Goal: Task Accomplishment & Management: Manage account settings

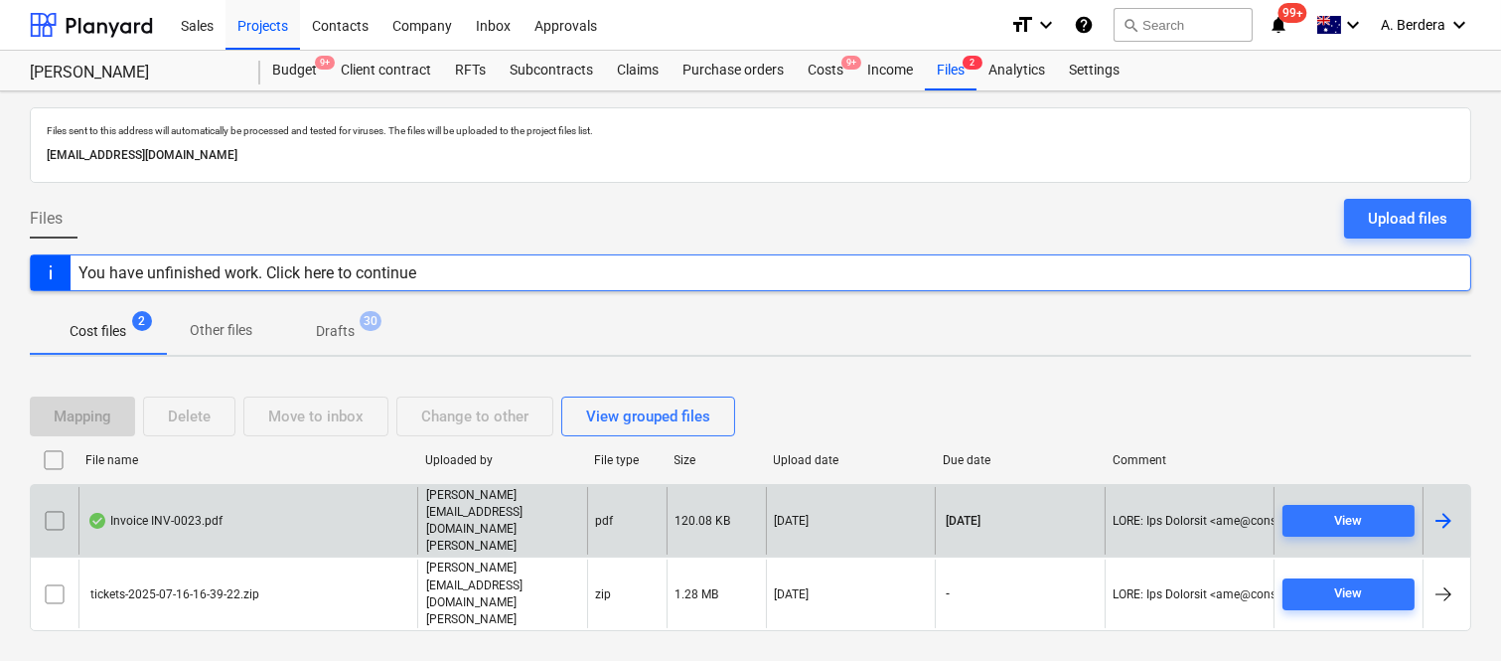
click at [311, 542] on div "Invoice INV-0023.pdf" at bounding box center [247, 521] width 339 height 69
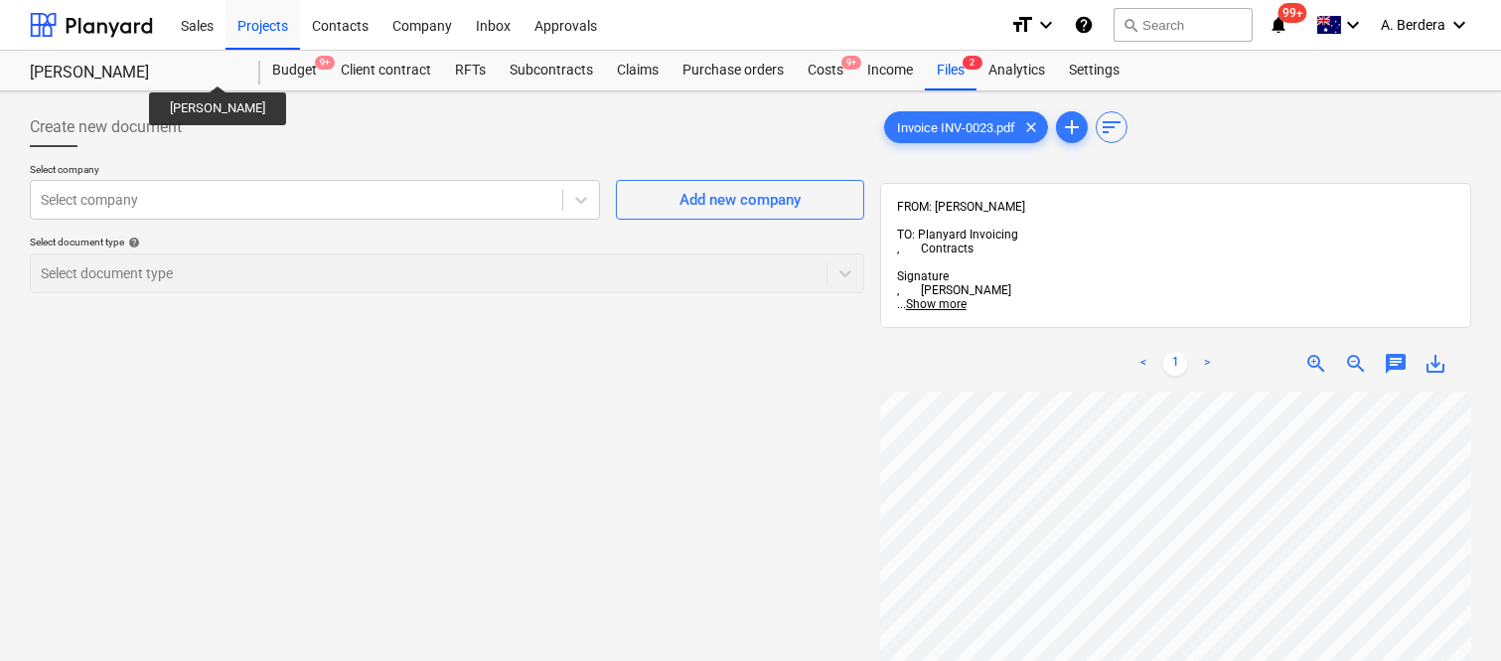
scroll to position [32, 35]
click at [432, 199] on div at bounding box center [297, 200] width 512 height 20
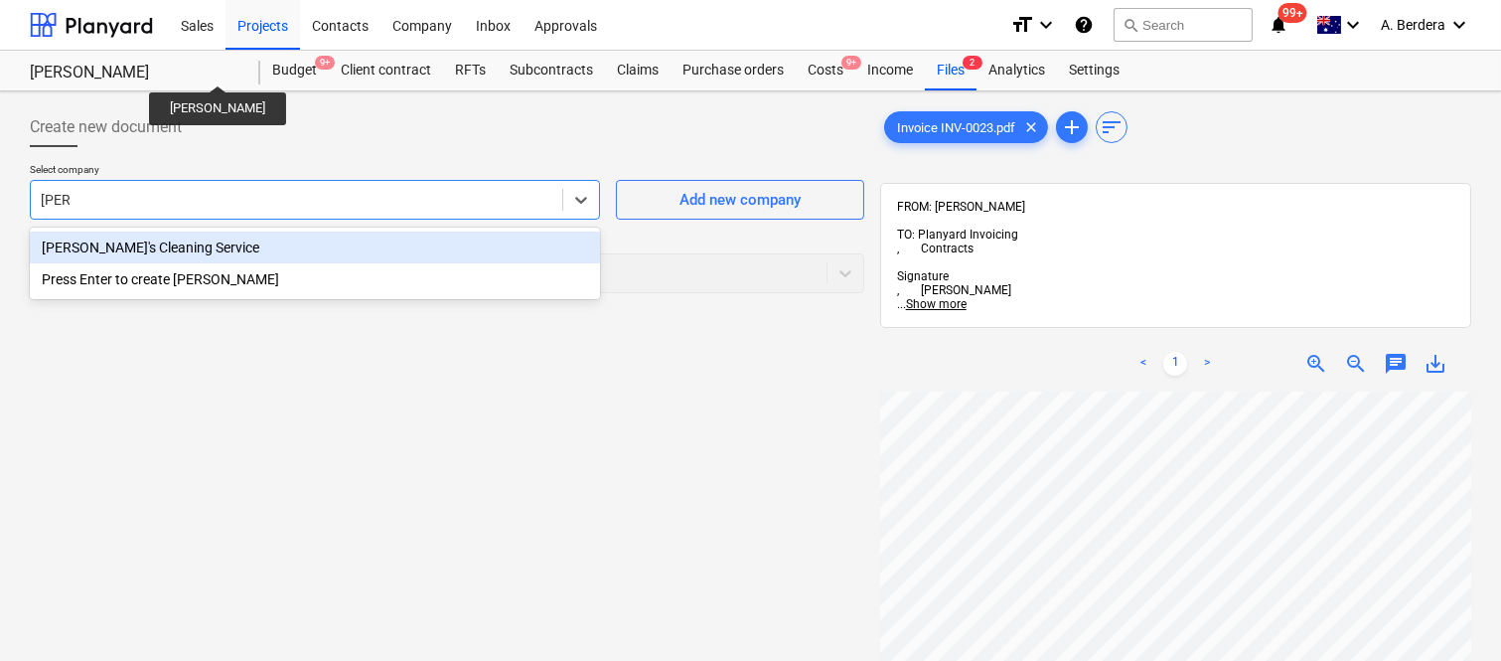
type input "lariss"
click at [319, 244] on div "[PERSON_NAME]'s Cleaning Service" at bounding box center [315, 247] width 570 height 32
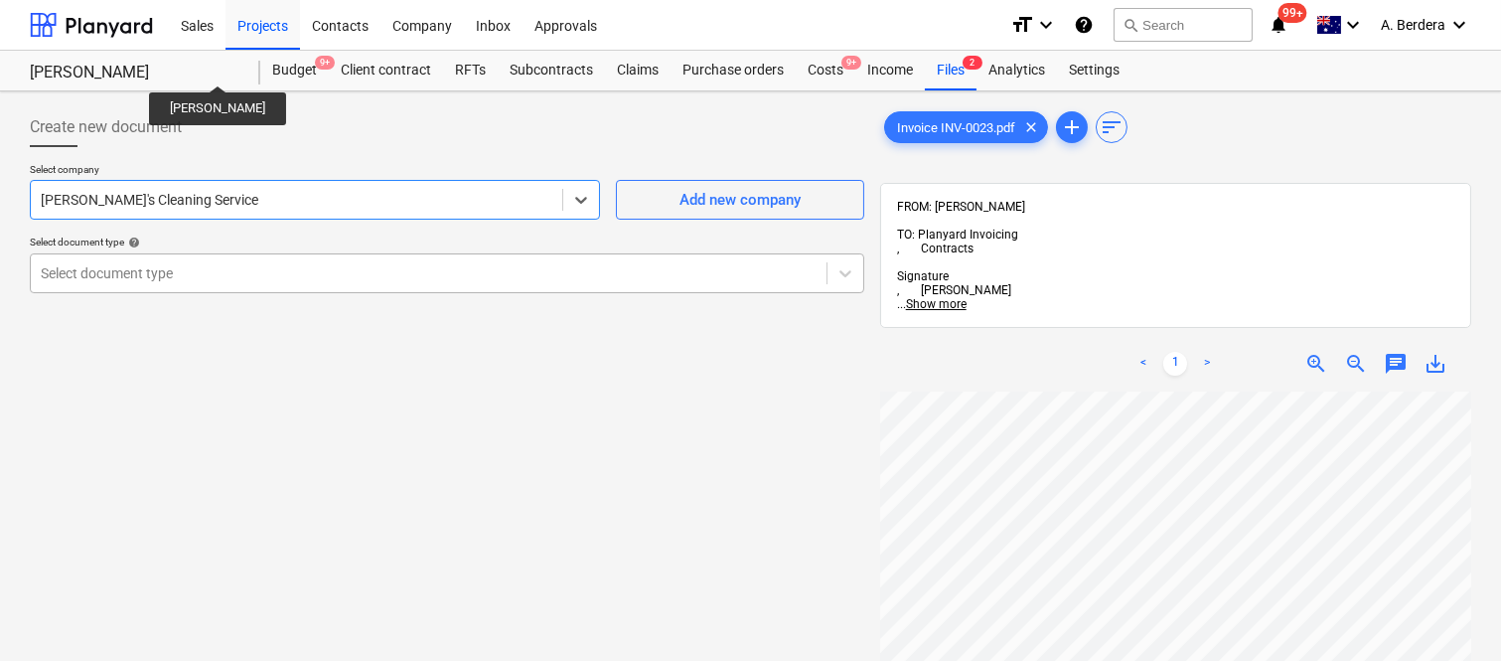
click at [315, 268] on div at bounding box center [429, 273] width 776 height 20
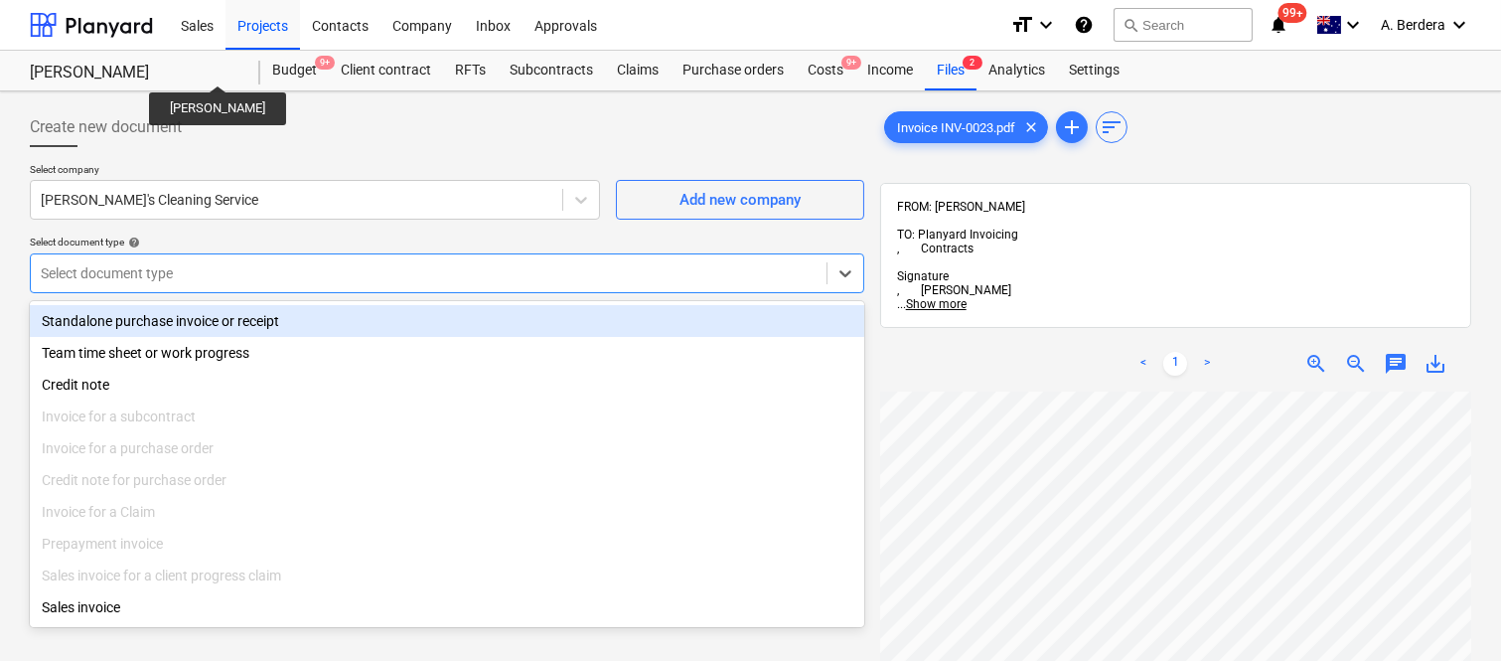
click at [322, 313] on div "Standalone purchase invoice or receipt" at bounding box center [447, 321] width 834 height 32
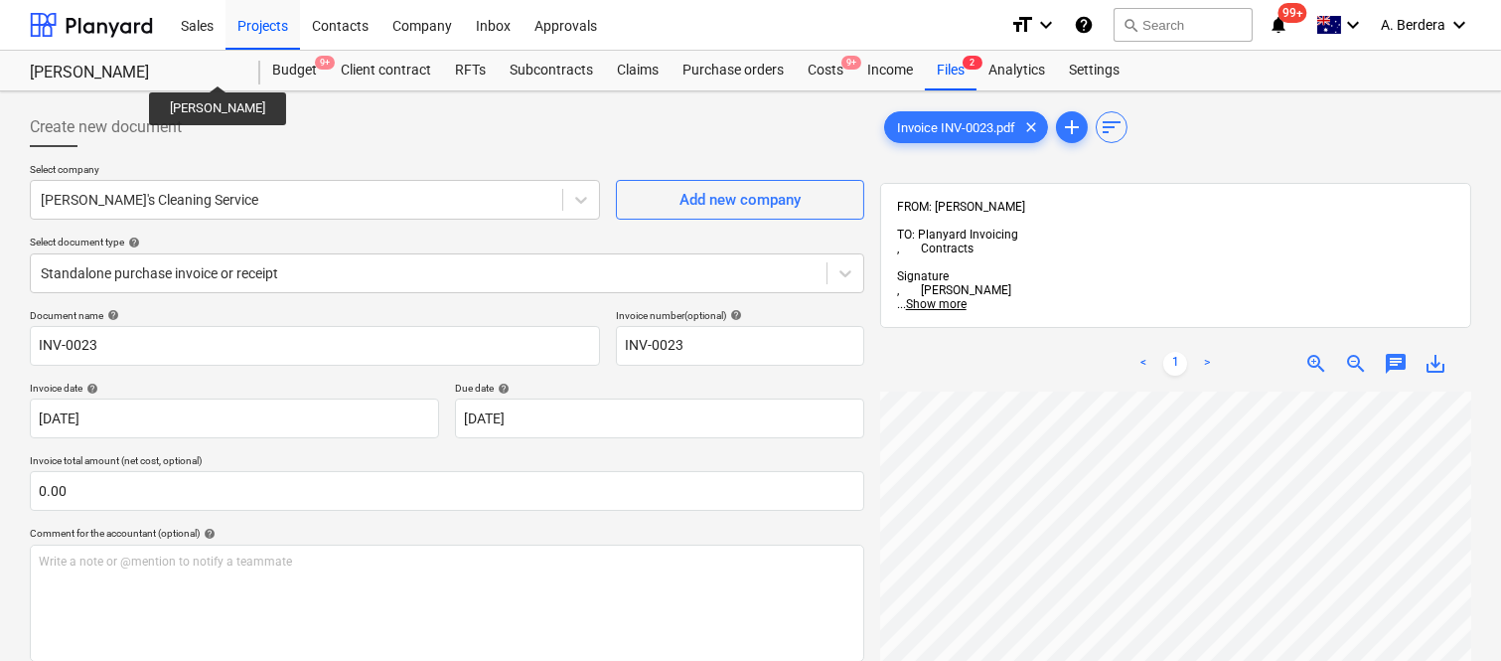
scroll to position [65, 56]
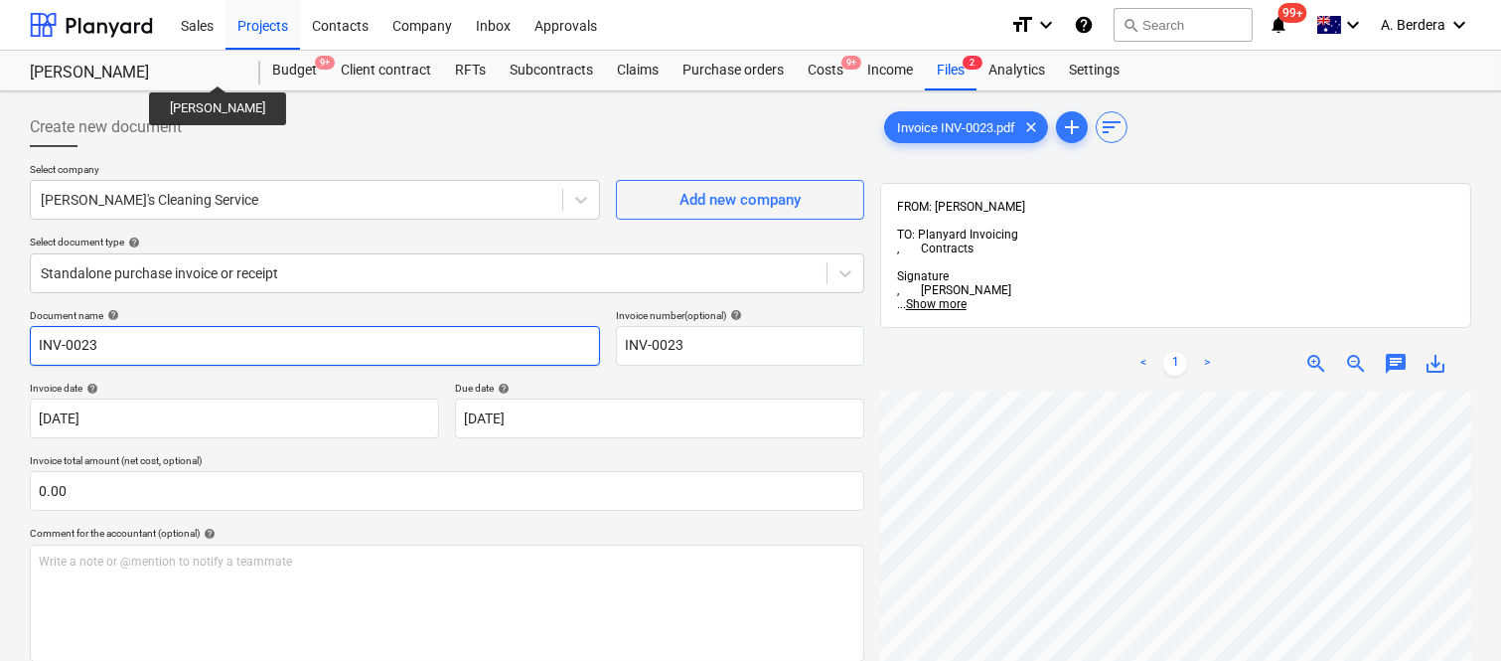
click at [32, 334] on input "INV-0023" at bounding box center [315, 346] width 570 height 40
type input "[PERSON_NAME]'S CLEANING INV- INV-0023"
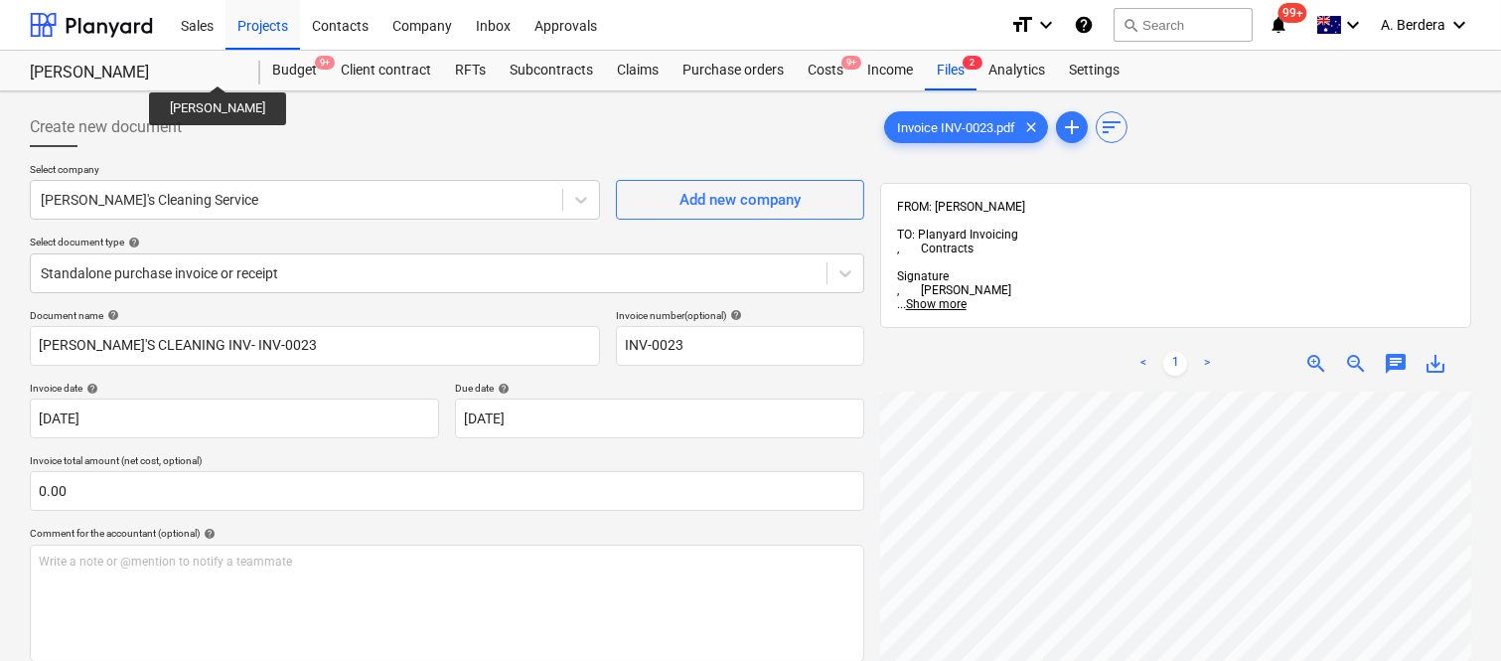
scroll to position [351, 179]
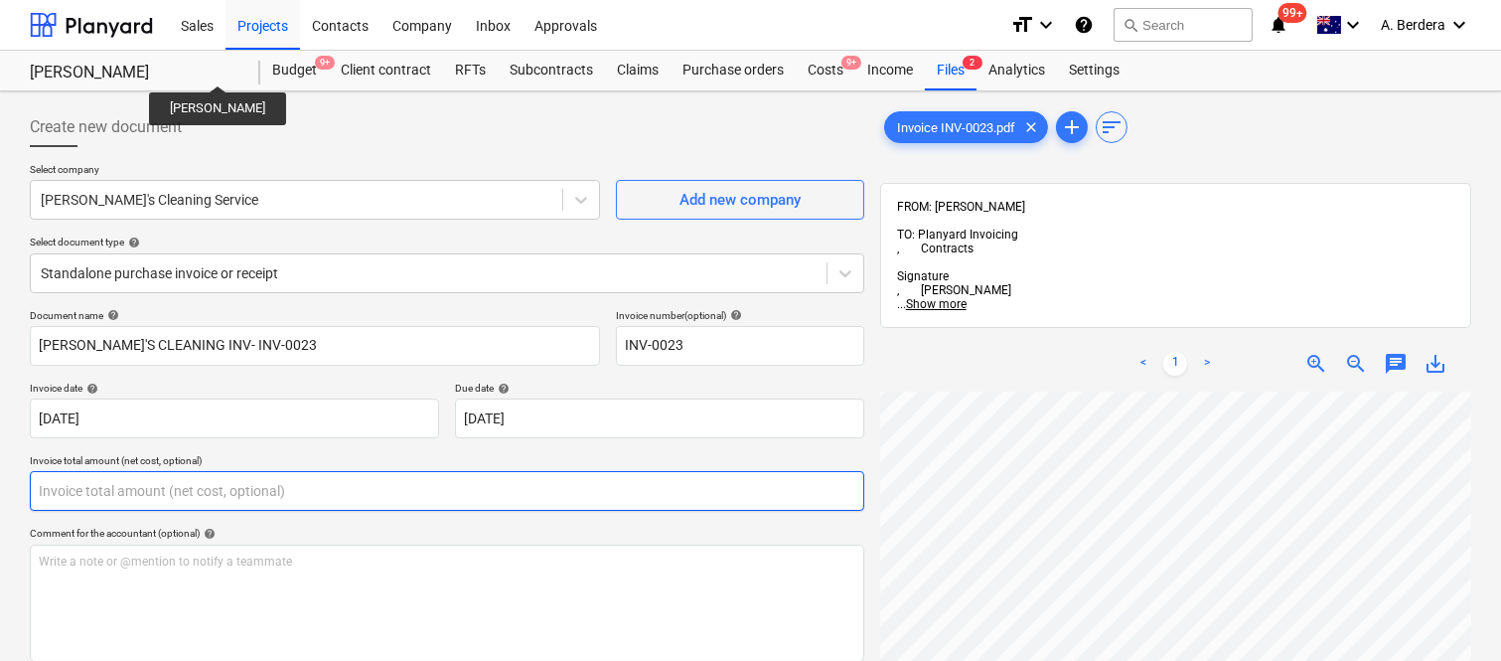
click at [147, 483] on input "text" at bounding box center [447, 491] width 834 height 40
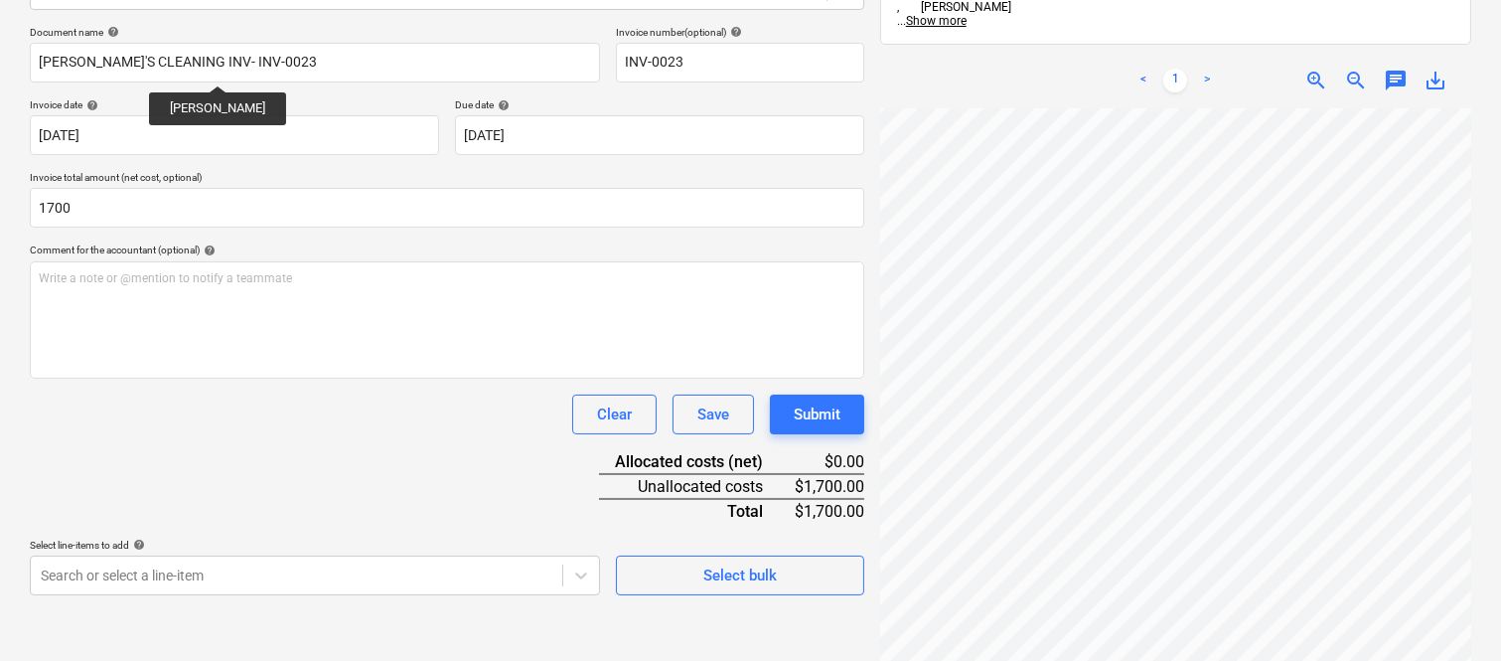
type input "1,700.00"
click at [384, 448] on div "Document name help [PERSON_NAME]'S CLEANING INV- INV-0023 Invoice number (optio…" at bounding box center [447, 310] width 834 height 569
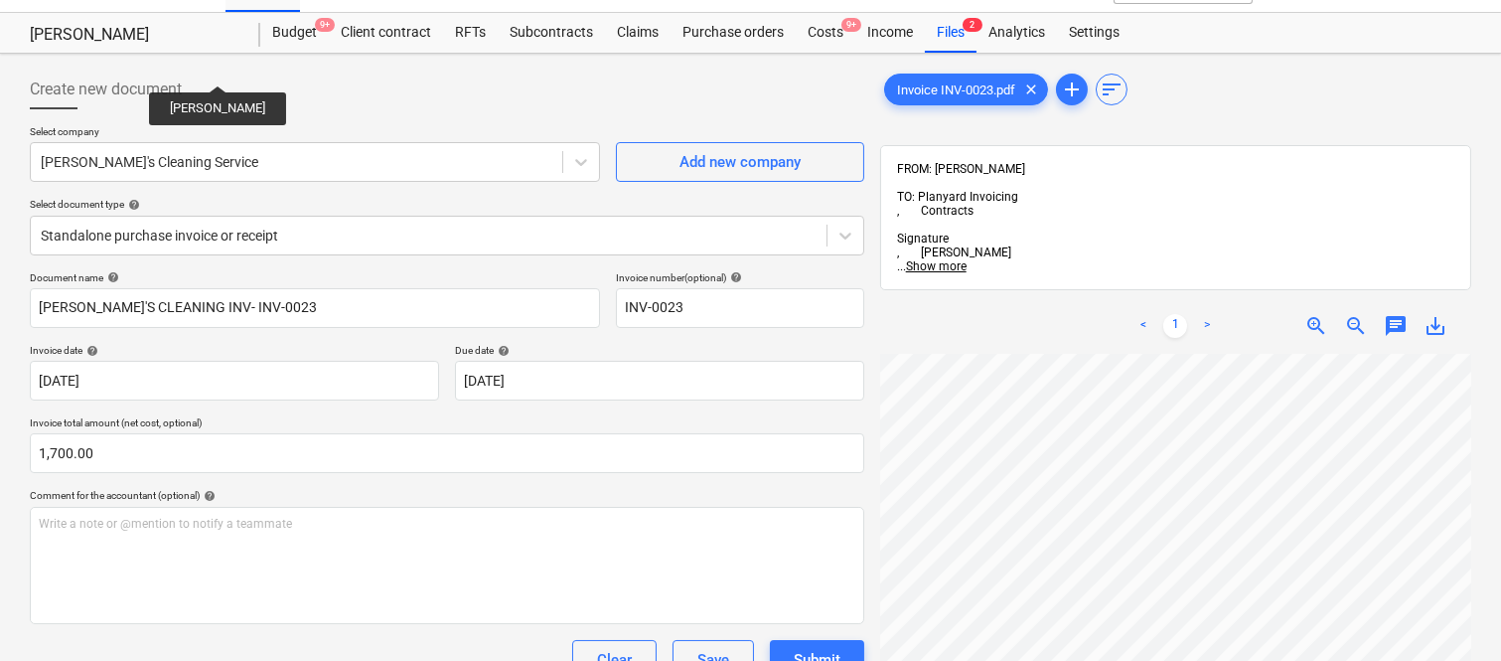
scroll to position [0, 0]
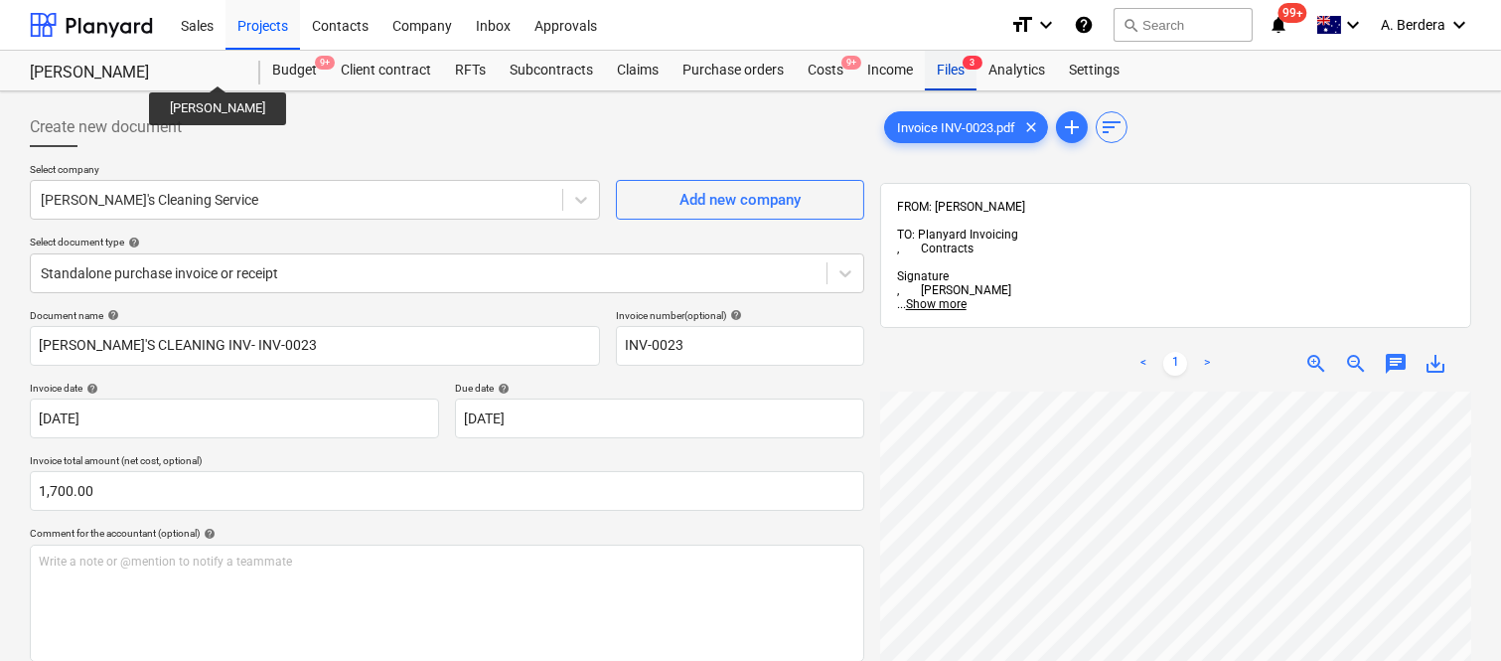
click at [963, 64] on span "3" at bounding box center [973, 63] width 20 height 14
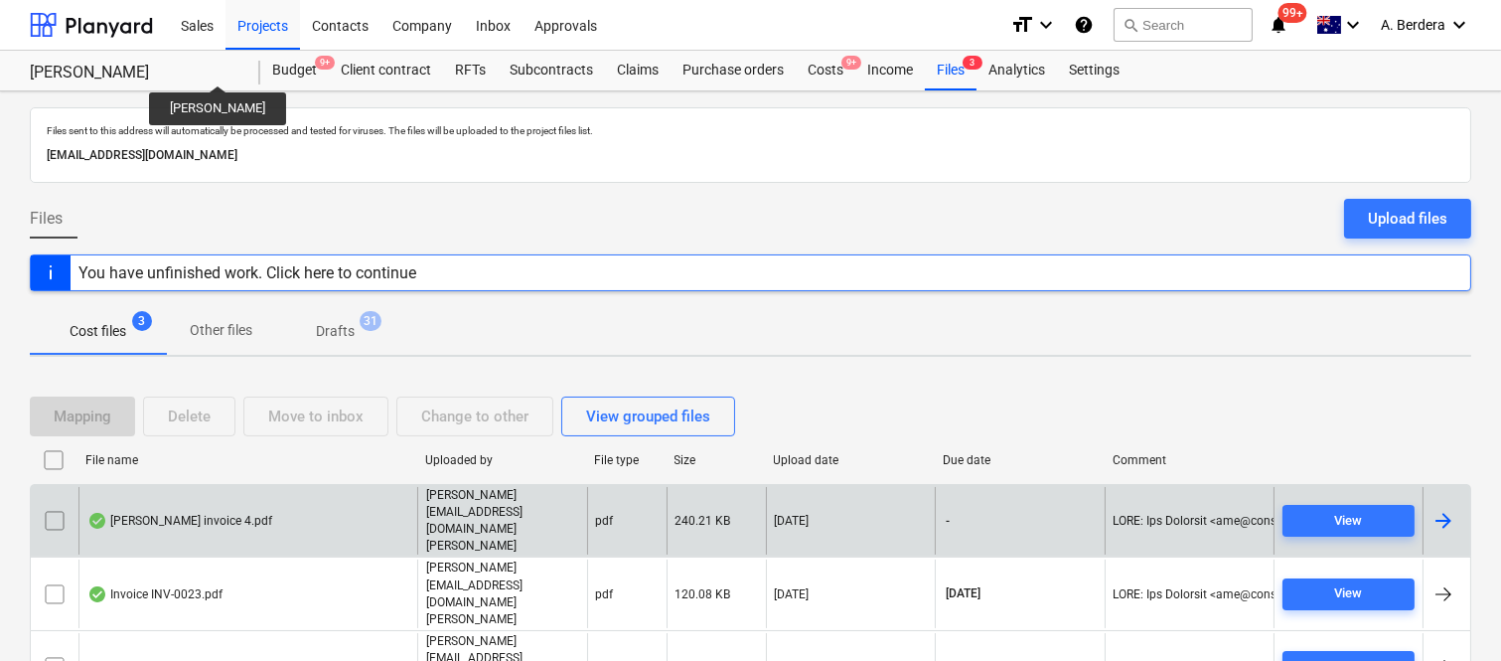
click at [306, 515] on div "[PERSON_NAME] invoice 4.pdf" at bounding box center [247, 521] width 339 height 69
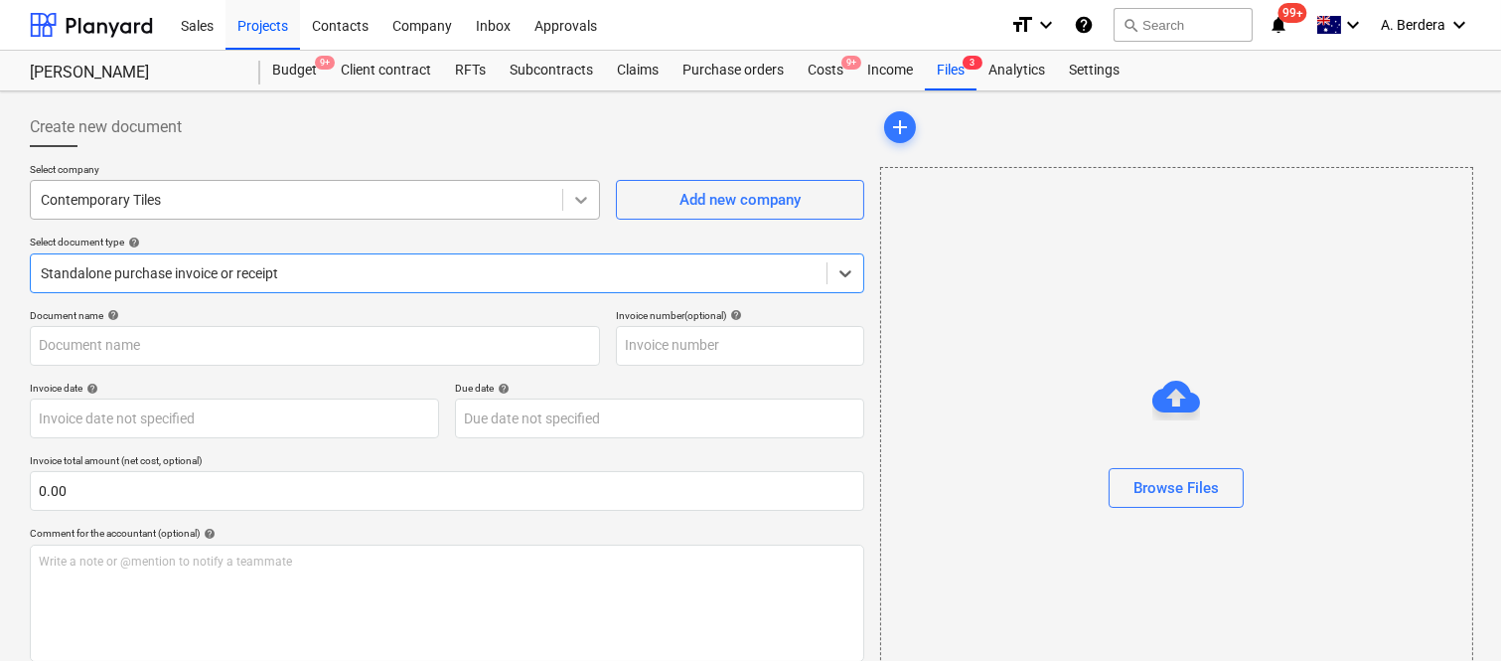
type input "Della Rosa invoice 4.pdf"
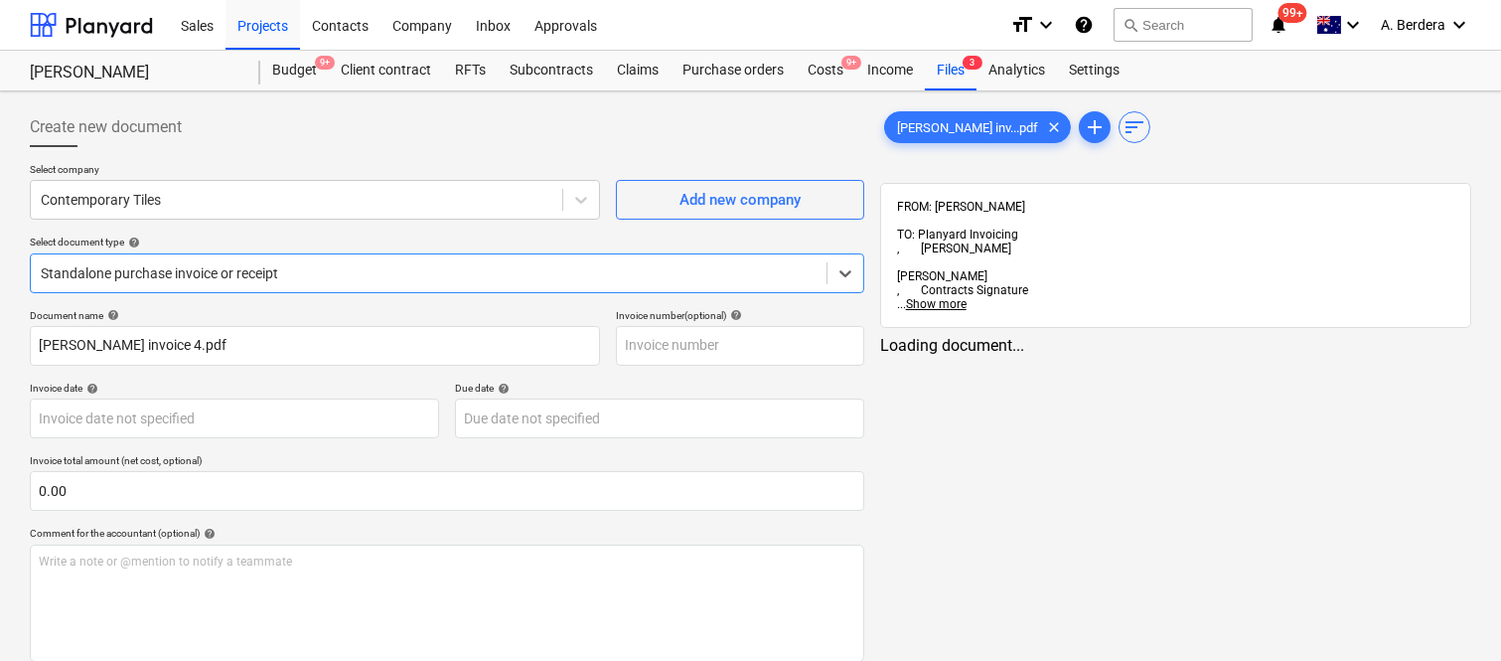
click at [521, 263] on div at bounding box center [429, 273] width 776 height 20
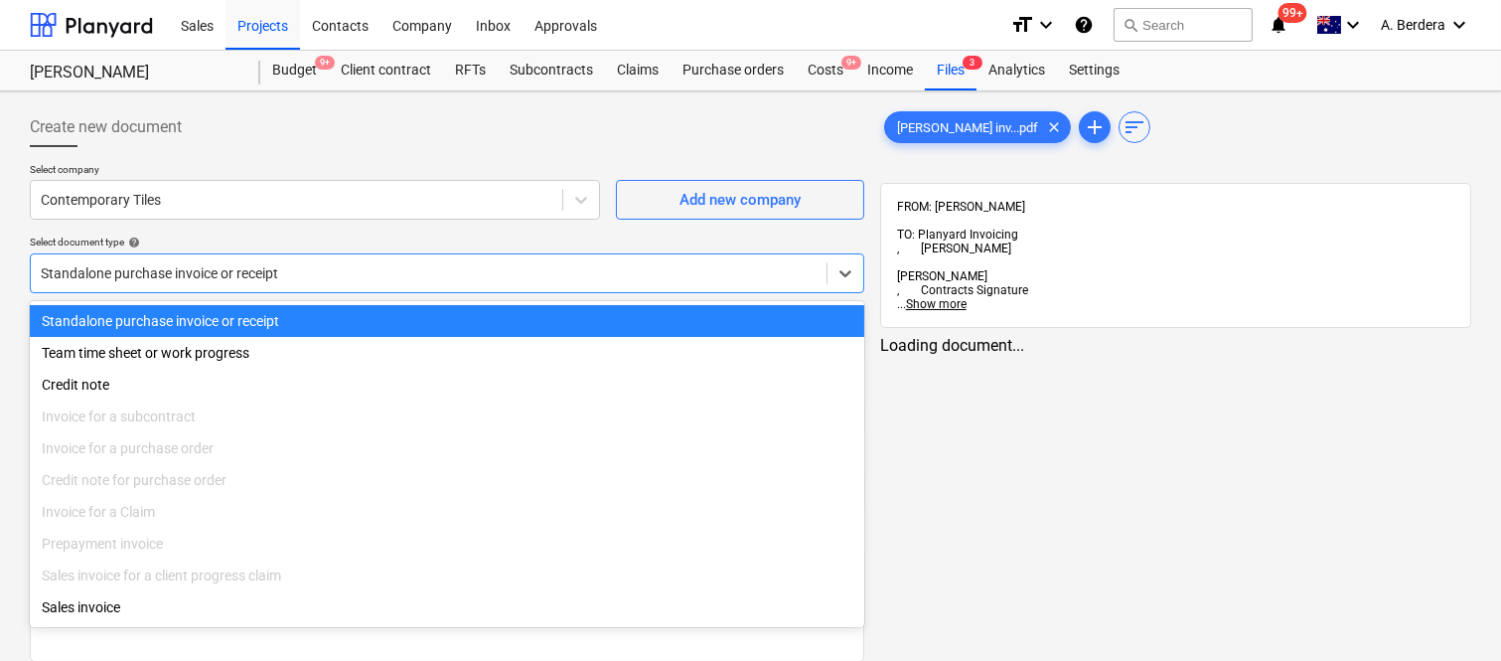
click at [510, 319] on div "Standalone purchase invoice or receipt" at bounding box center [447, 321] width 834 height 32
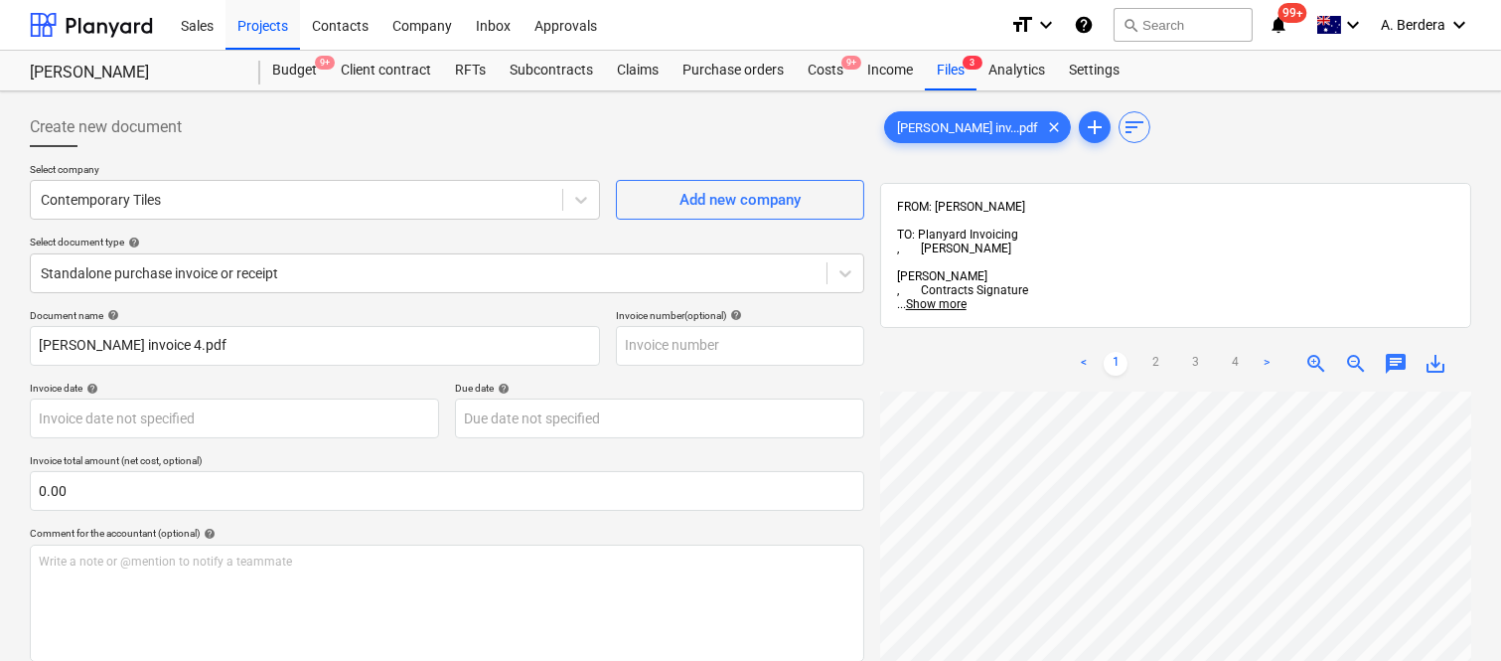
scroll to position [75, 86]
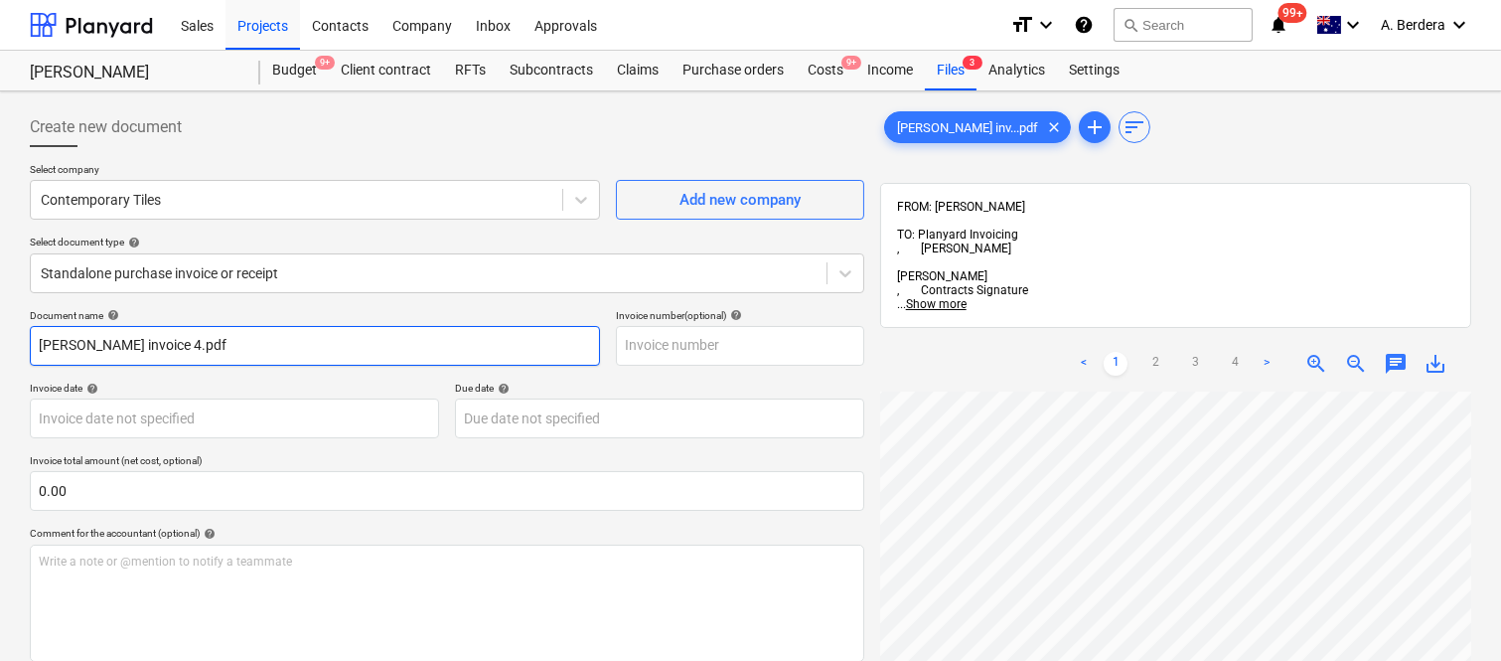
click at [242, 348] on input "Della Rosa invoice 4.pdf" at bounding box center [315, 346] width 570 height 40
click at [242, 346] on input "Della Rosa invoice 4.pdf" at bounding box center [315, 346] width 570 height 40
drag, startPoint x: 219, startPoint y: 342, endPoint x: 353, endPoint y: 348, distance: 134.2
click at [353, 348] on input "CONTEMPORARY TILES INV- 170825" at bounding box center [315, 346] width 570 height 40
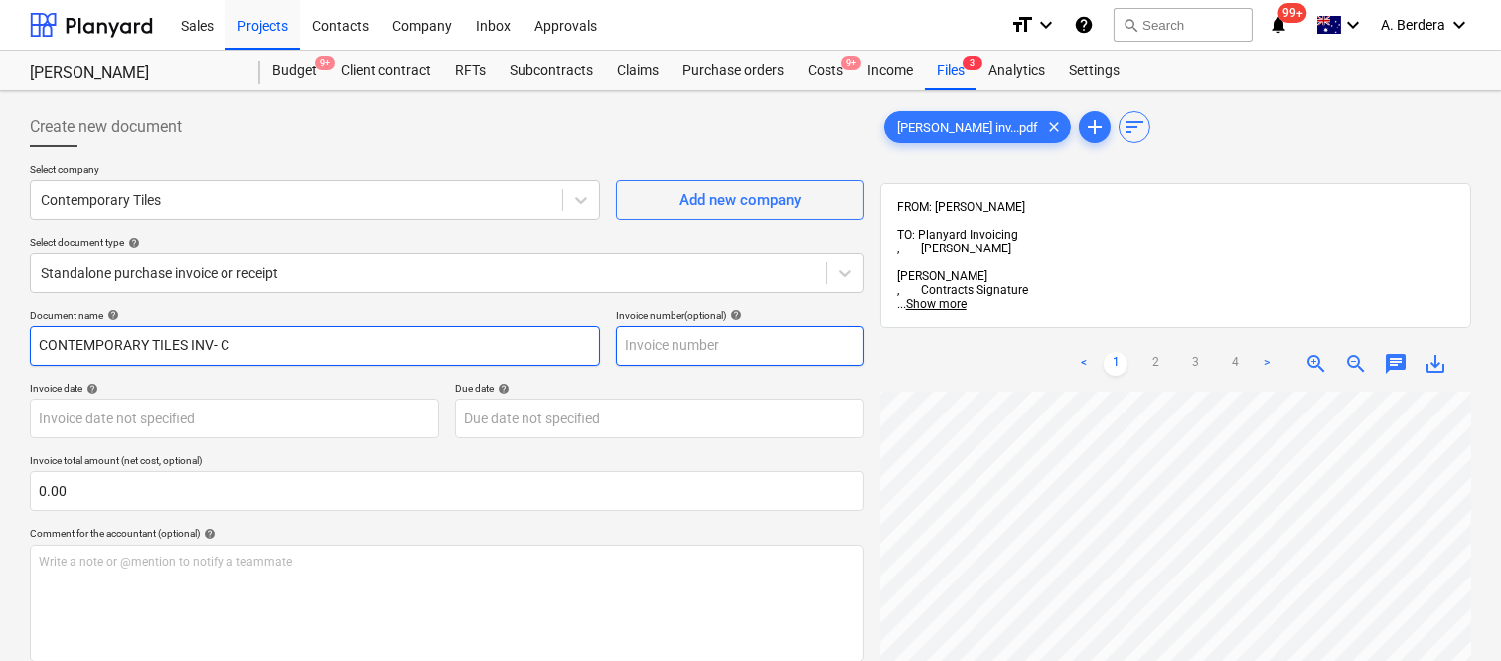
type input "CONTEMPORARY TILES INV- C"
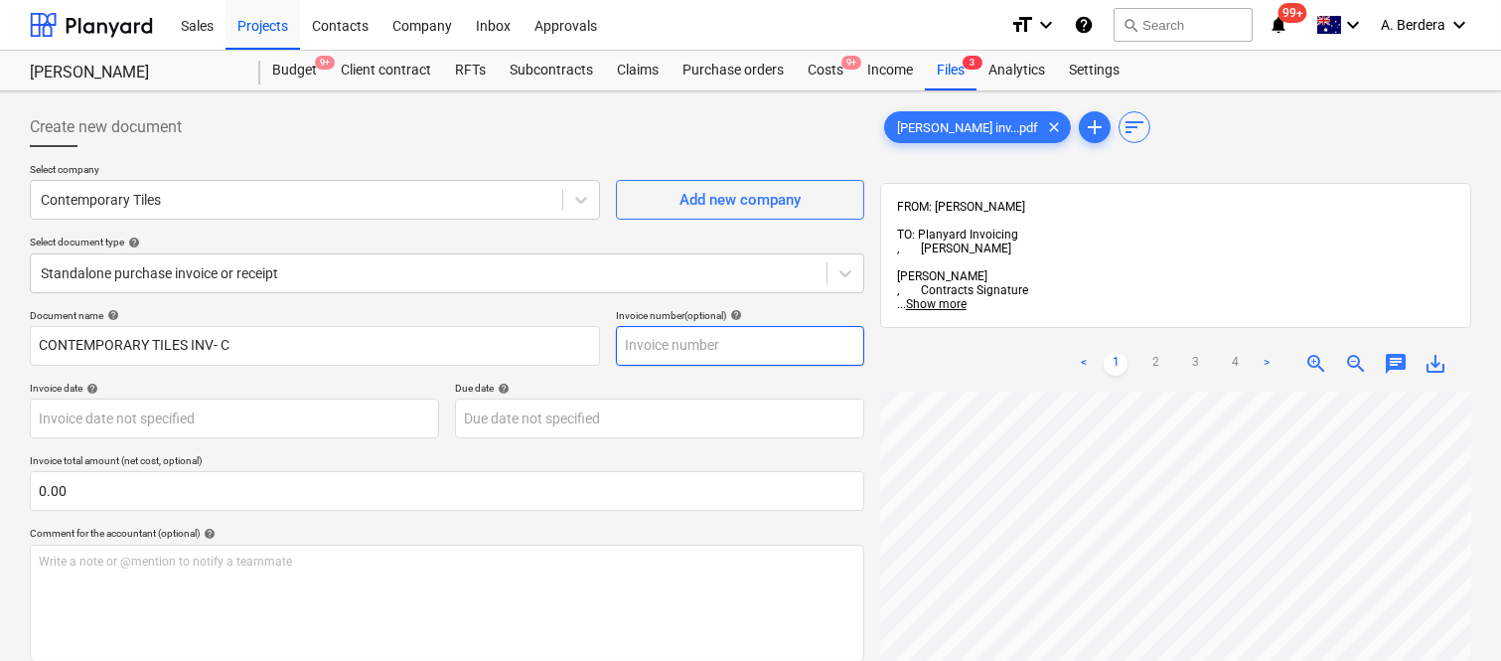
click at [731, 343] on input "text" at bounding box center [740, 346] width 248 height 40
paste input "Noted, mate. I’ll make sure to do it next time."
type input "Noted, mate. I’ll make sure to do it next time."
click at [826, 341] on input "Noted, mate. I’ll make sure to do it next time." at bounding box center [740, 346] width 248 height 40
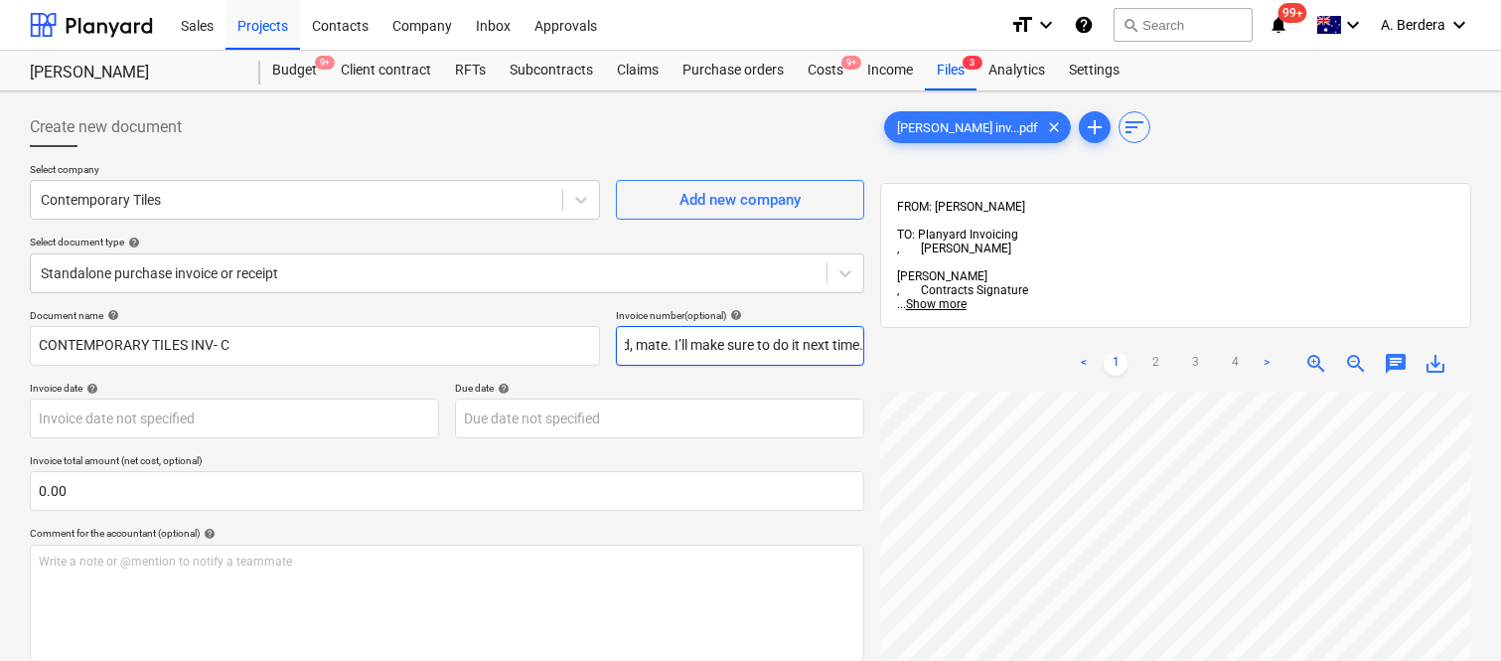
click at [828, 341] on input "Noted, mate. I’ll make sure to do it next time." at bounding box center [740, 346] width 248 height 40
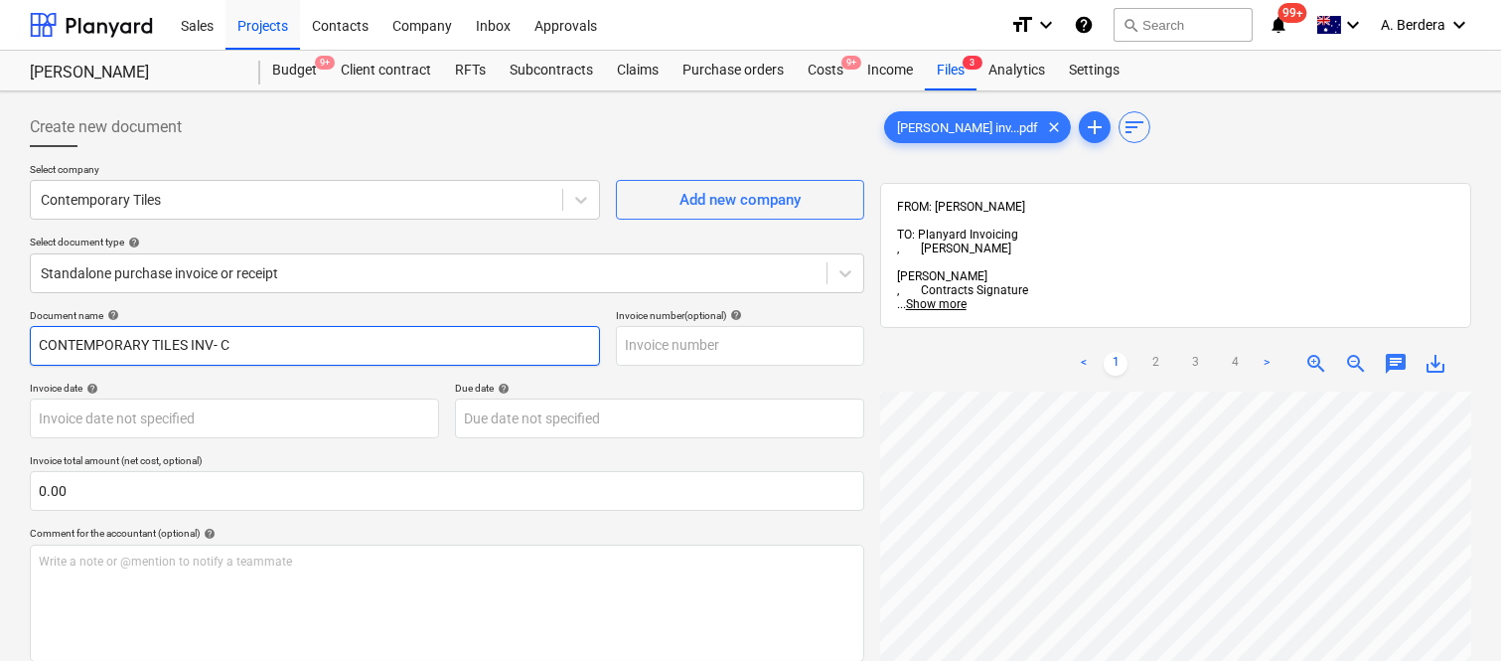
click at [235, 343] on input "CONTEMPORARY TILES INV- C" at bounding box center [315, 346] width 570 height 40
drag, startPoint x: 221, startPoint y: 342, endPoint x: 346, endPoint y: 381, distance: 131.3
click at [346, 381] on div "Document name help CONTEMPORARY TILES INV- 170825 Invoice number (optional) hel…" at bounding box center [447, 569] width 834 height 520
type input "CONTEMPORARY TILES INV- 170825"
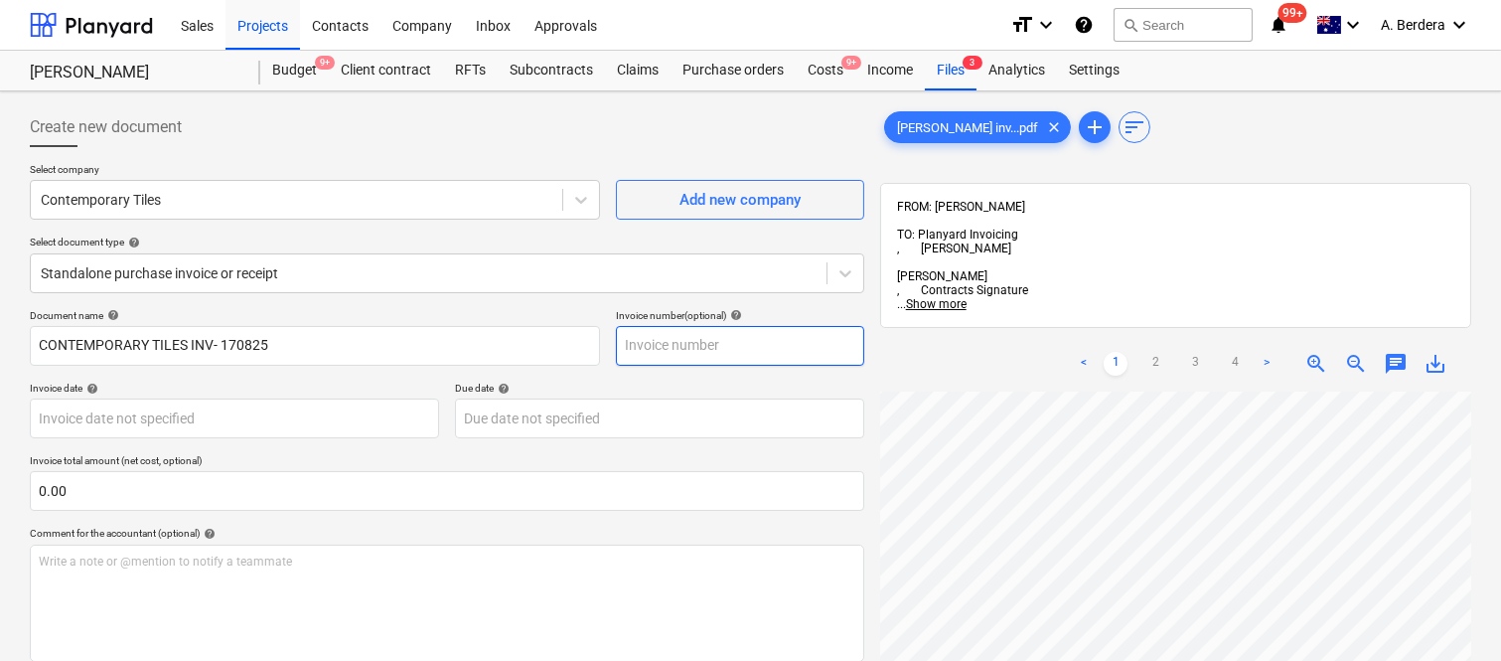
click at [689, 339] on input "text" at bounding box center [740, 346] width 248 height 40
paste input "170825"
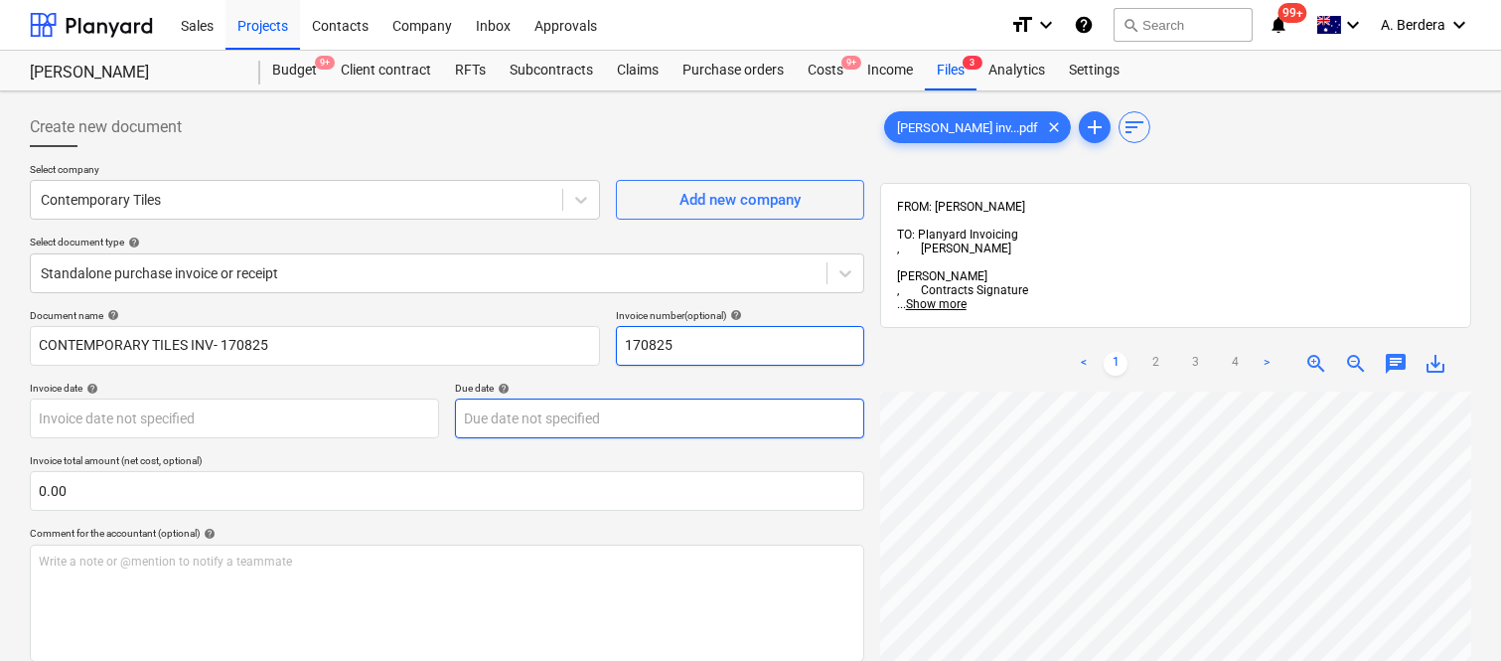
type input "170825"
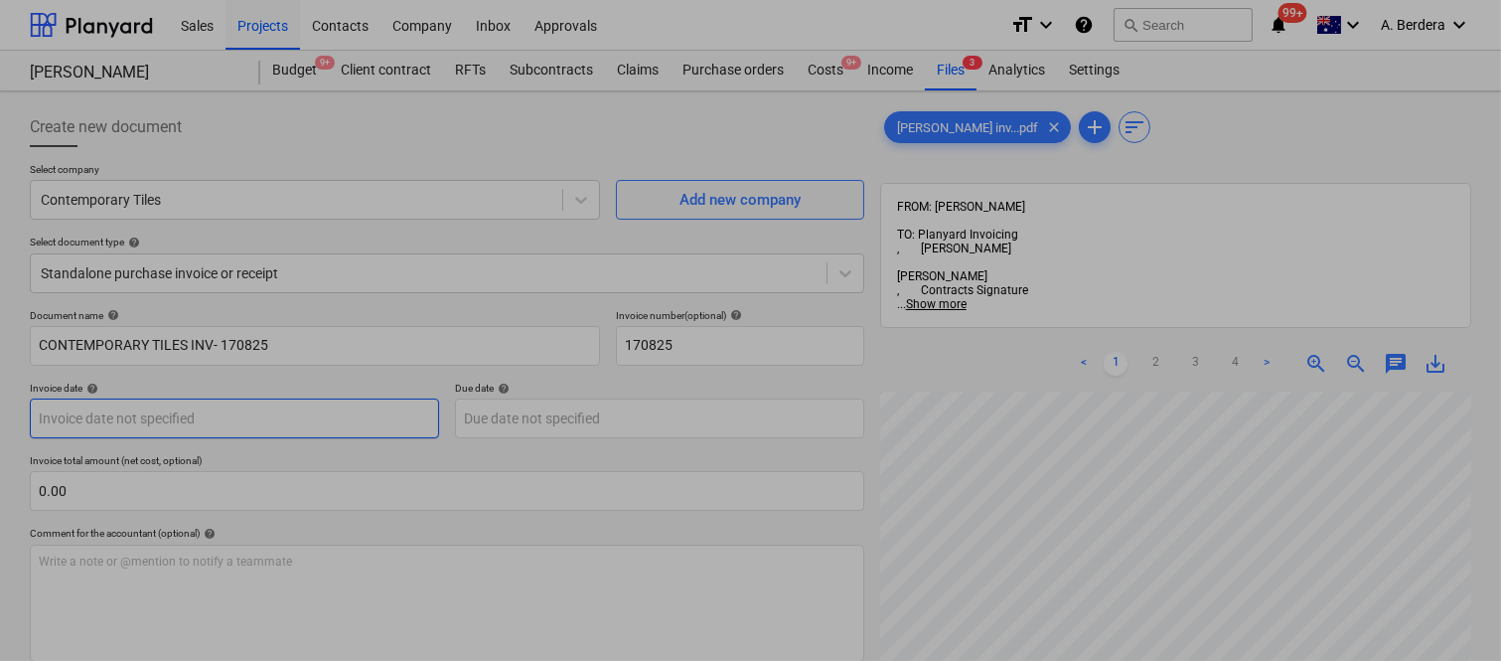
click at [288, 419] on body "Sales Projects Contacts Company Inbox Approvals format_size keyboard_arrow_down…" at bounding box center [750, 330] width 1501 height 661
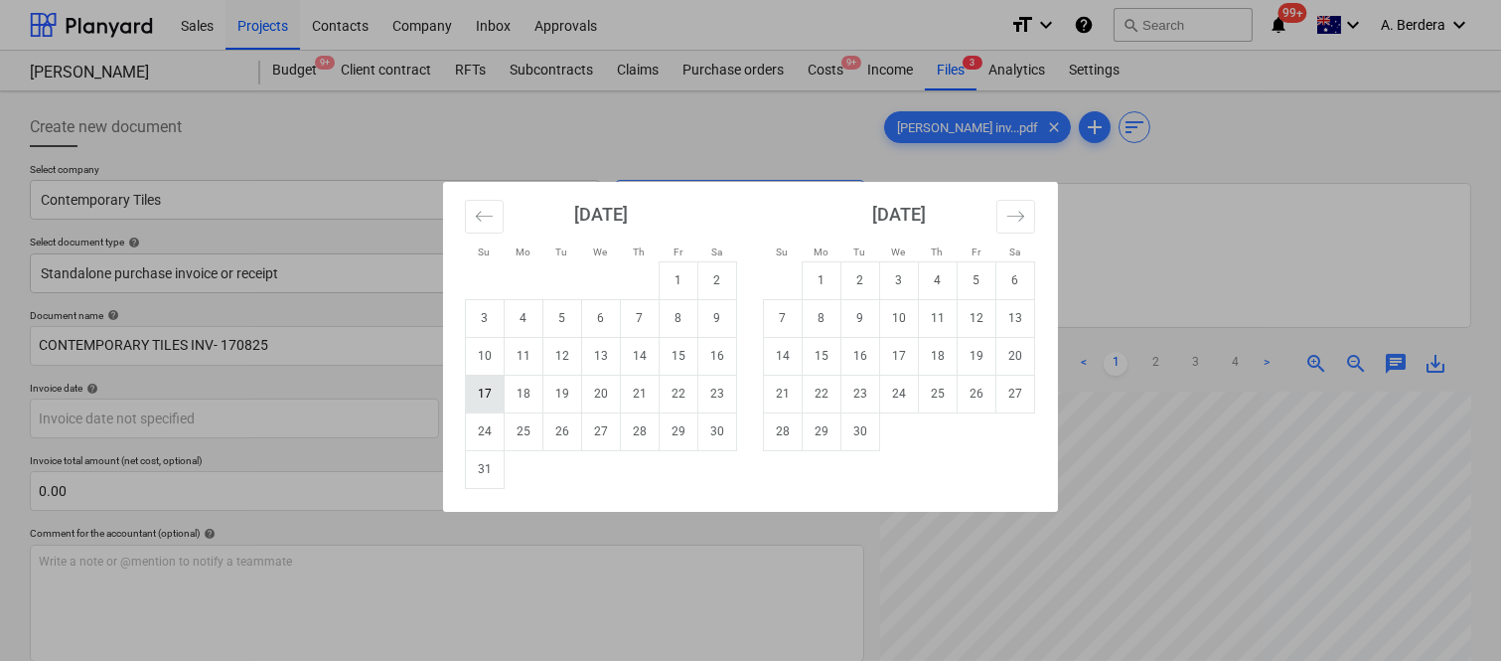
click at [492, 393] on td "17" at bounding box center [485, 394] width 39 height 38
type input "17 Aug 2025"
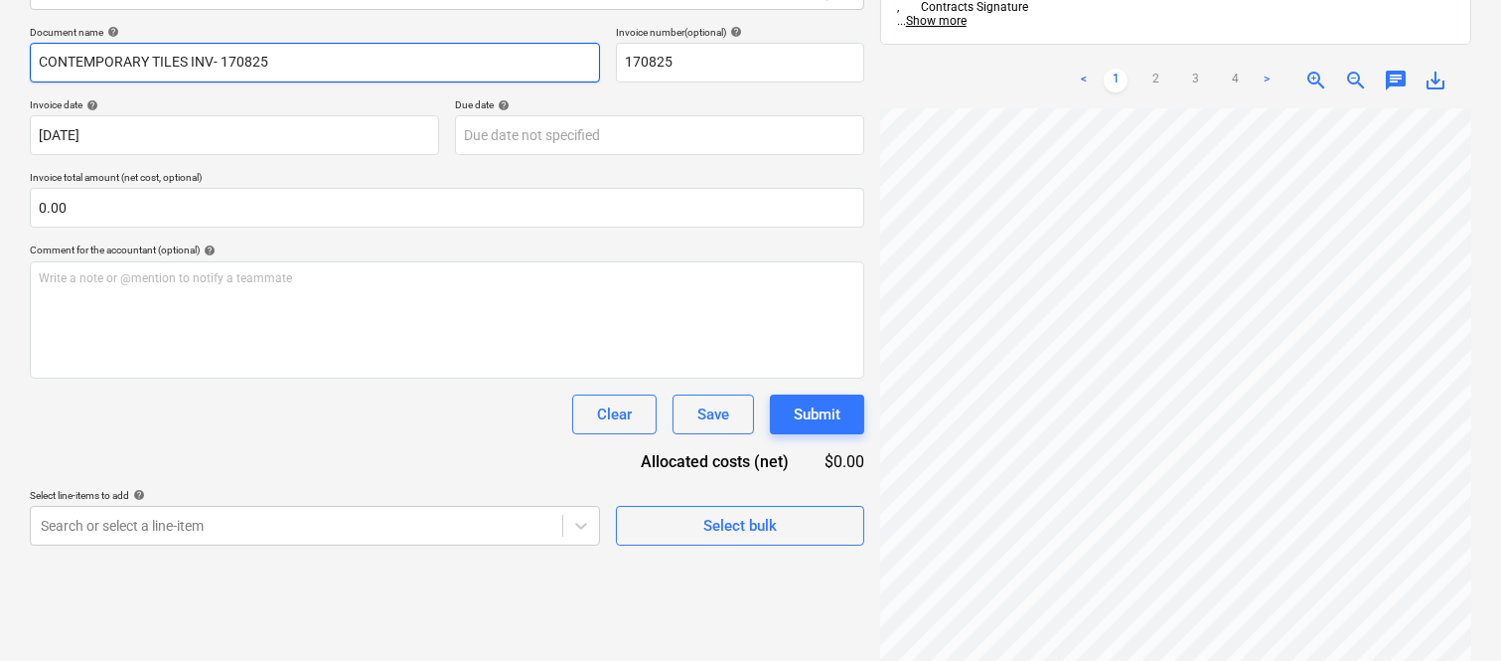
scroll to position [475, 172]
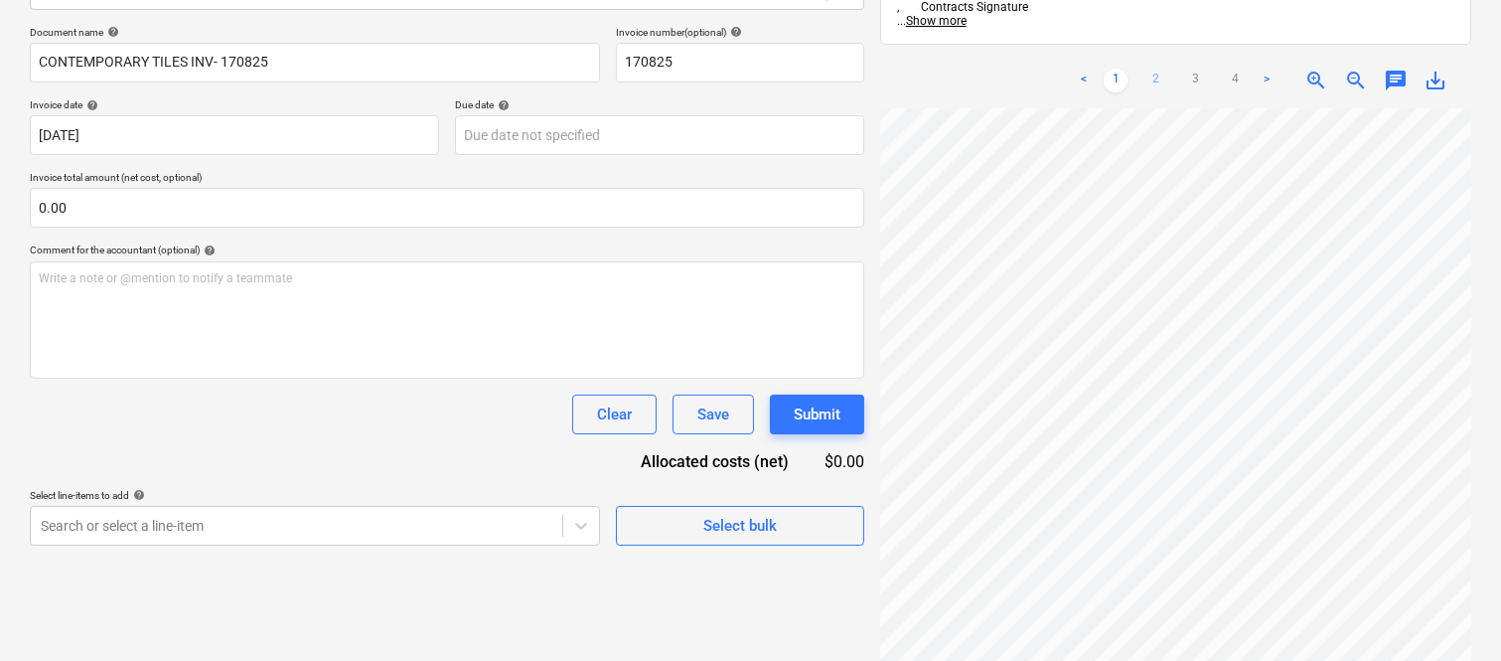
click at [1162, 69] on link "2" at bounding box center [1155, 81] width 24 height 24
click at [1192, 69] on link "3" at bounding box center [1195, 81] width 24 height 24
click at [1256, 647] on div "Della Rosa inv...pdf clear add sort FROM: Joe Licastro TO: Planyard Invoicing ,…" at bounding box center [1175, 268] width 607 height 905
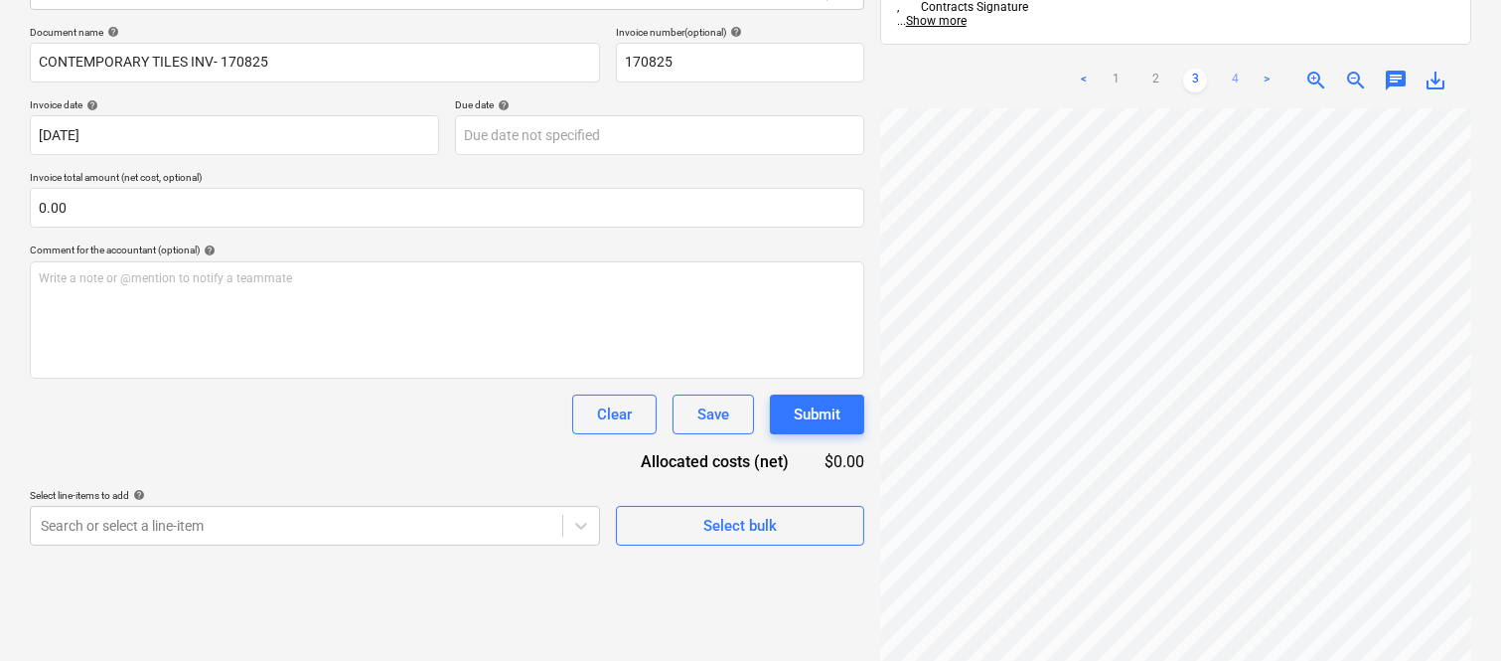
click at [1238, 69] on link "4" at bounding box center [1235, 81] width 24 height 24
click at [1233, 0] on html "Sales Projects Contacts Company Inbox Approvals format_size keyboard_arrow_down…" at bounding box center [750, 47] width 1501 height 661
click at [1119, 69] on link "1" at bounding box center [1116, 81] width 24 height 24
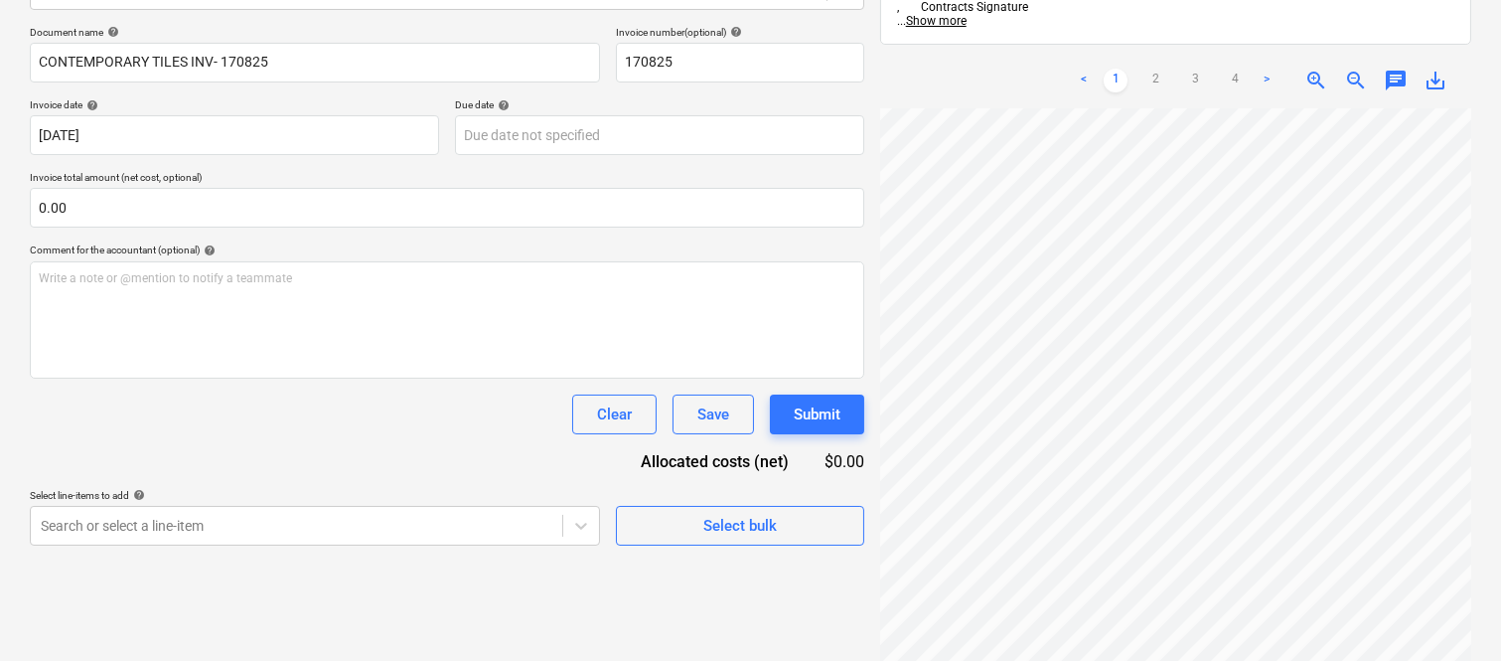
scroll to position [475, 150]
click at [521, 125] on body "Sales Projects Contacts Company Inbox Approvals format_size keyboard_arrow_down…" at bounding box center [750, 47] width 1501 height 661
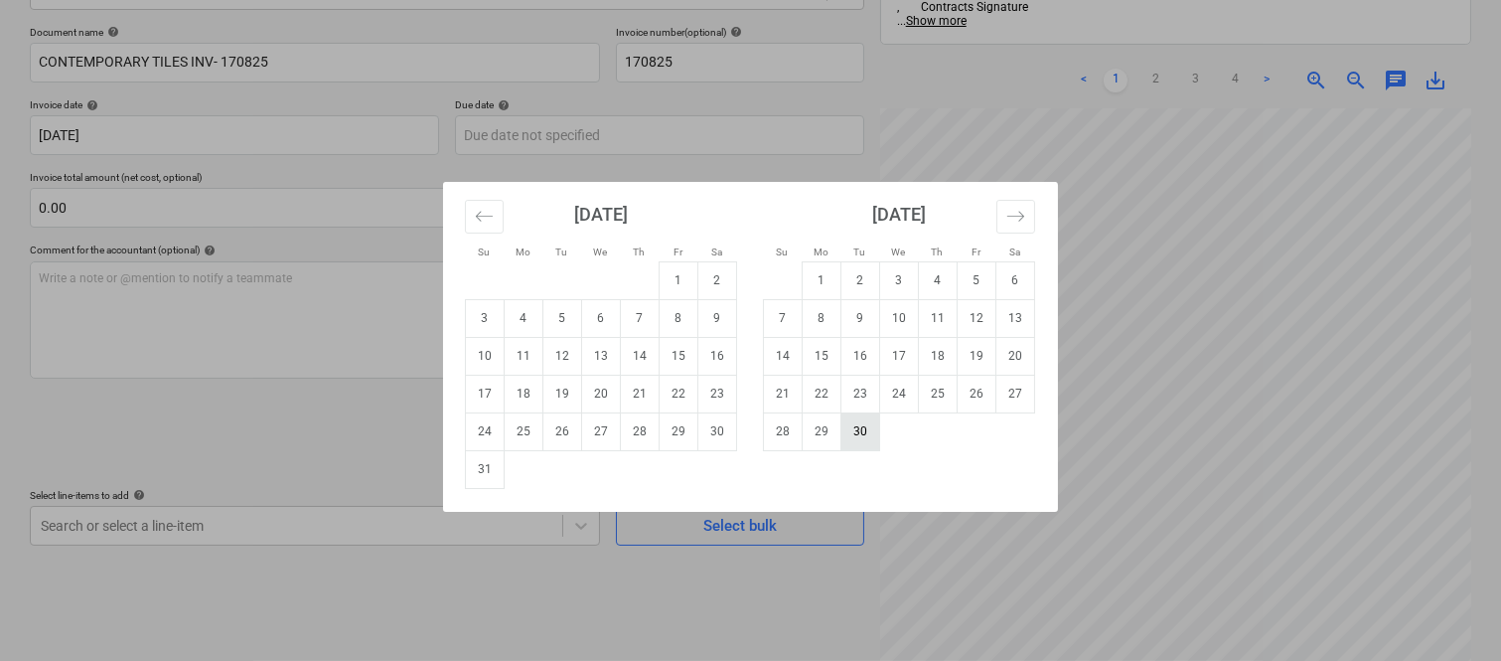
click at [869, 432] on td "30" at bounding box center [860, 431] width 39 height 38
type input "[DATE]"
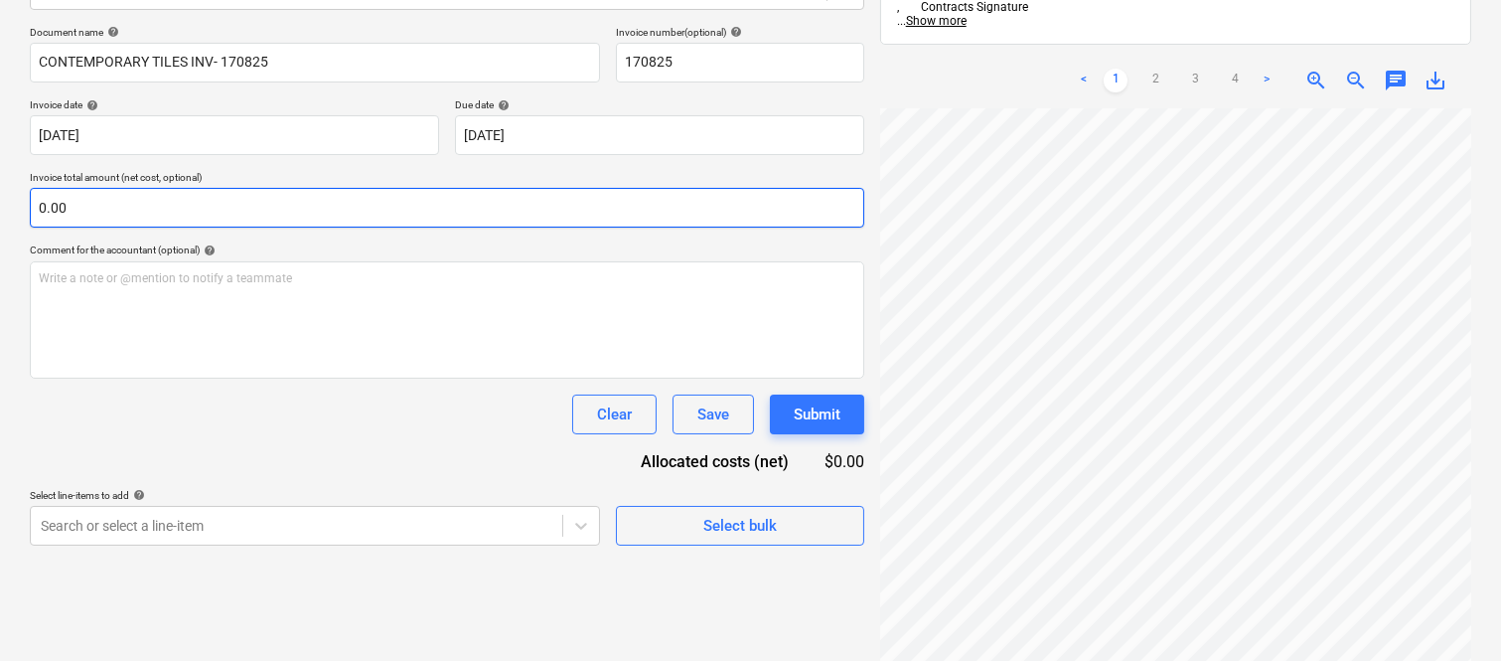
click at [243, 211] on input "0.00" at bounding box center [447, 208] width 834 height 40
paste input "42,262.2"
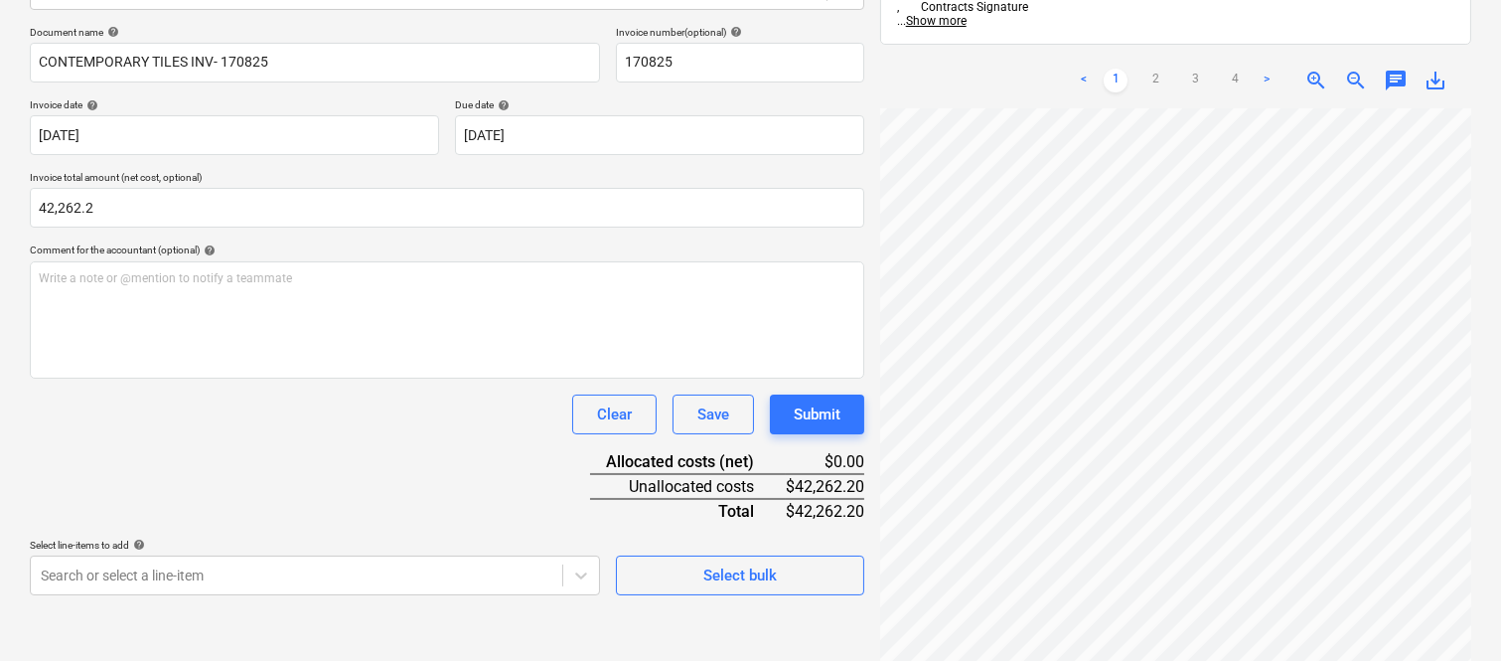
type input "42,262.20"
click at [225, 442] on div "Document name help CONTEMPORARY TILES INV- 170825 Invoice number (optional) hel…" at bounding box center [447, 310] width 834 height 569
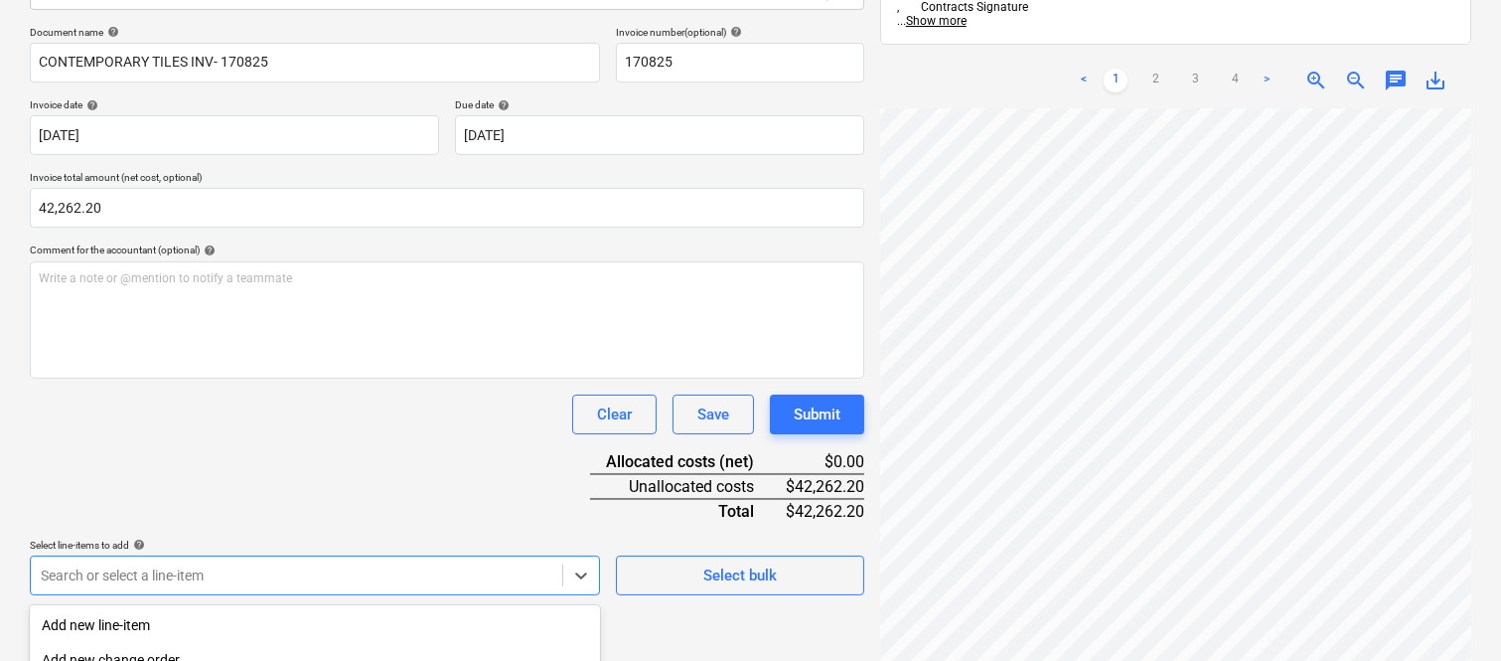
click at [173, 377] on body "Sales Projects Contacts Company Inbox Approvals format_size keyboard_arrow_down…" at bounding box center [750, 47] width 1501 height 661
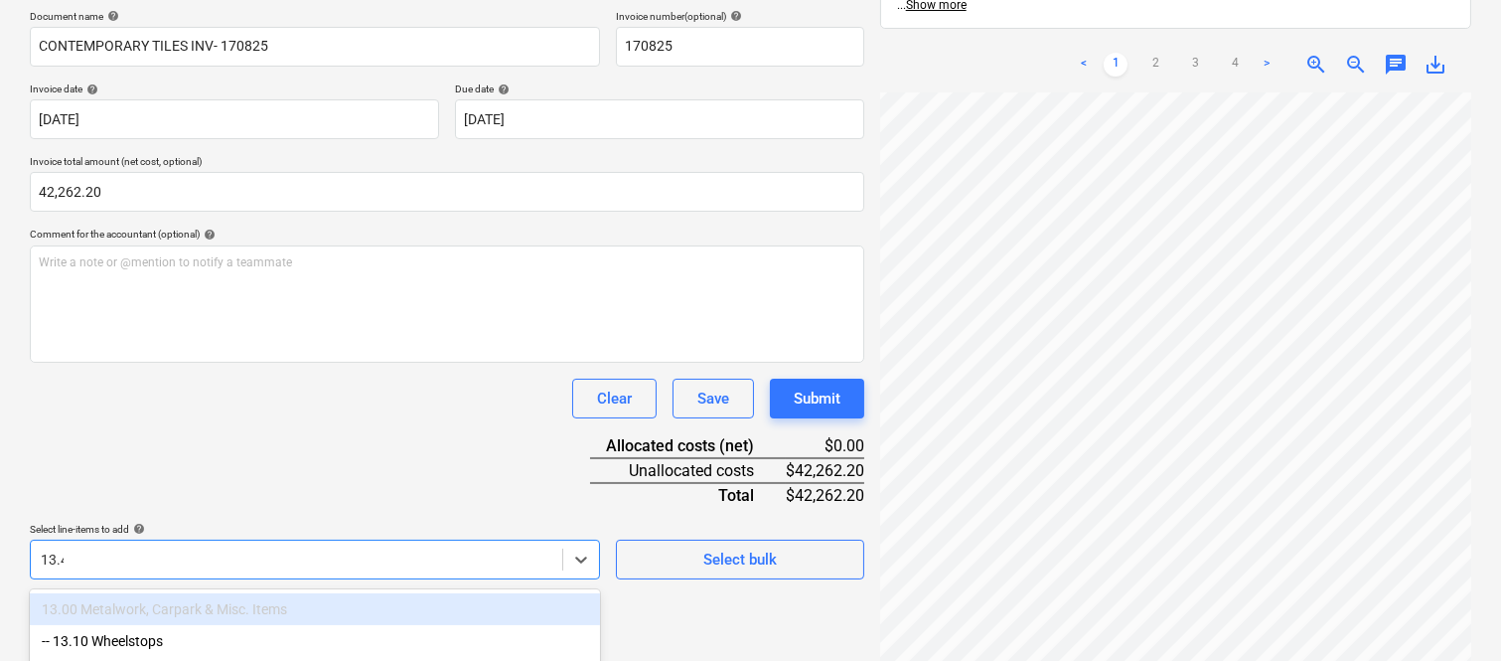
type input "13.40"
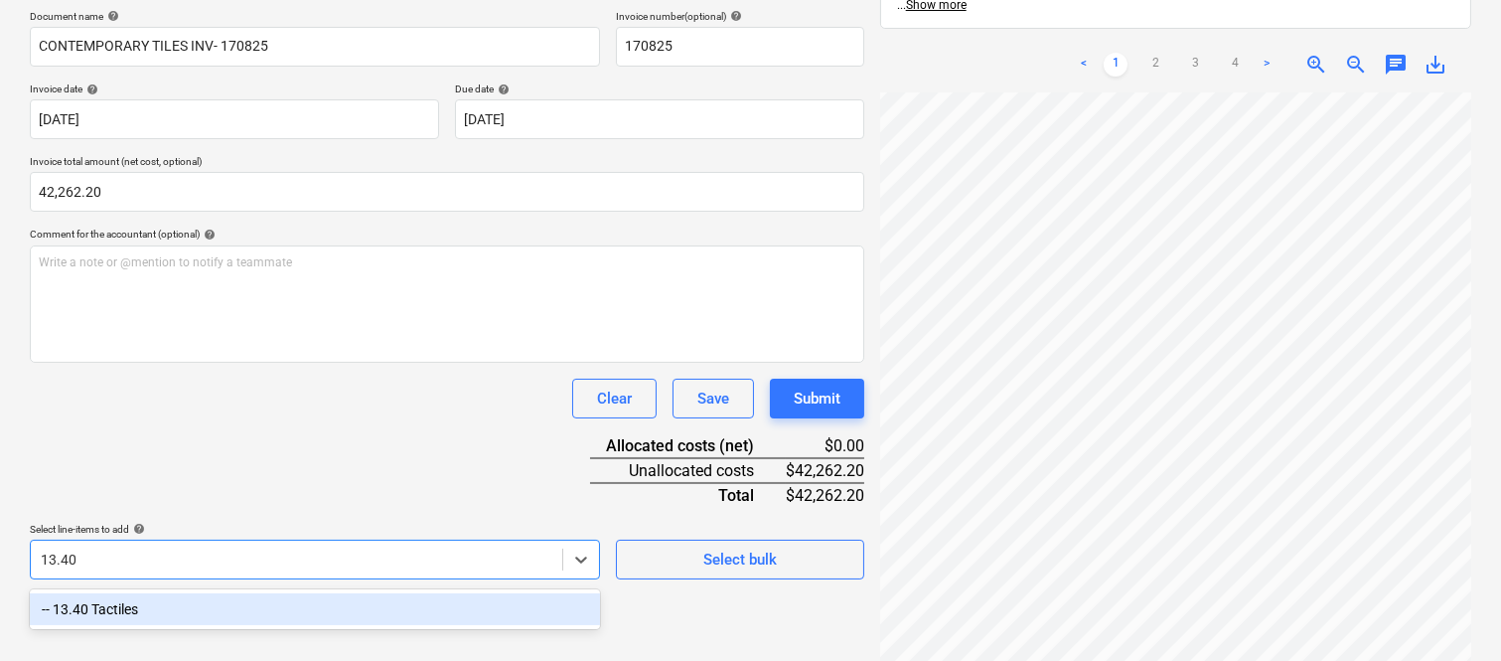
scroll to position [283, 0]
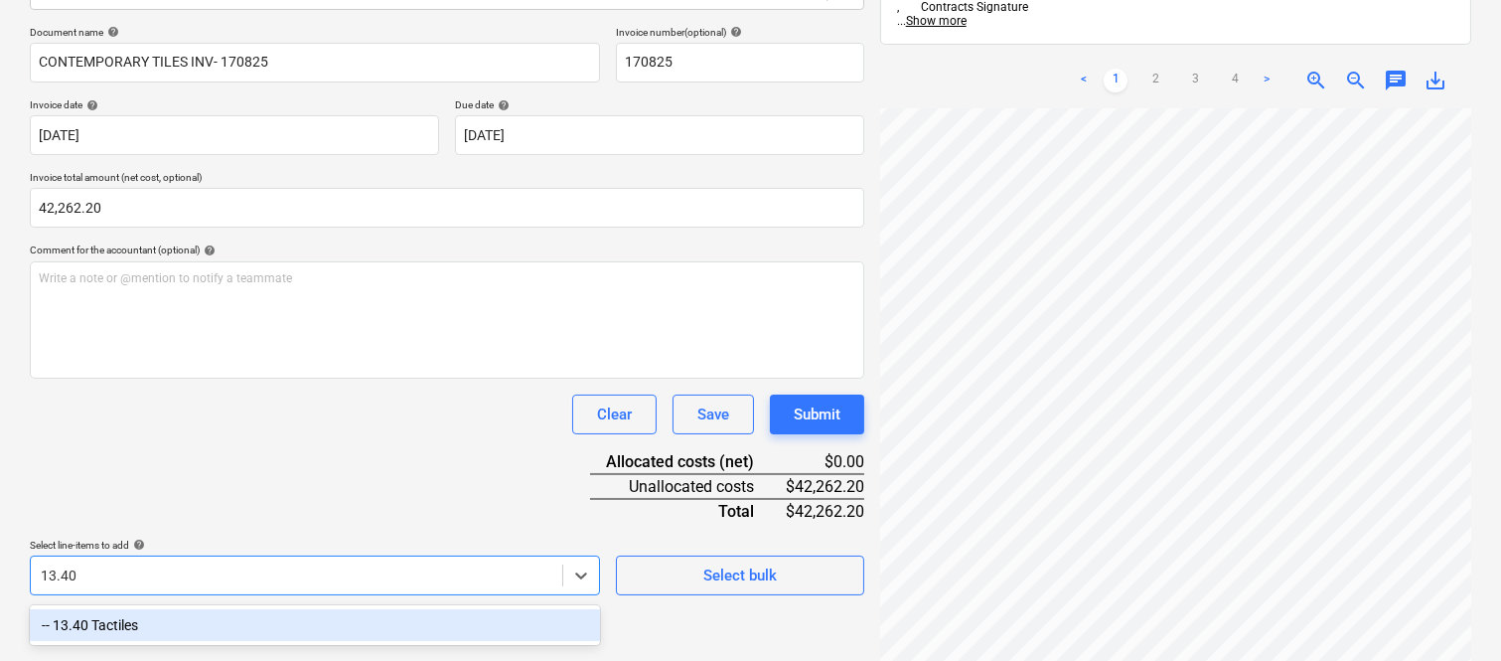
click at [167, 620] on div "-- 13.40 Tactiles" at bounding box center [315, 625] width 570 height 32
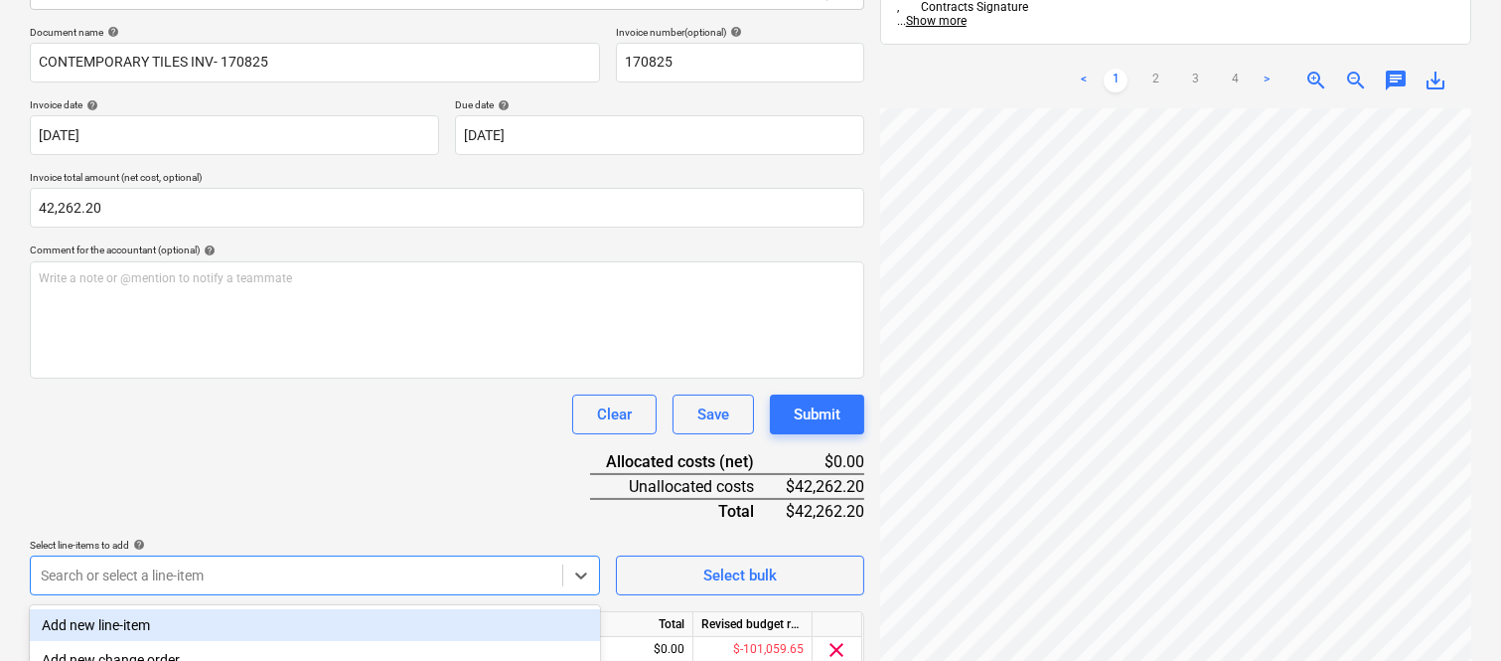
click at [250, 479] on div "Document name help CONTEMPORARY TILES INV- 170825 Invoice number (optional) hel…" at bounding box center [447, 376] width 834 height 700
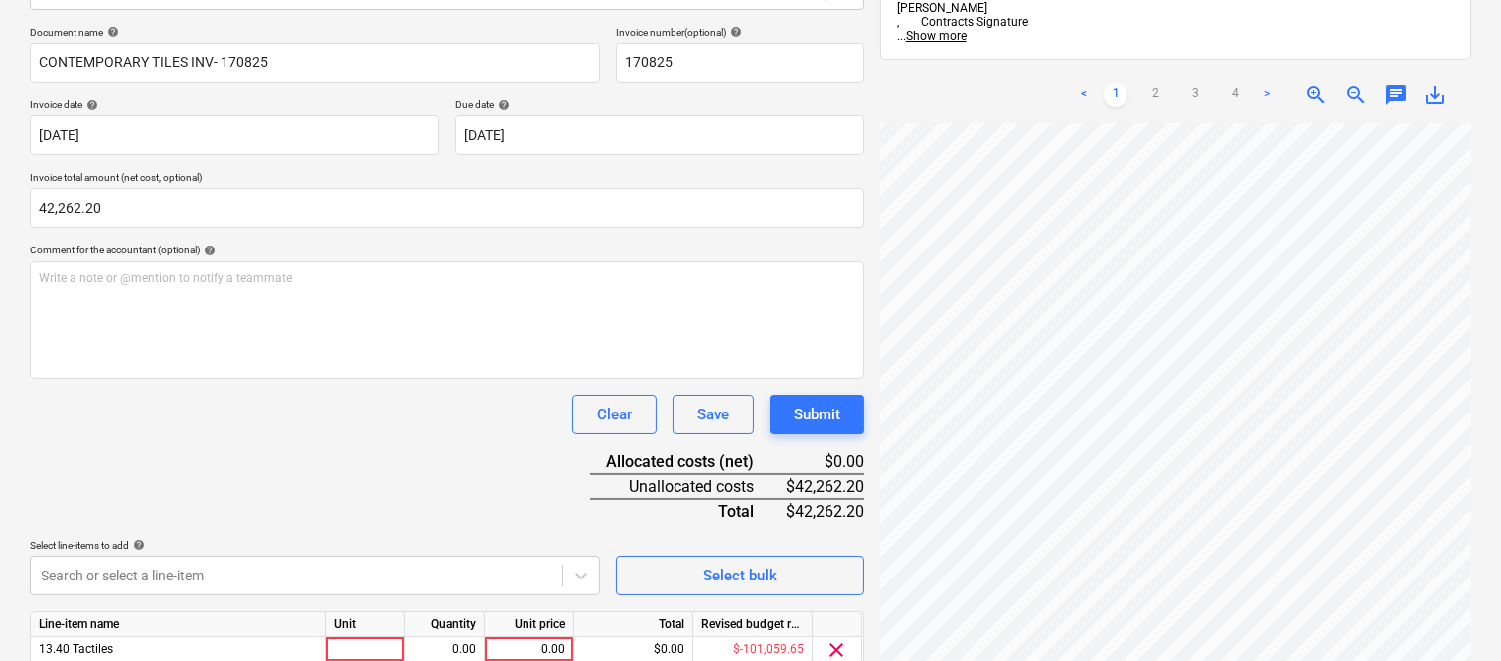
scroll to position [365, 0]
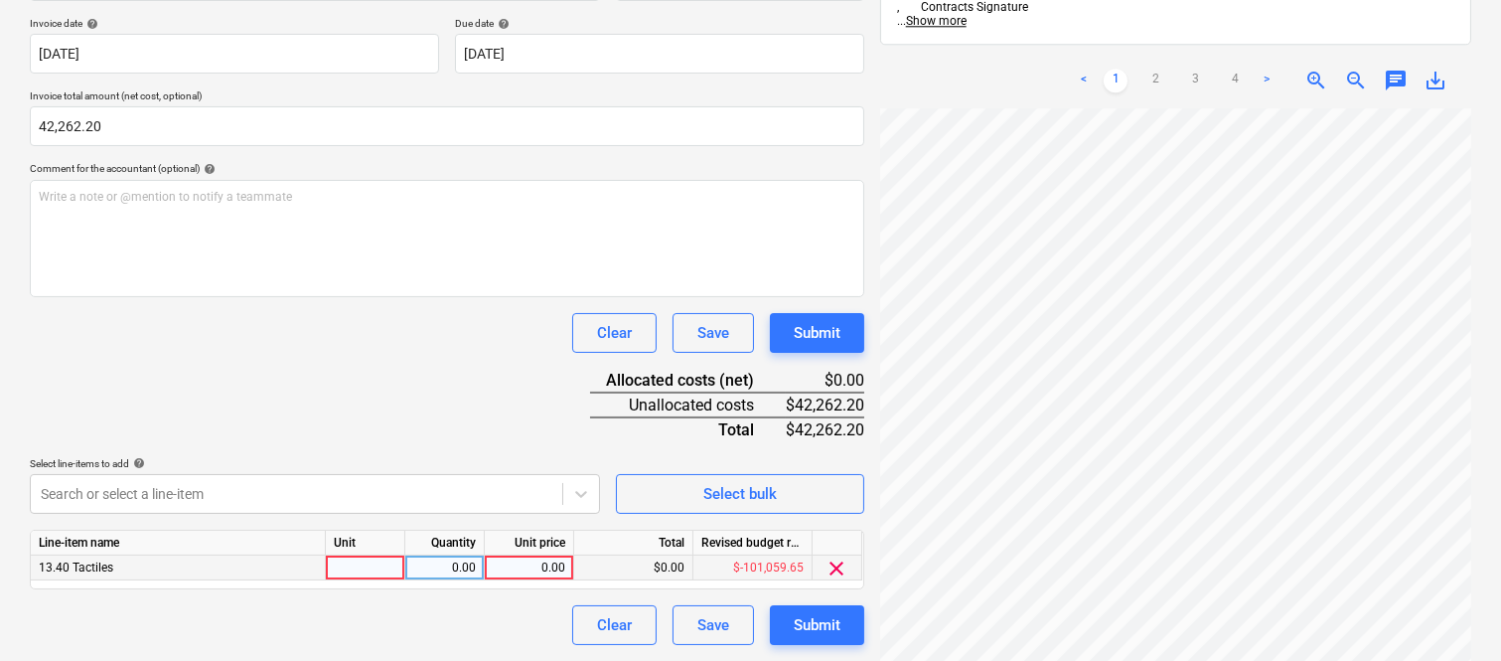
click at [373, 566] on div at bounding box center [365, 567] width 79 height 25
type input "INVOICE"
click at [423, 572] on div "0.00" at bounding box center [444, 567] width 63 height 25
type input "1"
click at [511, 566] on div "0.00" at bounding box center [529, 567] width 73 height 25
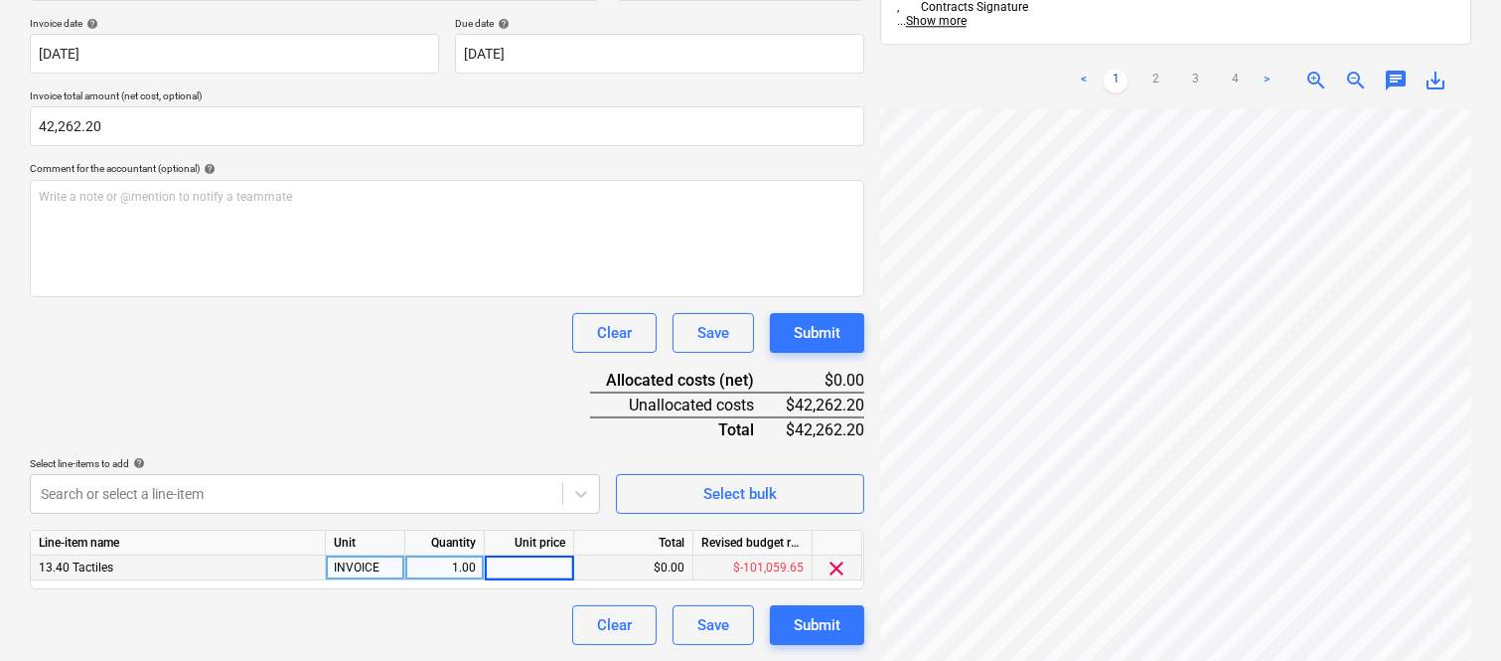
type input "42,262.2"
click at [467, 611] on div "Clear Save Submit" at bounding box center [447, 625] width 834 height 40
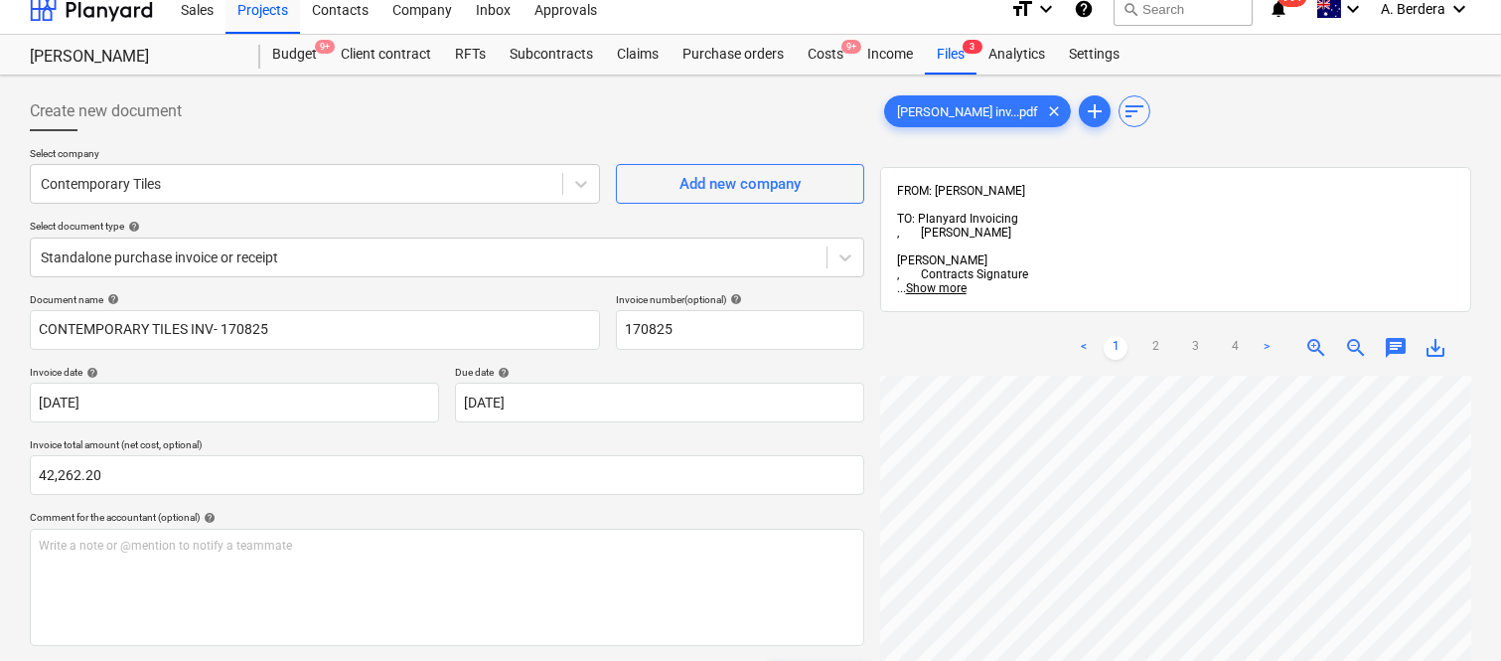
scroll to position [0, 0]
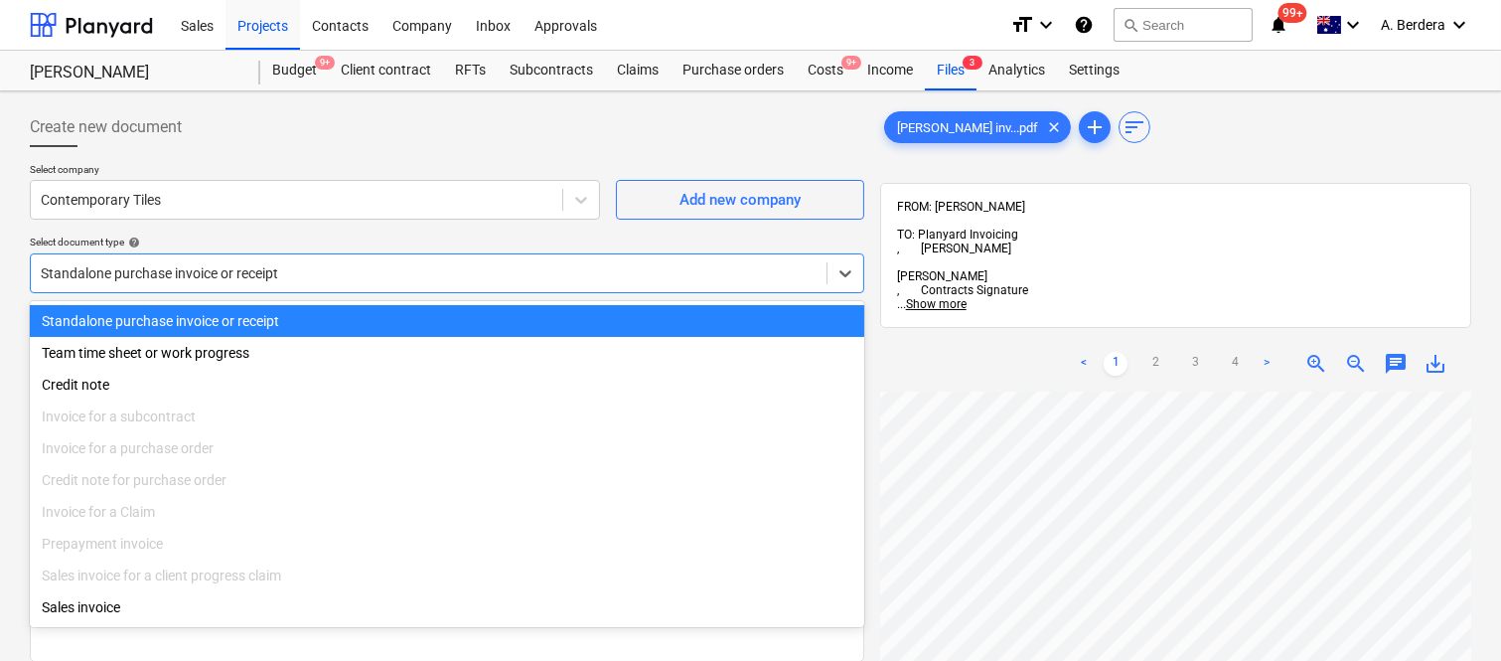
click at [449, 253] on div "Standalone purchase invoice or receipt" at bounding box center [447, 273] width 834 height 40
click at [449, 305] on div "Standalone purchase invoice or receipt" at bounding box center [447, 321] width 834 height 32
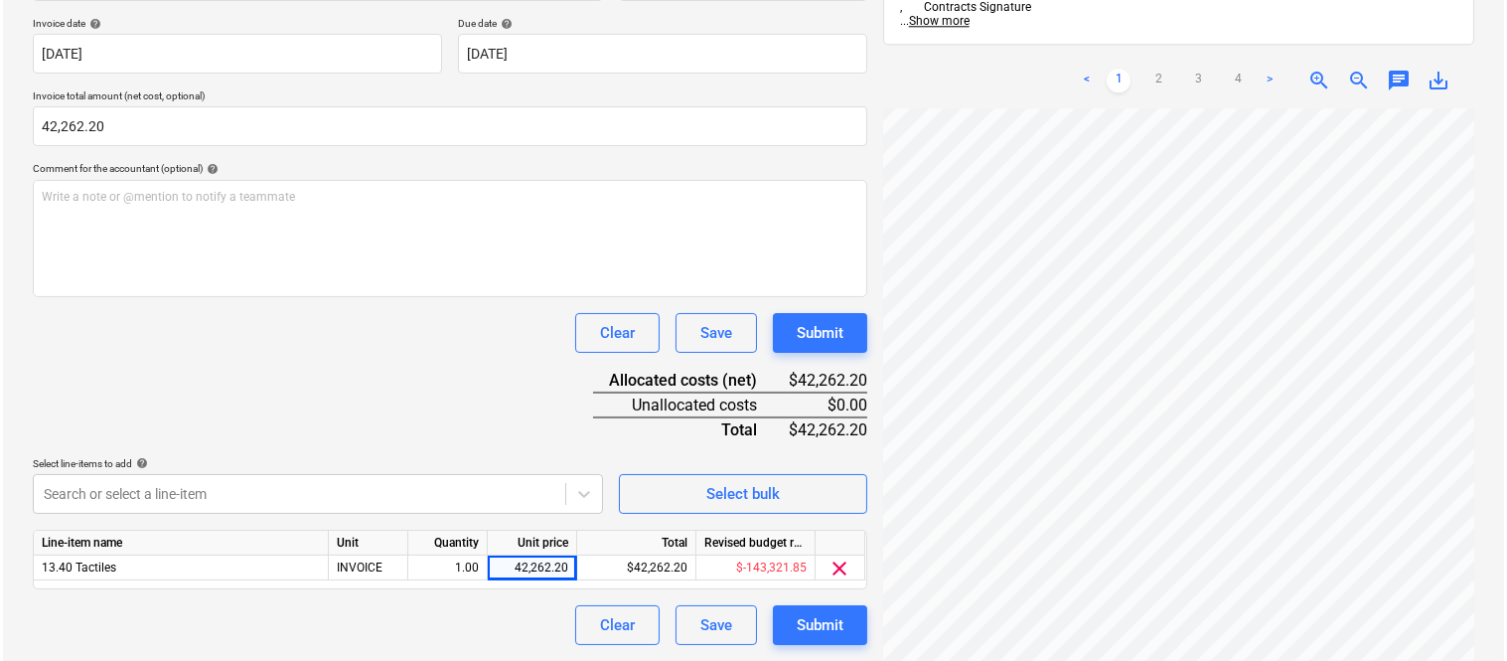
scroll to position [475, 172]
click at [822, 631] on div "Submit" at bounding box center [817, 625] width 47 height 26
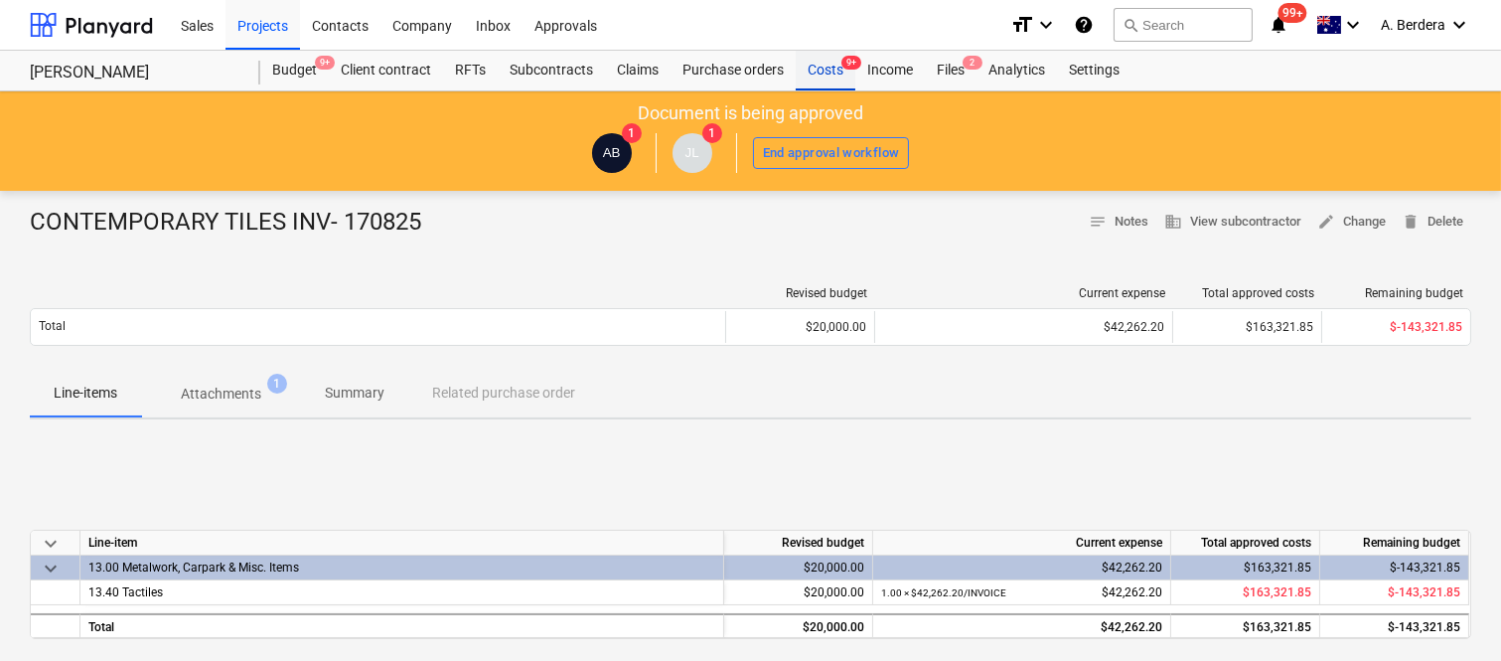
click at [822, 62] on div "Costs 9+" at bounding box center [826, 71] width 60 height 40
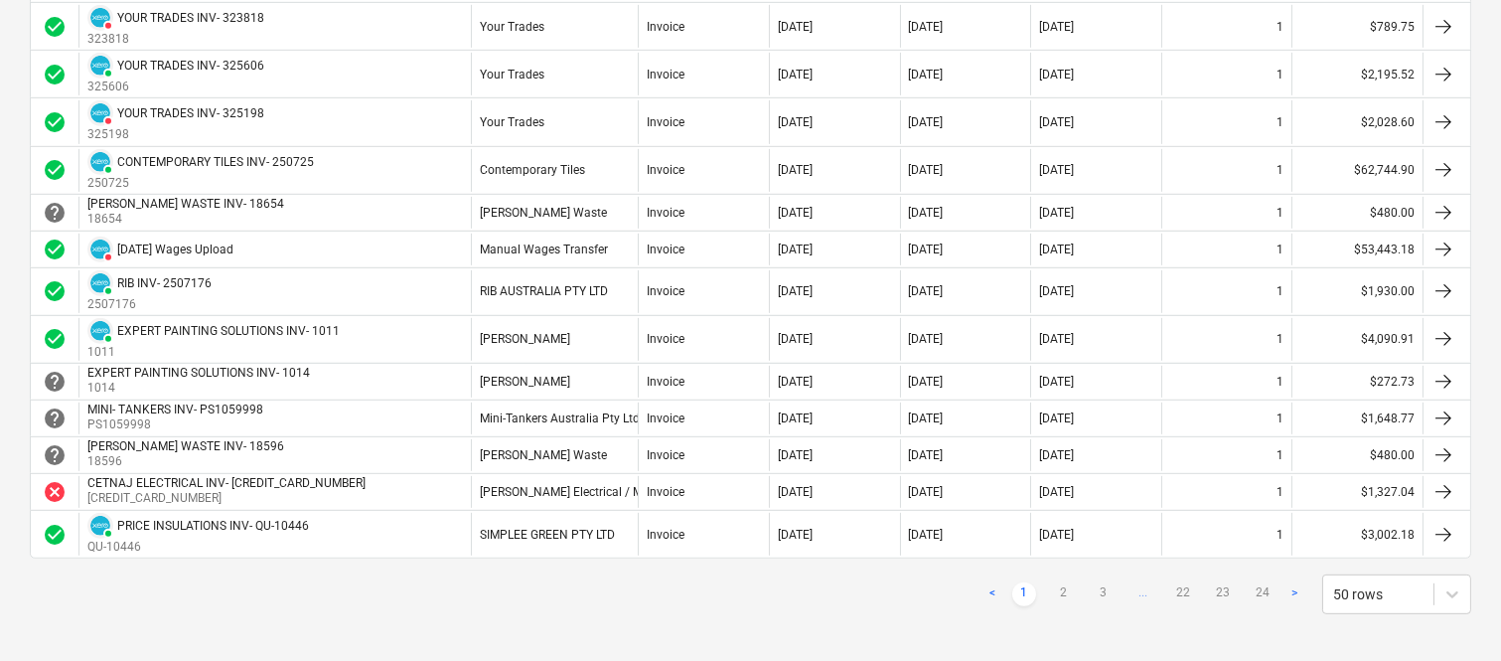
scroll to position [1824, 0]
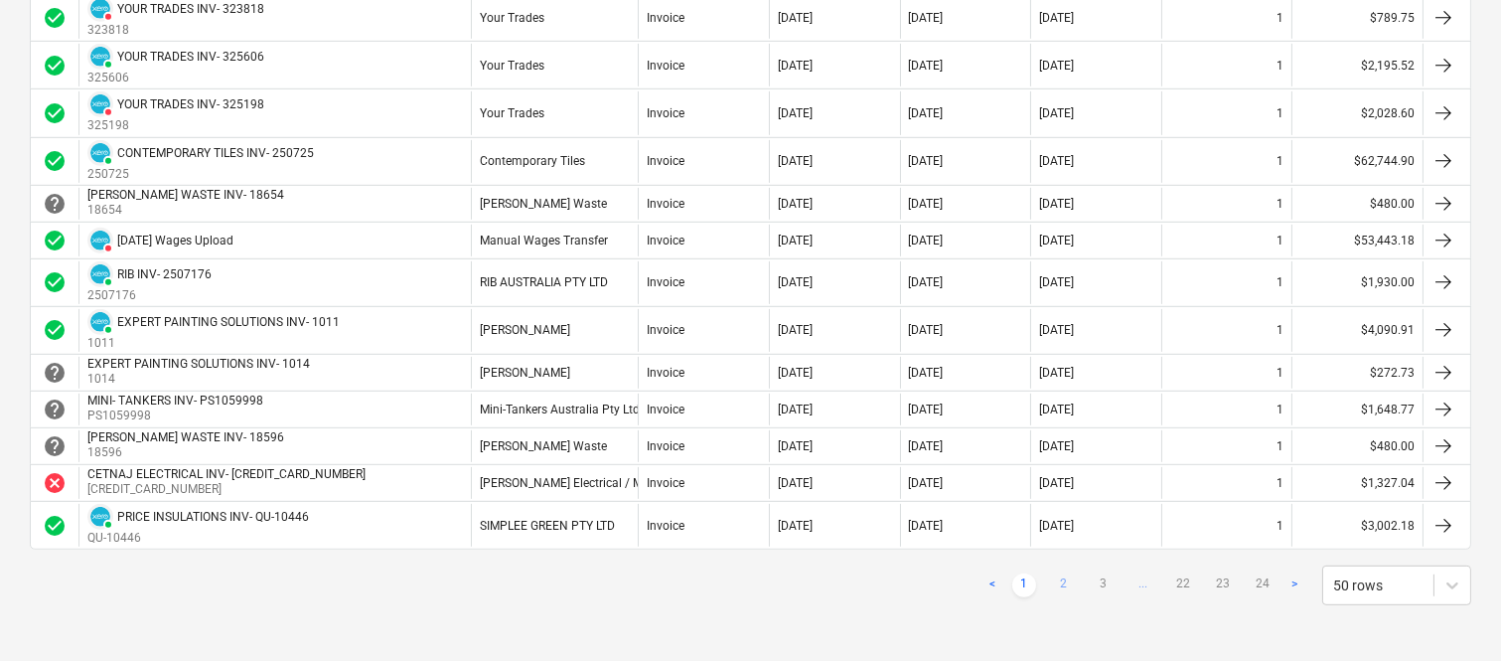
click at [1064, 582] on link "2" at bounding box center [1064, 585] width 24 height 24
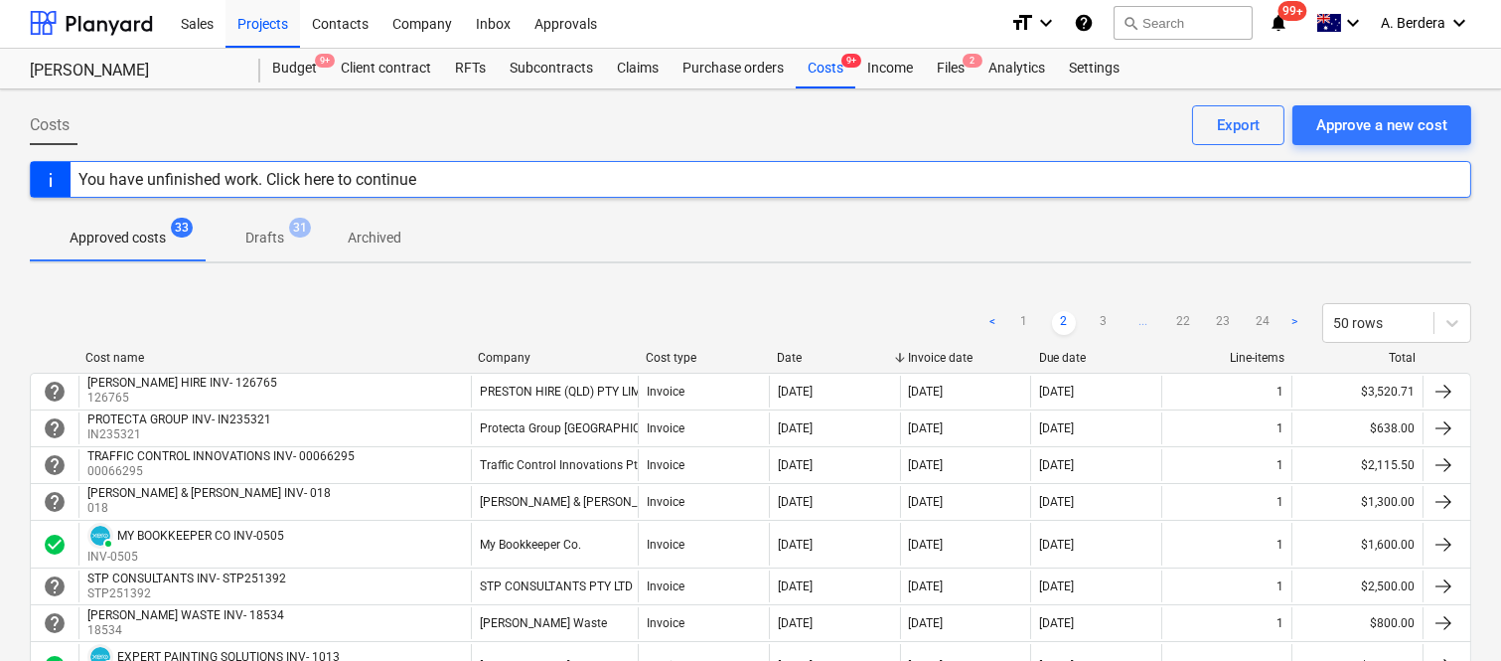
scroll to position [0, 0]
click at [1100, 326] on link "3" at bounding box center [1104, 325] width 24 height 24
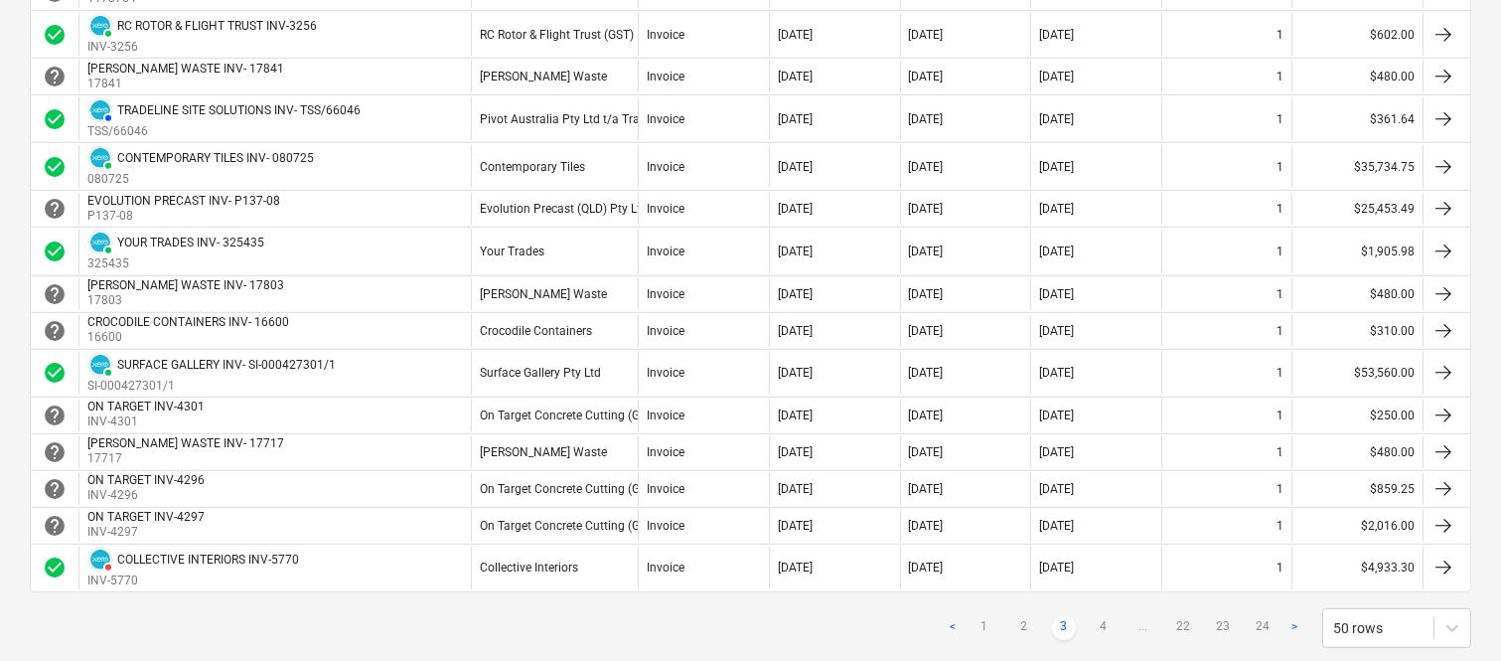
scroll to position [1942, 0]
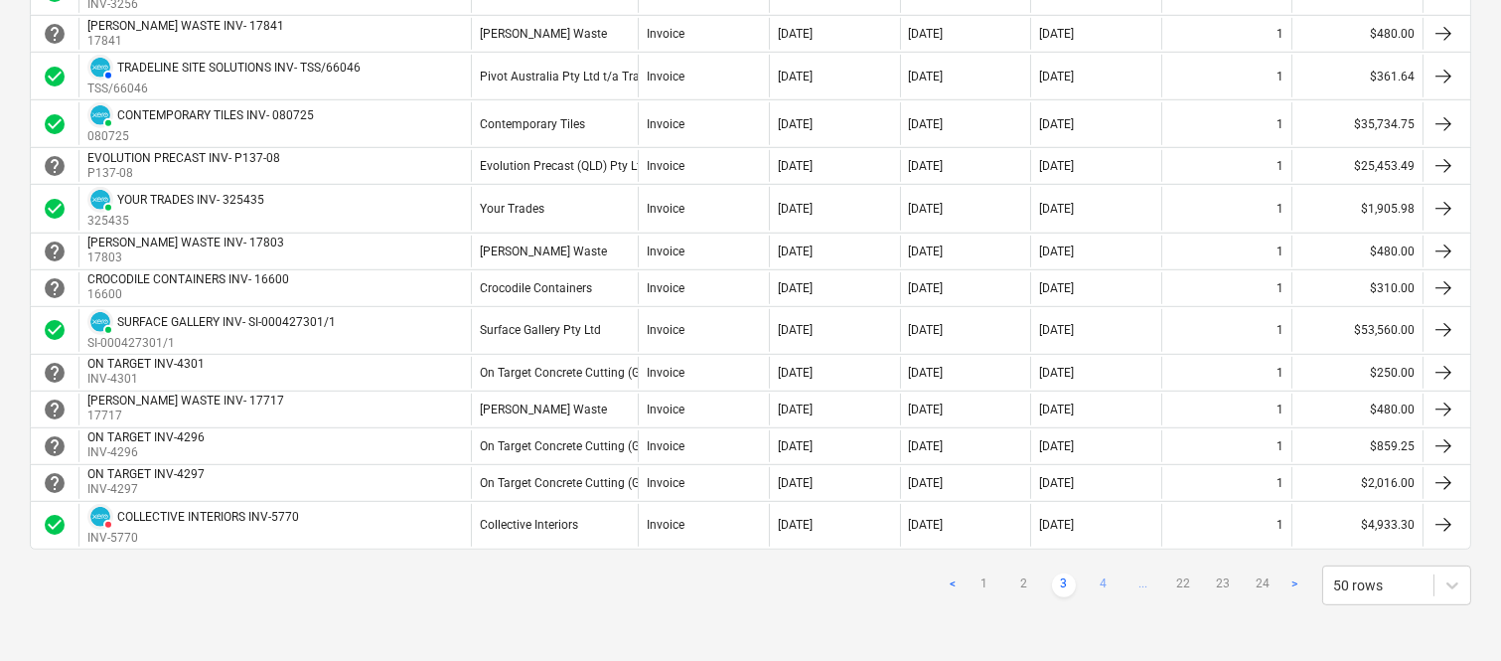
click at [1108, 581] on link "4" at bounding box center [1104, 585] width 24 height 24
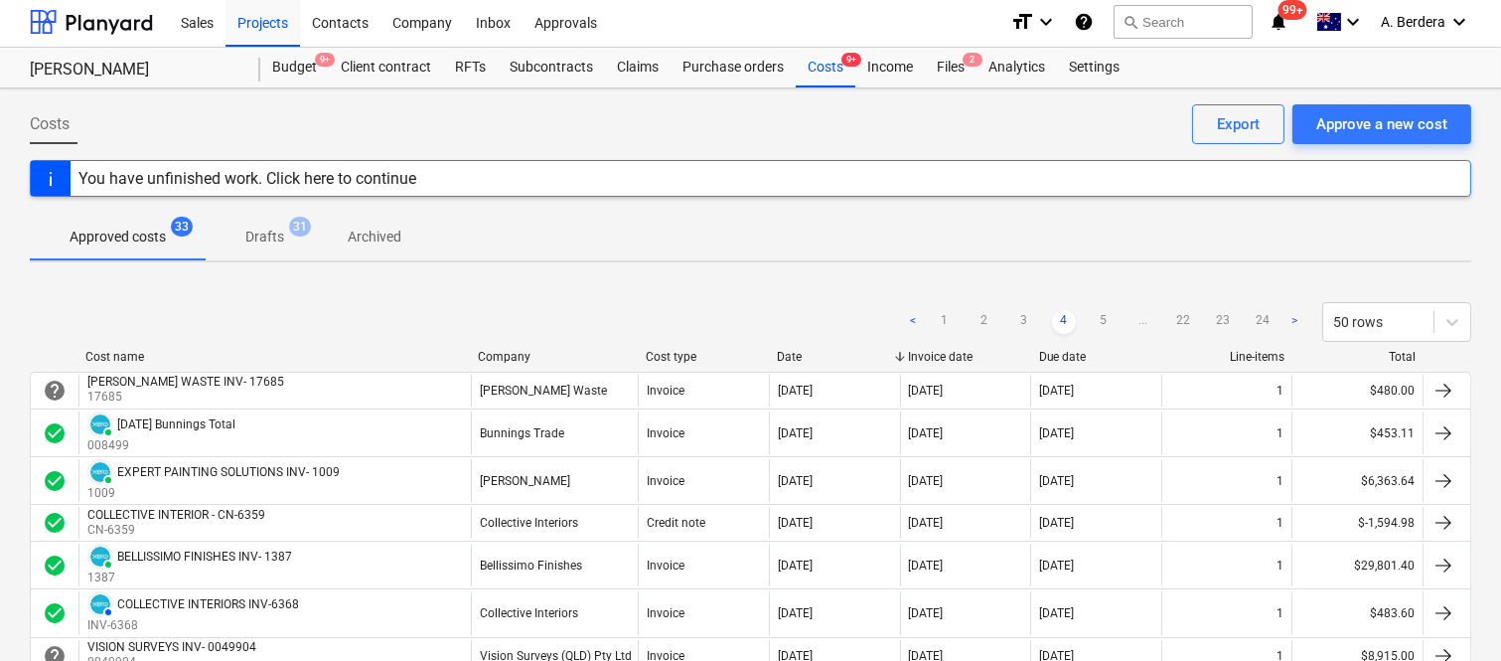
scroll to position [0, 0]
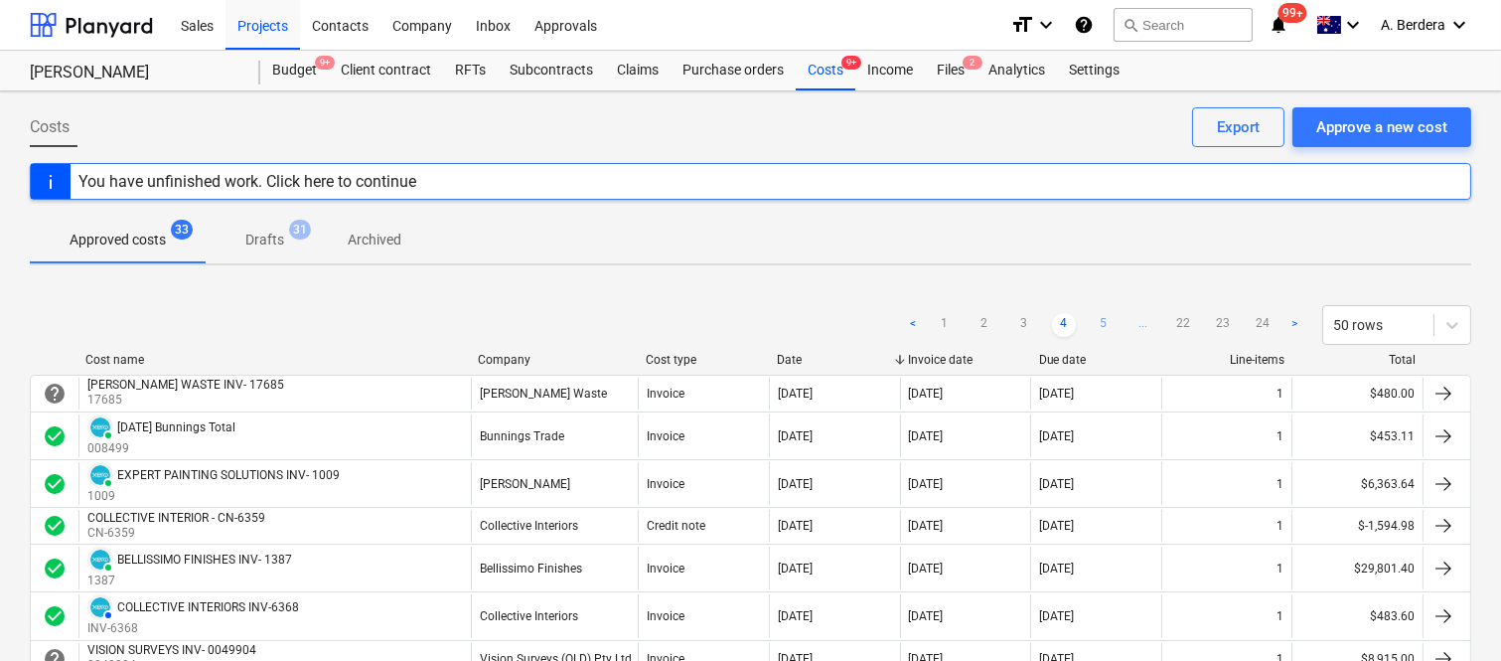
click at [1108, 331] on link "5" at bounding box center [1104, 325] width 24 height 24
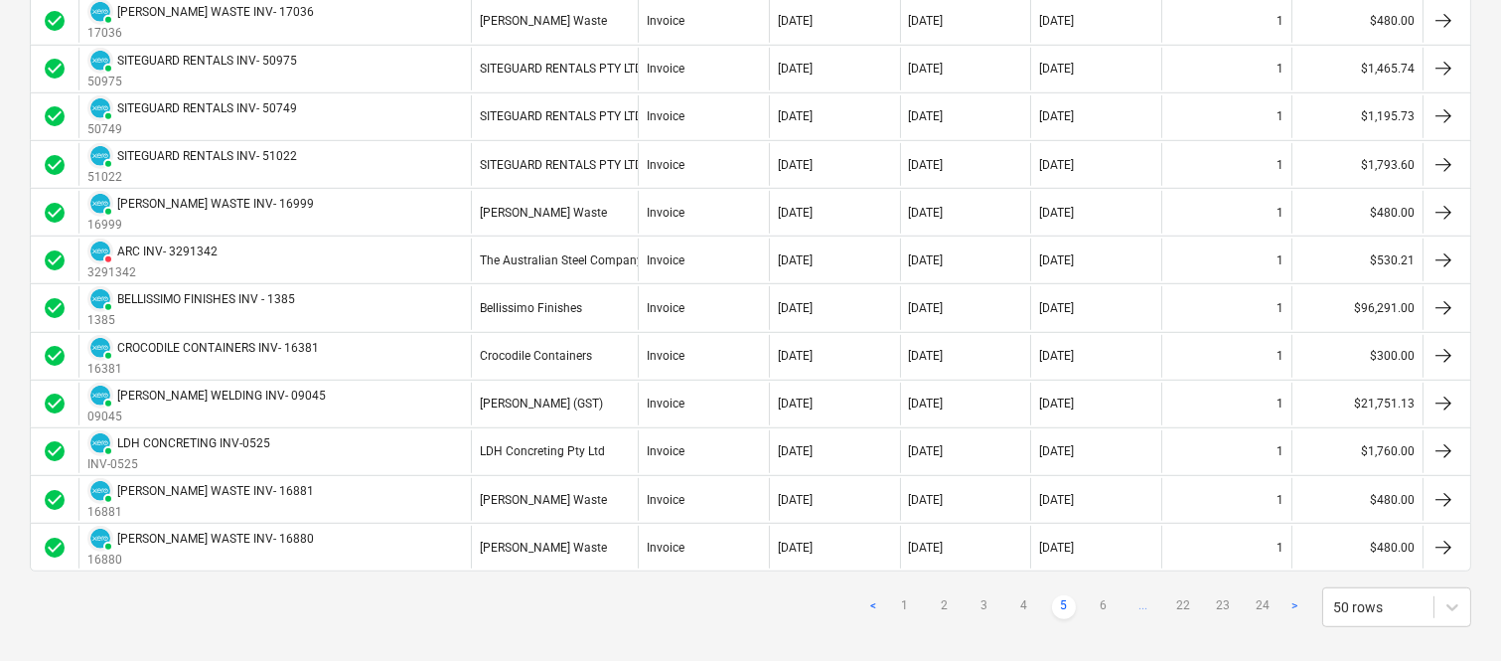
scroll to position [2188, 0]
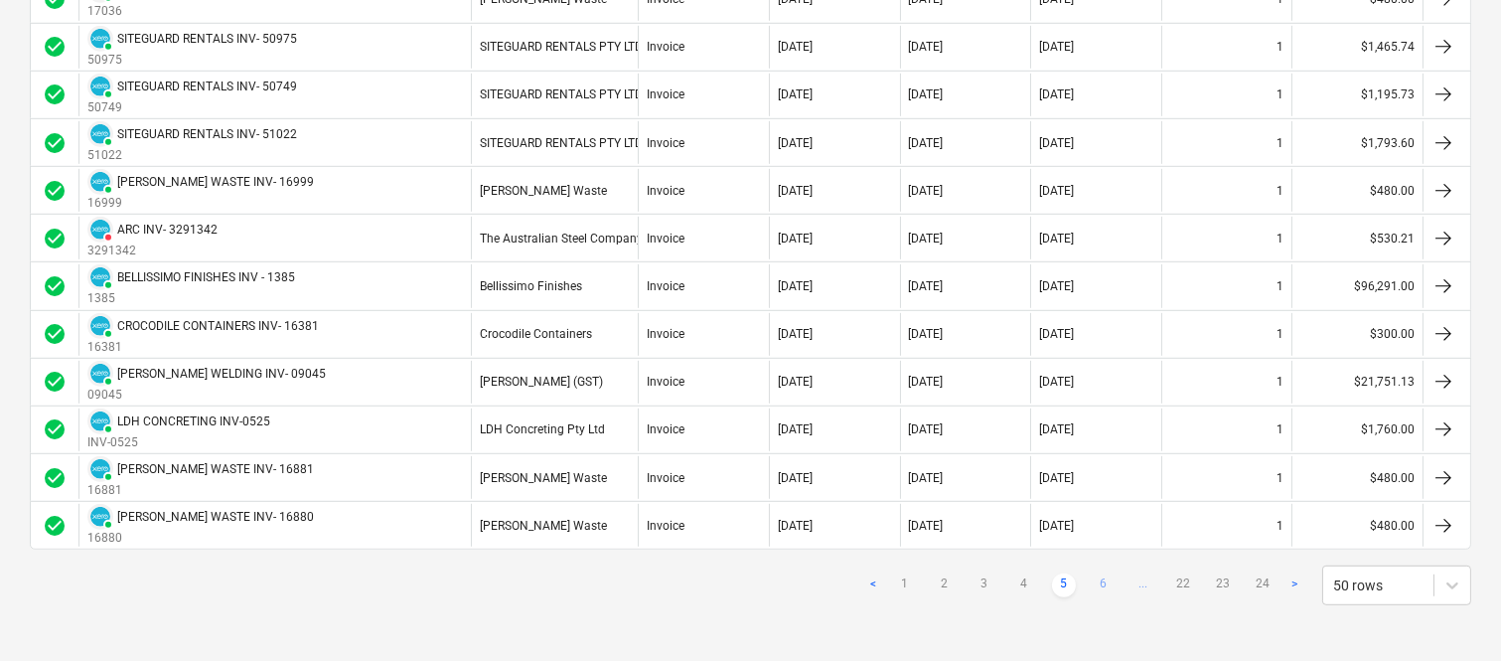
click at [1106, 583] on link "6" at bounding box center [1104, 585] width 24 height 24
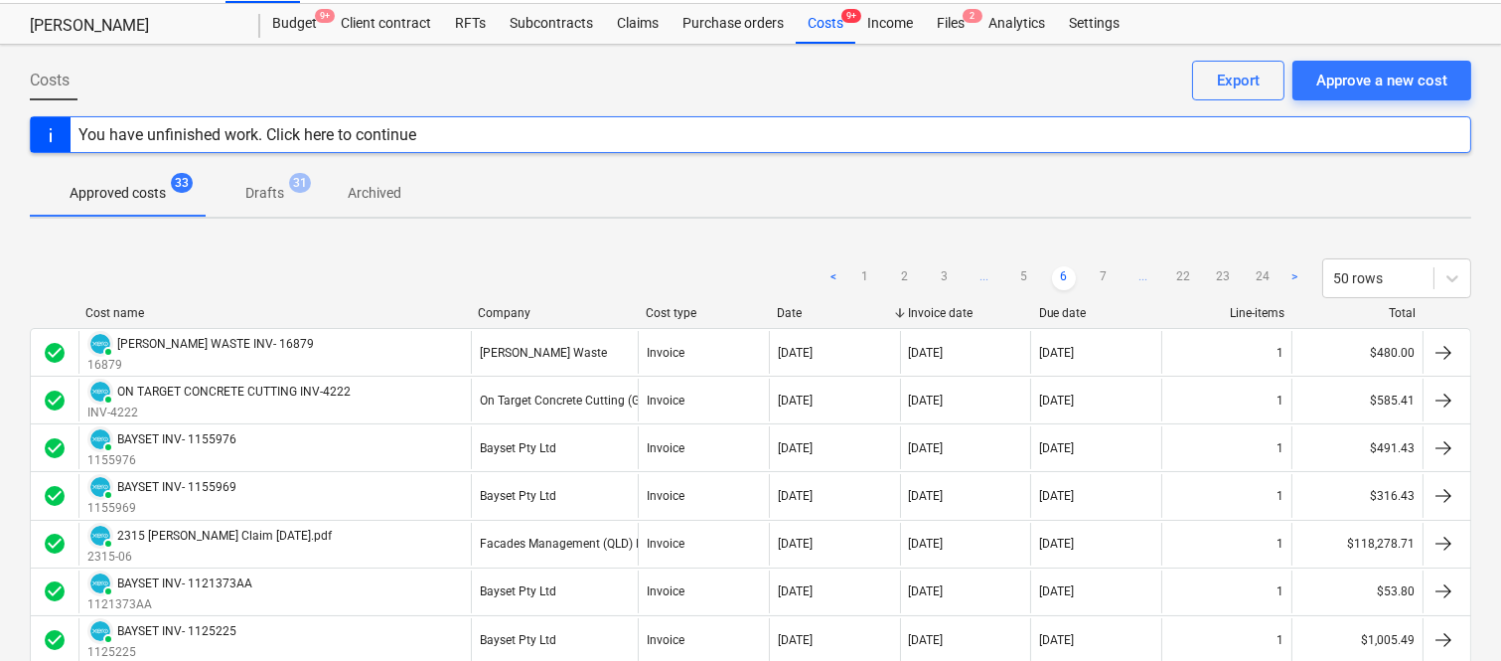
scroll to position [3, 0]
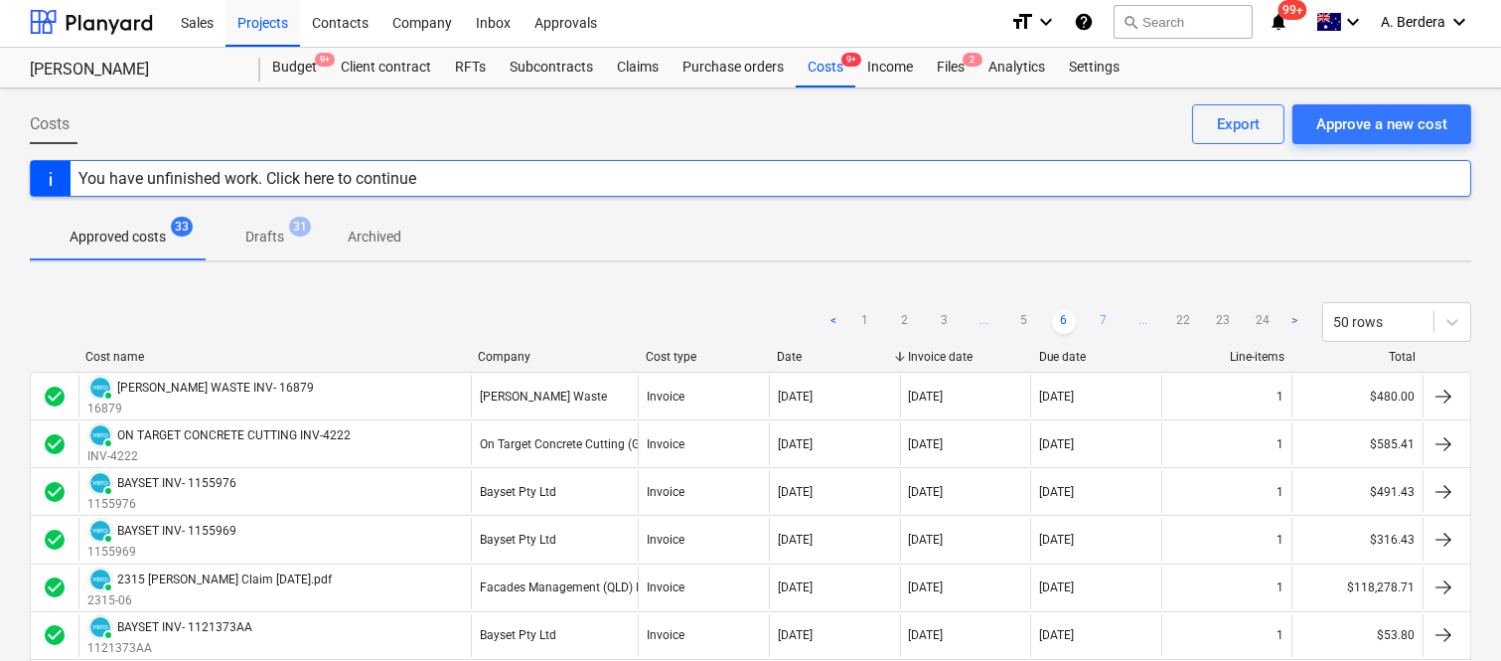
click at [1100, 323] on link "7" at bounding box center [1104, 322] width 24 height 24
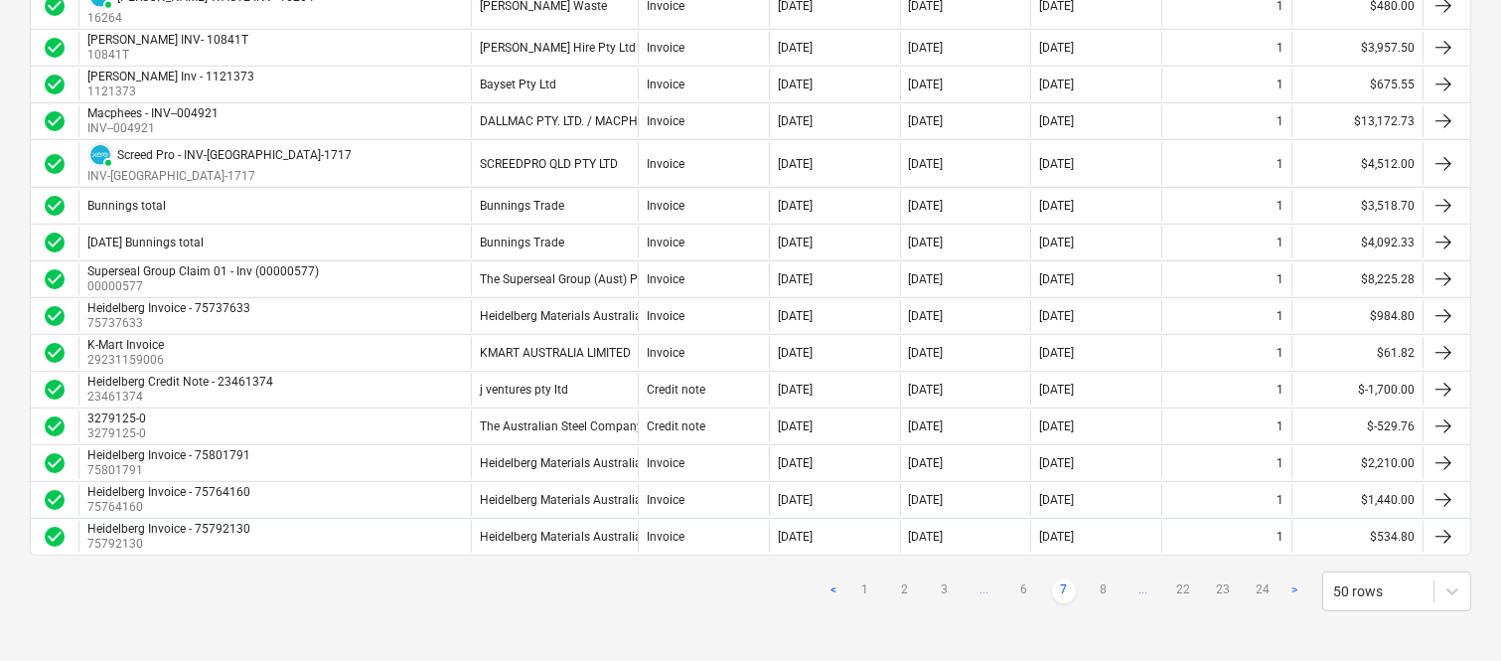
scroll to position [1912, 0]
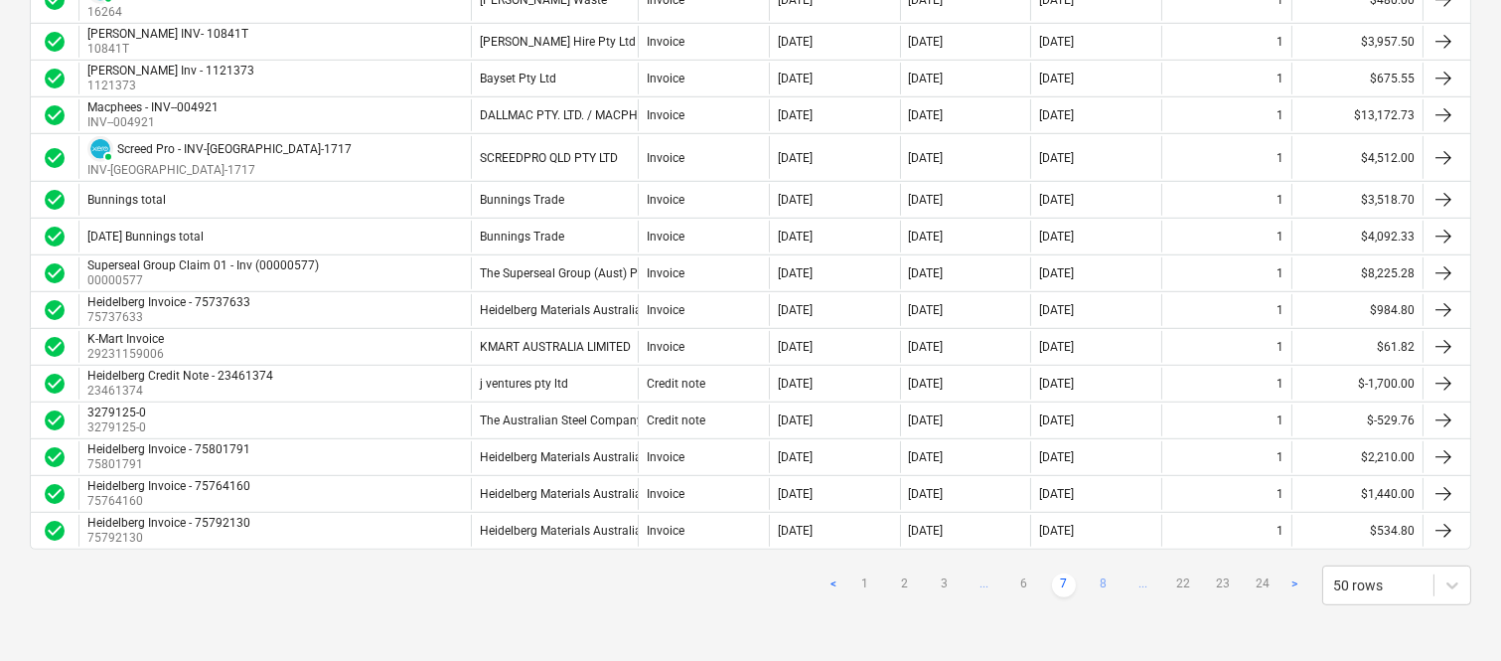
click at [1108, 580] on link "8" at bounding box center [1104, 585] width 24 height 24
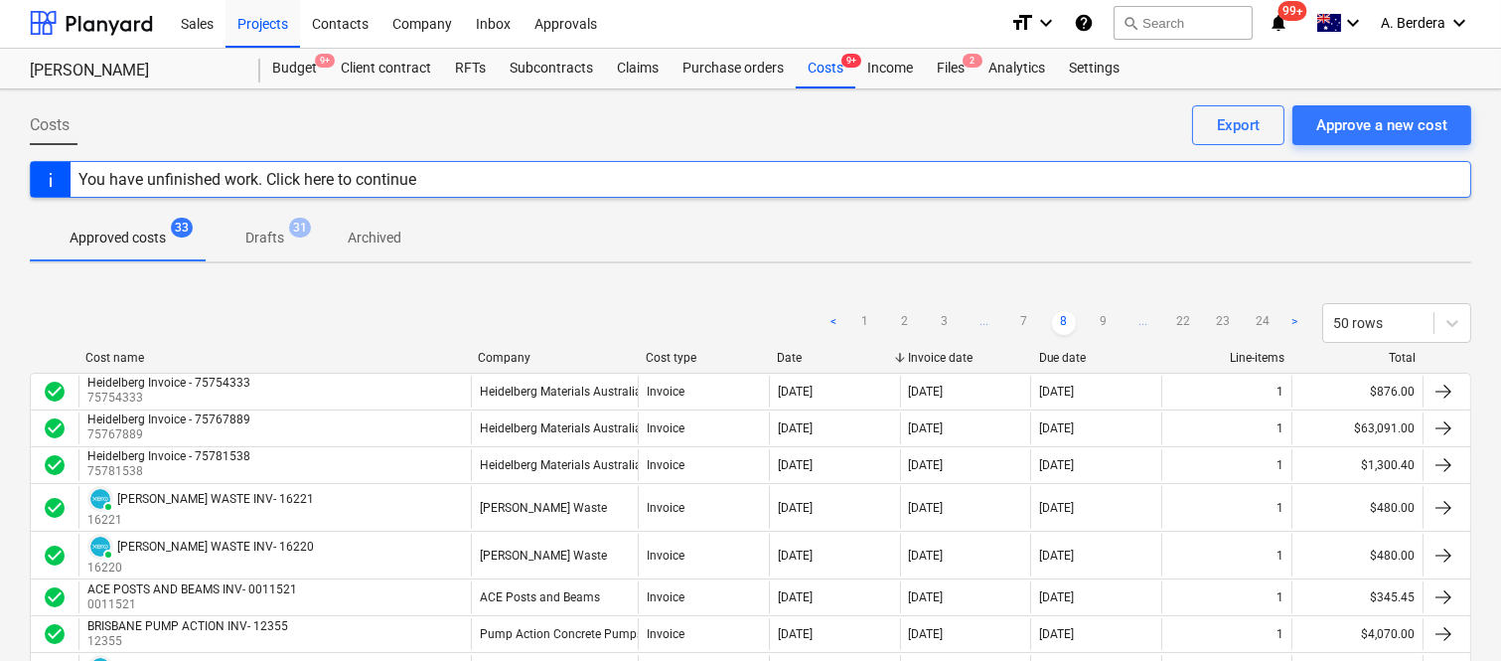
scroll to position [0, 0]
click at [1103, 322] on link "9" at bounding box center [1104, 325] width 24 height 24
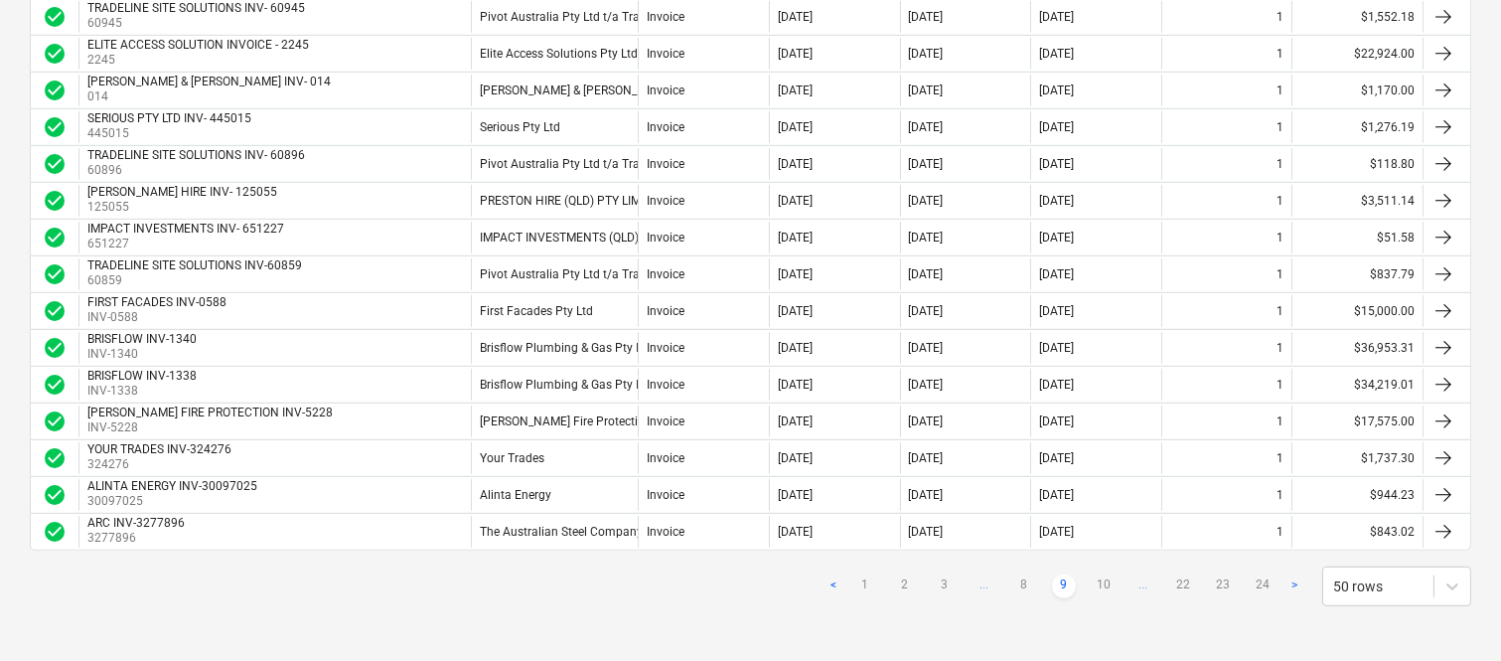
scroll to position [1669, 0]
click at [1106, 587] on link "10" at bounding box center [1104, 585] width 24 height 24
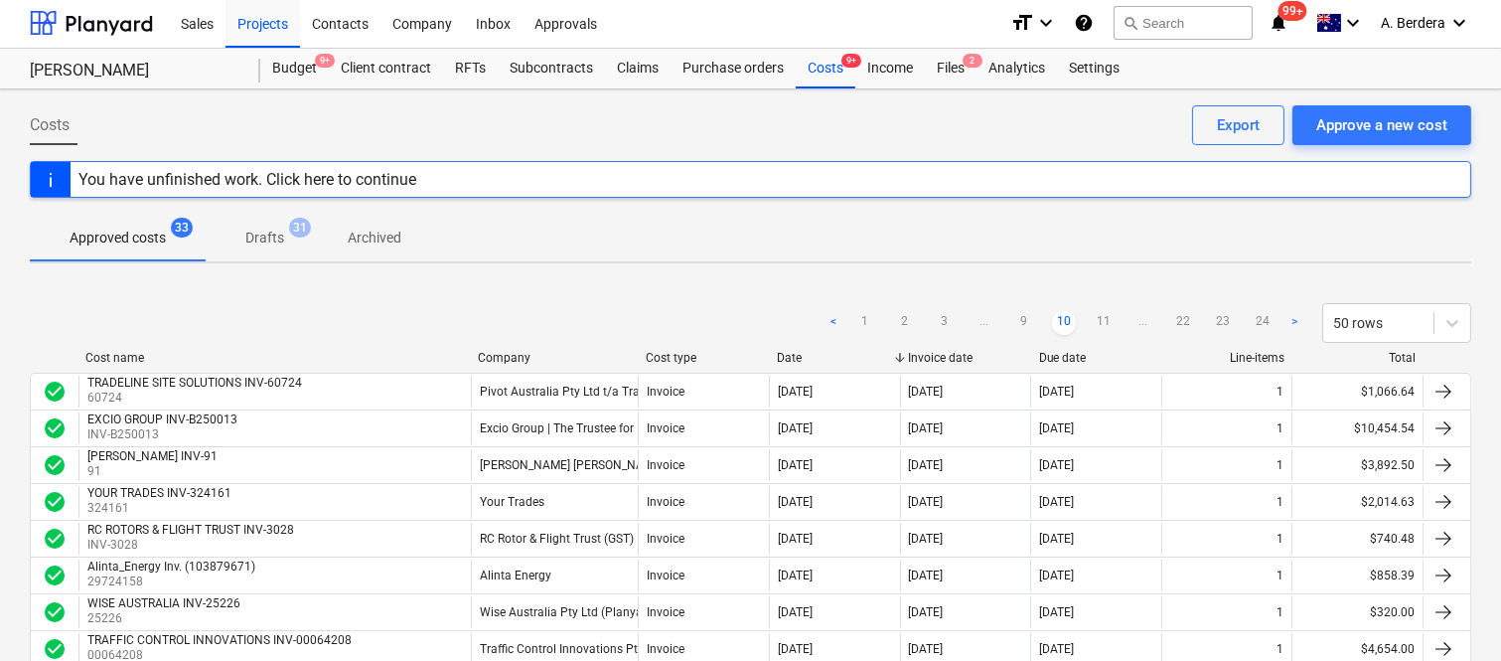
scroll to position [0, 0]
click at [1104, 321] on link "11" at bounding box center [1104, 325] width 24 height 24
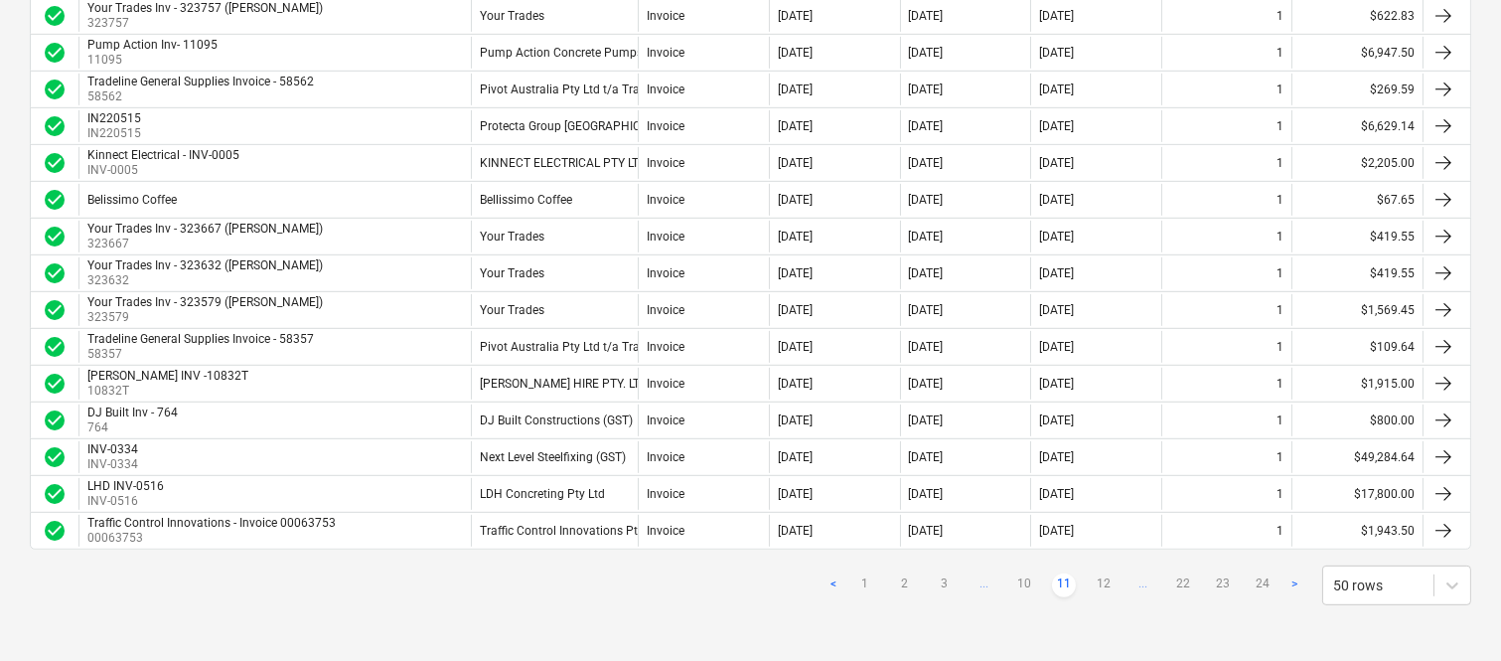
scroll to position [1680, 0]
click at [1098, 577] on link "12" at bounding box center [1104, 585] width 24 height 24
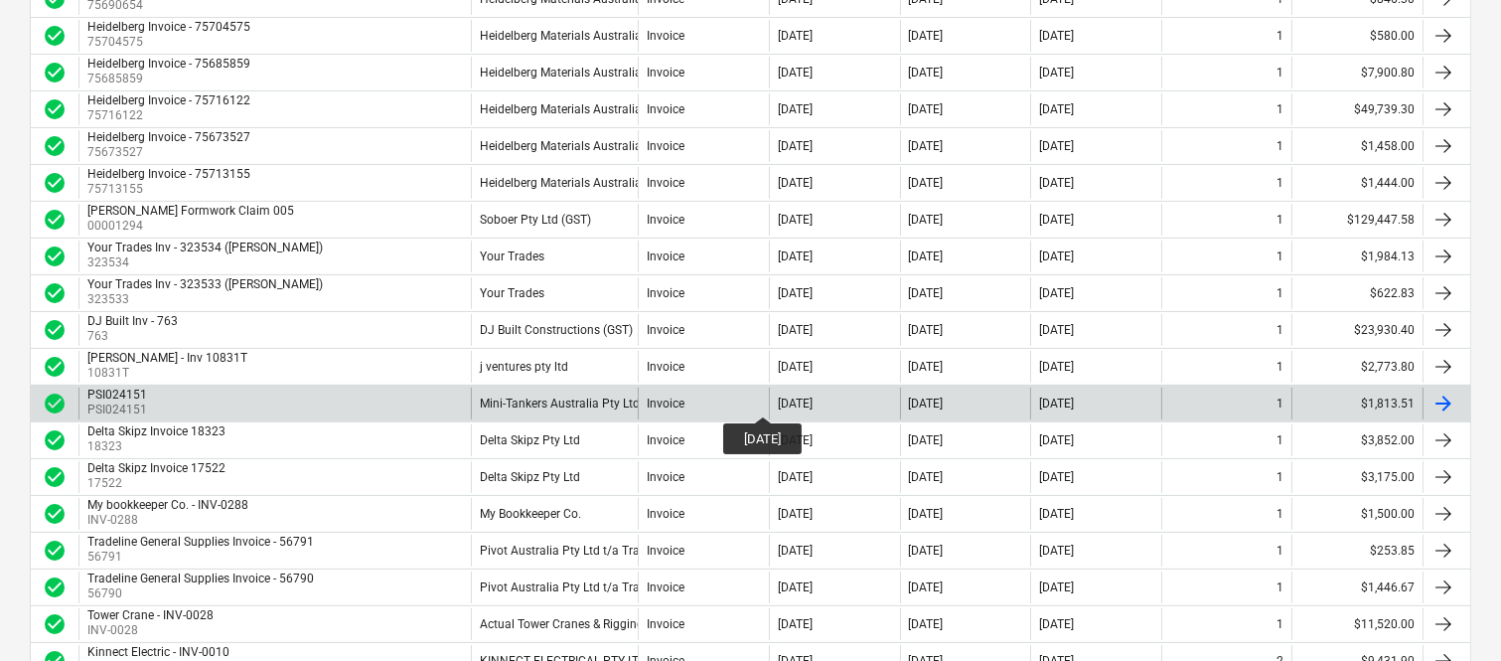
scroll to position [0, 0]
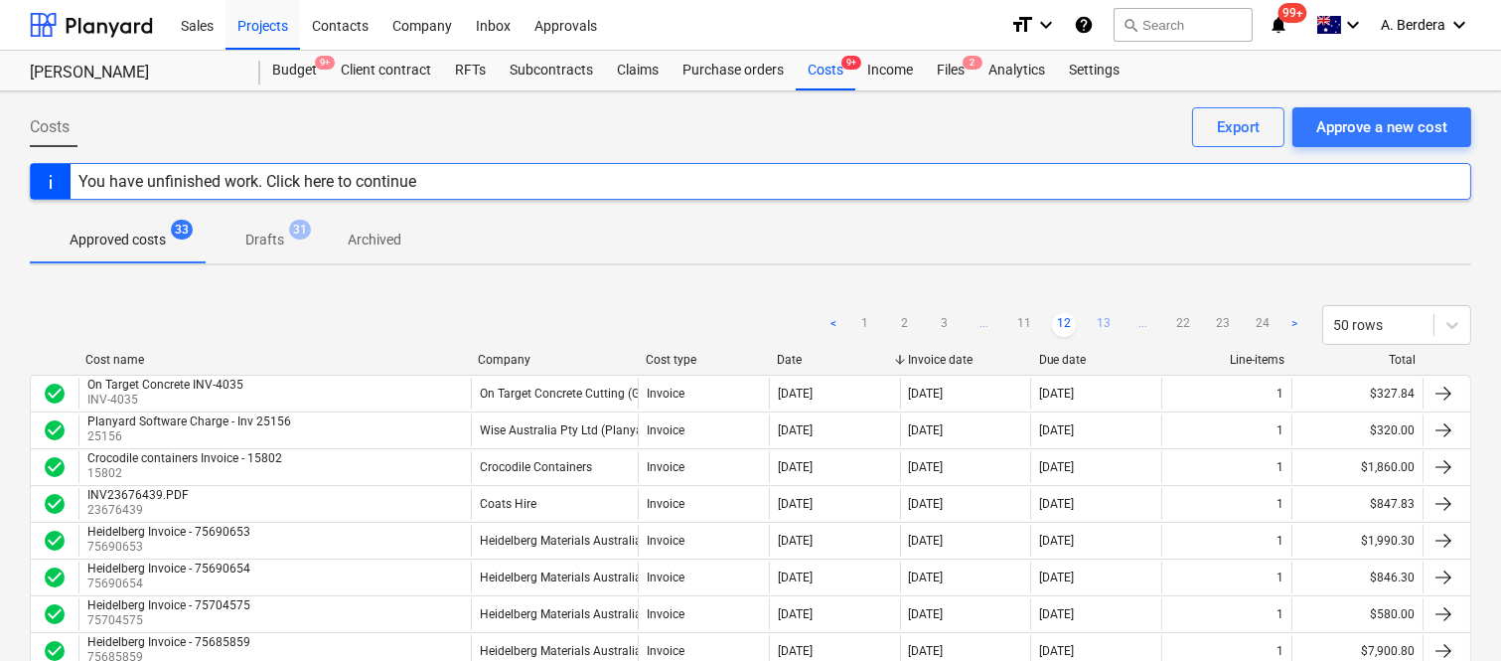
click at [1107, 321] on link "13" at bounding box center [1104, 325] width 24 height 24
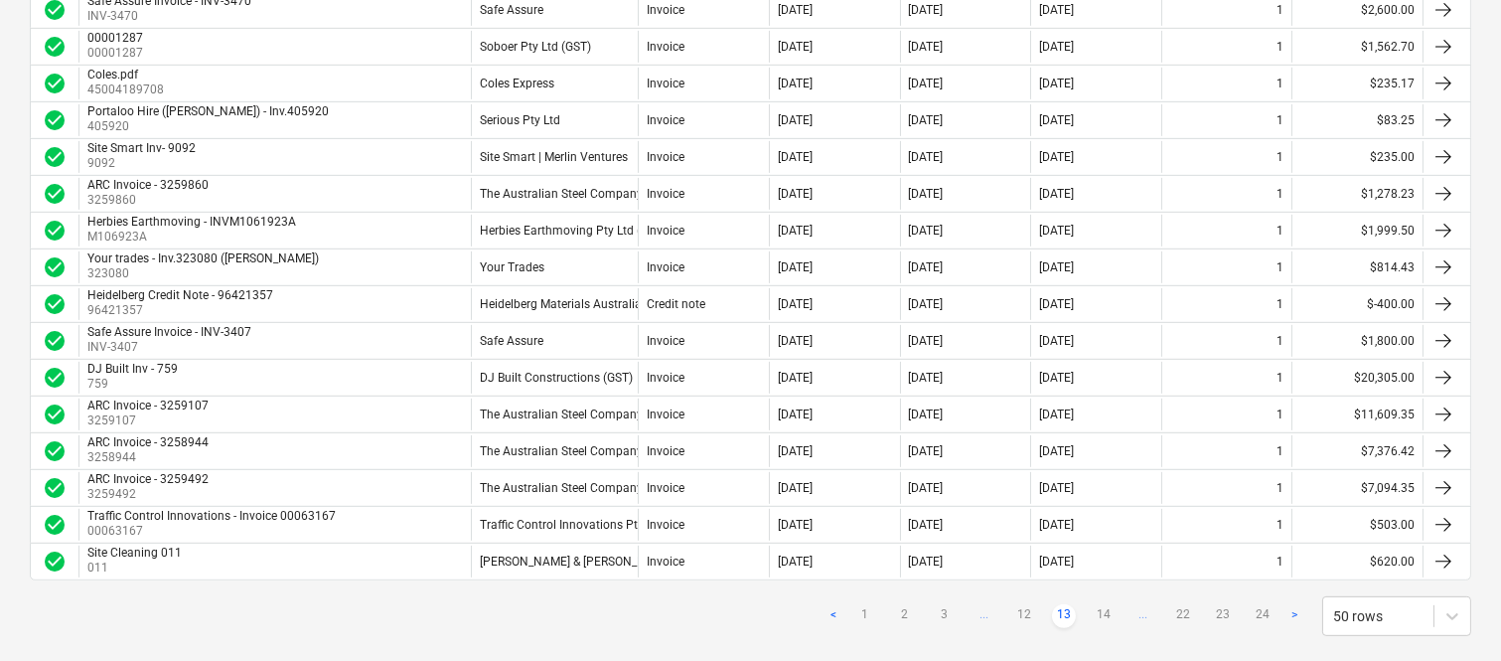
scroll to position [1669, 0]
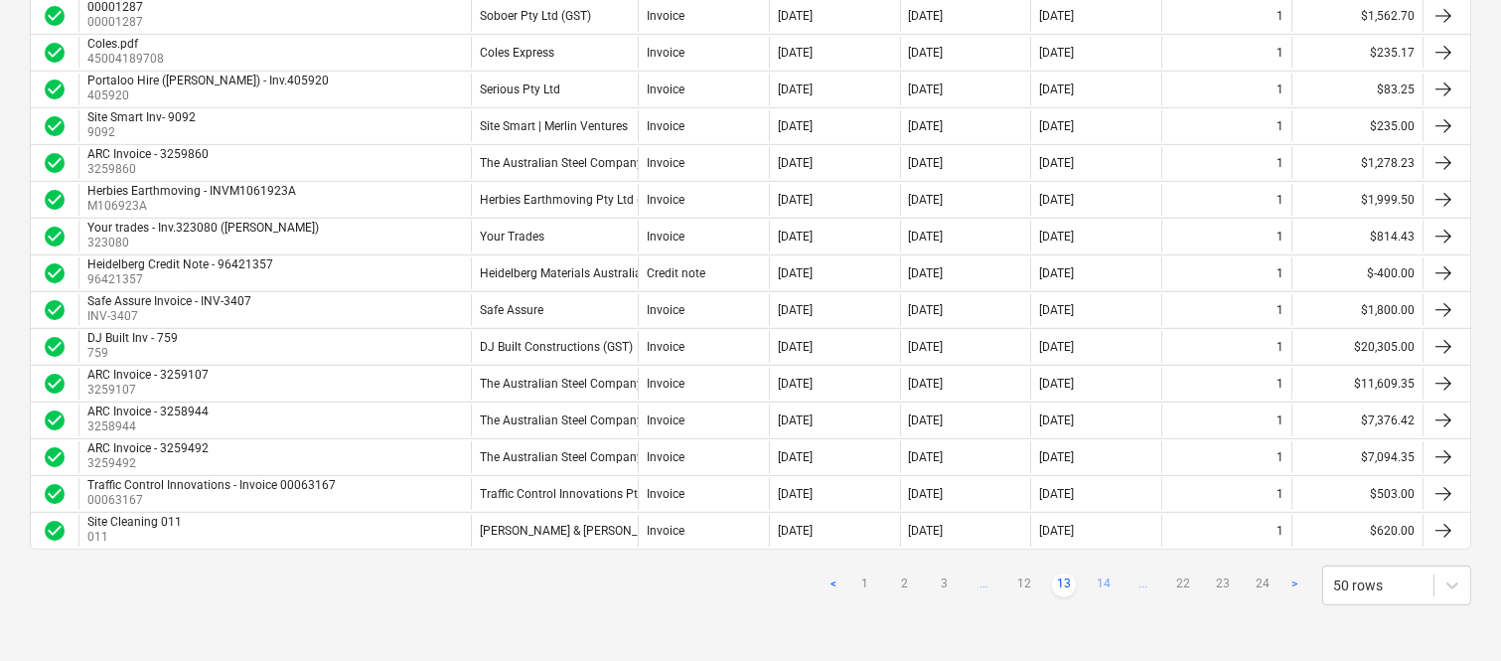
click at [1101, 580] on link "14" at bounding box center [1104, 585] width 24 height 24
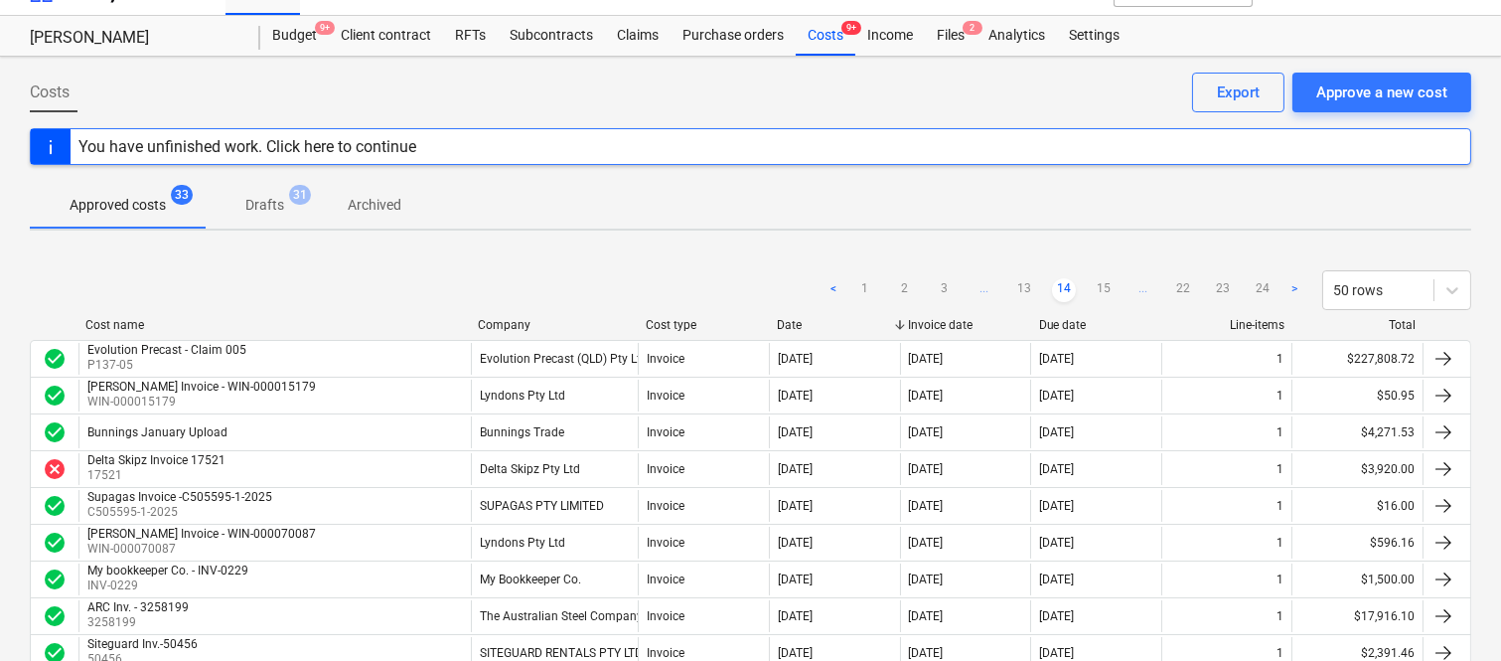
scroll to position [0, 0]
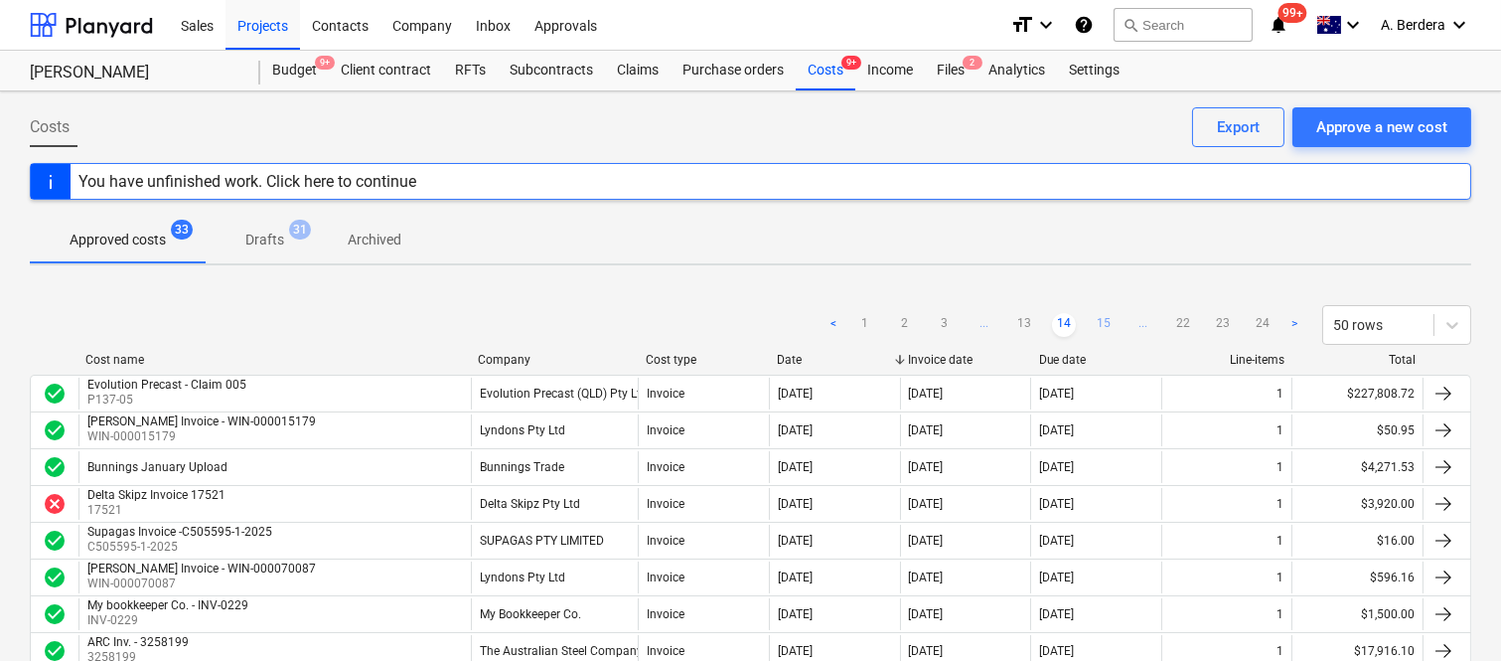
click at [1097, 321] on link "15" at bounding box center [1104, 325] width 24 height 24
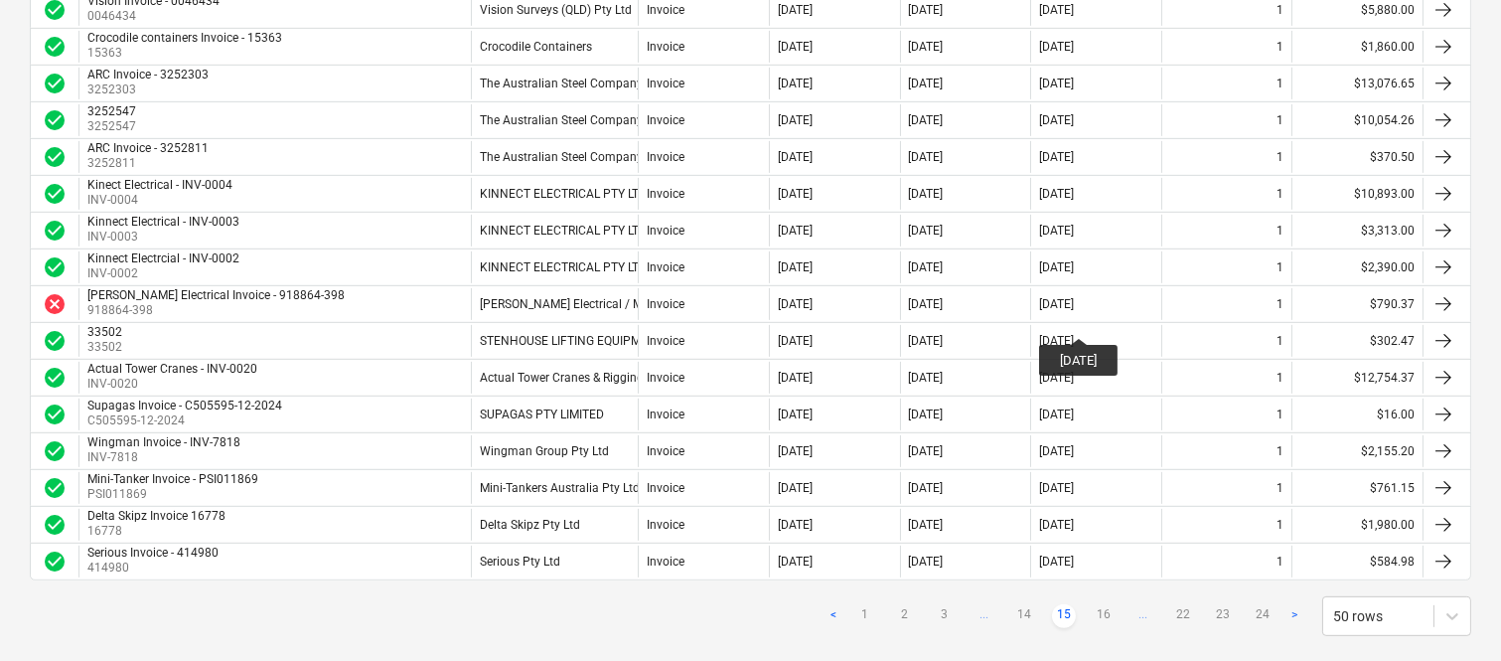
scroll to position [1669, 0]
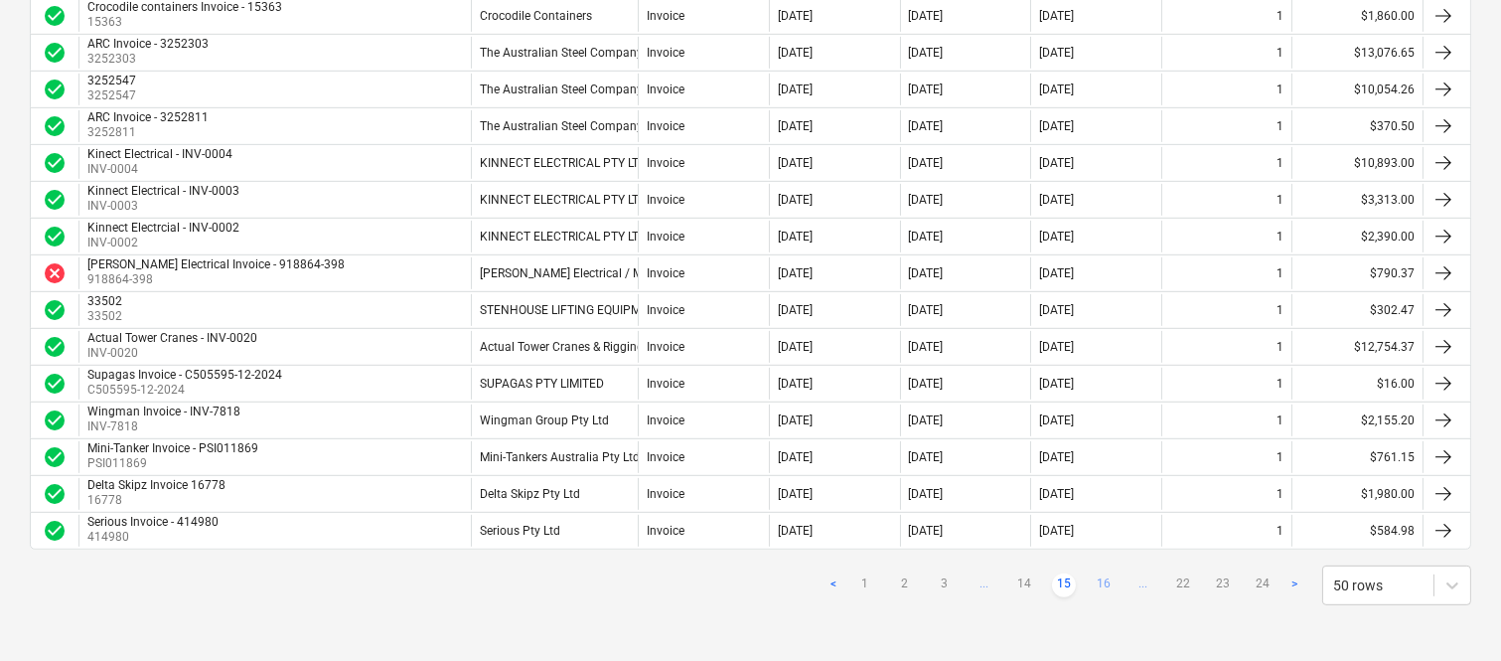
click at [1099, 582] on link "16" at bounding box center [1104, 585] width 24 height 24
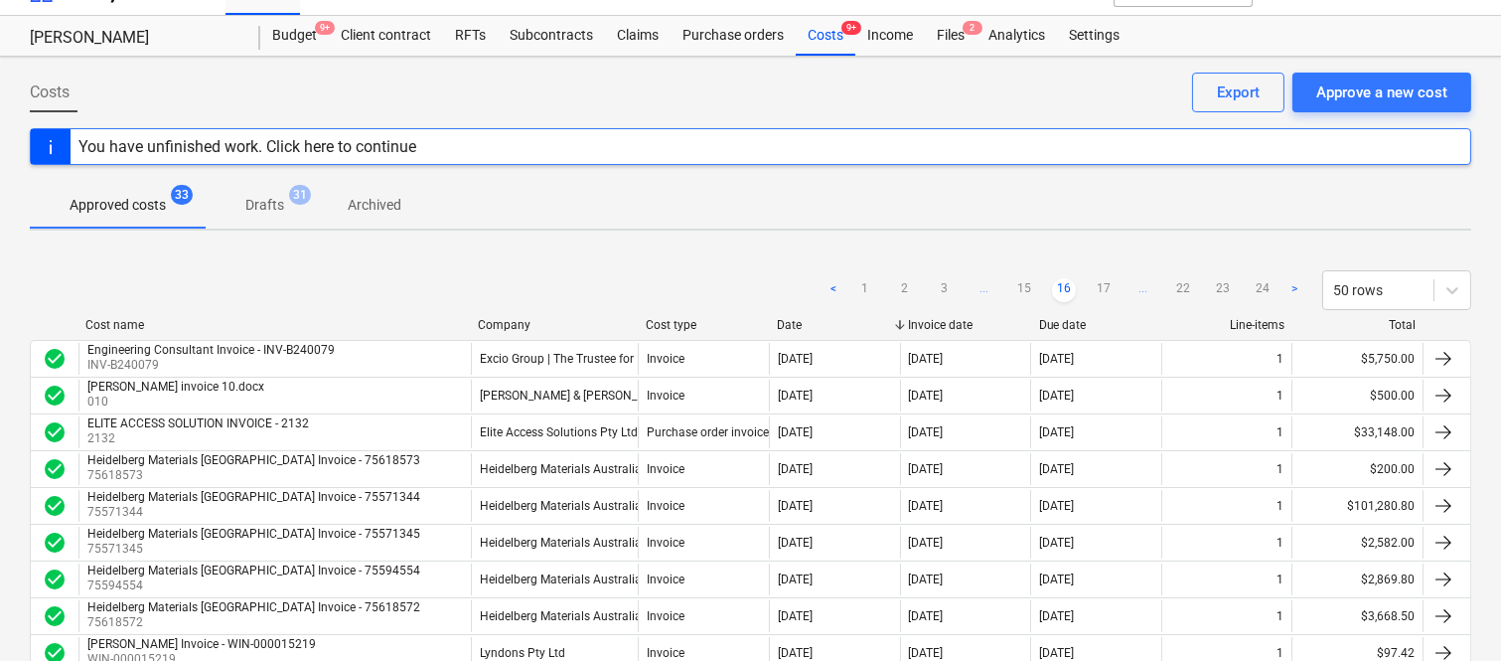
scroll to position [0, 0]
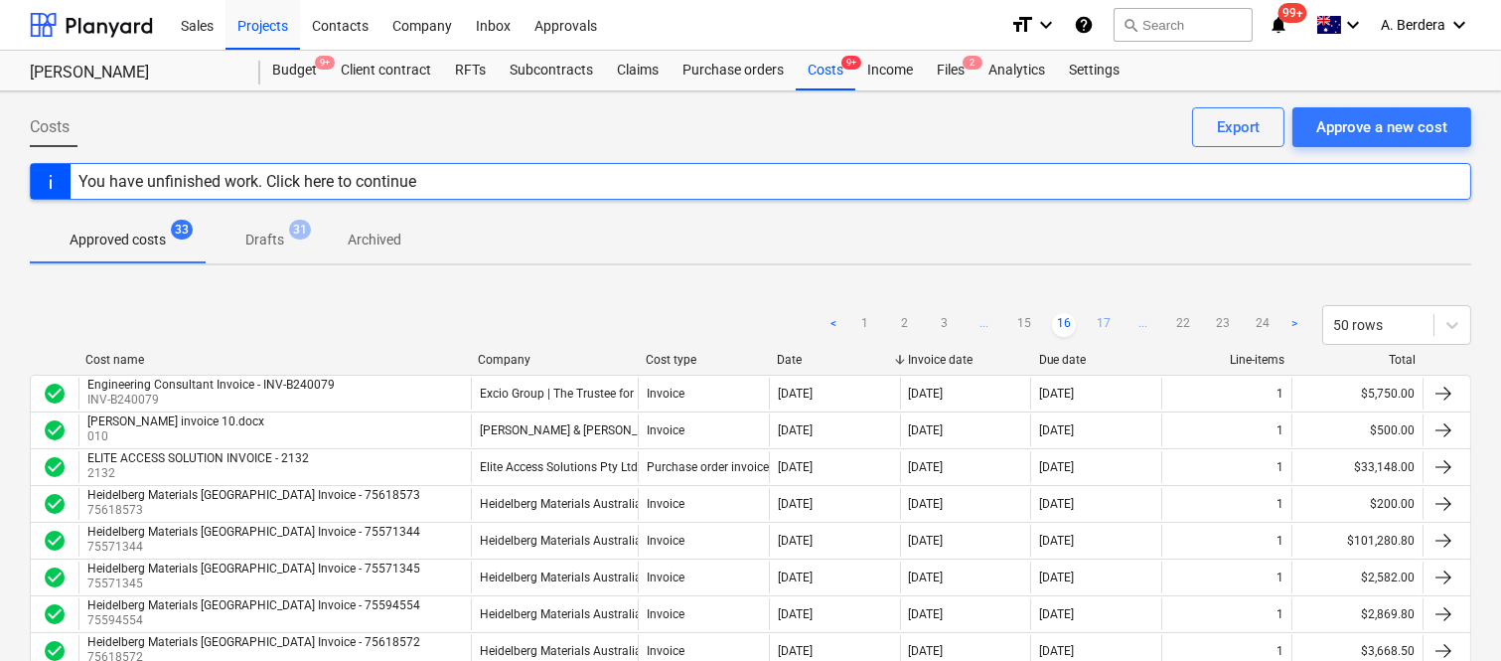
click at [1113, 316] on link "17" at bounding box center [1104, 325] width 24 height 24
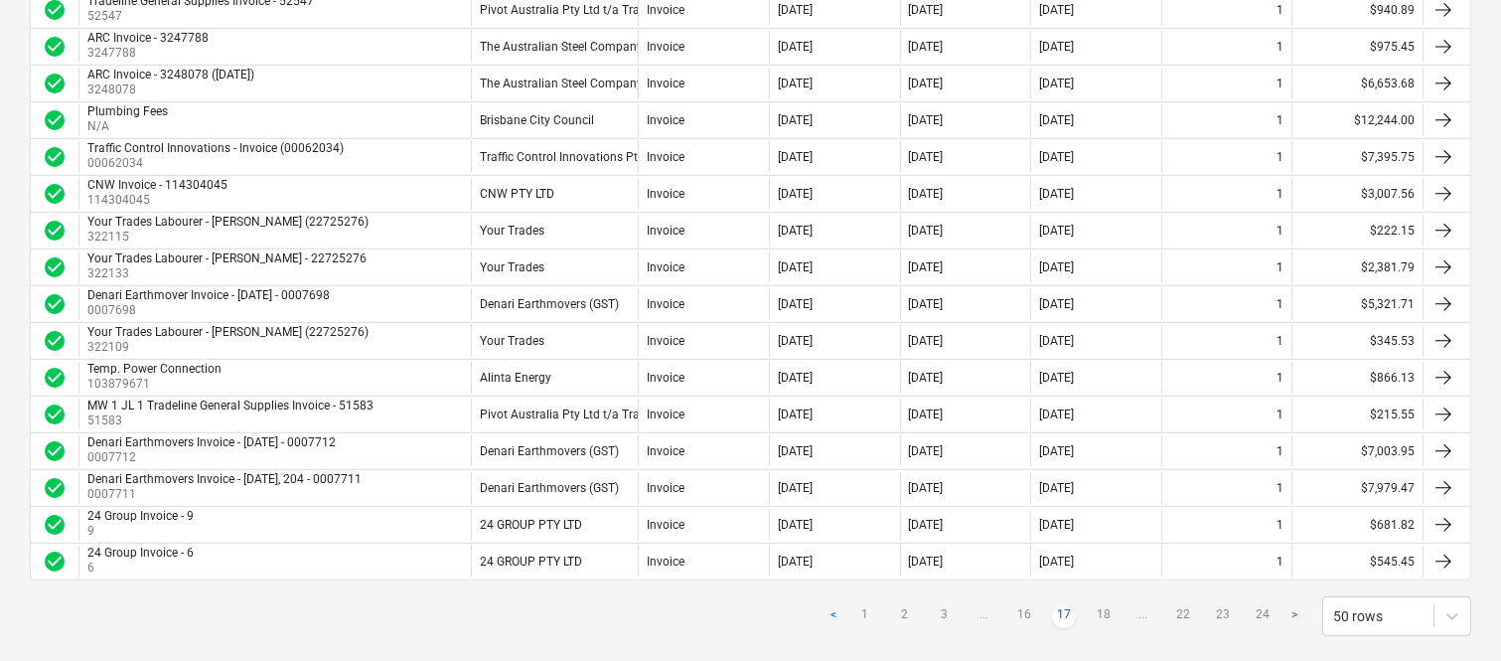
scroll to position [1669, 0]
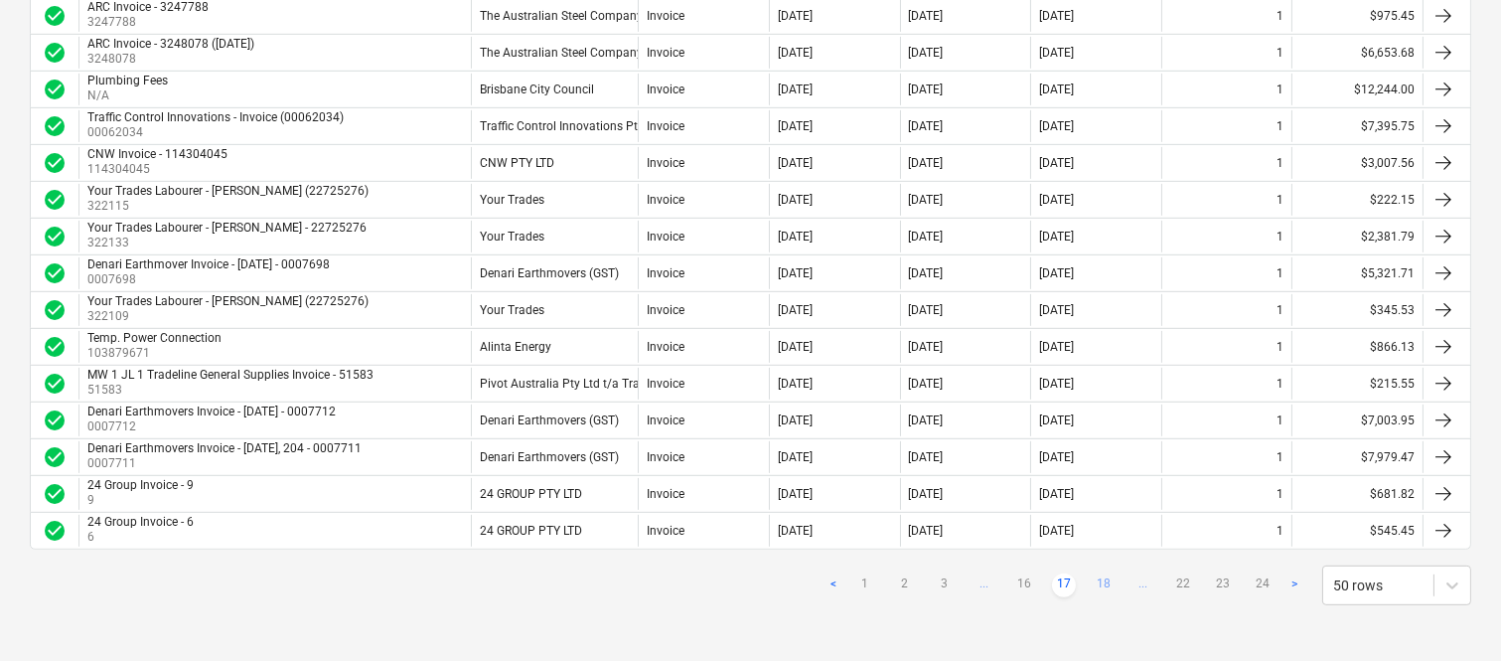
click at [1104, 579] on link "18" at bounding box center [1104, 585] width 24 height 24
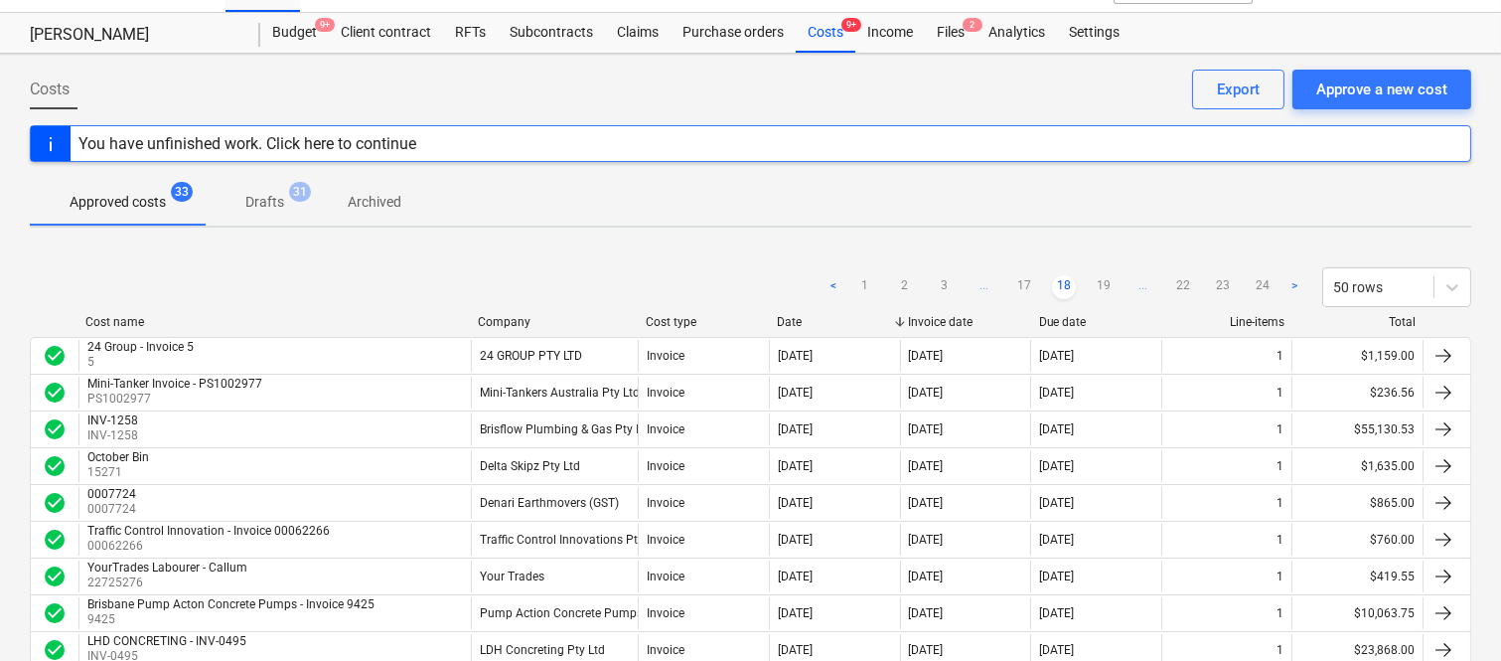
scroll to position [35, 0]
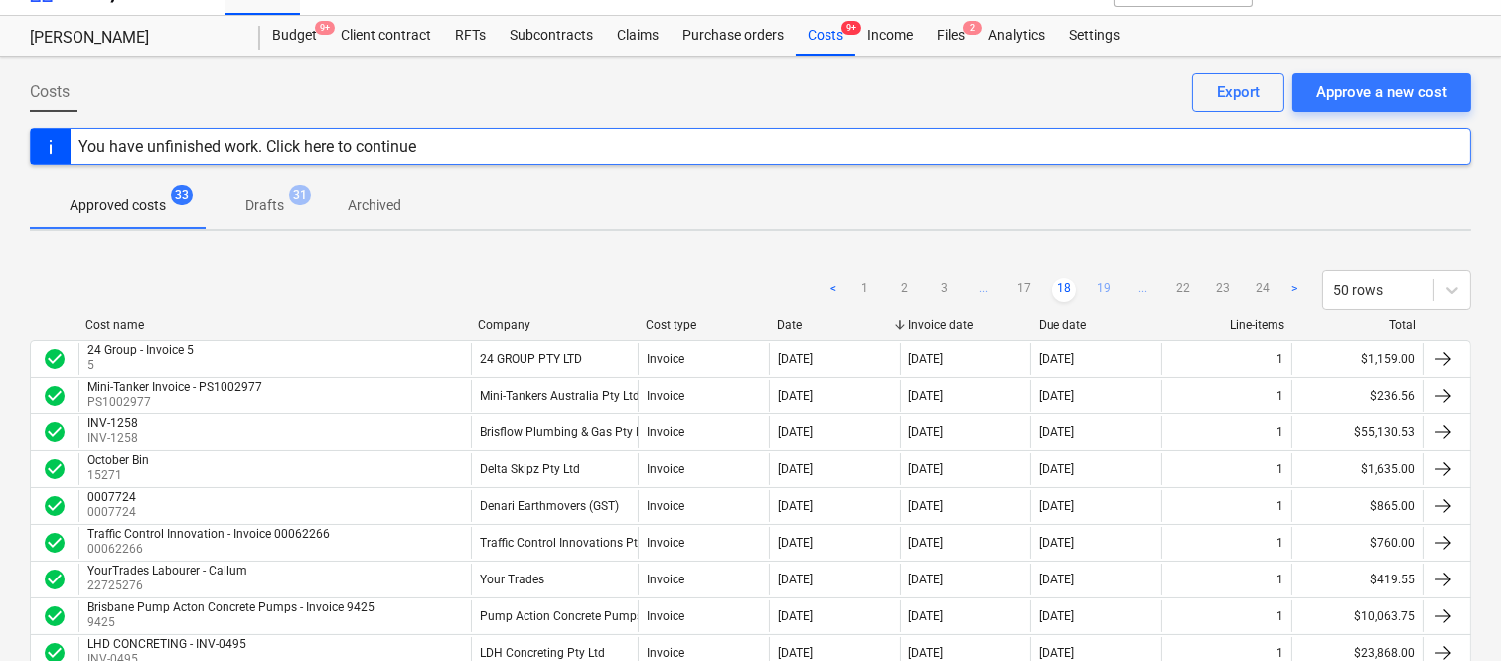
click at [1108, 278] on link "19" at bounding box center [1104, 290] width 24 height 24
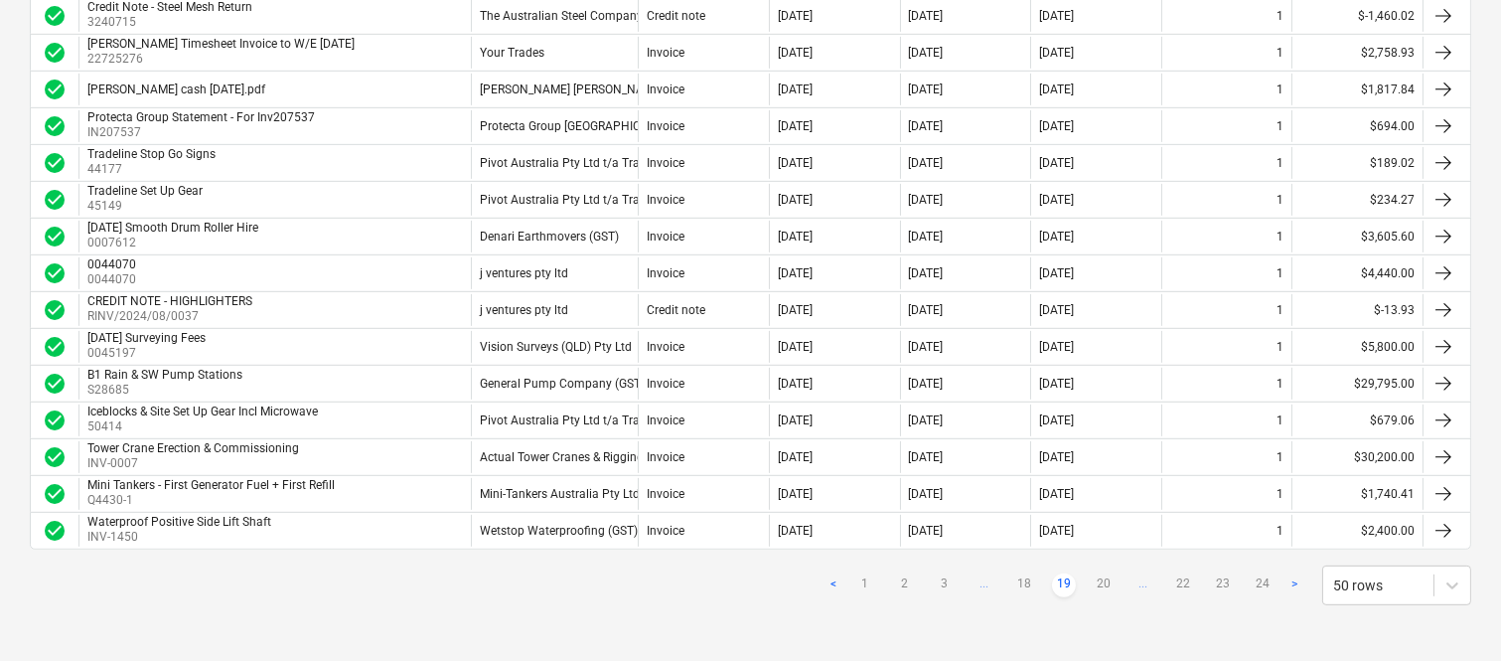
scroll to position [1669, 0]
click at [1104, 572] on div "< 1 2 3 ... 18 19 20 ... 22 23 24 > 50 rows" at bounding box center [1147, 585] width 650 height 40
click at [1110, 587] on link "20" at bounding box center [1104, 585] width 24 height 24
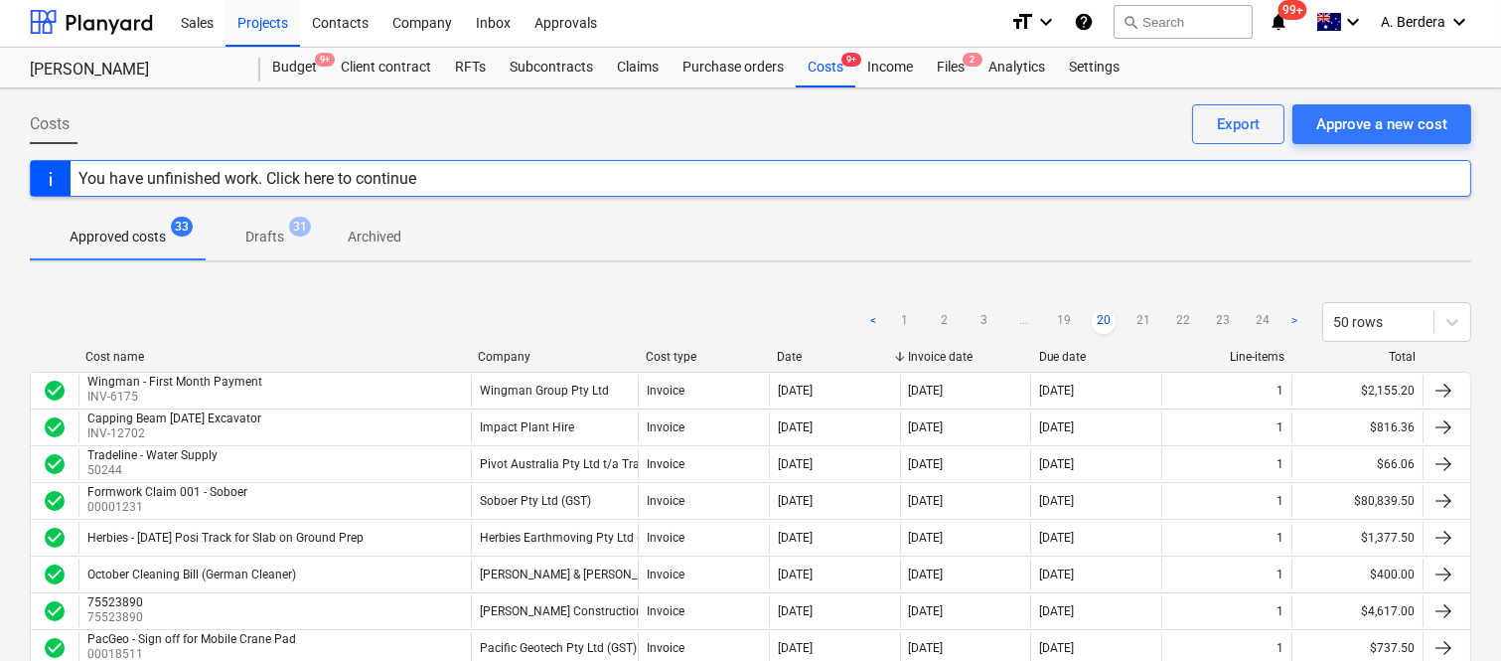
scroll to position [0, 0]
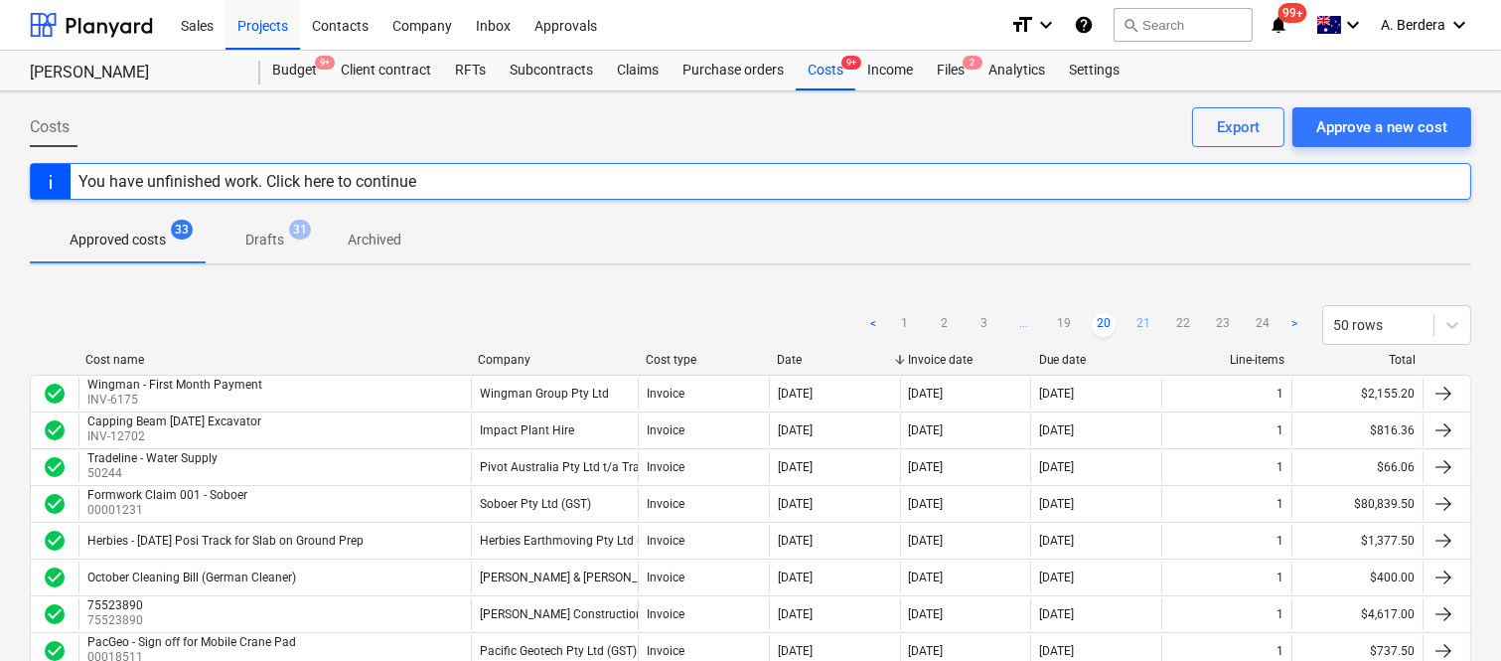
click at [1134, 322] on link "21" at bounding box center [1143, 325] width 24 height 24
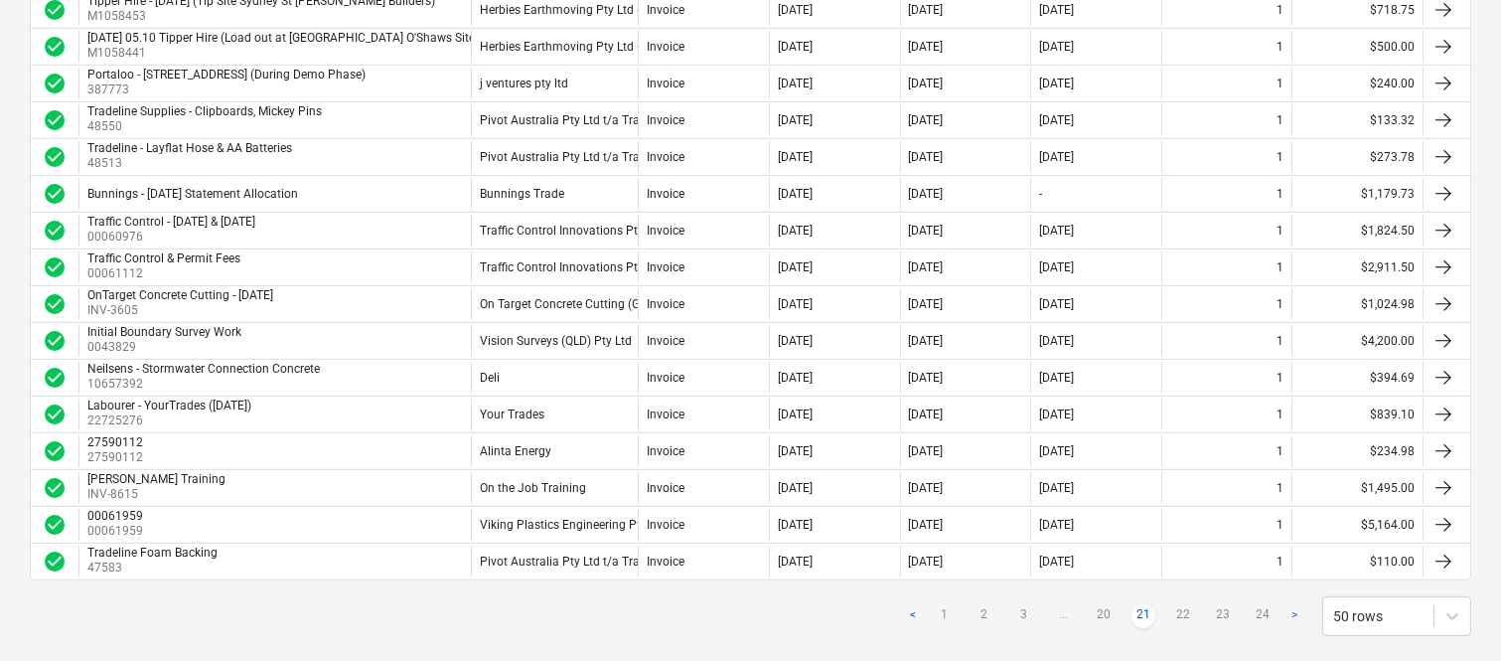
scroll to position [1669, 0]
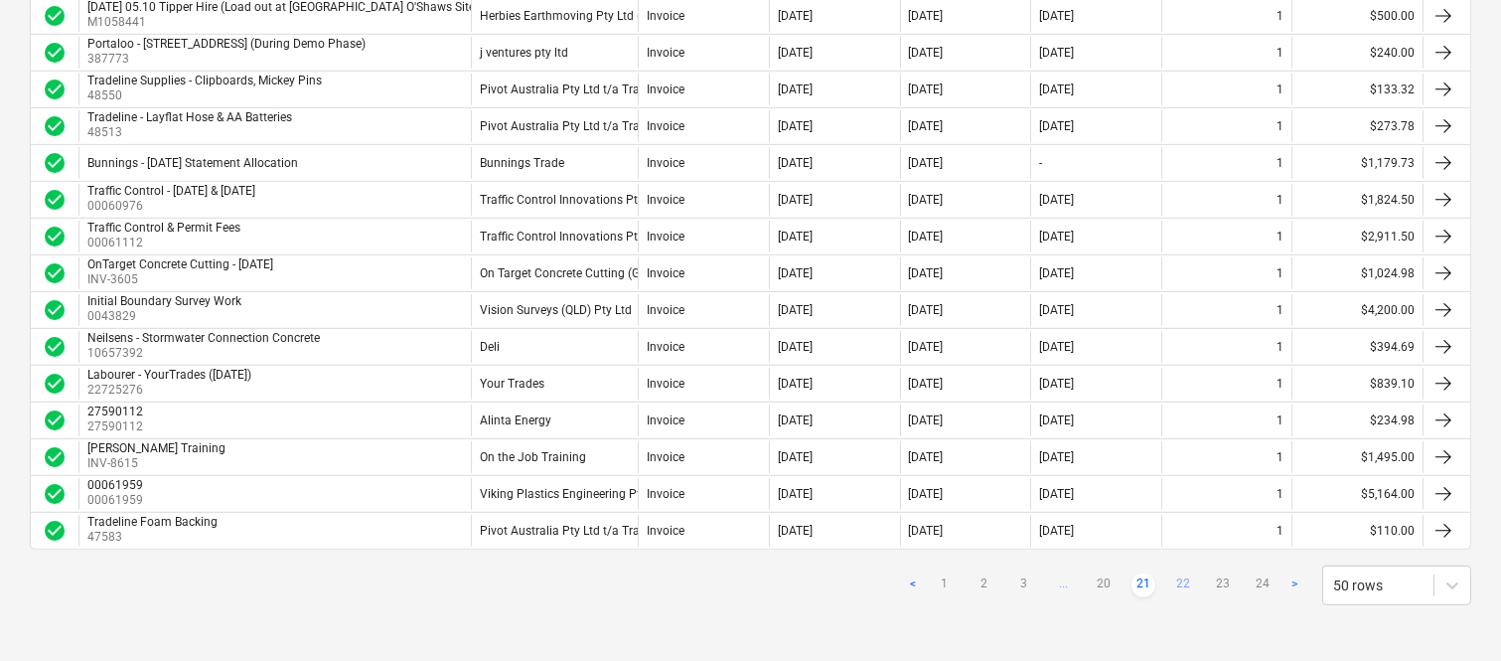
click at [1179, 579] on link "22" at bounding box center [1183, 585] width 24 height 24
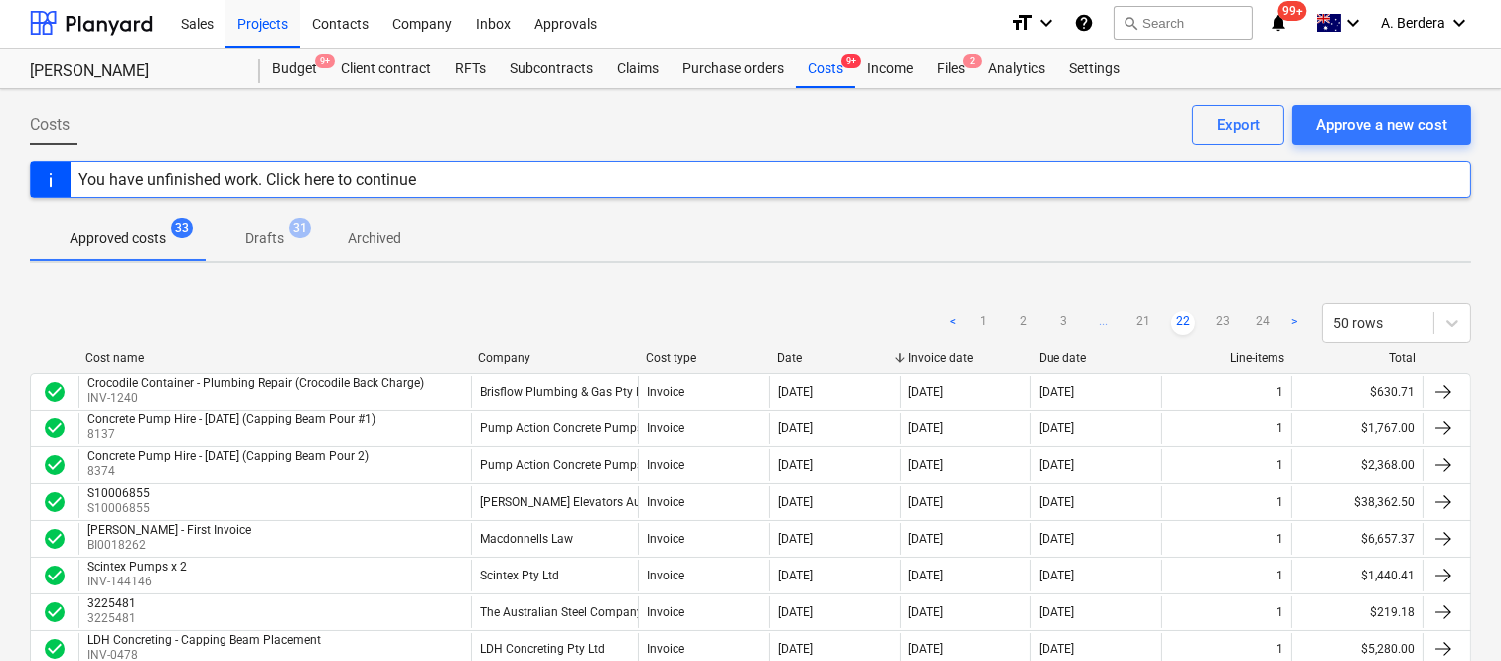
scroll to position [0, 0]
click at [1224, 310] on div "< 1 2 3 ... 21 22 23 24 > 50 rows" at bounding box center [1206, 325] width 530 height 40
click at [1220, 315] on link "23" at bounding box center [1223, 325] width 24 height 24
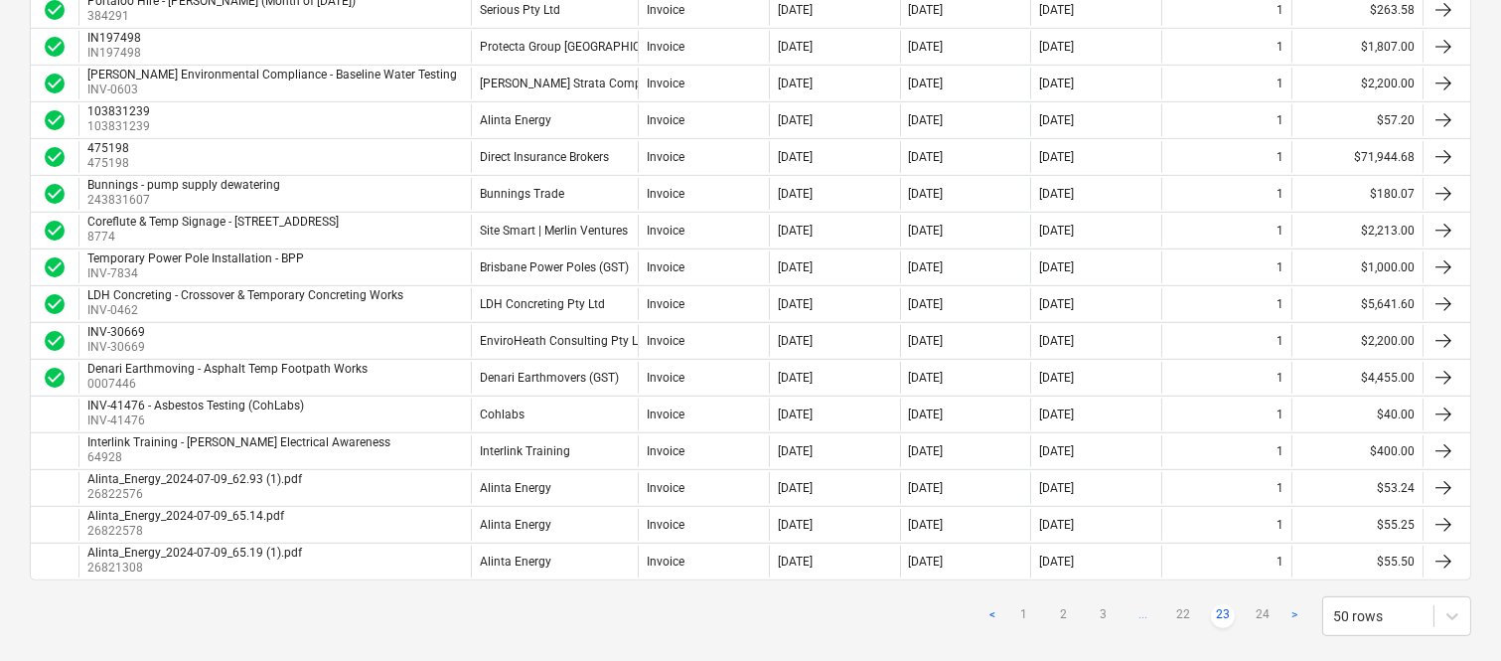
scroll to position [1669, 0]
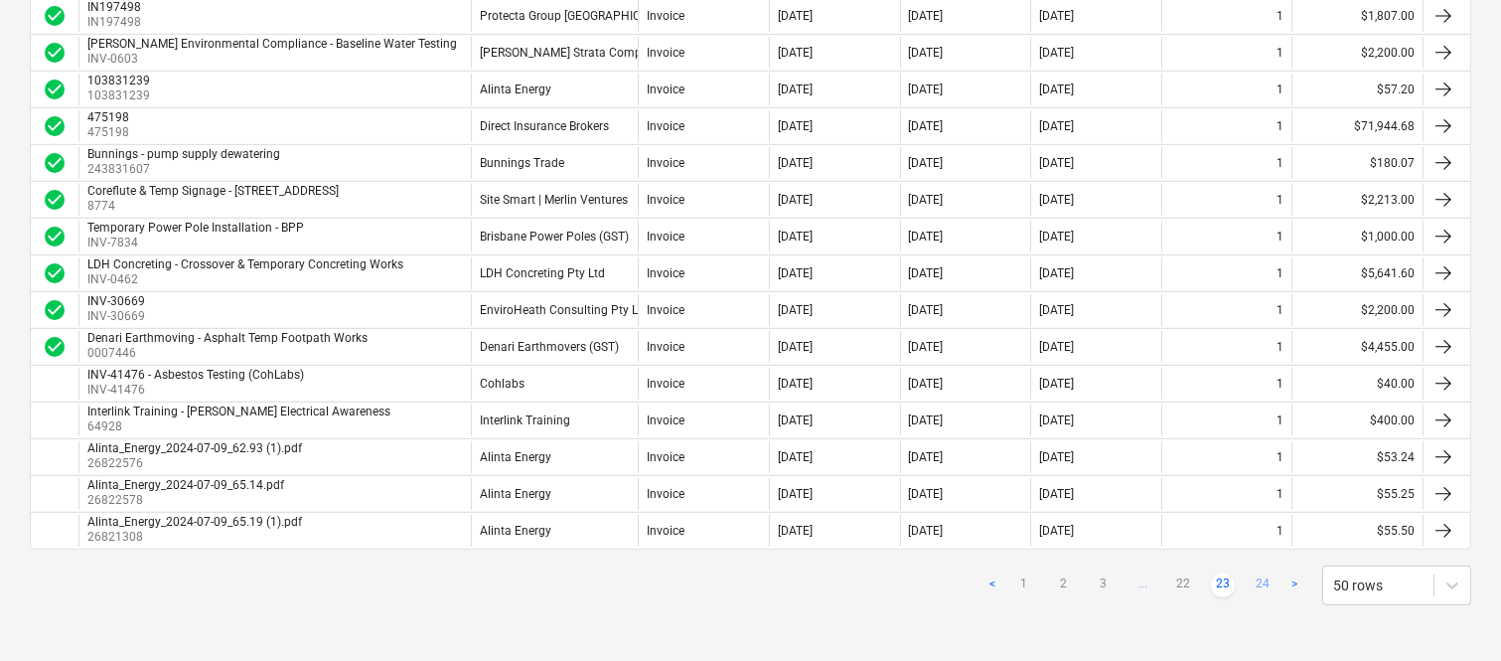
click at [1263, 577] on link "24" at bounding box center [1263, 585] width 24 height 24
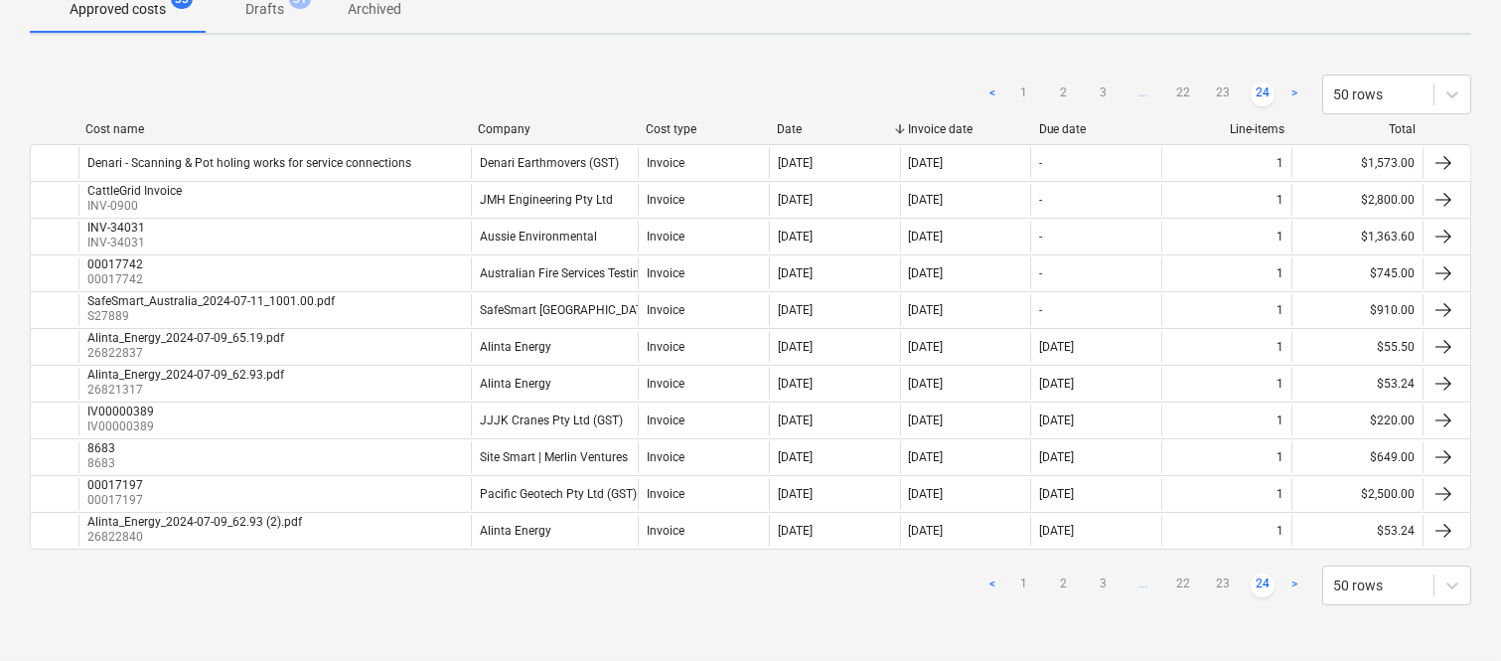
scroll to position [0, 0]
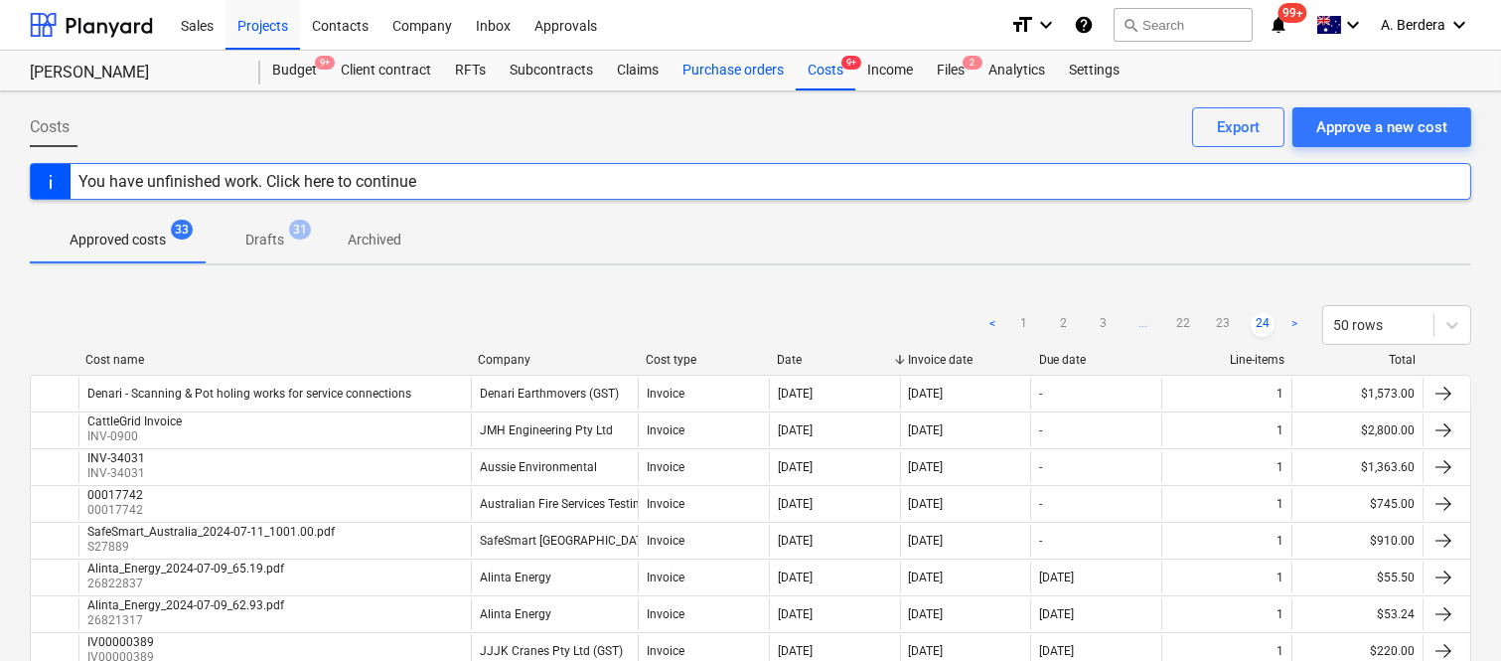
click at [710, 73] on div "Purchase orders" at bounding box center [733, 71] width 125 height 40
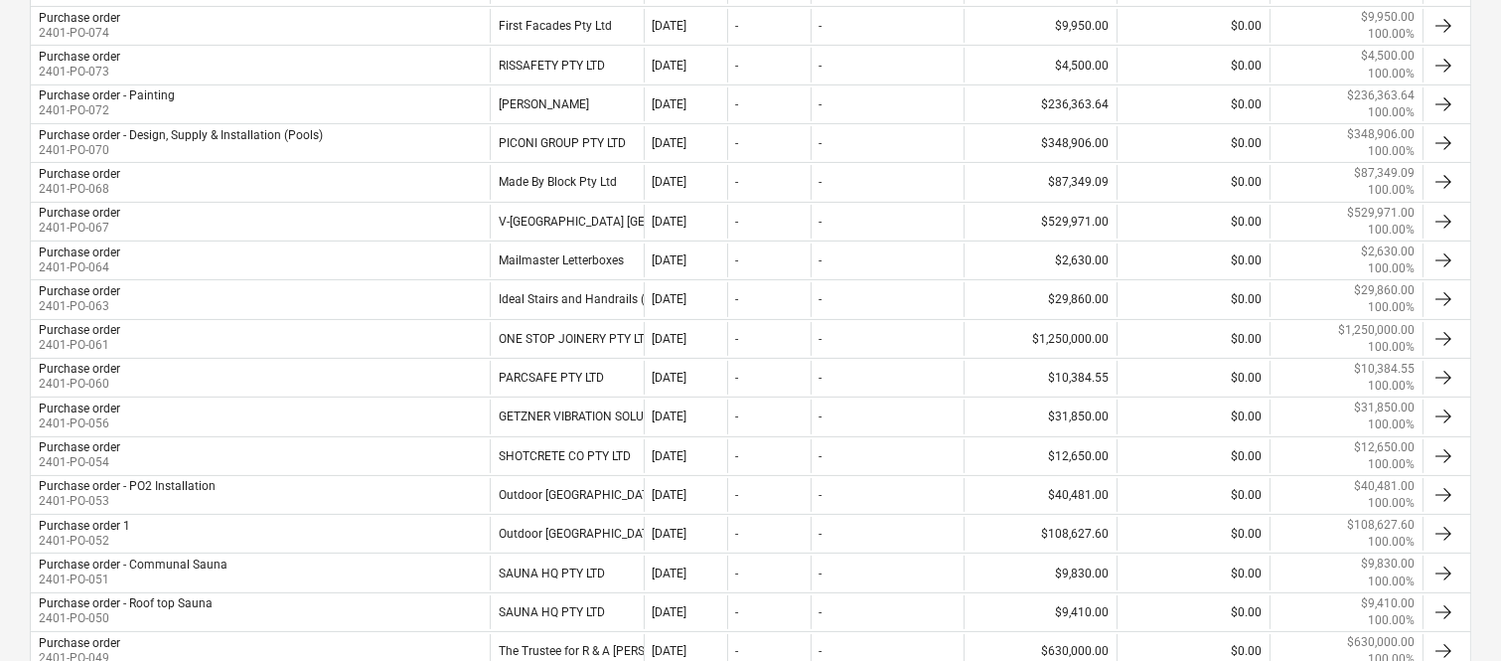
scroll to position [838, 0]
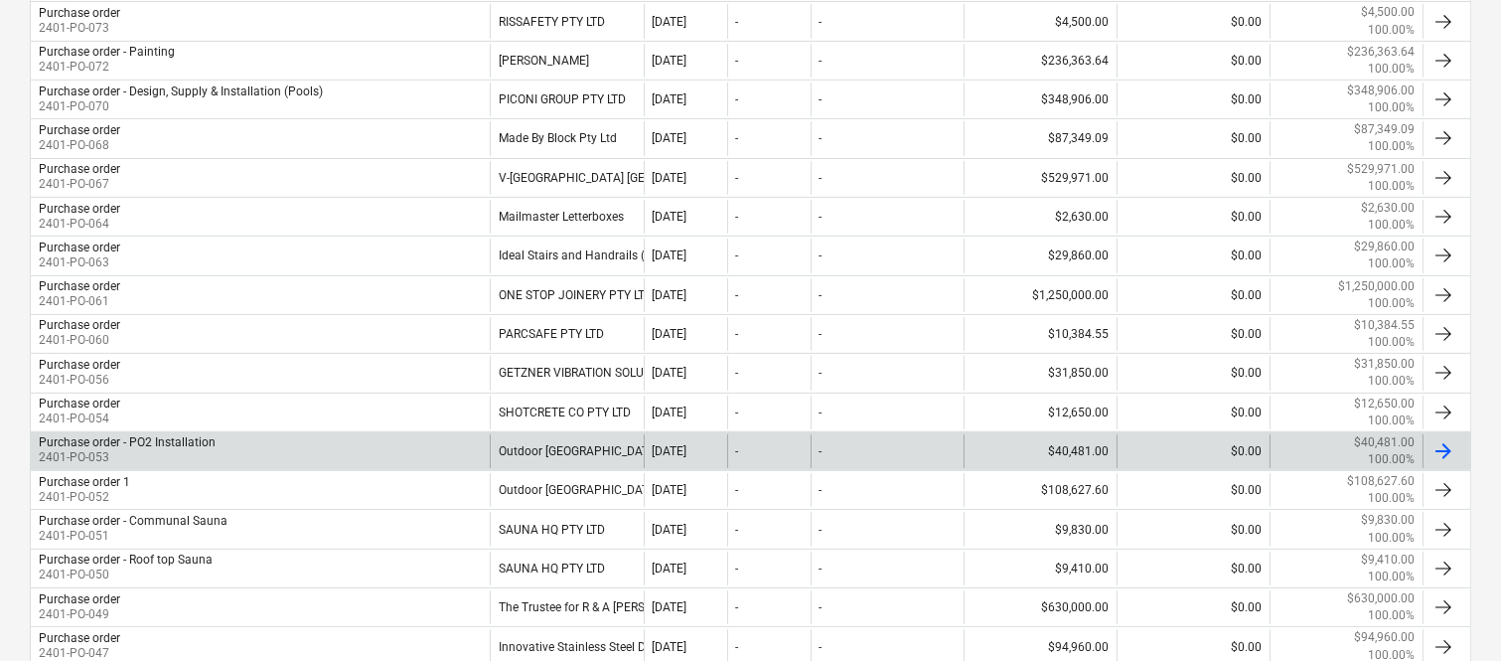
click at [763, 462] on div "-" at bounding box center [768, 451] width 83 height 34
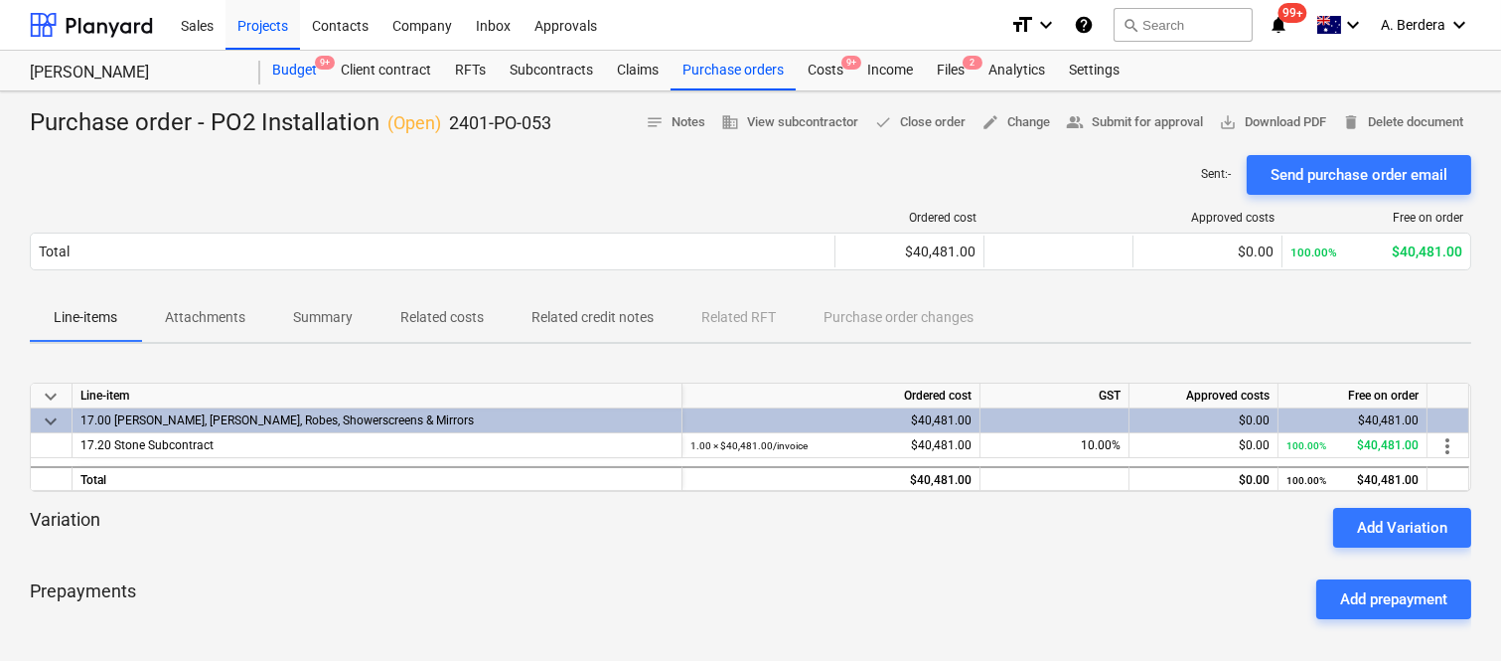
click at [285, 68] on div "Budget 9+" at bounding box center [294, 71] width 69 height 40
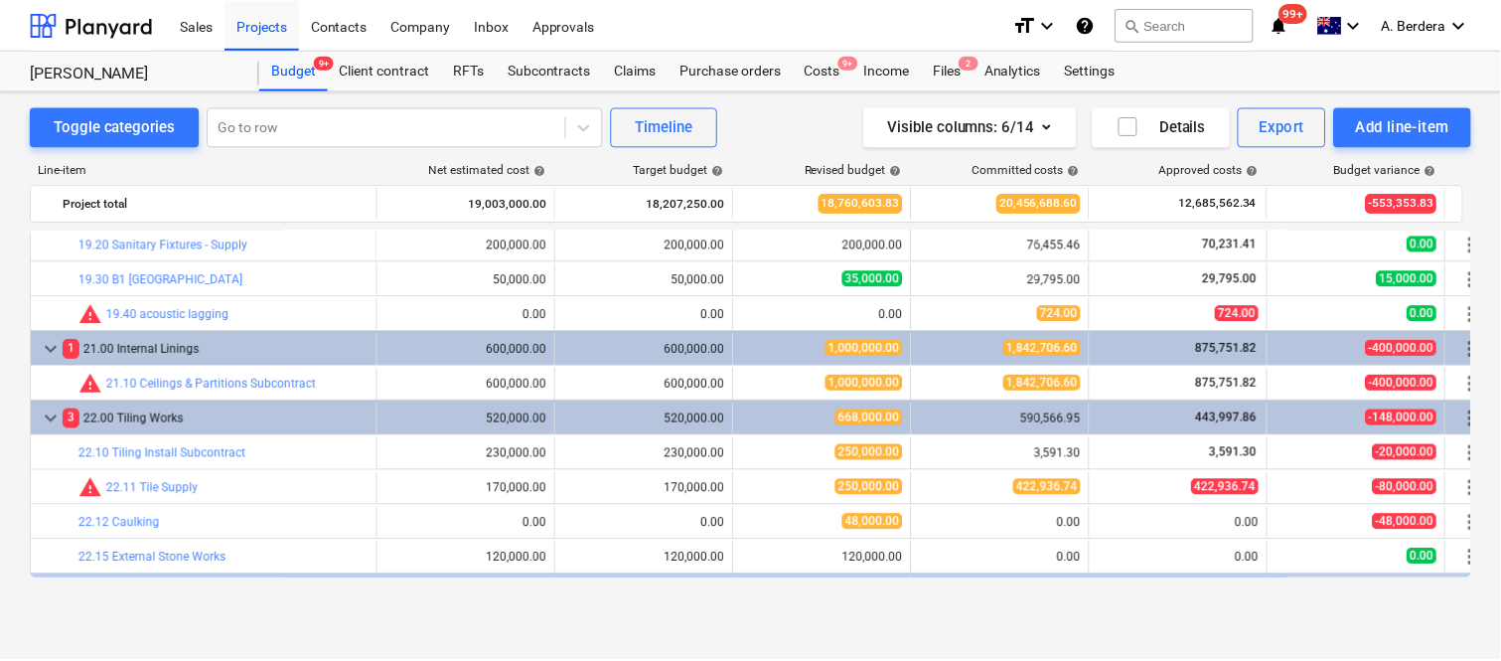
scroll to position [3385, 0]
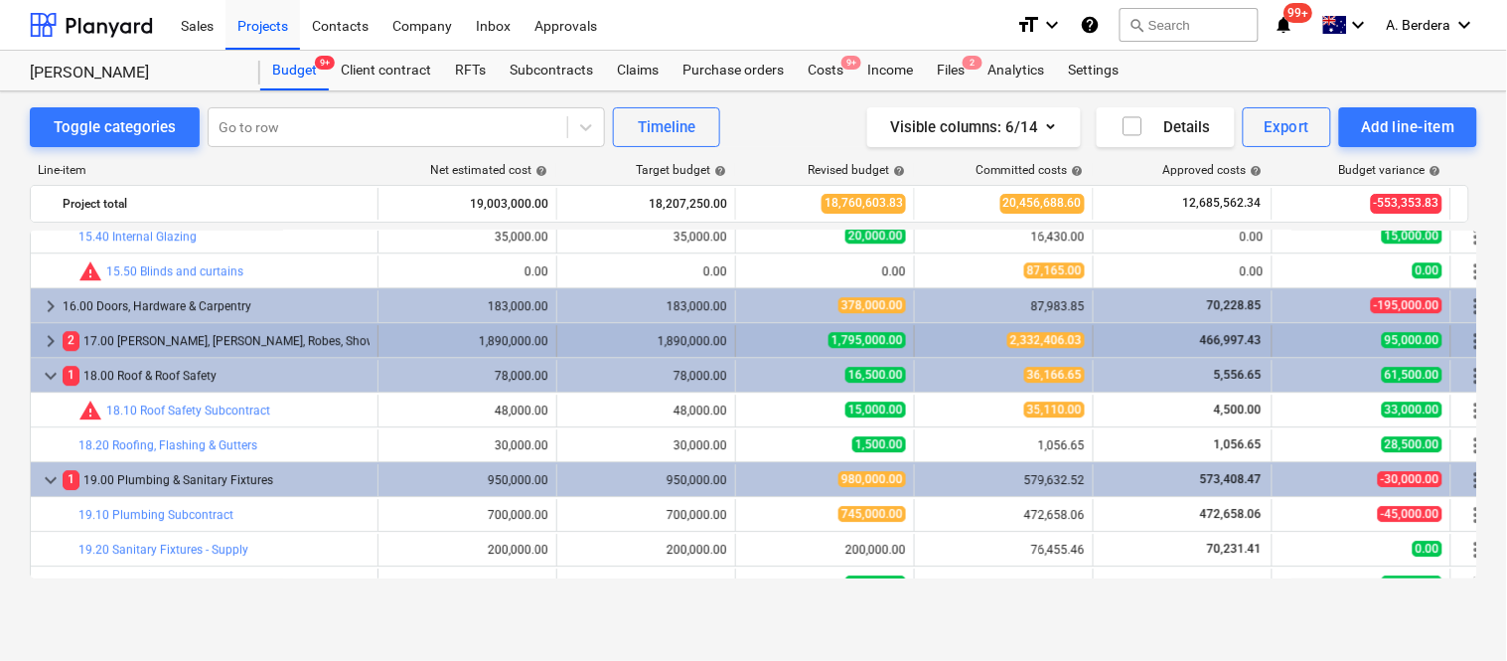
click at [328, 336] on div "2 17.00 Joinery, Stone, Robes, Showerscreens & Mirrors" at bounding box center [216, 341] width 307 height 32
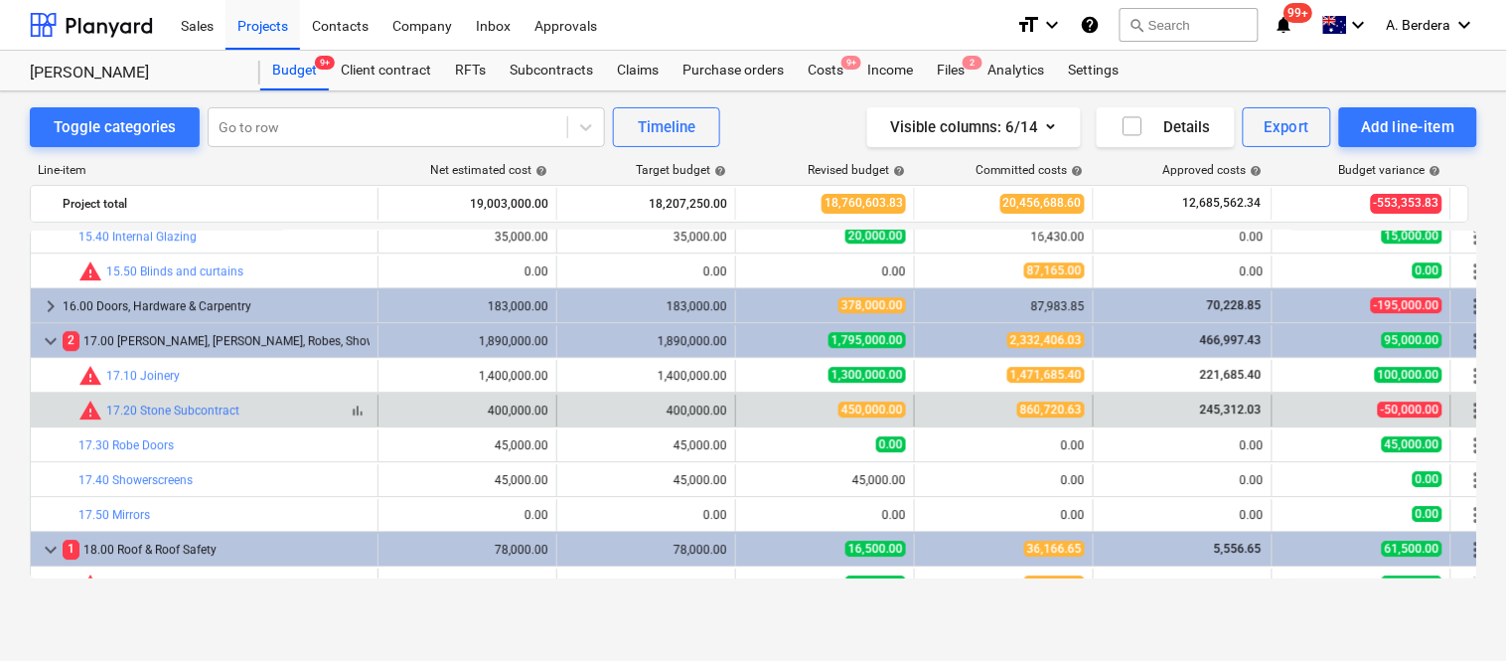
click at [362, 412] on span "bar_chart" at bounding box center [358, 410] width 16 height 16
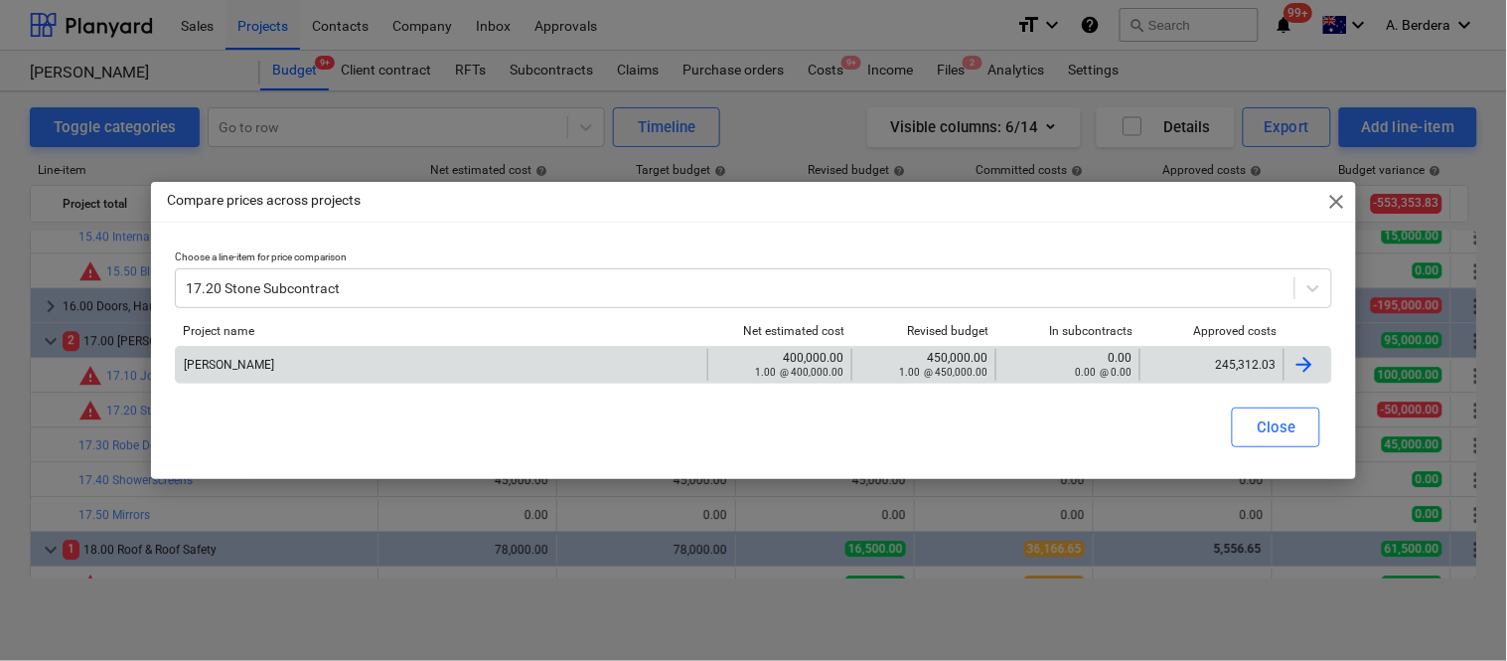
click at [1194, 363] on div "245,312.03" at bounding box center [1211, 365] width 127 height 14
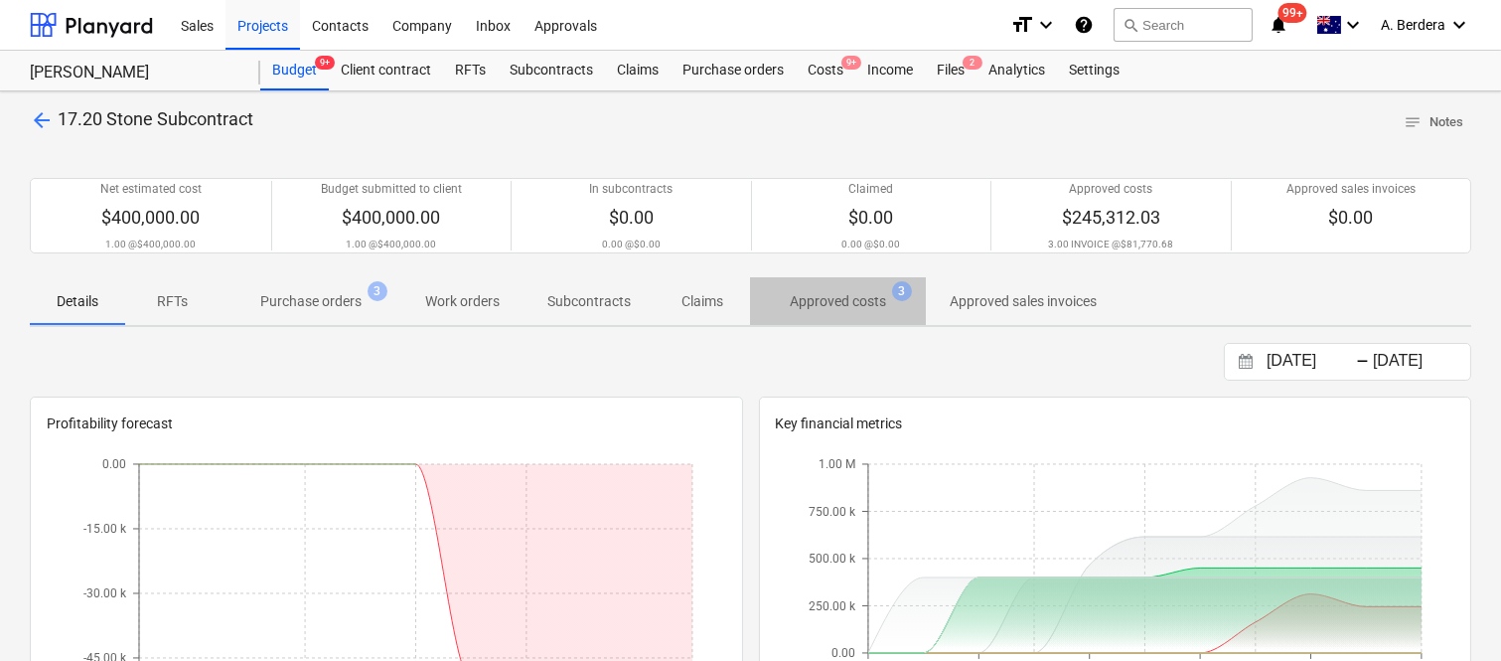
click at [832, 300] on p "Approved costs" at bounding box center [838, 301] width 96 height 21
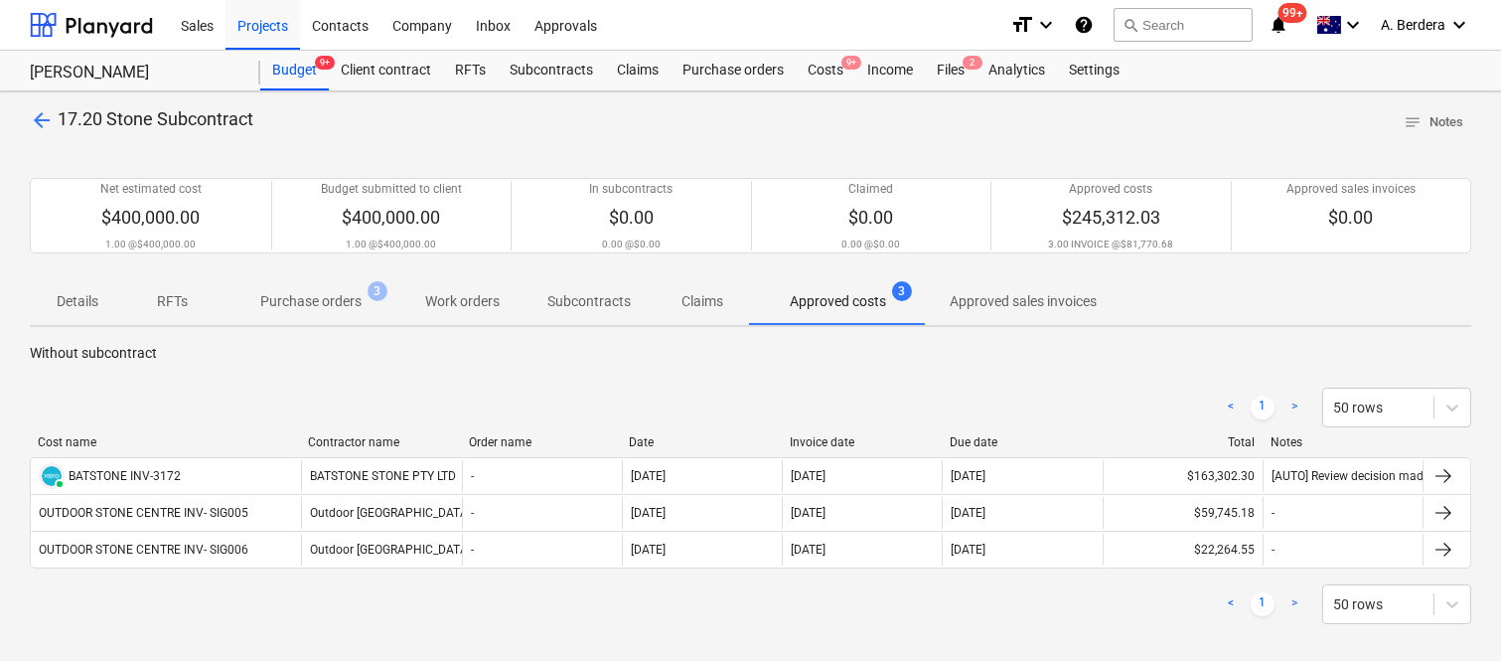
drag, startPoint x: 205, startPoint y: 448, endPoint x: 301, endPoint y: 437, distance: 97.0
click at [301, 437] on div at bounding box center [300, 442] width 36 height 14
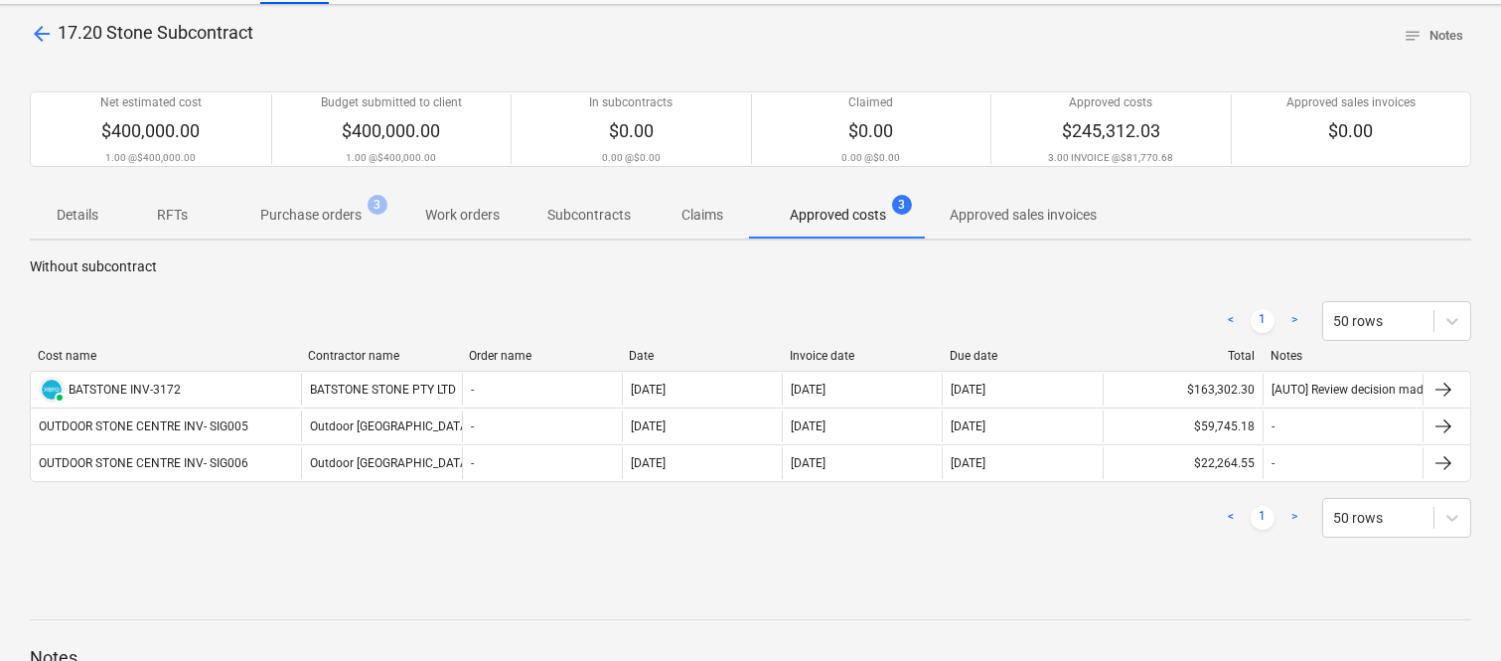
scroll to position [93, 0]
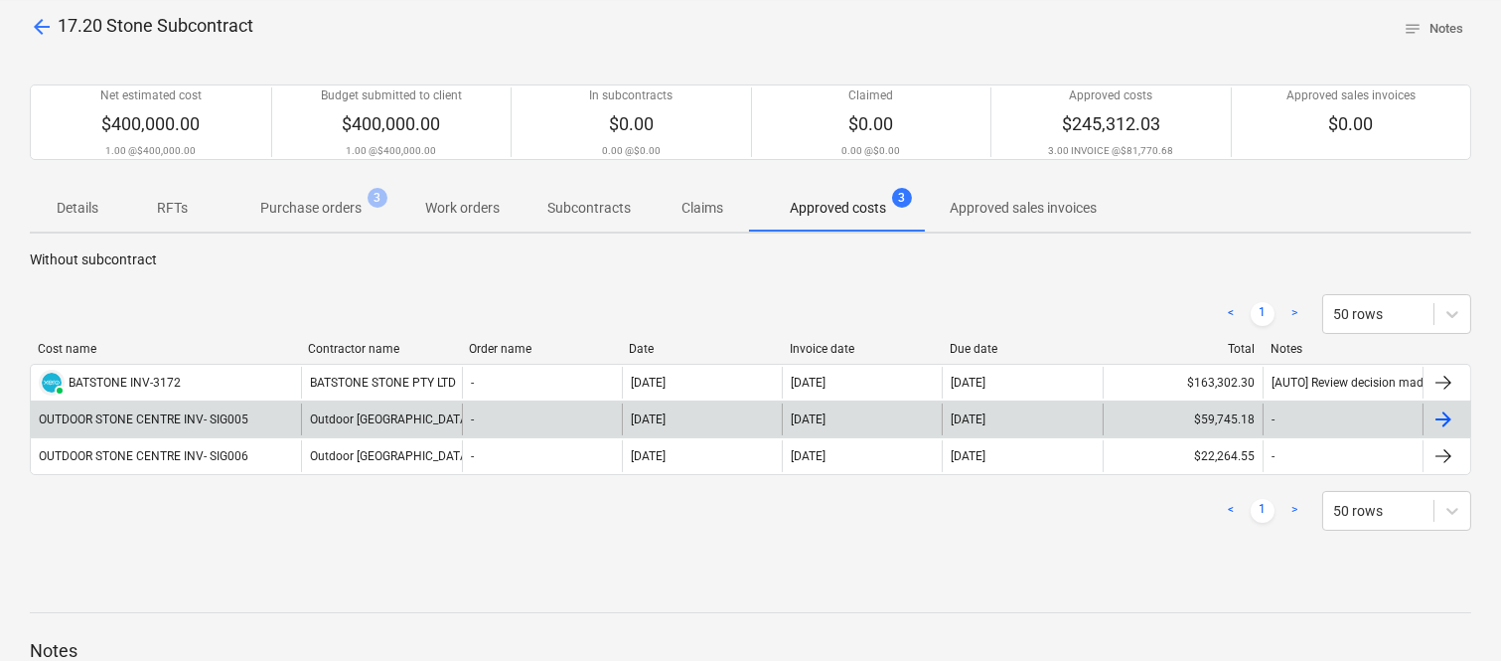
click at [260, 427] on div "OUTDOOR STONE CENTRE INV- SIG005" at bounding box center [166, 419] width 270 height 32
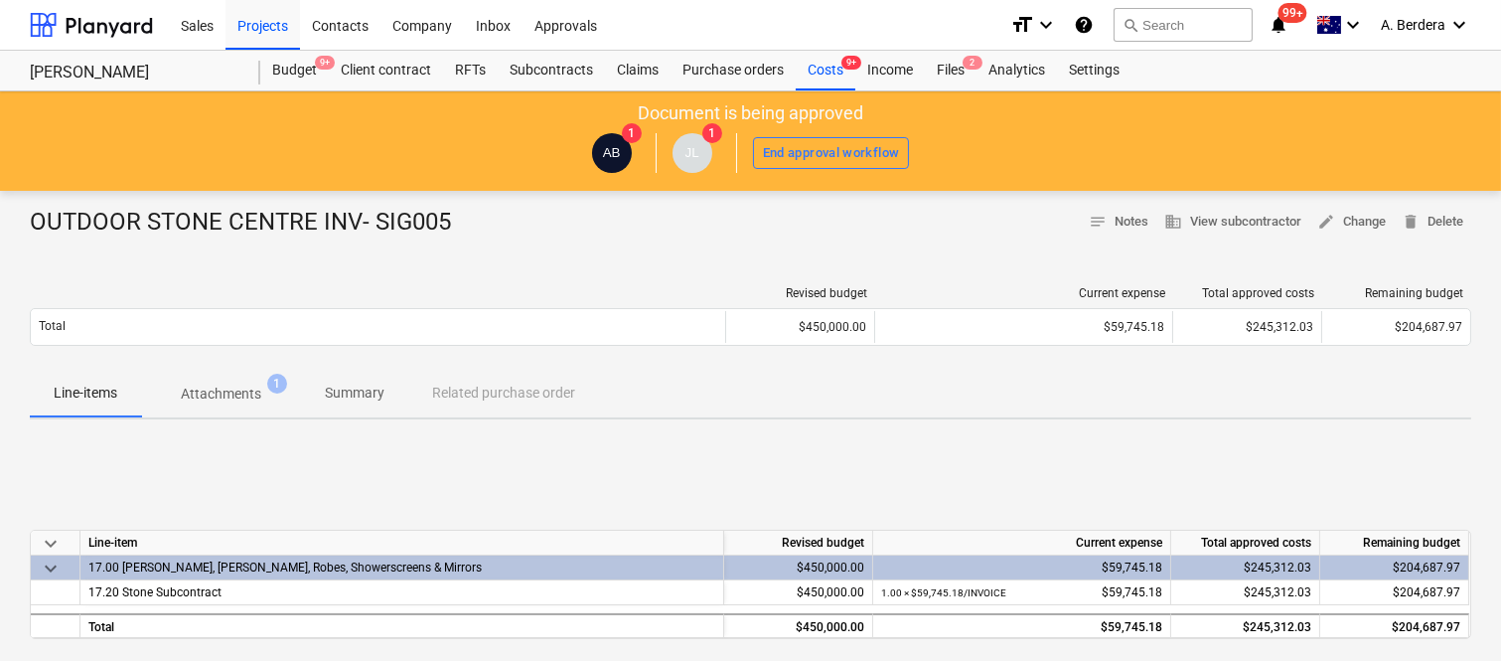
click at [363, 381] on span "Summary" at bounding box center [354, 392] width 107 height 33
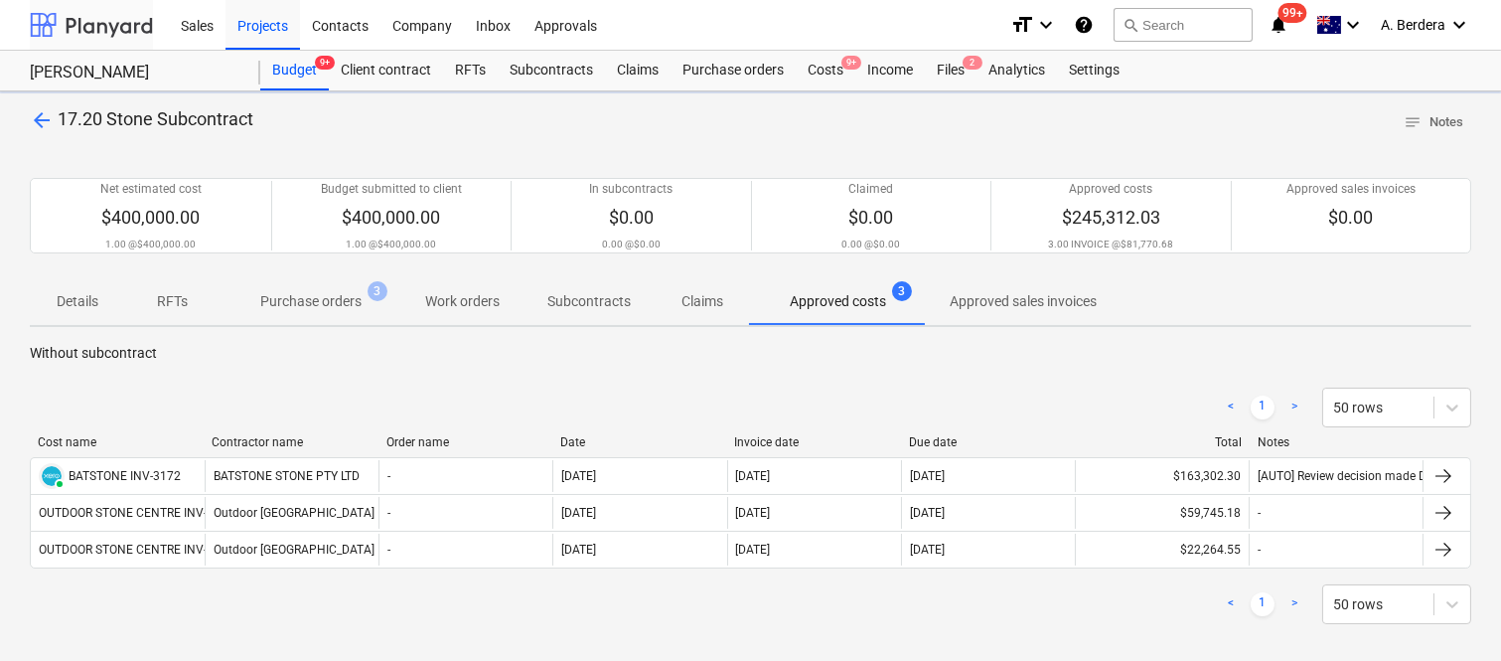
scroll to position [93, 0]
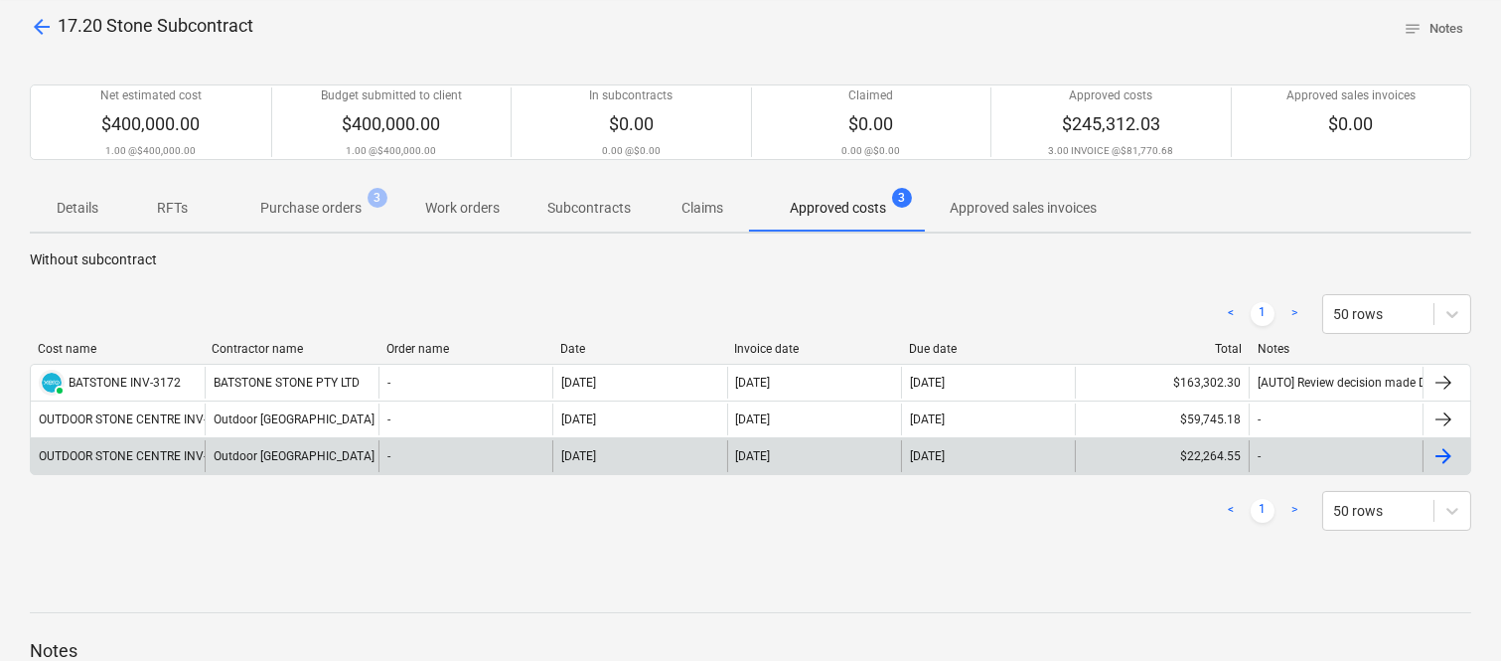
click at [177, 463] on div "OUTDOOR STONE CENTRE INV- SIG006" at bounding box center [118, 456] width 174 height 32
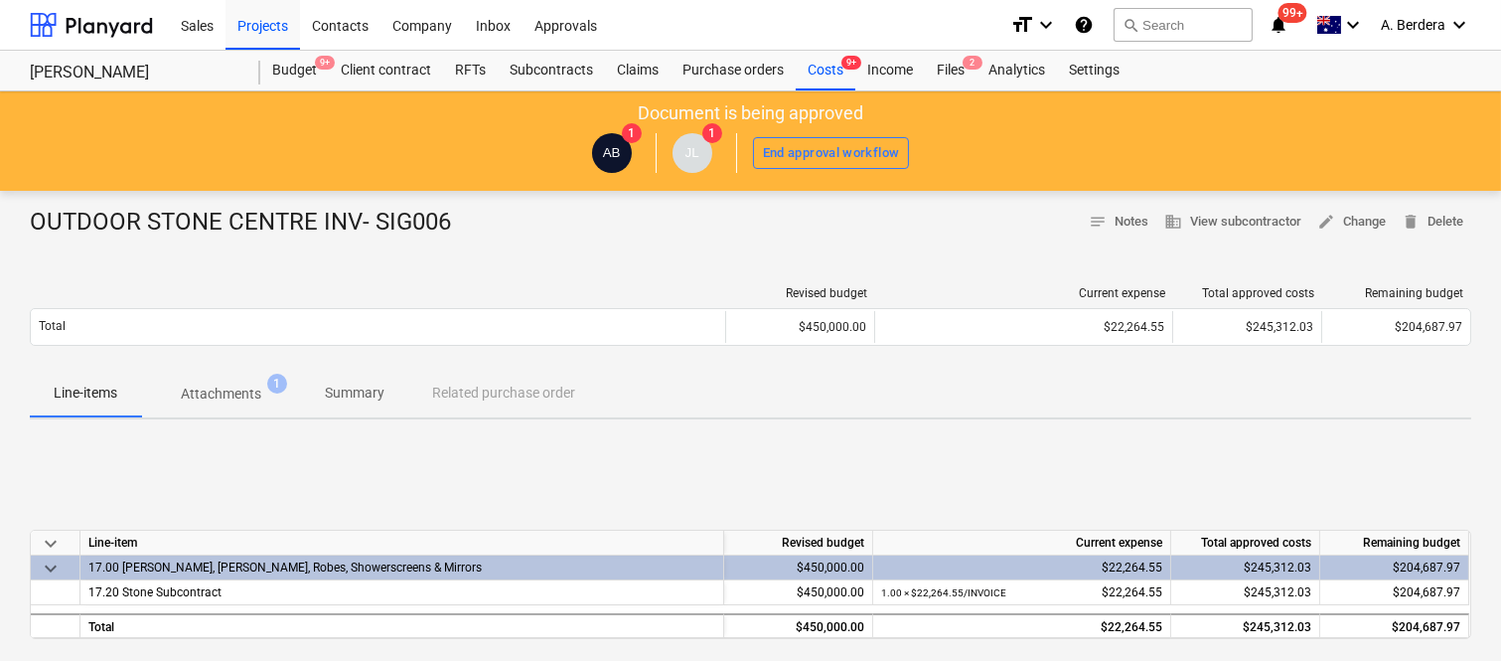
click at [368, 399] on p "Summary" at bounding box center [355, 392] width 60 height 21
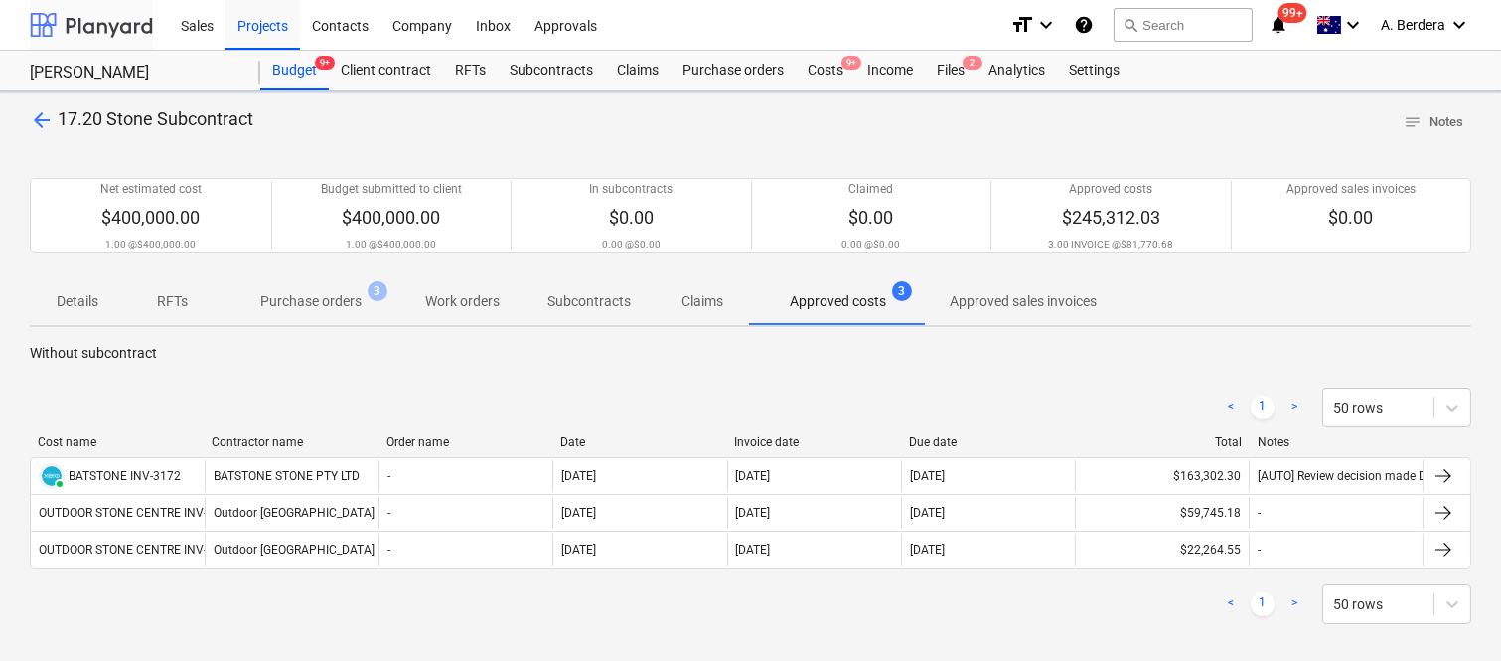
scroll to position [93, 0]
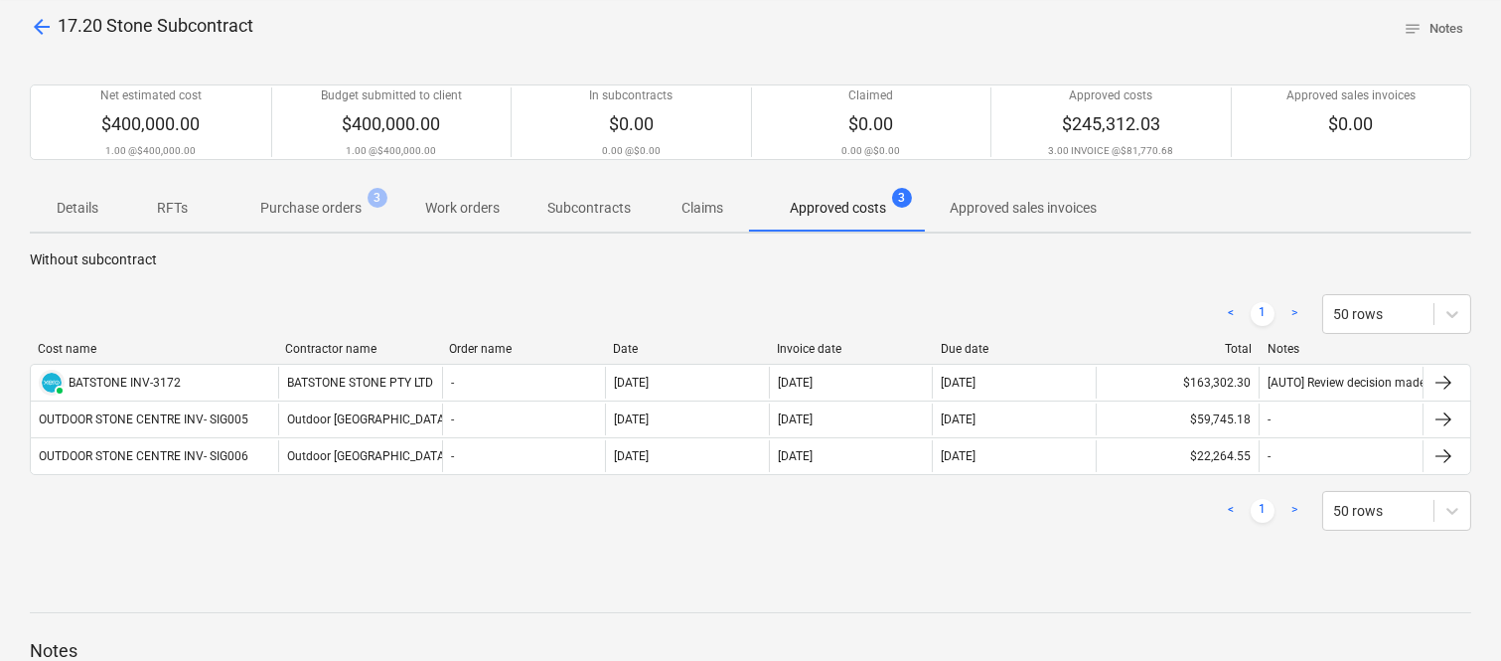
drag, startPoint x: 209, startPoint y: 351, endPoint x: 282, endPoint y: 341, distance: 74.2
click at [282, 342] on div at bounding box center [277, 349] width 36 height 14
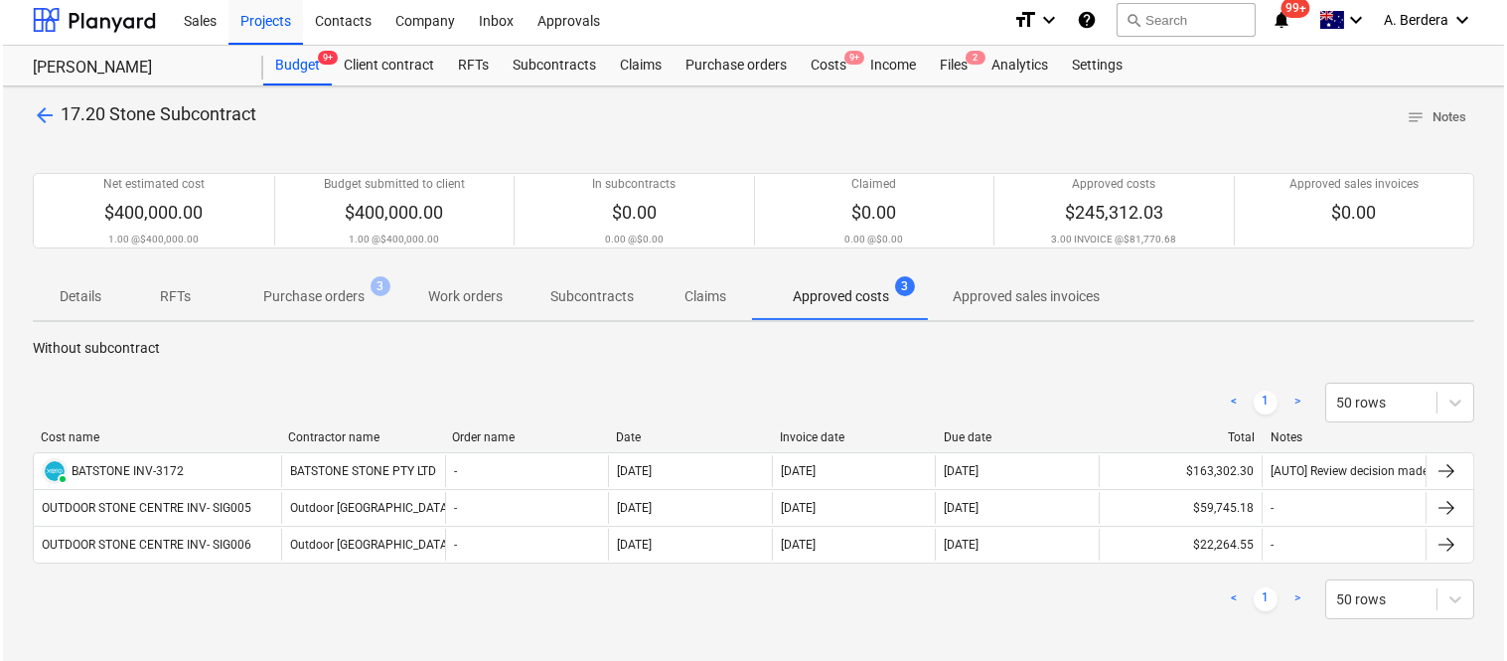
scroll to position [0, 0]
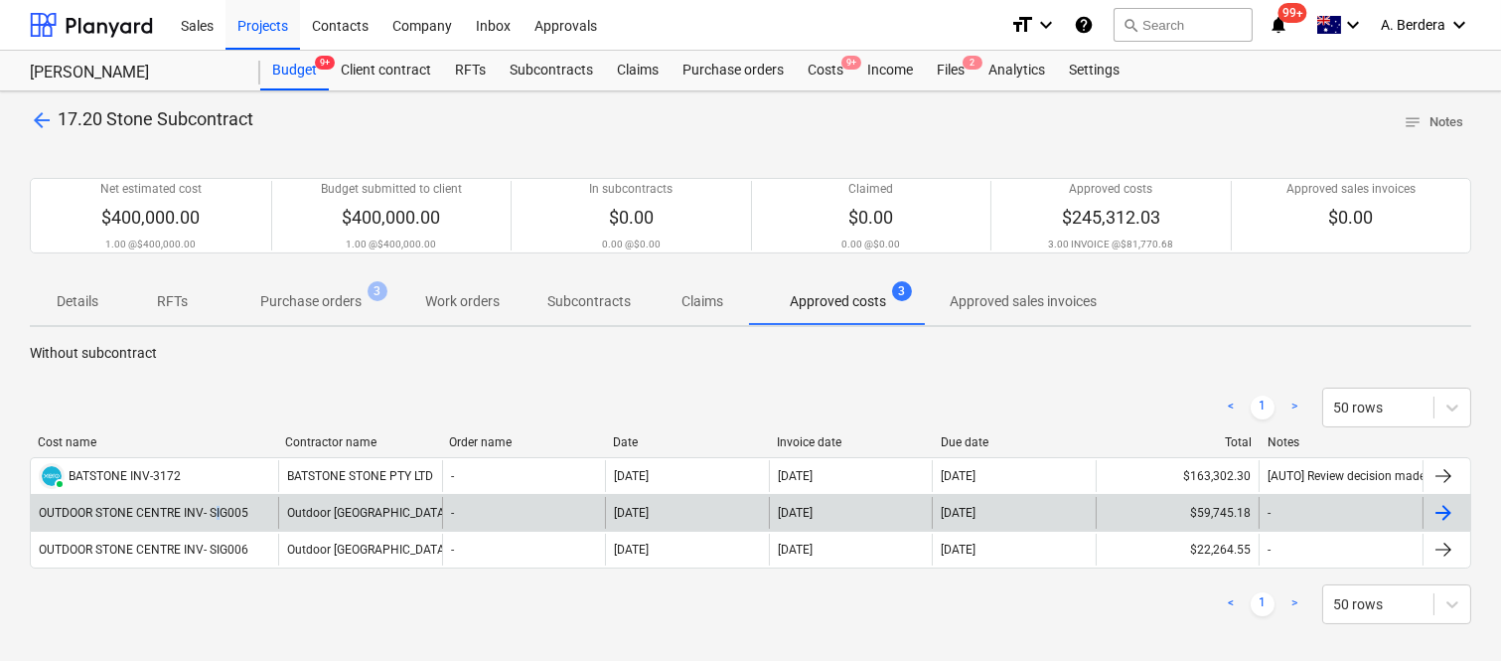
click at [219, 502] on div "OUTDOOR STONE CENTRE INV- SIG005" at bounding box center [154, 513] width 247 height 32
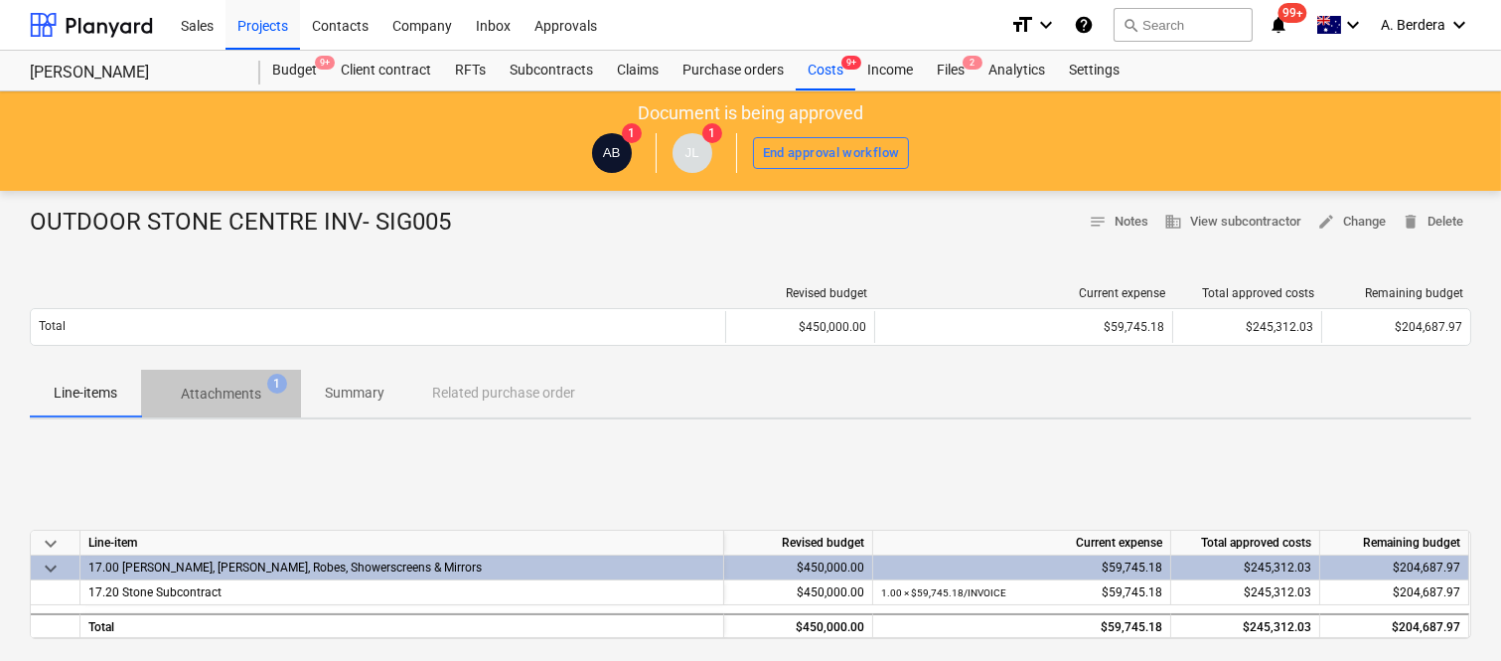
click at [214, 387] on p "Attachments" at bounding box center [221, 393] width 80 height 21
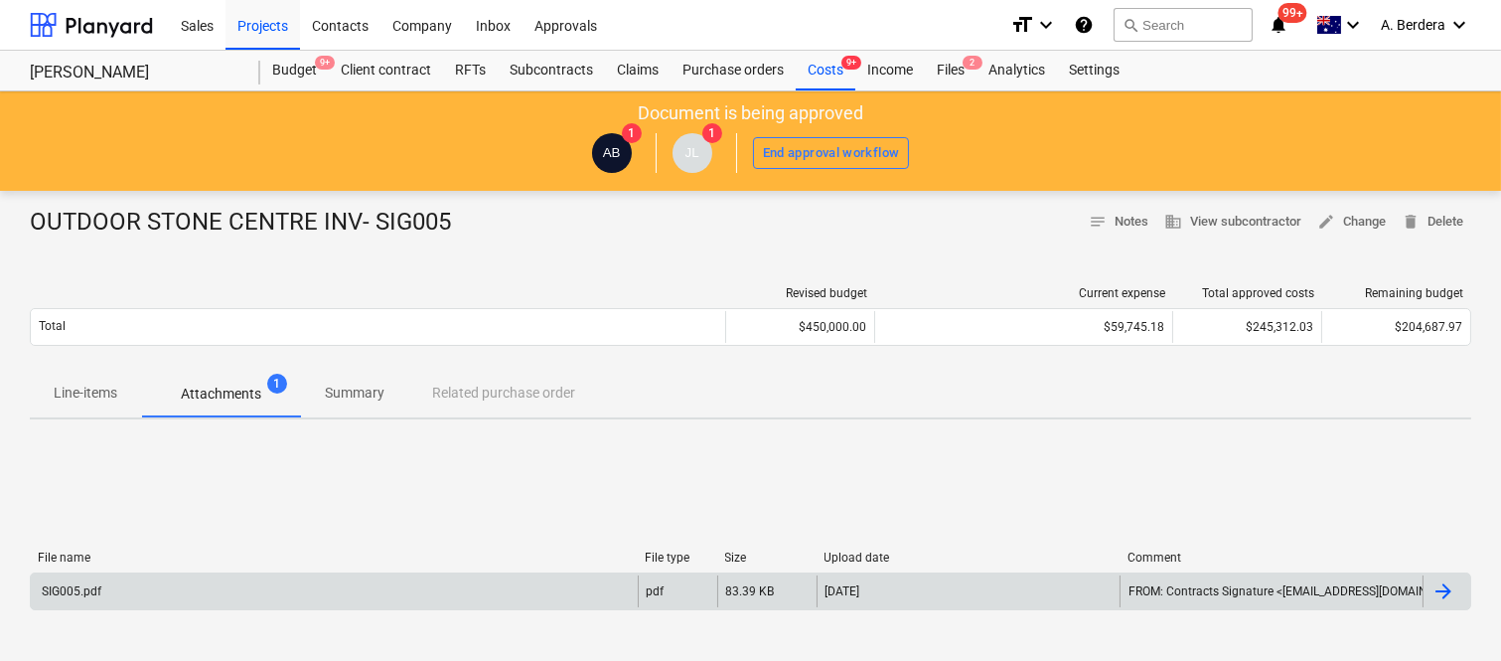
click at [265, 586] on div "SIG005.pdf" at bounding box center [334, 591] width 607 height 32
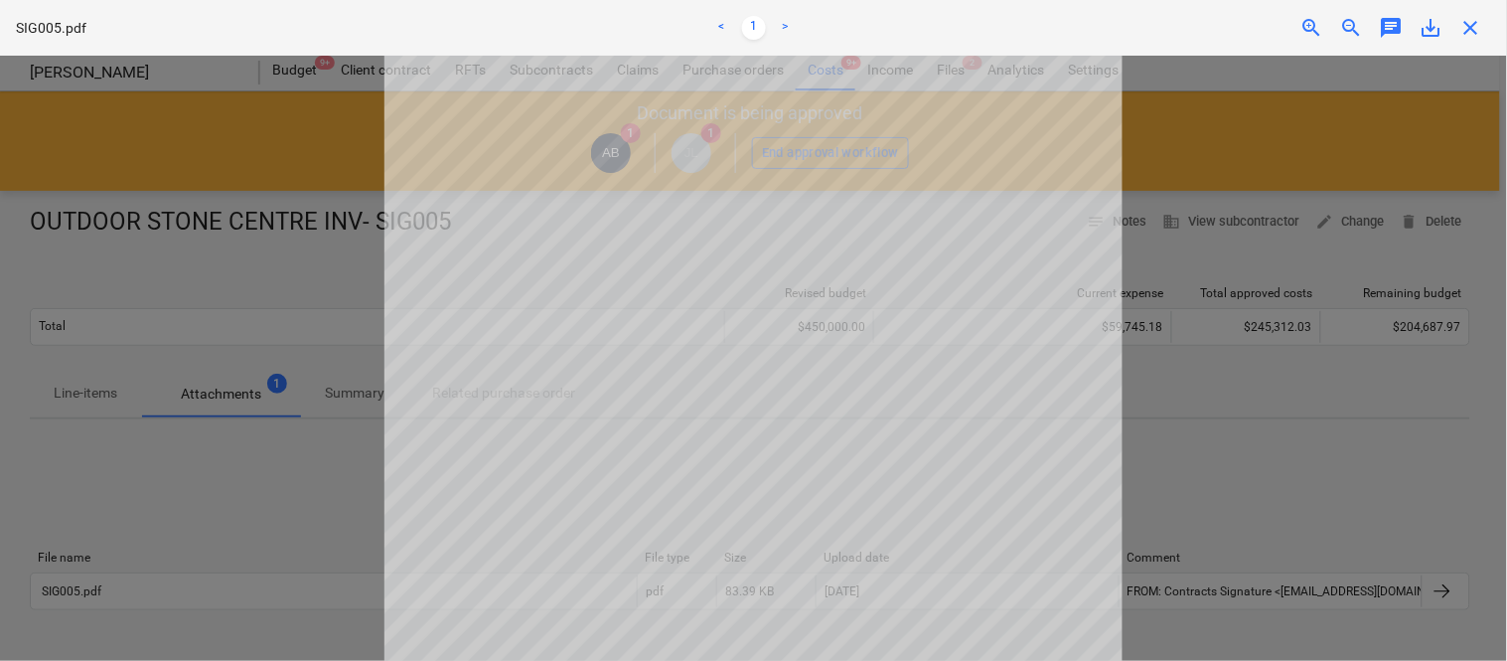
click at [256, 434] on div at bounding box center [753, 358] width 1507 height 605
click at [1477, 30] on span "close" at bounding box center [1471, 28] width 24 height 24
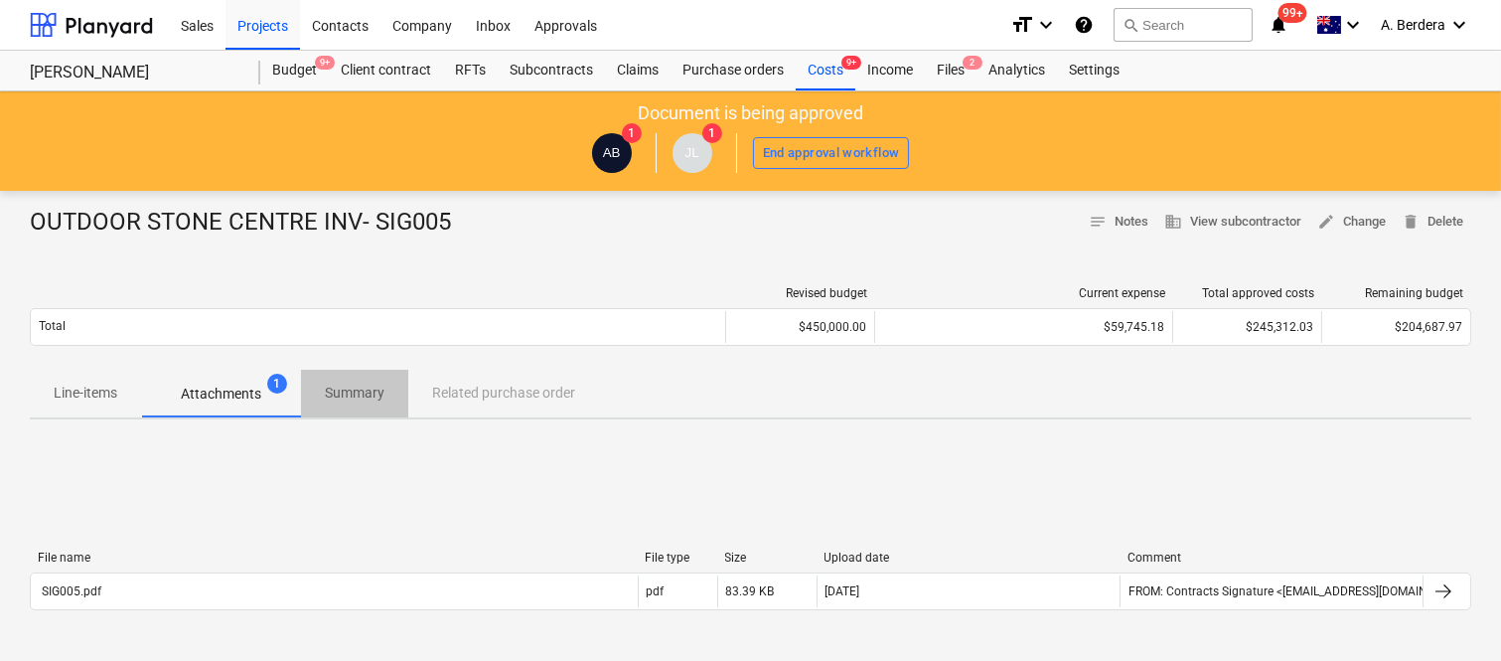
click at [373, 388] on p "Summary" at bounding box center [355, 392] width 60 height 21
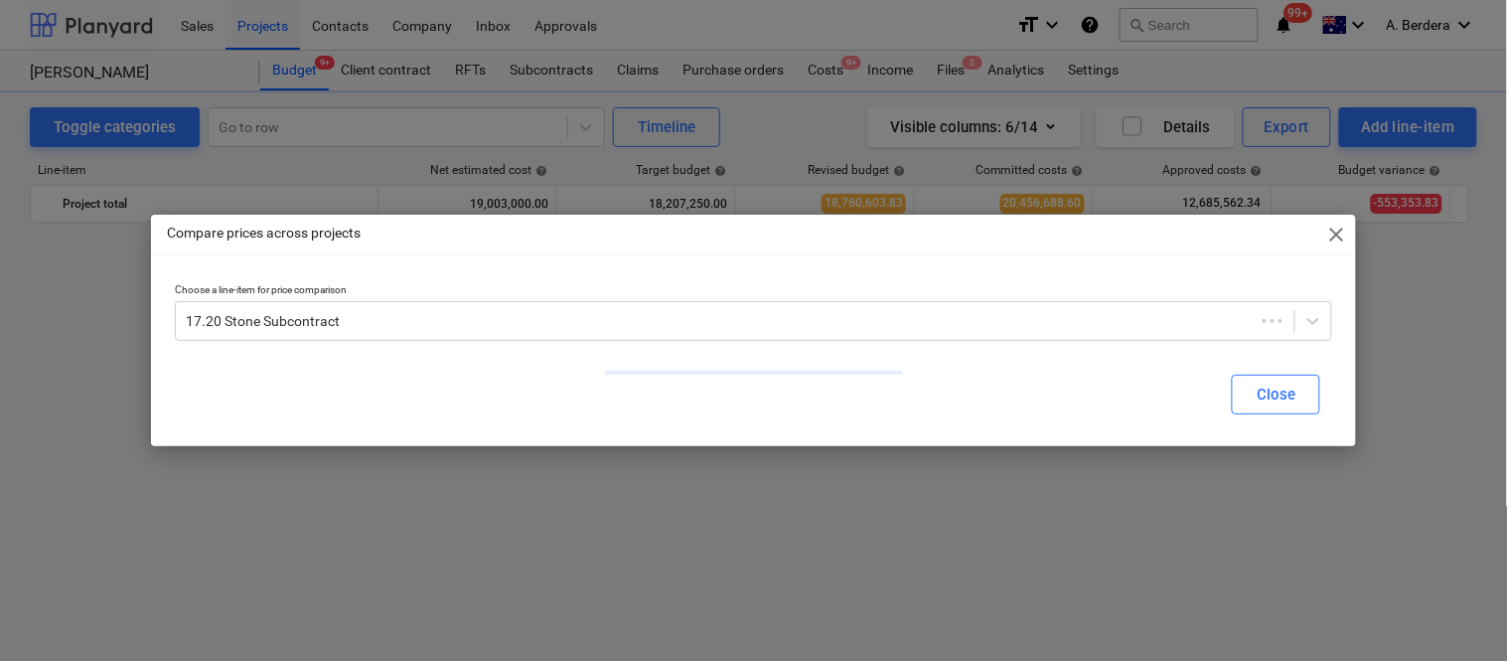
scroll to position [3385, 0]
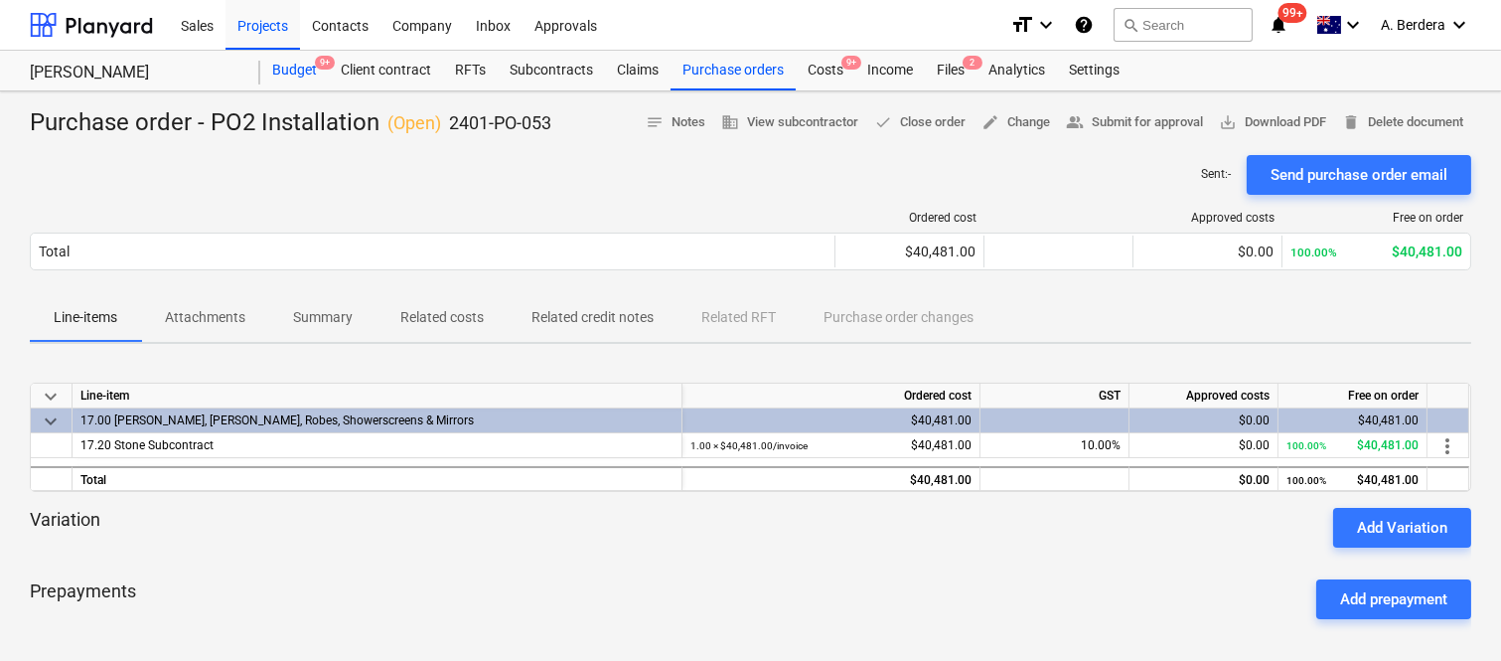
click at [298, 62] on div "Budget 9+" at bounding box center [294, 71] width 69 height 40
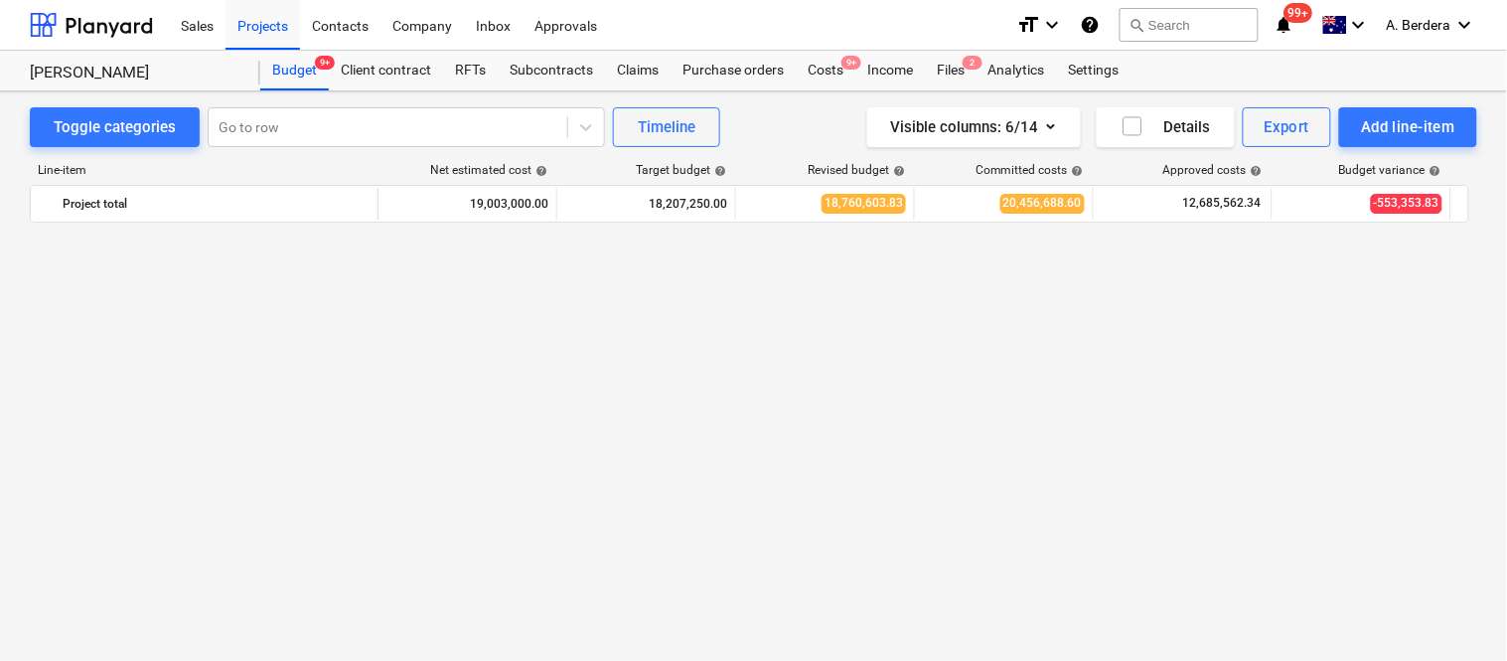
scroll to position [3385, 0]
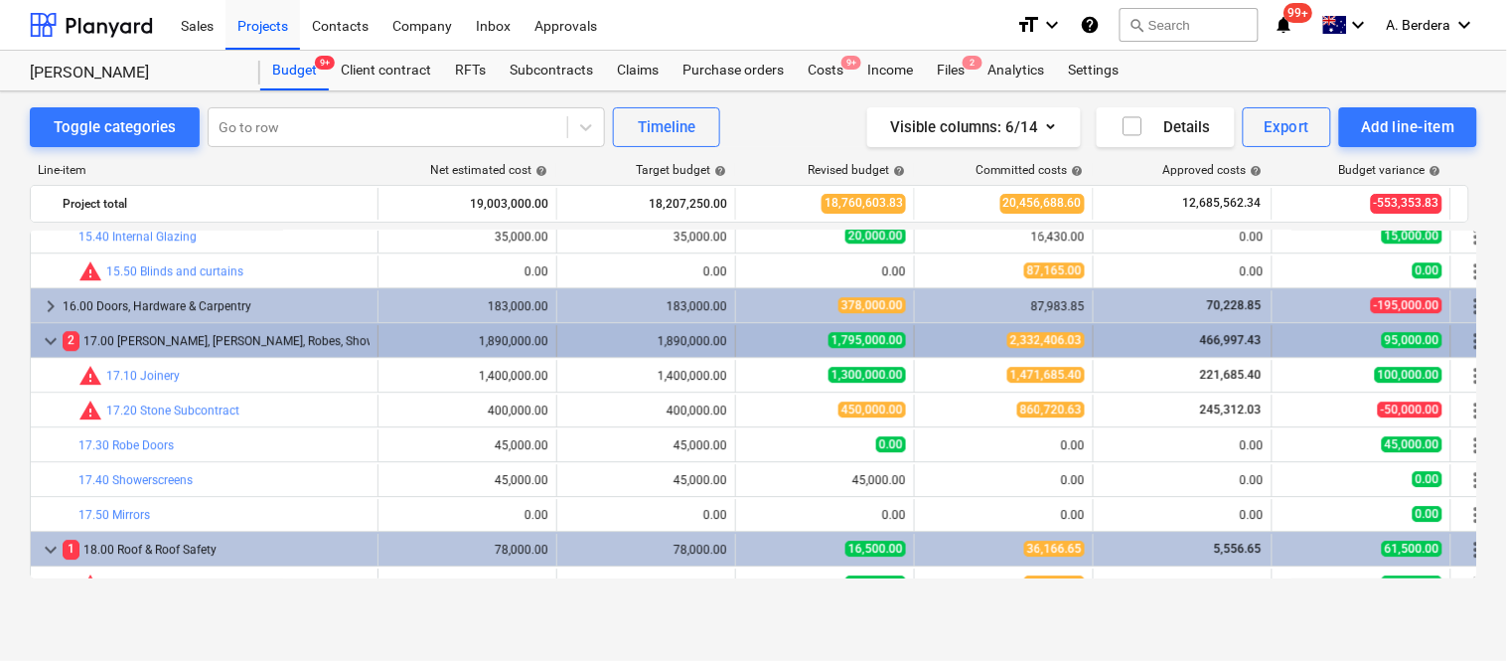
click at [323, 340] on div "2 17.00 Joinery, Stone, Robes, Showerscreens & Mirrors" at bounding box center [216, 341] width 307 height 32
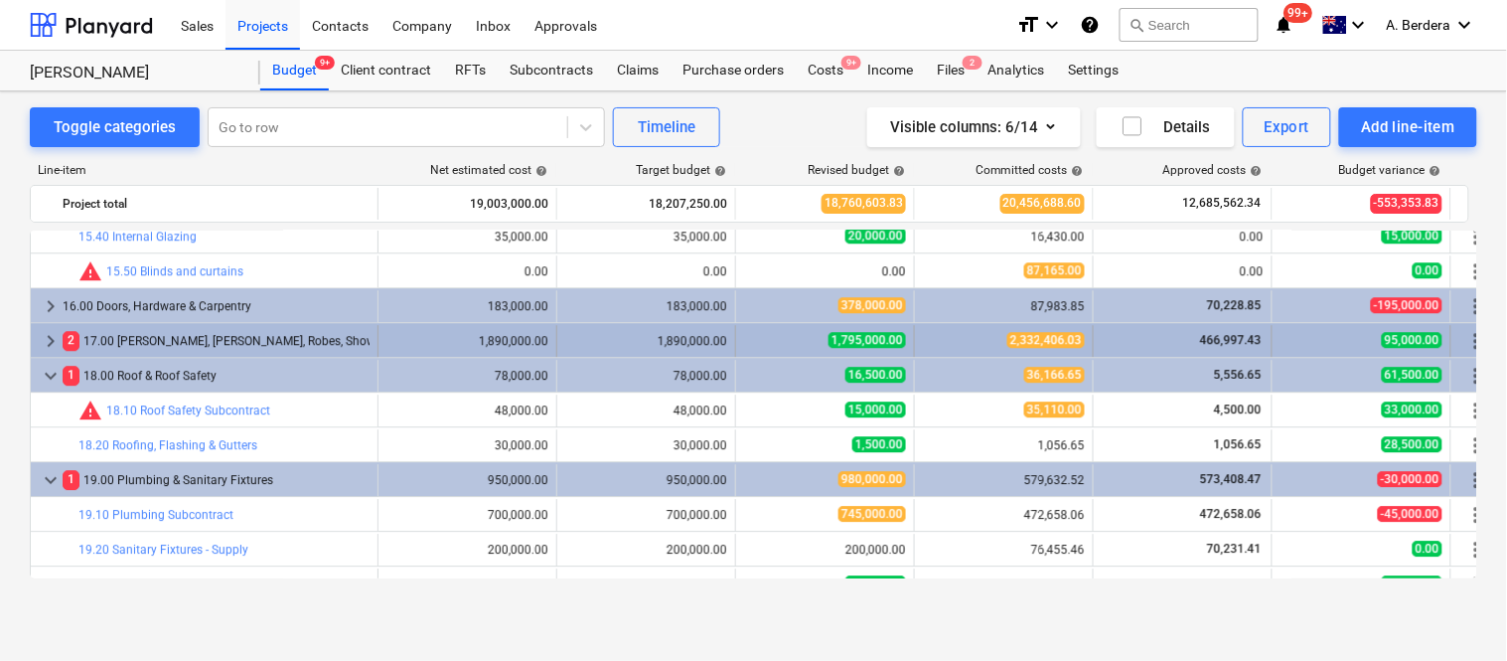
click at [348, 338] on div "2 17.00 Joinery, Stone, Robes, Showerscreens & Mirrors" at bounding box center [216, 341] width 307 height 32
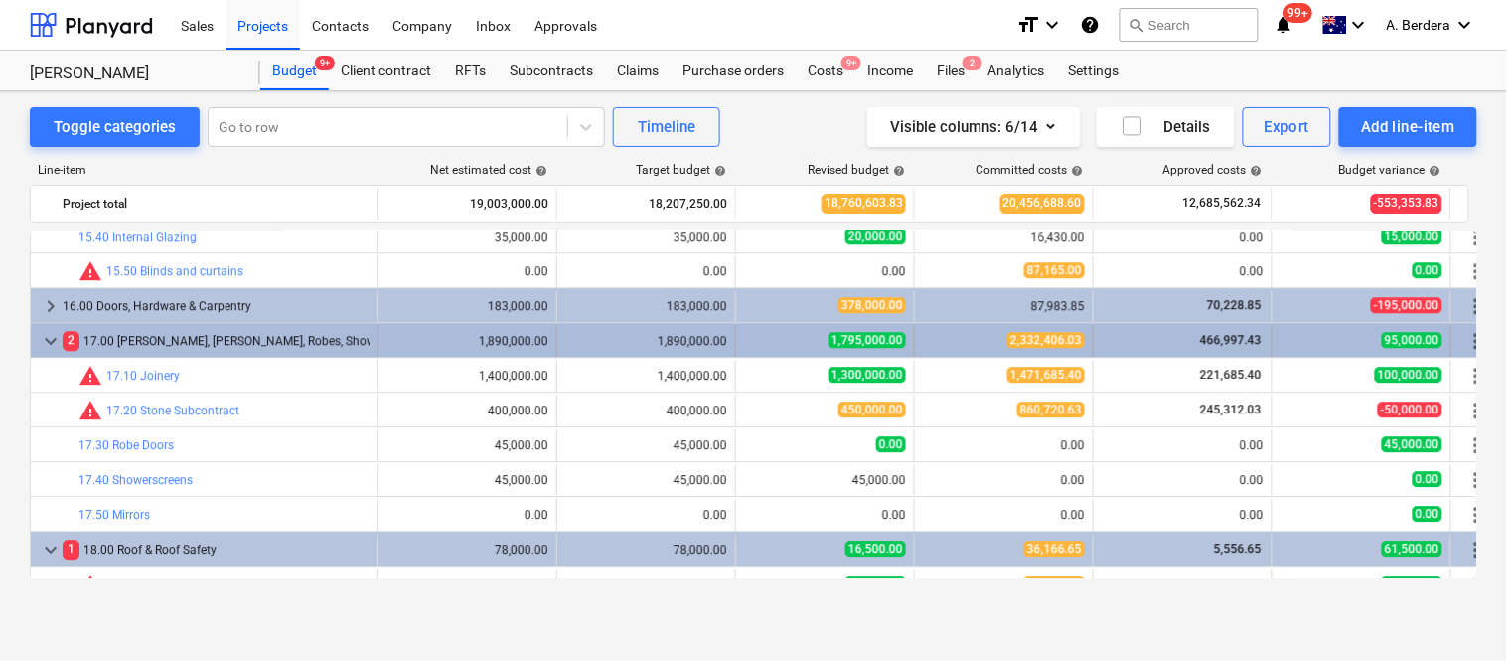
click at [334, 338] on div "2 17.00 Joinery, Stone, Robes, Showerscreens & Mirrors" at bounding box center [216, 341] width 307 height 32
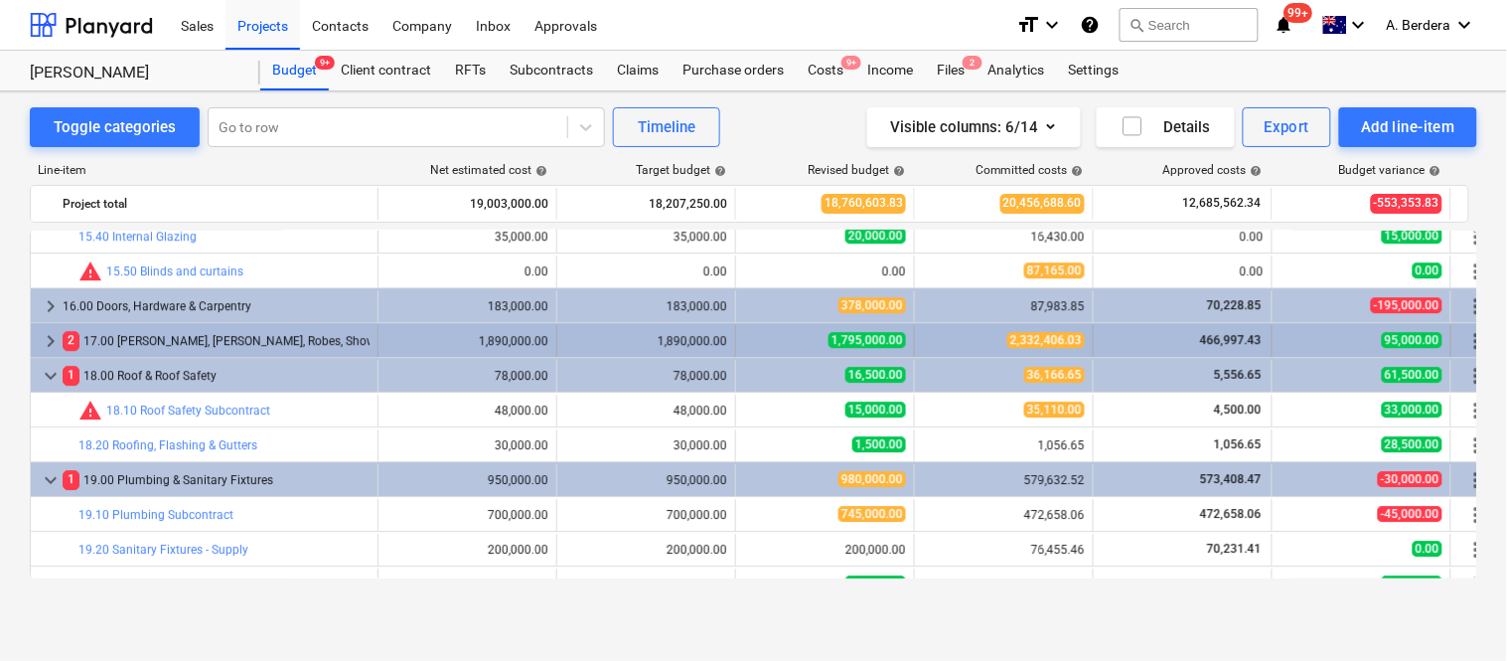
click at [393, 335] on div "1,890,000.00" at bounding box center [467, 341] width 162 height 14
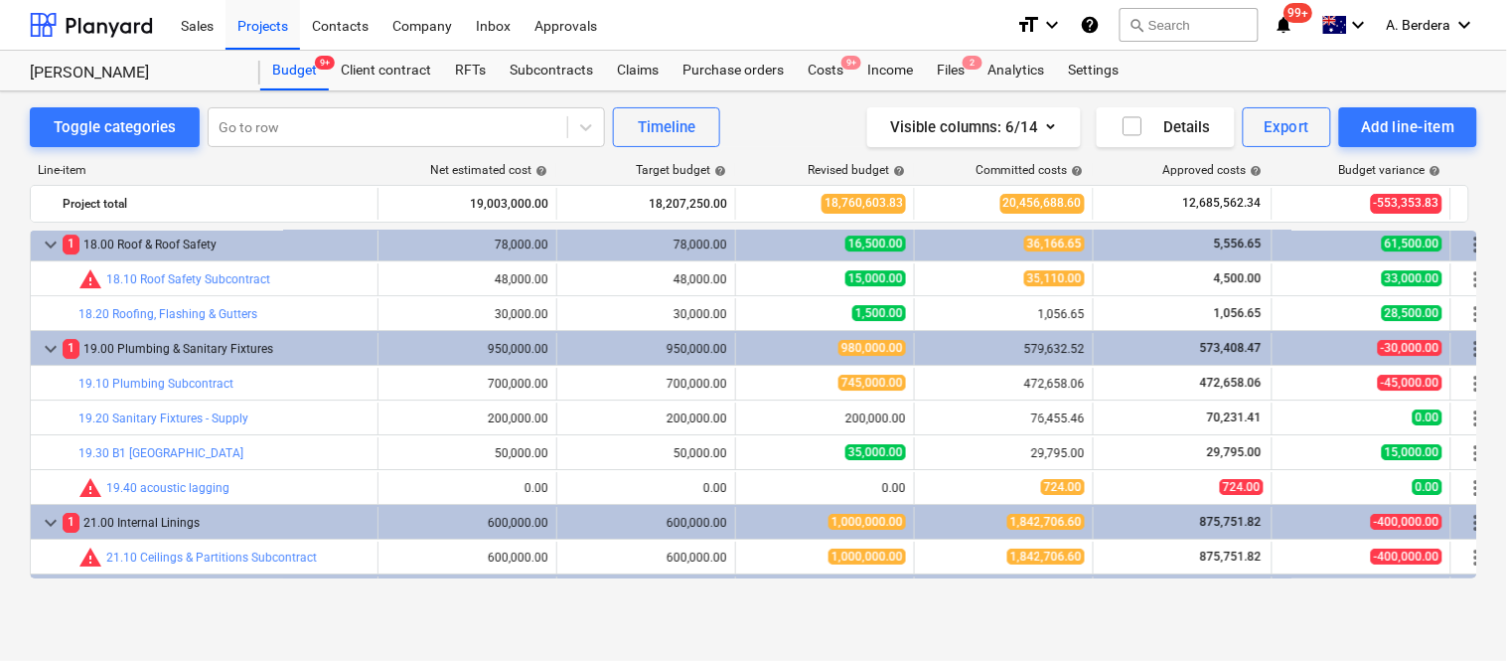
scroll to position [3994, 0]
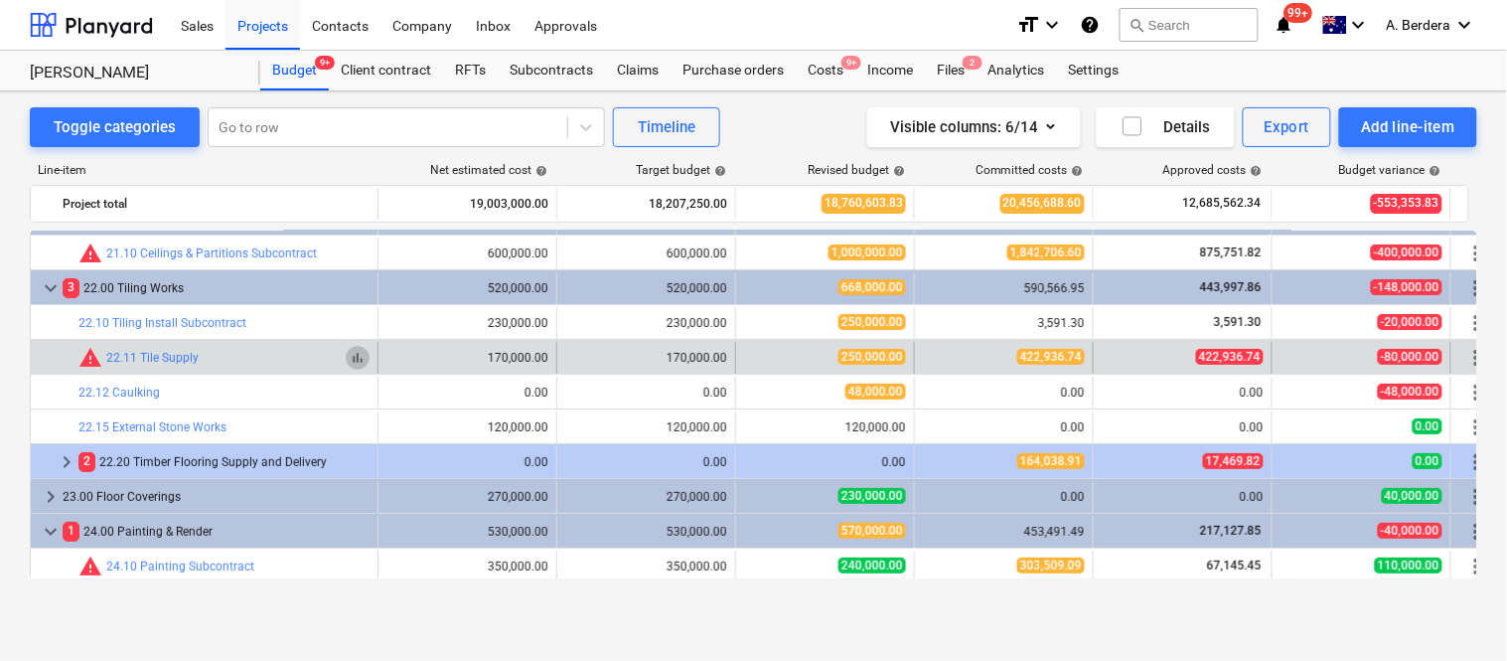
click at [356, 356] on span "bar_chart" at bounding box center [358, 358] width 16 height 16
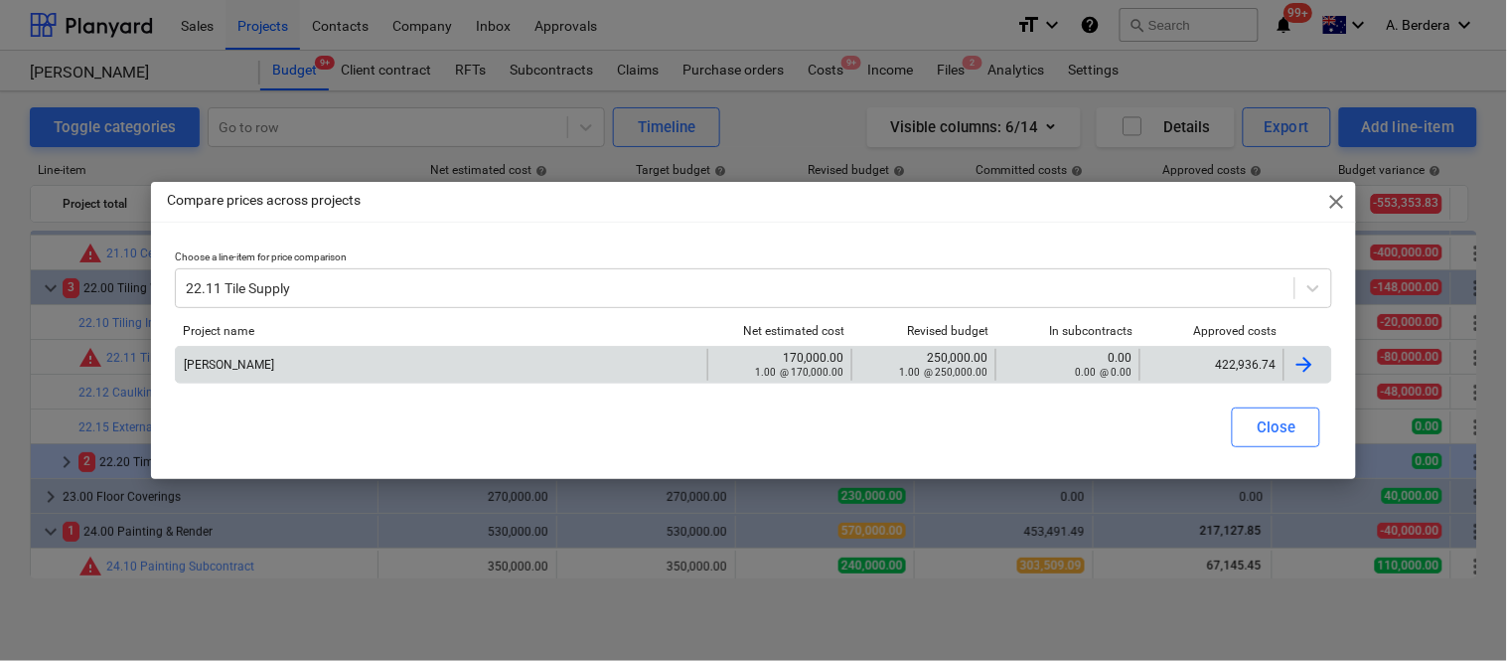
click at [1223, 369] on div "422,936.74" at bounding box center [1211, 365] width 127 height 14
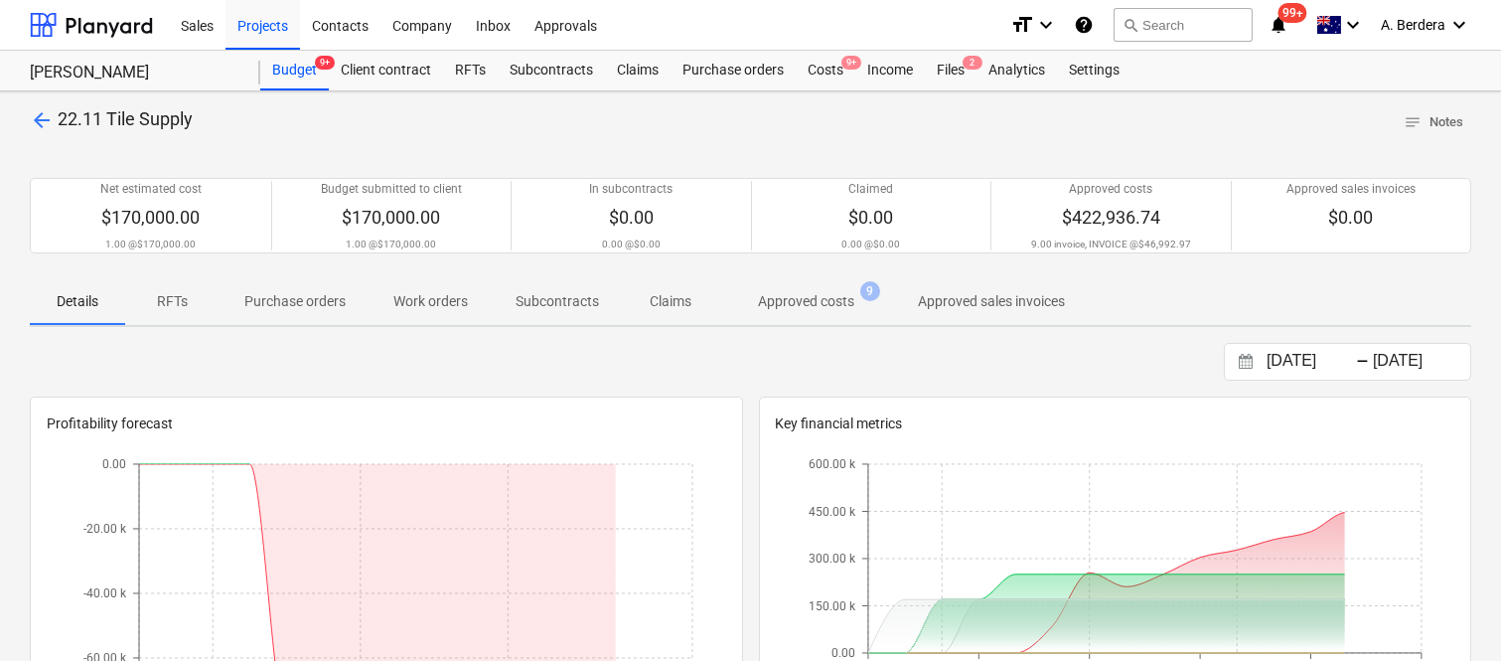
click at [787, 294] on p "Approved costs" at bounding box center [806, 301] width 96 height 21
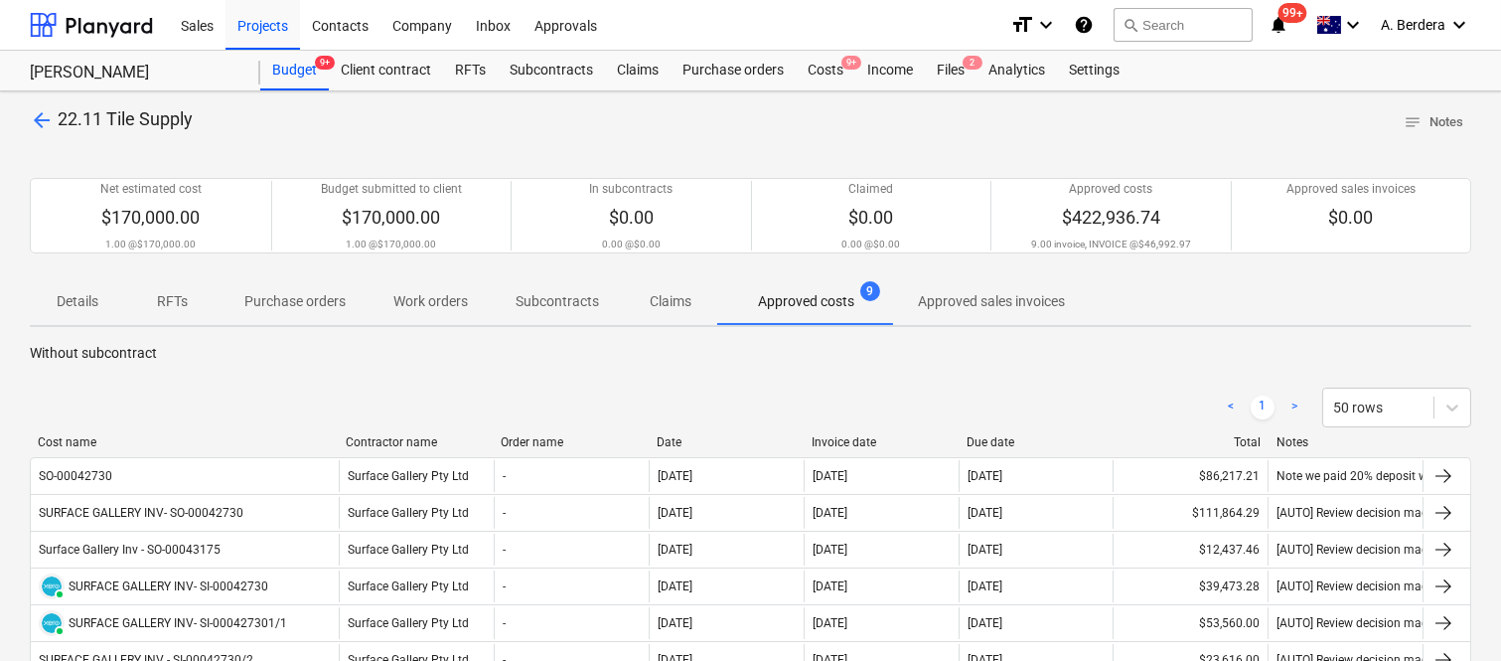
drag, startPoint x: 265, startPoint y: 427, endPoint x: 344, endPoint y: 410, distance: 80.3
click at [344, 410] on div "< 1 > 50 rows Cost name Contractor name Order name Date Invoice date Due date T…" at bounding box center [750, 616] width 1441 height 505
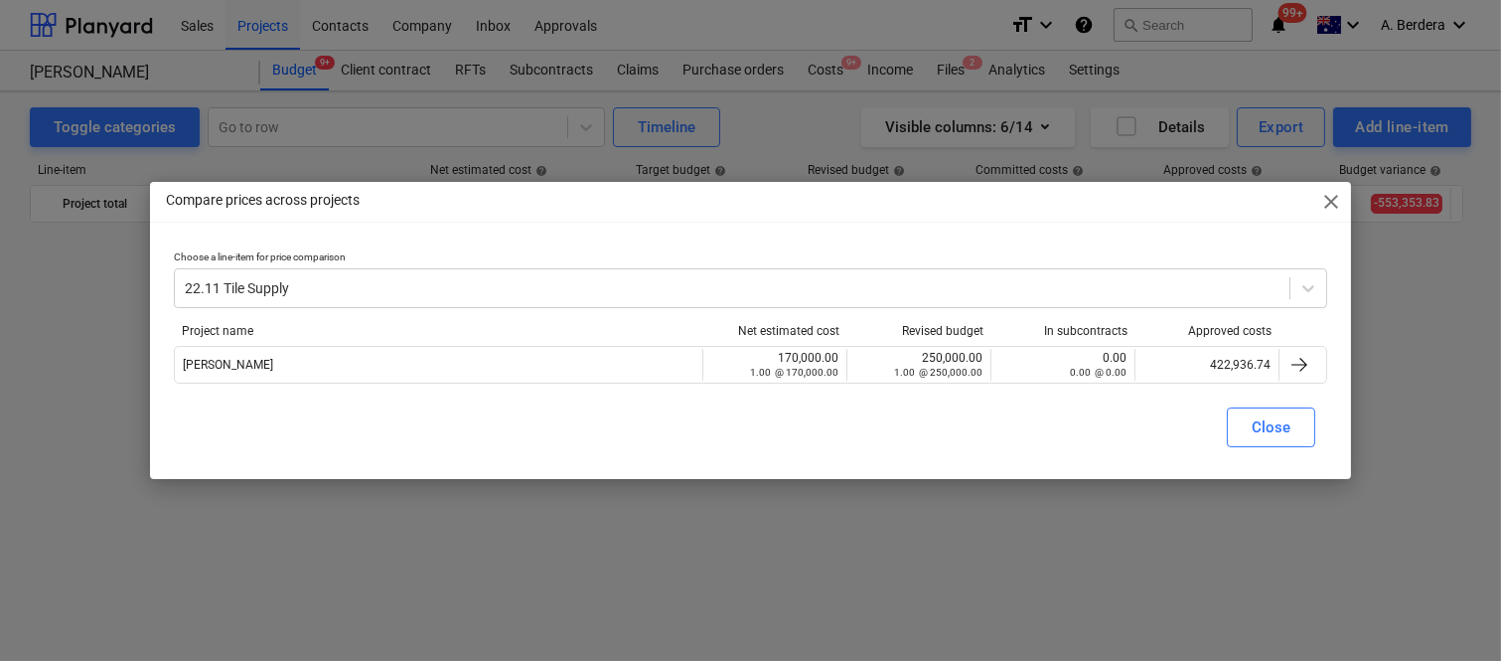
click at [1332, 230] on div "Compare prices across projects close Choose a line-item for price comparison 22…" at bounding box center [750, 330] width 1201 height 296
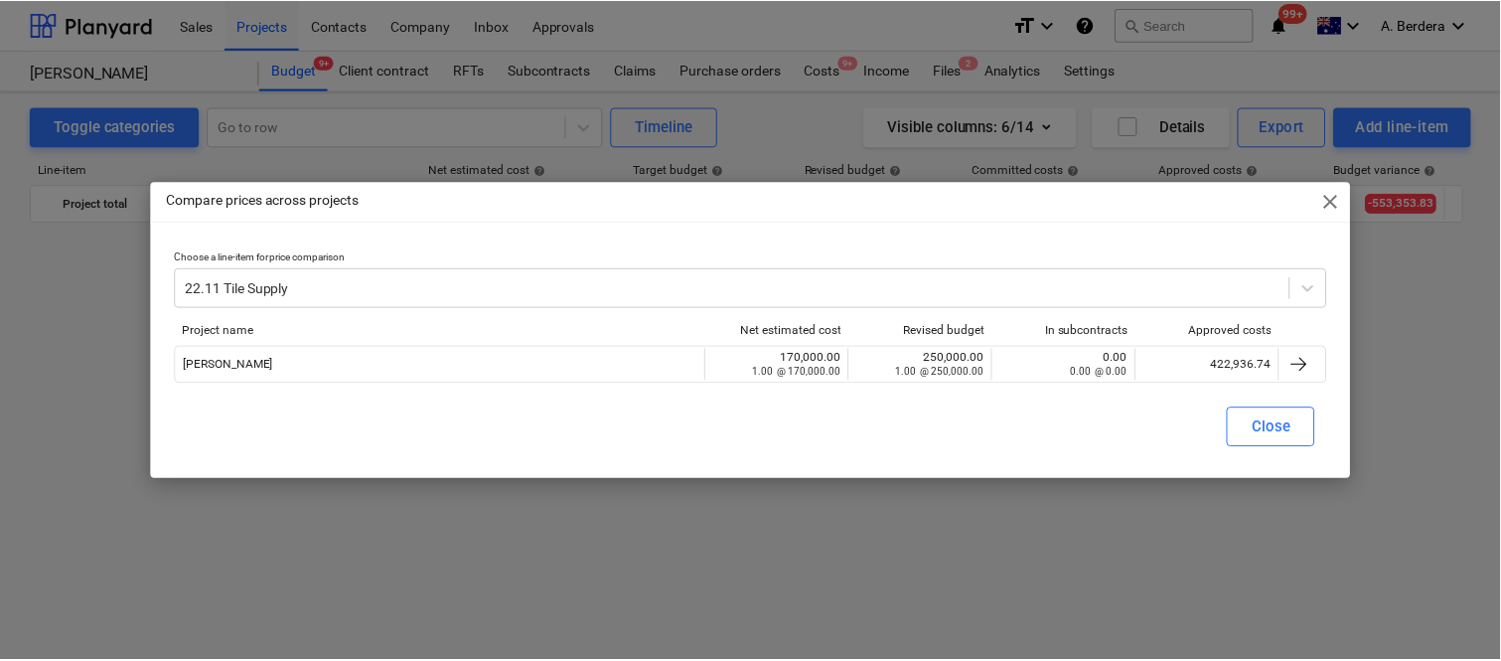
scroll to position [3994, 0]
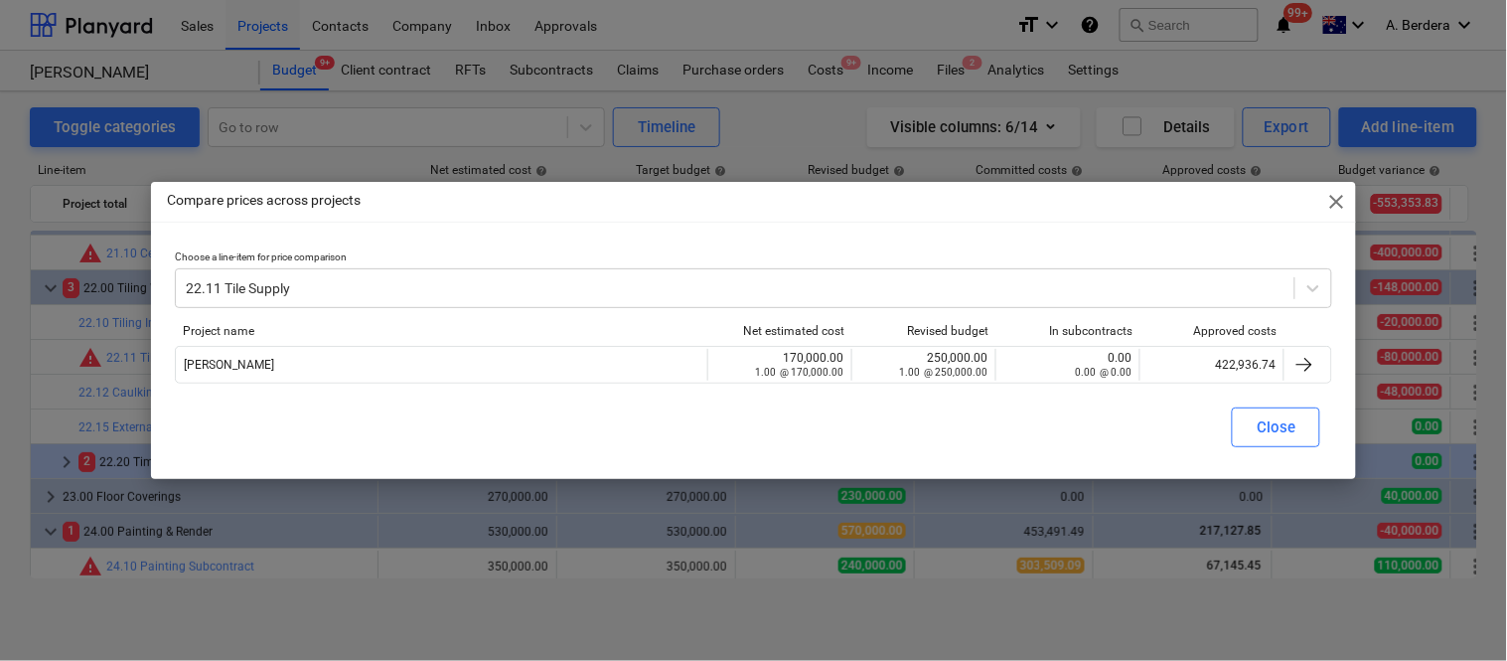
click at [1338, 199] on span "close" at bounding box center [1336, 202] width 24 height 24
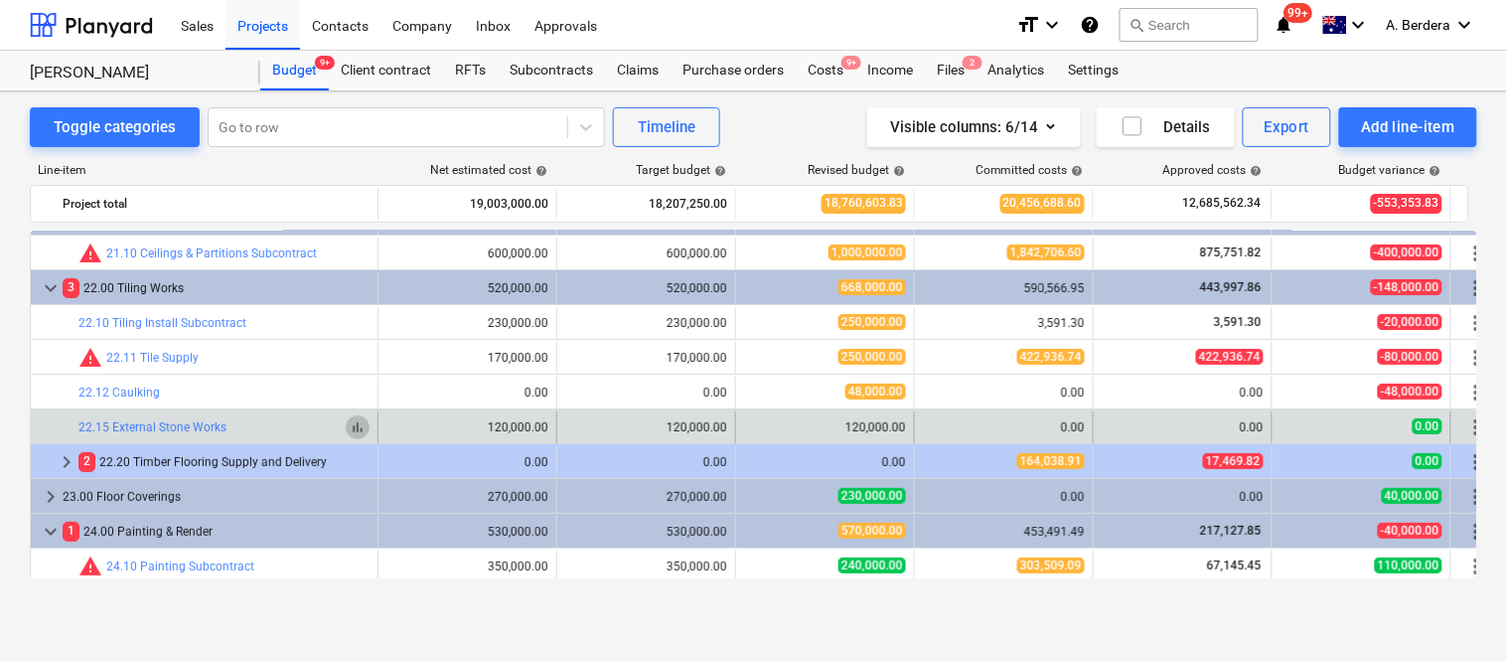
click at [362, 423] on span "bar_chart" at bounding box center [358, 427] width 16 height 16
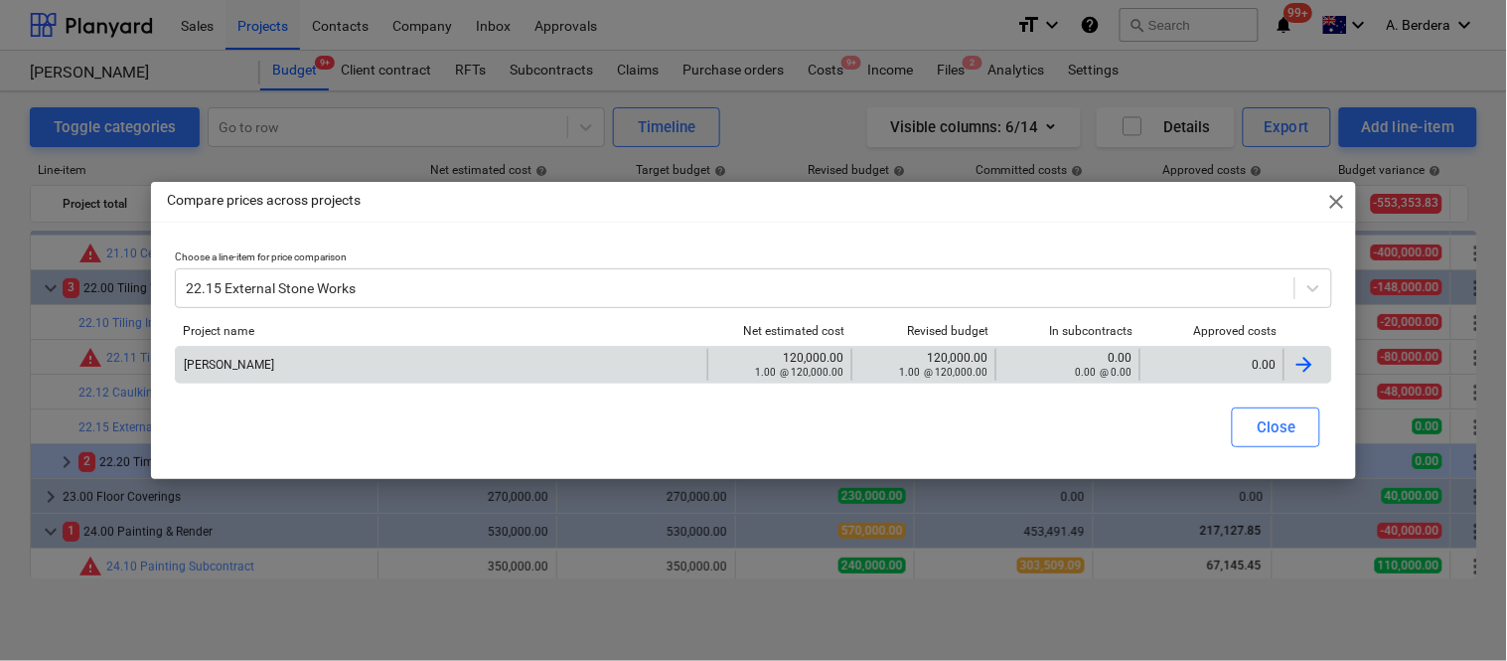
click at [1229, 364] on div "0.00" at bounding box center [1211, 365] width 127 height 14
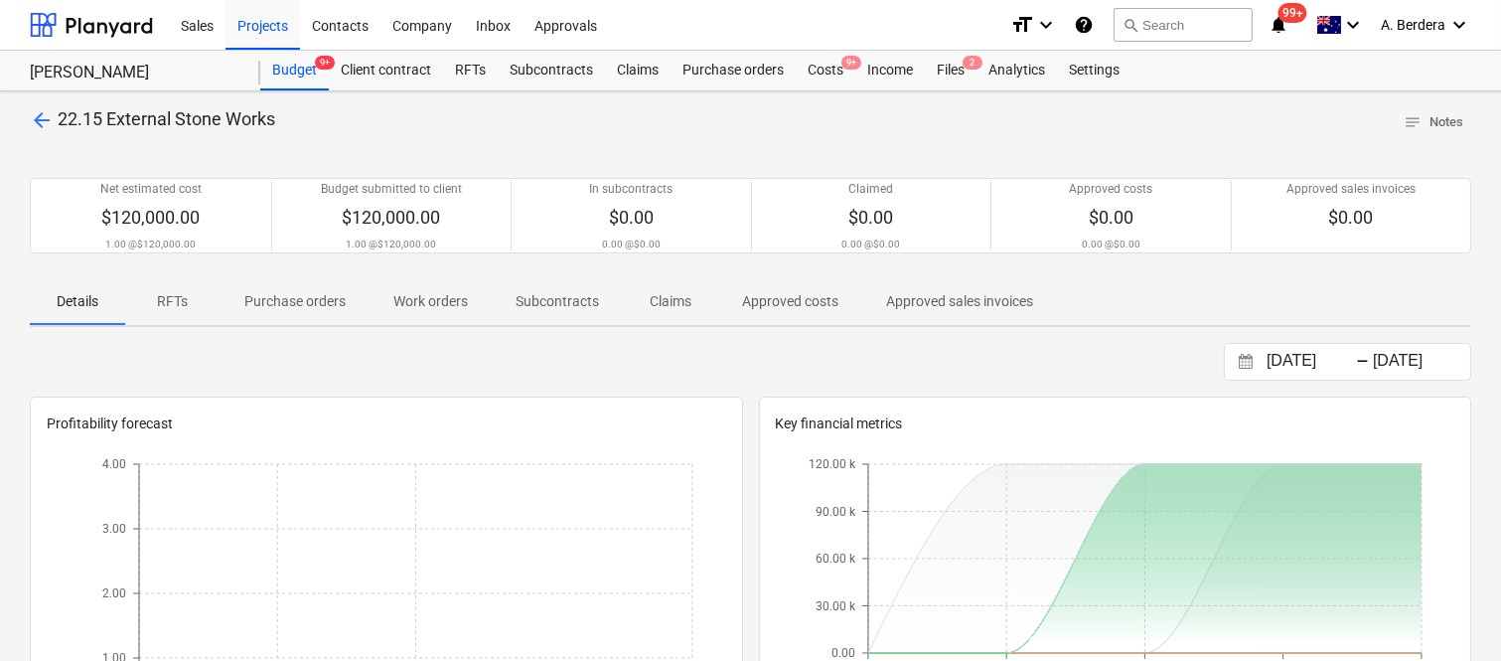
click at [782, 294] on p "Approved costs" at bounding box center [790, 301] width 96 height 21
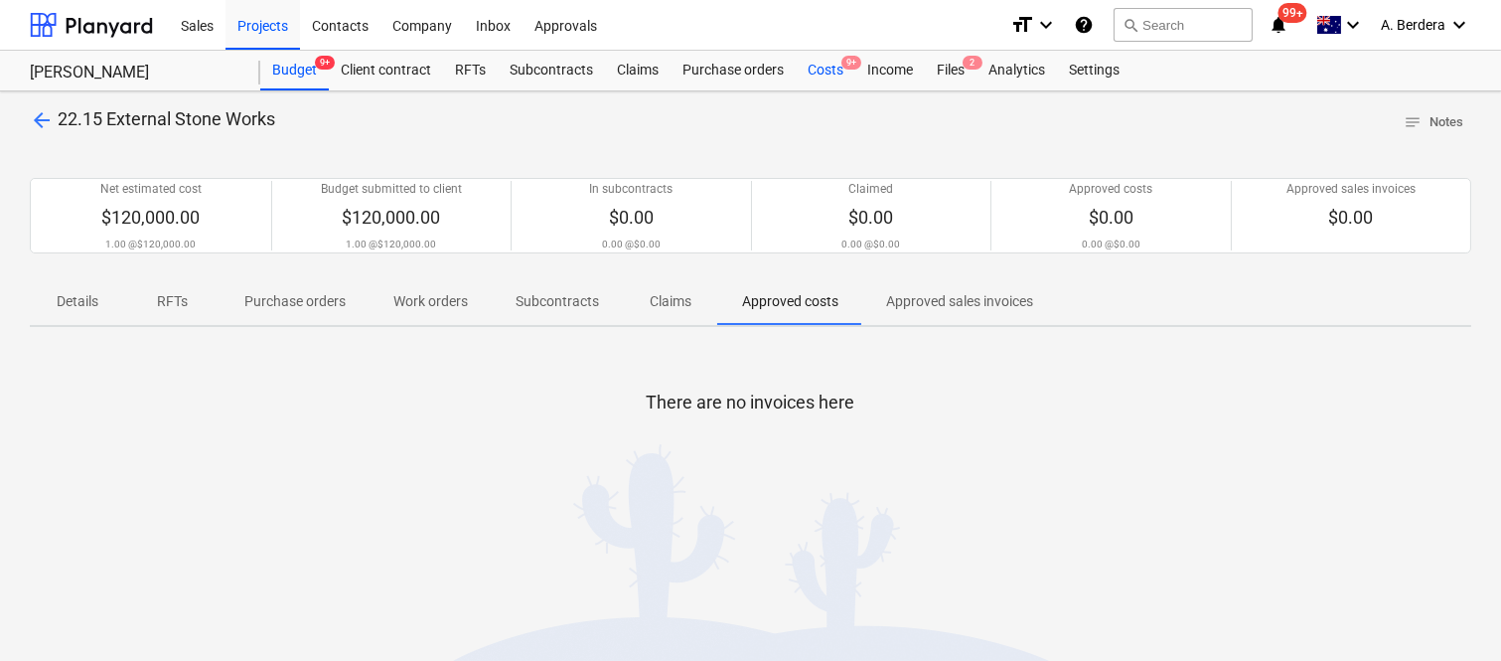
click at [816, 71] on div "Costs 9+" at bounding box center [826, 71] width 60 height 40
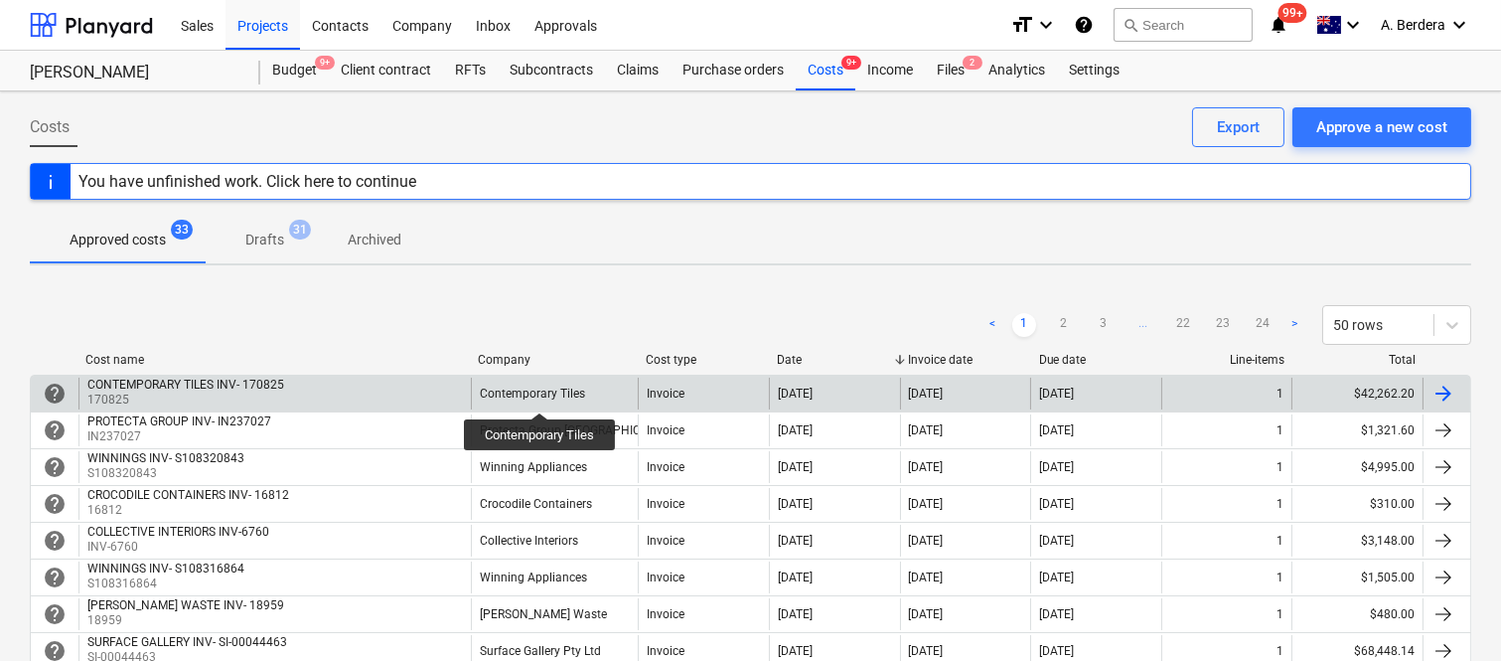
click at [540, 394] on div "Contemporary Tiles" at bounding box center [532, 393] width 105 height 14
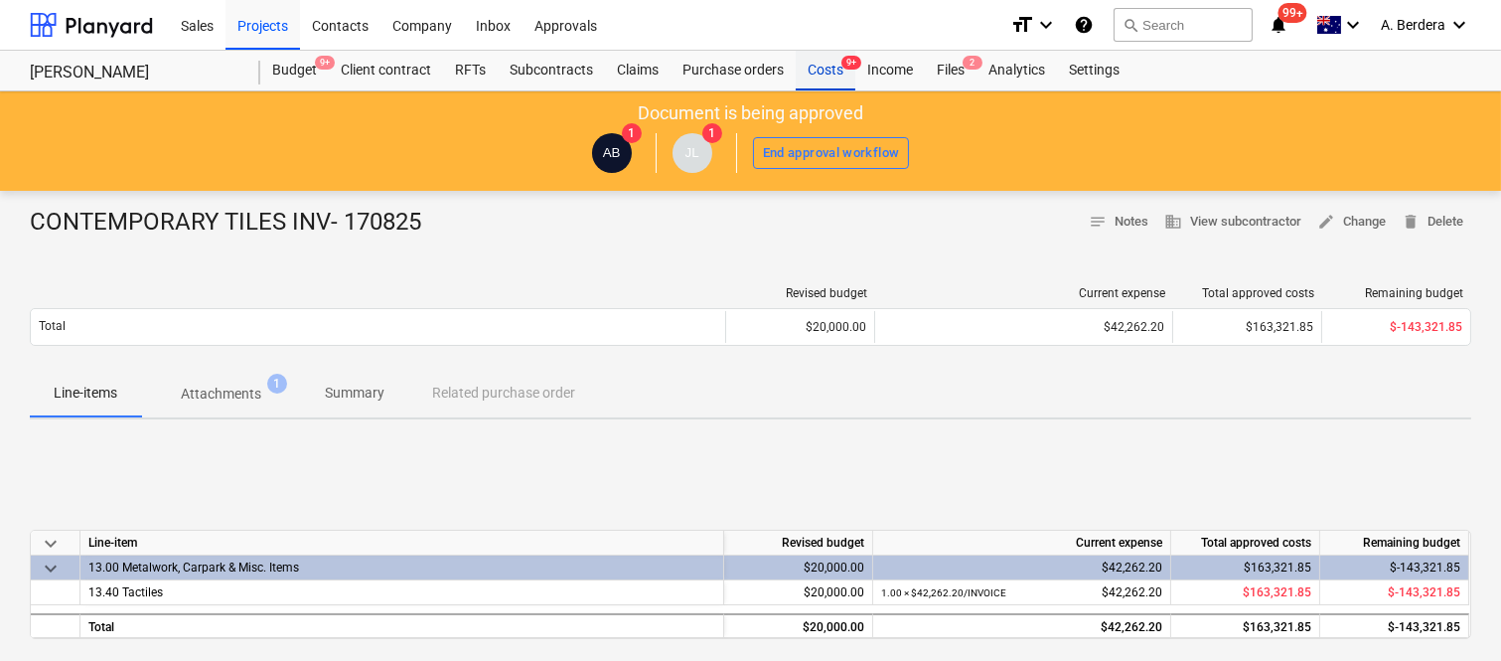
click at [829, 66] on div "Costs 9+" at bounding box center [826, 71] width 60 height 40
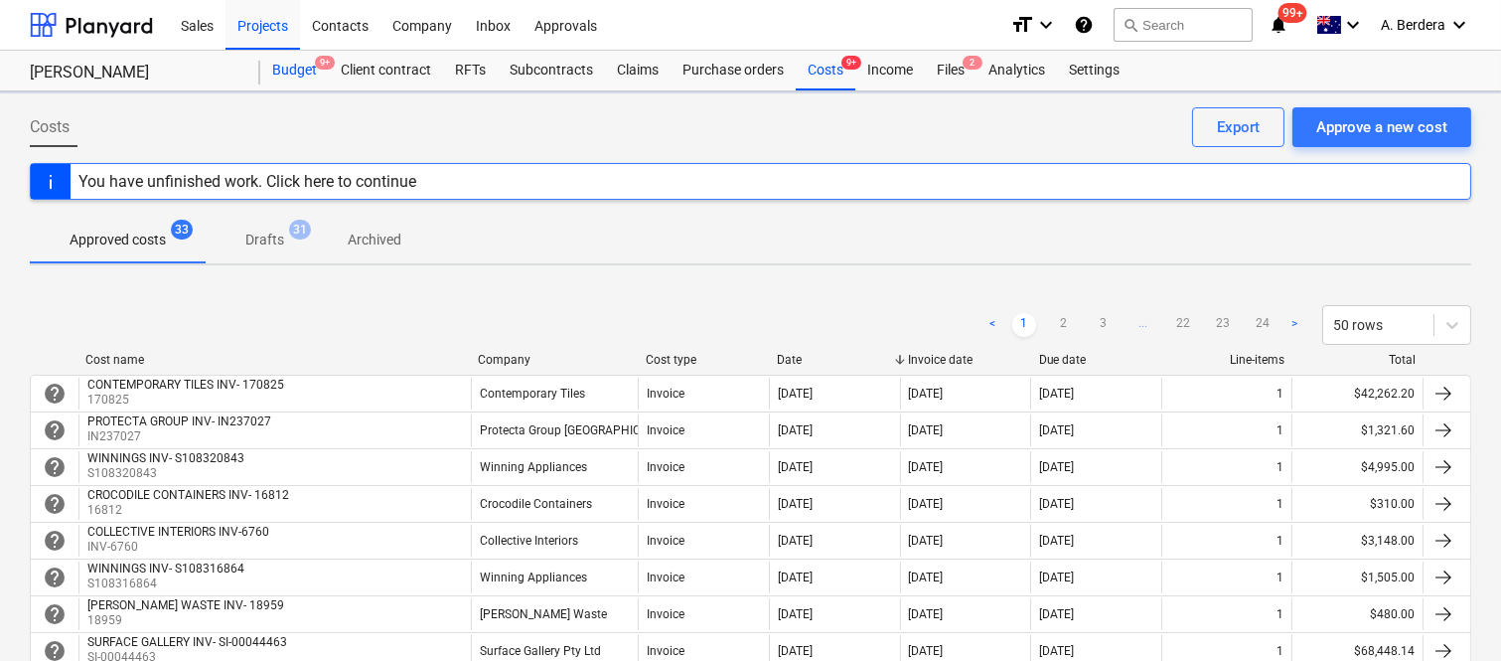
click at [284, 70] on div "Budget 9+" at bounding box center [294, 71] width 69 height 40
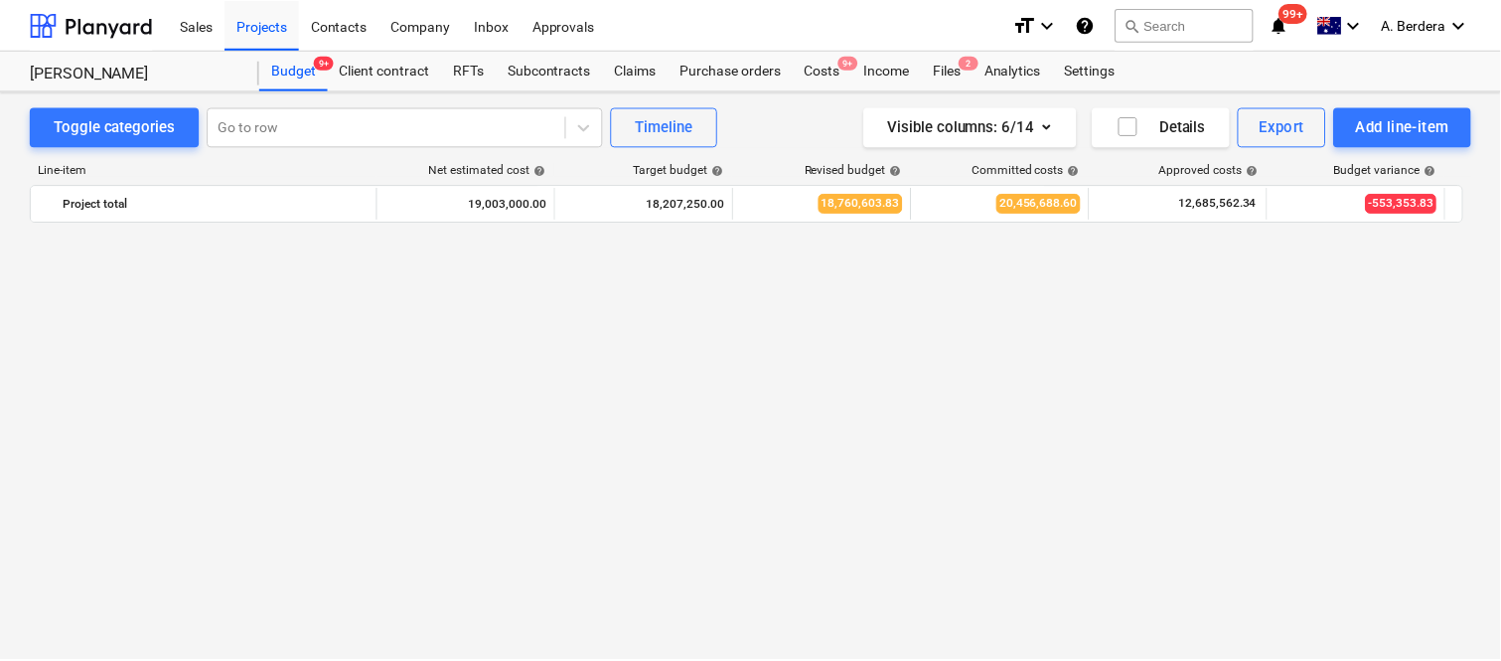
scroll to position [3994, 0]
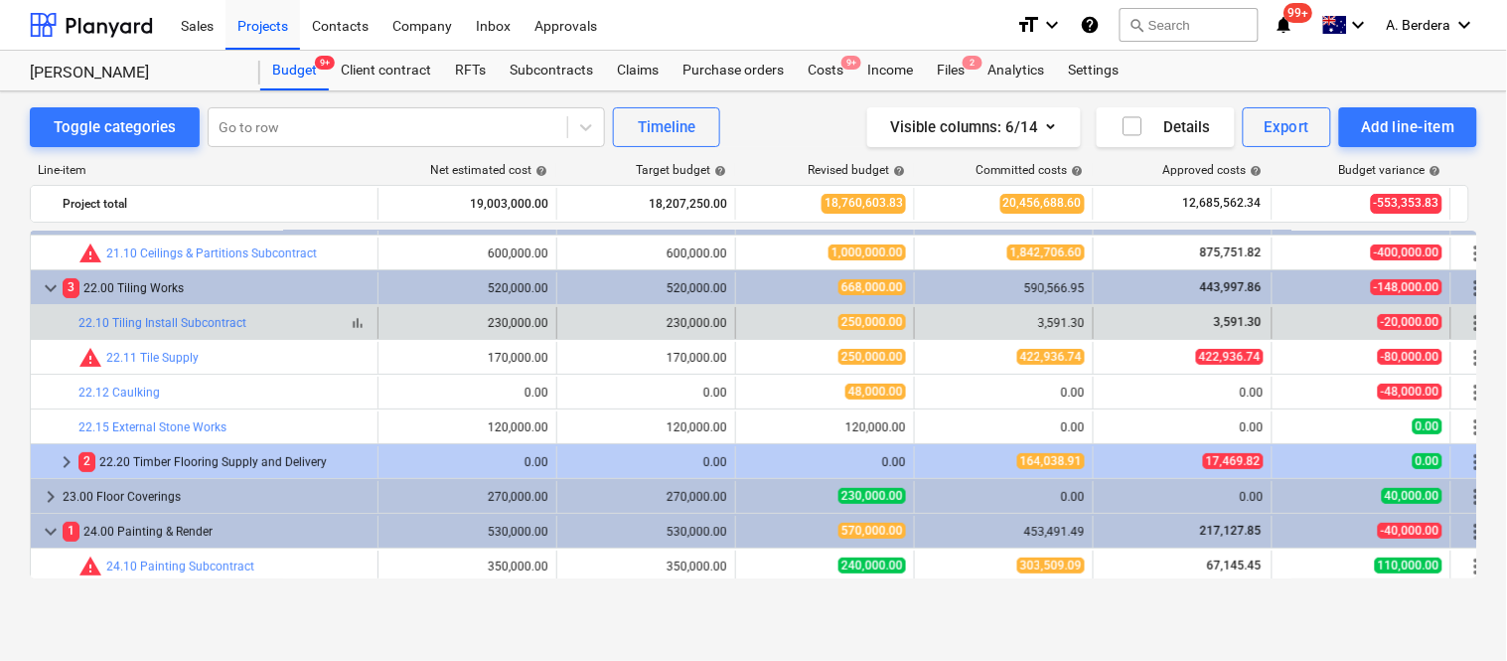
click at [364, 323] on span "bar_chart" at bounding box center [358, 323] width 16 height 16
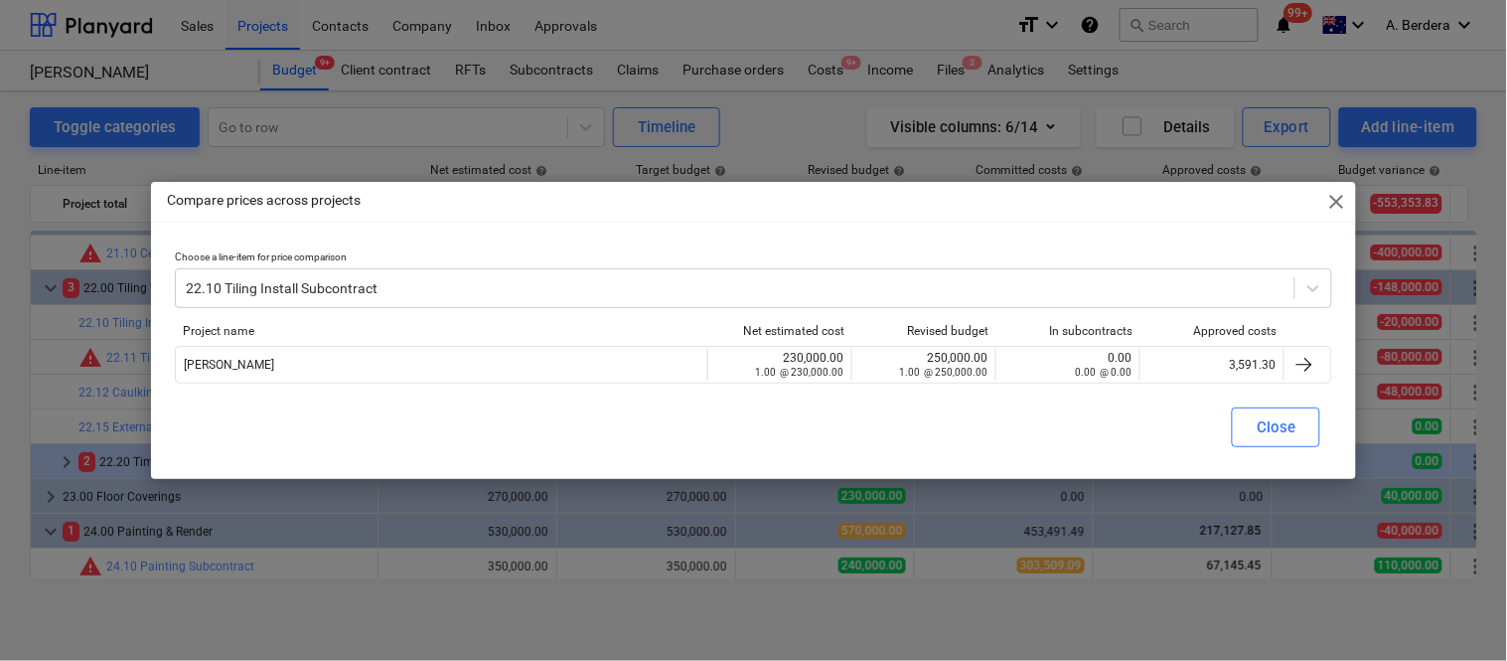
click at [1339, 199] on span "close" at bounding box center [1336, 202] width 24 height 24
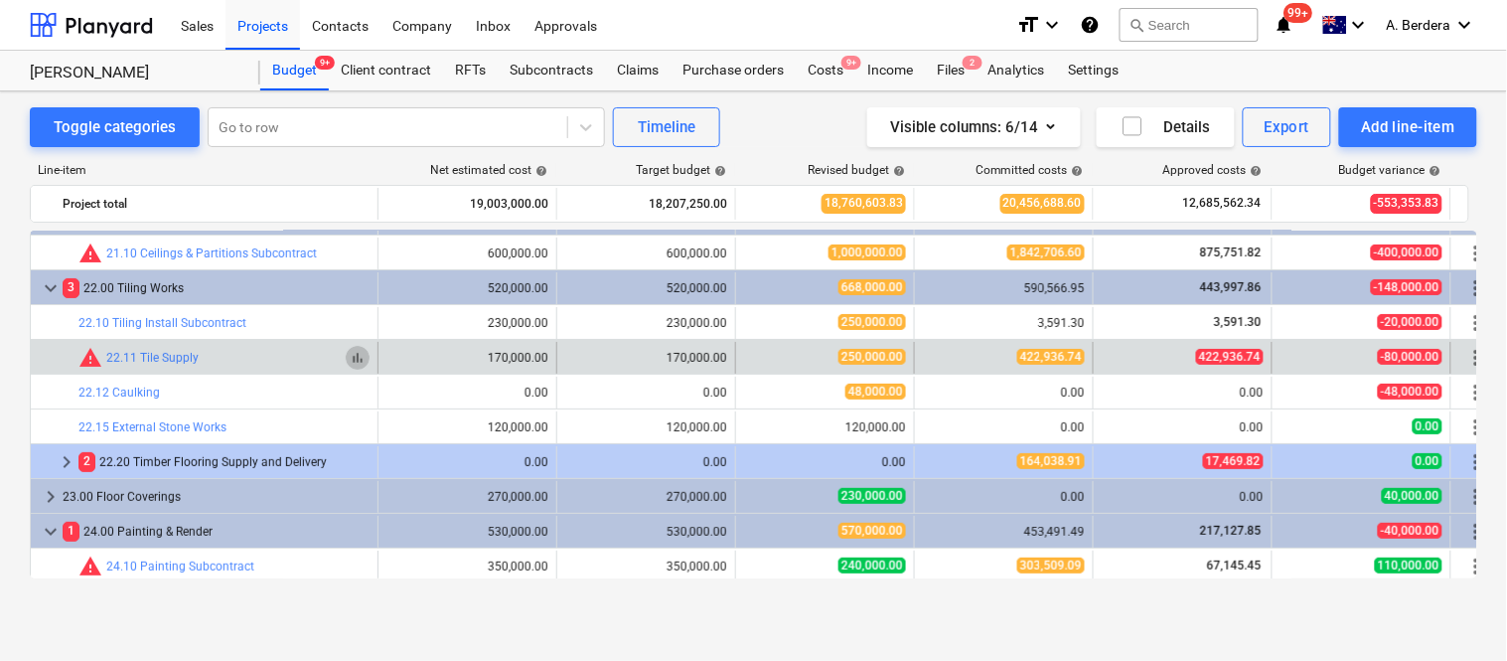
click at [358, 361] on span "bar_chart" at bounding box center [358, 358] width 16 height 16
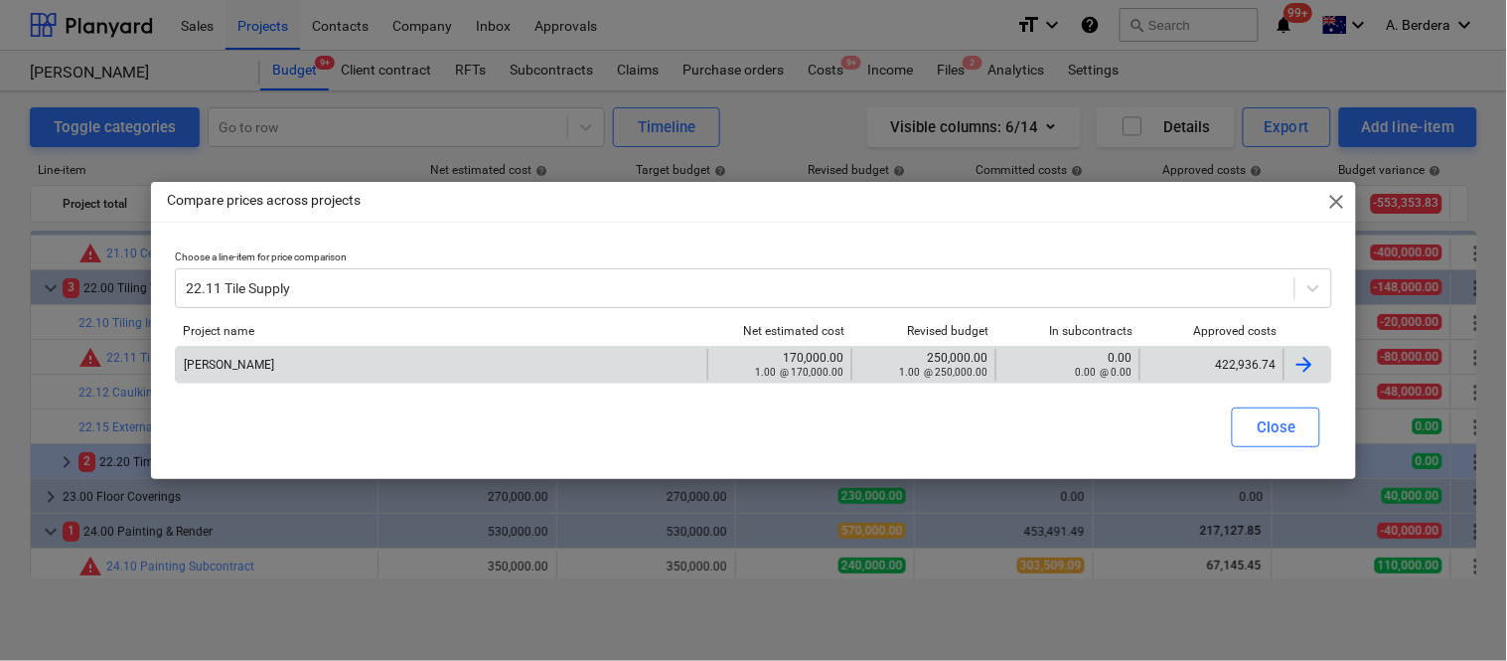
click at [1184, 352] on div "422,936.74" at bounding box center [1211, 365] width 144 height 32
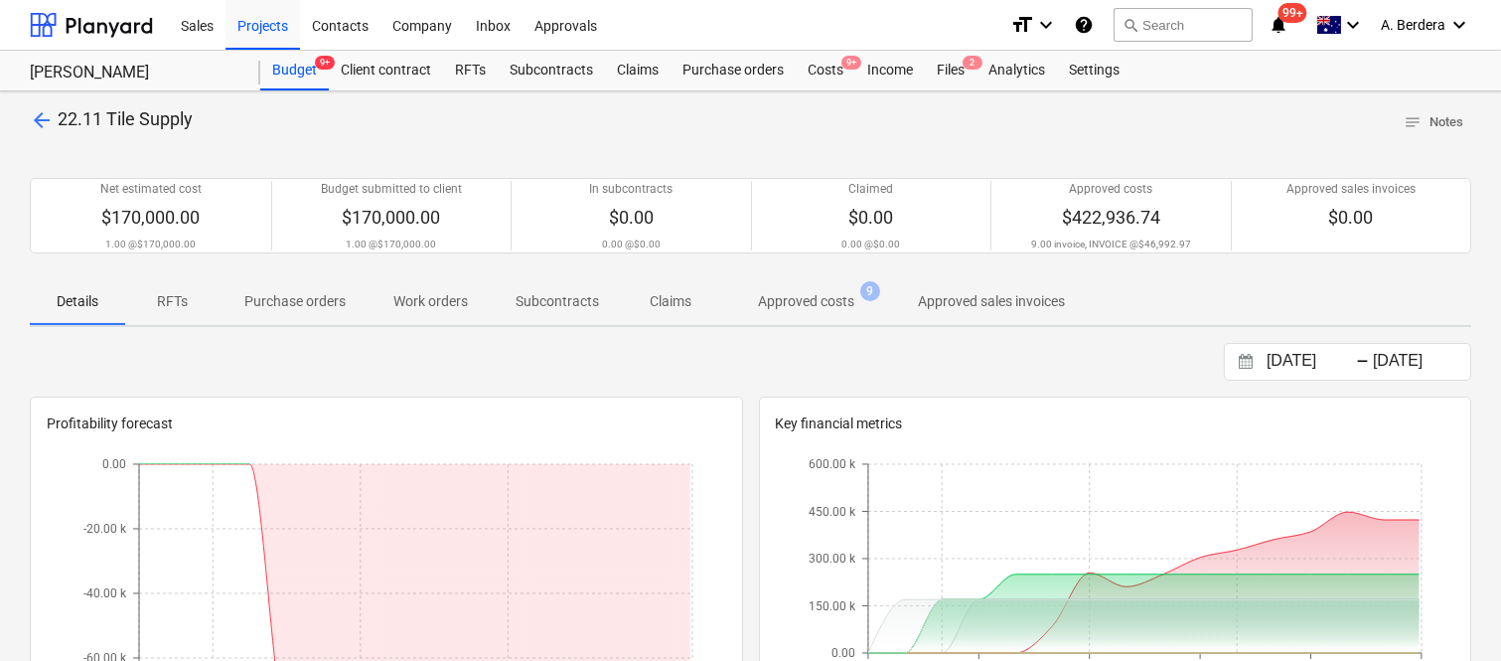
click at [821, 296] on p "Approved costs" at bounding box center [806, 301] width 96 height 21
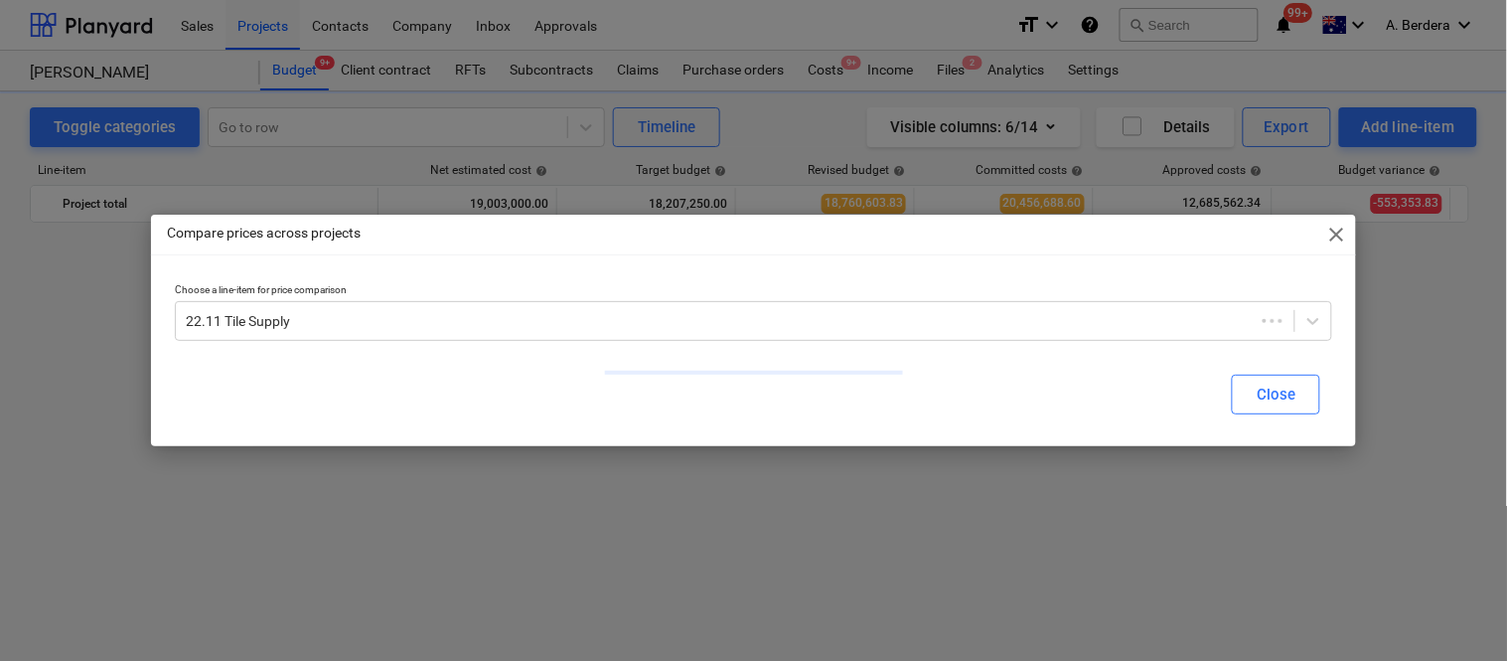
scroll to position [3994, 0]
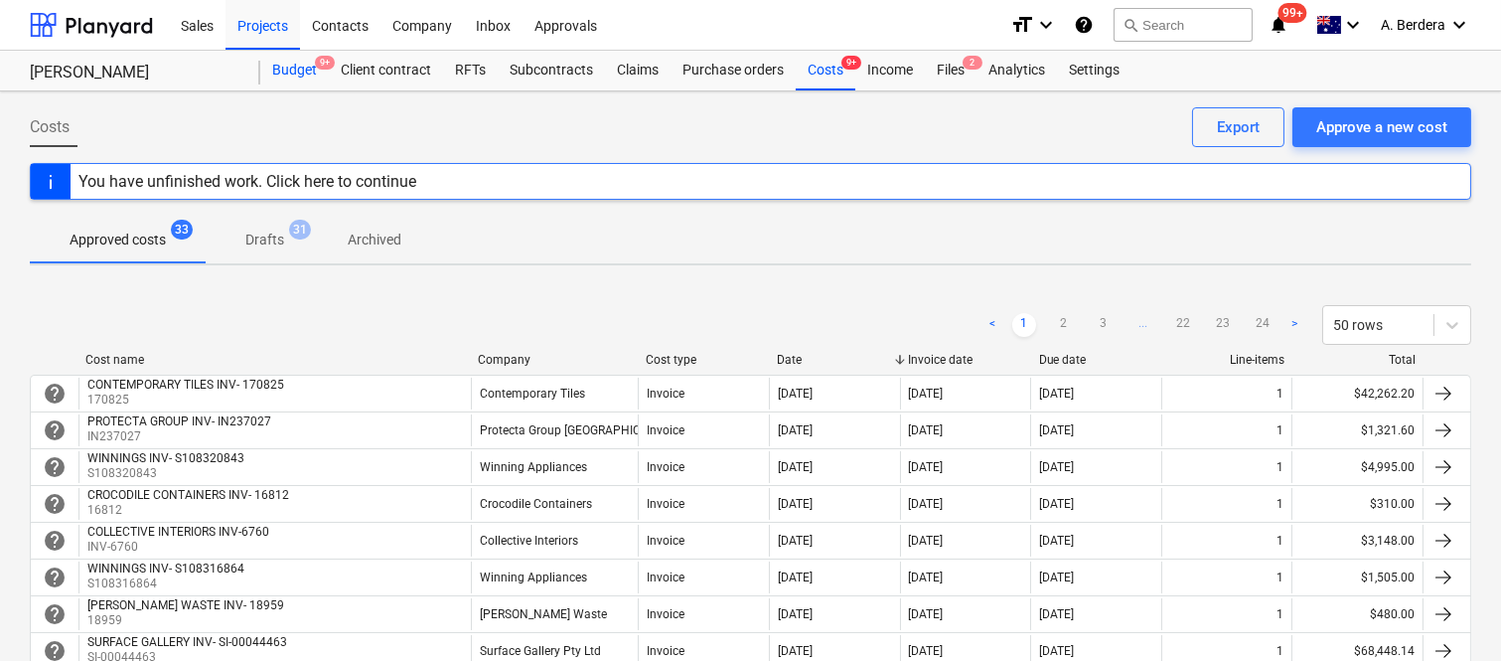
click at [299, 70] on div "Budget 9+" at bounding box center [294, 71] width 69 height 40
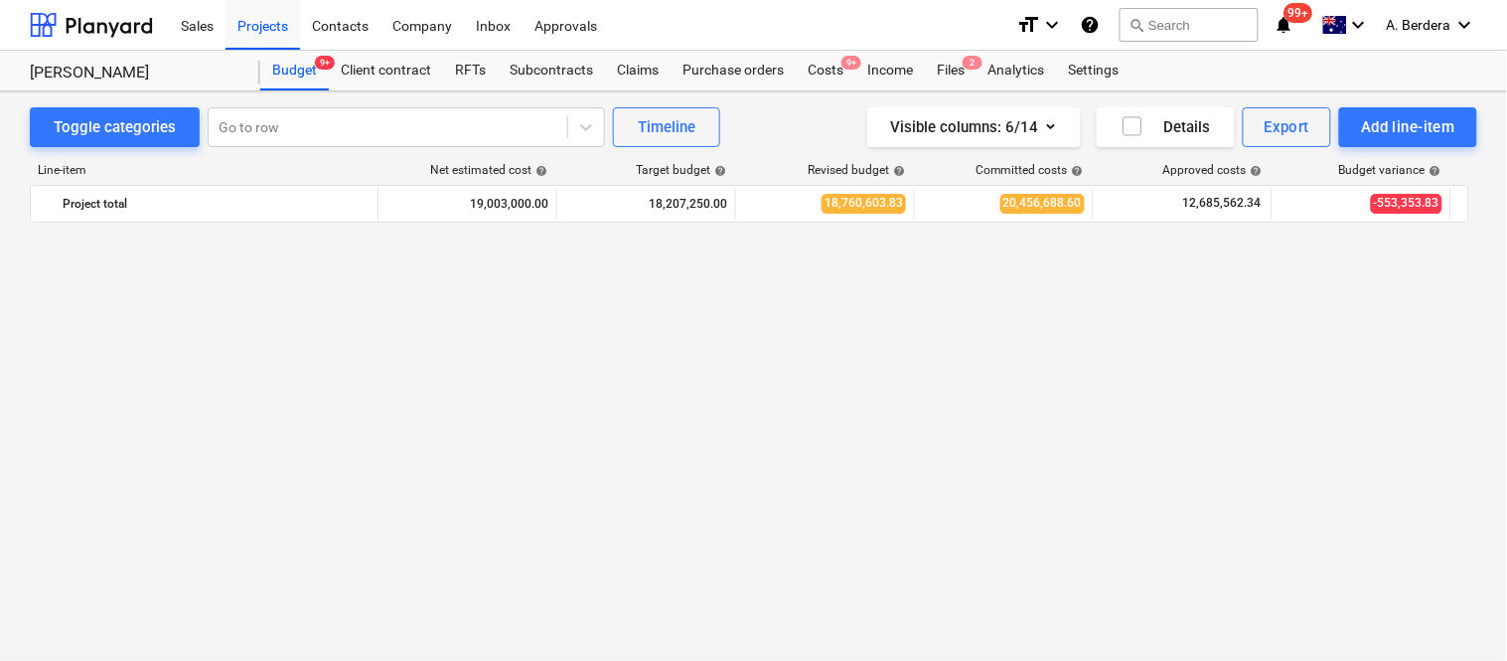
scroll to position [3994, 0]
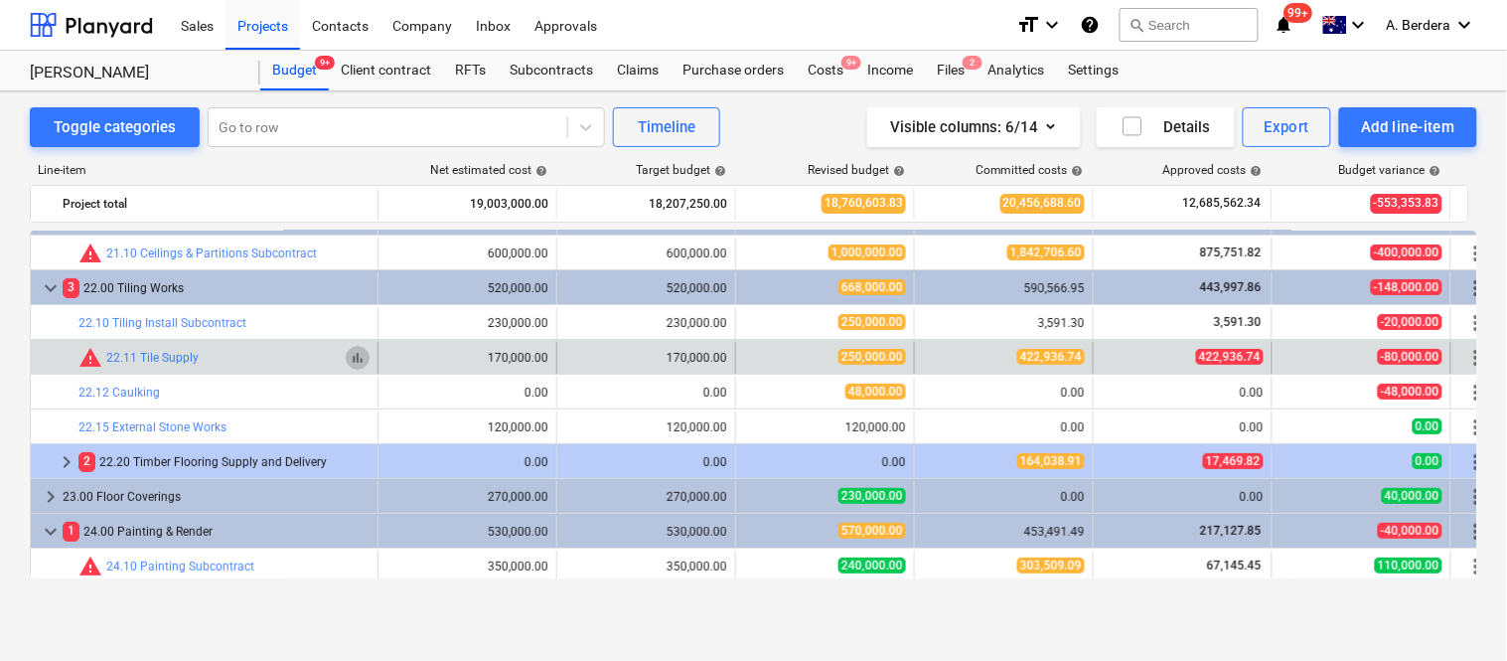
click at [354, 370] on button "bar_chart" at bounding box center [358, 358] width 24 height 24
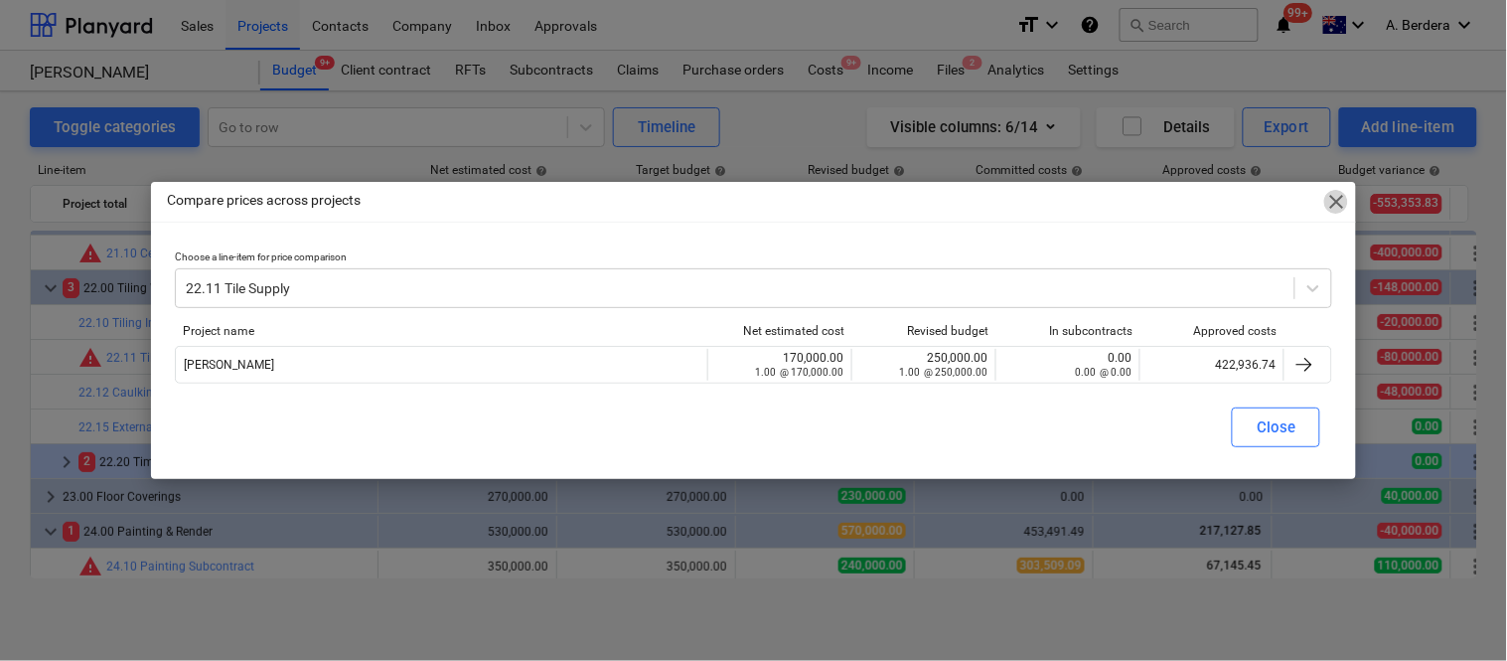
click at [1337, 201] on span "close" at bounding box center [1336, 202] width 24 height 24
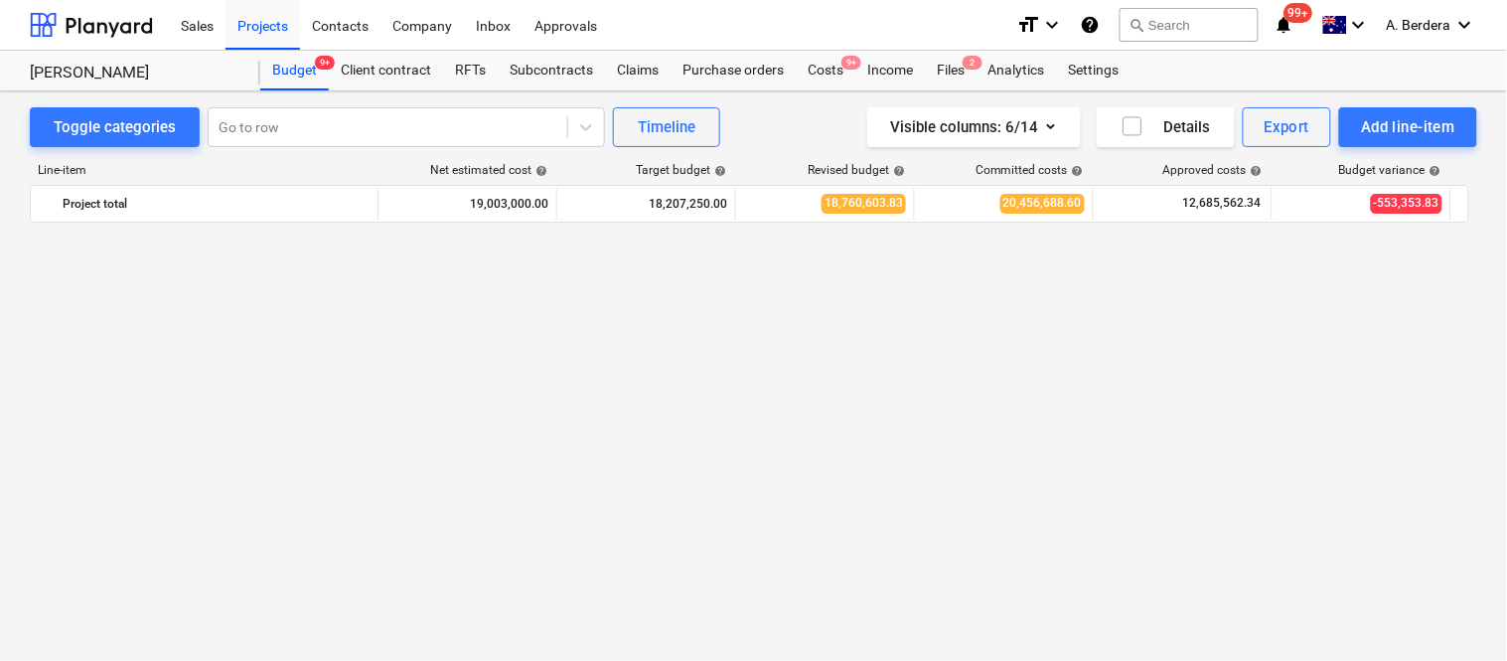
scroll to position [3689, 0]
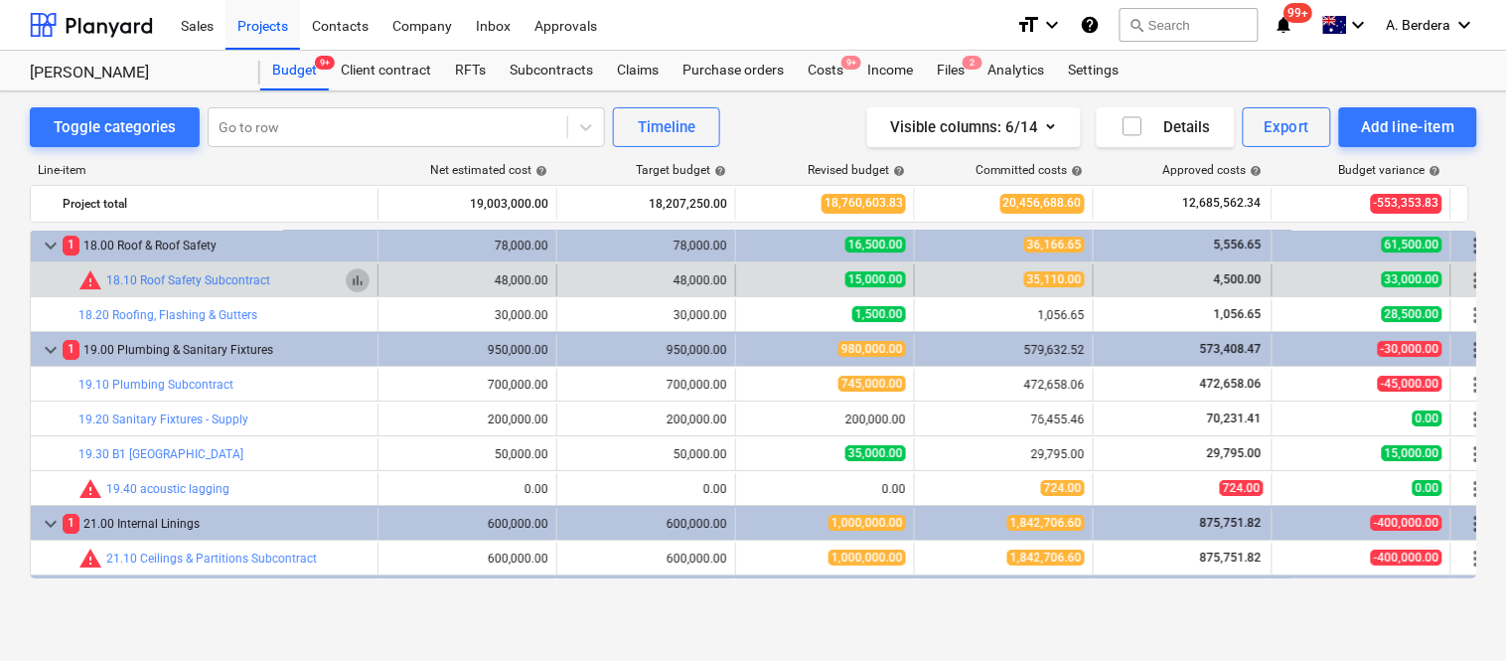
click at [364, 286] on span "bar_chart" at bounding box center [358, 280] width 16 height 16
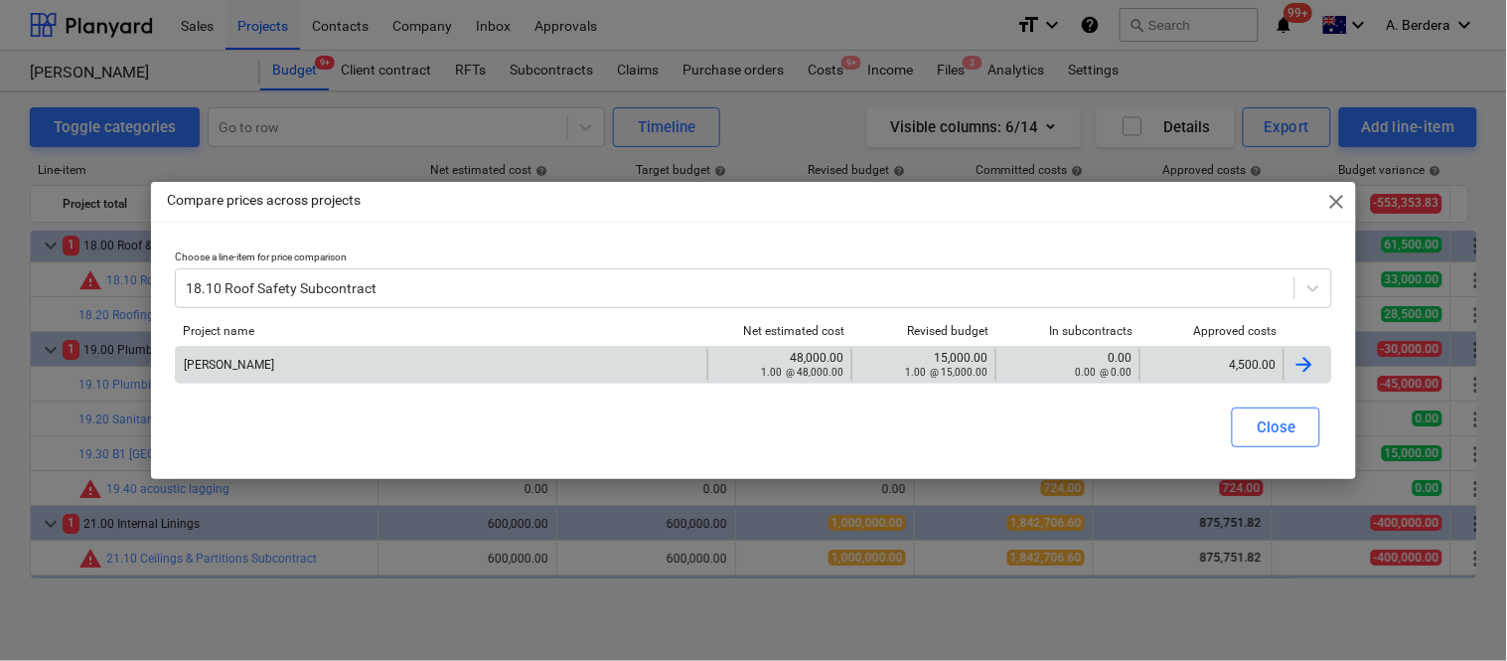
click at [1197, 368] on div "4,500.00" at bounding box center [1211, 365] width 127 height 14
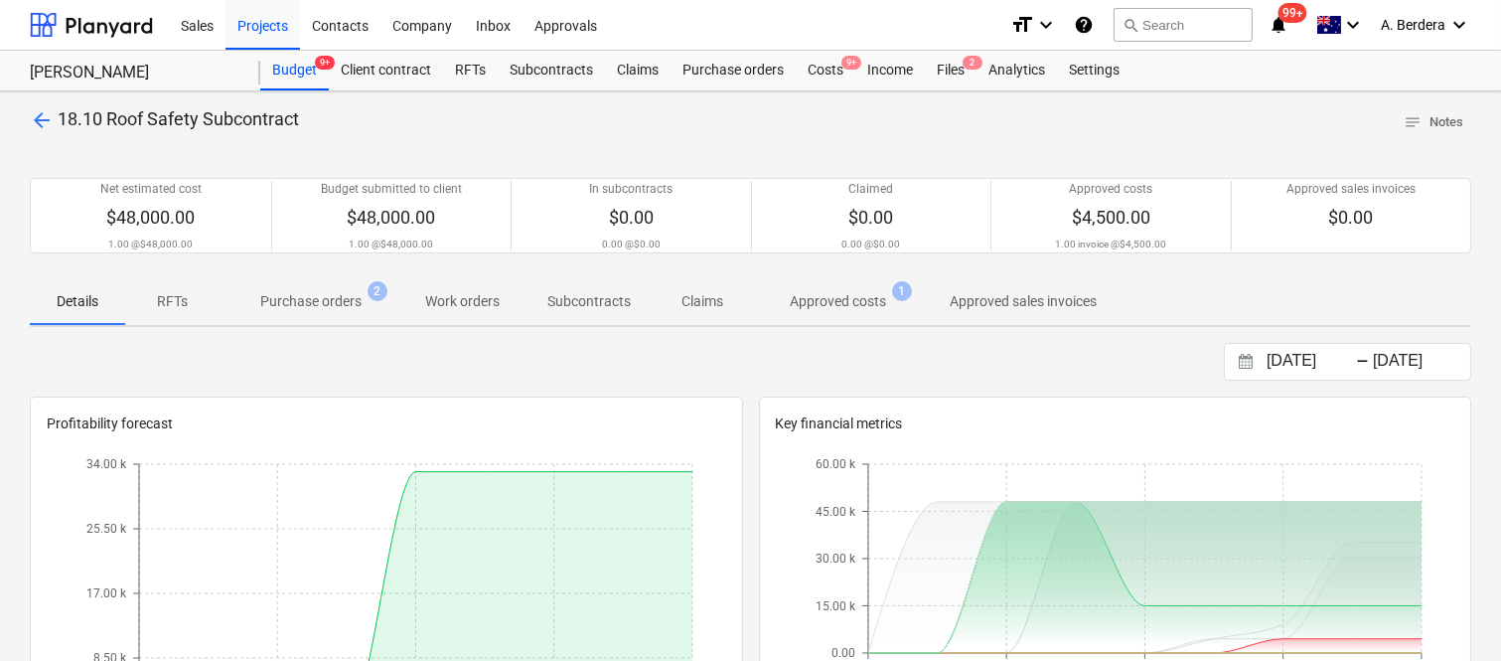
click at [842, 301] on p "Approved costs" at bounding box center [838, 301] width 96 height 21
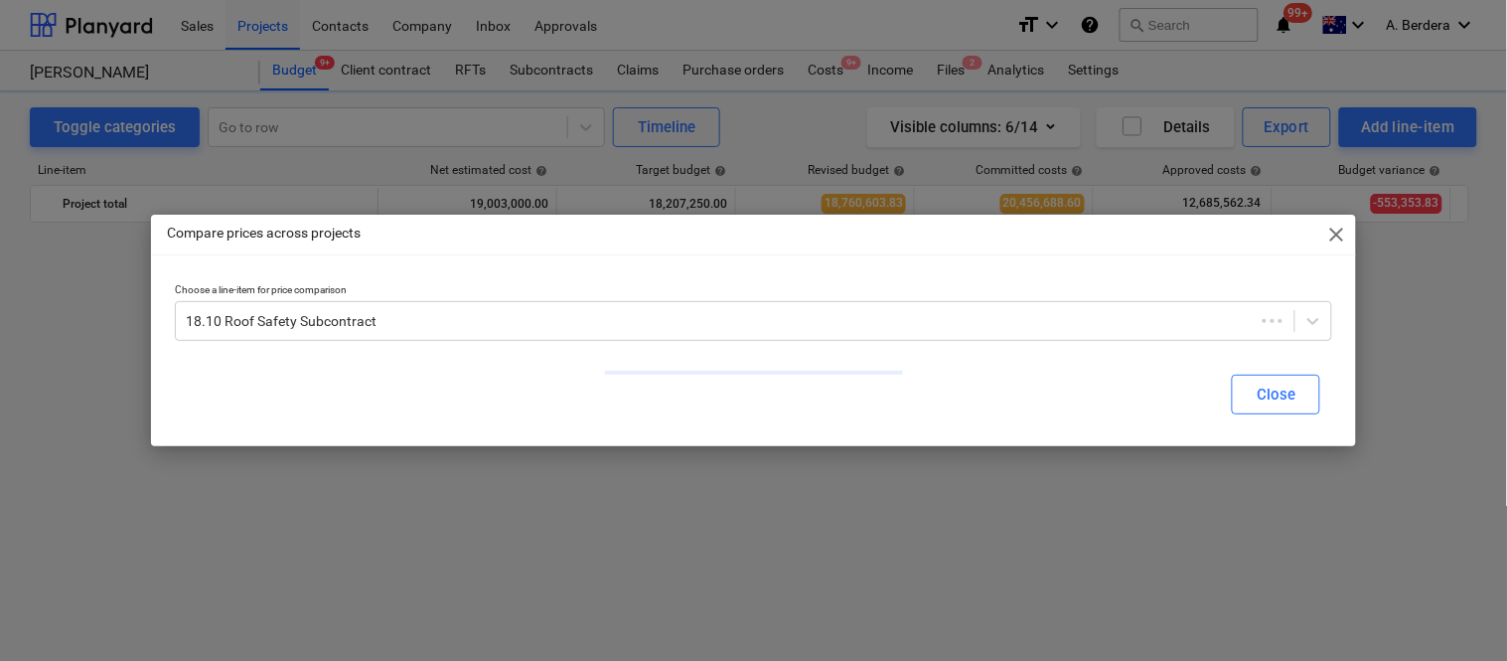
scroll to position [3689, 0]
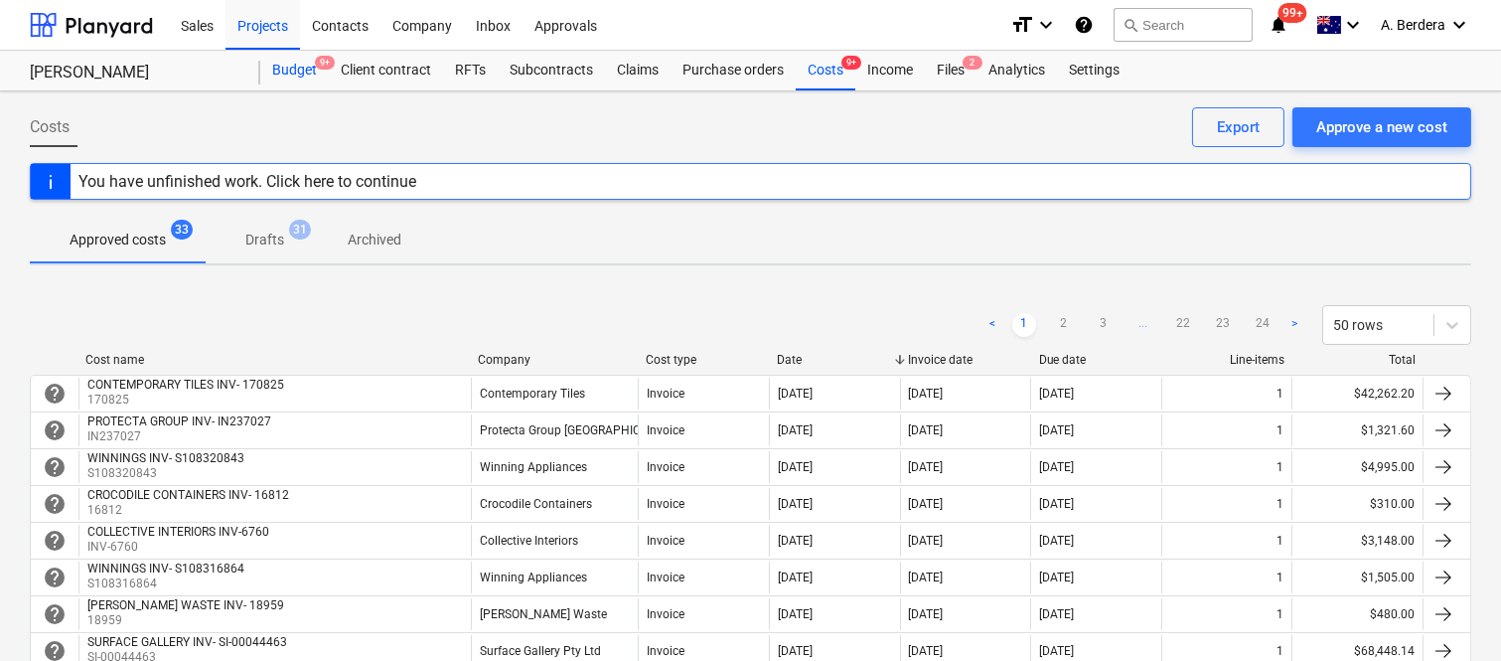
click at [289, 72] on div "Budget 9+" at bounding box center [294, 71] width 69 height 40
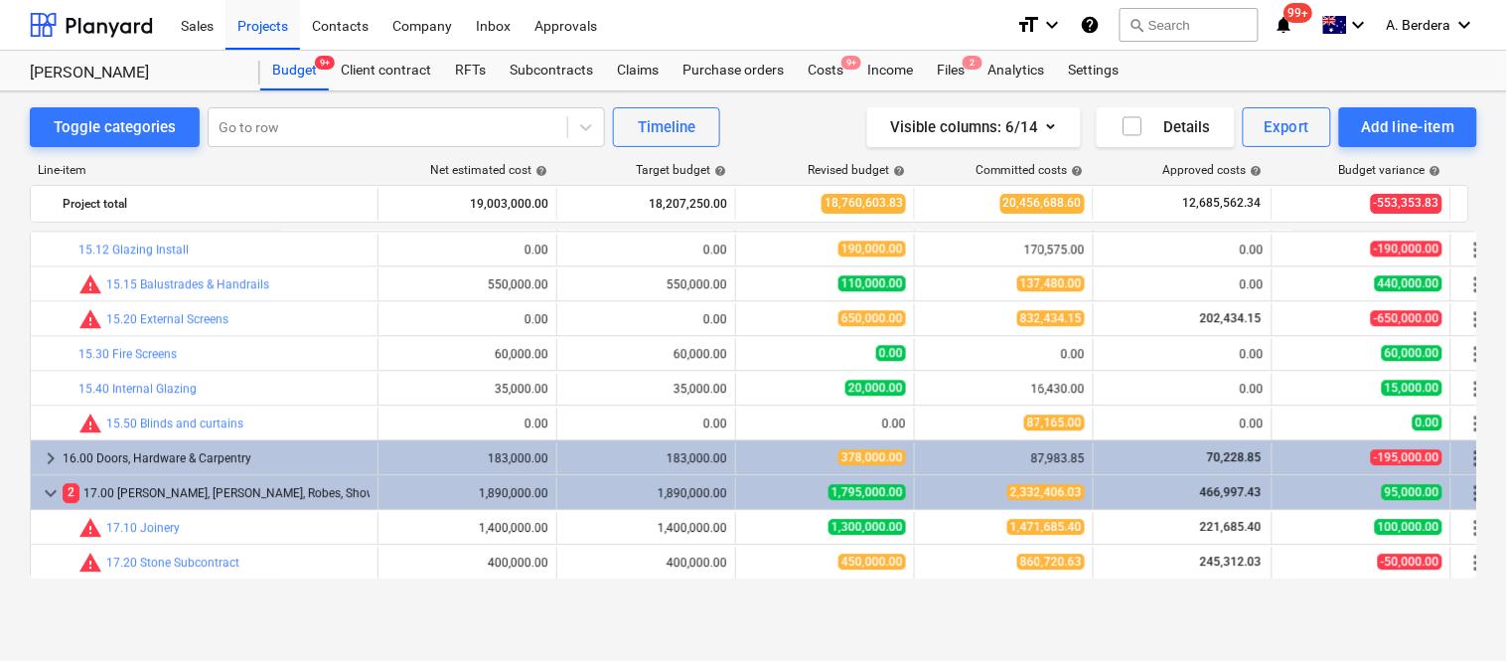
scroll to position [3841, 0]
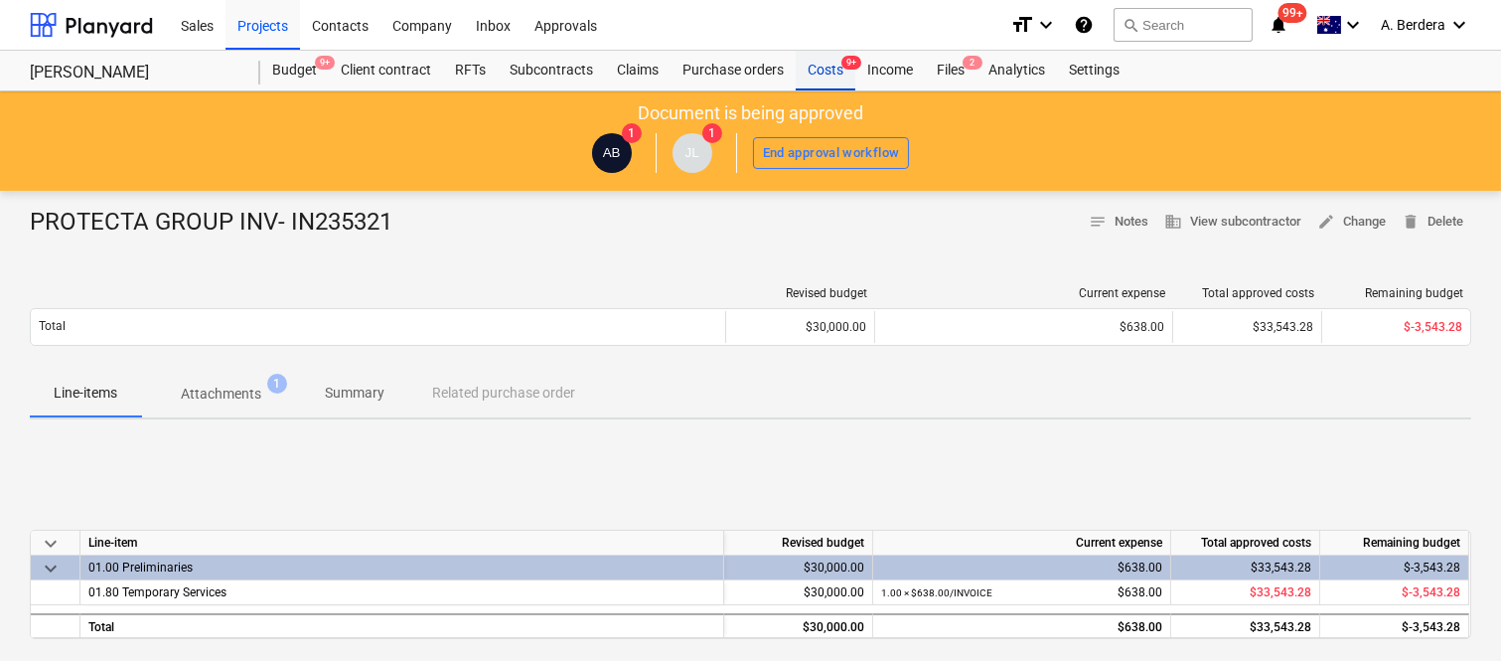
click at [845, 61] on span "9+" at bounding box center [851, 63] width 20 height 14
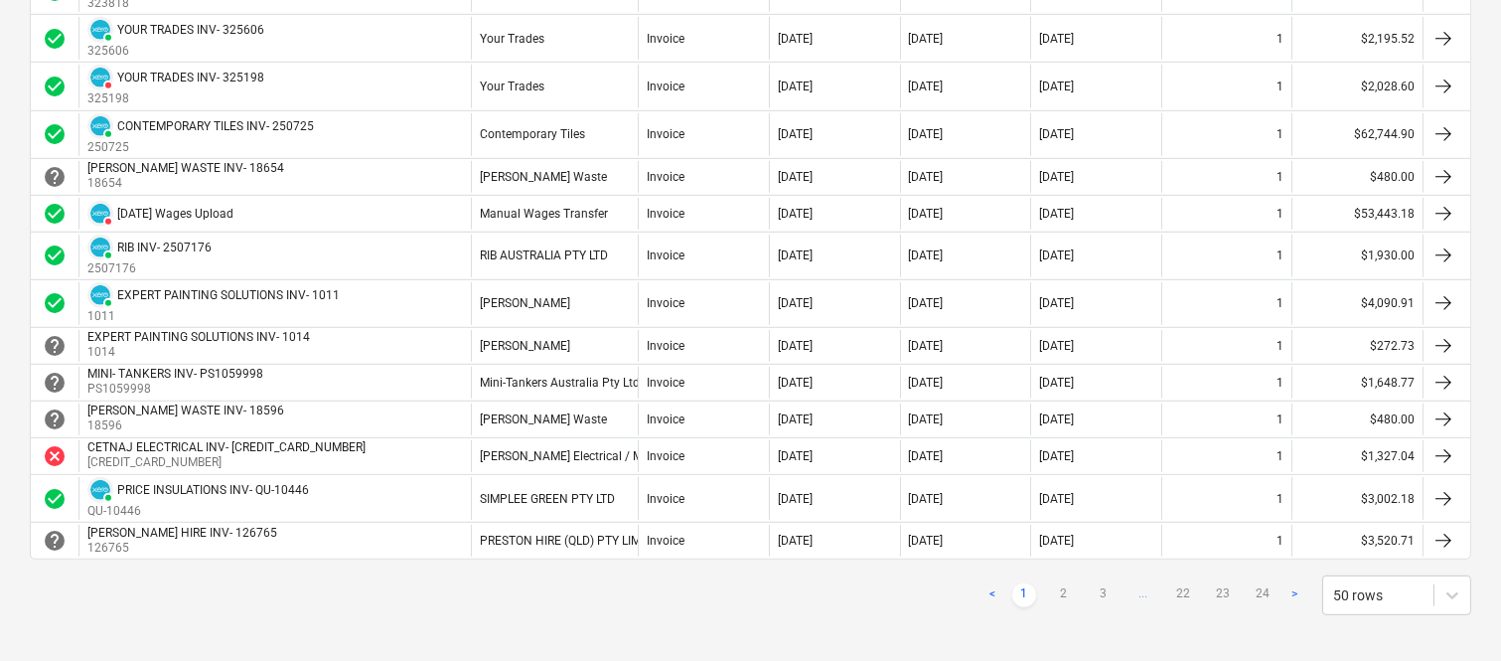
scroll to position [1810, 0]
click at [1071, 597] on link "2" at bounding box center [1064, 594] width 24 height 24
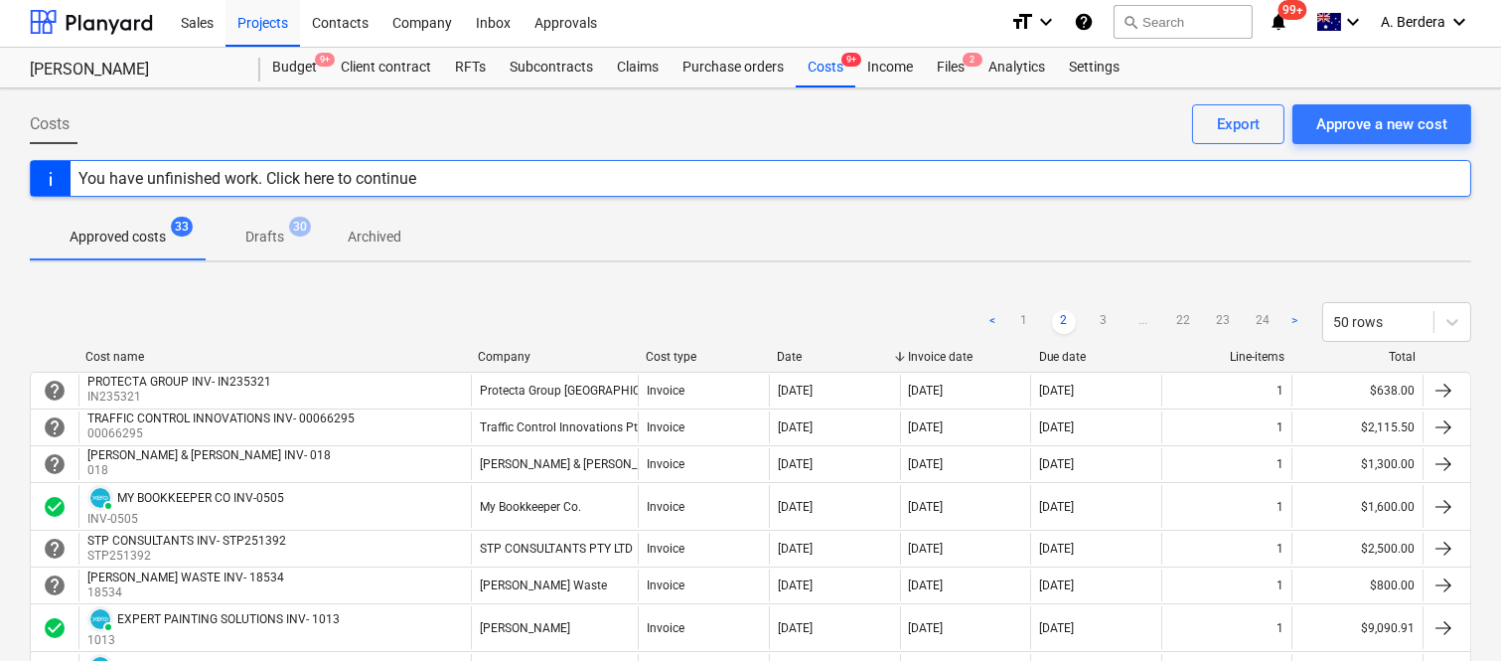
scroll to position [0, 0]
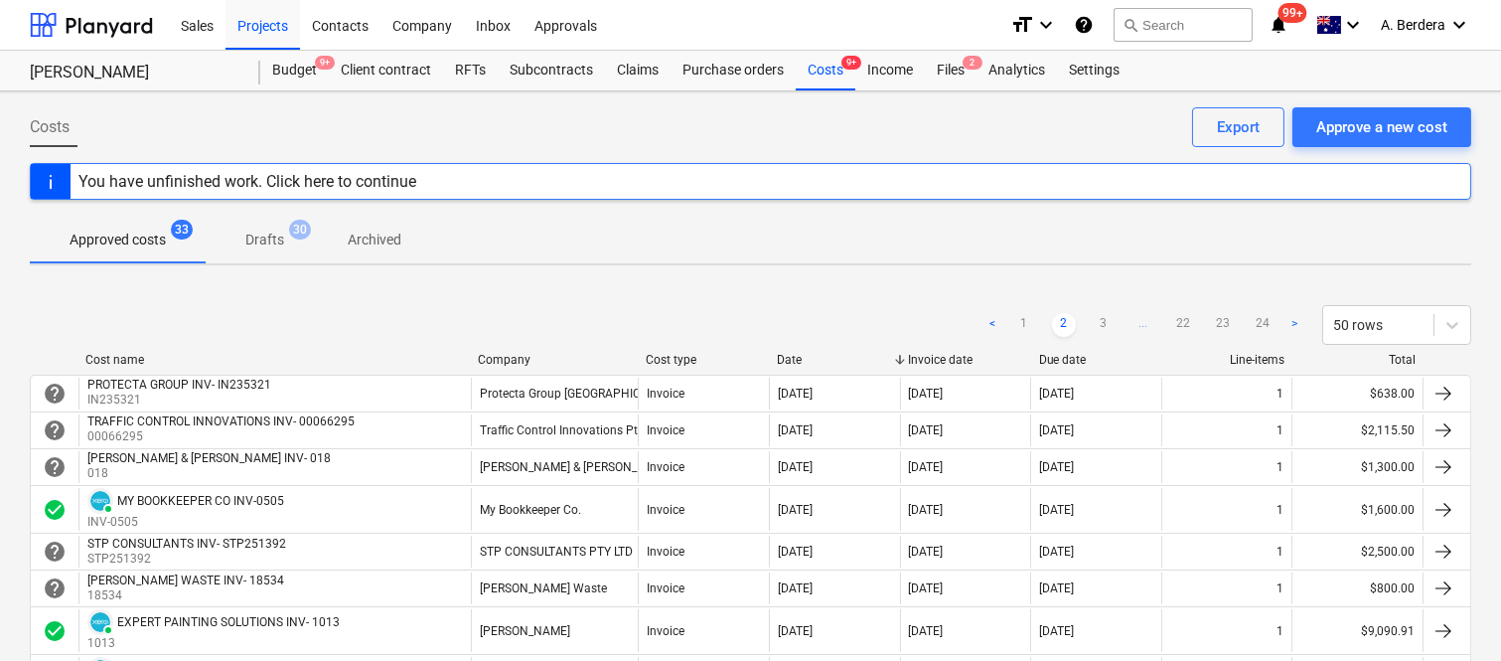
click at [1104, 311] on div "< 1 2 3 ... 22 23 24 > 50 rows" at bounding box center [1225, 325] width 491 height 40
click at [1103, 328] on link "3" at bounding box center [1104, 325] width 24 height 24
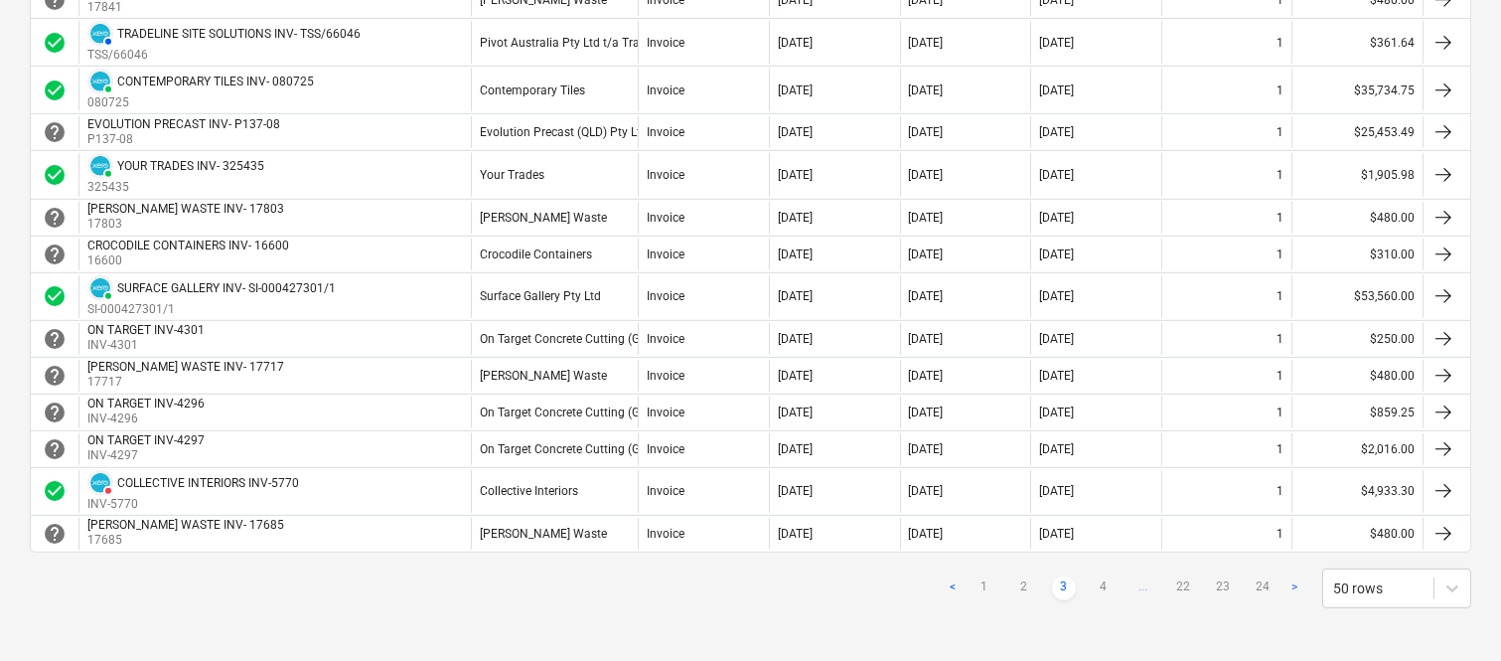
scroll to position [1942, 0]
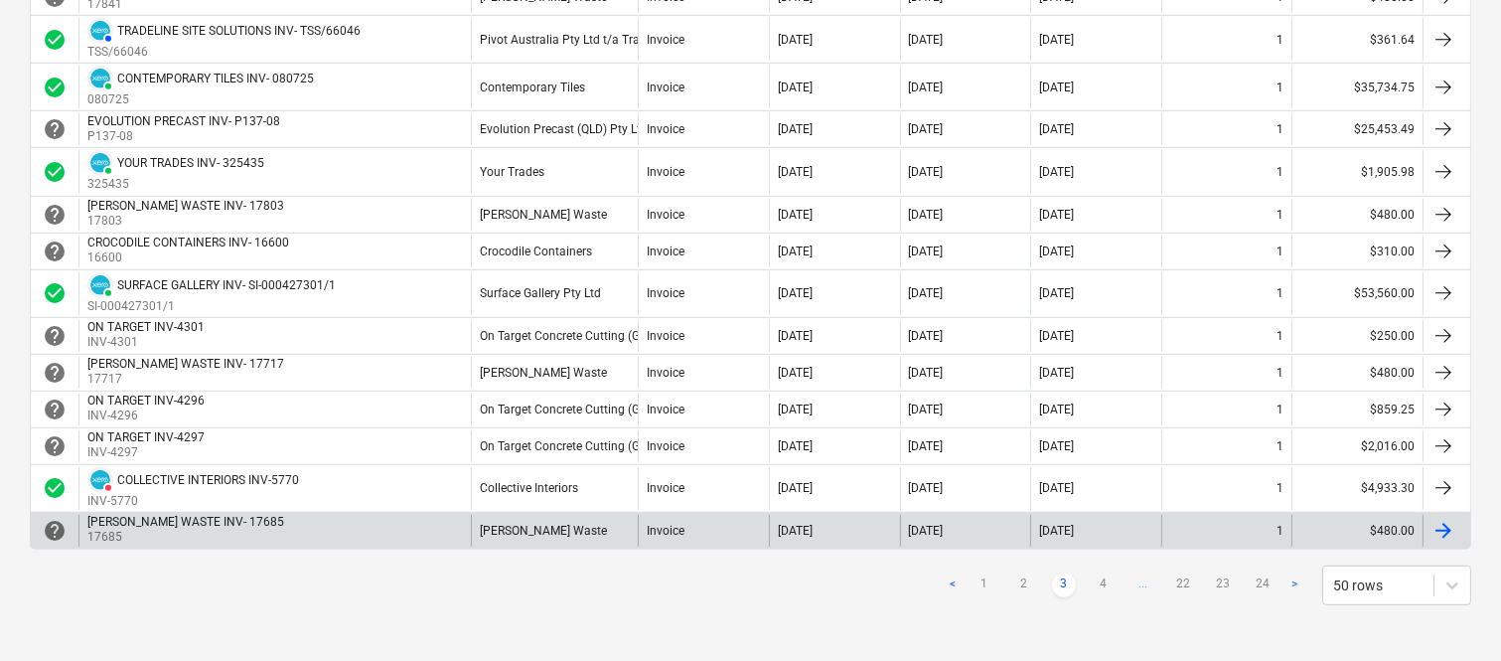
click at [1104, 591] on link "4" at bounding box center [1104, 585] width 24 height 24
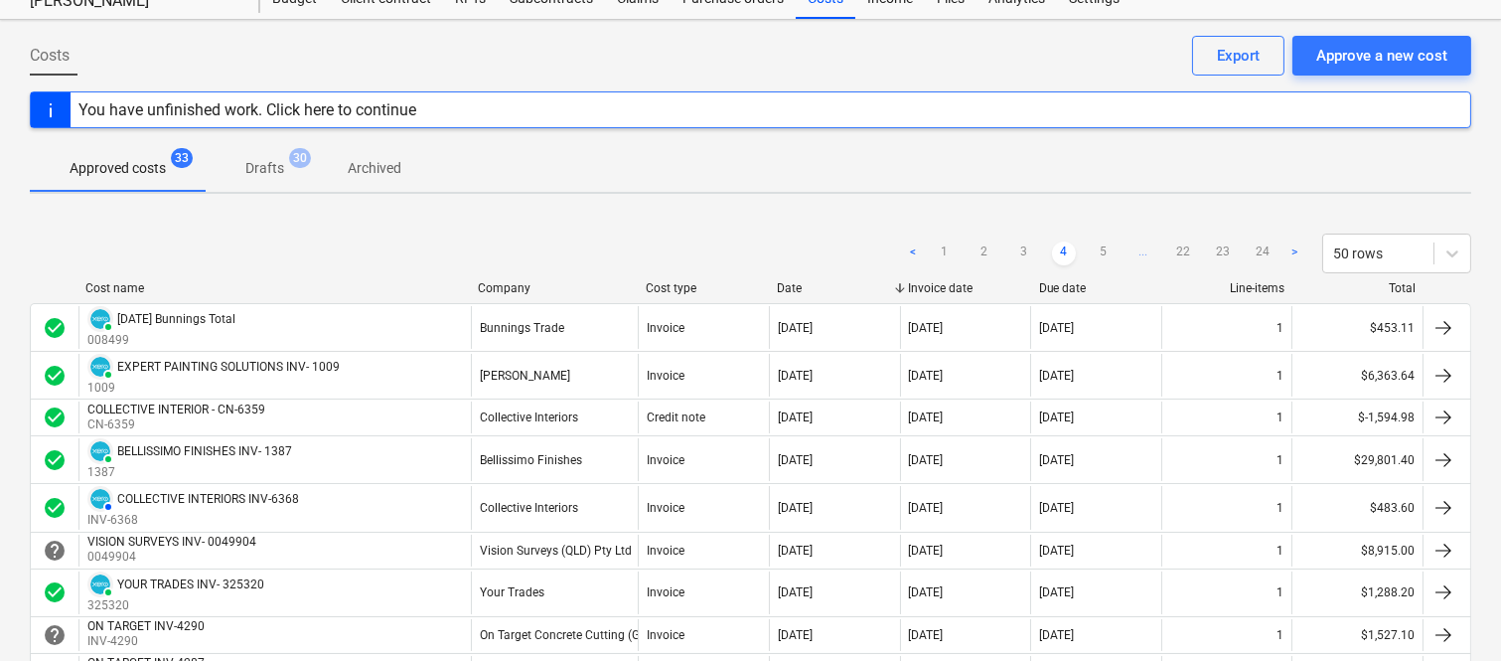
scroll to position [27, 0]
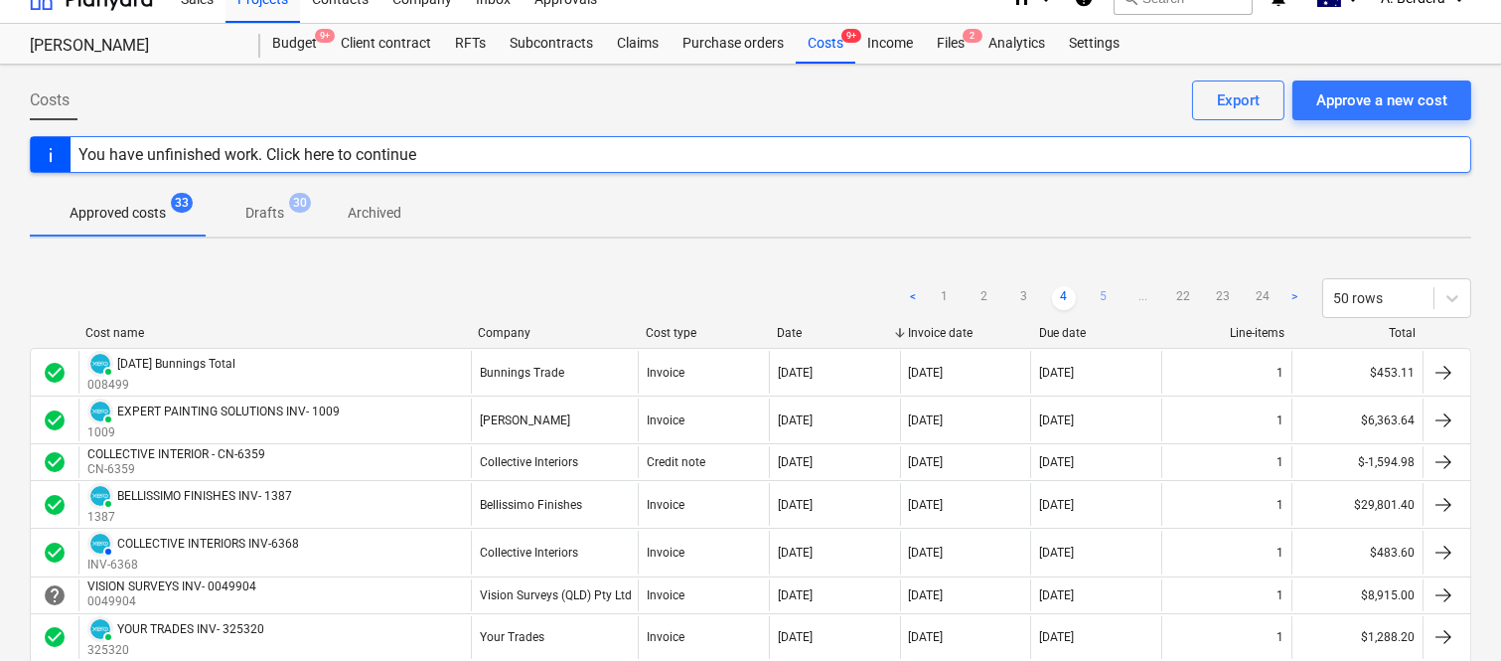
click at [1097, 288] on link "5" at bounding box center [1104, 298] width 24 height 24
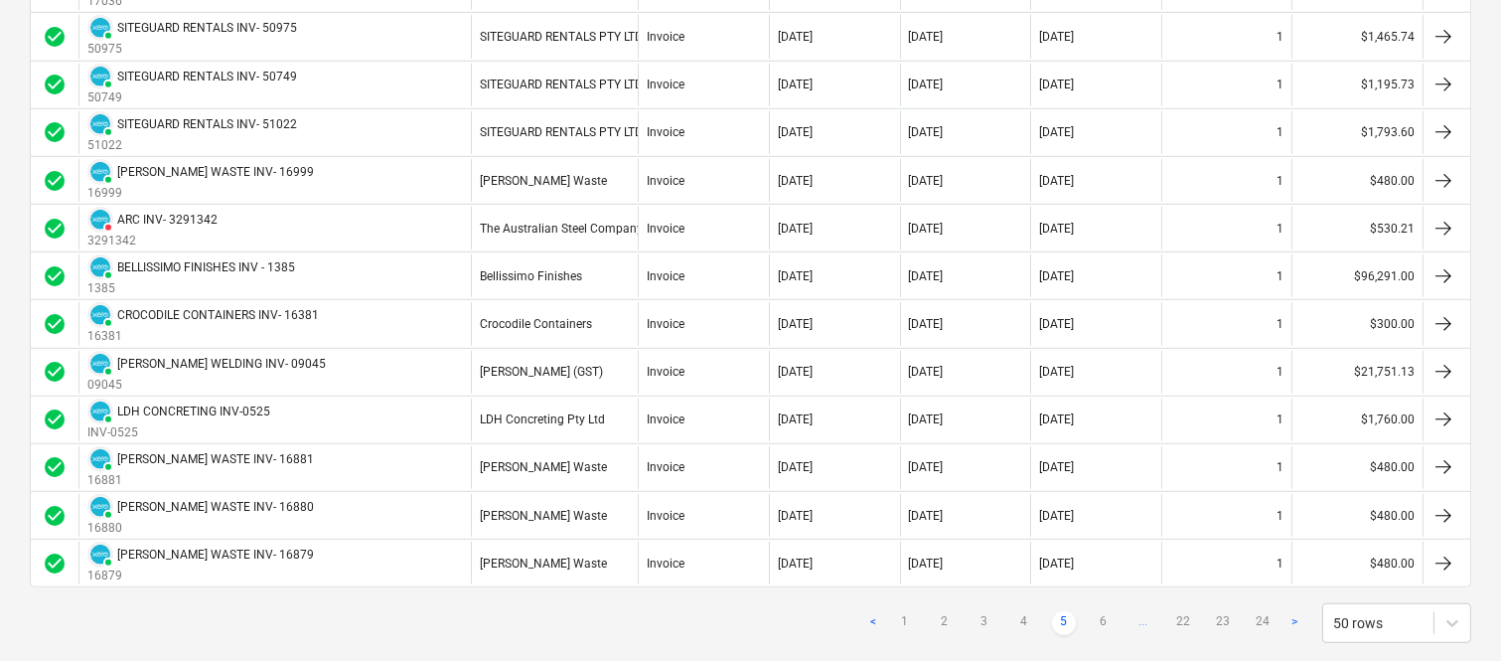
scroll to position [2188, 0]
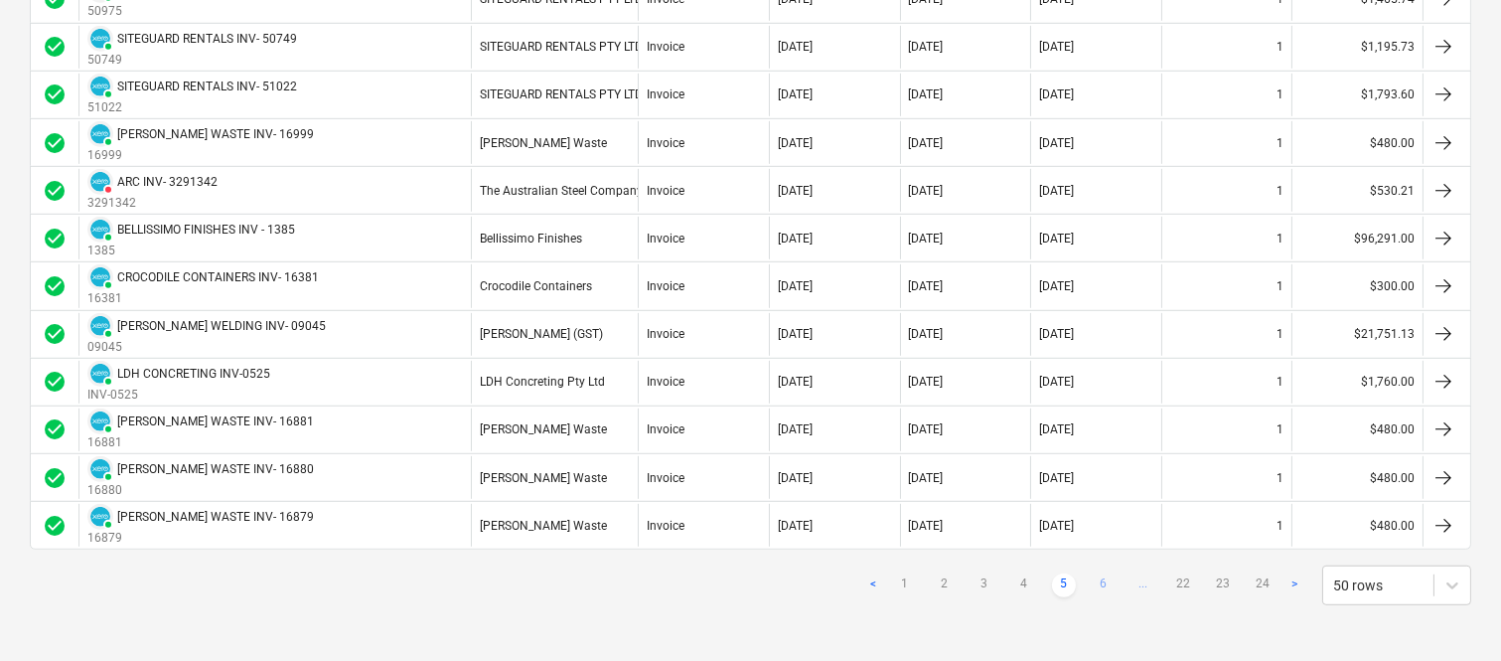
click at [1103, 583] on link "6" at bounding box center [1104, 585] width 24 height 24
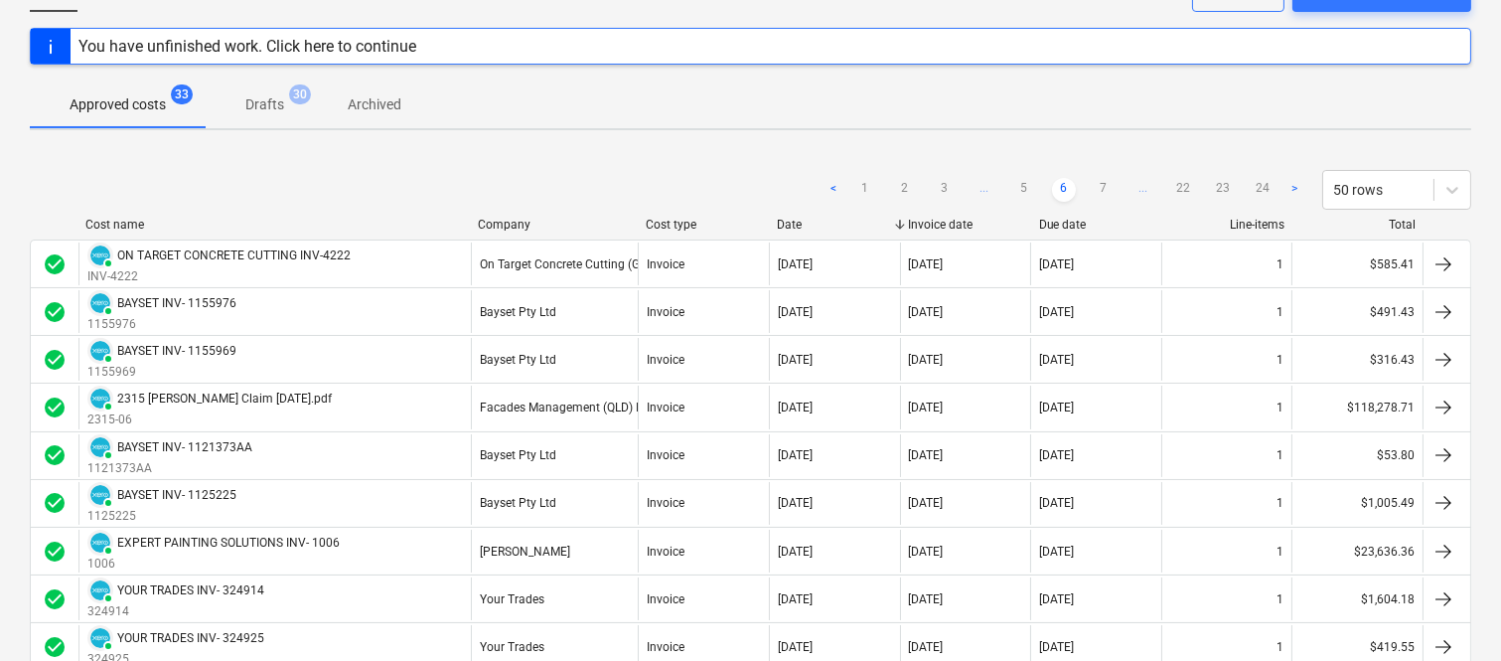
scroll to position [91, 0]
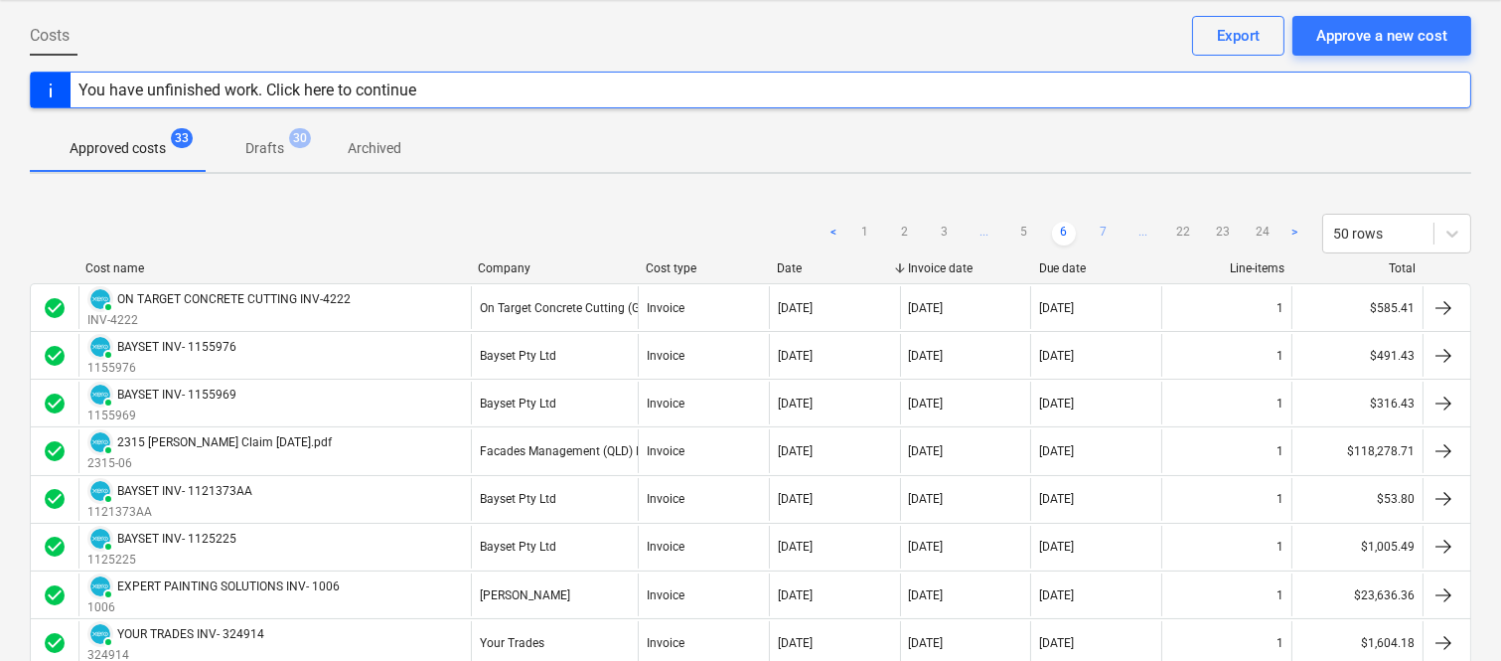
click at [1101, 225] on link "7" at bounding box center [1104, 234] width 24 height 24
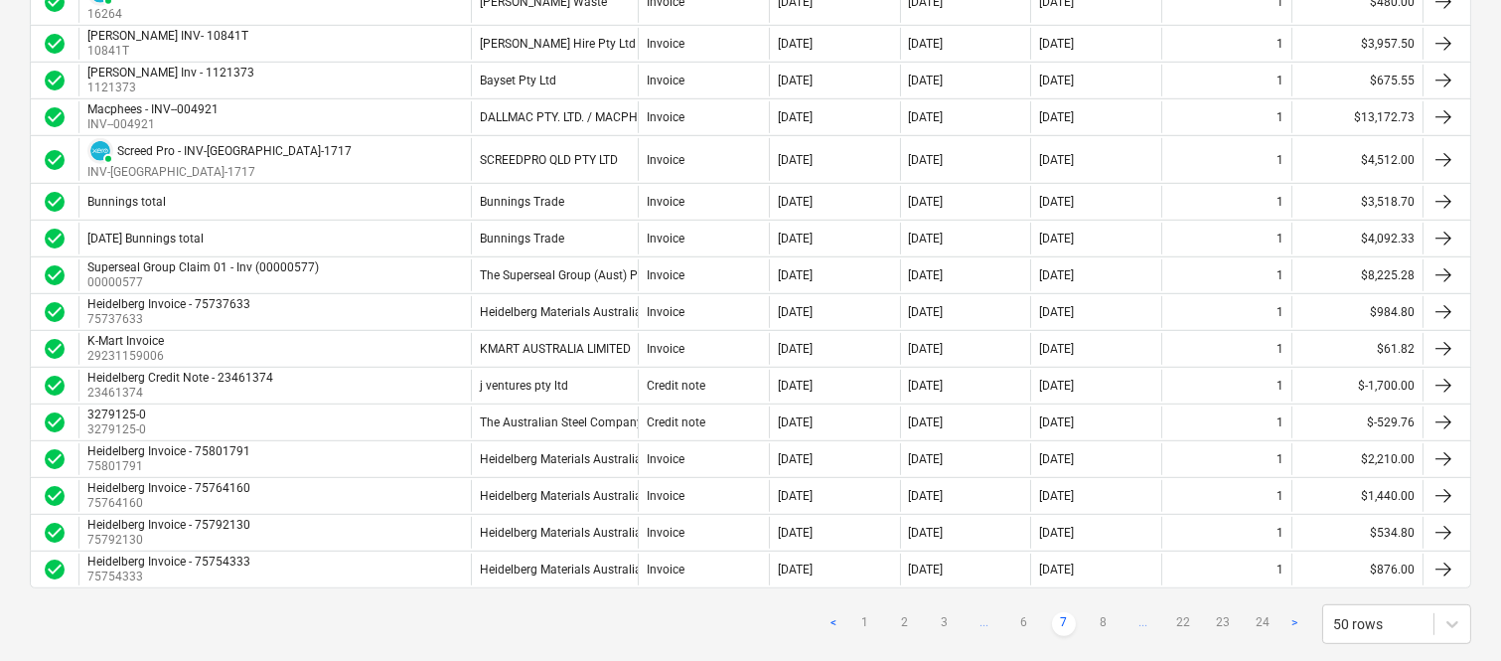
scroll to position [1901, 0]
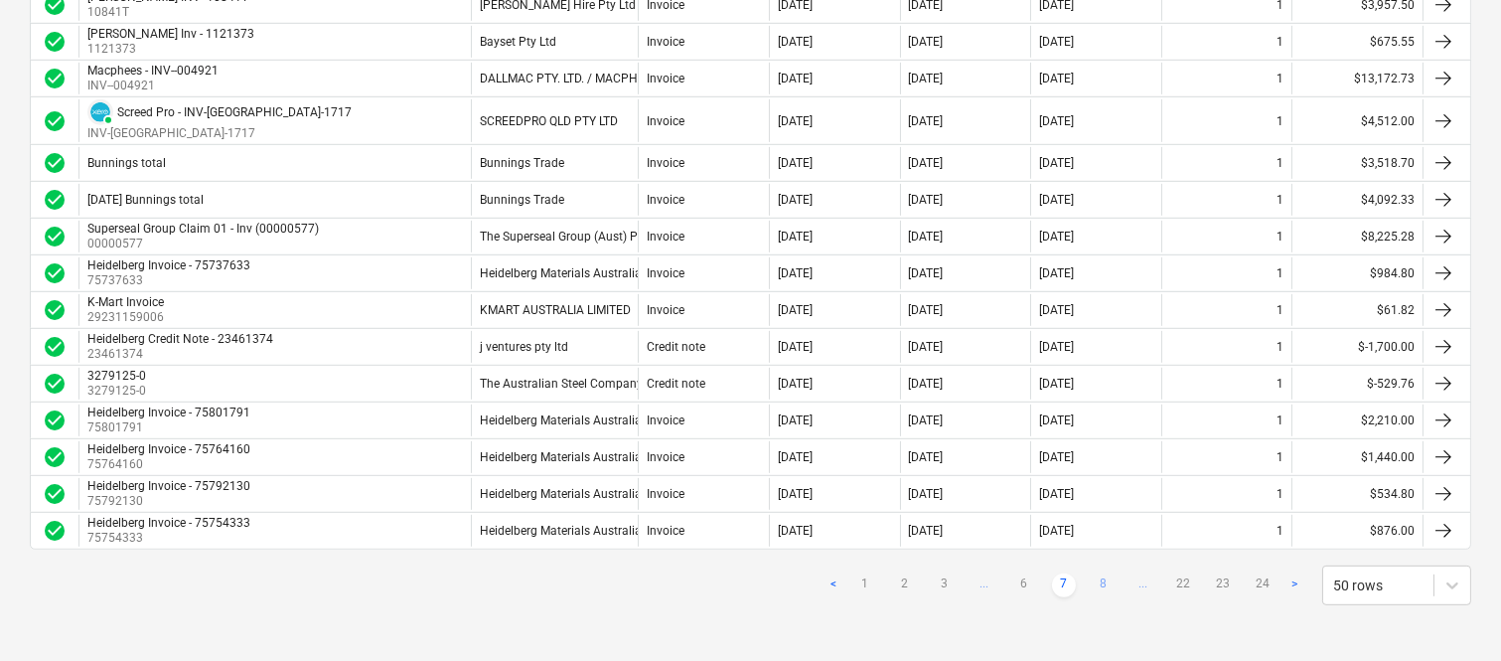
click at [1104, 581] on link "8" at bounding box center [1104, 585] width 24 height 24
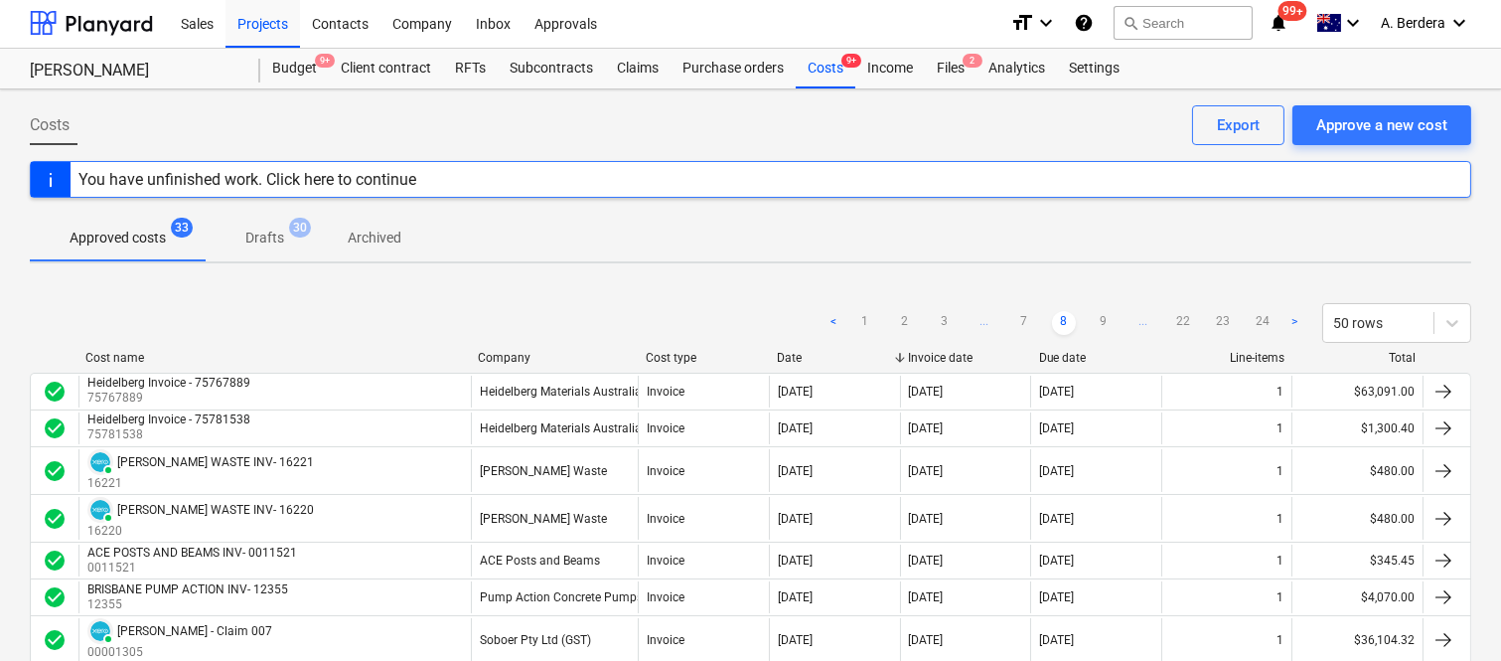
scroll to position [0, 0]
click at [1103, 322] on link "9" at bounding box center [1104, 325] width 24 height 24
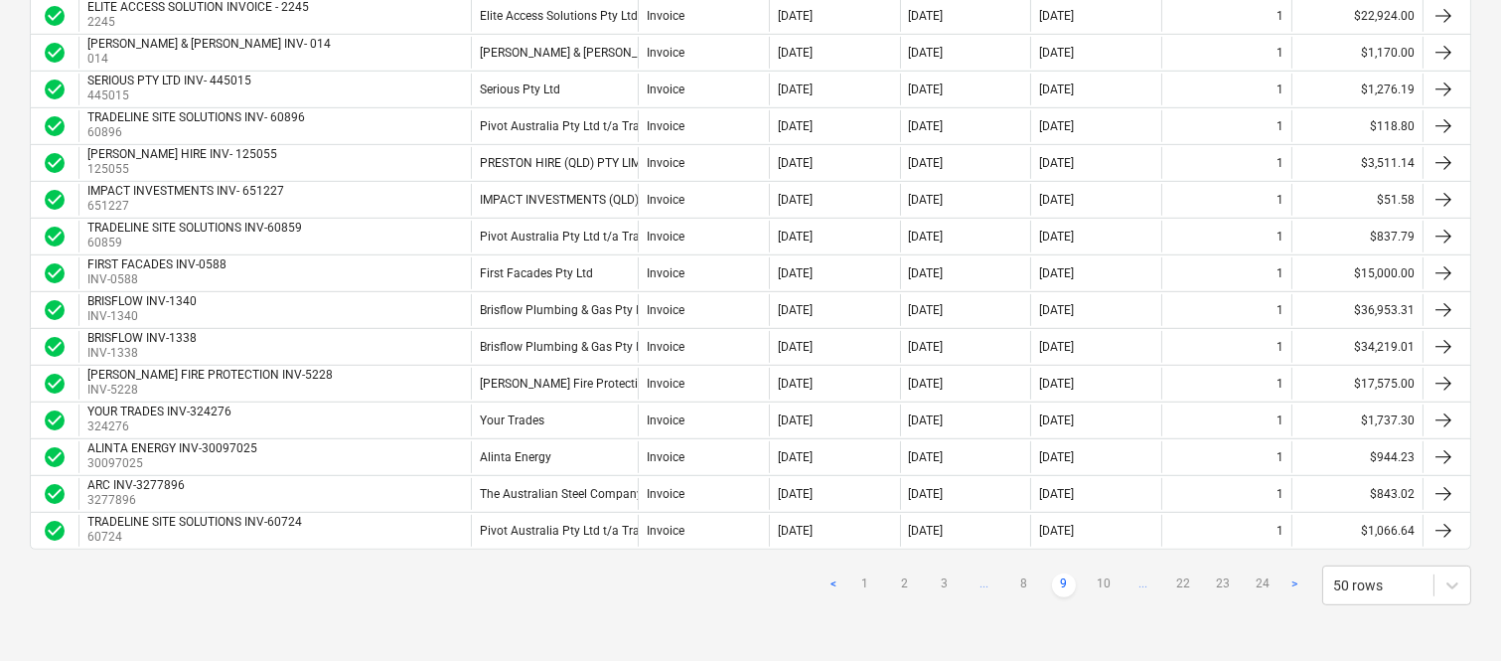
scroll to position [1669, 0]
click at [1098, 583] on link "10" at bounding box center [1104, 585] width 24 height 24
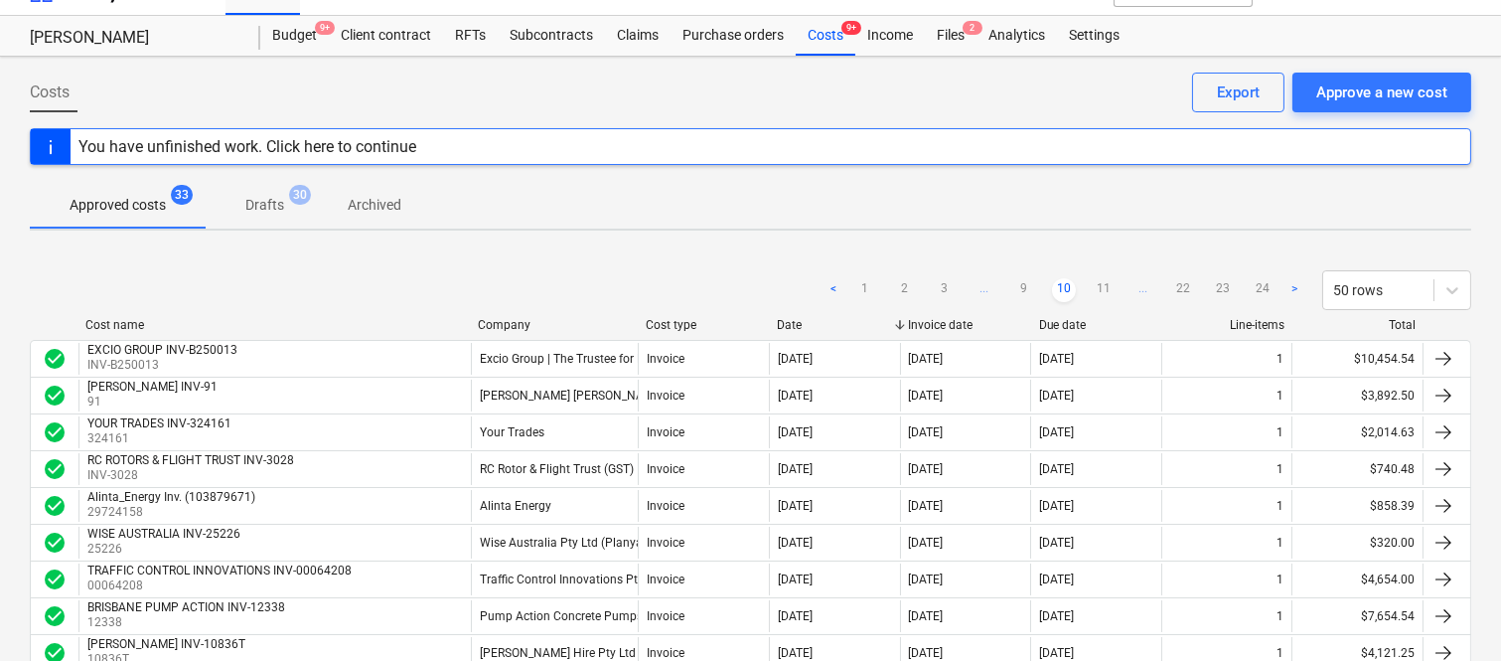
scroll to position [0, 0]
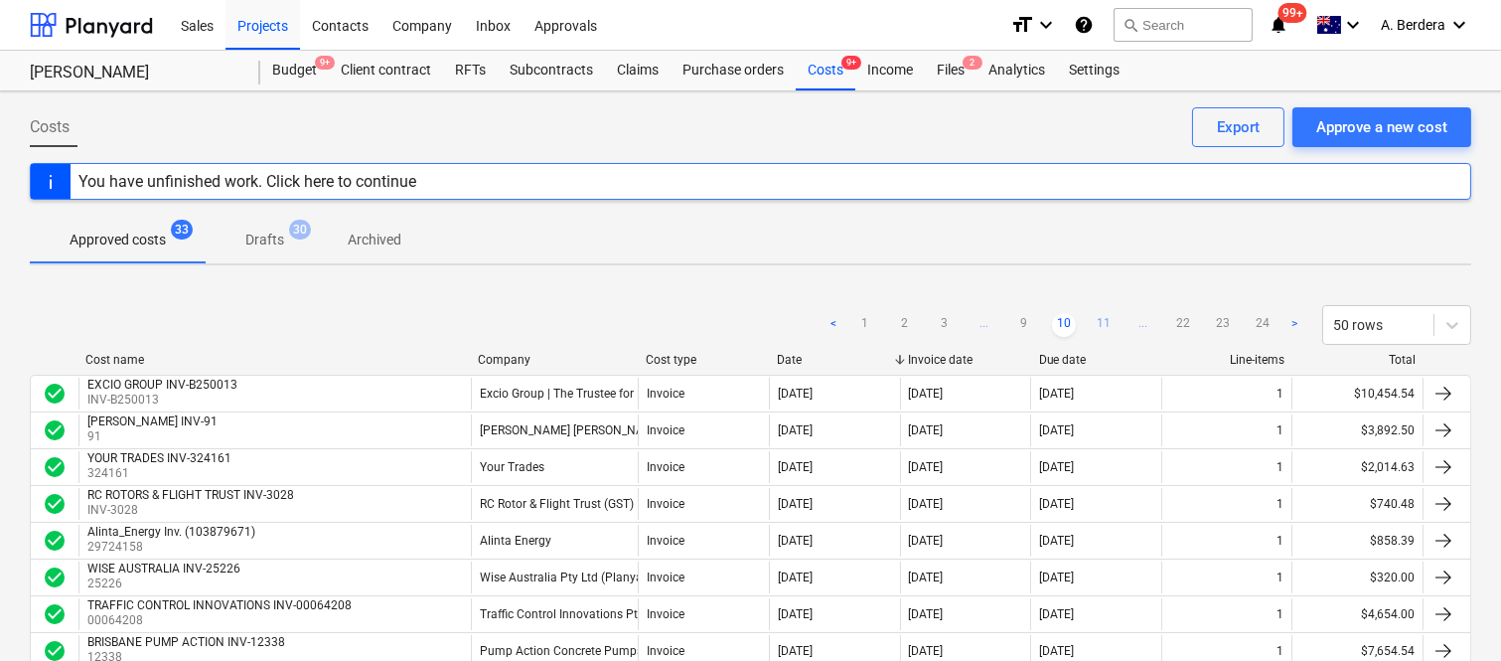
click at [1100, 324] on link "11" at bounding box center [1104, 325] width 24 height 24
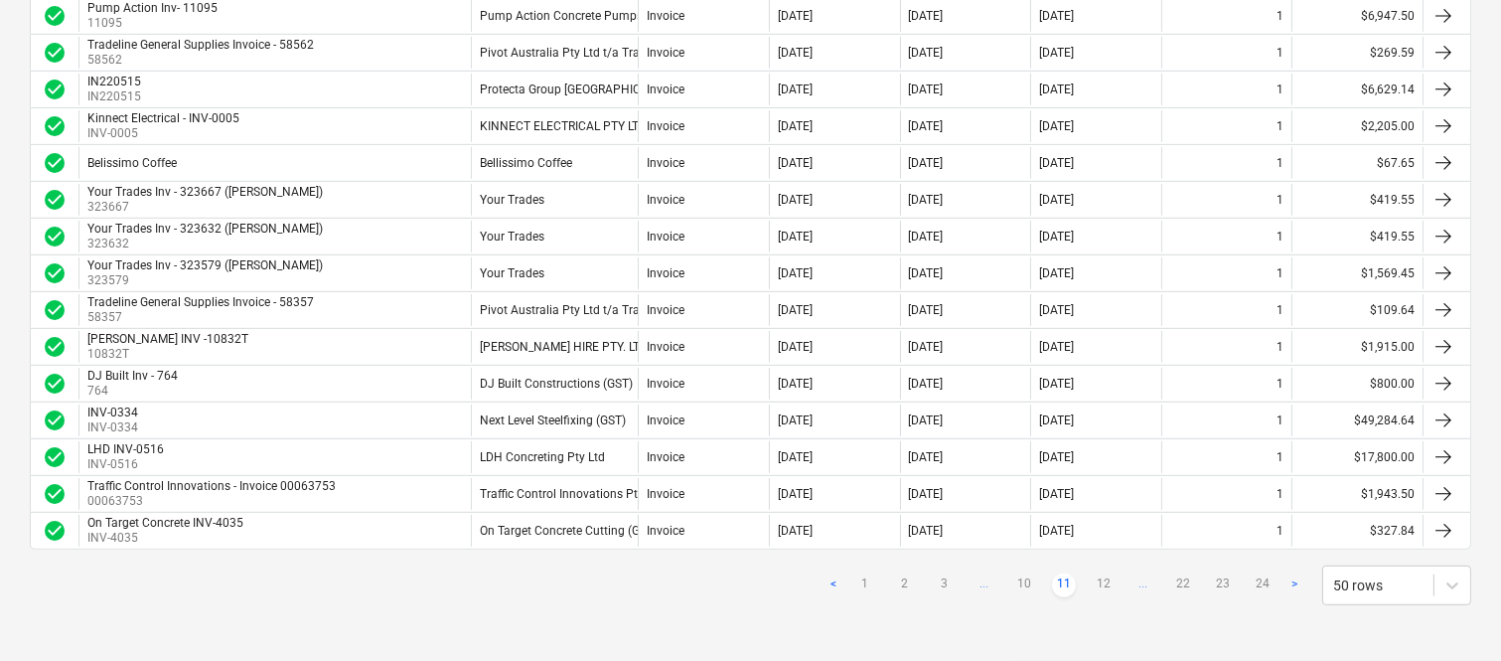
scroll to position [1680, 0]
click at [1101, 588] on link "12" at bounding box center [1104, 585] width 24 height 24
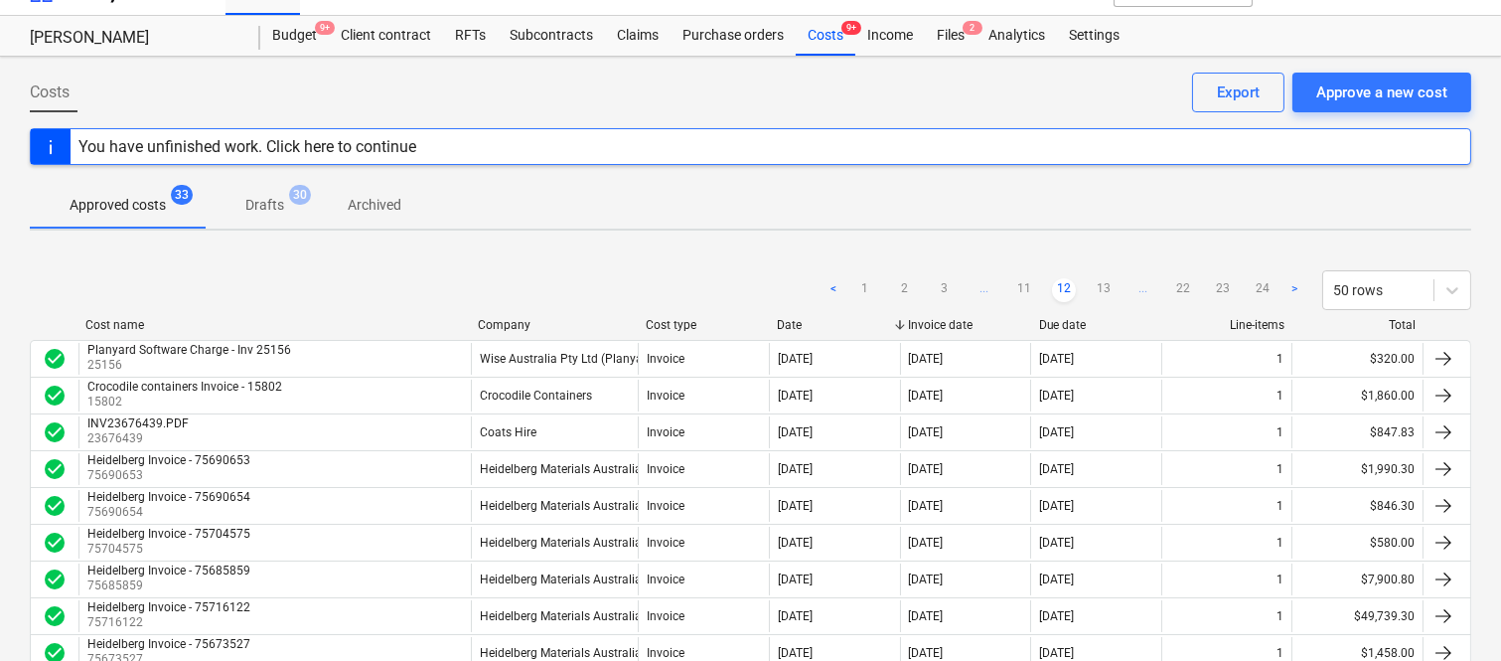
scroll to position [0, 0]
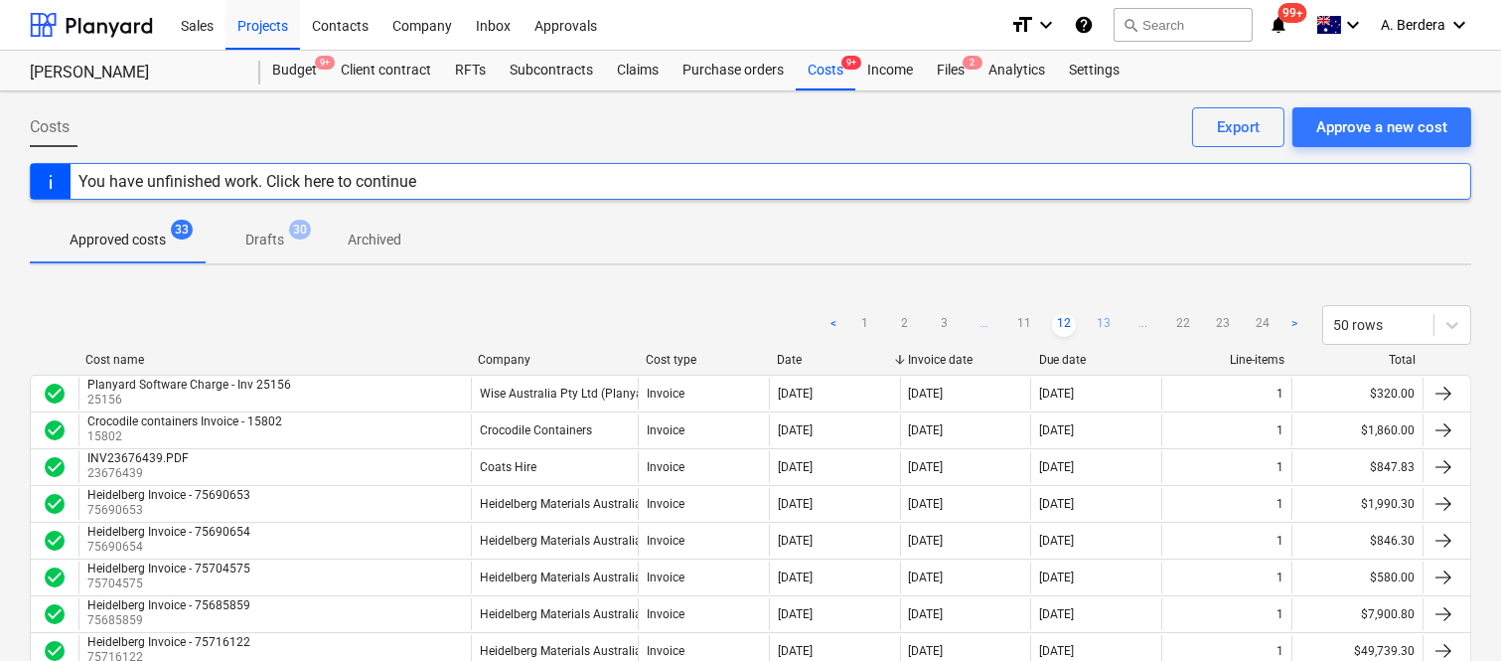
click at [1105, 326] on link "13" at bounding box center [1104, 325] width 24 height 24
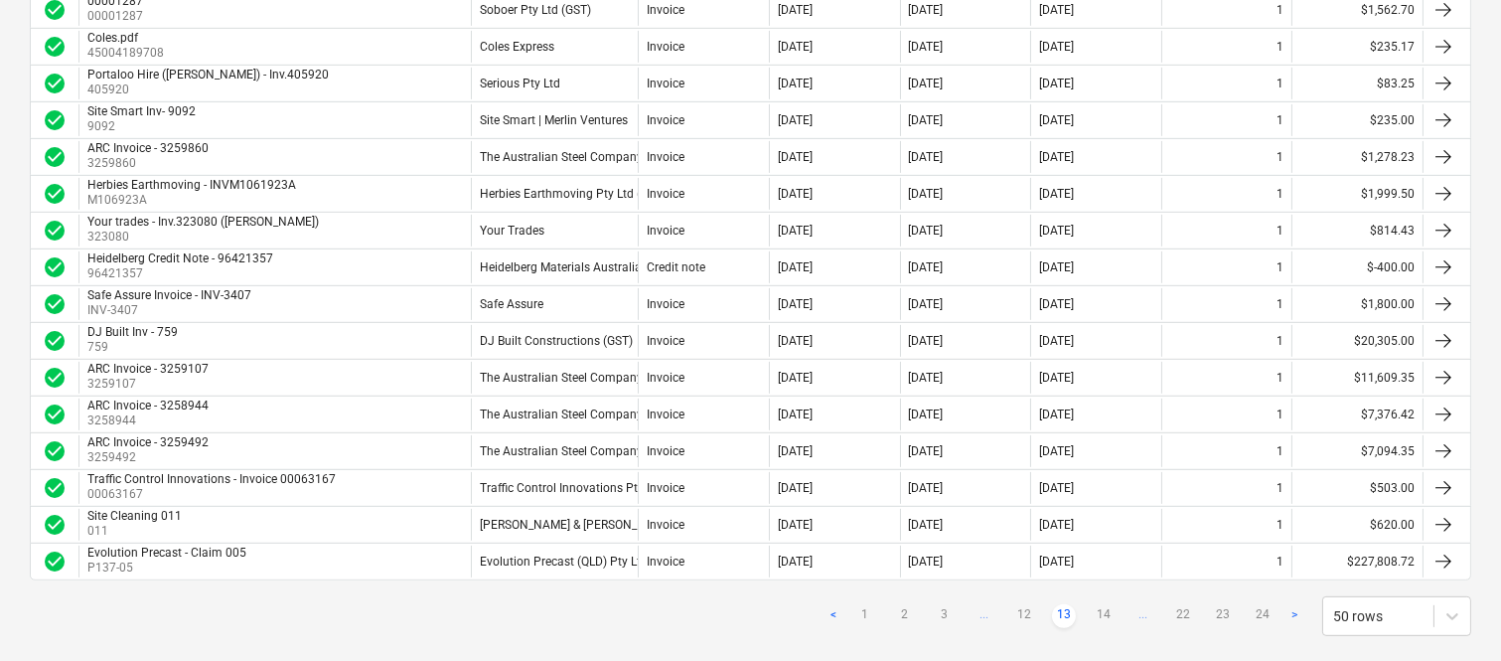
scroll to position [1669, 0]
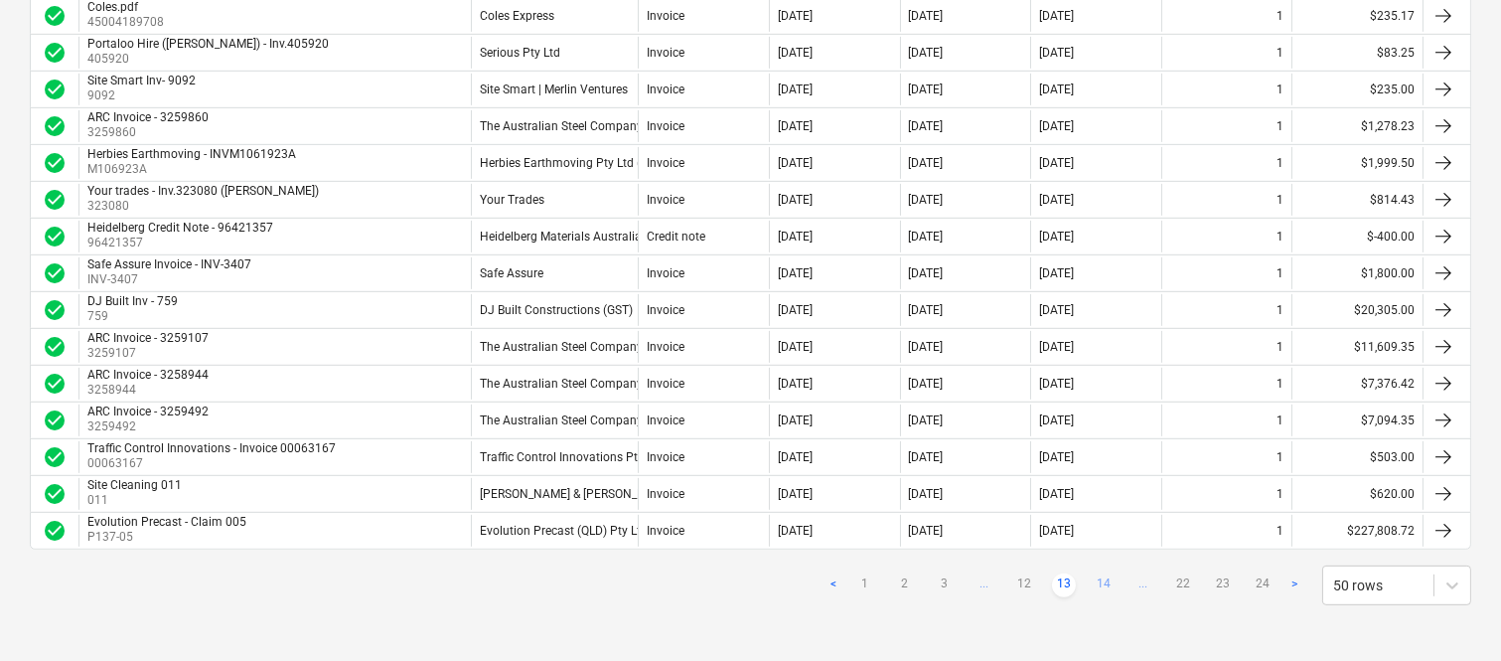
click at [1107, 574] on link "14" at bounding box center [1104, 585] width 24 height 24
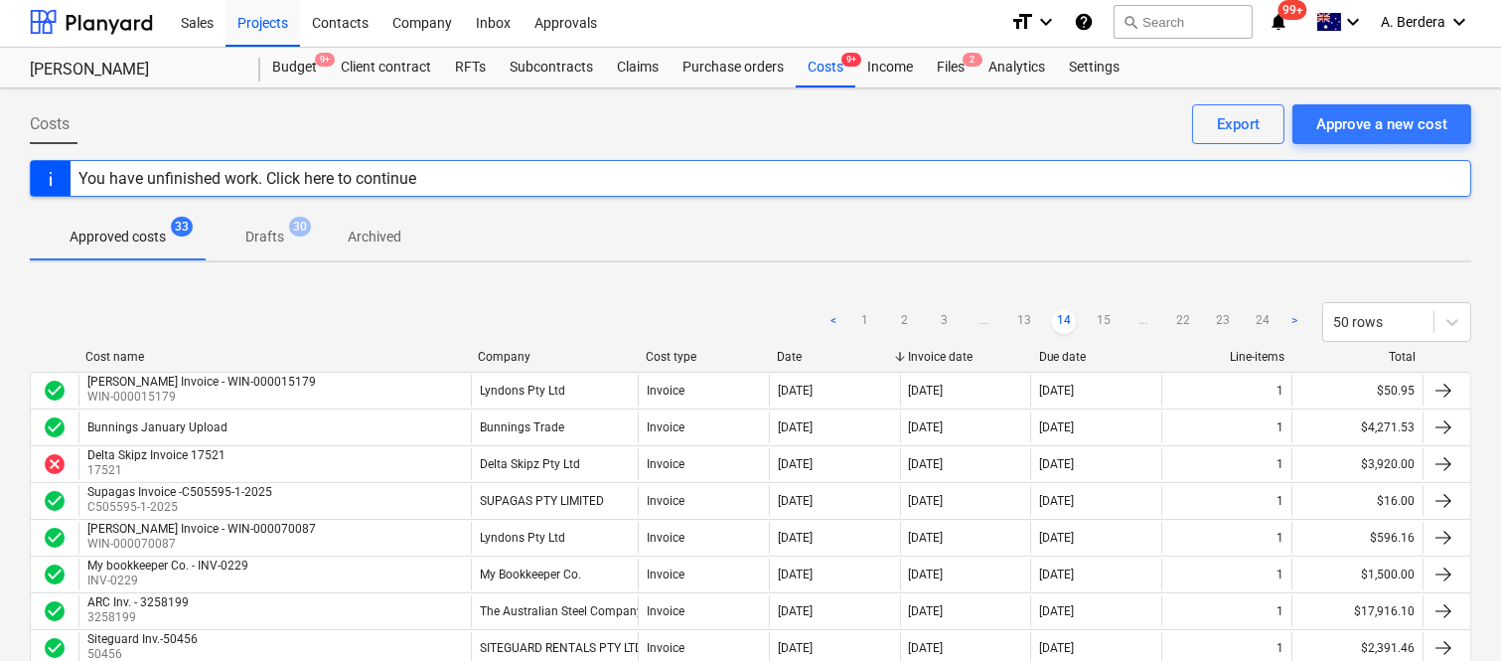
scroll to position [0, 0]
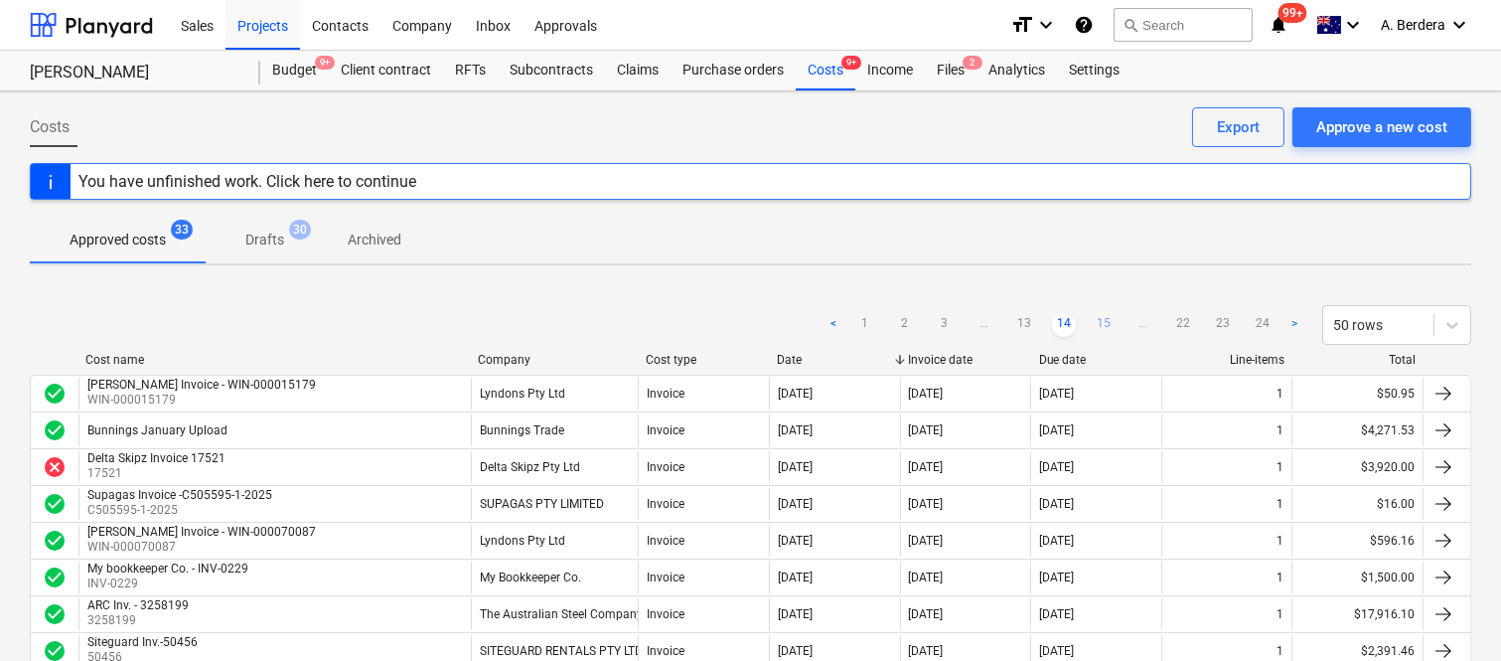
click at [1100, 325] on link "15" at bounding box center [1104, 325] width 24 height 24
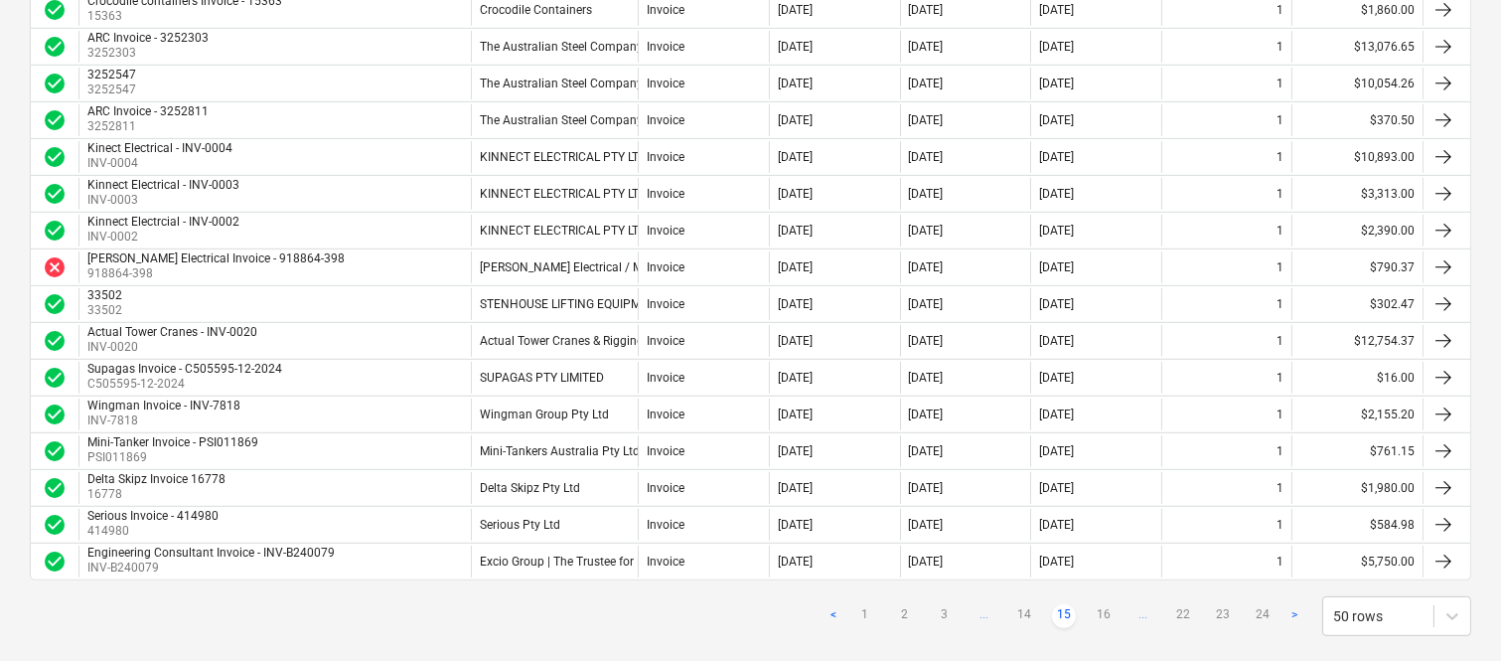
scroll to position [1669, 0]
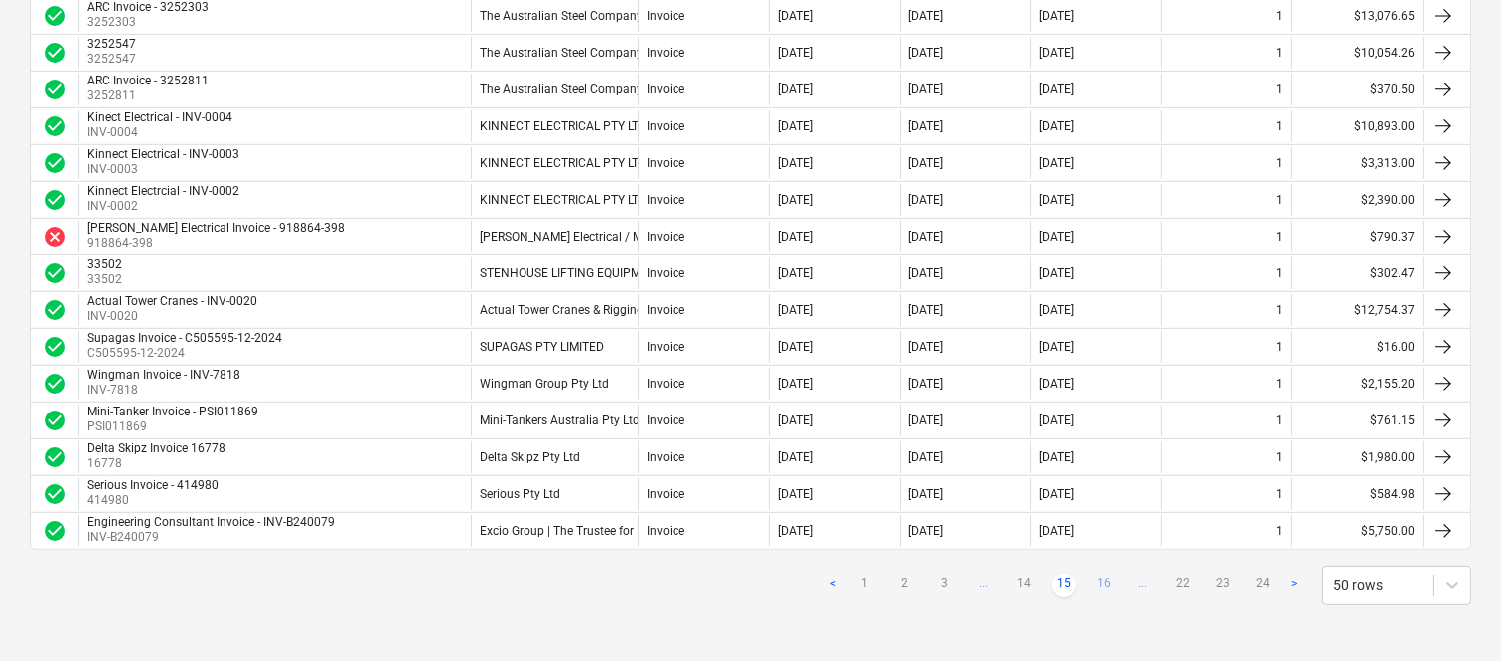
click at [1107, 577] on link "16" at bounding box center [1104, 585] width 24 height 24
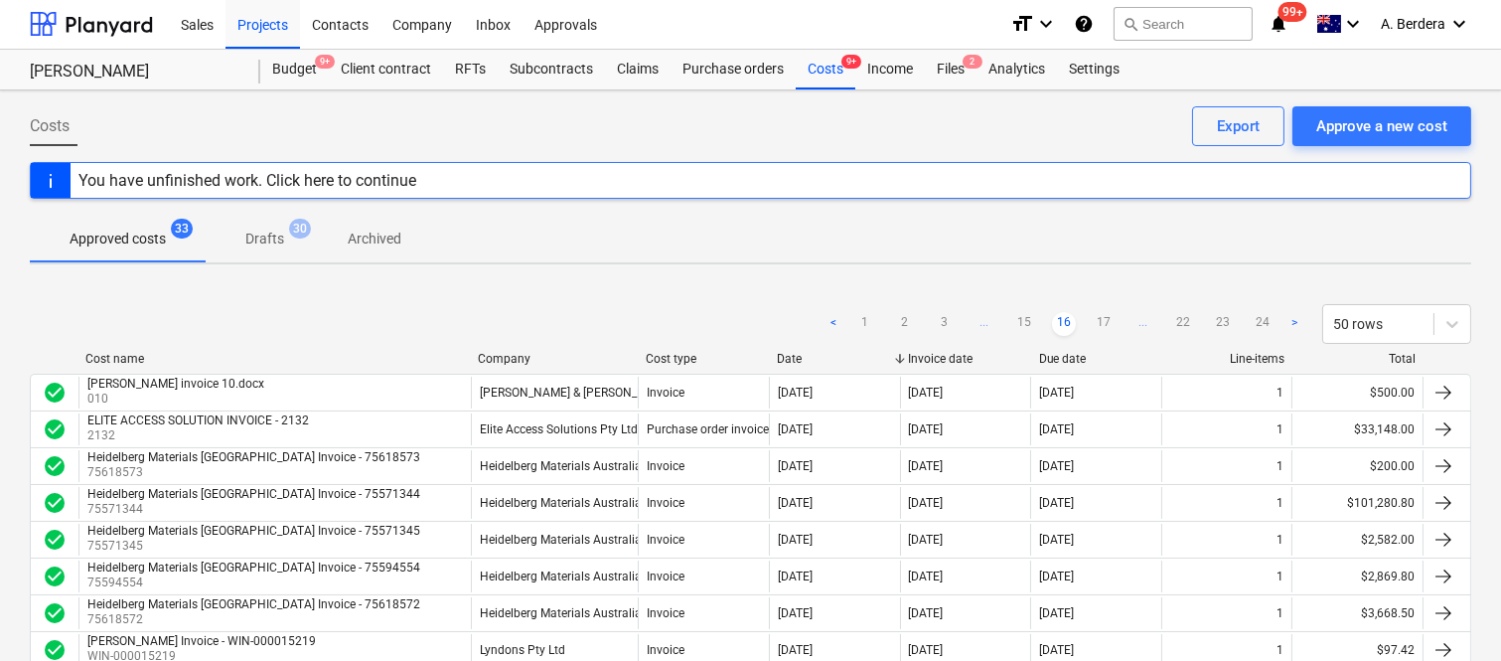
scroll to position [0, 0]
click at [1096, 326] on link "17" at bounding box center [1104, 325] width 24 height 24
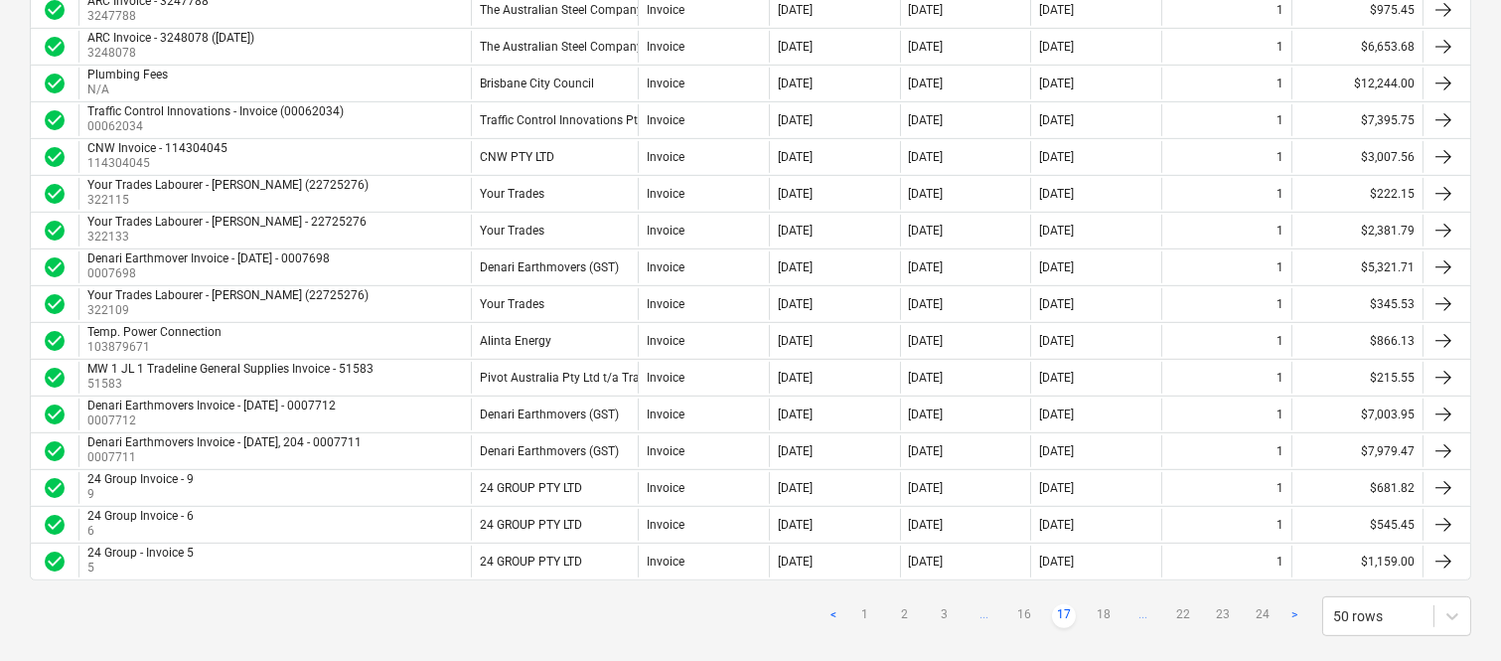
scroll to position [1669, 0]
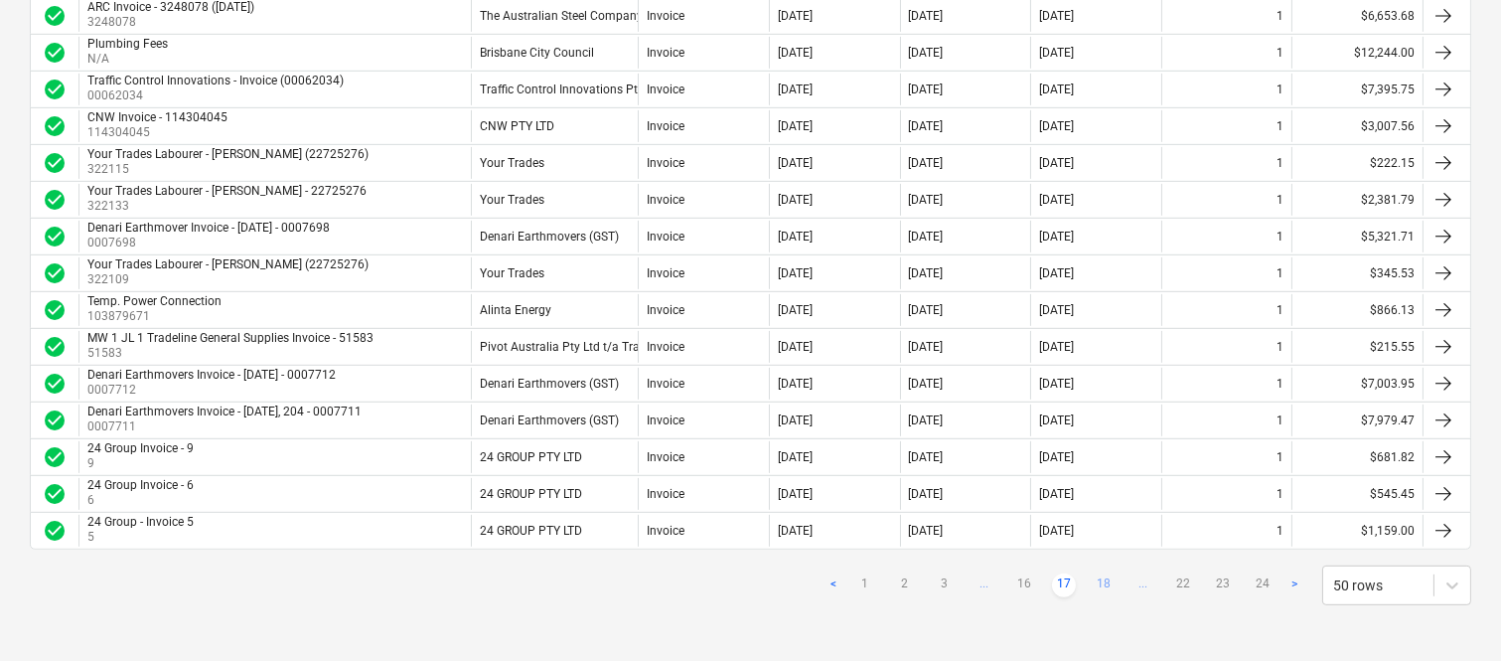
click at [1101, 582] on link "18" at bounding box center [1104, 585] width 24 height 24
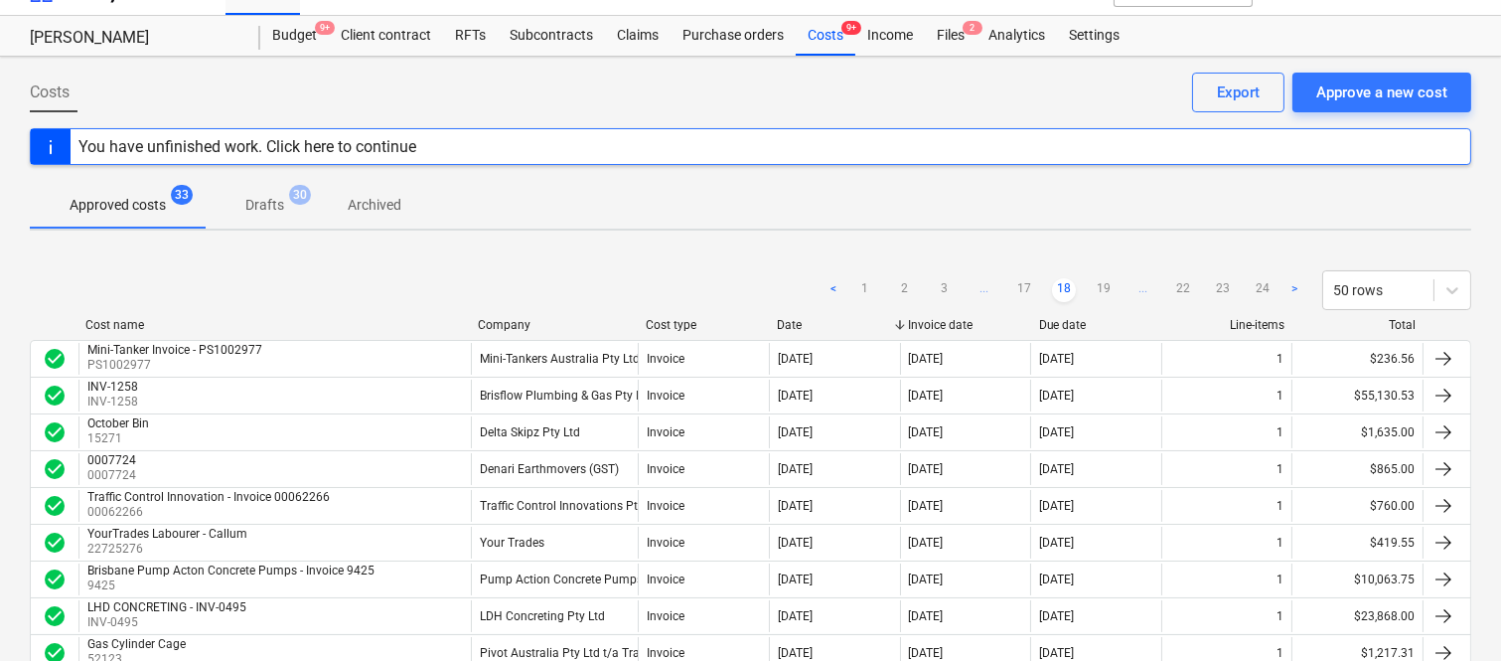
scroll to position [0, 0]
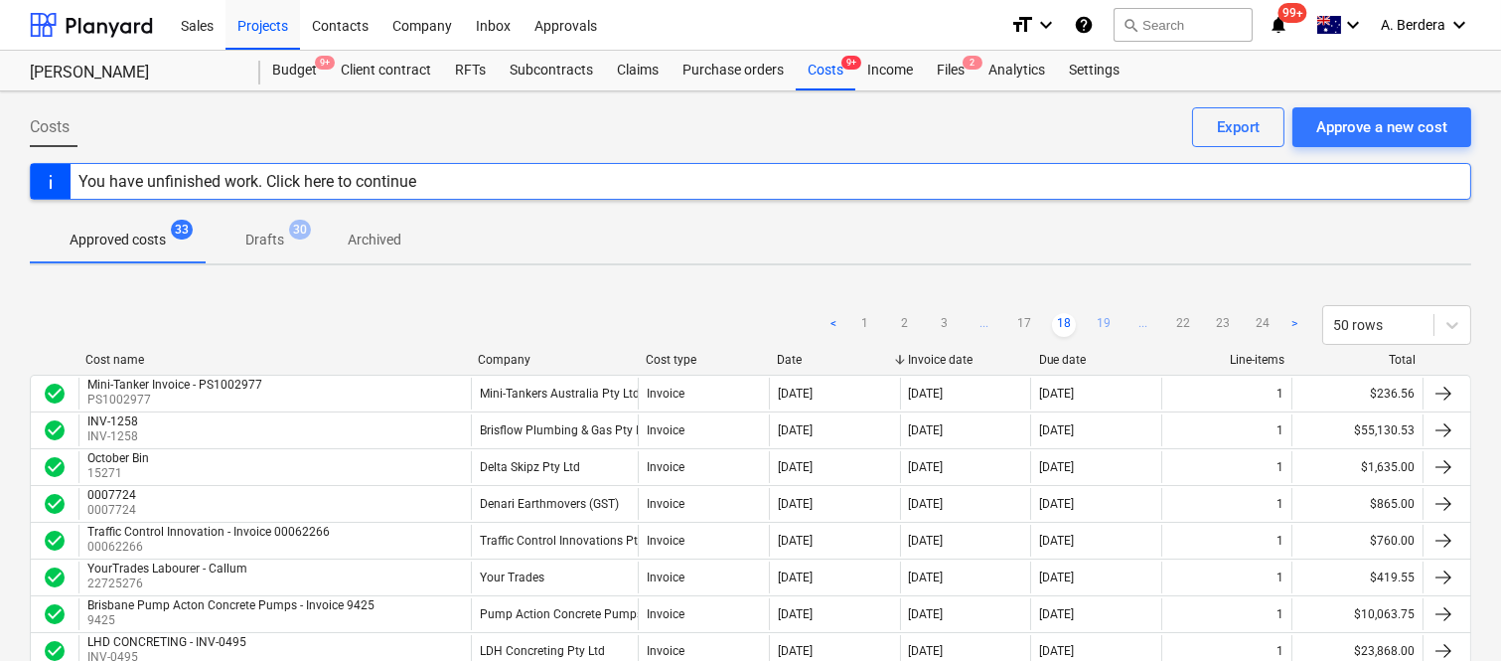
click at [1110, 321] on link "19" at bounding box center [1104, 325] width 24 height 24
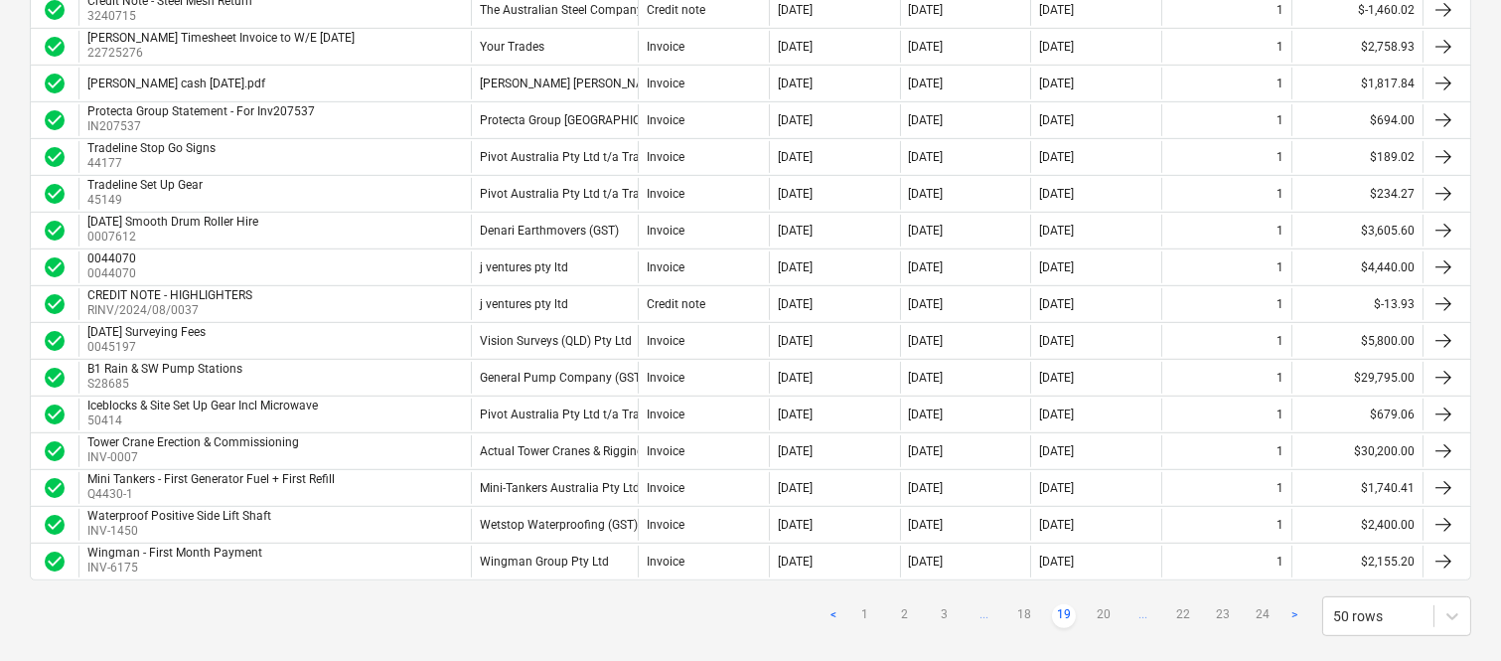
scroll to position [1669, 0]
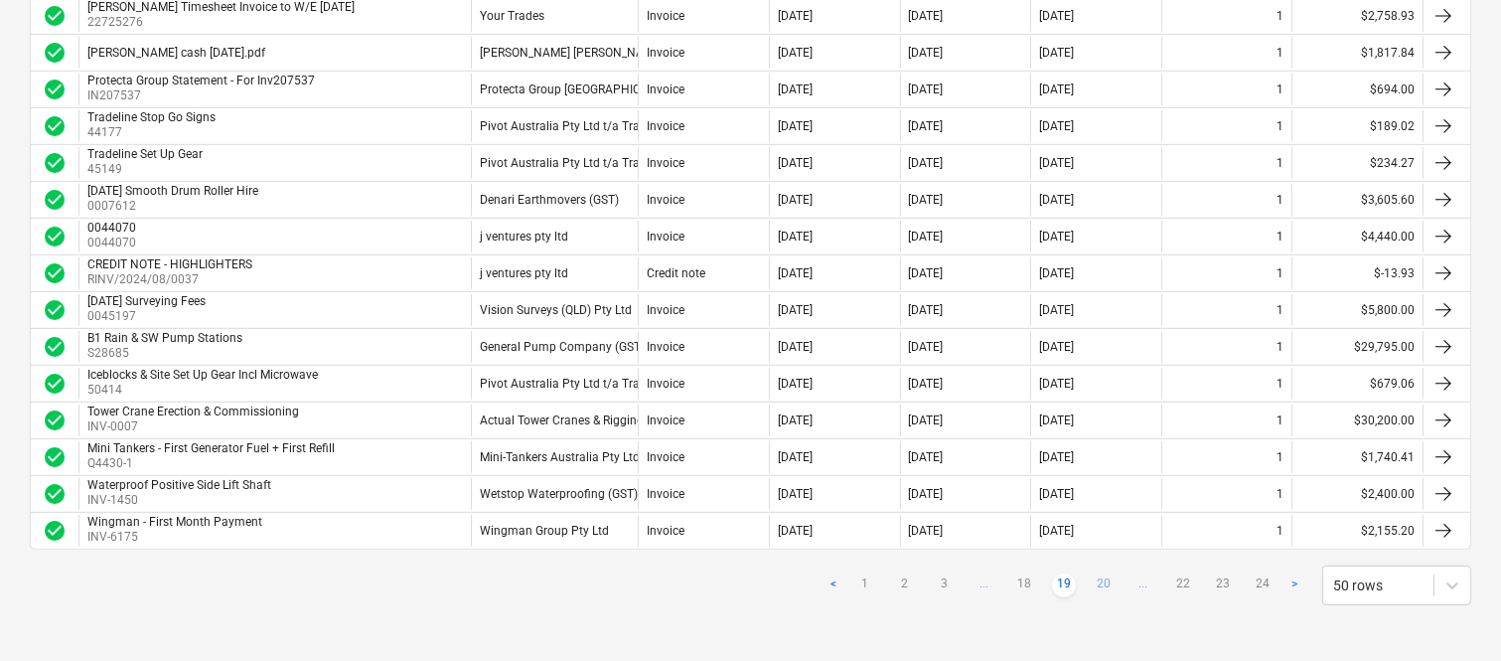
click at [1108, 584] on link "20" at bounding box center [1104, 585] width 24 height 24
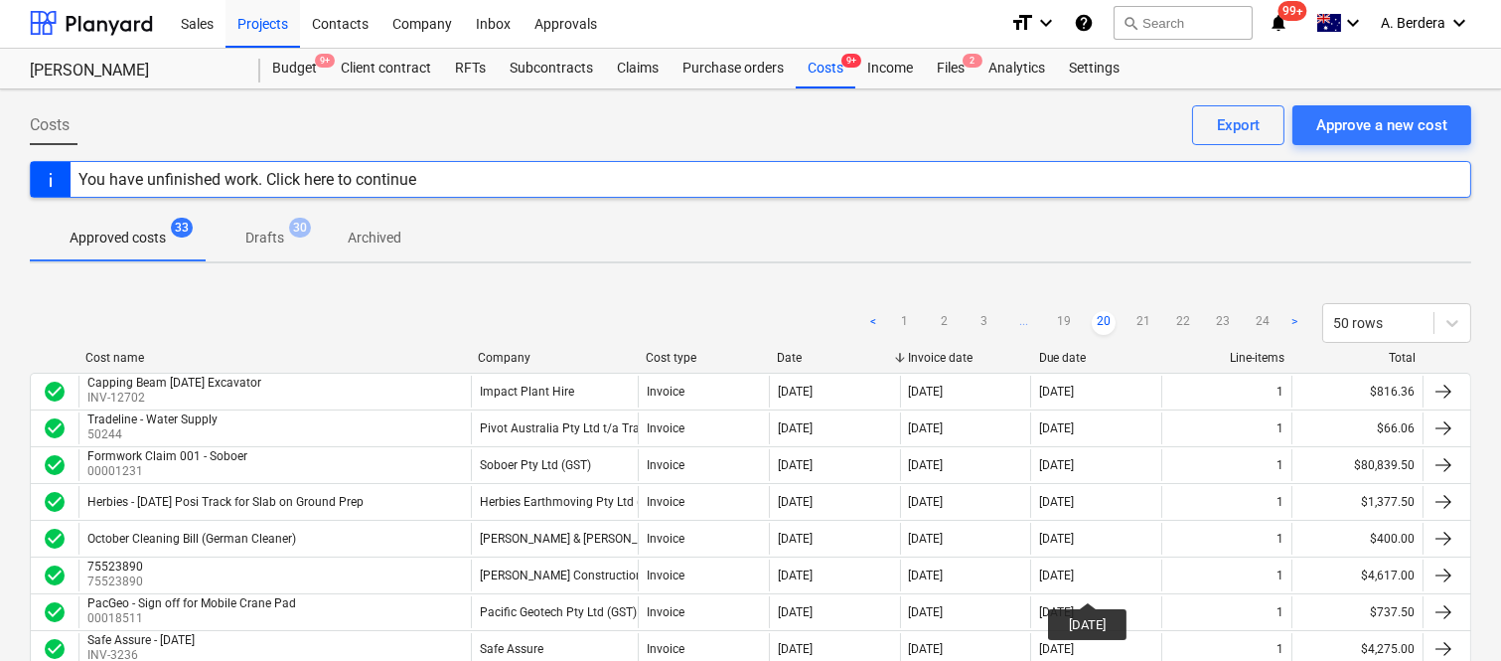
scroll to position [0, 0]
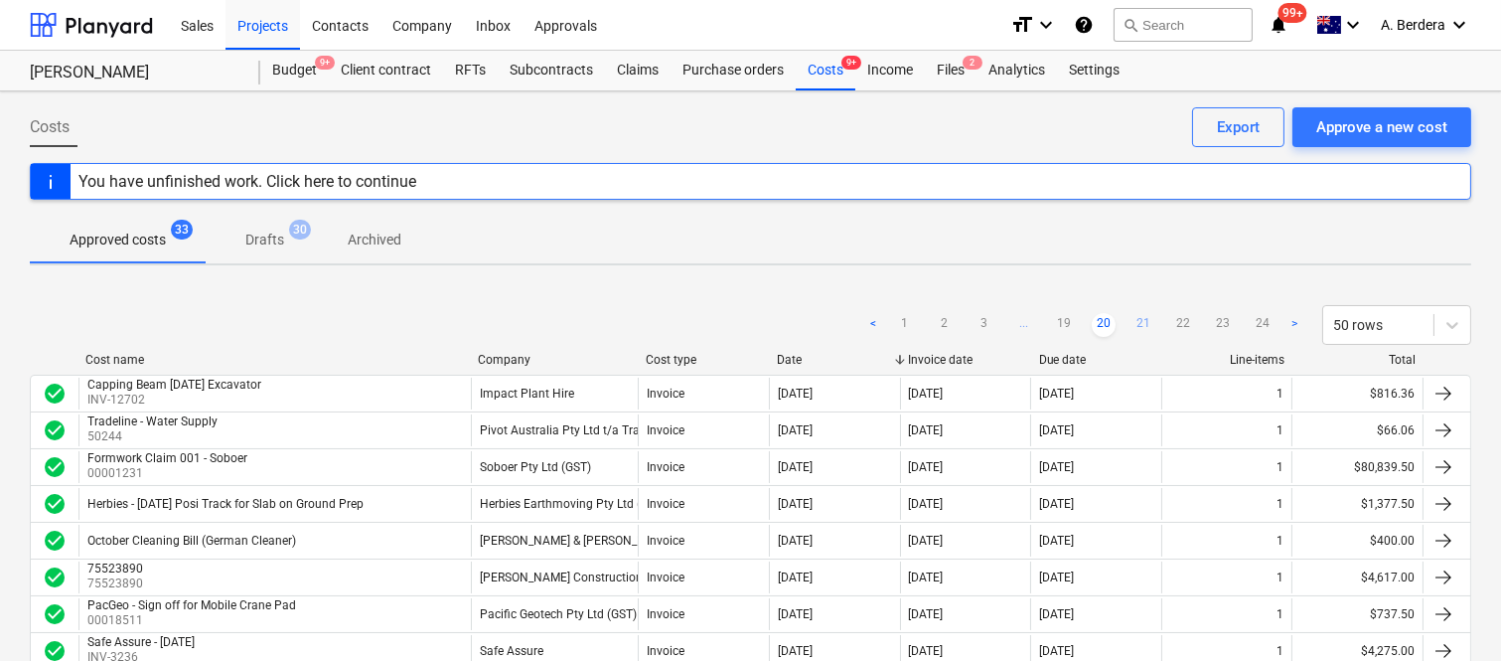
click at [1136, 315] on link "21" at bounding box center [1143, 325] width 24 height 24
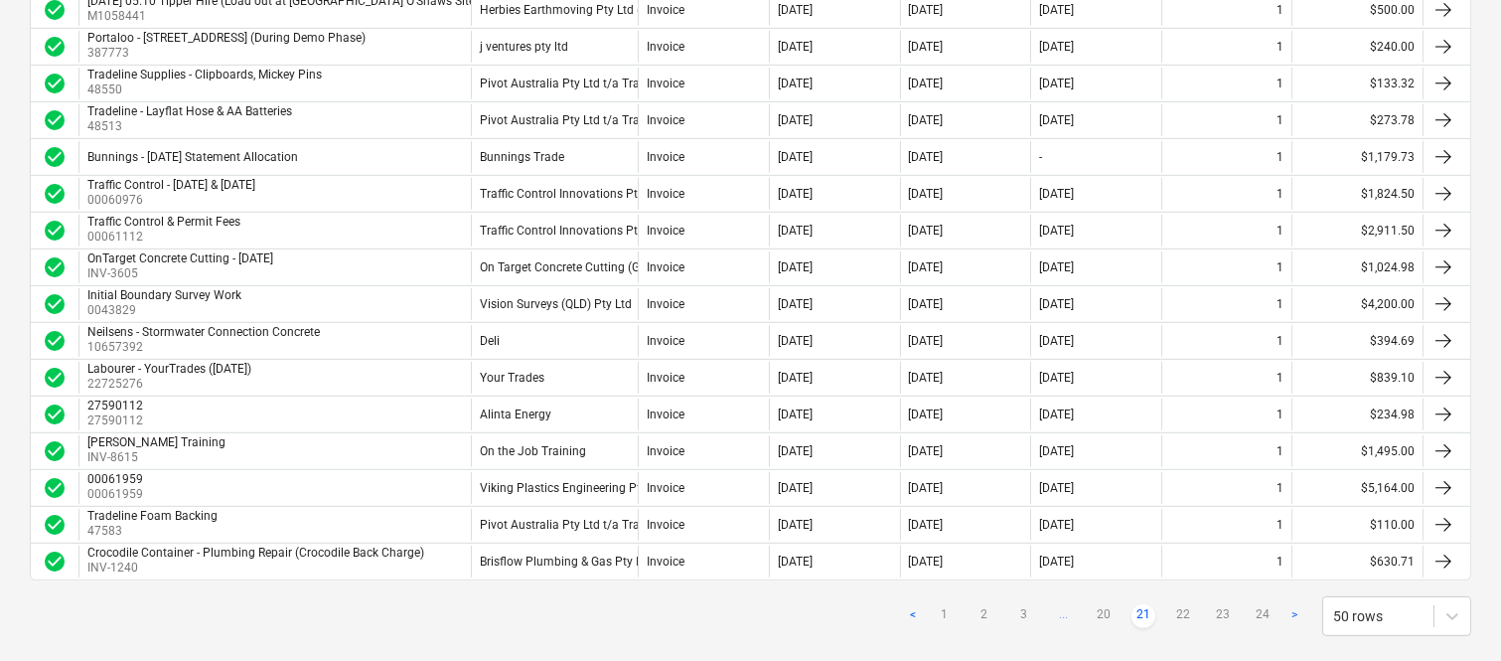
scroll to position [1669, 0]
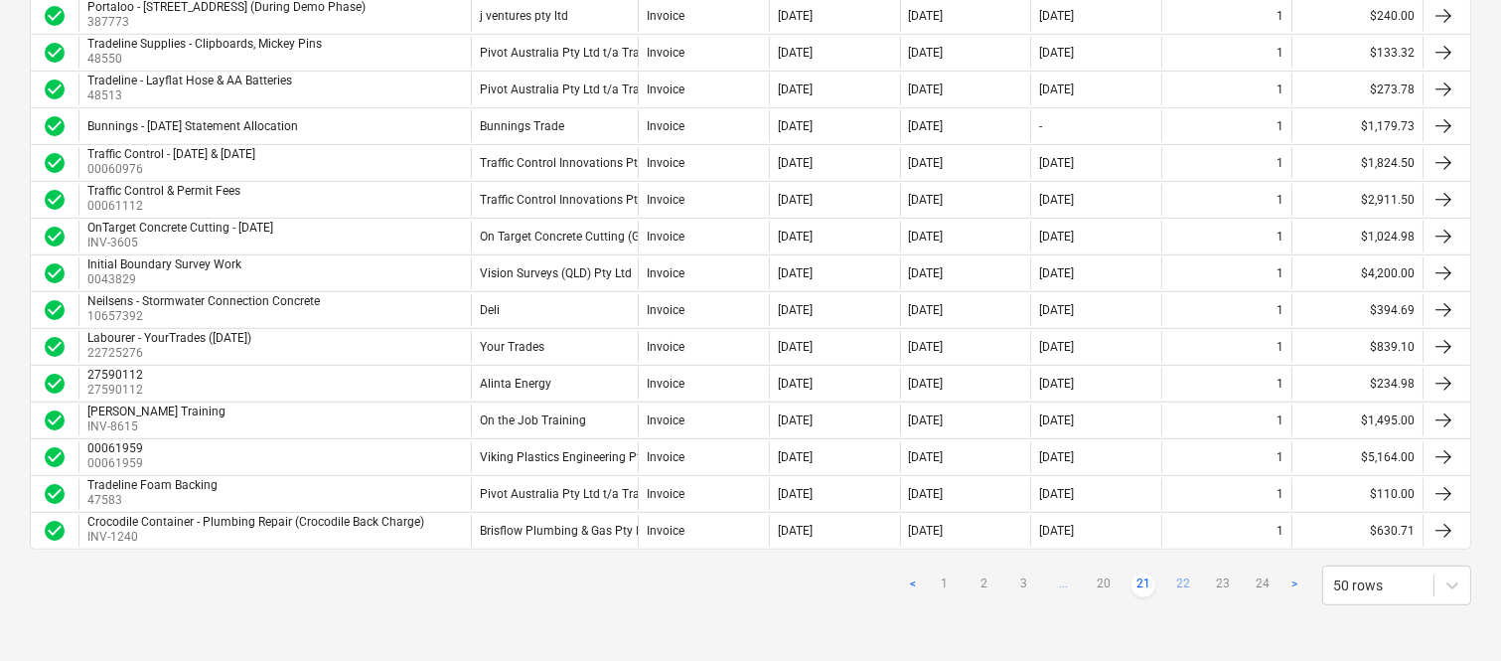
click at [1188, 583] on link "22" at bounding box center [1183, 585] width 24 height 24
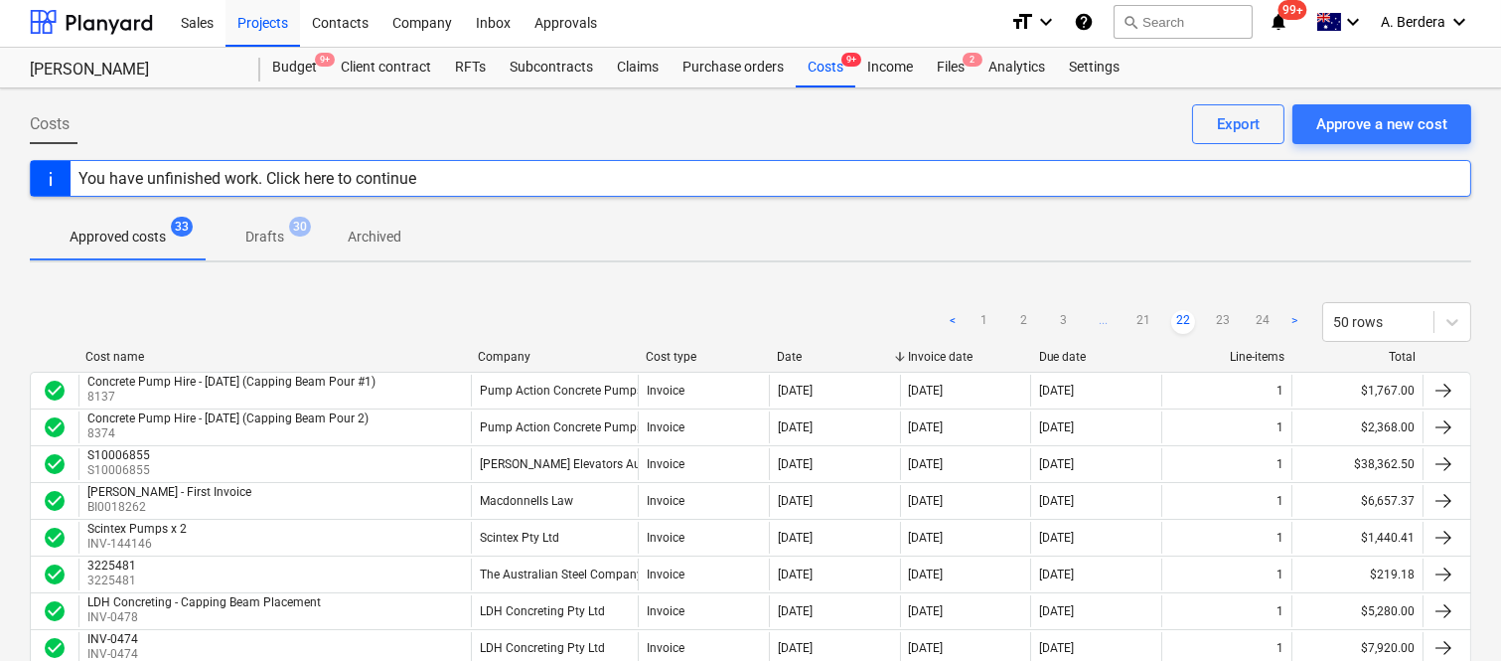
scroll to position [0, 0]
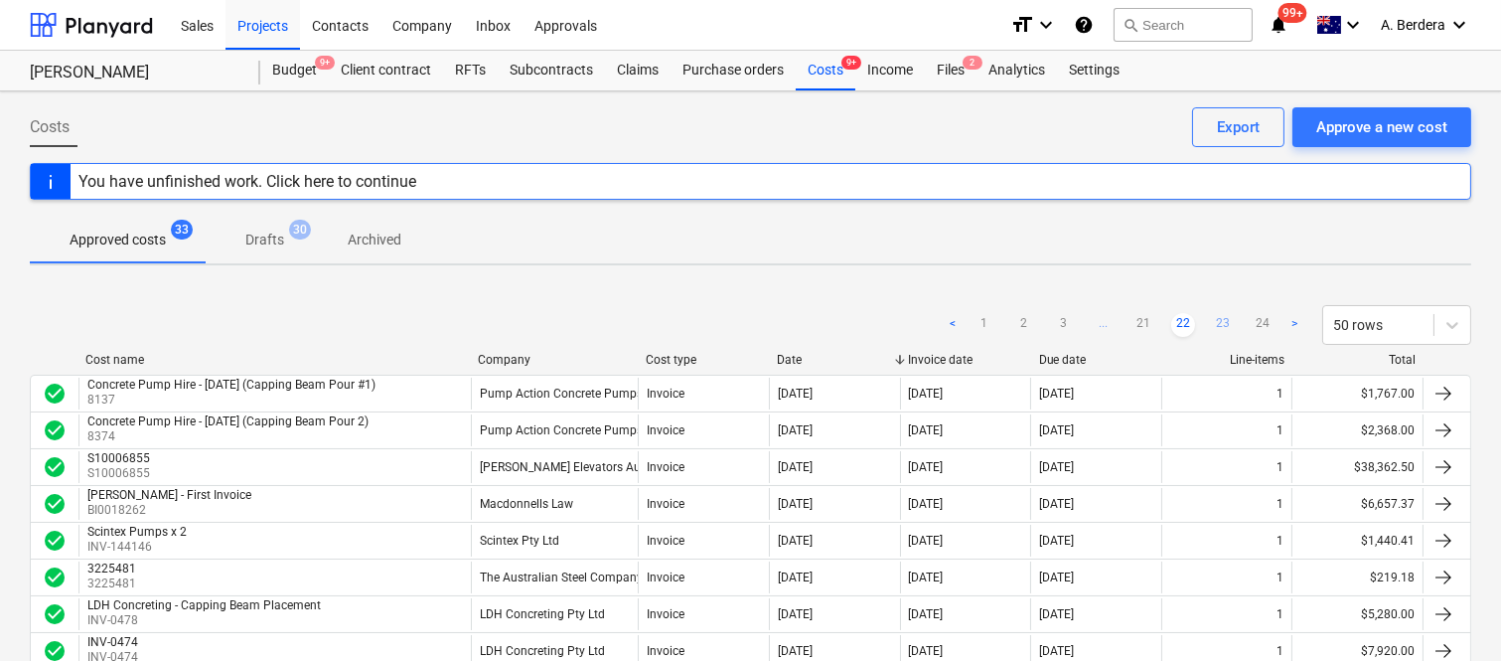
click at [1223, 319] on link "23" at bounding box center [1223, 325] width 24 height 24
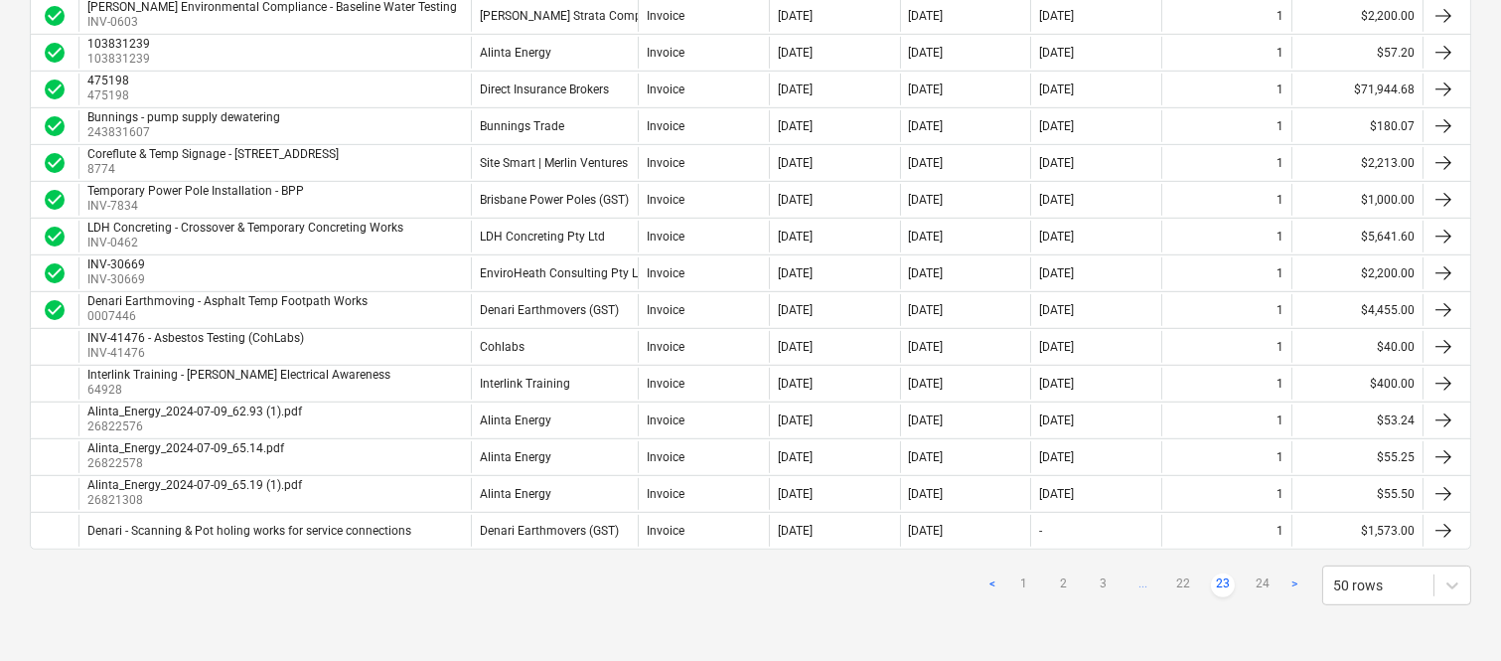
scroll to position [1669, 0]
click at [1265, 586] on link "24" at bounding box center [1263, 585] width 24 height 24
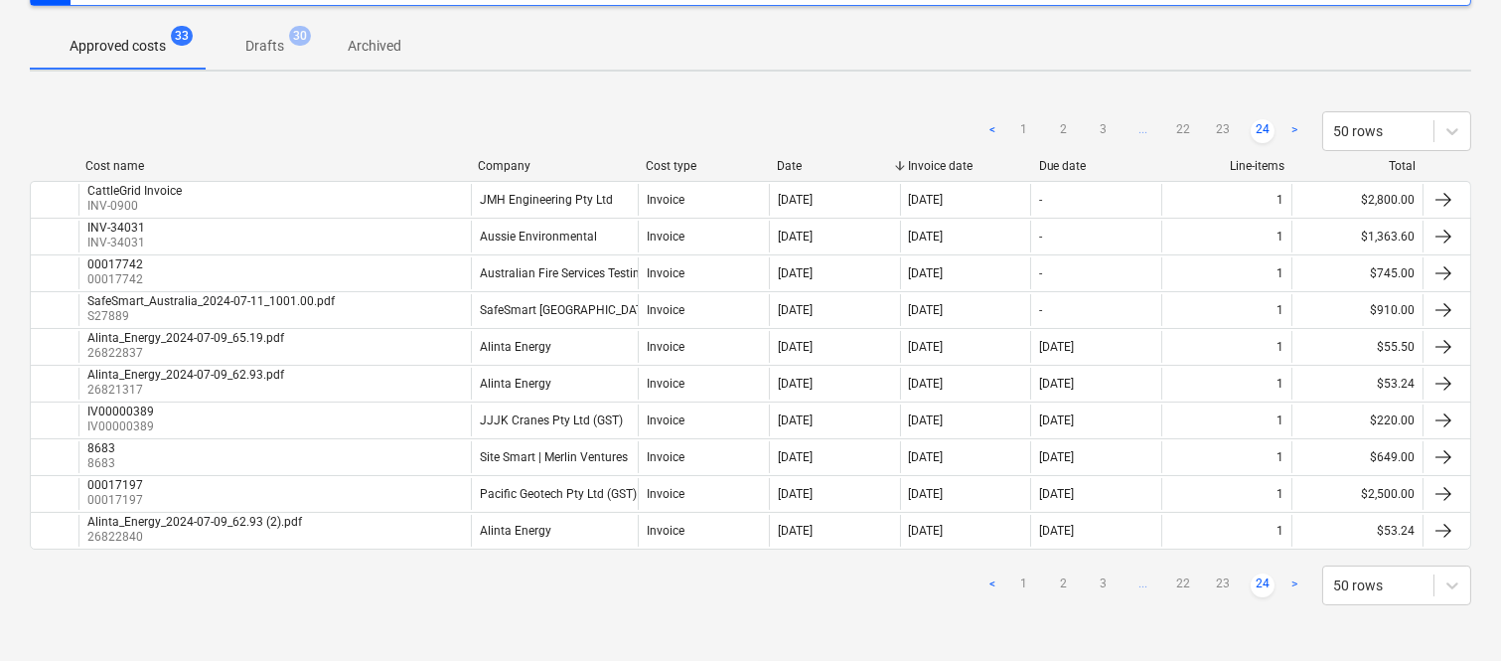
scroll to position [0, 0]
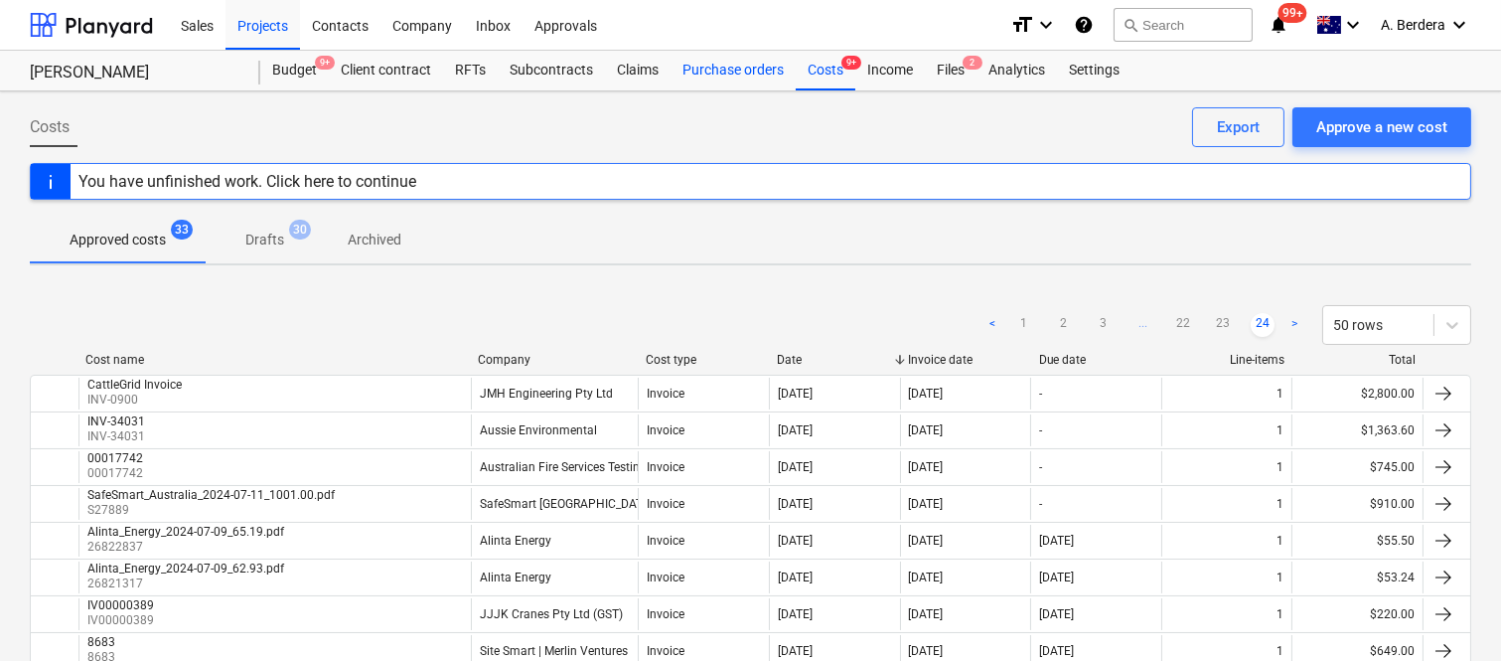
click at [757, 70] on div "Purchase orders" at bounding box center [733, 71] width 125 height 40
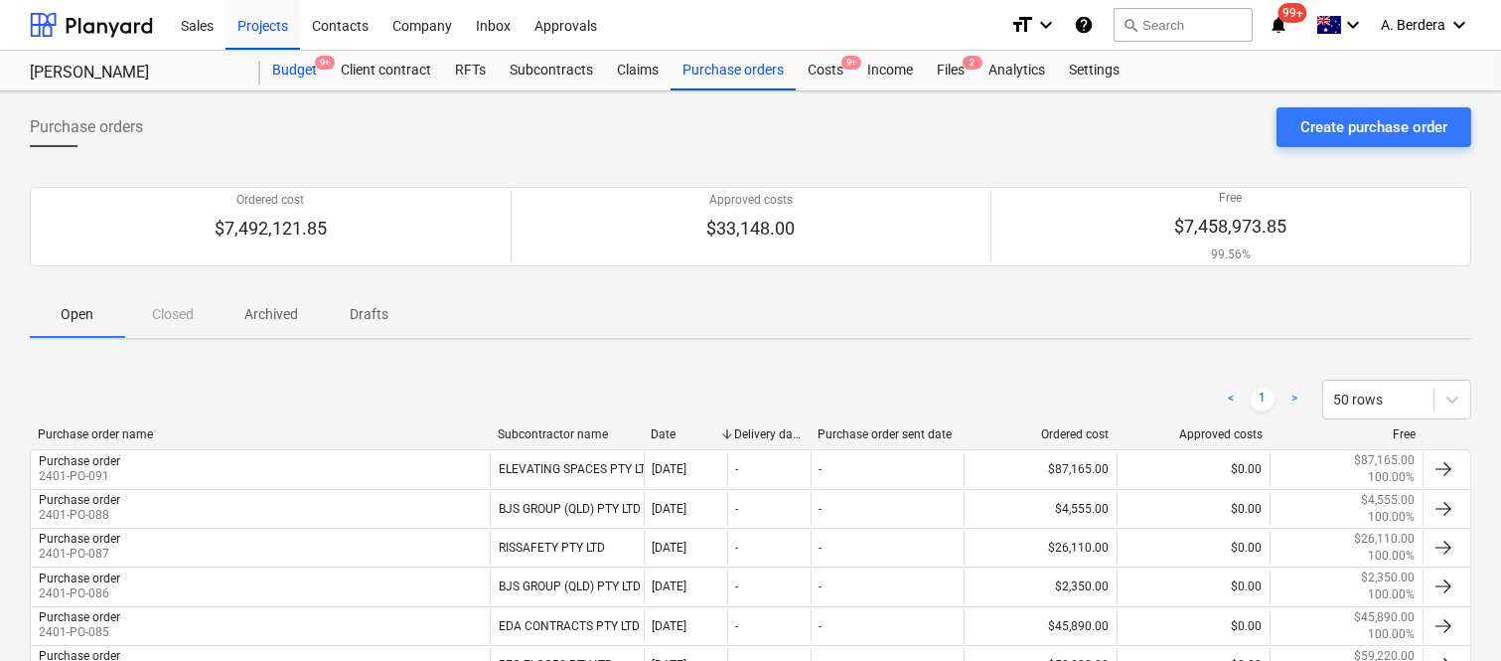
click at [271, 70] on div "Budget 9+" at bounding box center [294, 71] width 69 height 40
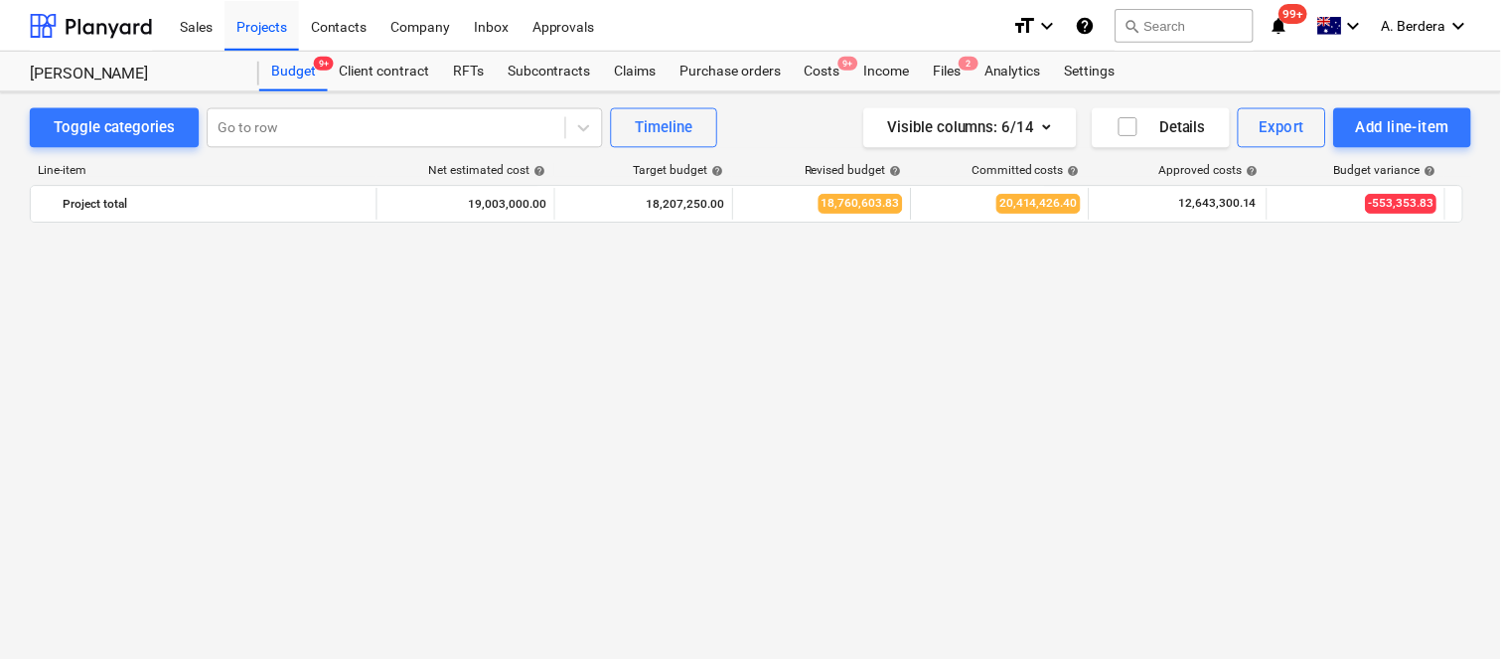
scroll to position [649, 0]
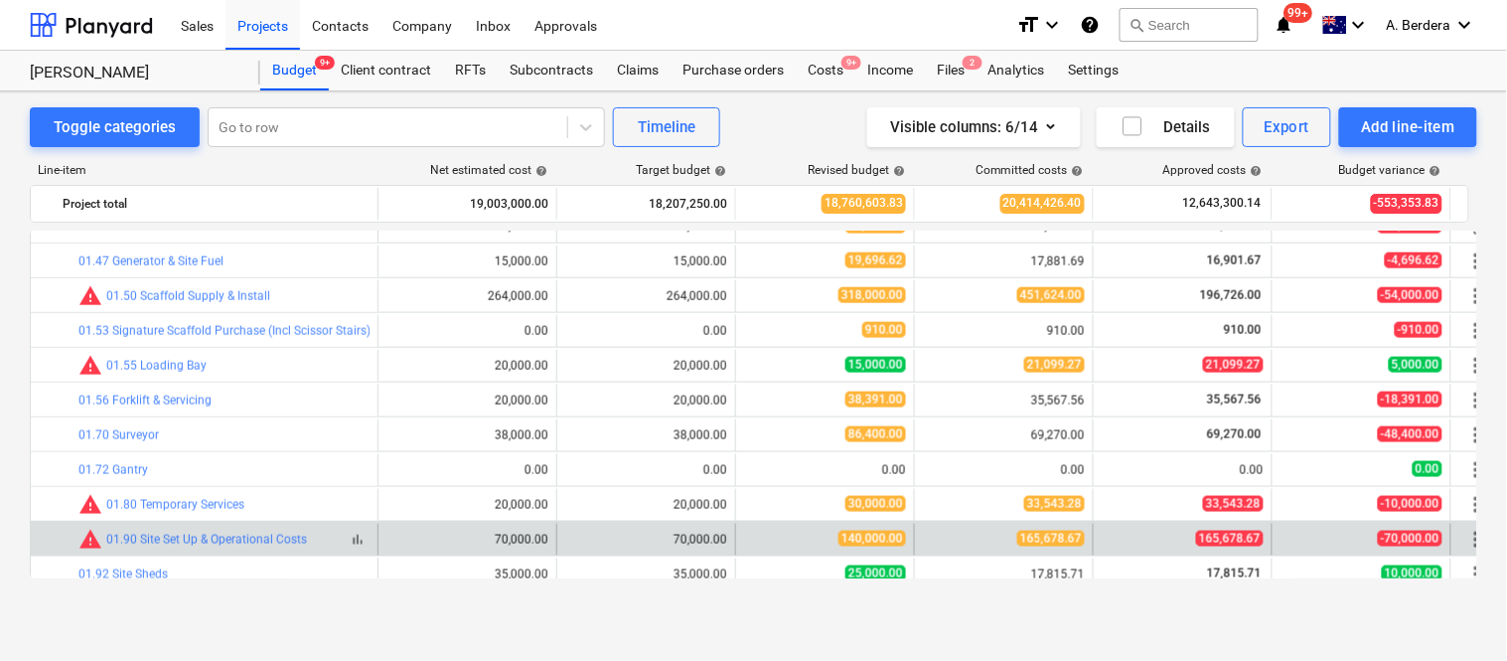
click at [352, 538] on span "bar_chart" at bounding box center [358, 539] width 16 height 16
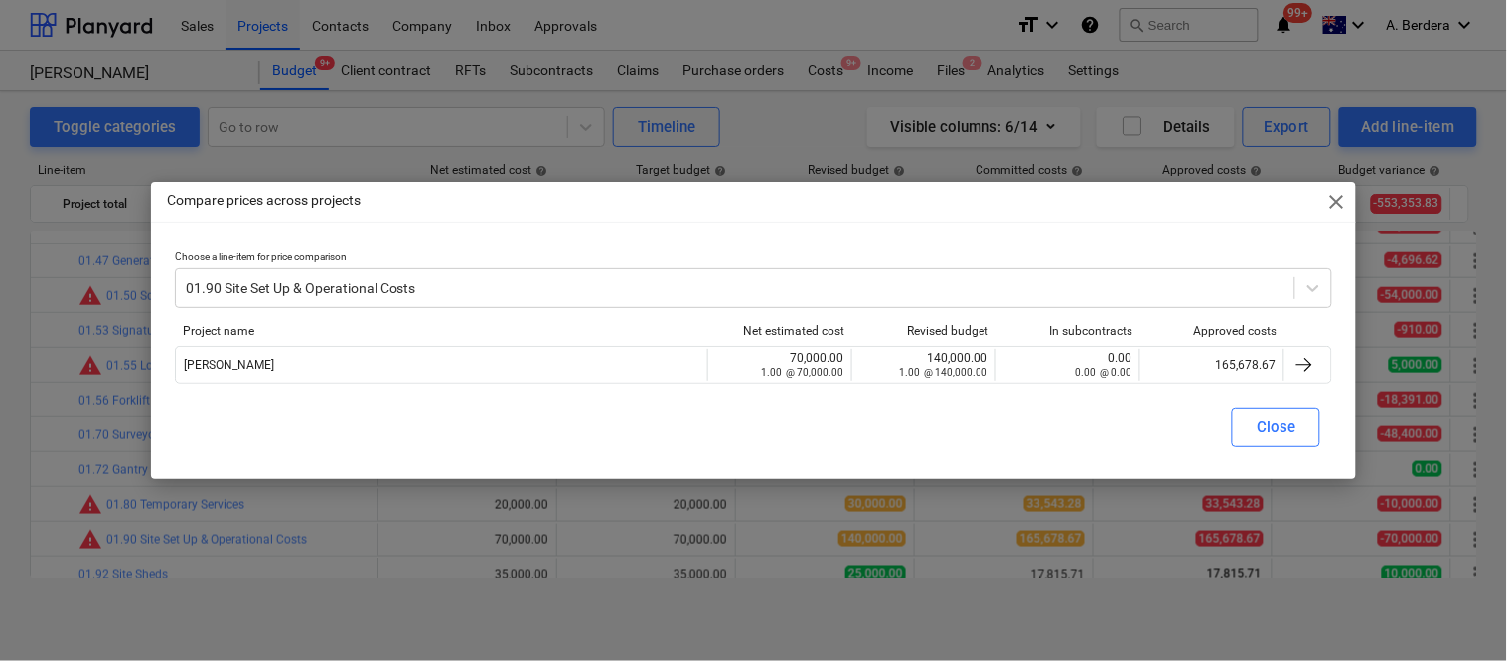
click at [1196, 343] on div "Project name Net estimated cost Revised budget In subcontracts Approved costs" at bounding box center [754, 335] width 1158 height 22
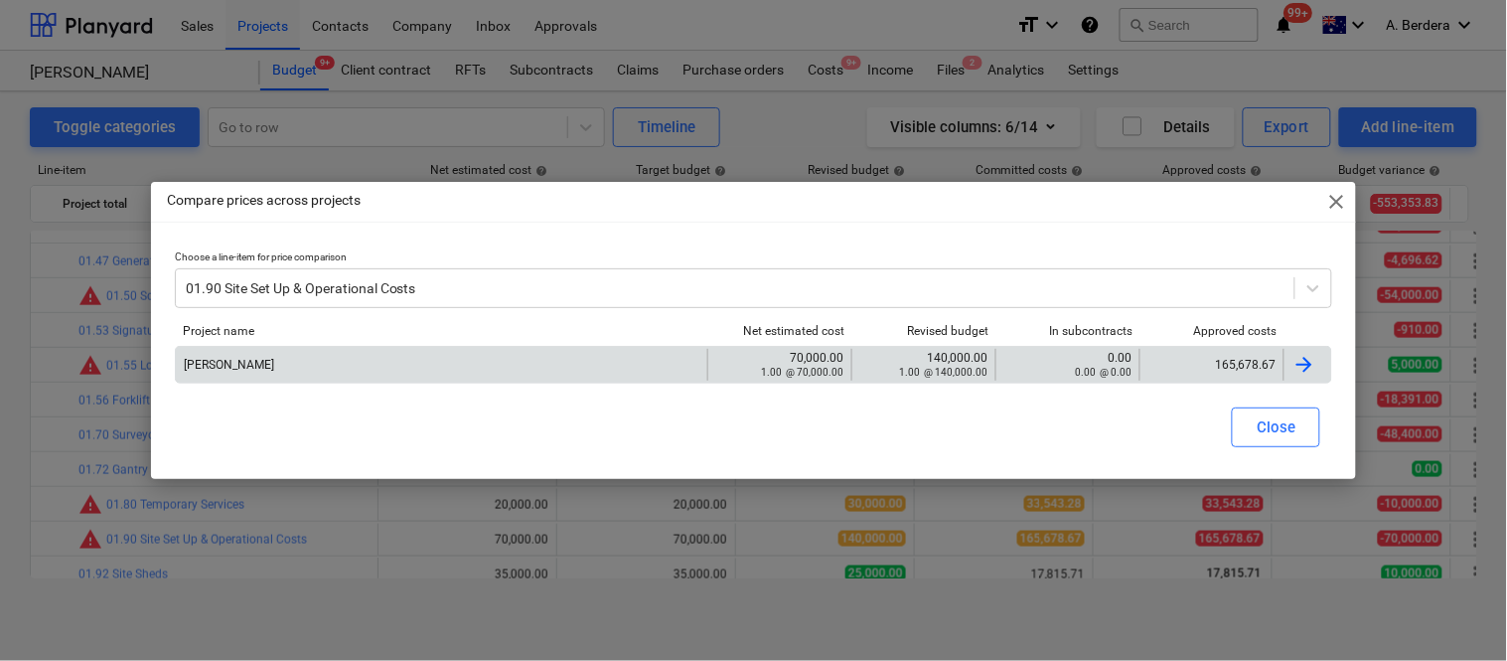
click at [1212, 360] on div "165,678.67" at bounding box center [1211, 365] width 127 height 14
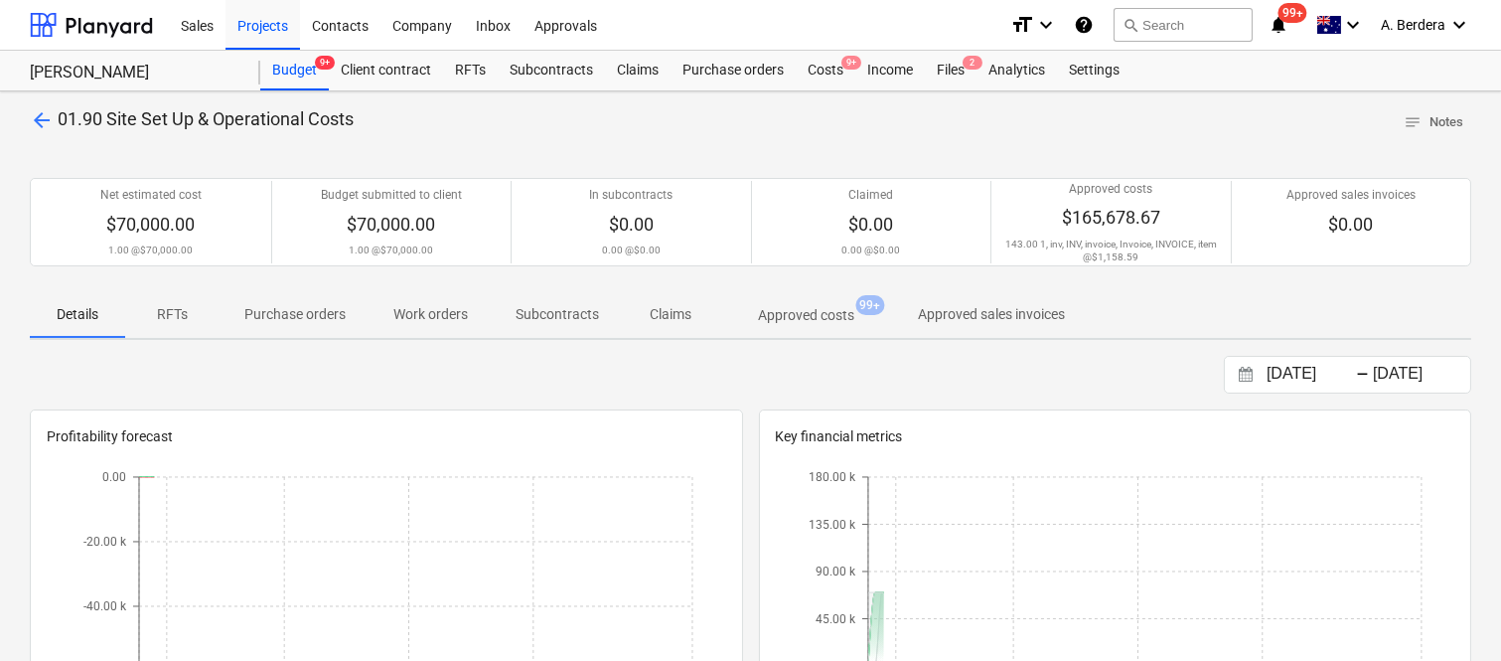
click at [812, 318] on p "Approved costs" at bounding box center [806, 315] width 96 height 21
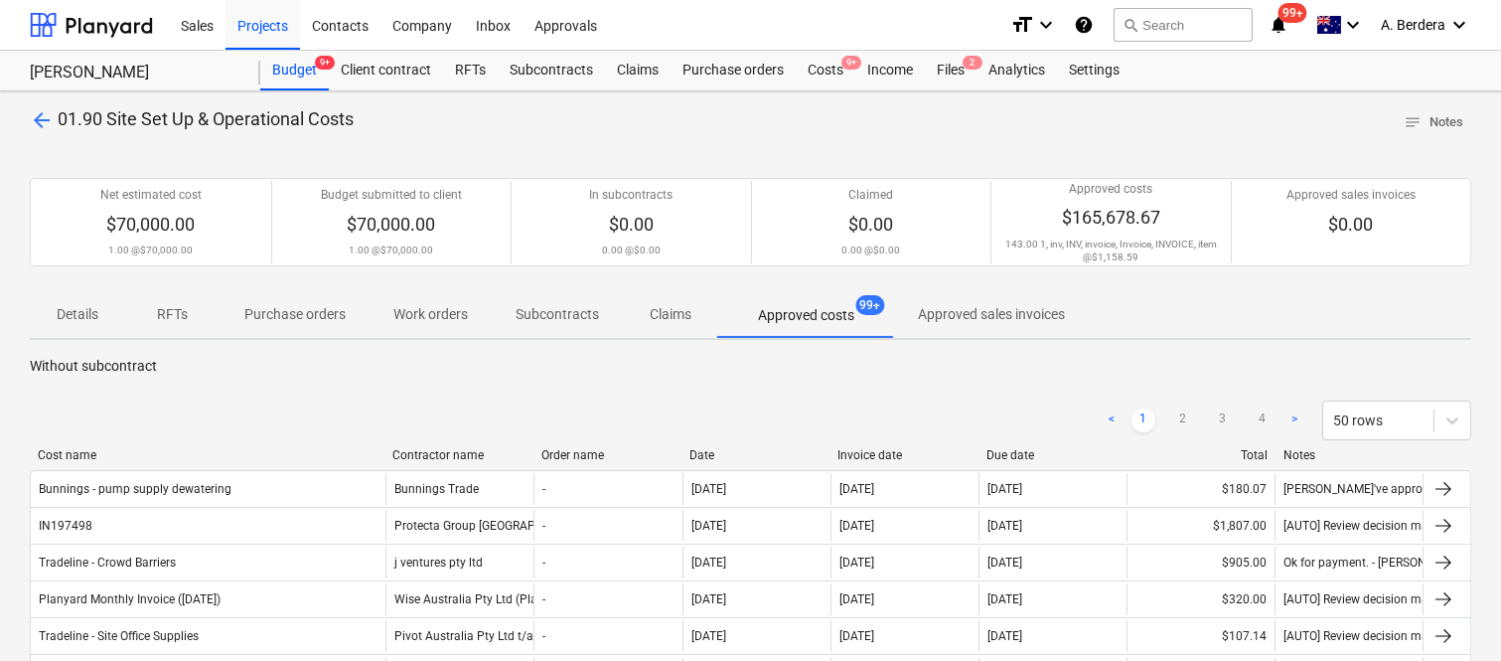
drag, startPoint x: 205, startPoint y: 457, endPoint x: 387, endPoint y: 427, distance: 185.2
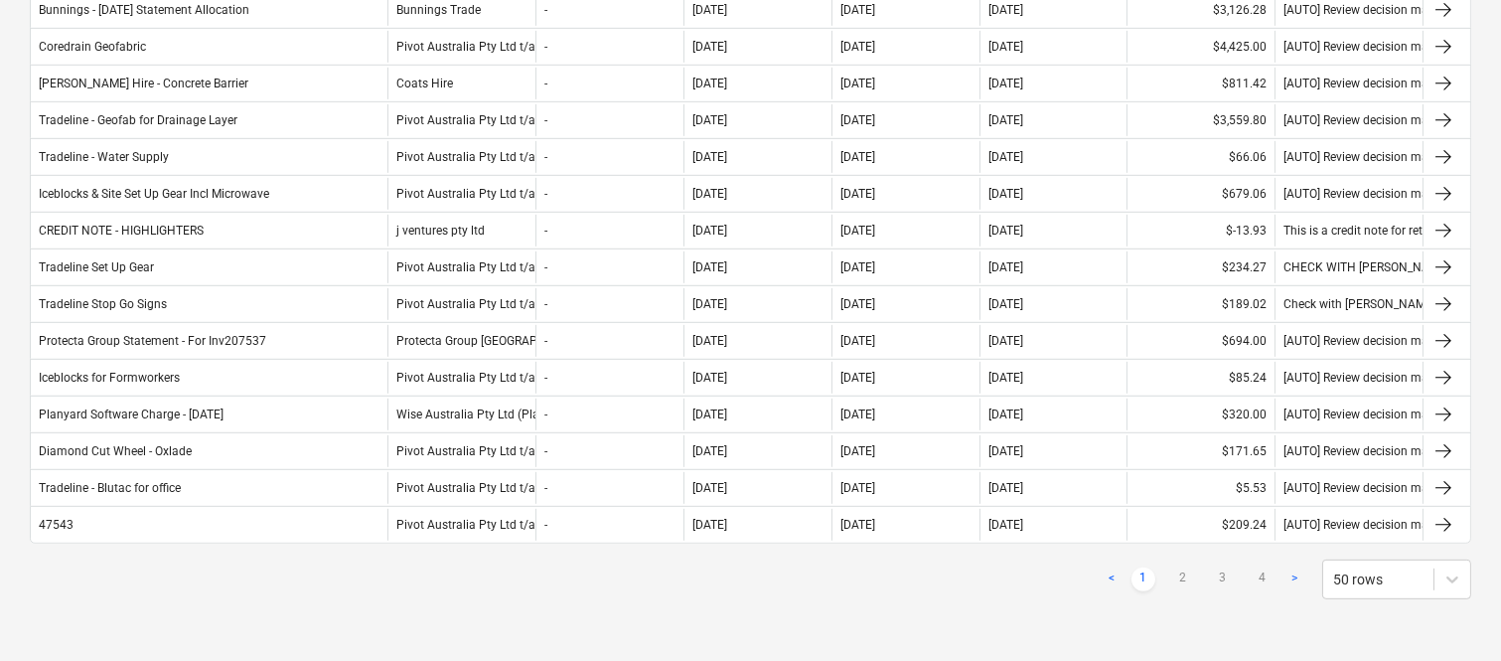
scroll to position [1810, 0]
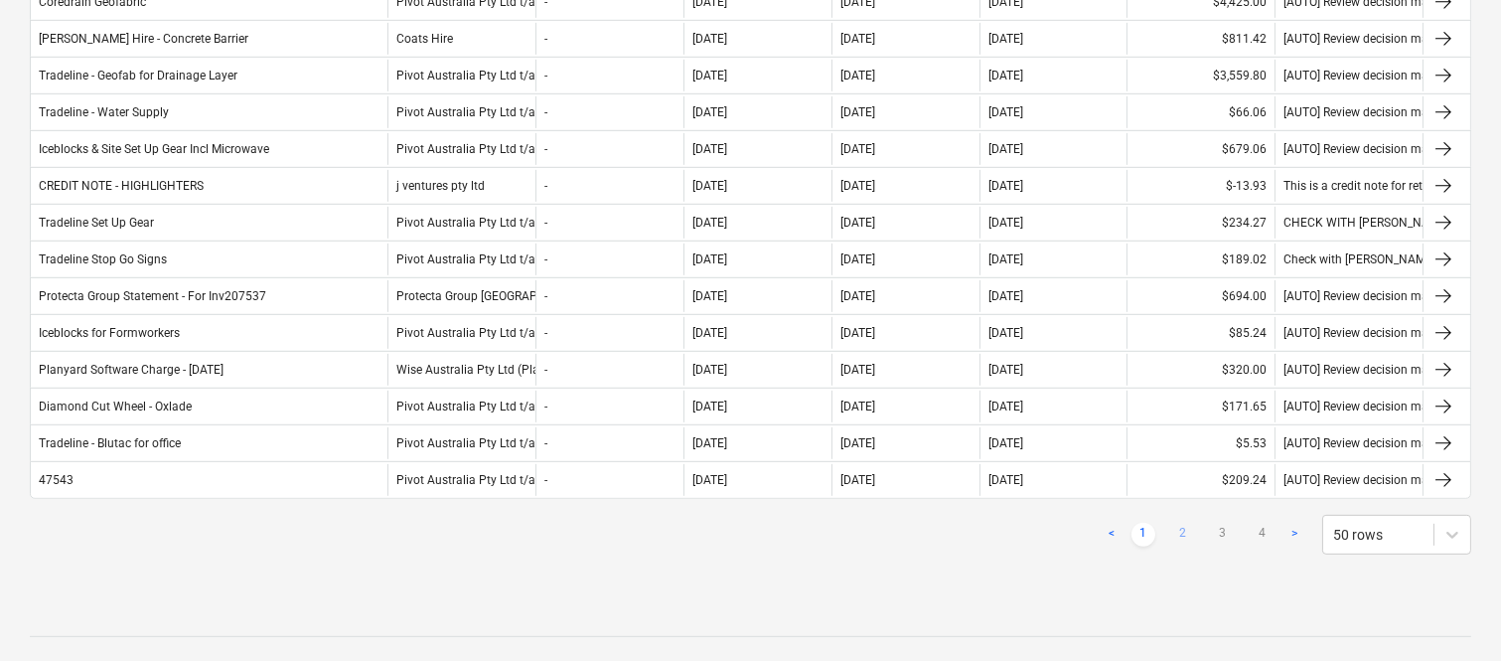
click at [1178, 532] on link "2" at bounding box center [1183, 535] width 24 height 24
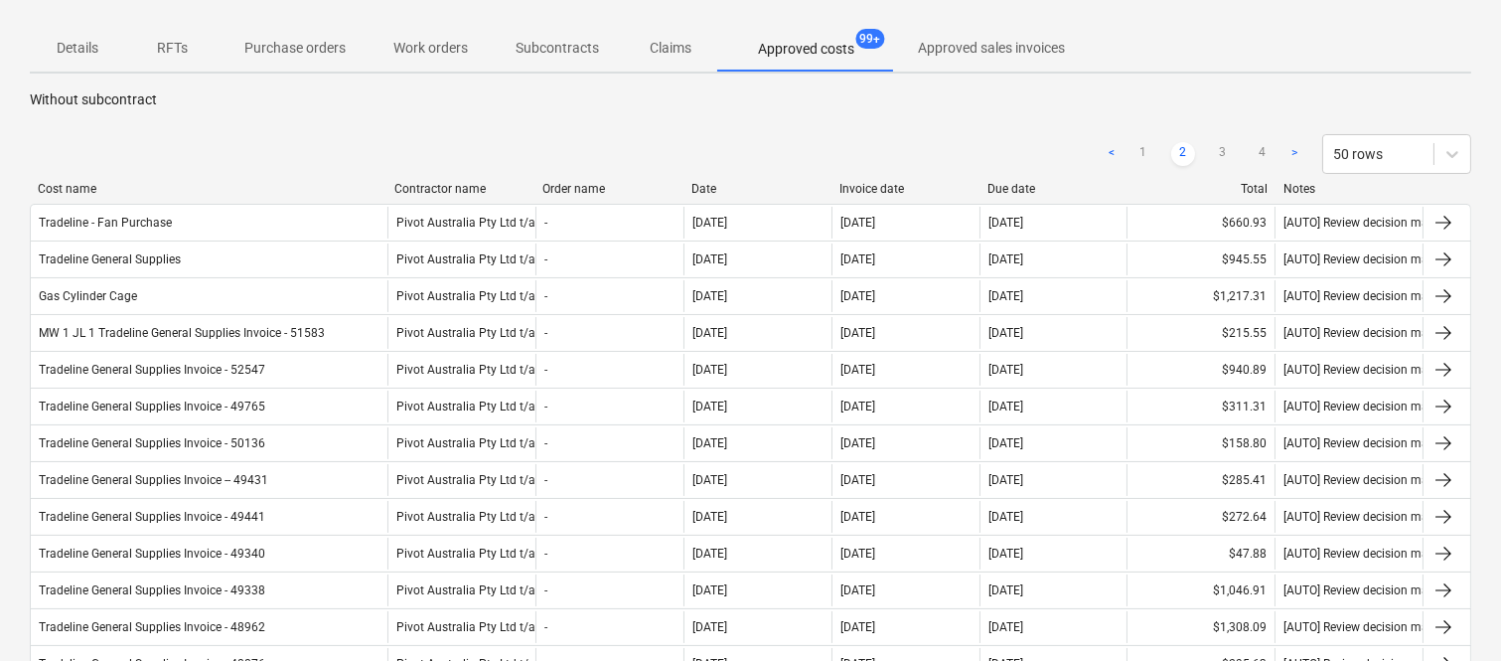
scroll to position [264, 0]
click at [1227, 159] on link "3" at bounding box center [1223, 156] width 24 height 24
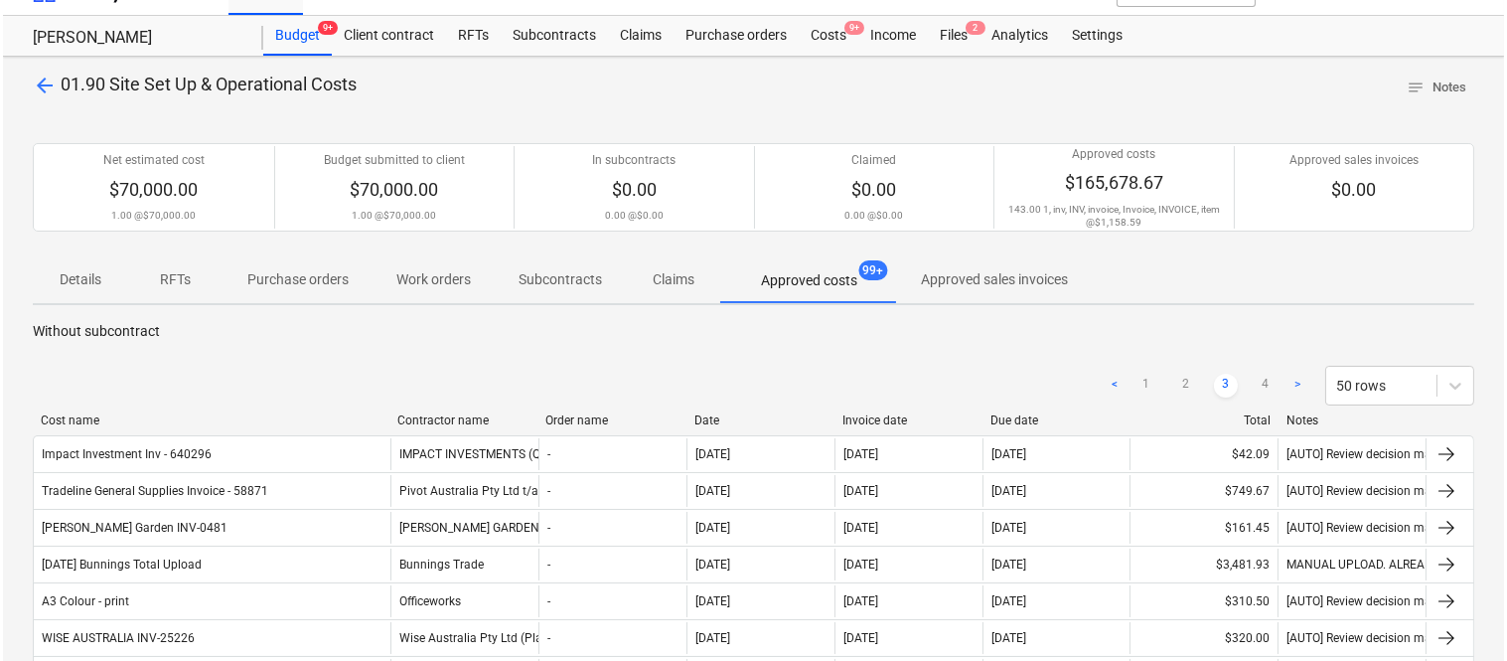
scroll to position [0, 0]
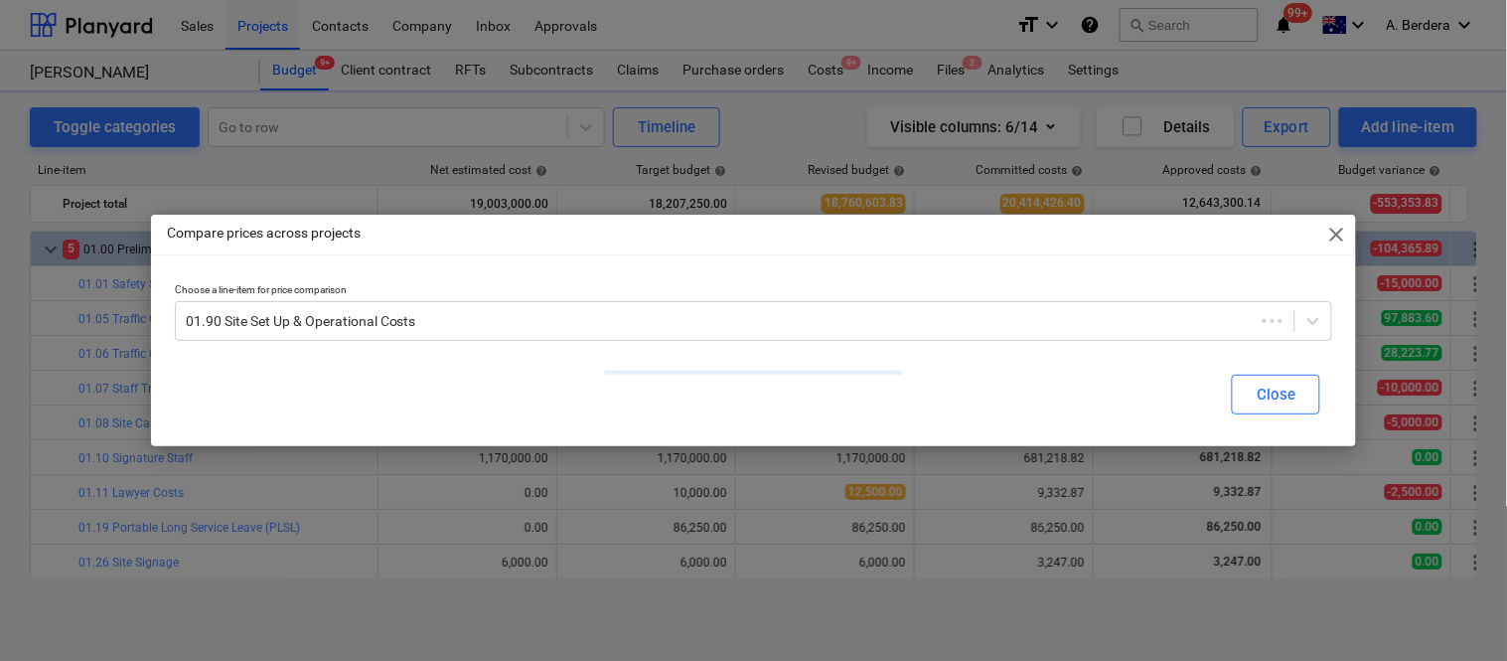
scroll to position [649, 0]
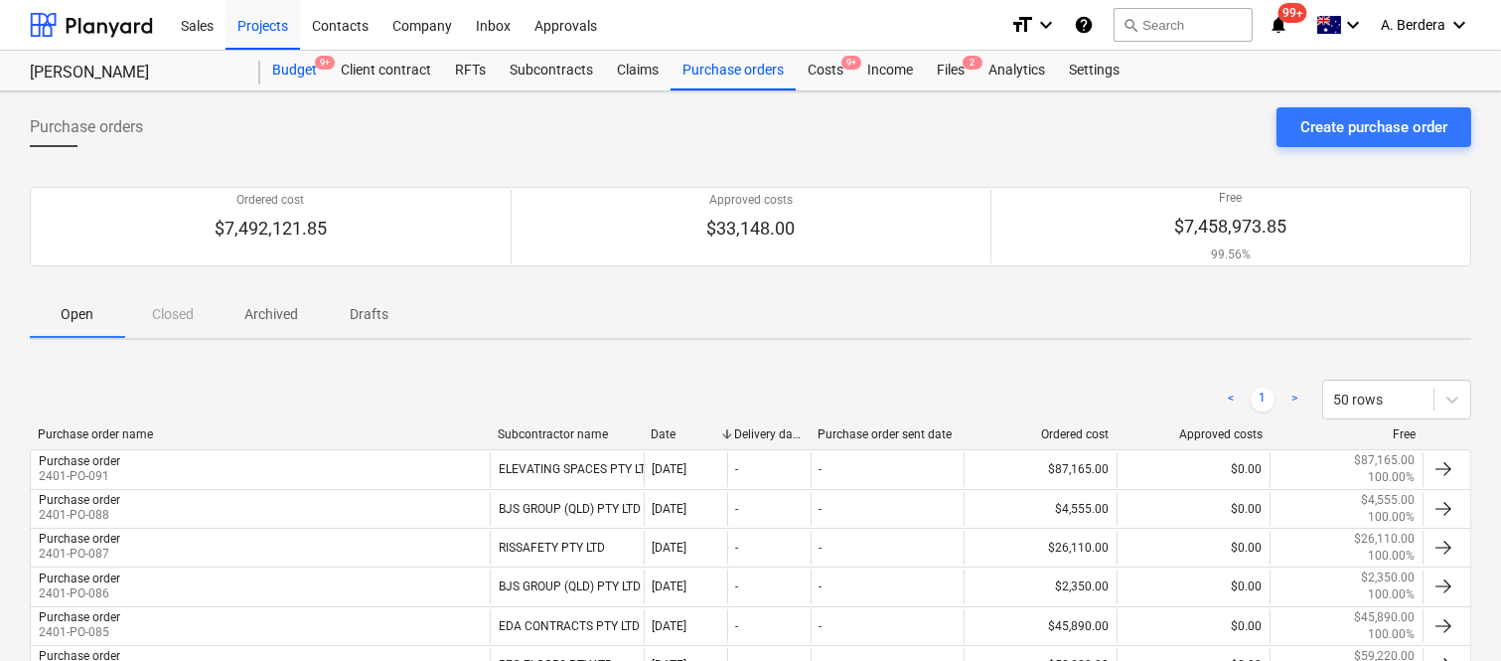
click at [315, 71] on div "Budget 9+" at bounding box center [294, 71] width 69 height 40
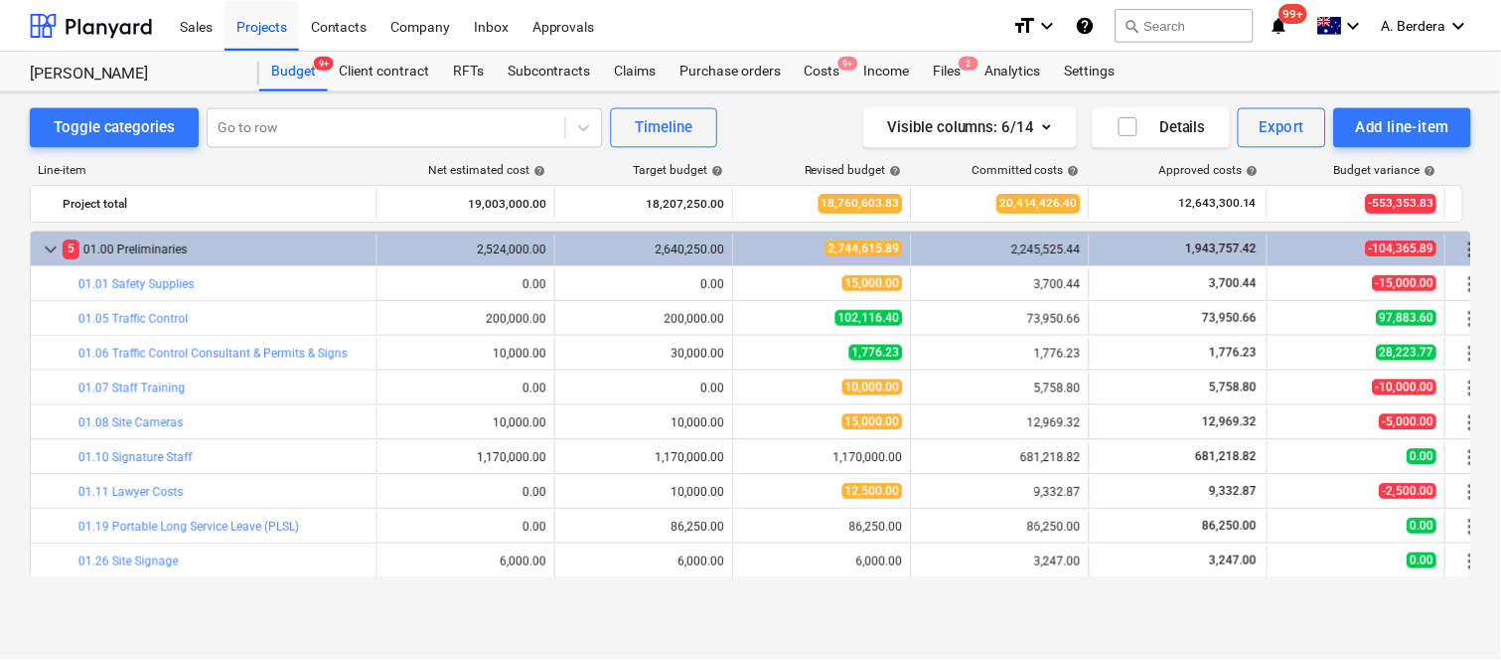
scroll to position [649, 0]
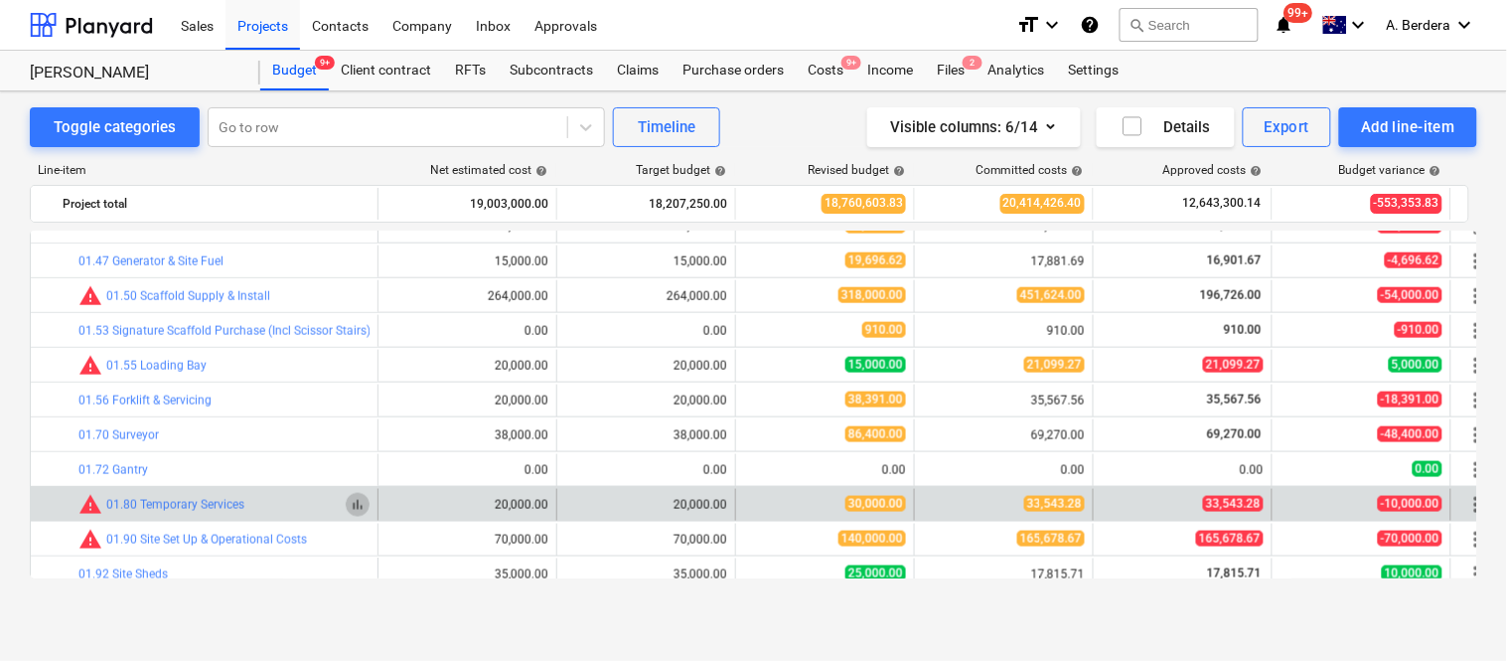
click at [359, 502] on span "bar_chart" at bounding box center [358, 505] width 16 height 16
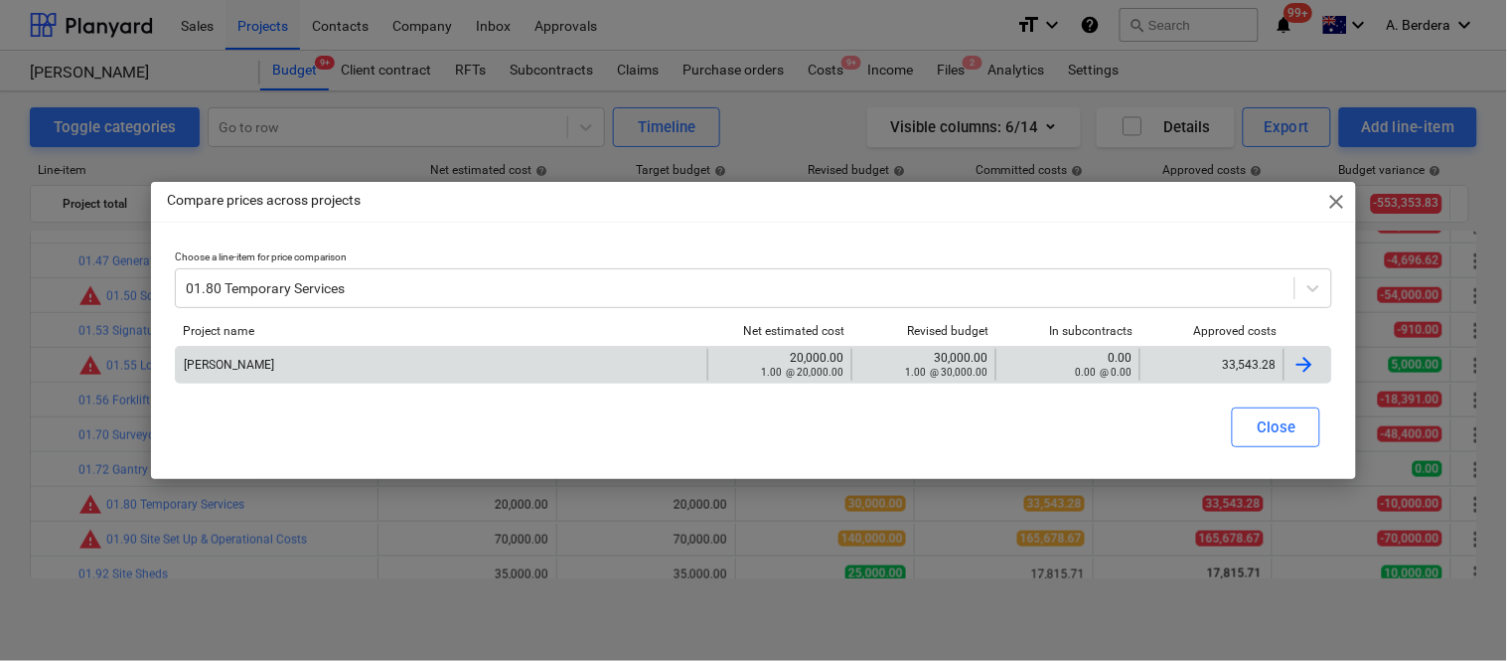
click at [1206, 375] on div "33,543.28" at bounding box center [1211, 365] width 144 height 32
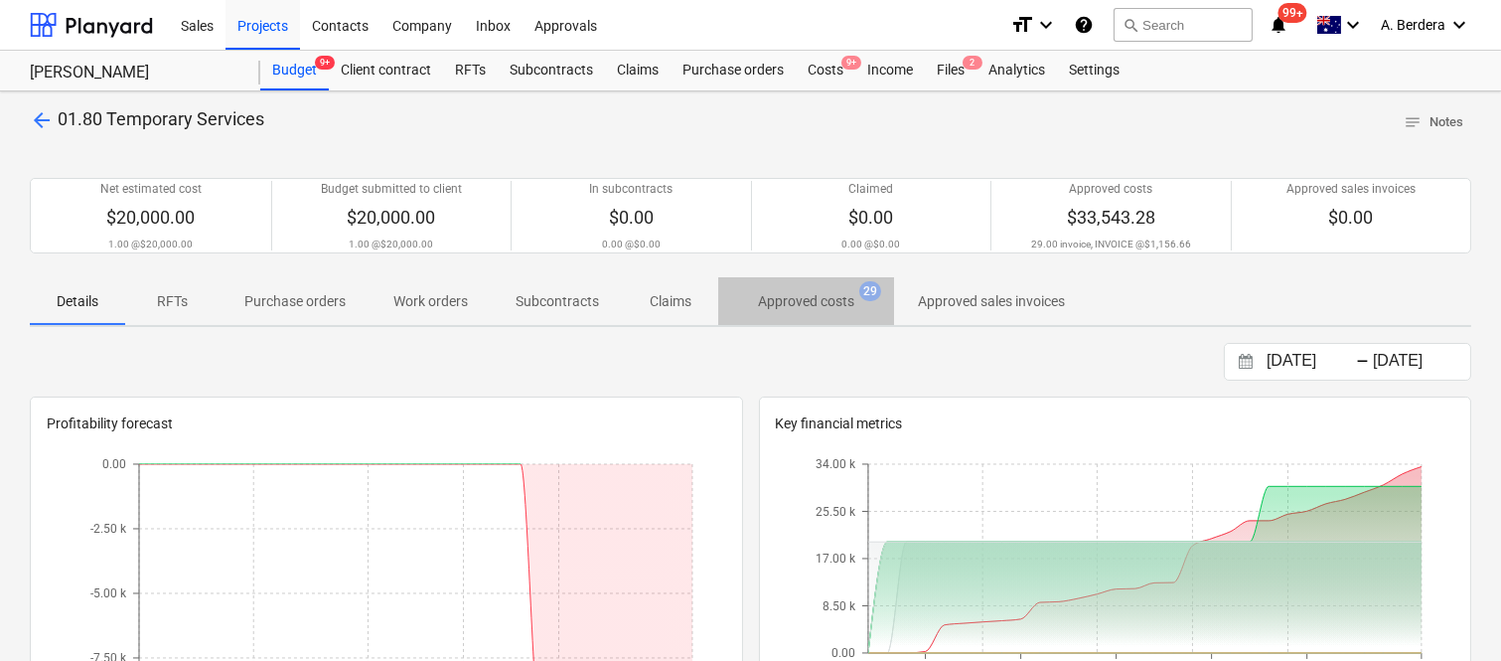
click at [787, 301] on p "Approved costs" at bounding box center [806, 301] width 96 height 21
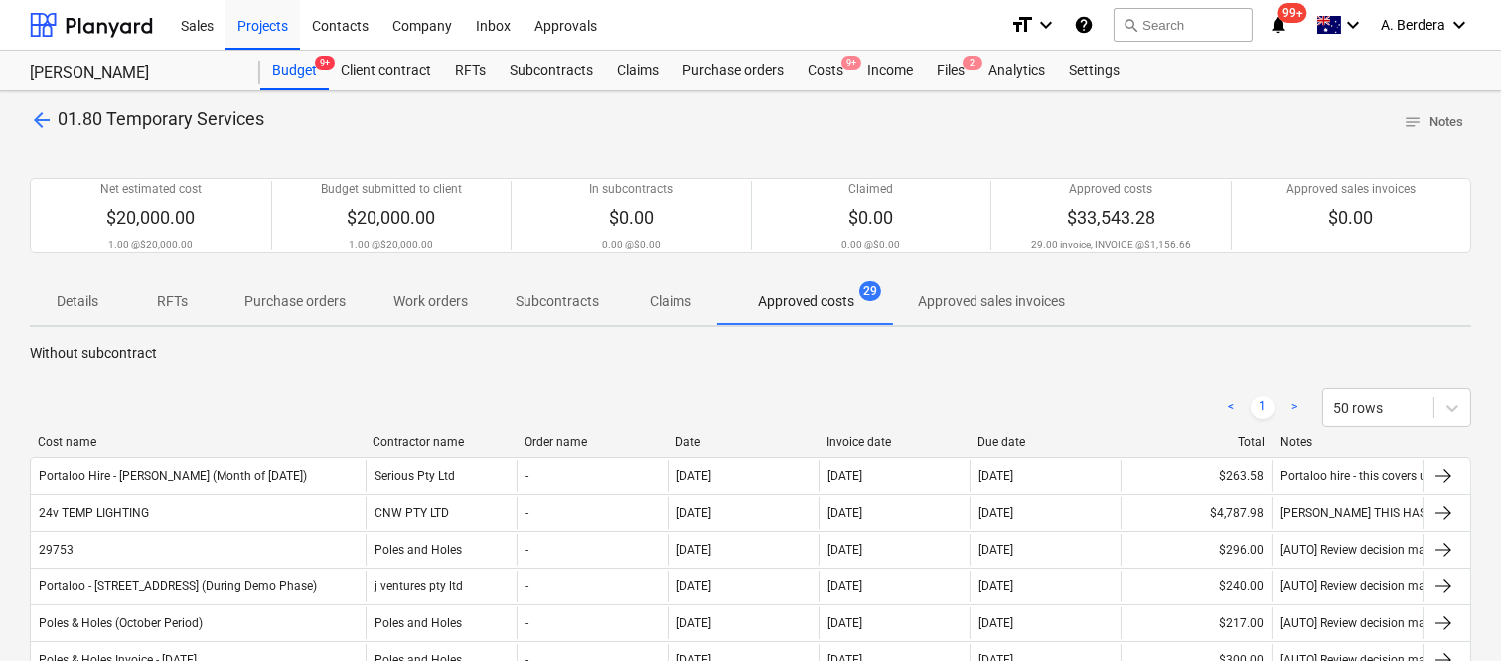
drag, startPoint x: 205, startPoint y: 443, endPoint x: 368, endPoint y: 424, distance: 164.0
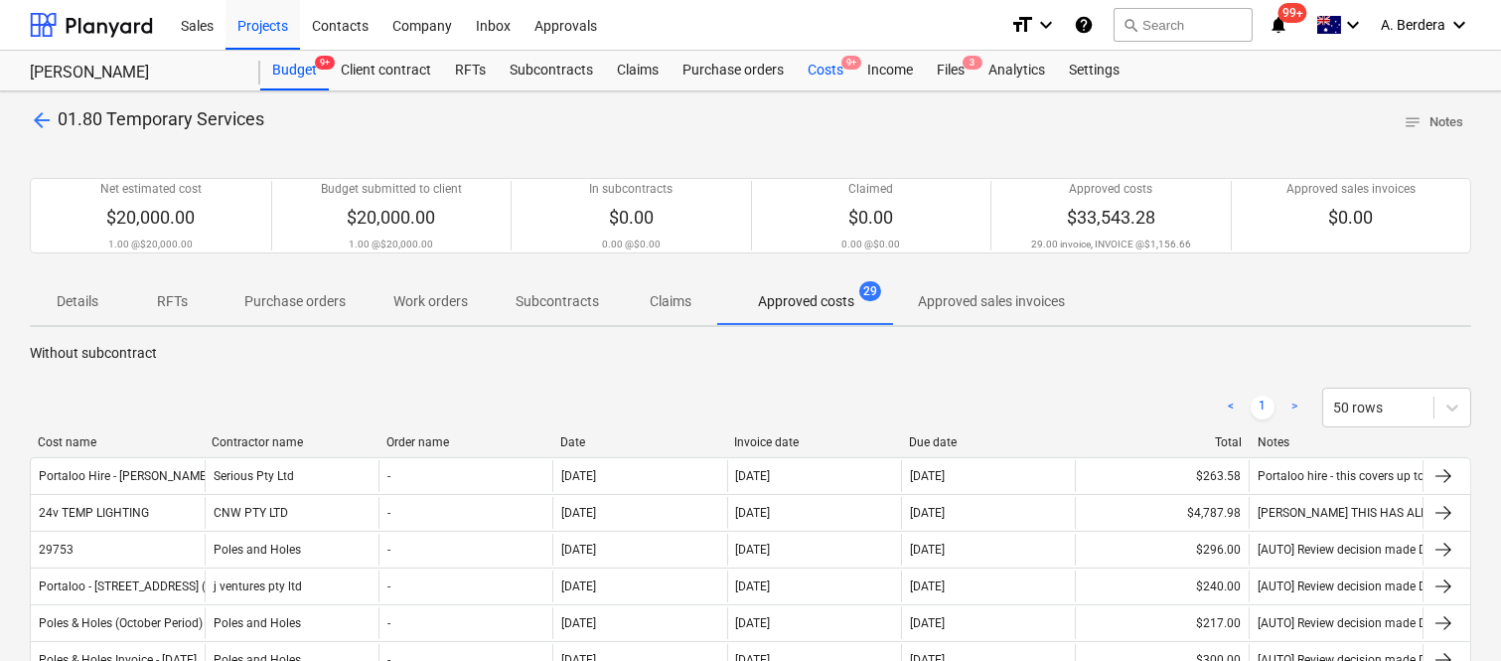
click at [822, 75] on div "Costs 9+" at bounding box center [826, 71] width 60 height 40
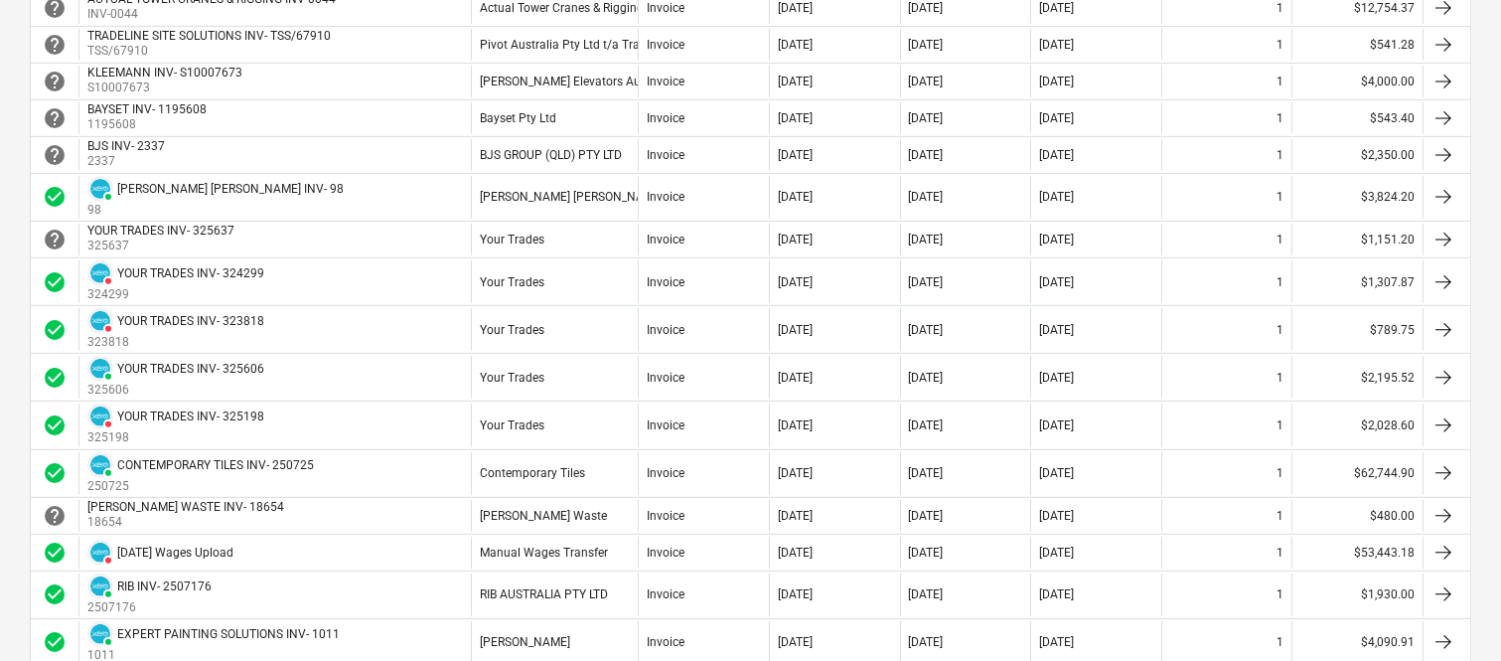
scroll to position [1501, 0]
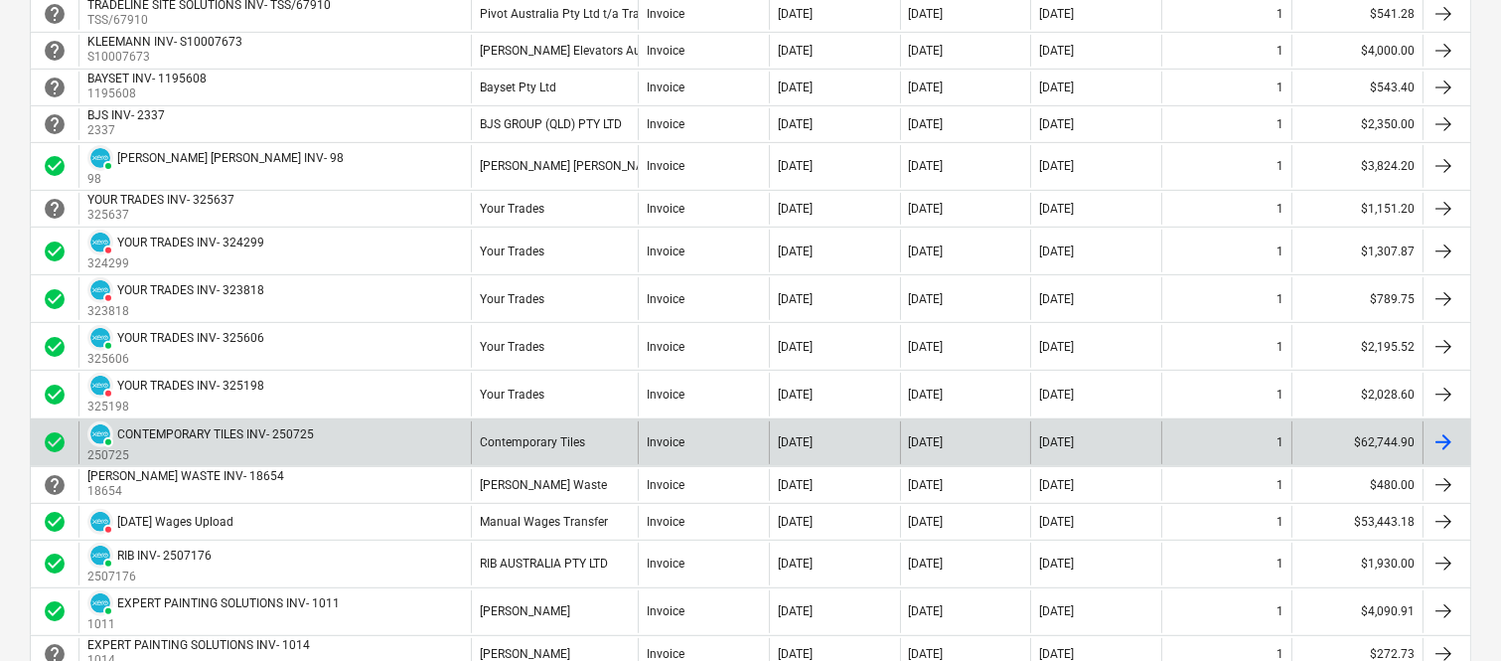
click at [830, 427] on div "[DATE]" at bounding box center [834, 442] width 131 height 43
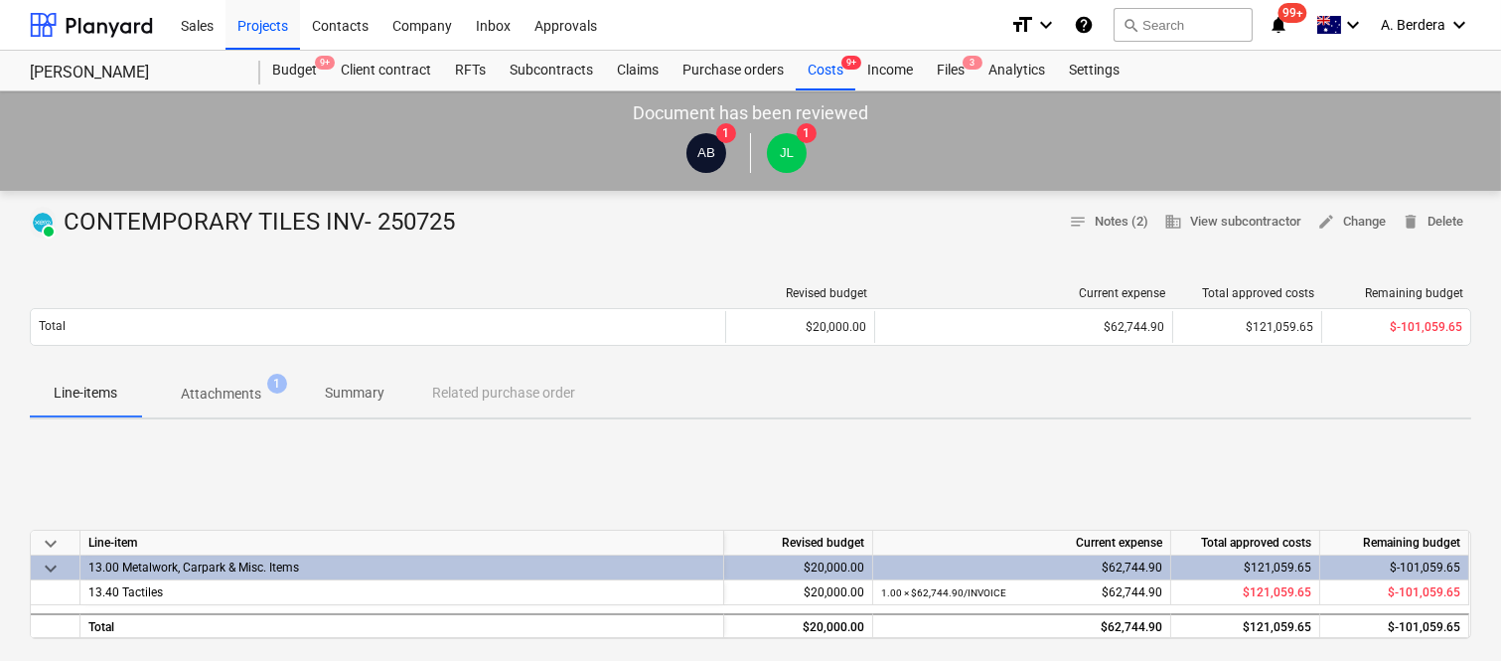
click at [379, 398] on p "Summary" at bounding box center [355, 392] width 60 height 21
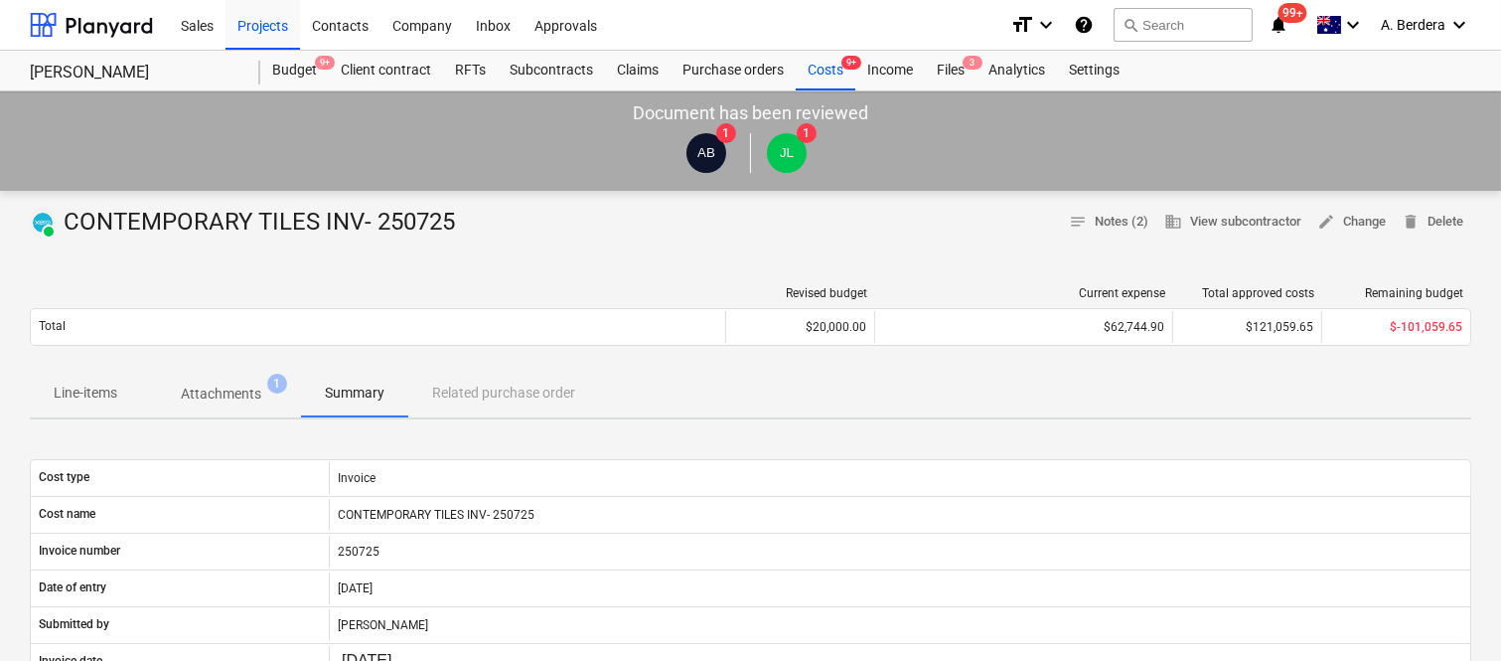
drag, startPoint x: 379, startPoint y: 398, endPoint x: 1071, endPoint y: 379, distance: 691.7
click at [1071, 379] on div "Line-items Attachments 1 Summary Related purchase order" at bounding box center [750, 394] width 1441 height 48
click at [82, 394] on p "Line-items" at bounding box center [86, 392] width 64 height 21
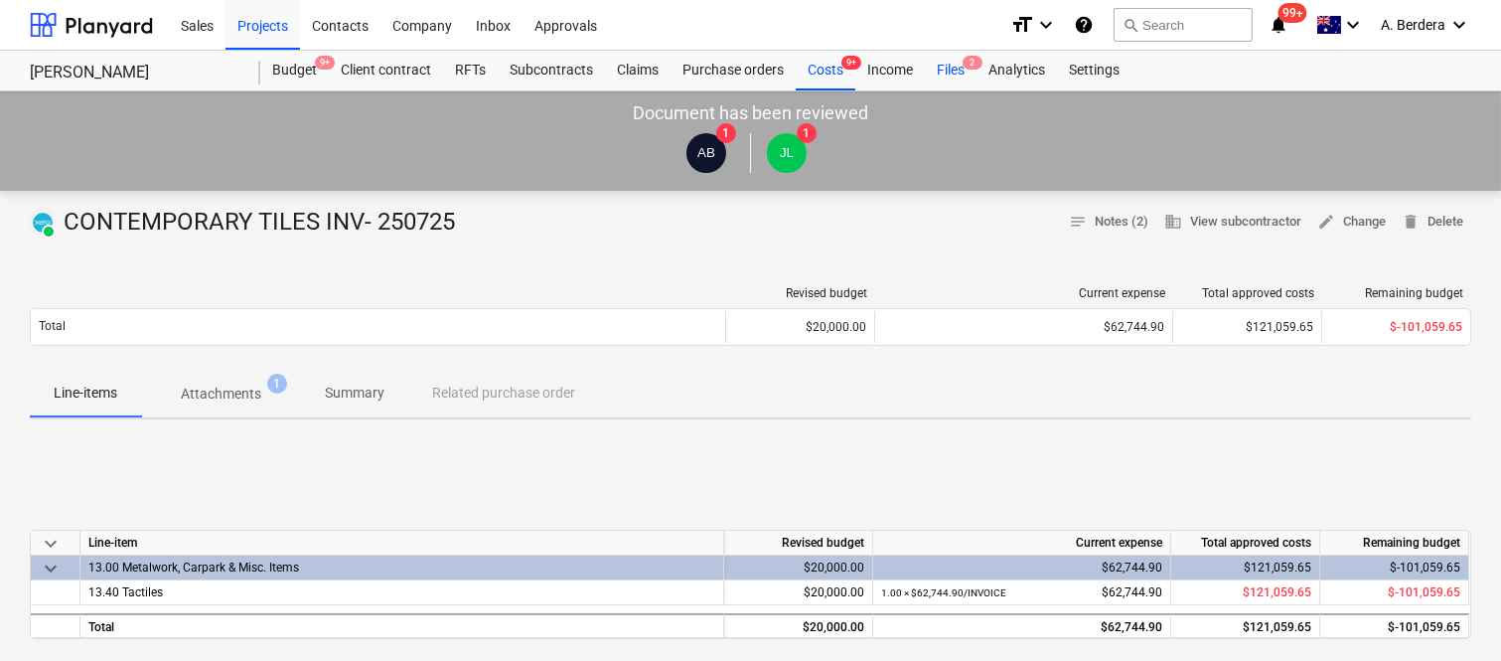
click at [955, 74] on div "Files 2" at bounding box center [951, 71] width 52 height 40
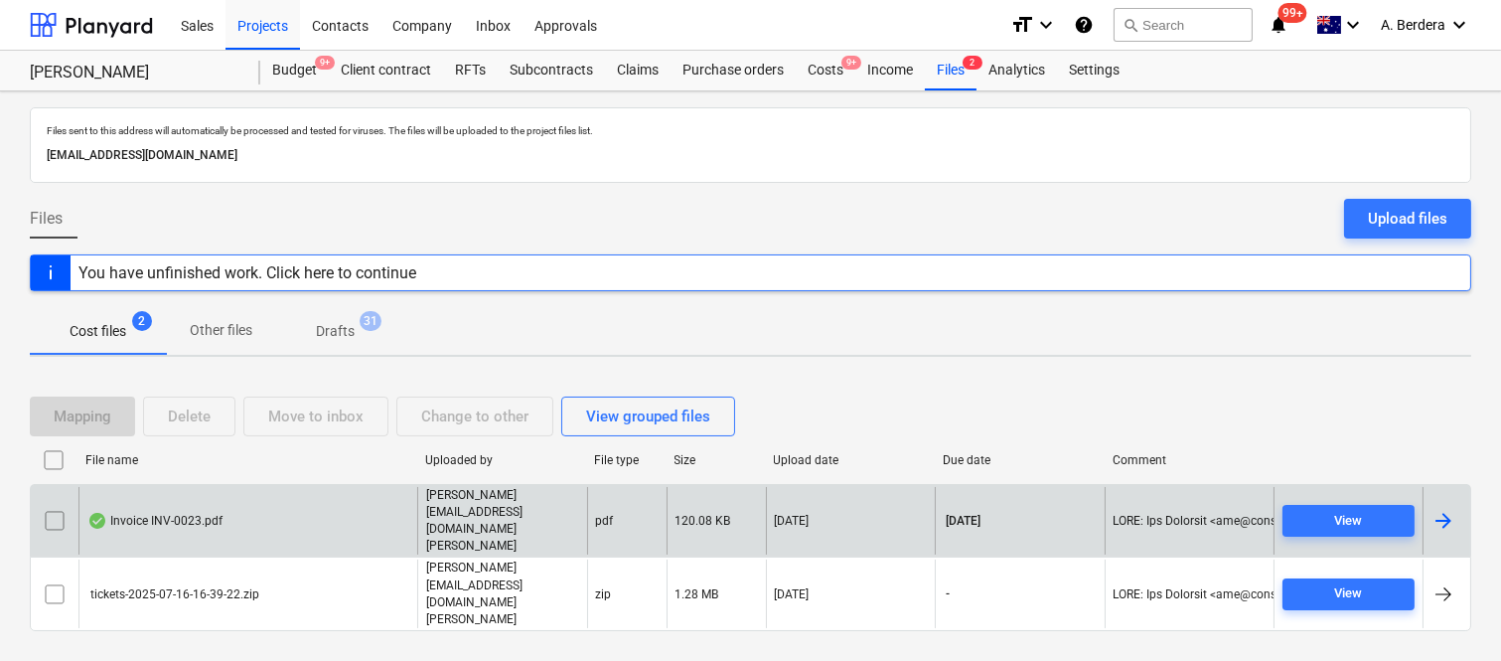
click at [388, 531] on div "Invoice INV-0023.pdf" at bounding box center [247, 521] width 339 height 69
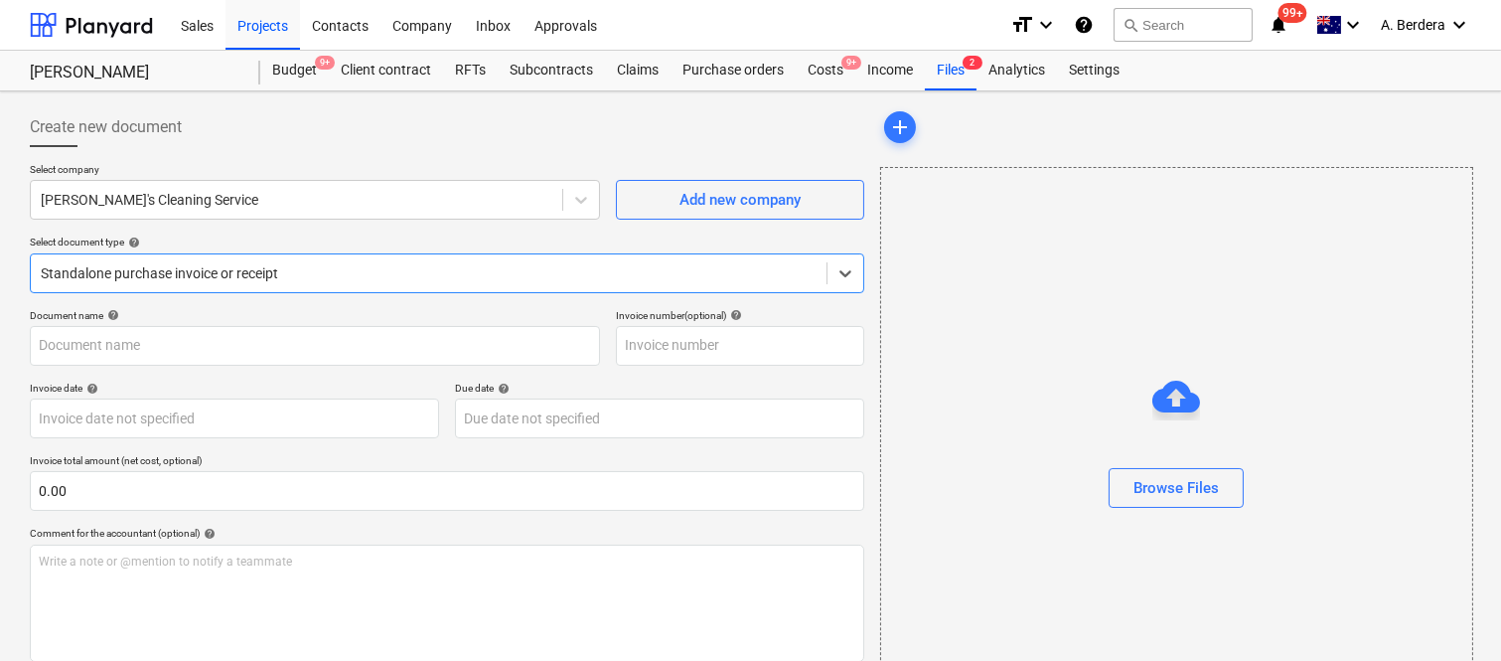
type input "INV-0023"
type input "[DATE]"
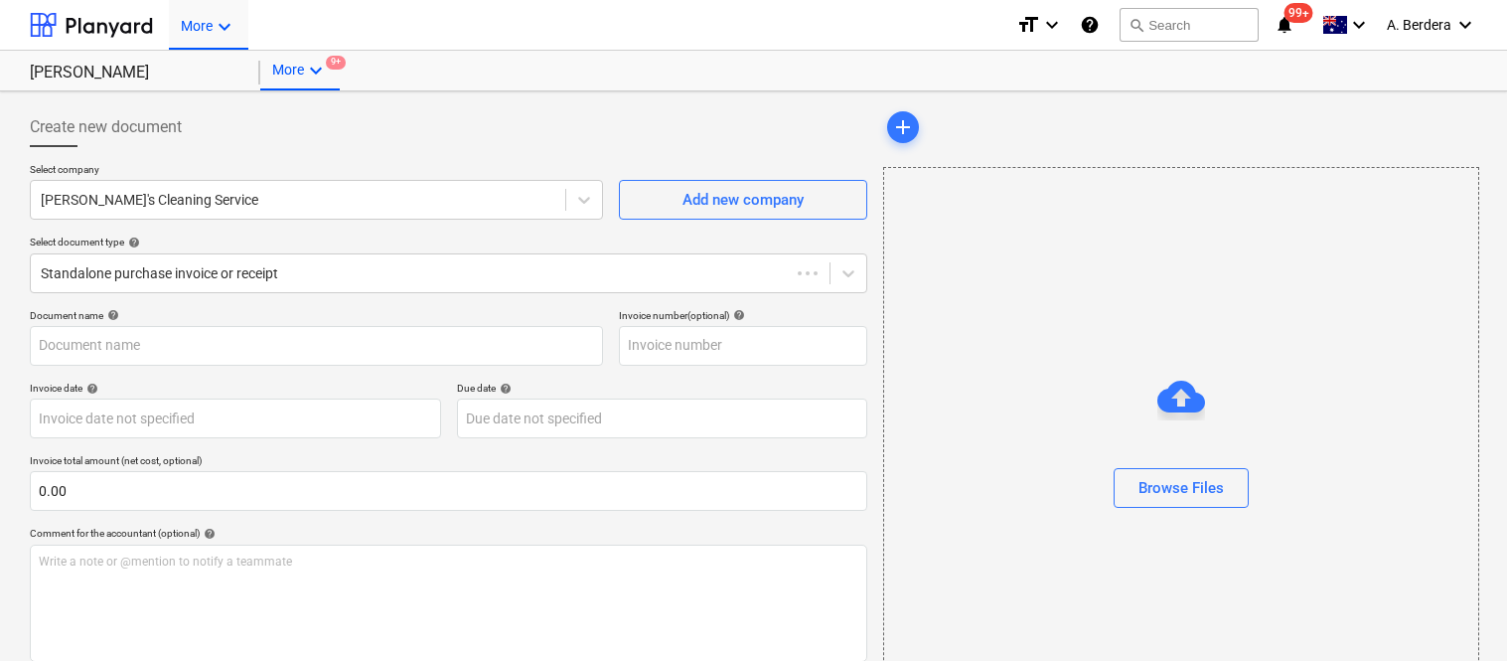
type input "INV-0023"
type input "[DATE]"
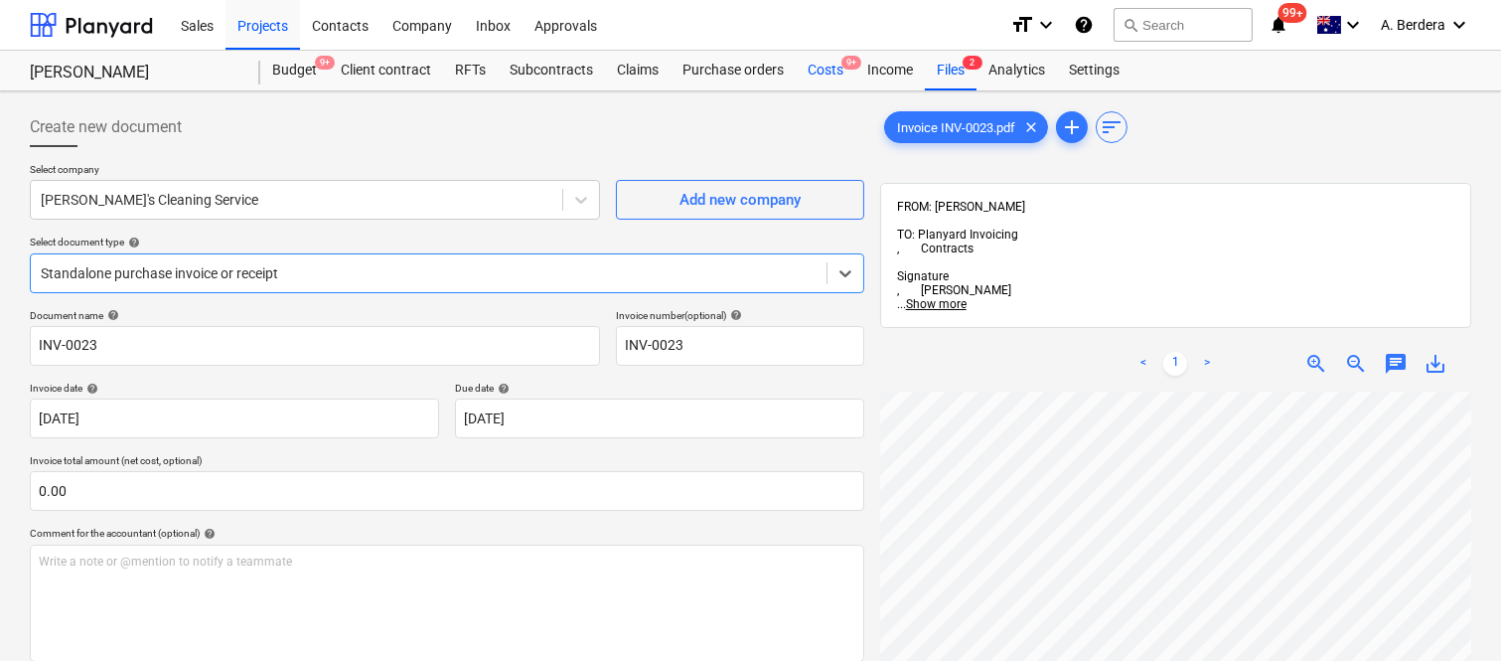
click at [822, 66] on div "Costs 9+" at bounding box center [826, 71] width 60 height 40
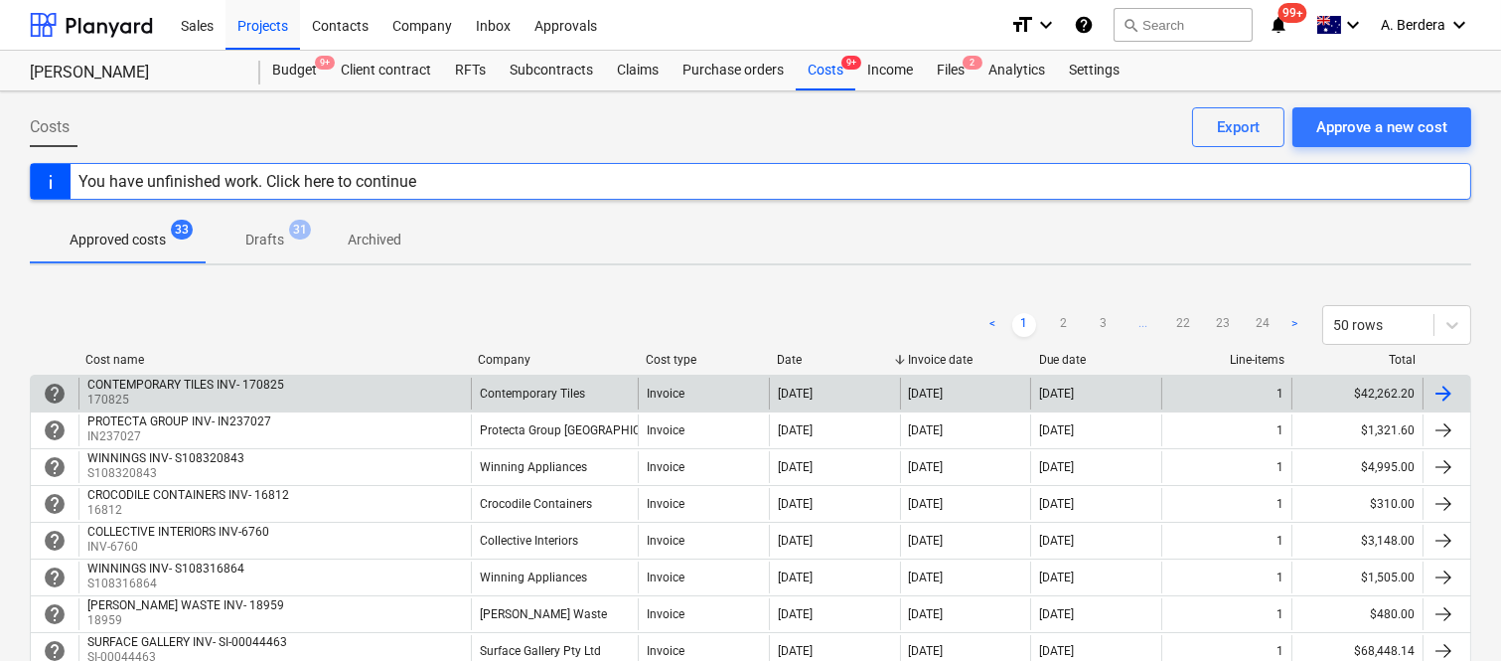
click at [434, 385] on div "CONTEMPORARY TILES INV- 170825 170825" at bounding box center [274, 393] width 392 height 32
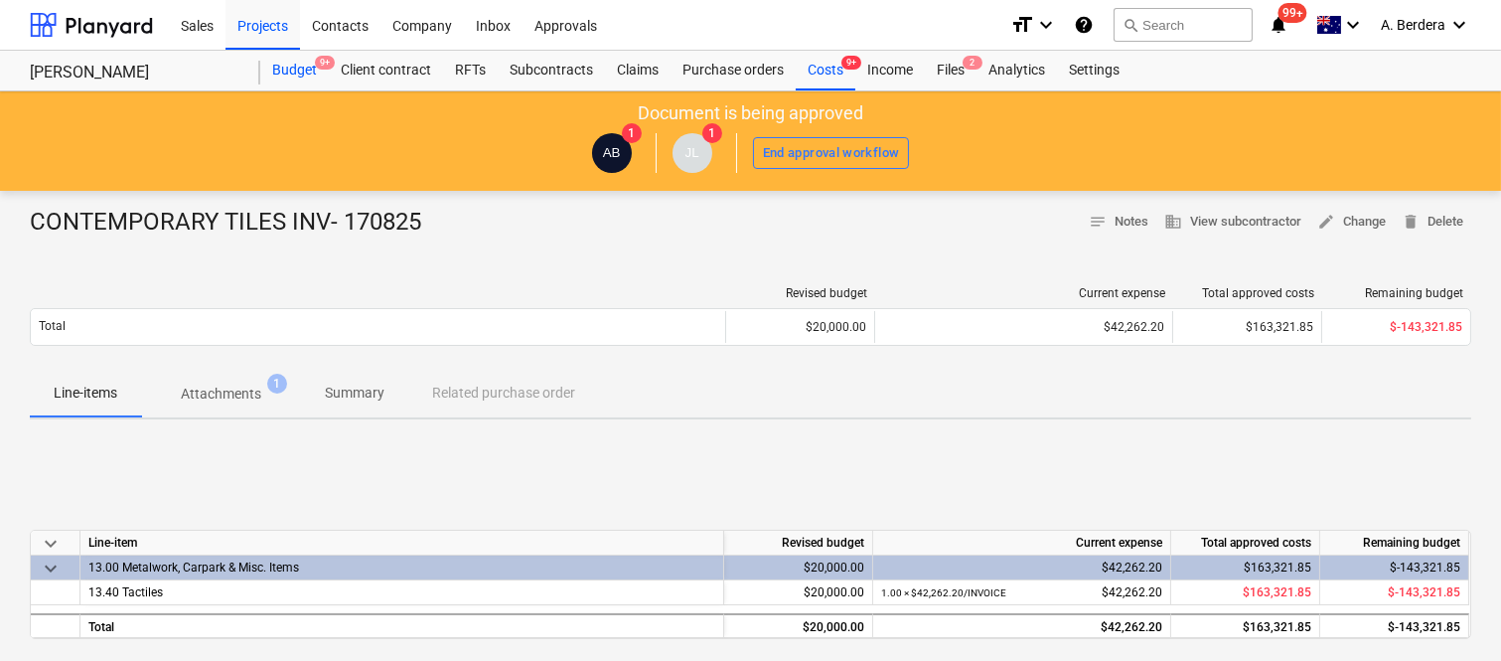
click at [309, 66] on div "Budget 9+" at bounding box center [294, 71] width 69 height 40
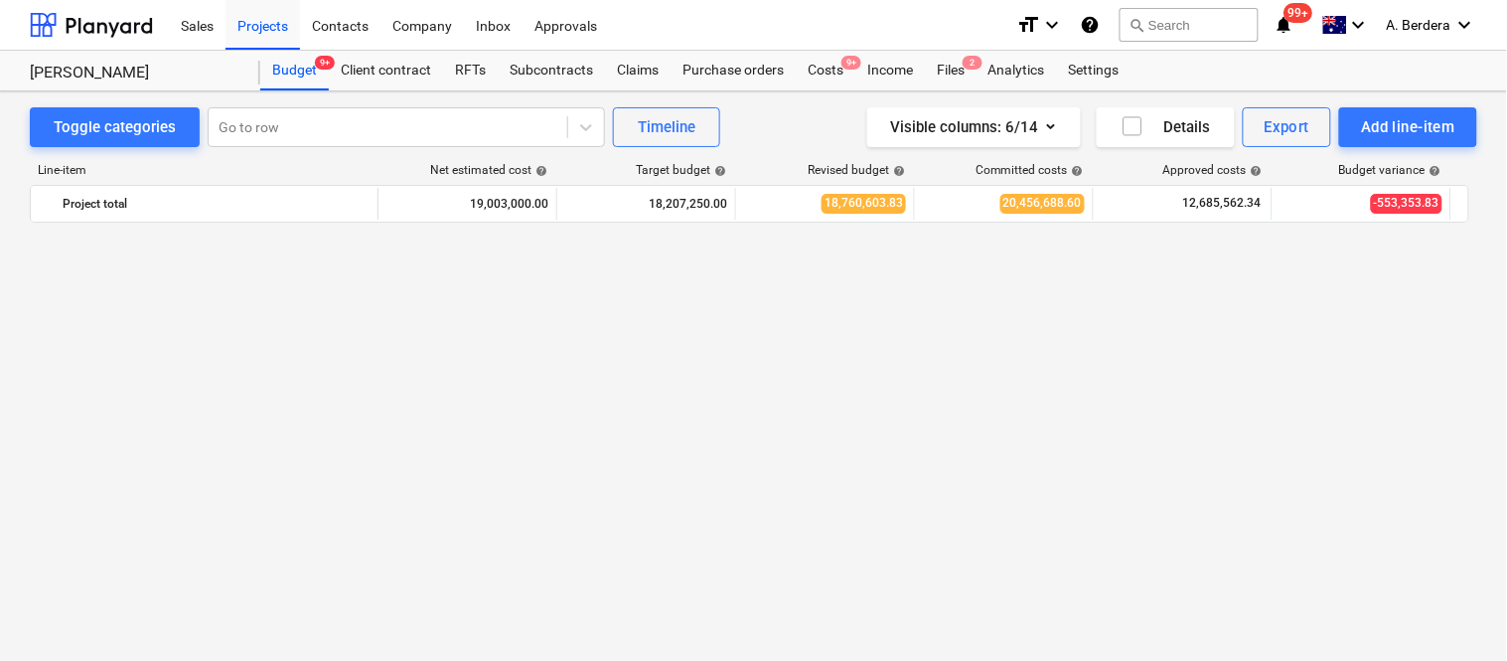
scroll to position [2777, 0]
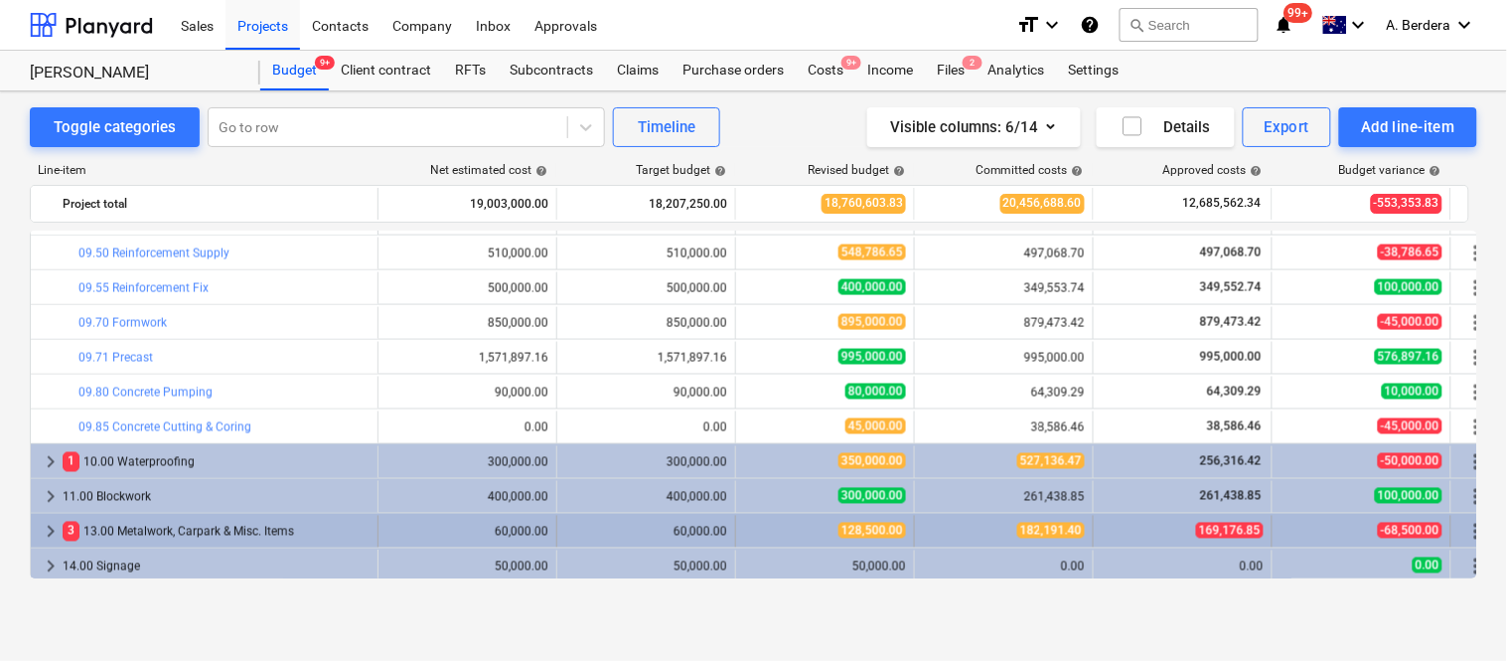
click at [352, 533] on div "3 13.00 Metalwork, Carpark & Misc. Items" at bounding box center [216, 532] width 307 height 32
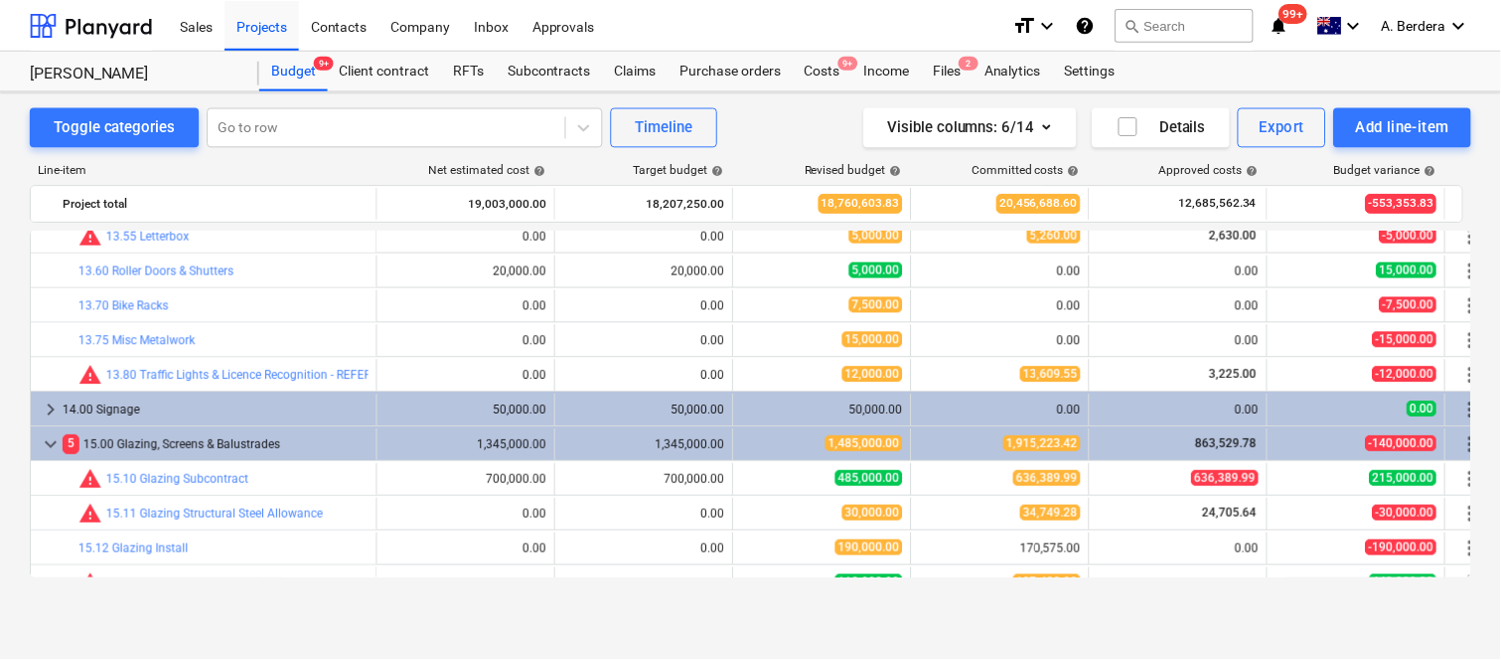
scroll to position [3081, 0]
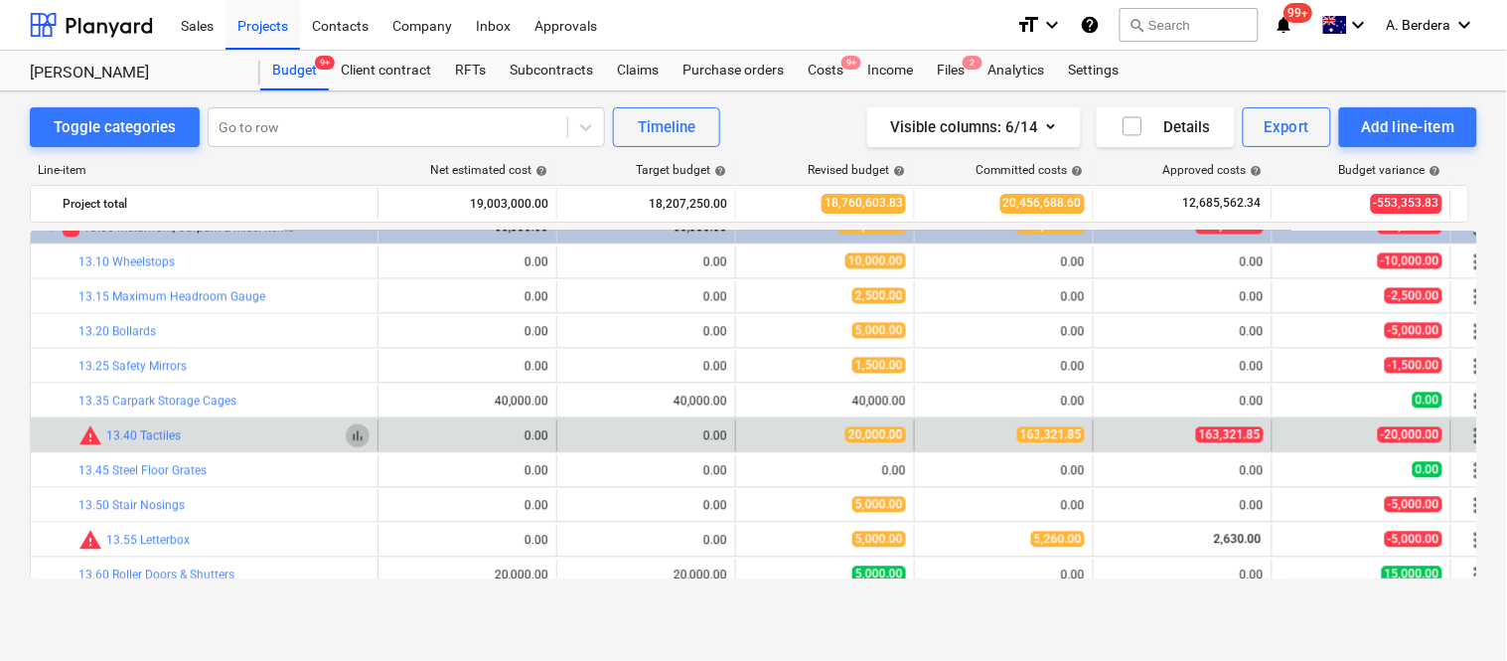
click at [353, 432] on span "bar_chart" at bounding box center [358, 436] width 16 height 16
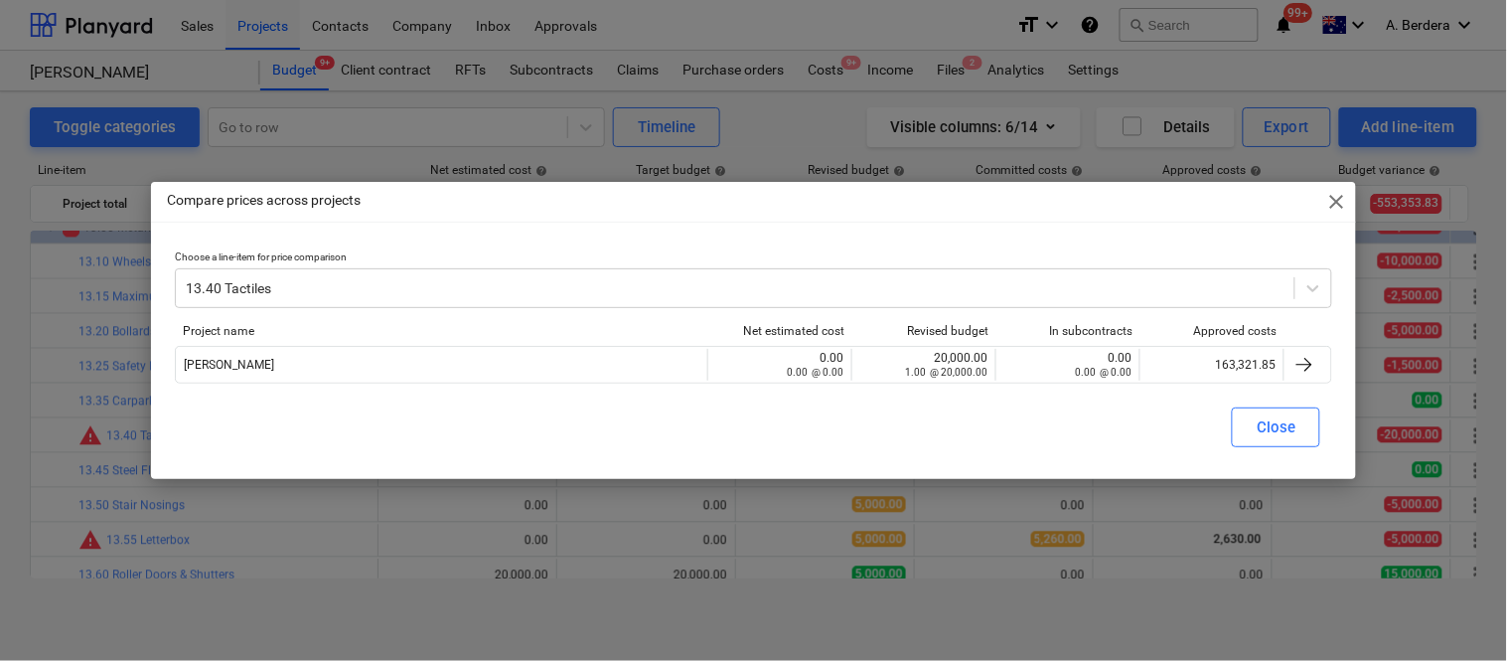
click at [1214, 329] on div "Approved costs" at bounding box center [1212, 331] width 128 height 14
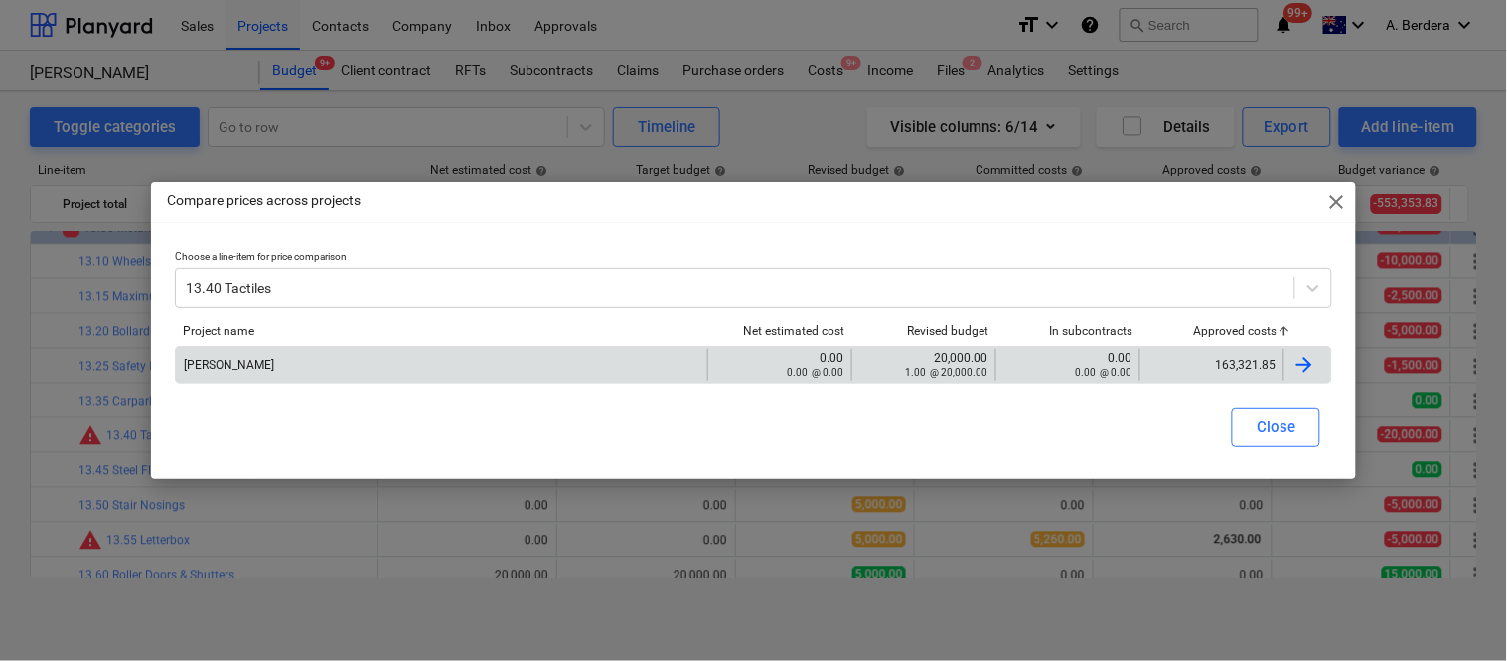
click at [1223, 359] on div "163,321.85" at bounding box center [1211, 365] width 127 height 14
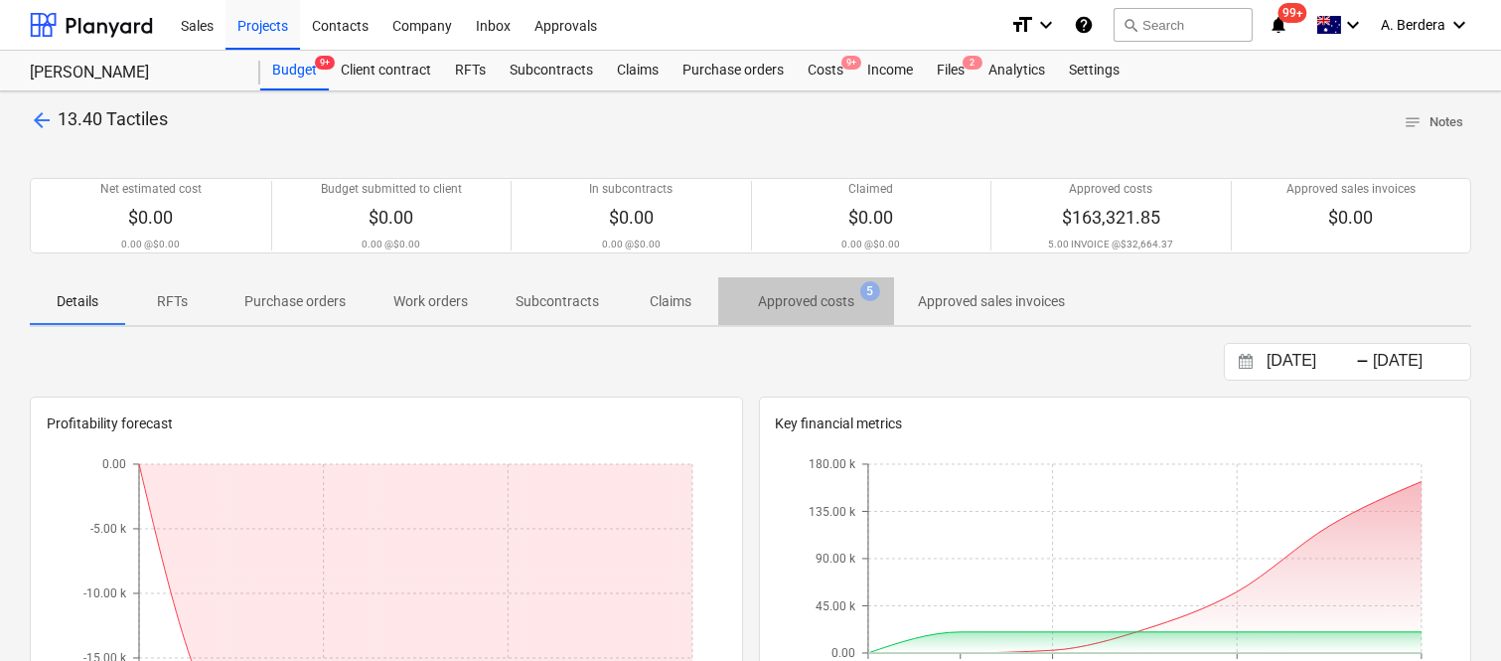
click at [779, 300] on p "Approved costs" at bounding box center [806, 301] width 96 height 21
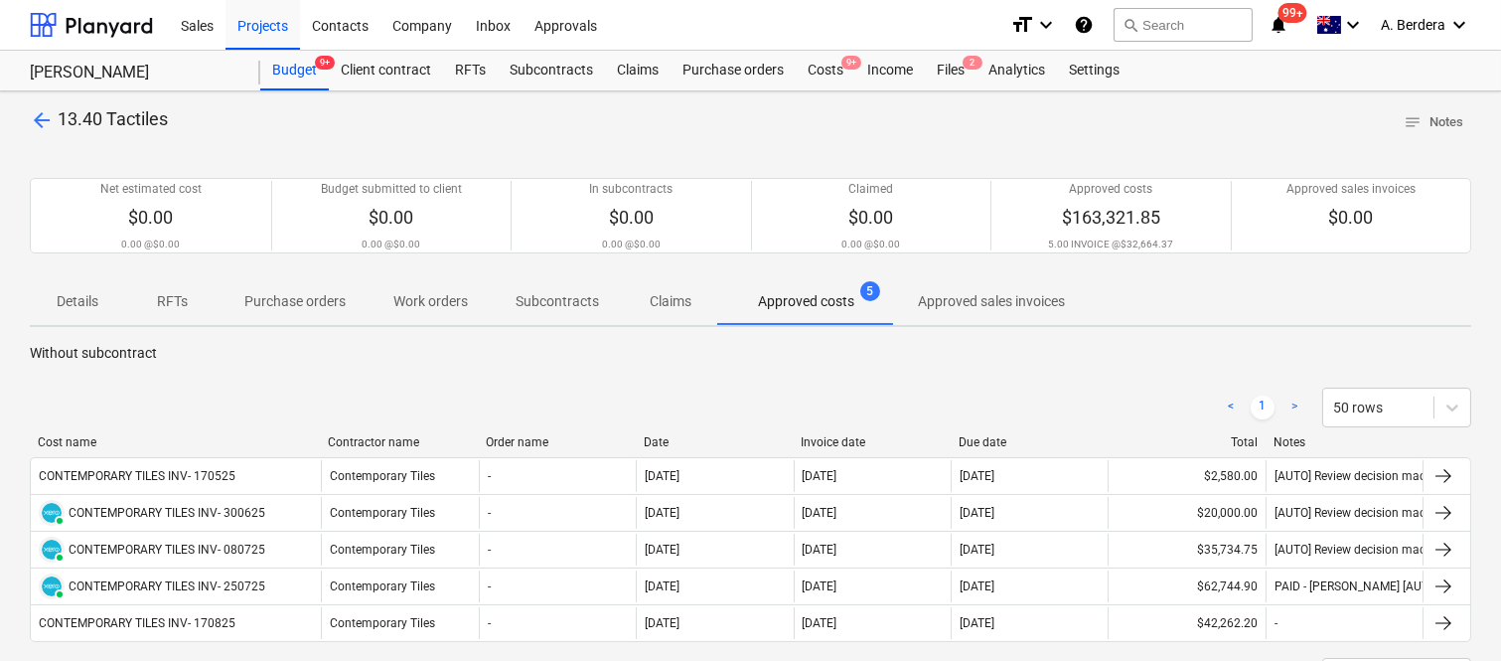
drag, startPoint x: 204, startPoint y: 439, endPoint x: 320, endPoint y: 424, distance: 117.2
click at [320, 424] on div "< 1 > 50 rows Cost name Contractor name Order name Date Invoice date Due date T…" at bounding box center [750, 543] width 1441 height 358
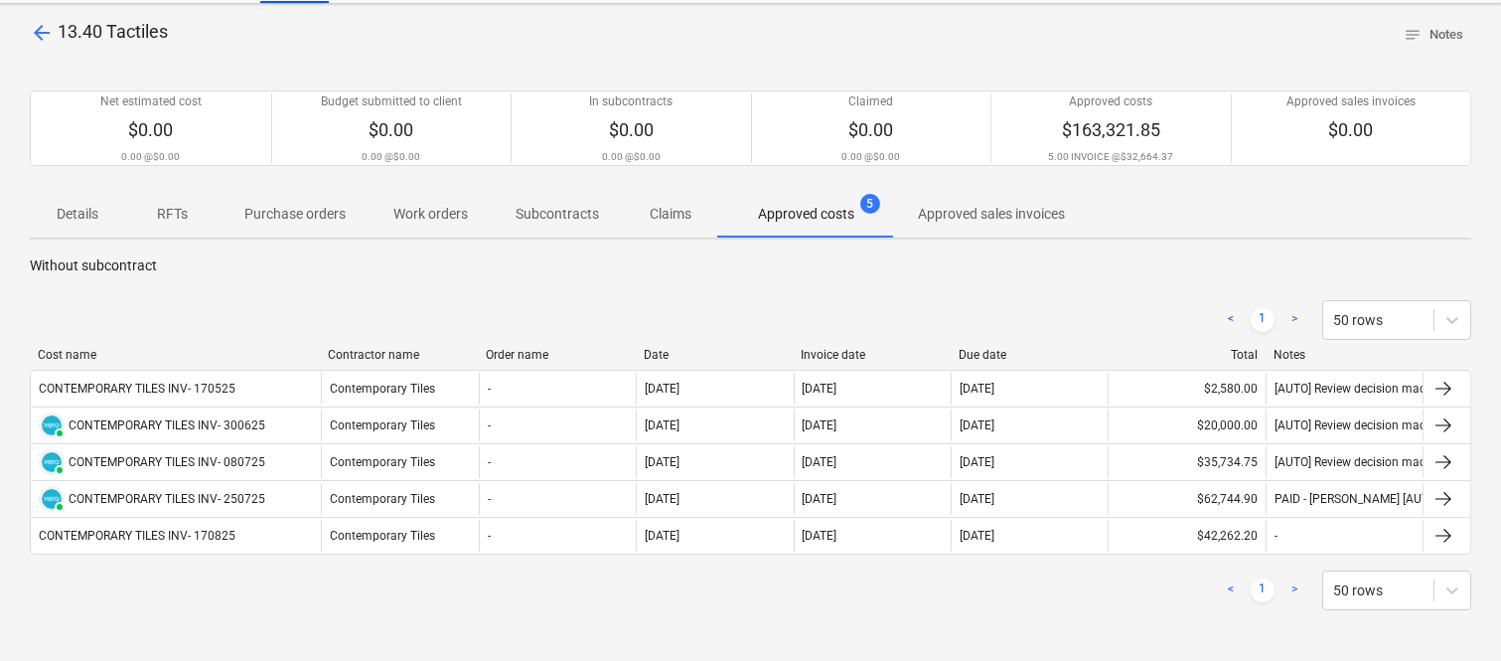
scroll to position [89, 0]
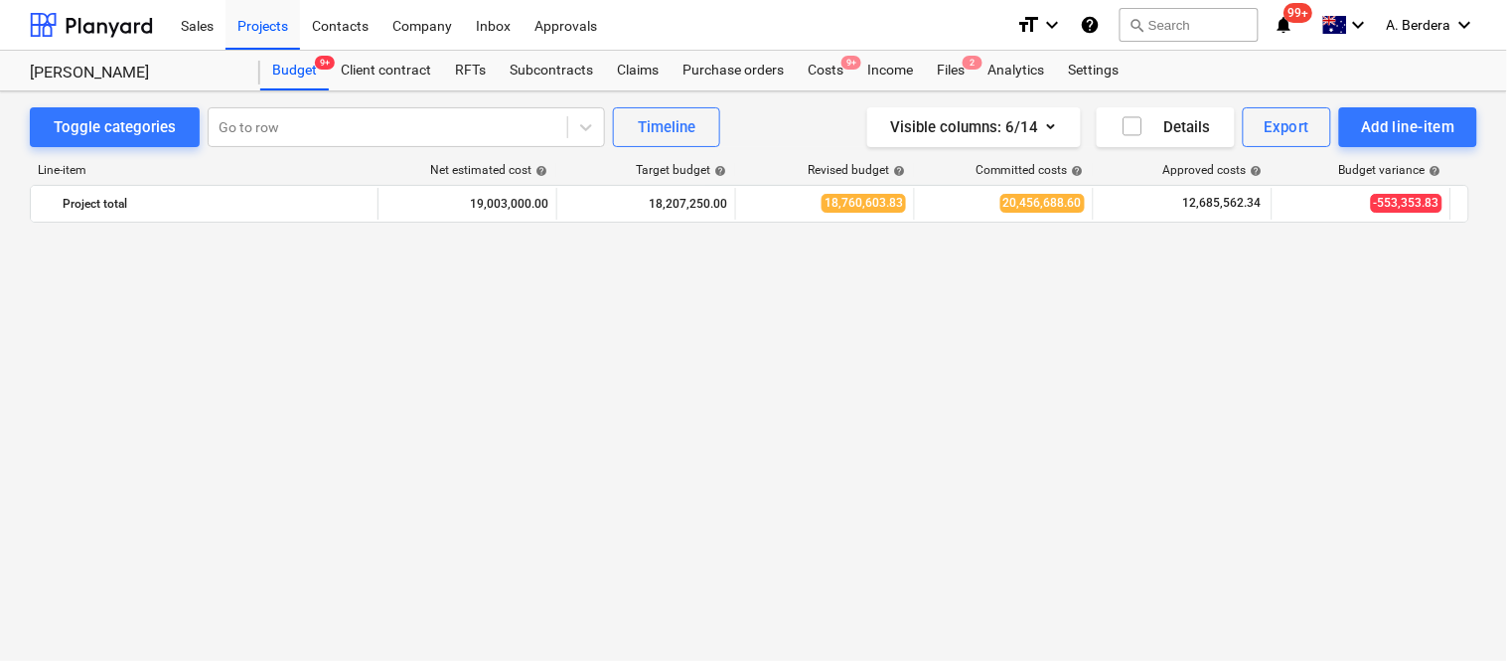
scroll to position [3841, 0]
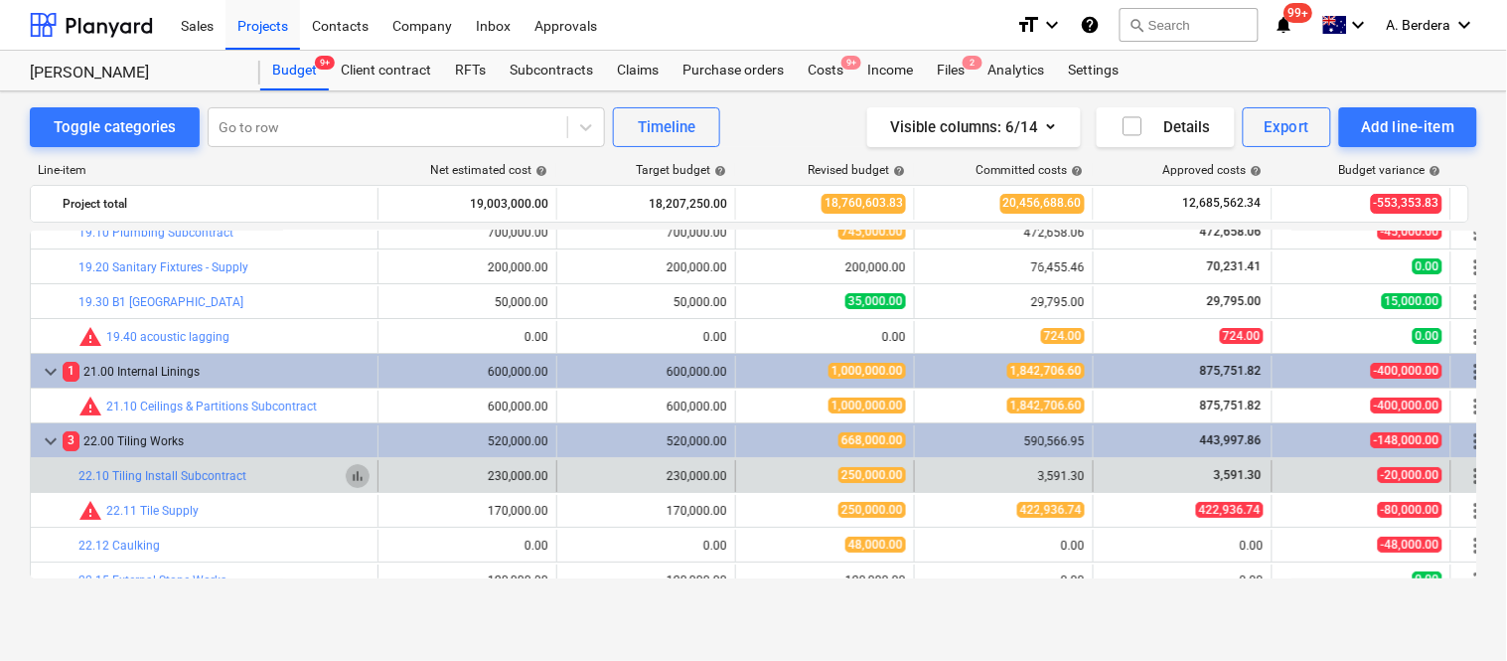
click at [359, 478] on span "bar_chart" at bounding box center [358, 476] width 16 height 16
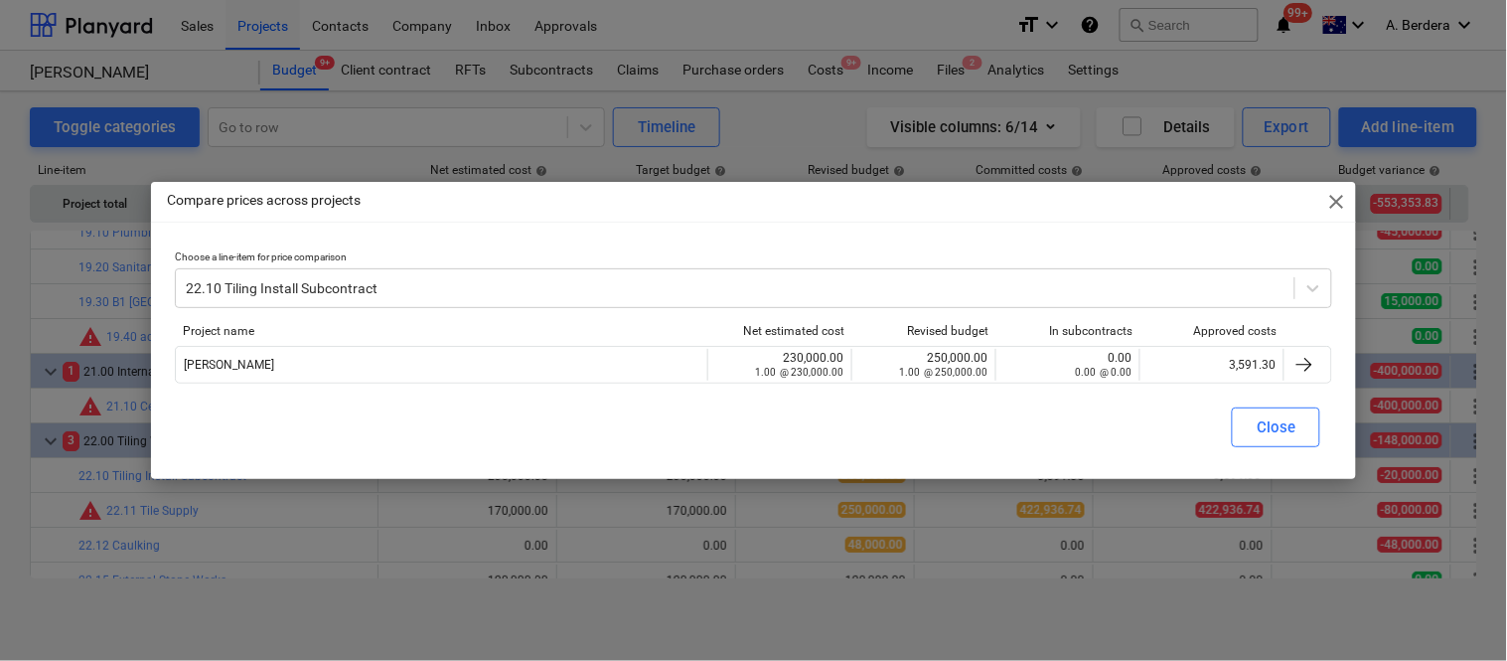
click at [1335, 203] on span "close" at bounding box center [1336, 202] width 24 height 24
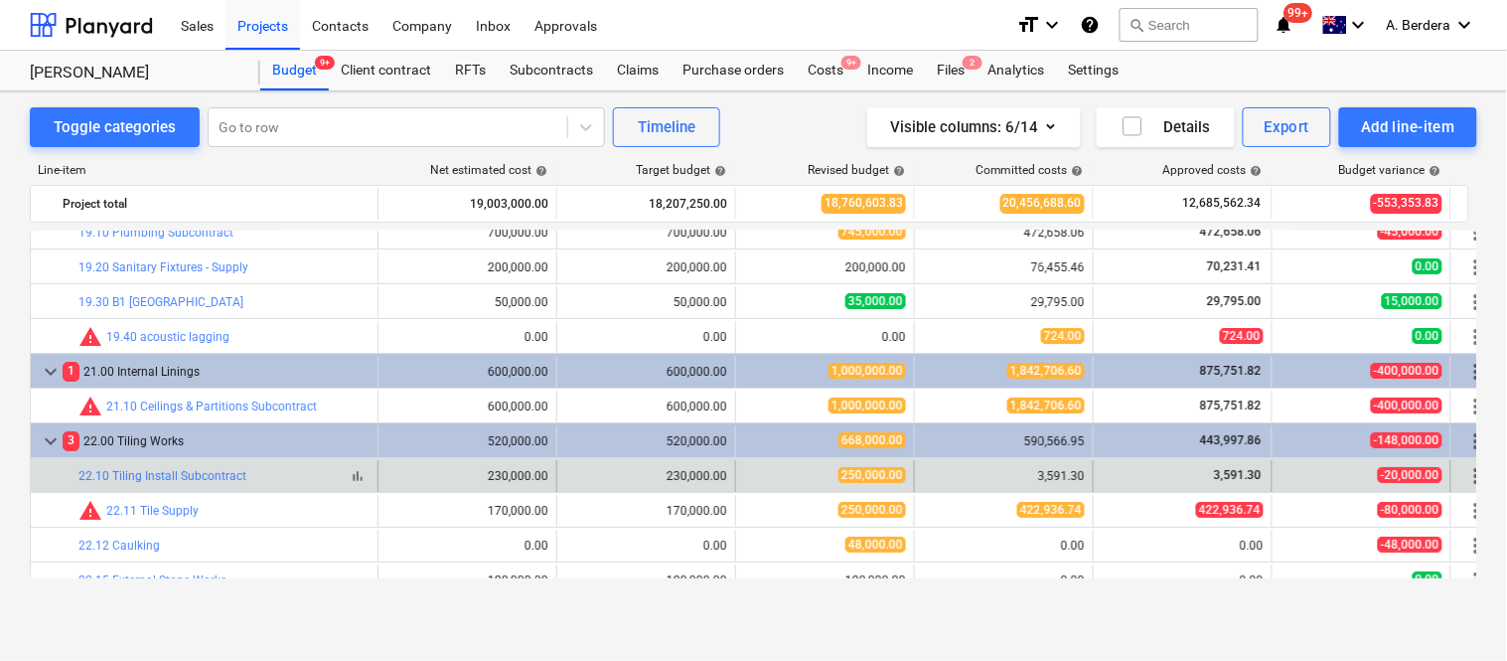
click at [361, 478] on span "bar_chart" at bounding box center [358, 476] width 16 height 16
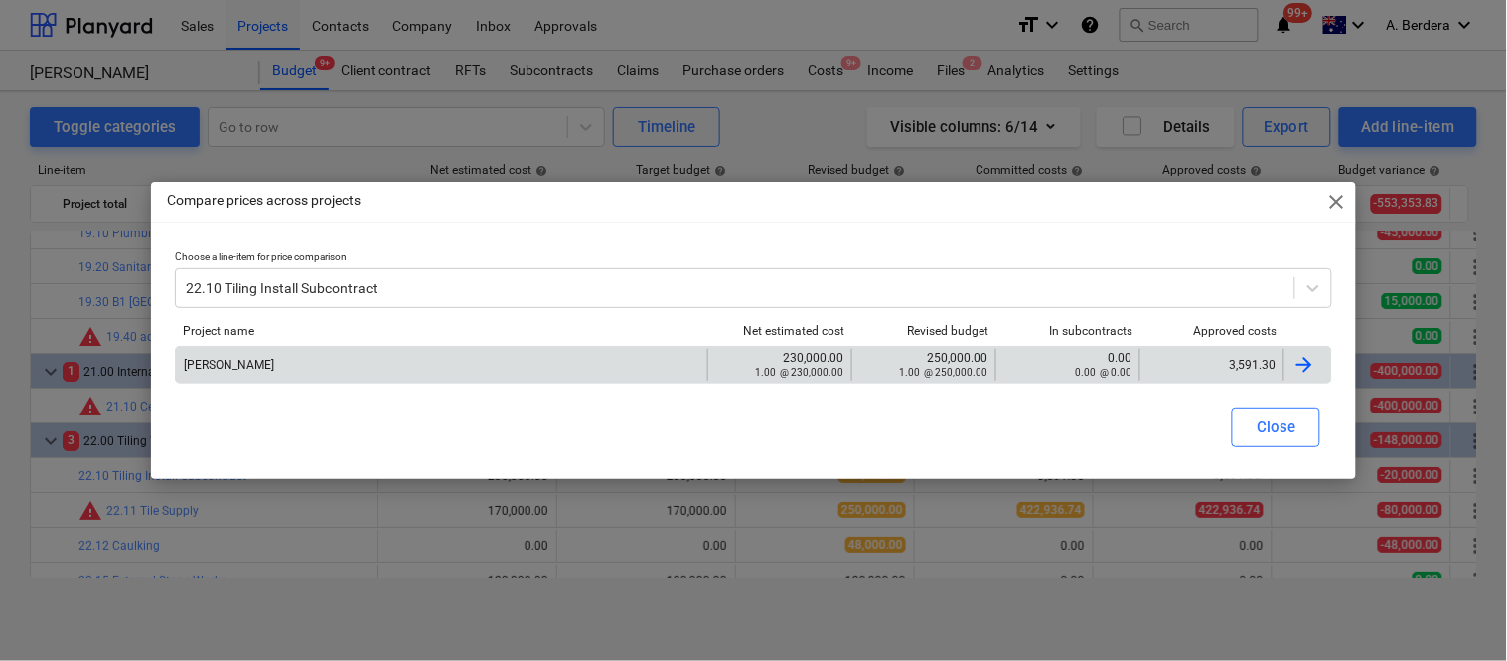
click at [1224, 363] on div "3,591.30" at bounding box center [1211, 365] width 127 height 14
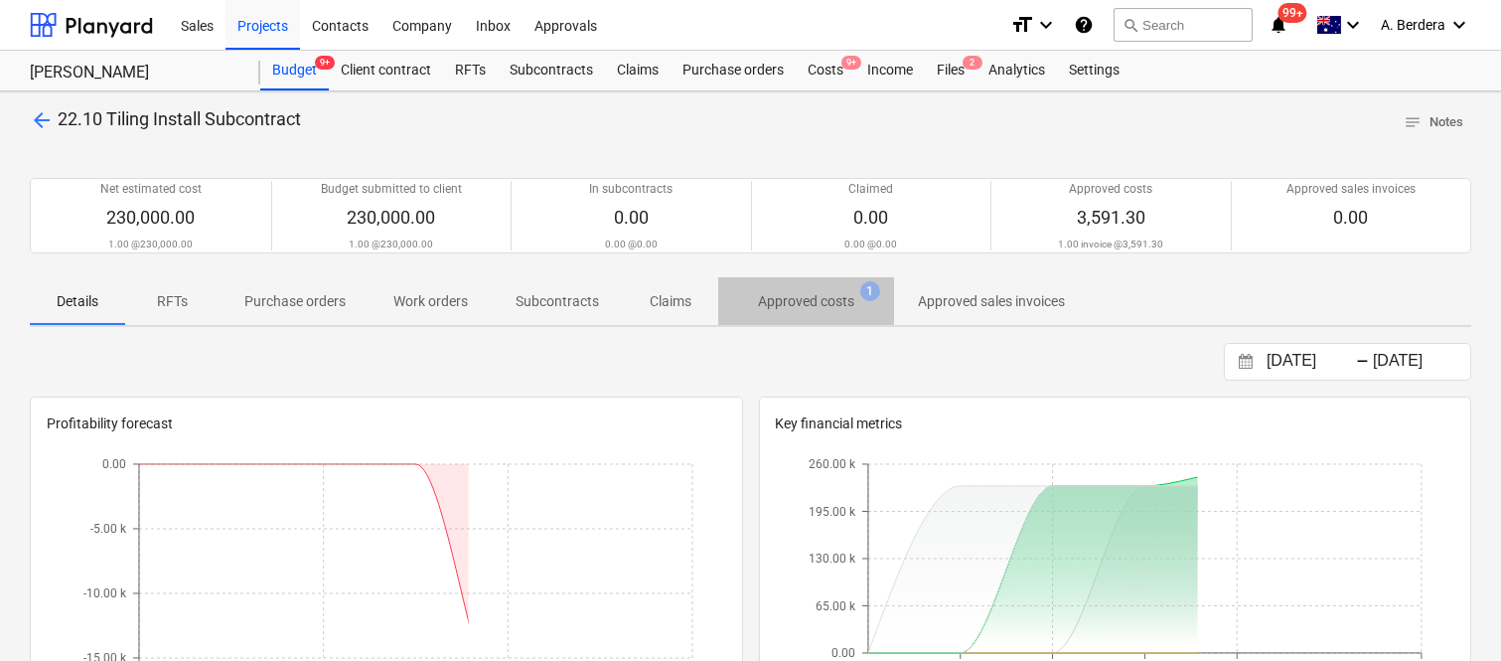
click at [819, 299] on p "Approved costs" at bounding box center [806, 301] width 96 height 21
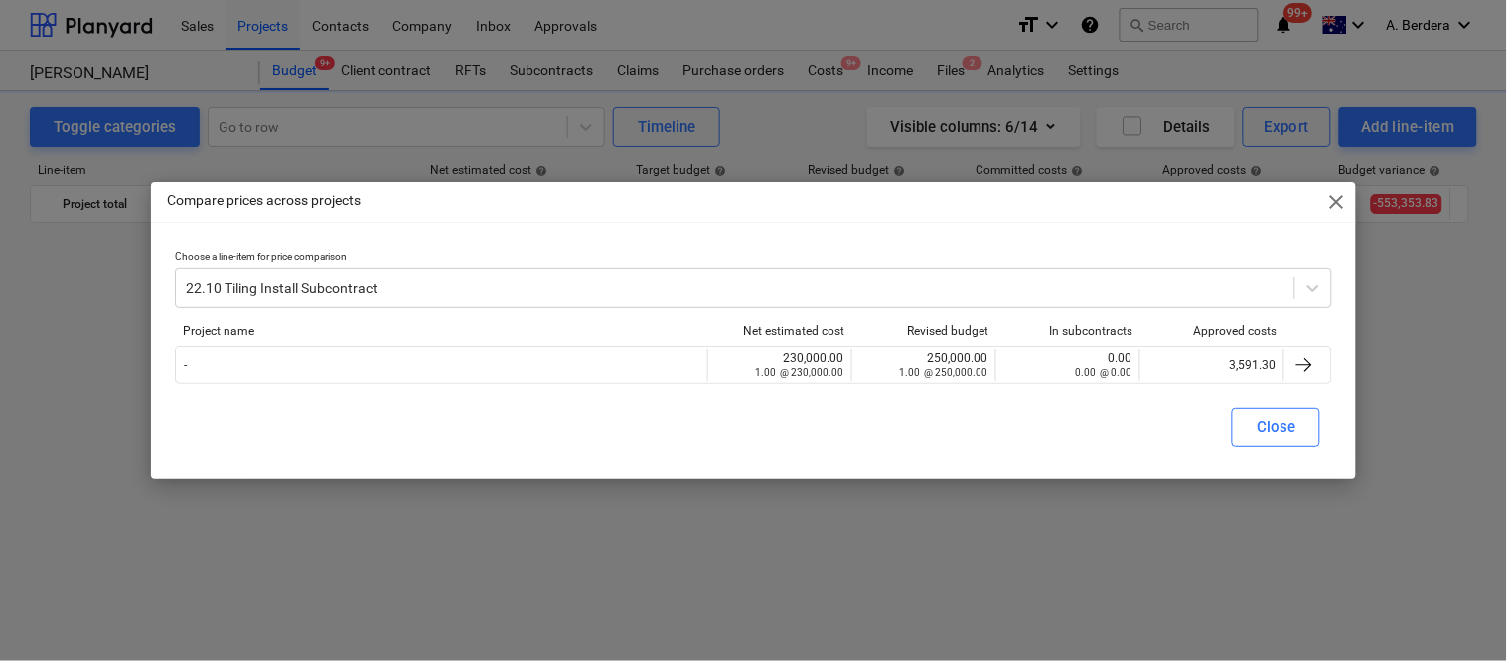
click at [1341, 197] on span "close" at bounding box center [1336, 202] width 24 height 24
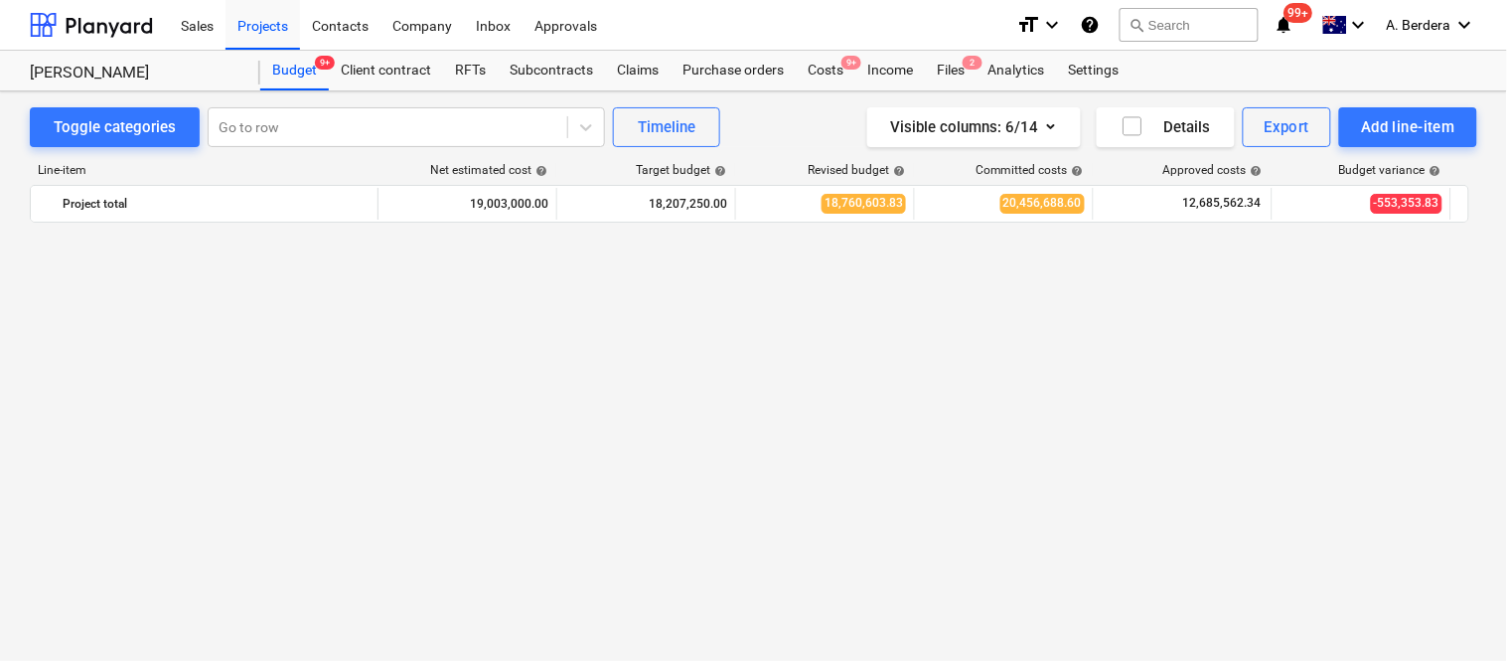
scroll to position [3841, 0]
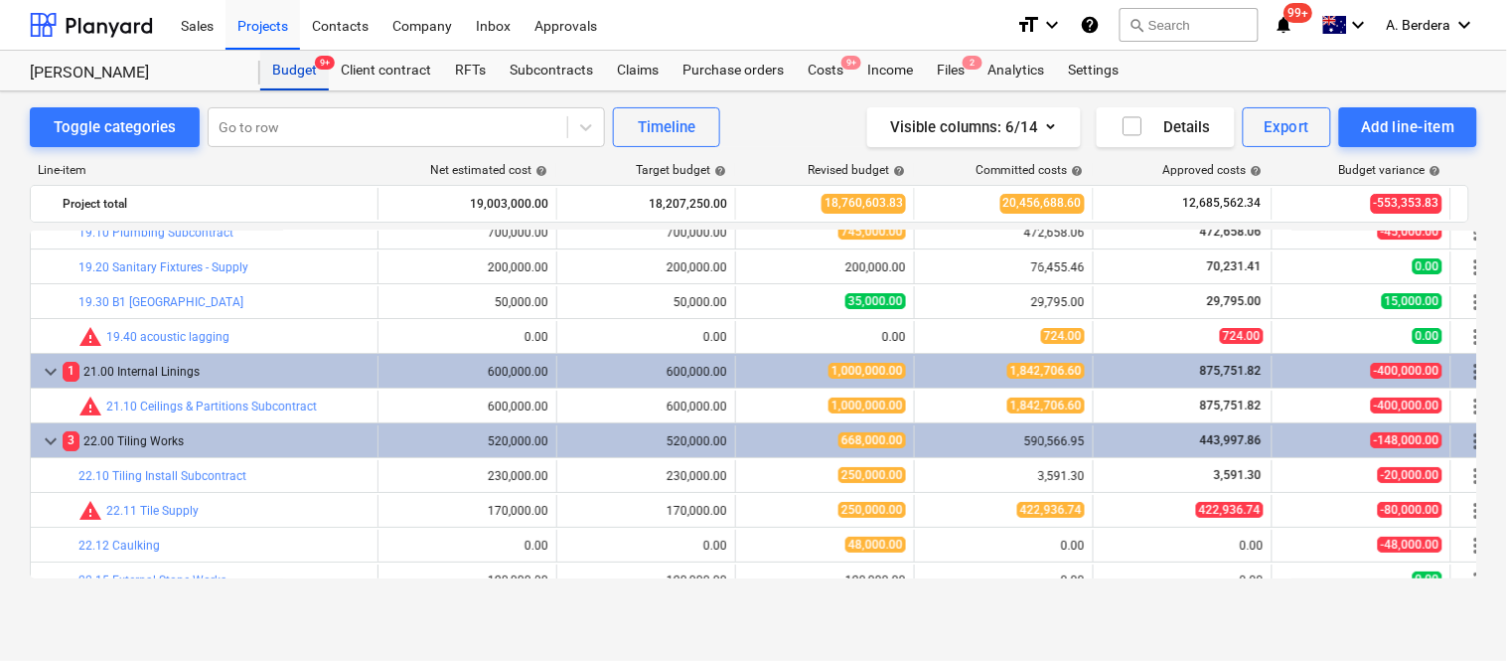
click at [289, 67] on div "Budget 9+" at bounding box center [294, 71] width 69 height 40
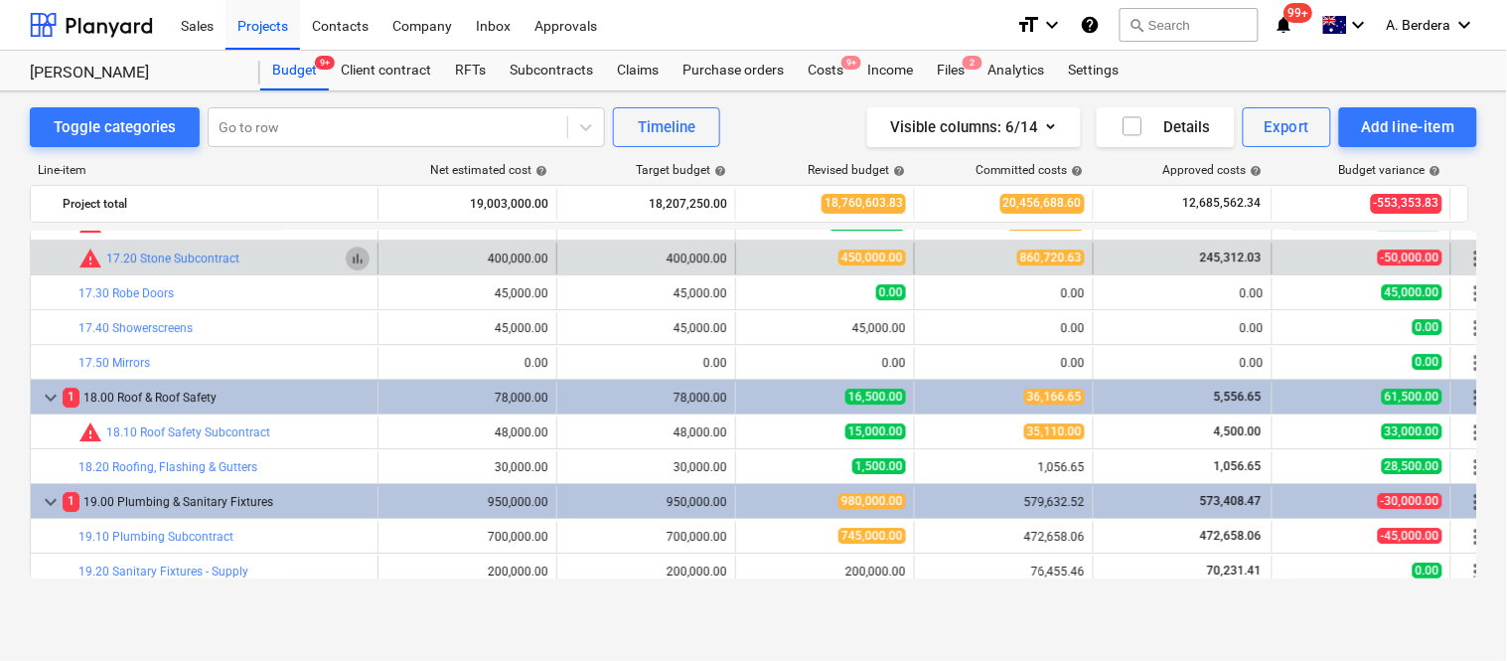
click at [355, 262] on span "bar_chart" at bounding box center [358, 258] width 16 height 16
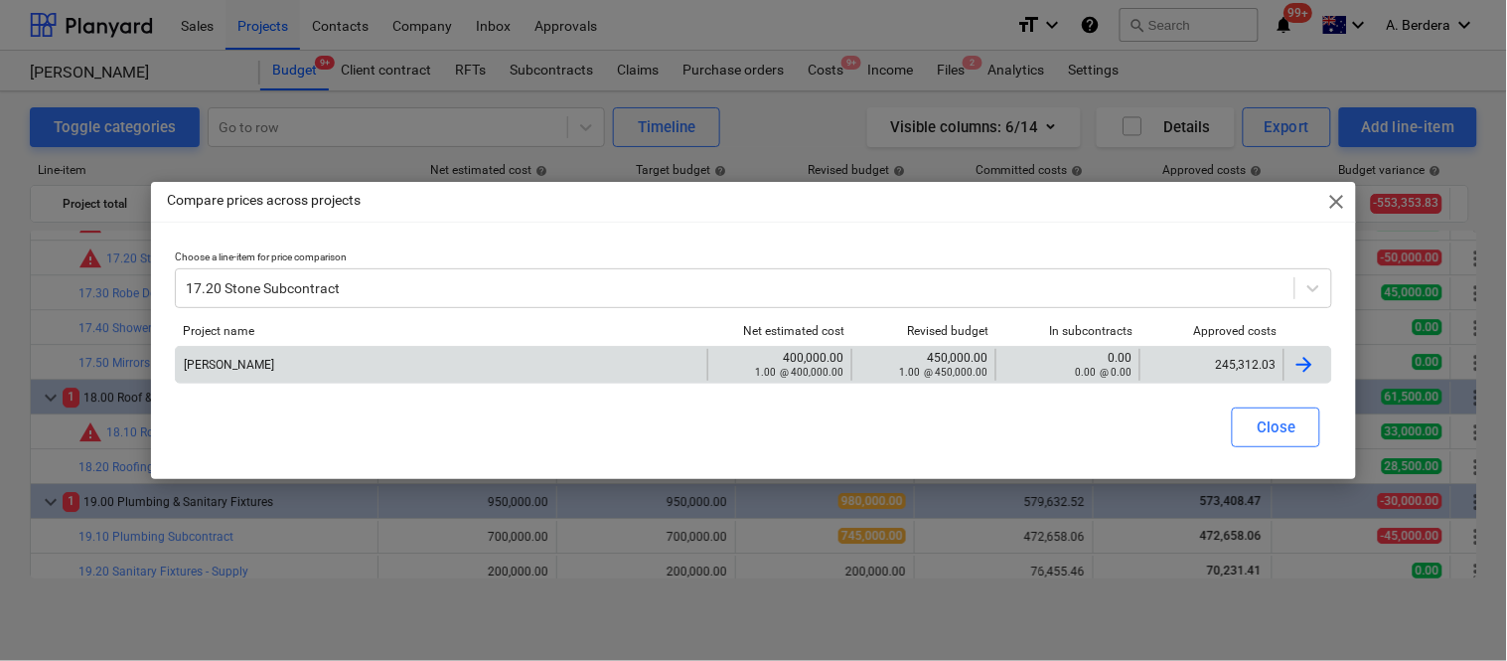
click at [1232, 363] on div "245,312.03" at bounding box center [1211, 365] width 127 height 14
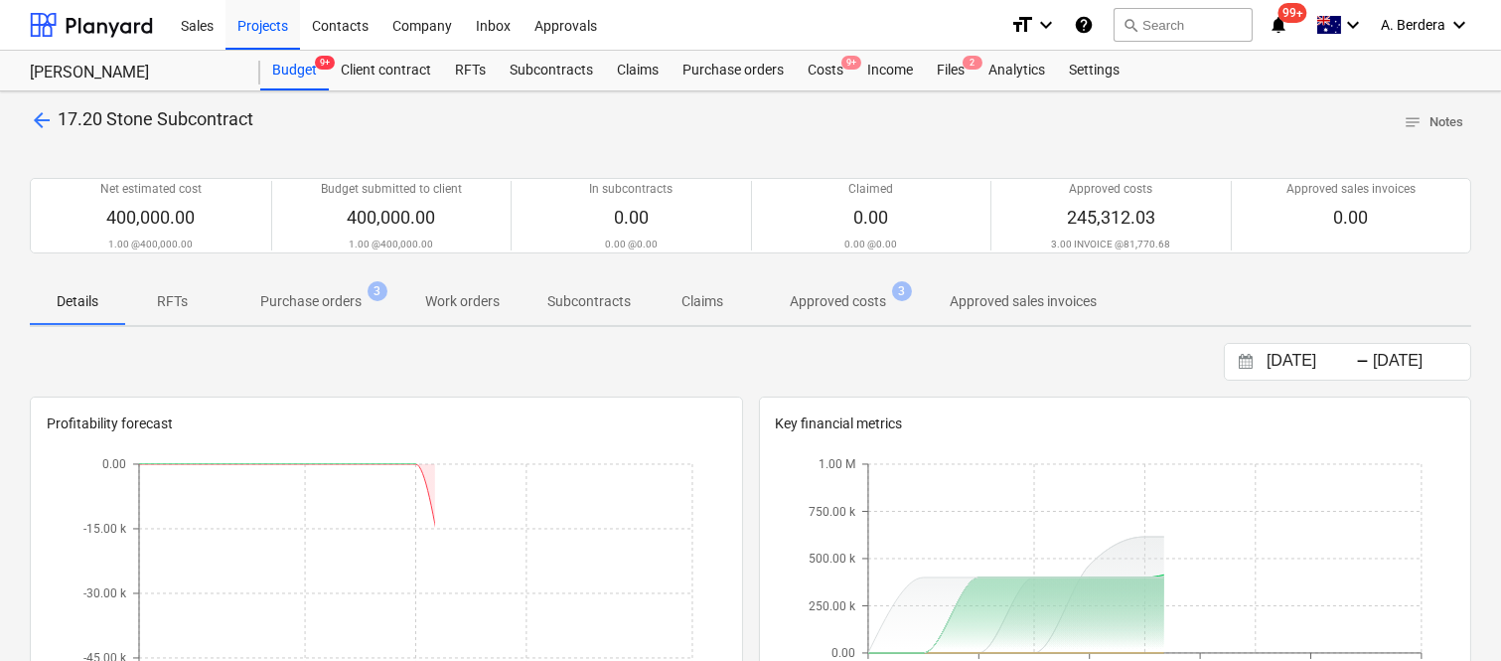
click at [827, 300] on p "Approved costs" at bounding box center [838, 301] width 96 height 21
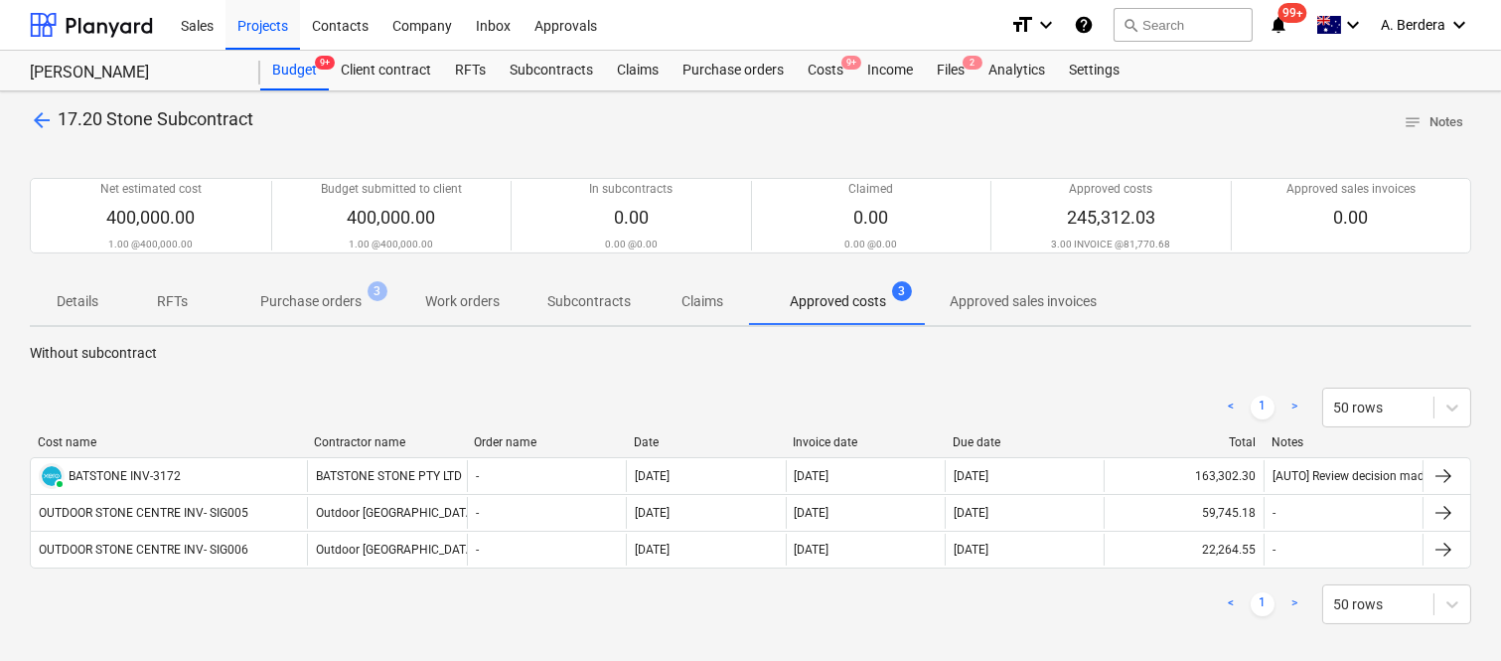
drag, startPoint x: 200, startPoint y: 441, endPoint x: 302, endPoint y: 451, distance: 102.8
click at [302, 451] on div "Cost name Contractor name Order name Date Invoice date Due date Total Notes" at bounding box center [750, 446] width 1441 height 22
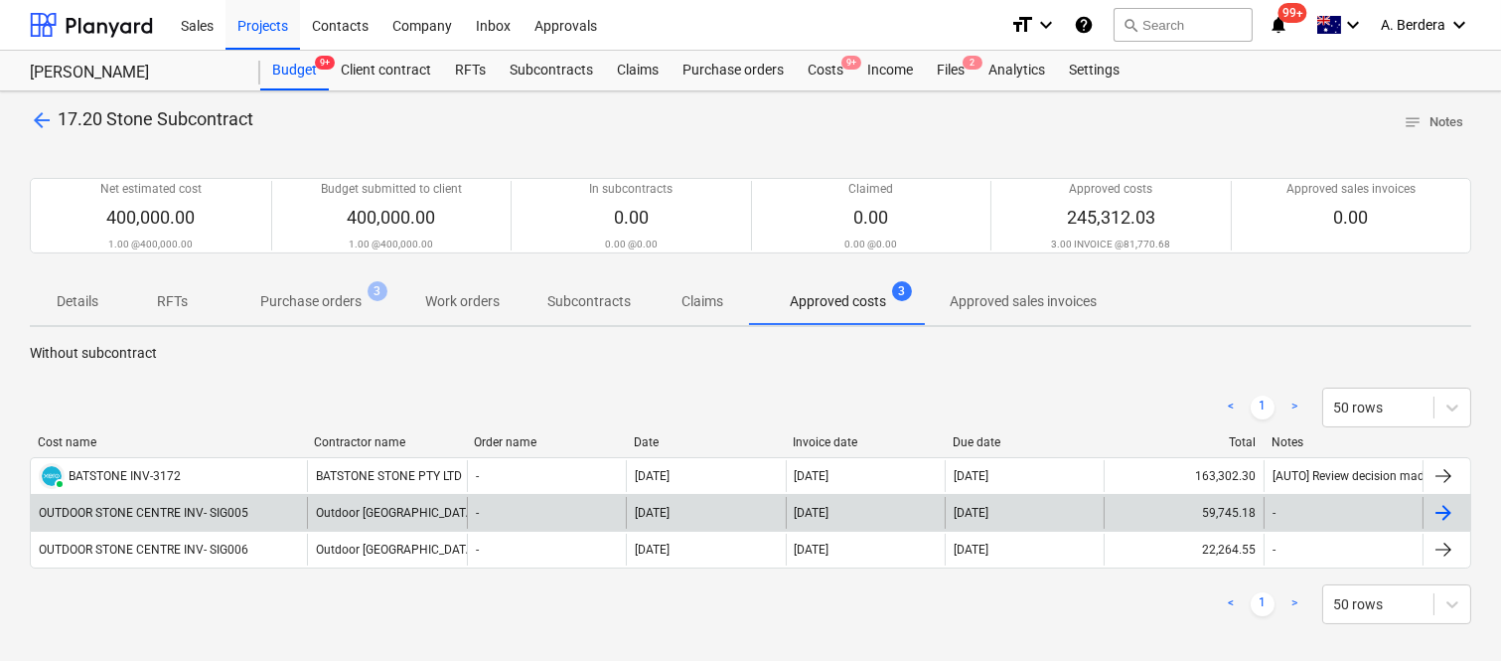
click at [258, 503] on div "OUTDOOR STONE CENTRE INV- SIG005" at bounding box center [169, 513] width 276 height 32
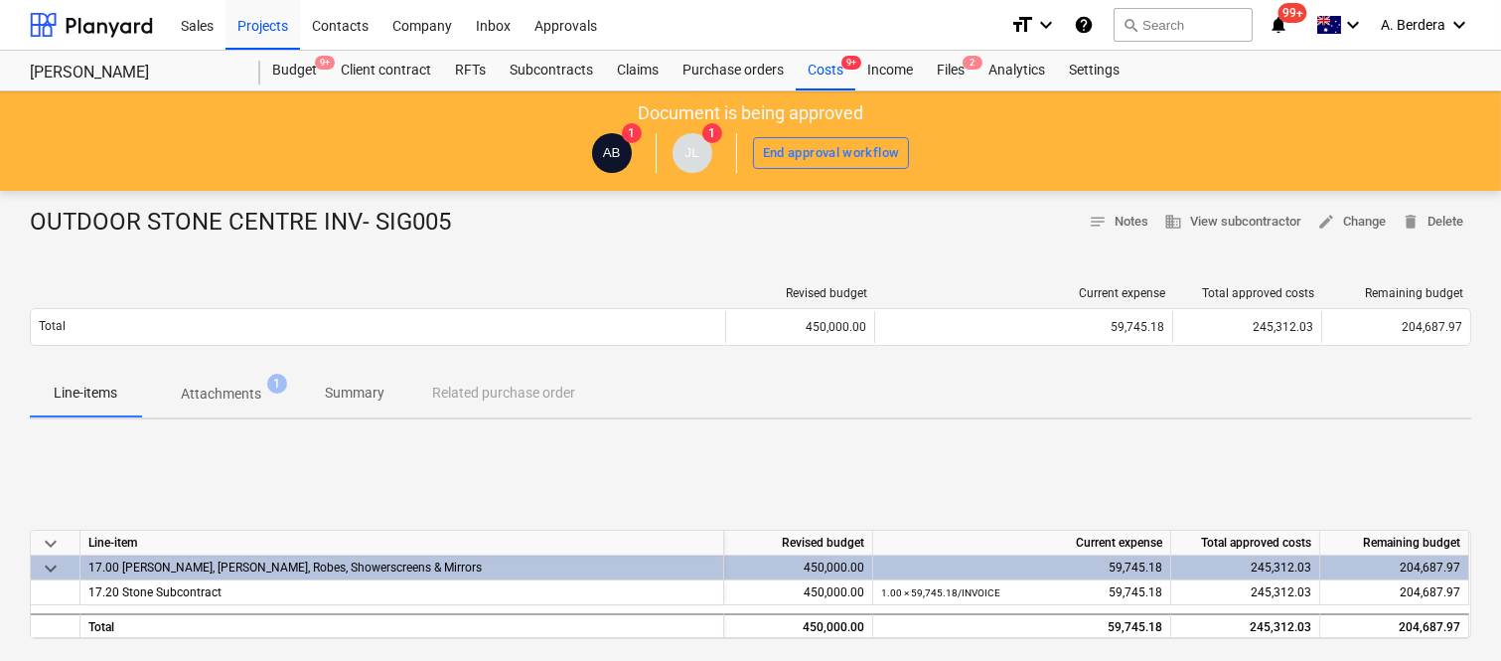
click at [239, 397] on p "Attachments" at bounding box center [221, 393] width 80 height 21
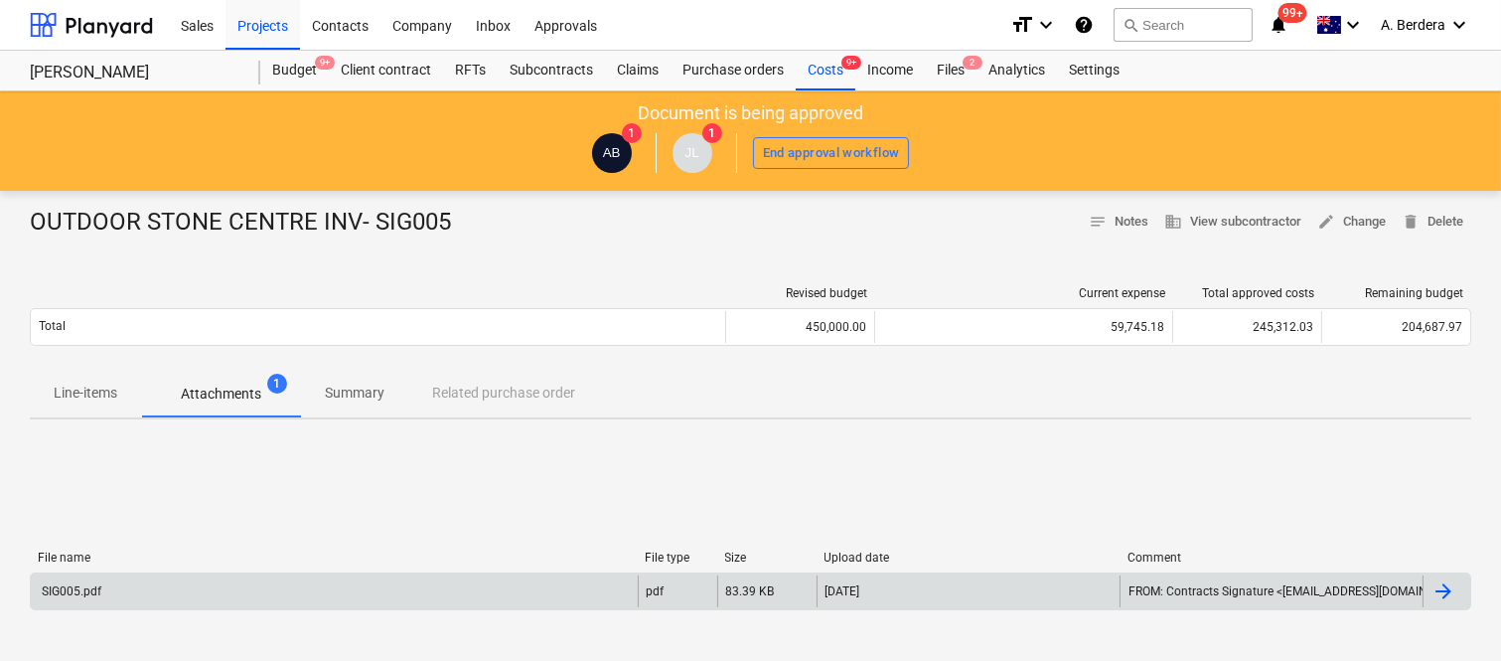
click at [155, 588] on div "SIG005.pdf" at bounding box center [334, 591] width 607 height 32
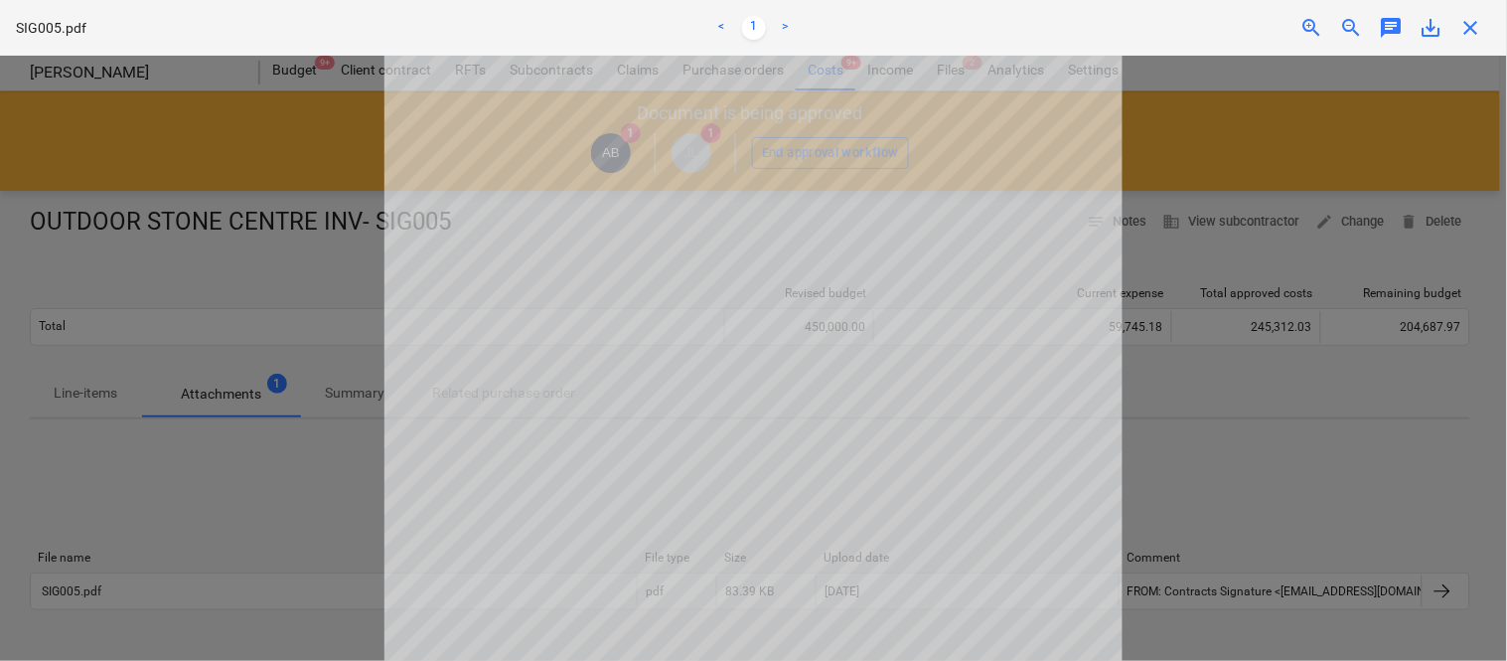
click at [1428, 30] on span "save_alt" at bounding box center [1432, 28] width 24 height 24
click at [1475, 27] on span "close" at bounding box center [1471, 28] width 24 height 24
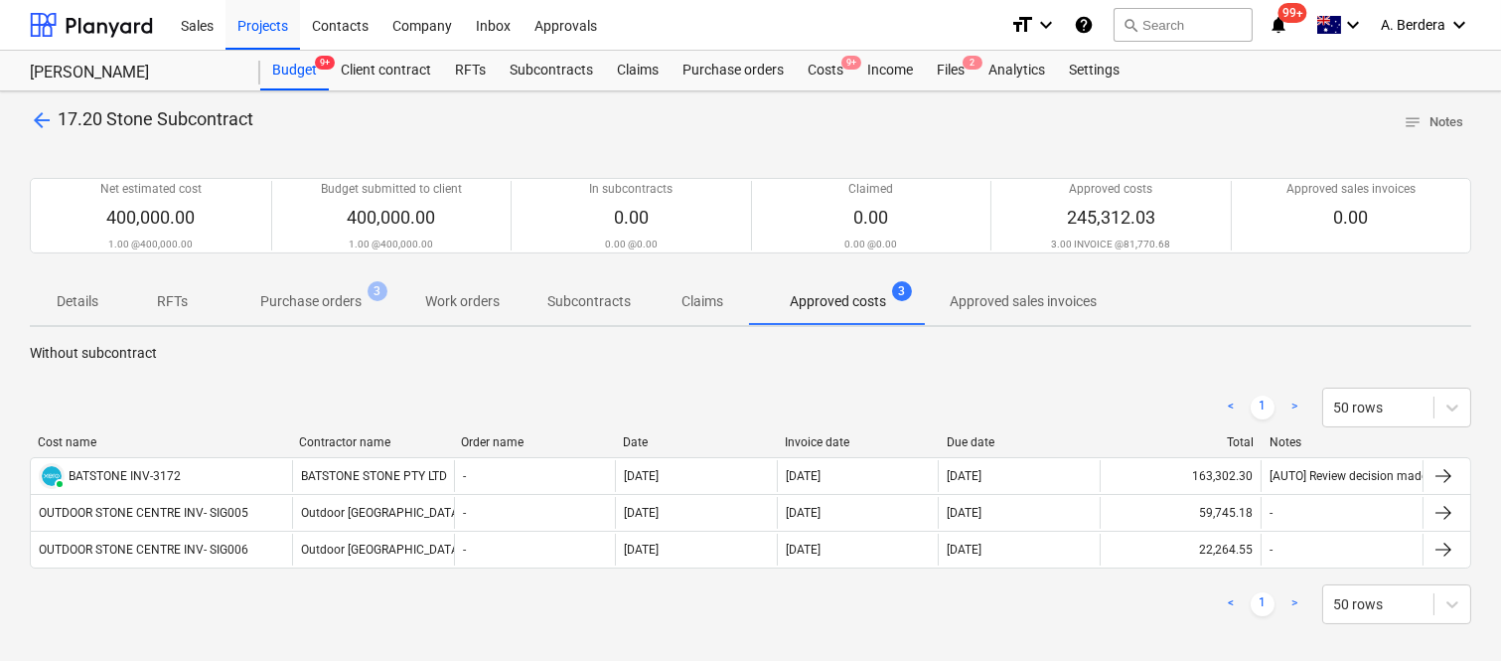
drag, startPoint x: 223, startPoint y: 440, endPoint x: 296, endPoint y: 434, distance: 73.8
click at [296, 435] on div at bounding box center [291, 442] width 36 height 14
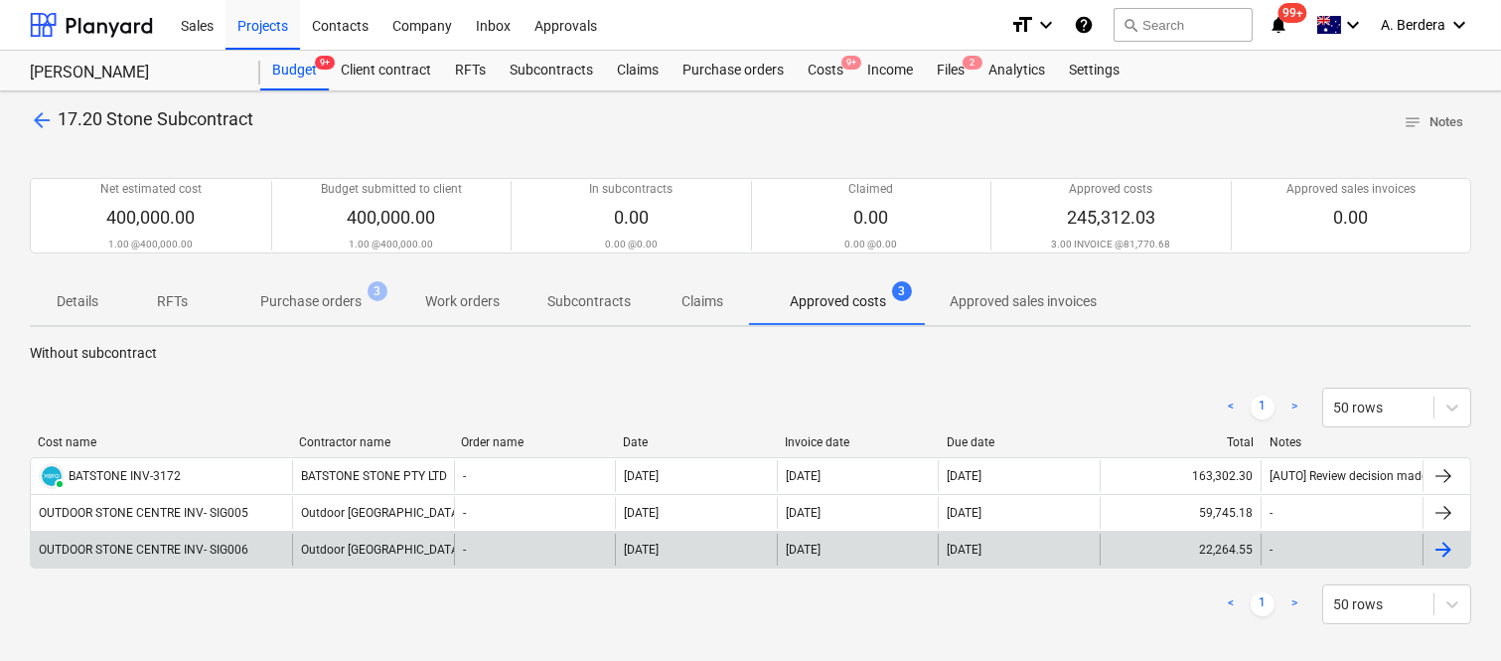
click at [271, 547] on div "OUTDOOR STONE CENTRE INV- SIG006" at bounding box center [161, 549] width 261 height 32
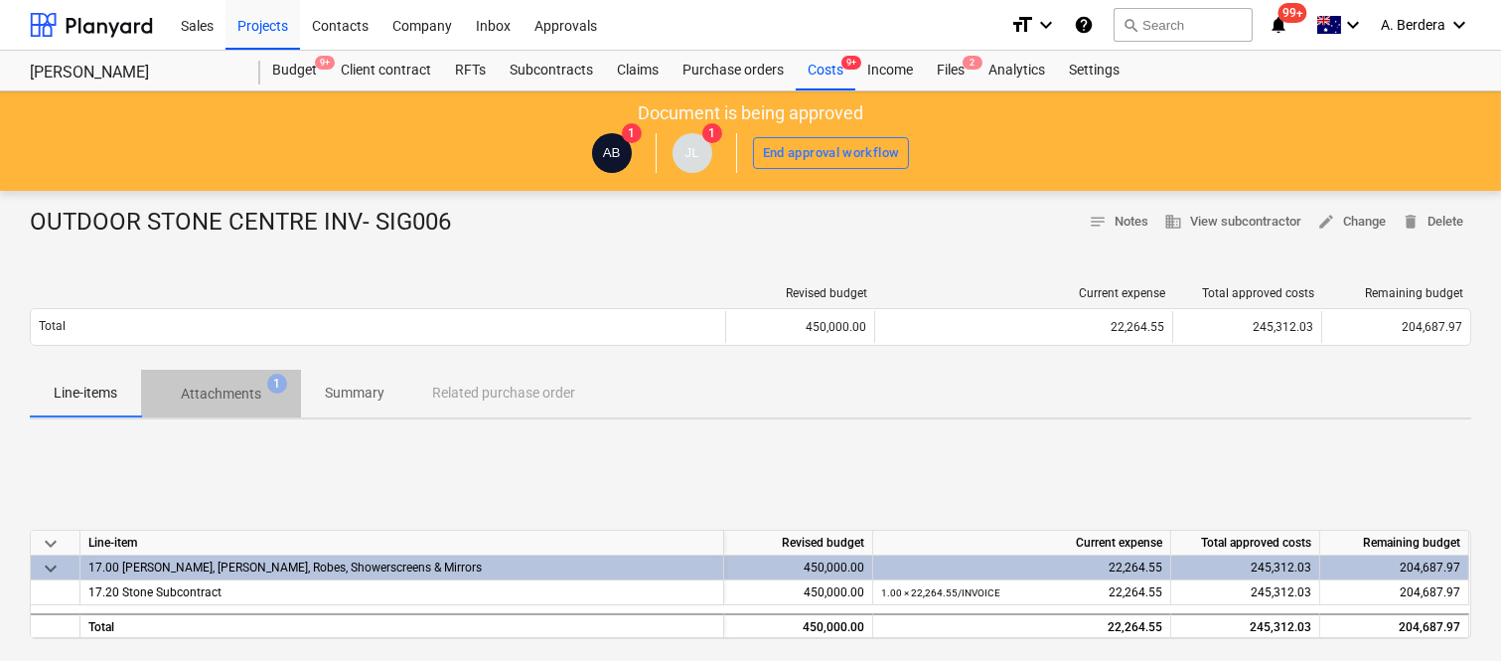
click at [225, 387] on p "Attachments" at bounding box center [221, 393] width 80 height 21
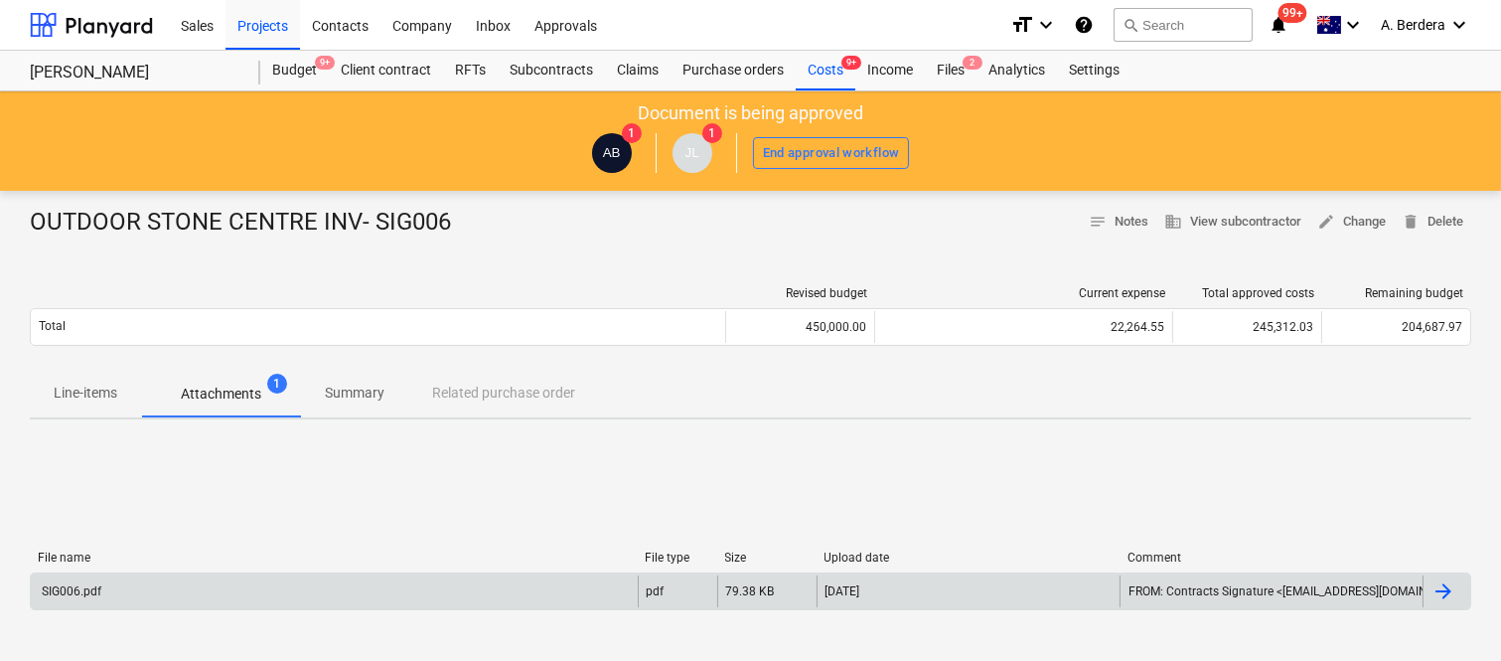
click at [299, 597] on div "SIG006.pdf" at bounding box center [334, 591] width 607 height 32
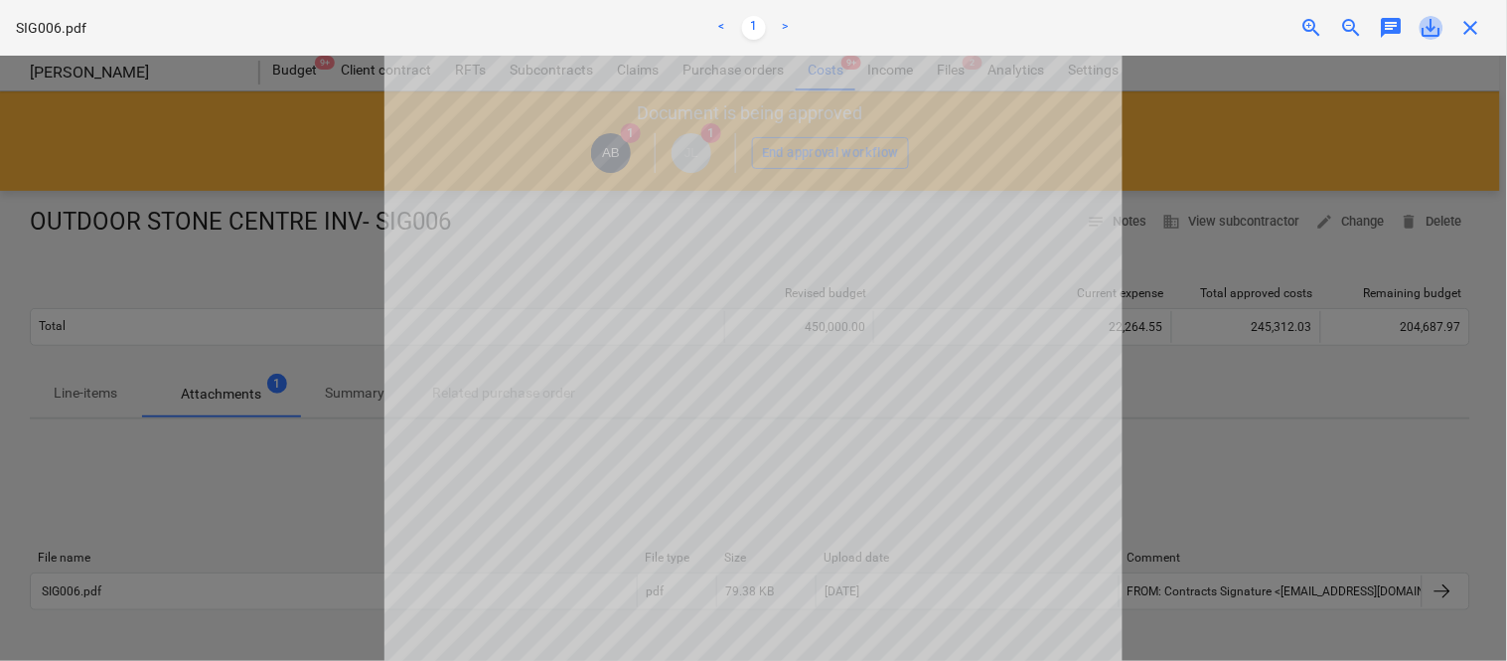
click at [1432, 26] on span "save_alt" at bounding box center [1432, 28] width 24 height 24
click at [1470, 31] on span "close" at bounding box center [1471, 28] width 24 height 24
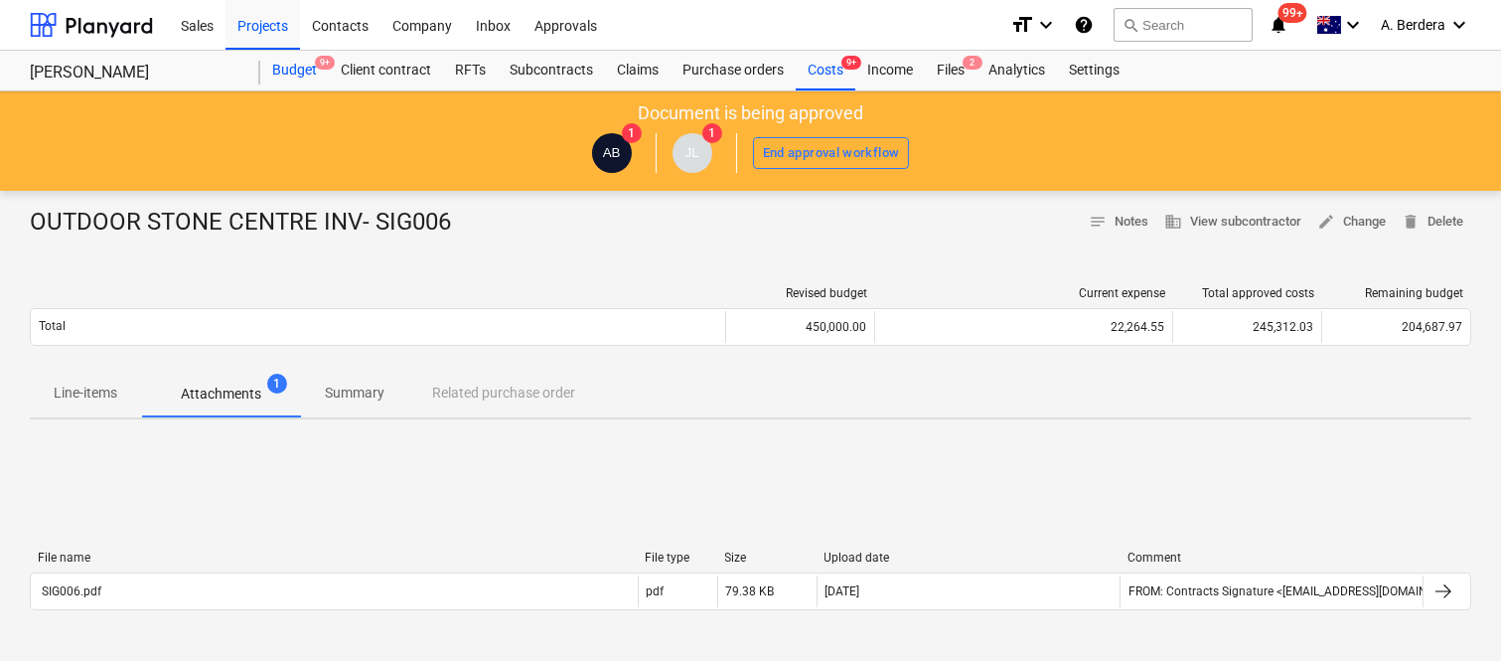
click at [286, 76] on div "Budget 9+" at bounding box center [294, 71] width 69 height 40
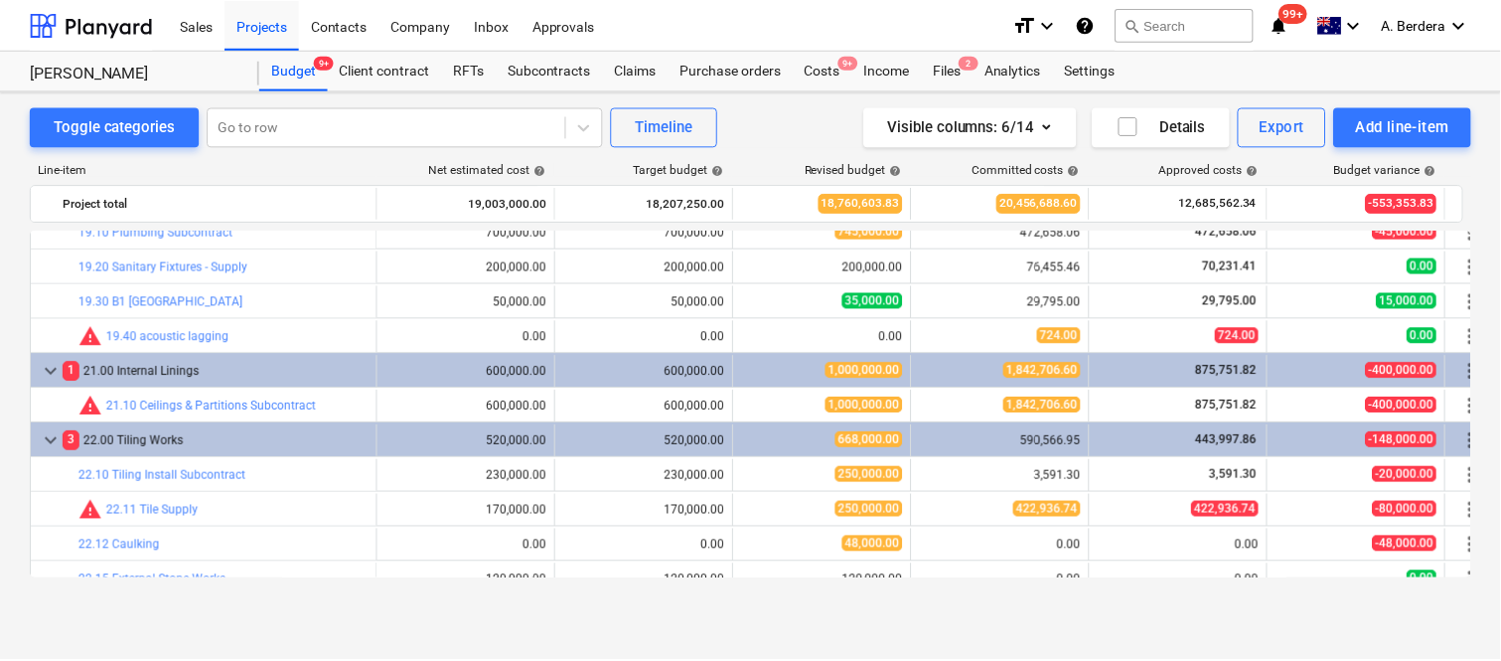
scroll to position [4145, 0]
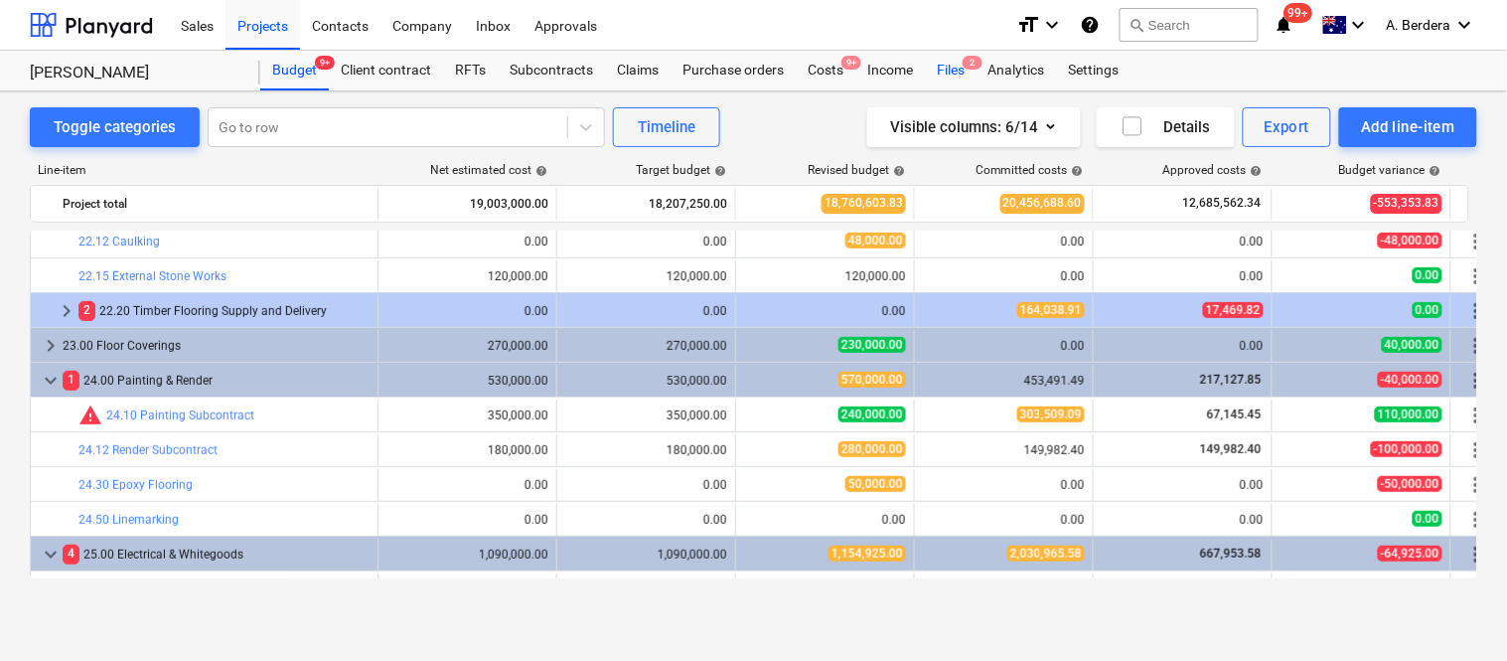
click at [937, 76] on div "Files 2" at bounding box center [951, 71] width 52 height 40
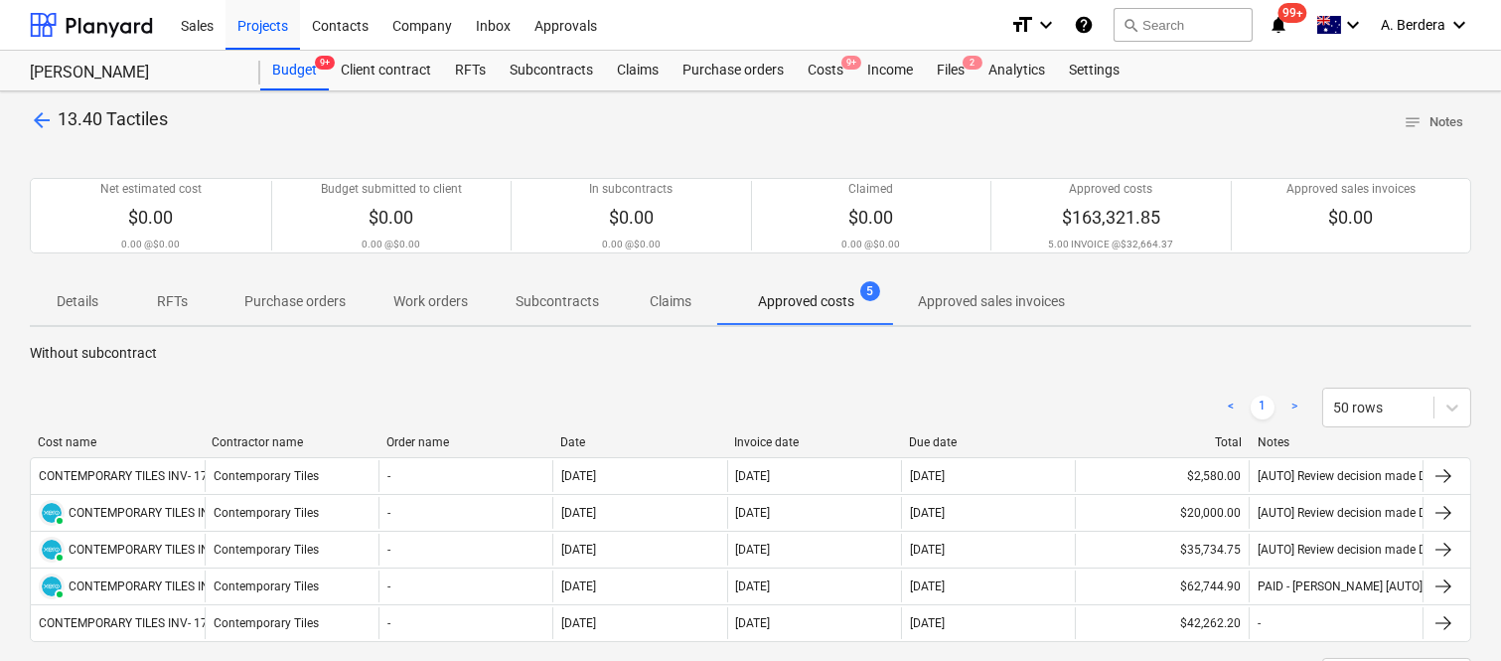
drag, startPoint x: 209, startPoint y: 452, endPoint x: 235, endPoint y: 445, distance: 27.7
click at [238, 448] on div "Cost name Contractor name Order name Date Invoice date Due date Total Notes" at bounding box center [750, 446] width 1441 height 22
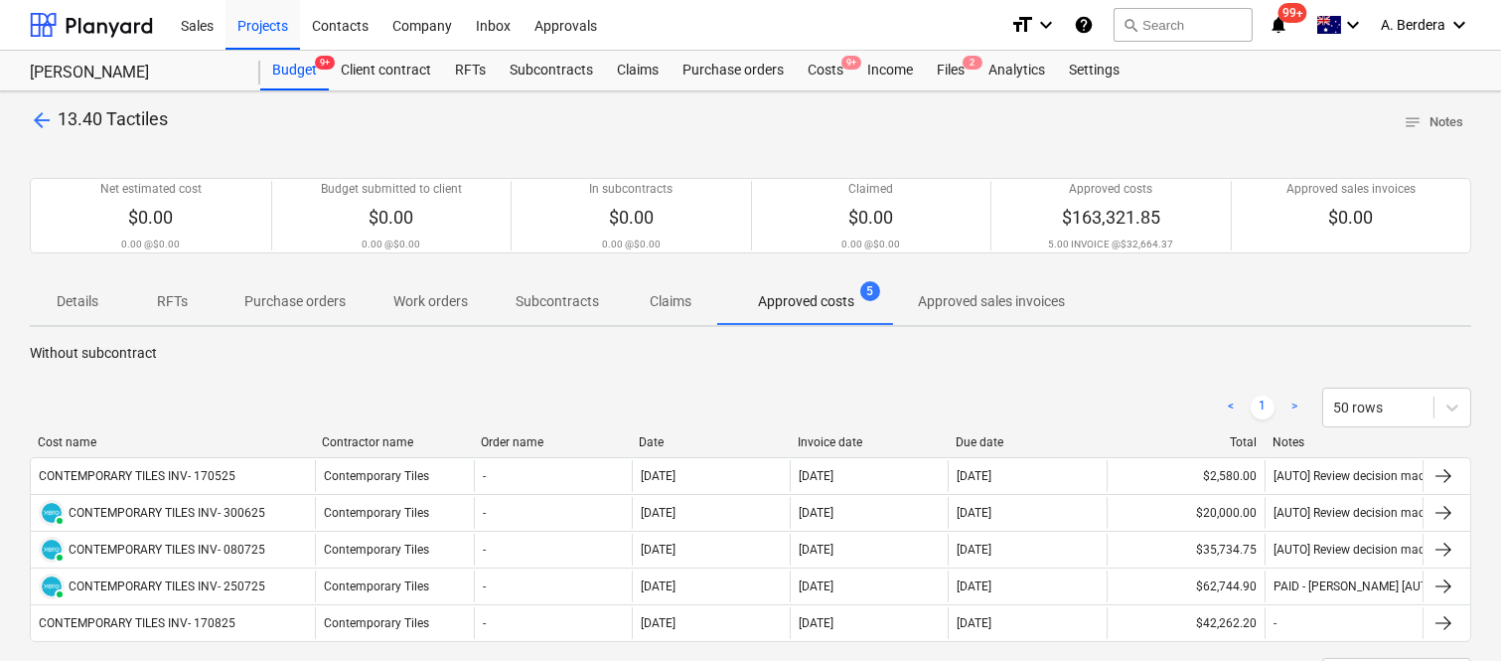
drag, startPoint x: 224, startPoint y: 439, endPoint x: 321, endPoint y: 422, distance: 98.8
click at [321, 422] on div "< 1 > 50 rows Cost name Contractor name Order name Date Invoice date Due date T…" at bounding box center [750, 543] width 1441 height 358
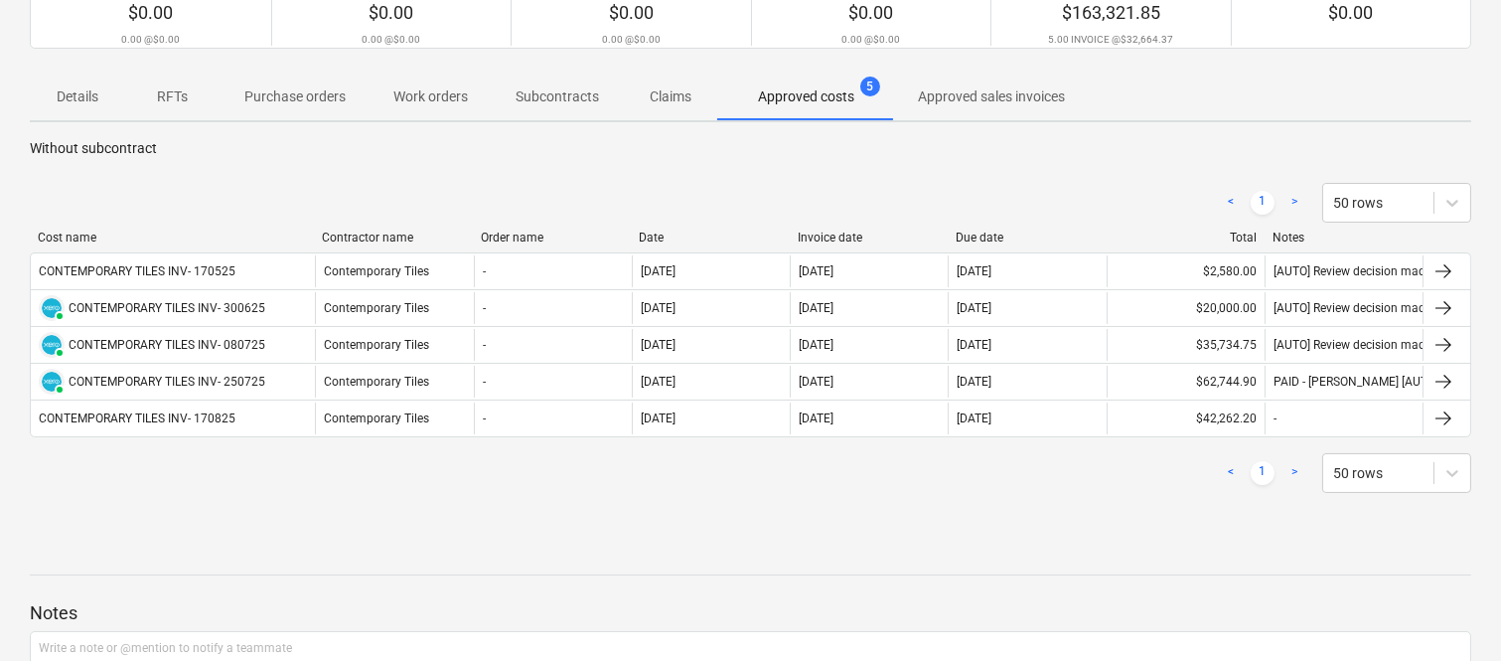
scroll to position [219, 0]
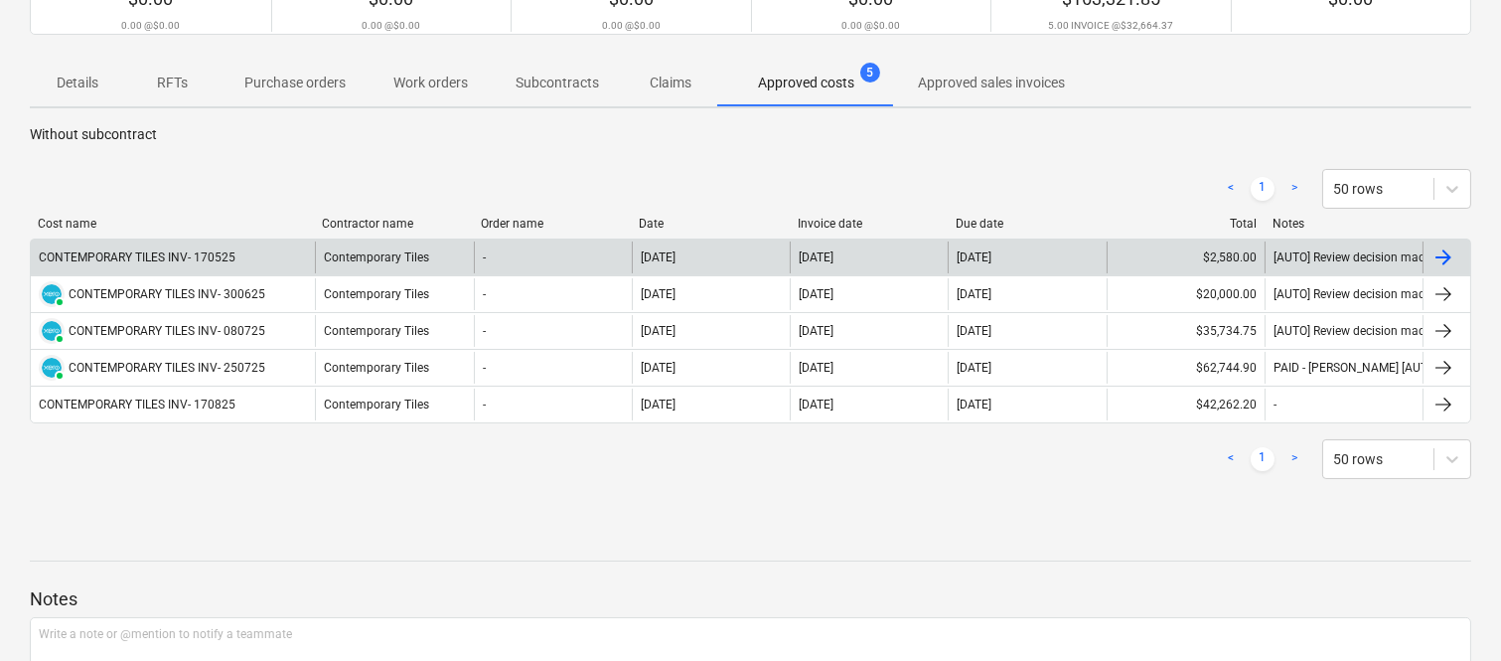
click at [292, 253] on div "CONTEMPORARY TILES INV- 170525" at bounding box center [173, 257] width 284 height 32
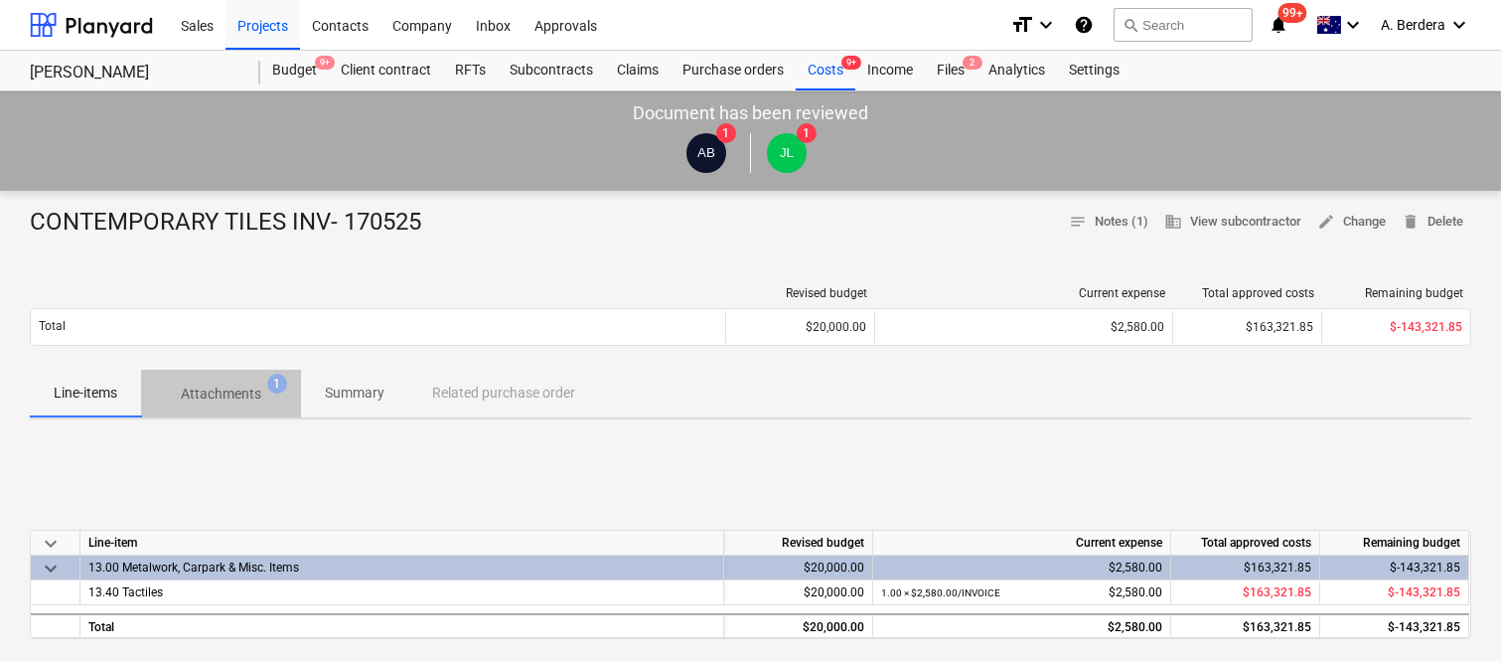
click at [219, 390] on p "Attachments" at bounding box center [221, 393] width 80 height 21
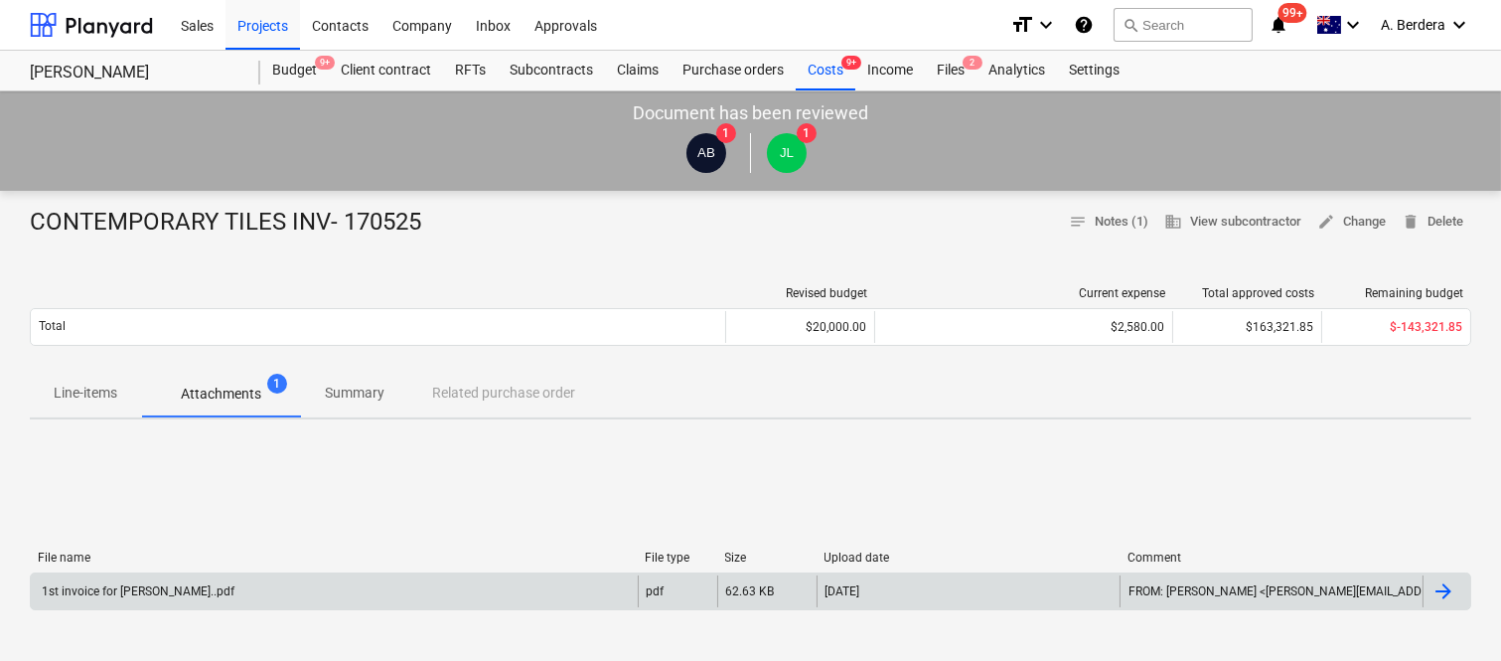
click at [230, 586] on div "1st invoice for [PERSON_NAME]..pdf" at bounding box center [334, 591] width 607 height 32
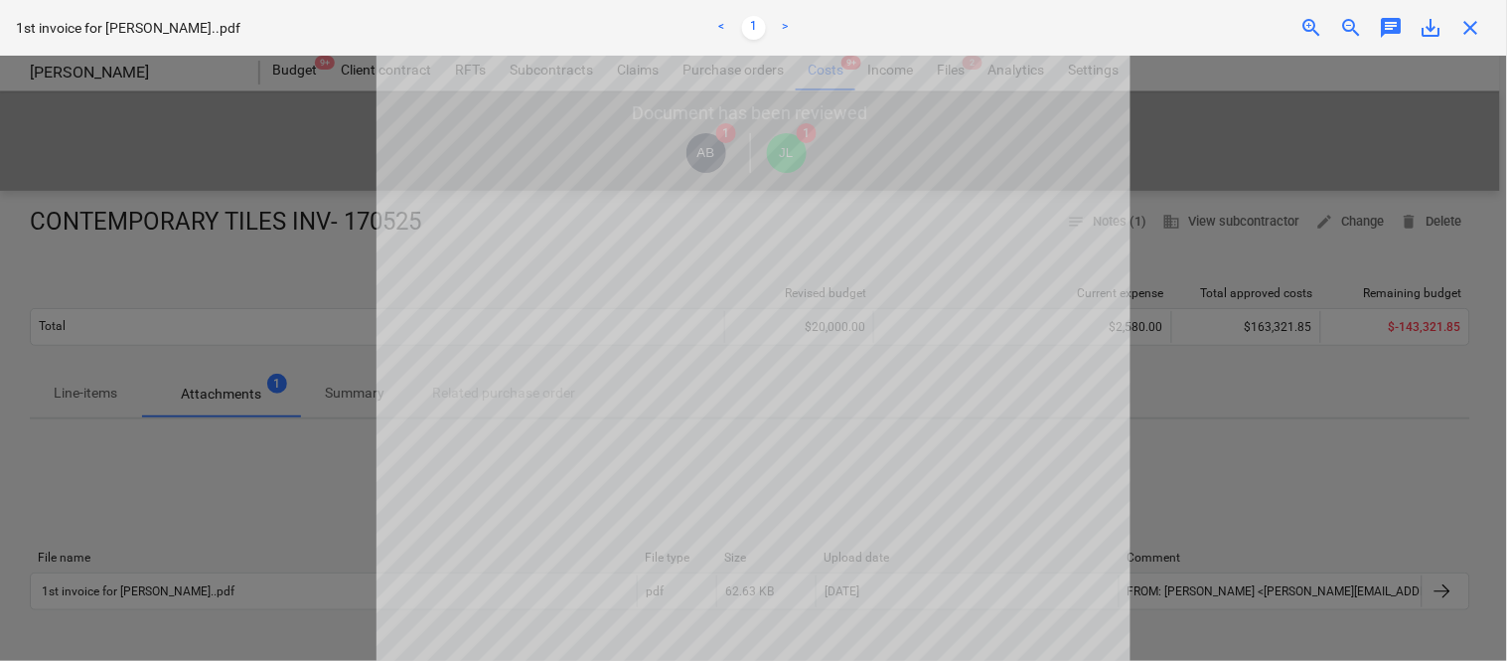
click at [1433, 22] on span "save_alt" at bounding box center [1432, 28] width 24 height 24
click at [1474, 23] on span "close" at bounding box center [1471, 28] width 24 height 24
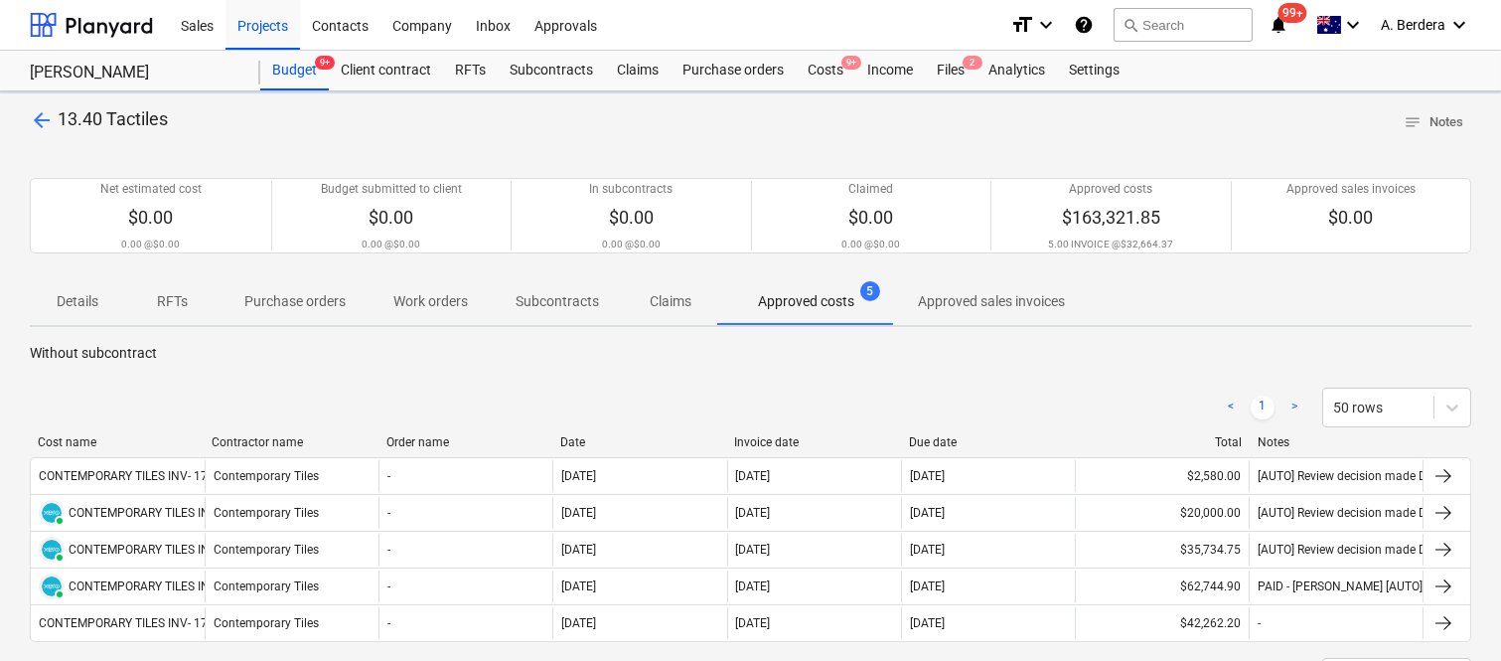
scroll to position [219, 0]
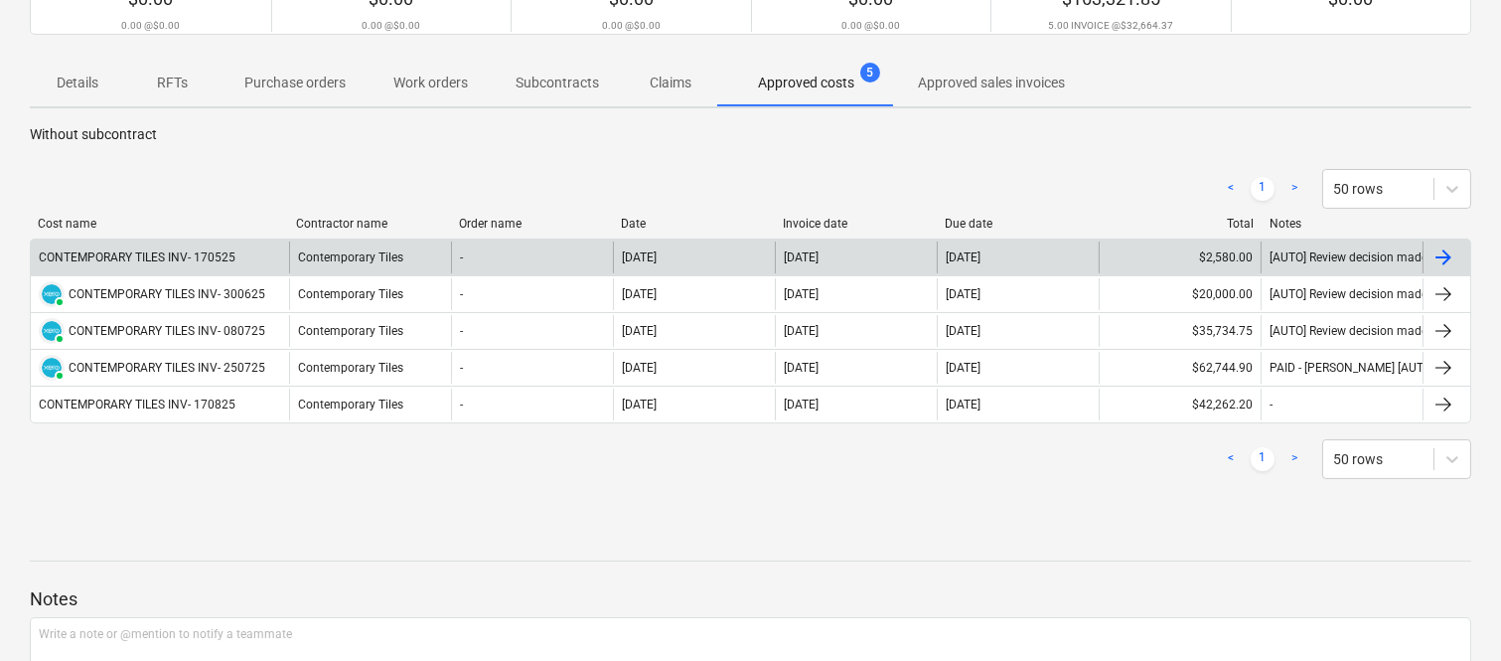
drag, startPoint x: 233, startPoint y: 232, endPoint x: 291, endPoint y: 241, distance: 58.3
click at [291, 241] on div "Cost name Contractor name Order name Date Invoice date Due date Total Notes CON…" at bounding box center [750, 324] width 1441 height 215
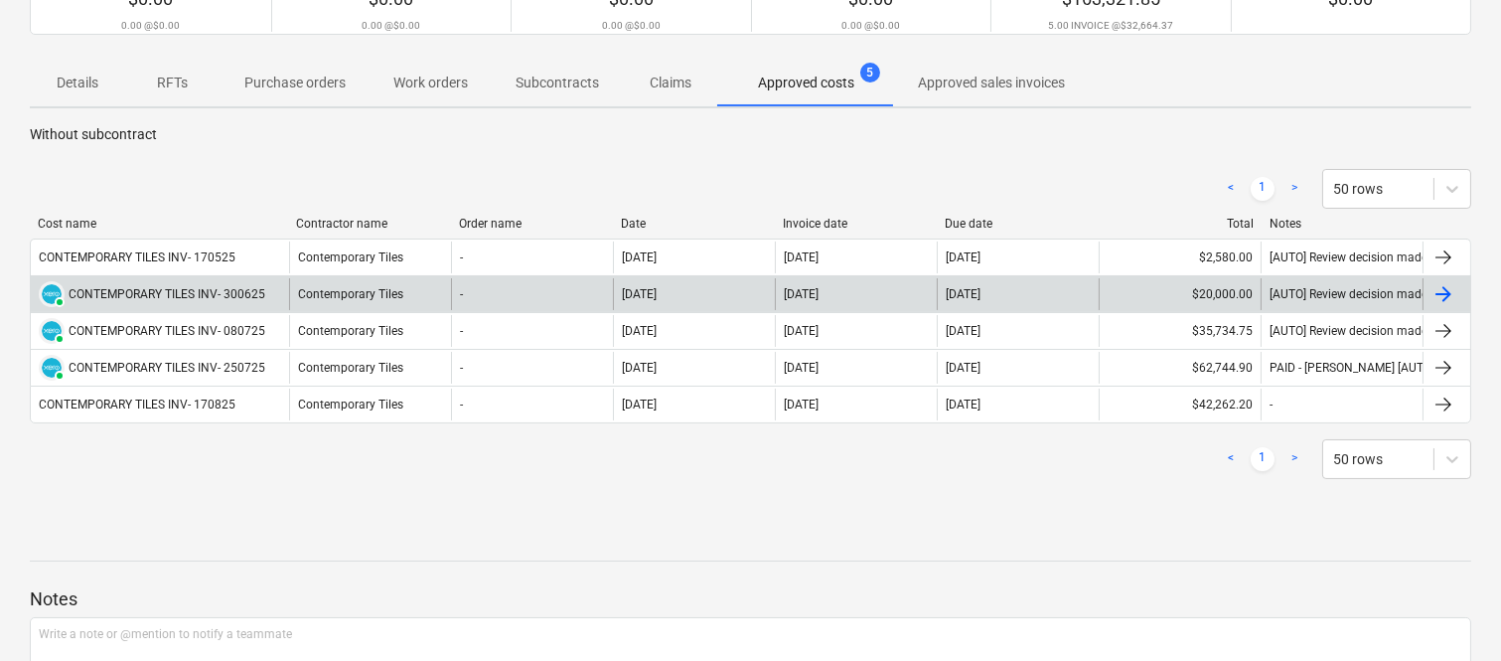
click at [254, 301] on div "PAID CONTEMPORARY TILES INV- 300625" at bounding box center [152, 294] width 226 height 26
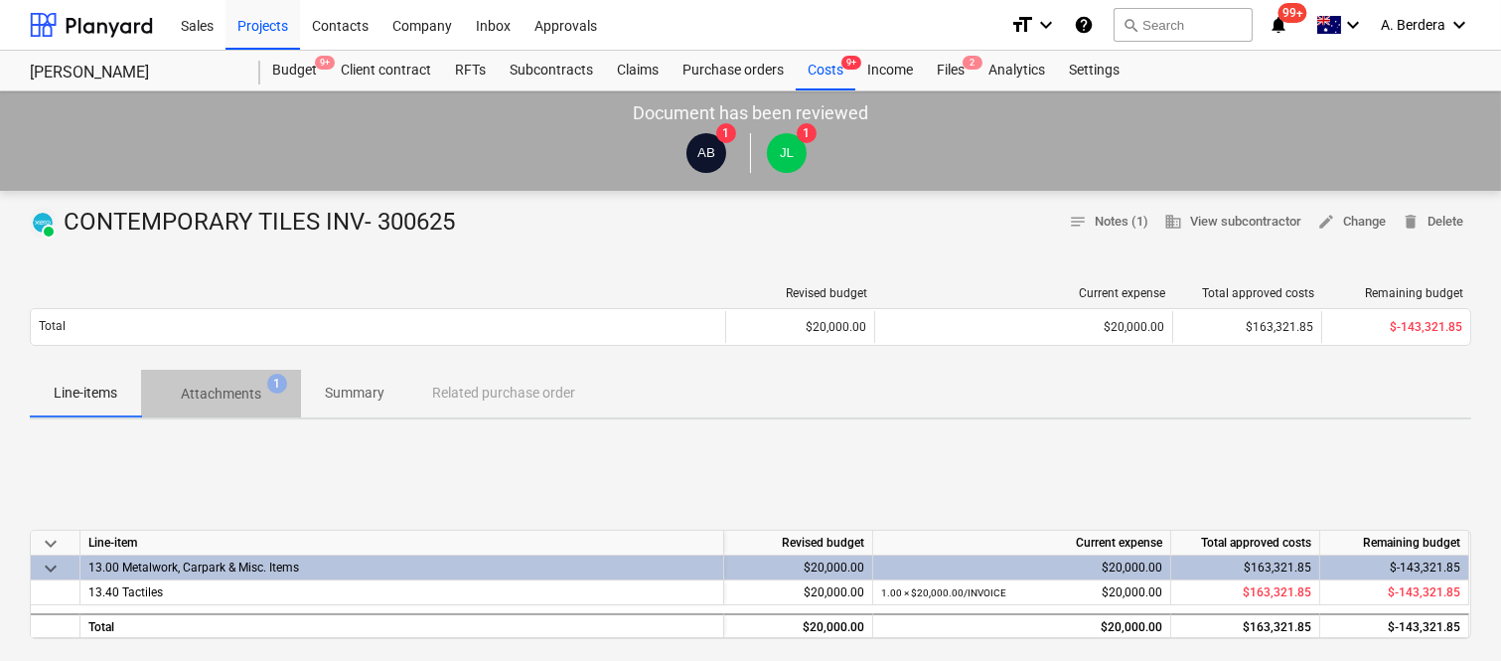
click at [240, 397] on p "Attachments" at bounding box center [221, 393] width 80 height 21
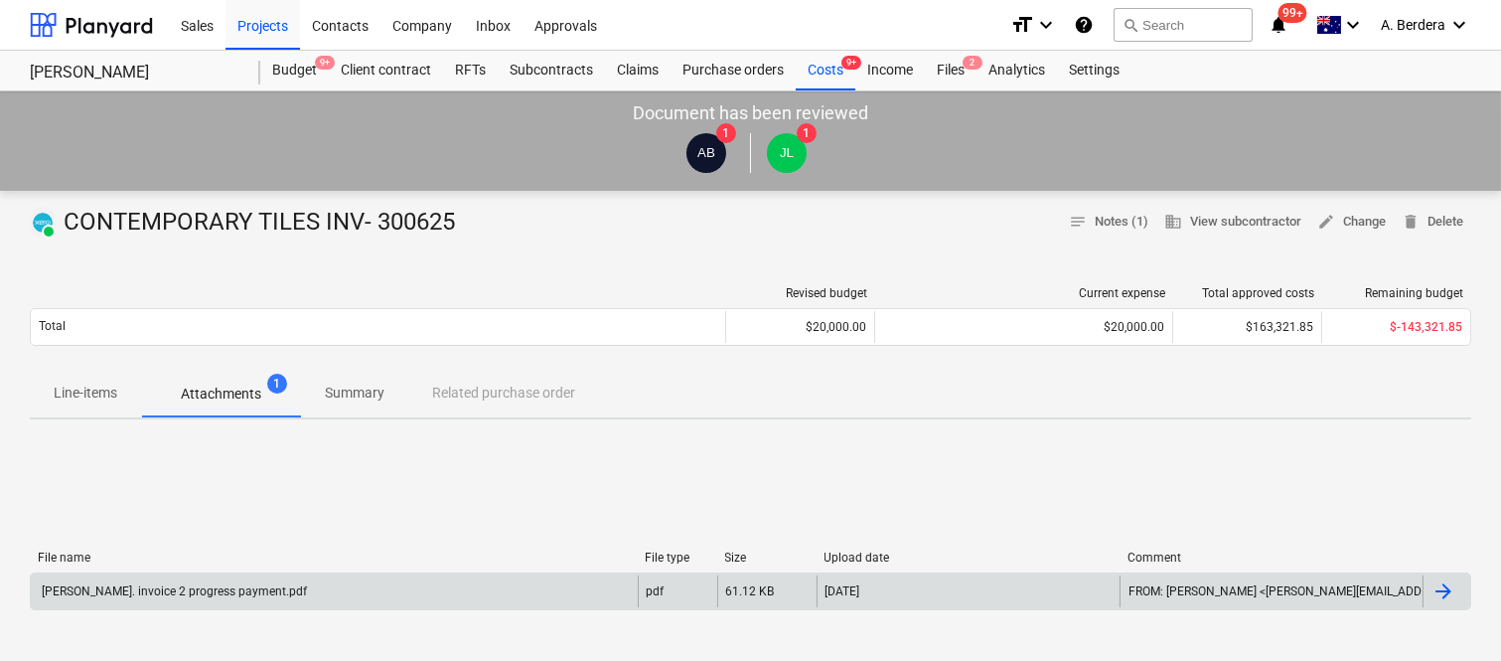
click at [263, 591] on div "[PERSON_NAME]. invoice 2 progress payment.pdf" at bounding box center [173, 591] width 268 height 14
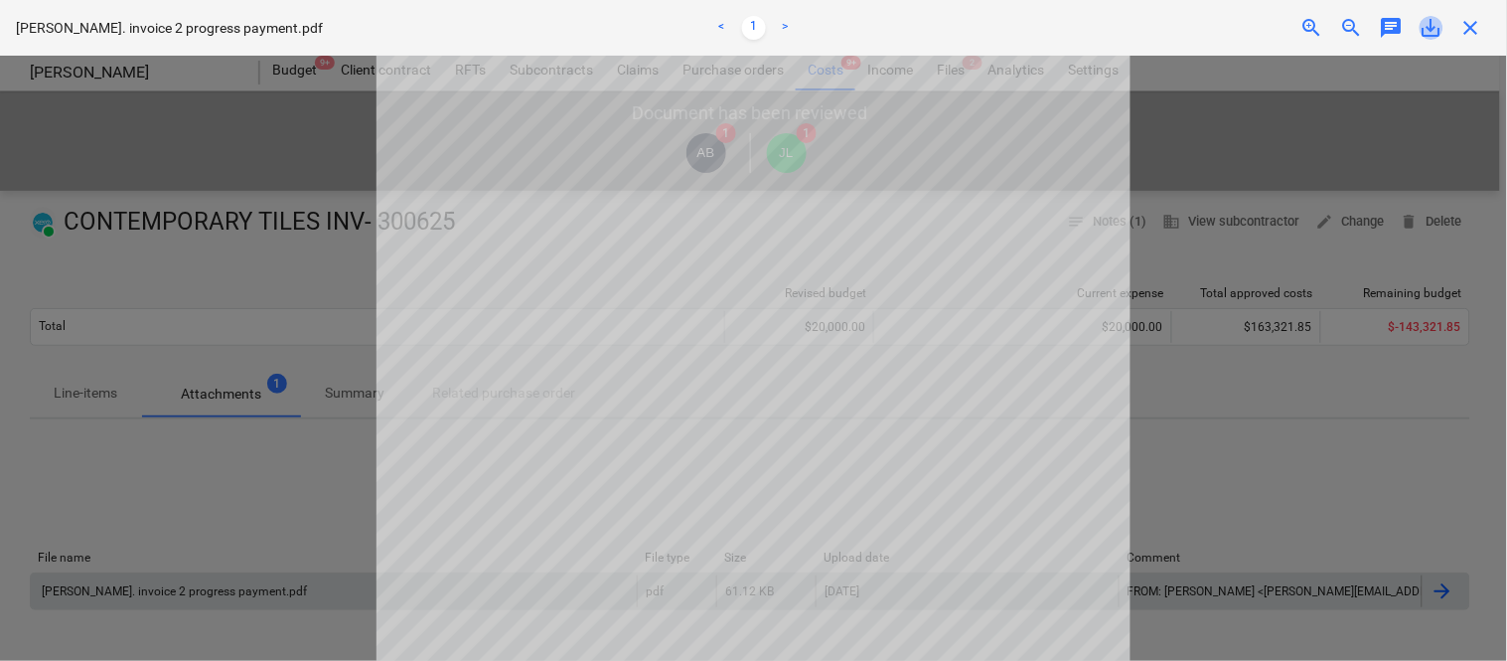
click at [1426, 30] on span "save_alt" at bounding box center [1432, 28] width 24 height 24
click at [1471, 25] on span "close" at bounding box center [1471, 28] width 24 height 24
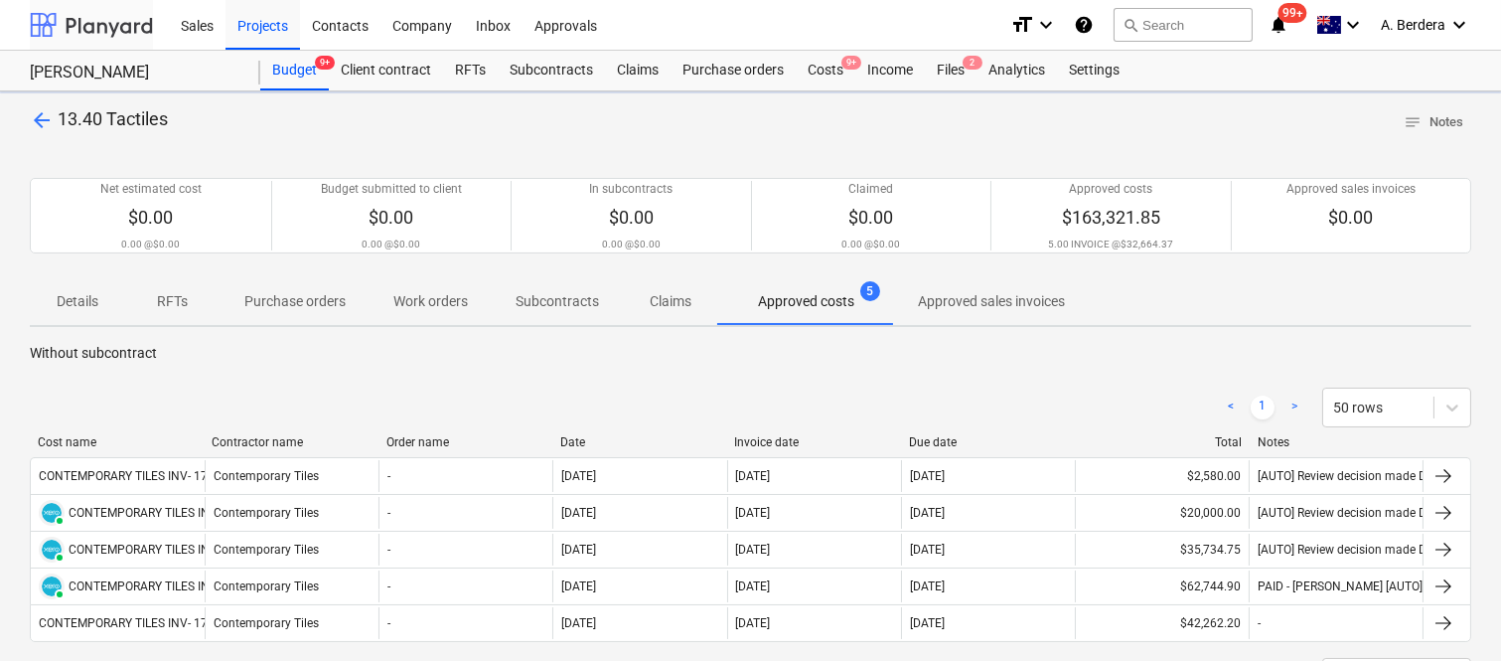
scroll to position [219, 0]
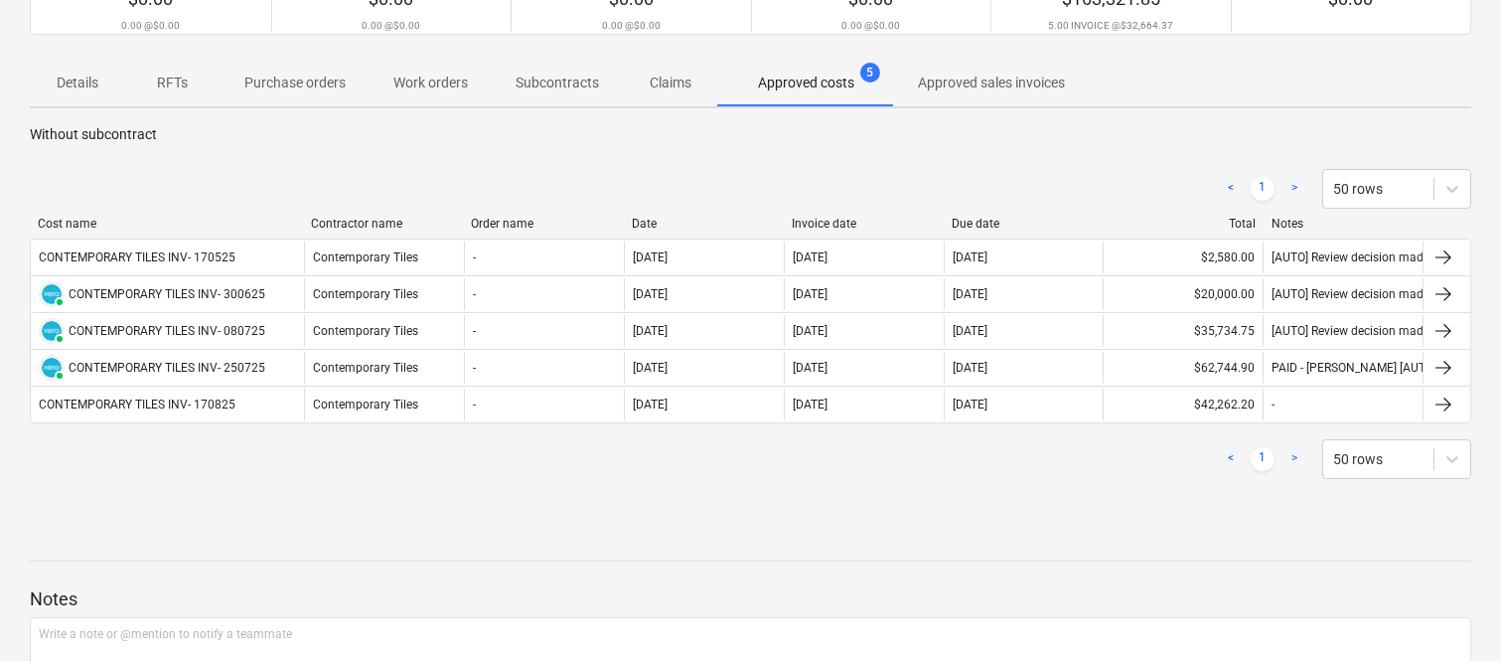
drag, startPoint x: 263, startPoint y: 221, endPoint x: 305, endPoint y: 221, distance: 41.7
click at [305, 221] on div at bounding box center [303, 224] width 36 height 14
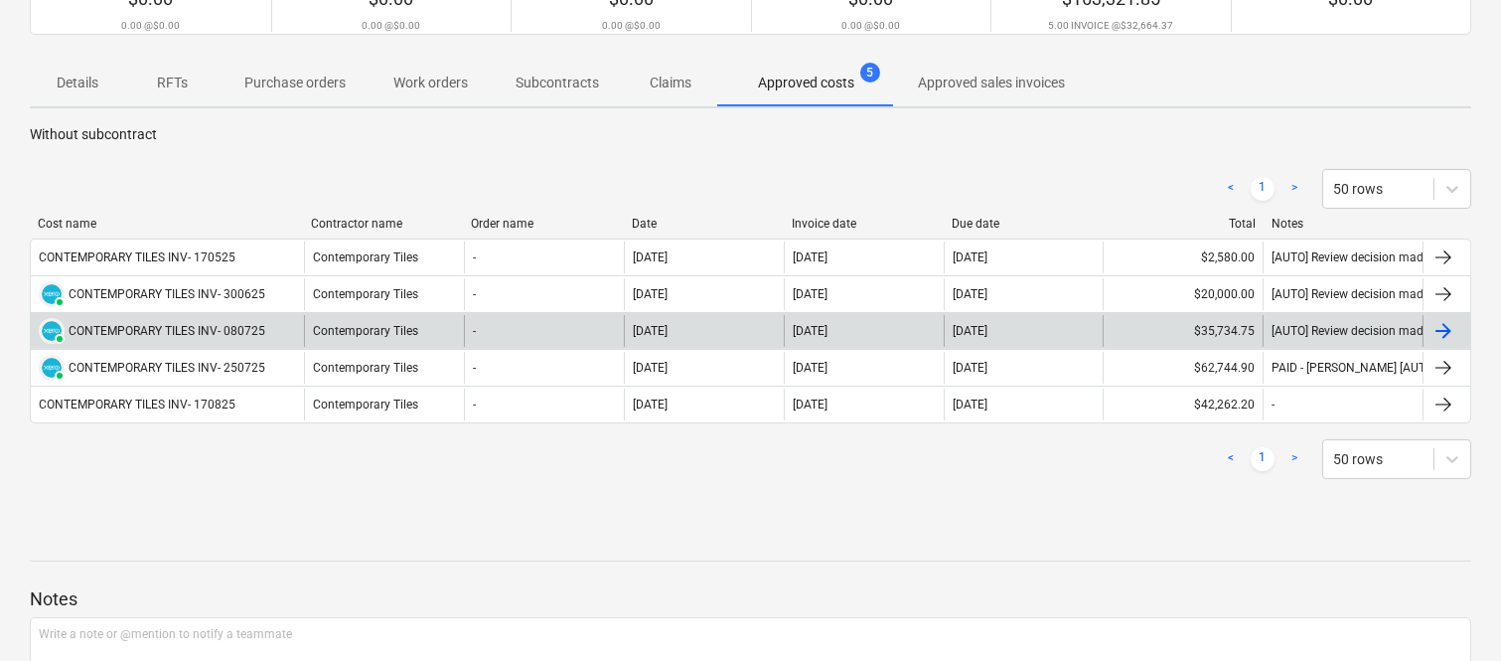
click at [242, 328] on div "CONTEMPORARY TILES INV- 080725" at bounding box center [167, 331] width 197 height 14
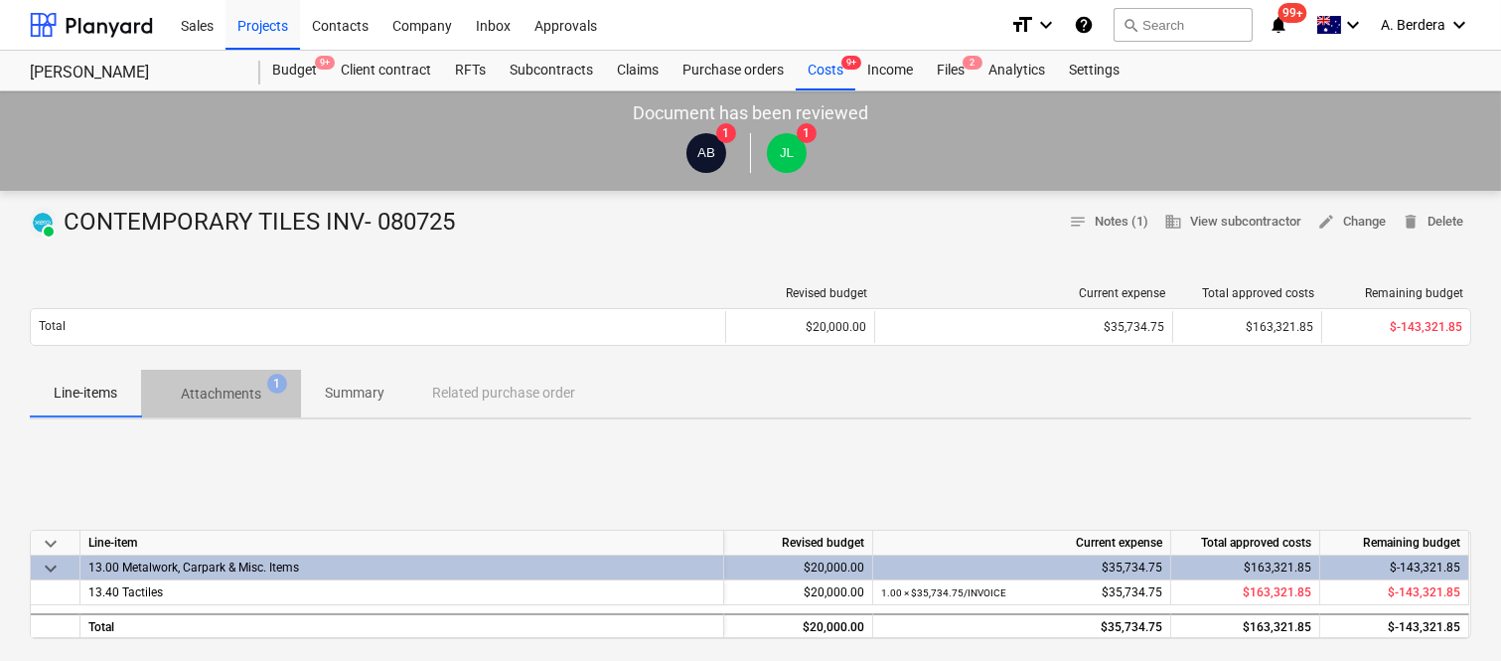
click at [229, 395] on p "Attachments" at bounding box center [221, 393] width 80 height 21
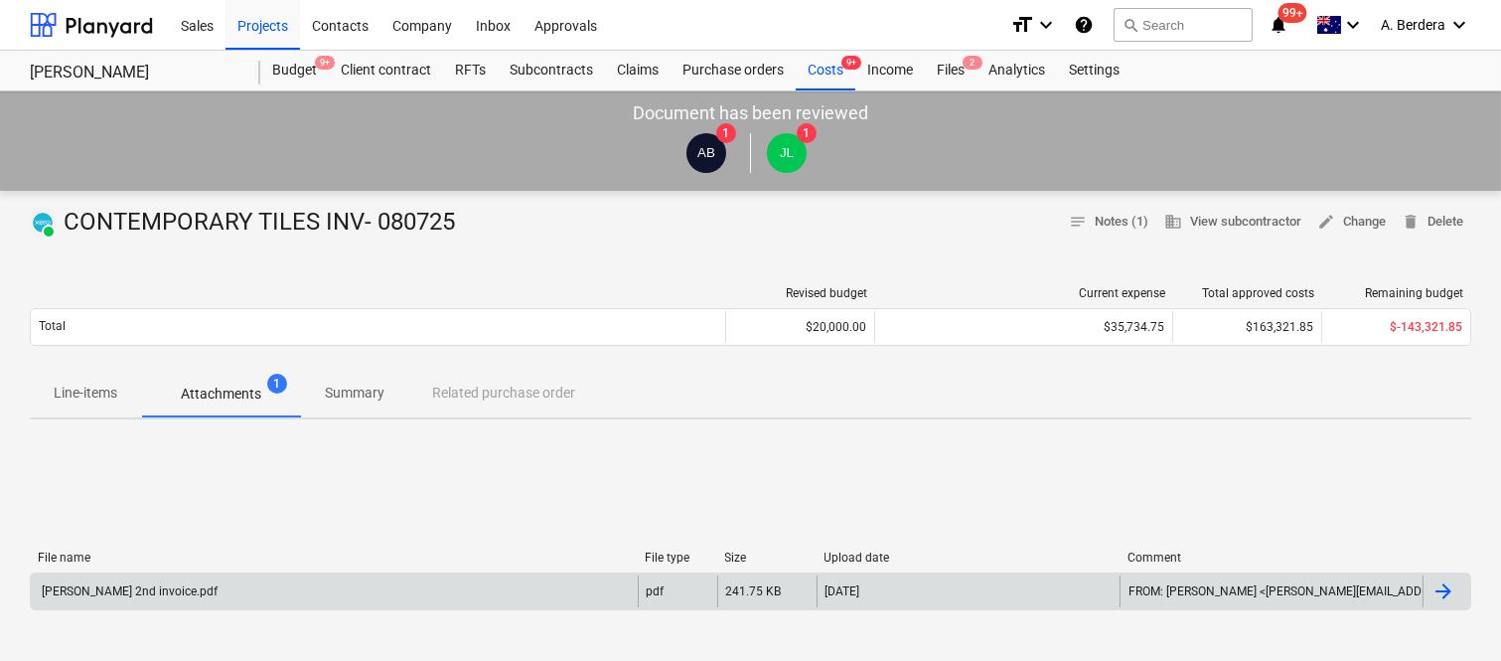
click at [210, 588] on div "[PERSON_NAME] 2nd invoice.pdf" at bounding box center [334, 591] width 607 height 32
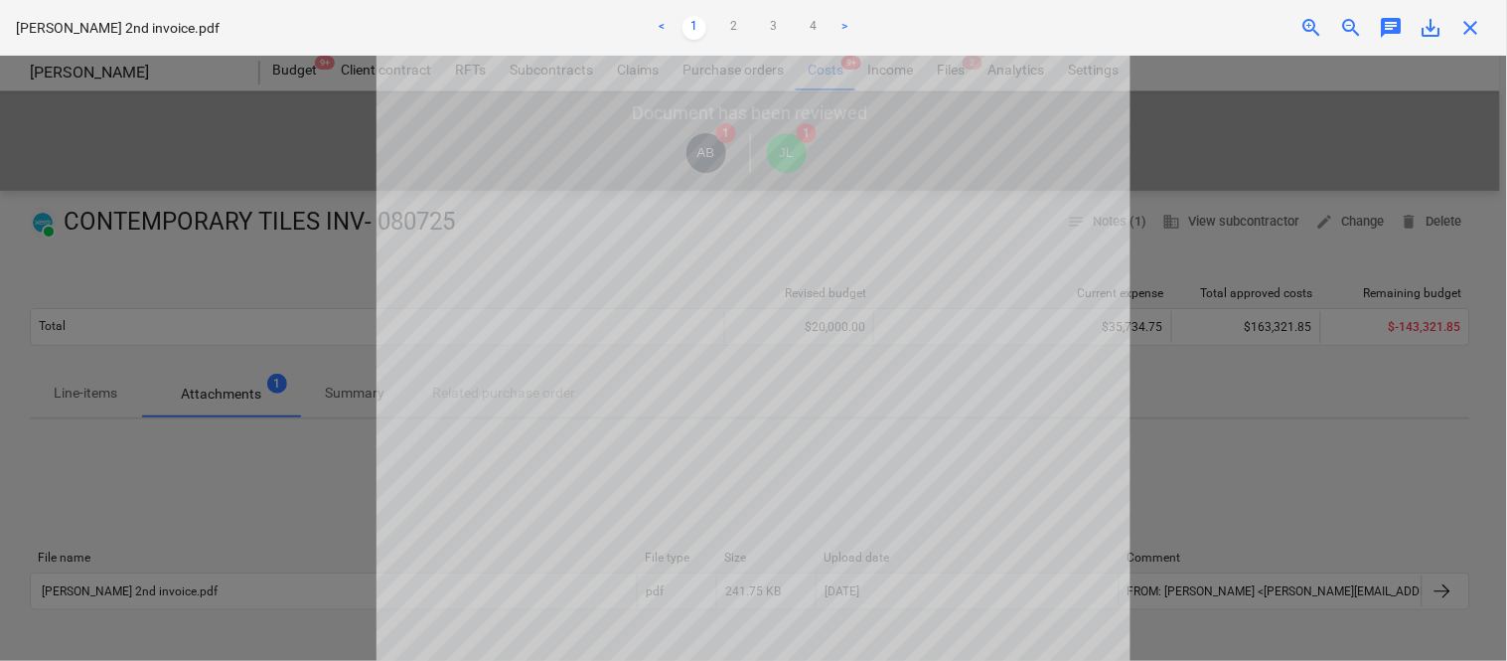
click at [1430, 33] on span "save_alt" at bounding box center [1432, 28] width 24 height 24
click at [1470, 23] on span "close" at bounding box center [1471, 28] width 24 height 24
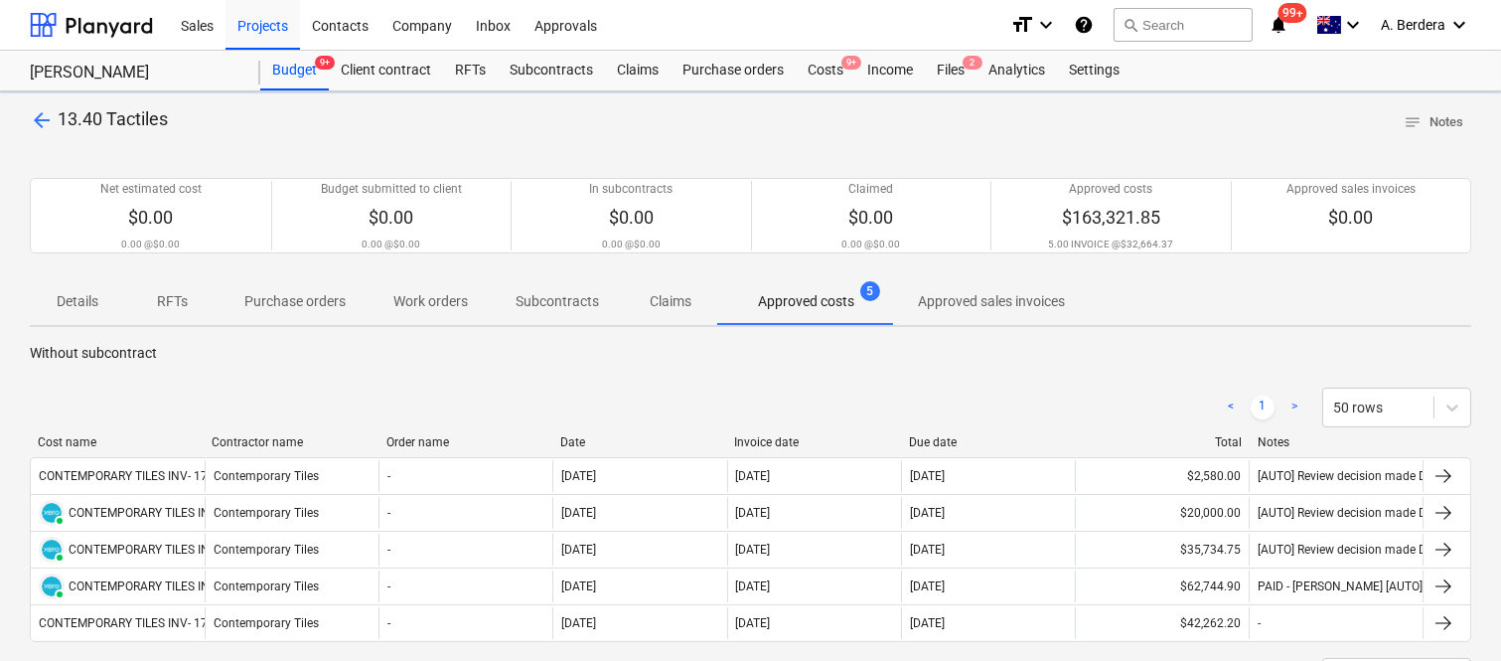
scroll to position [219, 0]
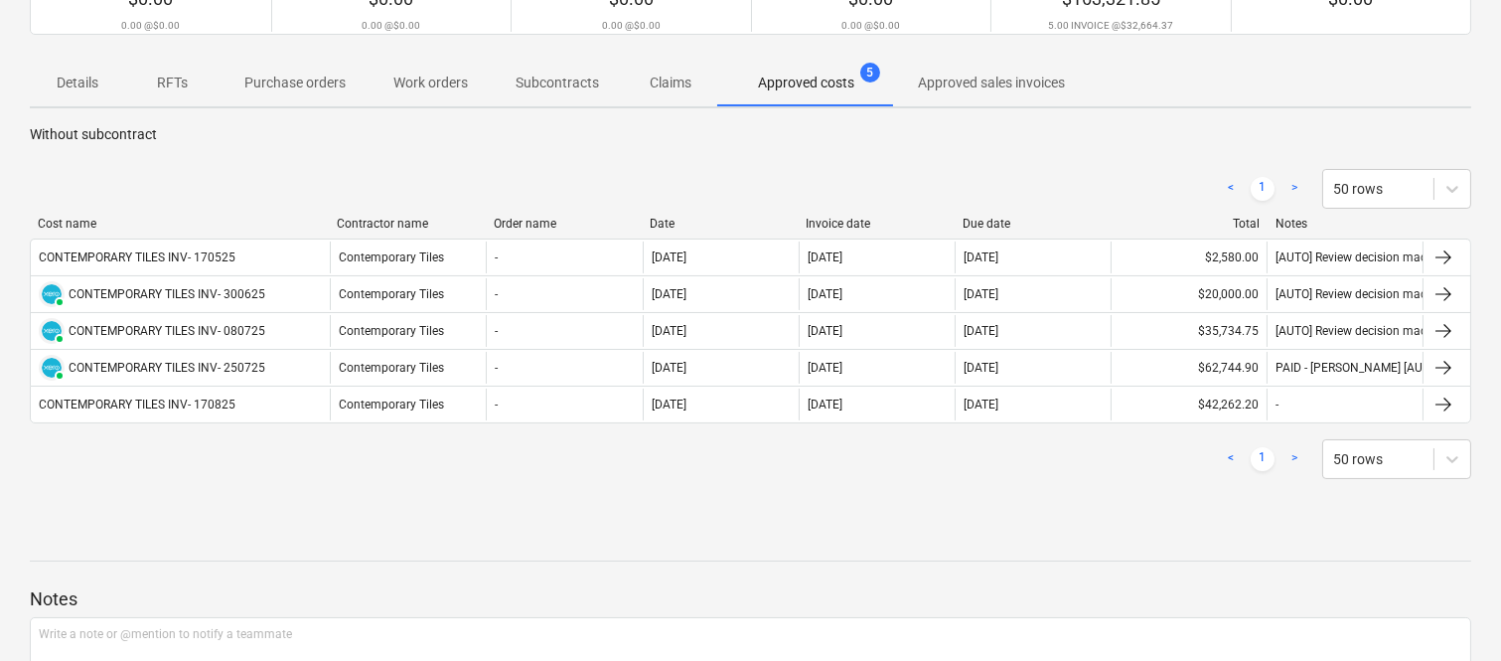
drag, startPoint x: 241, startPoint y: 225, endPoint x: 331, endPoint y: 225, distance: 89.4
click at [331, 225] on div at bounding box center [329, 224] width 36 height 14
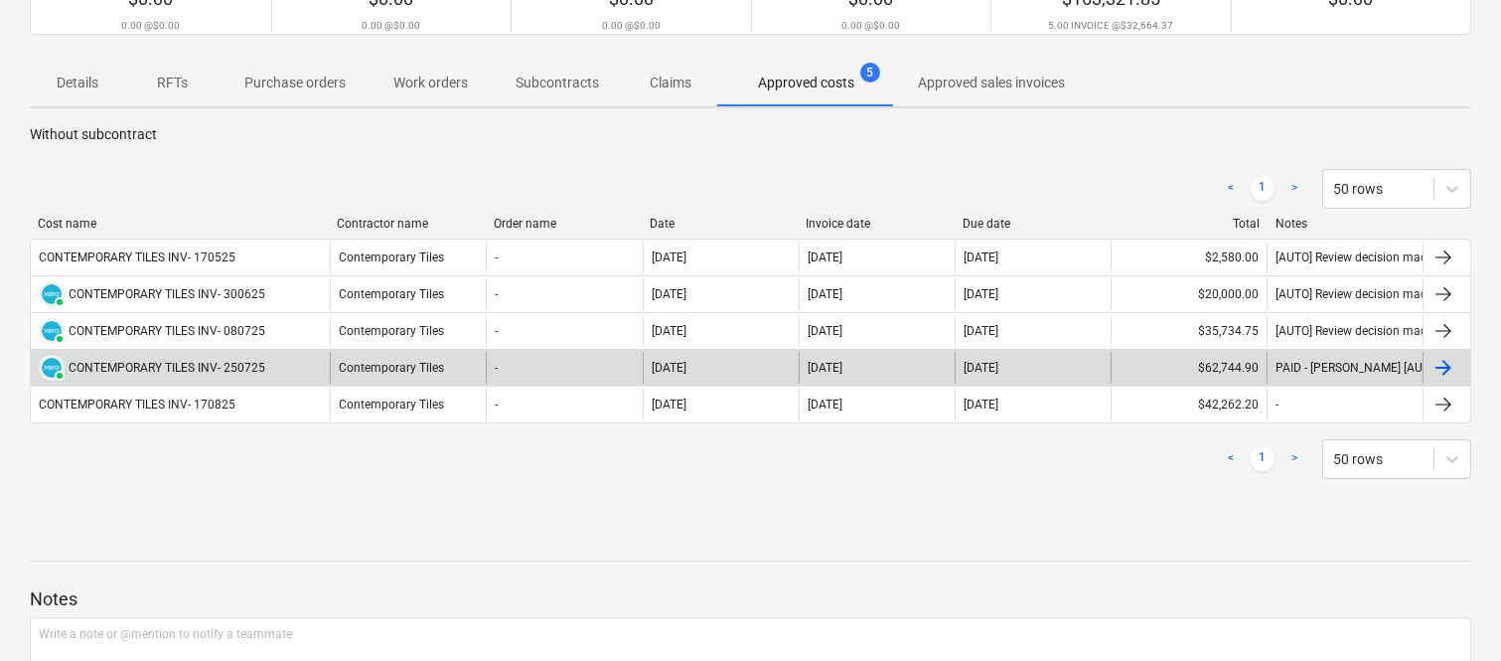
click at [263, 371] on div "CONTEMPORARY TILES INV- 250725" at bounding box center [167, 368] width 197 height 14
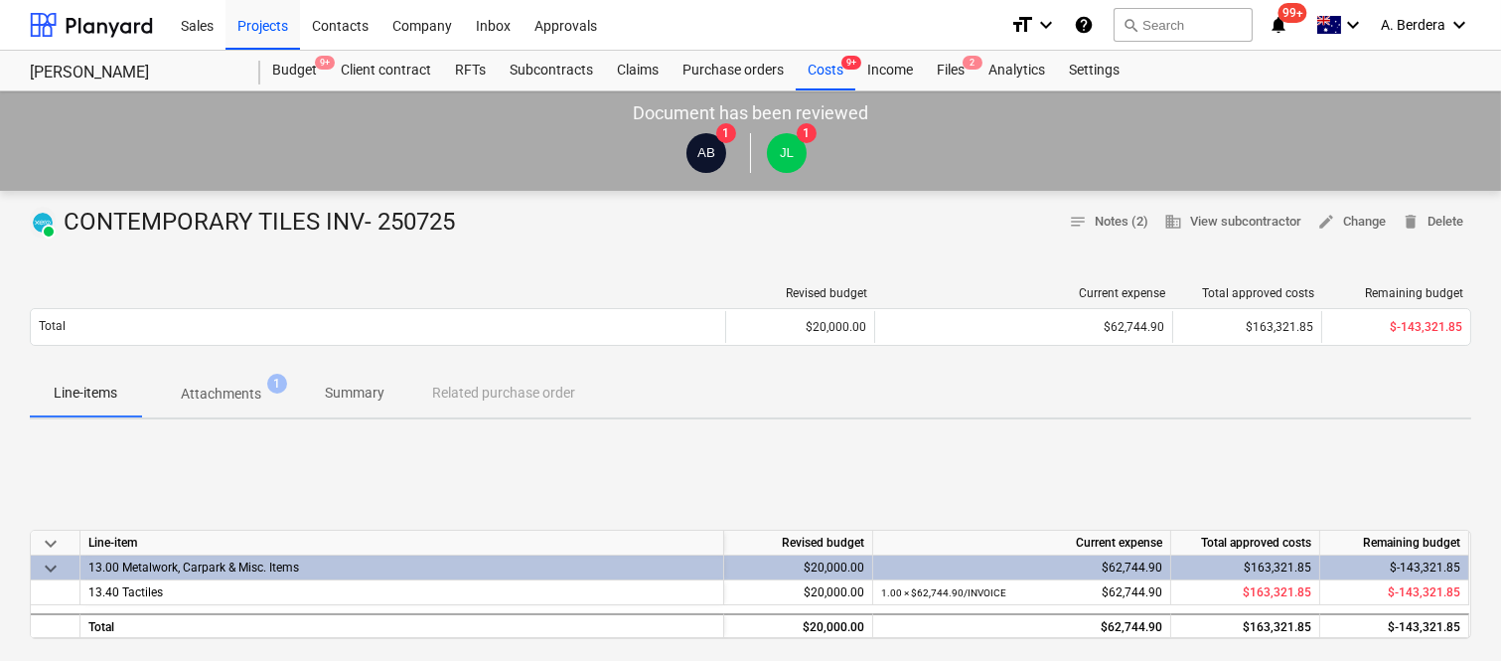
click at [259, 394] on p "Attachments" at bounding box center [221, 393] width 80 height 21
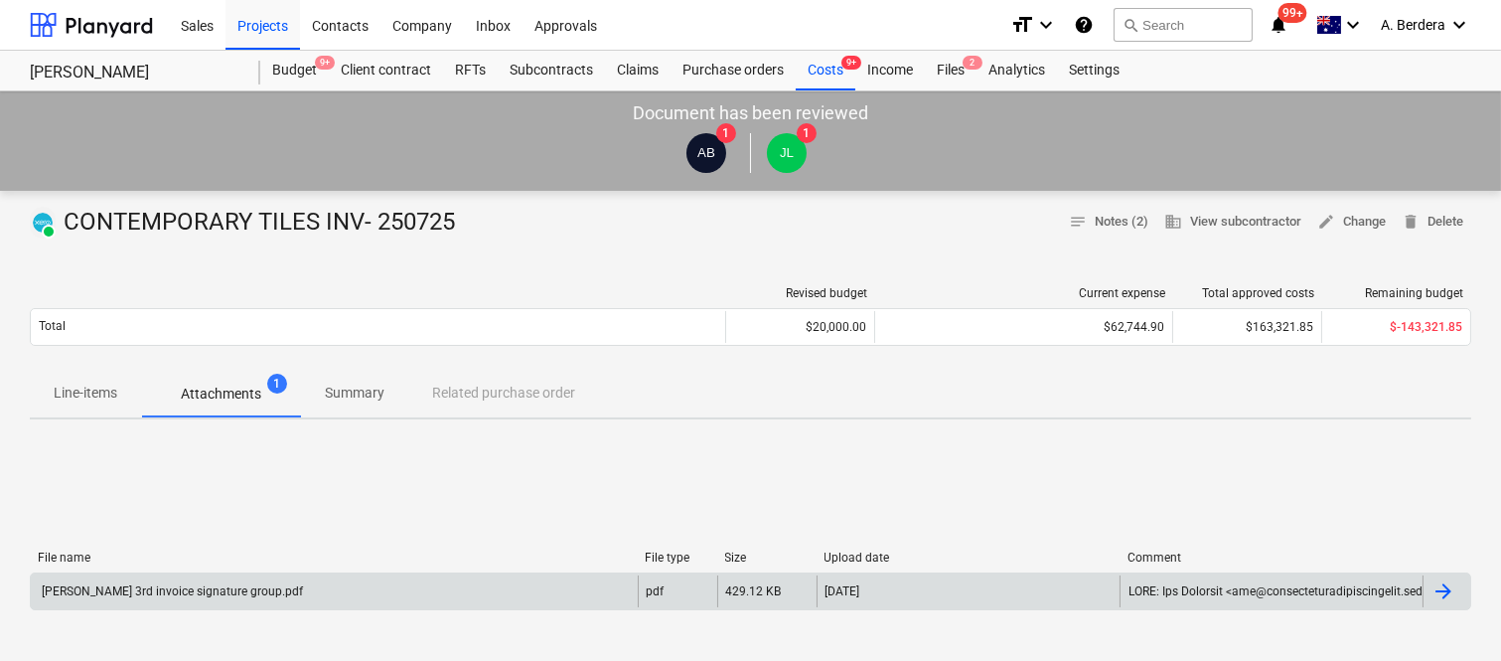
click at [275, 588] on div "[PERSON_NAME] 3rd invoice signature group.pdf" at bounding box center [334, 591] width 607 height 32
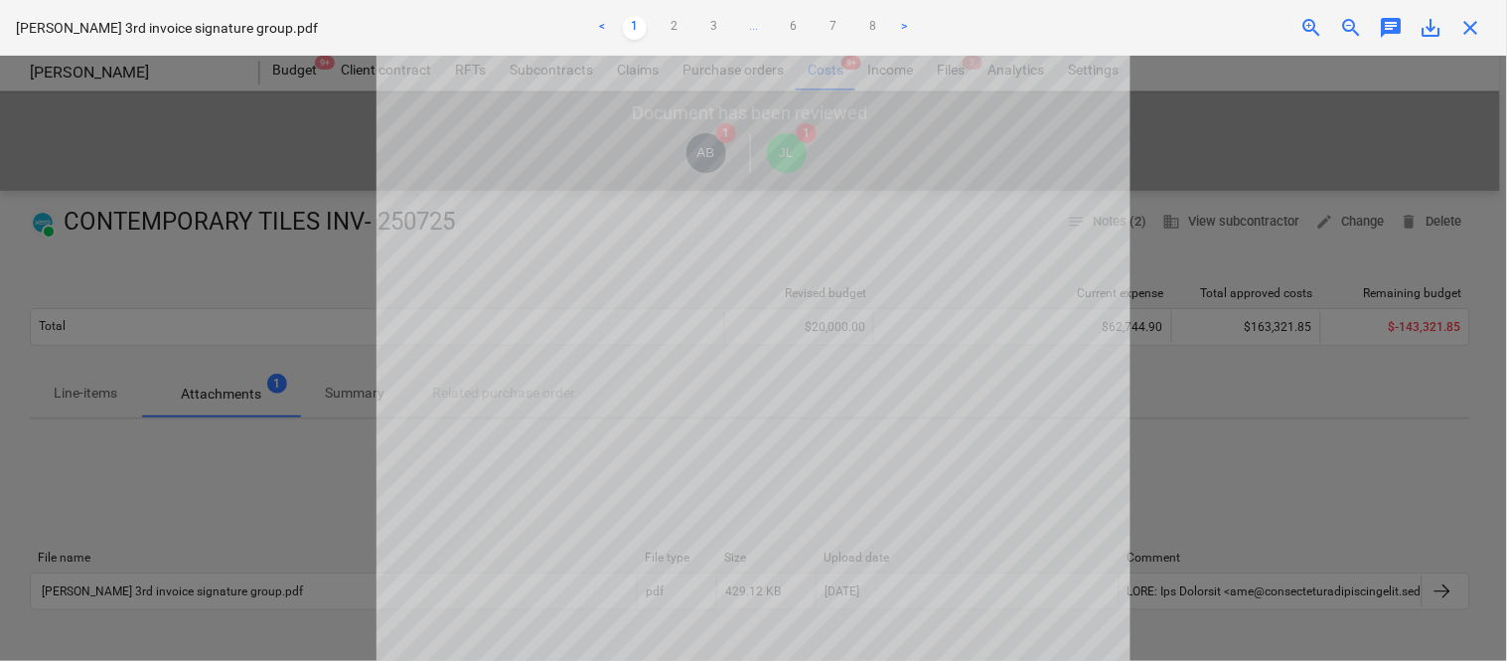
click at [1432, 23] on span "save_alt" at bounding box center [1432, 28] width 24 height 24
click at [1462, 13] on div "Della Rosa 3rd invoice signature group.pdf < 1 2 3 ... 6 7 8 > zoom_in zoom_out…" at bounding box center [753, 28] width 1507 height 56
click at [1474, 30] on span "close" at bounding box center [1471, 28] width 24 height 24
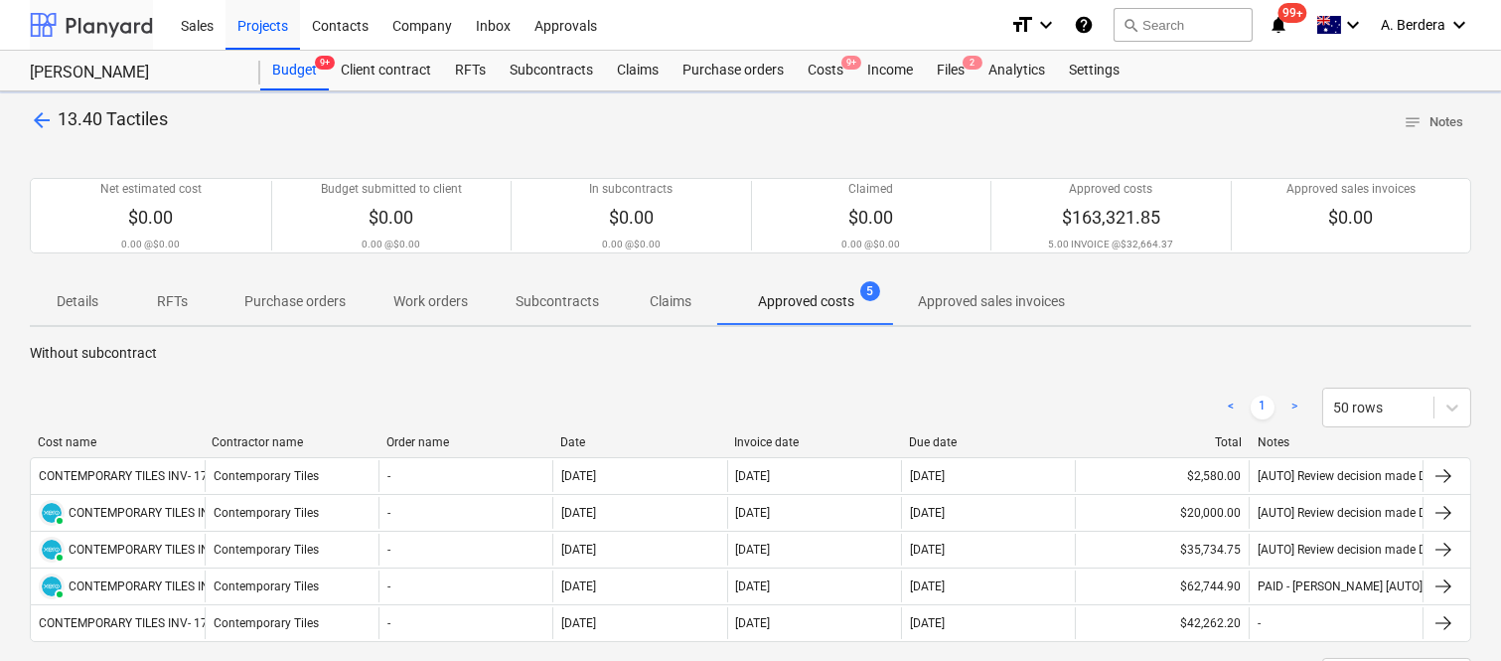
scroll to position [219, 0]
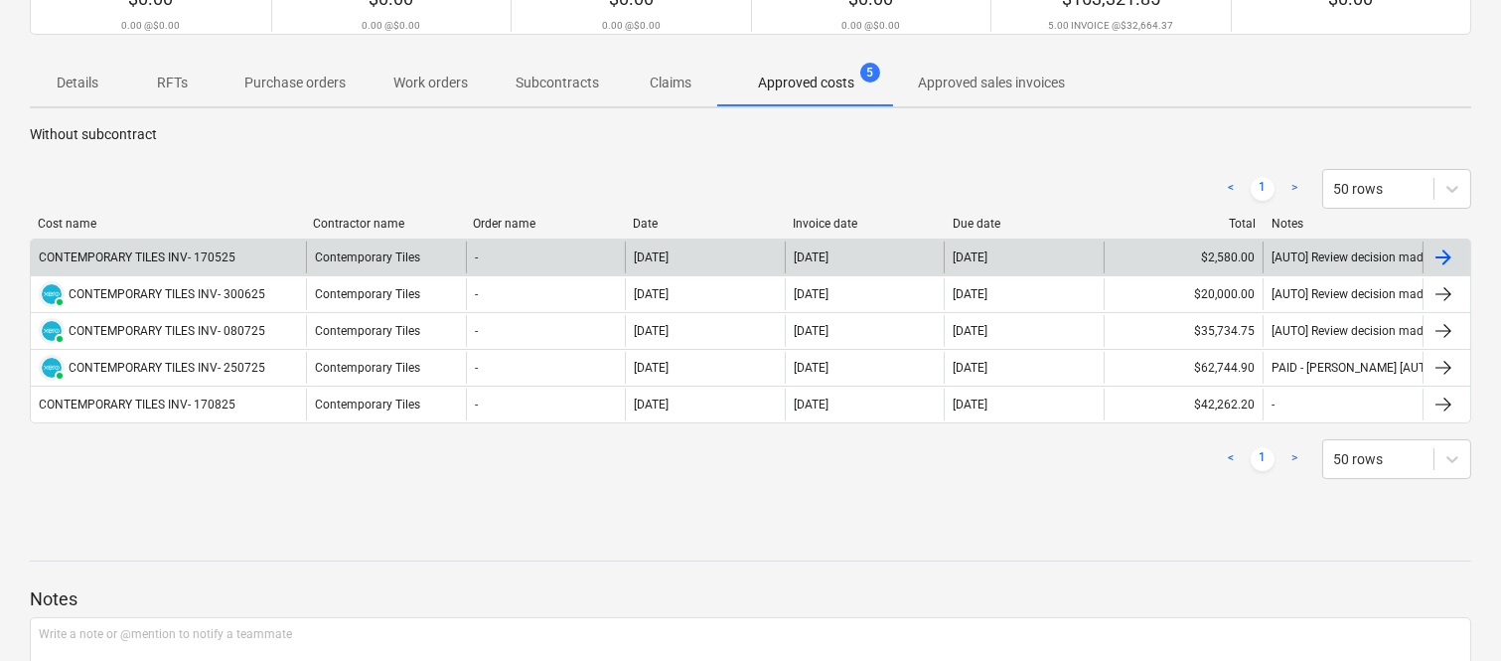
drag, startPoint x: 205, startPoint y: 221, endPoint x: 310, endPoint y: 238, distance: 106.8
click at [310, 238] on div "Cost name Contractor name Order name Date Invoice date Due date Total Notes CON…" at bounding box center [750, 324] width 1441 height 215
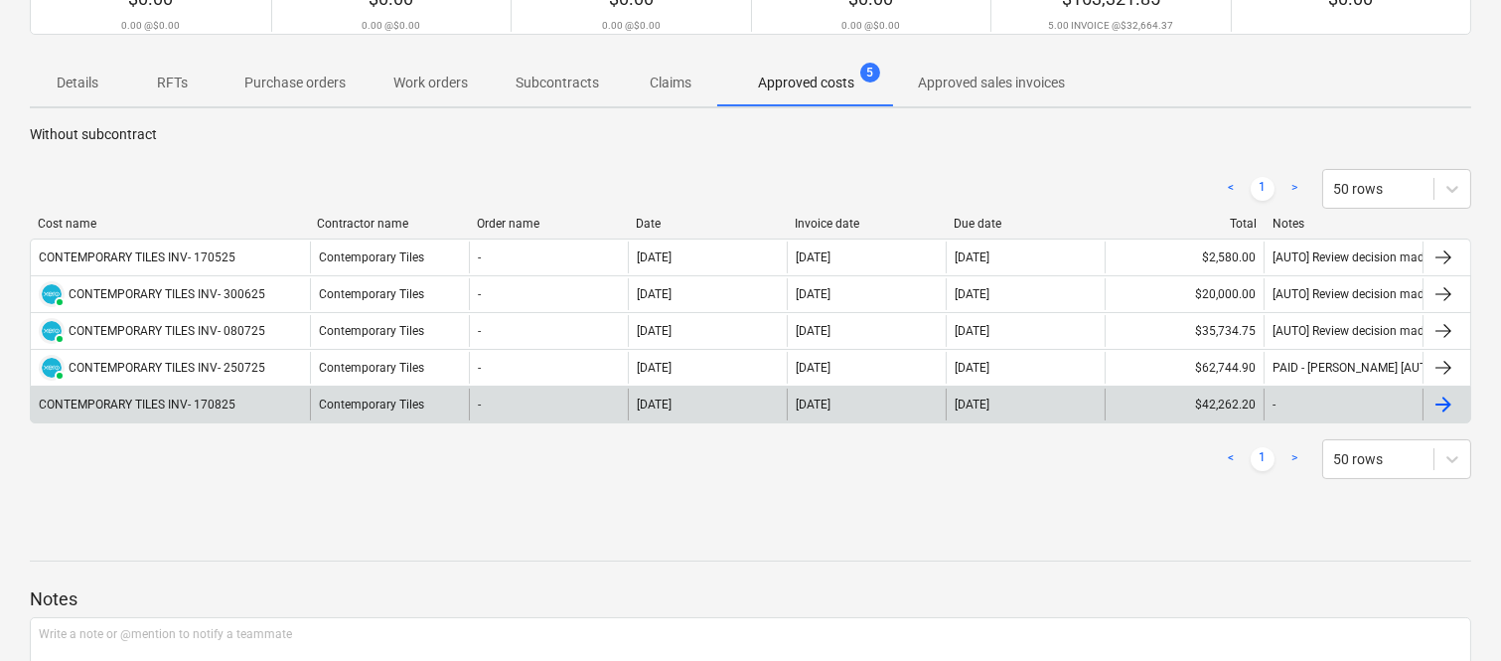
click at [260, 407] on div "CONTEMPORARY TILES INV- 170825" at bounding box center [170, 404] width 279 height 32
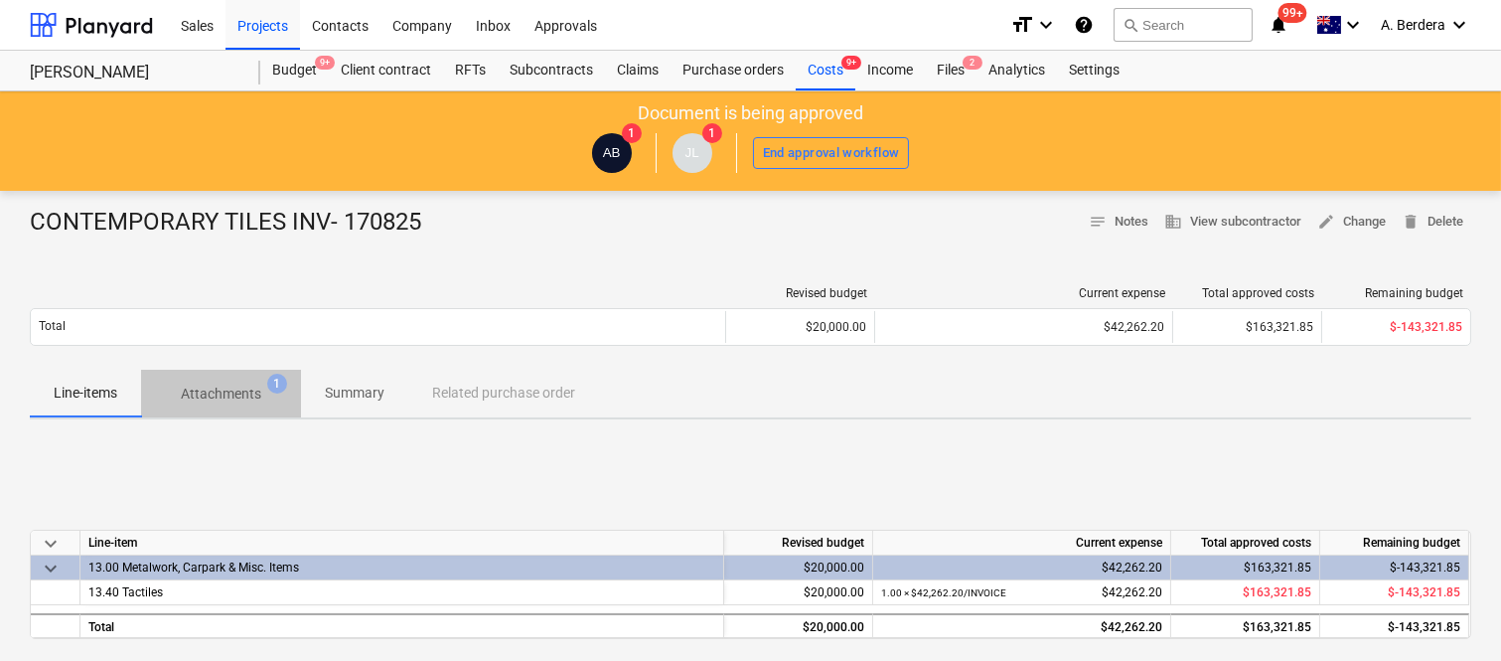
click at [231, 402] on p "Attachments" at bounding box center [221, 393] width 80 height 21
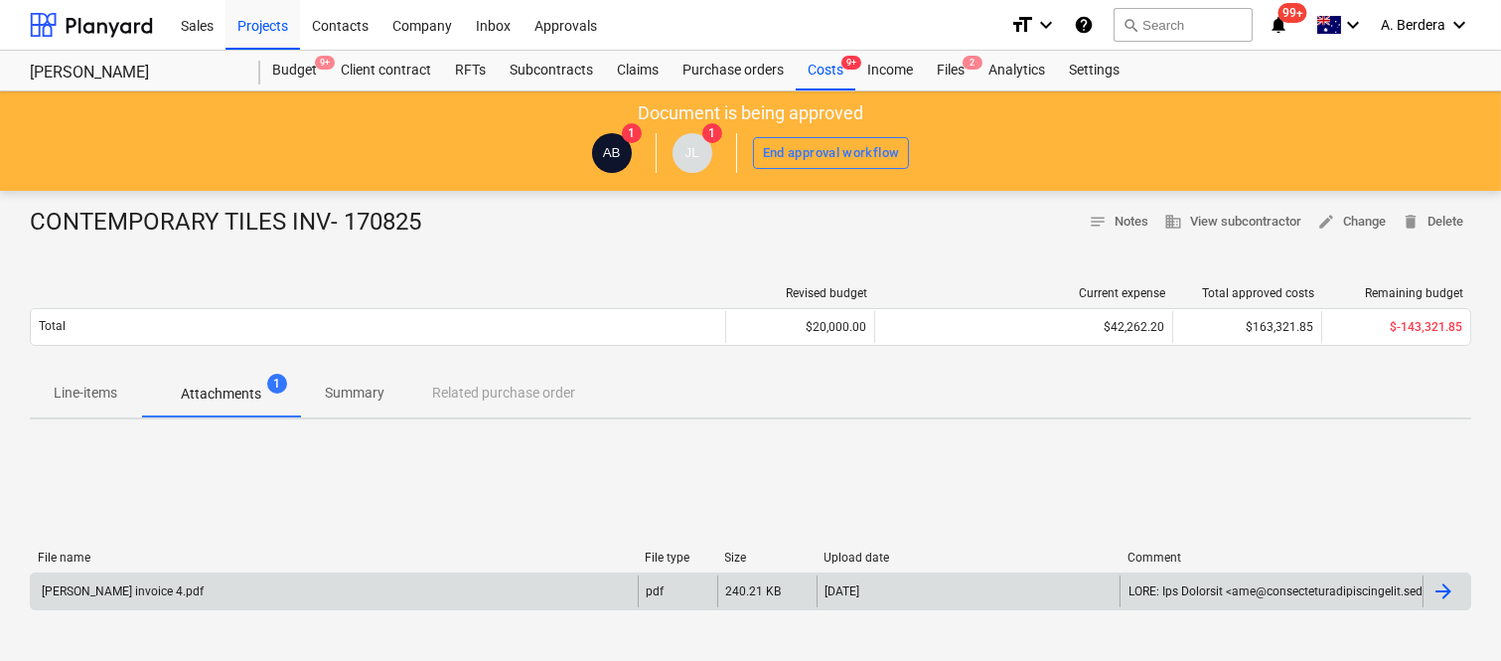
click at [226, 587] on div "[PERSON_NAME] invoice 4.pdf" at bounding box center [334, 591] width 607 height 32
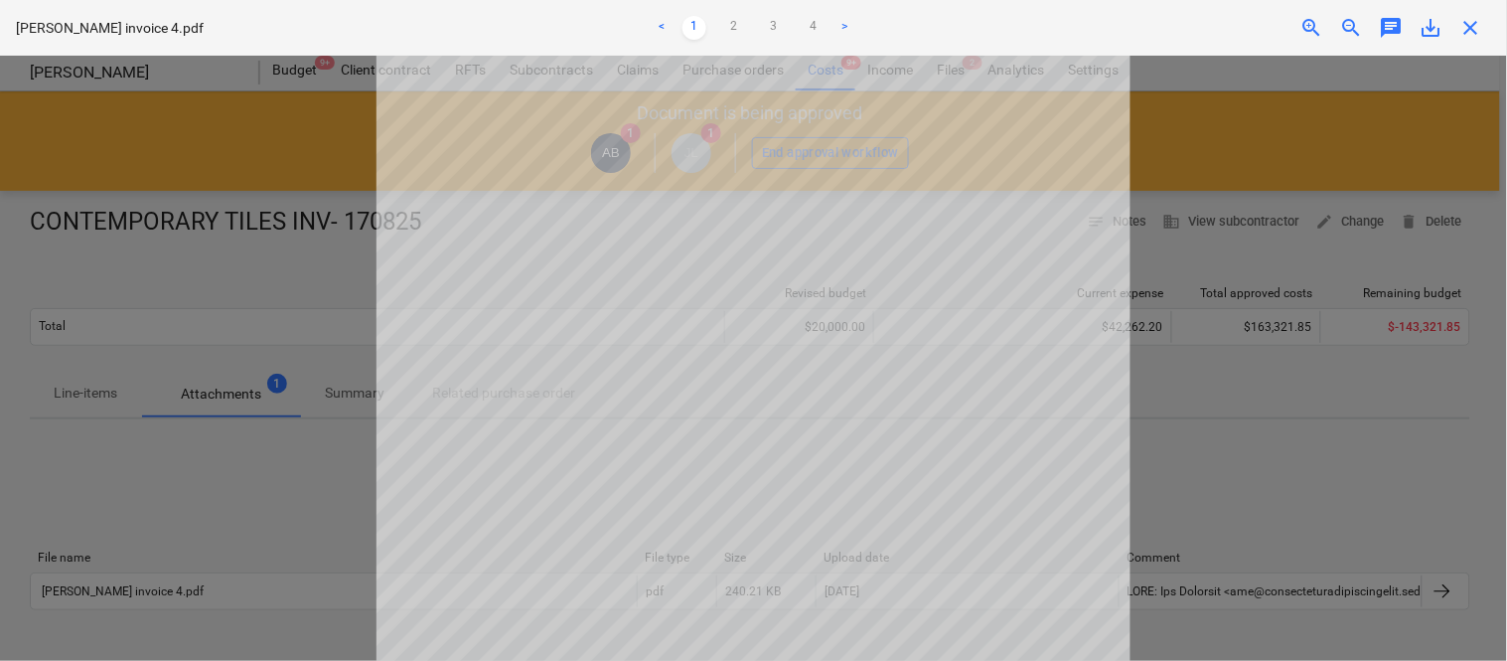
click at [1433, 25] on span "save_alt" at bounding box center [1432, 28] width 24 height 24
click at [1428, 25] on span "save_alt" at bounding box center [1432, 28] width 24 height 24
click at [1470, 27] on span "close" at bounding box center [1471, 28] width 24 height 24
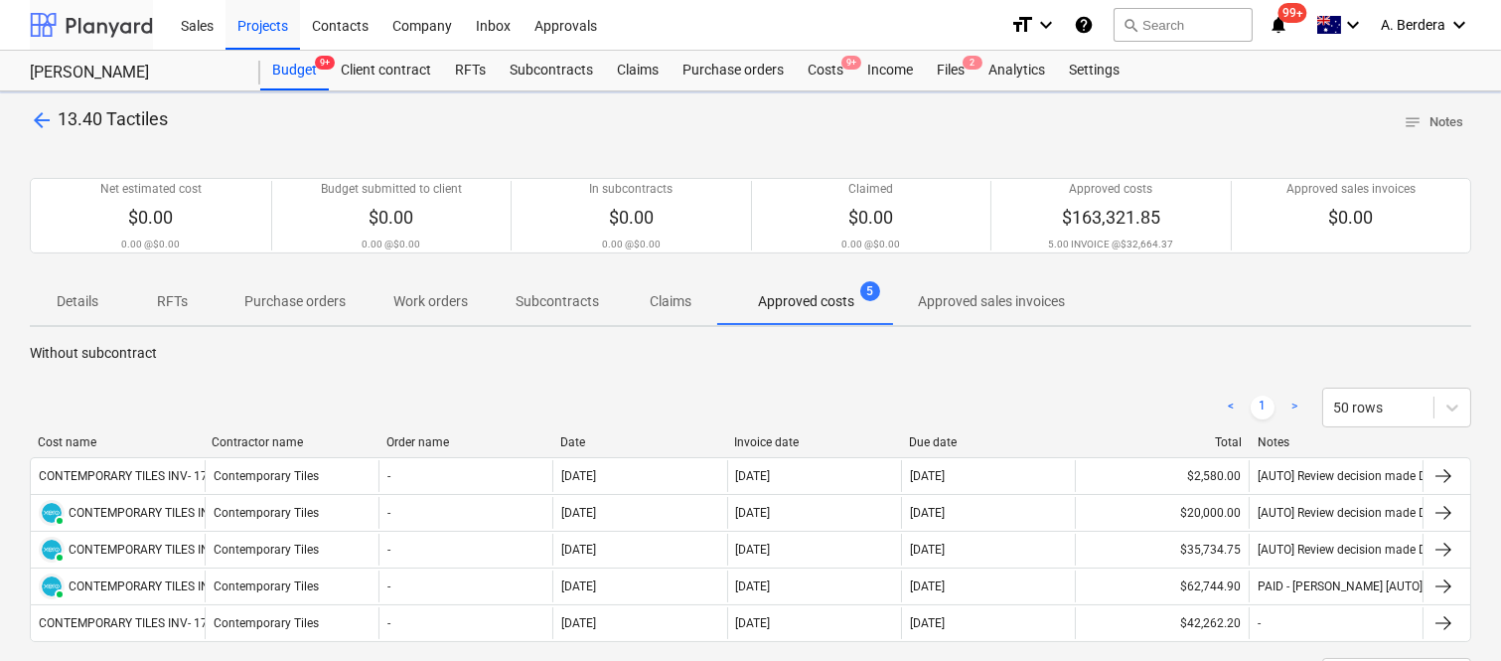
scroll to position [219, 0]
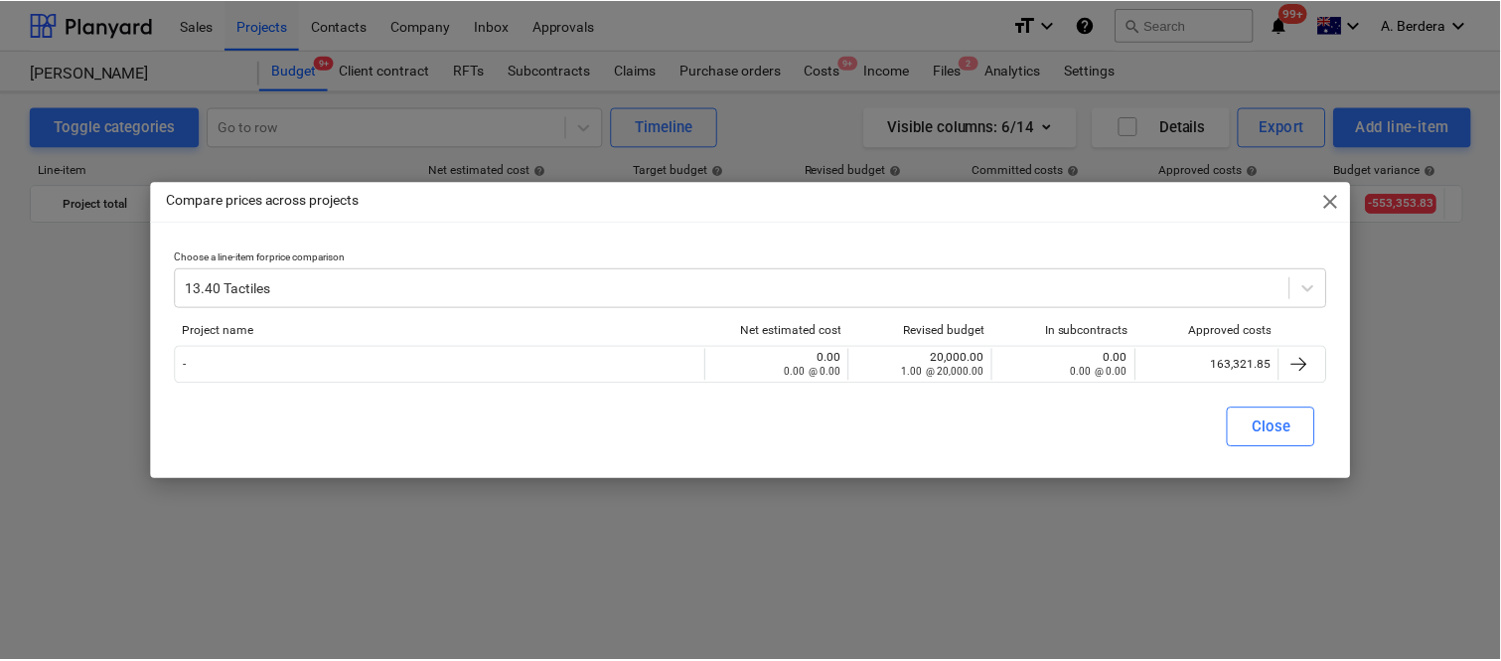
scroll to position [4145, 0]
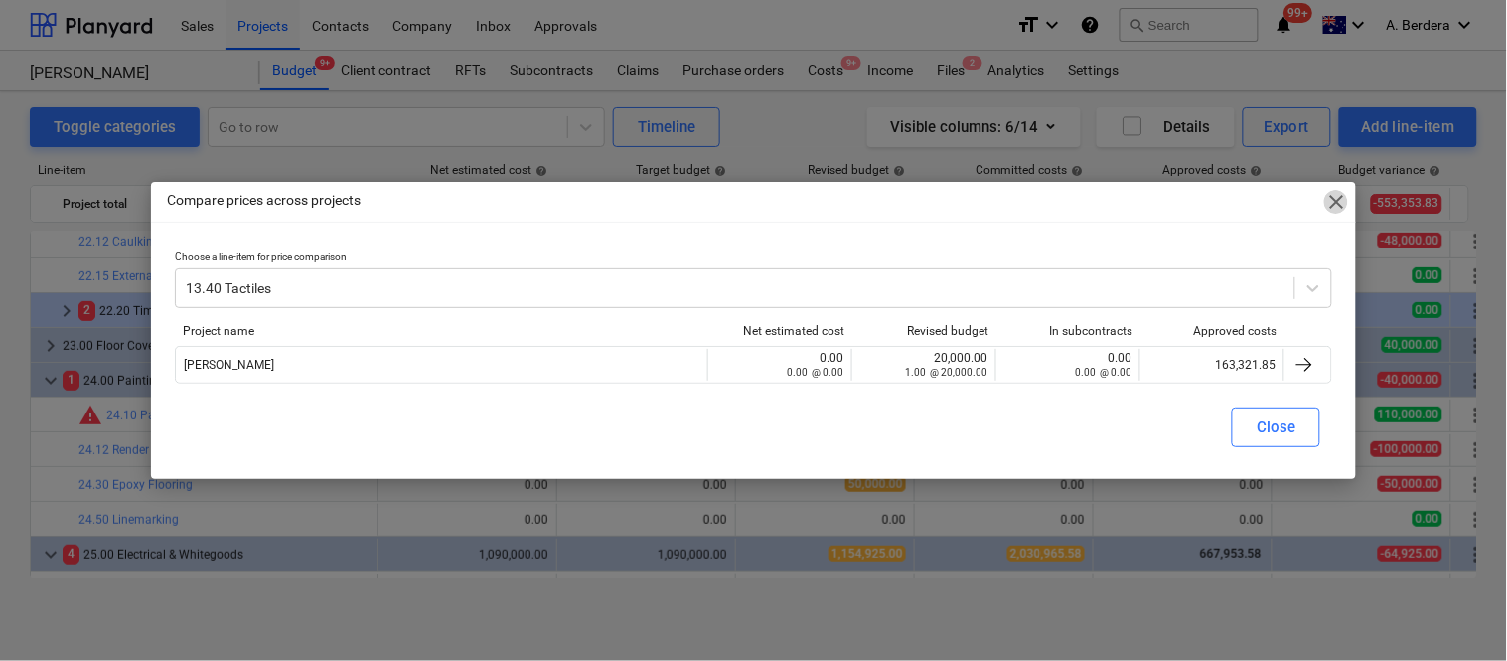
click at [1335, 197] on span "close" at bounding box center [1336, 202] width 24 height 24
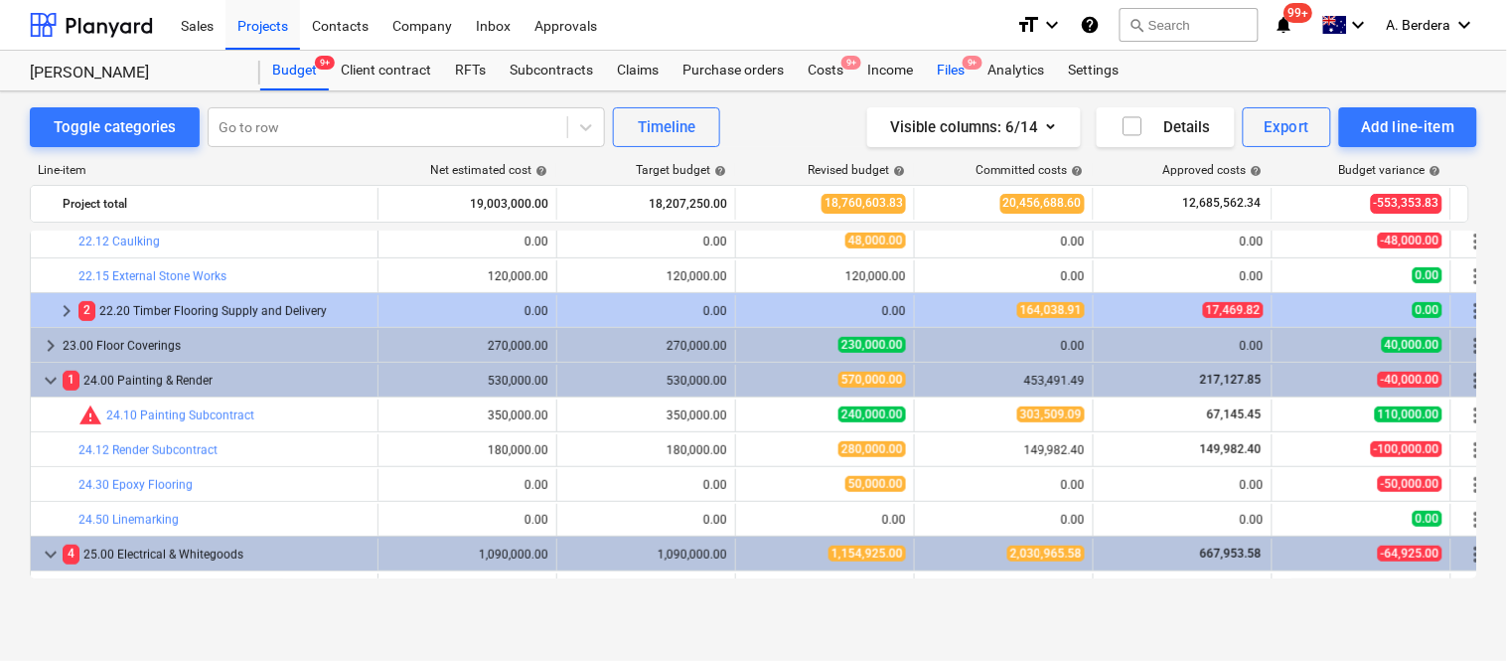
click at [957, 70] on div "Files 9+" at bounding box center [951, 71] width 52 height 40
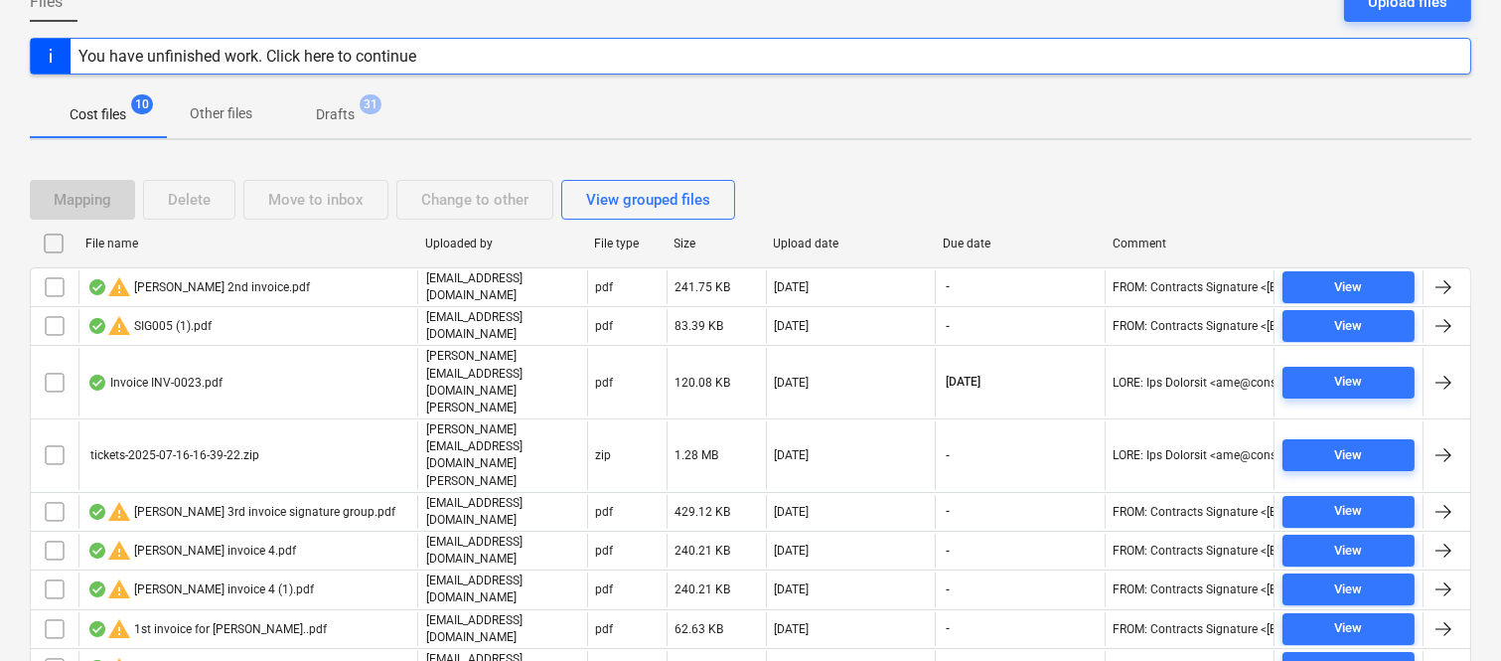
scroll to position [263, 0]
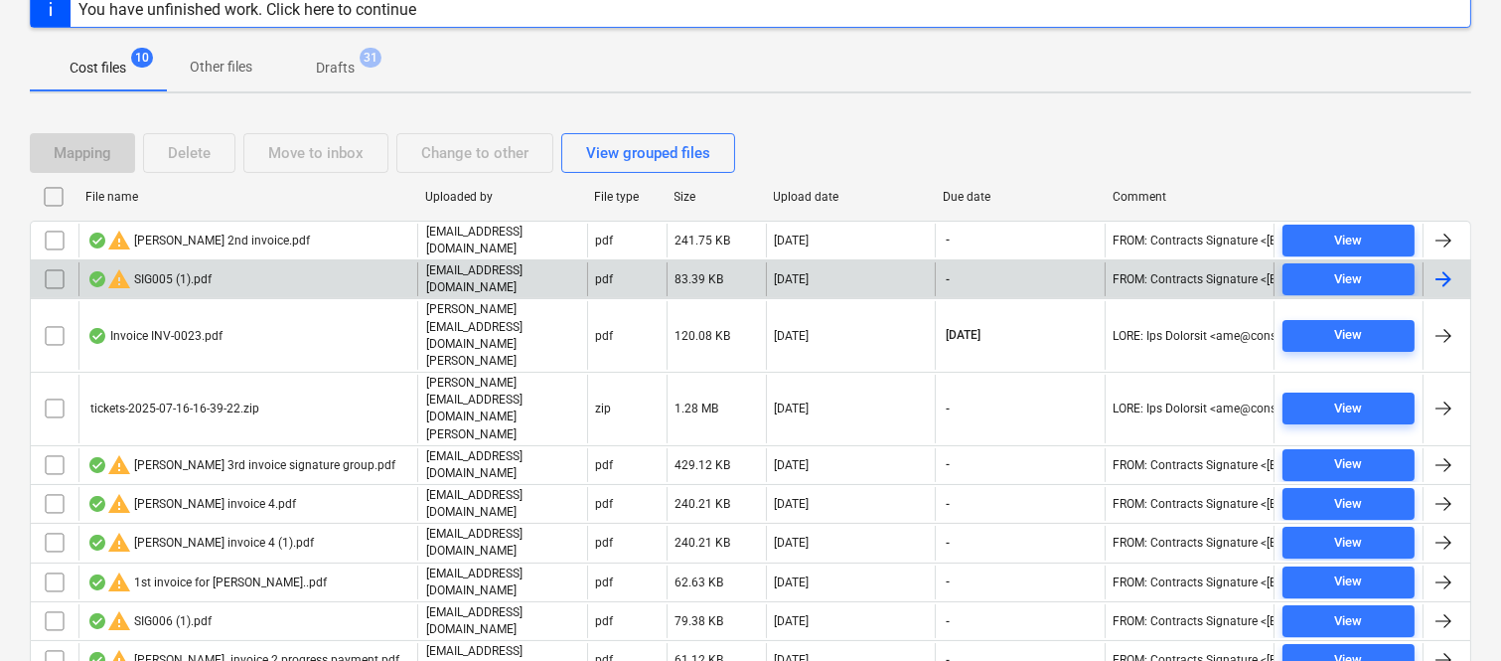
click at [333, 278] on div "warning SIG005 (1).pdf" at bounding box center [247, 279] width 339 height 34
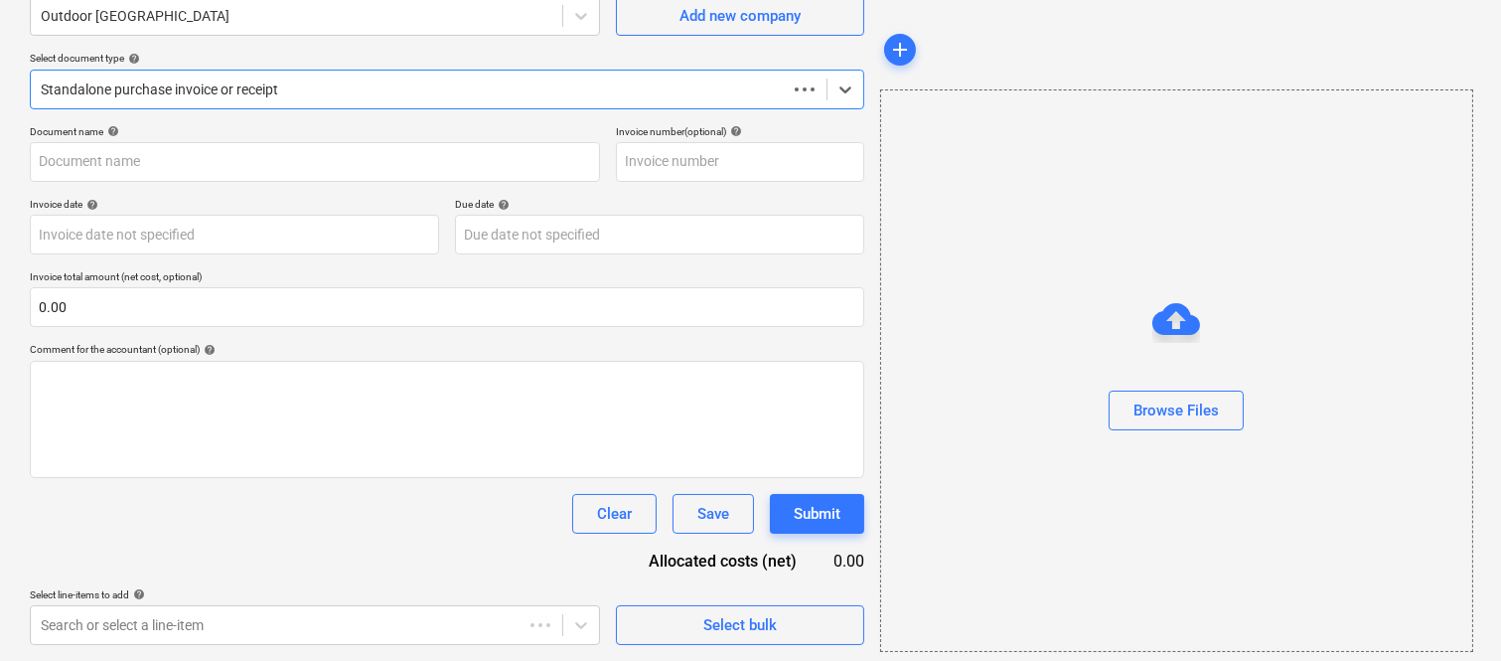
scroll to position [184, 0]
type input "SIG005"
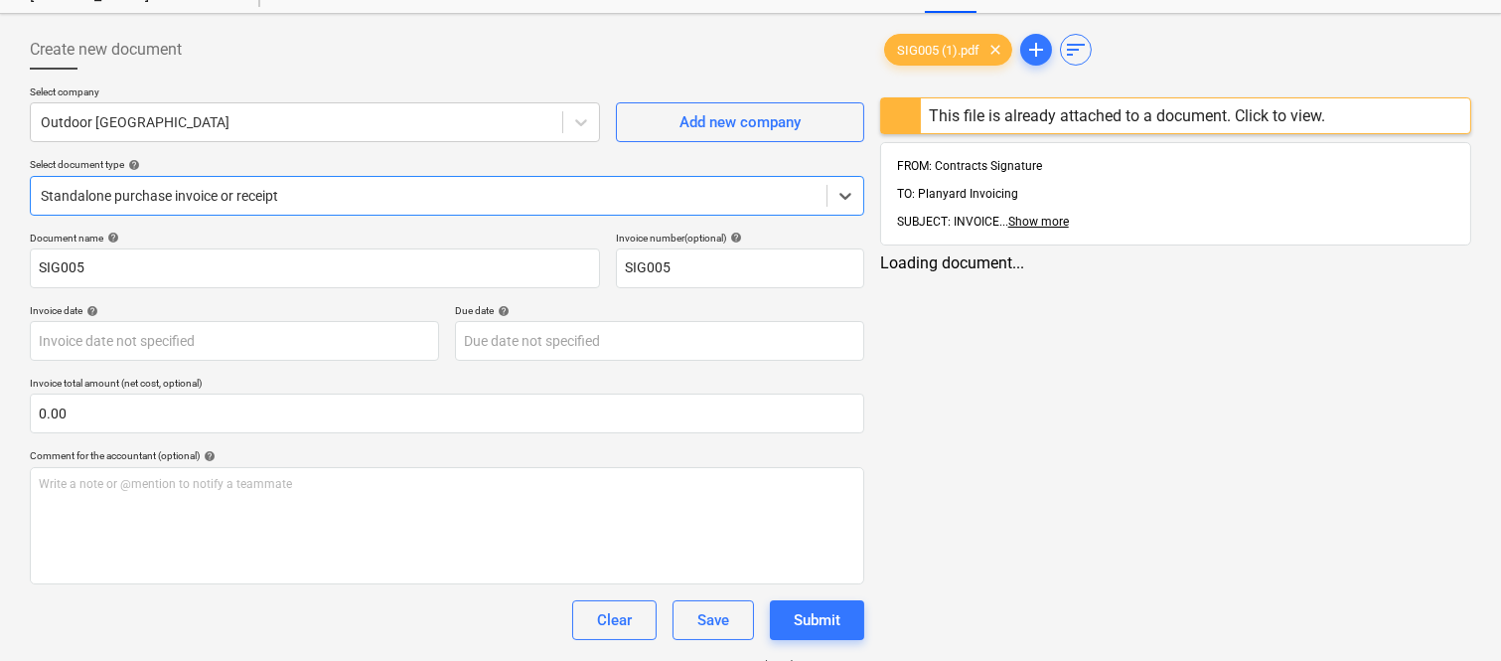
scroll to position [0, 0]
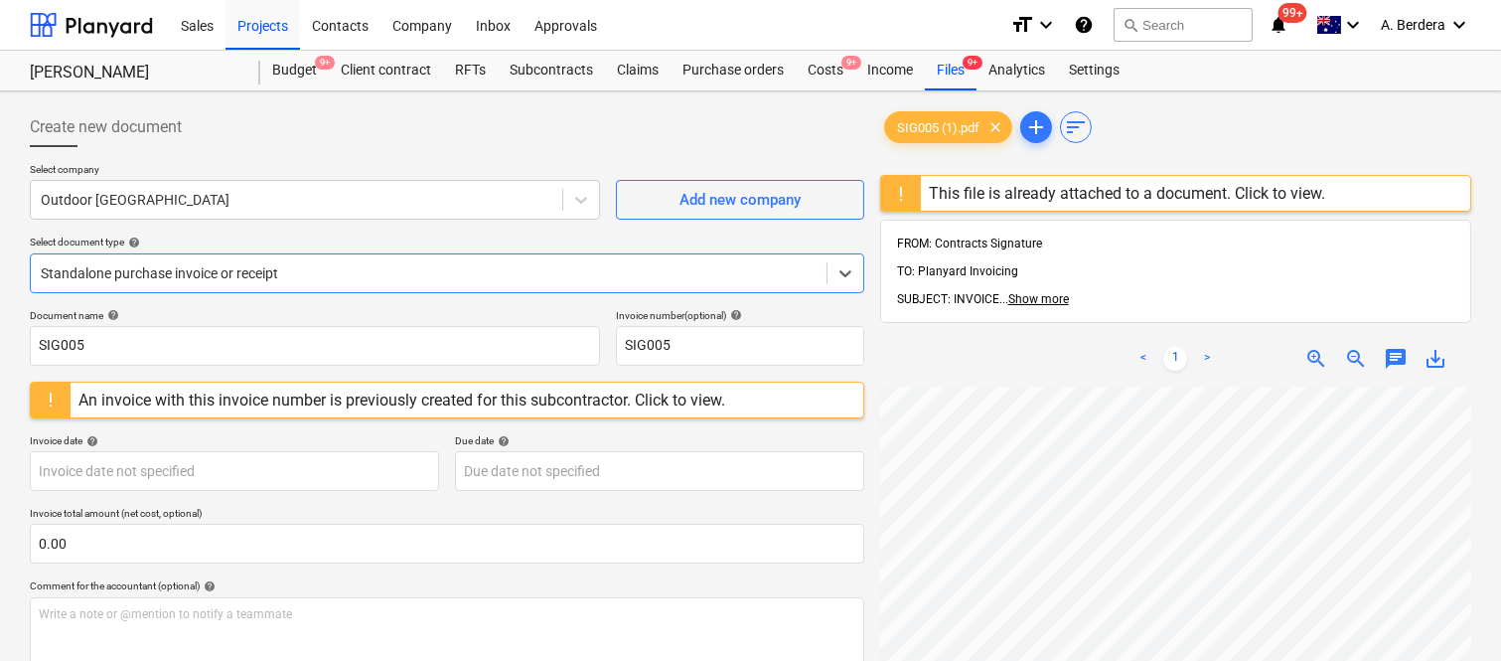
click at [417, 393] on div "An invoice with this invoice number is previously created for this subcontracto…" at bounding box center [401, 399] width 647 height 19
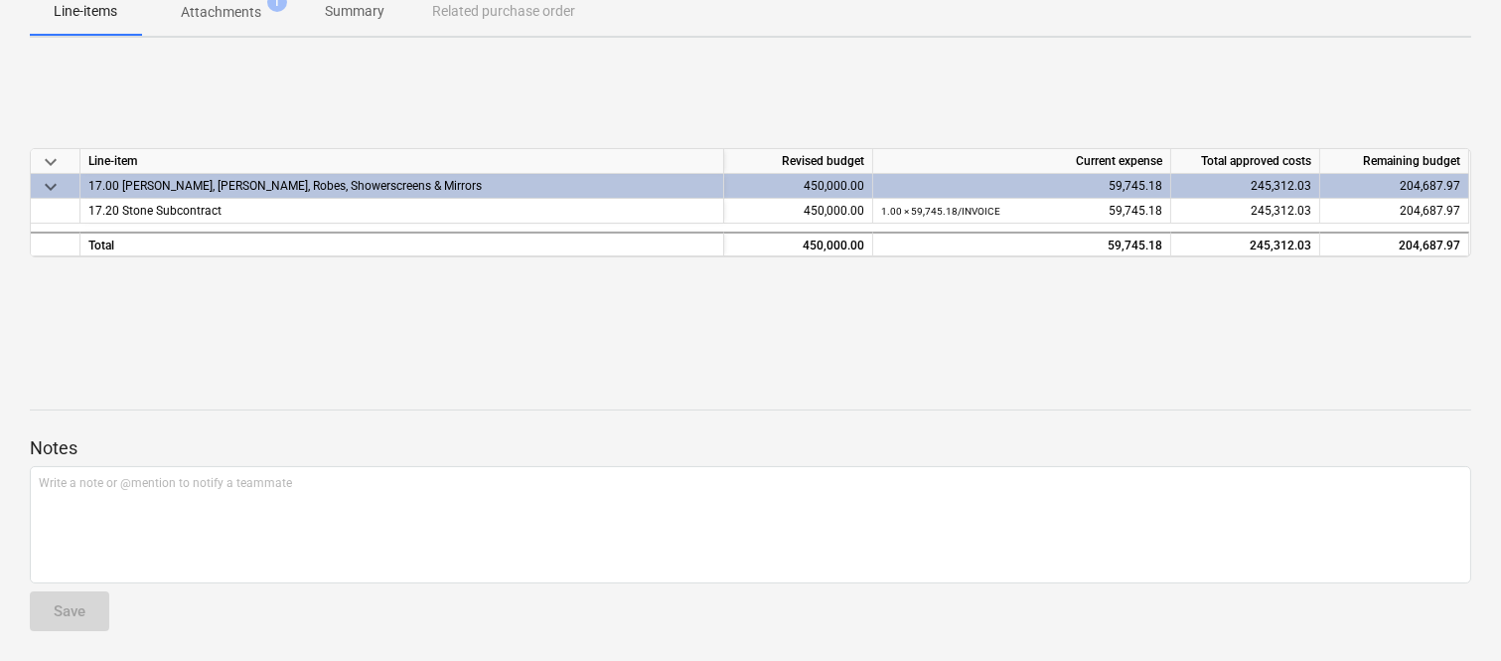
scroll to position [382, 0]
click at [306, 204] on div "17.20 Stone Subcontract" at bounding box center [402, 210] width 644 height 25
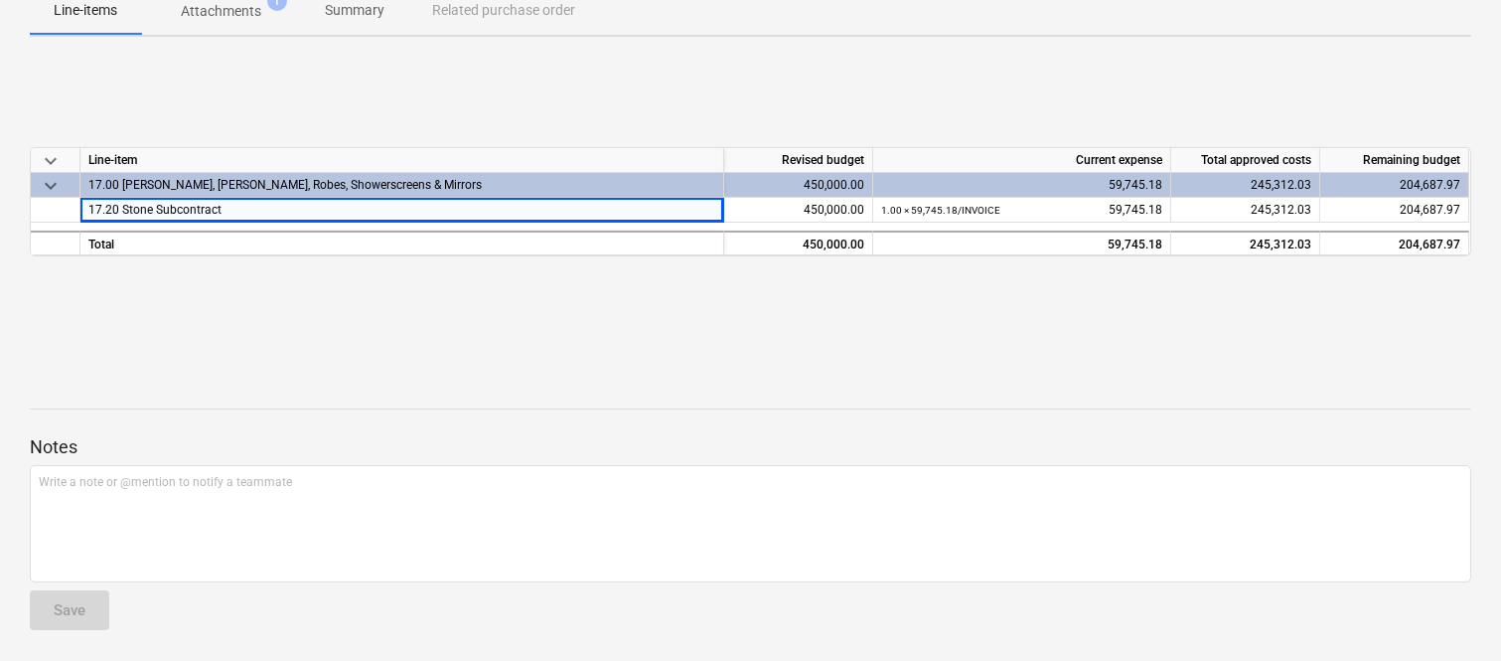
click at [455, 338] on div "keyboard_arrow_down Line-item Revised budget Current expense Total approved cos…" at bounding box center [750, 202] width 1441 height 298
click at [378, 10] on p "Summary" at bounding box center [355, 10] width 60 height 21
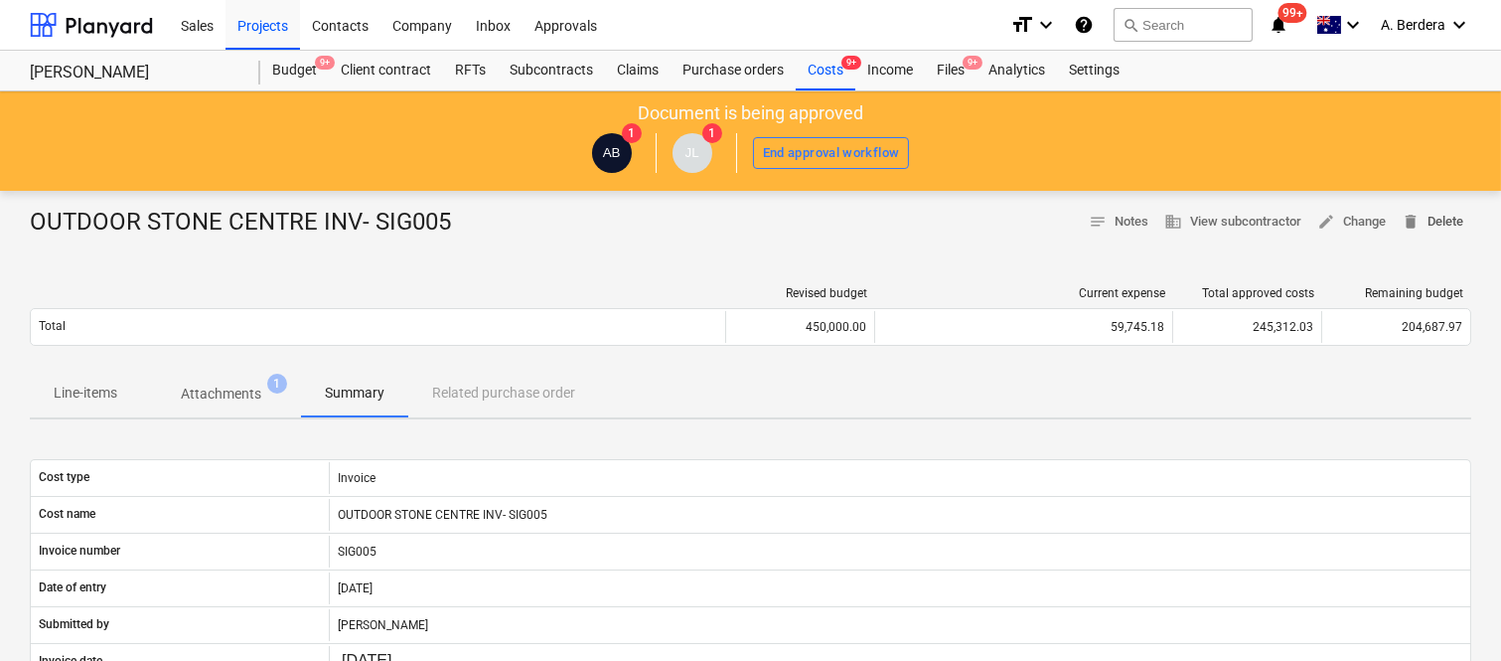
click at [1433, 220] on span "delete Delete" at bounding box center [1433, 222] width 62 height 23
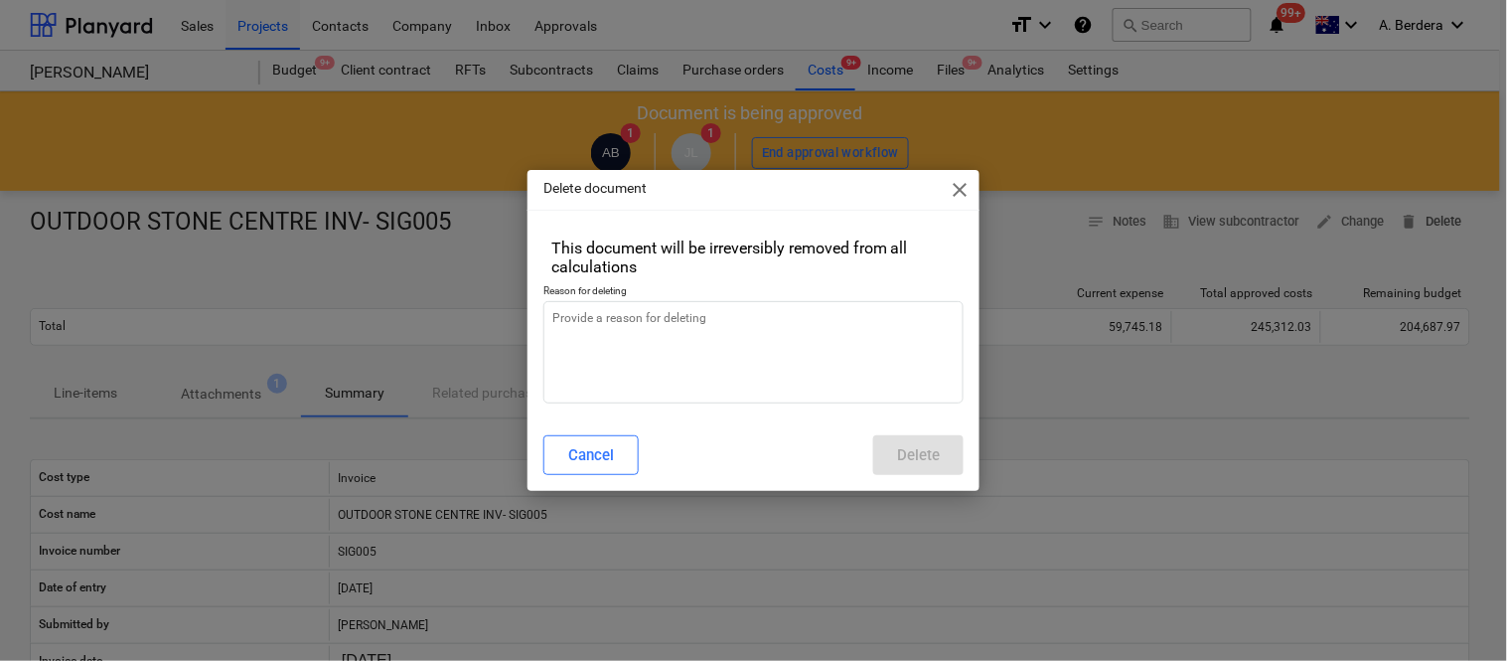
type textarea "x"
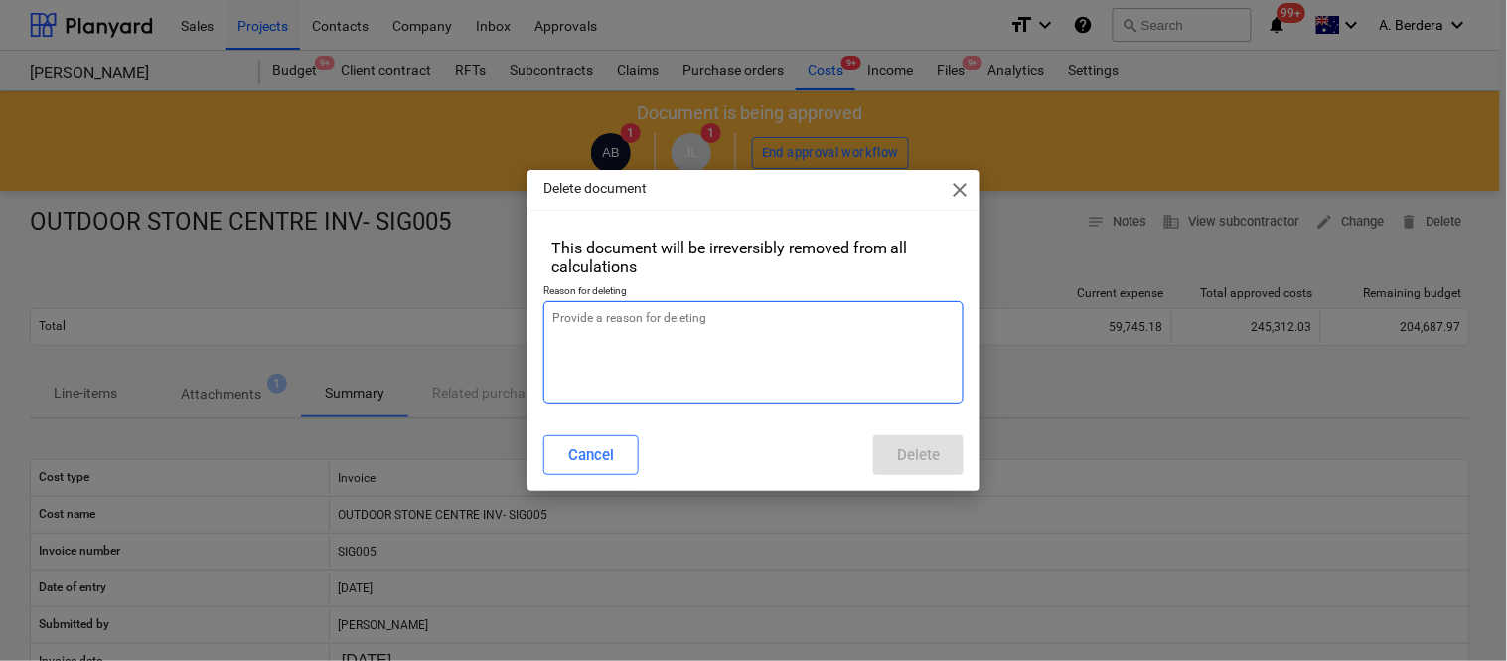
click at [681, 334] on textarea at bounding box center [753, 352] width 420 height 102
type textarea "r"
type textarea "x"
type textarea "re"
type textarea "x"
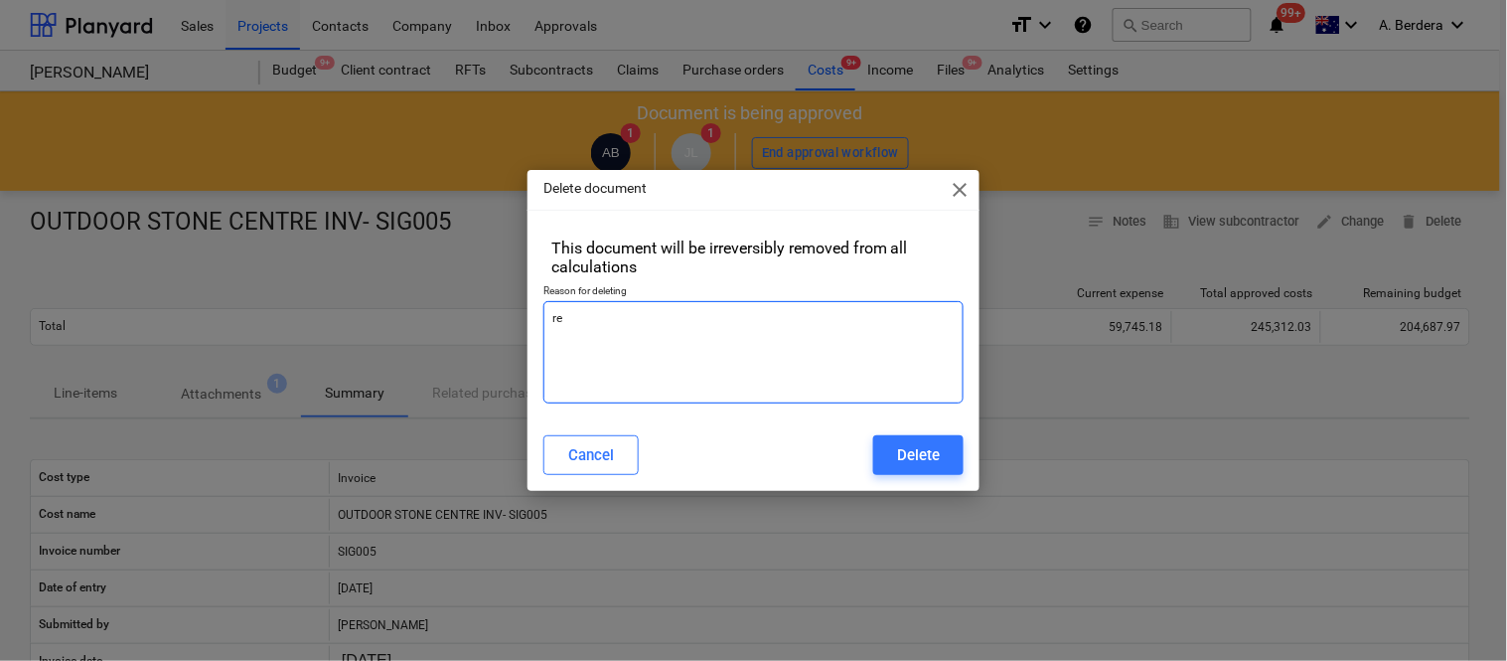
type textarea "rev"
type textarea "x"
type textarea "revi"
type textarea "x"
type textarea "[PERSON_NAME]"
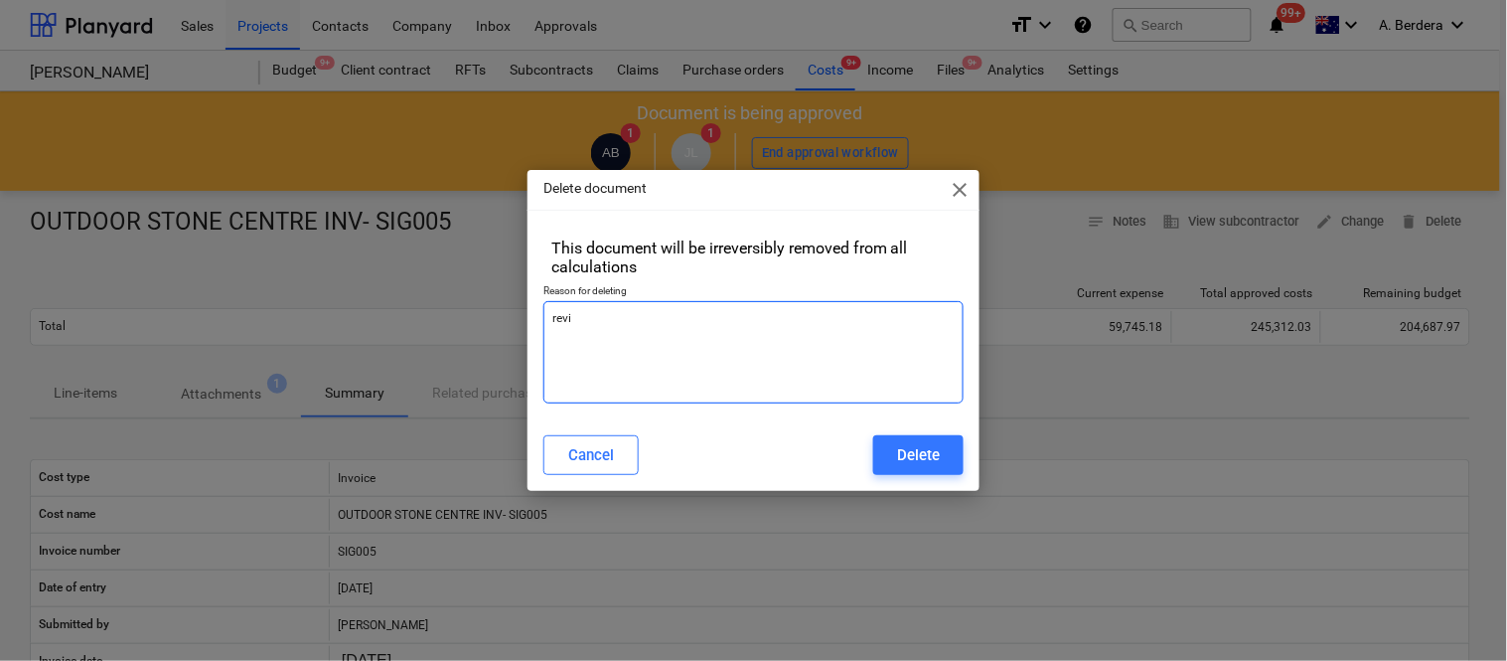
type textarea "x"
type textarea "revise"
type textarea "x"
type textarea "revised"
type textarea "x"
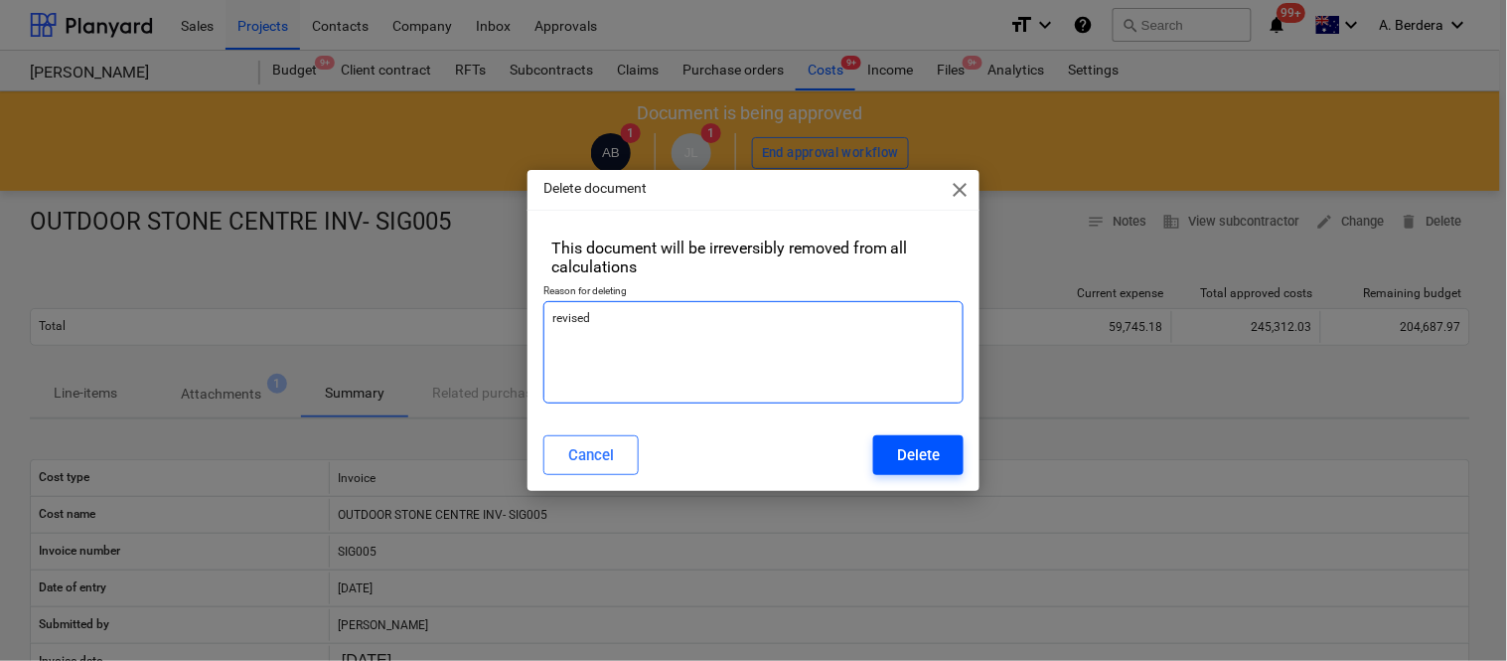
type textarea "revised"
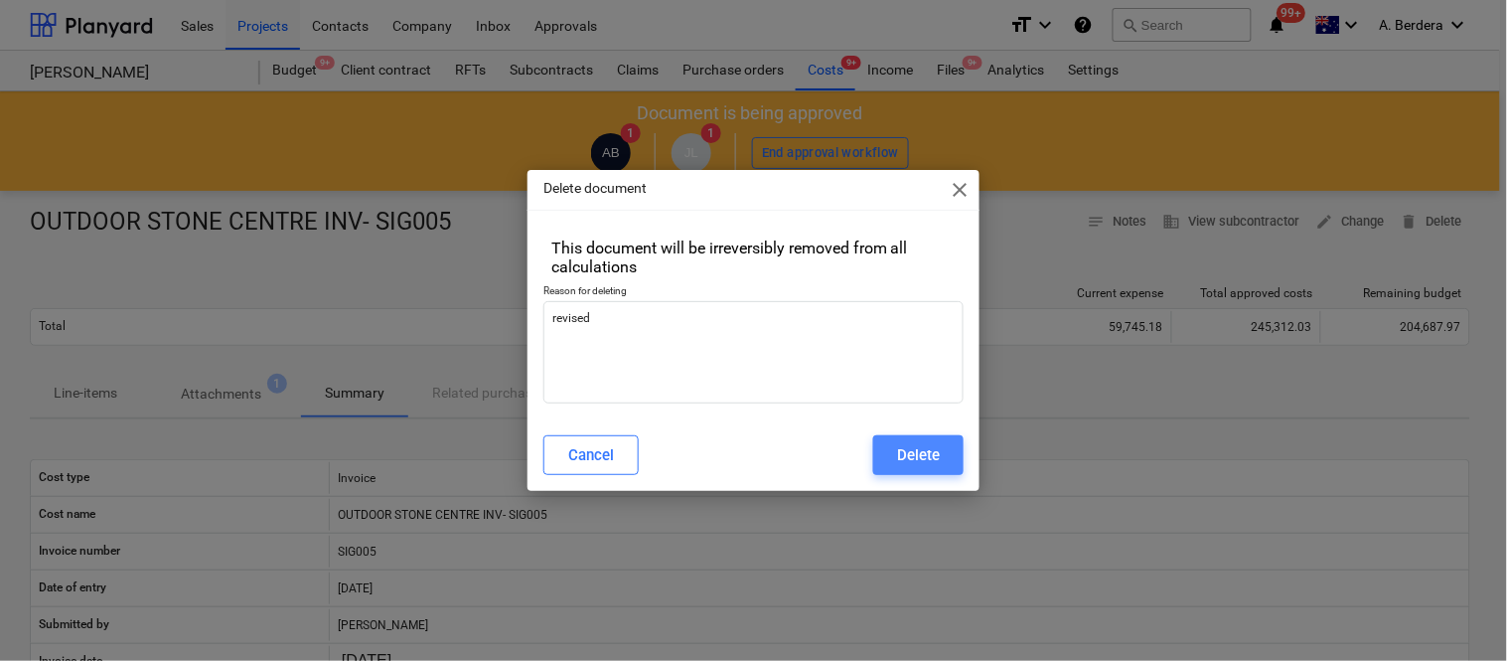
click at [898, 452] on div "Delete" at bounding box center [918, 455] width 43 height 26
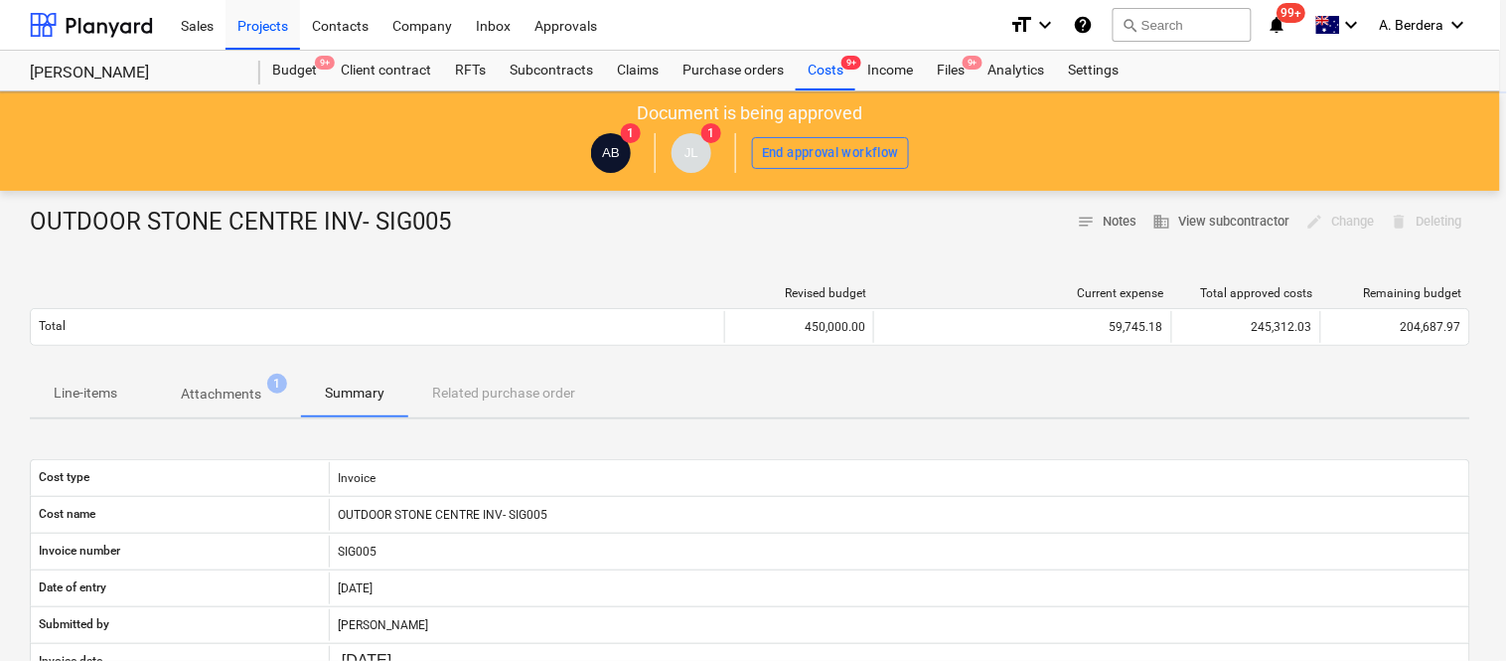
type textarea "x"
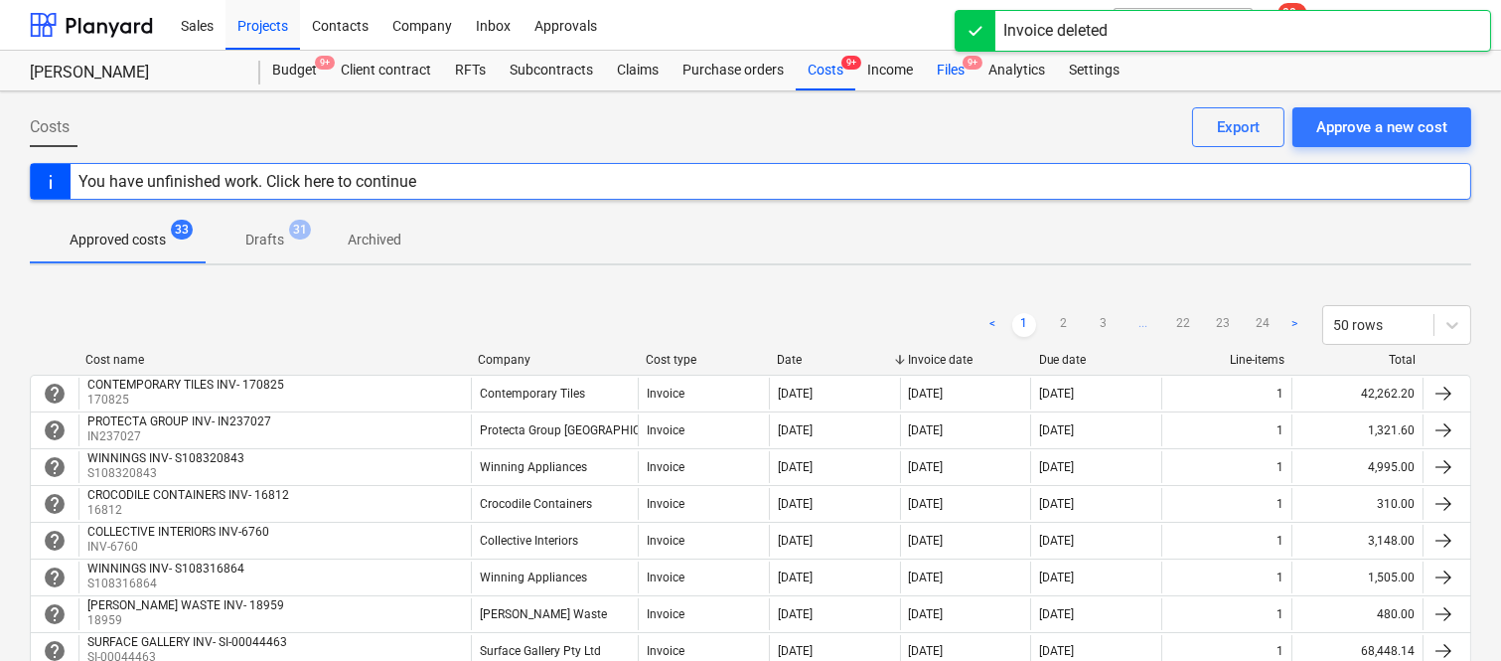
click at [940, 71] on div "Files 9+" at bounding box center [951, 71] width 52 height 40
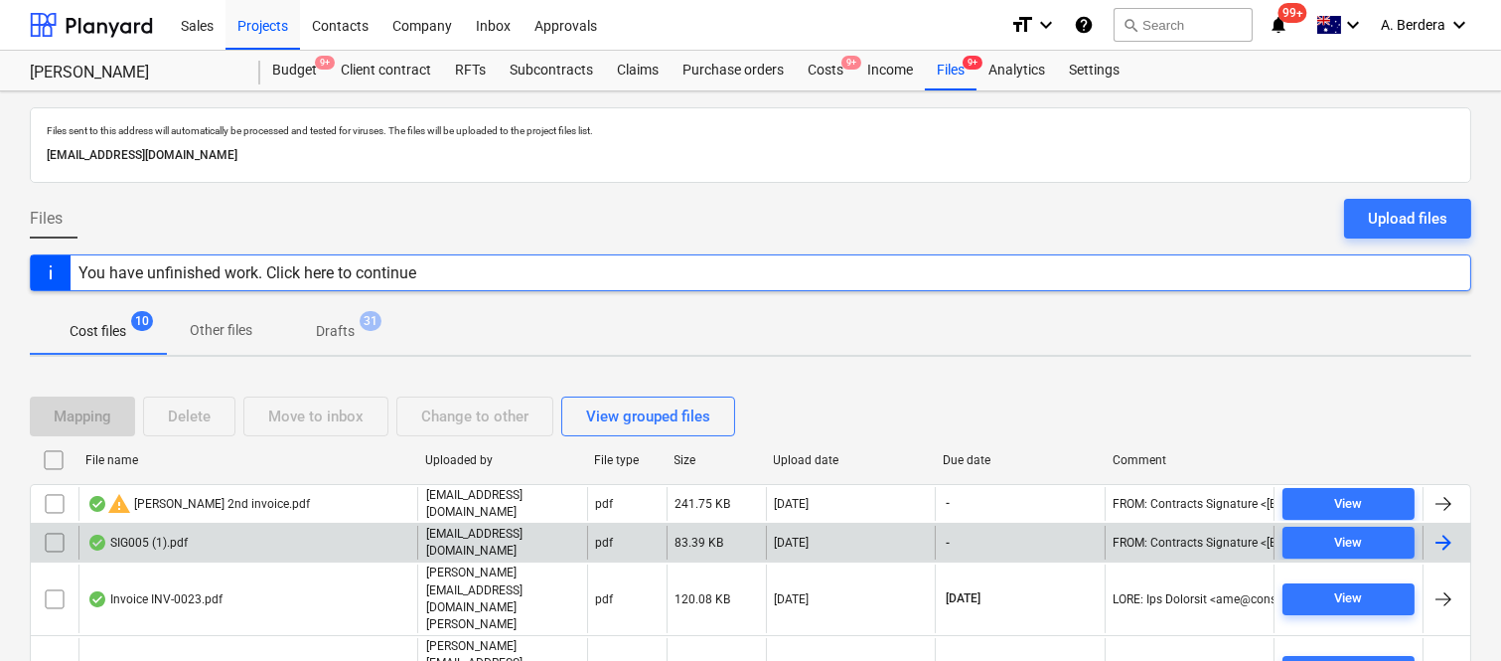
scroll to position [263, 0]
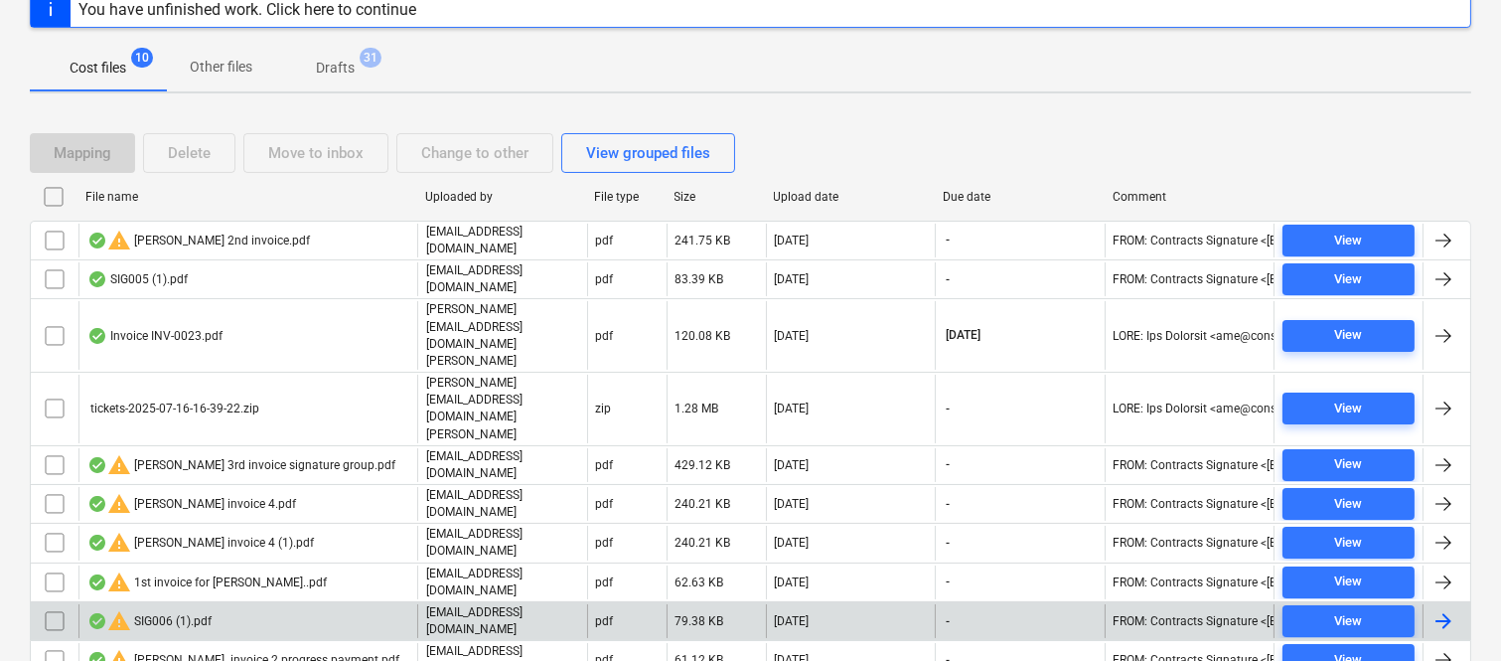
click at [360, 604] on div "warning SIG006 (1).pdf" at bounding box center [247, 621] width 339 height 34
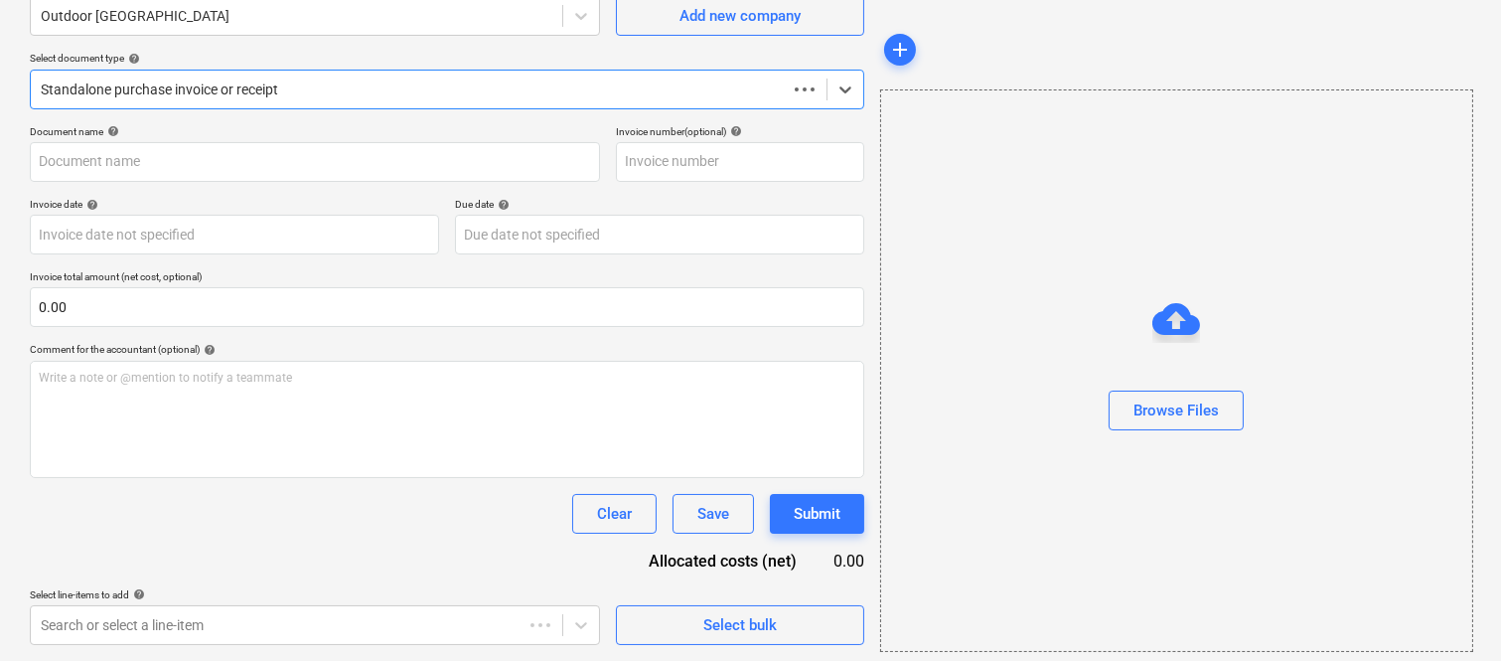
scroll to position [184, 0]
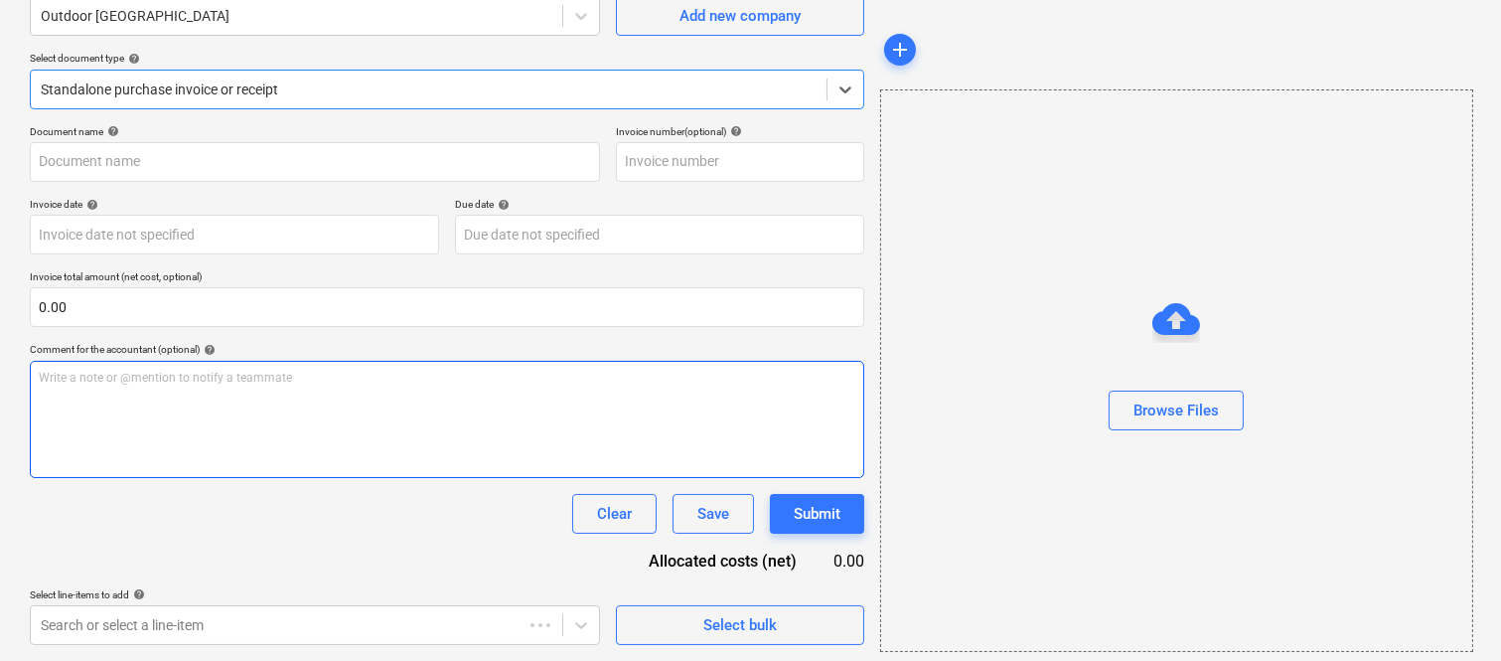
type input "SIG006"
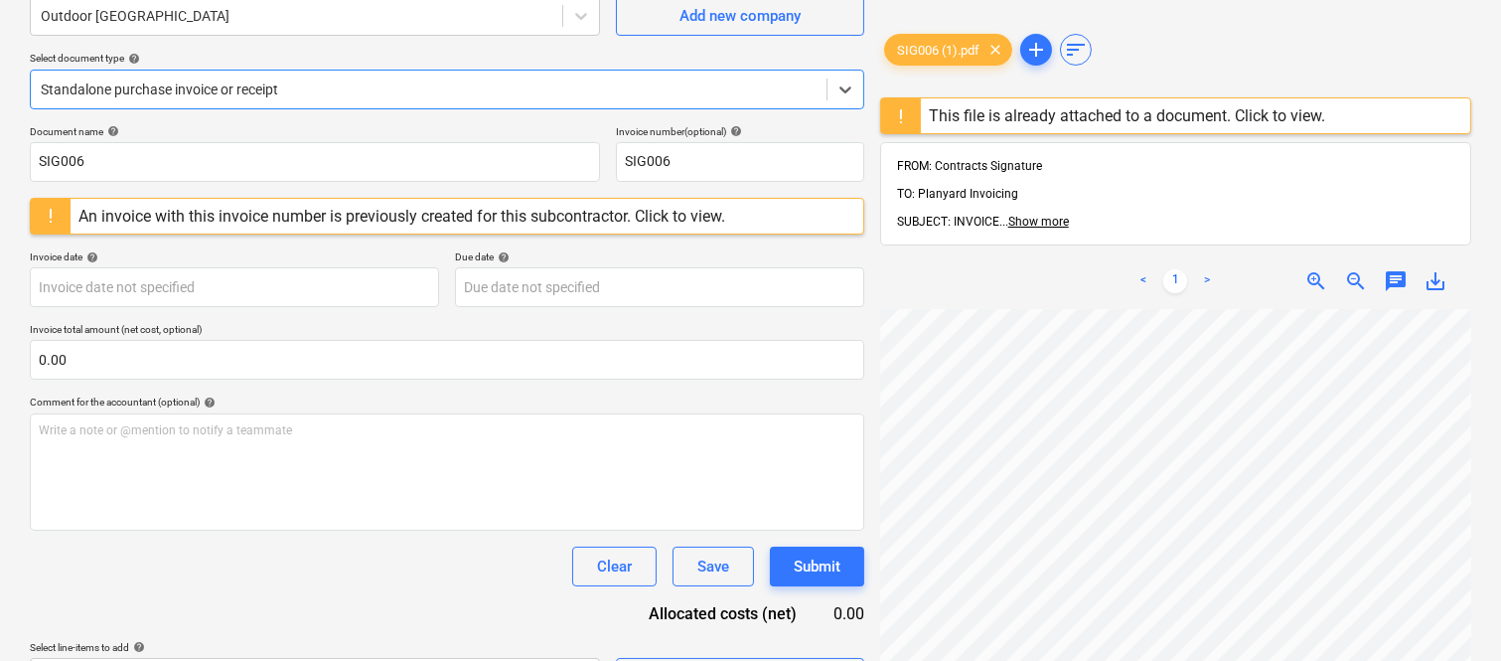
click at [1003, 116] on div "This file is already attached to a document. Click to view." at bounding box center [1127, 115] width 396 height 19
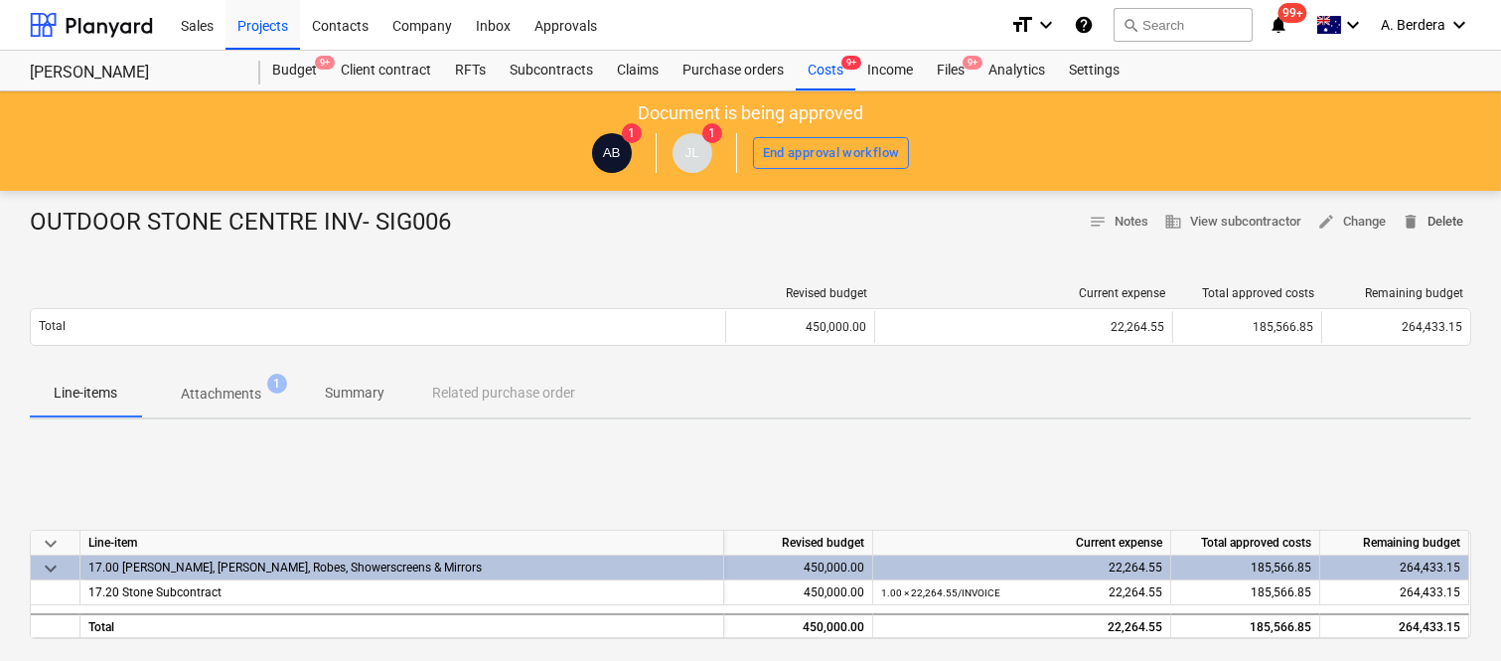
click at [1460, 222] on span "delete Delete" at bounding box center [1433, 222] width 62 height 23
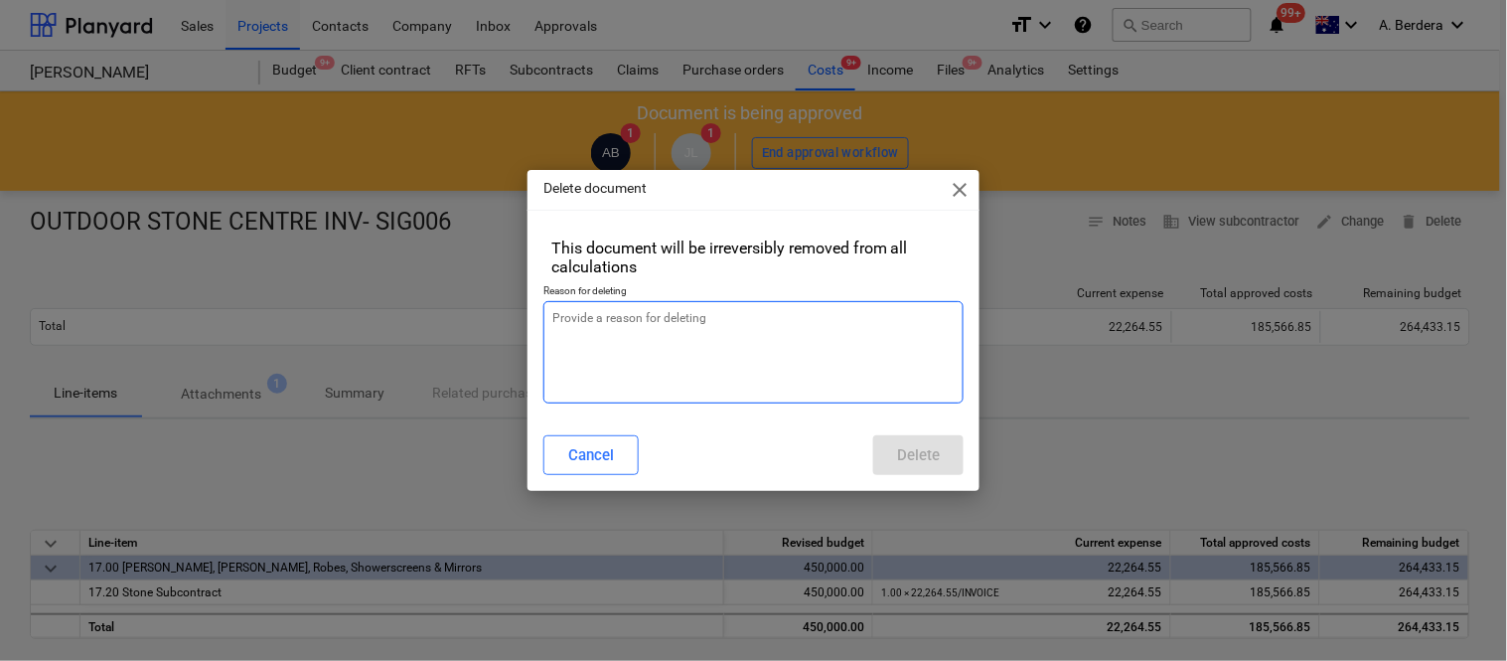
click at [636, 343] on textarea at bounding box center [753, 352] width 420 height 102
type textarea "x"
type textarea "r"
type textarea "x"
type textarea "re"
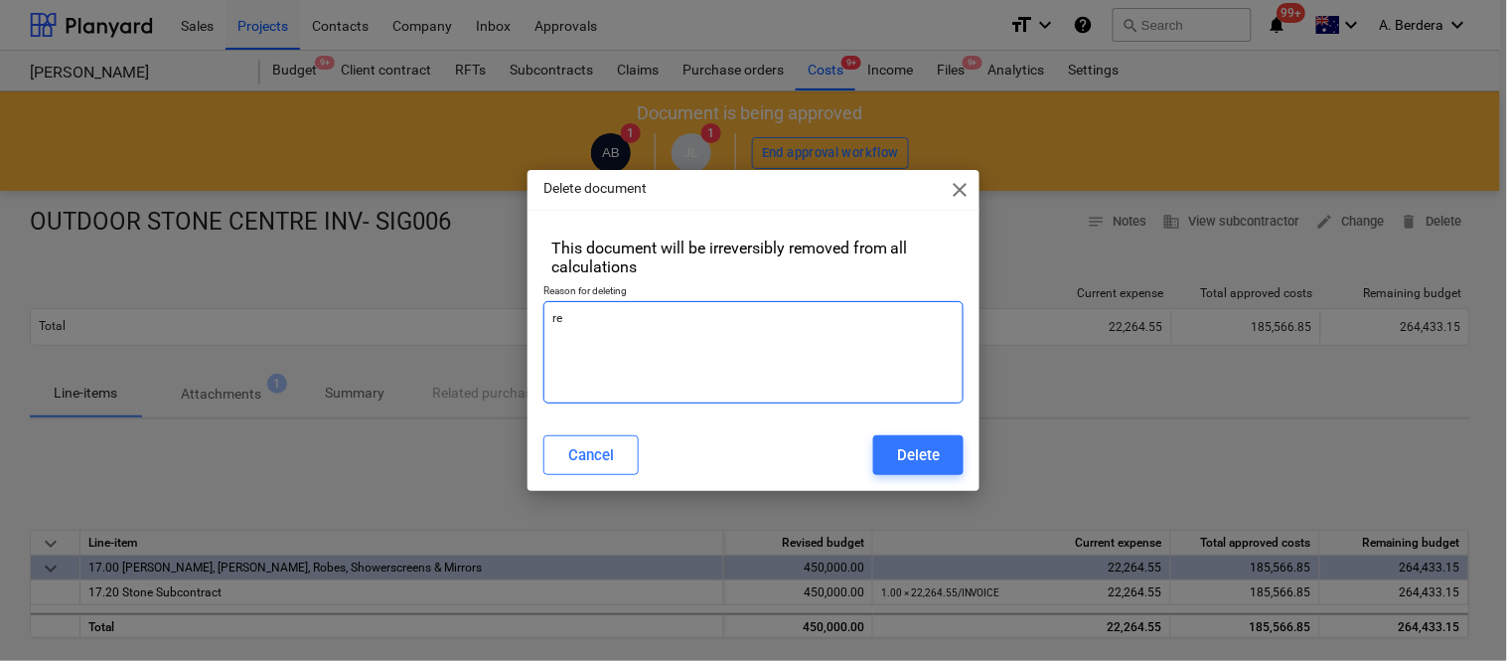
type textarea "x"
type textarea "rev"
type textarea "x"
type textarea "revi"
type textarea "x"
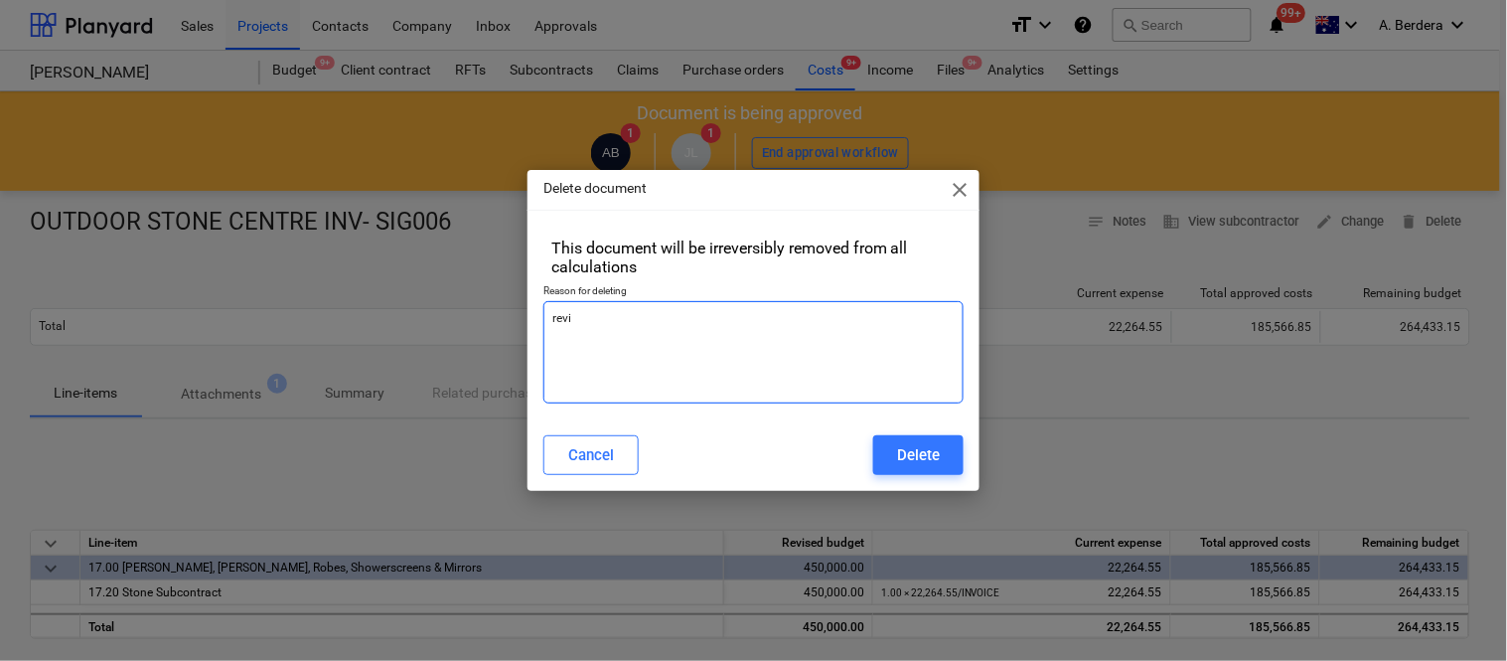
type textarea "revis"
type textarea "x"
type textarea "revise"
type textarea "x"
type textarea "revised"
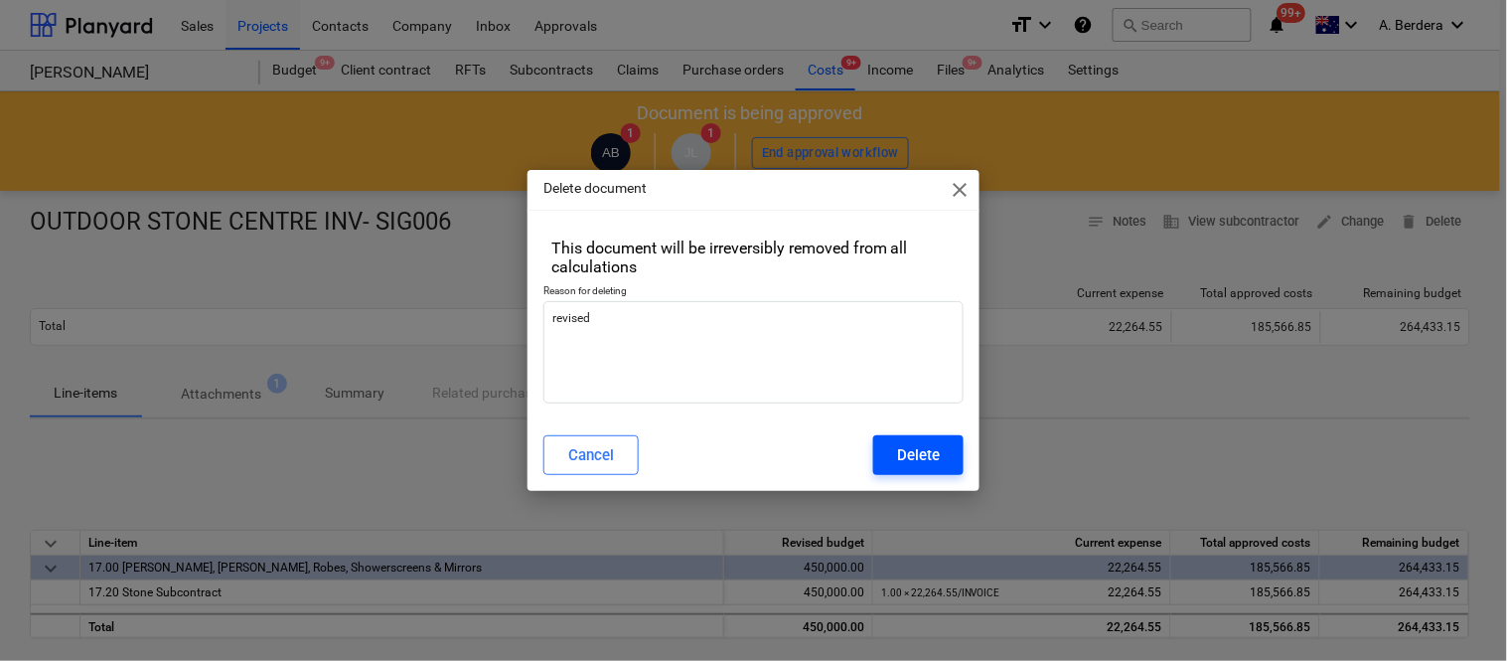
click at [917, 458] on div "Delete" at bounding box center [918, 455] width 43 height 26
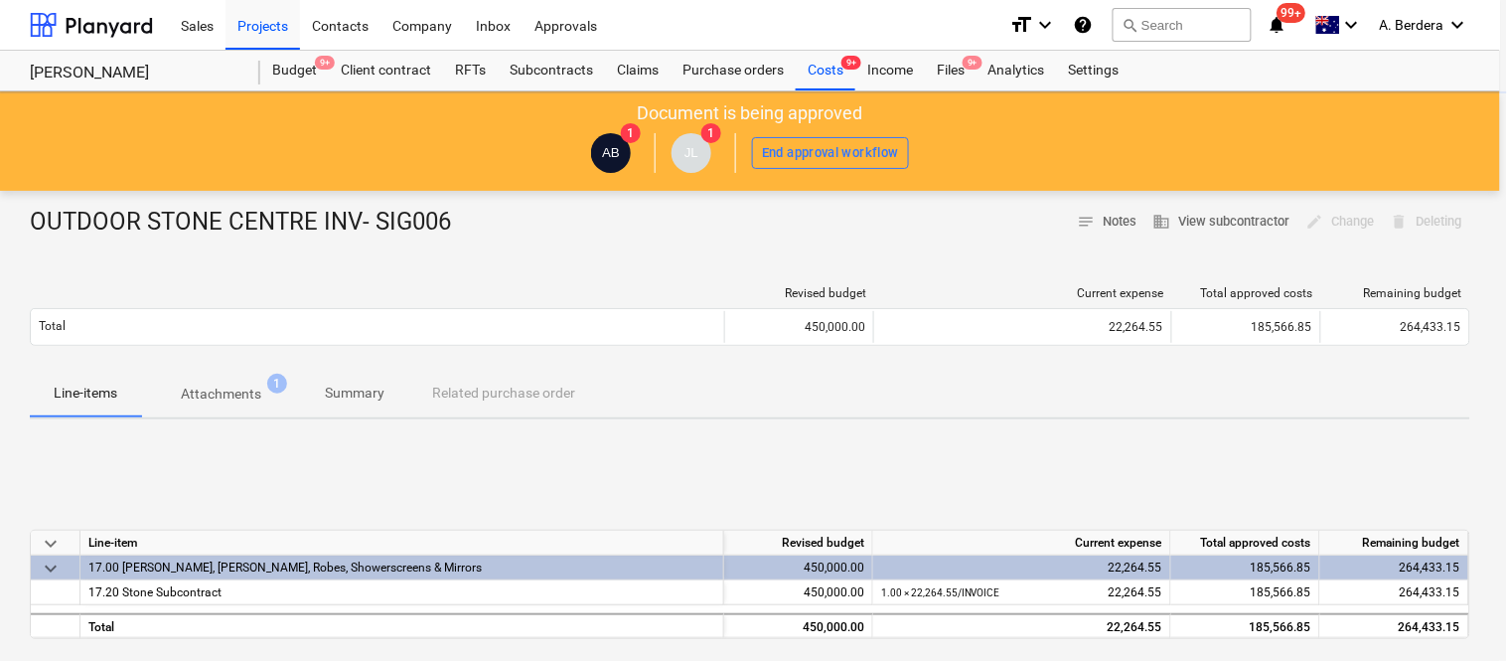
type textarea "x"
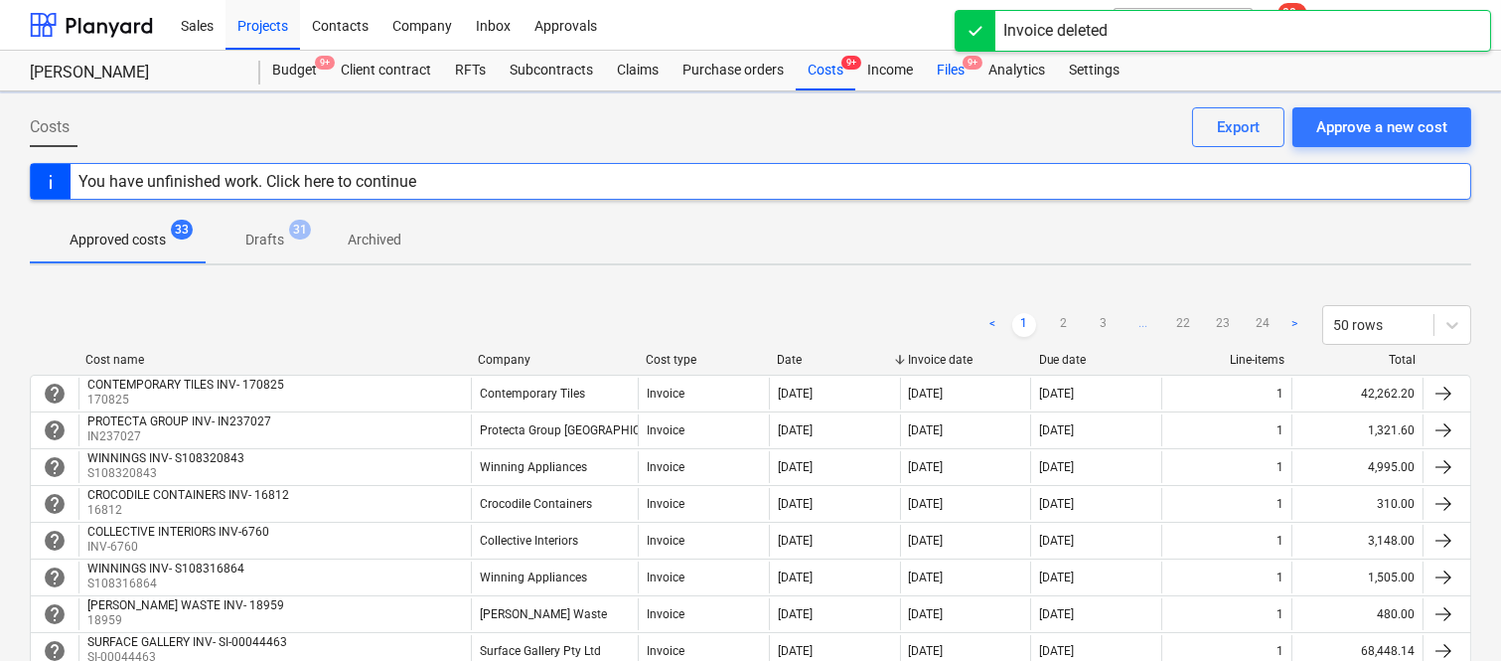
click at [958, 66] on div "Files 9+" at bounding box center [951, 71] width 52 height 40
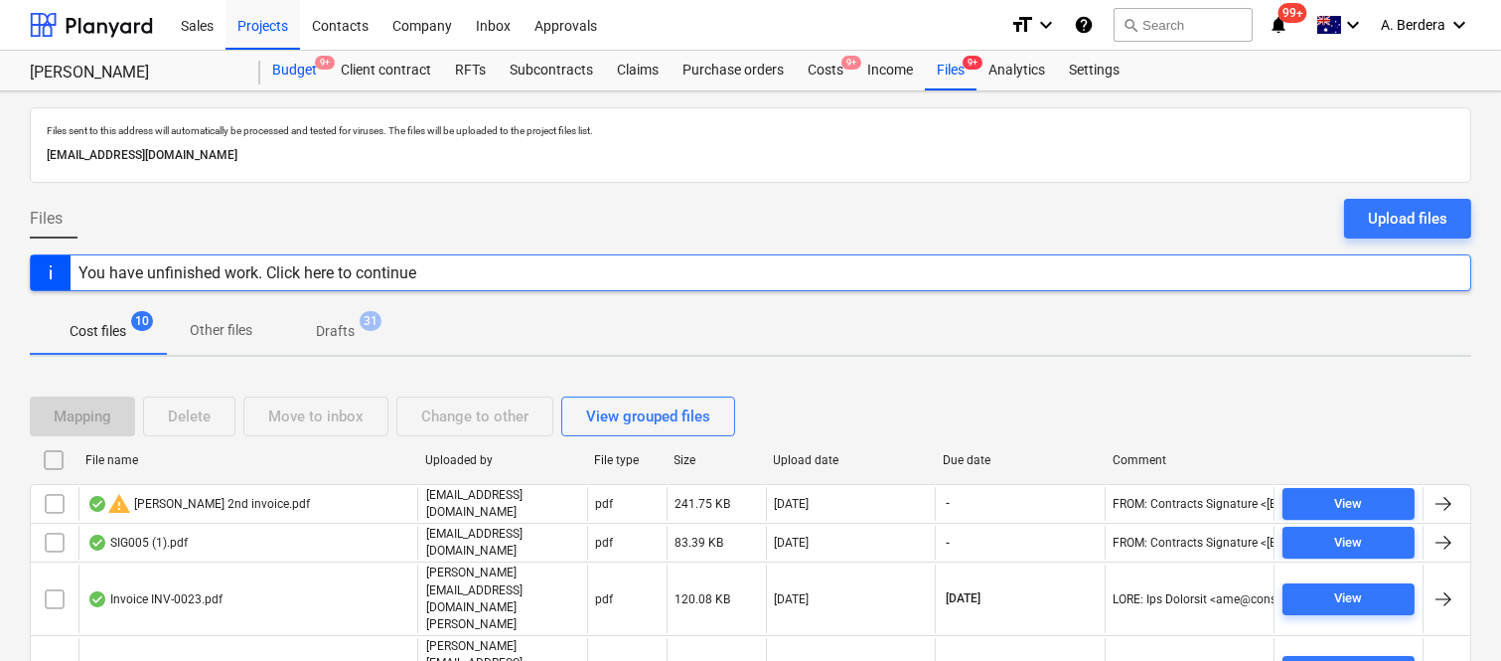
click at [298, 66] on div "Budget 9+" at bounding box center [294, 71] width 69 height 40
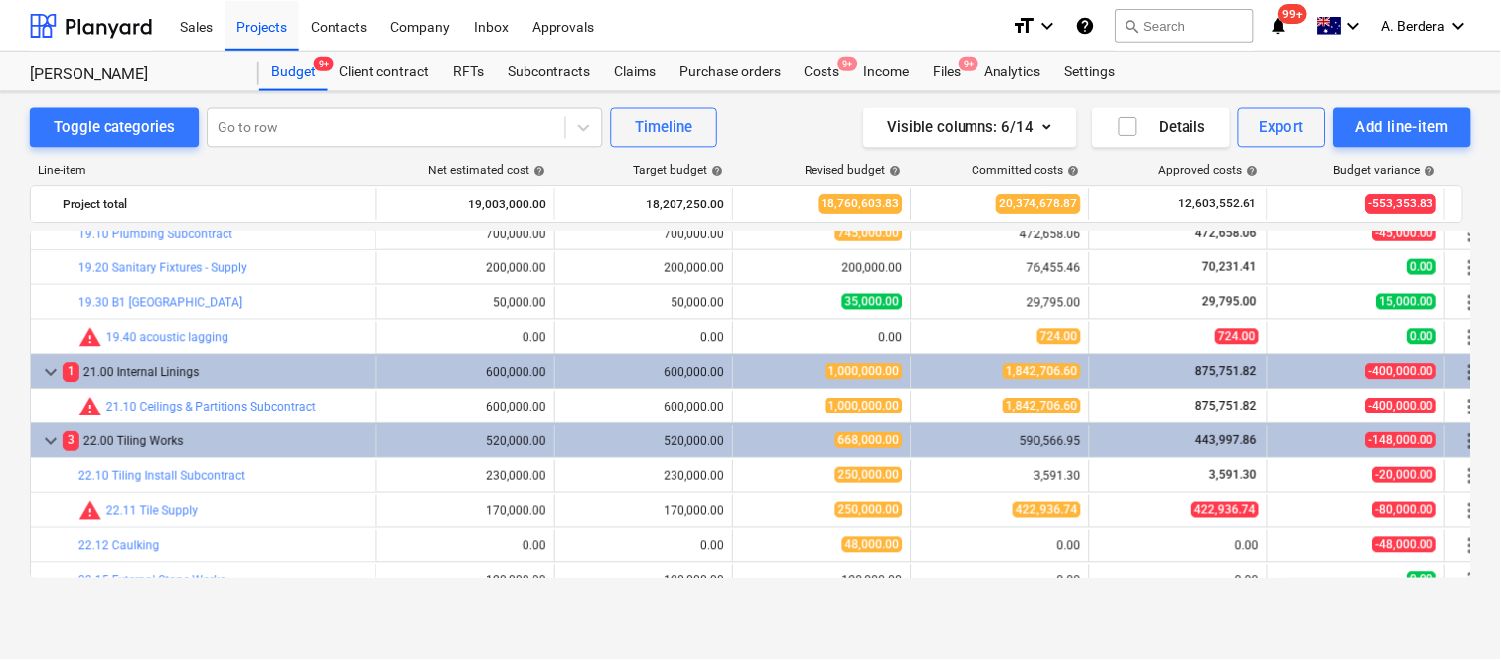
scroll to position [4145, 0]
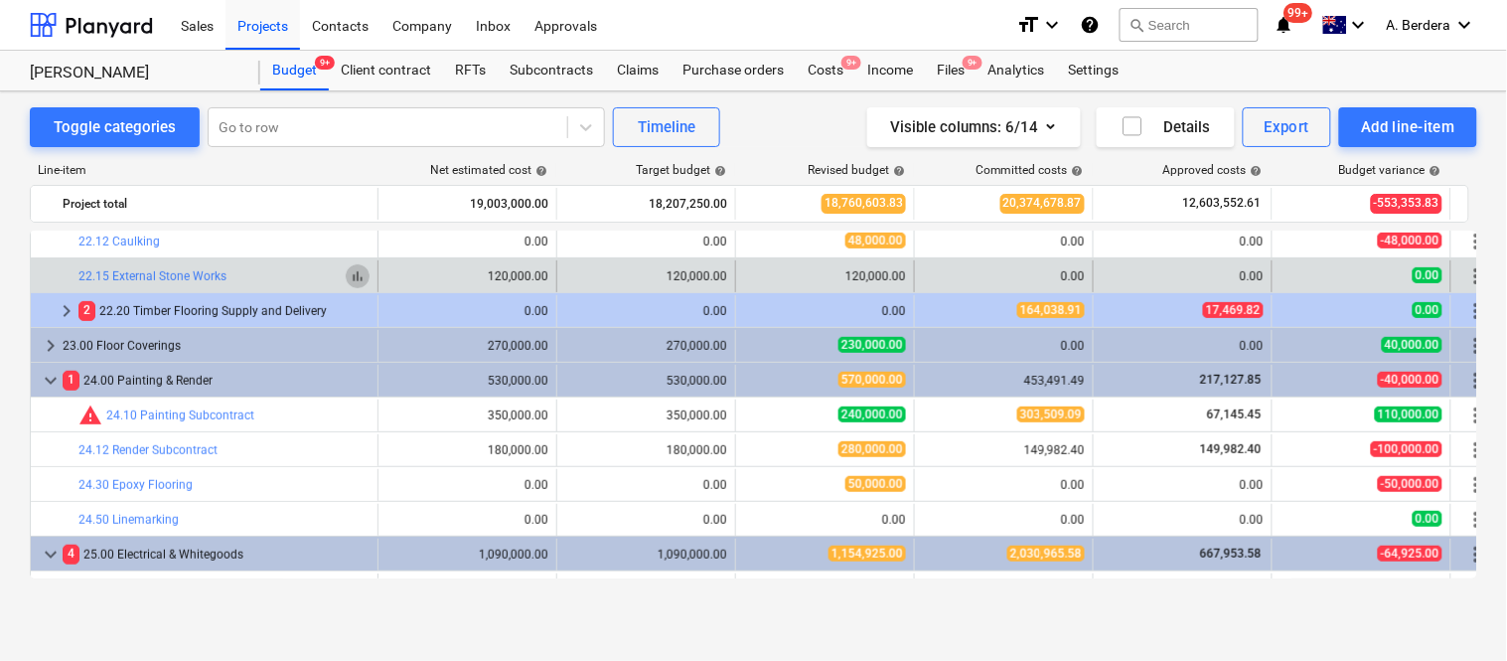
click at [358, 279] on span "bar_chart" at bounding box center [358, 276] width 16 height 16
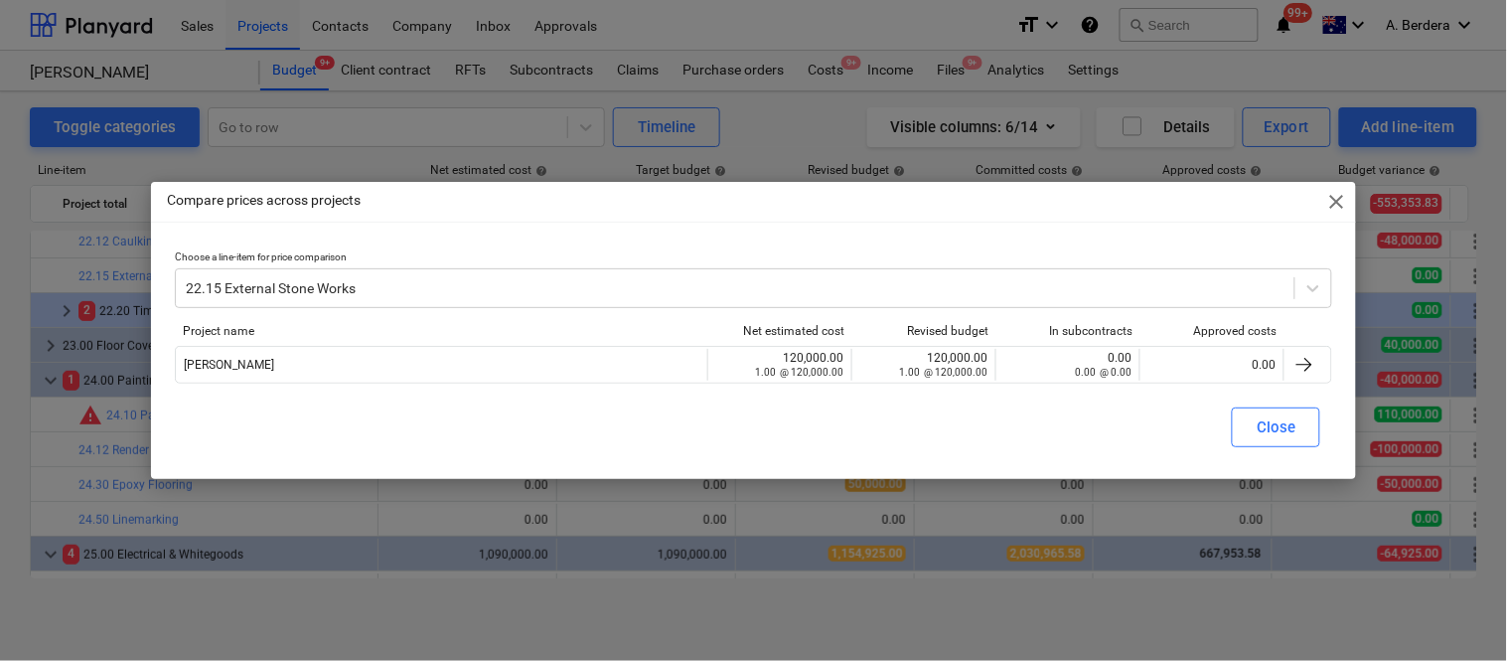
click at [1223, 334] on div "Approved costs" at bounding box center [1212, 331] width 128 height 14
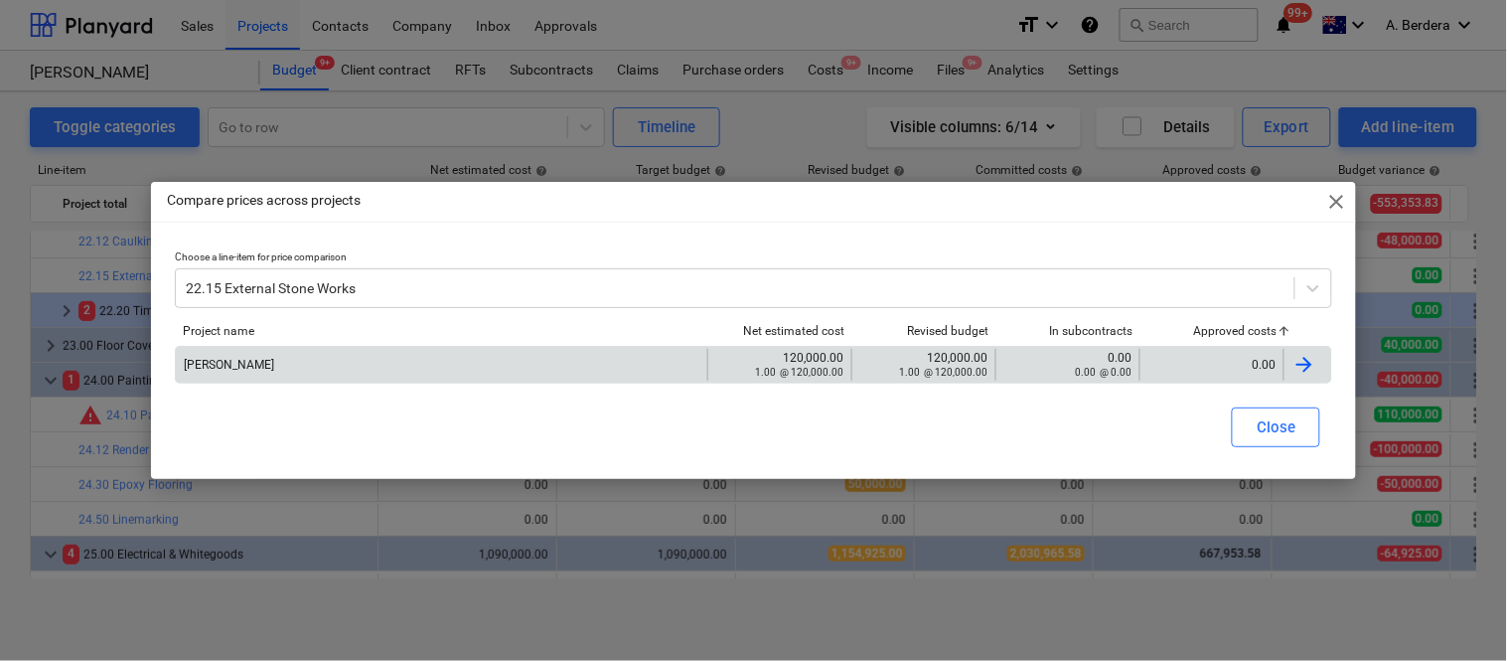
click at [1204, 358] on div "0.00" at bounding box center [1211, 365] width 127 height 14
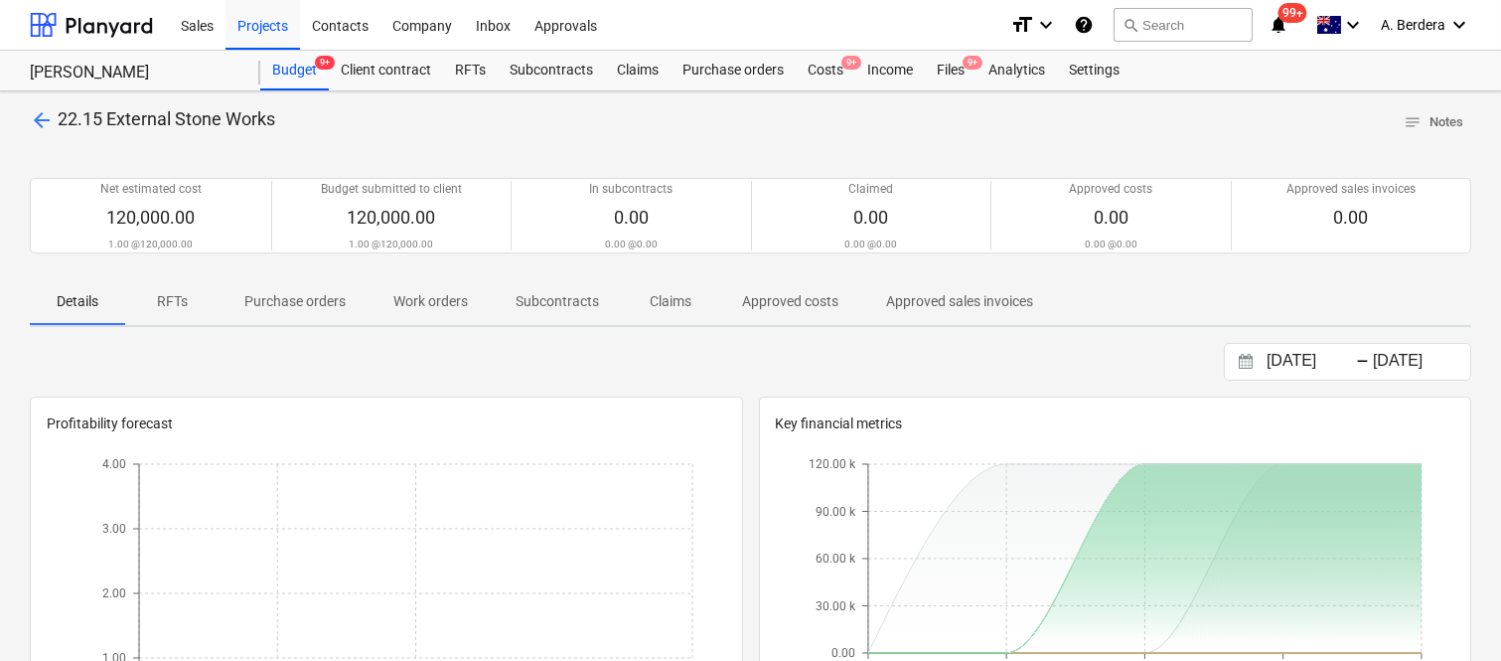
click at [816, 311] on p "Approved costs" at bounding box center [790, 301] width 96 height 21
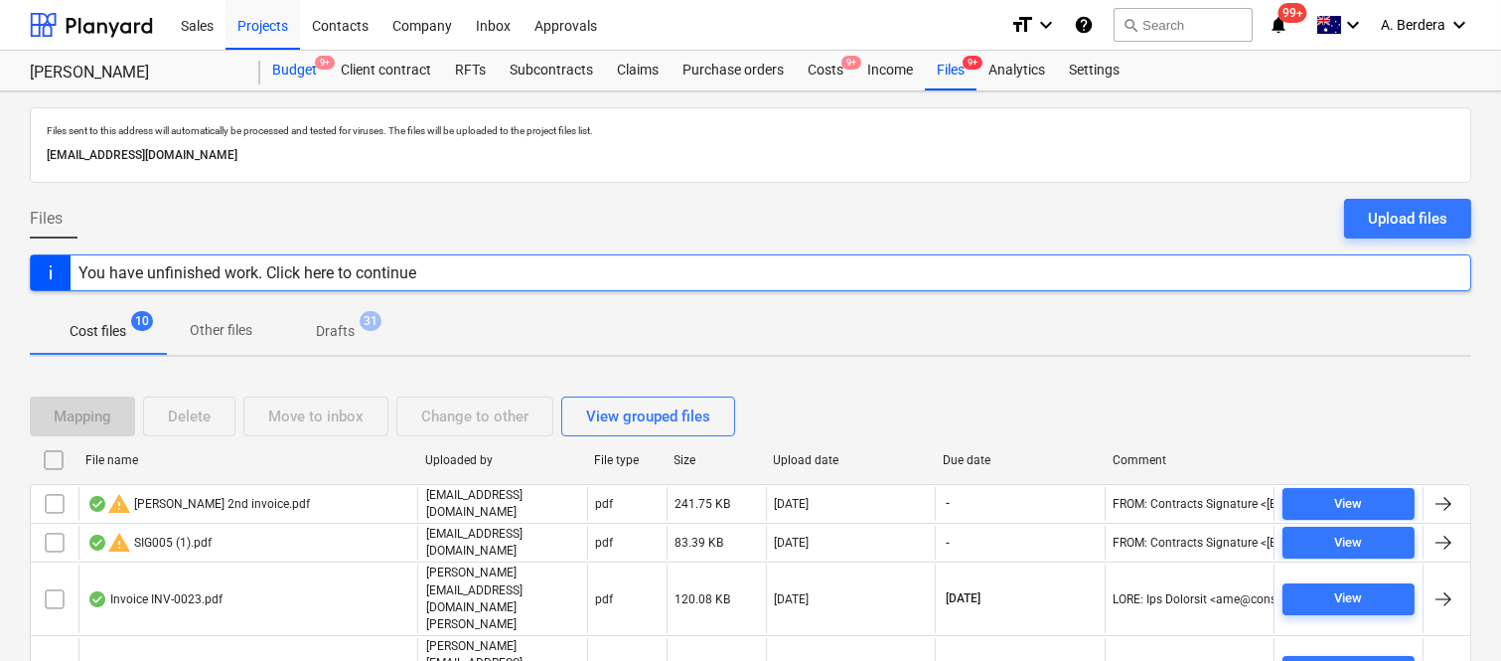
click at [289, 70] on div "Budget 9+" at bounding box center [294, 71] width 69 height 40
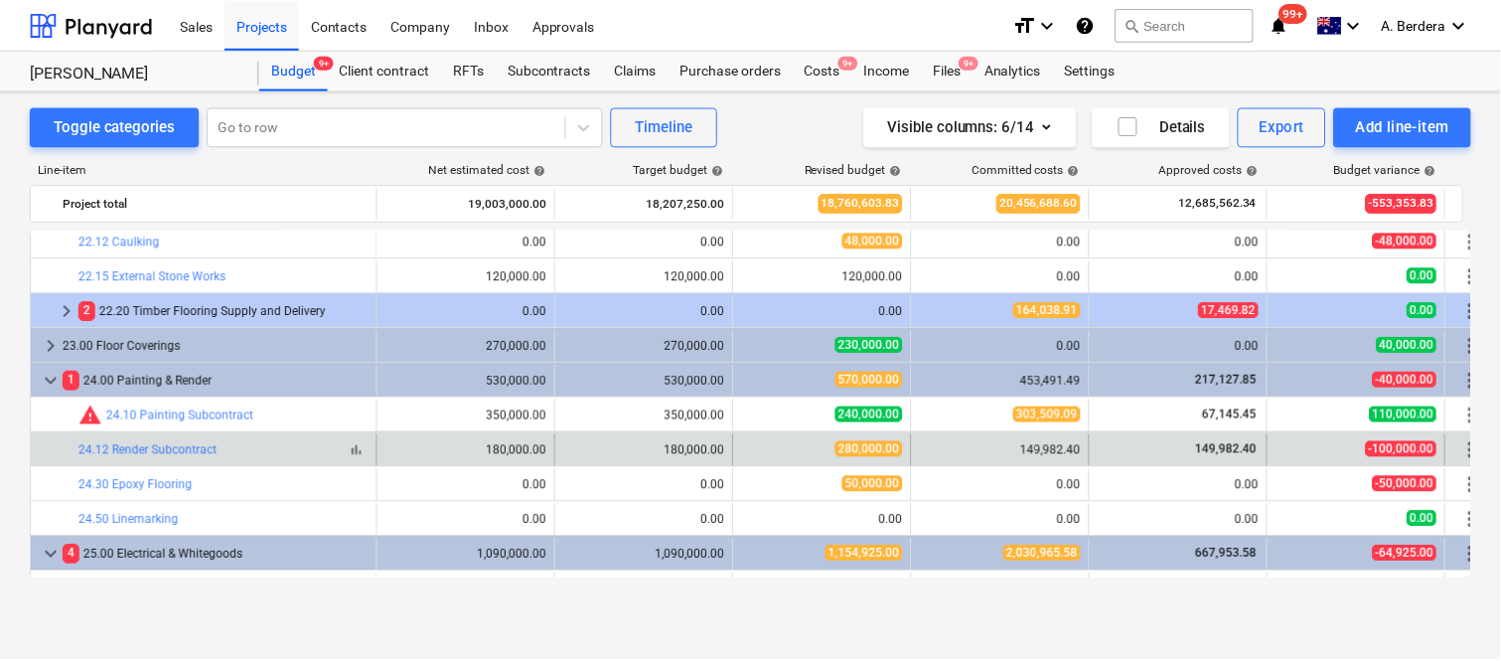
scroll to position [3840, 0]
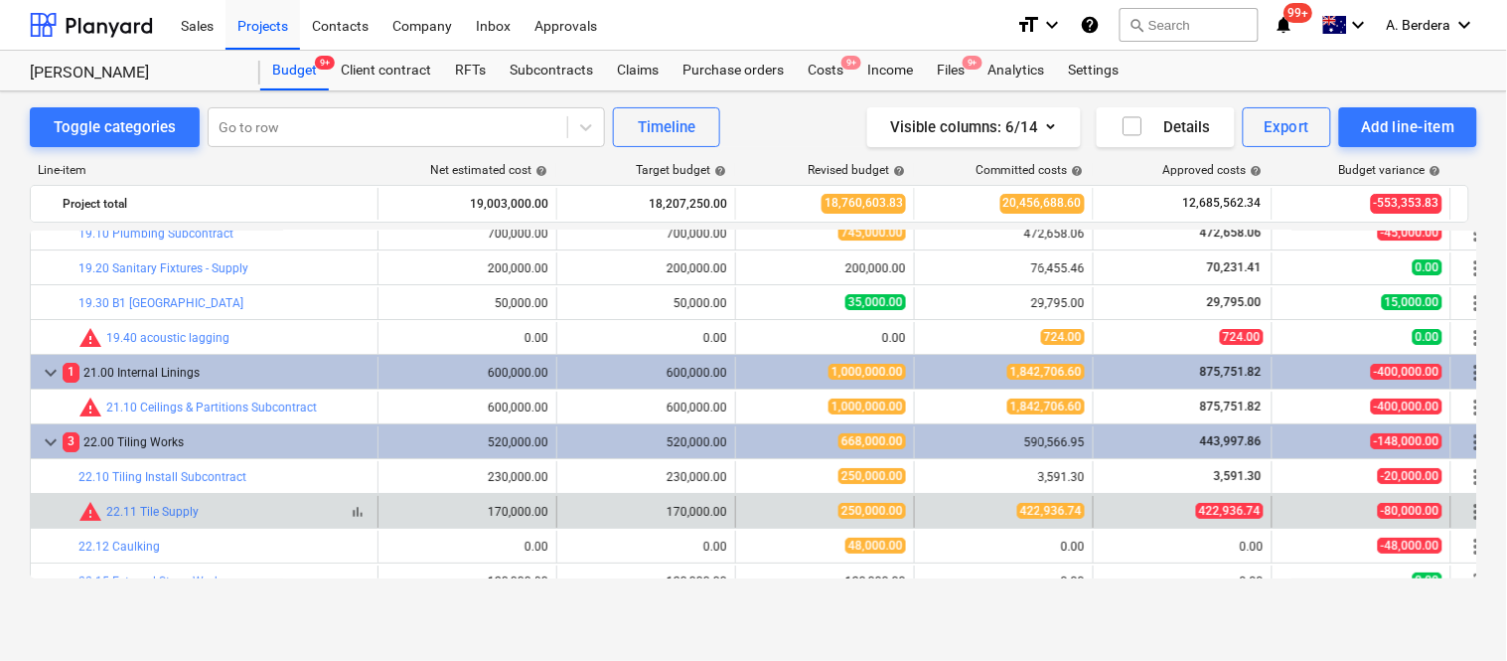
click at [359, 514] on span "bar_chart" at bounding box center [358, 512] width 16 height 16
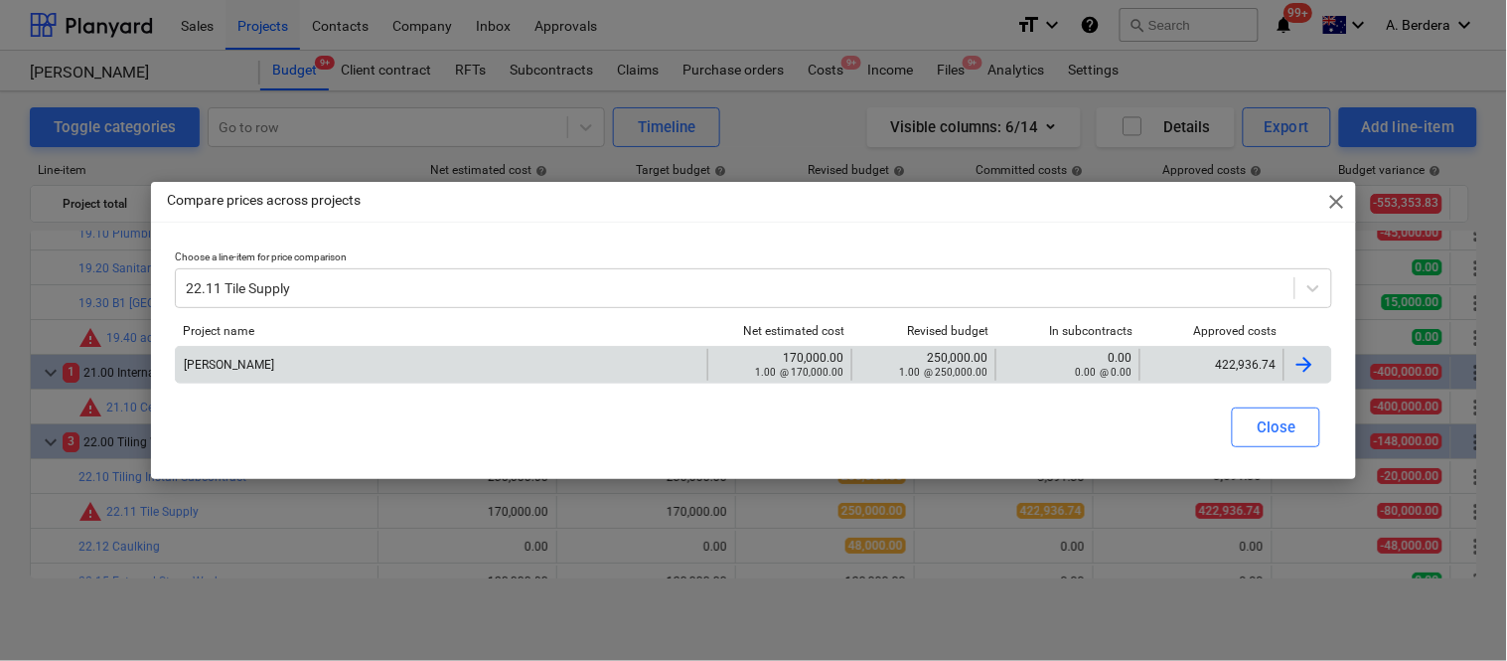
click at [1182, 363] on div "422,936.74" at bounding box center [1211, 365] width 127 height 14
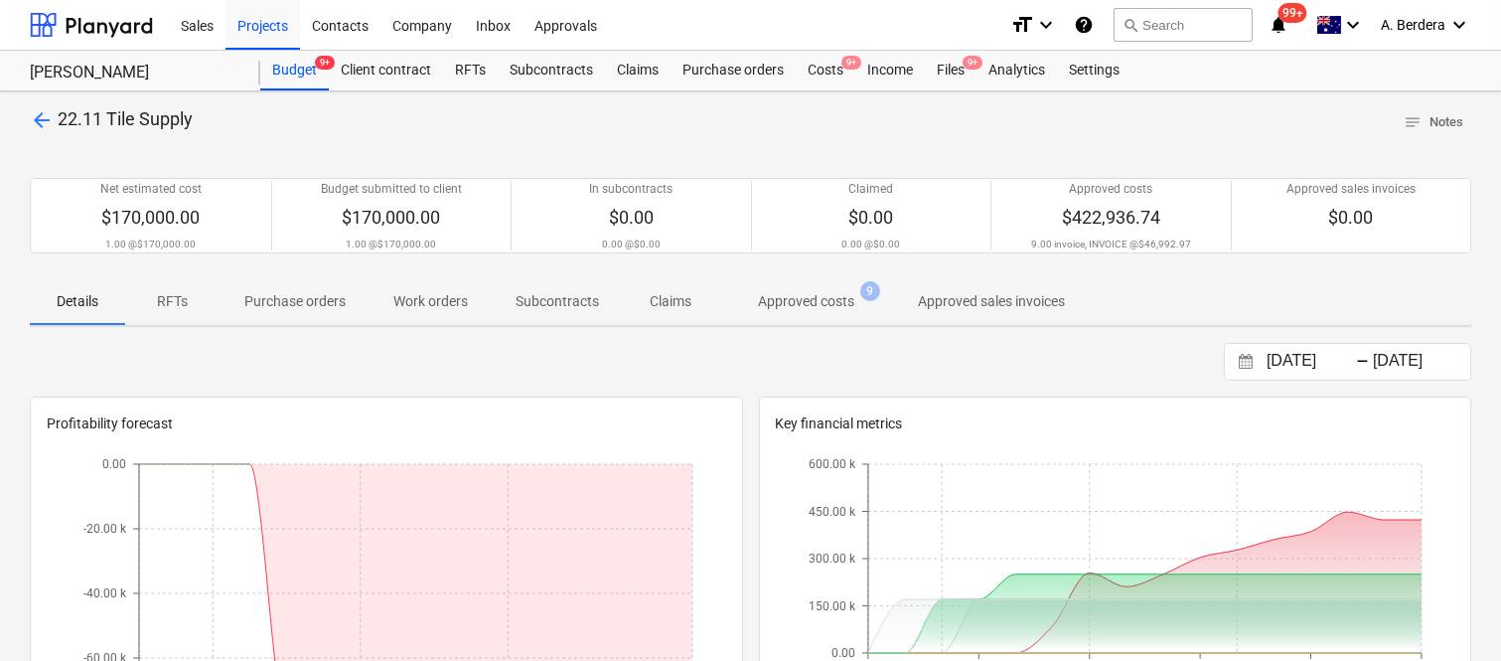
click at [850, 301] on p "Approved costs" at bounding box center [806, 301] width 96 height 21
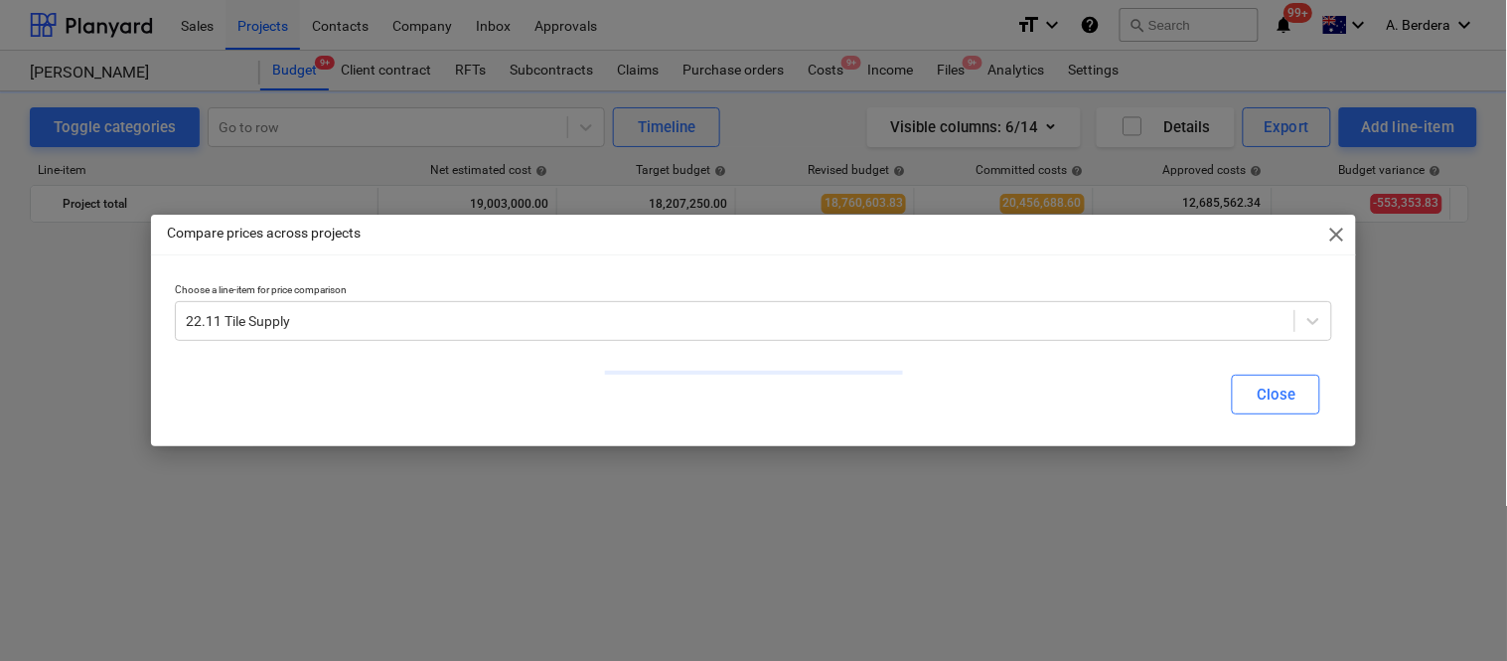
scroll to position [3840, 0]
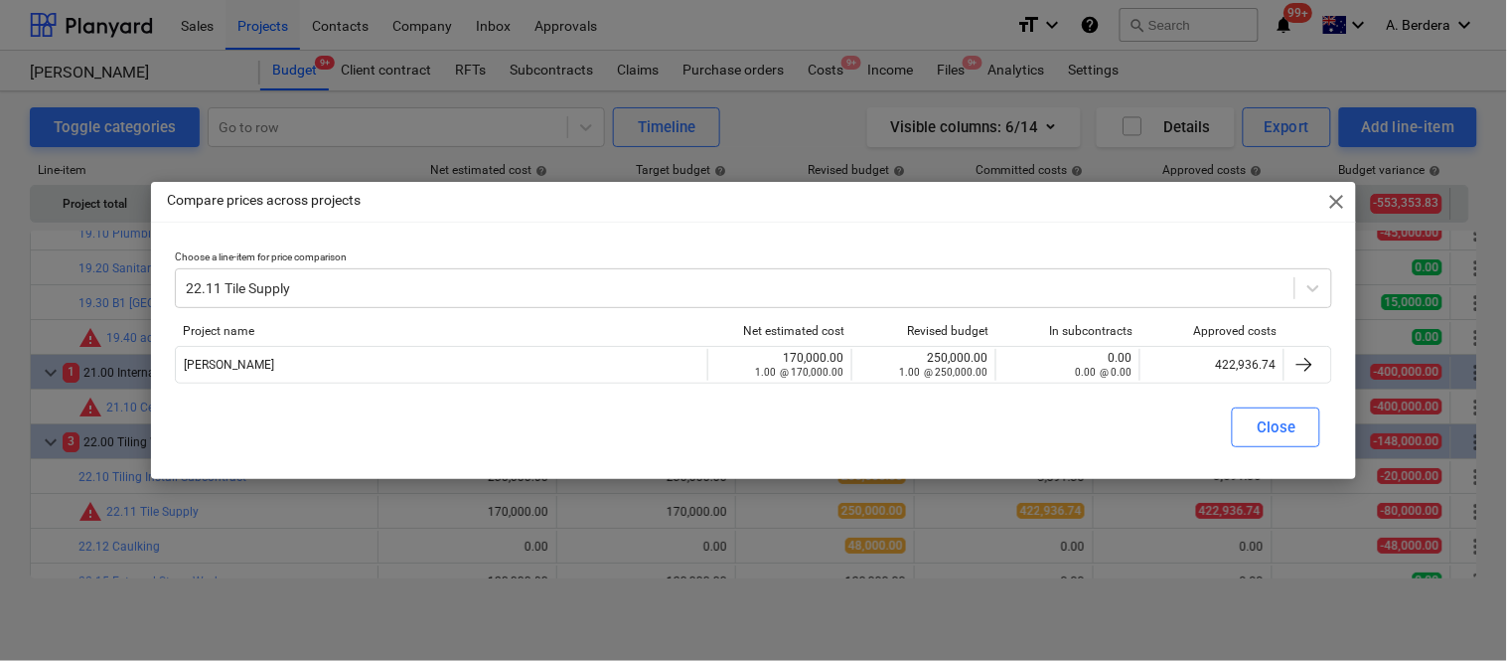
click at [1336, 202] on span "close" at bounding box center [1336, 202] width 24 height 24
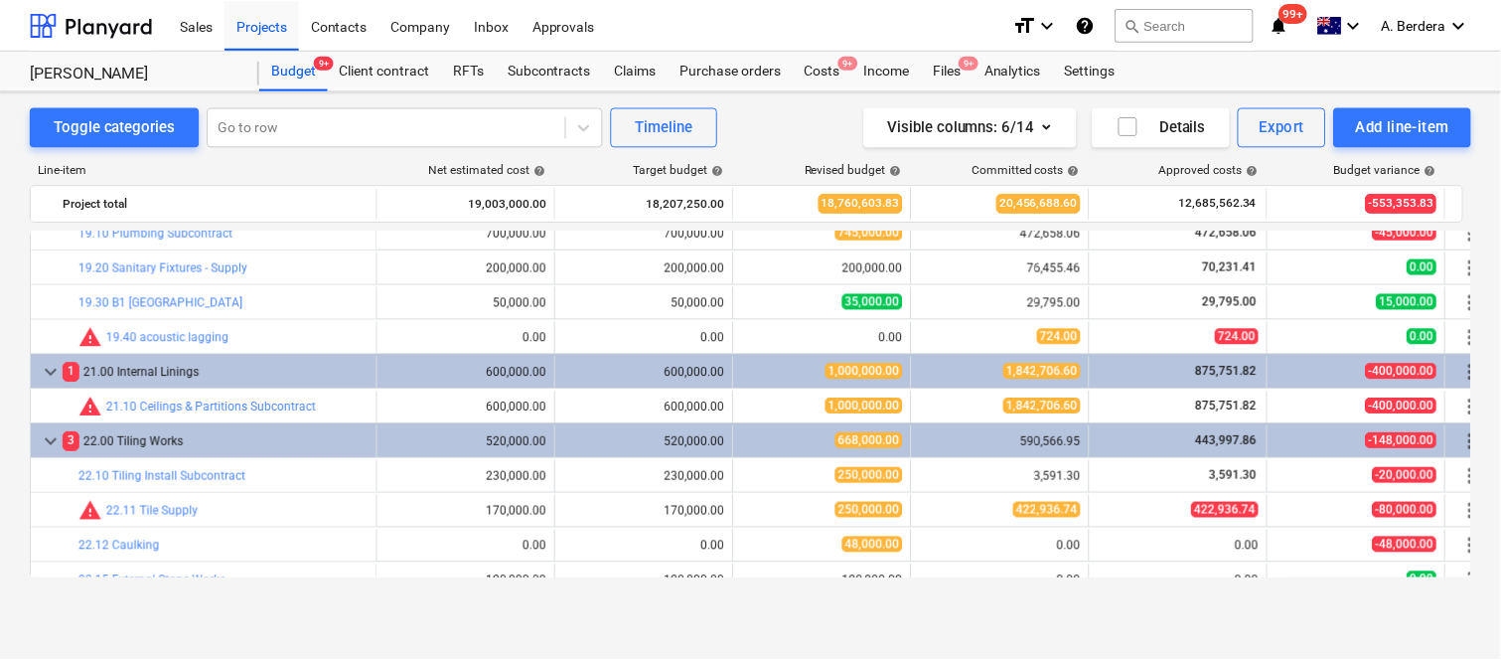
scroll to position [3536, 0]
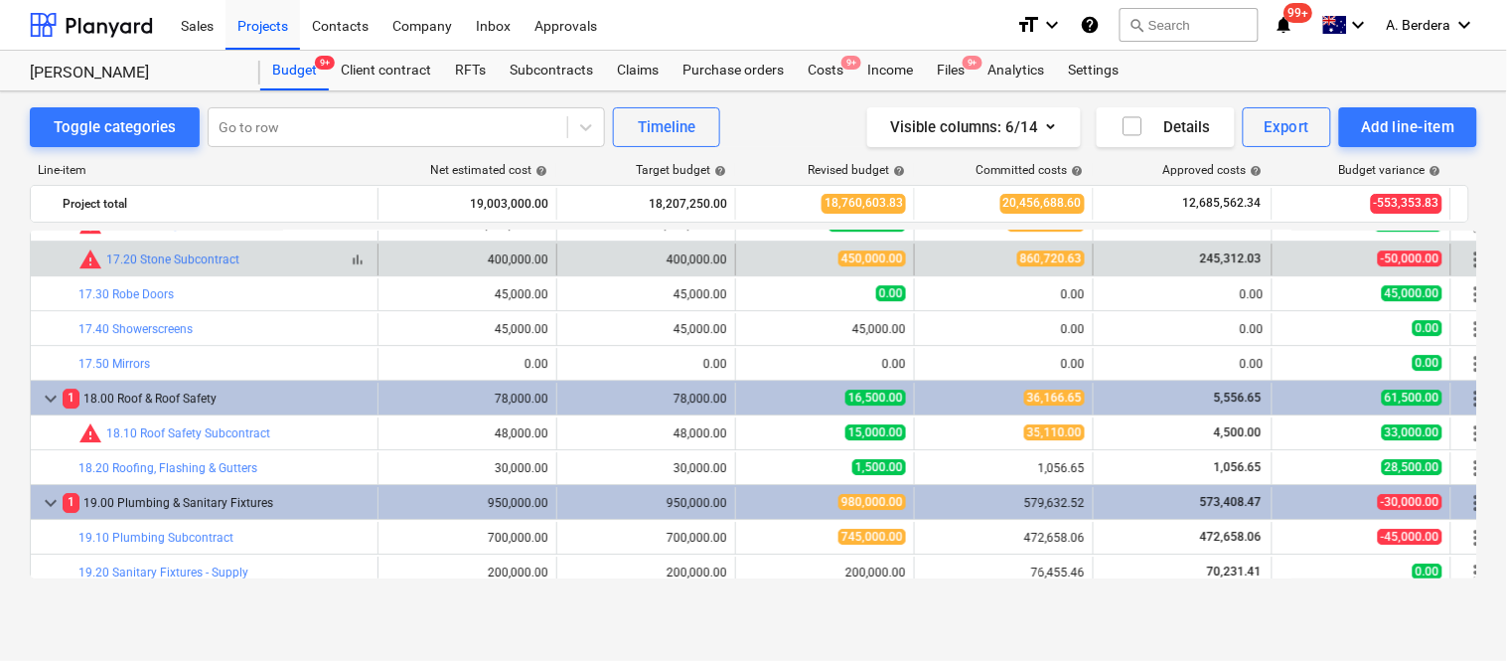
click at [360, 259] on span "bar_chart" at bounding box center [358, 259] width 16 height 16
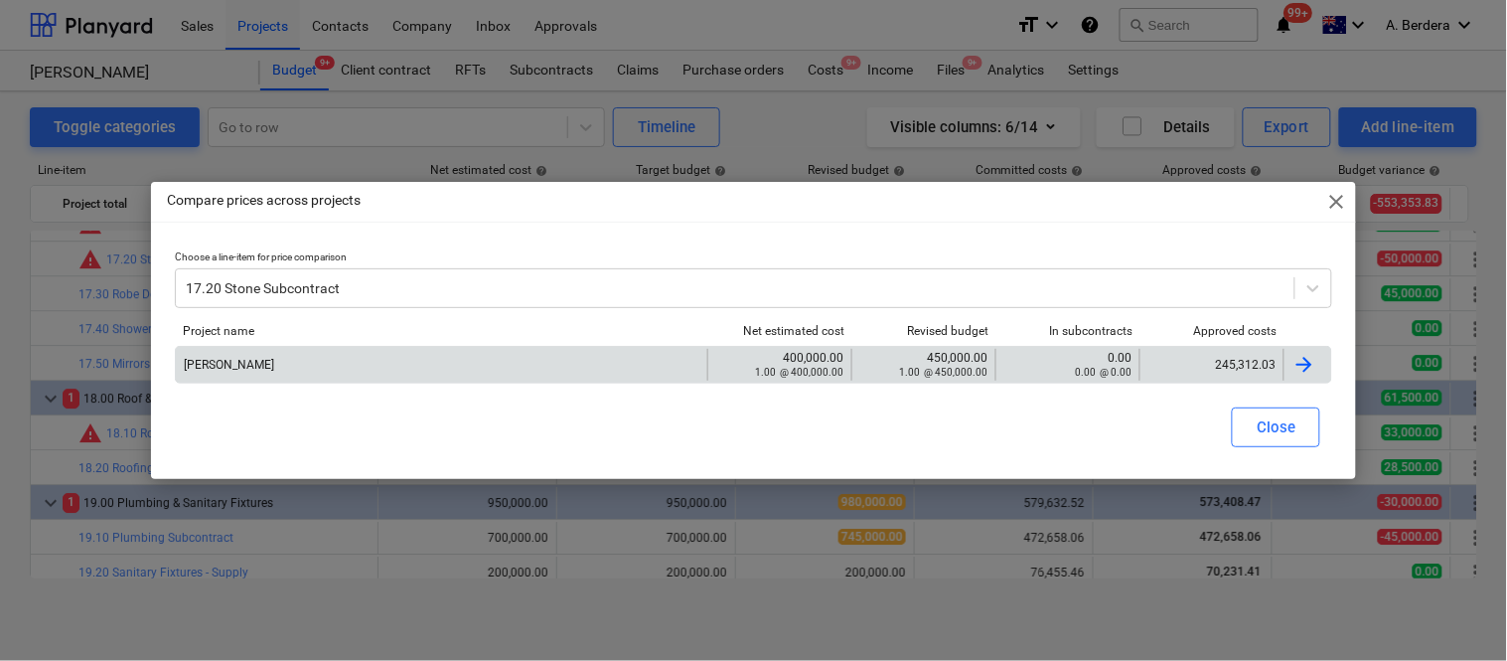
click at [1189, 363] on div "245,312.03" at bounding box center [1211, 365] width 127 height 14
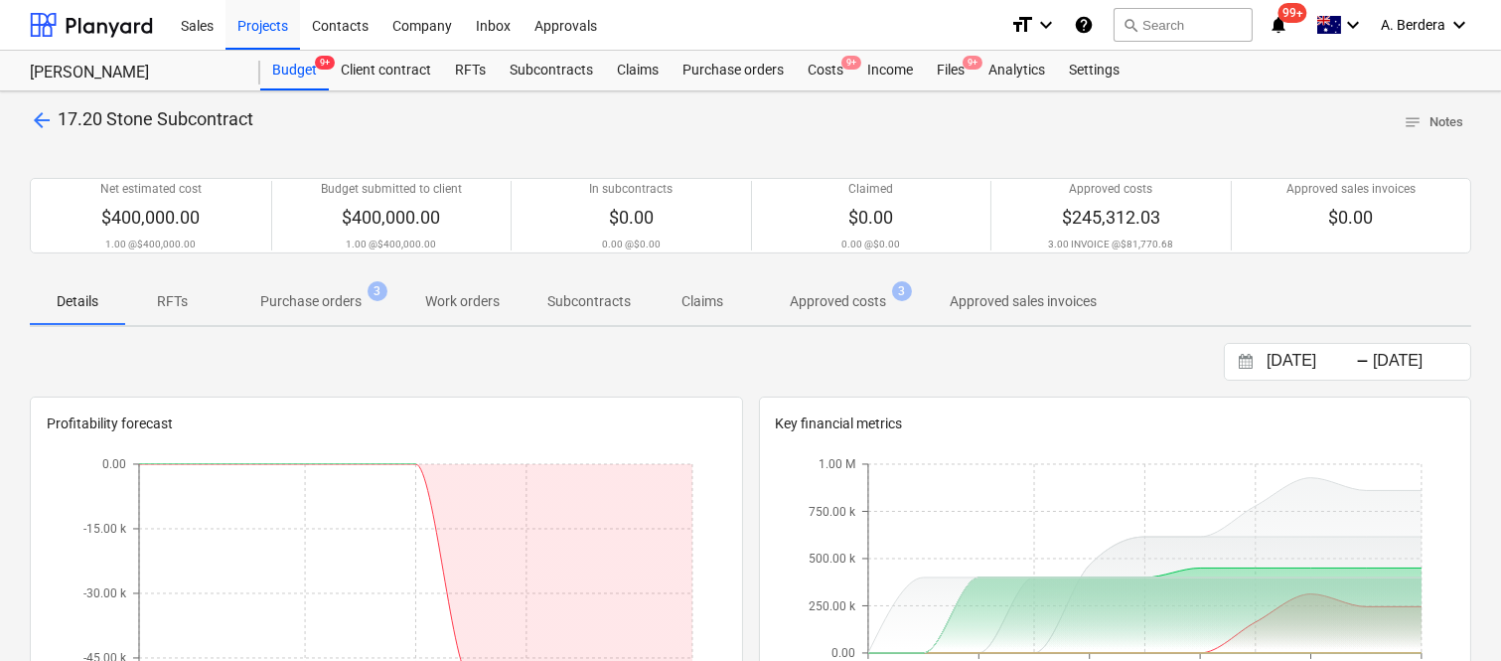
click at [836, 303] on p "Approved costs" at bounding box center [838, 301] width 96 height 21
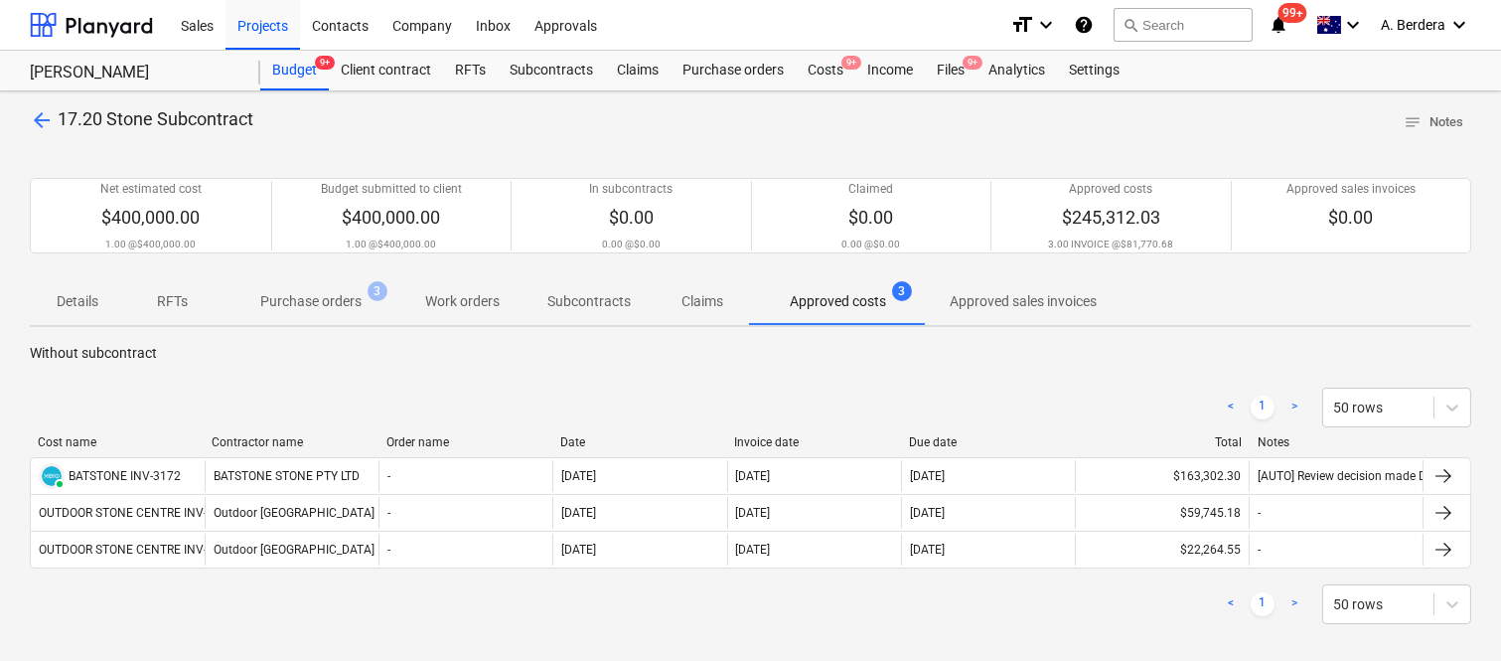
click at [221, 450] on div "Cost name Contractor name Order name Date Invoice date Due date Total Notes" at bounding box center [750, 446] width 1441 height 22
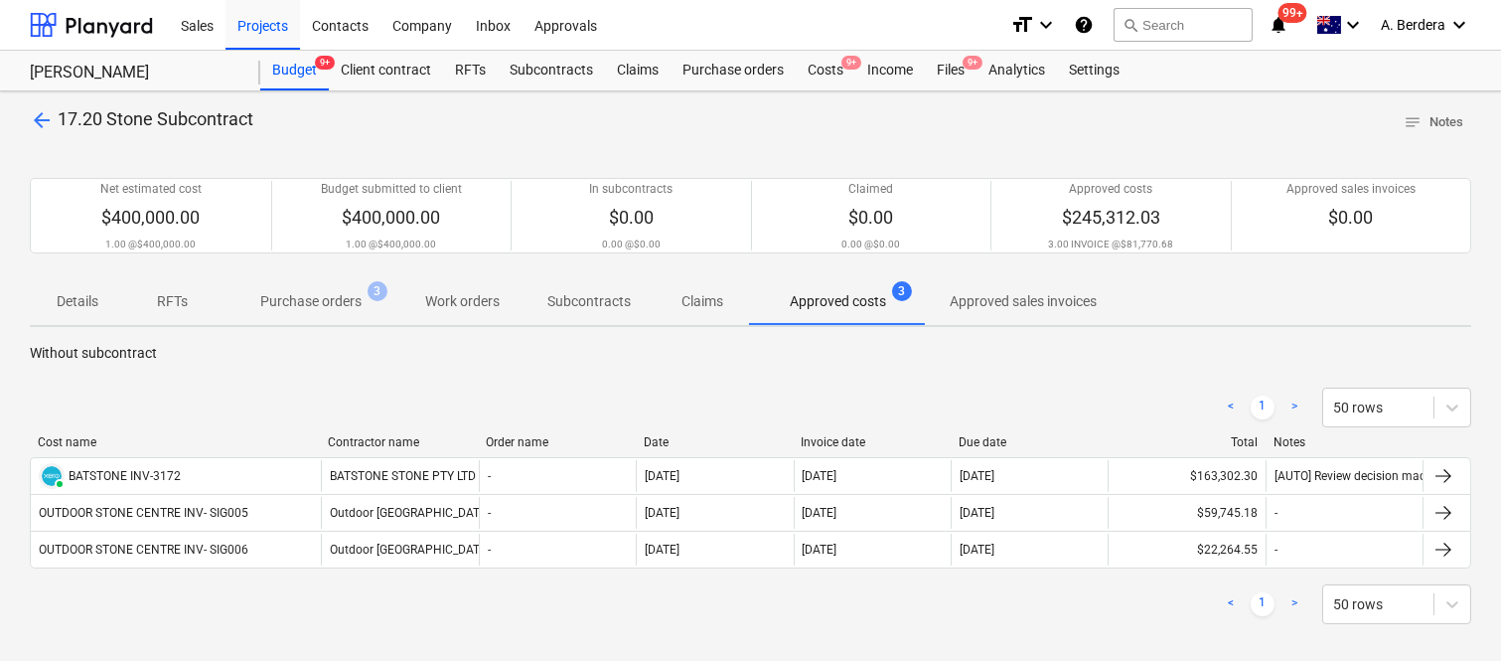
drag, startPoint x: 204, startPoint y: 438, endPoint x: 320, endPoint y: 440, distance: 116.2
click at [321, 440] on div at bounding box center [320, 442] width 36 height 14
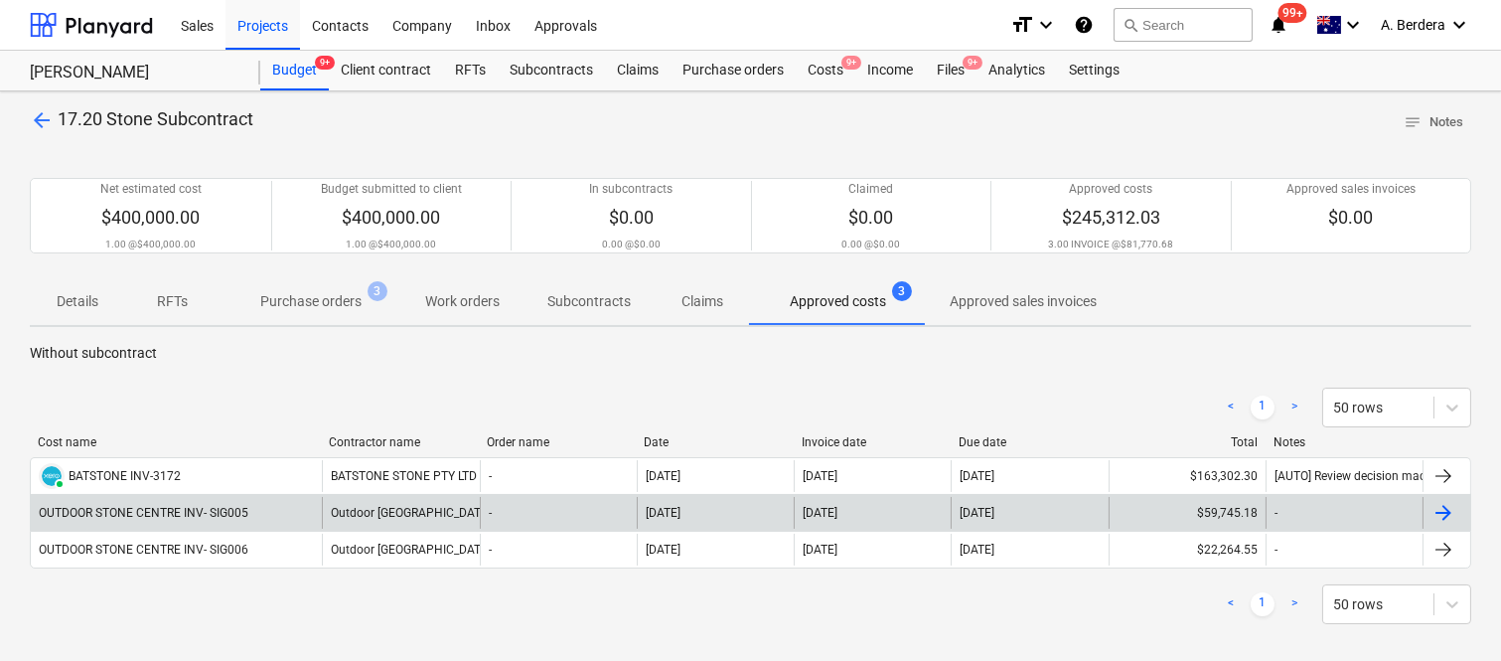
click at [281, 514] on div "OUTDOOR STONE CENTRE INV- SIG005" at bounding box center [176, 513] width 291 height 32
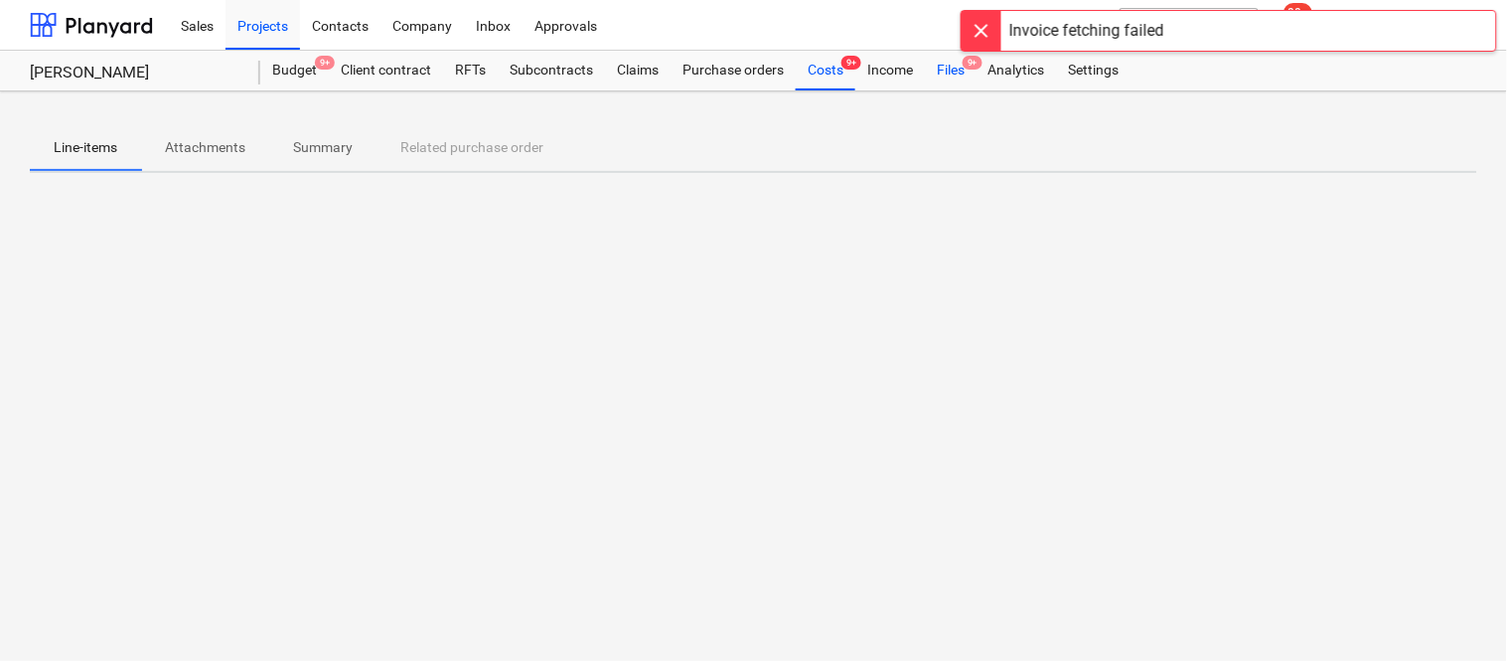
click at [952, 75] on div "Files 9+" at bounding box center [951, 71] width 52 height 40
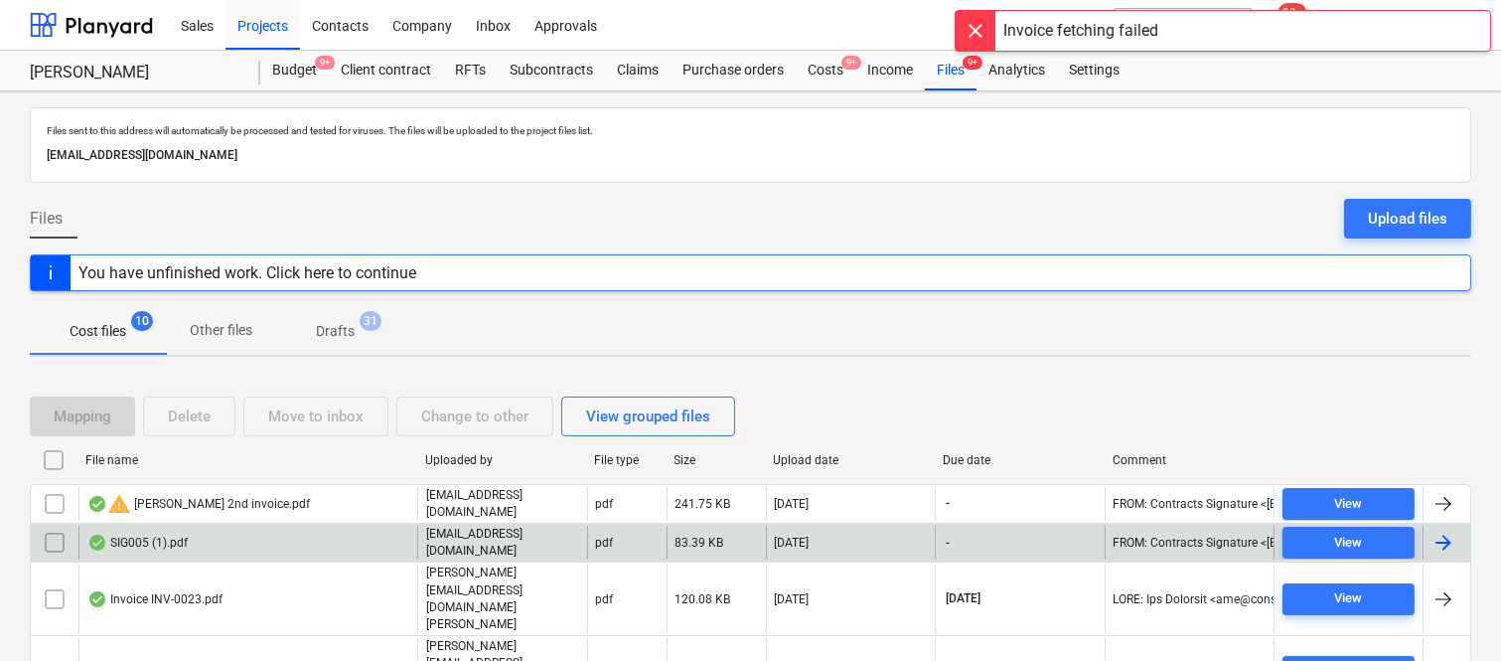
click at [362, 539] on div "SIG005 (1).pdf" at bounding box center [247, 542] width 339 height 34
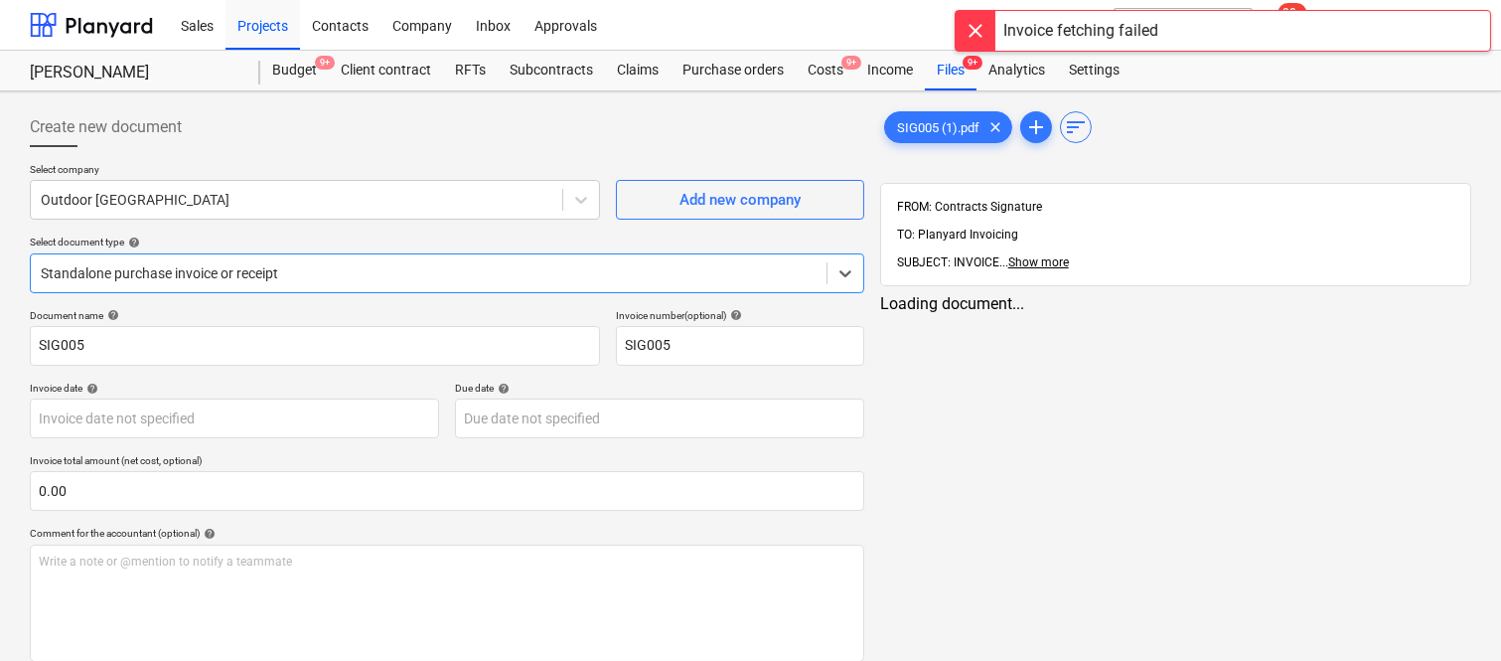
type input "SIG005"
click at [383, 270] on div at bounding box center [429, 273] width 776 height 20
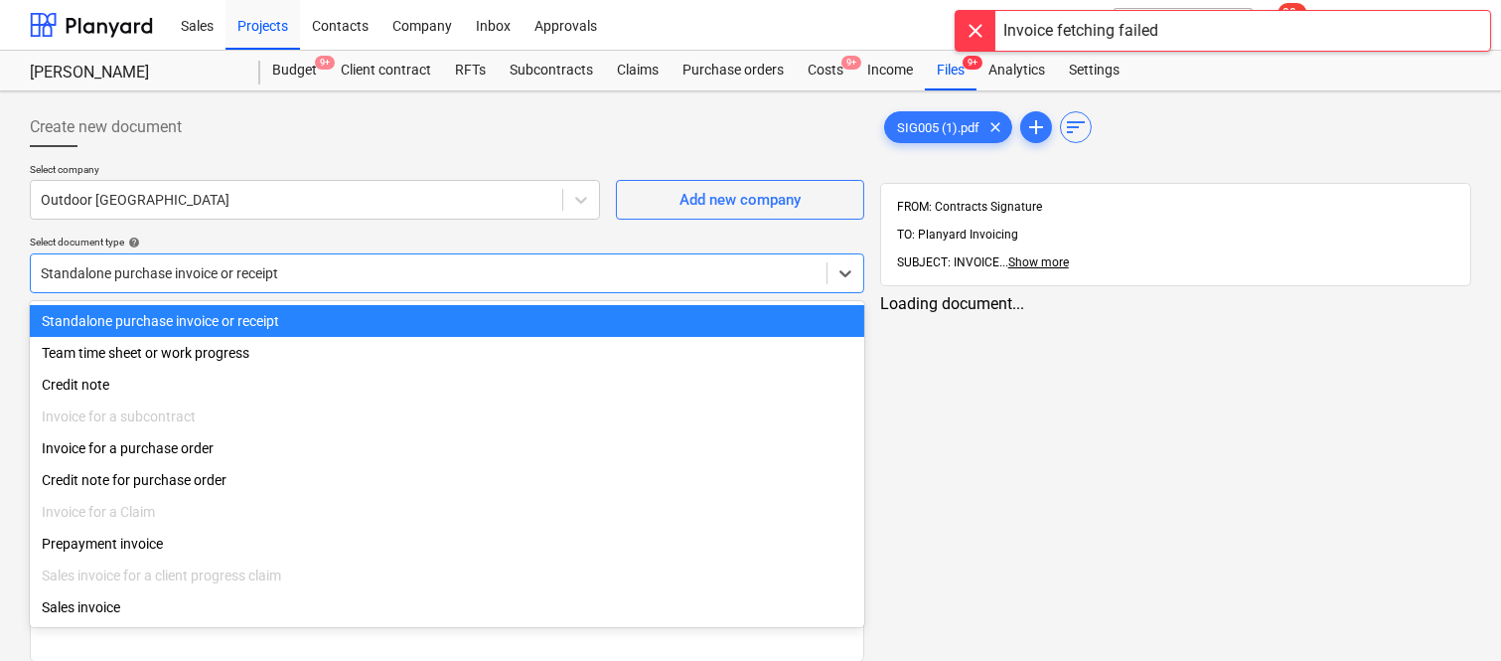
click at [375, 320] on div "Standalone purchase invoice or receipt" at bounding box center [447, 321] width 834 height 32
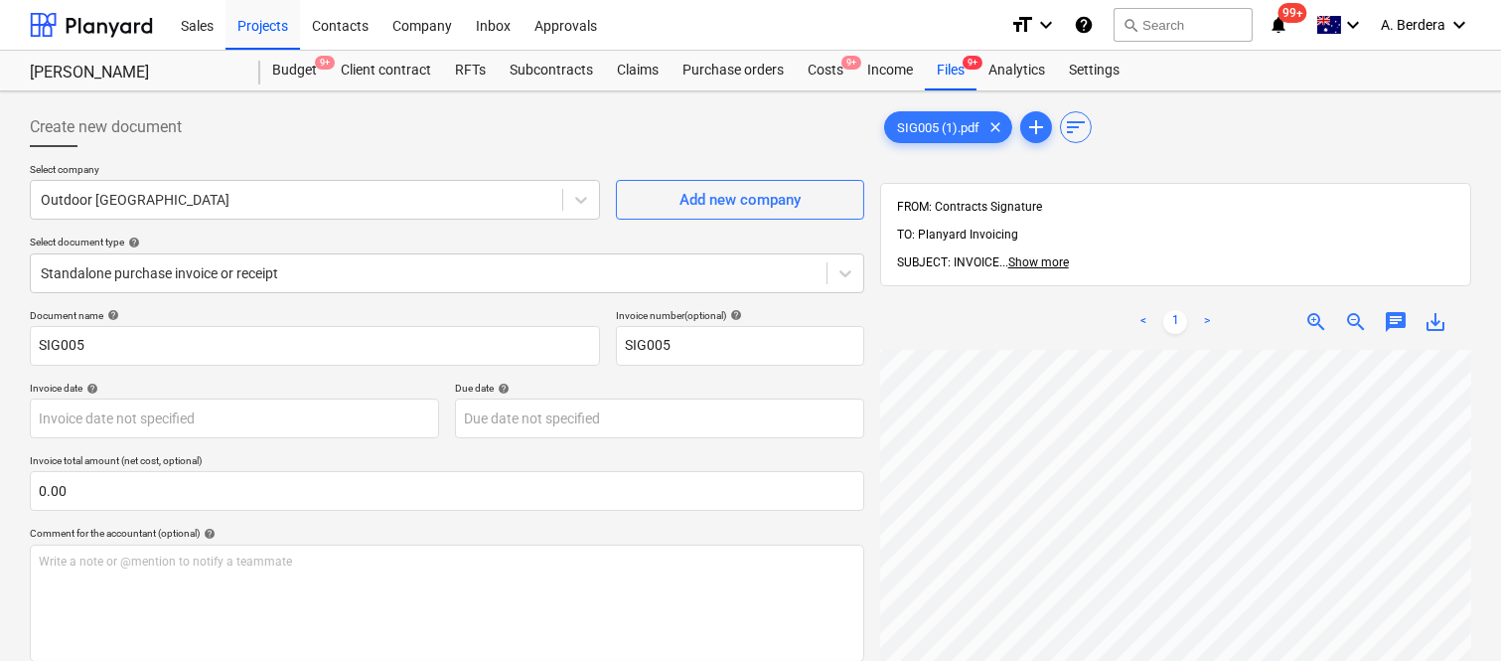
scroll to position [127, 104]
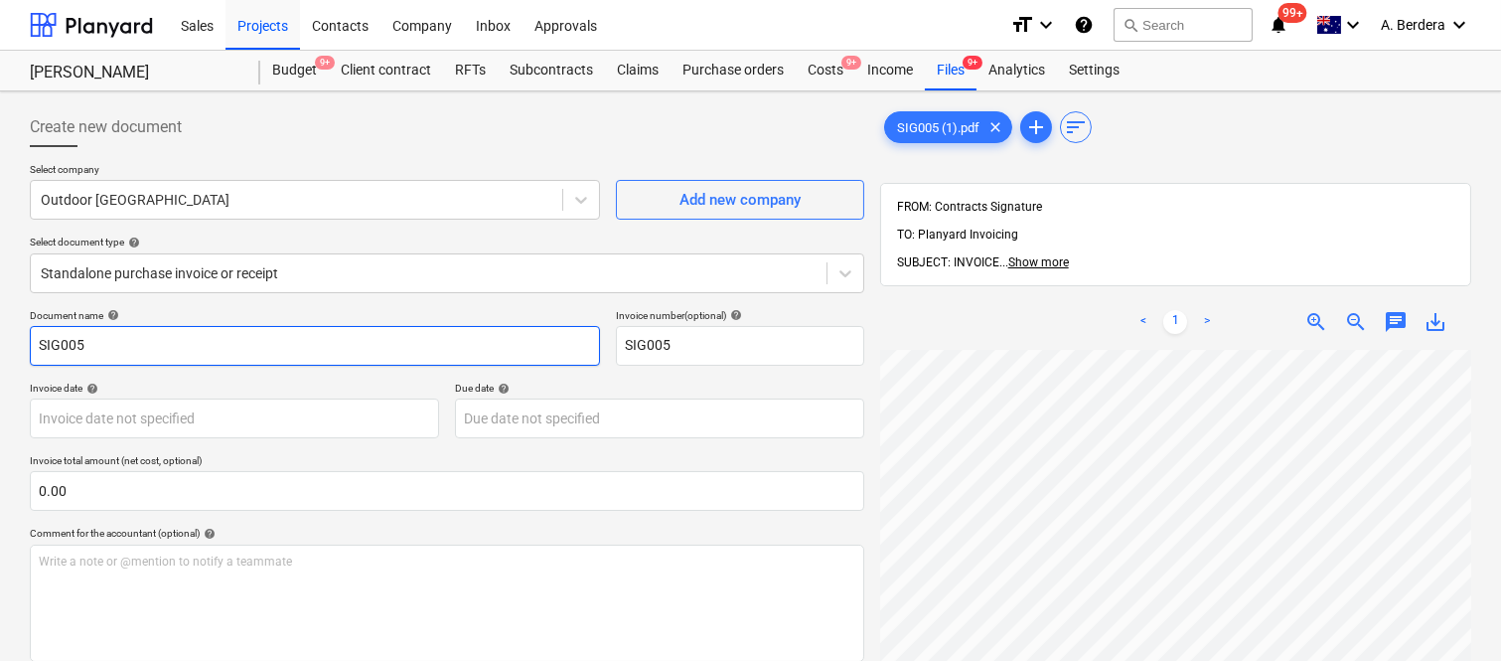
click at [34, 338] on input "SIG005" at bounding box center [315, 346] width 570 height 40
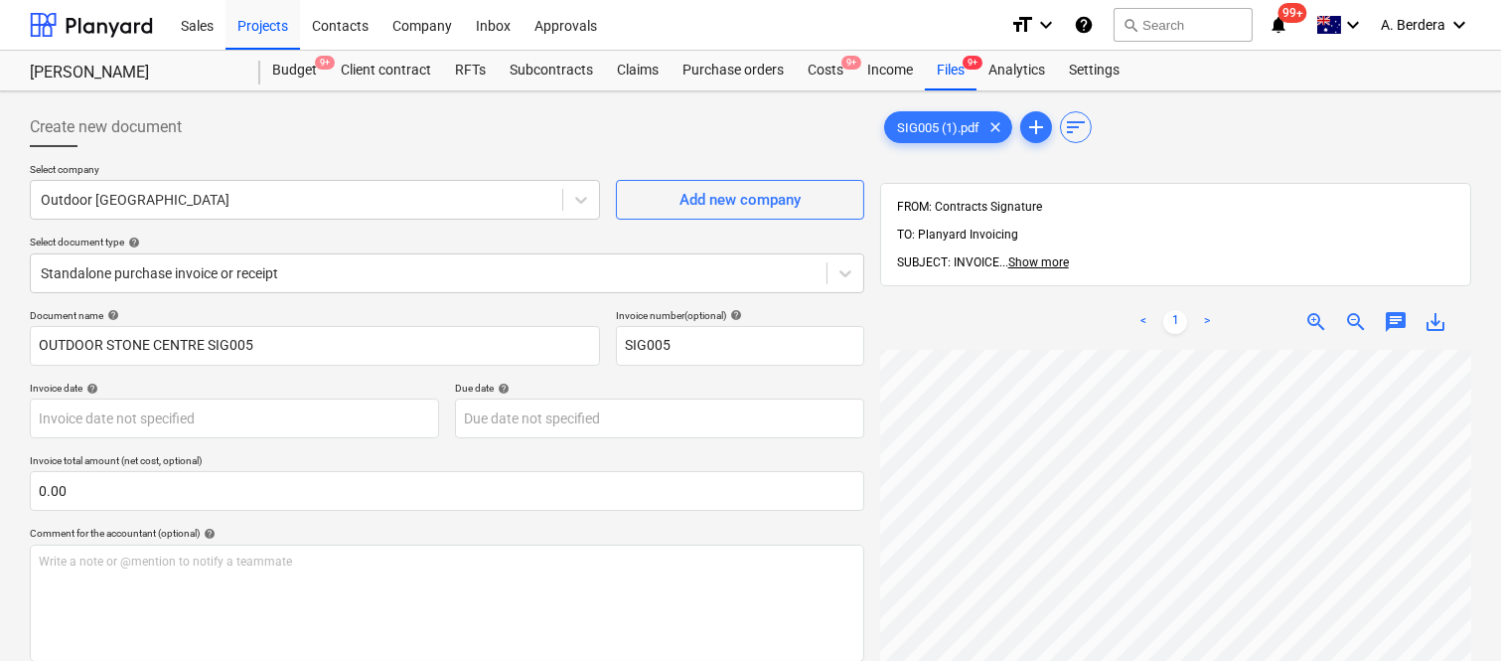
scroll to position [0, 156]
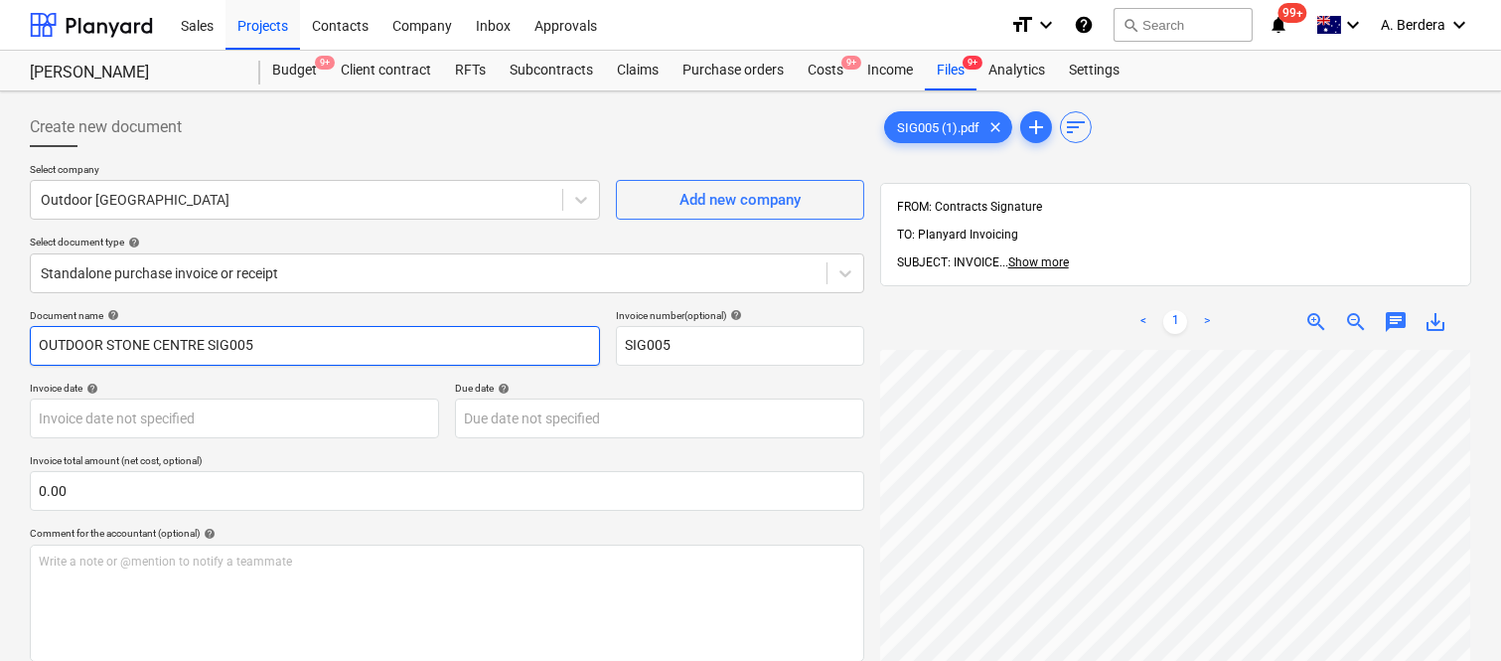
click at [207, 346] on input "OUTDOOR STONE CENTRE SIG005" at bounding box center [315, 346] width 570 height 40
type input "OUTDOOR STONE CENTRE INV- SIG005"
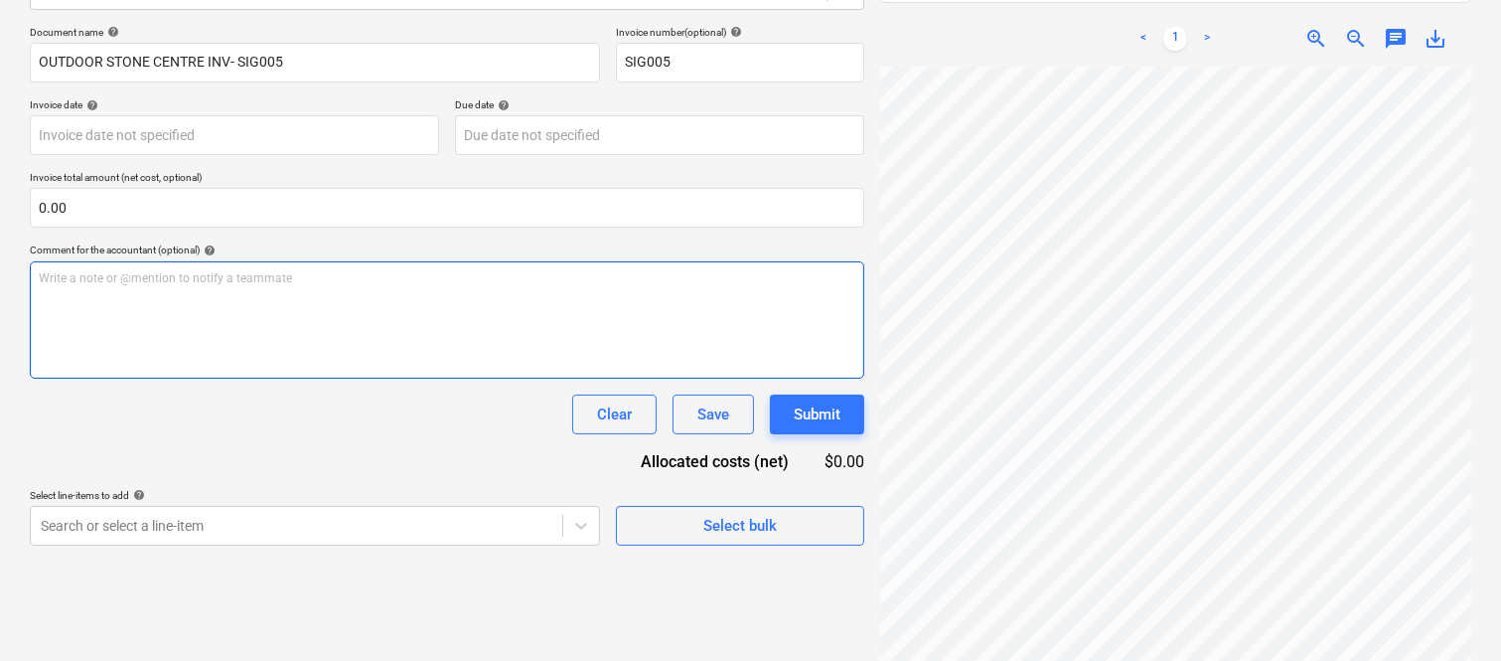
scroll to position [0, 0]
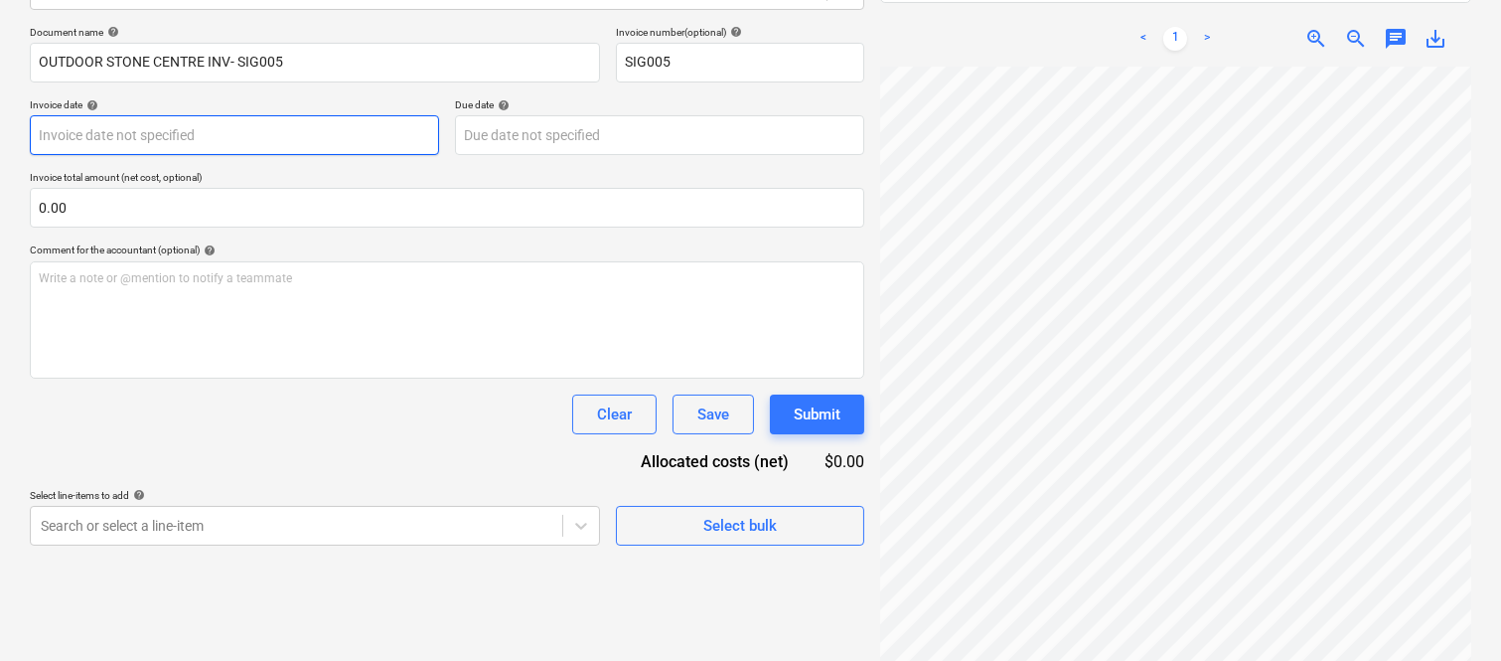
click at [231, 135] on body "Sales Projects Contacts Company Inbox Approvals format_size keyboard_arrow_down…" at bounding box center [750, 47] width 1501 height 661
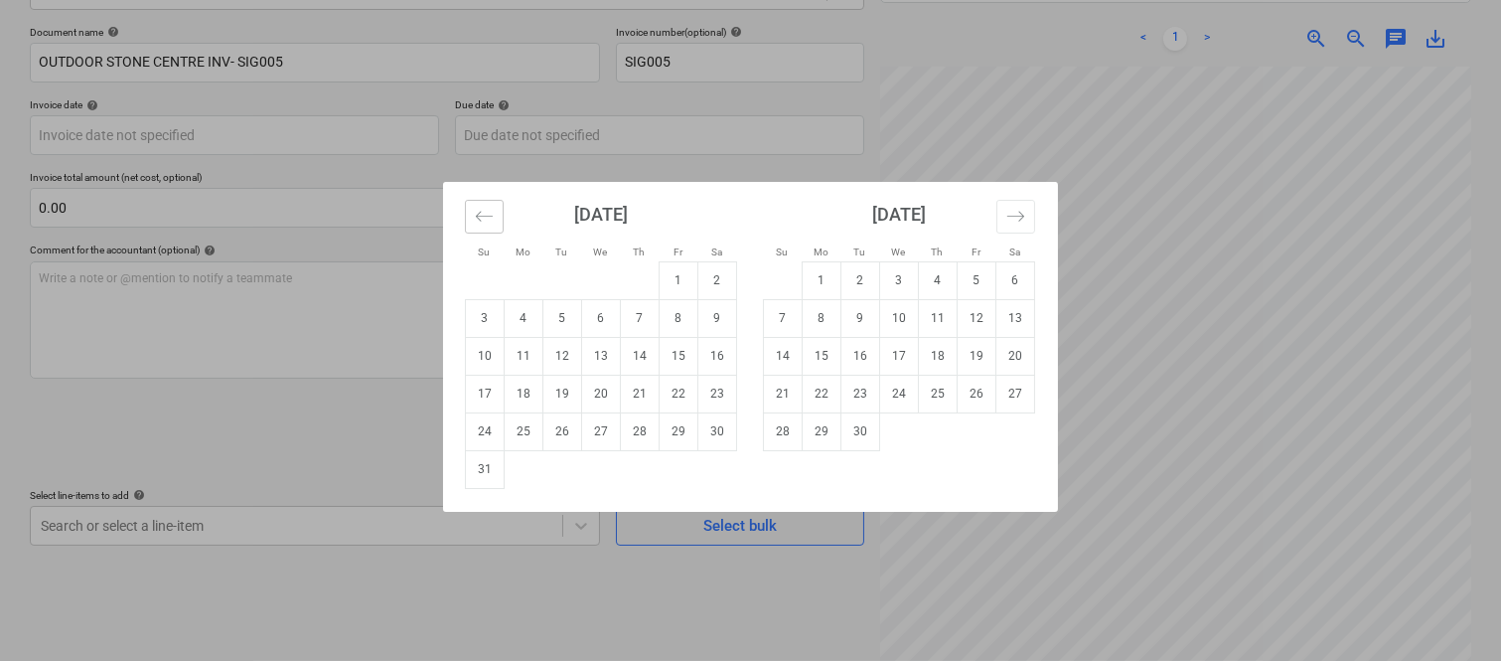
click at [467, 215] on button "Move backward to switch to the previous month." at bounding box center [484, 217] width 39 height 34
click at [527, 429] on td "28" at bounding box center [524, 431] width 39 height 38
type input "[DATE]"
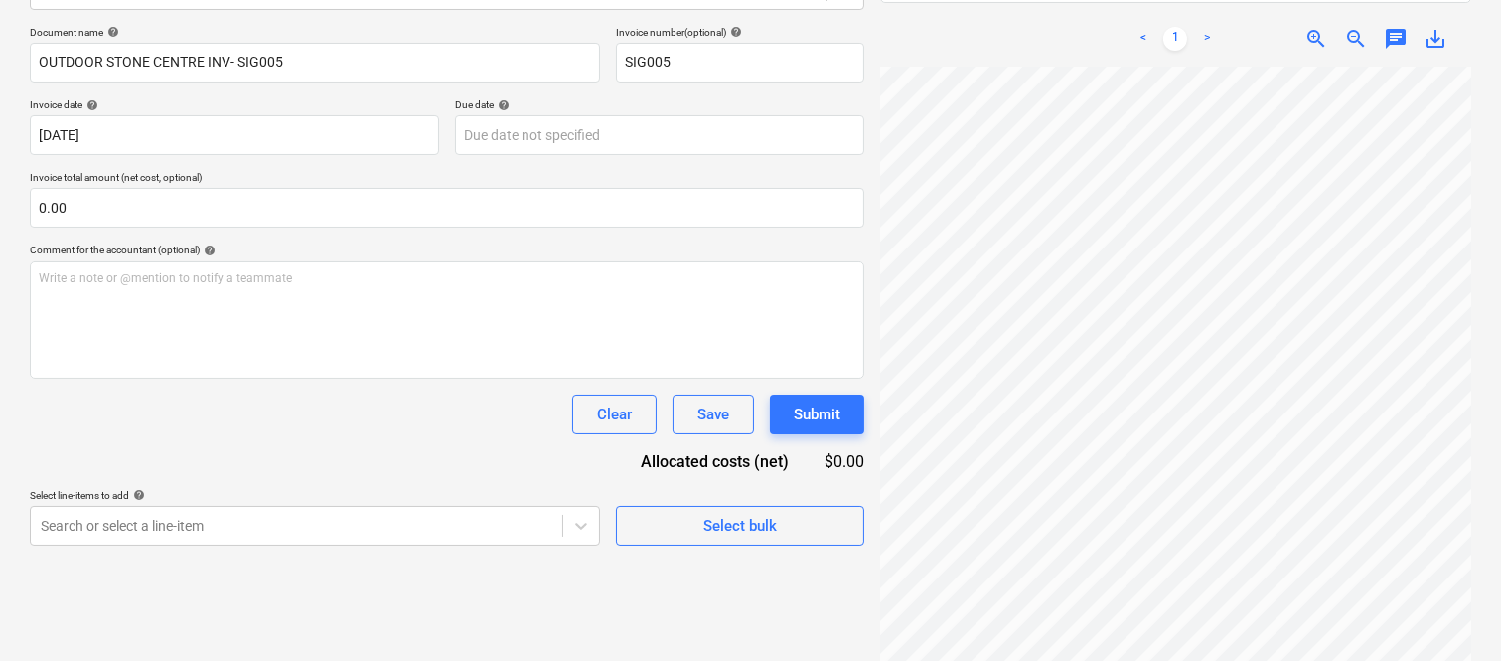
scroll to position [453, 0]
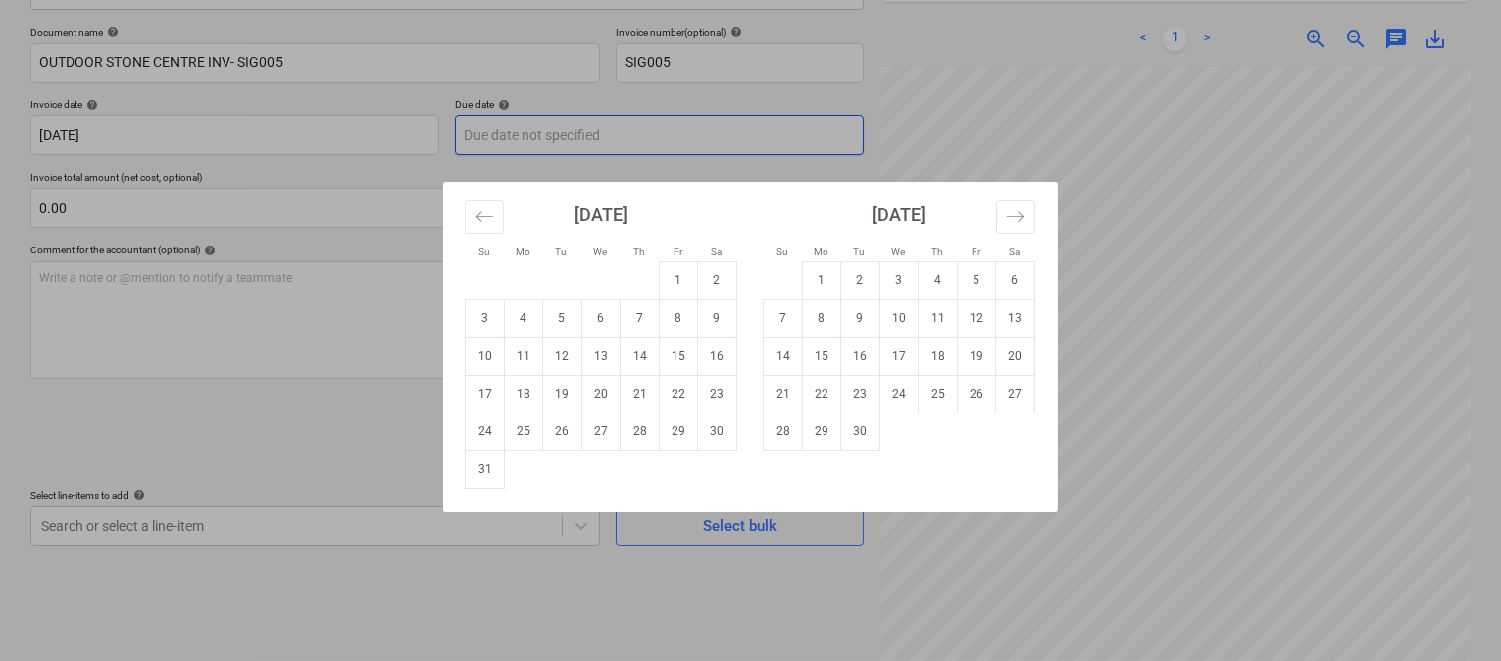
click at [610, 139] on body "Sales Projects Contacts Company Inbox Approvals format_size keyboard_arrow_down…" at bounding box center [750, 47] width 1501 height 661
click at [489, 467] on td "31" at bounding box center [485, 469] width 39 height 38
type input "[DATE]"
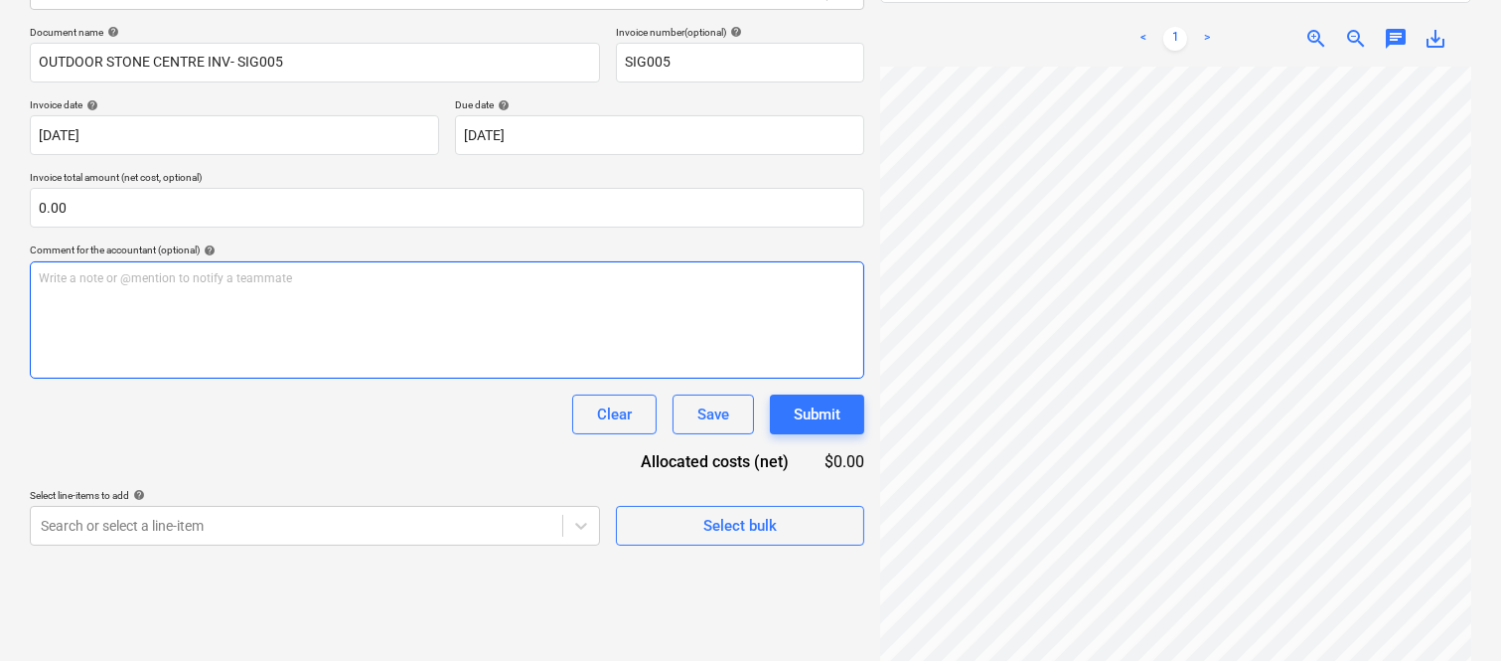
scroll to position [453, 156]
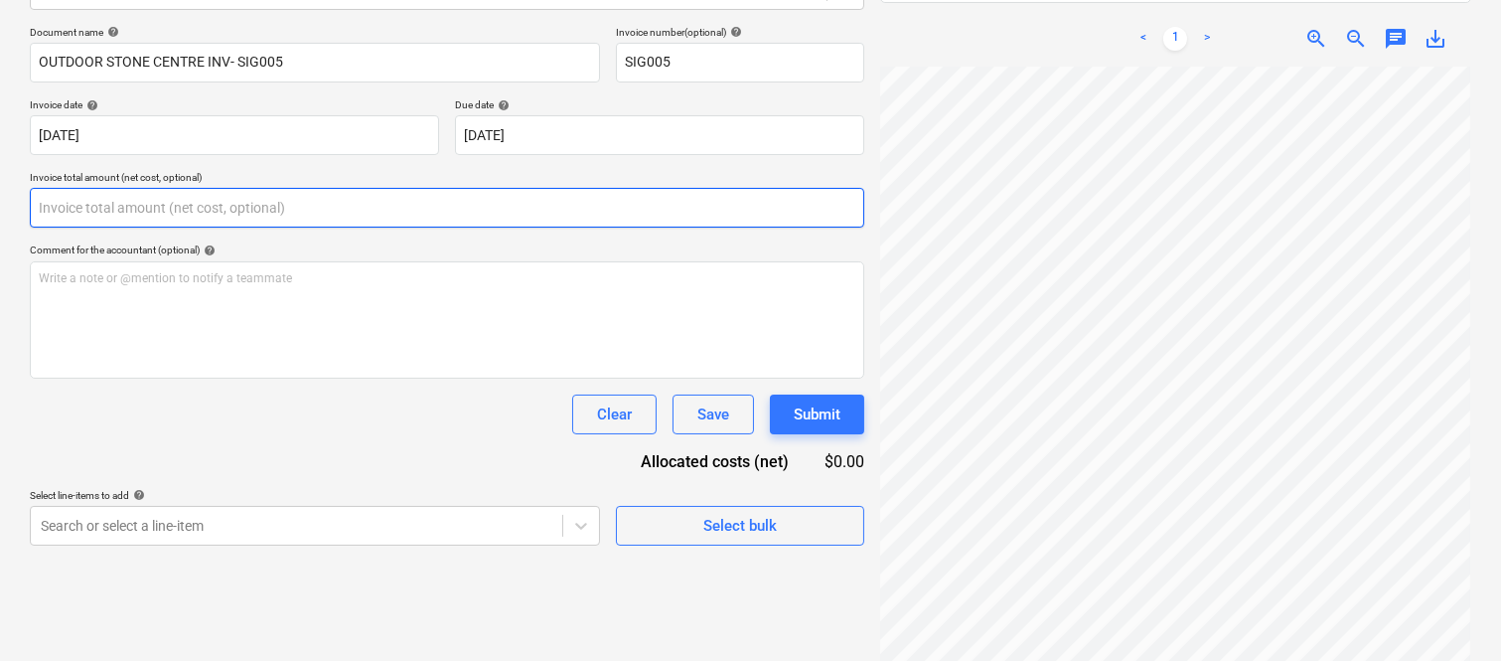
click at [152, 204] on input "text" at bounding box center [447, 208] width 834 height 40
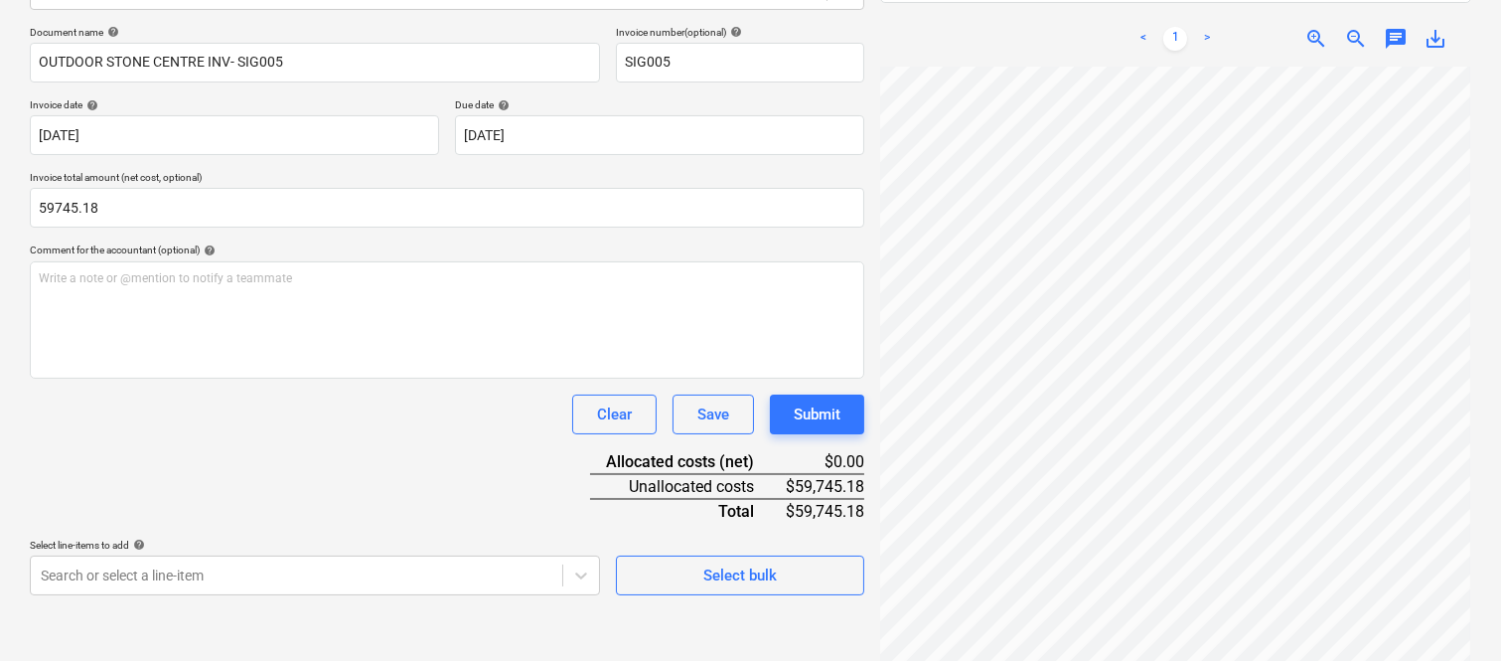
type input "59,745.18"
click at [107, 462] on div "Document name help OUTDOOR STONE CENTRE INV- SIG005 Invoice number (optional) h…" at bounding box center [447, 310] width 834 height 569
click at [122, 377] on body "Sales Projects Contacts Company Inbox Approvals format_size keyboard_arrow_down…" at bounding box center [750, 47] width 1501 height 661
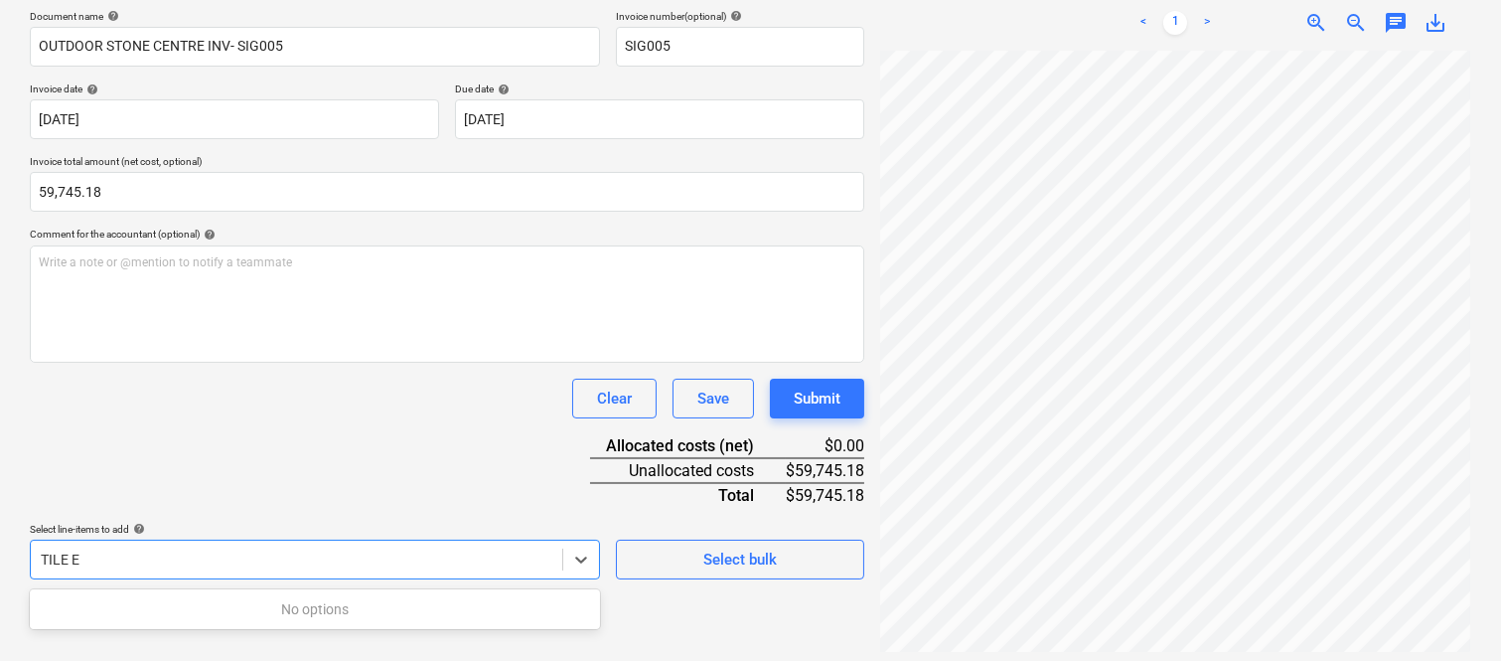
scroll to position [283, 0]
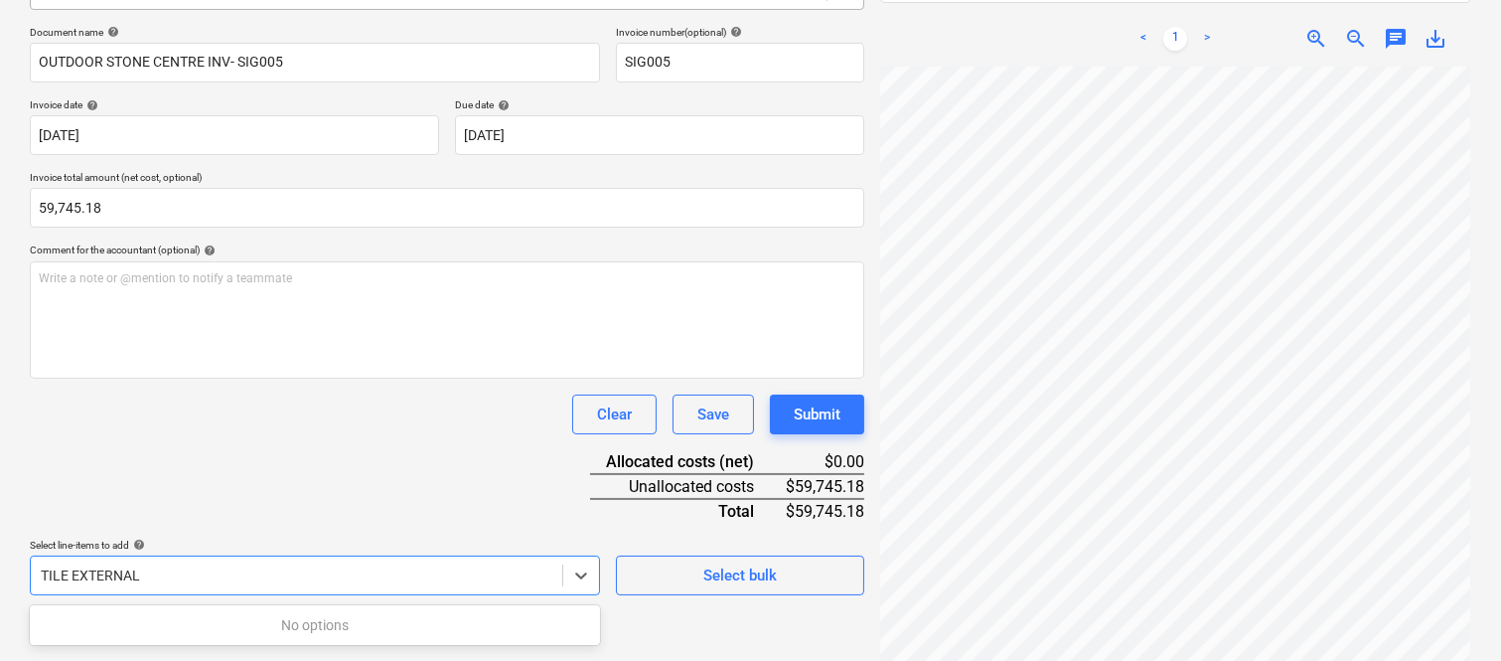
type input "TILE EXTERNAL"
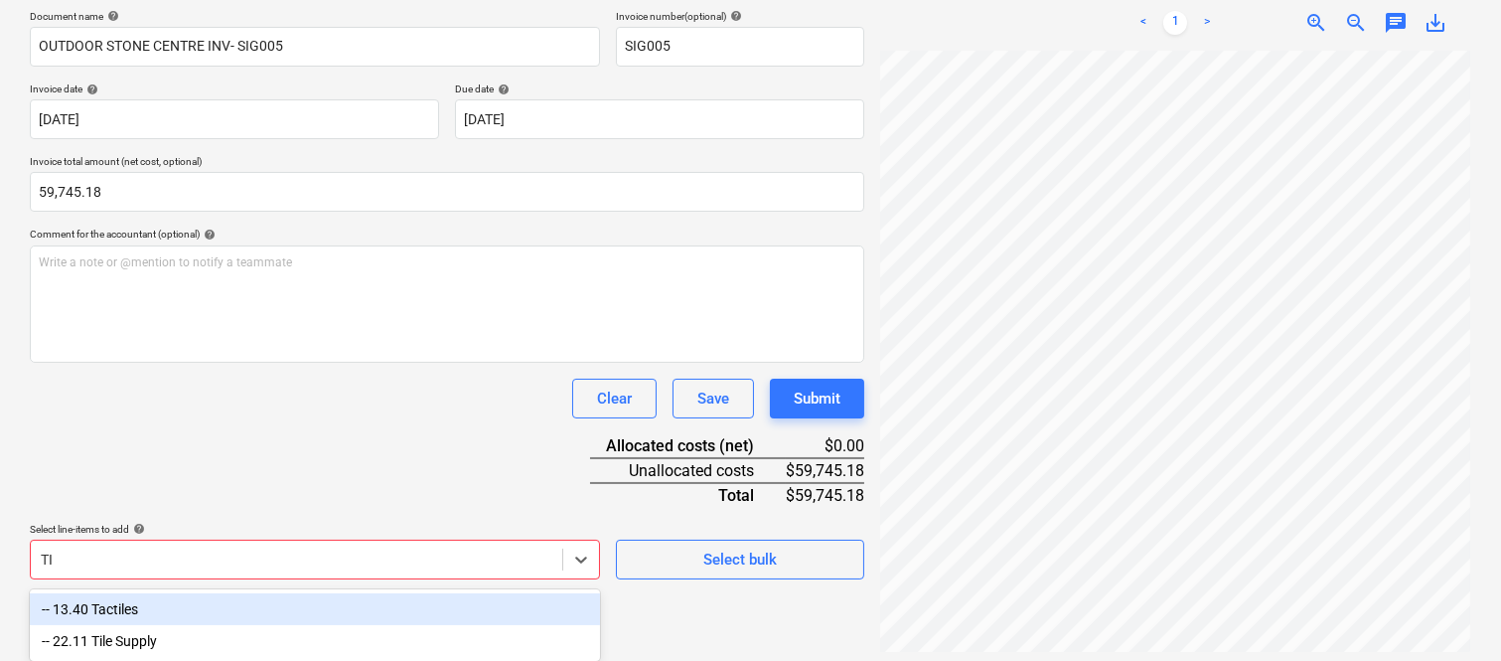
type input "T"
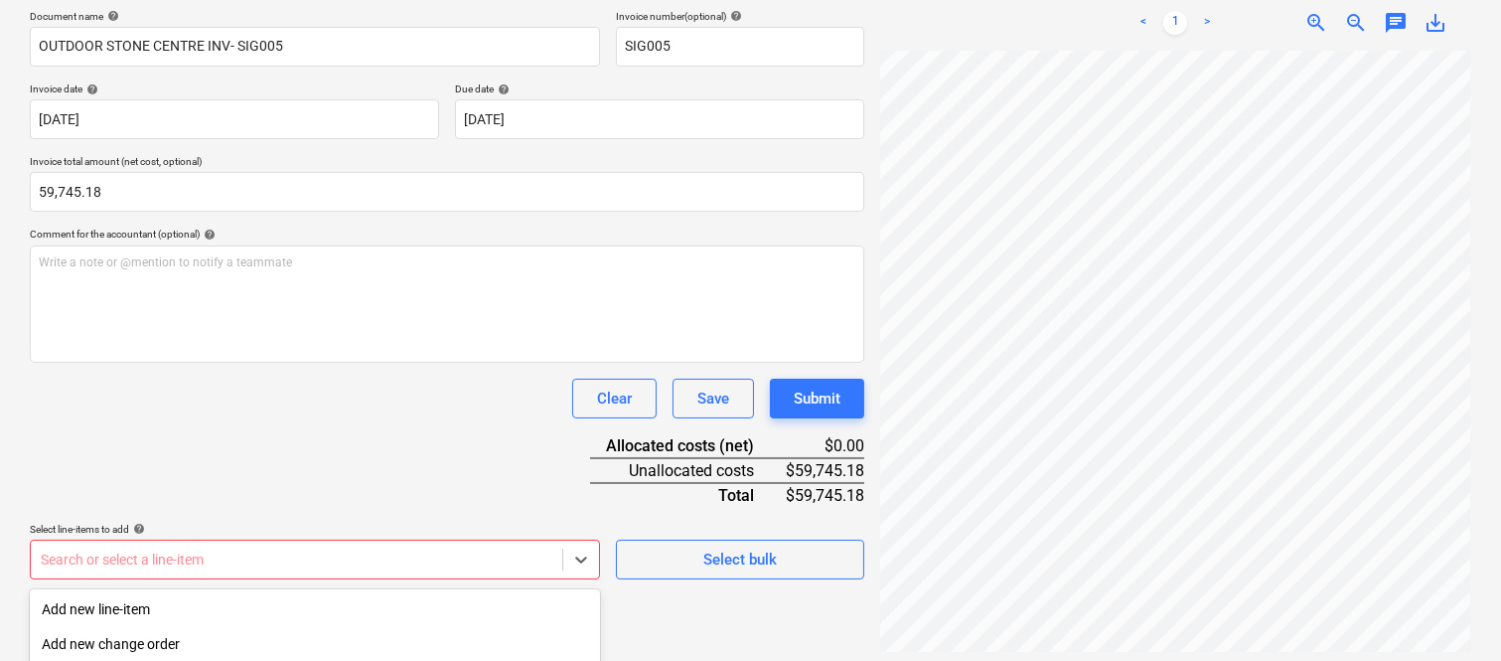
scroll to position [528, 0]
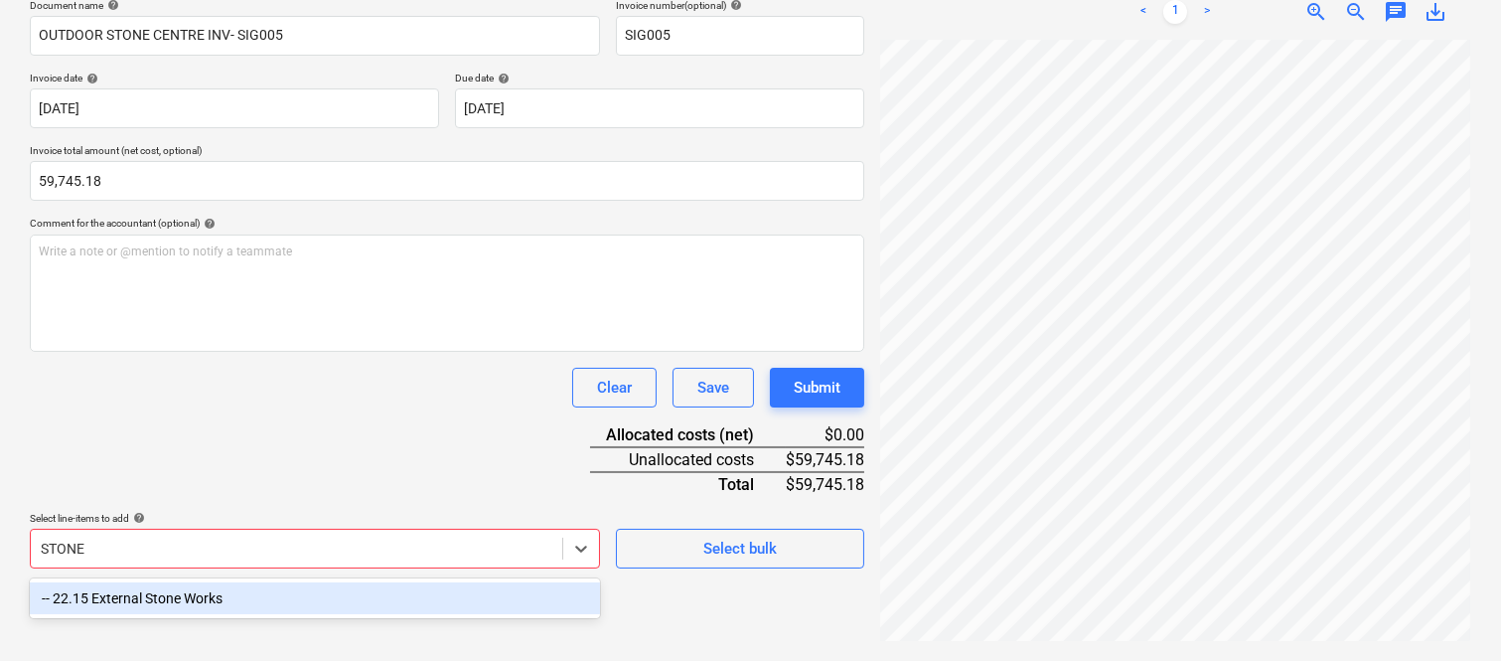
type input "STONE W"
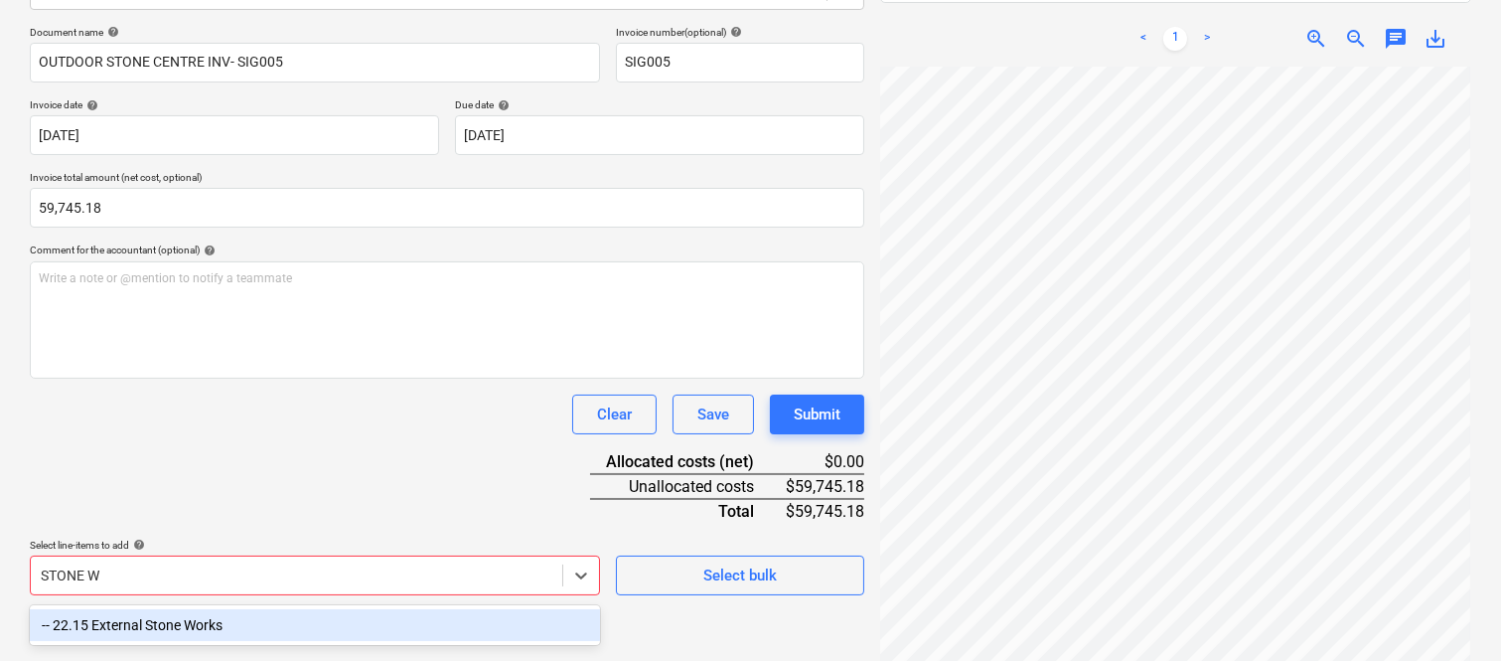
click at [136, 623] on div "-- 22.15 External Stone Works" at bounding box center [315, 625] width 570 height 32
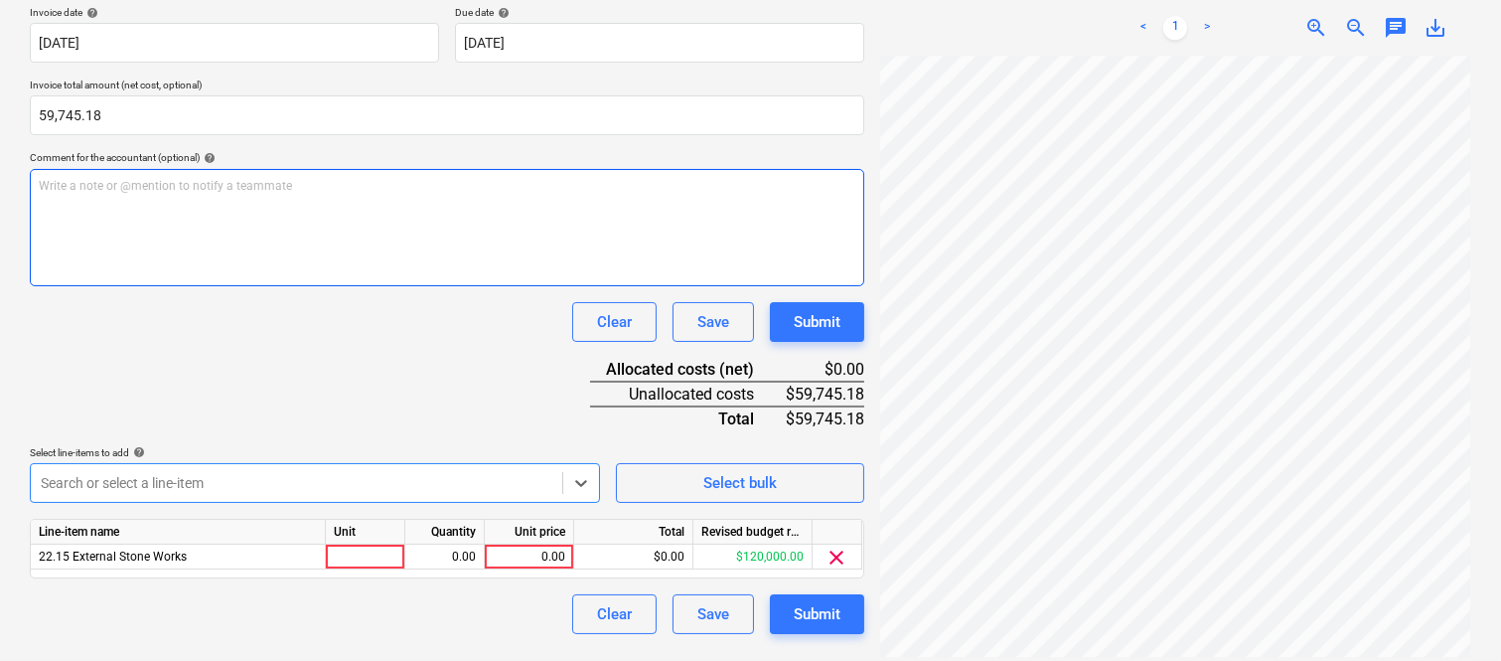
scroll to position [365, 0]
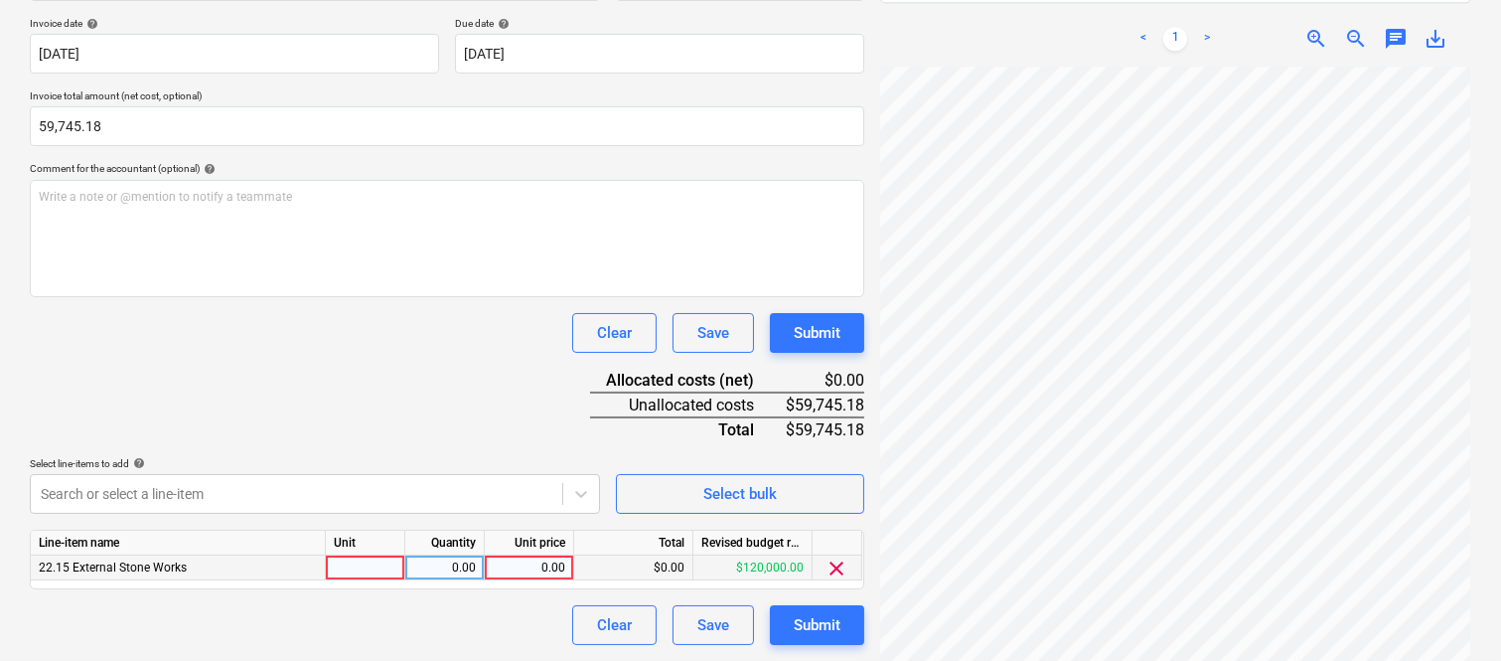
click at [363, 570] on div at bounding box center [365, 567] width 79 height 25
type input "INVOICE"
click at [459, 568] on div "0.00" at bounding box center [444, 567] width 63 height 25
type input "1"
click at [538, 564] on div "0.00" at bounding box center [529, 567] width 73 height 25
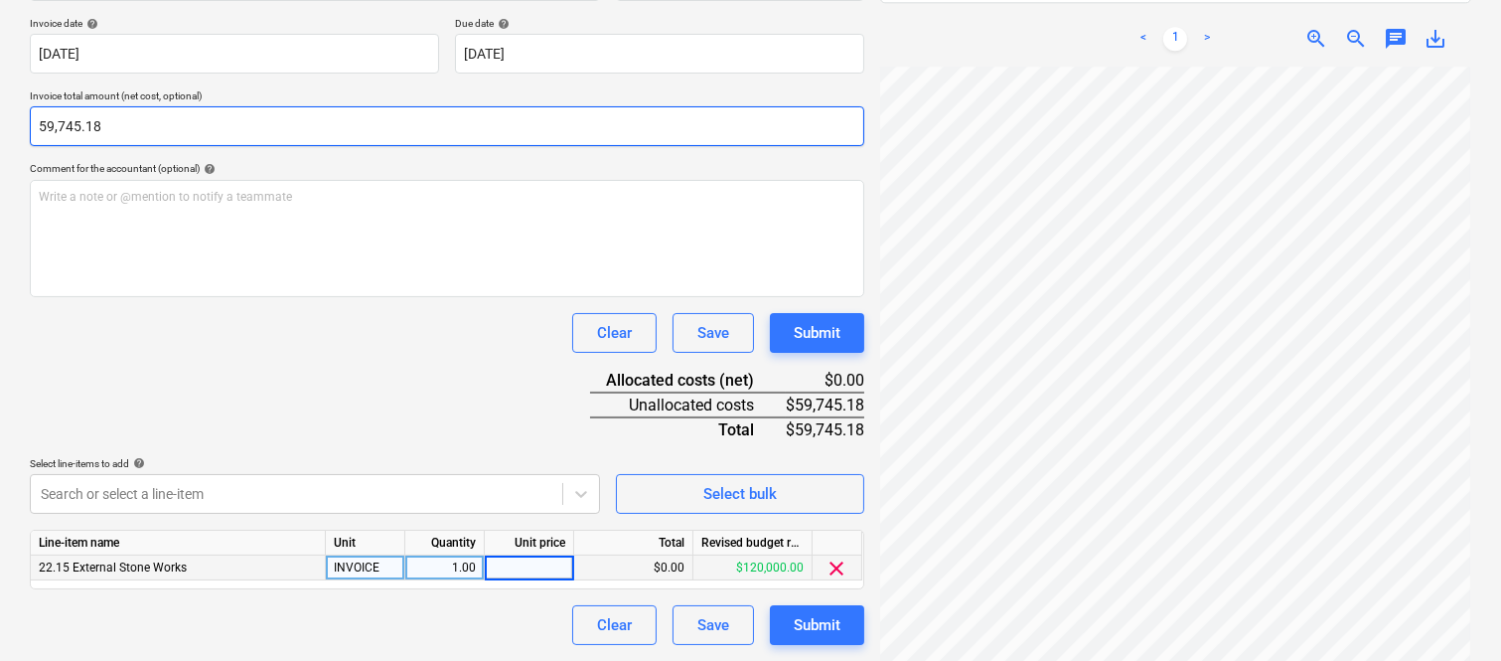
click at [111, 123] on input "59,745.18" at bounding box center [447, 126] width 834 height 40
click at [112, 122] on input "59745.18" at bounding box center [447, 126] width 834 height 40
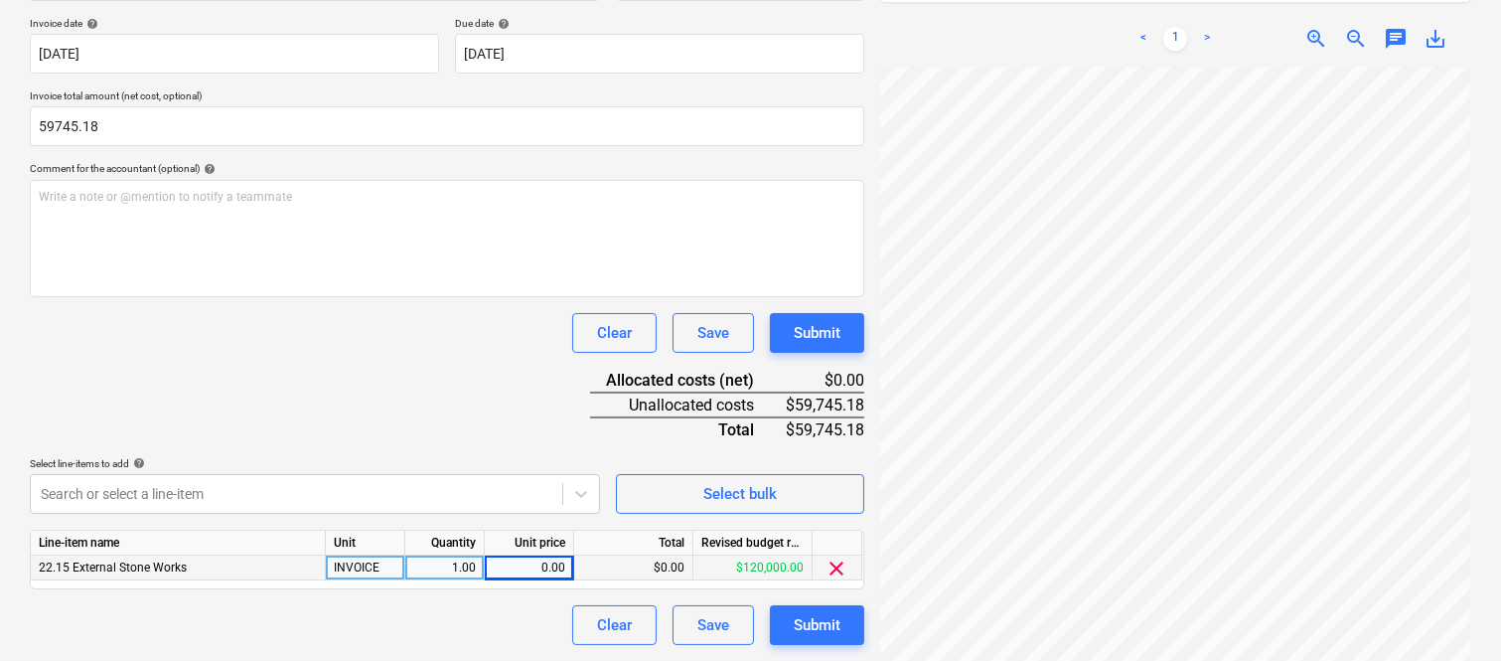
type input "59,745.18"
click at [531, 566] on div "0.00" at bounding box center [529, 567] width 73 height 25
type input "59745.18"
click at [300, 611] on div "Clear Save Submit" at bounding box center [447, 625] width 834 height 40
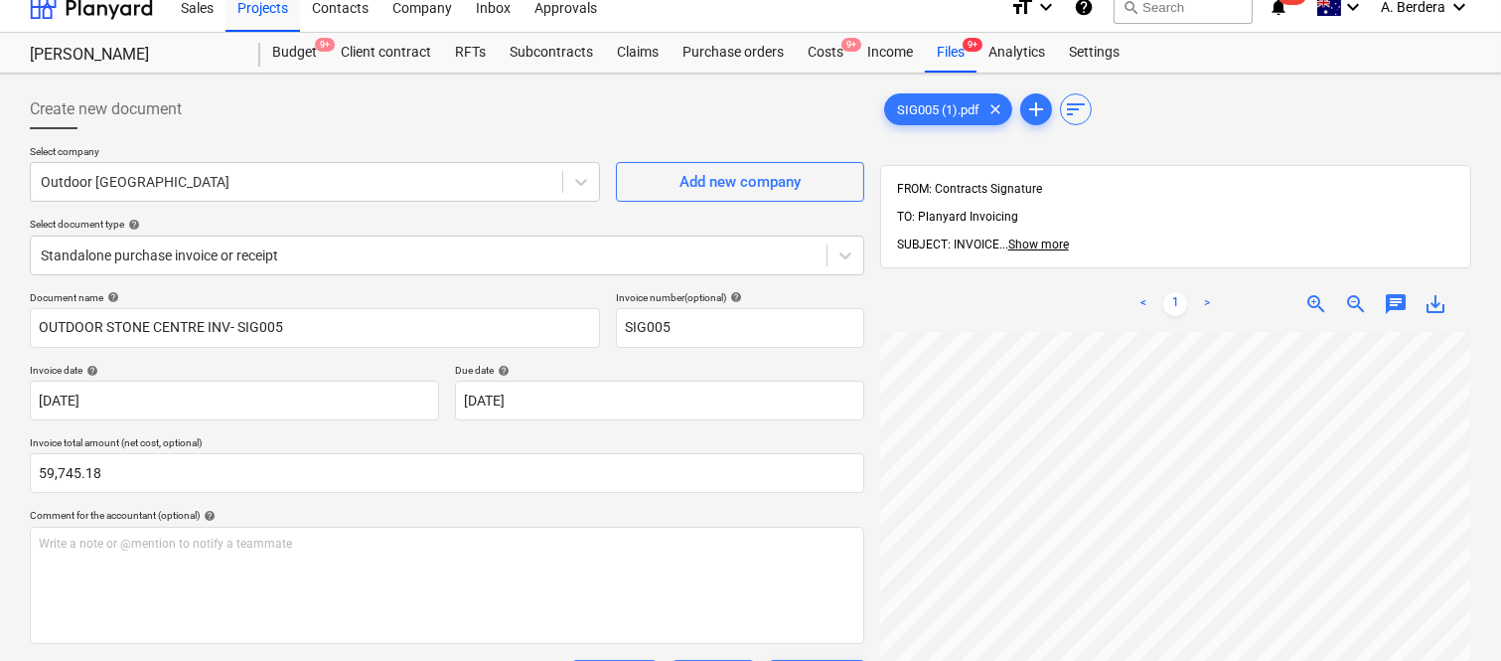
scroll to position [0, 0]
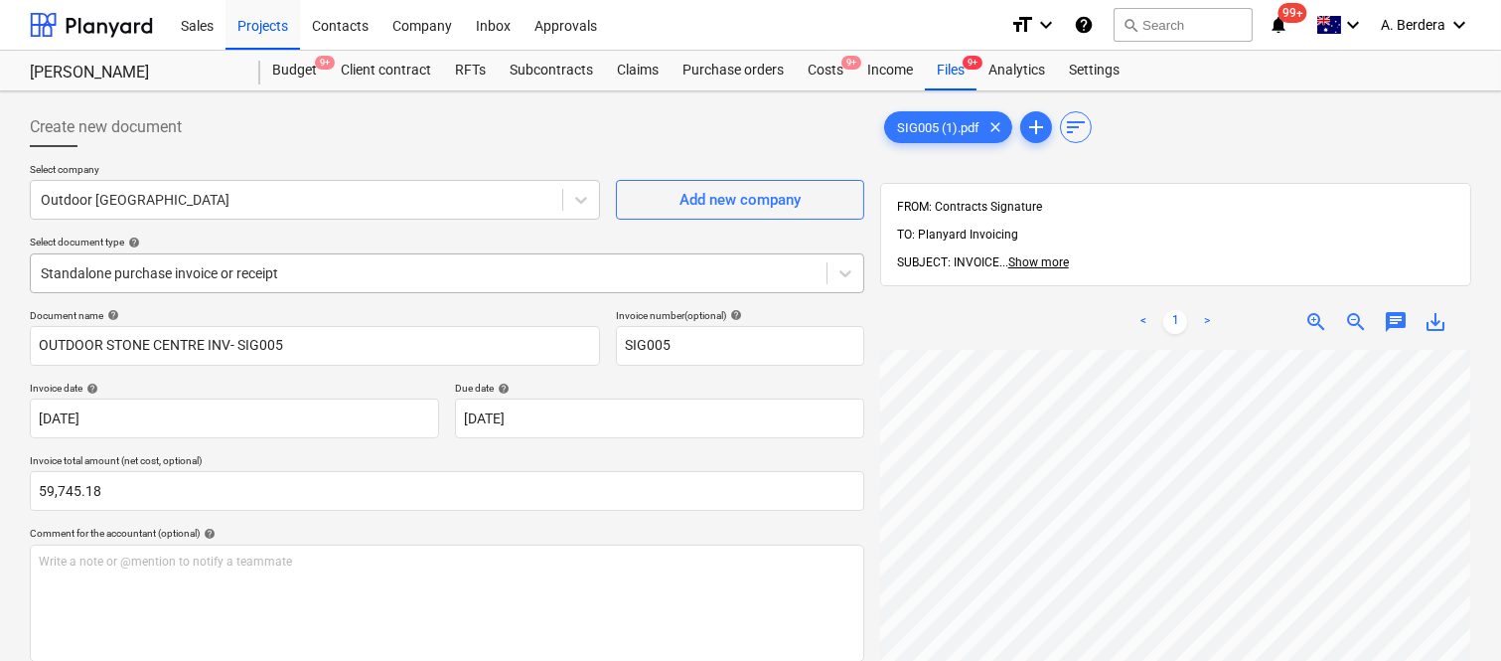
click at [348, 266] on div at bounding box center [429, 273] width 776 height 20
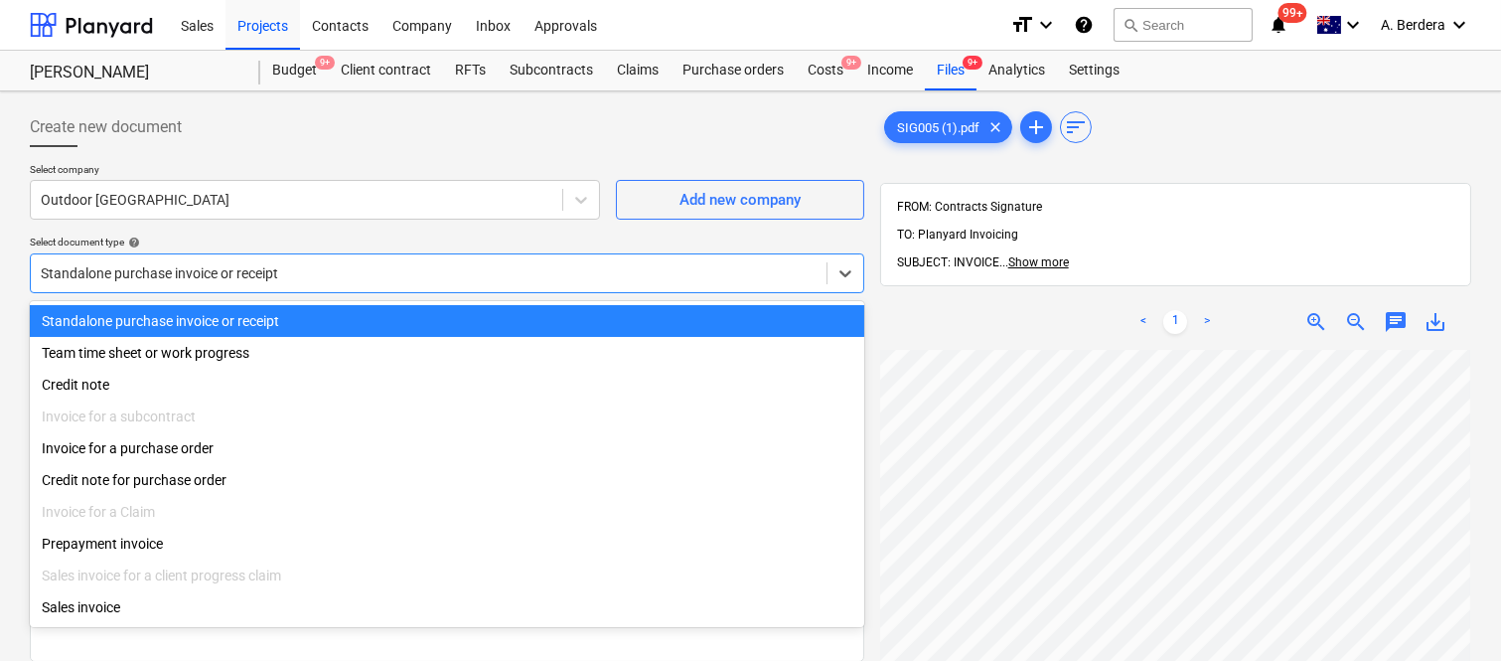
click at [359, 312] on div "Standalone purchase invoice or receipt" at bounding box center [447, 321] width 834 height 32
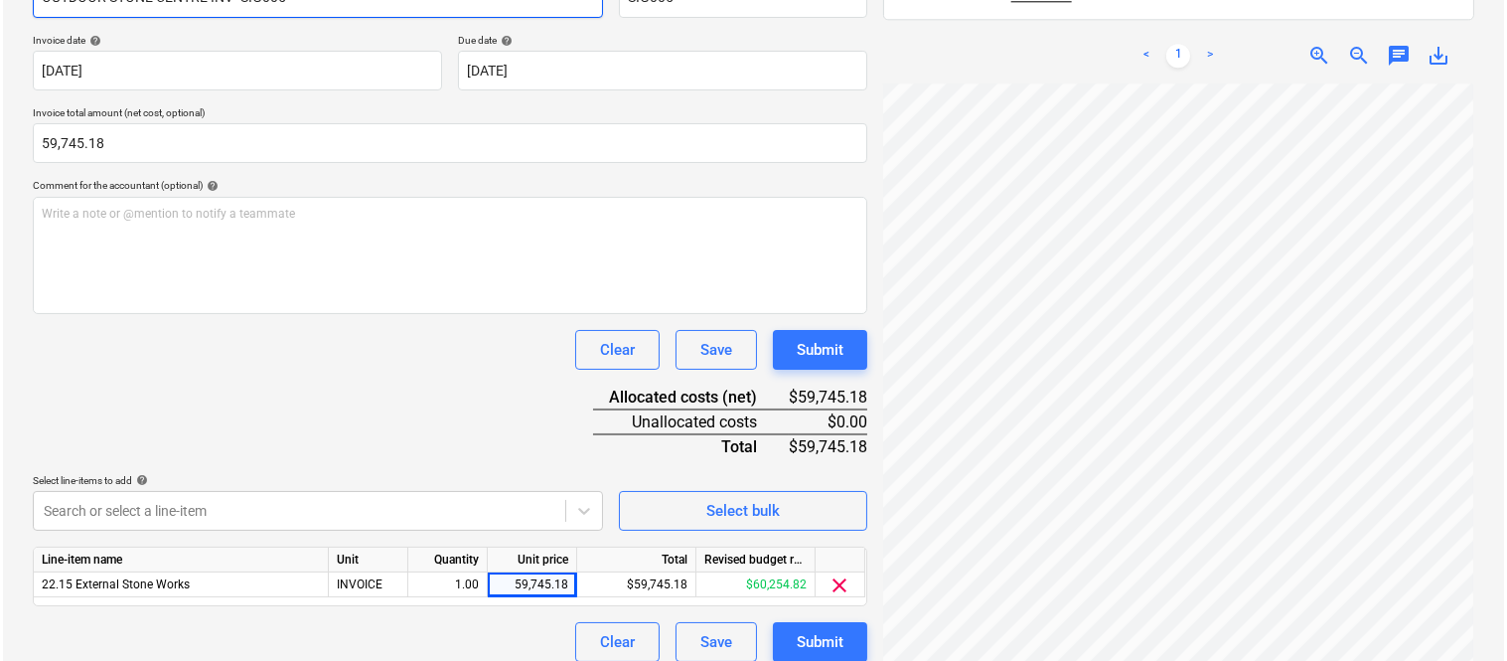
scroll to position [365, 0]
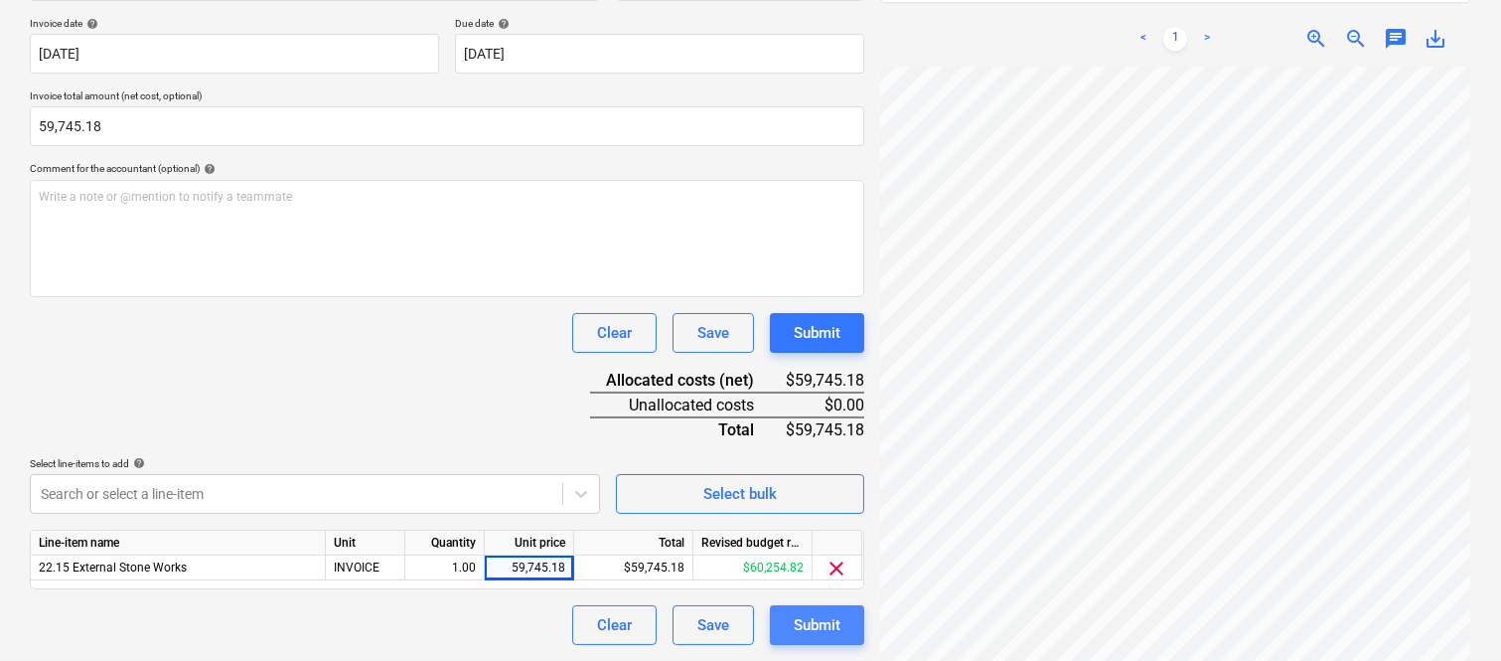
click at [828, 627] on div "Submit" at bounding box center [817, 625] width 47 height 26
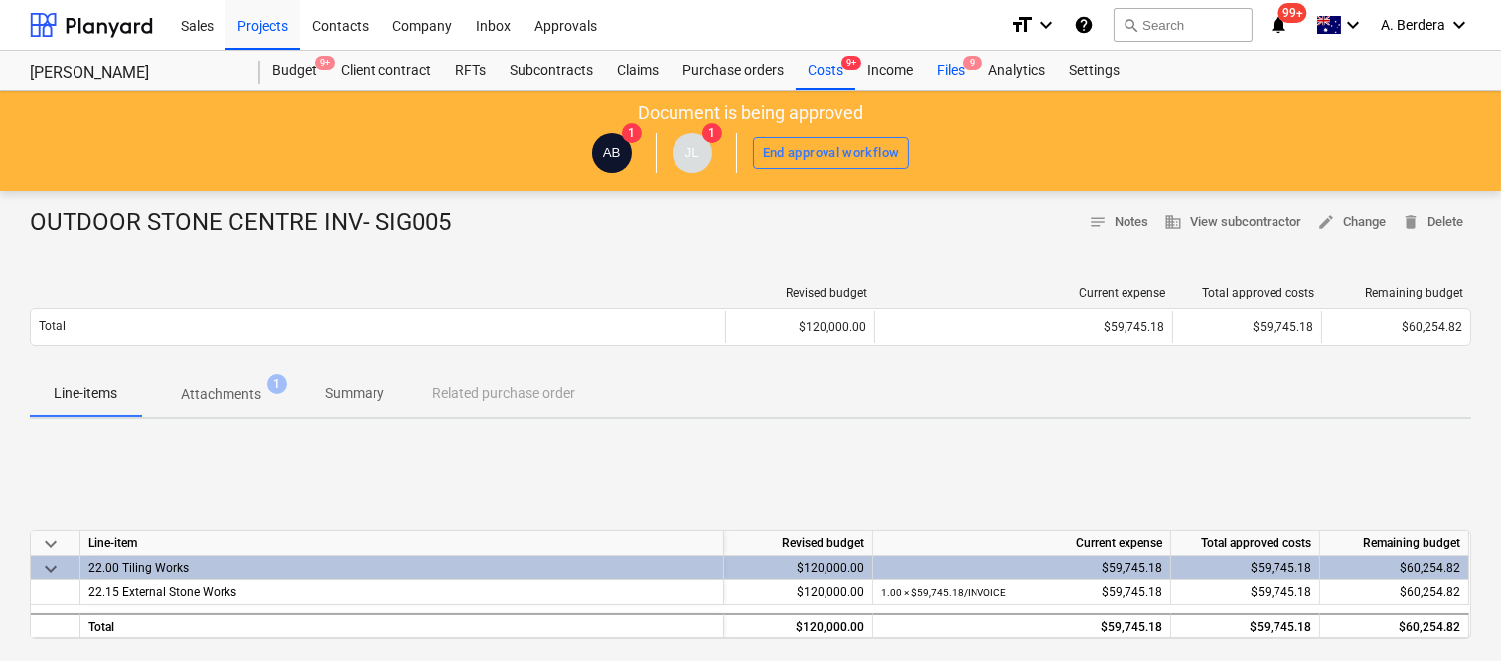
click at [956, 66] on div "Files 9" at bounding box center [951, 71] width 52 height 40
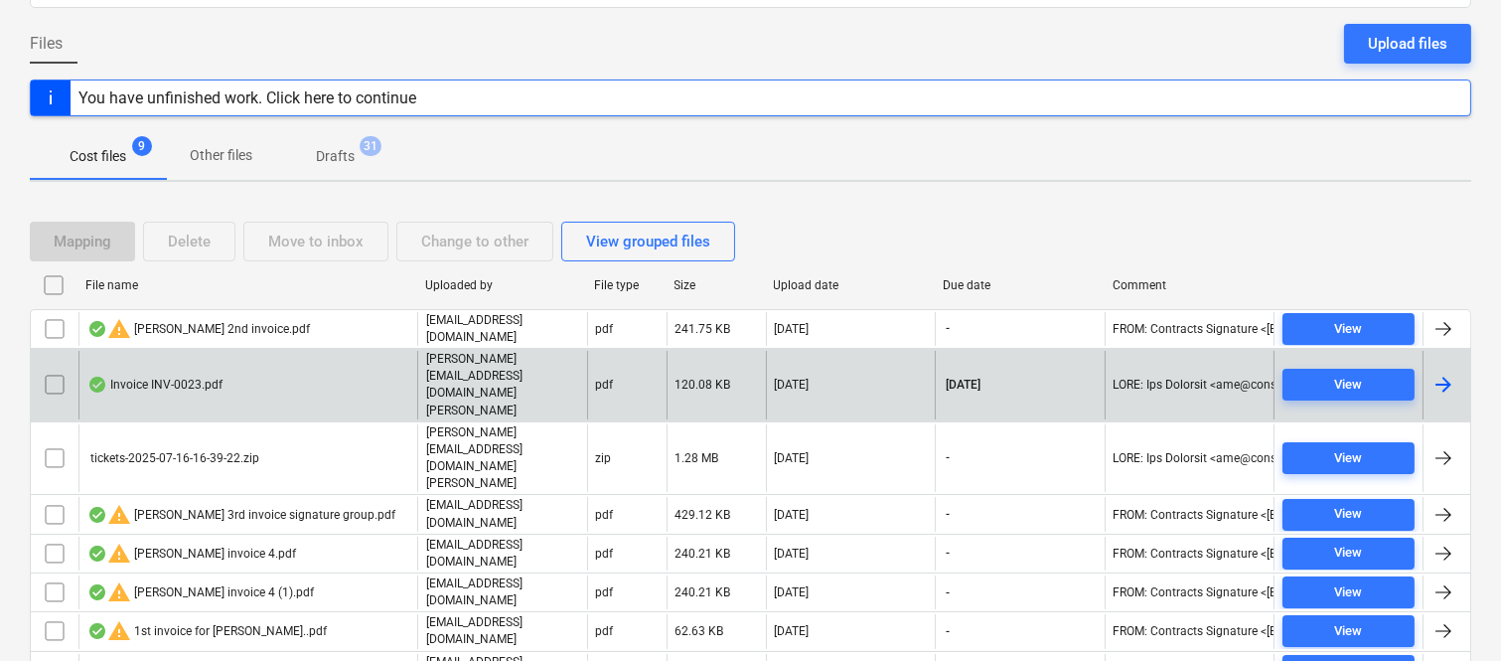
scroll to position [226, 0]
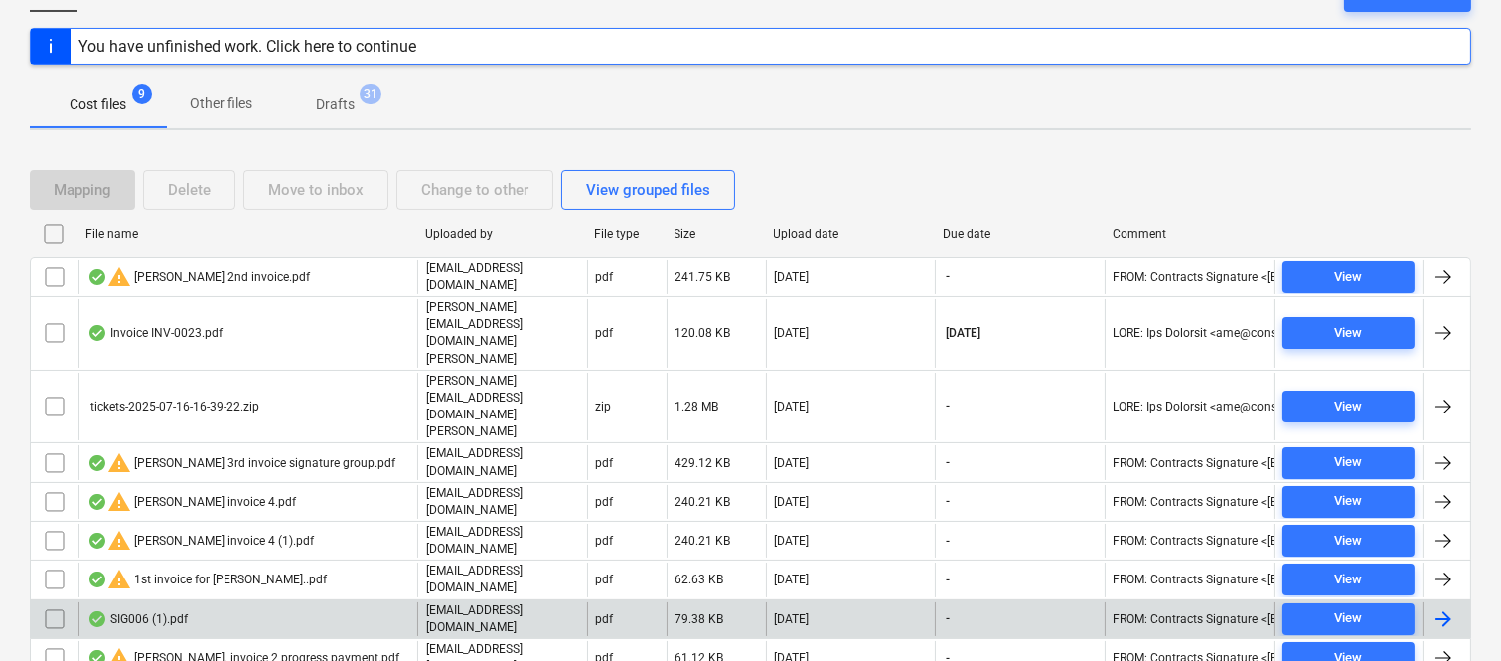
click at [281, 602] on div "SIG006 (1).pdf" at bounding box center [247, 619] width 339 height 34
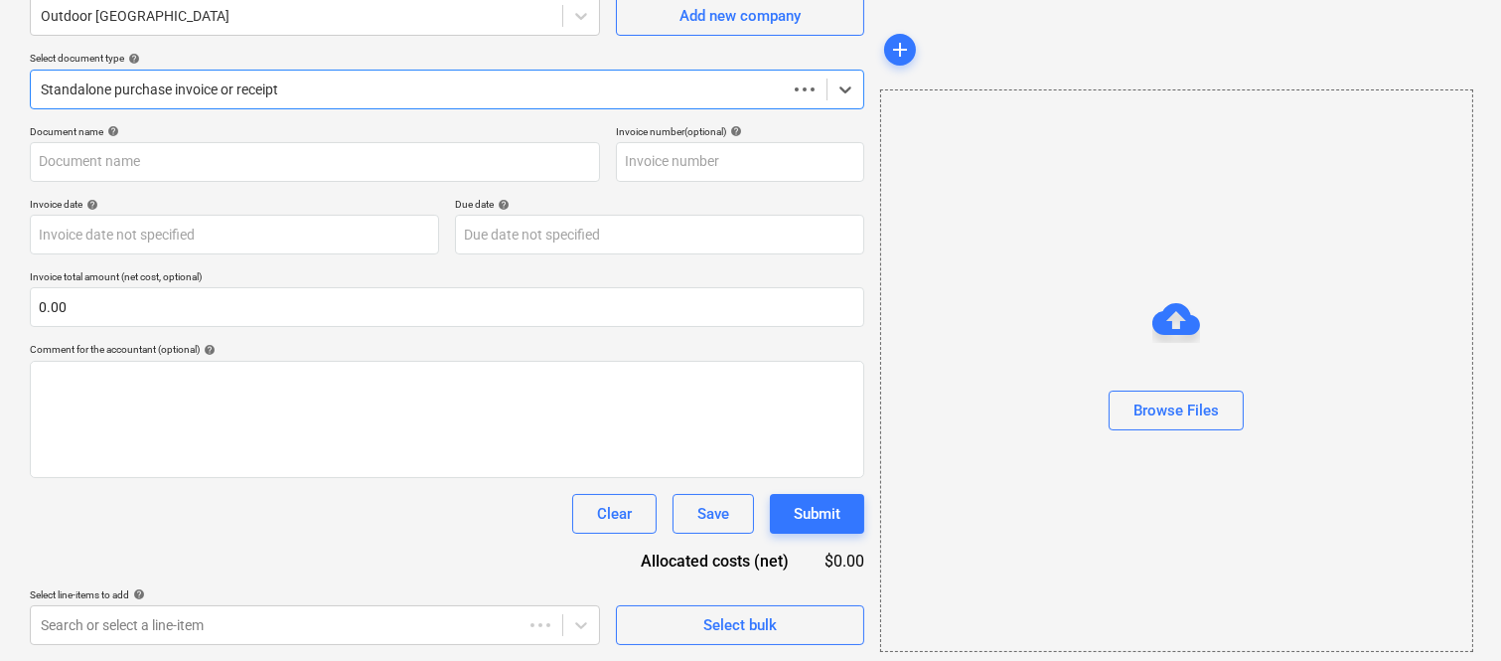
scroll to position [184, 0]
type input "SIG006"
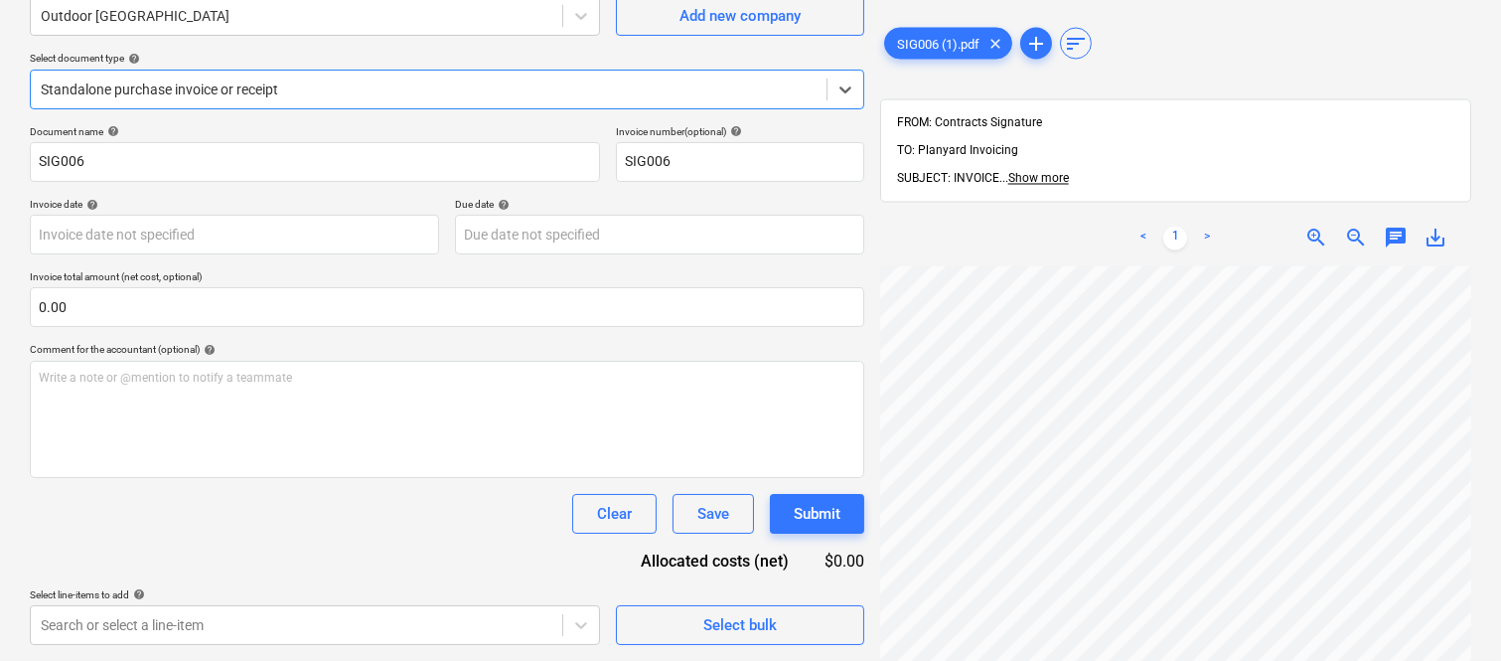
click at [299, 81] on div at bounding box center [429, 89] width 776 height 20
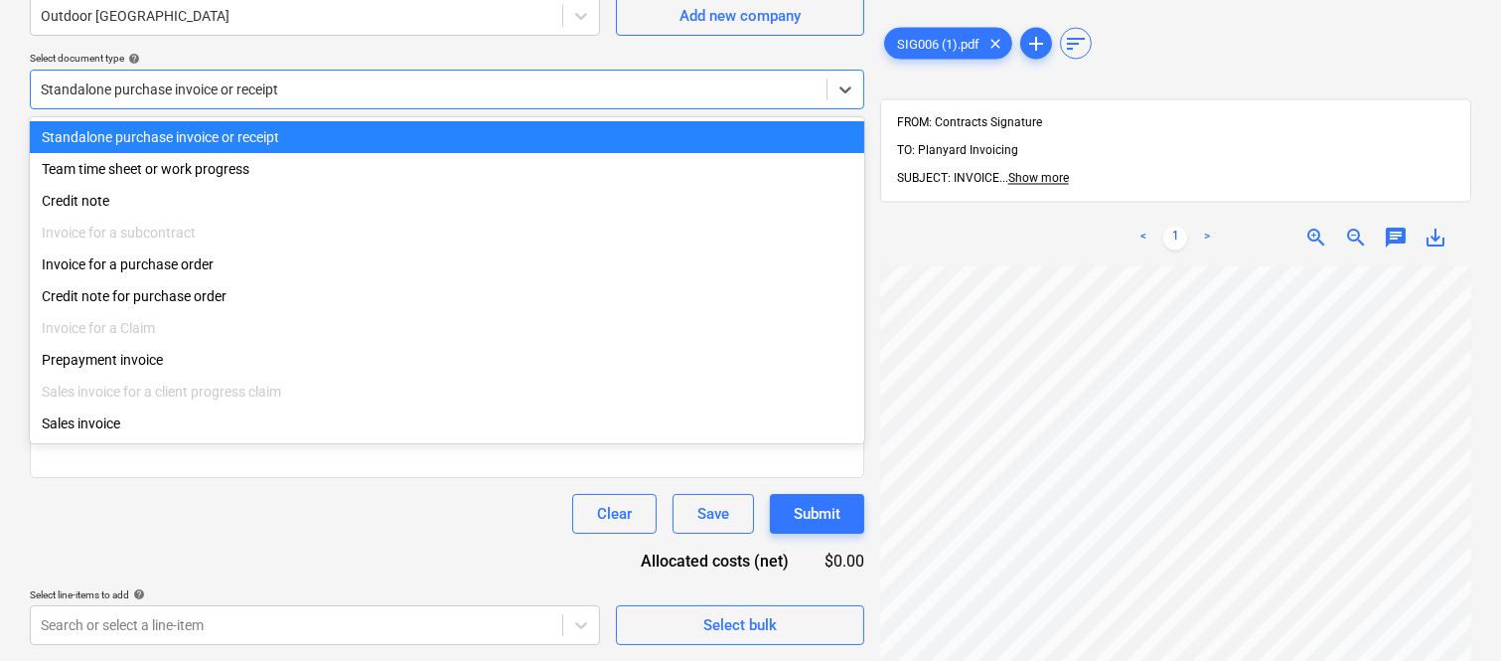
click at [315, 126] on div "Standalone purchase invoice or receipt" at bounding box center [447, 137] width 834 height 32
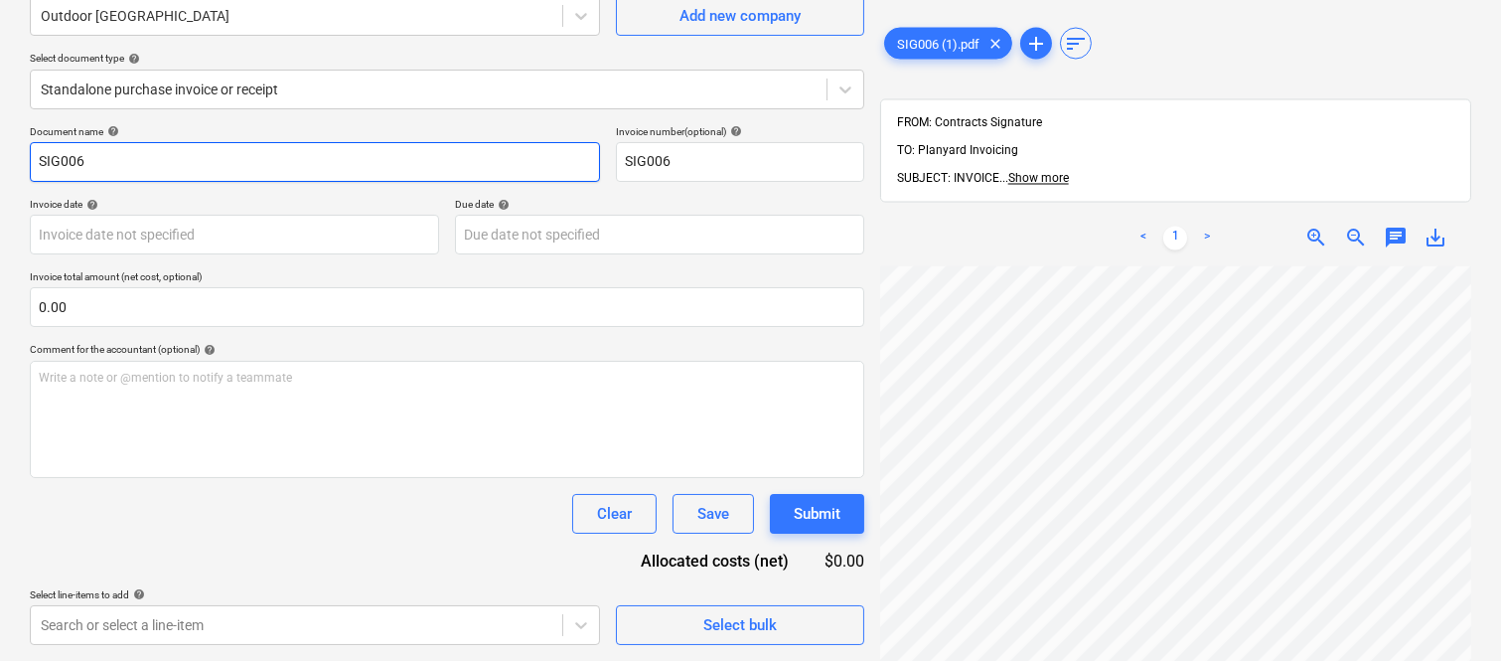
click at [35, 161] on input "SIG006" at bounding box center [315, 162] width 570 height 40
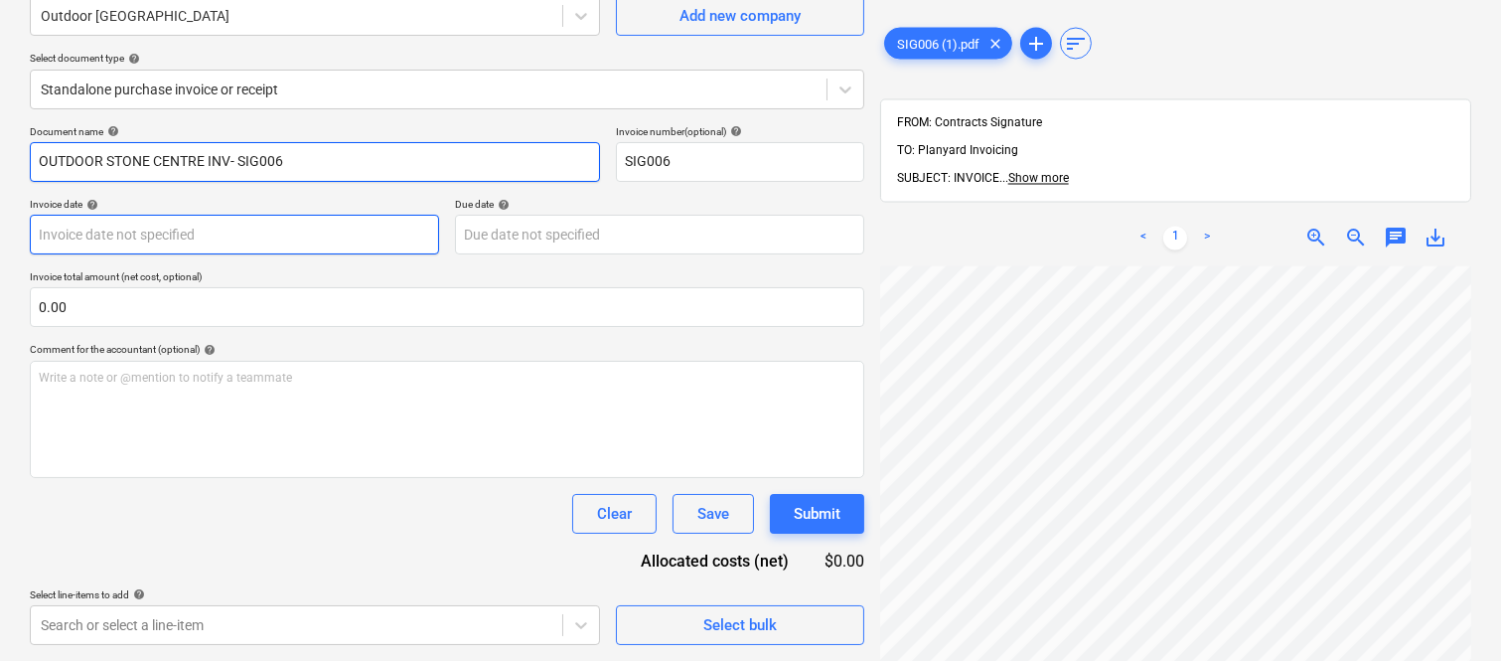
type input "OUTDOOR STONE CENTRE INV- SIG006"
click at [244, 225] on body "Sales Projects Contacts Company Inbox Approvals format_size keyboard_arrow_down…" at bounding box center [750, 146] width 1501 height 661
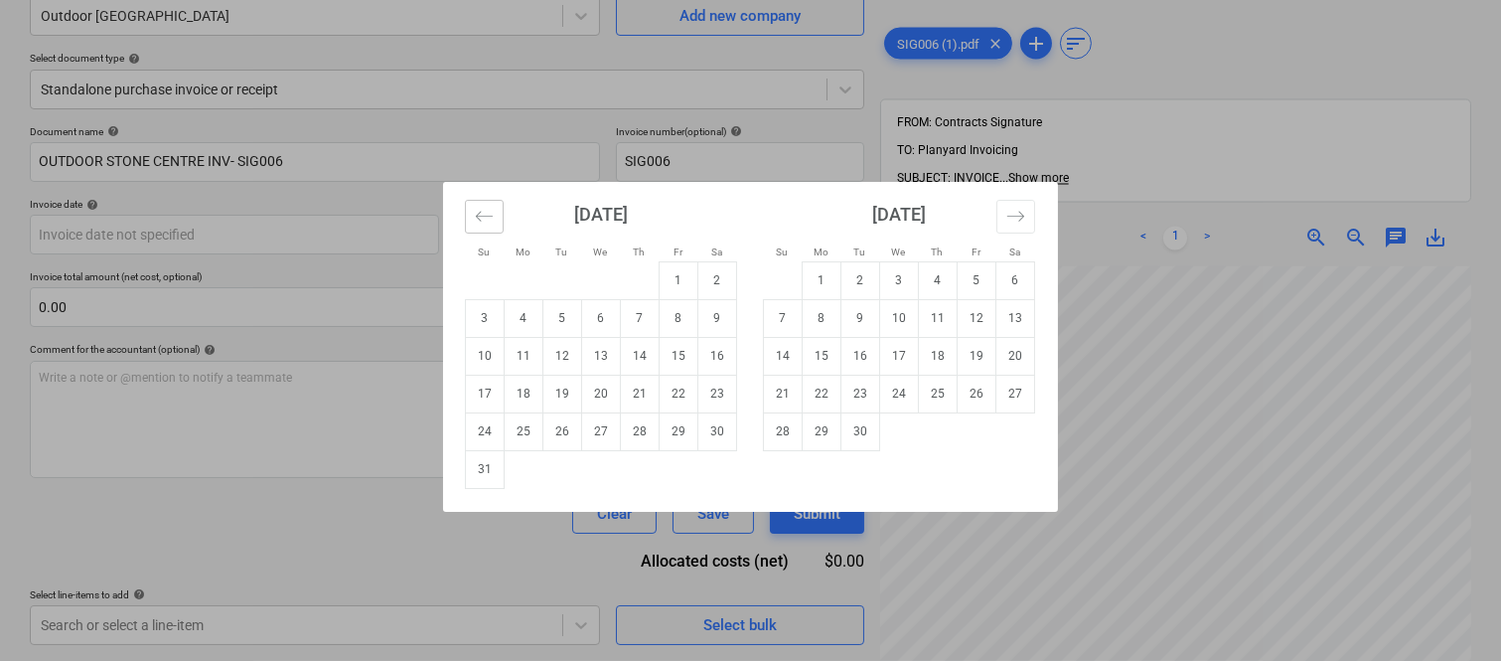
click at [487, 216] on icon "Move backward to switch to the previous month." at bounding box center [484, 216] width 17 height 10
click at [522, 434] on td "28" at bounding box center [524, 431] width 39 height 38
type input "[DATE]"
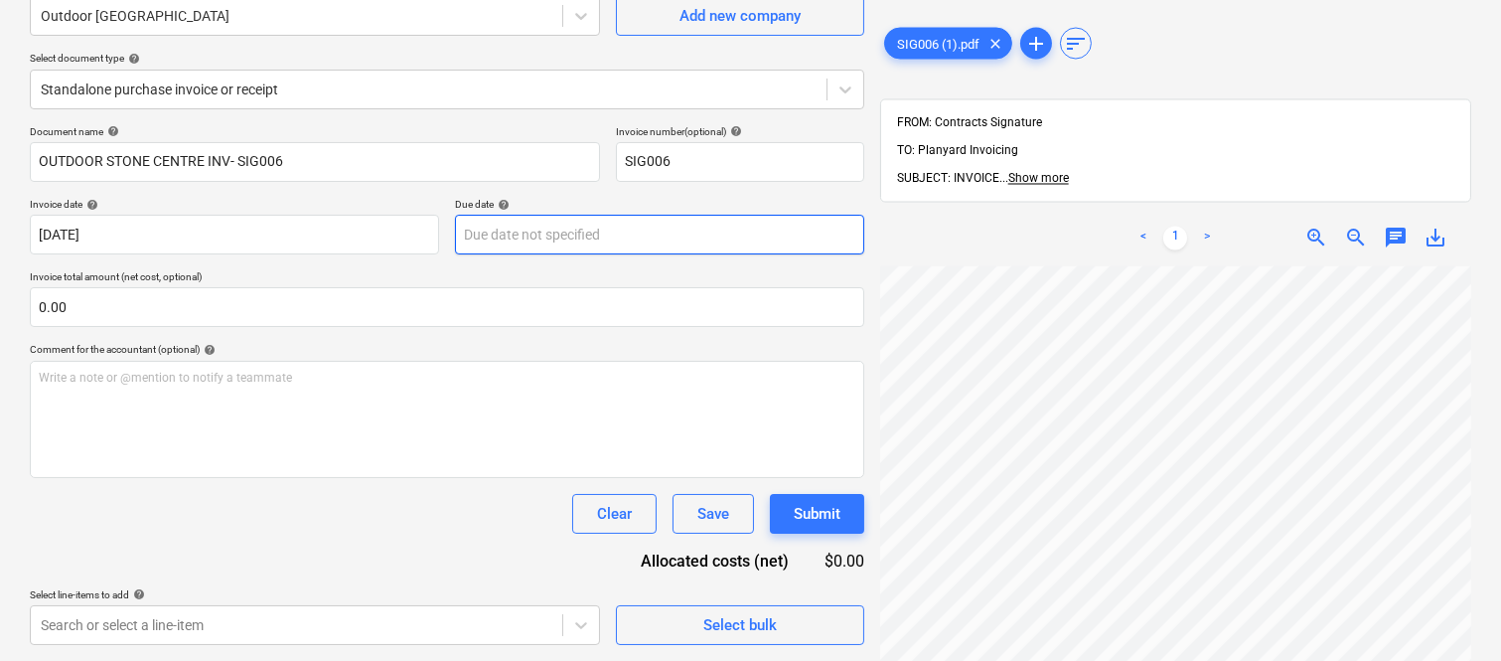
click at [568, 236] on body "Sales Projects Contacts Company Inbox Approvals format_size keyboard_arrow_down…" at bounding box center [750, 146] width 1501 height 661
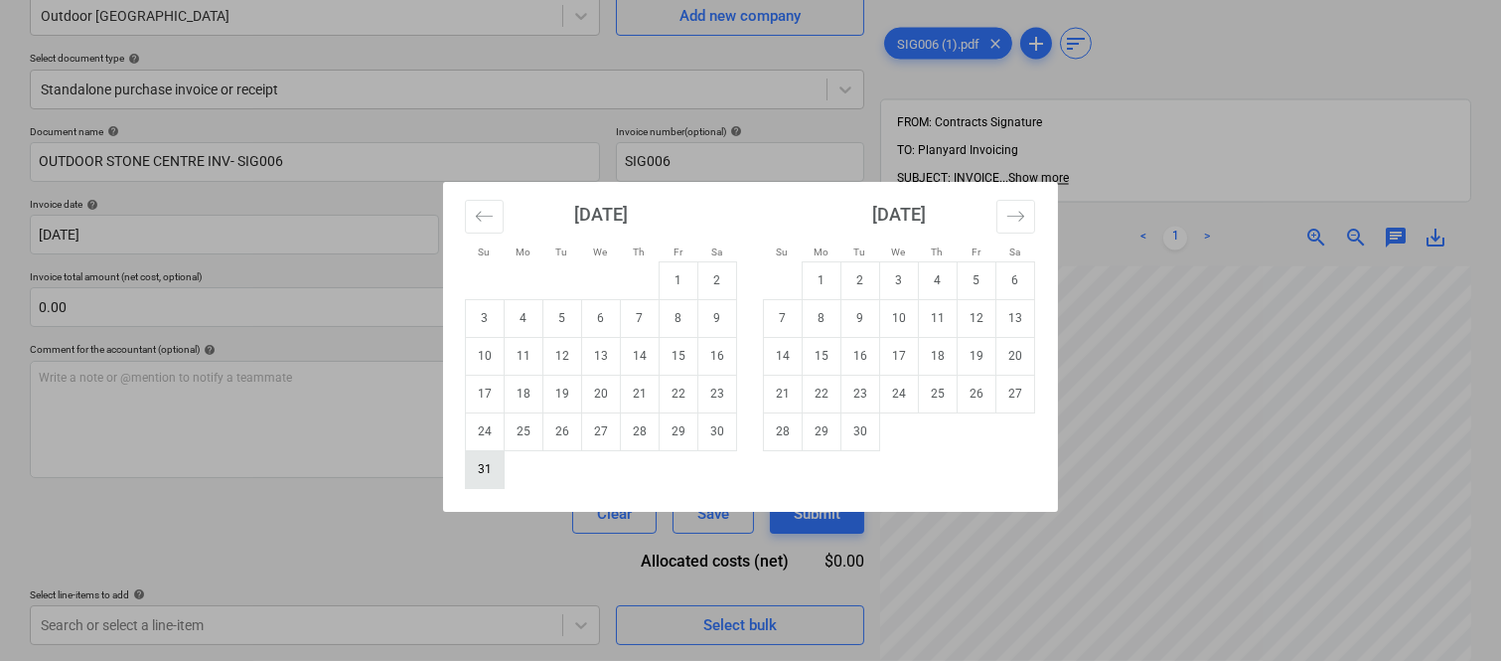
click at [485, 469] on td "31" at bounding box center [485, 469] width 39 height 38
type input "[DATE]"
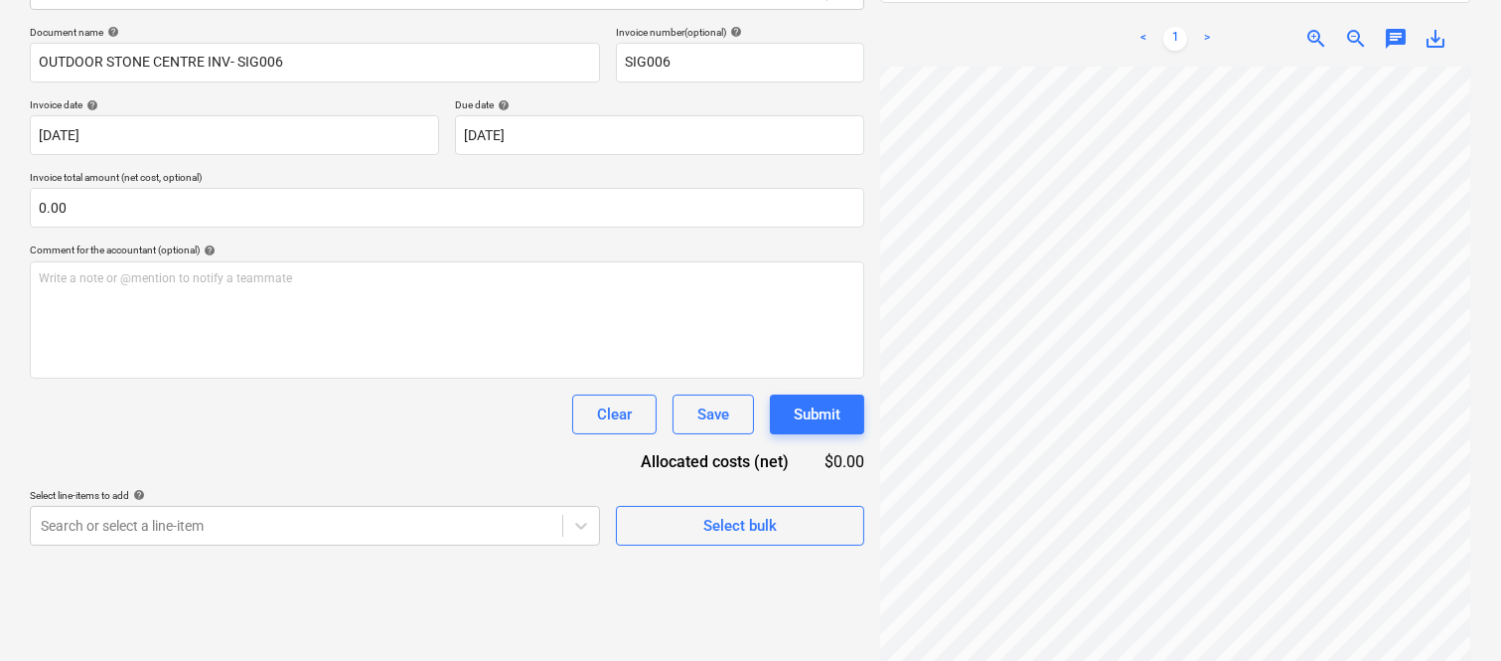
scroll to position [425, 134]
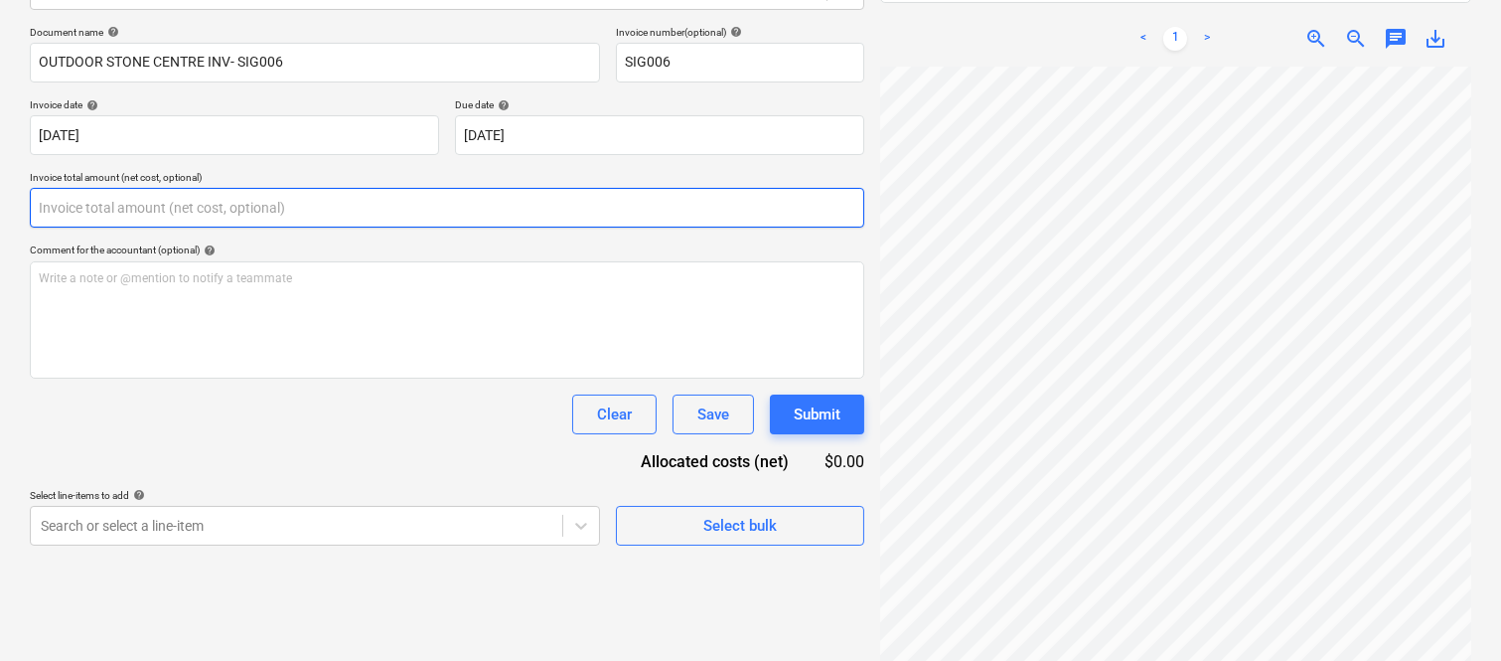
click at [70, 207] on input "text" at bounding box center [447, 208] width 834 height 40
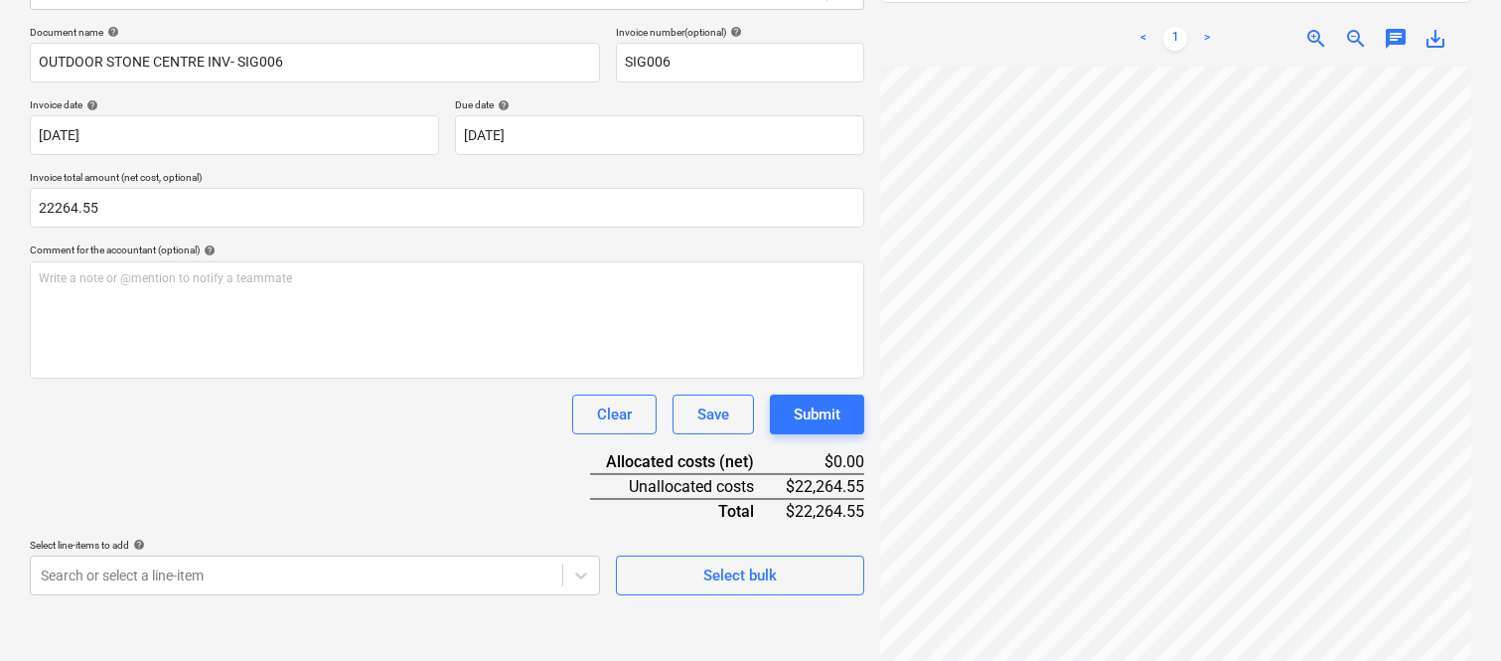
type input "22,264.55"
click at [122, 450] on div "Document name help OUTDOOR STONE CENTRE INV- SIG006 Invoice number (optional) h…" at bounding box center [447, 310] width 834 height 569
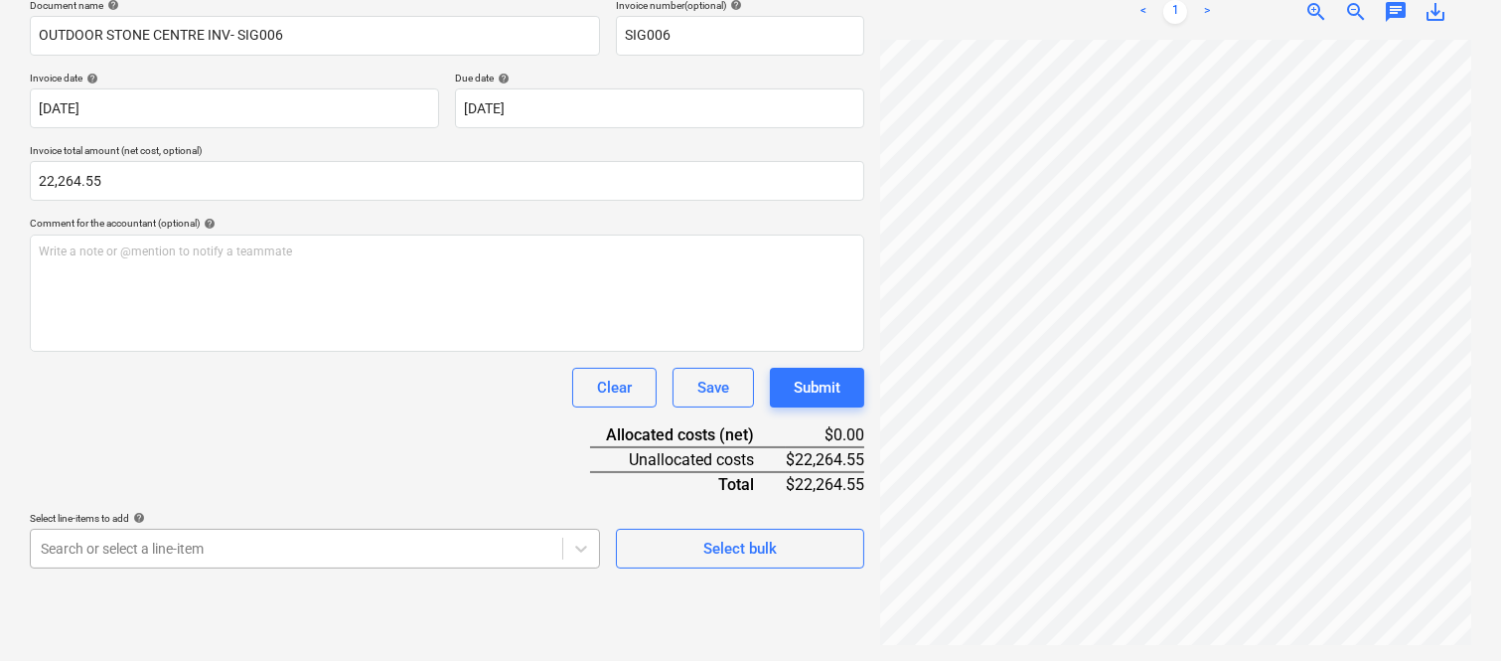
click at [119, 351] on body "Sales Projects Contacts Company Inbox Approvals format_size keyboard_arrow_down…" at bounding box center [750, 20] width 1501 height 661
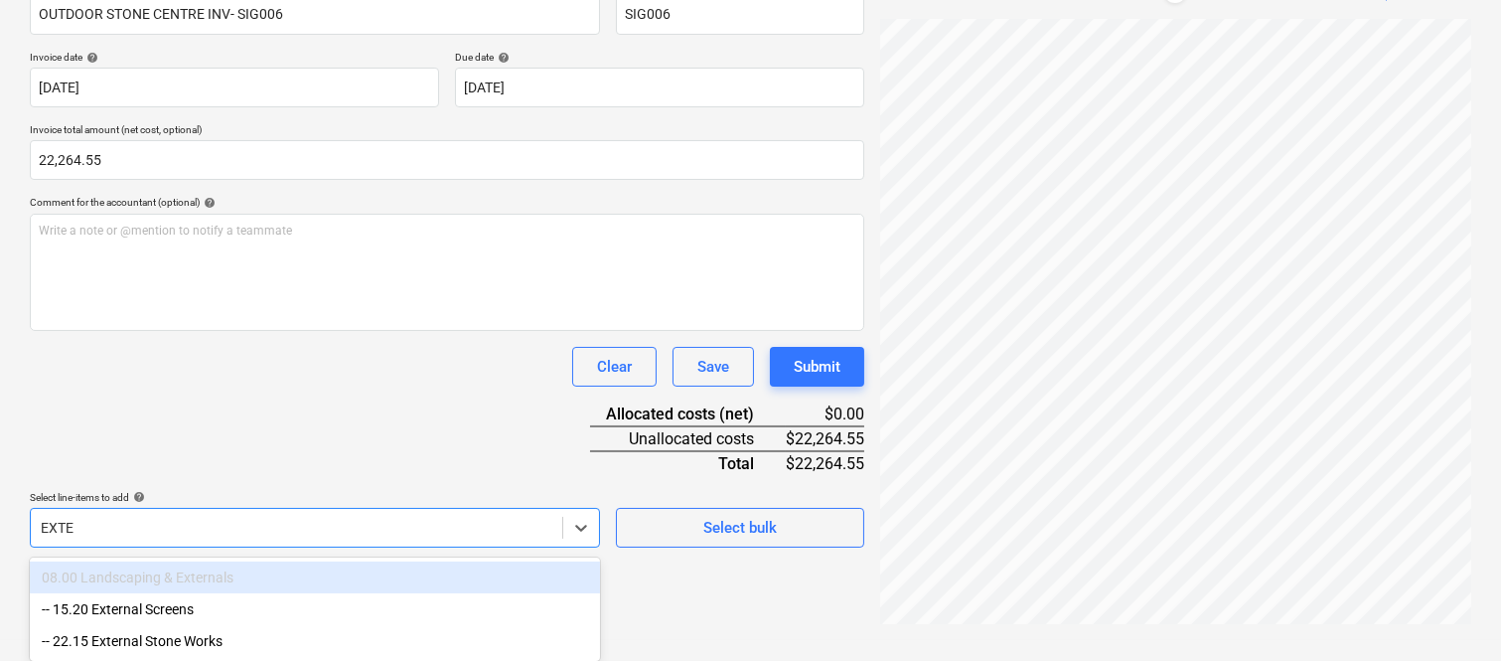
scroll to position [331, 0]
type input "EXTER"
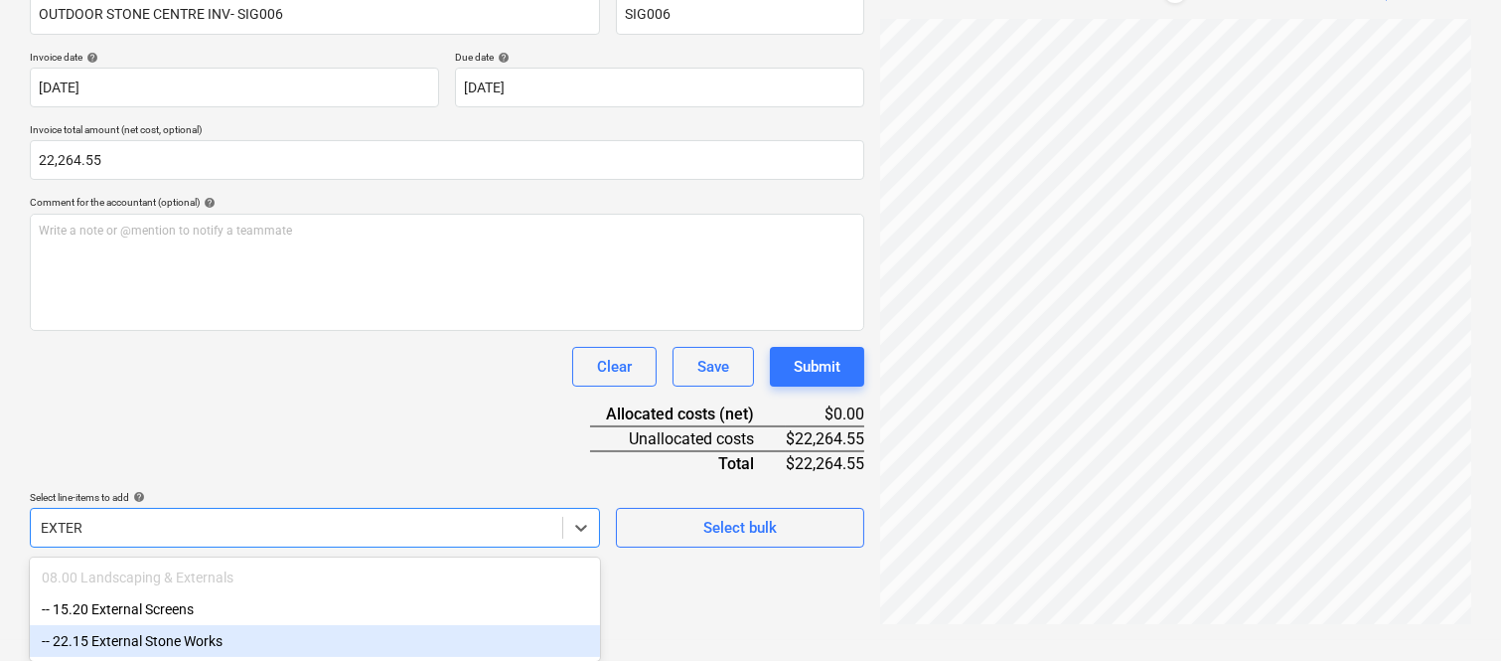
click at [130, 643] on div "-- 22.15 External Stone Works" at bounding box center [315, 641] width 570 height 32
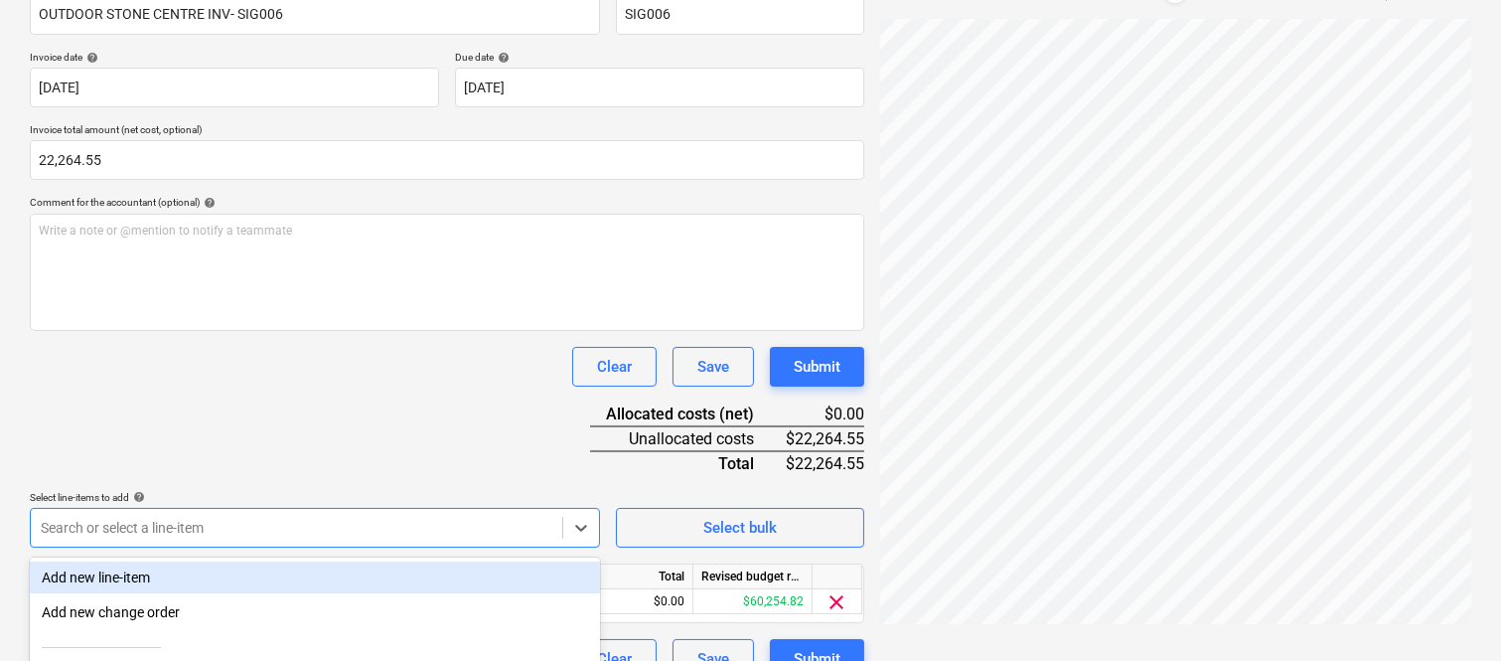
click at [206, 404] on div "Document name help OUTDOOR STONE CENTRE INV- SIG006 Invoice number (optional) h…" at bounding box center [447, 328] width 834 height 700
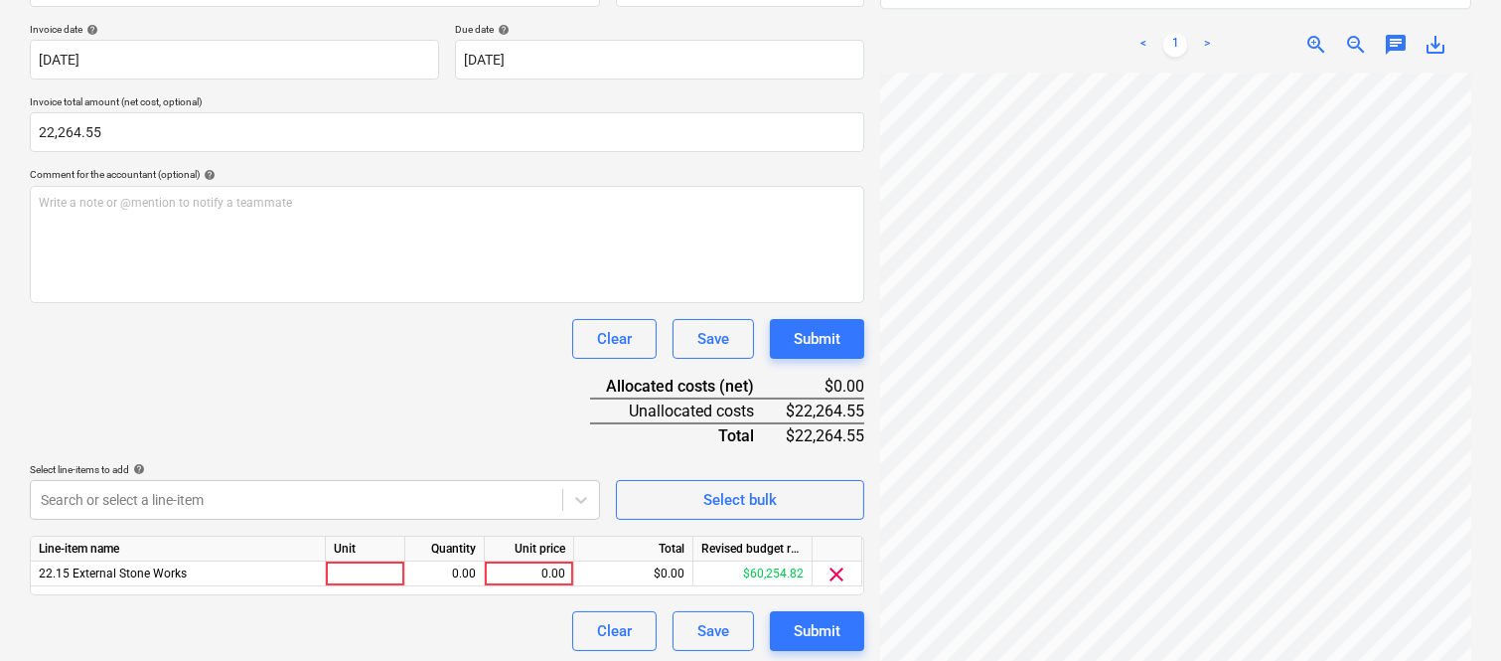
scroll to position [365, 0]
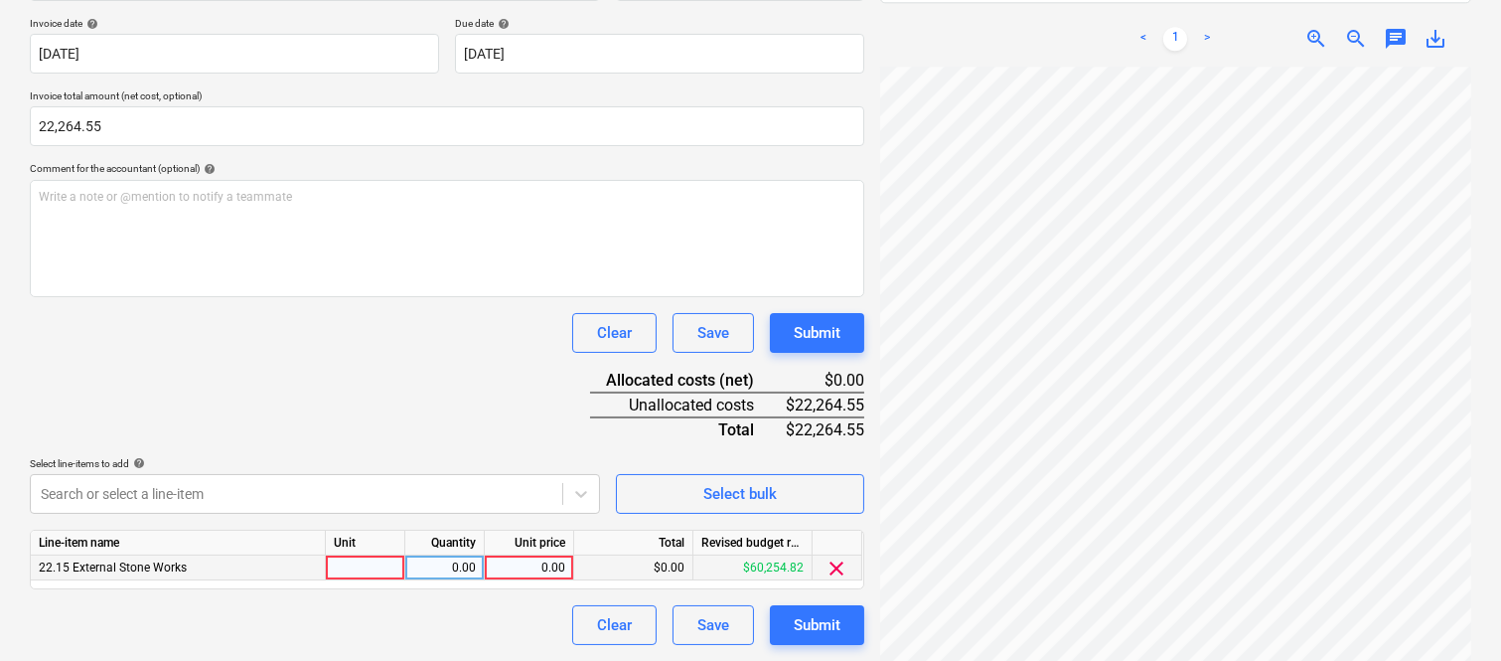
click at [371, 572] on div at bounding box center [365, 567] width 79 height 25
type input "INVOICE"
click at [431, 567] on div "0.00" at bounding box center [444, 567] width 63 height 25
type input "1"
click at [526, 566] on div "0.00" at bounding box center [529, 567] width 73 height 25
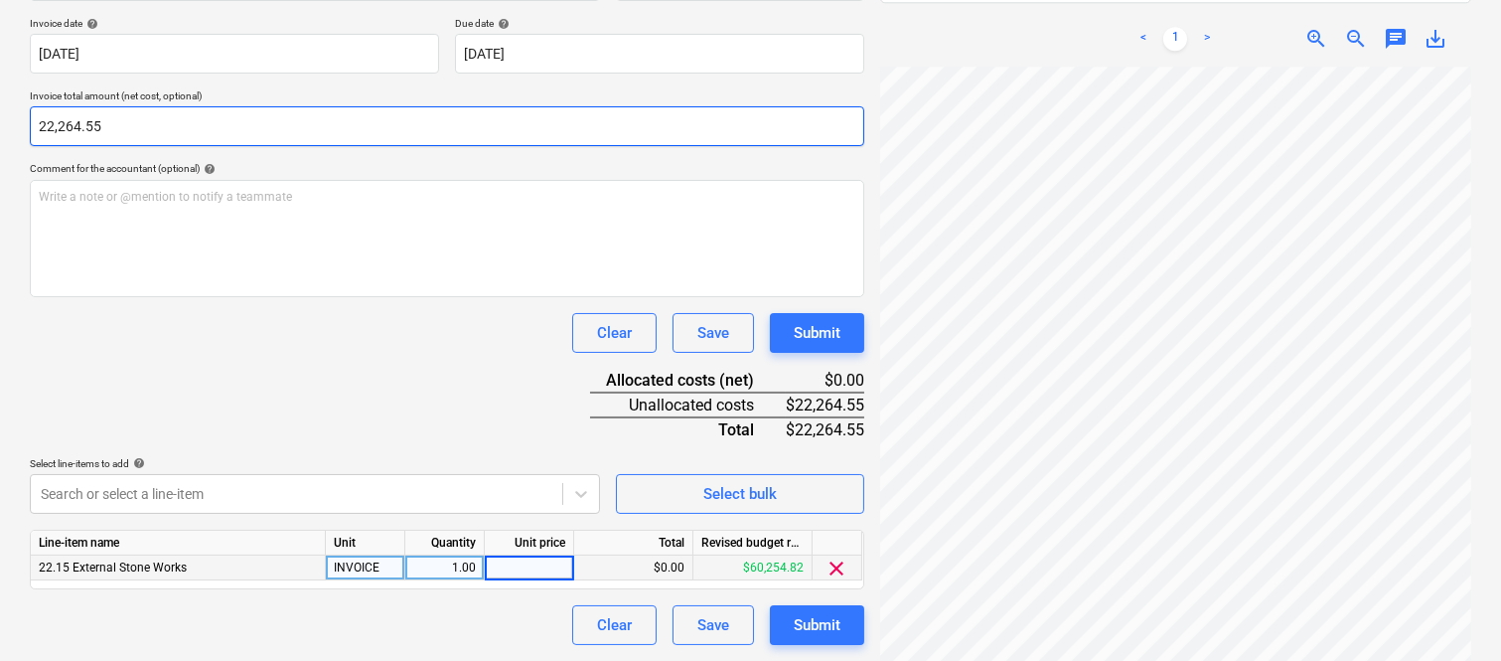
click at [85, 129] on input "22,264.55" at bounding box center [447, 126] width 834 height 40
click at [85, 129] on input "22264.55" at bounding box center [447, 126] width 834 height 40
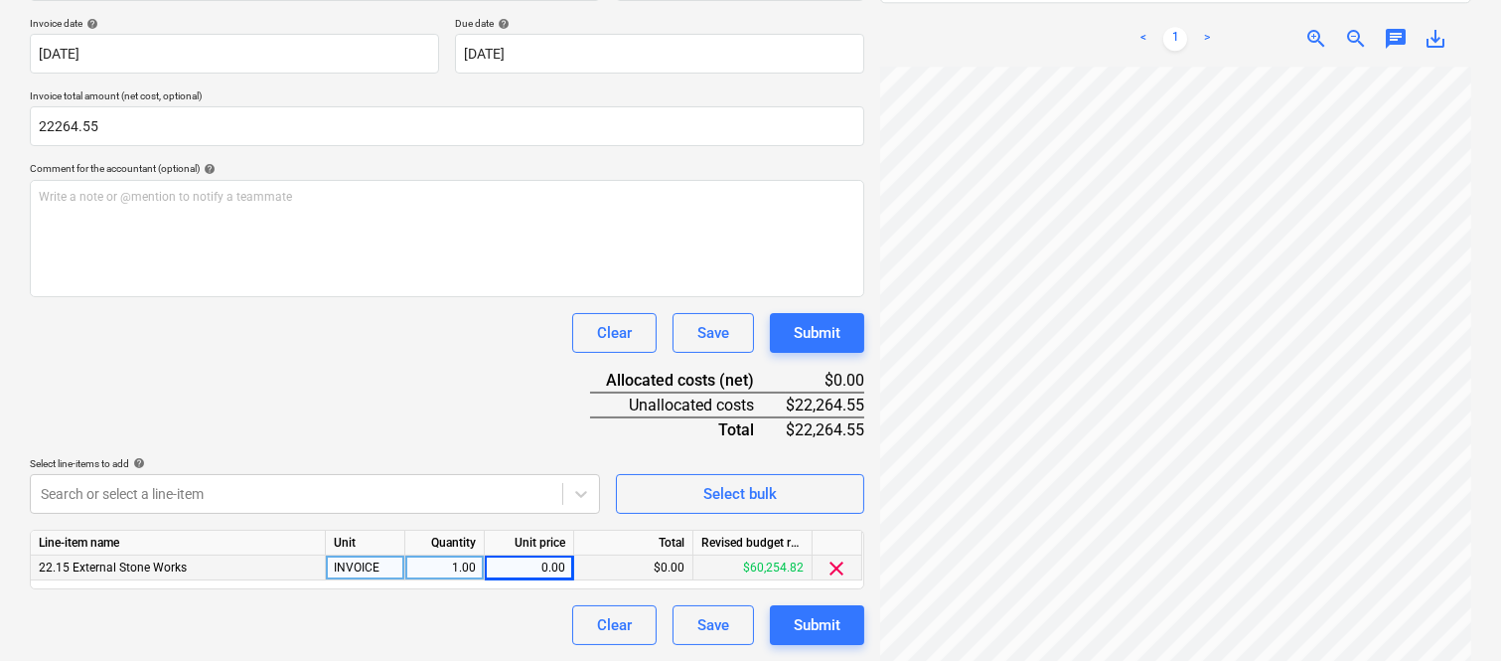
type input "22,264.55"
click at [528, 569] on div "0.00" at bounding box center [529, 567] width 73 height 25
type input "22264.55"
click at [368, 329] on div "Clear Save Submit" at bounding box center [447, 333] width 834 height 40
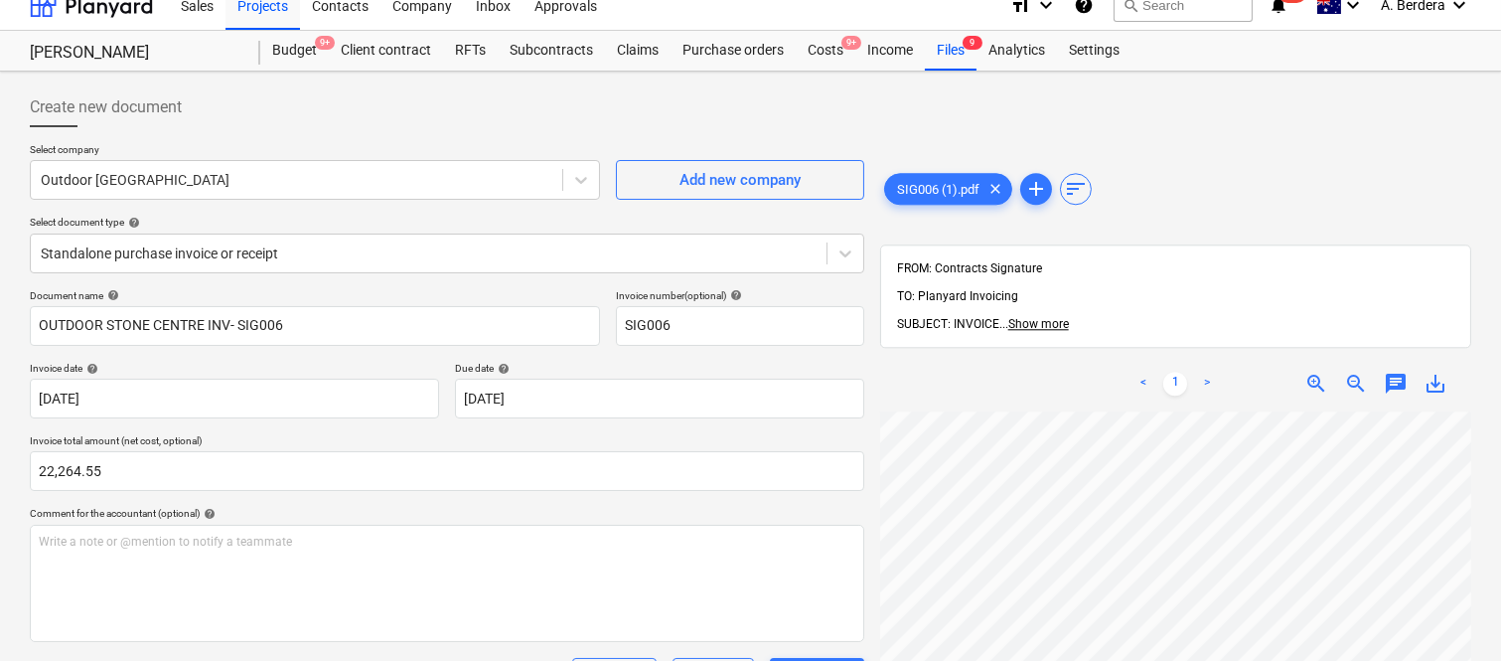
scroll to position [0, 0]
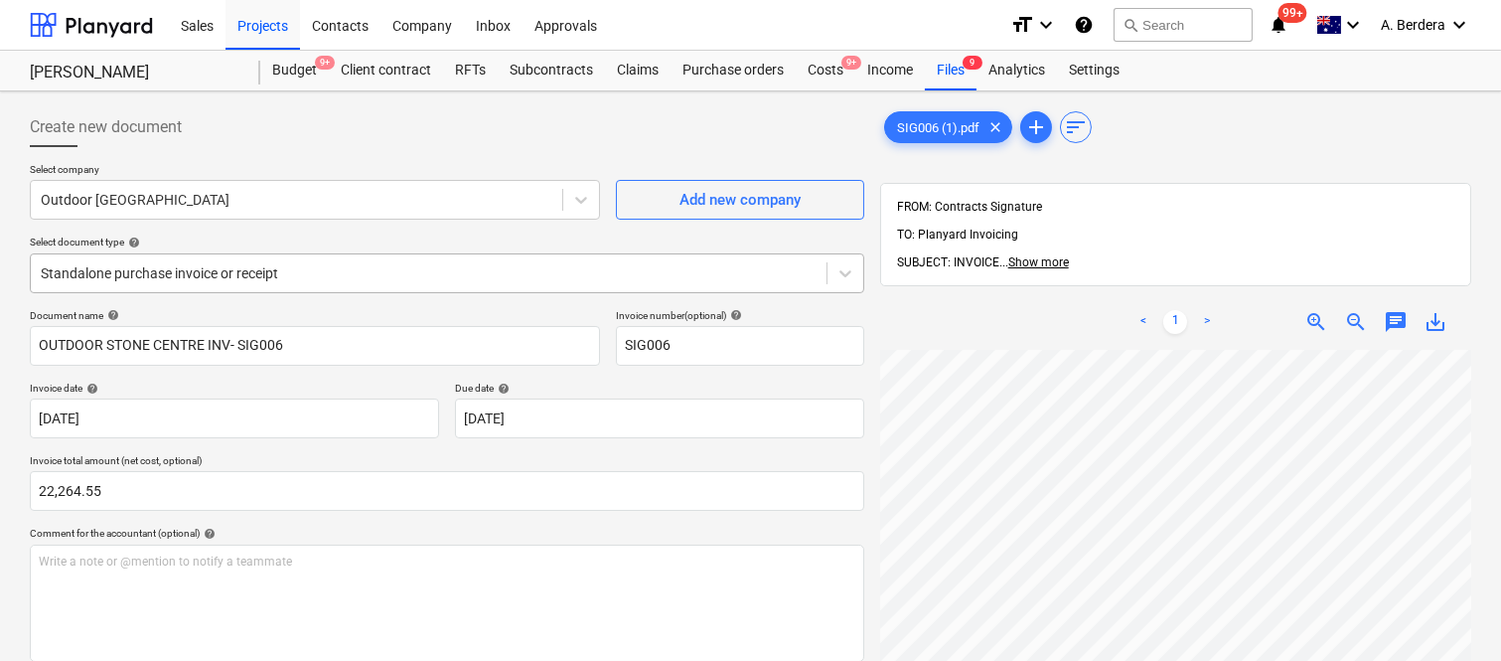
click at [414, 275] on div at bounding box center [429, 273] width 776 height 20
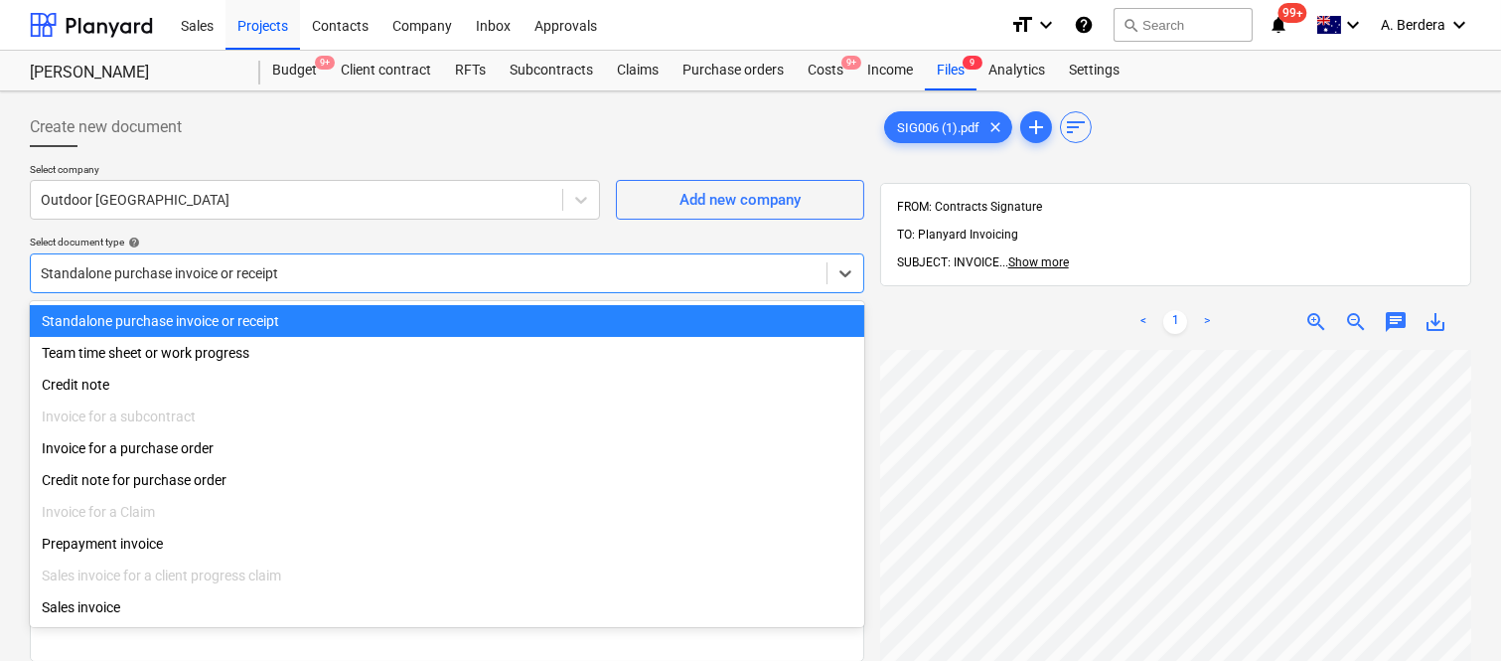
click at [433, 323] on div "Standalone purchase invoice or receipt" at bounding box center [447, 321] width 834 height 32
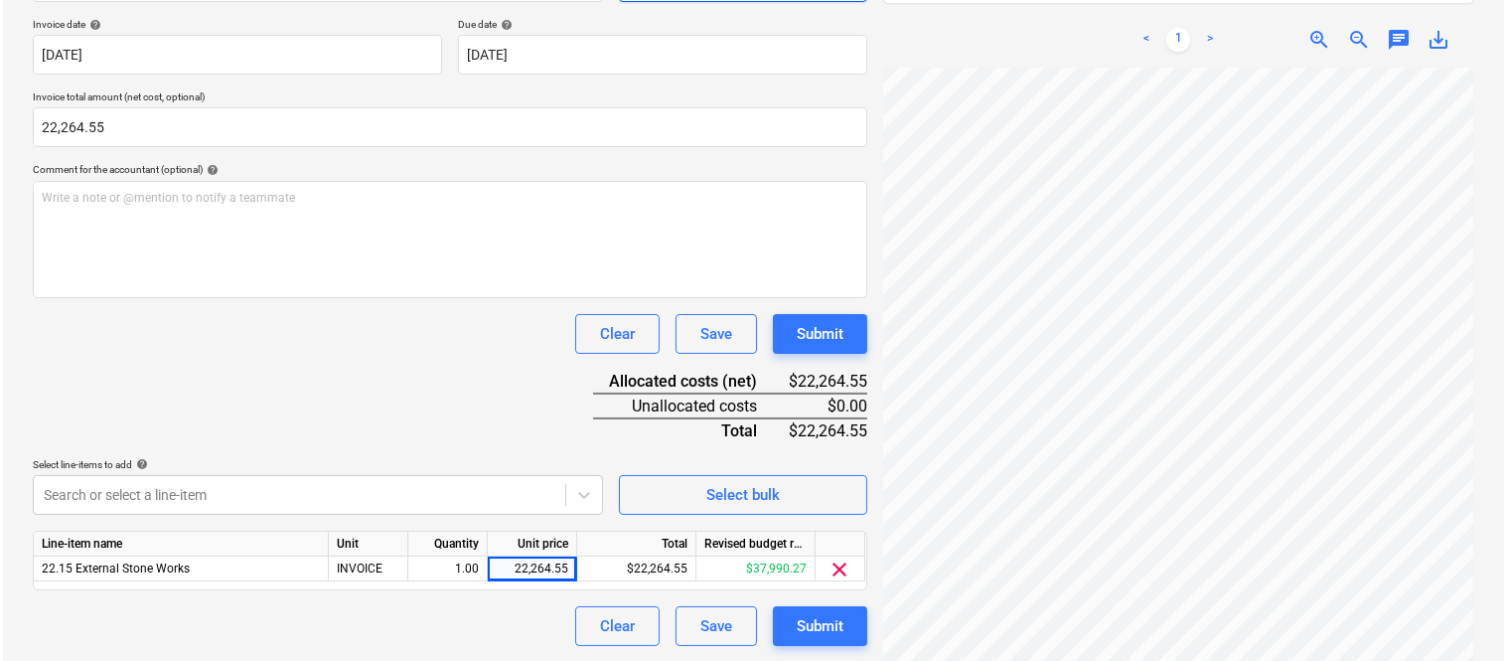
scroll to position [365, 0]
click at [825, 630] on div "Submit" at bounding box center [817, 625] width 47 height 26
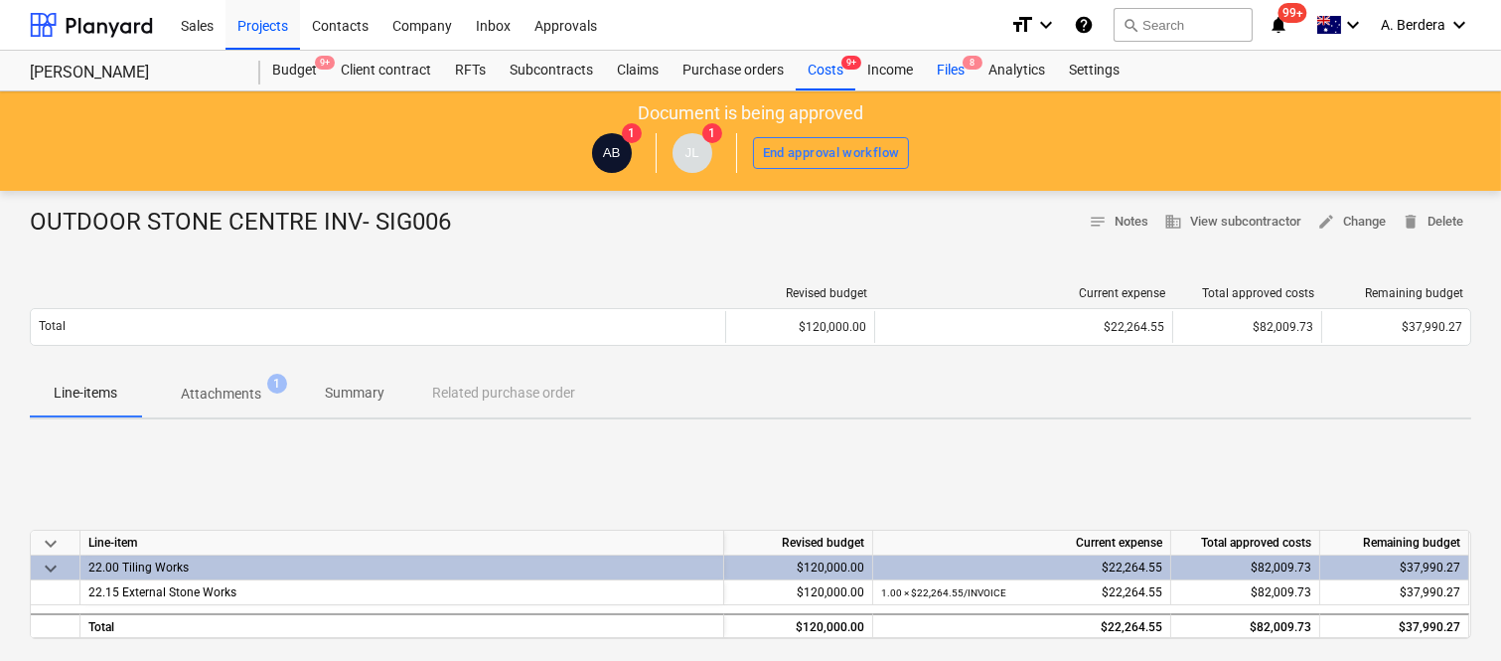
click at [949, 68] on div "Files 8" at bounding box center [951, 71] width 52 height 40
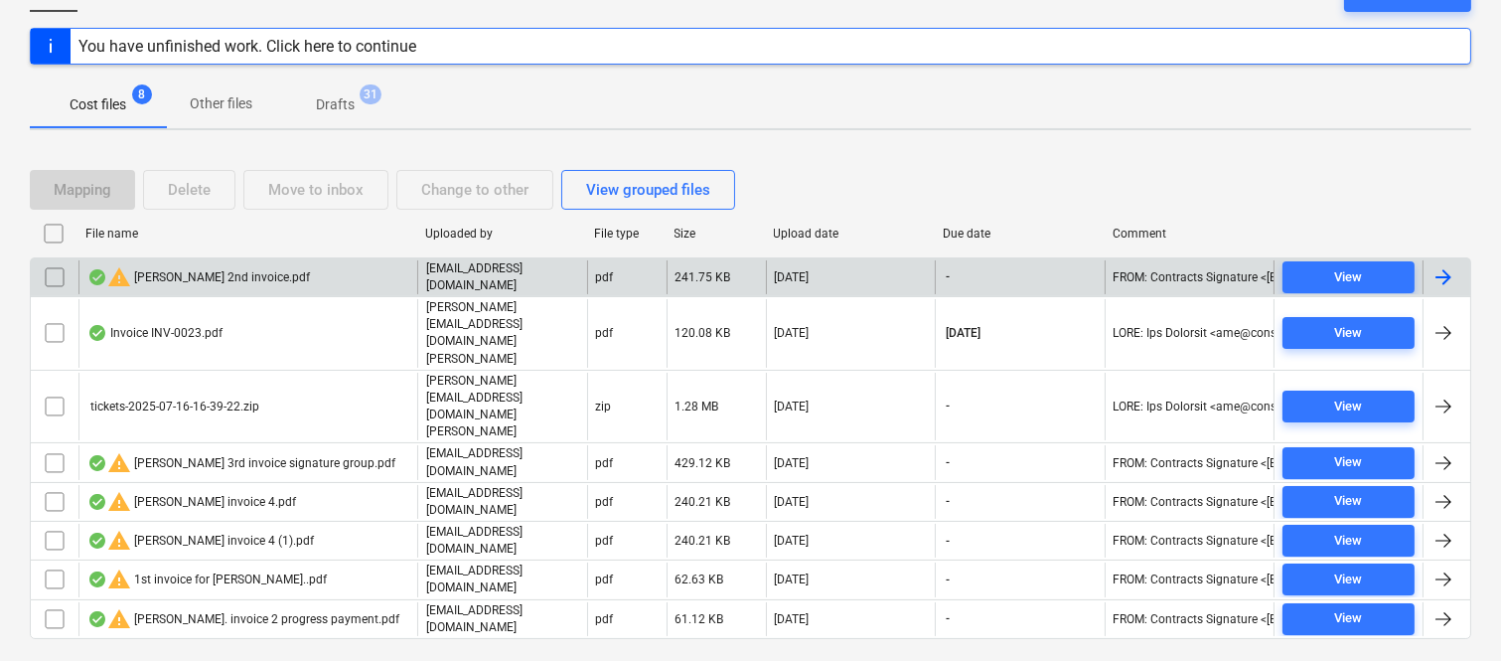
scroll to position [190, 0]
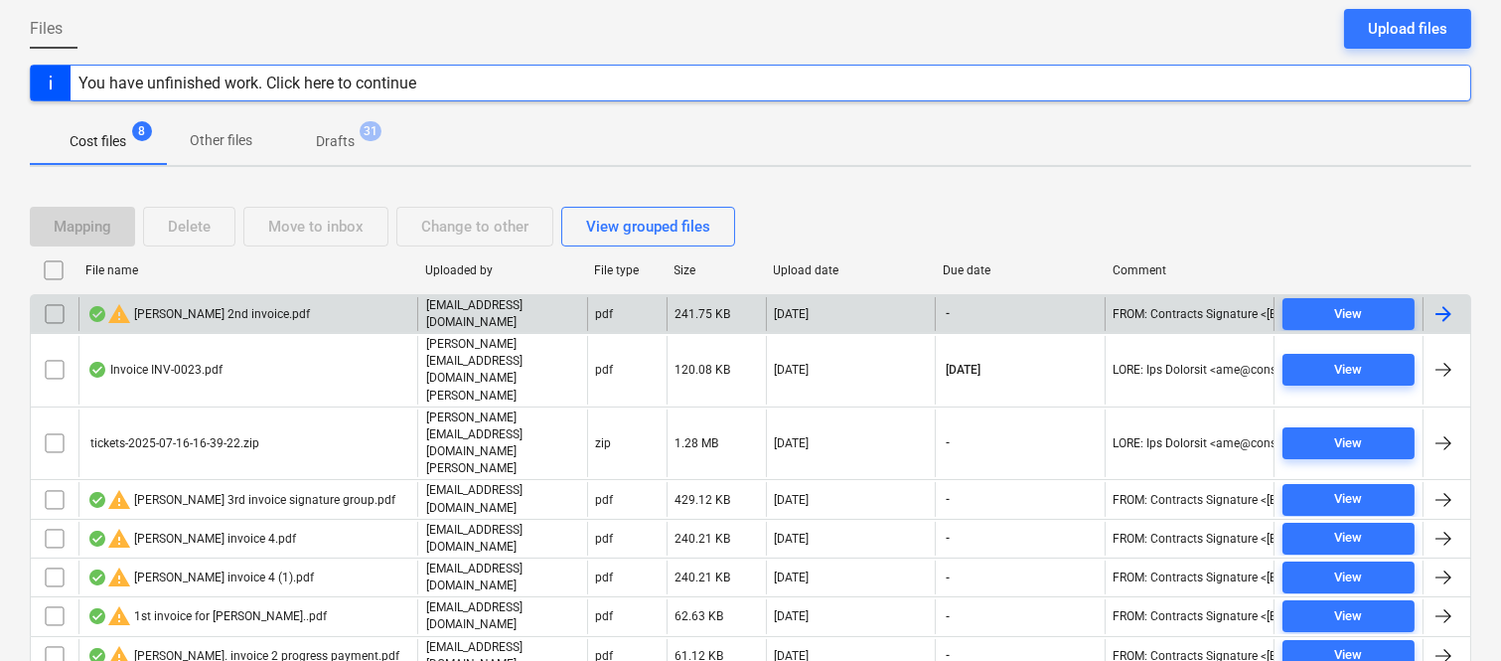
click at [355, 305] on div "warning Della Rosa 2nd invoice.pdf" at bounding box center [247, 314] width 339 height 34
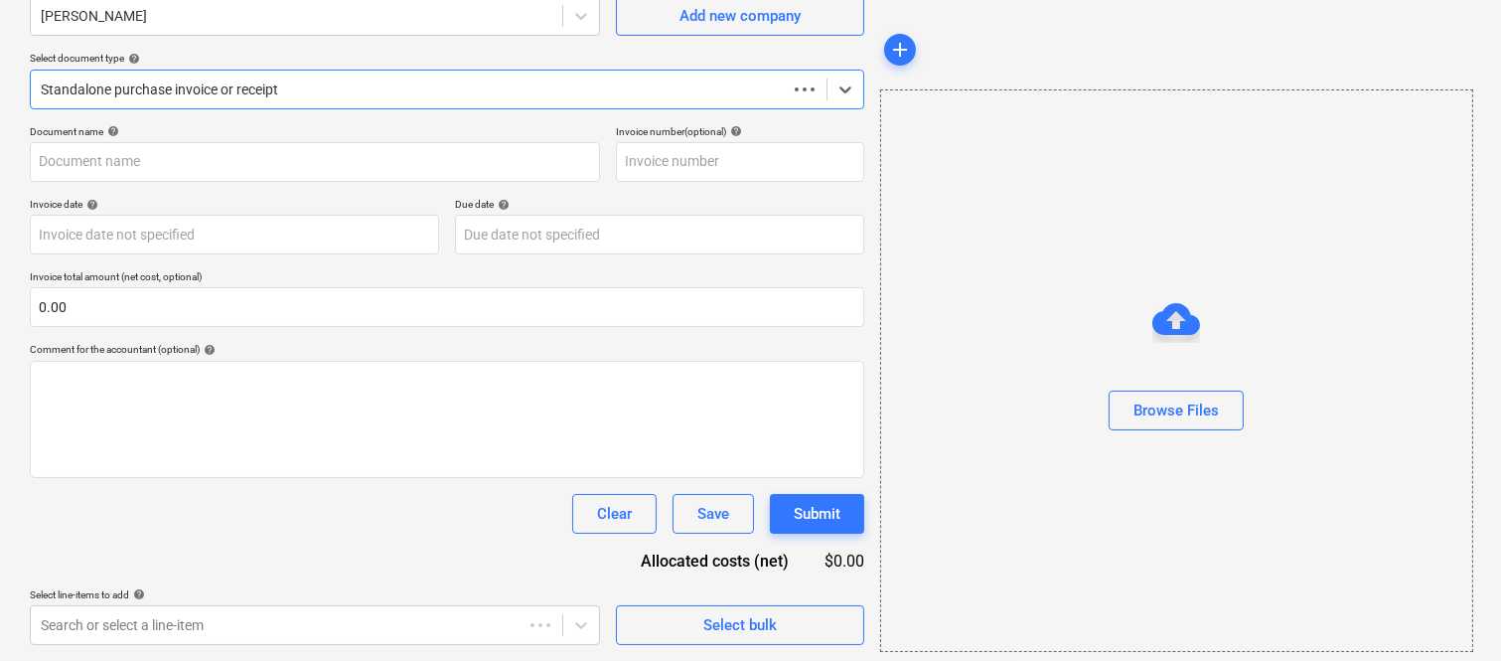
scroll to position [184, 0]
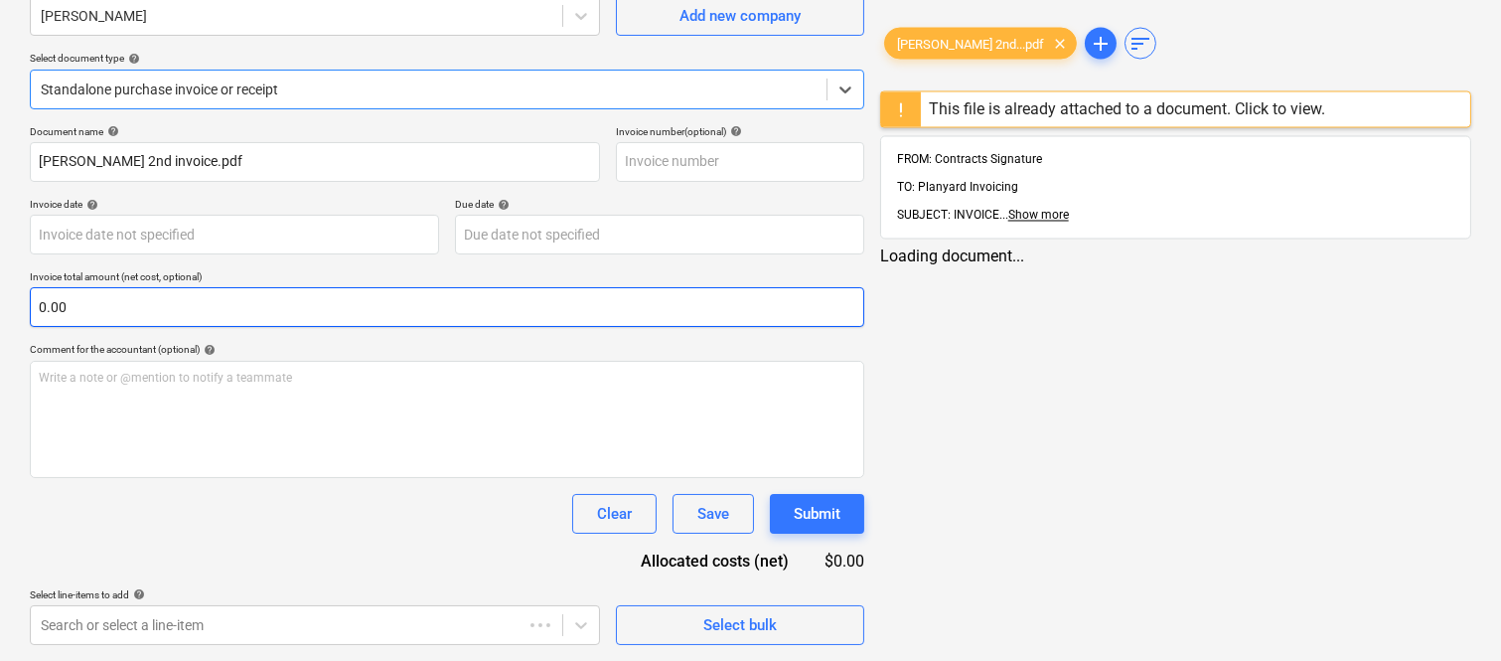
type input "Della Rosa 2nd invoice.pdf"
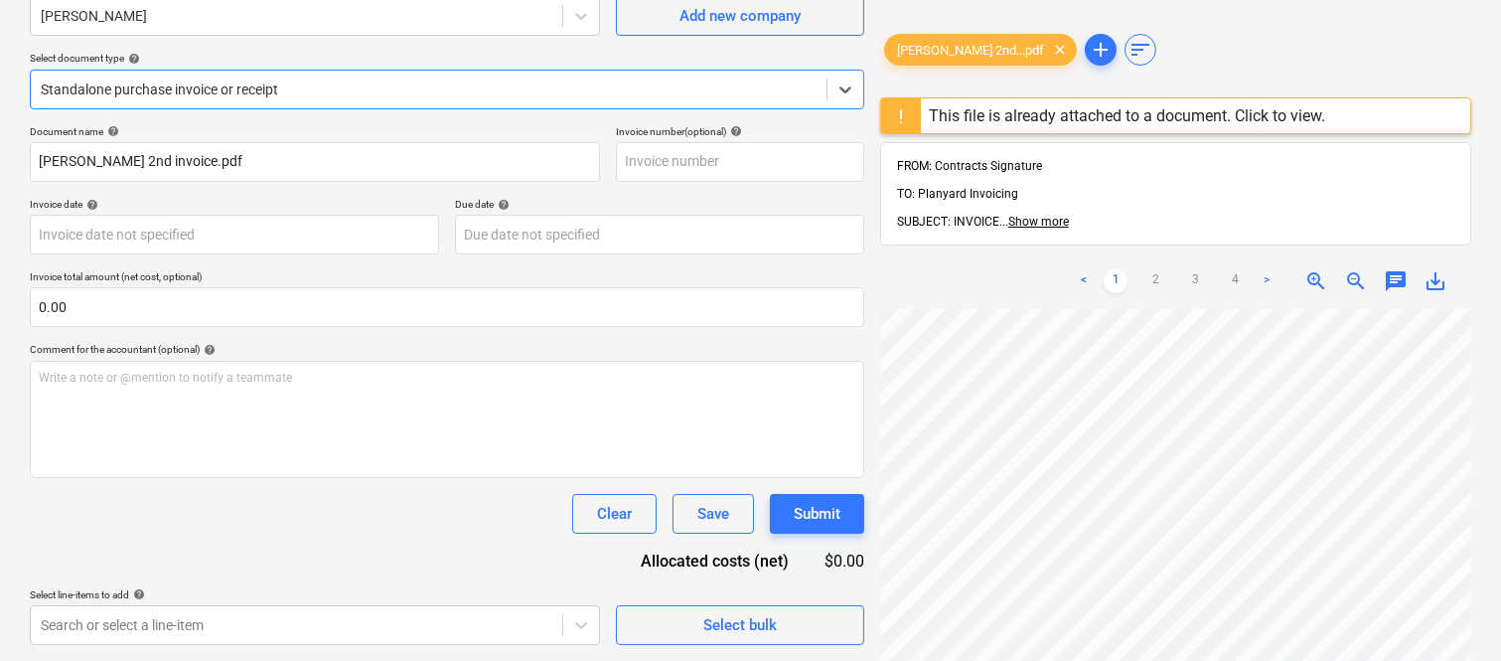
scroll to position [475, 0]
click at [1059, 115] on div "This file is already attached to a document. Click to view." at bounding box center [1127, 115] width 396 height 19
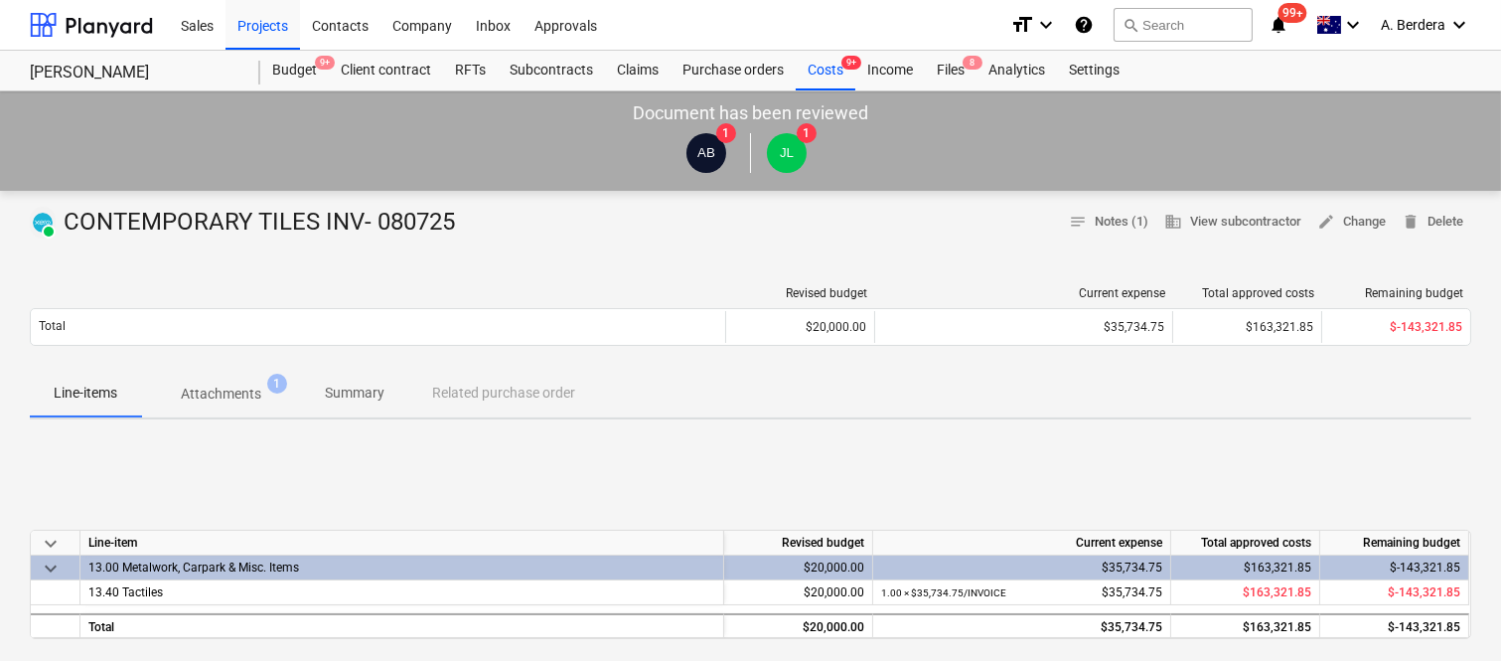
click at [232, 390] on p "Attachments" at bounding box center [221, 393] width 80 height 21
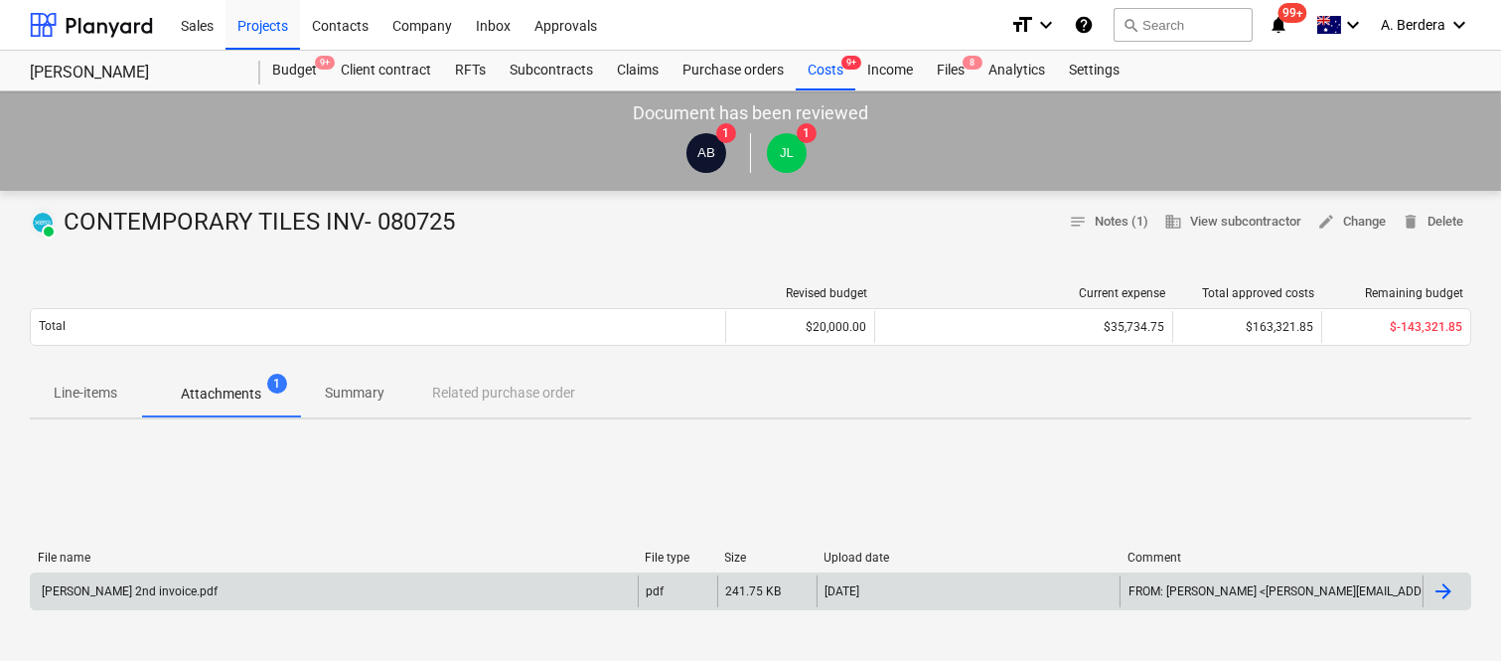
click at [324, 586] on div "Della Rosa 2nd invoice.pdf" at bounding box center [334, 591] width 607 height 32
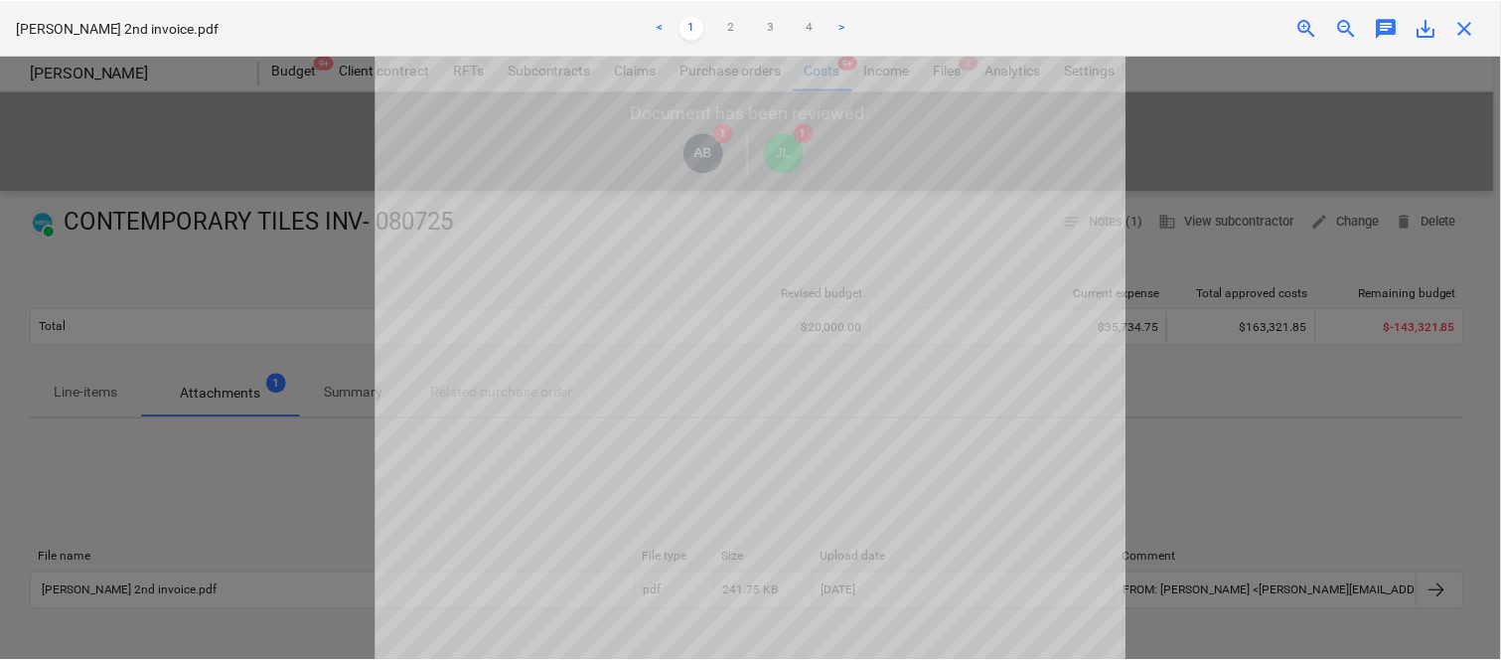
scroll to position [465, 0]
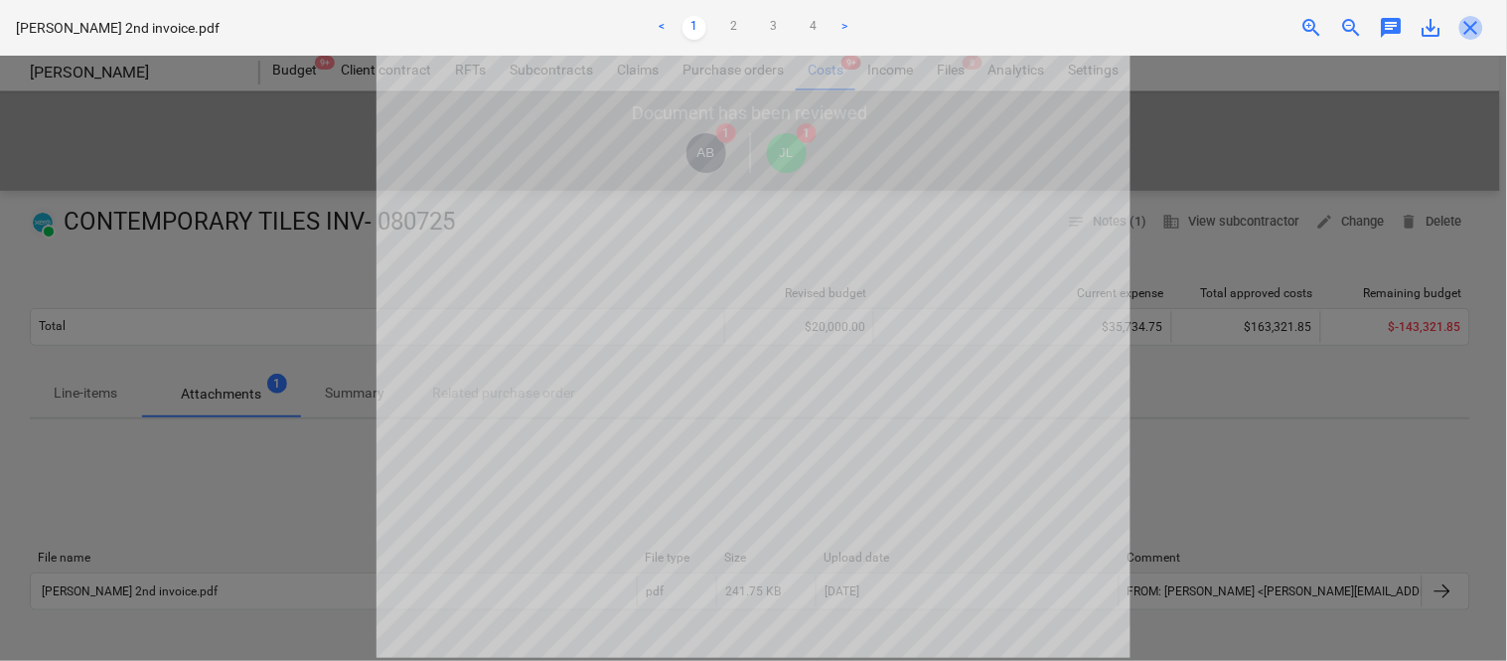
click at [1473, 27] on span "close" at bounding box center [1471, 28] width 24 height 24
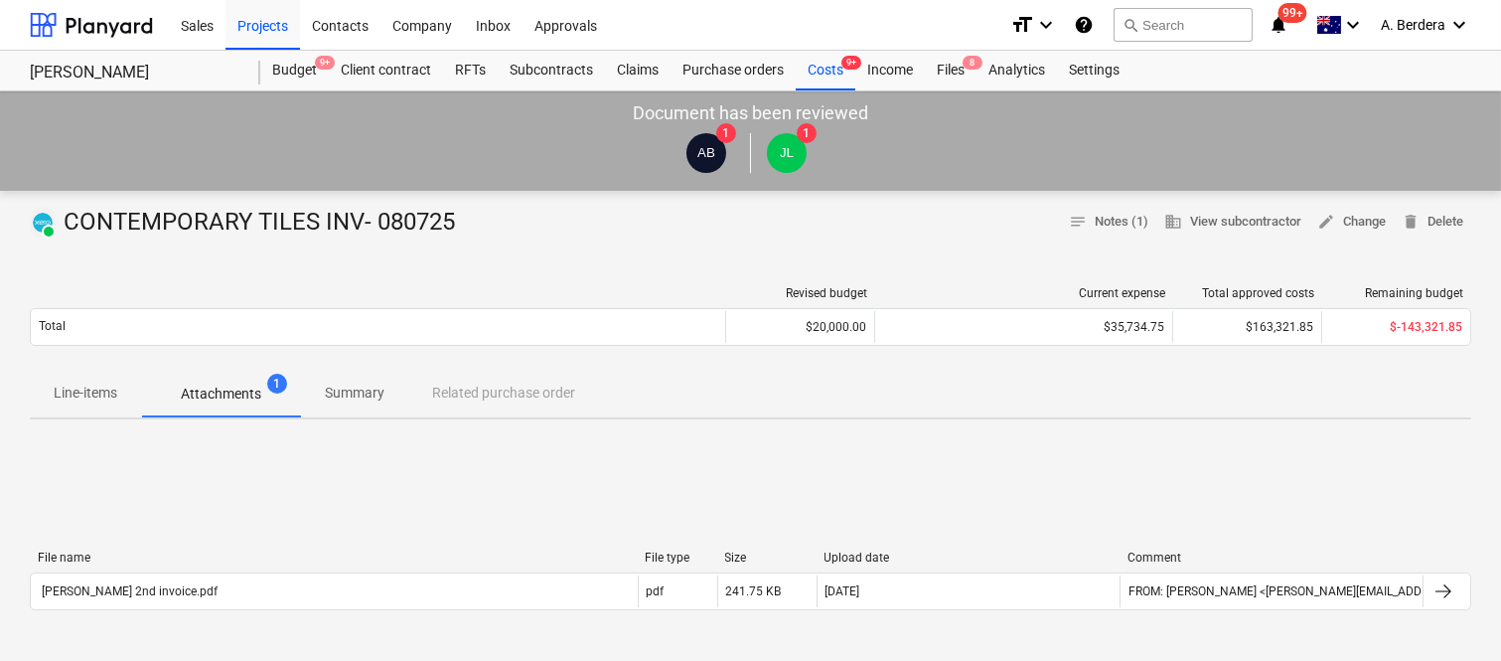
click at [375, 395] on p "Summary" at bounding box center [355, 392] width 60 height 21
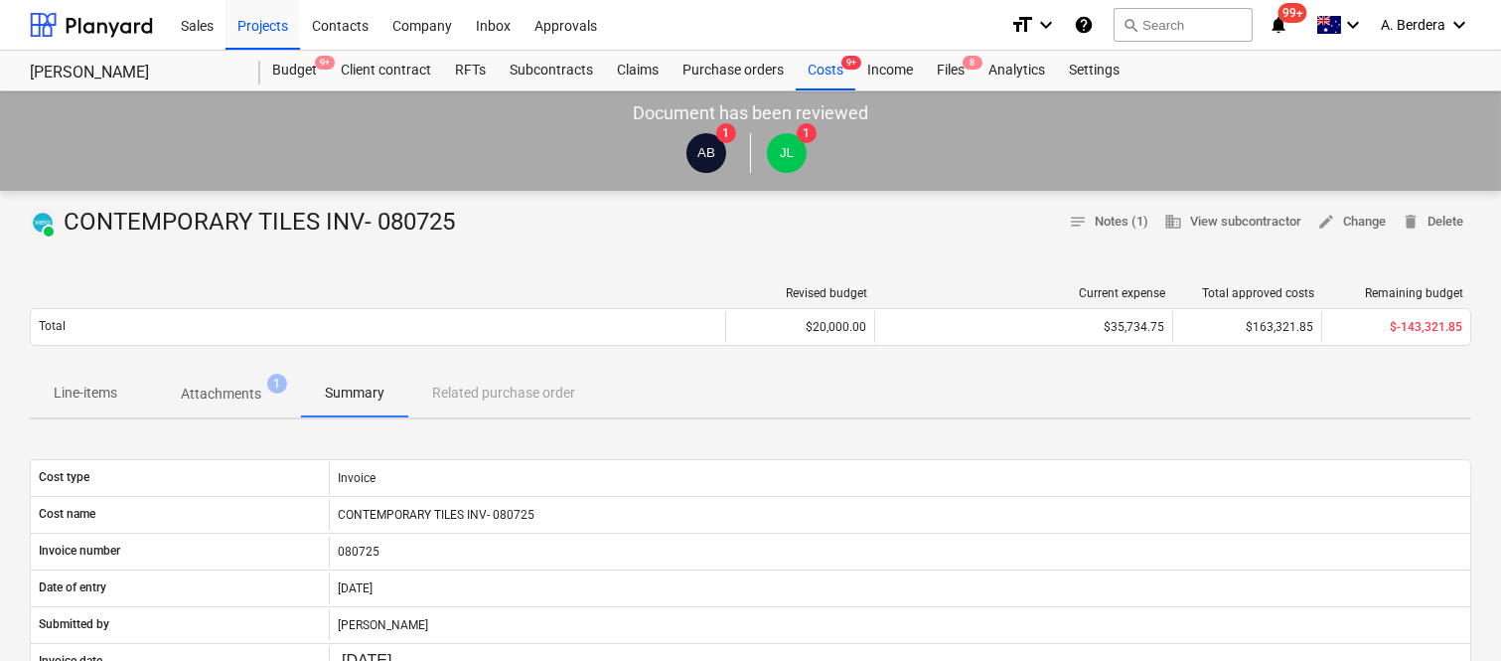
click at [212, 391] on p "Attachments" at bounding box center [221, 393] width 80 height 21
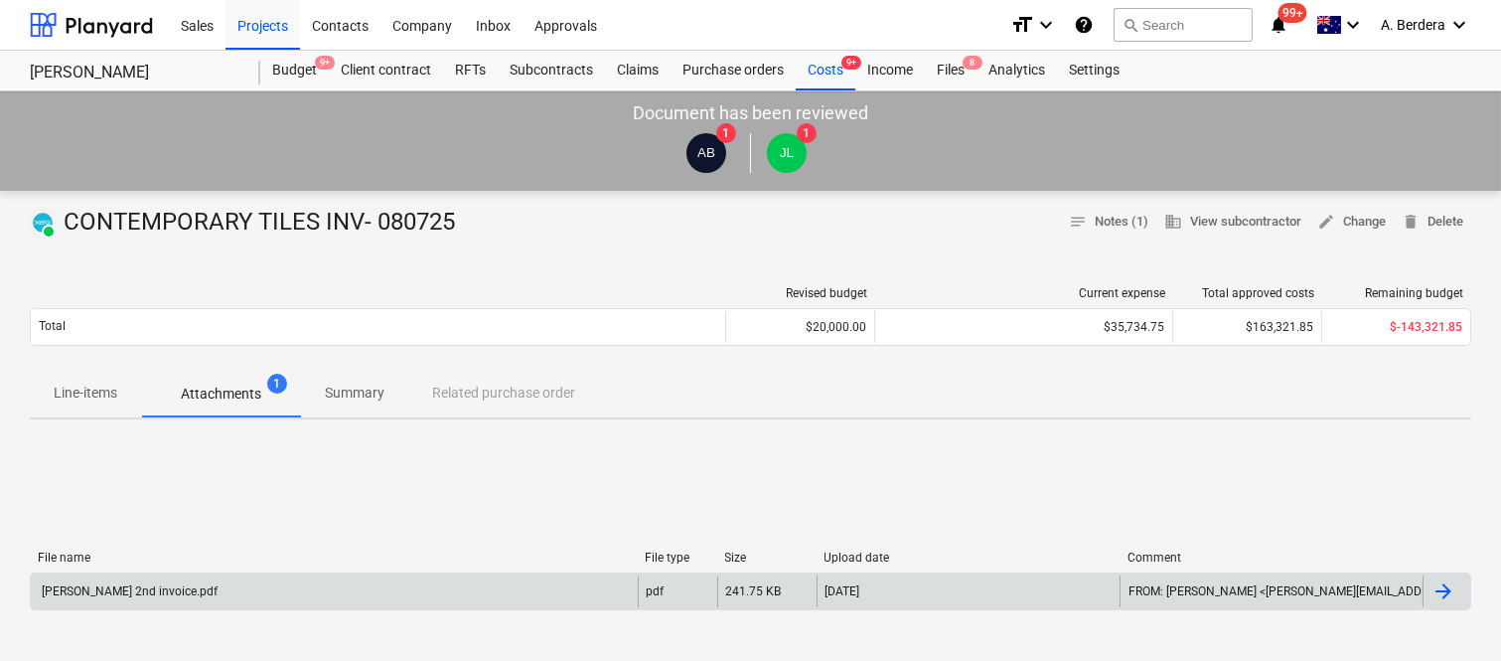
click at [299, 582] on div "Della Rosa 2nd invoice.pdf" at bounding box center [334, 591] width 607 height 32
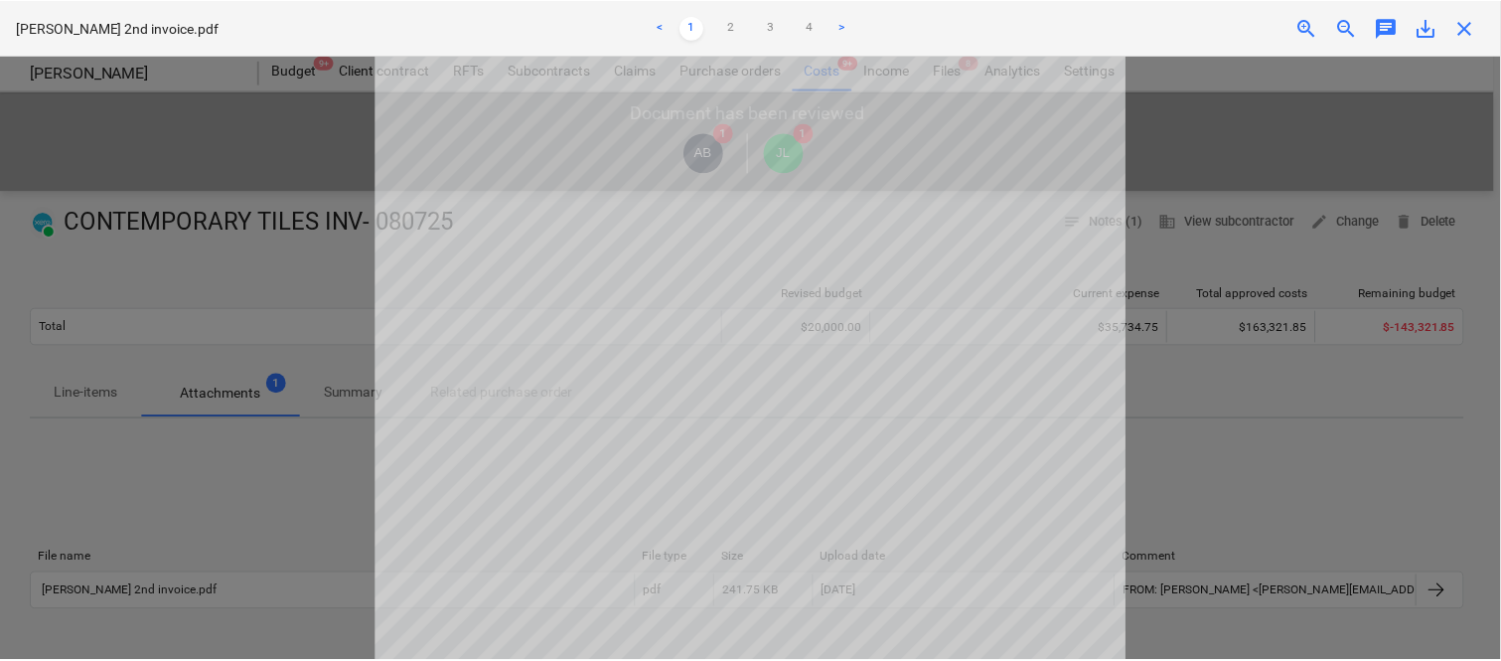
scroll to position [465, 0]
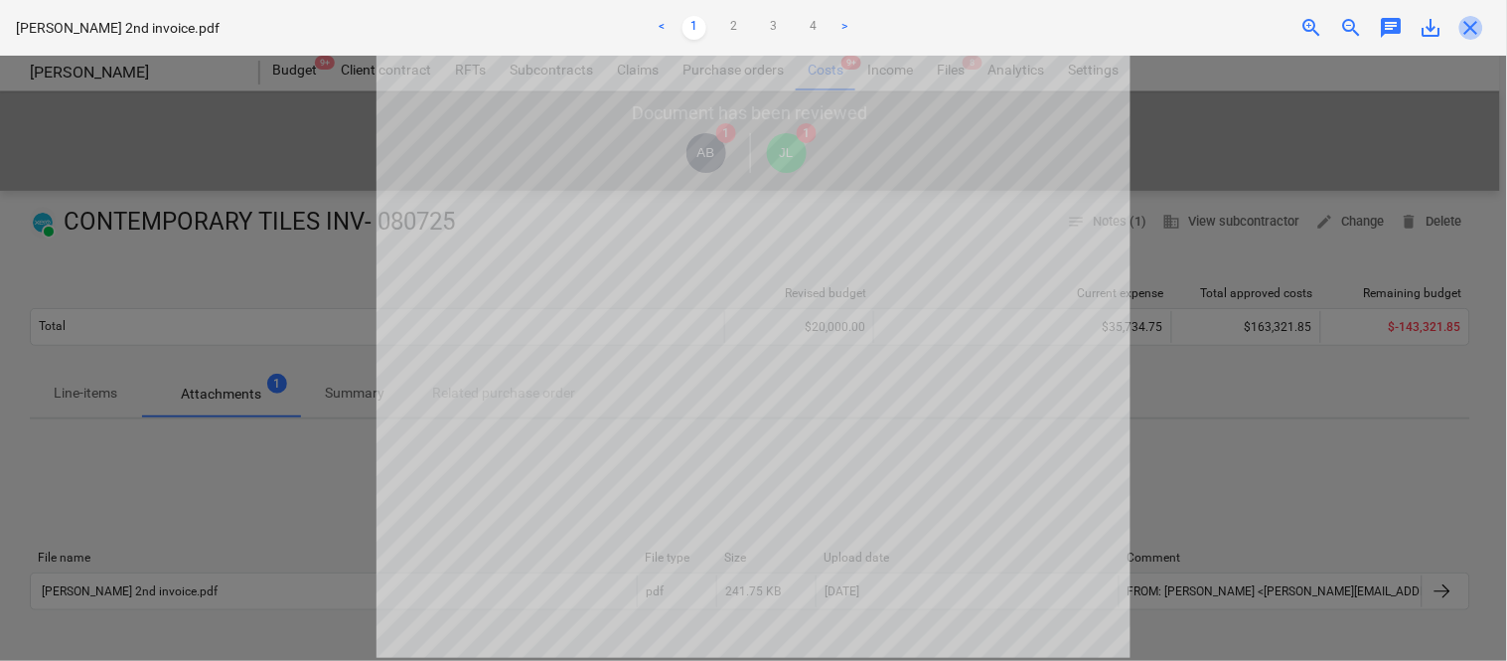
click at [1467, 30] on span "close" at bounding box center [1471, 28] width 24 height 24
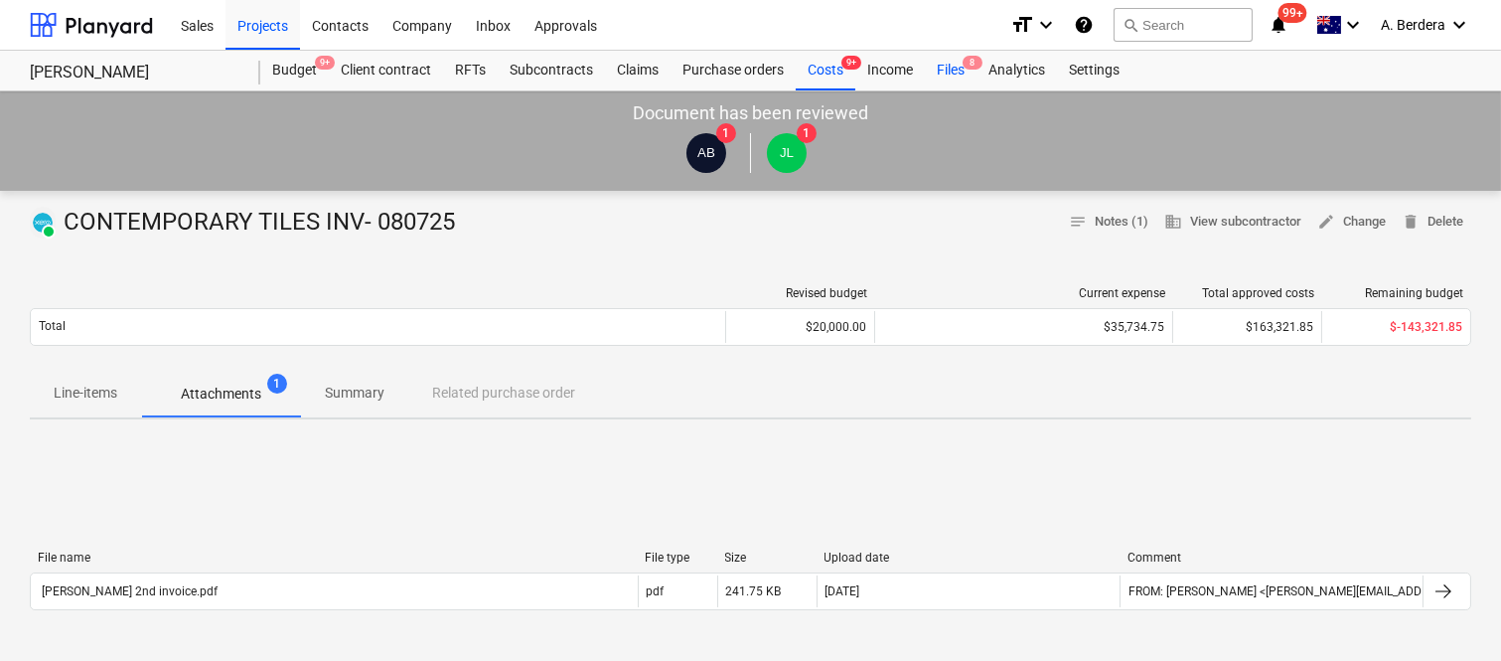
click at [949, 64] on div "Files 8" at bounding box center [951, 71] width 52 height 40
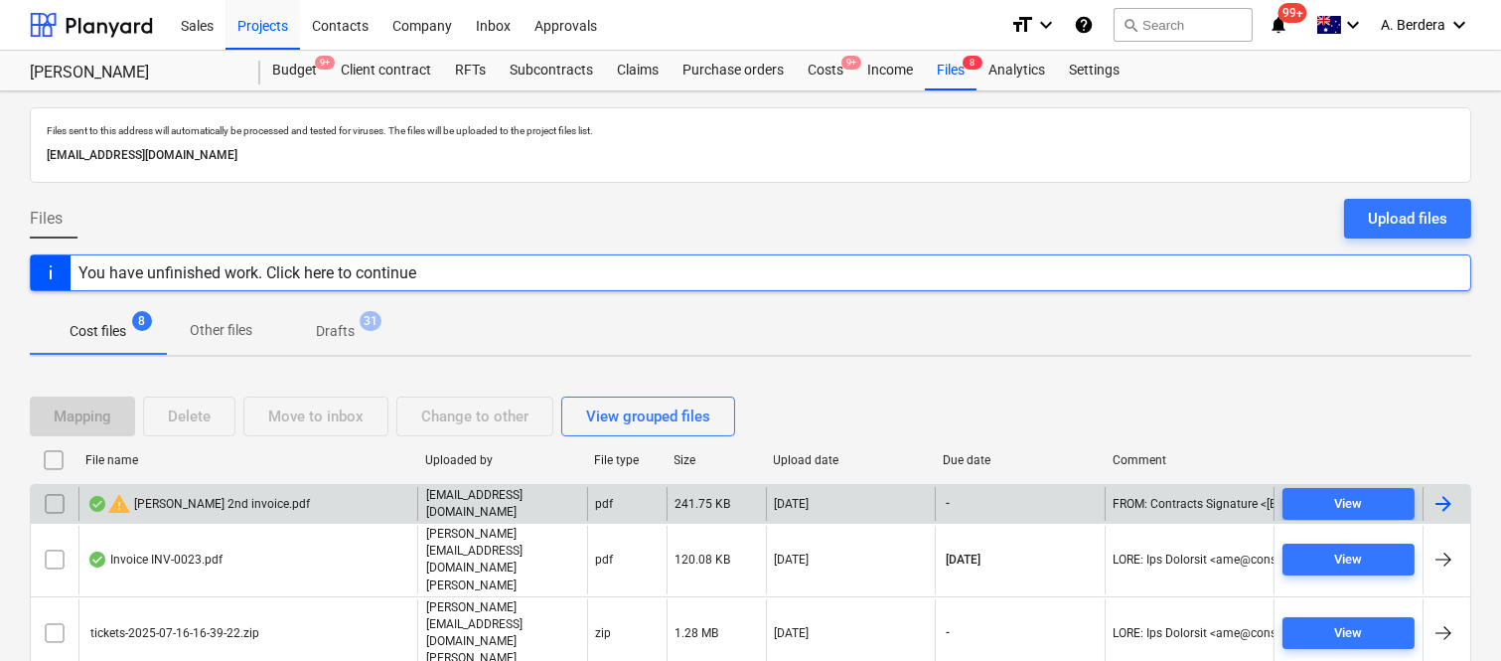
click at [374, 498] on div "warning Della Rosa 2nd invoice.pdf" at bounding box center [247, 504] width 339 height 34
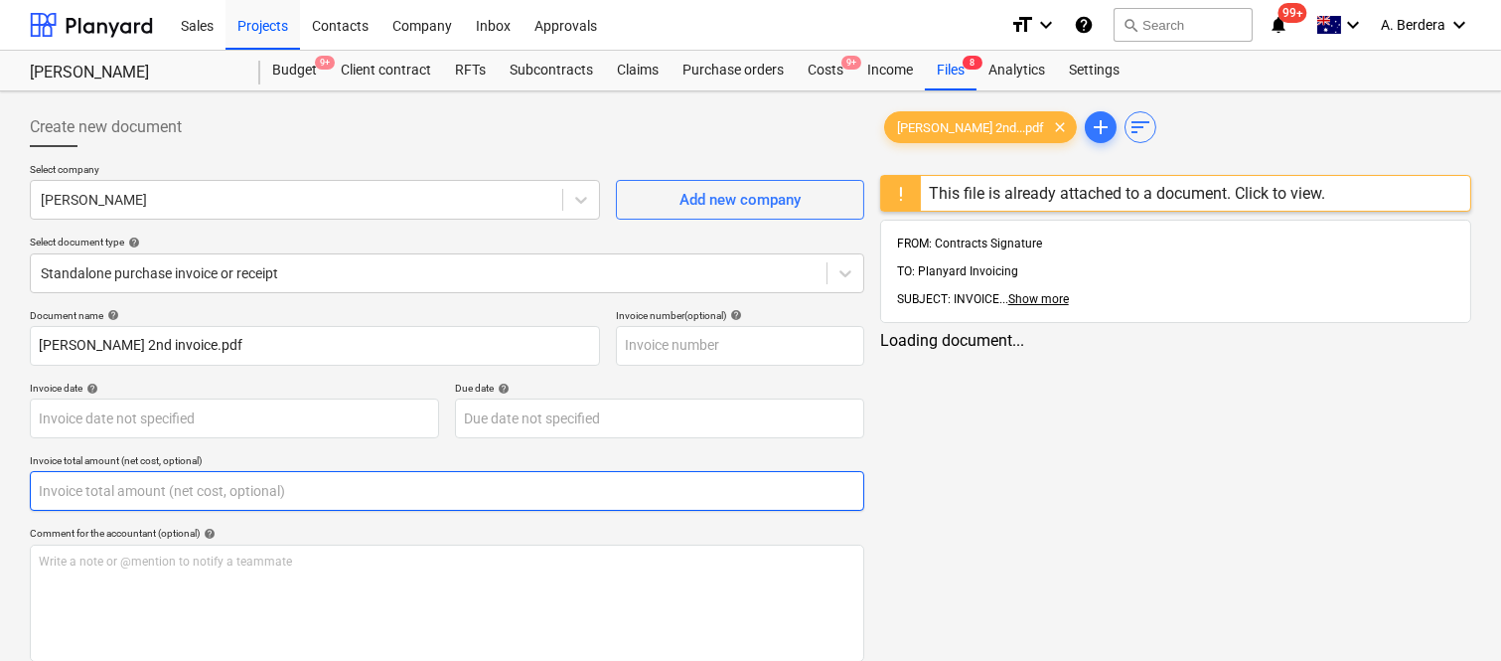
type input "Della Rosa 2nd invoice.pdf"
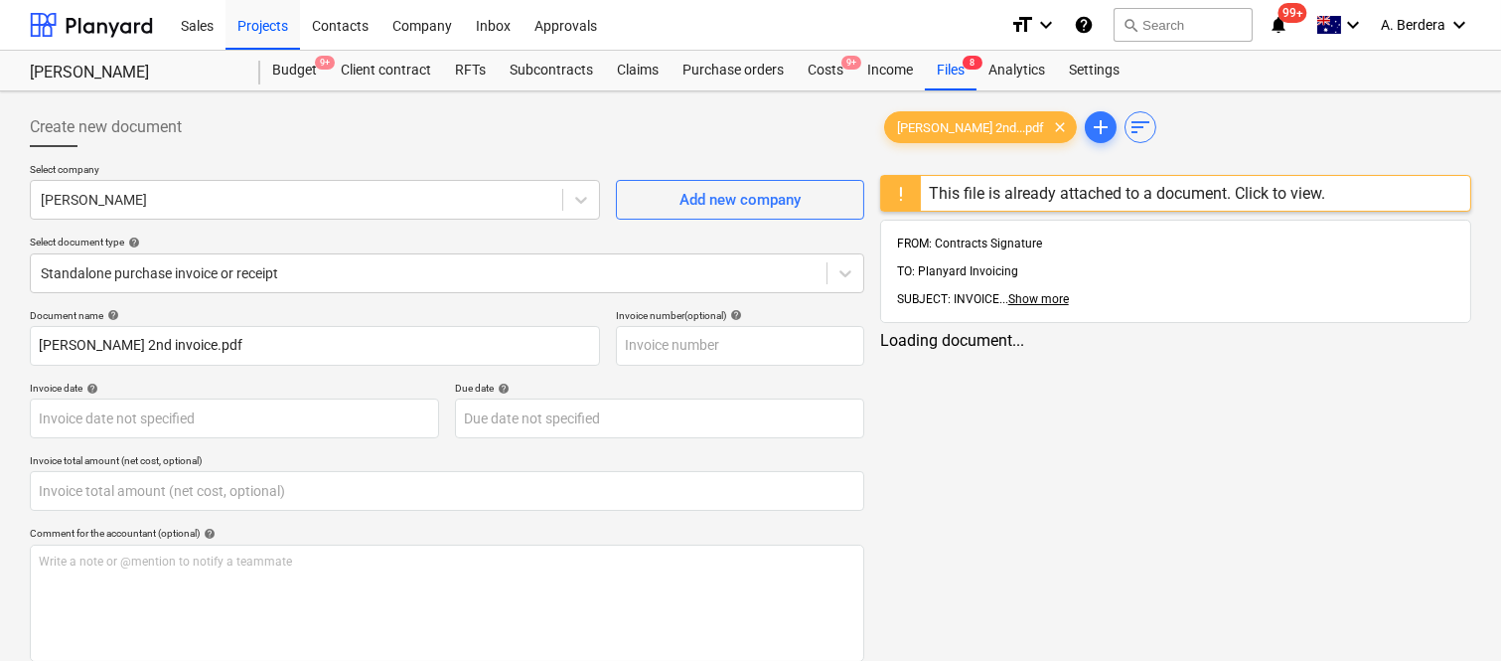
drag, startPoint x: 378, startPoint y: 494, endPoint x: 1055, endPoint y: 362, distance: 689.3
type input "0.00"
drag, startPoint x: 1055, startPoint y: 362, endPoint x: 924, endPoint y: 371, distance: 131.4
click at [924, 371] on div "Della Rosa 2nd...pdf clear add sort This file is already attached to a document…" at bounding box center [1175, 467] width 607 height 737
click at [990, 192] on div "This file is already attached to a document. Click to view." at bounding box center [1127, 193] width 396 height 19
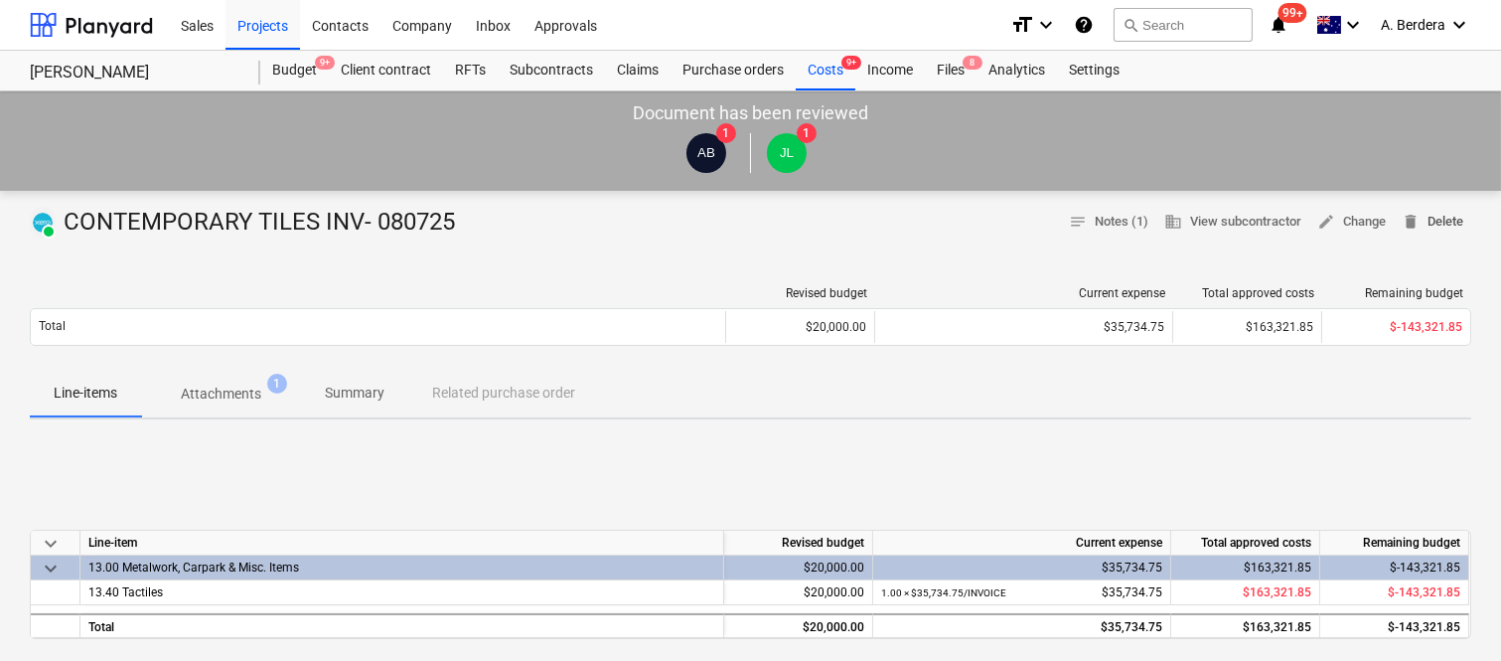
click at [1434, 225] on span "delete Delete" at bounding box center [1433, 222] width 62 height 23
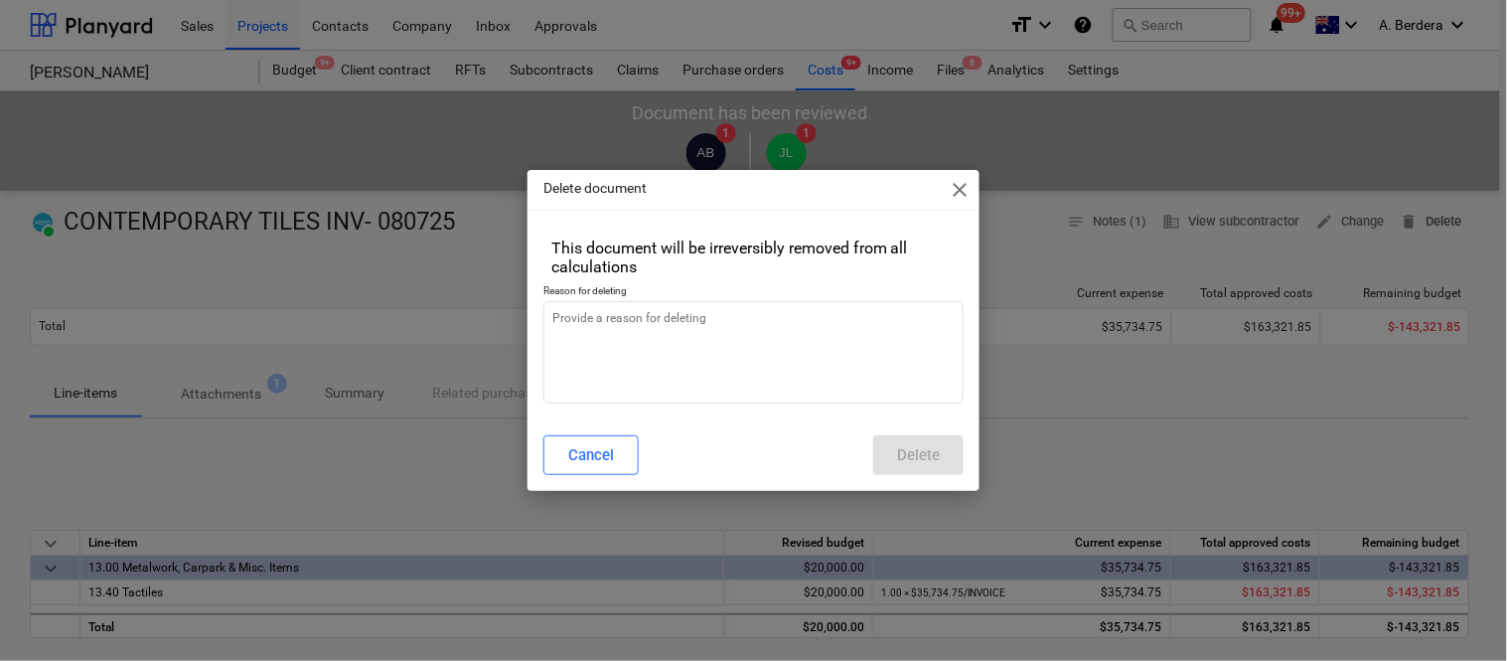
type textarea "x"
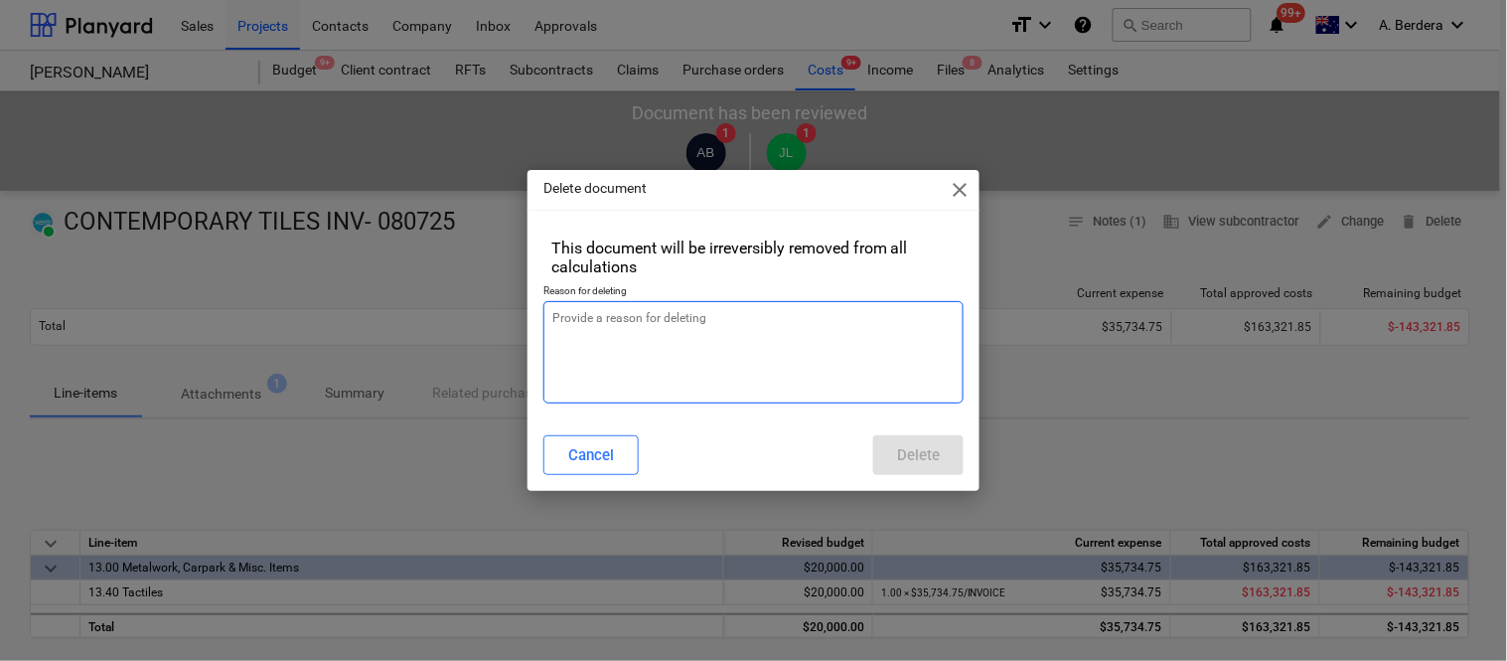
click at [713, 328] on textarea at bounding box center [753, 352] width 420 height 102
type textarea "r"
type textarea "x"
type textarea "re"
type textarea "x"
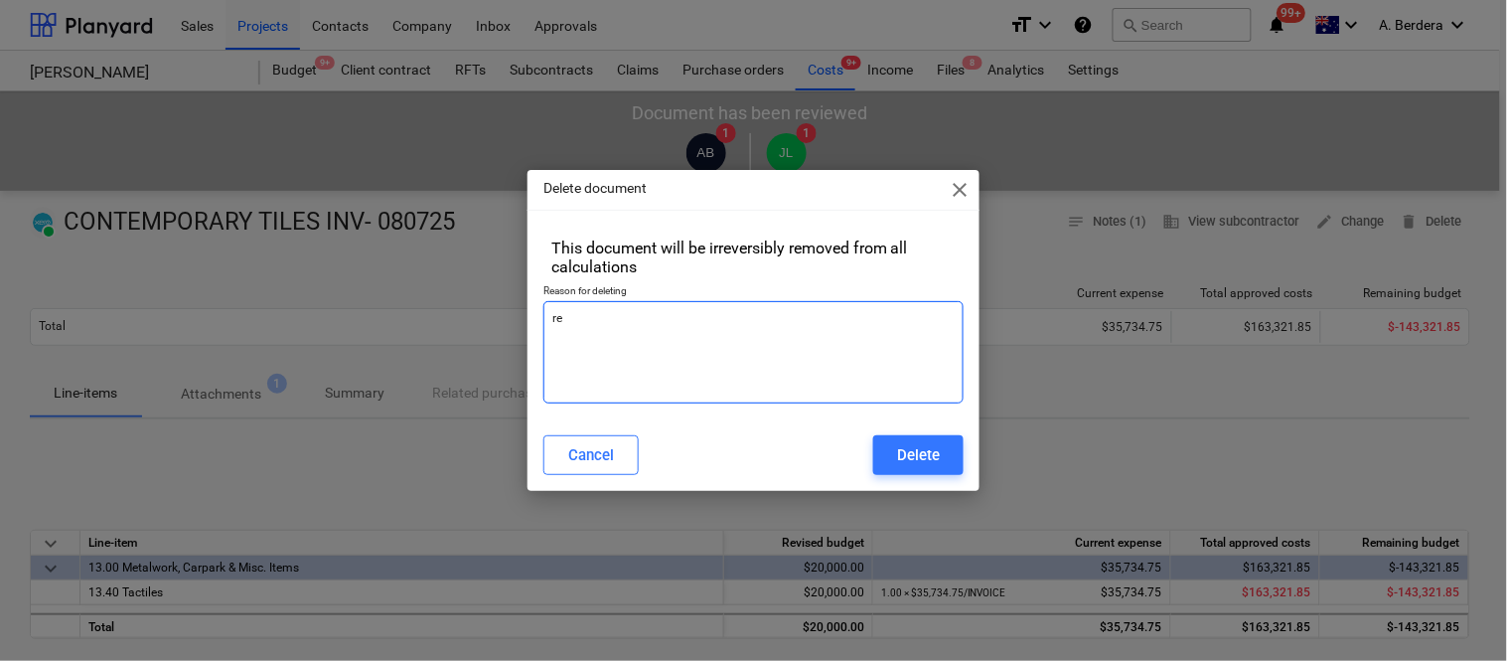
type textarea "rev"
type textarea "x"
type textarea "revi"
type textarea "x"
type textarea "revis"
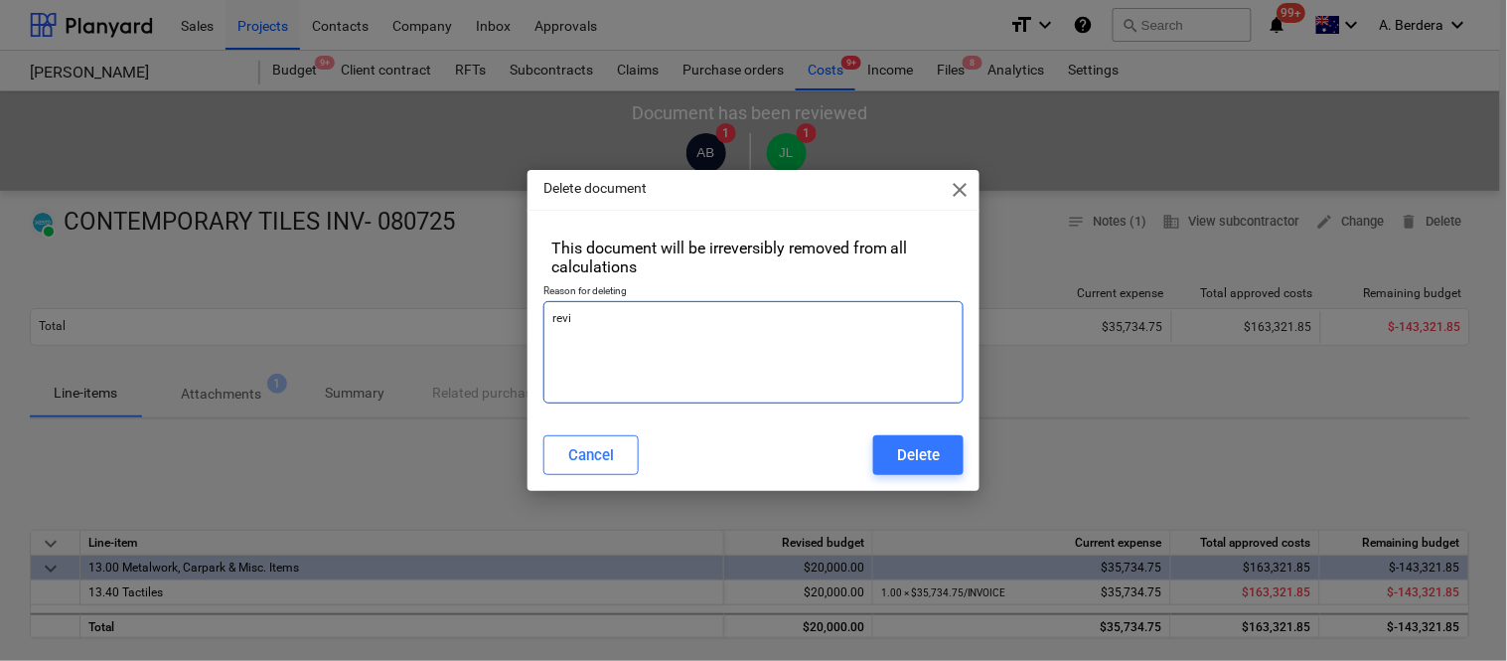
type textarea "x"
type textarea "revise"
type textarea "x"
type textarea "revised"
type textarea "x"
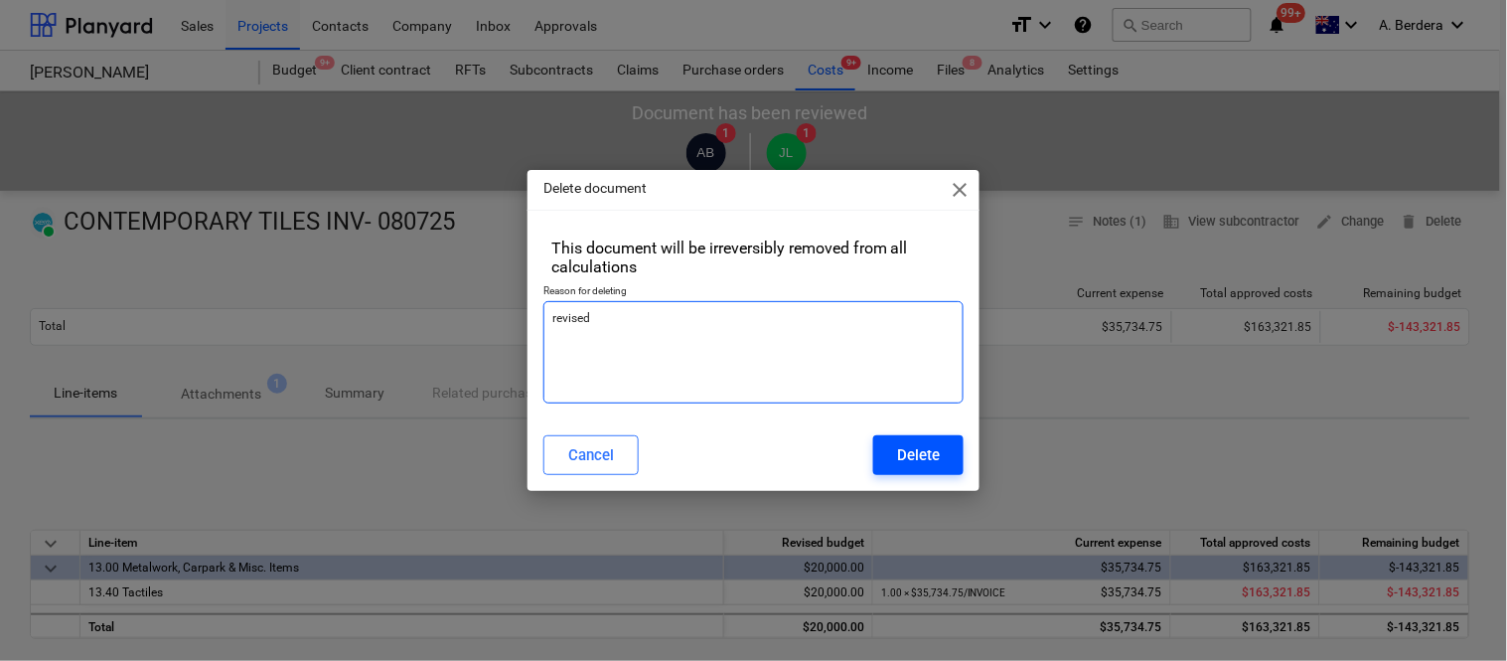
type textarea "revised"
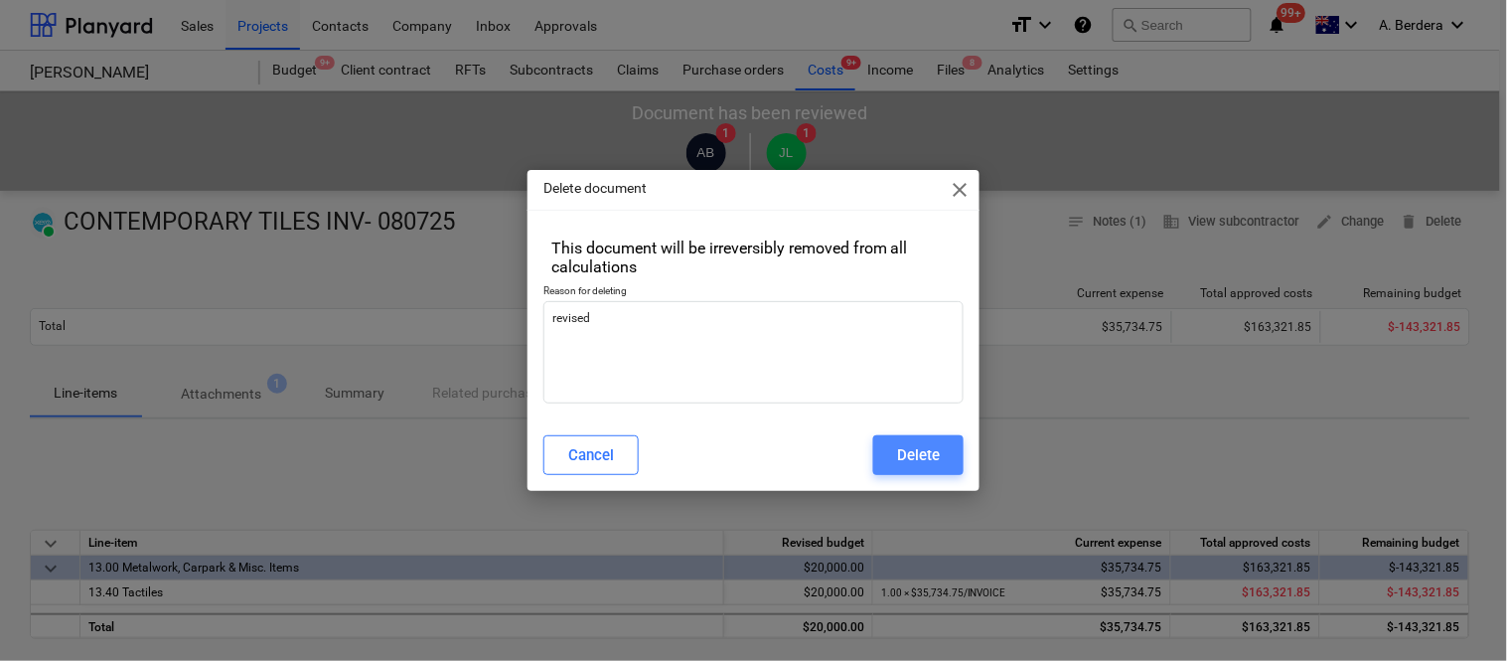
click at [930, 459] on div "Delete" at bounding box center [918, 455] width 43 height 26
type textarea "x"
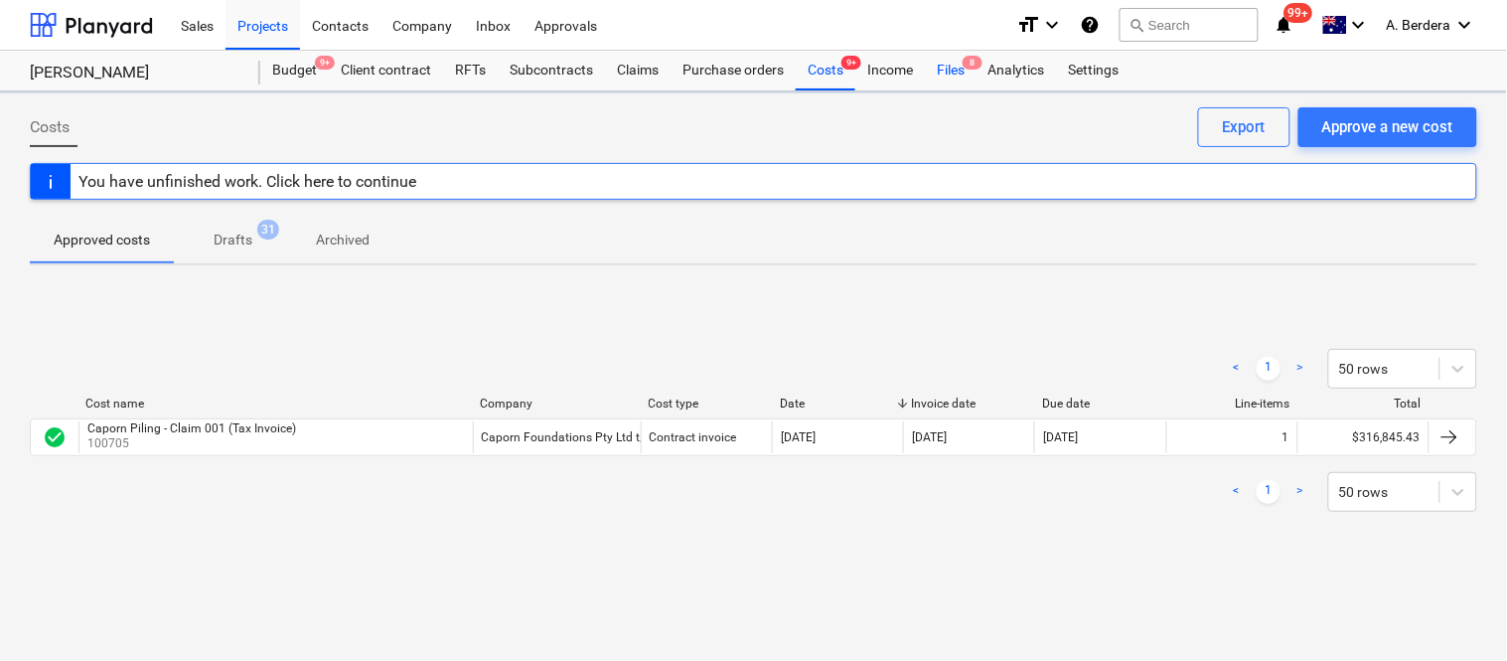
click at [954, 70] on div "Files 8" at bounding box center [951, 71] width 52 height 40
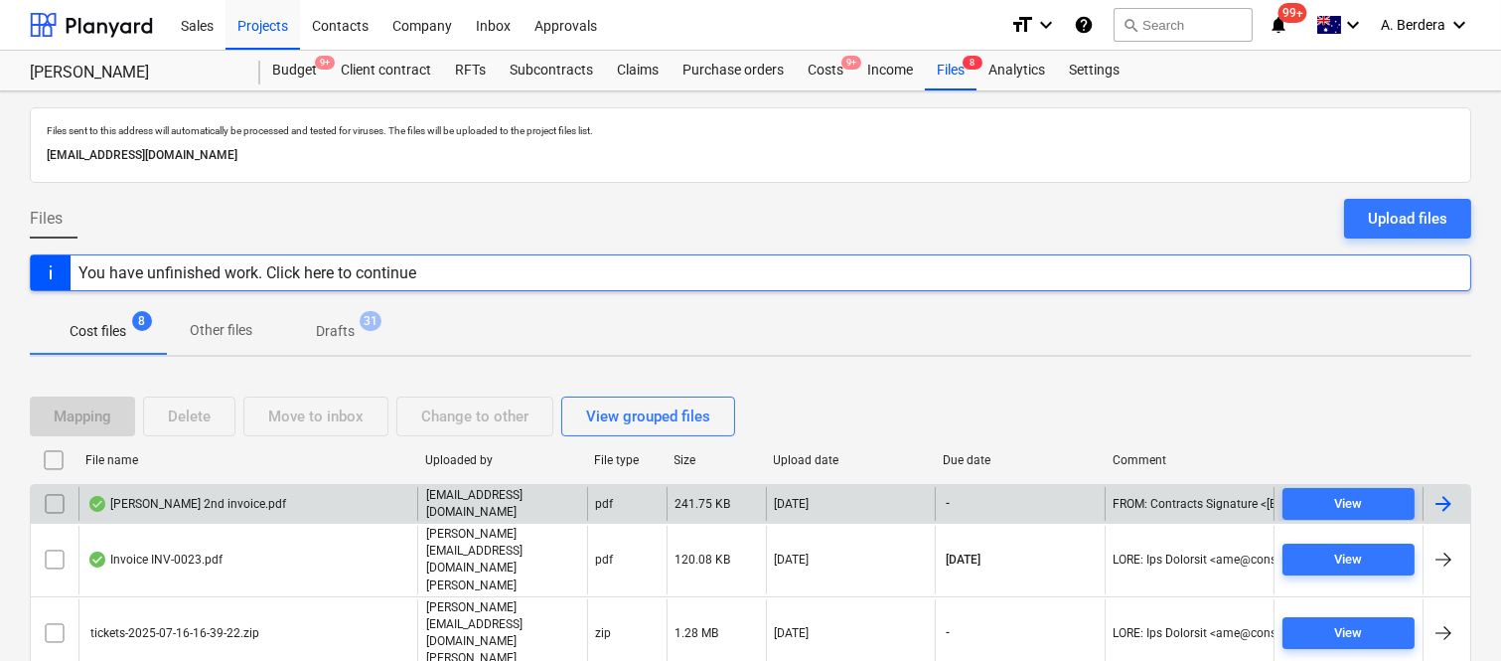
click at [372, 503] on div "Della Rosa 2nd invoice.pdf" at bounding box center [247, 504] width 339 height 34
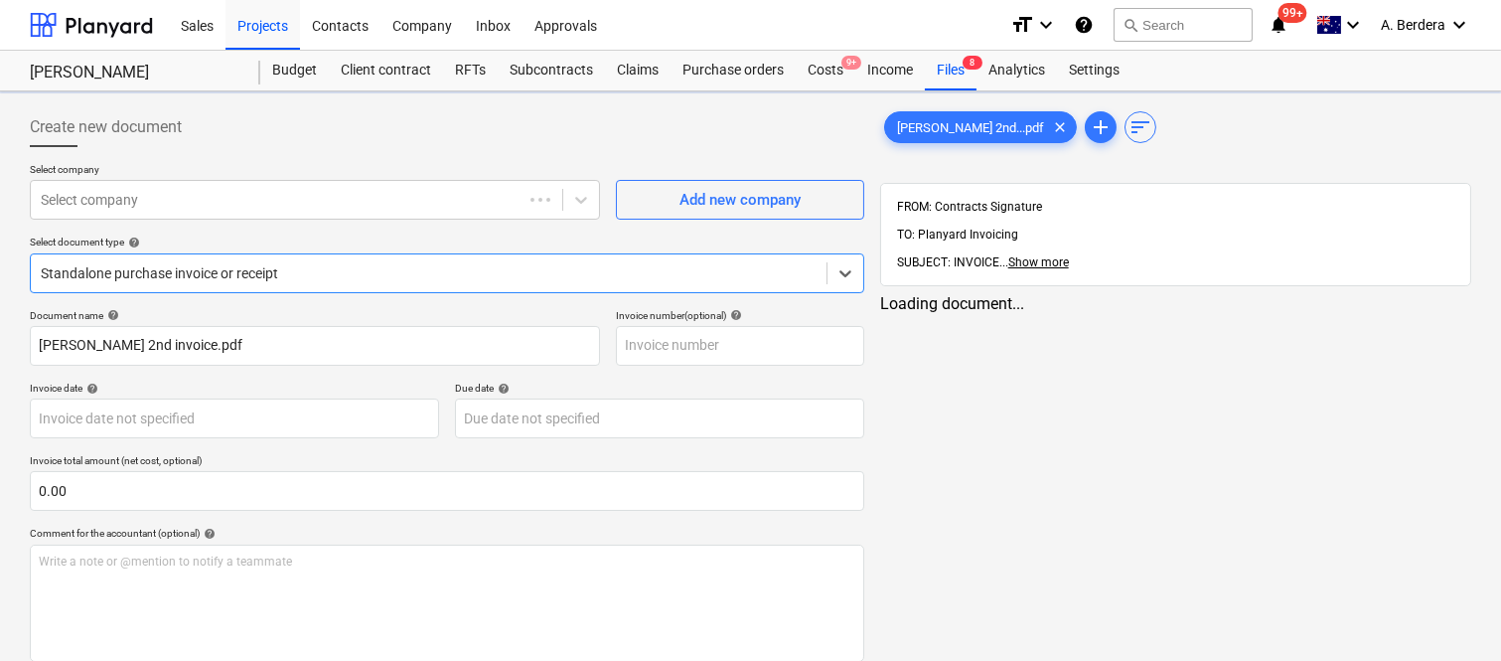
type input "[PERSON_NAME] 2nd invoice.pdf"
click at [310, 200] on div at bounding box center [297, 200] width 512 height 20
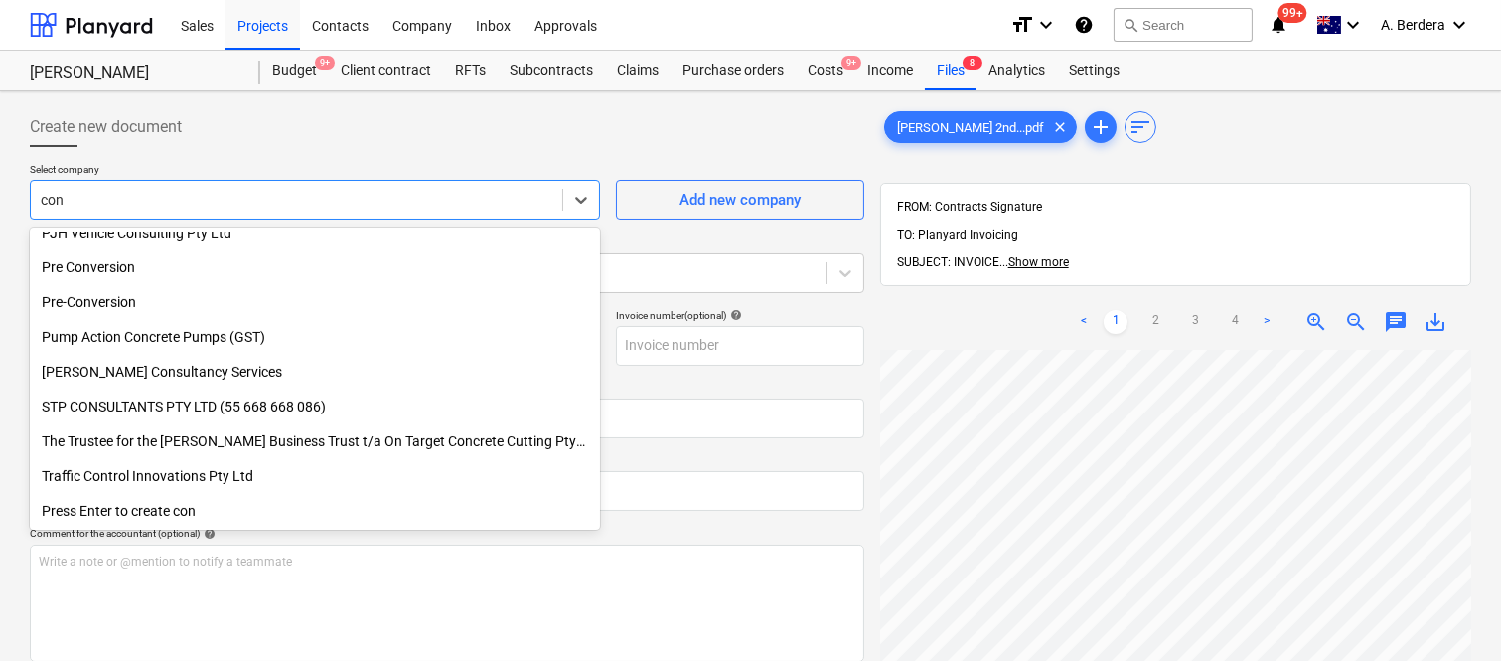
scroll to position [1058, 0]
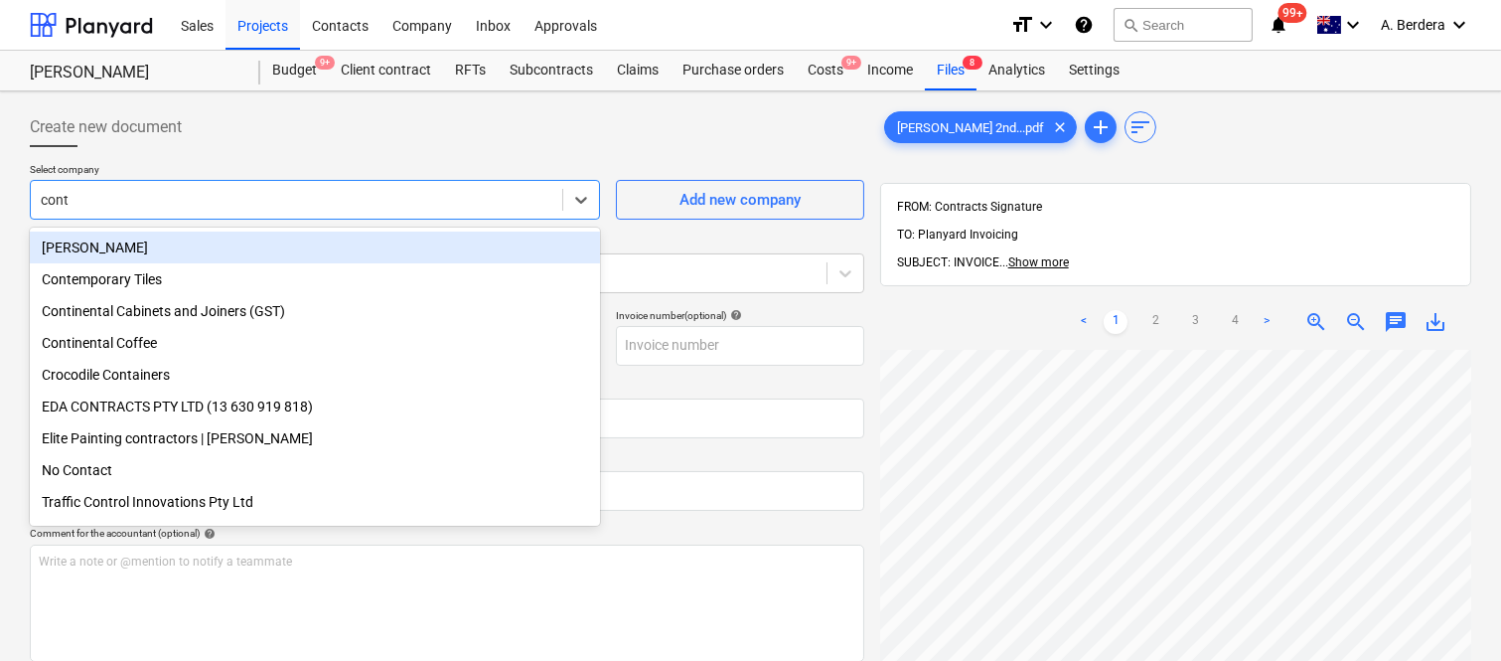
type input "conte"
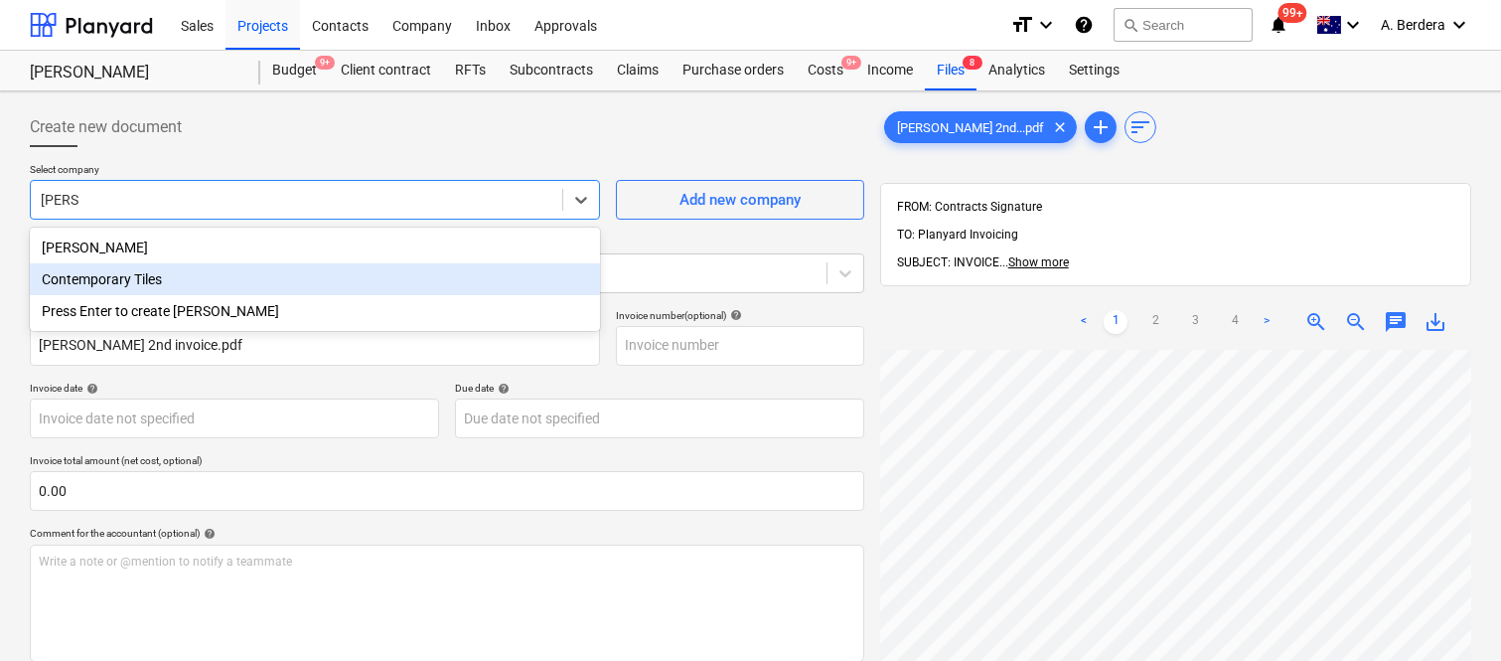
click at [196, 282] on div "Contemporary Tiles" at bounding box center [315, 279] width 570 height 32
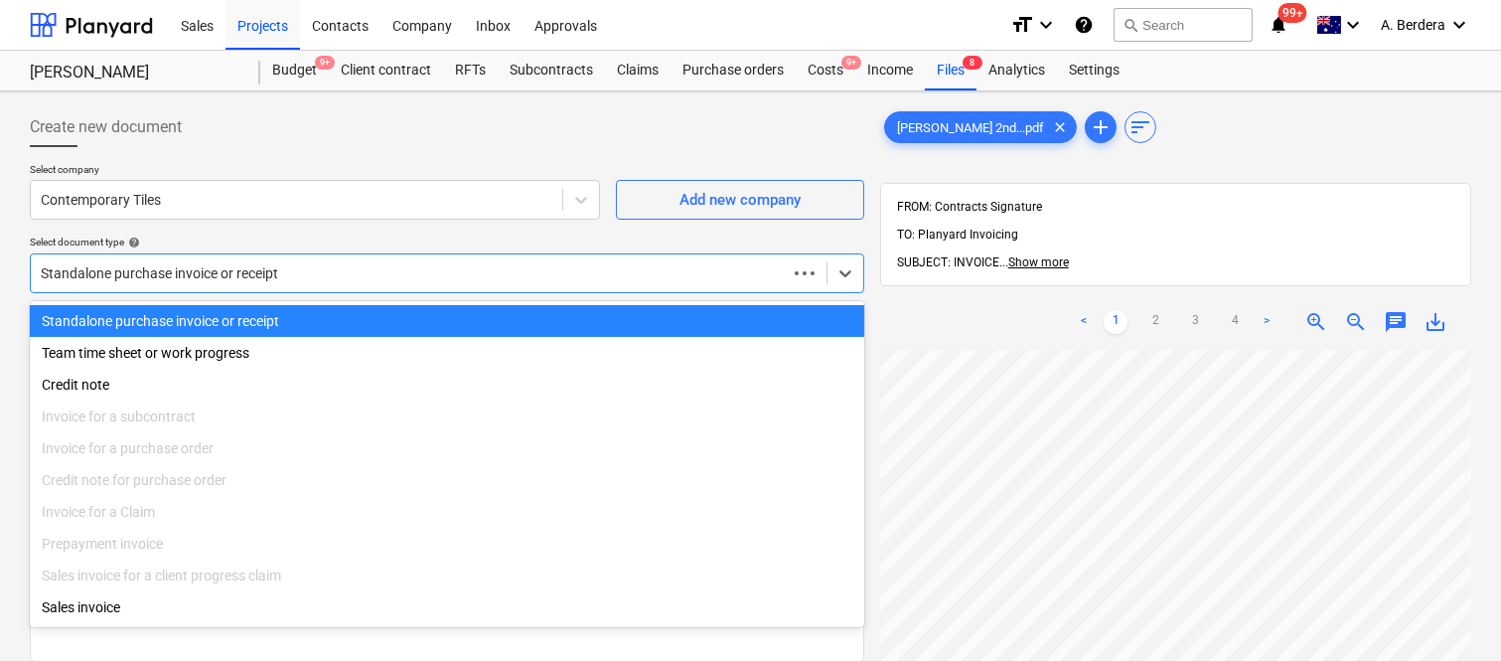
click at [213, 272] on div at bounding box center [409, 273] width 736 height 20
click at [222, 319] on div "Standalone purchase invoice or receipt" at bounding box center [447, 321] width 834 height 32
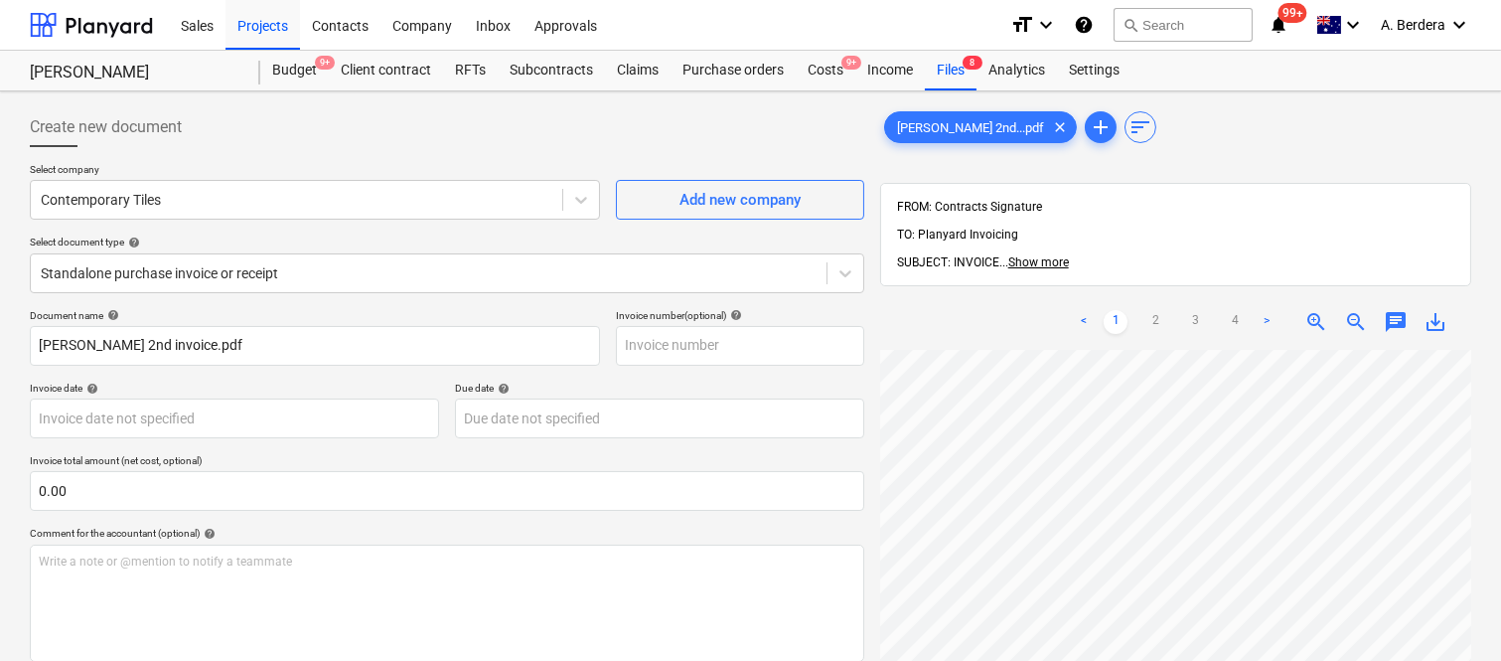
scroll to position [90, 46]
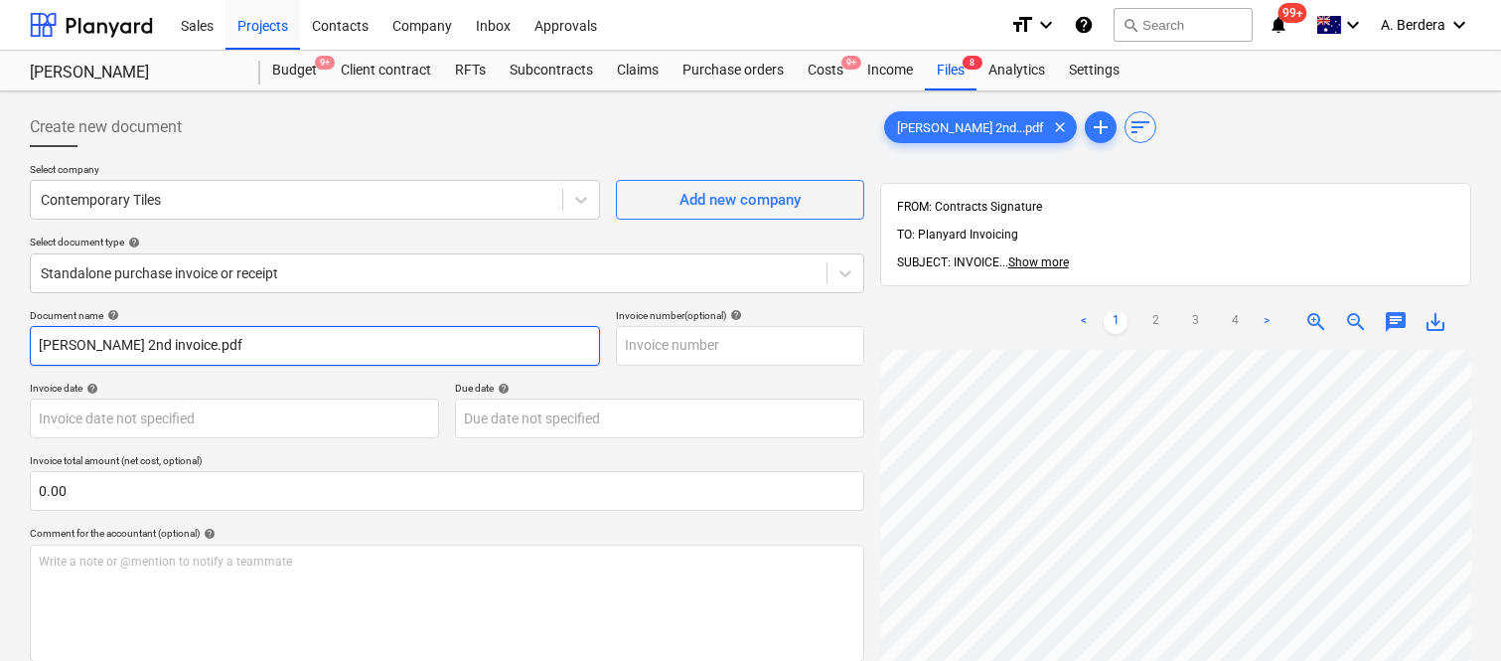
click at [280, 339] on input "[PERSON_NAME] 2nd invoice.pdf" at bounding box center [315, 346] width 570 height 40
click at [281, 339] on input "[PERSON_NAME] 2nd invoice.pdf" at bounding box center [315, 346] width 570 height 40
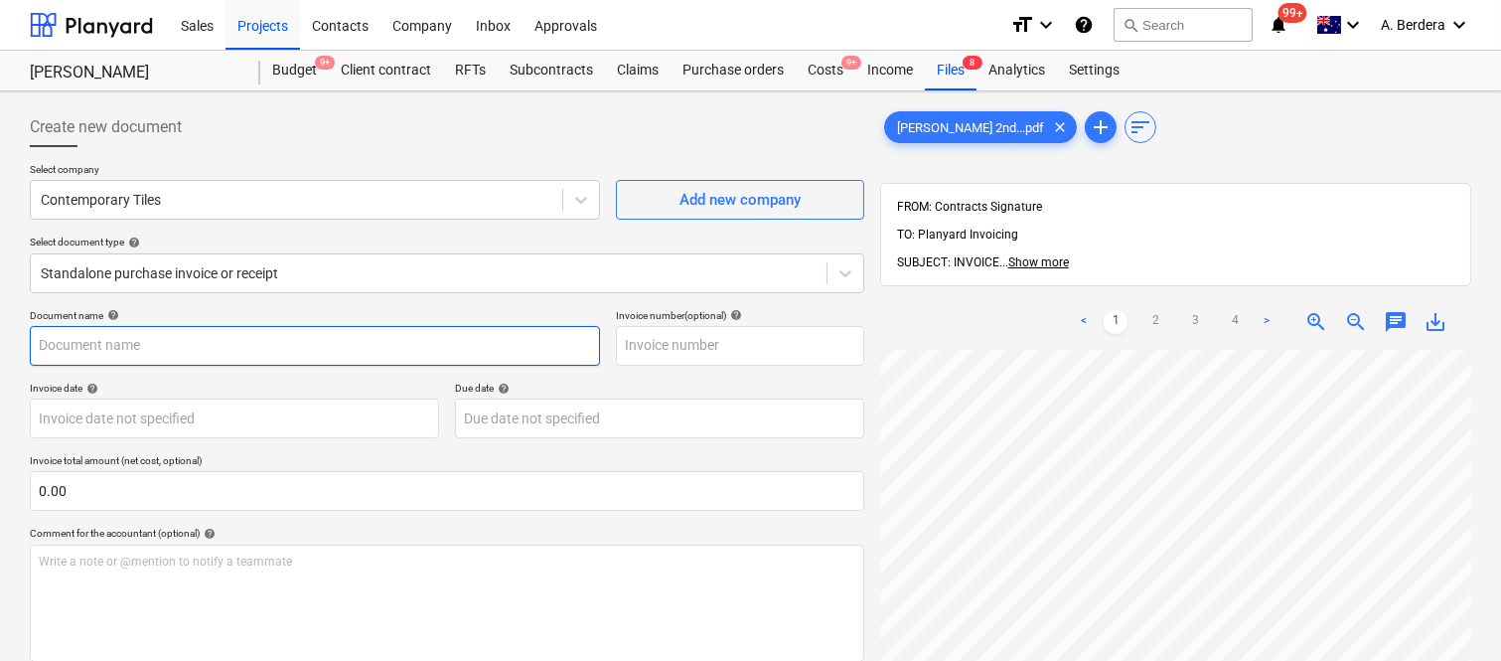
type input "c"
drag, startPoint x: 220, startPoint y: 342, endPoint x: 324, endPoint y: 344, distance: 104.3
click at [324, 344] on input "CONTEMPORARY TILES INV- 080725" at bounding box center [315, 346] width 570 height 40
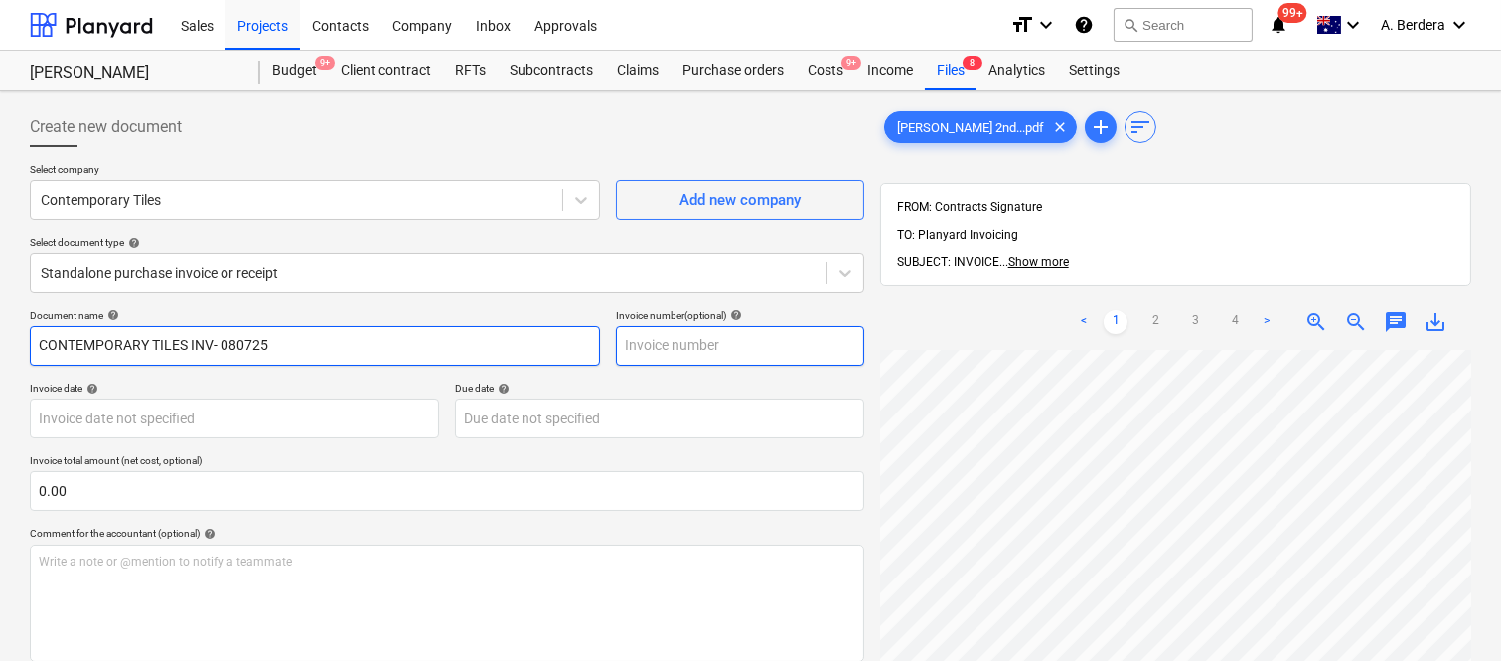
type input "CONTEMPORARY TILES INV- 080725"
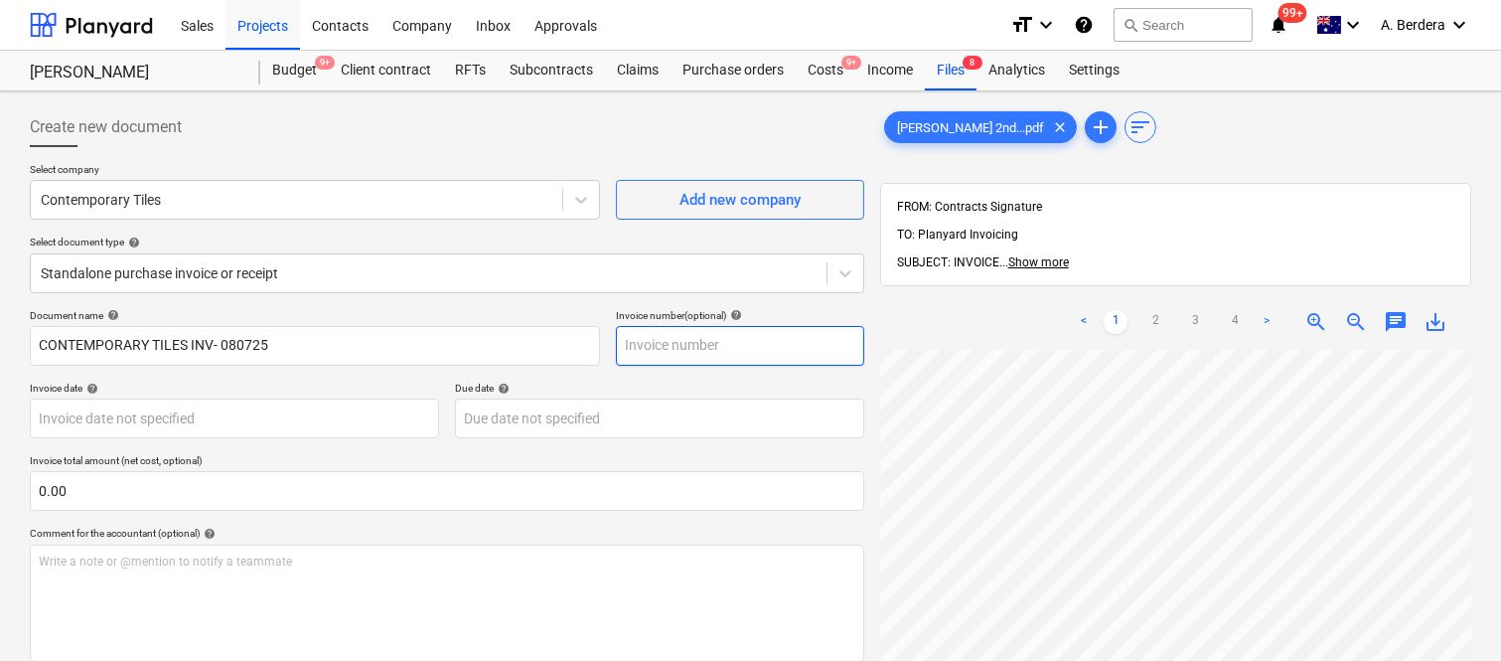
click at [658, 345] on input "text" at bounding box center [740, 346] width 248 height 40
paste input "080725"
type input "080725"
click at [610, 375] on div "Document name help CONTEMPORARY TILES INV- 080725 Invoice number (optional) hel…" at bounding box center [447, 569] width 834 height 520
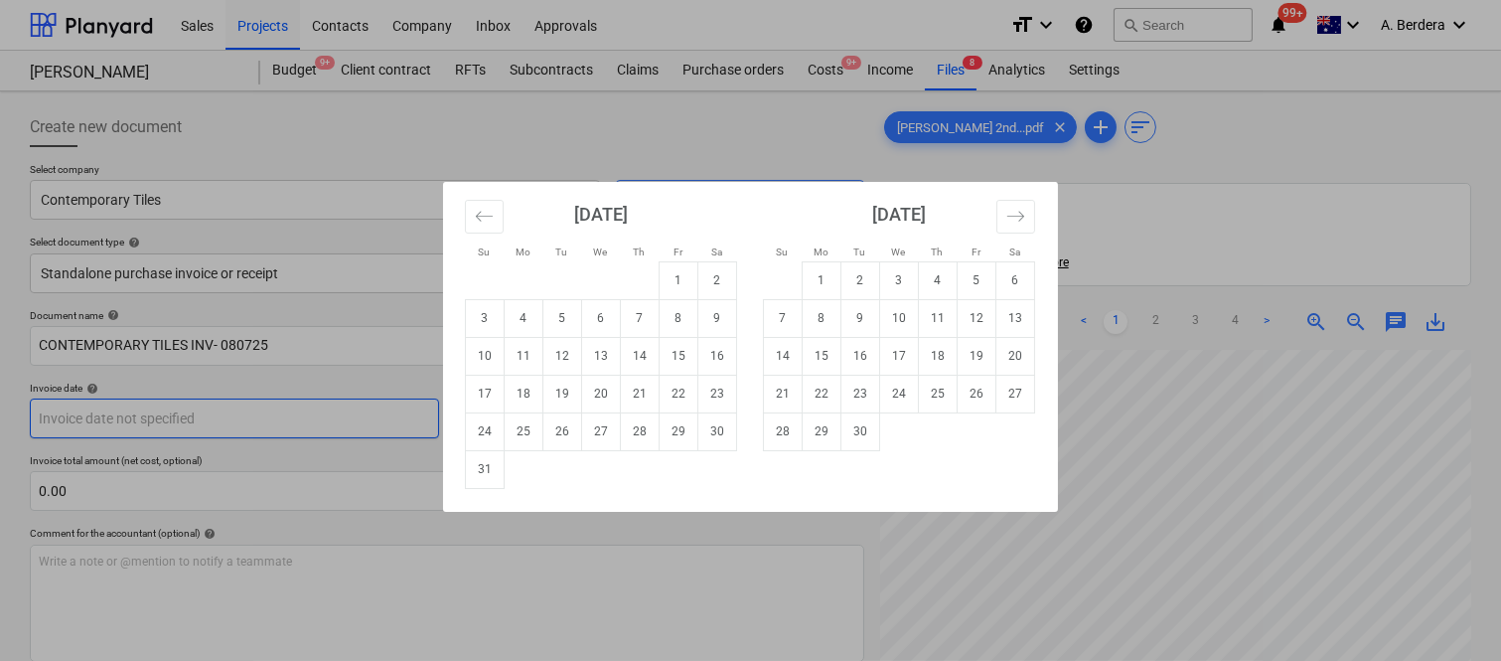
click at [206, 427] on body "Sales Projects Contacts Company Inbox Approvals format_size keyboard_arrow_down…" at bounding box center [750, 330] width 1501 height 661
click at [478, 216] on icon "Move backward to switch to the previous month." at bounding box center [484, 216] width 17 height 10
click at [562, 329] on td "8" at bounding box center [562, 318] width 39 height 38
type input "08 Jul 2025"
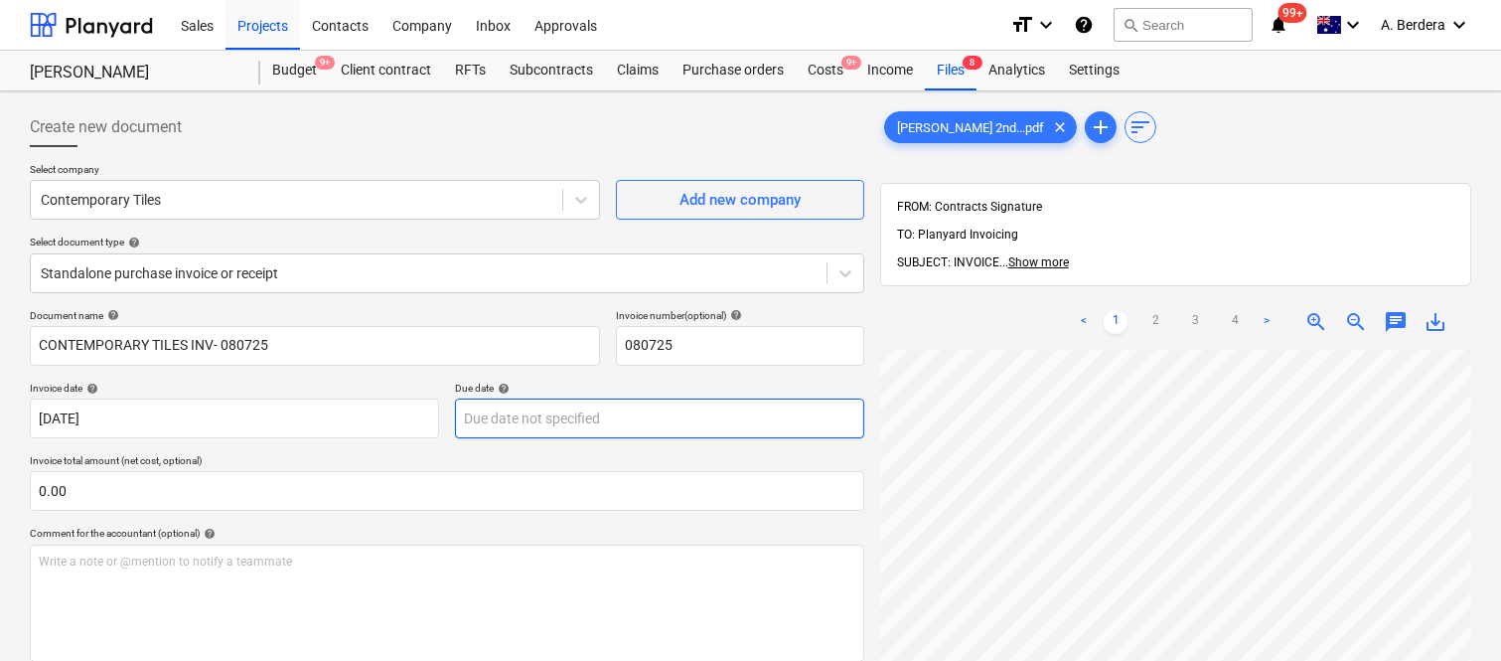
click at [548, 421] on body "Sales Projects Contacts Company Inbox Approvals format_size keyboard_arrow_down…" at bounding box center [750, 330] width 1501 height 661
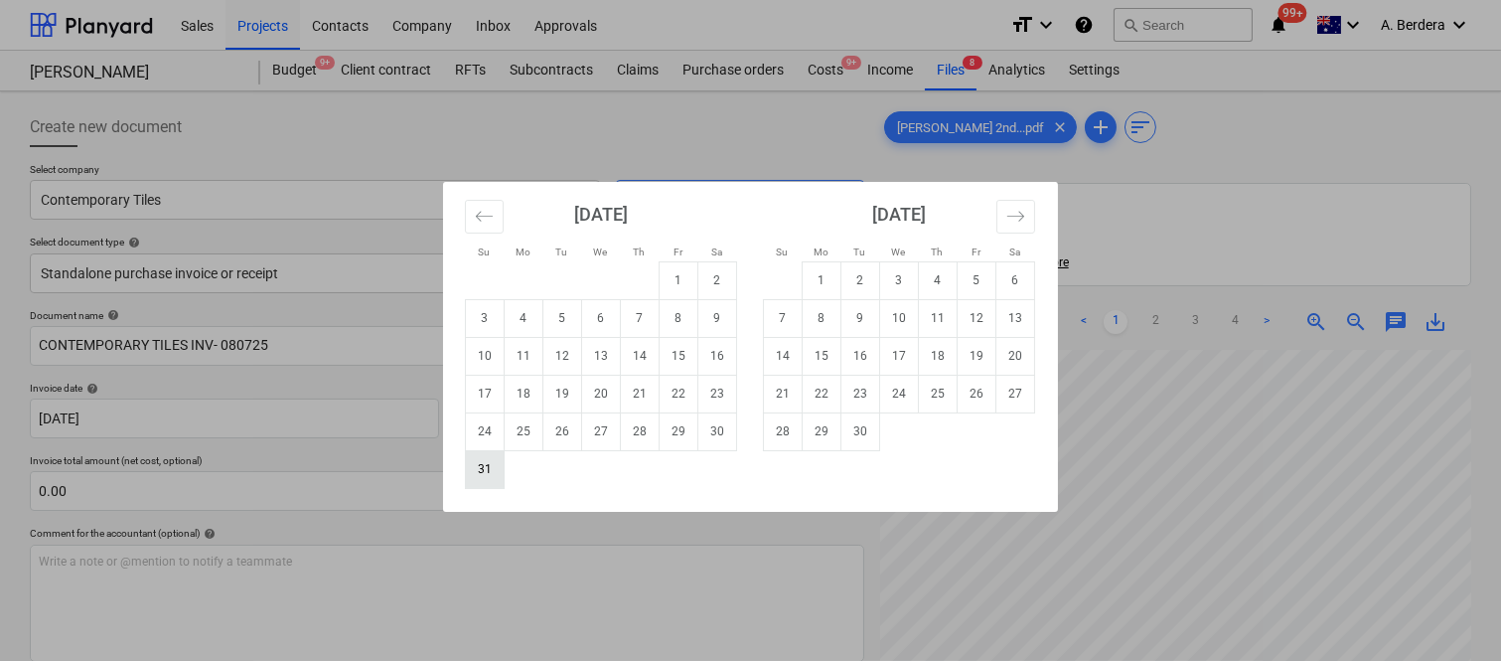
click at [481, 471] on td "31" at bounding box center [485, 469] width 39 height 38
type input "[DATE]"
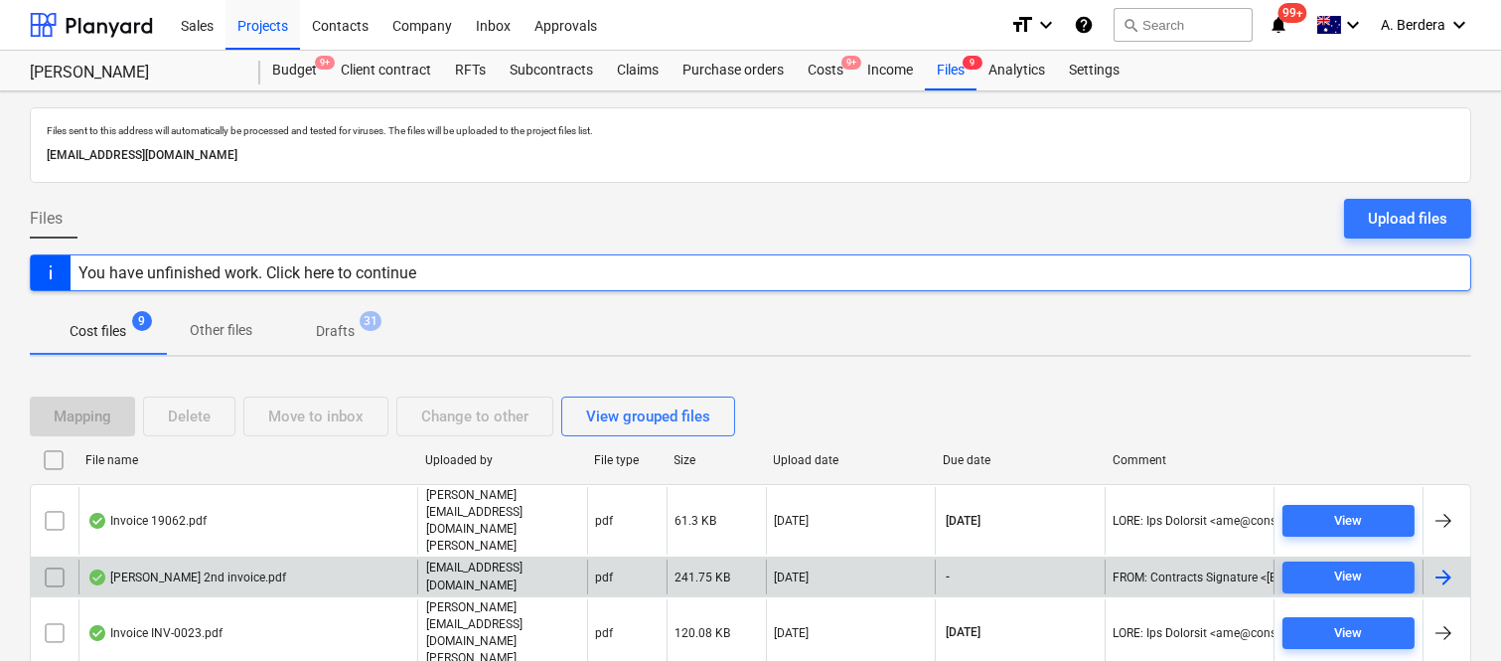
click at [339, 559] on div "[PERSON_NAME] 2nd invoice.pdf" at bounding box center [247, 576] width 339 height 34
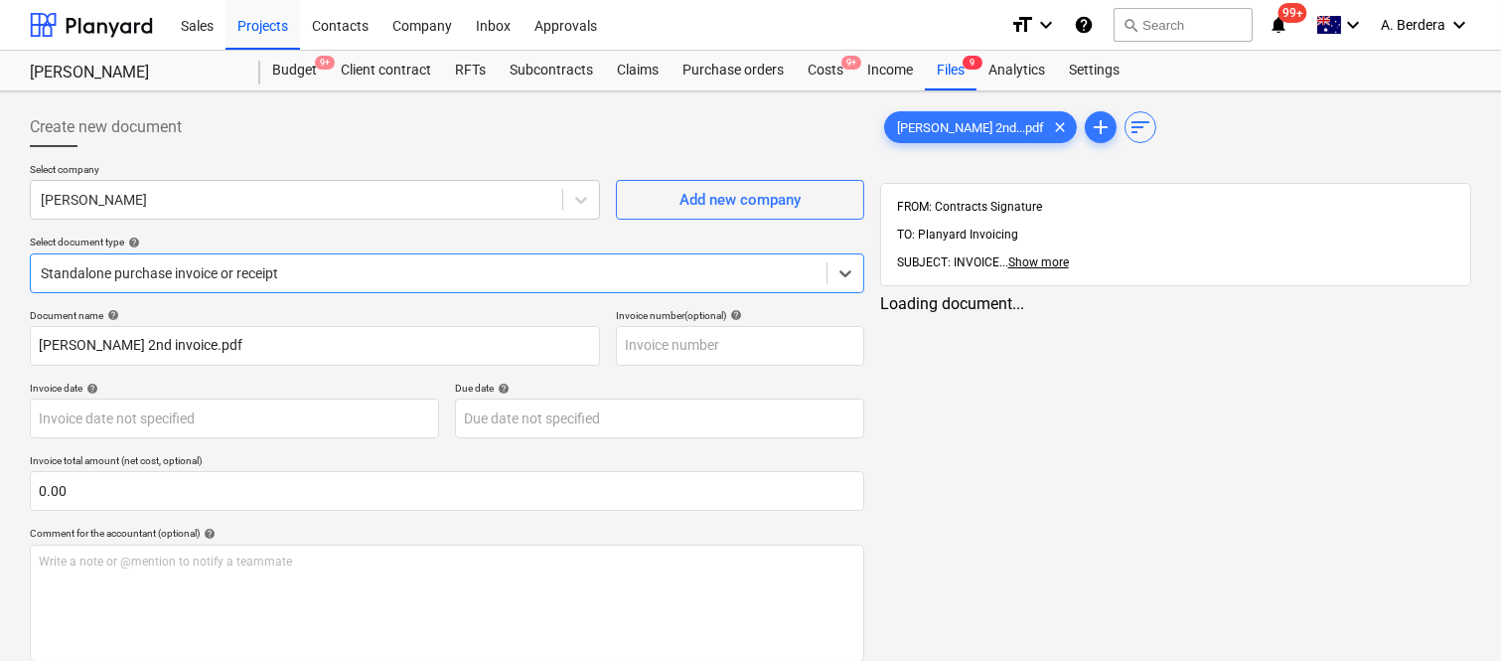
type input "[PERSON_NAME] 2nd invoice.pdf"
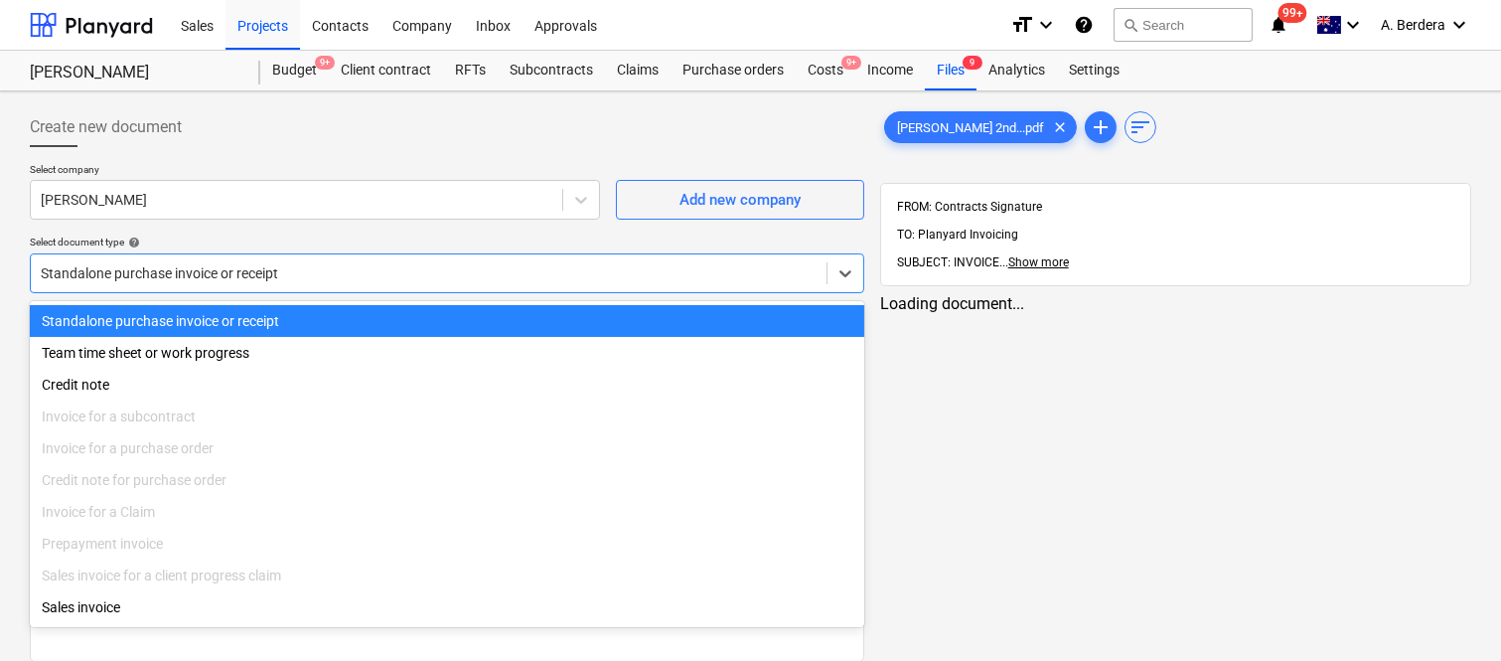
click at [448, 260] on div "Standalone purchase invoice or receipt" at bounding box center [429, 273] width 796 height 28
click at [435, 311] on div "Standalone purchase invoice or receipt" at bounding box center [447, 321] width 834 height 32
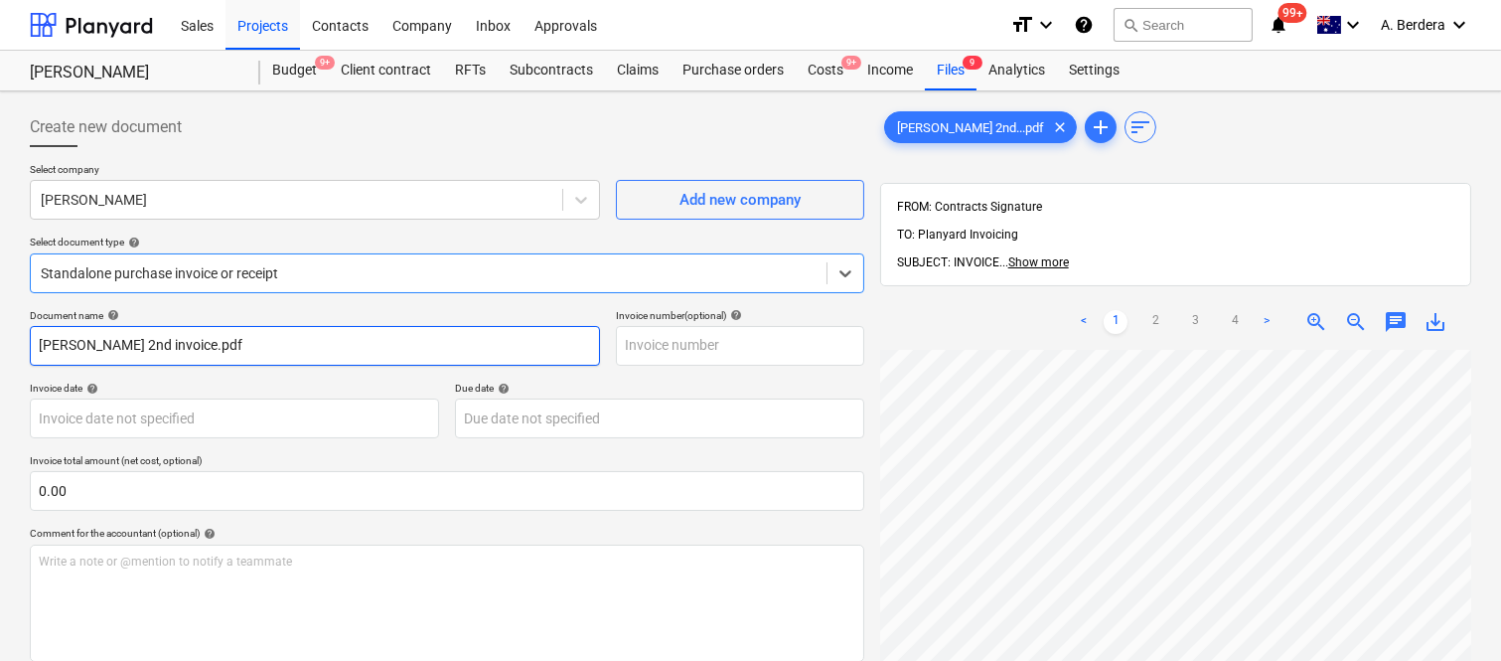
click at [316, 349] on input "[PERSON_NAME] 2nd invoice.pdf" at bounding box center [315, 346] width 570 height 40
click at [316, 349] on input "Della Rosa 2nd invoice.pdf" at bounding box center [315, 346] width 570 height 40
click at [316, 346] on input "Della Rosa 2nd invoice.pdf" at bounding box center [315, 346] width 570 height 40
drag, startPoint x: 226, startPoint y: 348, endPoint x: 335, endPoint y: 350, distance: 108.3
click at [335, 350] on input "CONTEMPORARY TILES INV- 080725" at bounding box center [315, 346] width 570 height 40
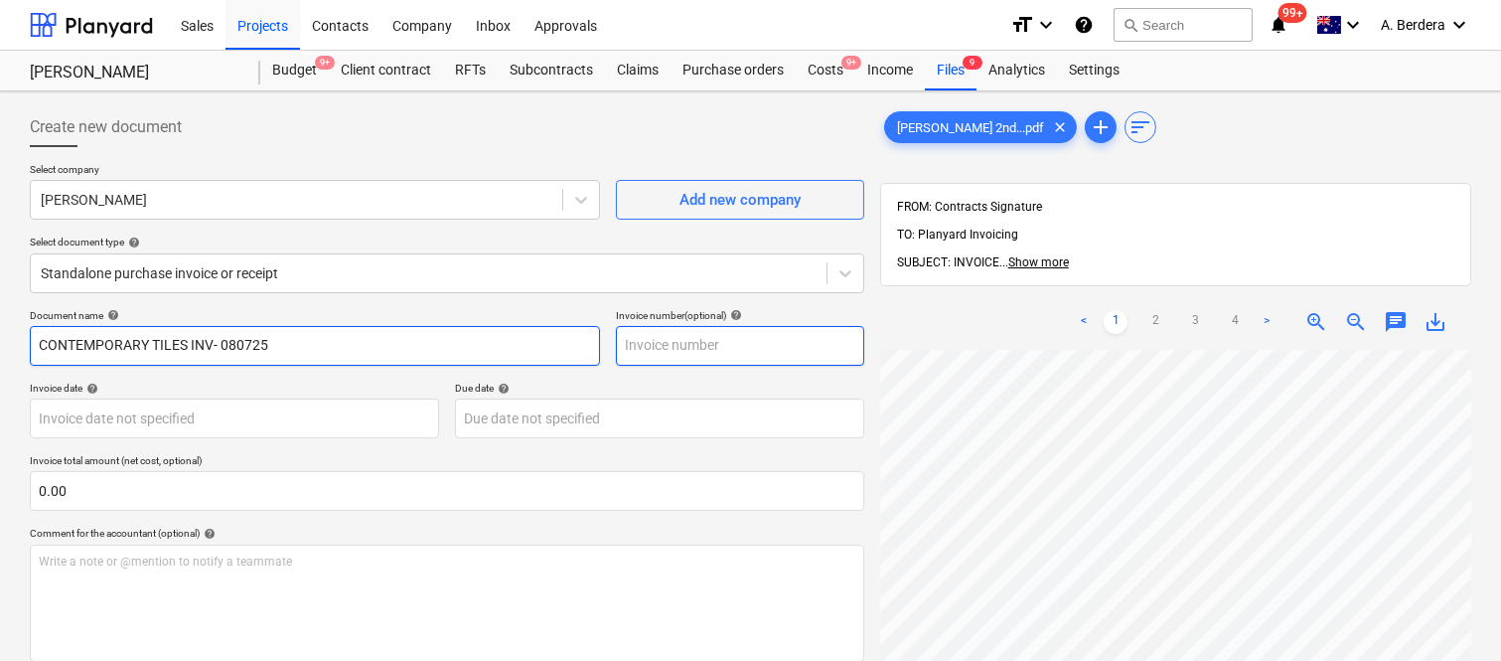
type input "CONTEMPORARY TILES INV- 080725"
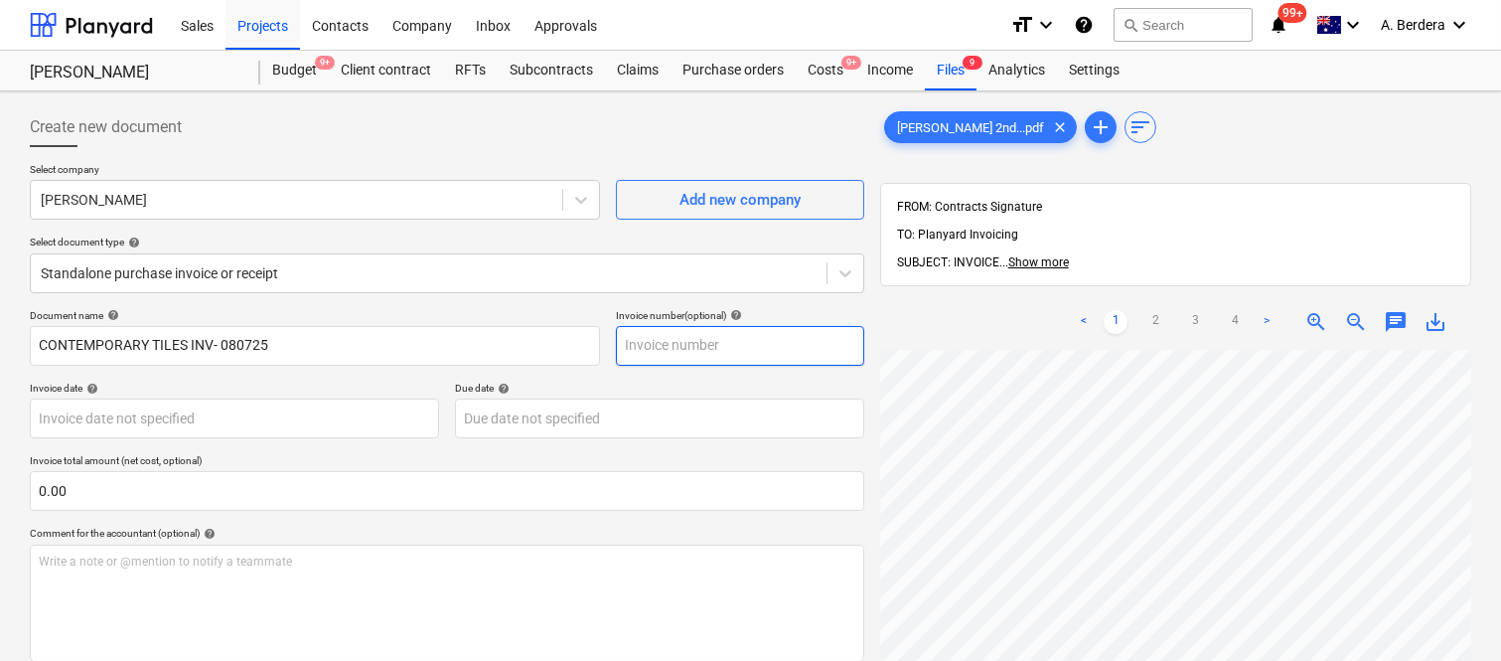
click at [656, 351] on input "text" at bounding box center [740, 346] width 248 height 40
paste input "080725"
type input "080725"
click at [375, 371] on div "Document name help CONTEMPORARY TILES INV- 080725 Invoice number (optional) hel…" at bounding box center [447, 569] width 834 height 520
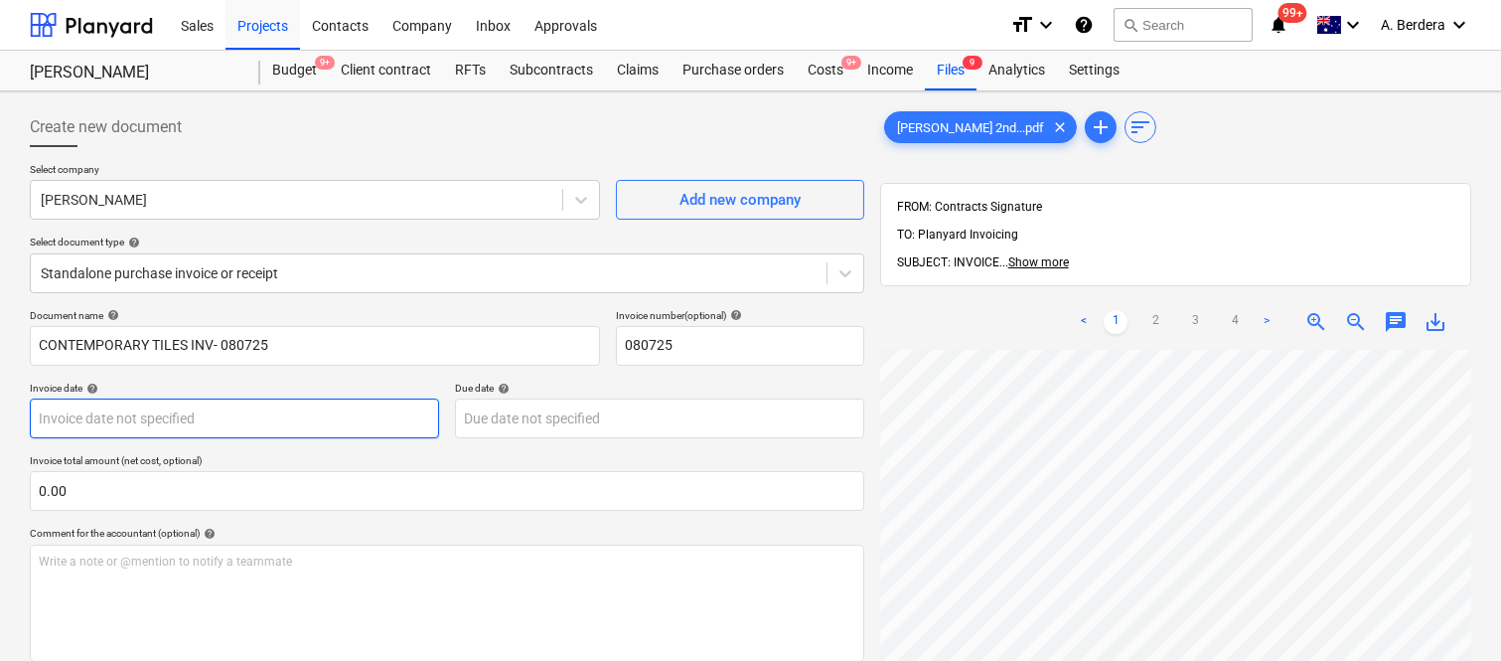
click at [325, 417] on body "Sales Projects Contacts Company Inbox Approvals format_size keyboard_arrow_down…" at bounding box center [750, 330] width 1501 height 661
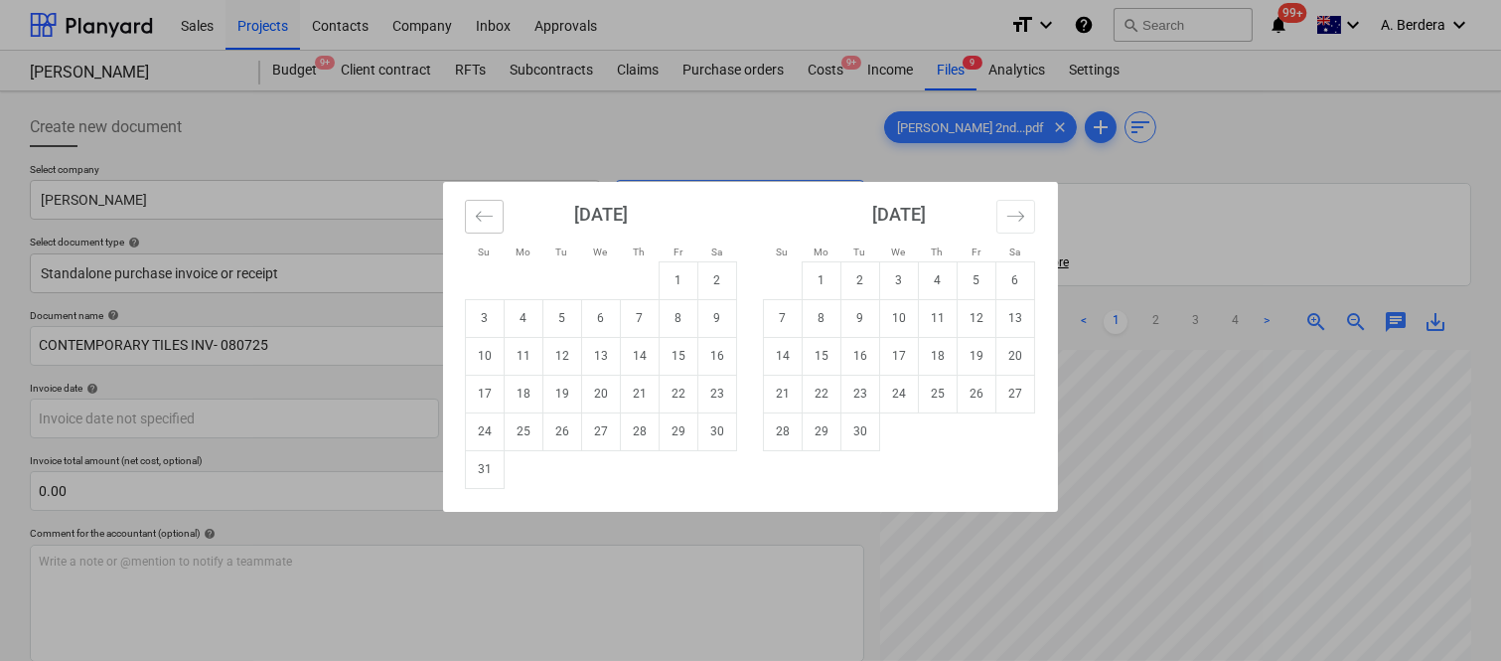
click at [487, 213] on icon "Move backward to switch to the previous month." at bounding box center [484, 216] width 19 height 19
click at [561, 326] on td "8" at bounding box center [562, 318] width 39 height 38
type input "[DATE]"
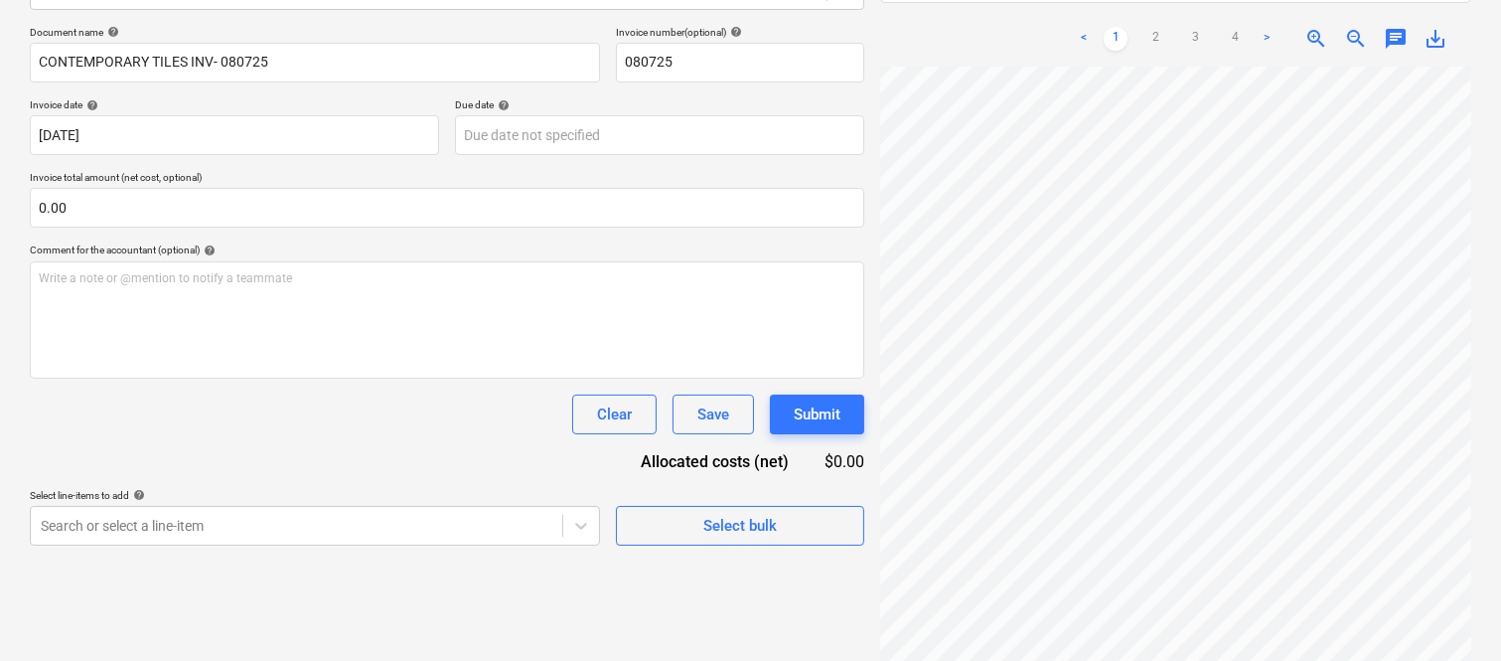
scroll to position [475, 172]
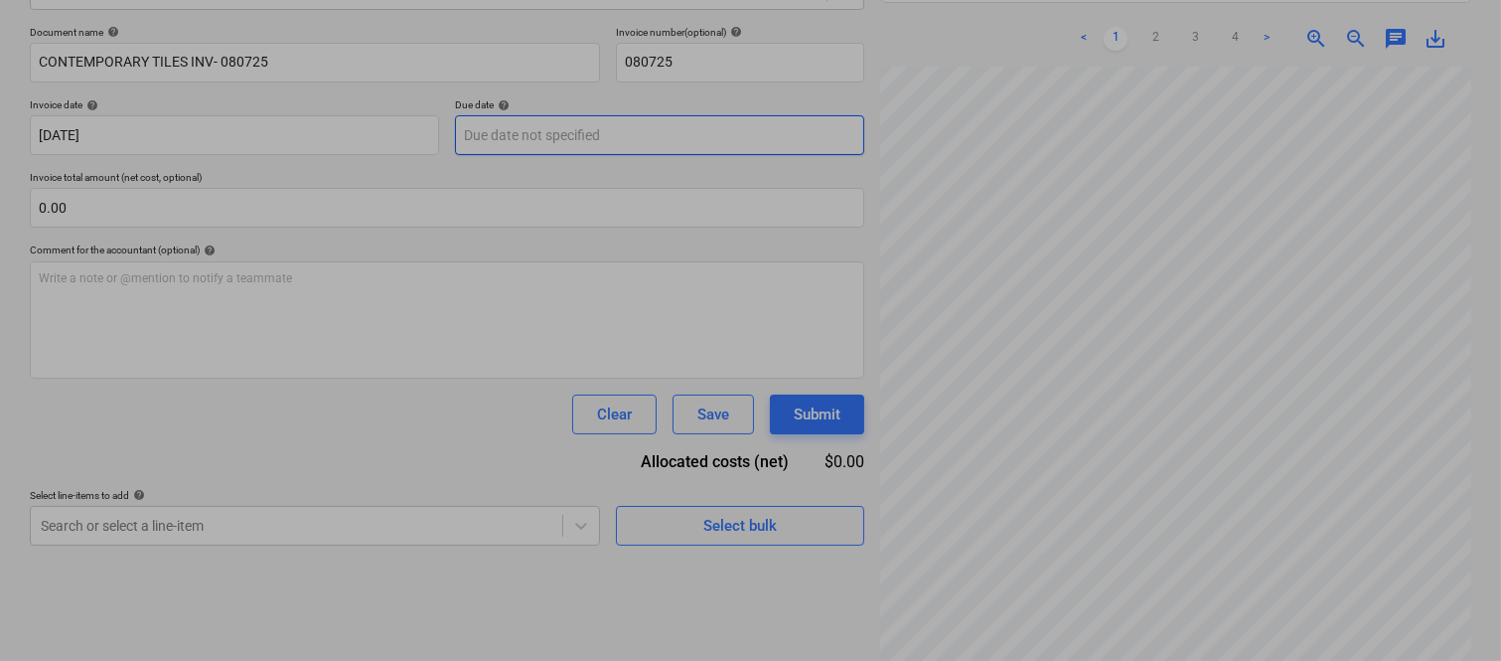
click at [538, 132] on body "Sales Projects Contacts Company Inbox Approvals format_size keyboard_arrow_down…" at bounding box center [750, 47] width 1501 height 661
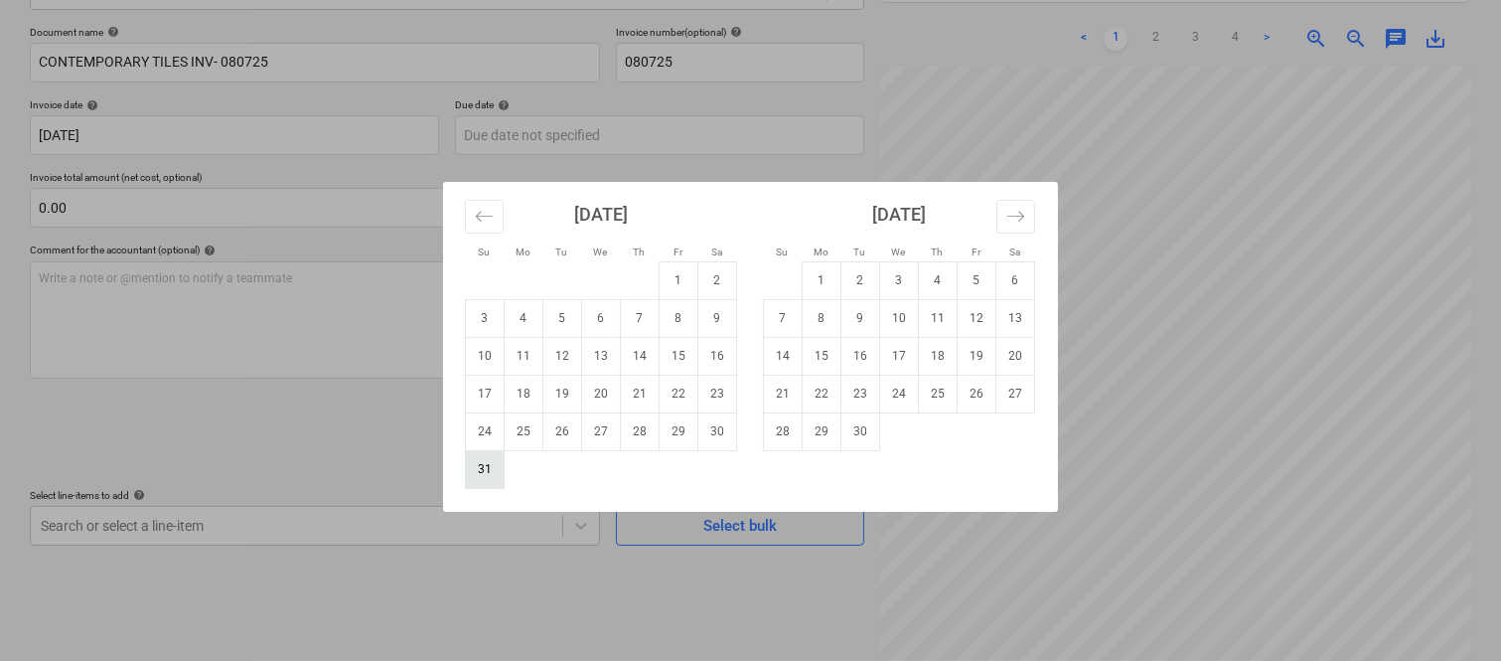
click at [488, 469] on td "31" at bounding box center [485, 469] width 39 height 38
type input "[DATE]"
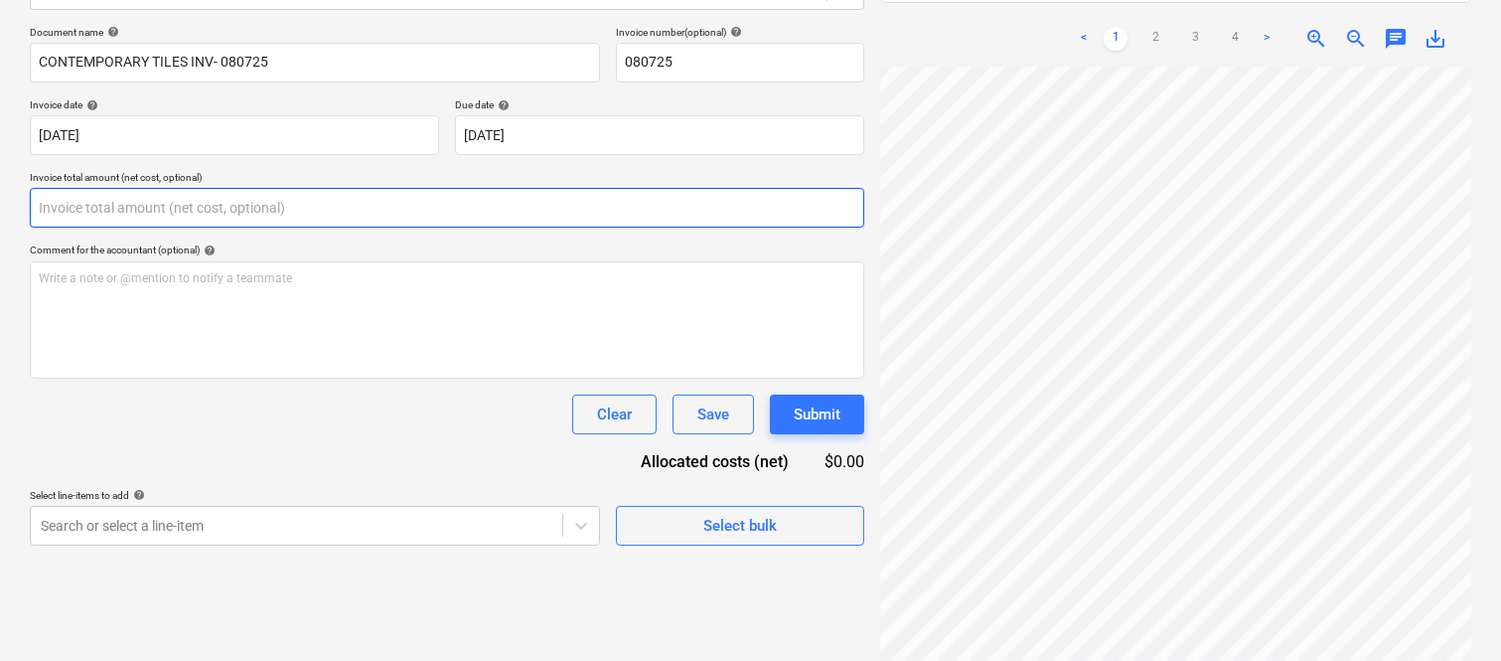
click at [293, 215] on input "text" at bounding box center [447, 208] width 834 height 40
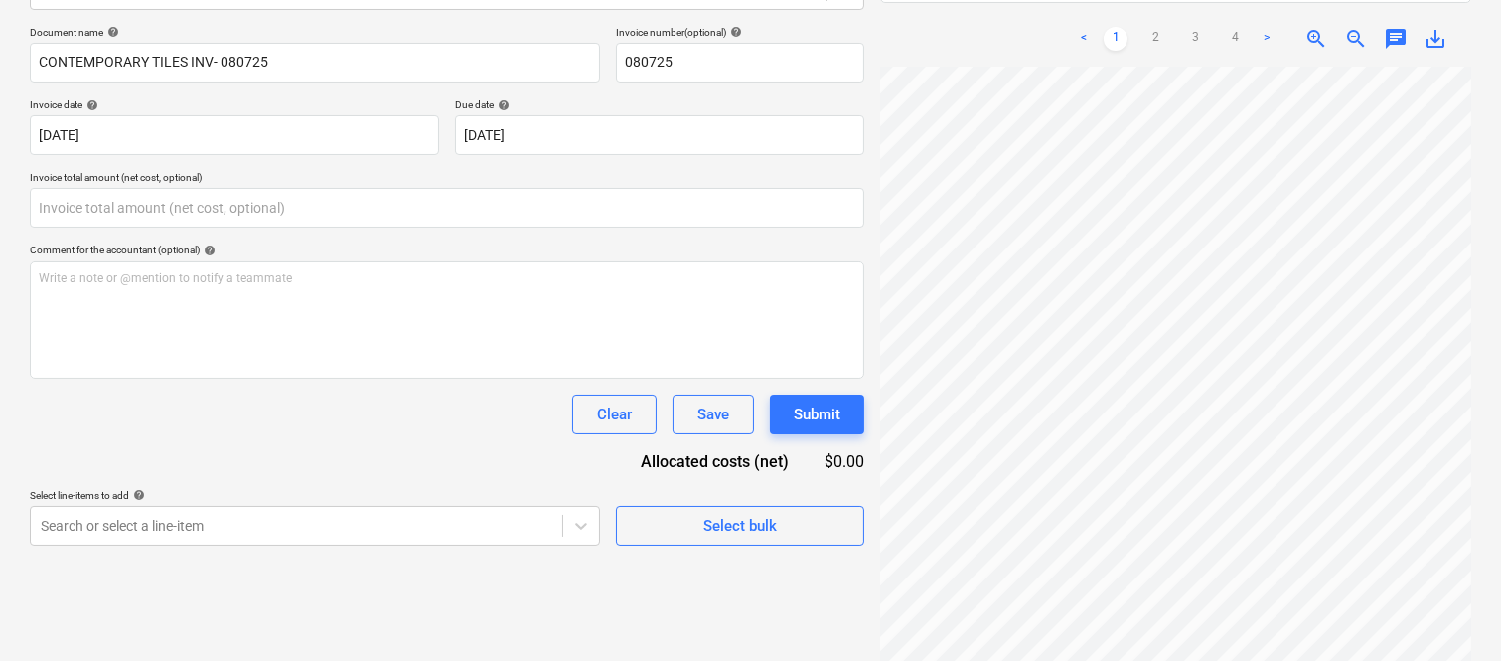
type input "0.00"
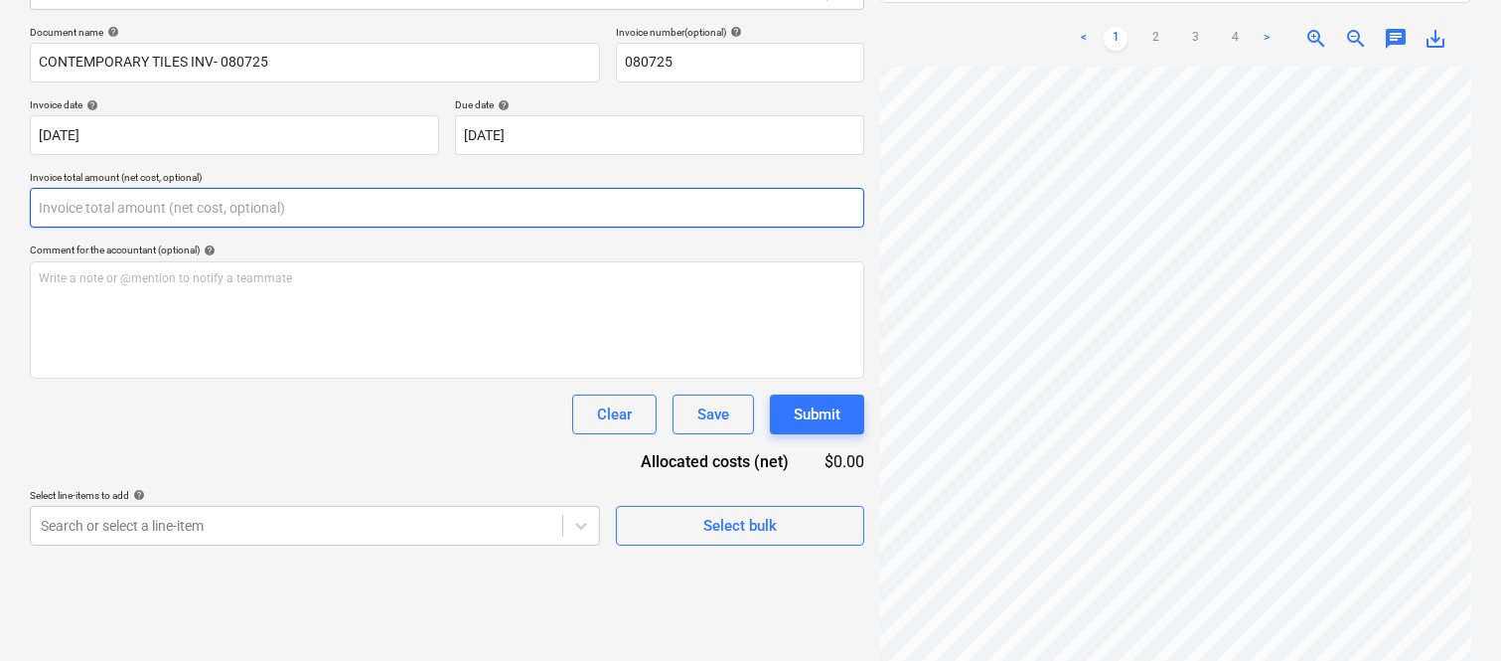
click at [206, 217] on input "text" at bounding box center [447, 208] width 834 height 40
paste input "35,734.75"
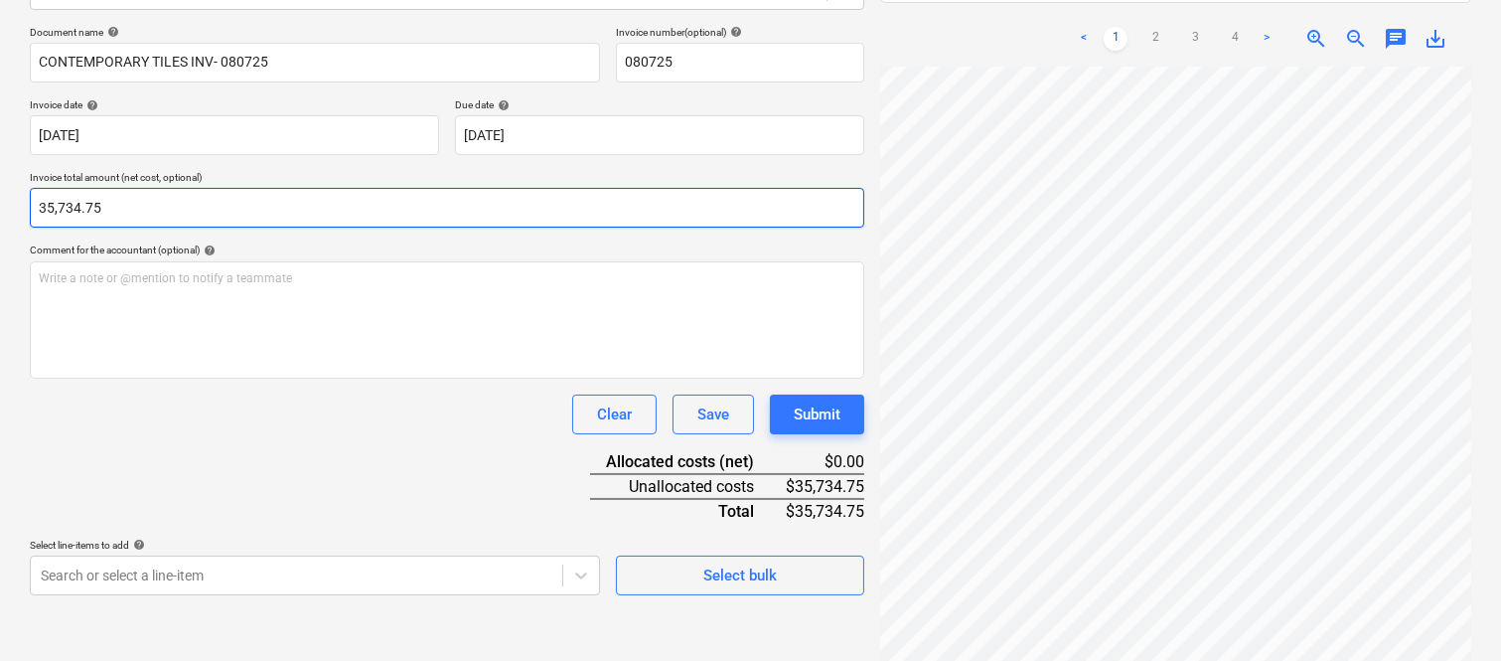
type input "35,734.75"
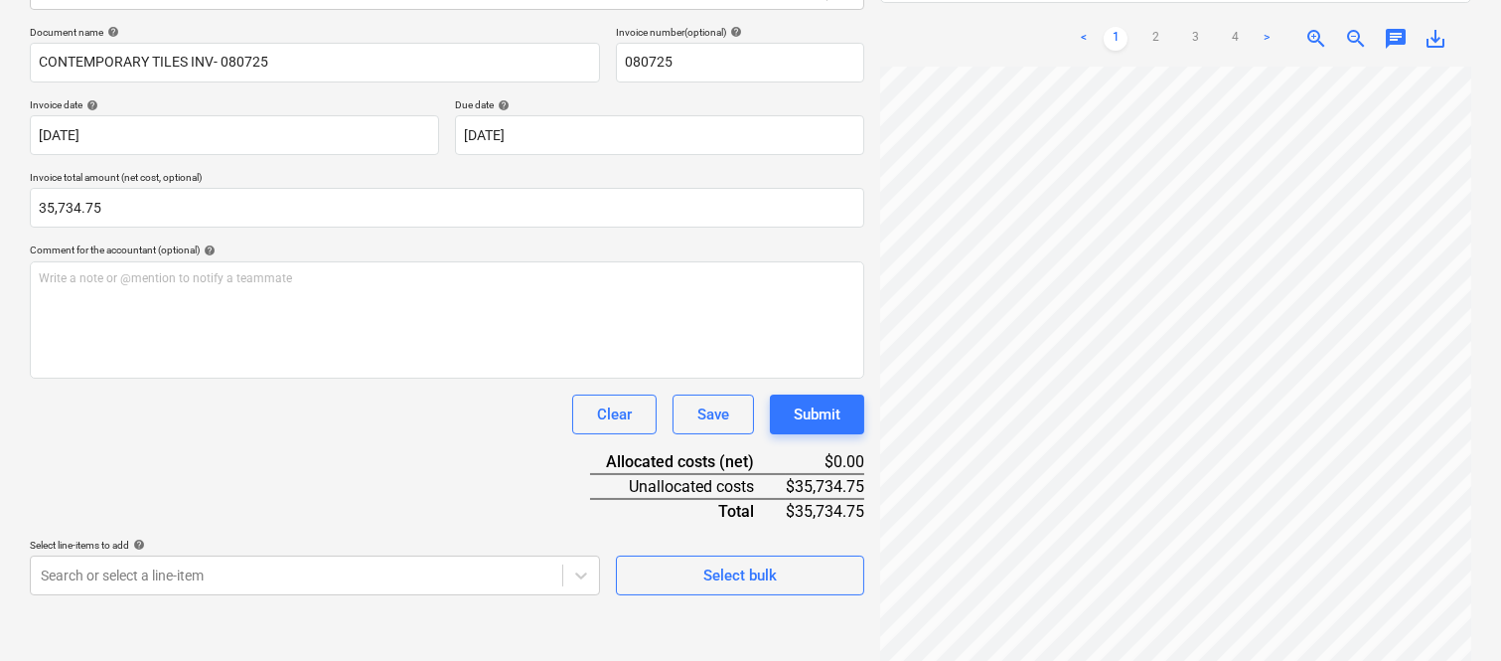
click at [90, 441] on div "Document name help CONTEMPORARY TILES INV- 080725 Invoice number (optional) hel…" at bounding box center [447, 310] width 834 height 569
click at [409, 377] on body "Sales Projects Contacts Company Inbox Approvals format_size keyboard_arrow_down…" at bounding box center [750, 47] width 1501 height 661
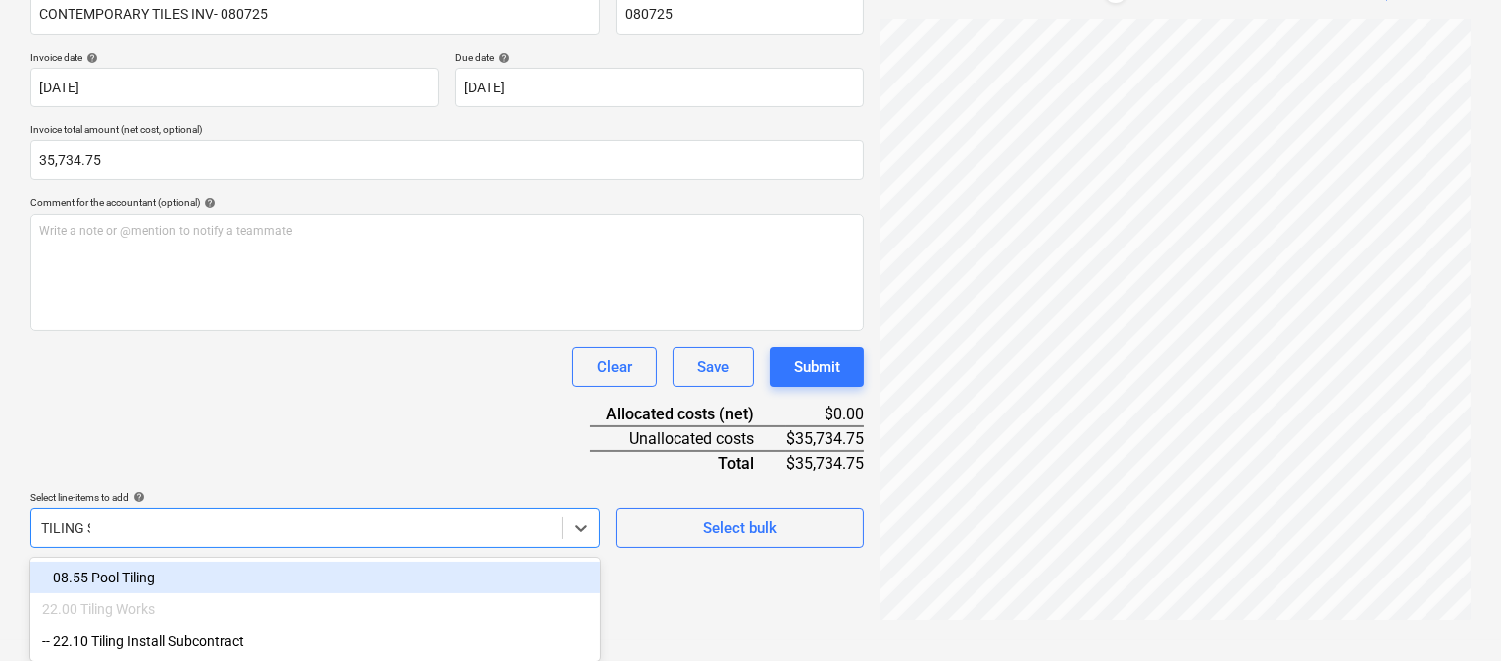
scroll to position [283, 0]
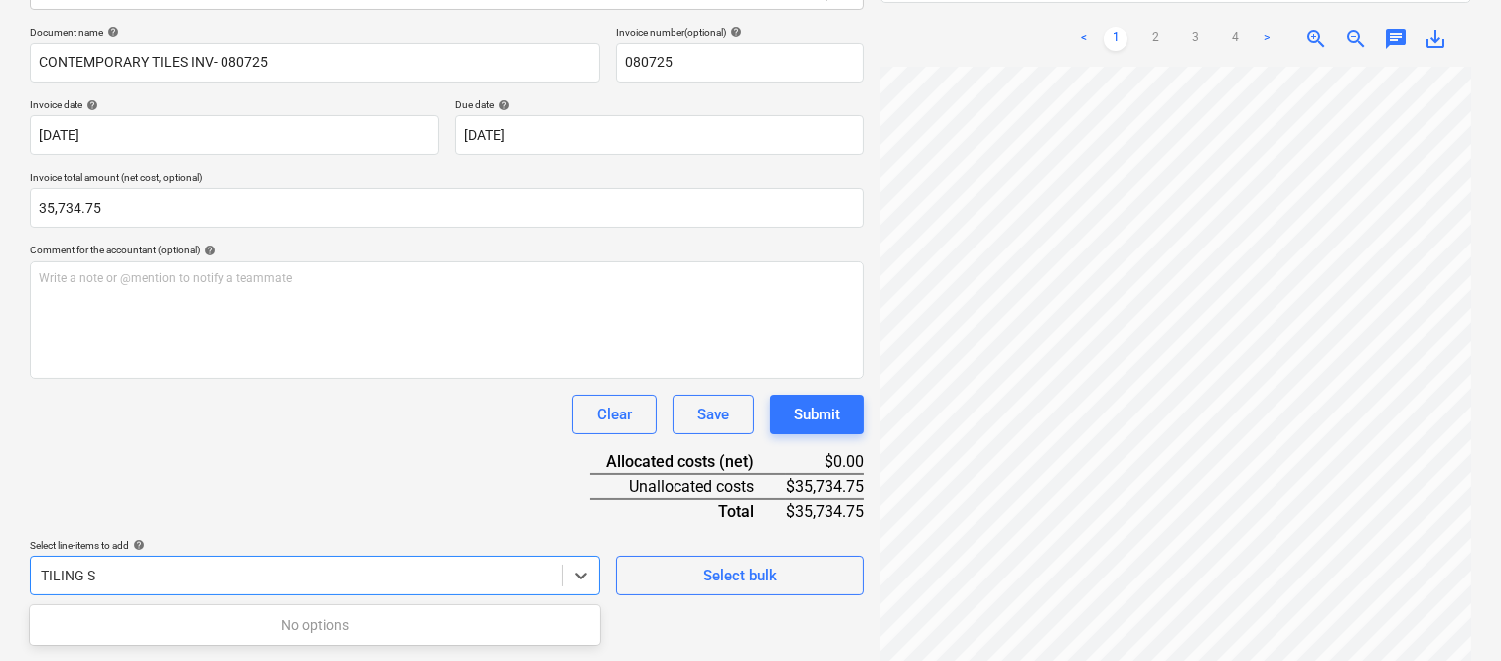
type input "TILING"
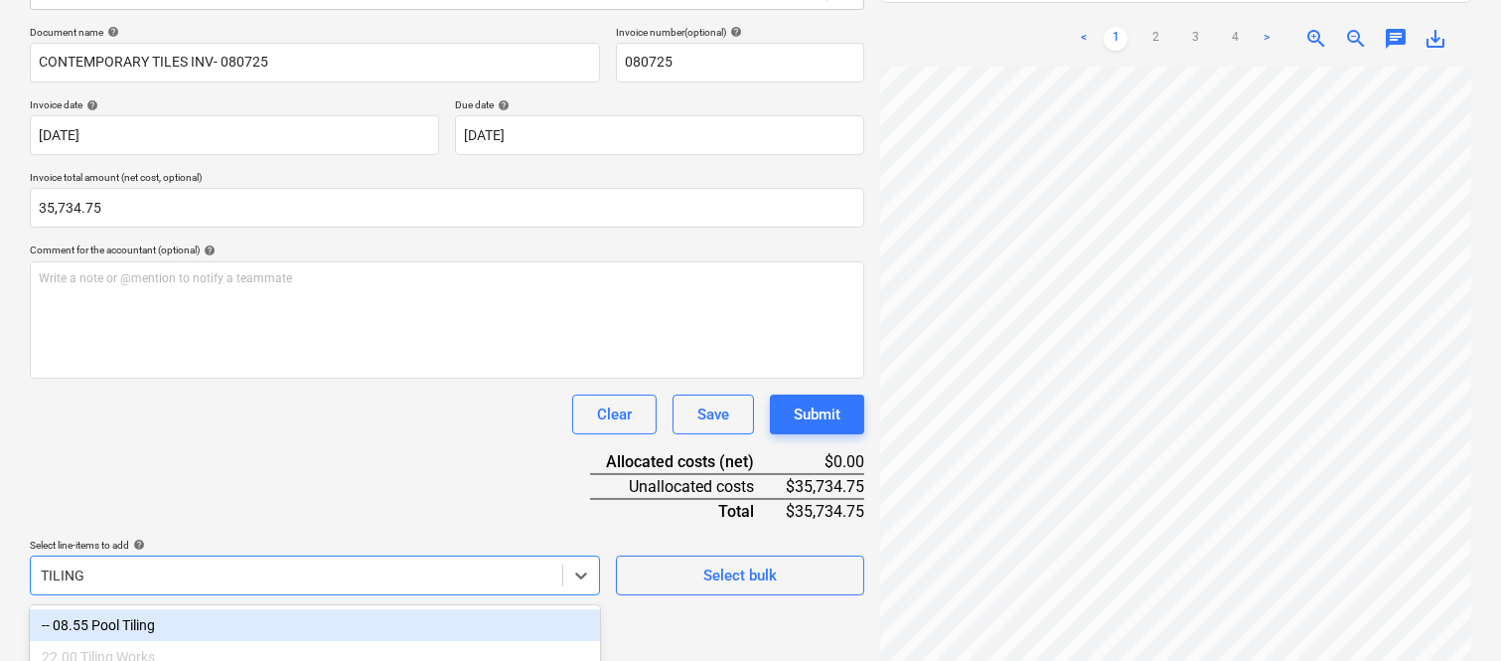
scroll to position [331, 0]
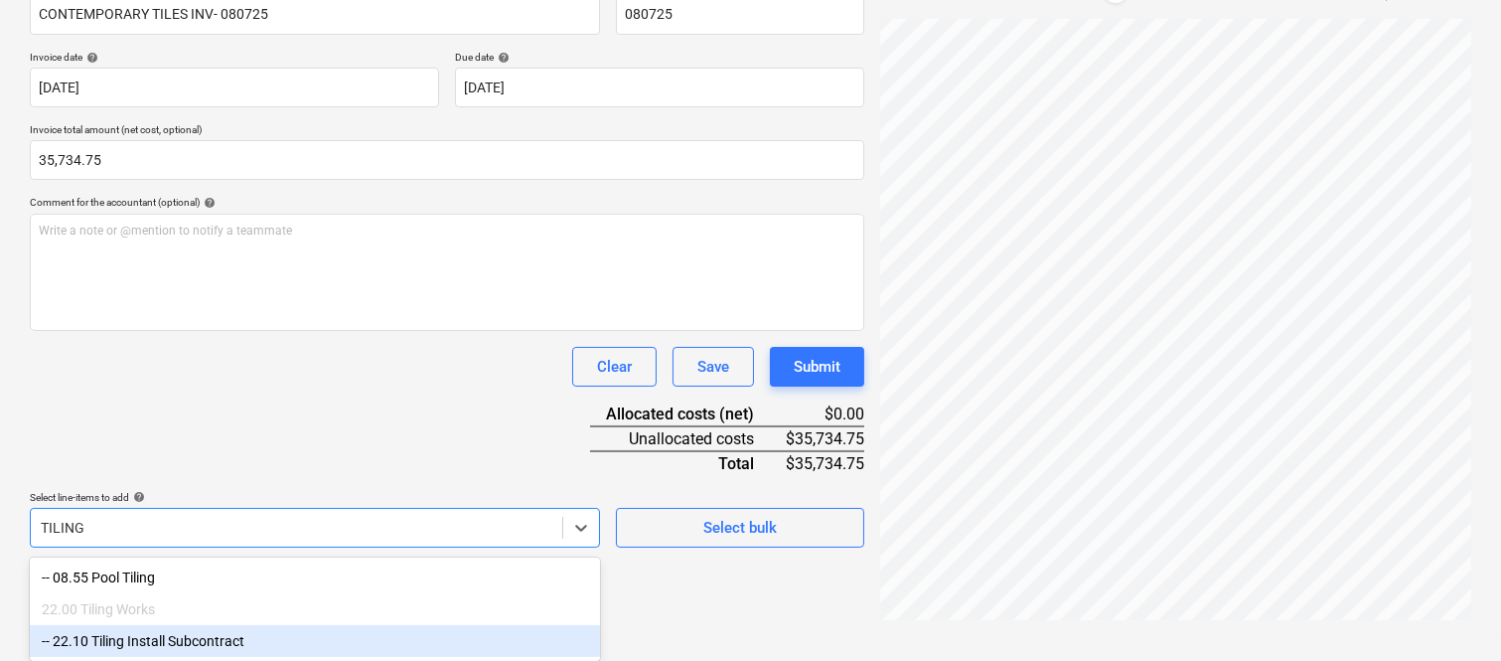
click at [192, 640] on div "-- 22.10 Tiling Install Subcontract" at bounding box center [315, 641] width 570 height 32
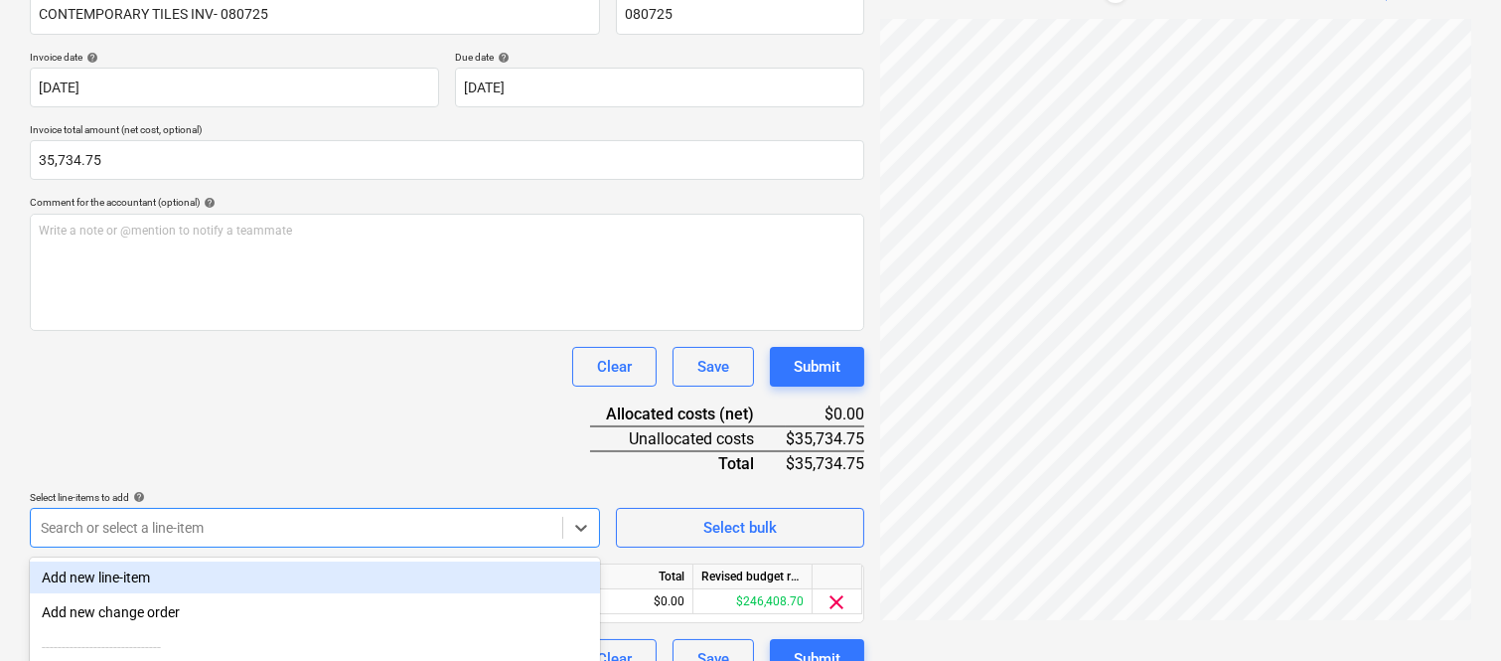
click at [221, 433] on div "Document name help CONTEMPORARY TILES INV- 080725 Invoice number (optional) hel…" at bounding box center [447, 328] width 834 height 700
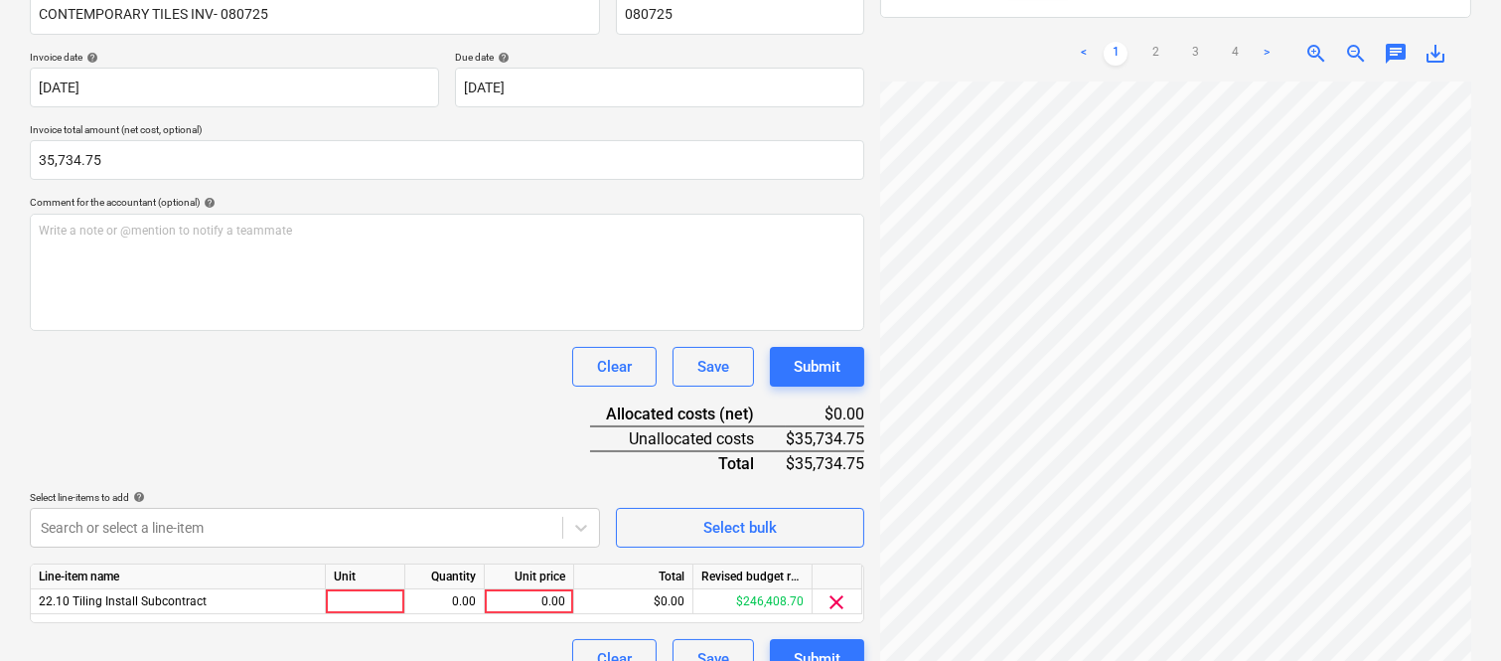
scroll to position [365, 0]
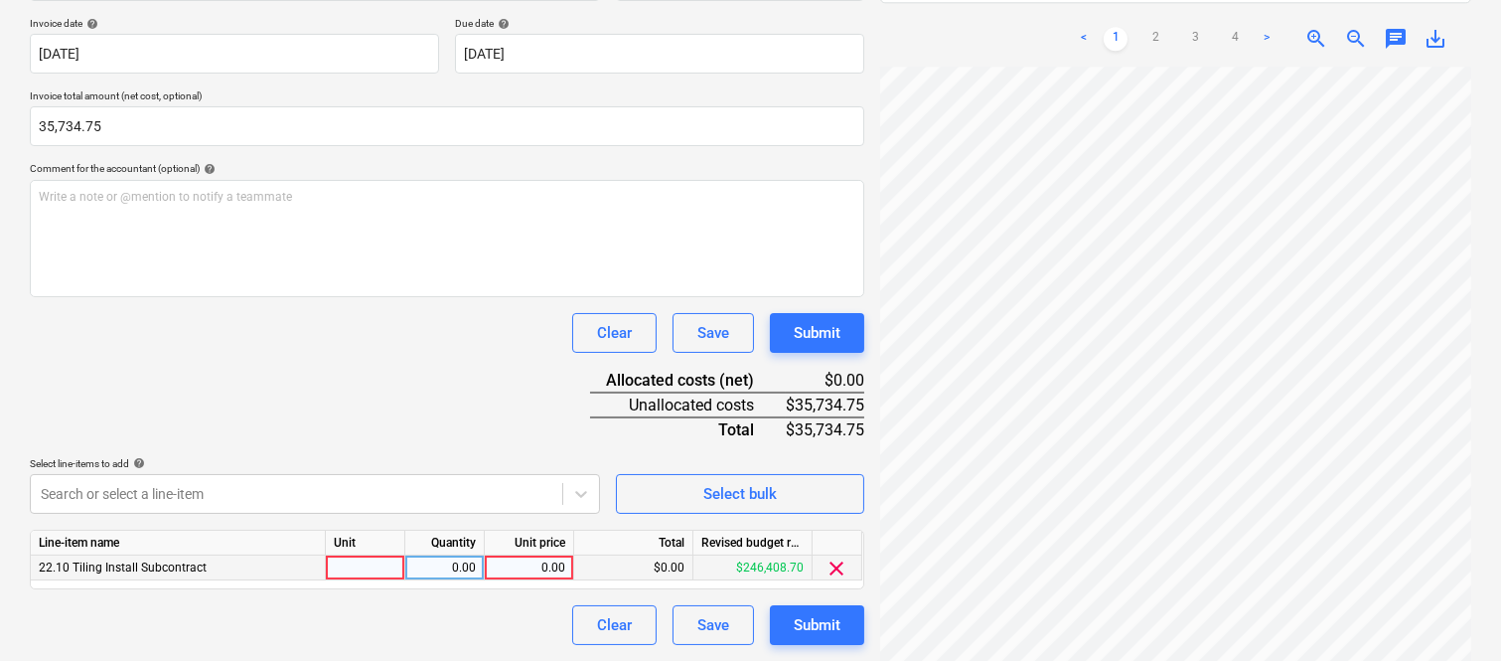
click at [379, 570] on div at bounding box center [365, 567] width 79 height 25
type input "INVOICE"
click at [455, 571] on div "0.00" at bounding box center [444, 567] width 63 height 25
type input "1"
click at [512, 569] on div "0.00" at bounding box center [529, 567] width 73 height 25
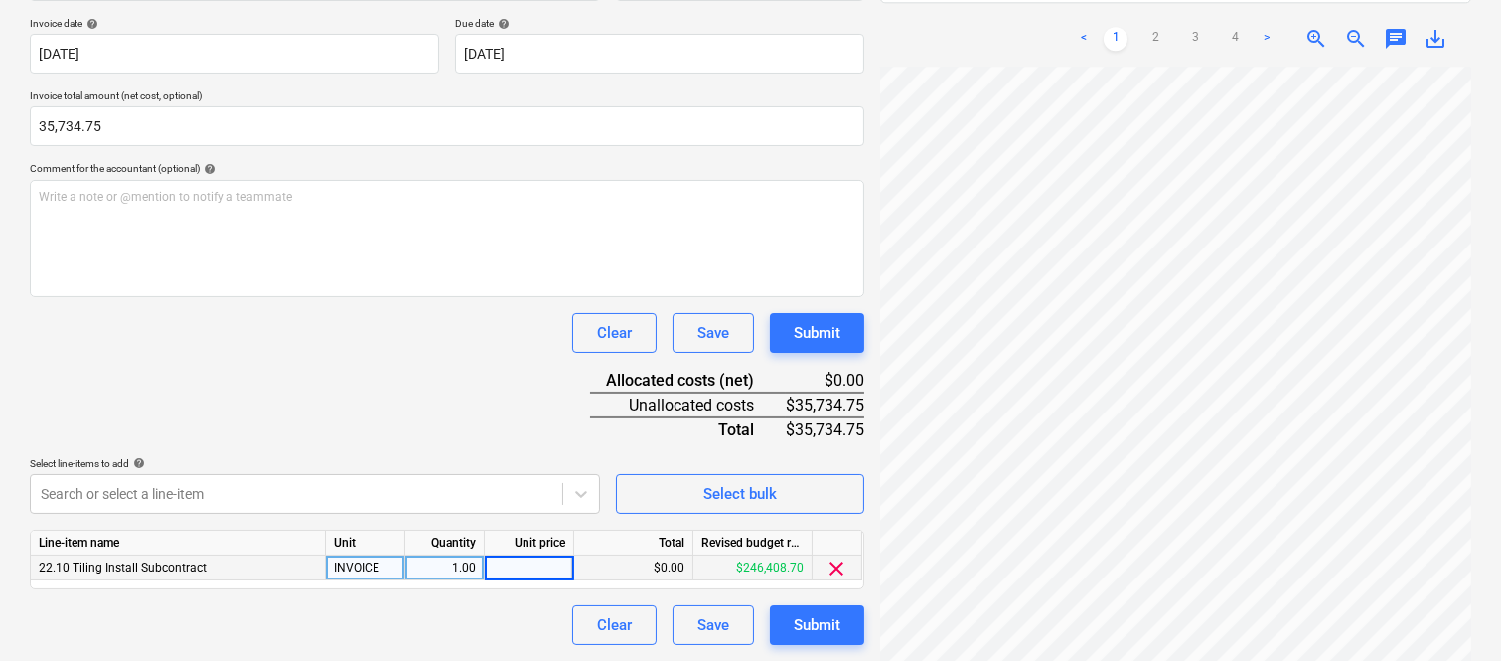
type input "35,734.75"
click at [415, 611] on div "Clear Save Submit" at bounding box center [447, 625] width 834 height 40
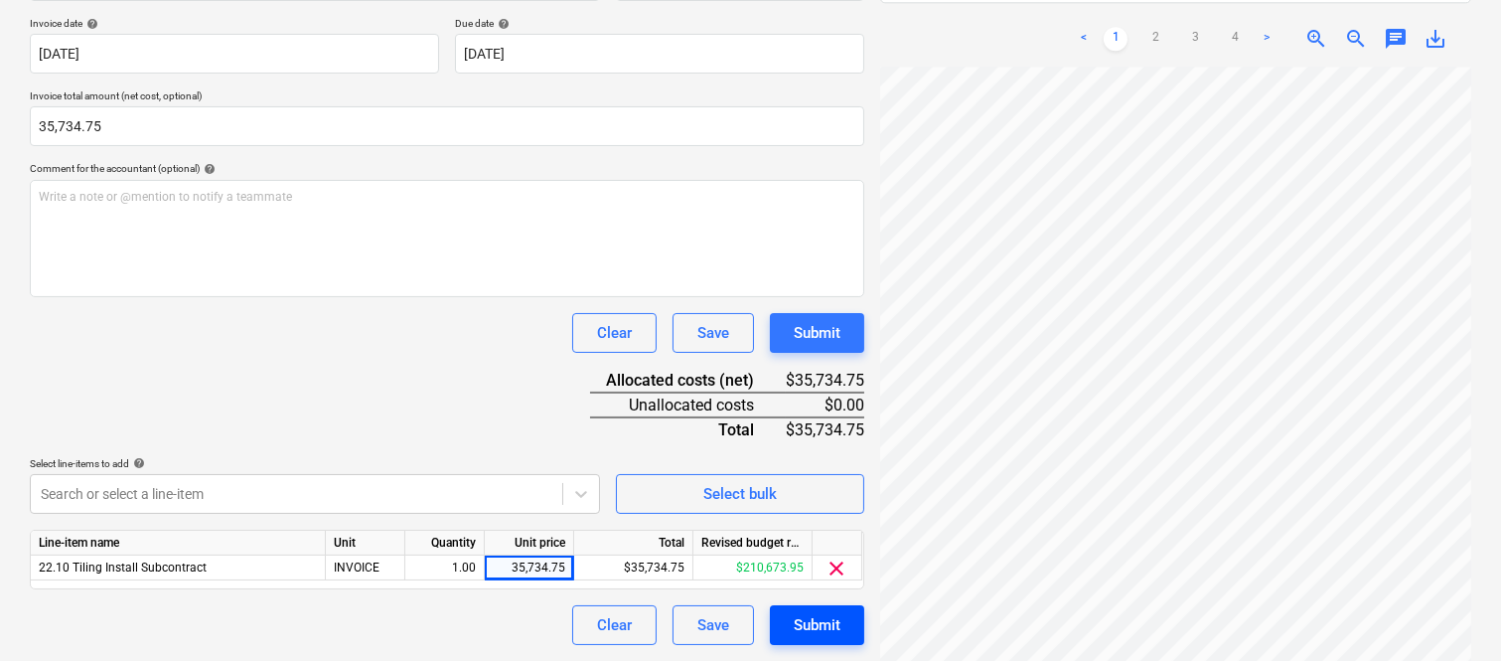
click at [801, 629] on div "Submit" at bounding box center [817, 625] width 47 height 26
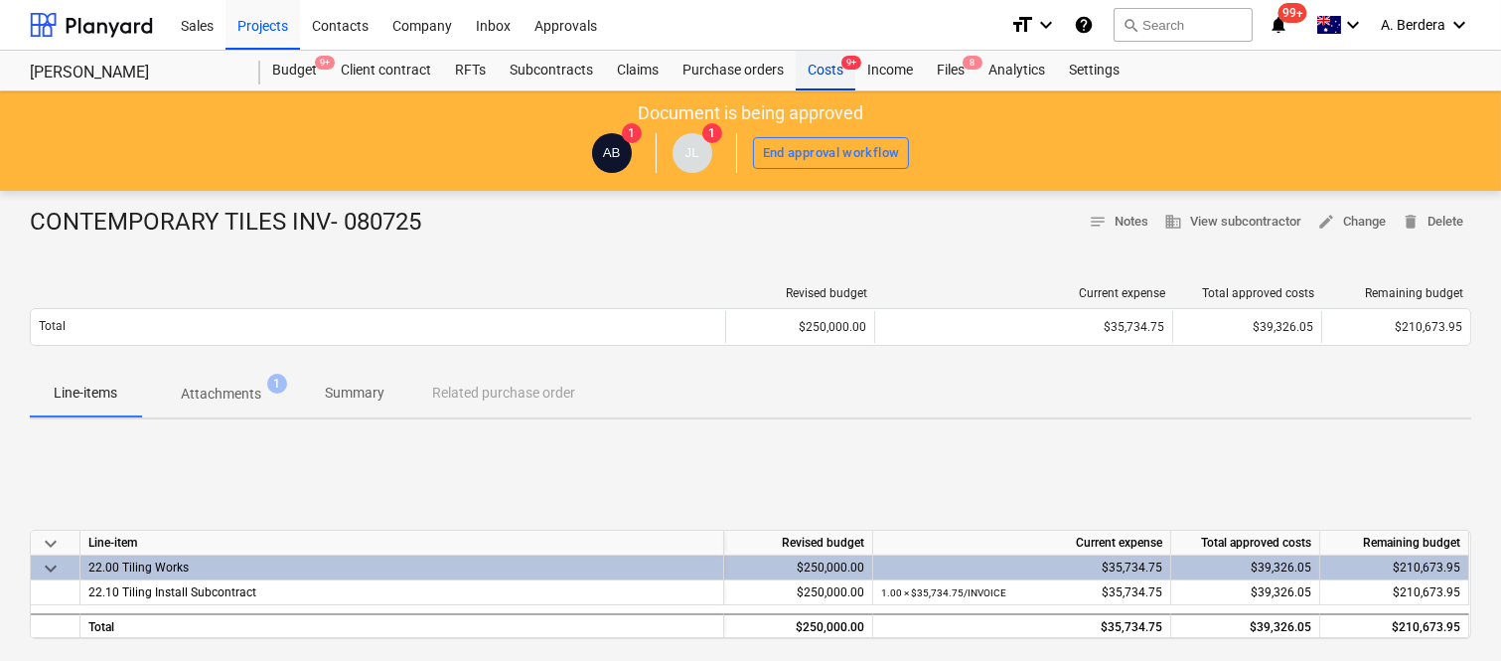
click at [829, 71] on div "Costs 9+" at bounding box center [826, 71] width 60 height 40
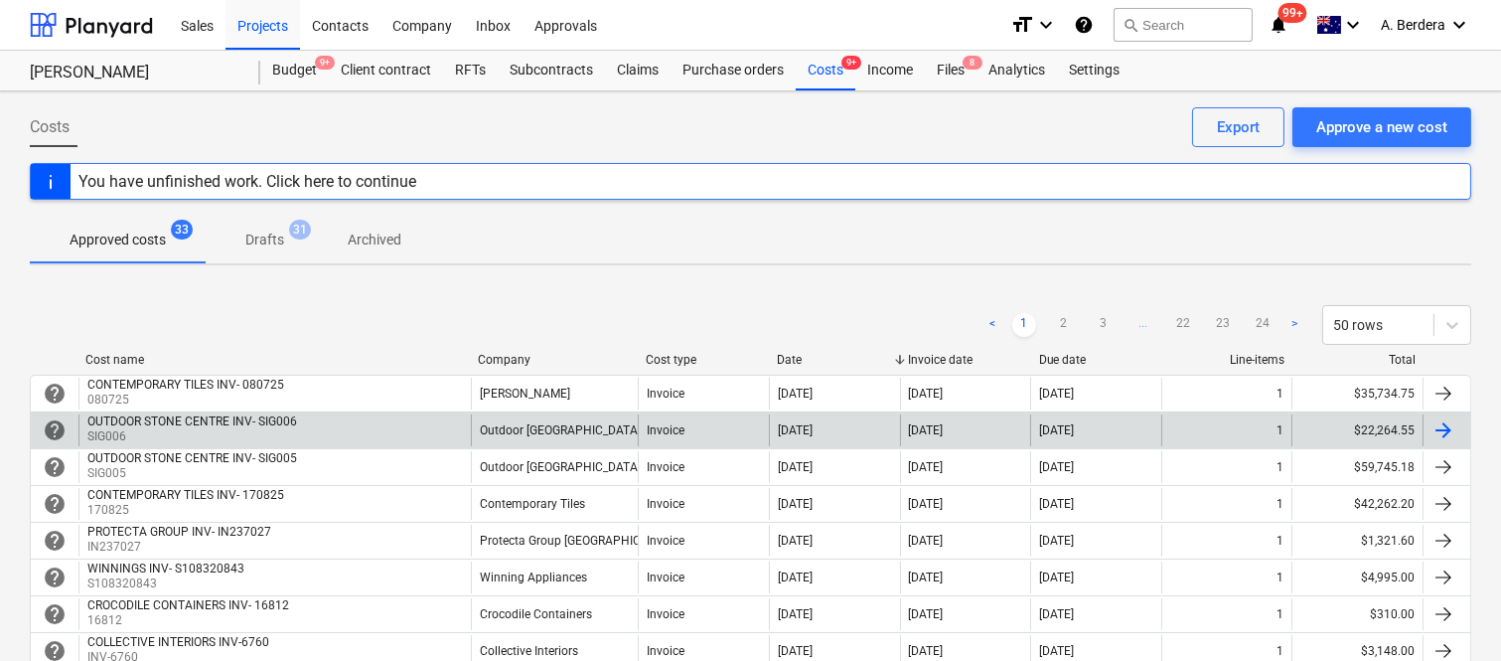
click at [451, 424] on div "OUTDOOR STONE CENTRE INV- SIG006 SIG006" at bounding box center [274, 430] width 392 height 32
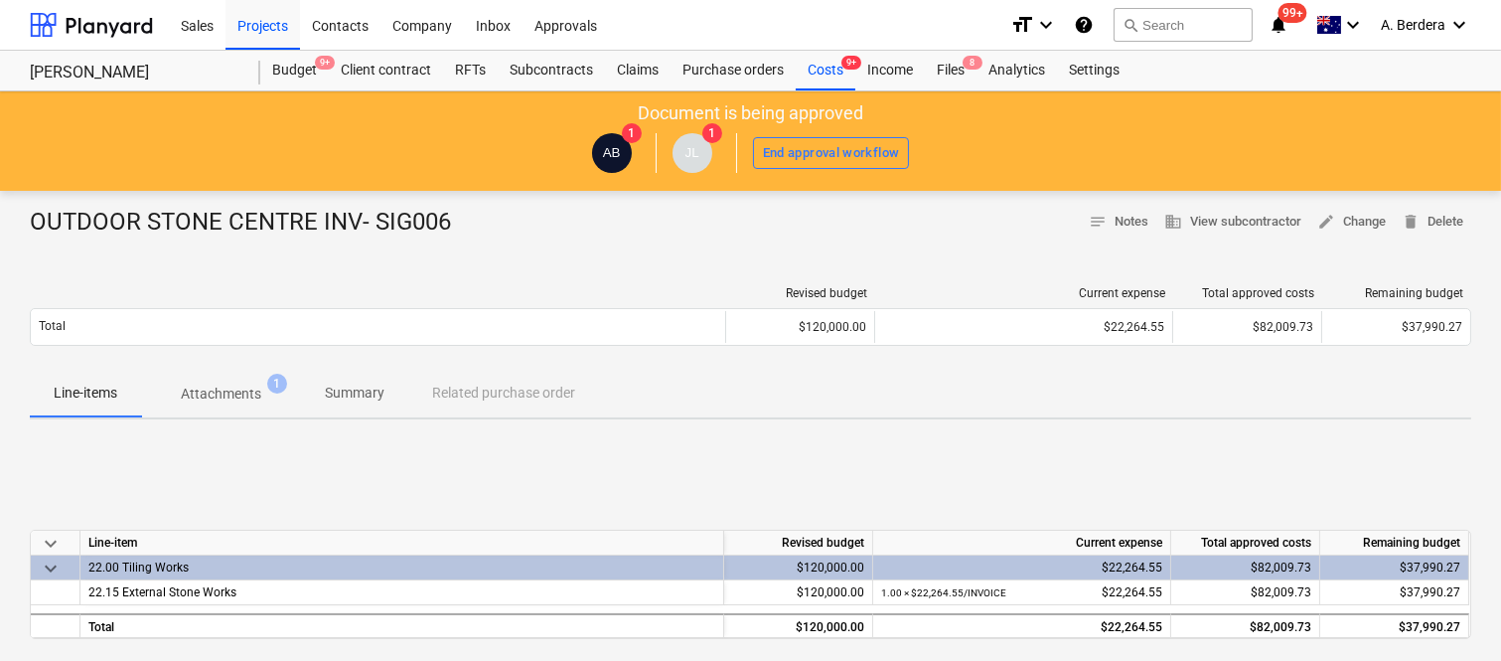
click at [361, 397] on p "Summary" at bounding box center [355, 392] width 60 height 21
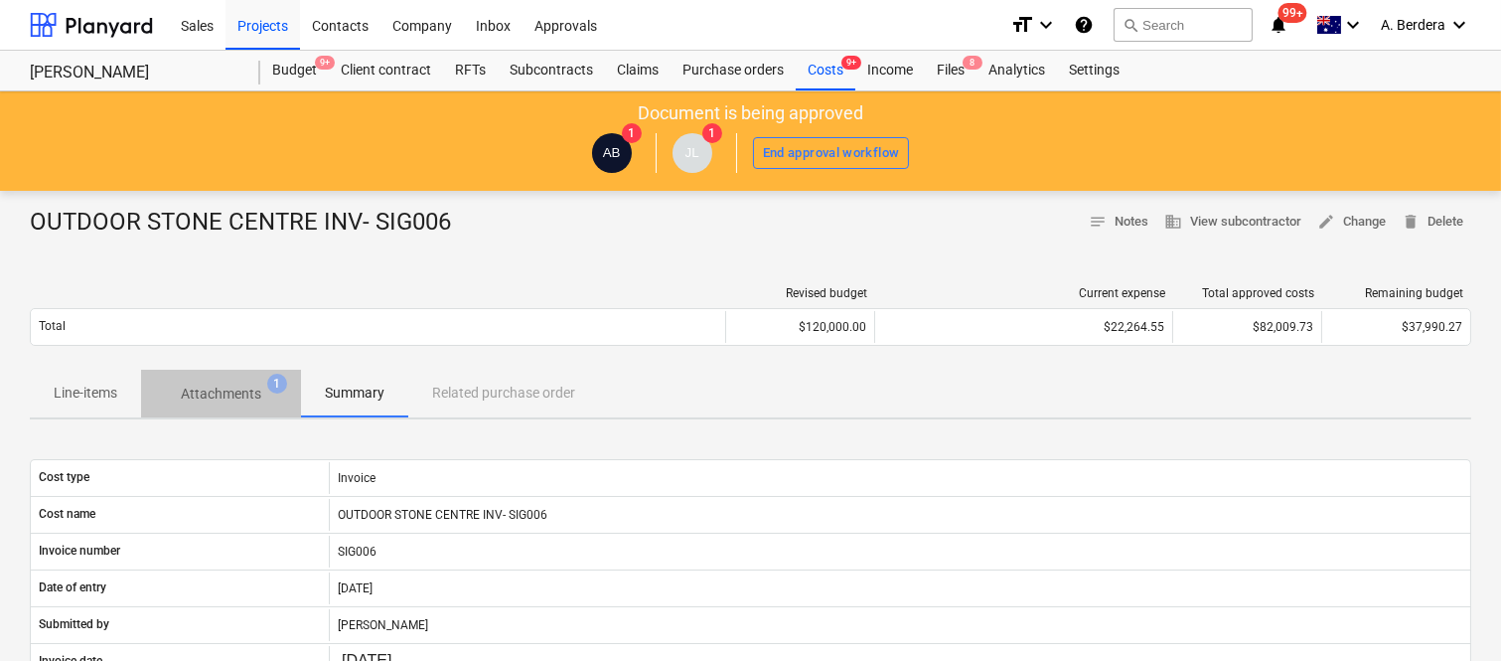
click at [203, 397] on p "Attachments" at bounding box center [221, 393] width 80 height 21
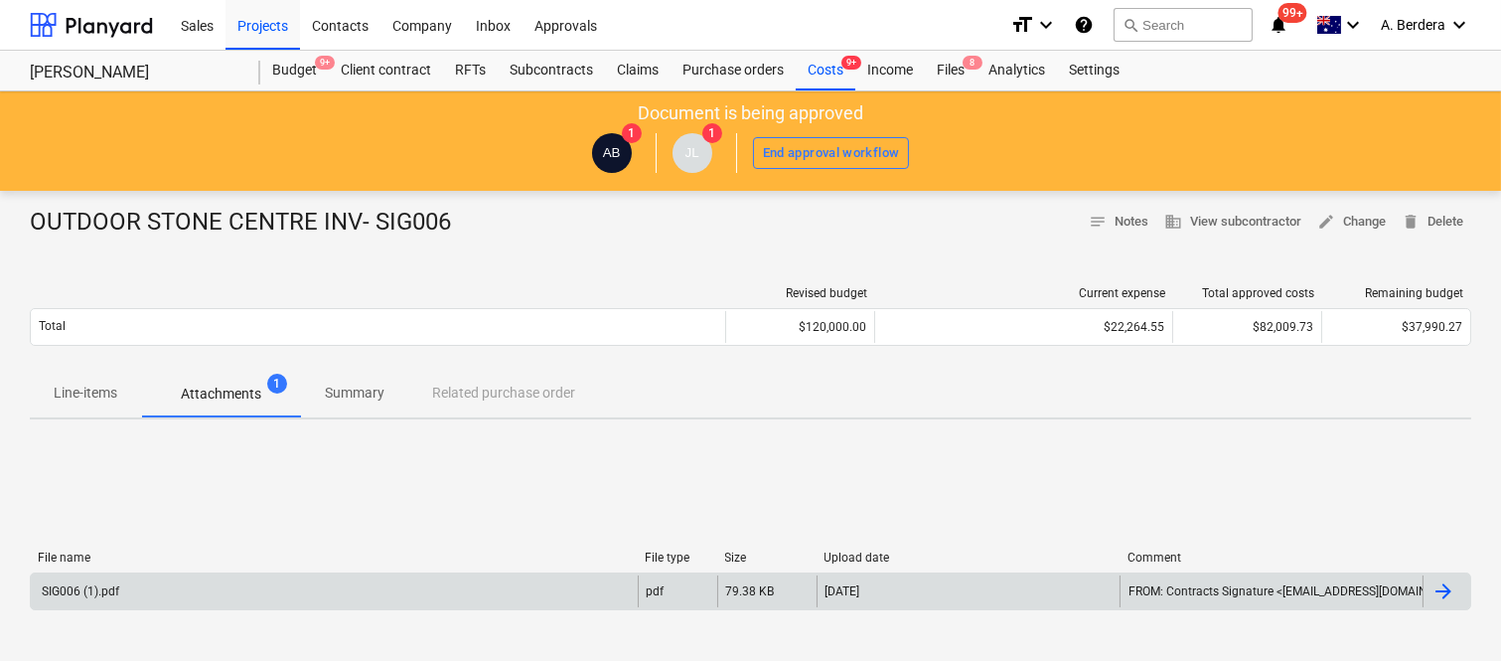
click at [235, 580] on div "SIG006 (1).pdf" at bounding box center [334, 591] width 607 height 32
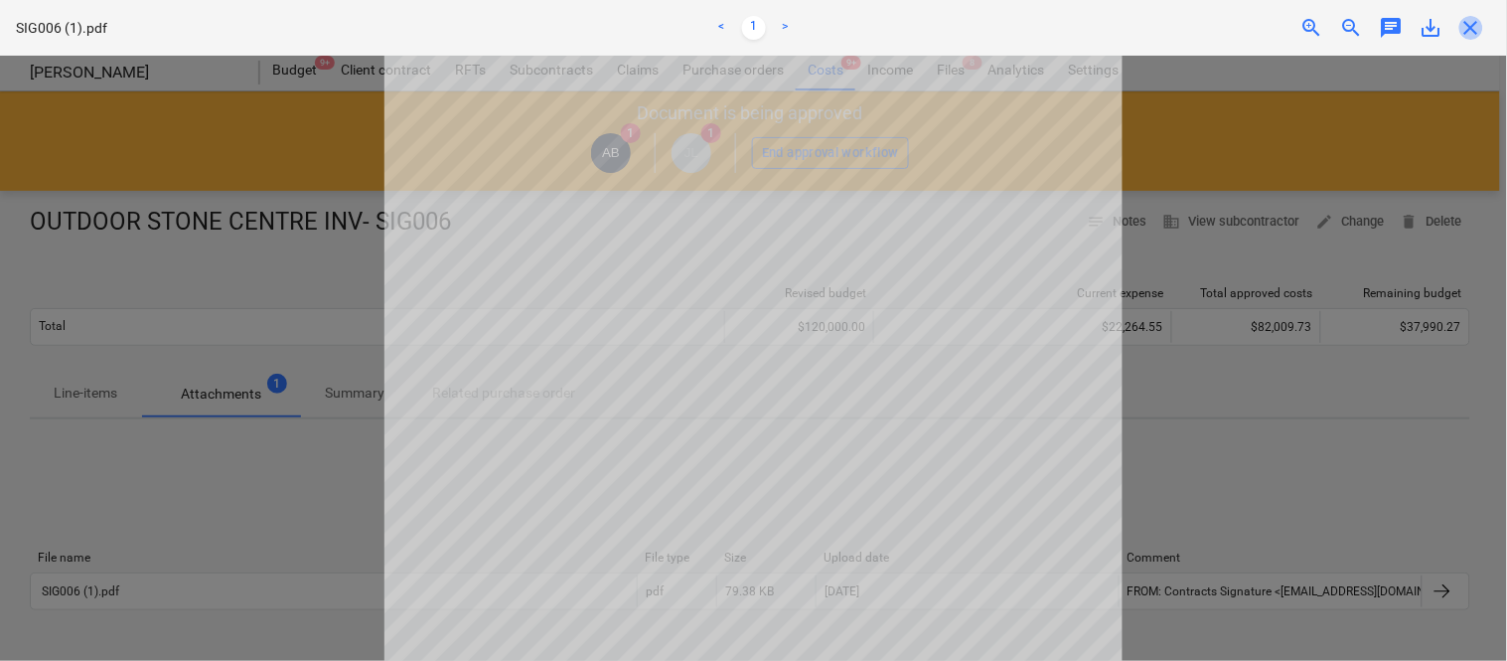
click at [1471, 25] on span "close" at bounding box center [1471, 28] width 24 height 24
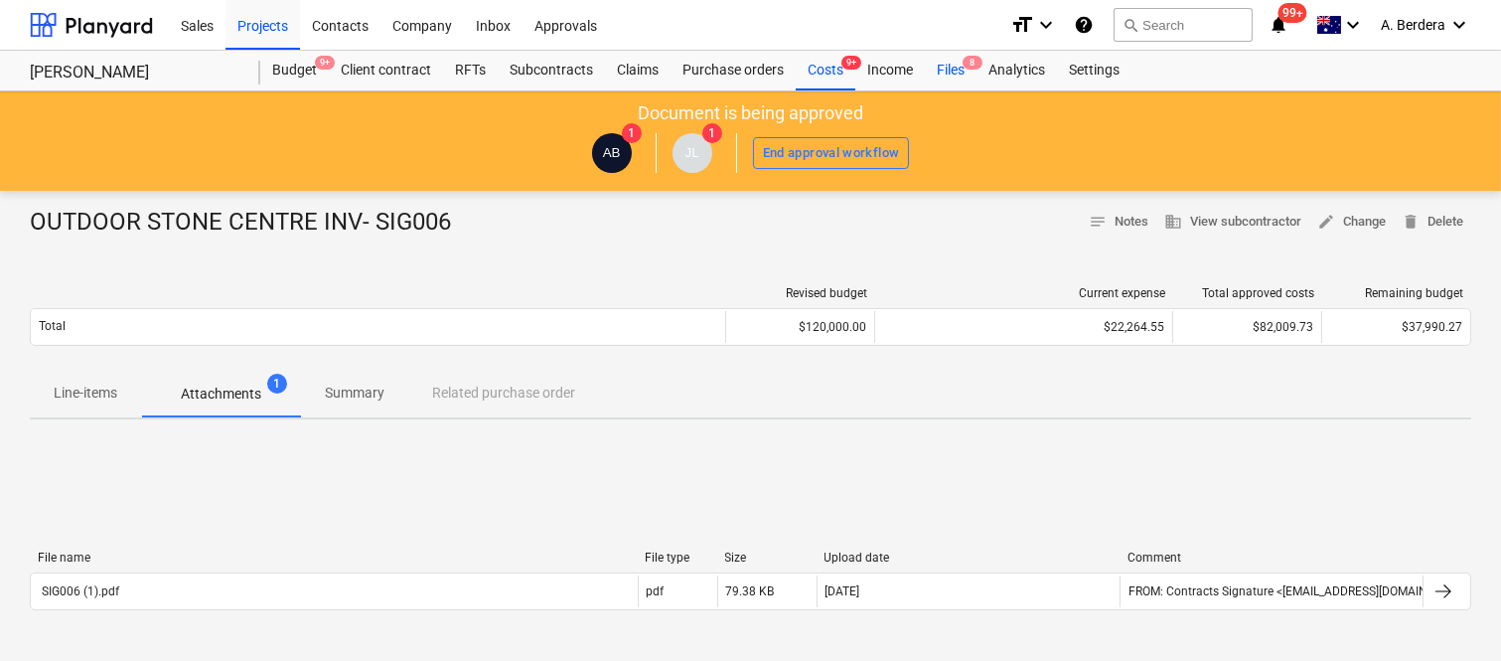
click at [950, 75] on div "Files 8" at bounding box center [951, 71] width 52 height 40
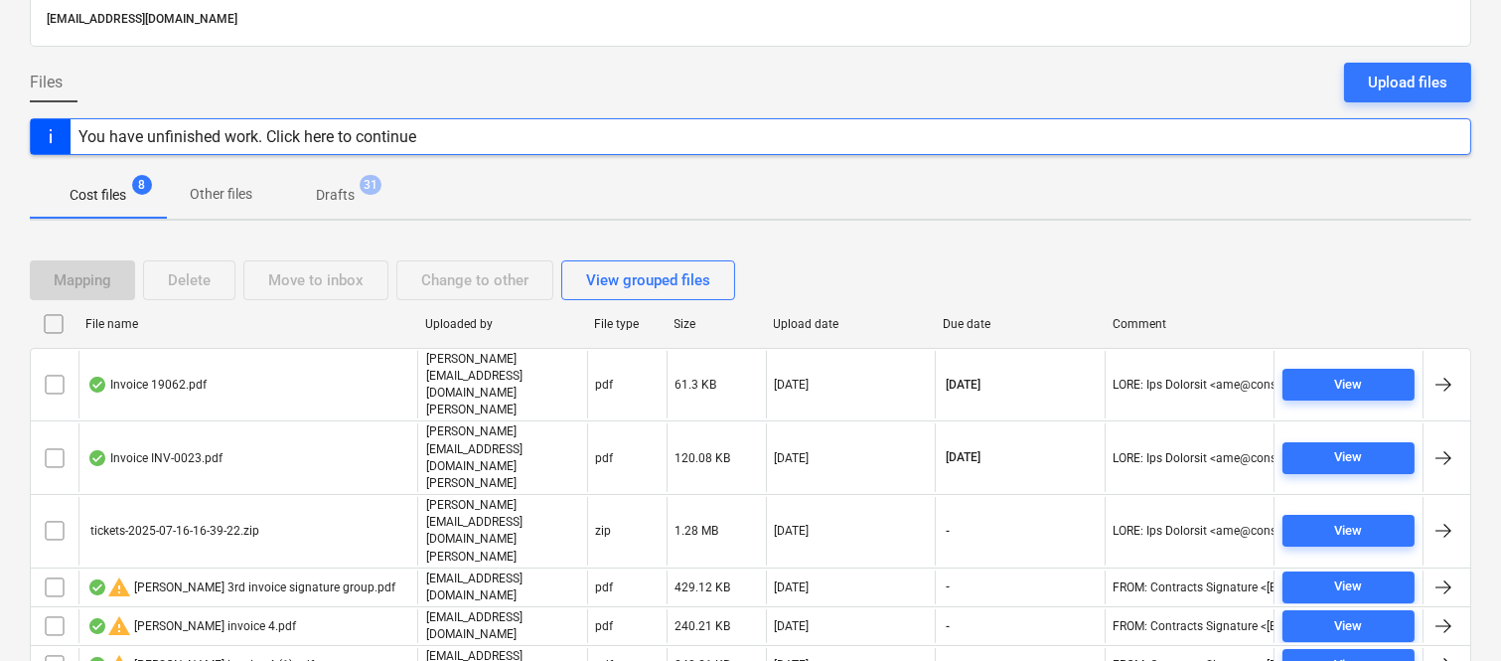
scroll to position [190, 0]
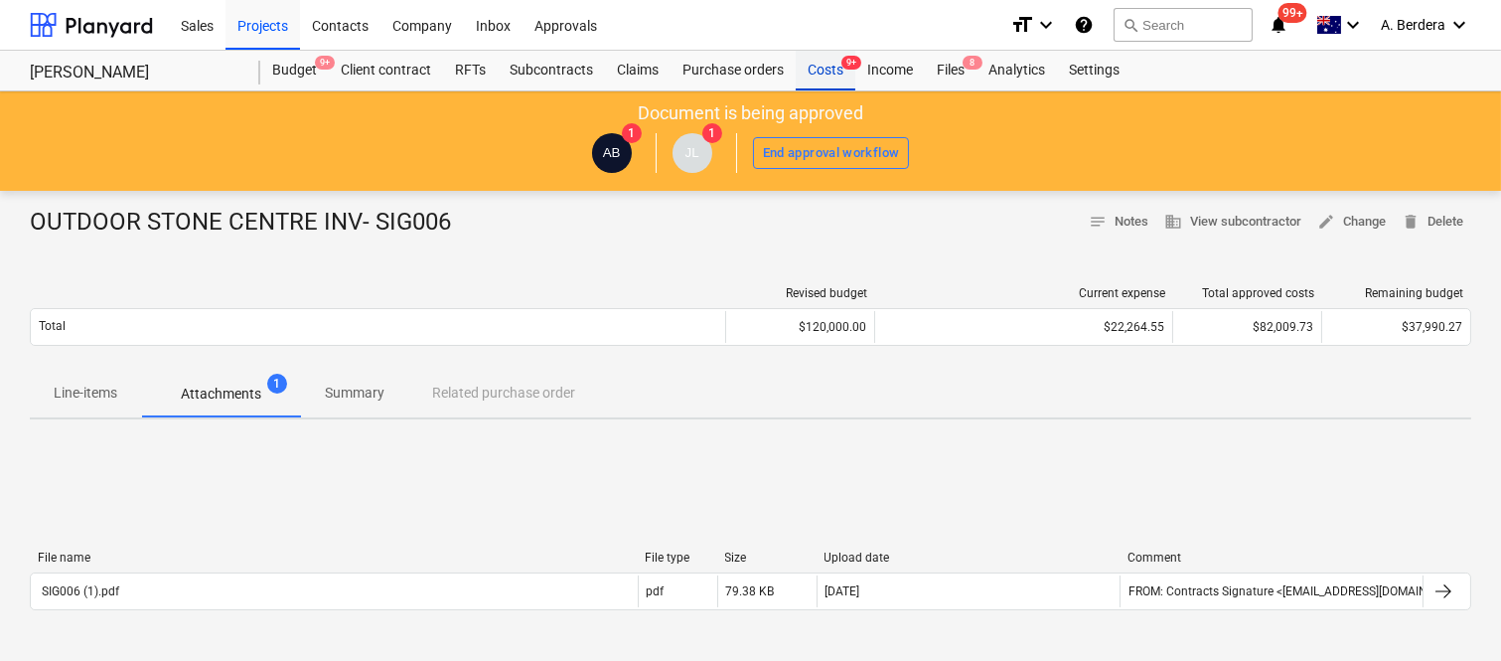
click at [825, 71] on div "Costs 9+" at bounding box center [826, 71] width 60 height 40
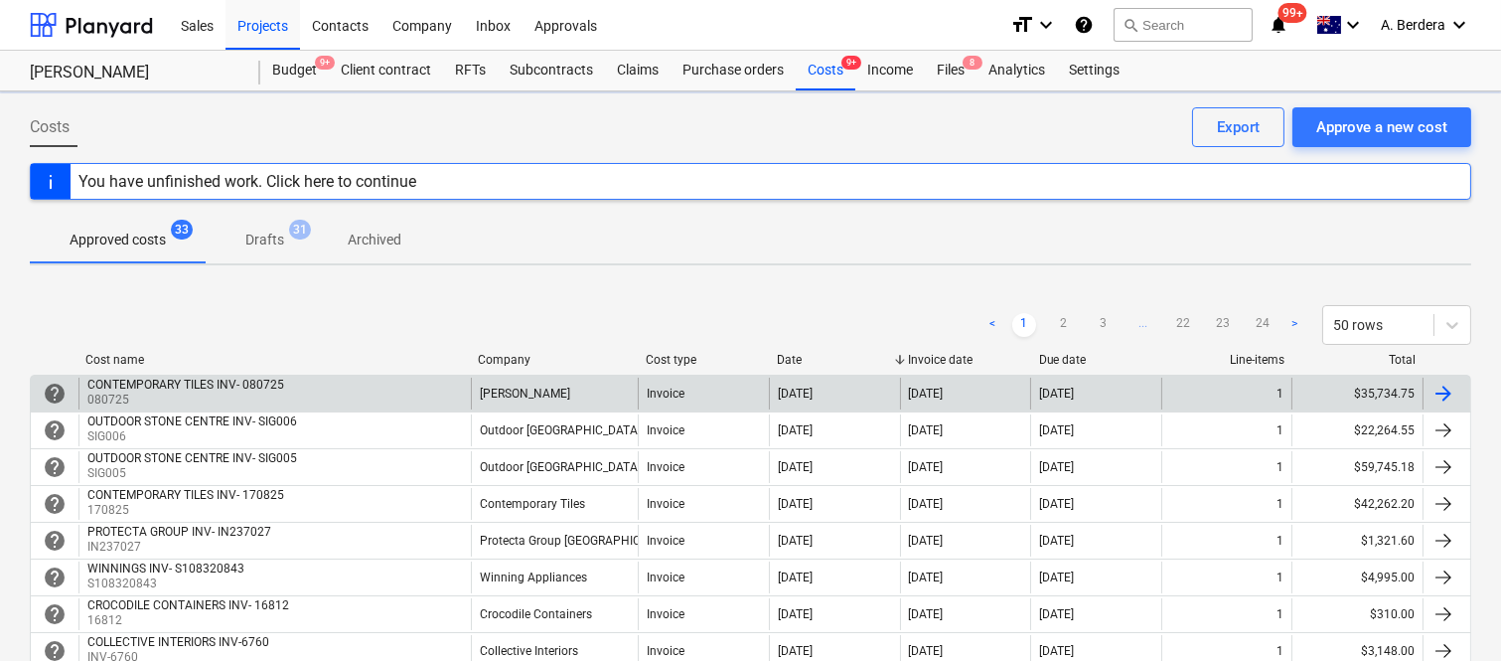
click at [430, 388] on div "CONTEMPORARY TILES INV- 080725 080725" at bounding box center [274, 393] width 392 height 32
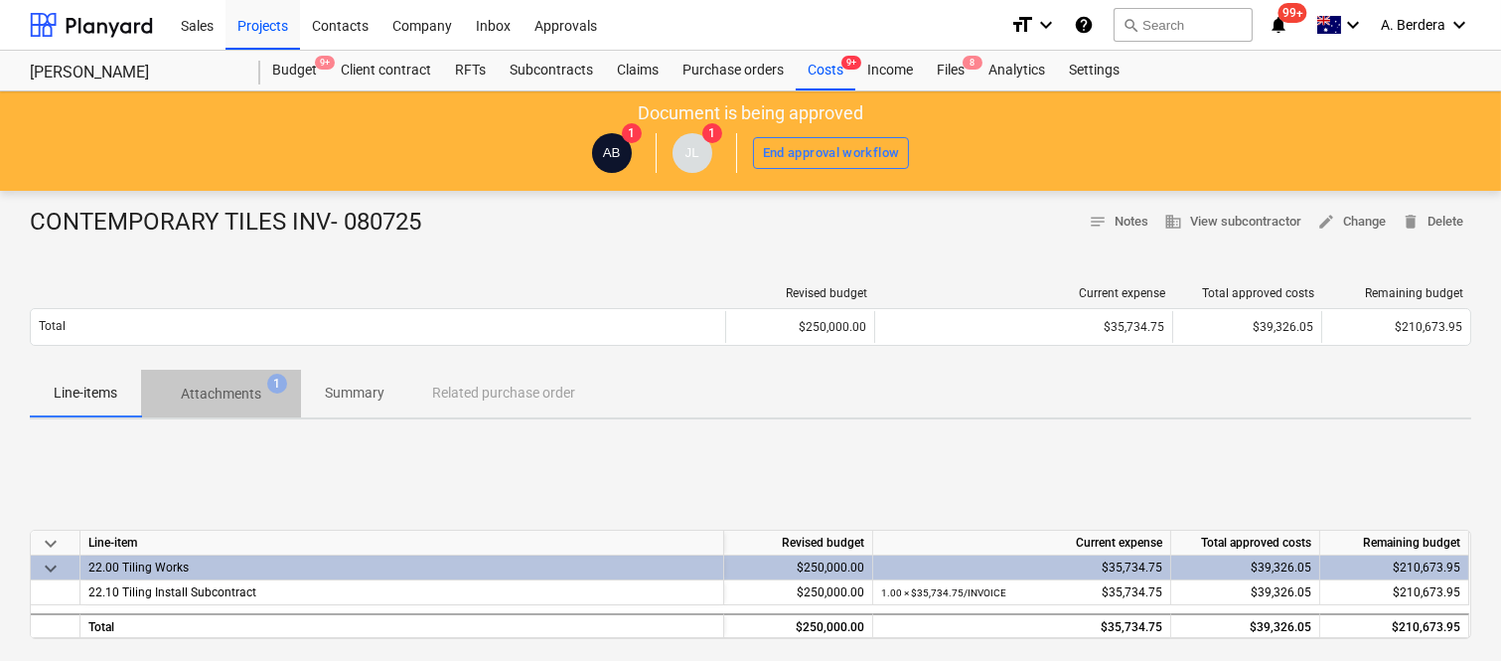
click at [243, 393] on p "Attachments" at bounding box center [221, 393] width 80 height 21
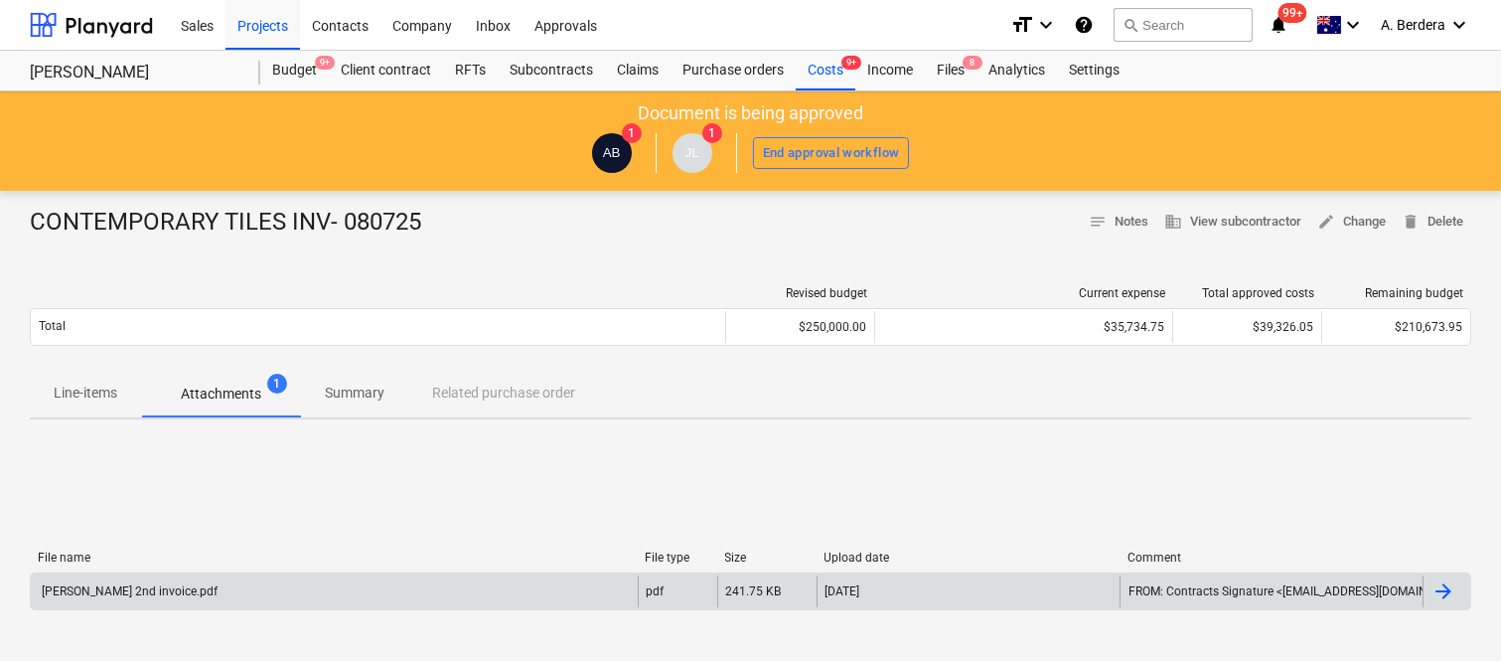
click at [316, 584] on div "Della Rosa 2nd invoice.pdf" at bounding box center [334, 591] width 607 height 32
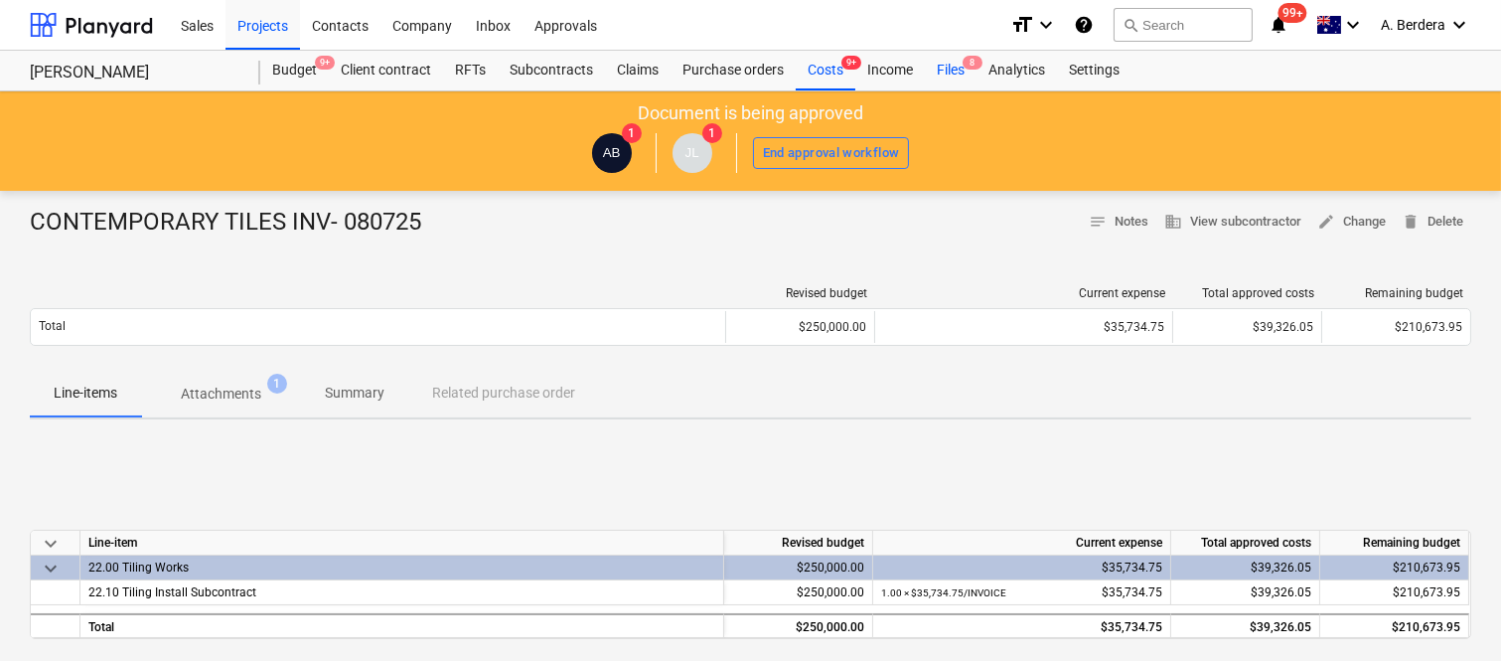
click at [956, 71] on div "Files 8" at bounding box center [951, 71] width 52 height 40
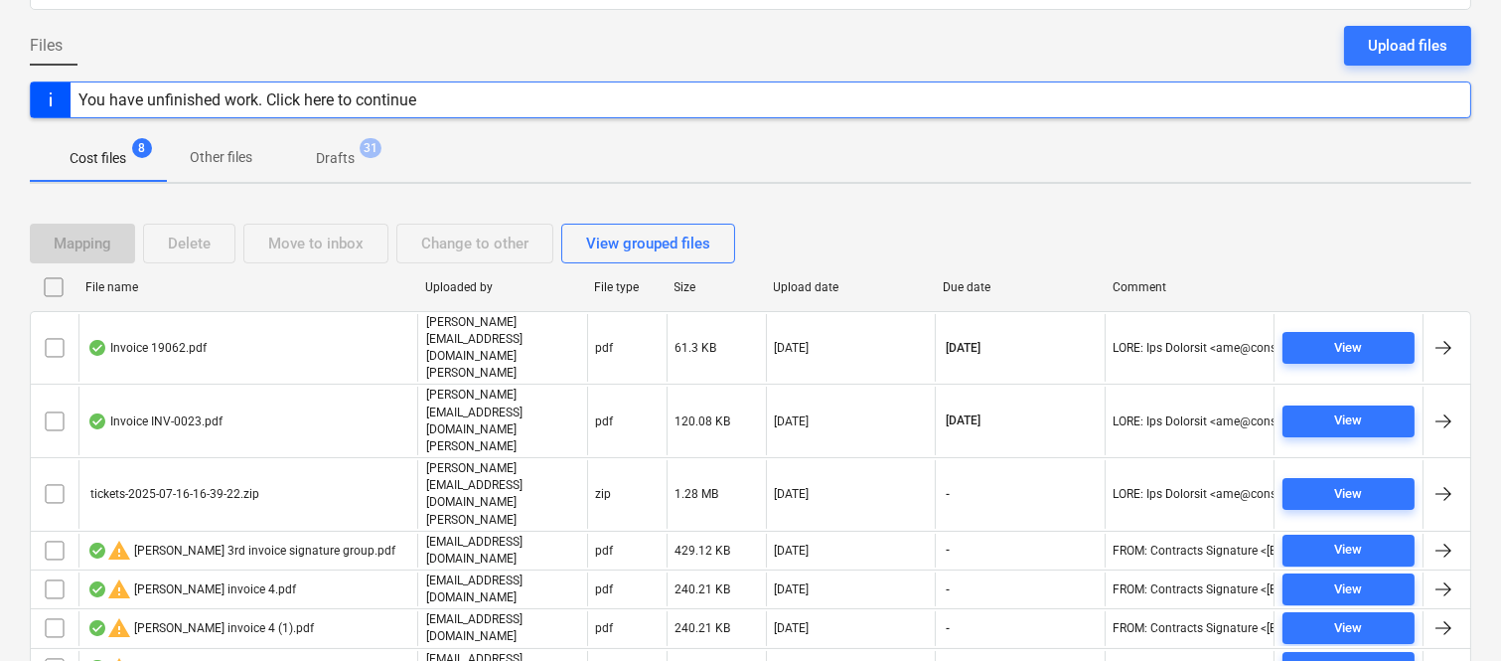
scroll to position [190, 0]
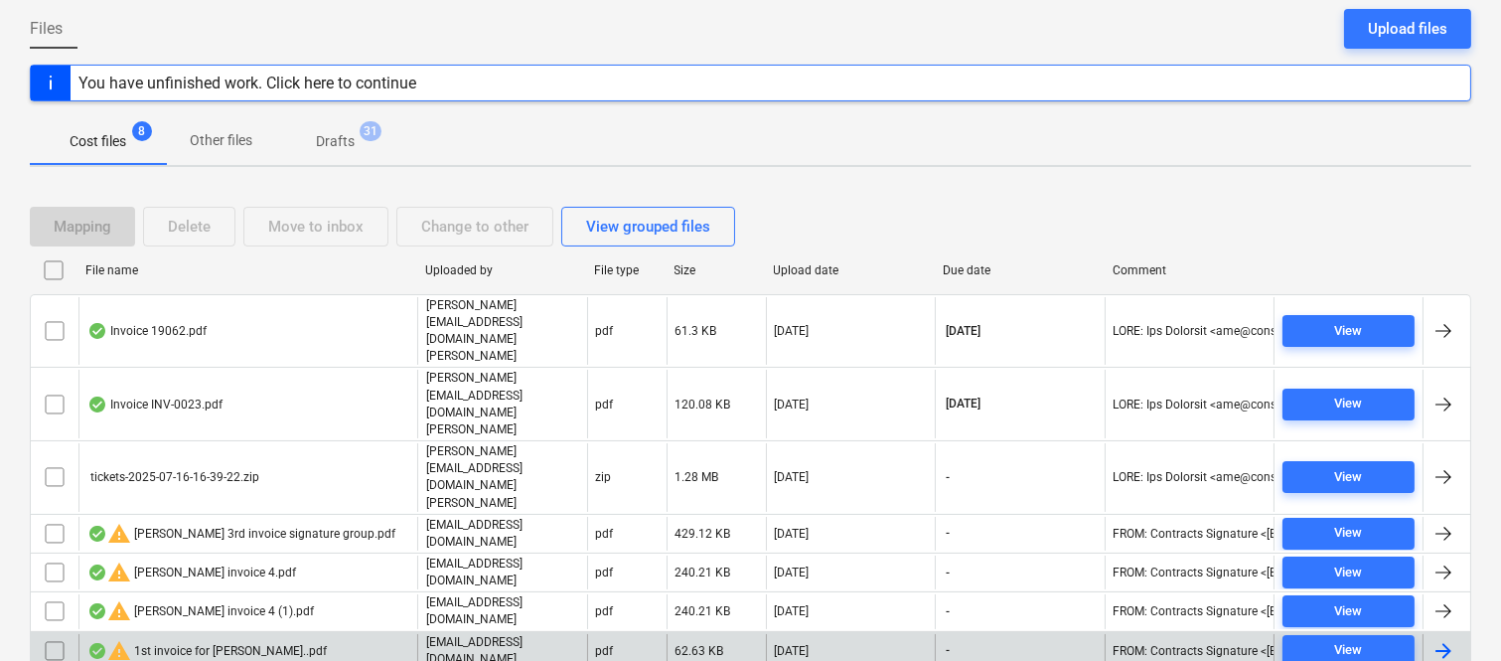
click at [312, 634] on div "warning 1st invoice for Della Rosa..pdf" at bounding box center [247, 651] width 339 height 34
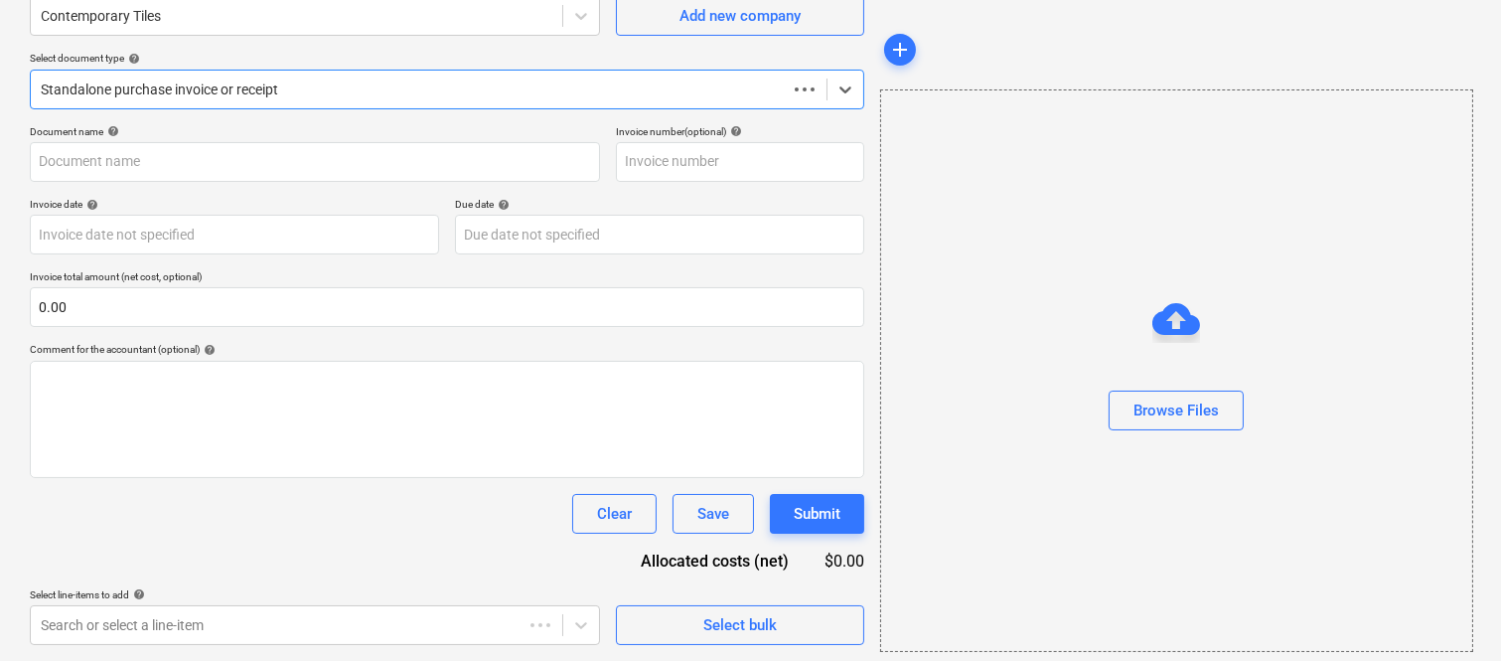
scroll to position [184, 0]
type input "1st invoice for Della Rosa..pdf"
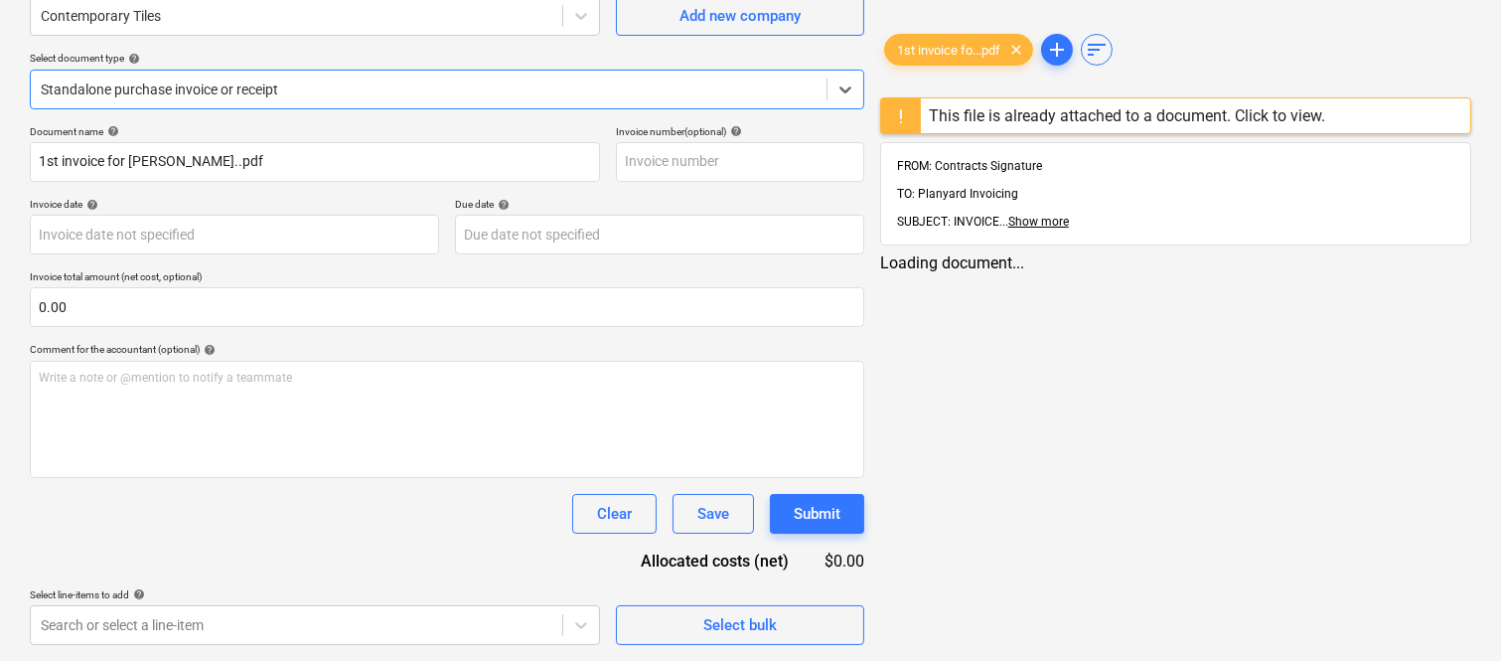
scroll to position [0, 0]
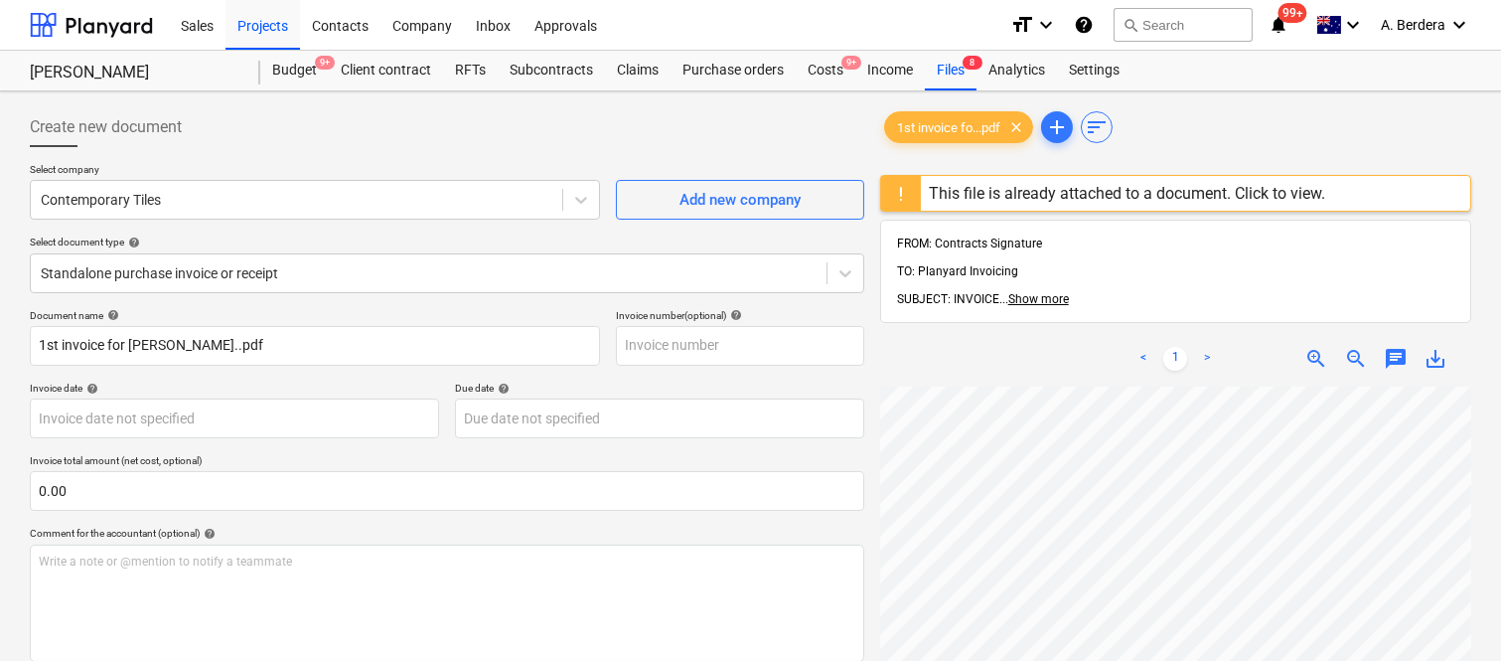
click at [1020, 195] on div "This file is already attached to a document. Click to view." at bounding box center [1127, 193] width 396 height 19
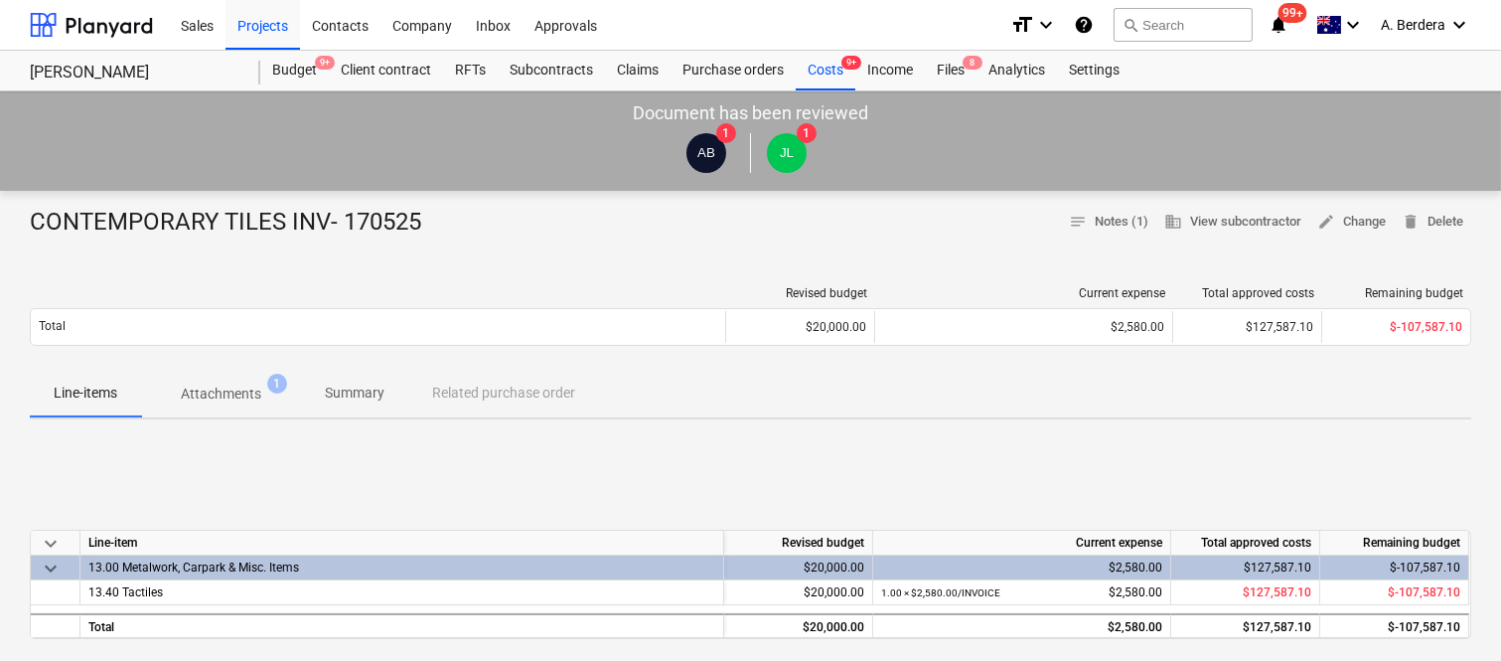
click at [239, 392] on p "Attachments" at bounding box center [221, 393] width 80 height 21
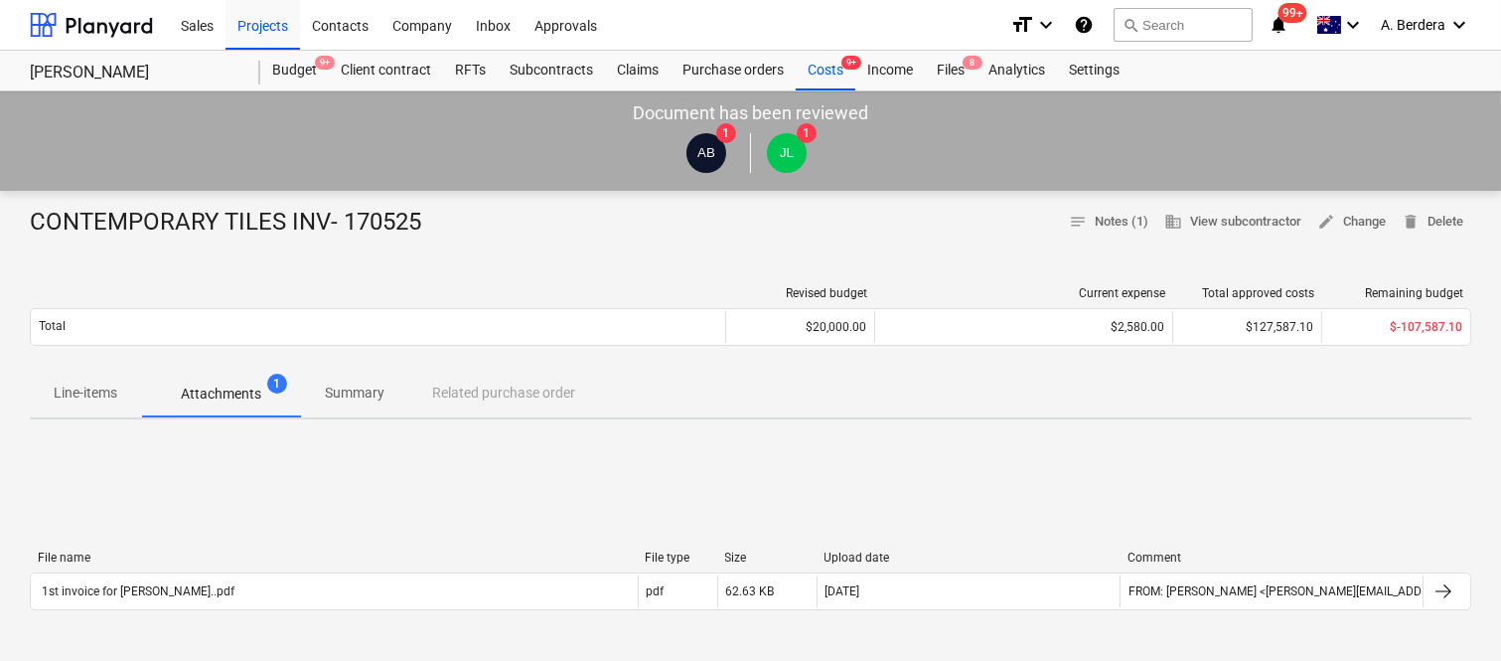
click at [361, 391] on p "Summary" at bounding box center [355, 392] width 60 height 21
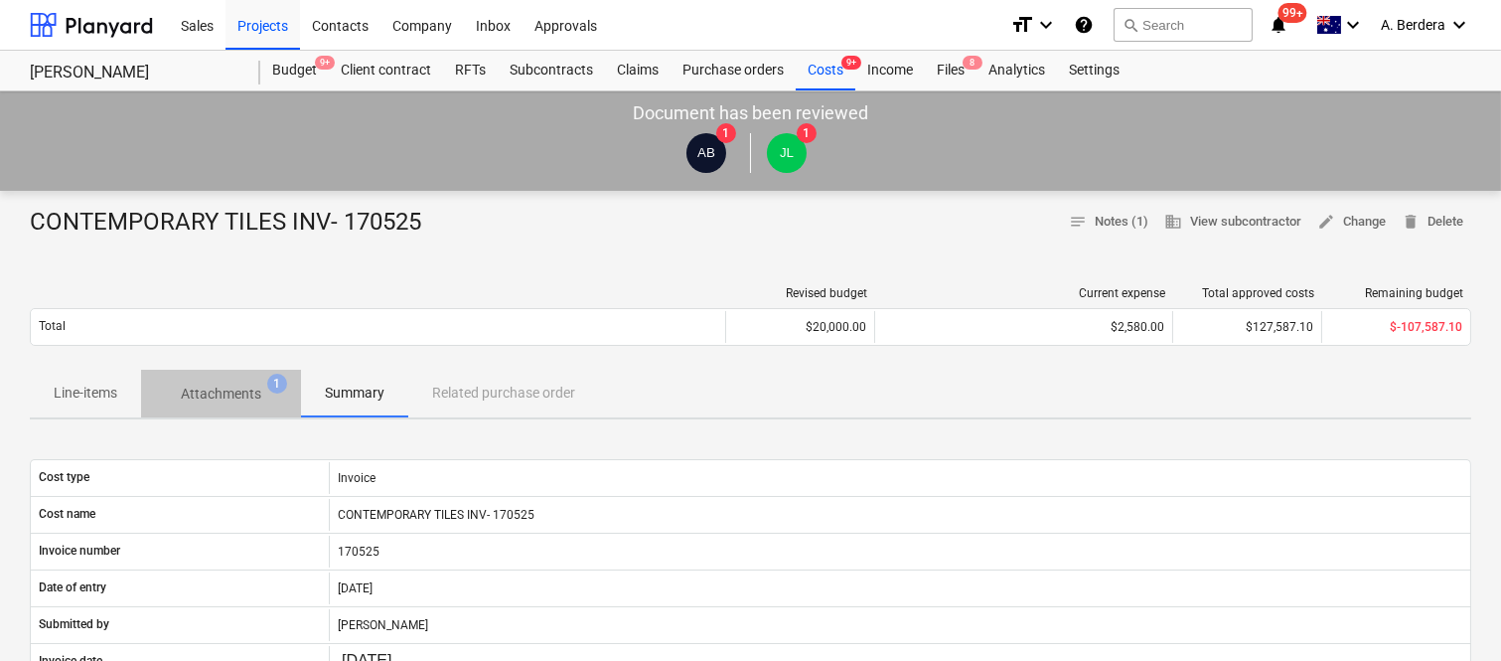
click at [249, 385] on p "Attachments" at bounding box center [221, 393] width 80 height 21
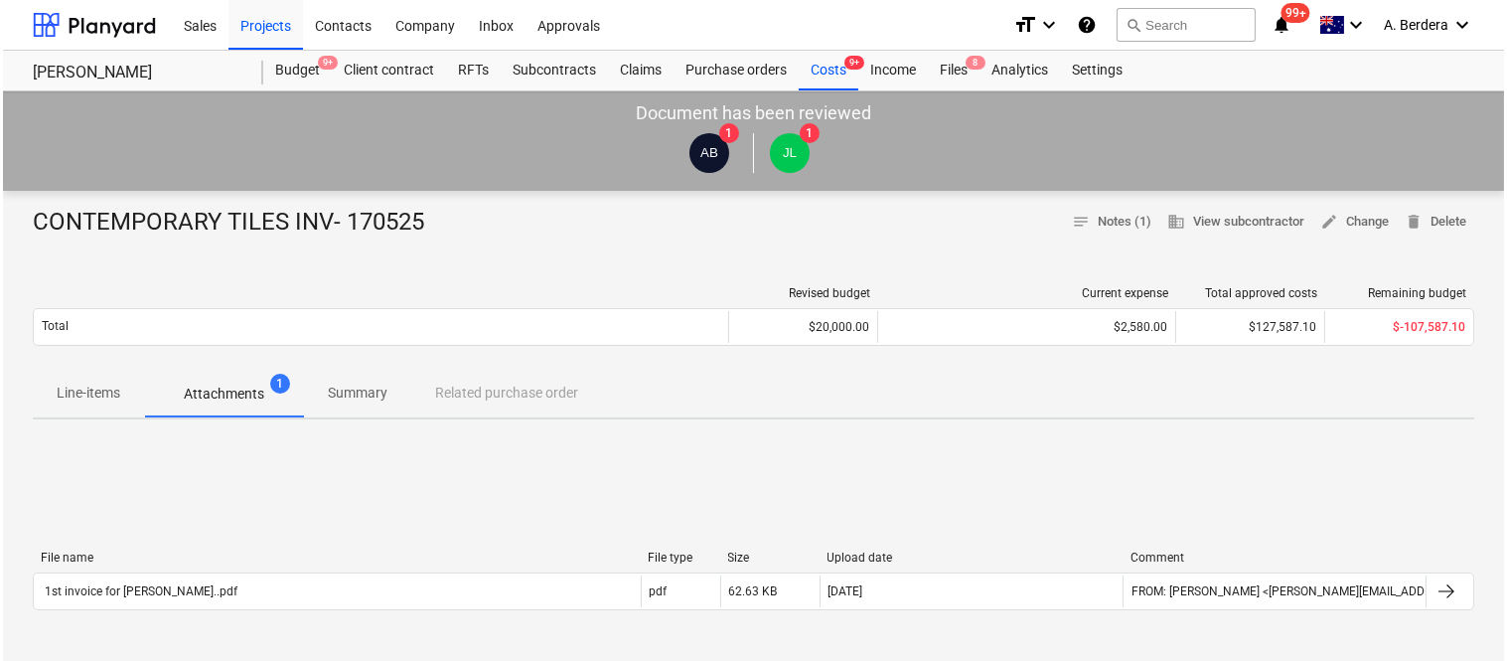
scroll to position [578, 0]
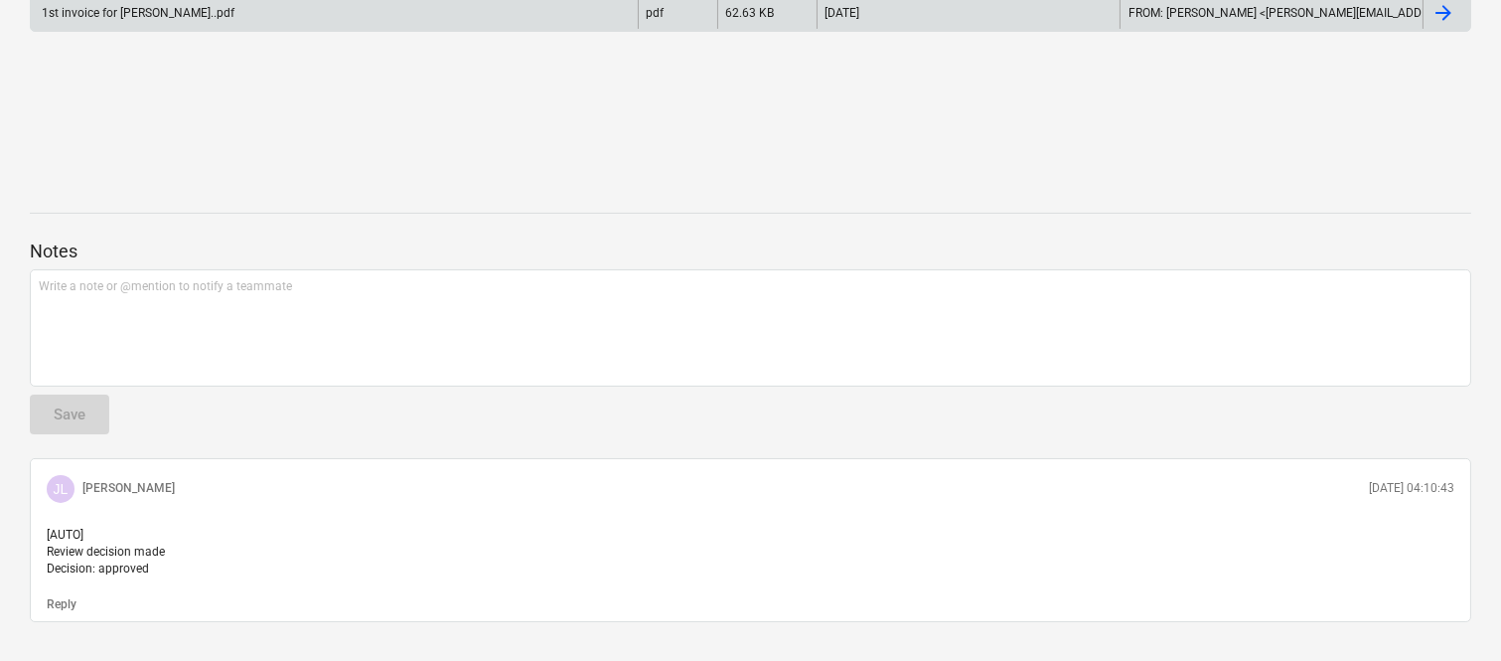
click at [361, 13] on div "1st invoice for Della Rosa..pdf" at bounding box center [334, 13] width 607 height 32
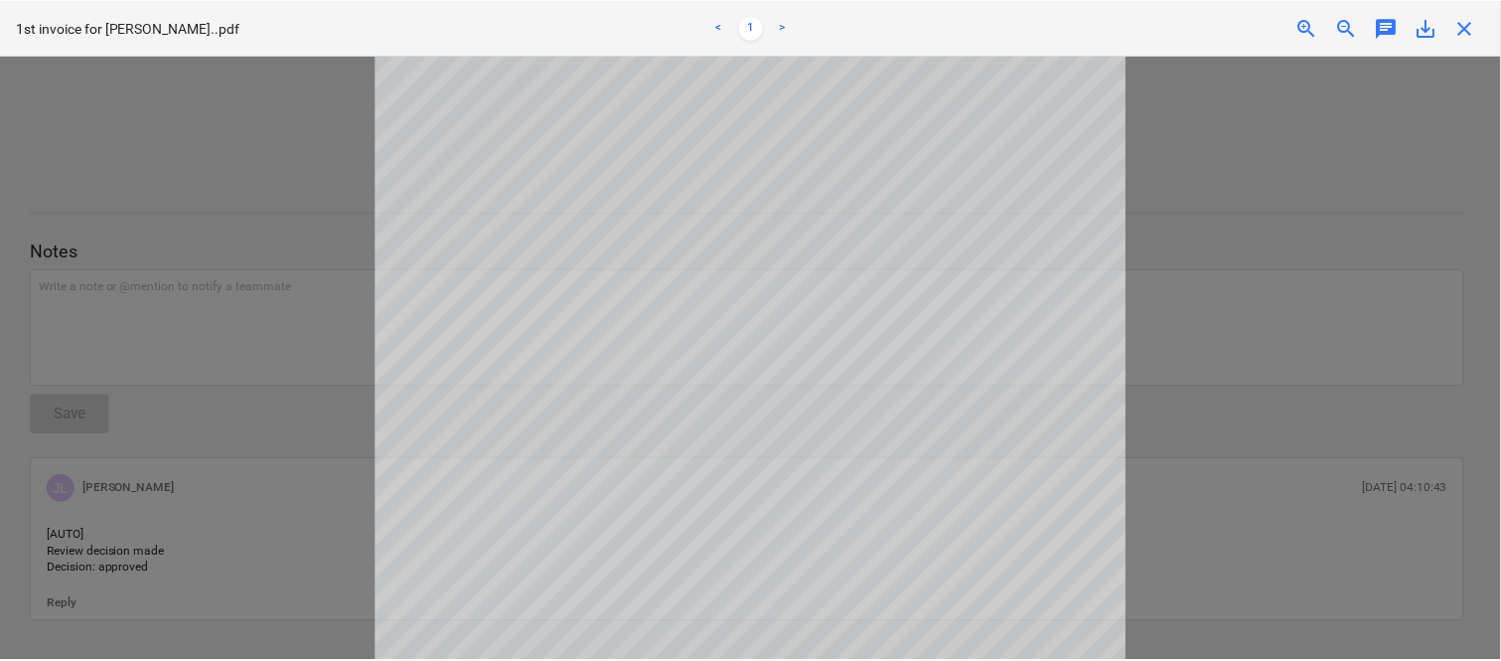
scroll to position [465, 0]
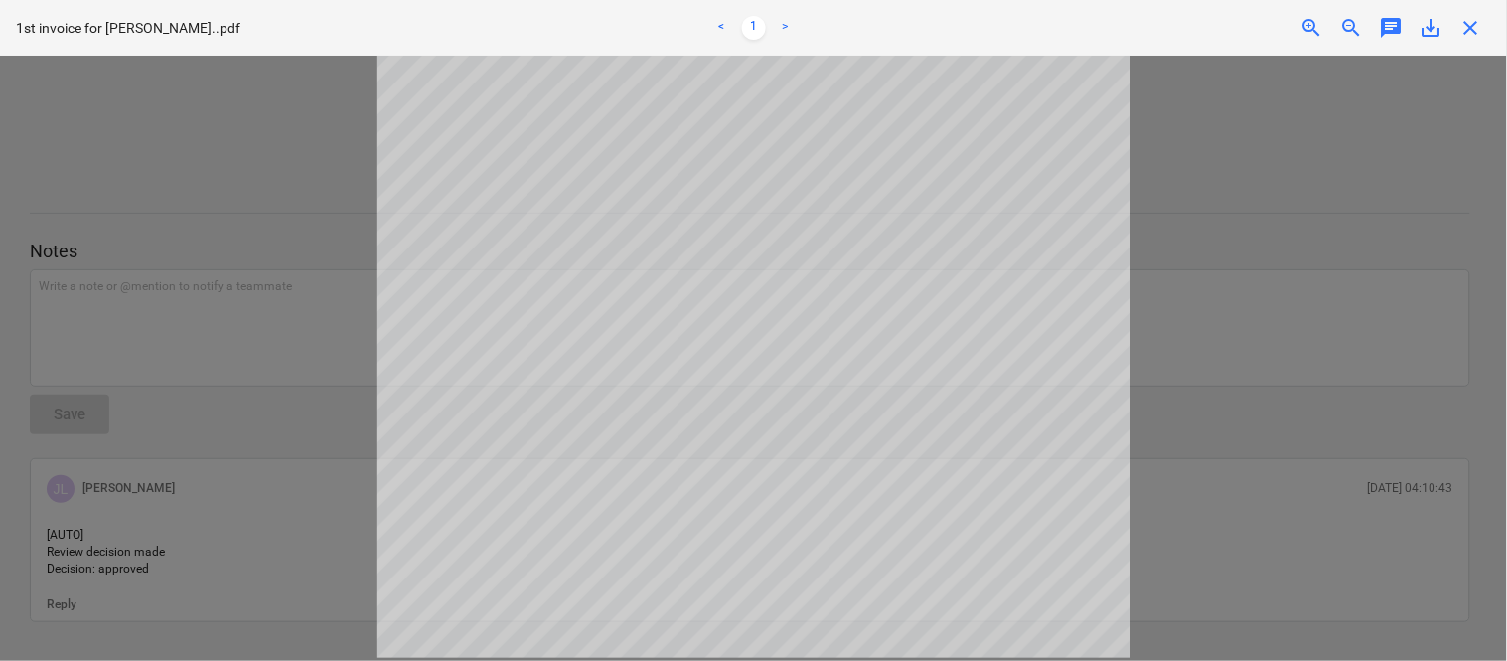
click at [1475, 21] on span "close" at bounding box center [1471, 28] width 24 height 24
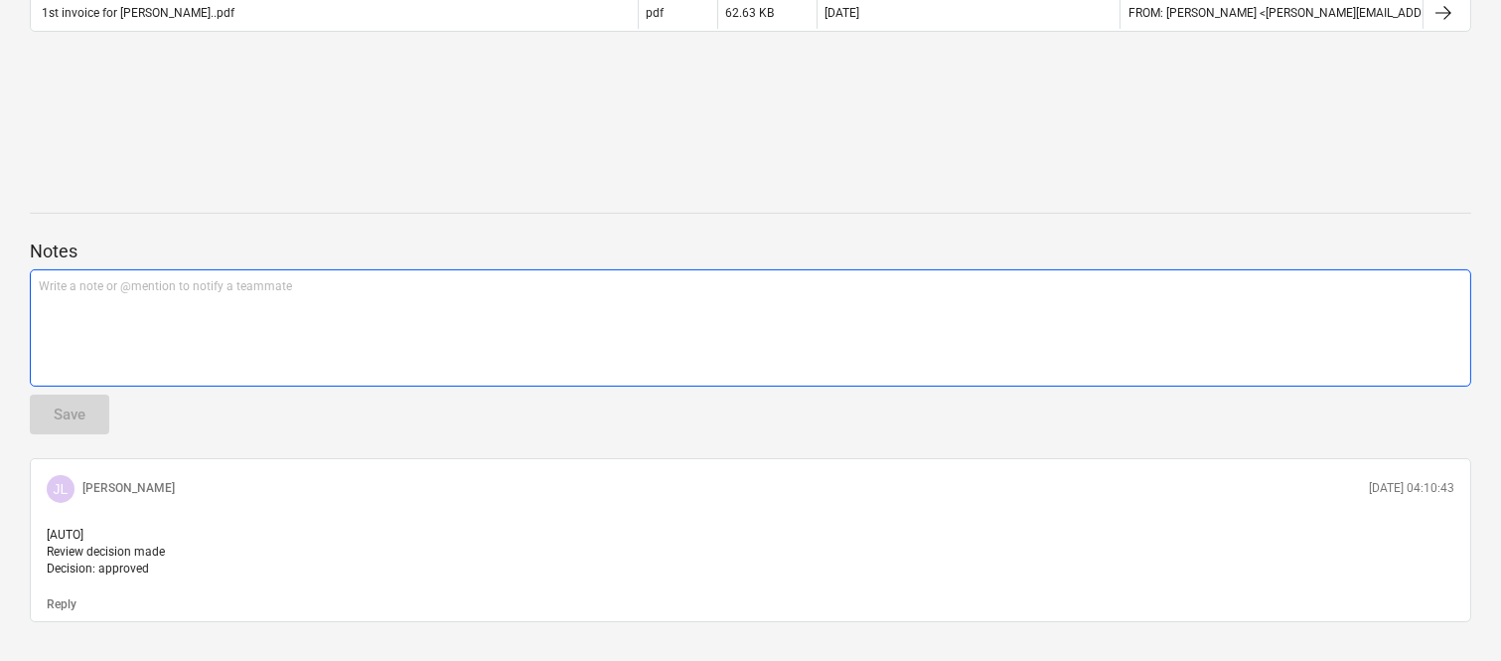
scroll to position [0, 0]
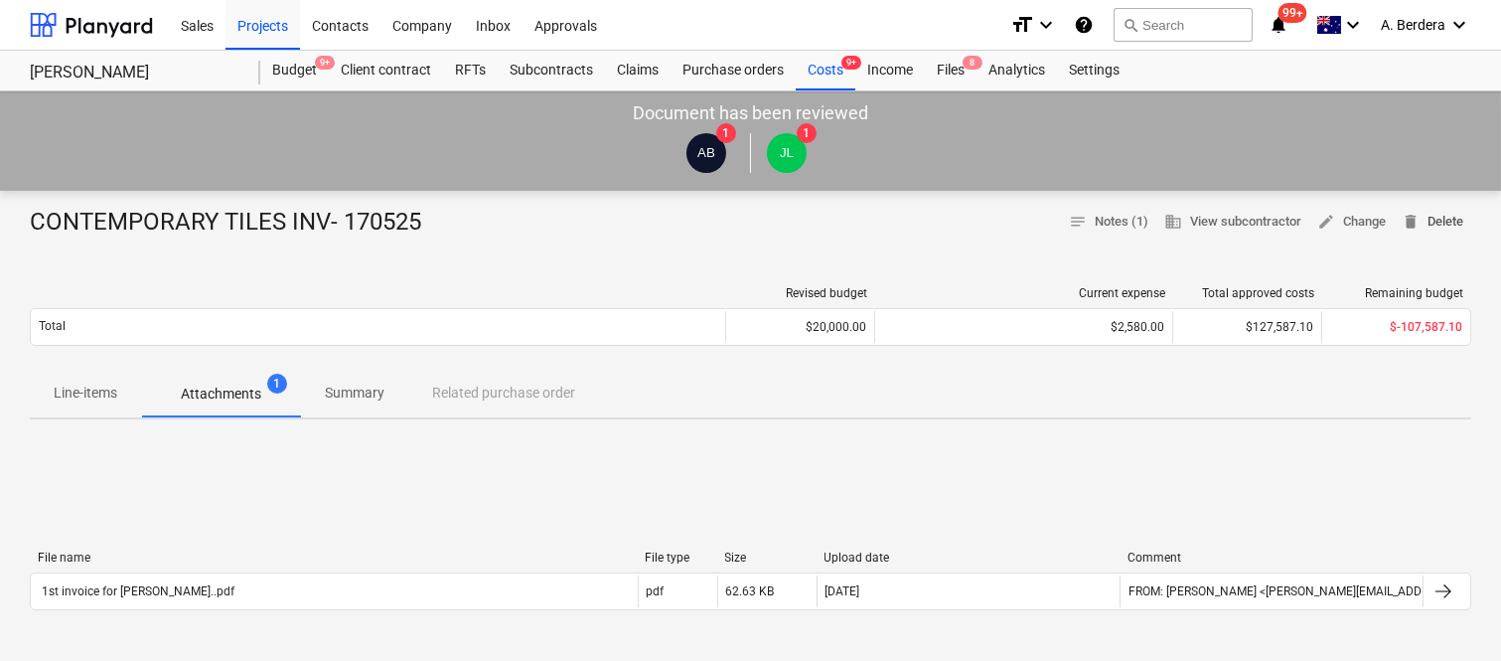
click at [1432, 221] on span "delete Delete" at bounding box center [1433, 222] width 62 height 23
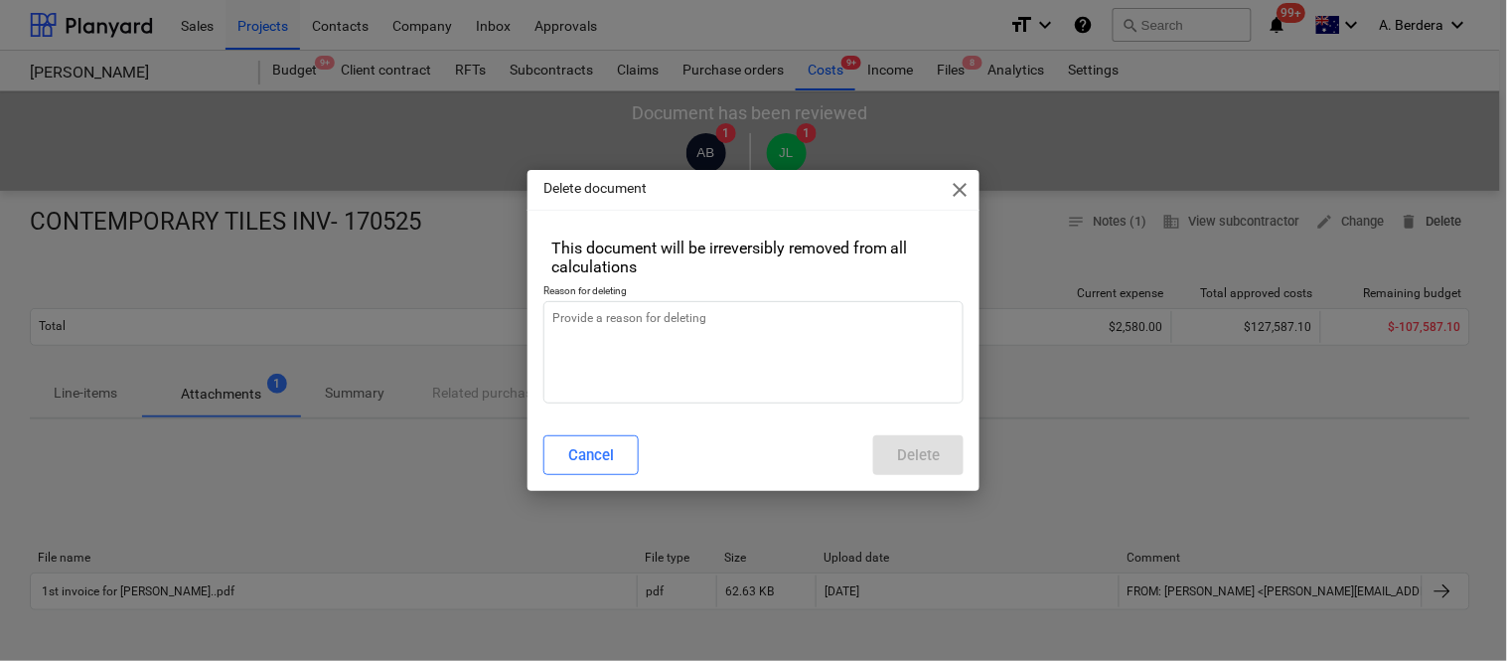
type textarea "x"
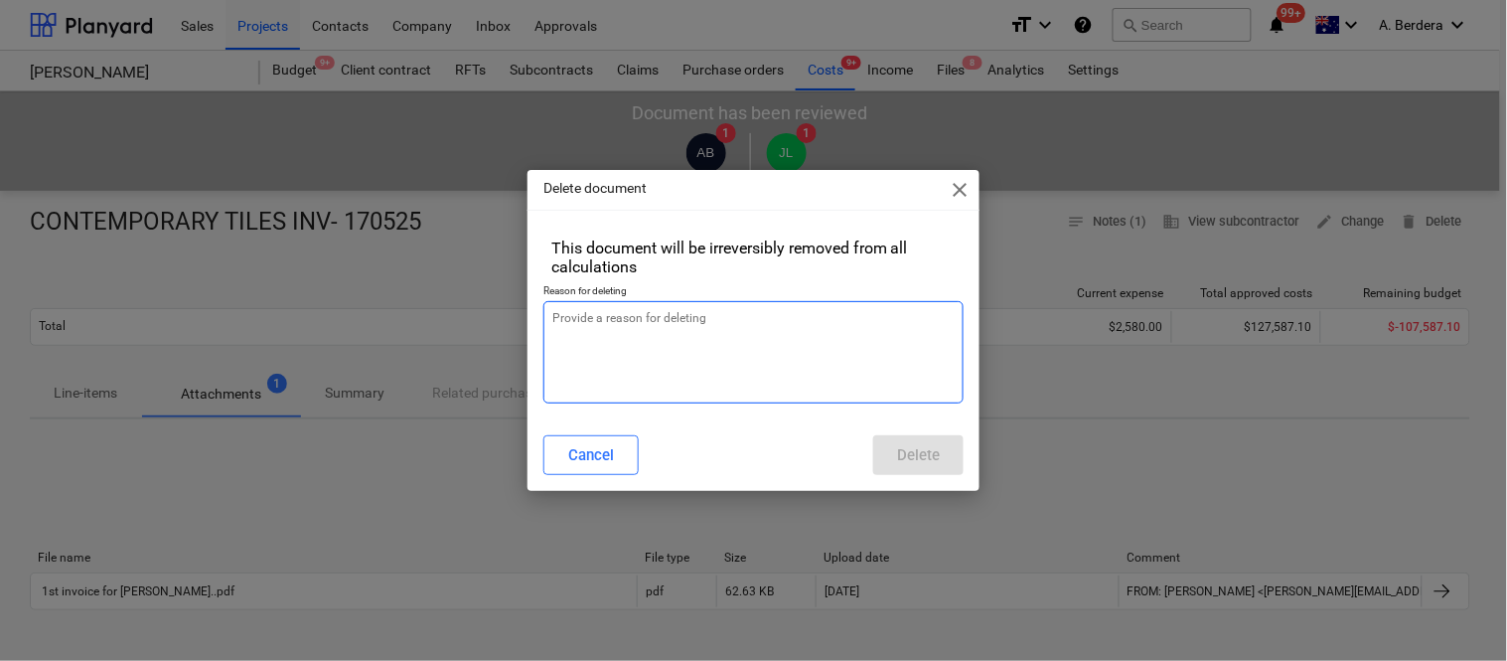
click at [656, 332] on textarea at bounding box center [753, 352] width 420 height 102
type textarea "R"
type textarea "x"
type textarea "RE"
type textarea "x"
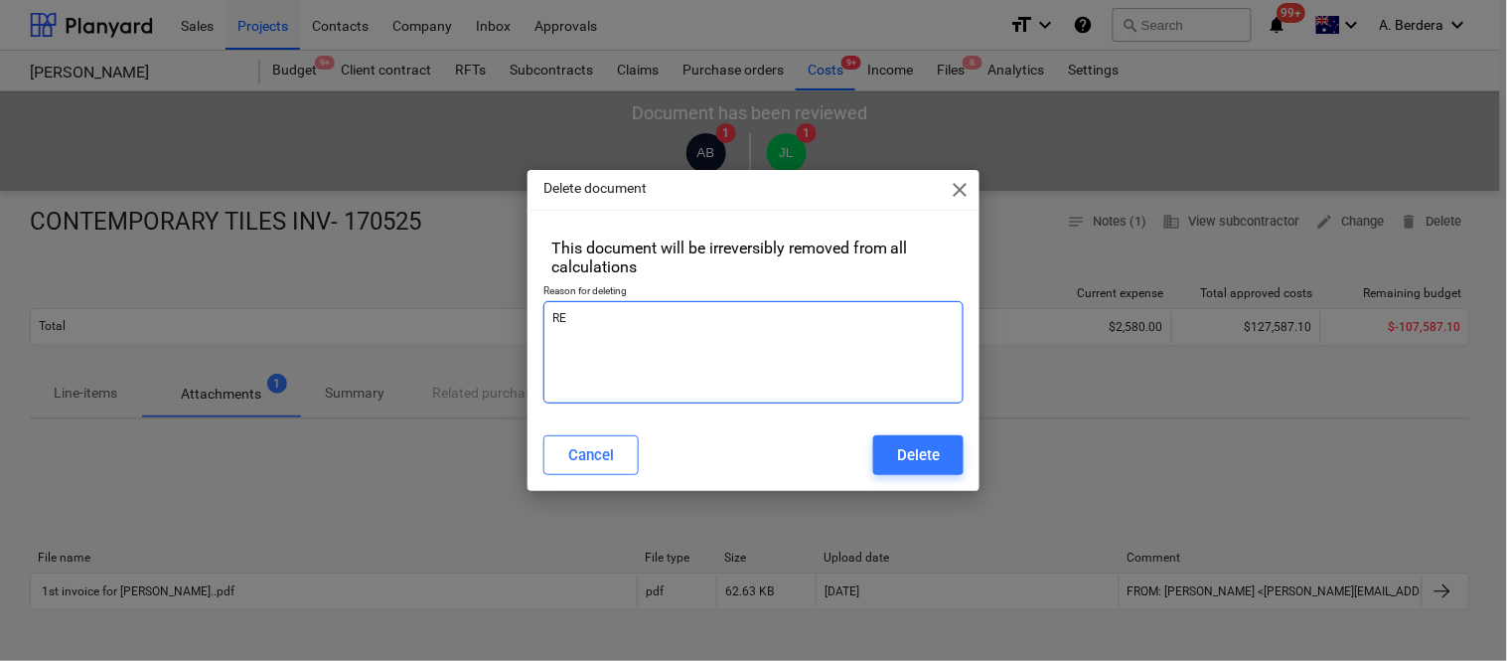
type textarea "REV"
type textarea "x"
type textarea "REVI"
type textarea "x"
type textarea "REVIS"
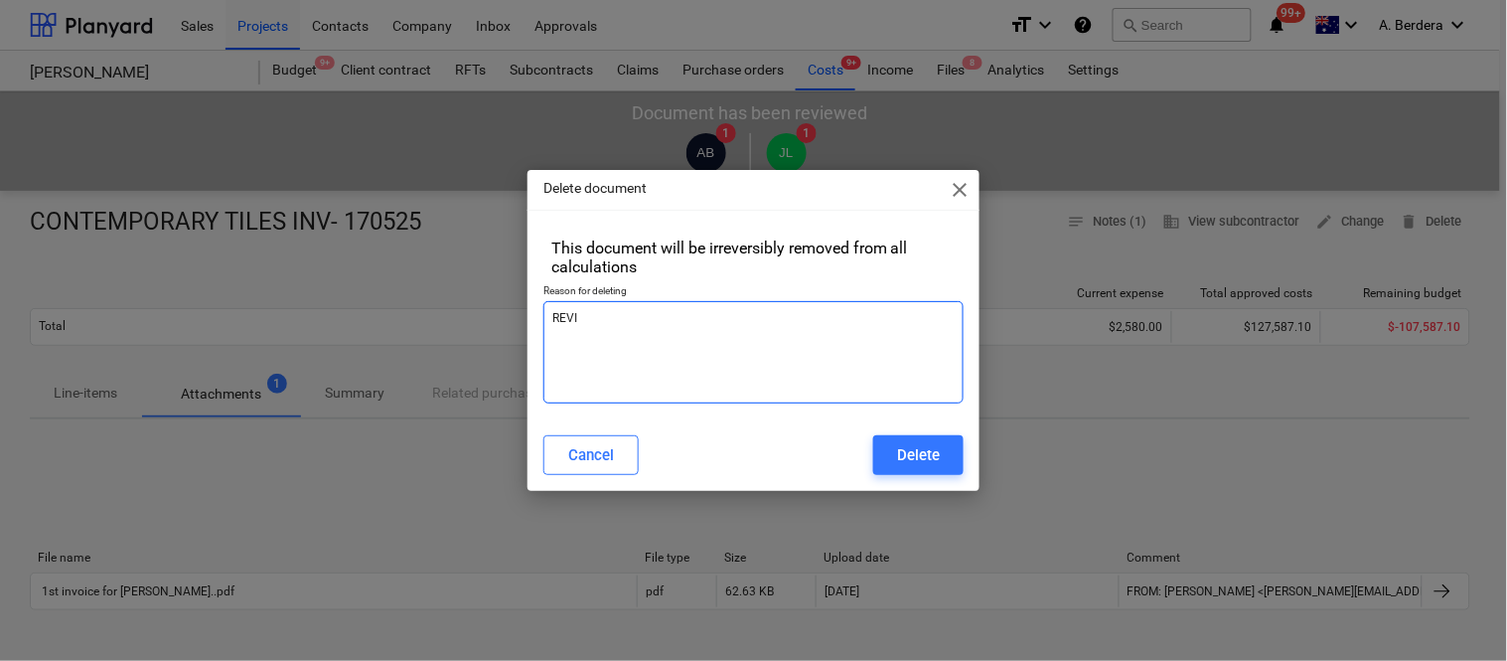
type textarea "x"
type textarea "REVISE"
type textarea "x"
type textarea "REVISED"
type textarea "x"
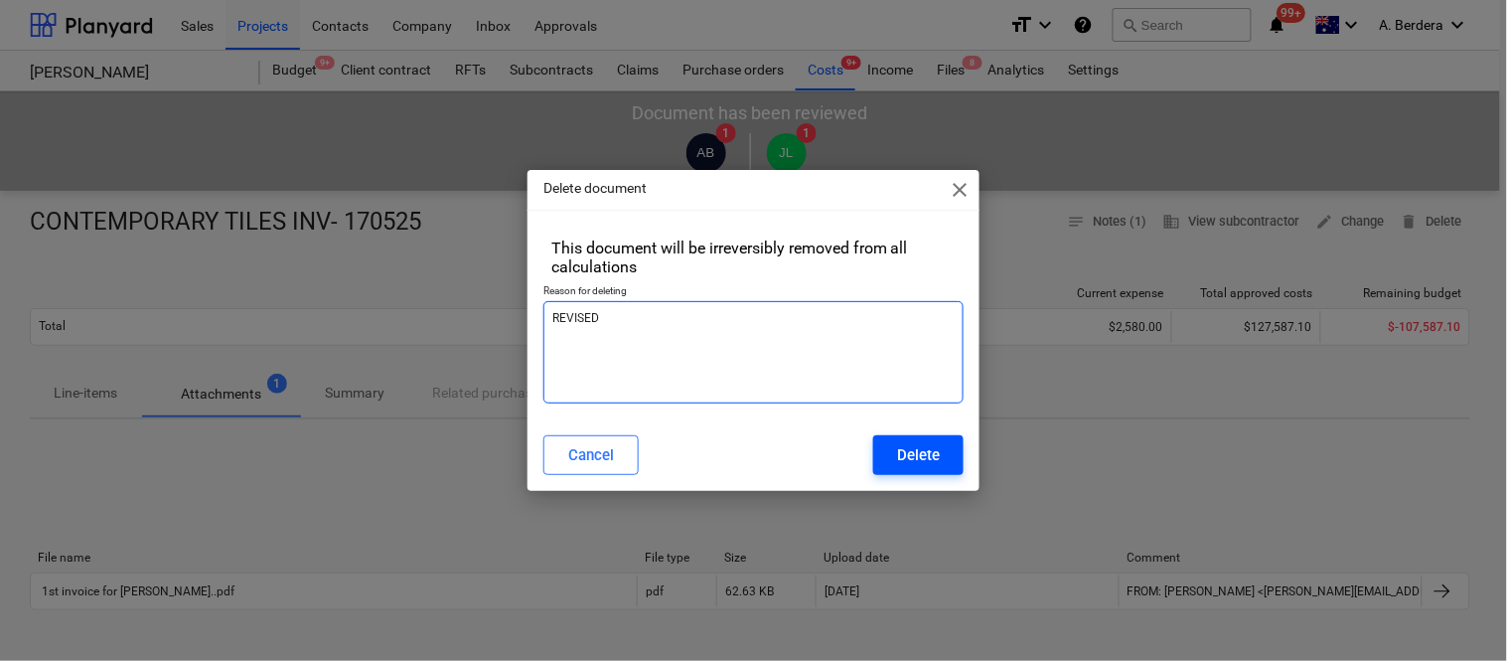
type textarea "REVISED"
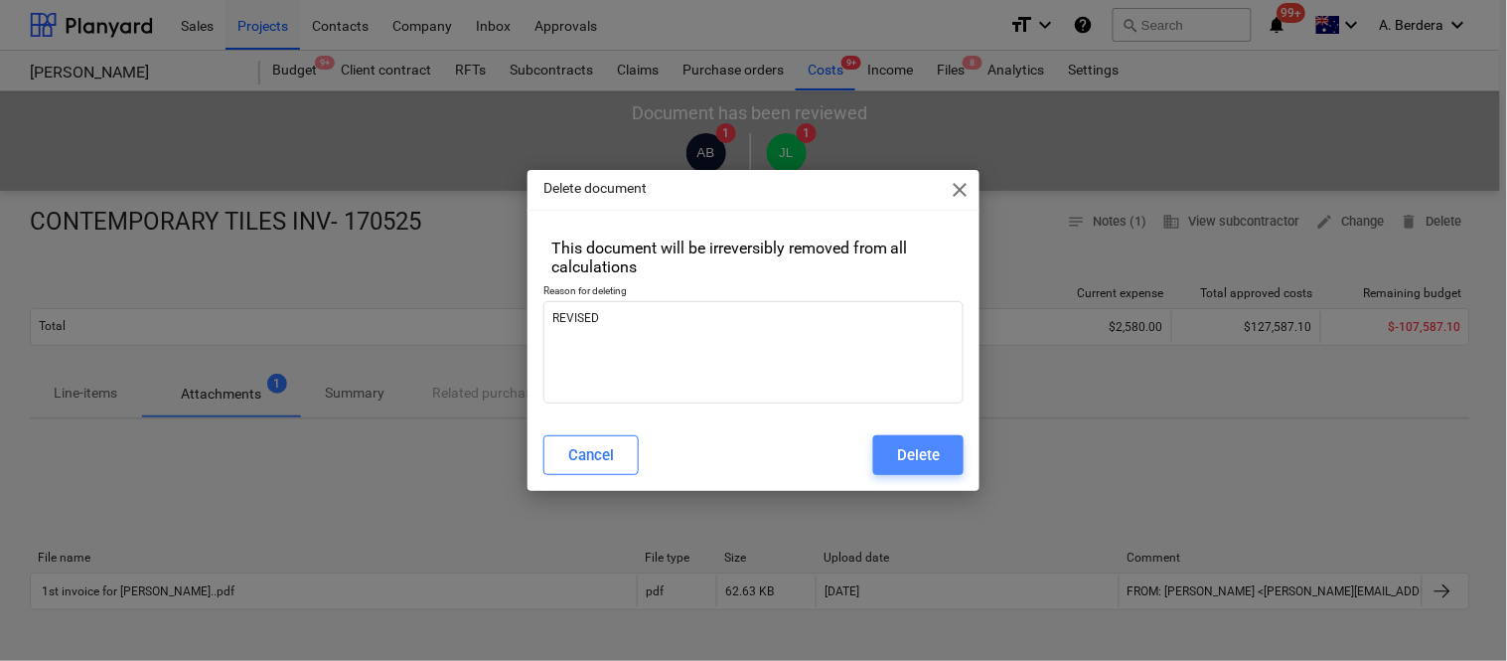
click at [931, 454] on div "Delete" at bounding box center [918, 455] width 43 height 26
type textarea "x"
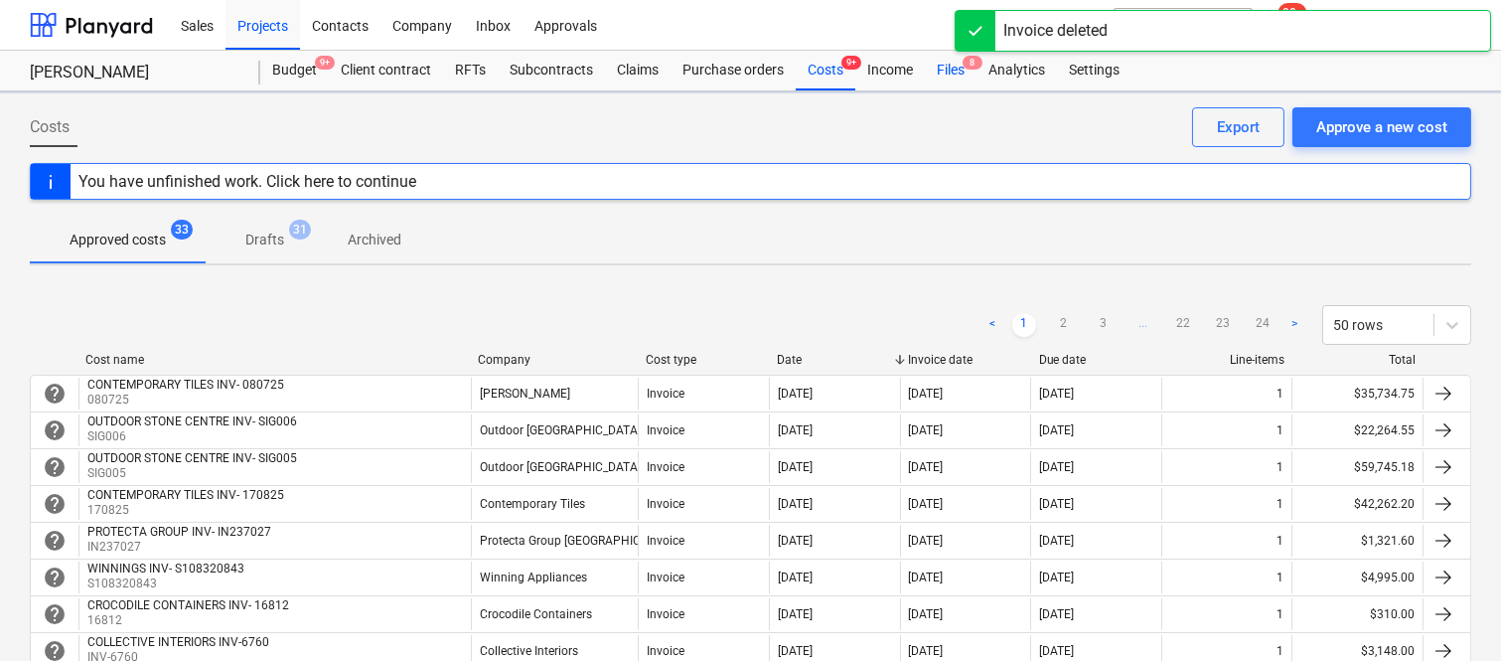
click at [956, 65] on div "Files 8" at bounding box center [951, 71] width 52 height 40
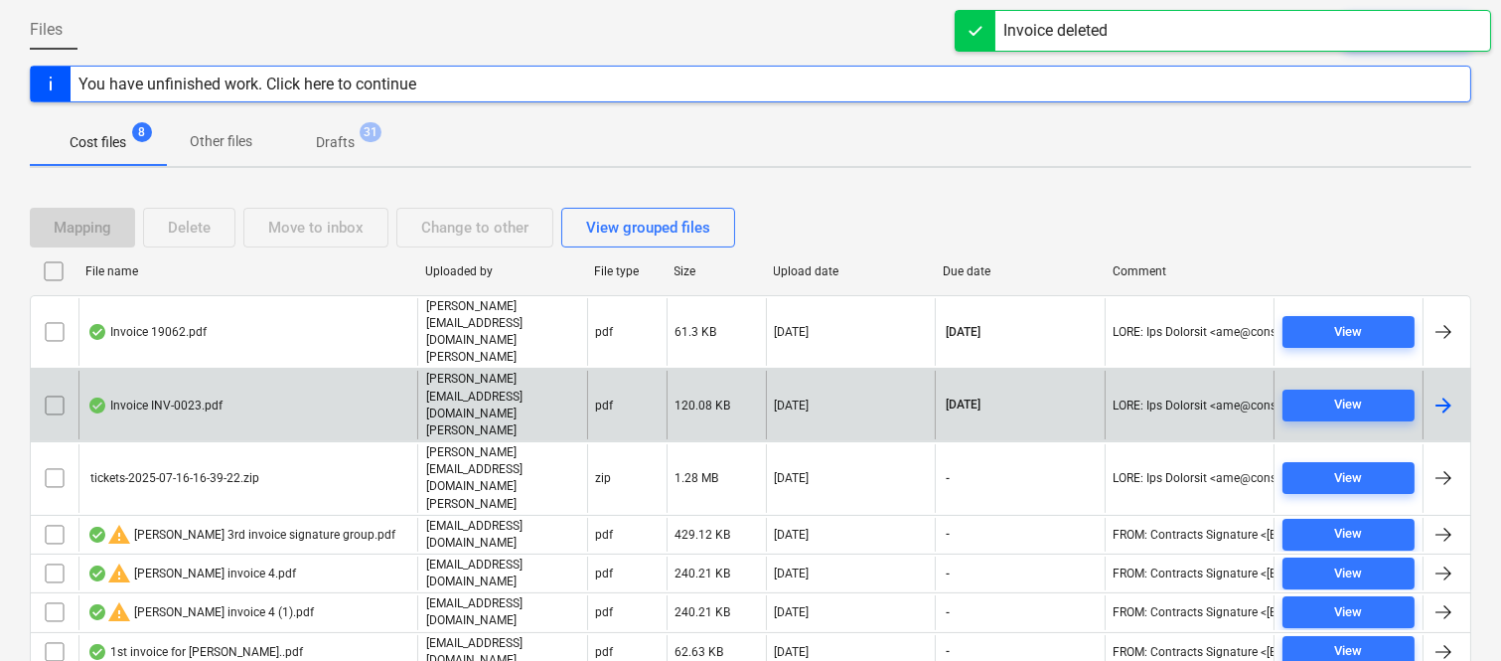
scroll to position [190, 0]
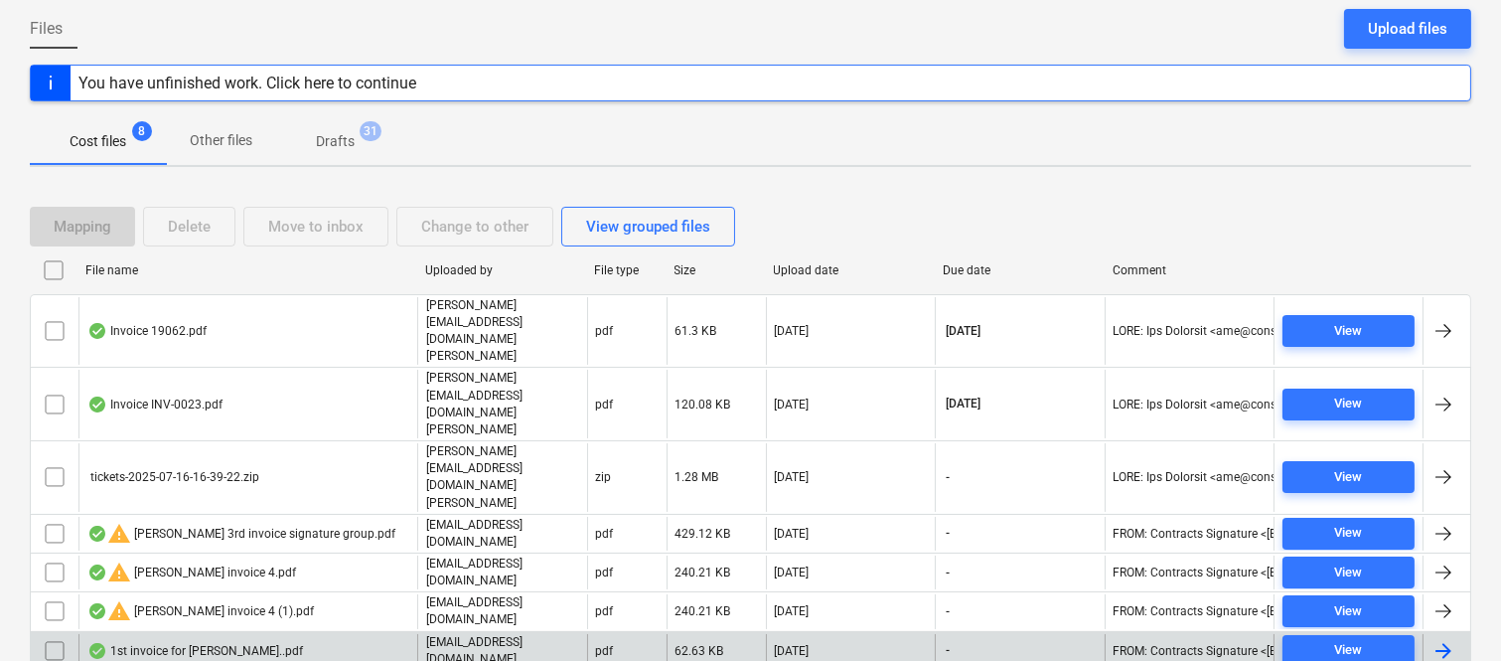
click at [366, 634] on div "1st invoice for Della Rosa..pdf" at bounding box center [247, 651] width 339 height 34
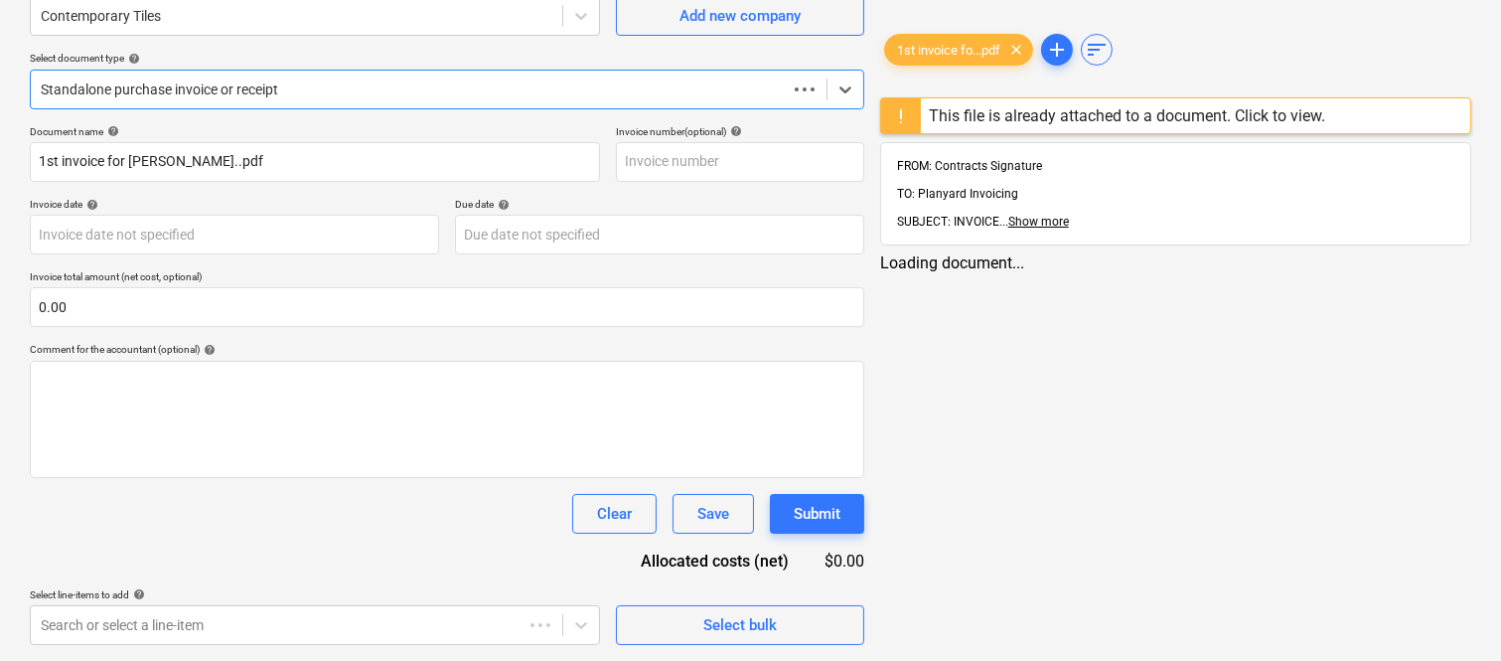
scroll to position [184, 0]
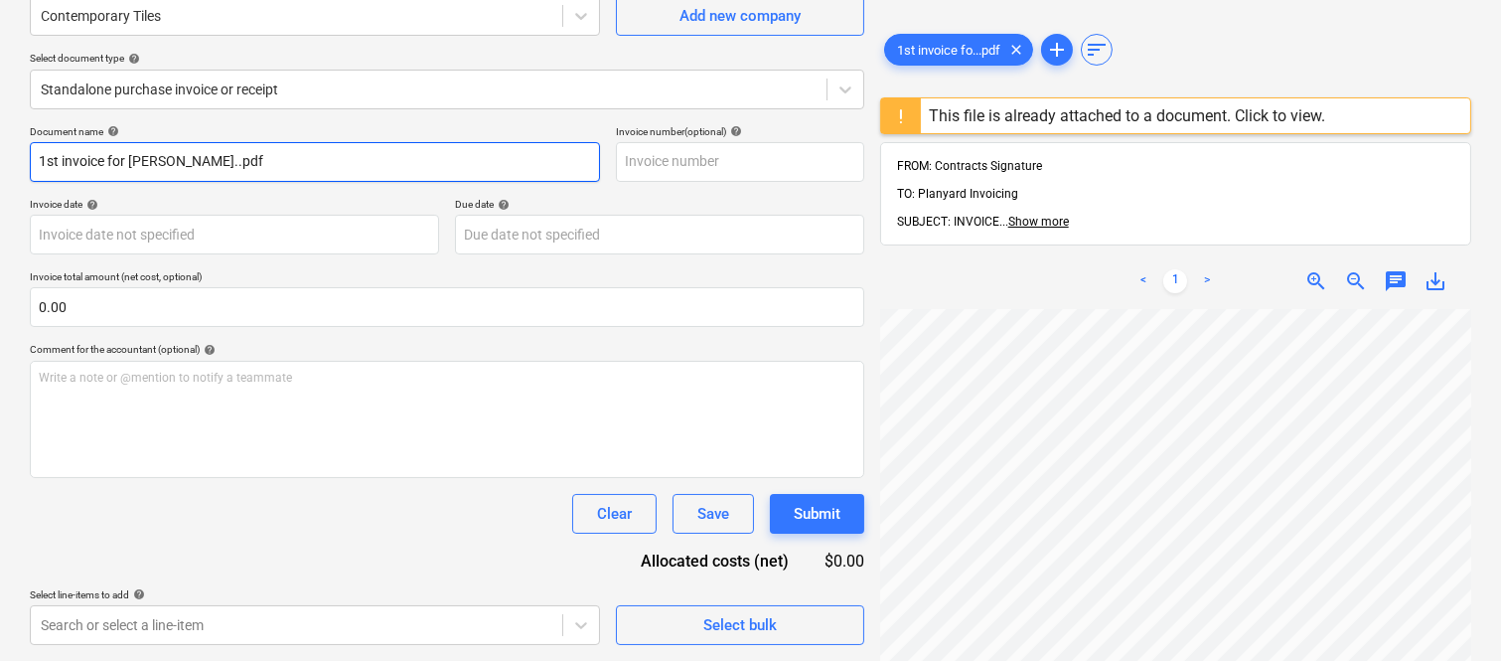
click at [288, 164] on input "1st invoice for Della Rosa..pdf" at bounding box center [315, 162] width 570 height 40
click at [289, 164] on input "1st invoice for Della Rosa..pdf" at bounding box center [315, 162] width 570 height 40
click at [289, 163] on input "1st invoice for Della Rosa..pdf" at bounding box center [315, 162] width 570 height 40
drag, startPoint x: 221, startPoint y: 157, endPoint x: 311, endPoint y: 170, distance: 91.3
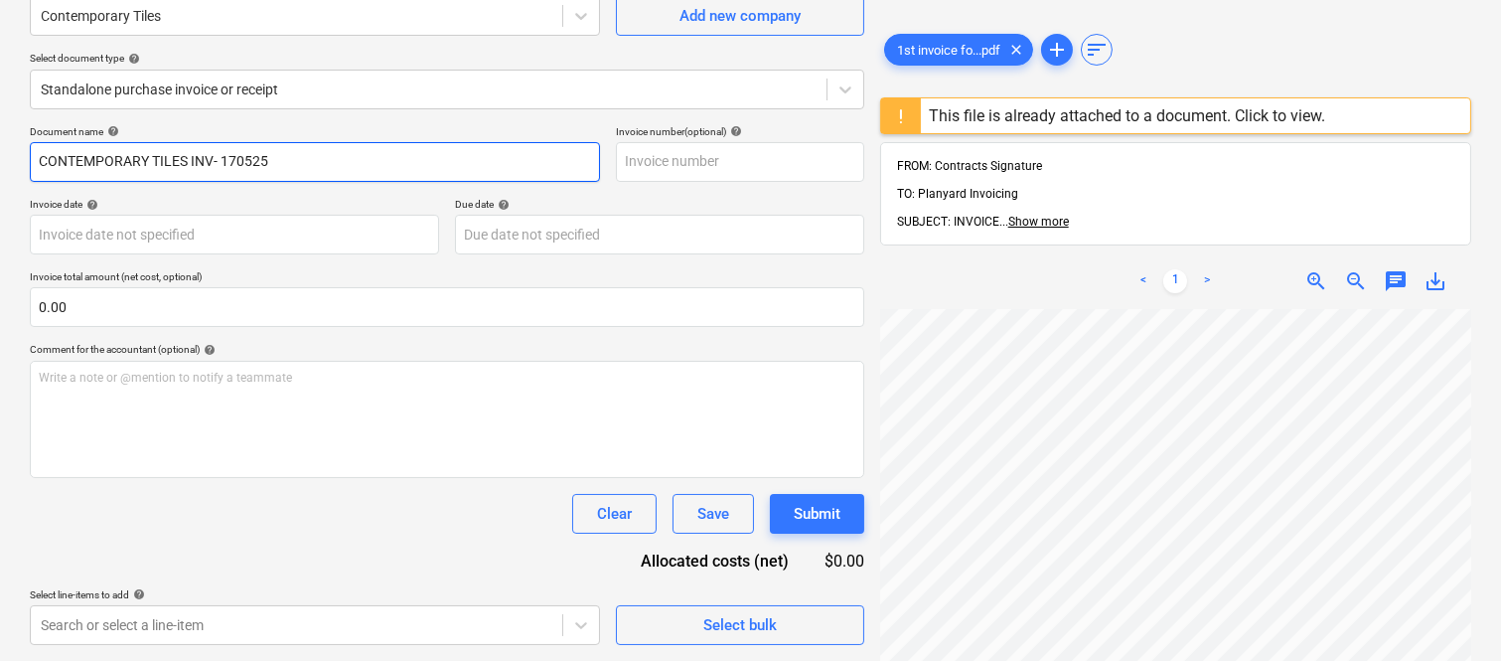
click at [311, 170] on input "CONTEMPORARY TILES INV- 170525" at bounding box center [315, 162] width 570 height 40
type input "CONTEMPORARY TILES INV- 170525"
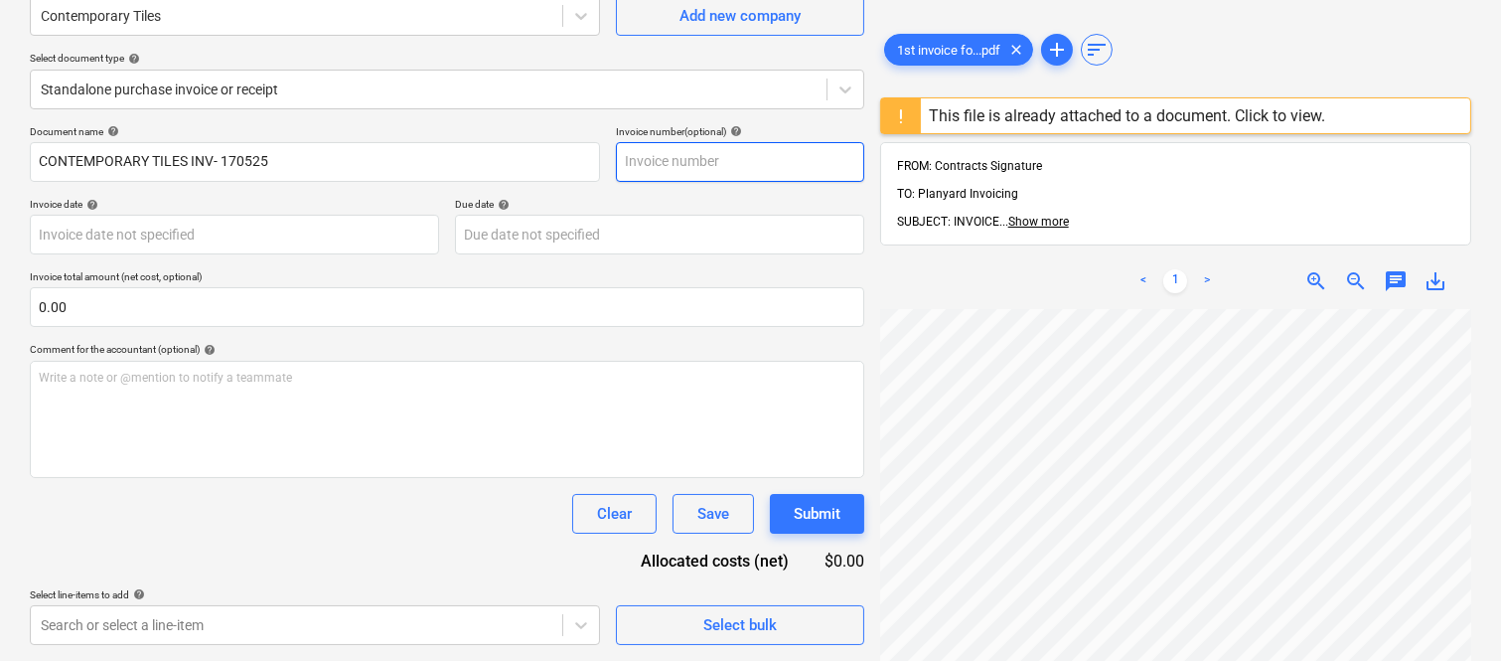
click at [648, 156] on input "text" at bounding box center [740, 162] width 248 height 40
paste input "170525"
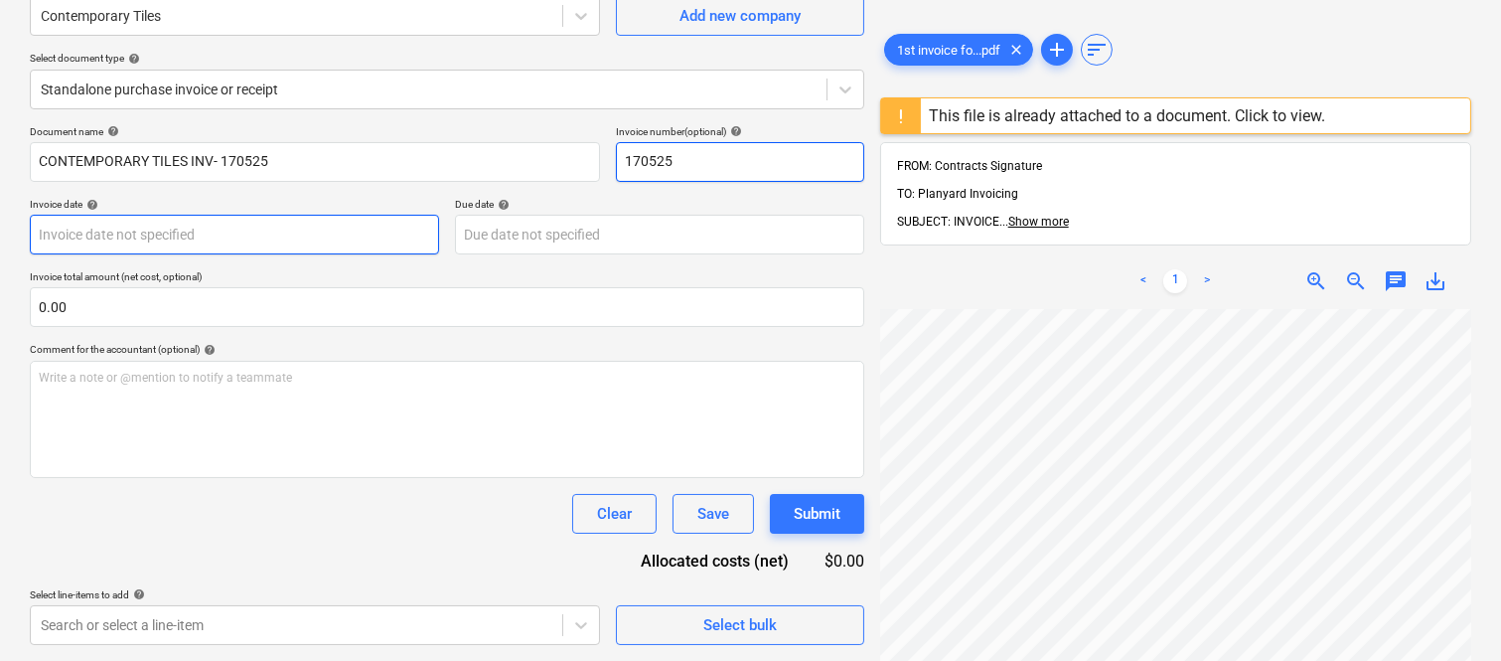
type input "170525"
click at [243, 234] on body "Sales Projects Contacts Company Inbox Approvals format_size keyboard_arrow_down…" at bounding box center [750, 146] width 1501 height 661
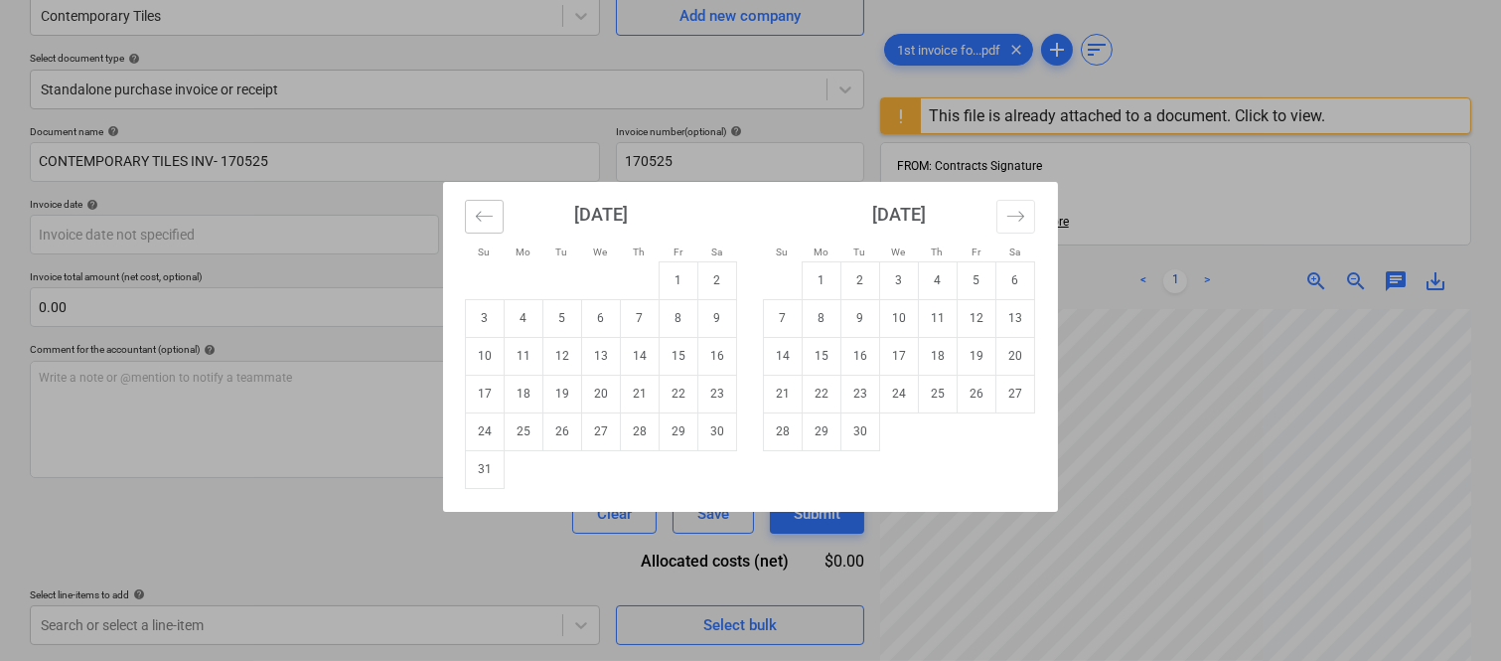
click at [467, 214] on button "Move backward to switch to the previous month." at bounding box center [484, 217] width 39 height 34
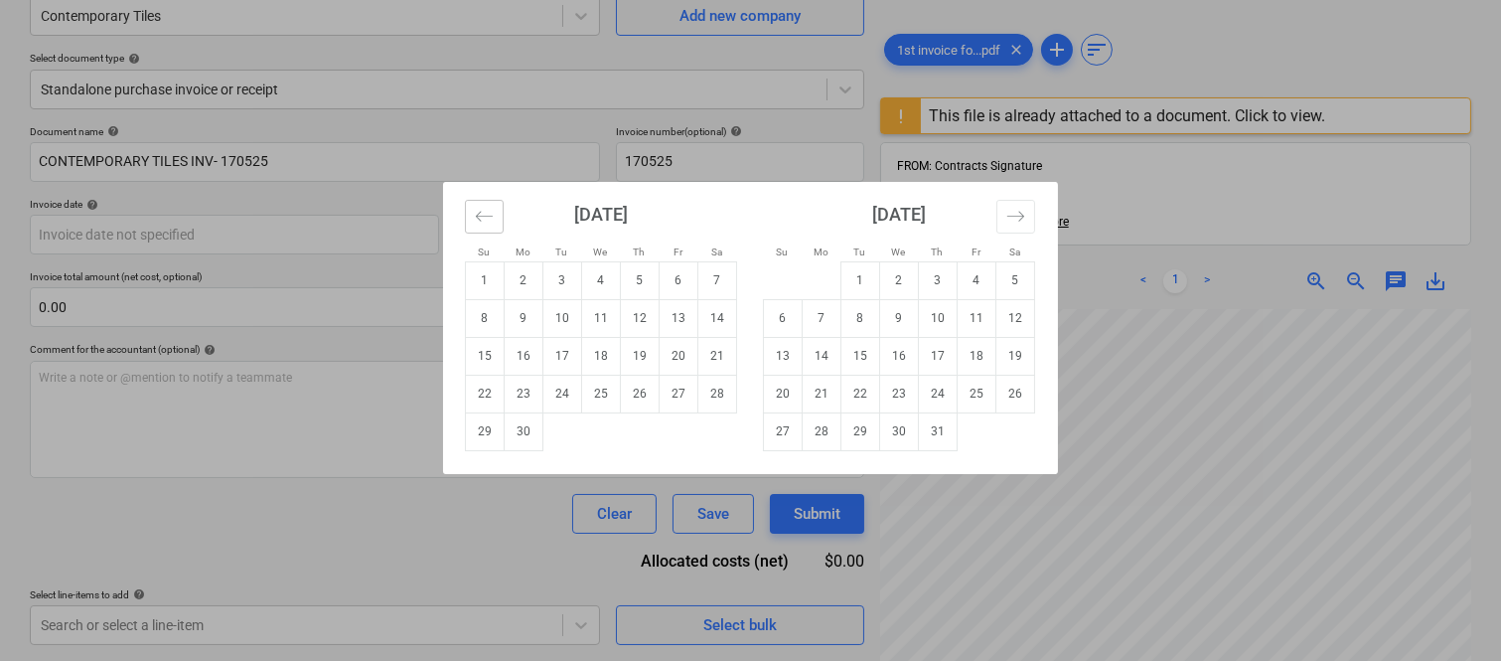
click at [469, 215] on button "Move backward to switch to the previous month." at bounding box center [484, 217] width 39 height 34
click at [529, 399] on td "19" at bounding box center [524, 394] width 39 height 38
type input "[DATE]"
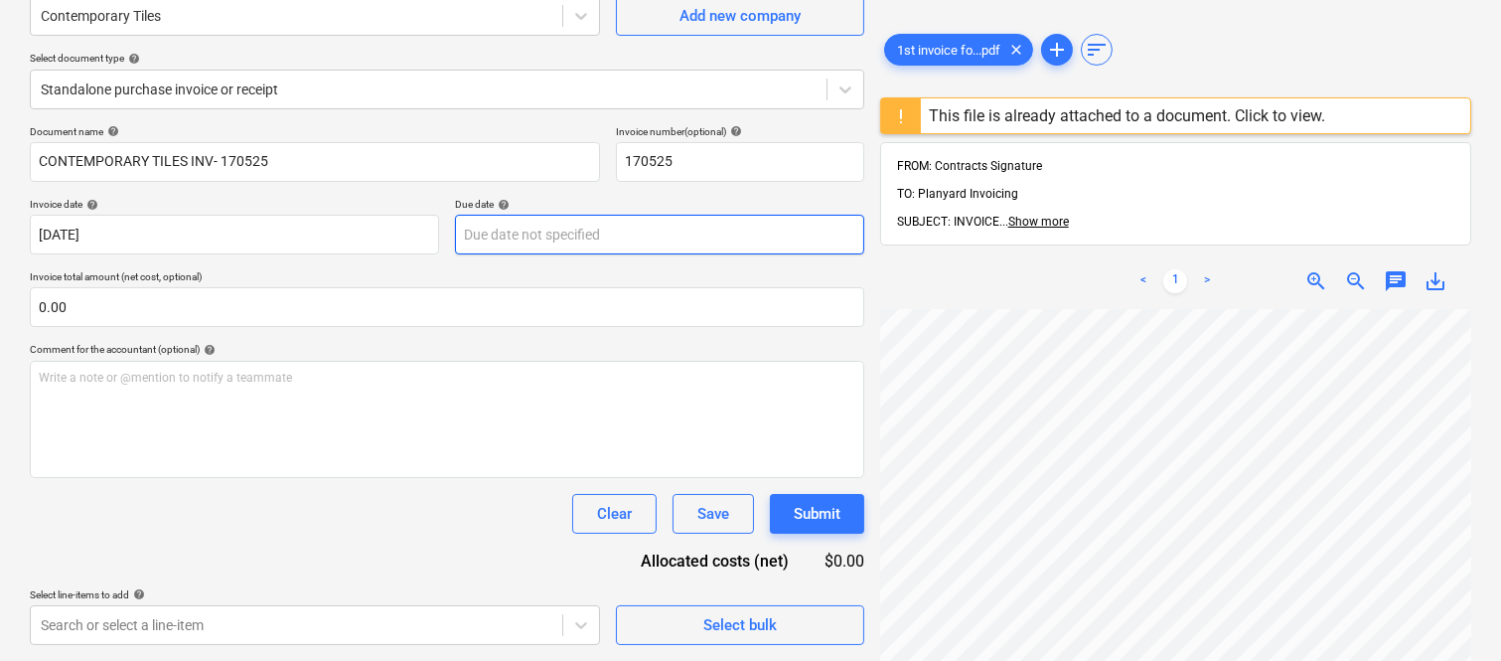
click at [579, 226] on body "Sales Projects Contacts Company Inbox Approvals format_size keyboard_arrow_down…" at bounding box center [750, 146] width 1501 height 661
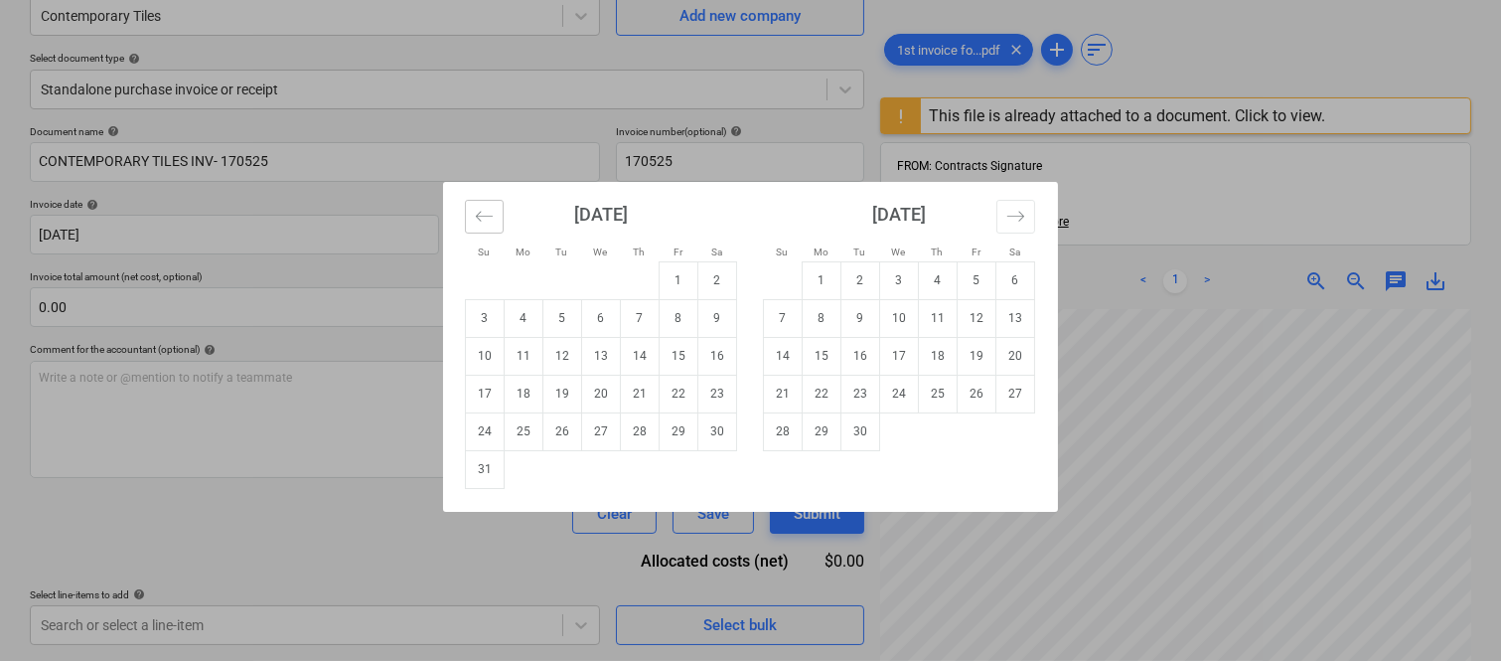
click at [499, 221] on button "Move backward to switch to the previous month." at bounding box center [484, 217] width 39 height 34
click at [498, 220] on button "Move backward to switch to the previous month." at bounding box center [484, 217] width 39 height 34
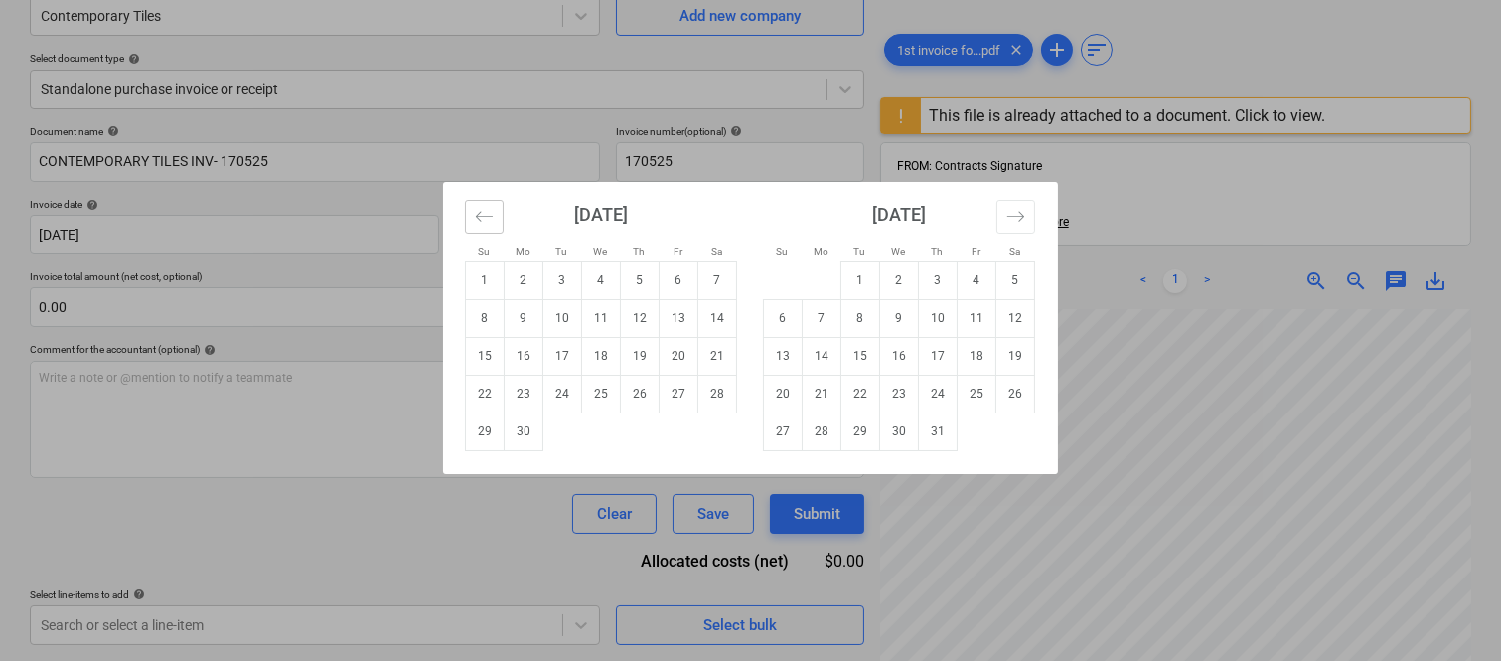
click at [498, 220] on button "Move backward to switch to the previous month." at bounding box center [484, 217] width 39 height 34
click at [823, 428] on td "30" at bounding box center [822, 431] width 39 height 38
type input "[DATE]"
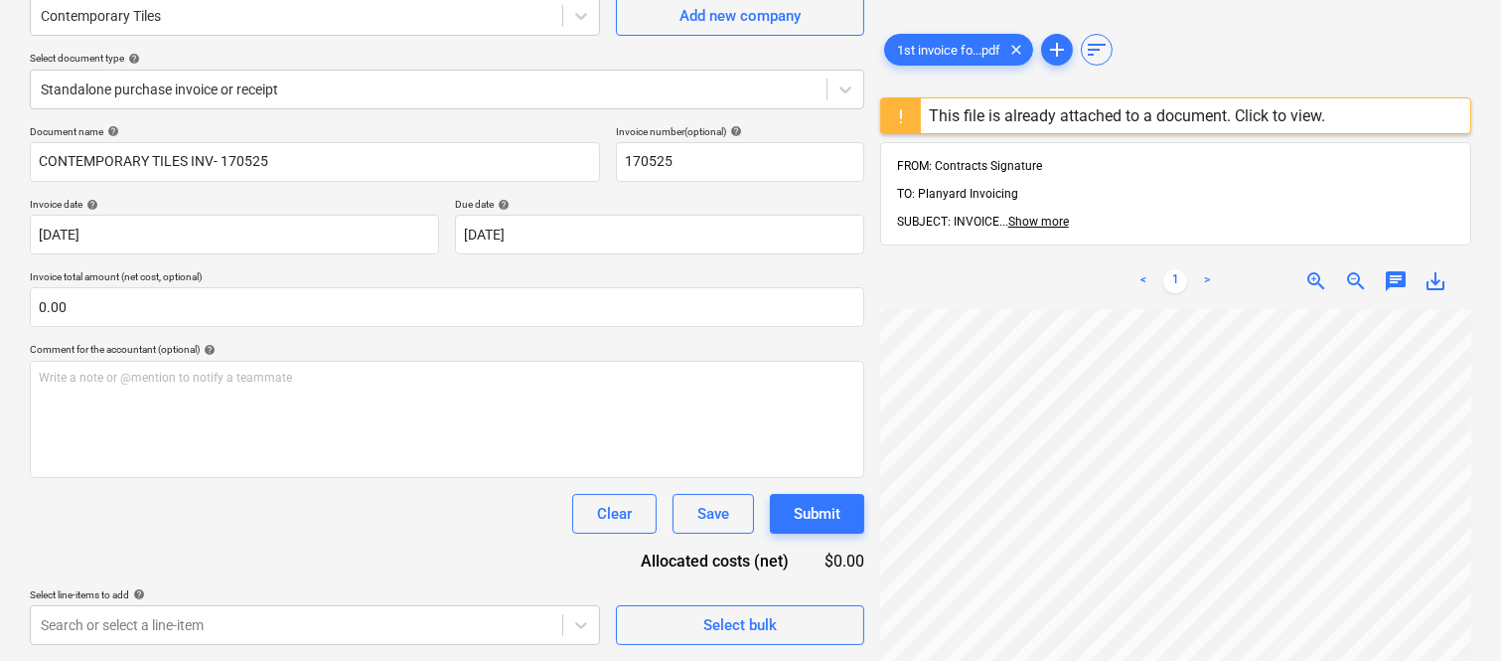
scroll to position [475, 172]
click at [1346, 269] on span "zoom_out" at bounding box center [1356, 281] width 24 height 24
click at [1355, 269] on span "zoom_out" at bounding box center [1356, 281] width 24 height 24
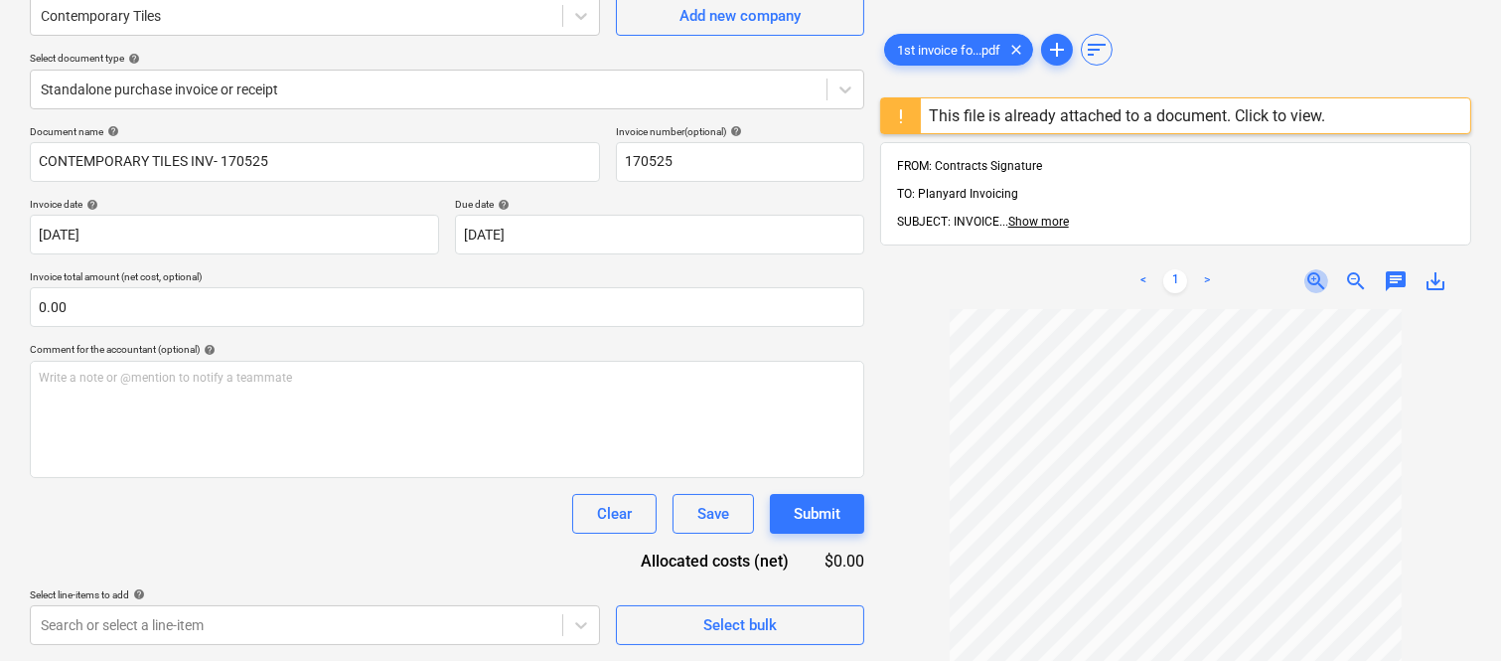
click at [1311, 269] on span "zoom_in" at bounding box center [1316, 281] width 24 height 24
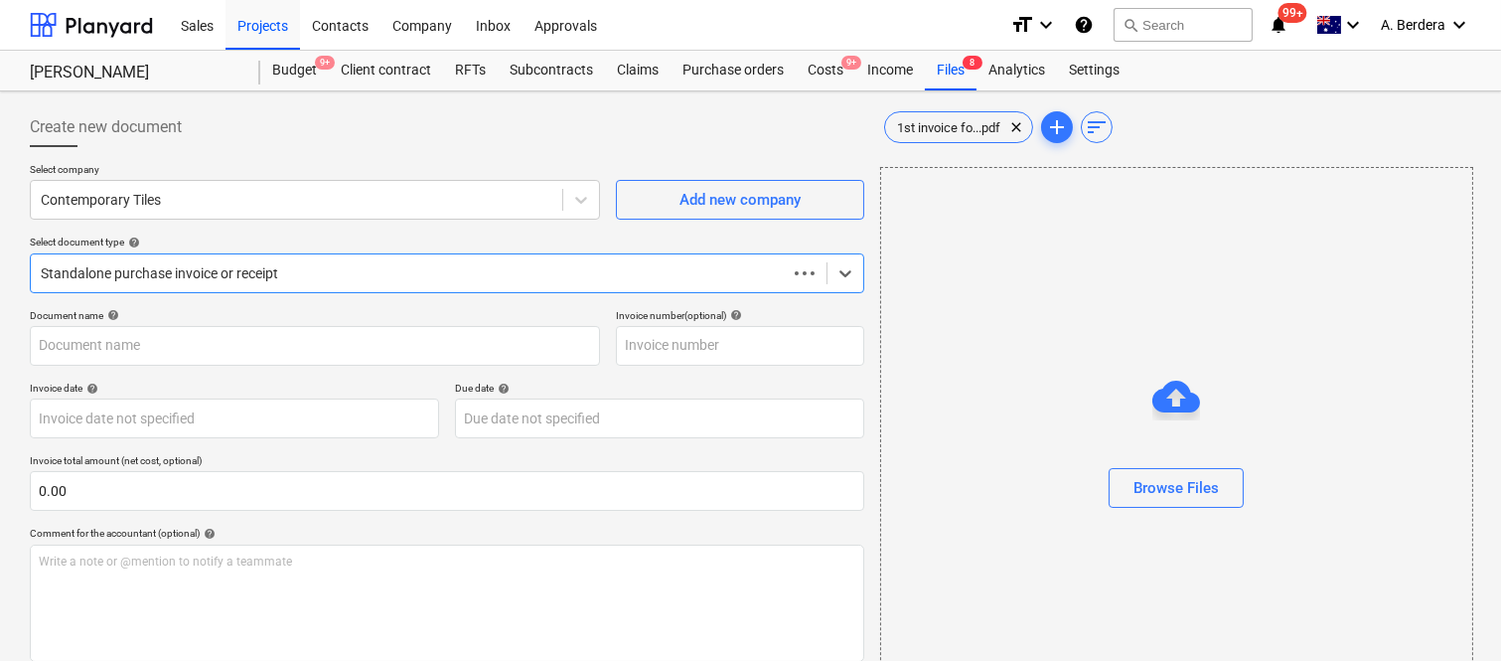
type input "1st invoice for [PERSON_NAME]..pdf"
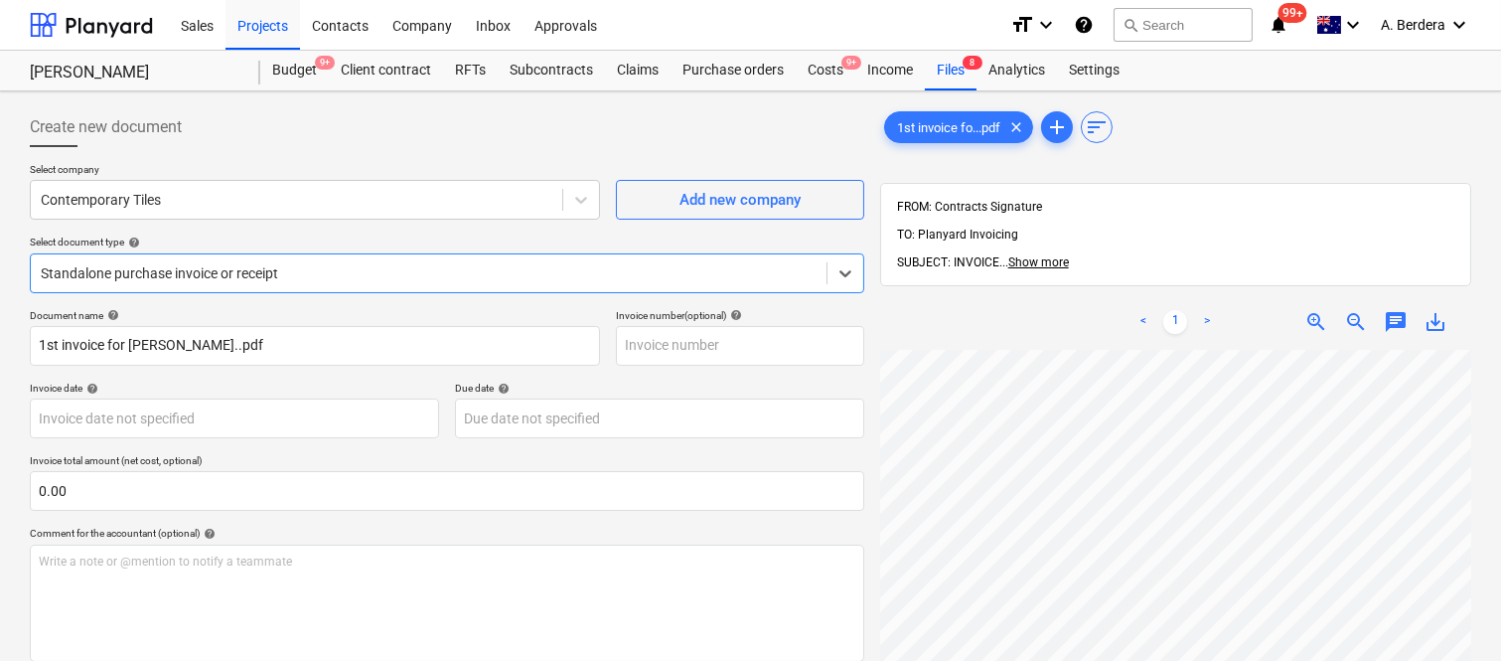
click at [326, 265] on div at bounding box center [429, 273] width 776 height 20
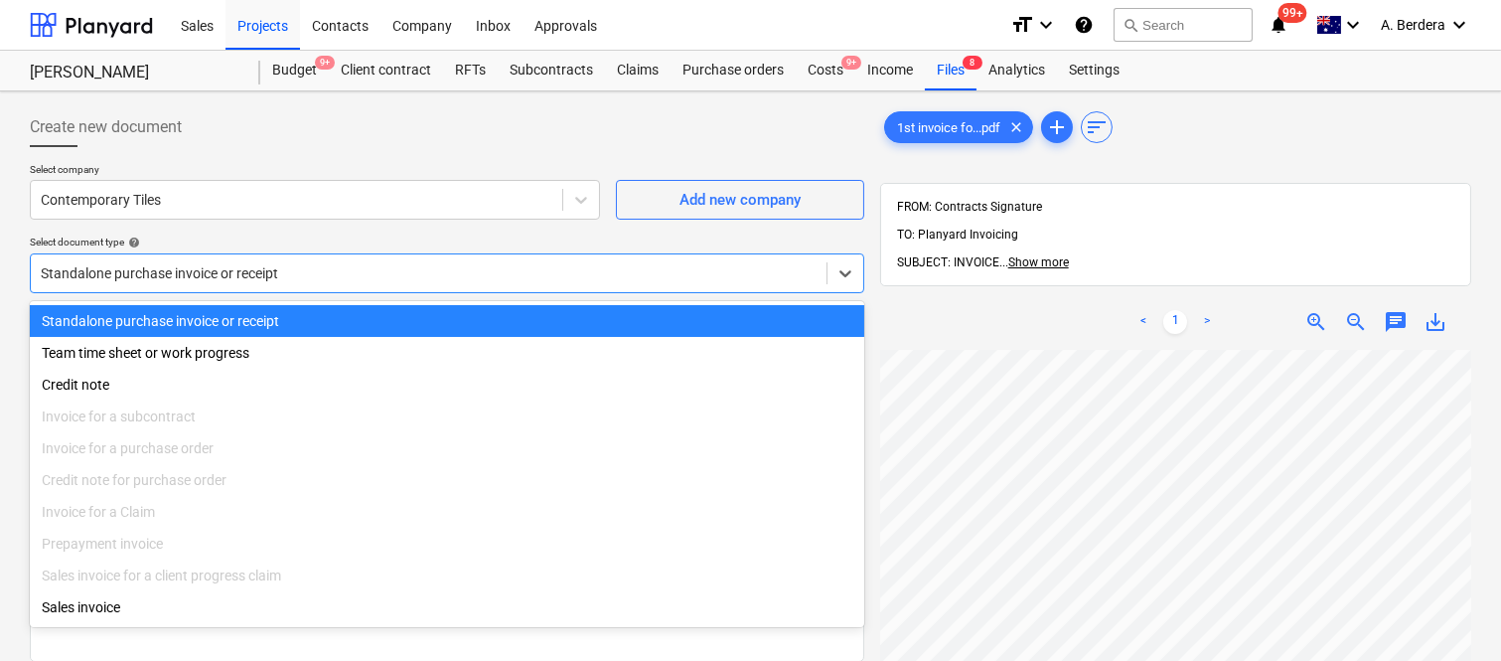
drag, startPoint x: 373, startPoint y: 324, endPoint x: 381, endPoint y: 319, distance: 10.2
click at [375, 324] on div "Standalone purchase invoice or receipt" at bounding box center [447, 321] width 834 height 32
click at [312, 264] on div at bounding box center [429, 273] width 776 height 20
click at [329, 316] on div "Standalone purchase invoice or receipt" at bounding box center [447, 321] width 834 height 32
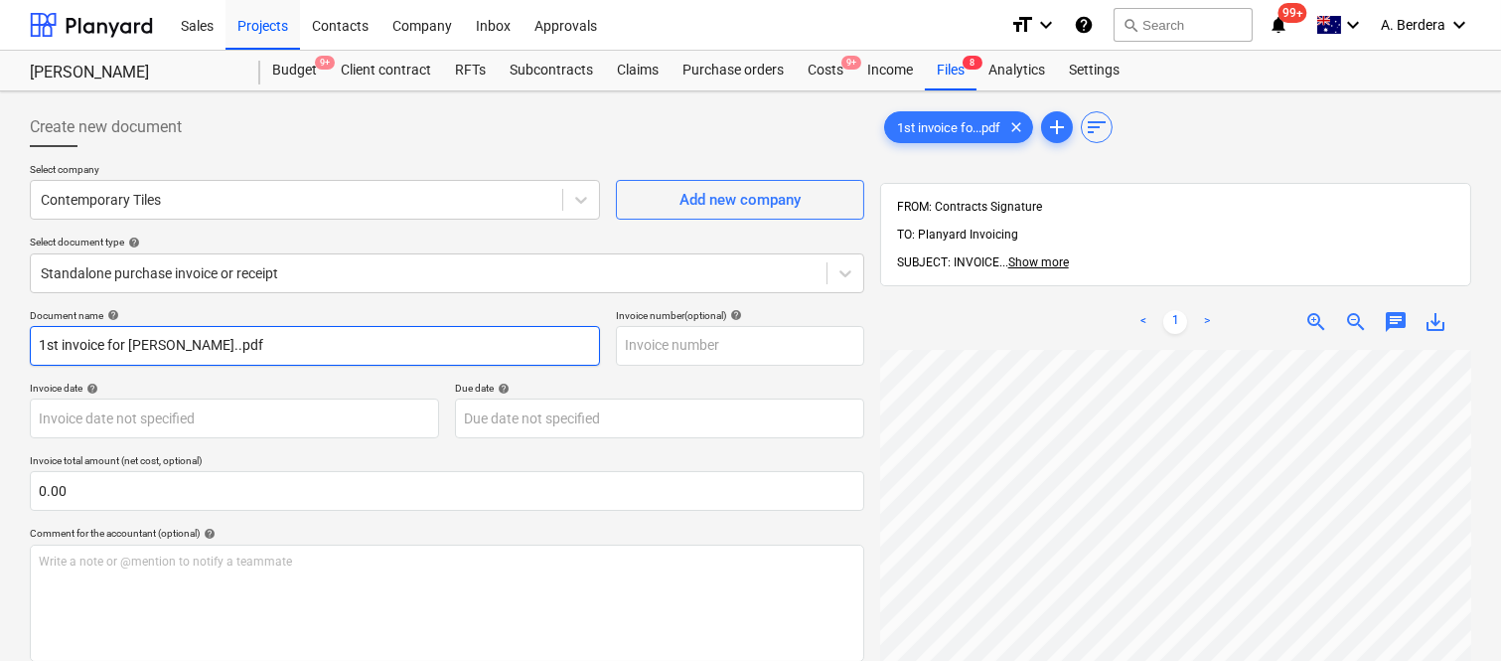
click at [280, 353] on input "1st invoice for [PERSON_NAME]..pdf" at bounding box center [315, 346] width 570 height 40
click at [283, 353] on input "1st invoice for [PERSON_NAME]..pdf" at bounding box center [315, 346] width 570 height 40
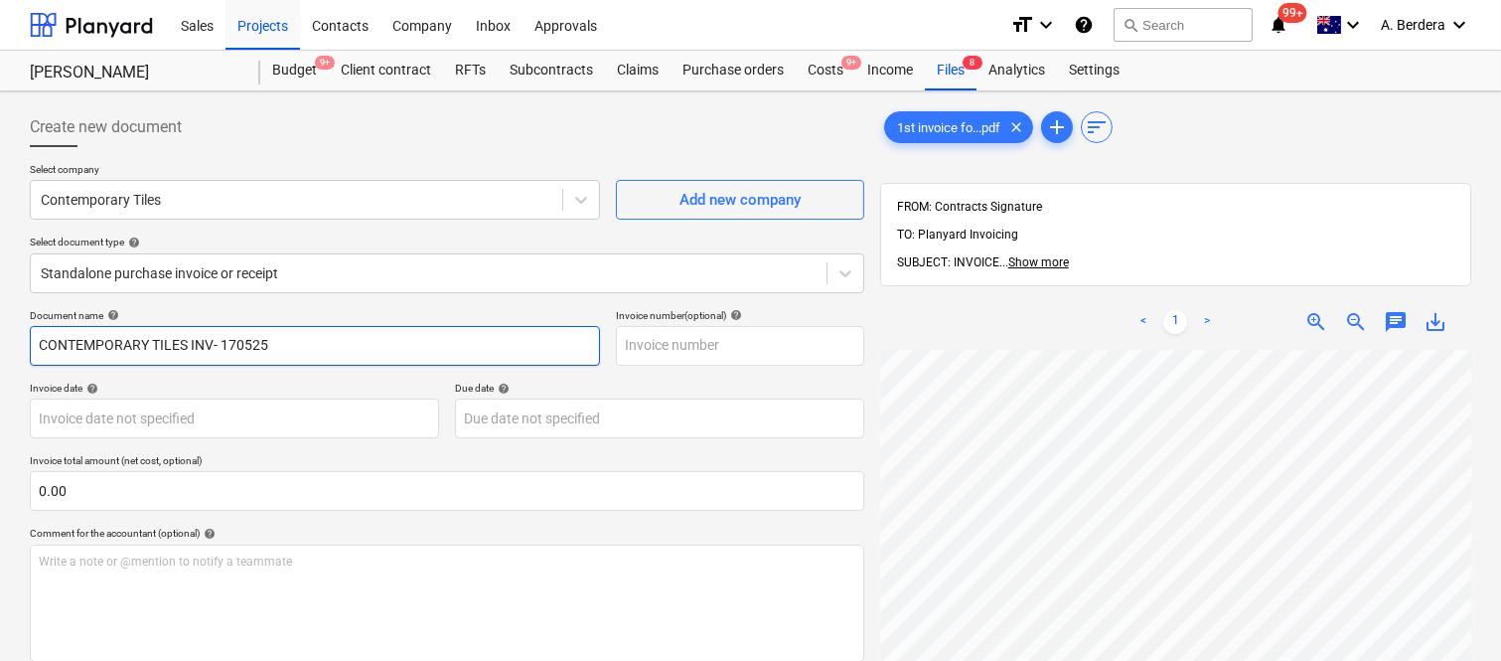
type input "CONTEMPORARY TILES INV- 170525"
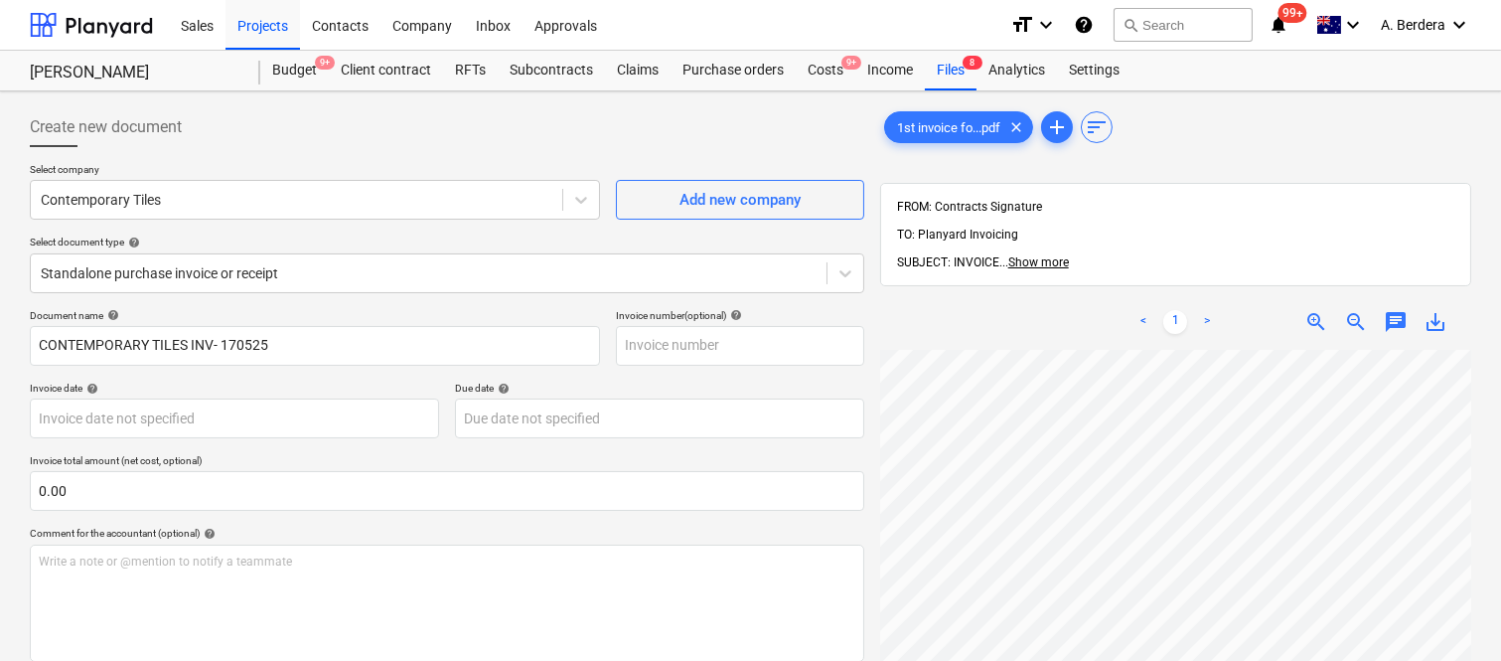
click at [1323, 310] on span "zoom_in" at bounding box center [1316, 322] width 24 height 24
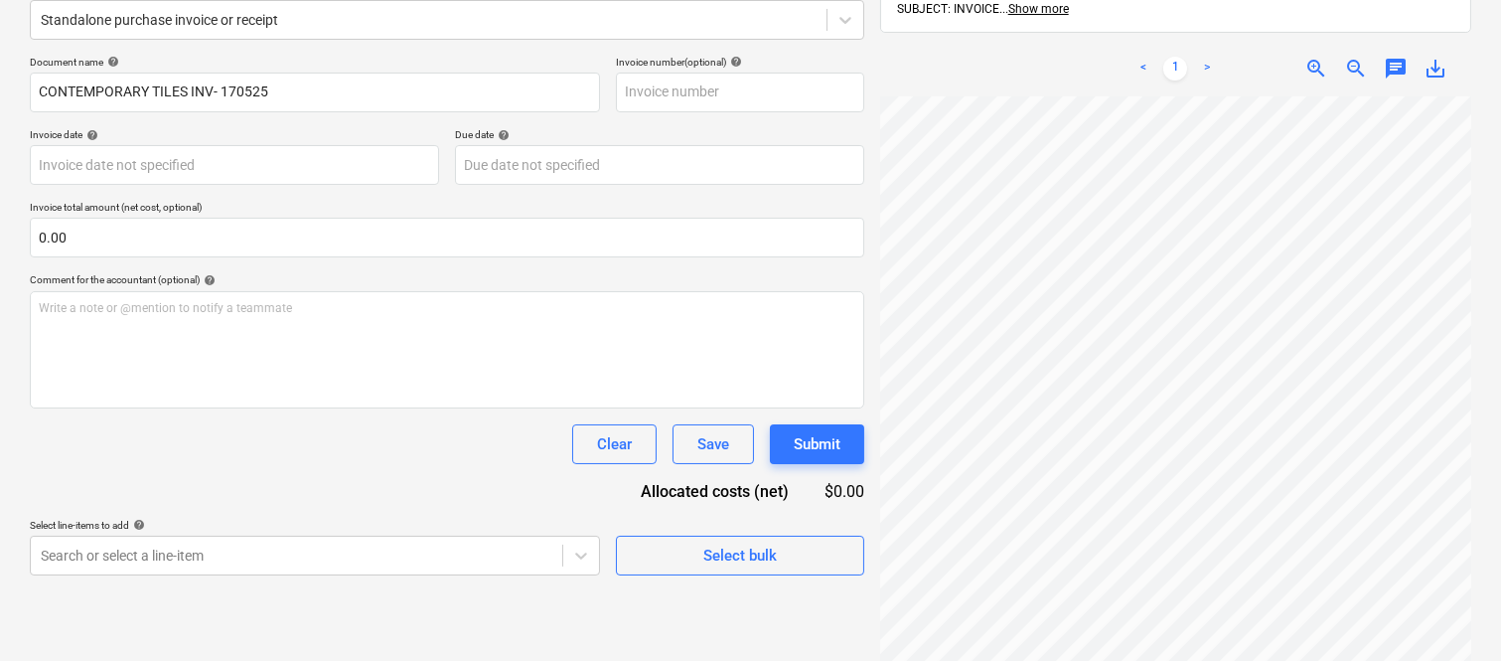
scroll to position [283, 0]
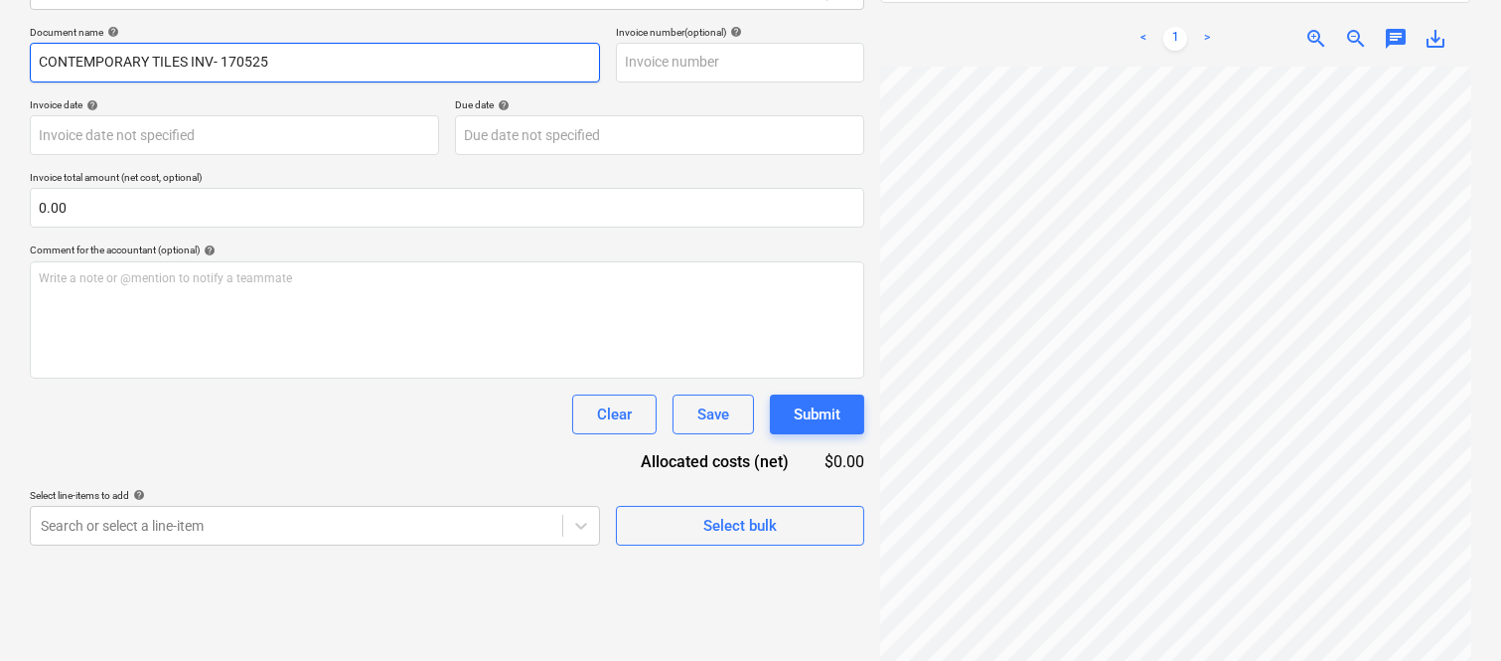
drag, startPoint x: 220, startPoint y: 56, endPoint x: 371, endPoint y: 71, distance: 151.7
click at [371, 71] on input "CONTEMPORARY TILES INV- 170525" at bounding box center [315, 63] width 570 height 40
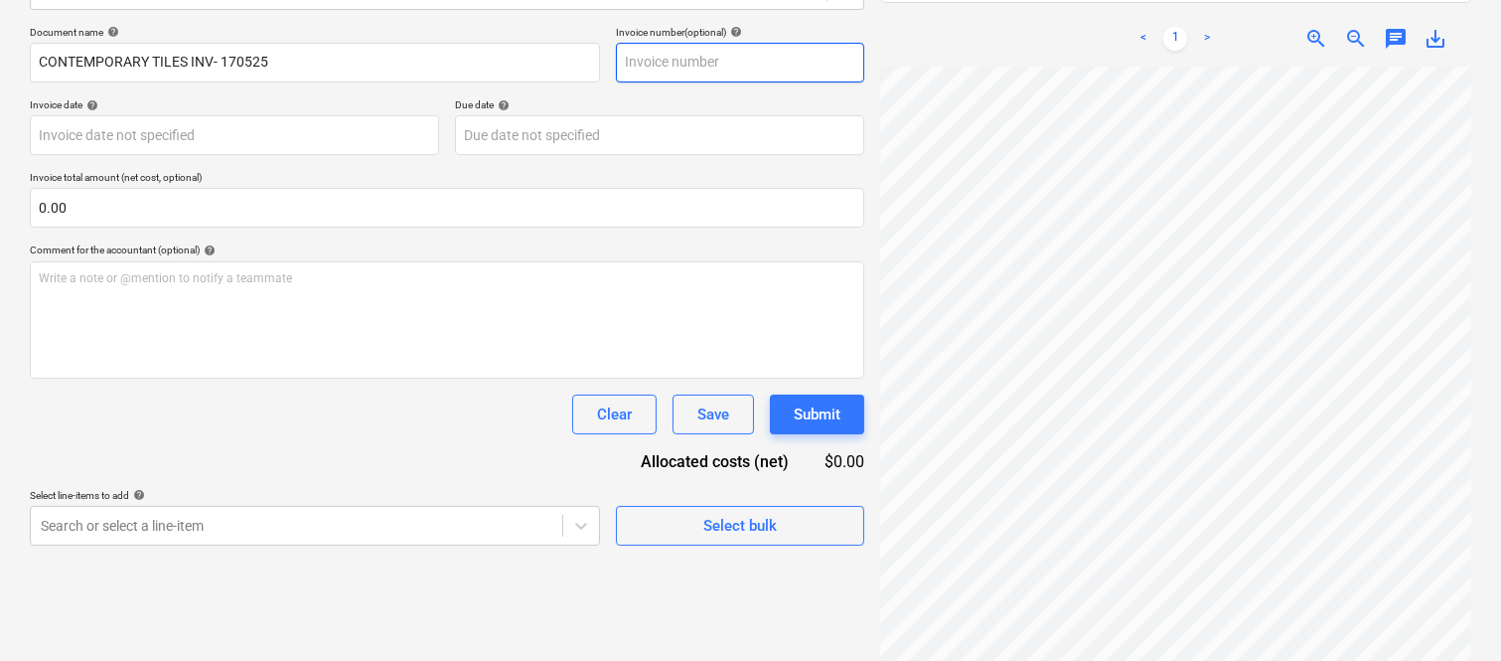
click at [641, 66] on input "text" at bounding box center [740, 63] width 248 height 40
paste input "170525"
type input "170525"
click at [215, 421] on div "Clear Save Submit" at bounding box center [447, 414] width 834 height 40
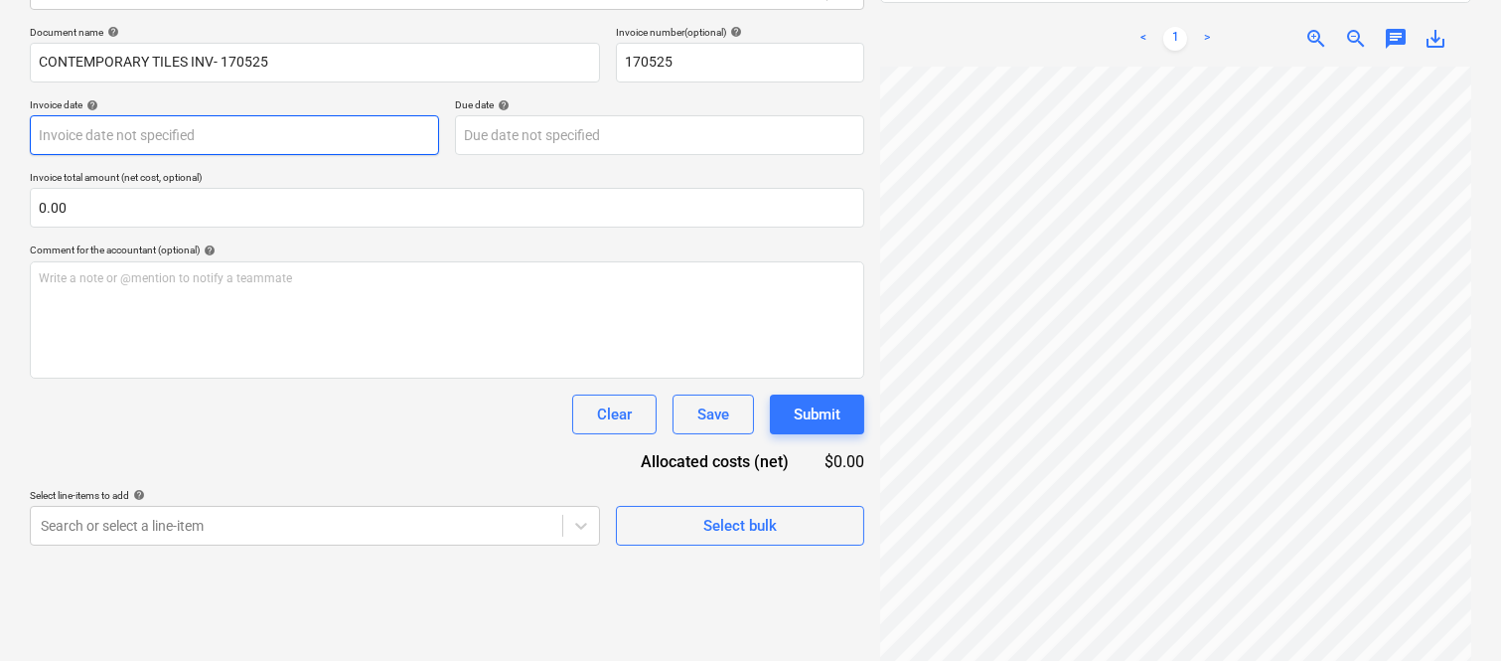
click at [256, 127] on body "Sales Projects Contacts Company Inbox Approvals format_size keyboard_arrow_down…" at bounding box center [750, 47] width 1501 height 661
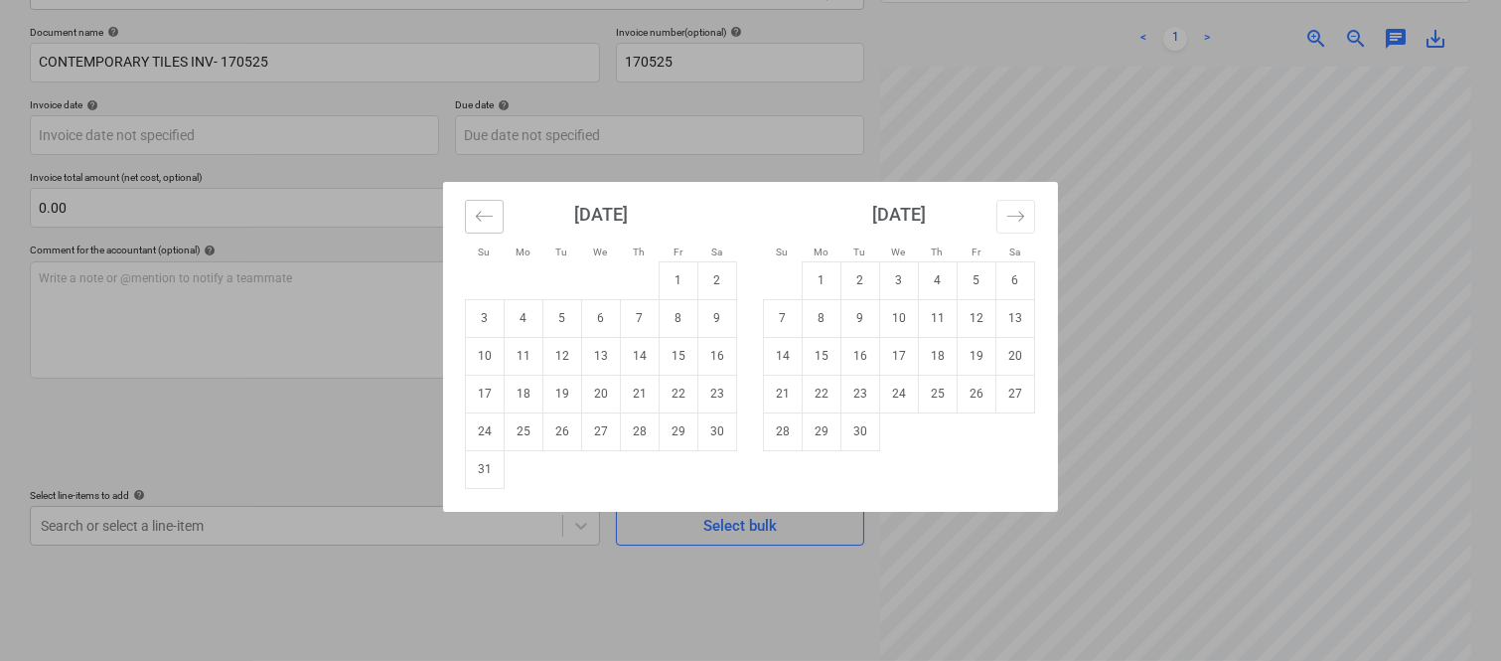
click at [481, 220] on icon "Move backward to switch to the previous month." at bounding box center [484, 216] width 19 height 19
click at [482, 221] on icon "Move backward to switch to the previous month." at bounding box center [484, 216] width 19 height 19
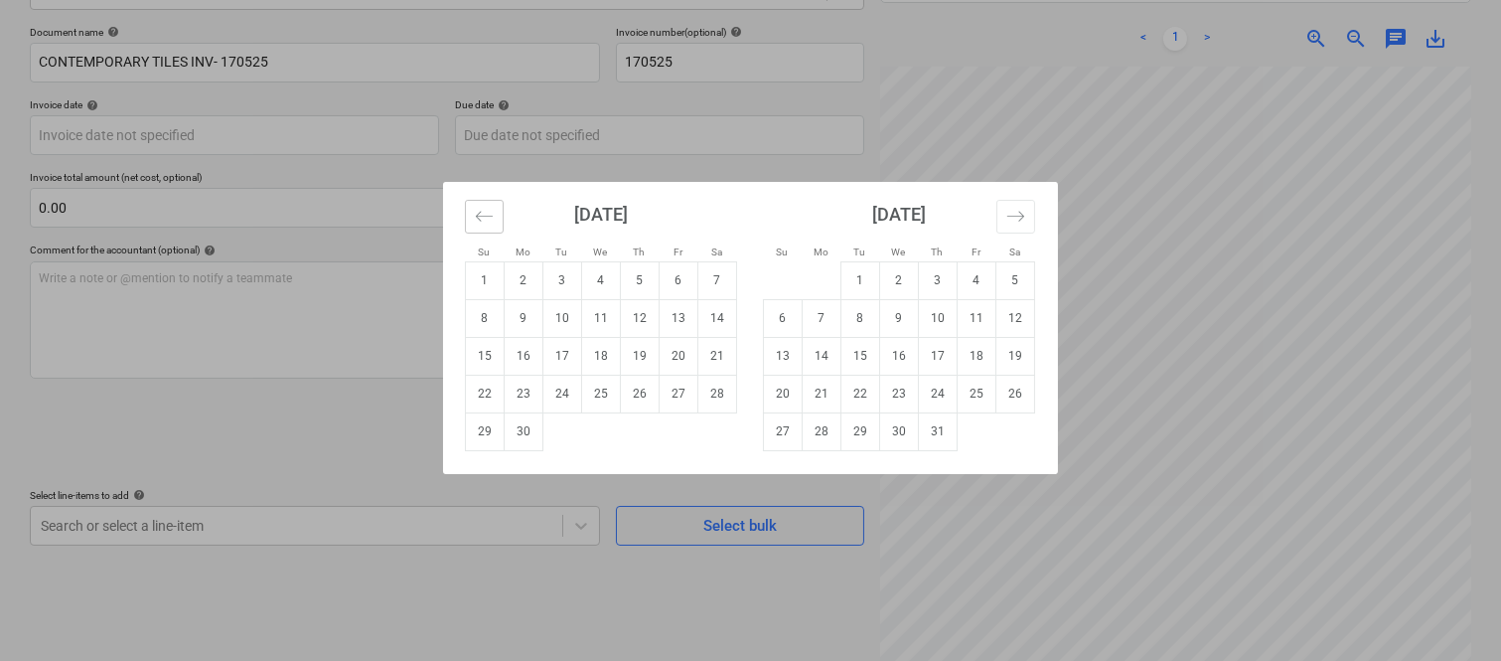
click at [484, 224] on icon "Move backward to switch to the previous month." at bounding box center [484, 216] width 19 height 19
click at [526, 387] on td "19" at bounding box center [524, 394] width 39 height 38
type input "[DATE]"
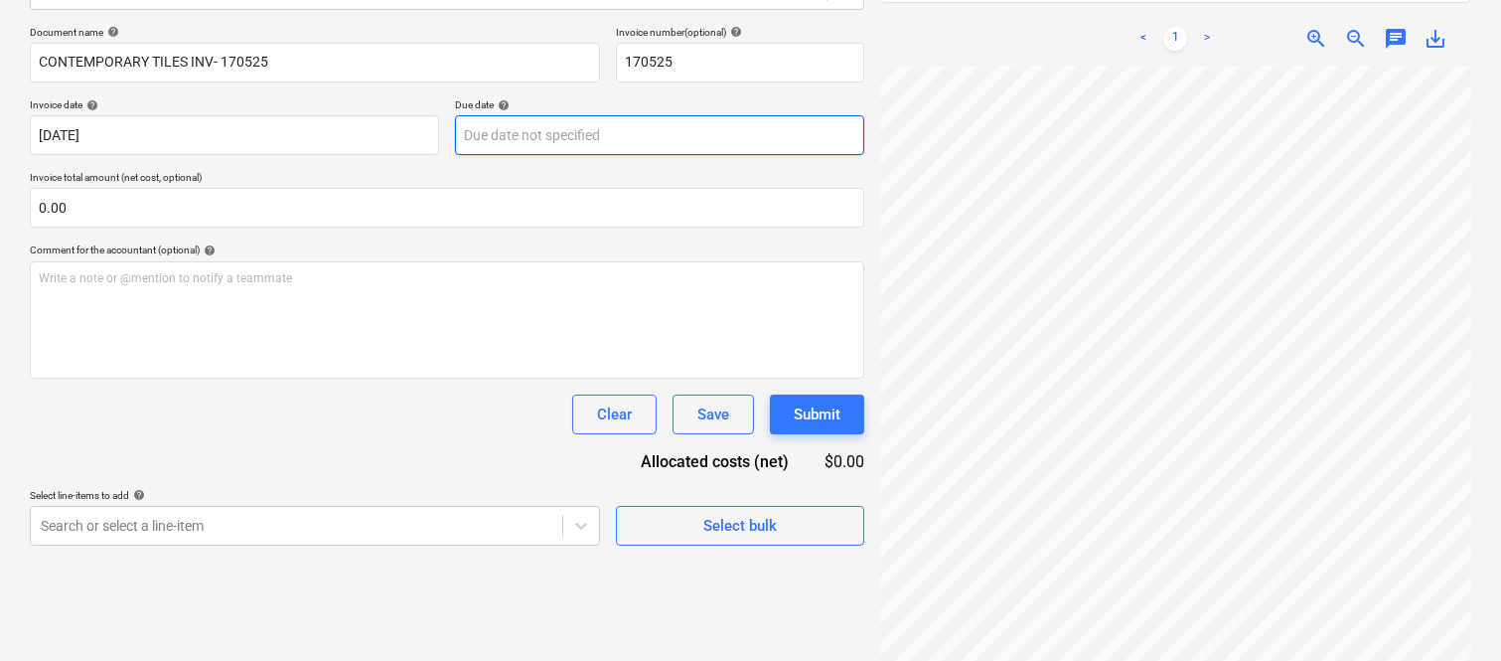
click at [592, 140] on body "Sales Projects Contacts Company Inbox Approvals format_size keyboard_arrow_down…" at bounding box center [750, 47] width 1501 height 661
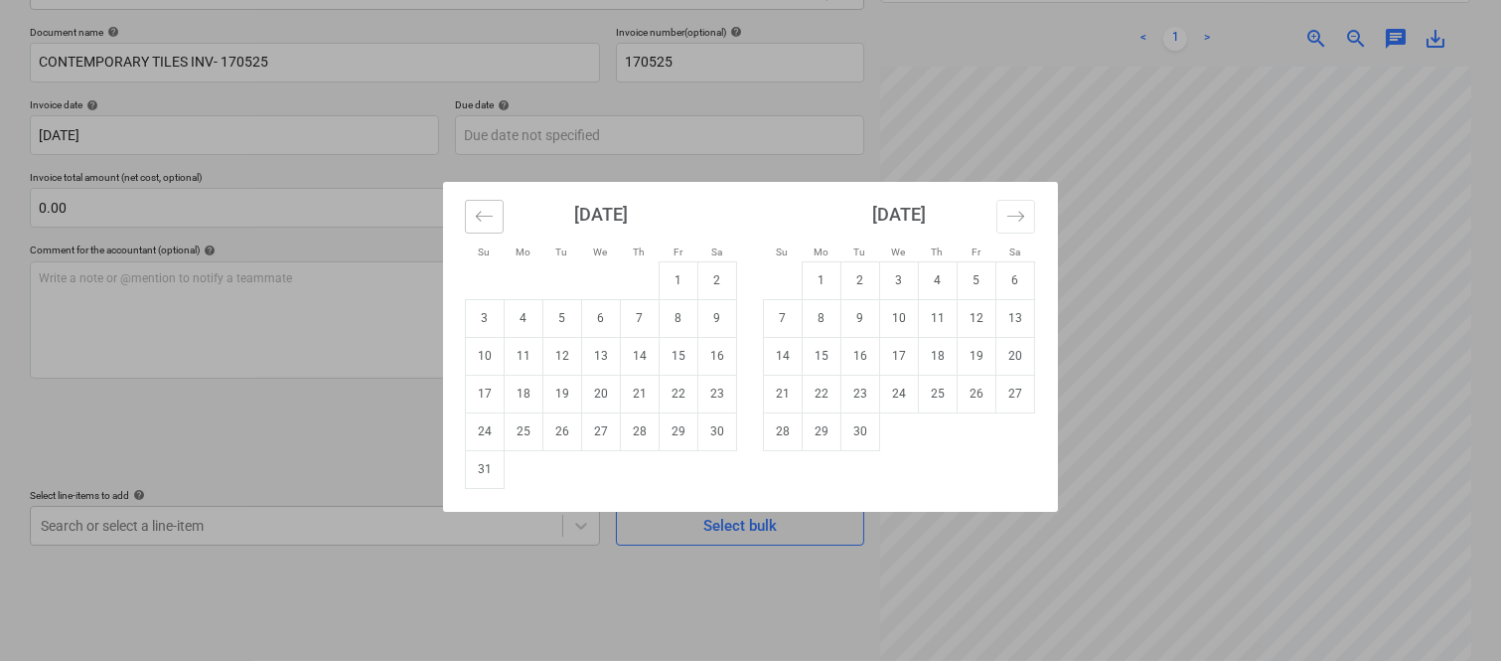
click at [485, 220] on icon "Move backward to switch to the previous month." at bounding box center [484, 216] width 19 height 19
click at [487, 220] on icon "Move backward to switch to the previous month." at bounding box center [484, 216] width 19 height 19
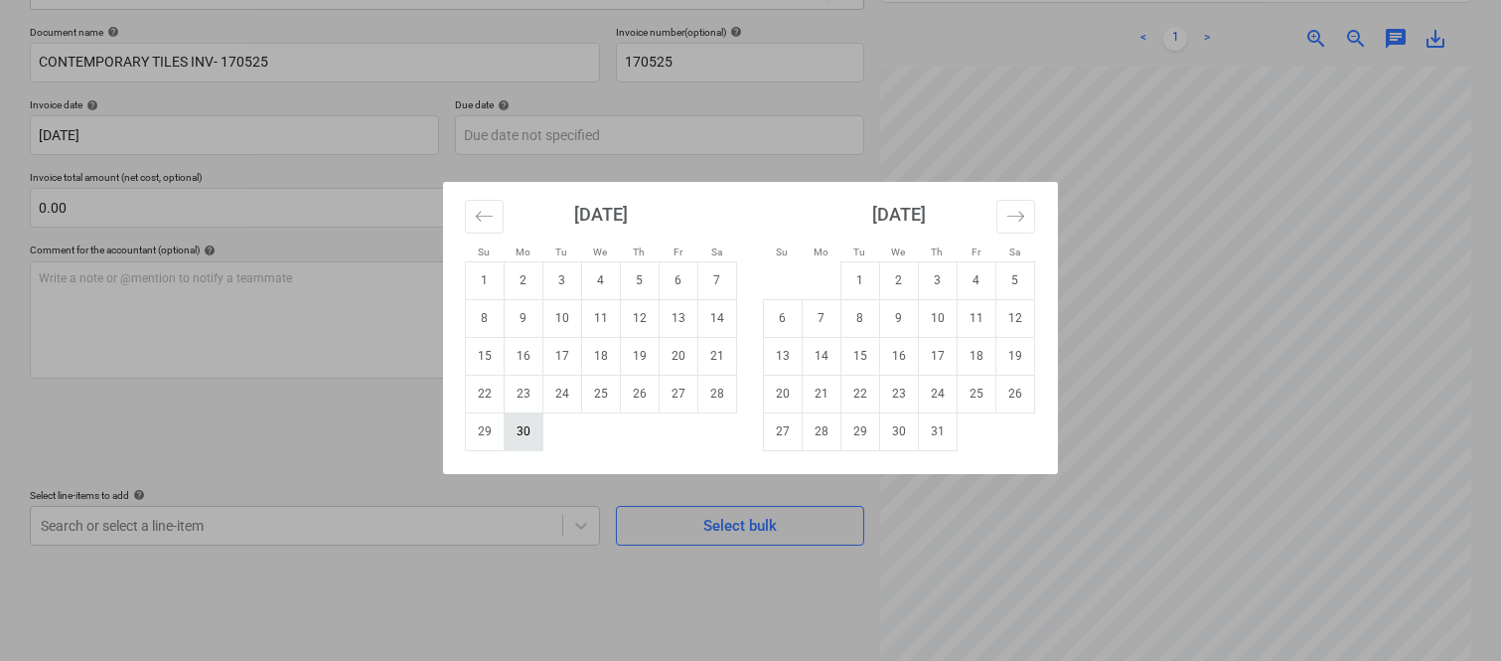
click at [514, 423] on td "30" at bounding box center [524, 431] width 39 height 38
type input "[DATE]"
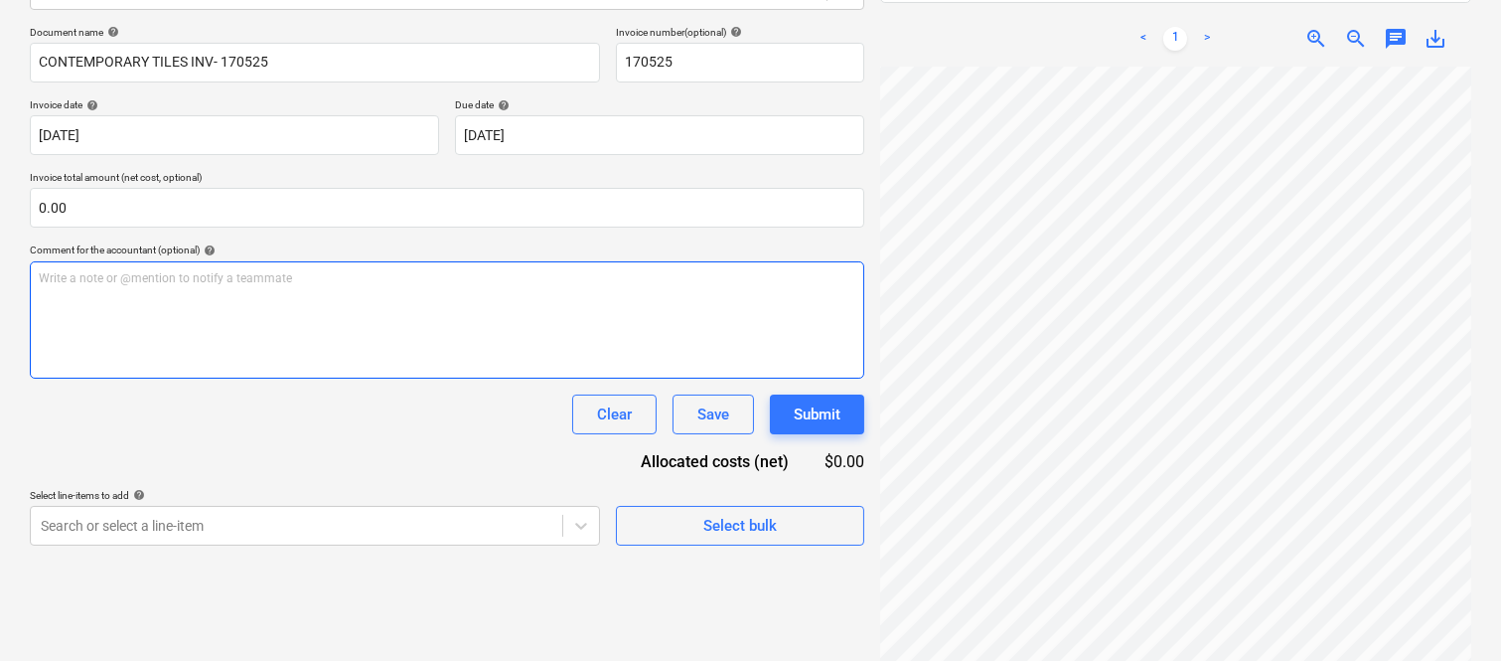
scroll to position [475, 172]
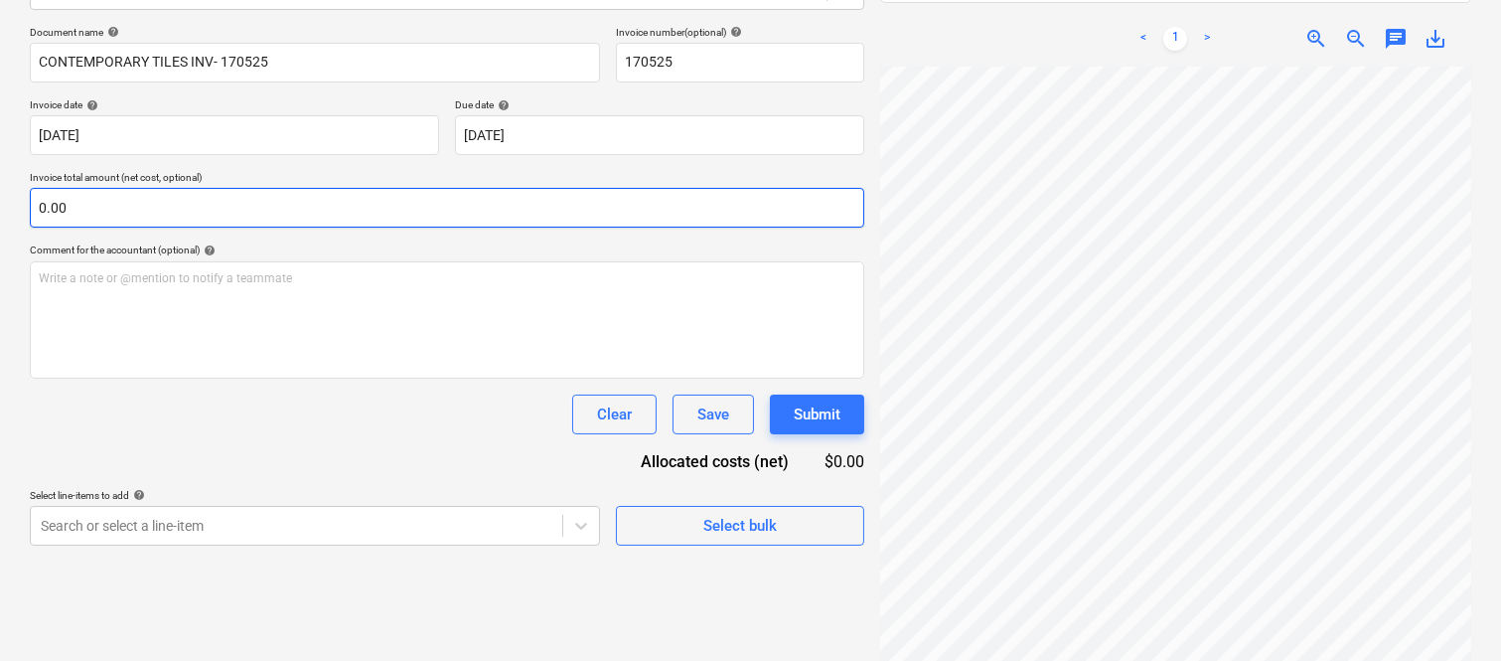
click at [213, 213] on input "0.00" at bounding box center [447, 208] width 834 height 40
paste input "2,580"
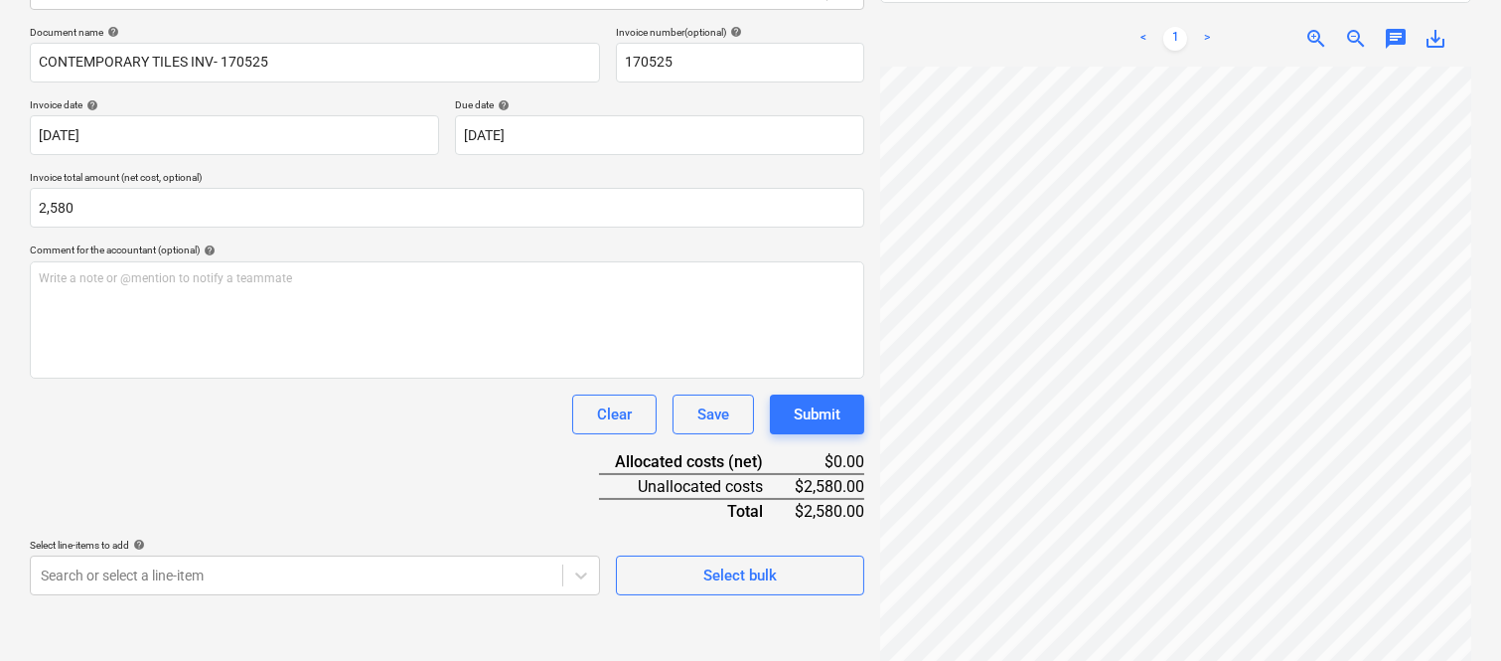
type input "2,580.00"
click at [324, 441] on div "Document name help CONTEMPORARY TILES INV- 170525 Invoice number (optional) hel…" at bounding box center [447, 310] width 834 height 569
click at [298, 377] on body "Sales Projects Contacts Company Inbox Approvals format_size keyboard_arrow_down…" at bounding box center [750, 47] width 1501 height 661
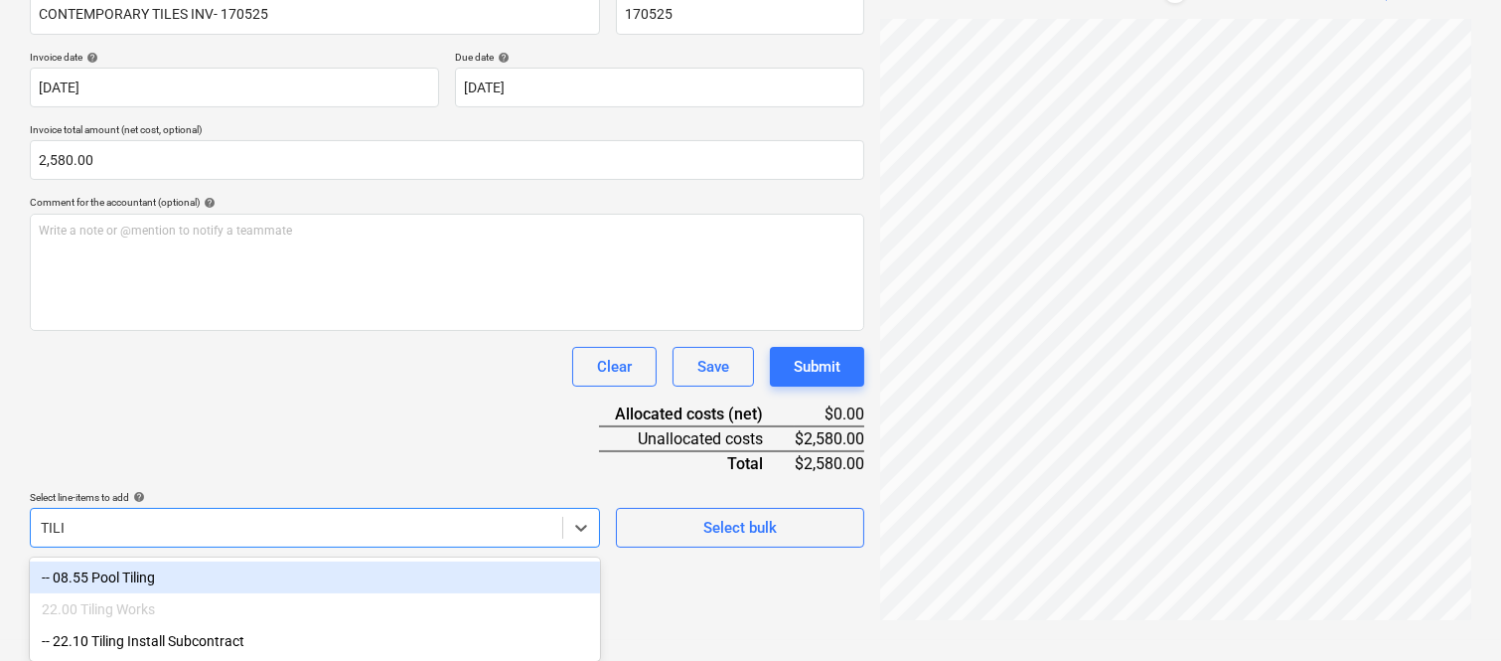
scroll to position [331, 0]
type input "TILING"
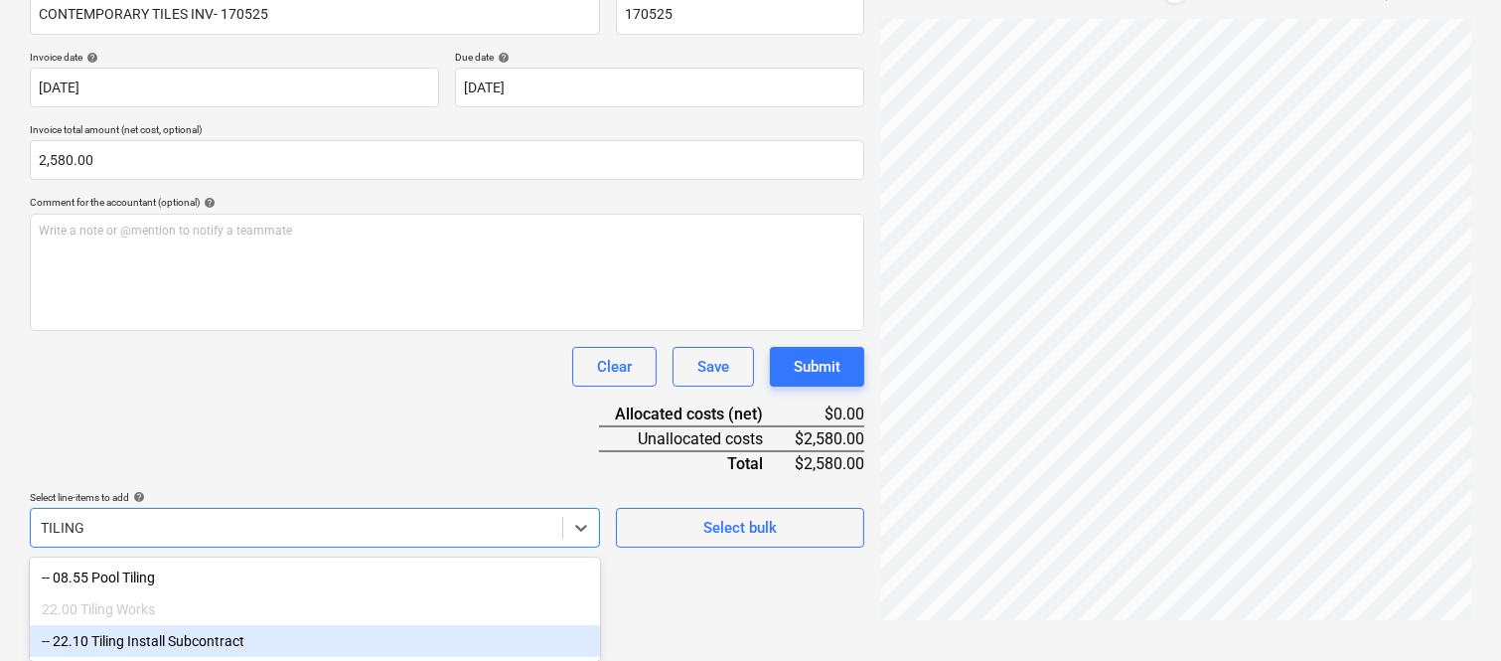
click at [232, 637] on div "-- 22.10 Tiling Install Subcontract" at bounding box center [315, 641] width 570 height 32
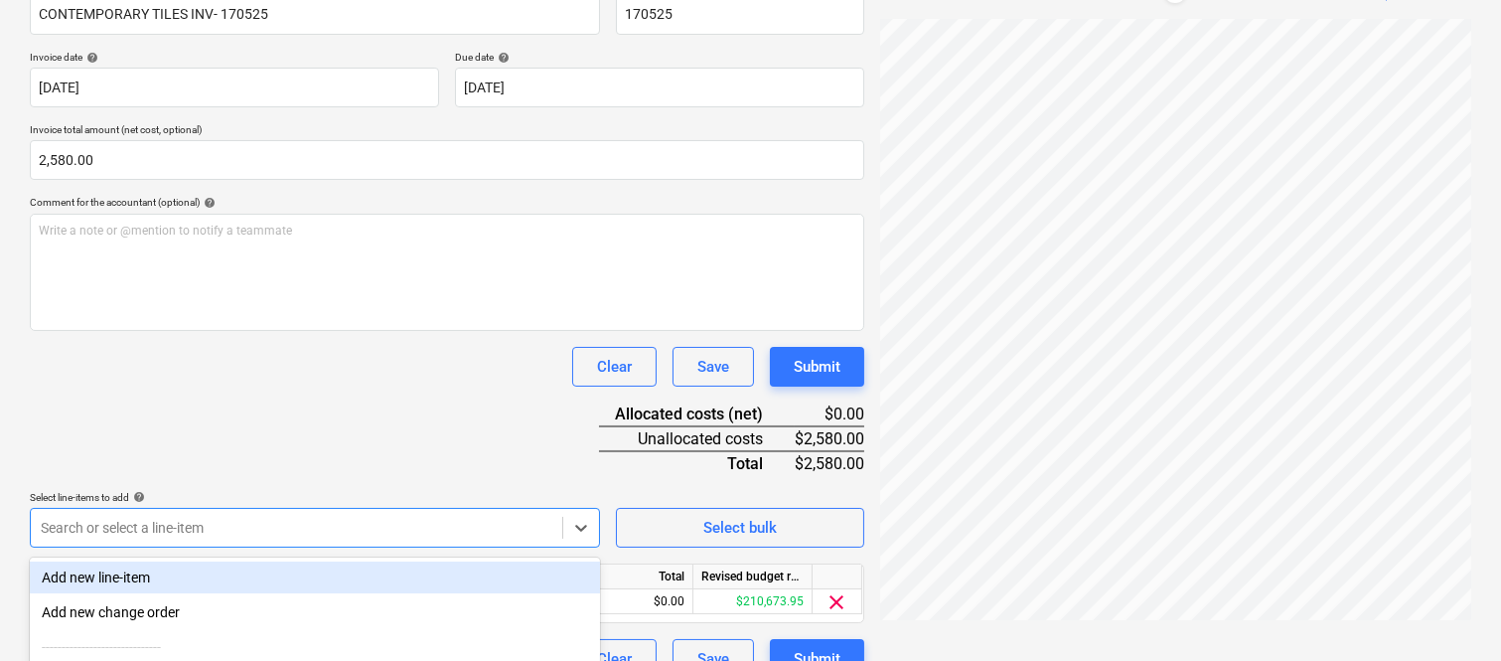
click at [282, 382] on div "Clear Save Submit" at bounding box center [447, 367] width 834 height 40
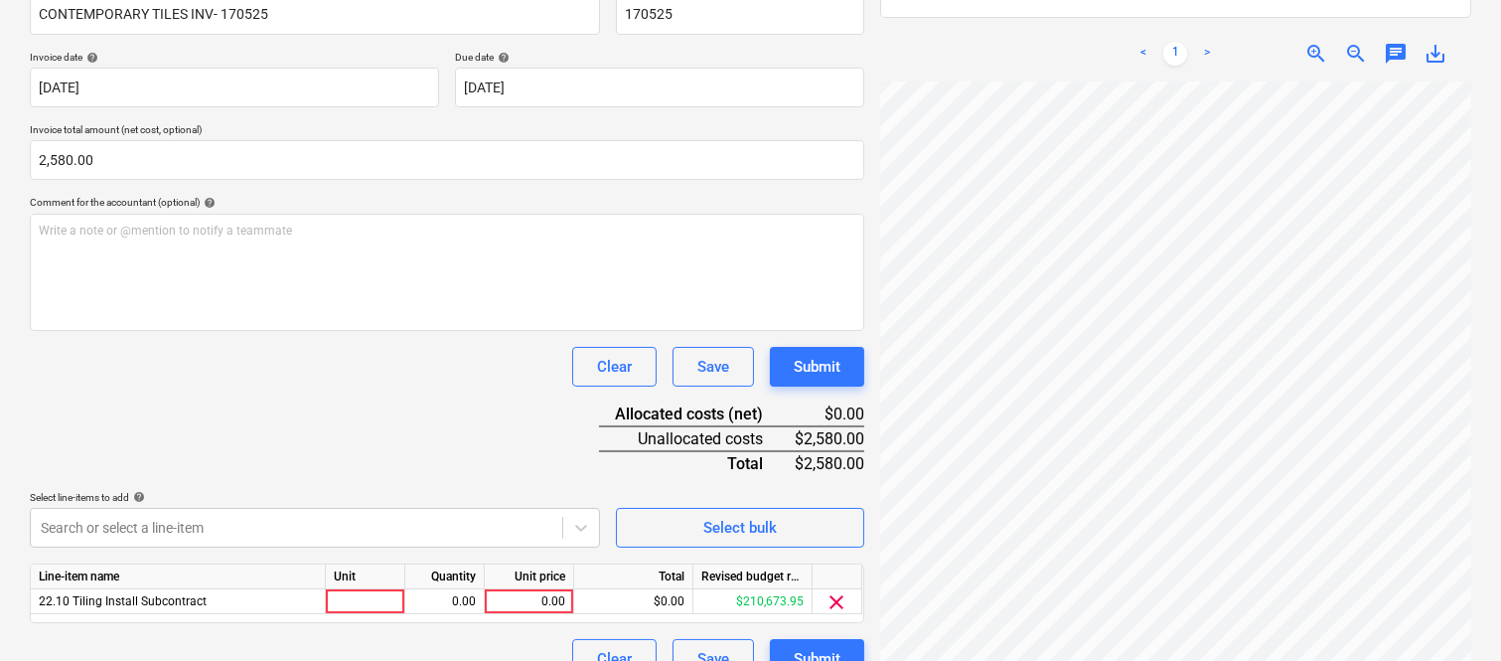
scroll to position [365, 0]
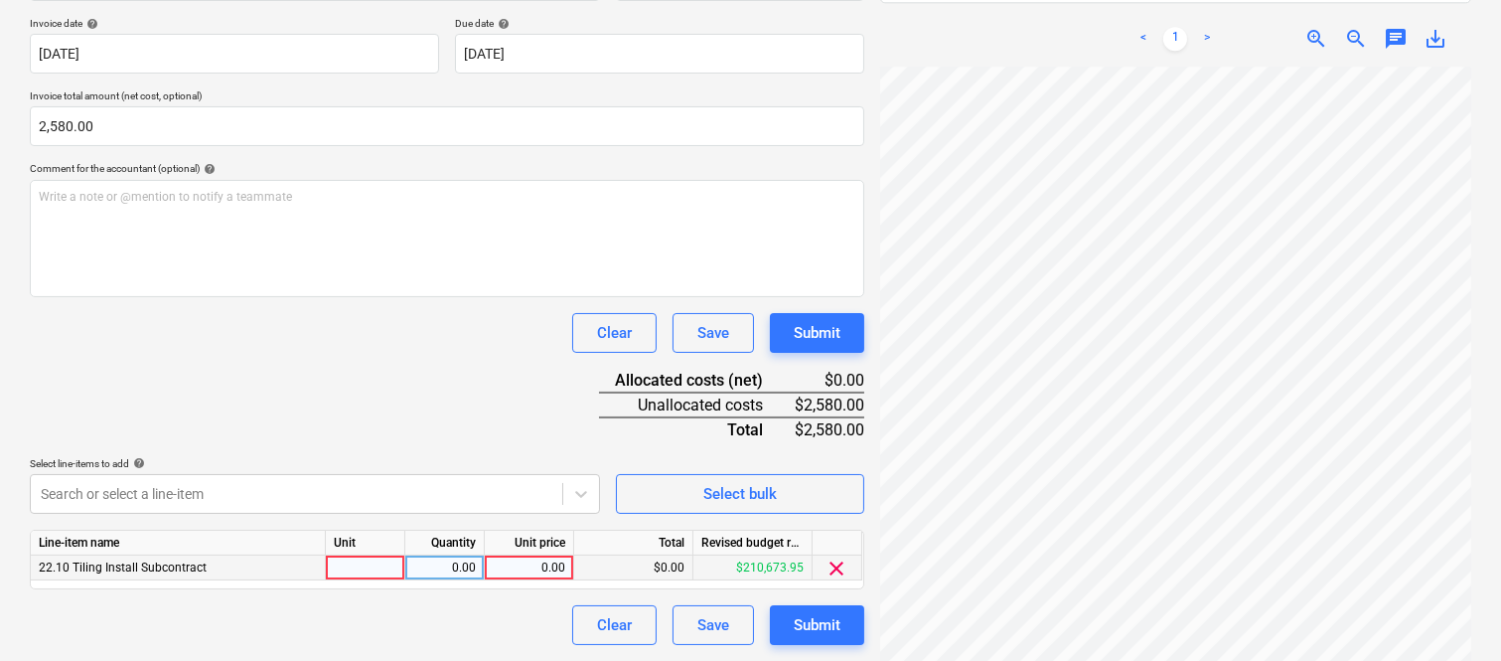
click at [389, 563] on div at bounding box center [365, 567] width 79 height 25
type input "INVOICE"
click at [433, 563] on div "0.00" at bounding box center [444, 567] width 63 height 25
type input "1"
click at [517, 566] on div "0.00" at bounding box center [529, 567] width 73 height 25
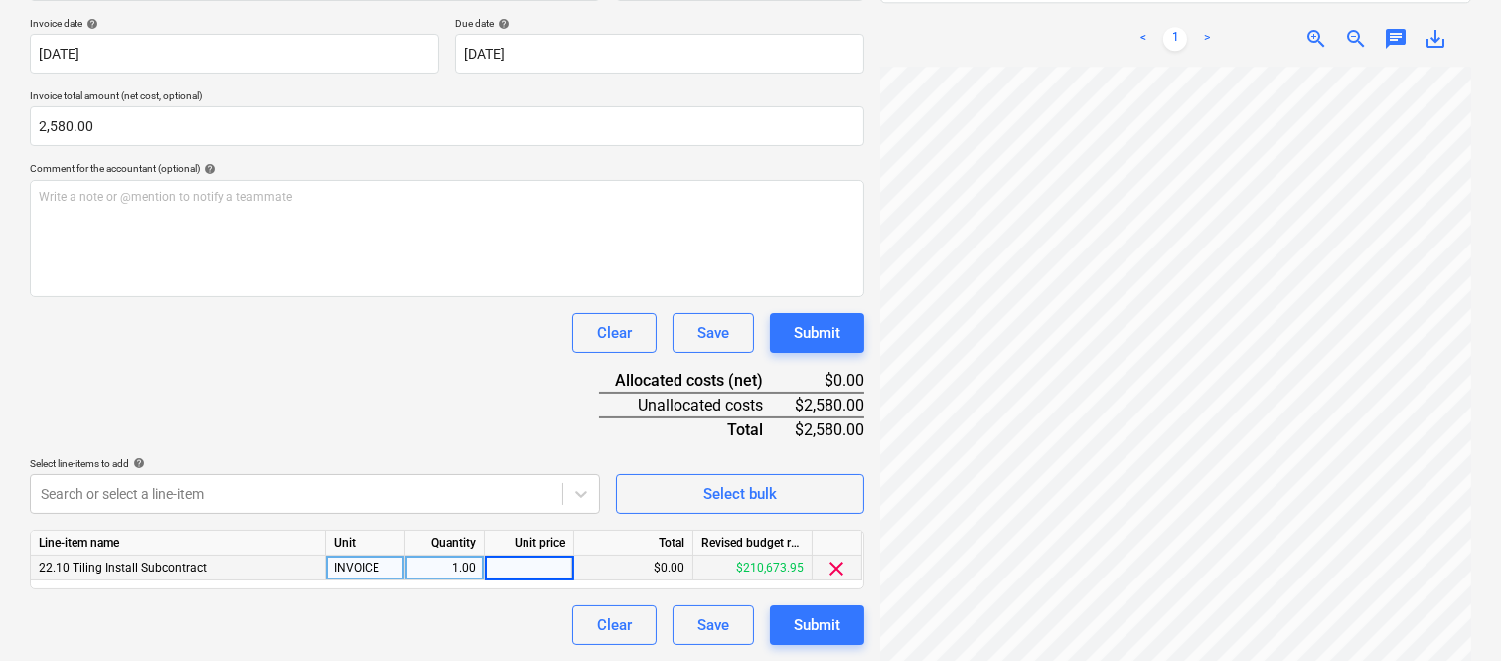
type input "2,580"
click at [478, 603] on div "Document name help CONTEMPORARY TILES INV- 170525 Invoice number (optional) hel…" at bounding box center [447, 294] width 834 height 700
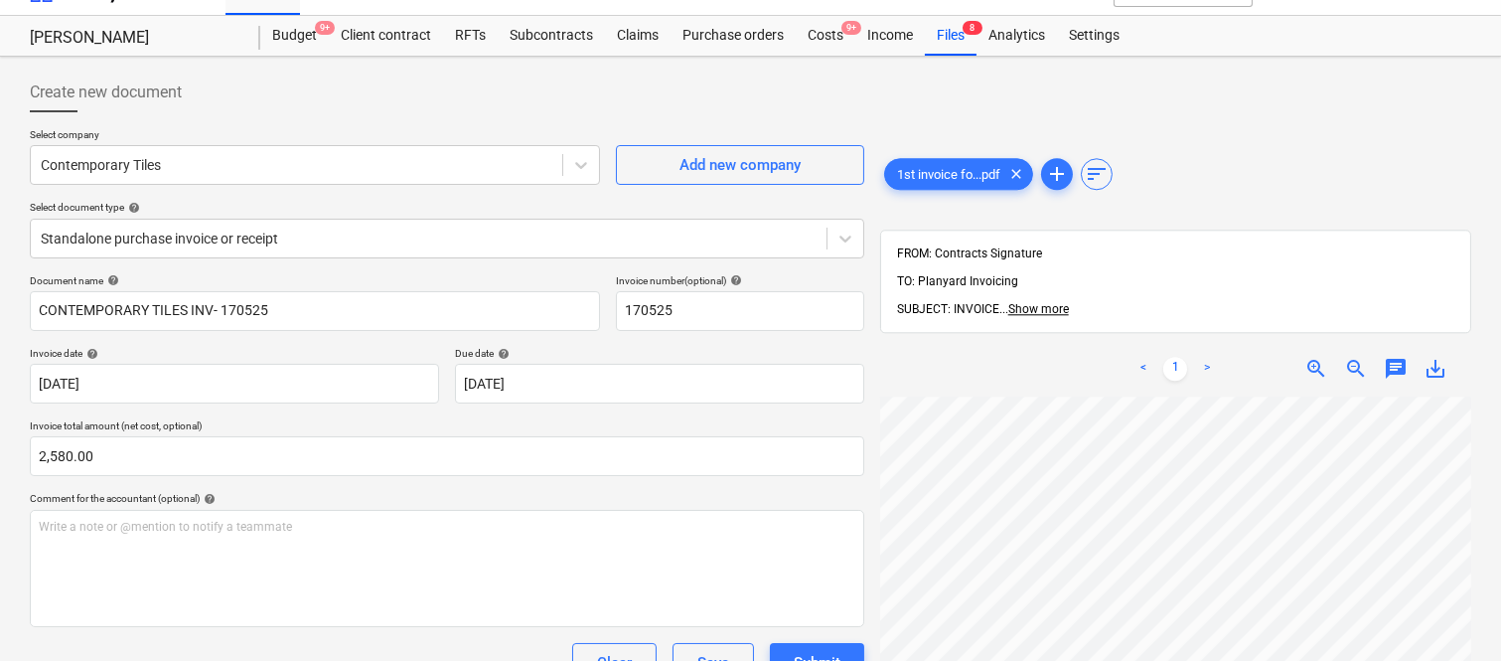
scroll to position [0, 0]
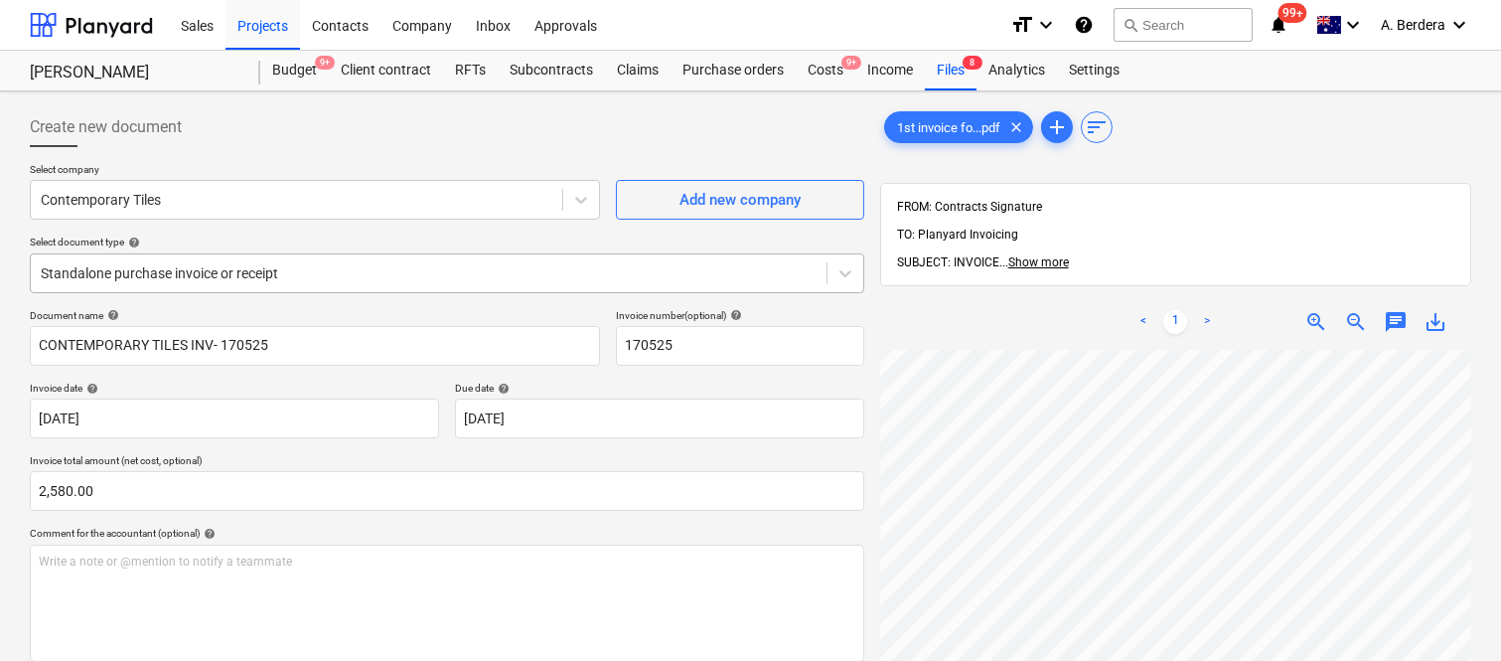
click at [375, 276] on div at bounding box center [429, 273] width 776 height 20
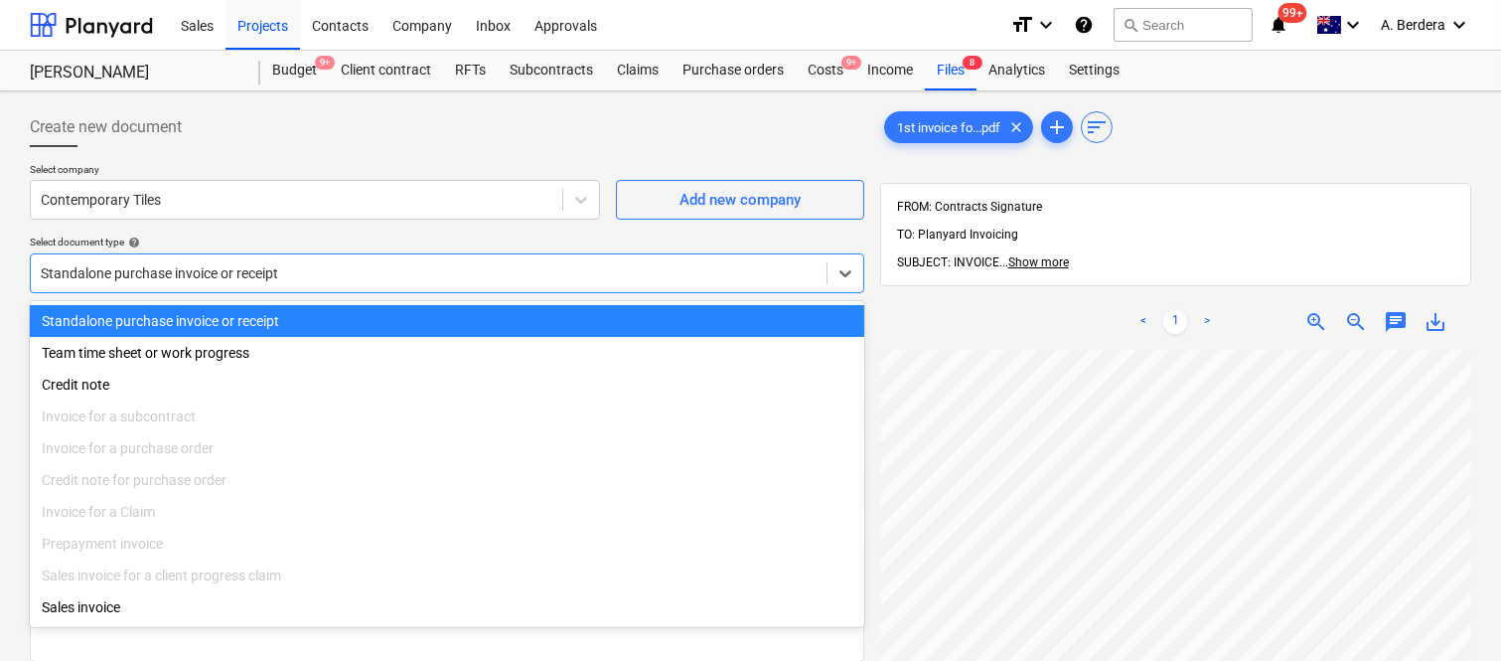
click at [378, 316] on div "Standalone purchase invoice or receipt" at bounding box center [447, 321] width 834 height 32
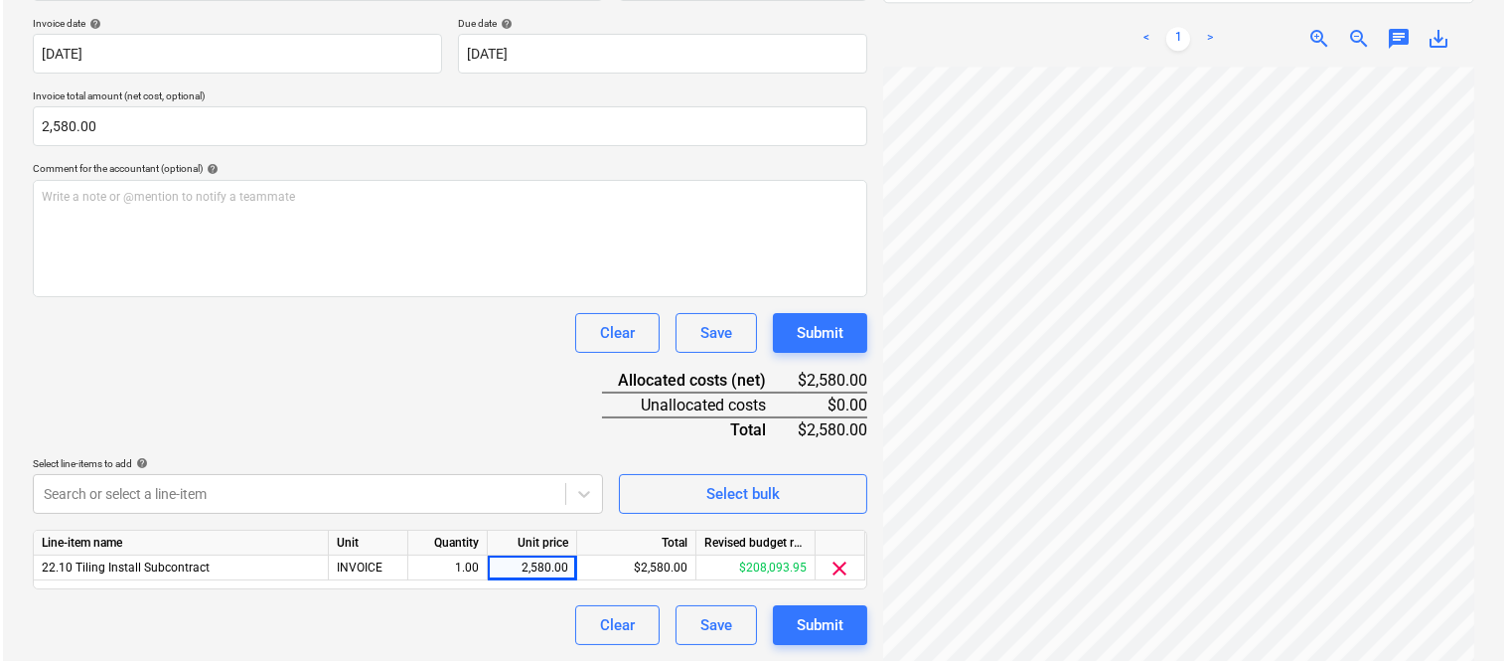
scroll to position [475, 172]
click at [832, 622] on div "Submit" at bounding box center [817, 625] width 47 height 26
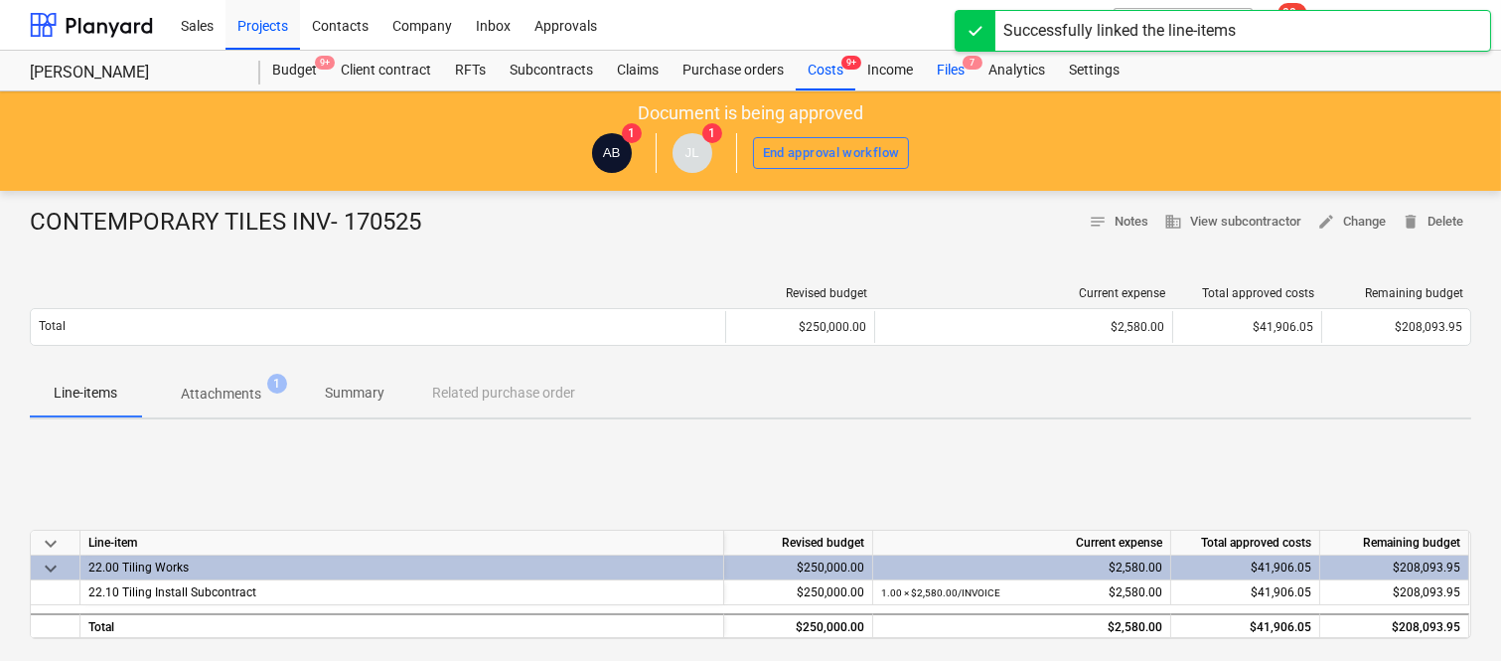
click at [952, 65] on div "Files 7" at bounding box center [951, 71] width 52 height 40
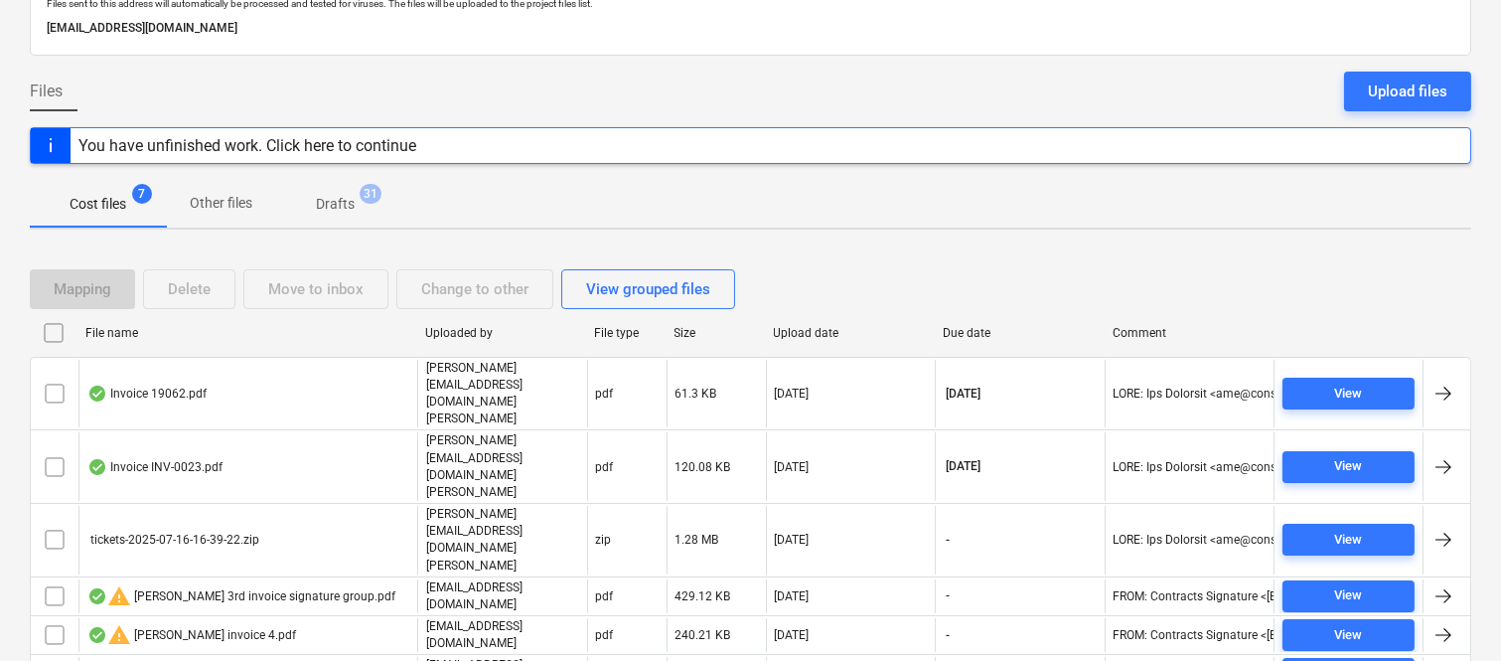
scroll to position [153, 0]
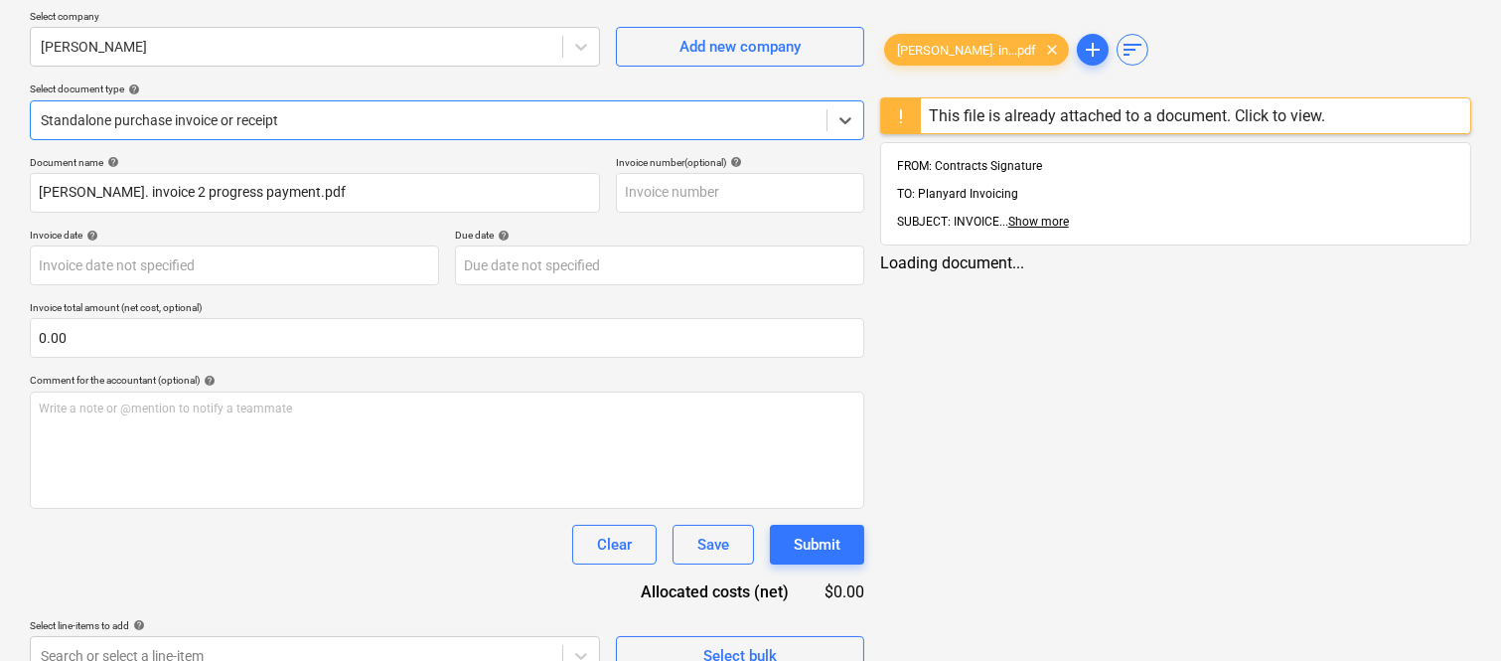
type input "[PERSON_NAME]. invoice 2 progress payment.pdf"
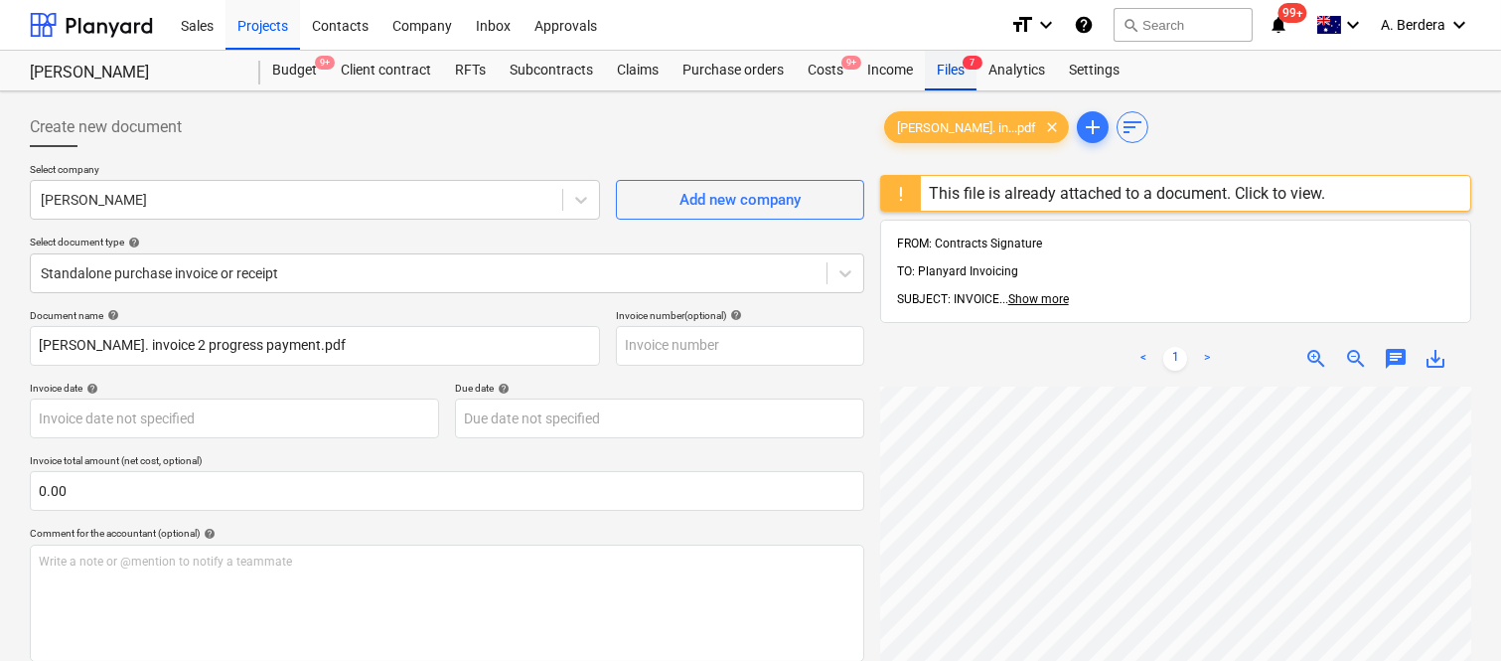
click at [957, 70] on div "Files 7" at bounding box center [951, 71] width 52 height 40
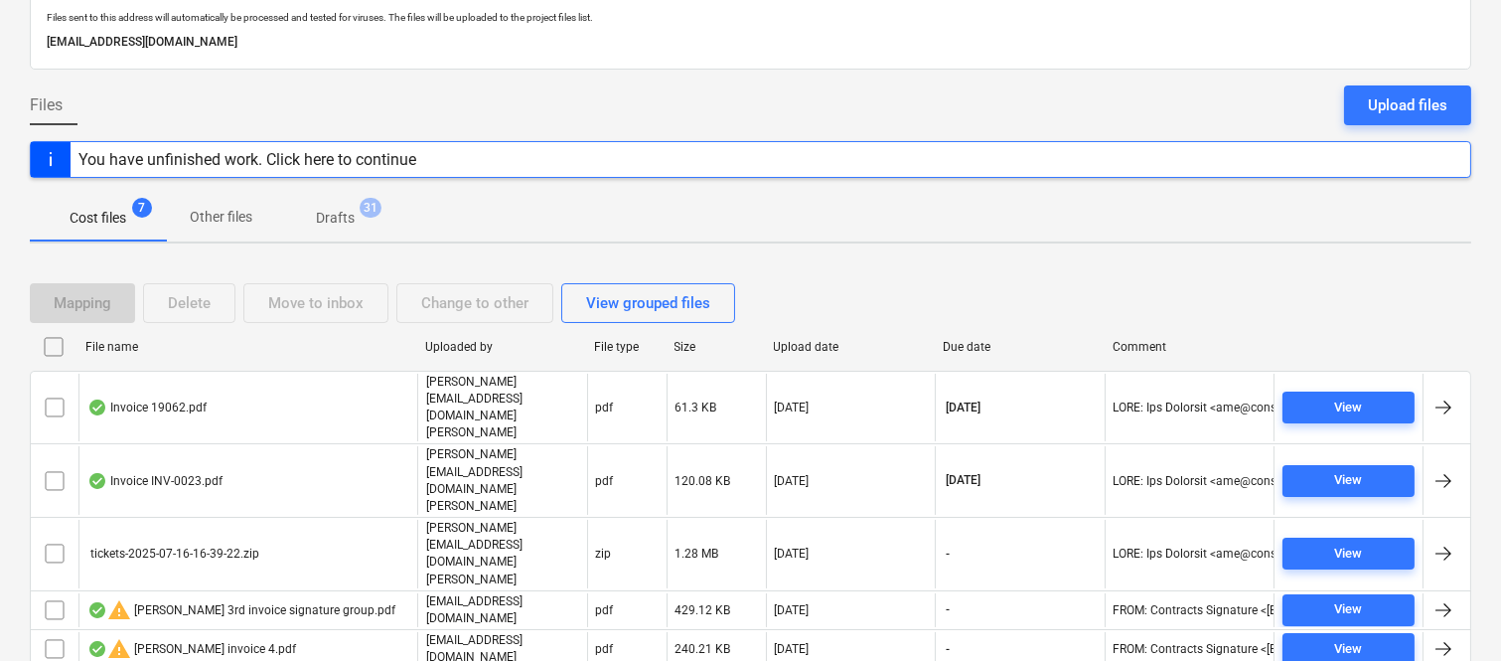
scroll to position [153, 0]
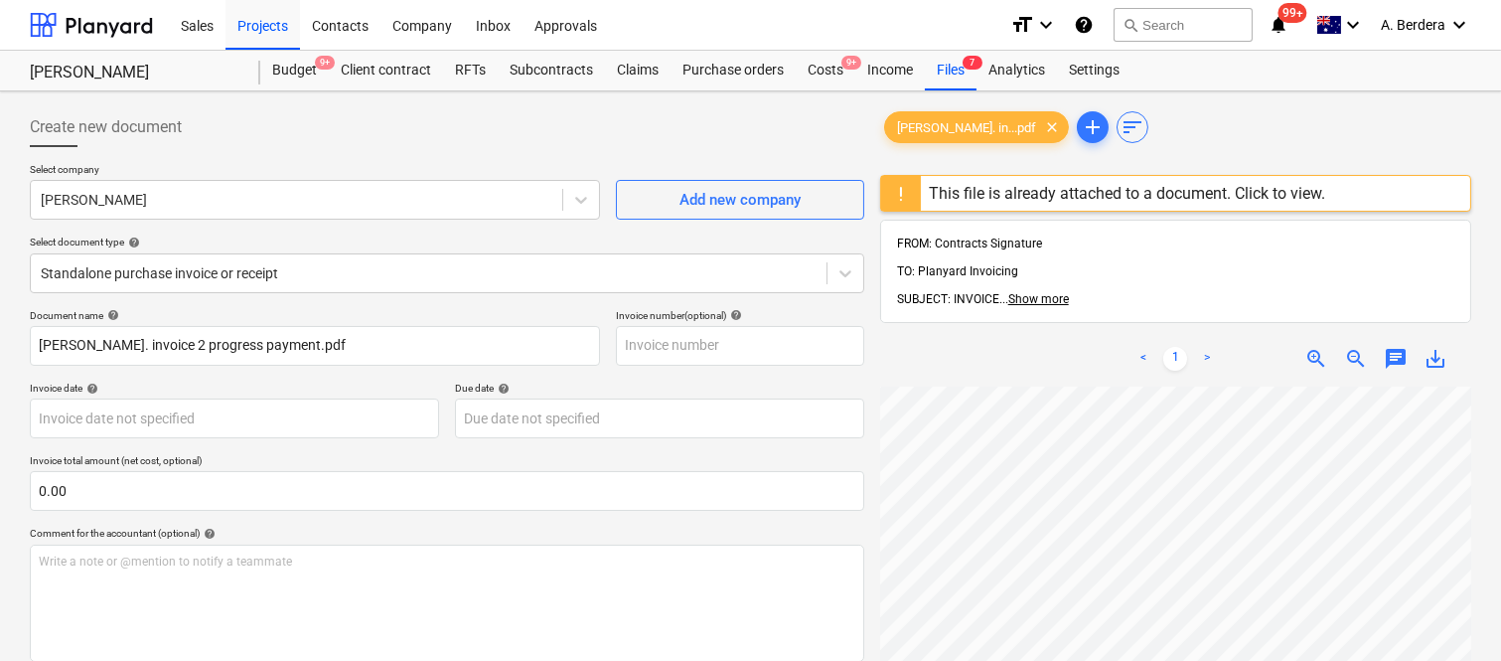
click at [970, 186] on div "This file is already attached to a document. Click to view." at bounding box center [1127, 193] width 396 height 19
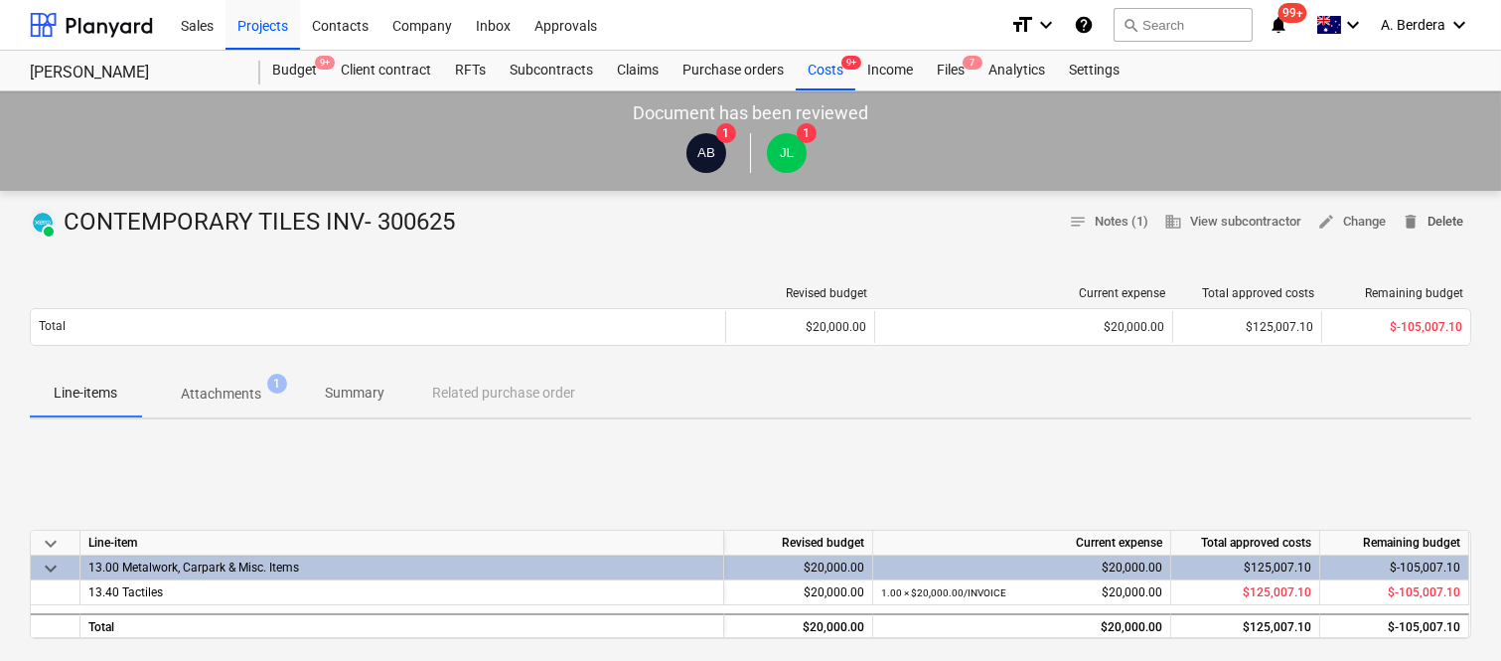
click at [1433, 220] on span "delete Delete" at bounding box center [1433, 222] width 62 height 23
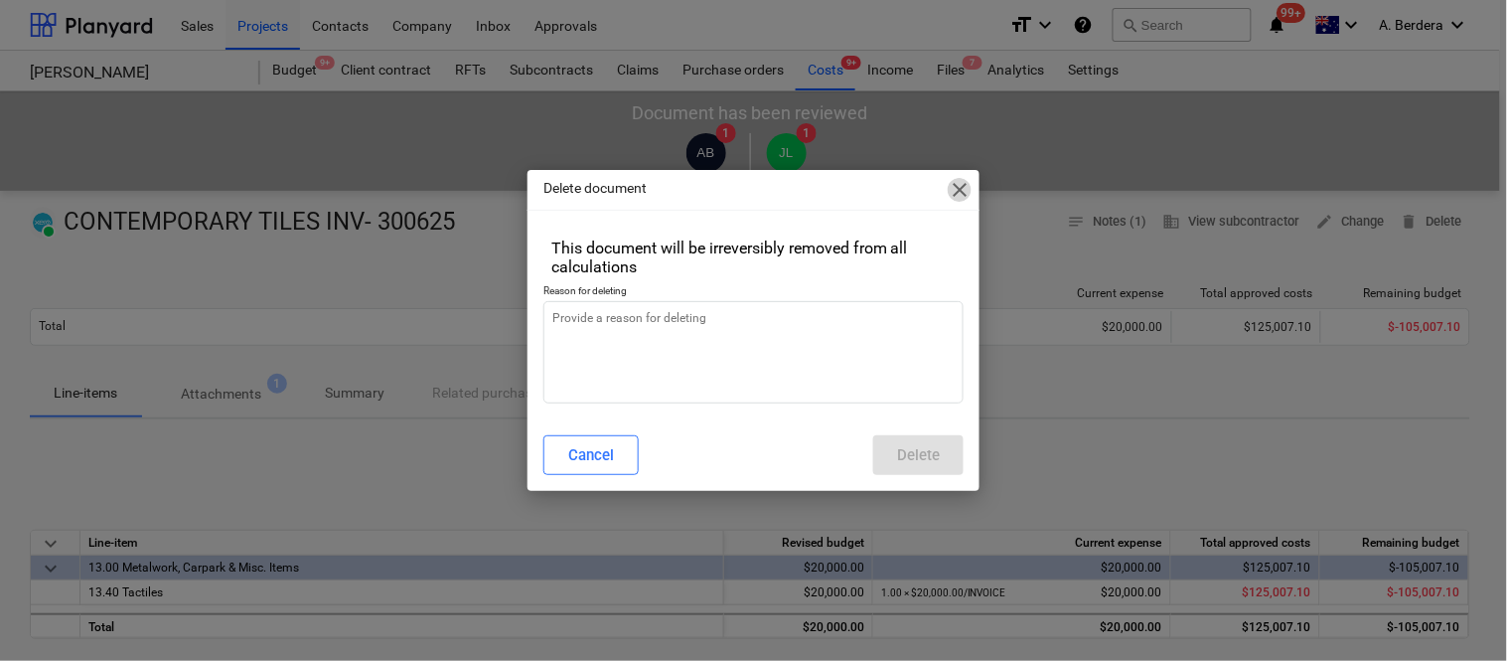
click at [962, 182] on span "close" at bounding box center [960, 190] width 24 height 24
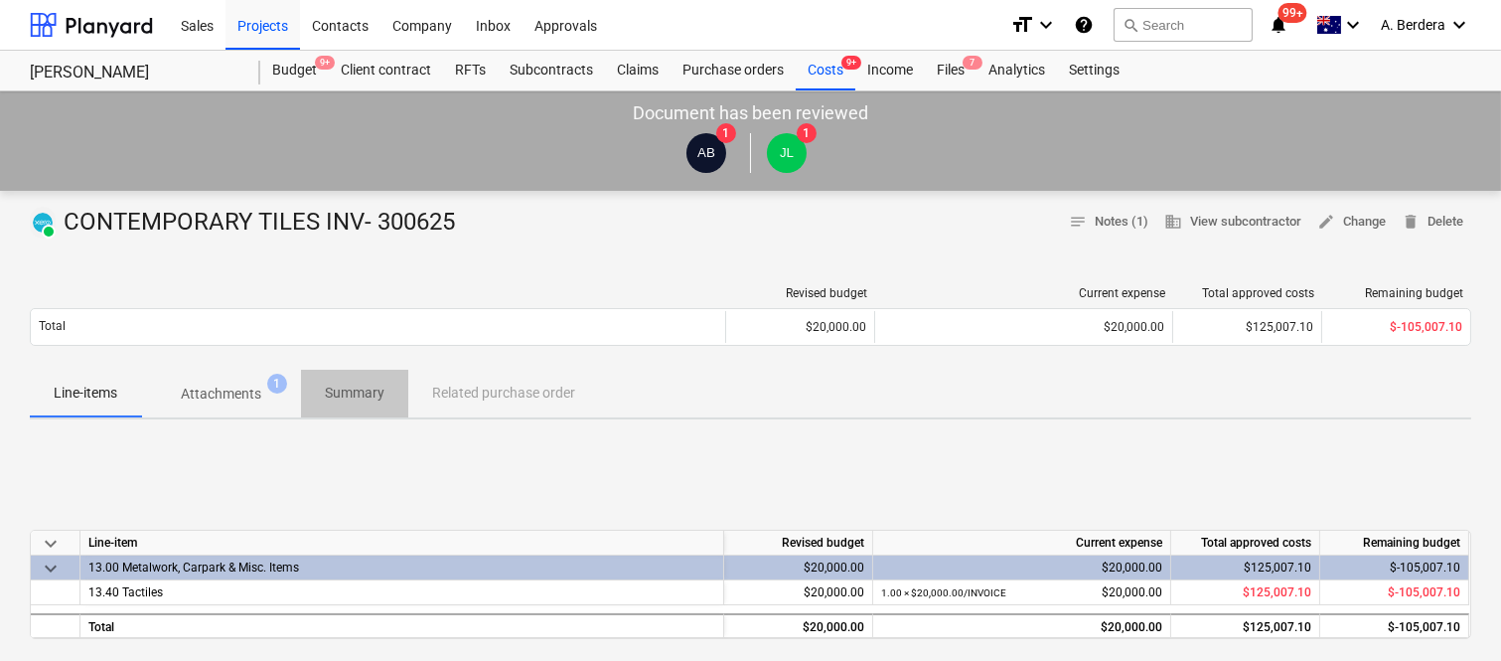
click at [343, 389] on p "Summary" at bounding box center [355, 392] width 60 height 21
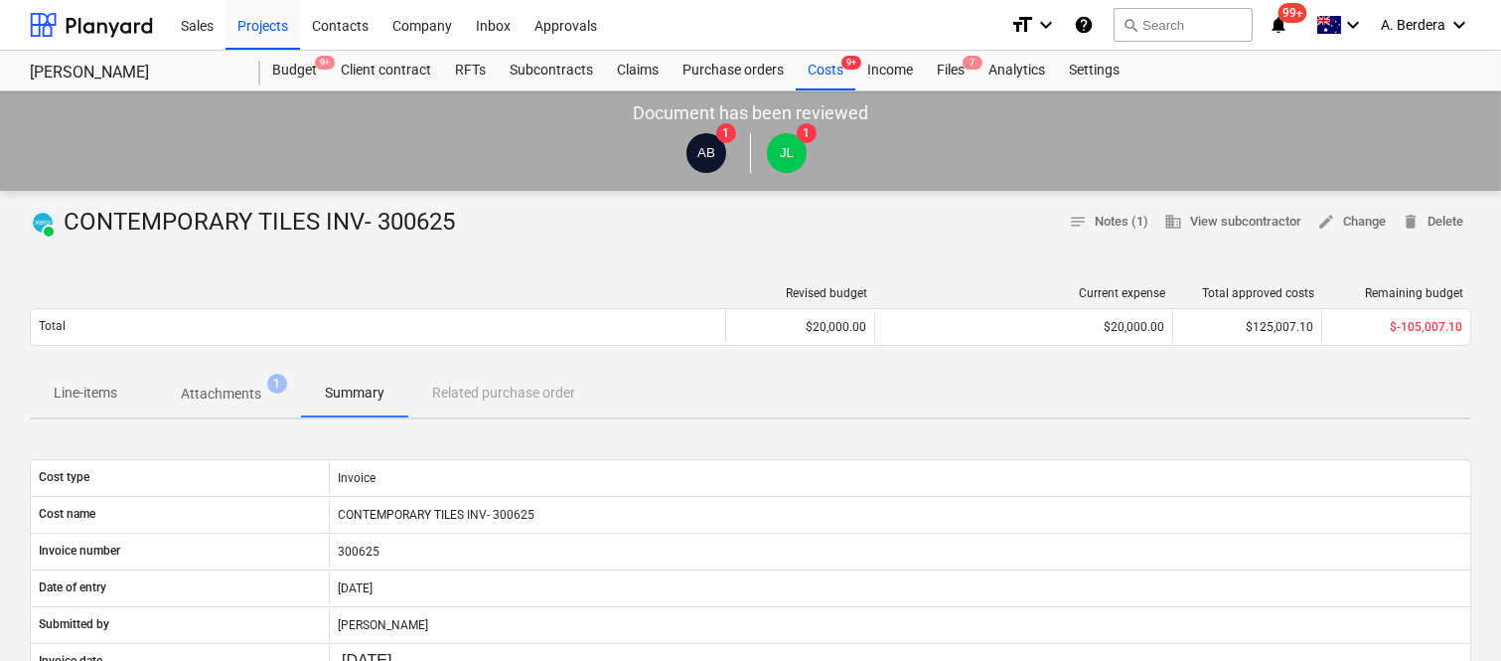
click at [262, 389] on span "Attachments 1" at bounding box center [221, 393] width 112 height 21
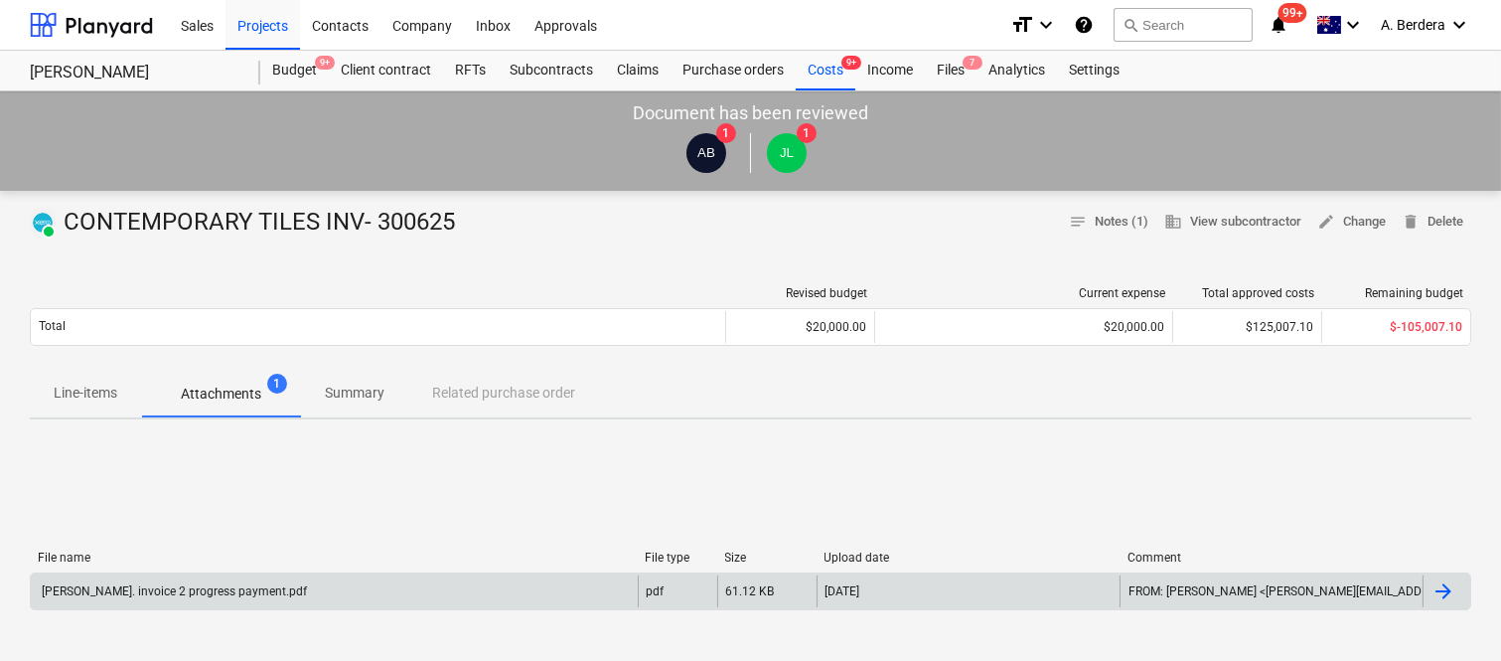
click at [341, 587] on div "[PERSON_NAME]. invoice 2 progress payment.pdf" at bounding box center [334, 591] width 607 height 32
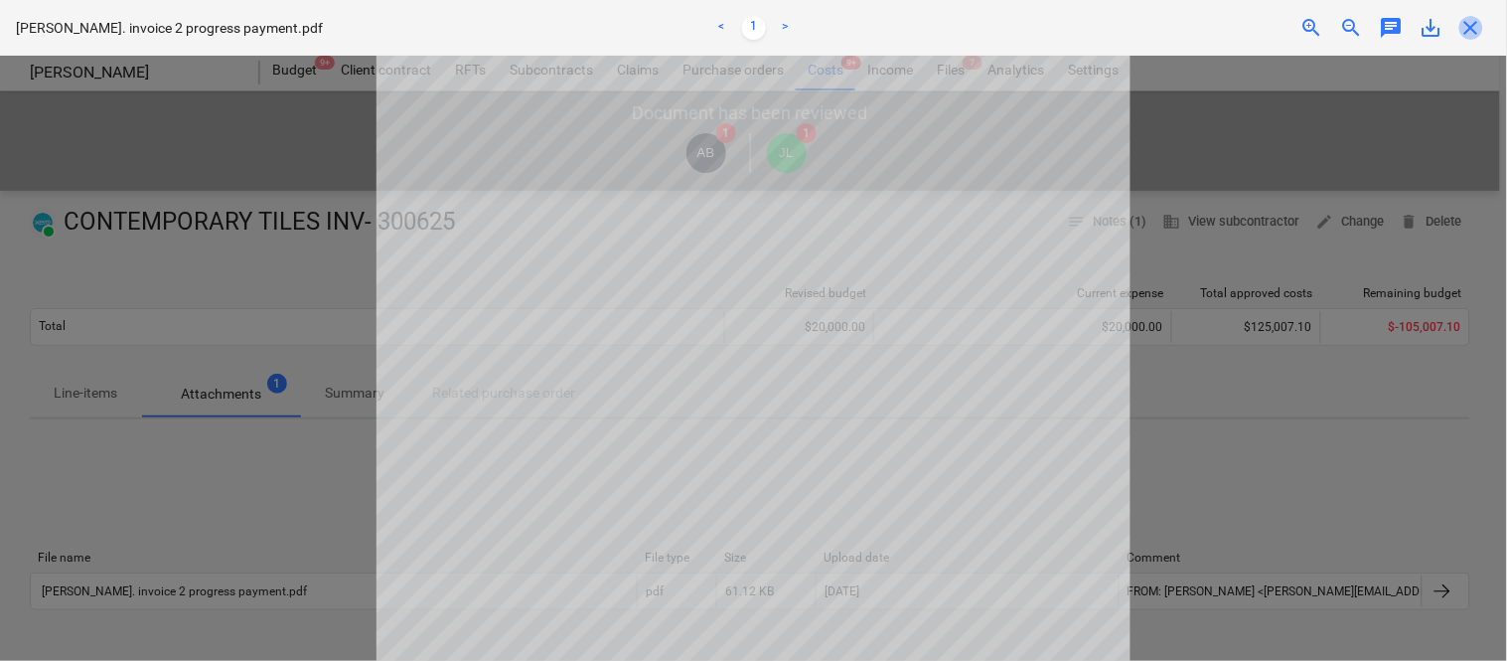
click at [1467, 28] on span "close" at bounding box center [1471, 28] width 24 height 24
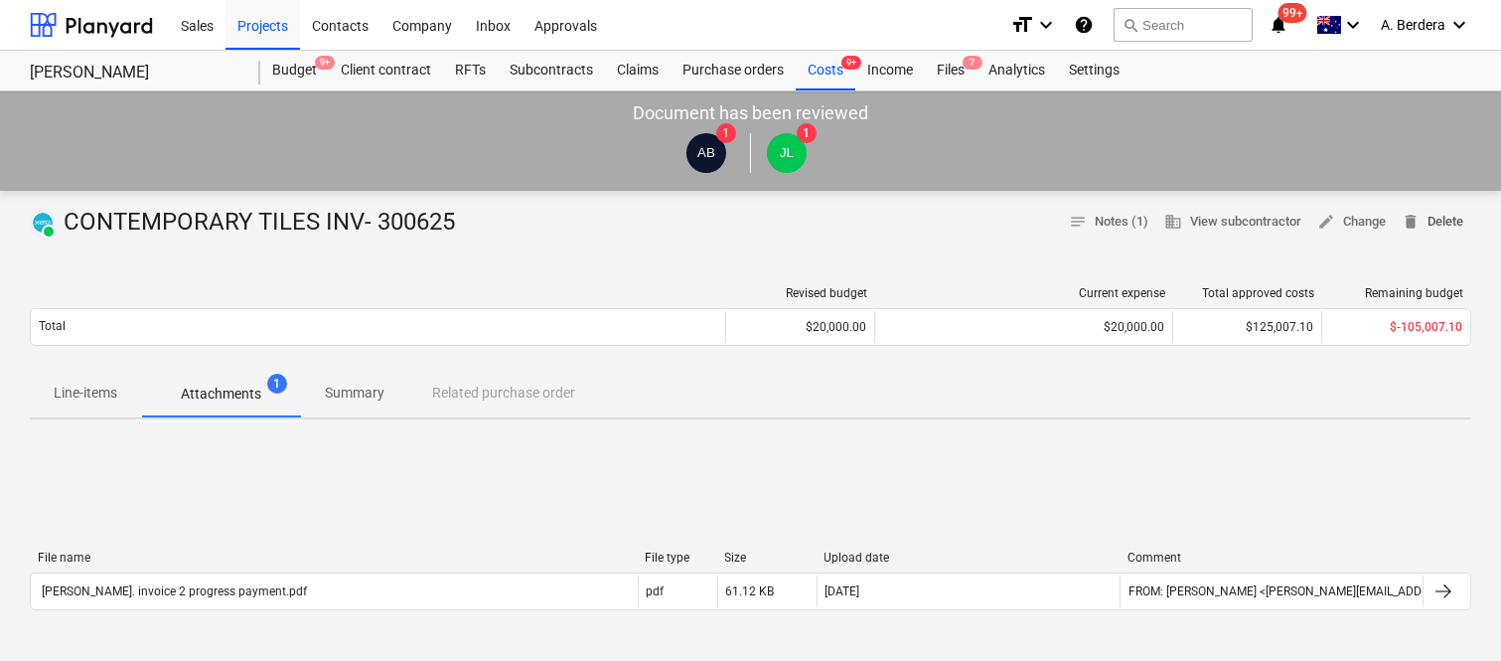
click at [1436, 224] on span "delete Delete" at bounding box center [1433, 222] width 62 height 23
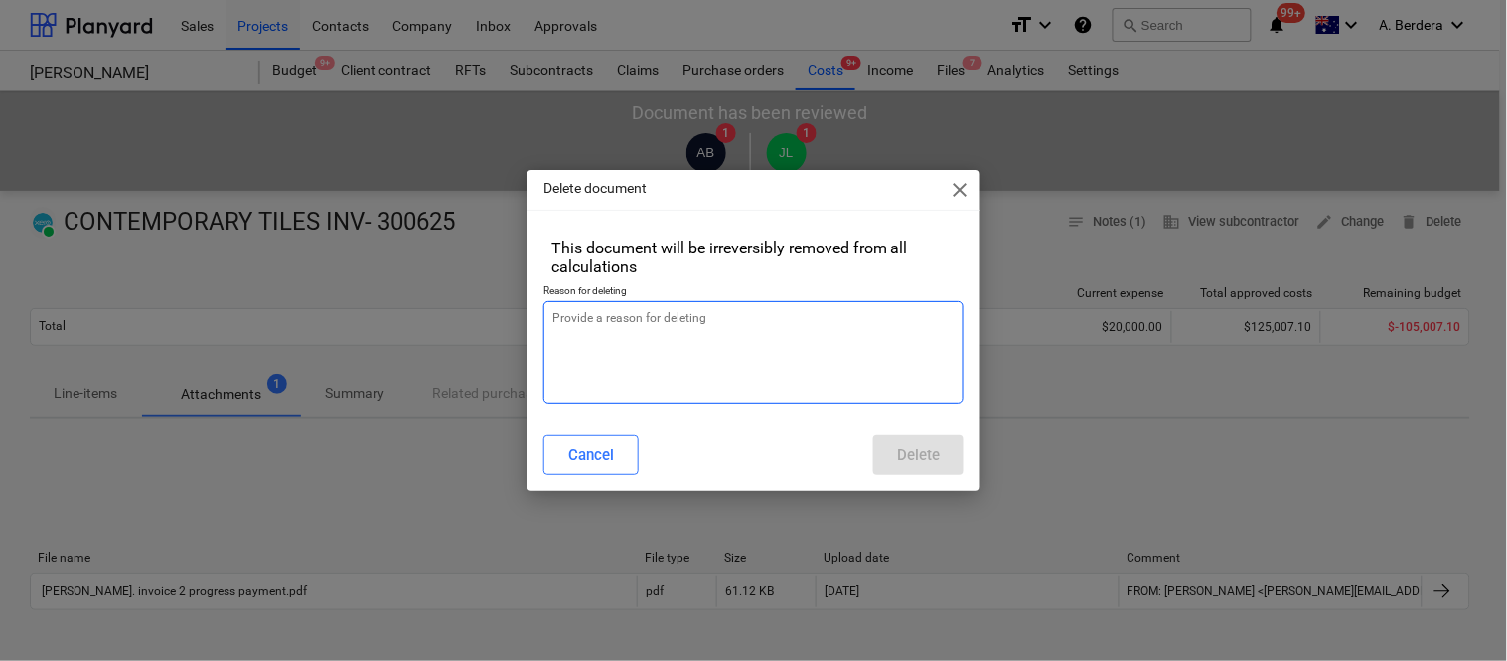
click at [621, 331] on textarea at bounding box center [753, 352] width 420 height 102
type textarea "x"
type textarea "R"
type textarea "x"
type textarea "RE"
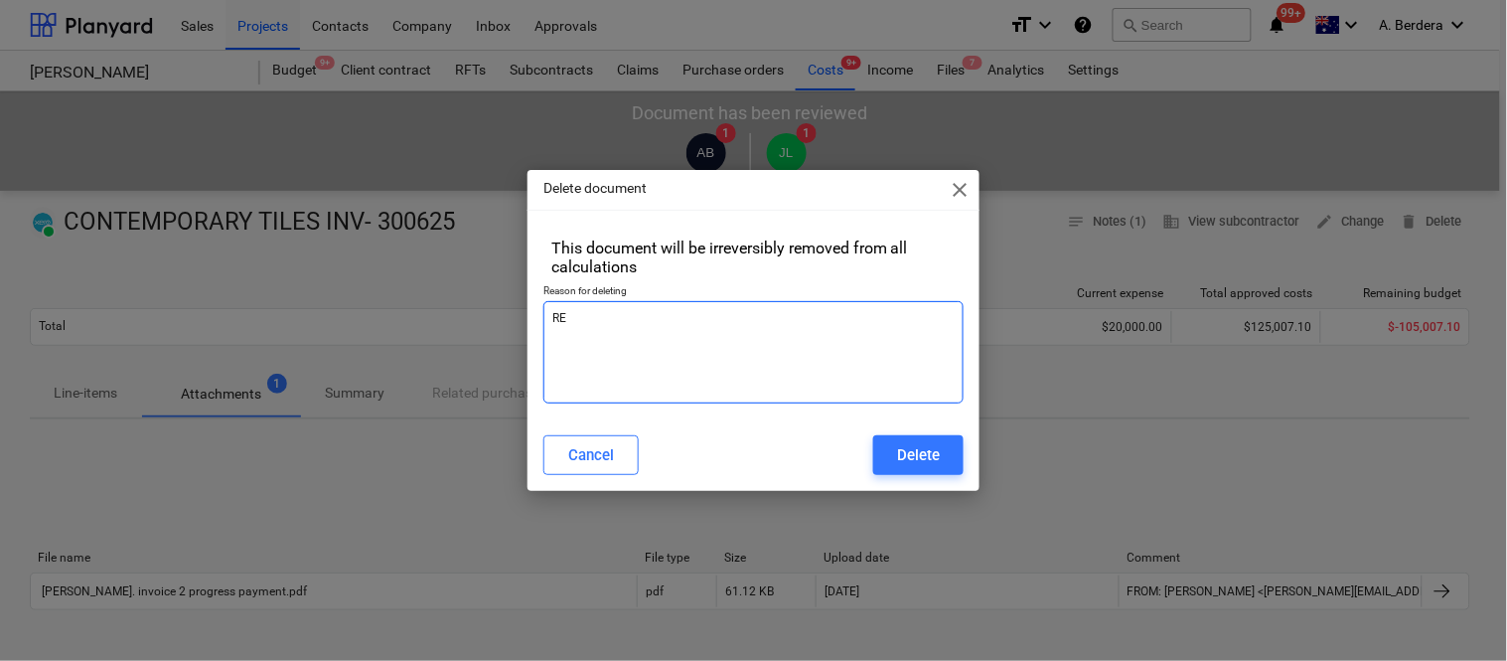
type textarea "x"
type textarea "REV"
type textarea "x"
type textarea "REVI"
type textarea "x"
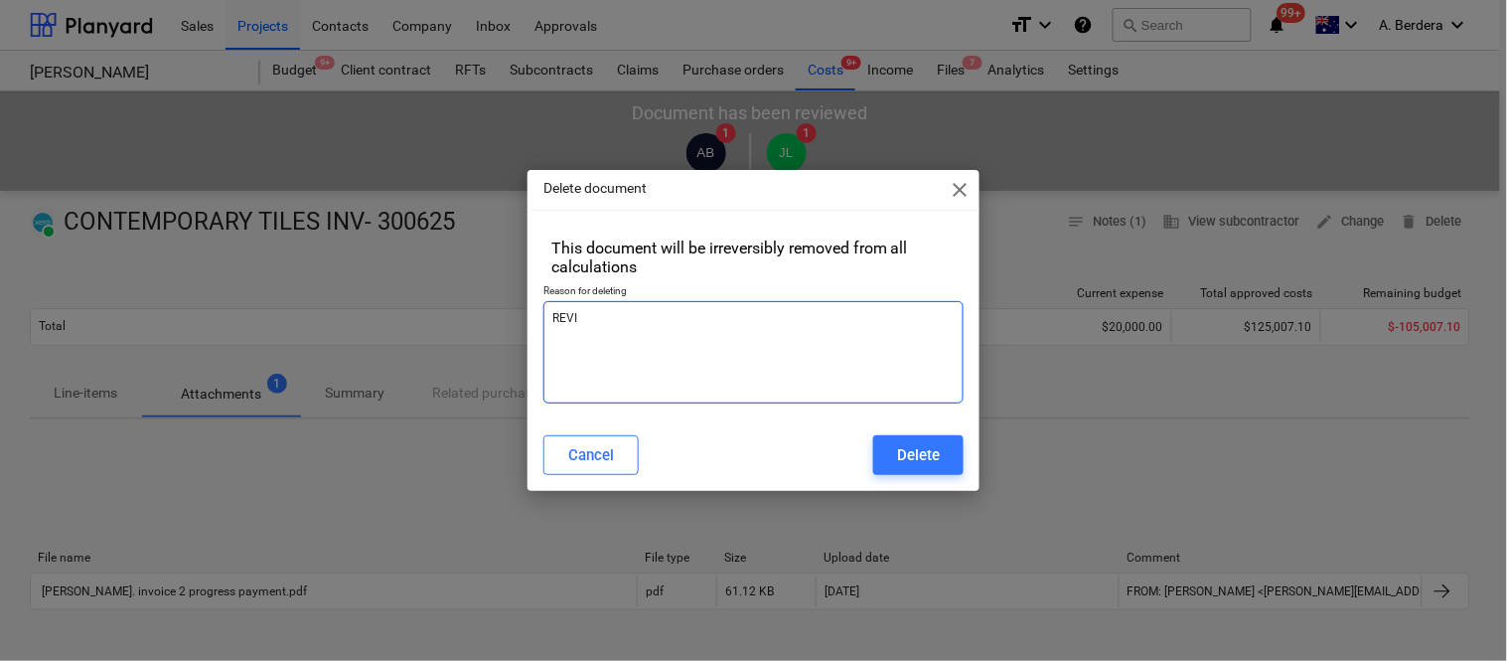
type textarea "[PERSON_NAME]"
type textarea "x"
type textarea "REVISE"
type textarea "x"
type textarea "REVISED"
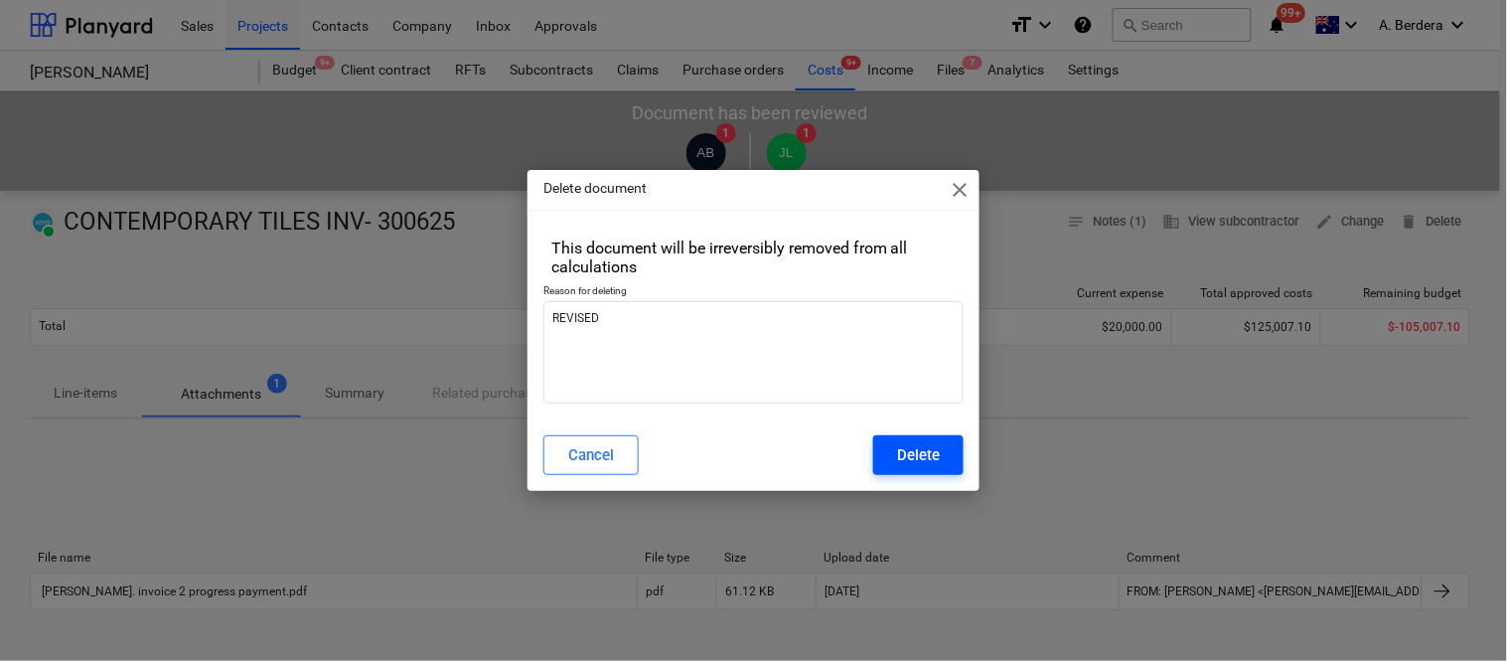
click at [931, 461] on div "Delete" at bounding box center [918, 455] width 43 height 26
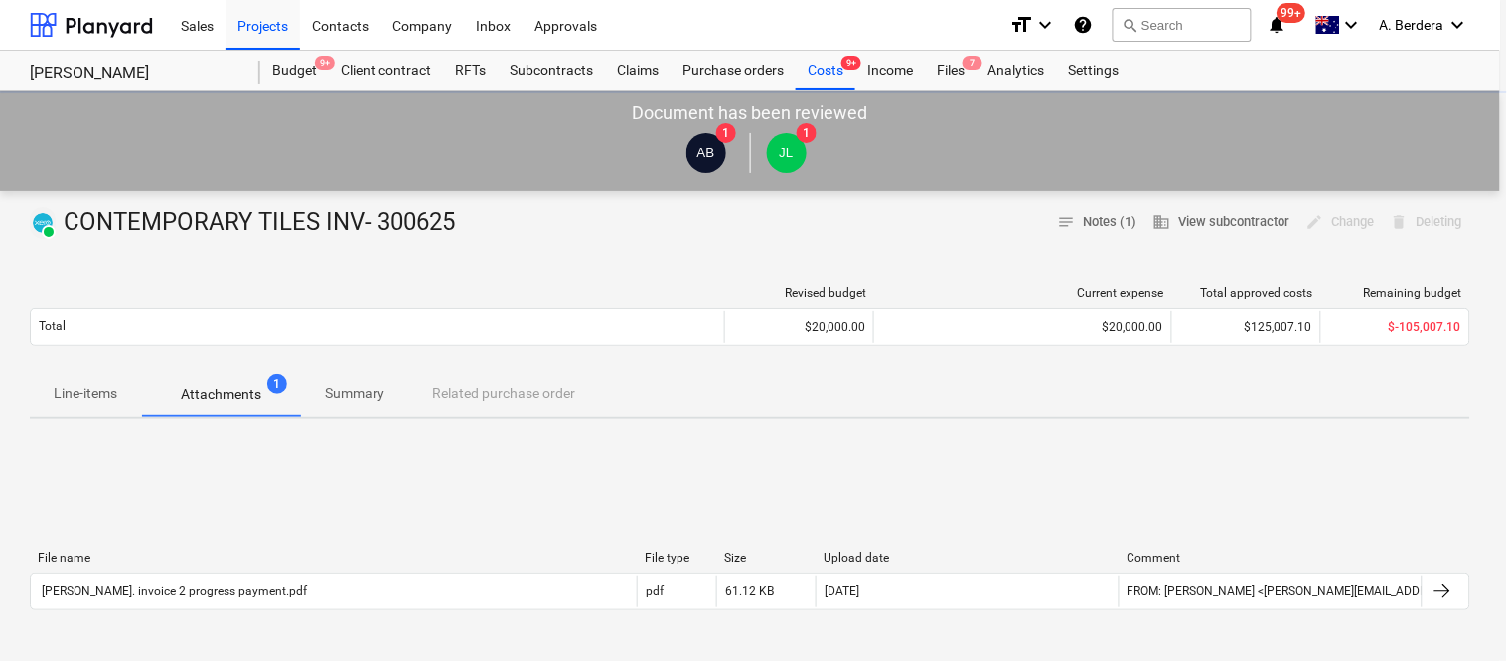
type textarea "x"
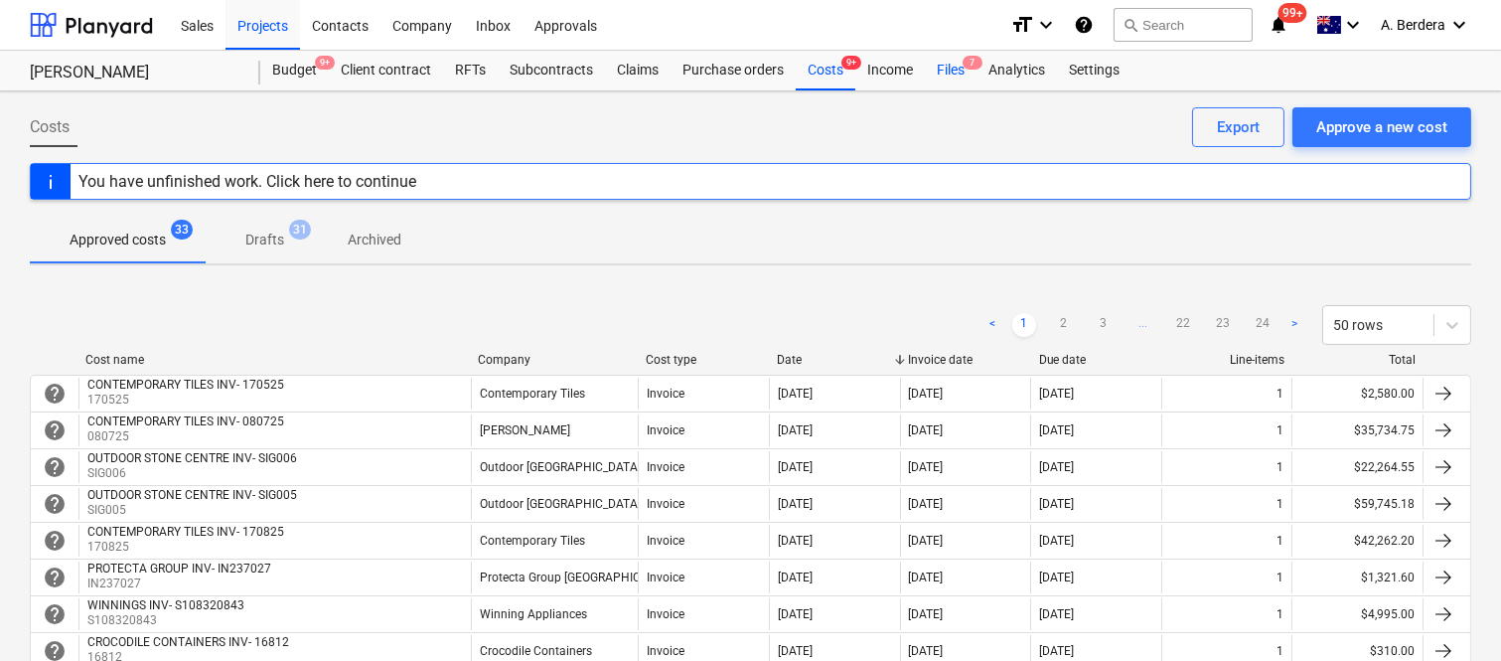
click at [950, 75] on div "Files 7" at bounding box center [951, 71] width 52 height 40
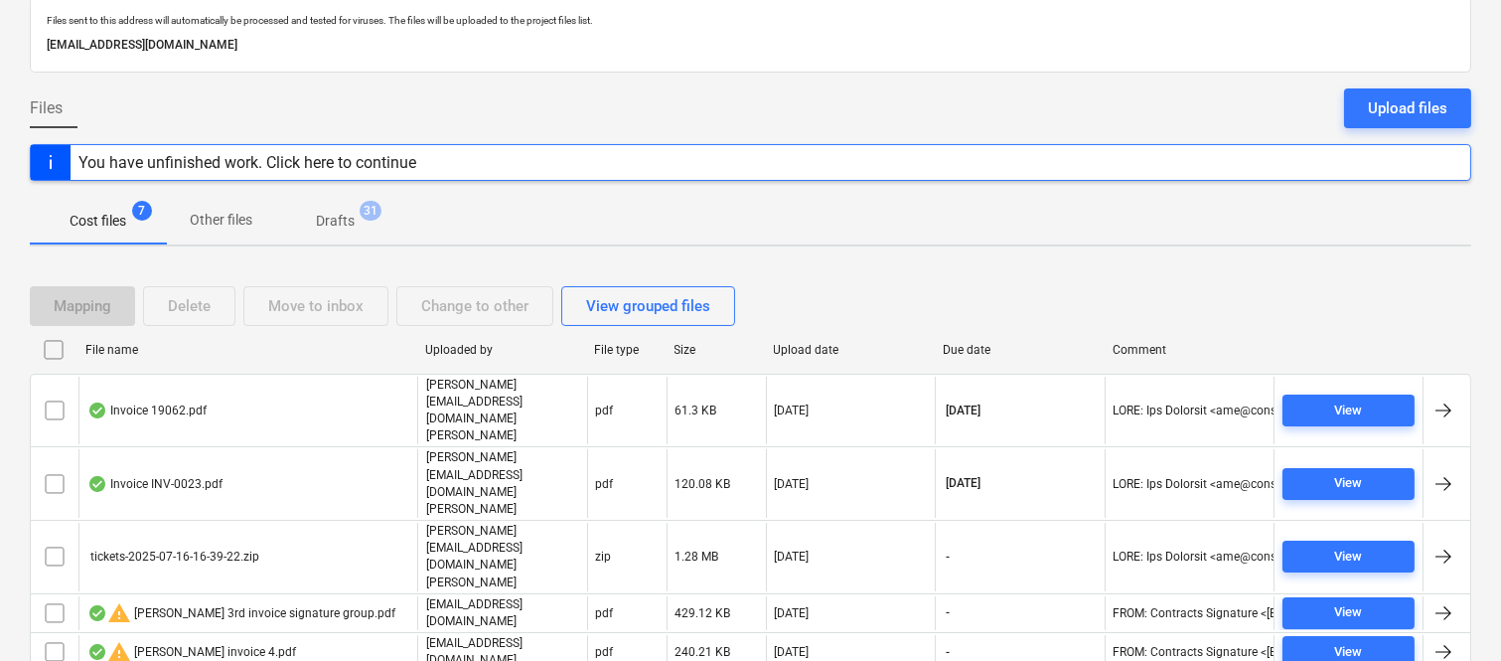
scroll to position [153, 0]
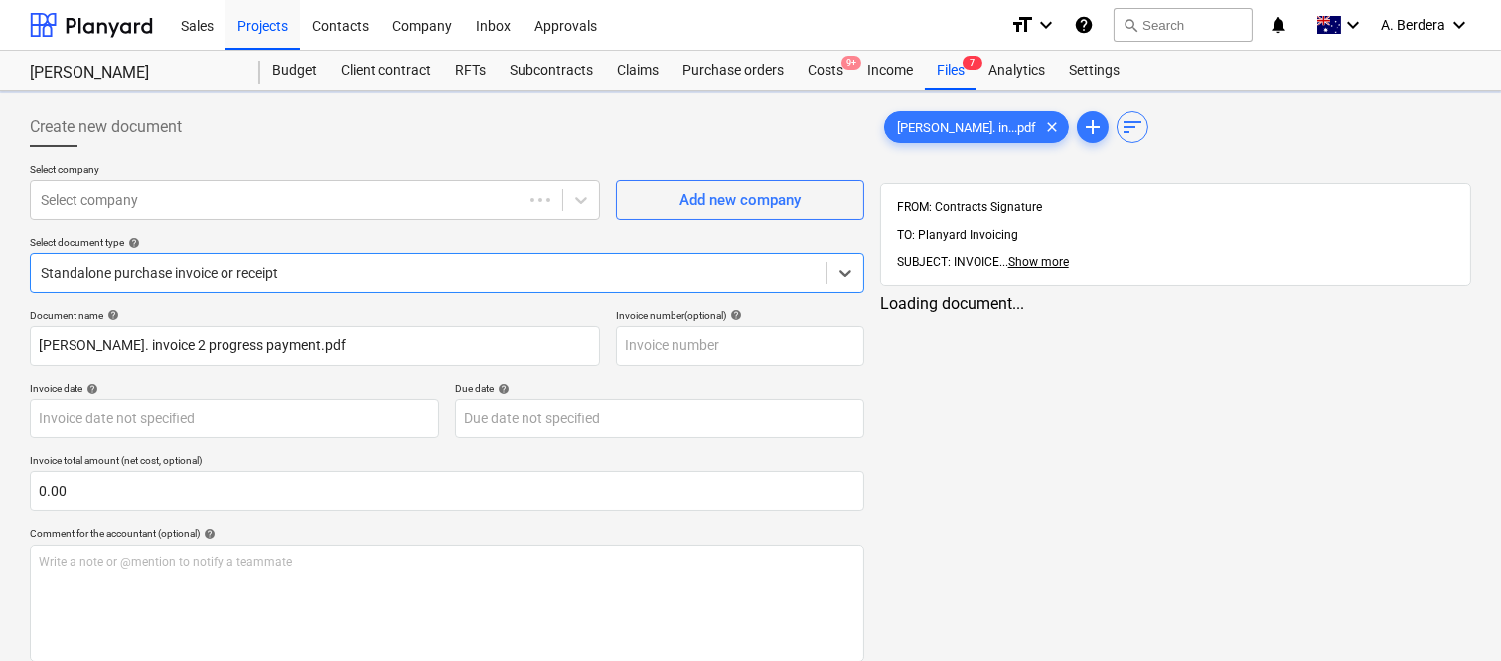
type input "[PERSON_NAME]. invoice 2 progress payment.pdf"
click at [312, 192] on div at bounding box center [297, 200] width 512 height 20
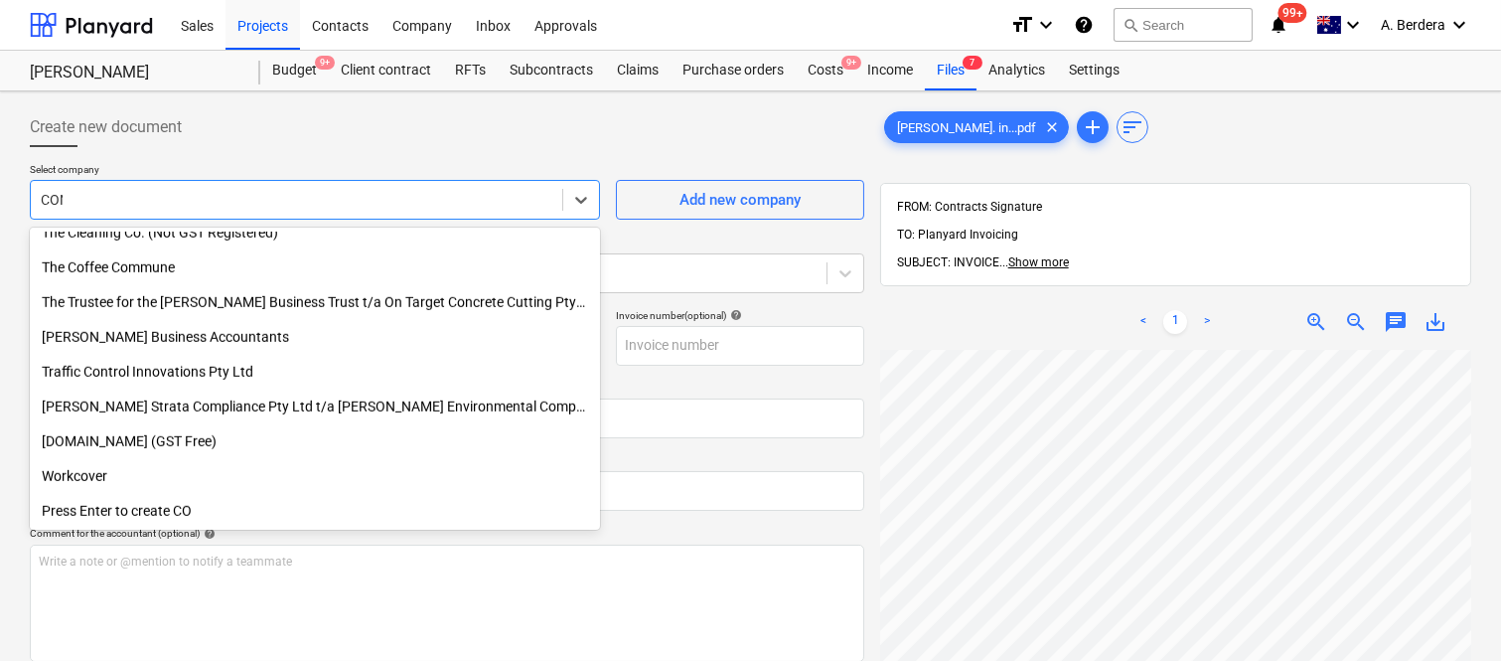
scroll to position [1058, 0]
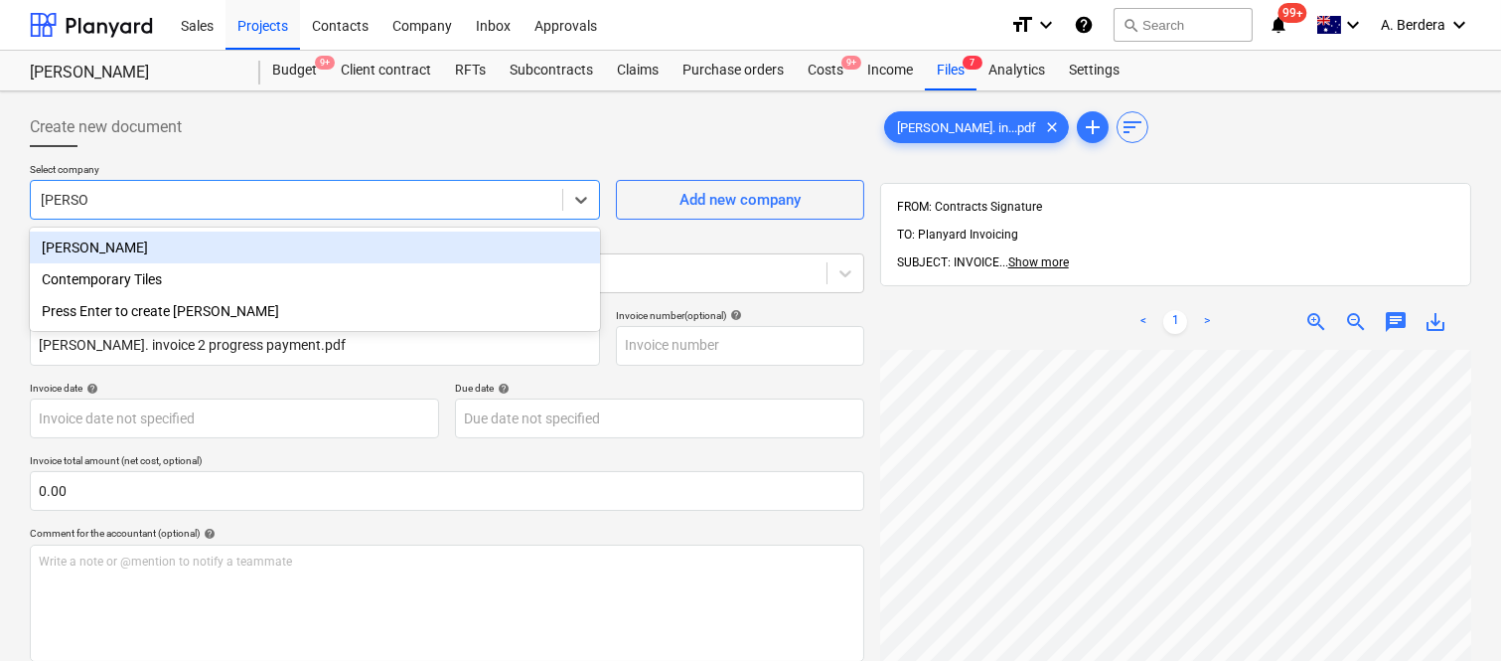
type input "CONTEM"
click at [256, 235] on div "Contemporary Tiles" at bounding box center [315, 247] width 570 height 32
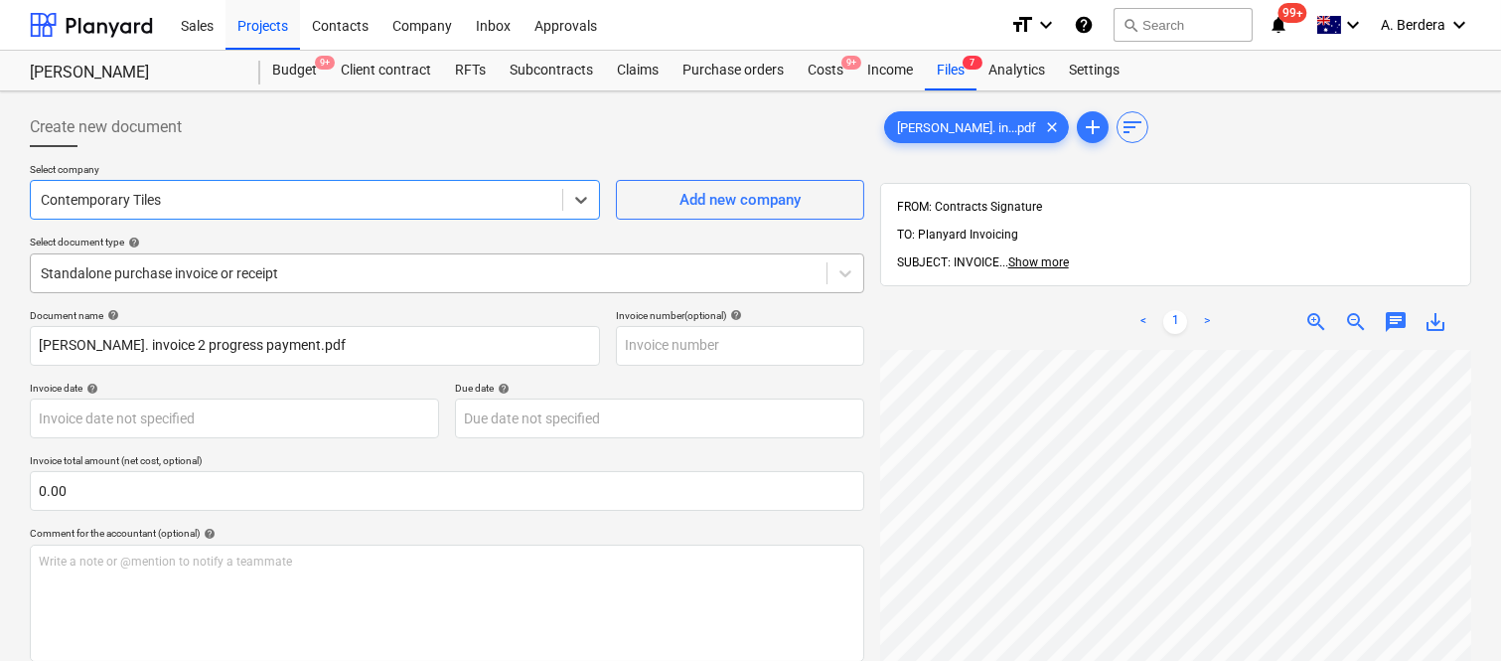
click at [332, 263] on div at bounding box center [429, 273] width 776 height 20
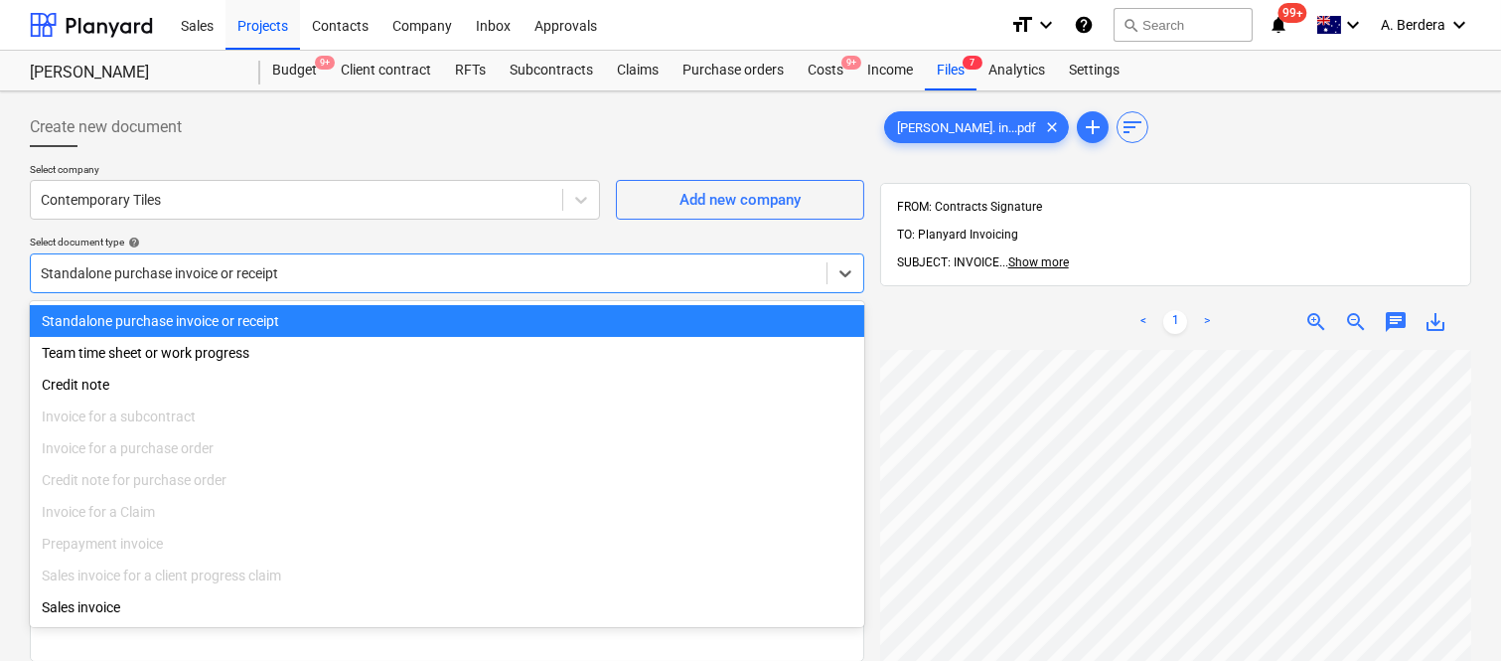
click at [366, 322] on div "Standalone purchase invoice or receipt" at bounding box center [447, 321] width 834 height 32
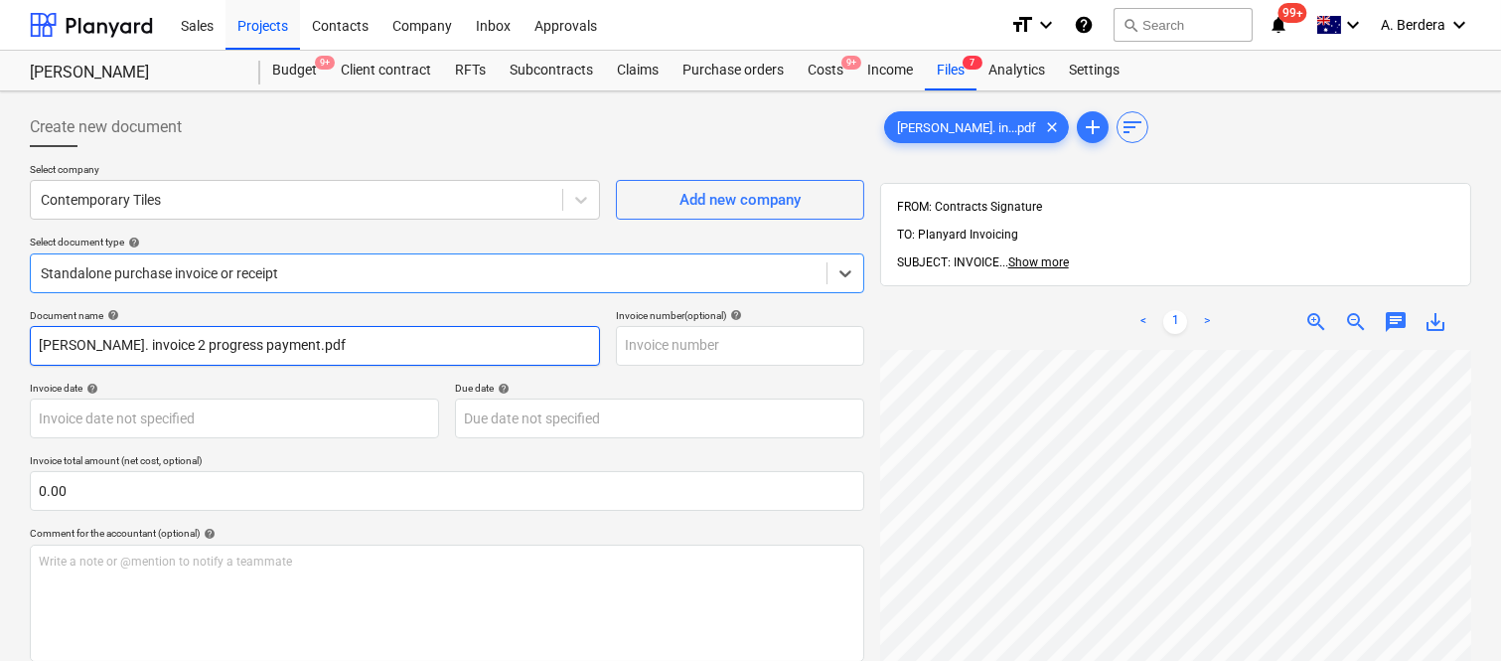
click at [381, 342] on input "[PERSON_NAME]. invoice 2 progress payment.pdf" at bounding box center [315, 346] width 570 height 40
click at [380, 342] on input "[PERSON_NAME]. invoice 2 progress payment.pdf" at bounding box center [315, 346] width 570 height 40
click at [380, 341] on input "[PERSON_NAME]. invoice 2 progress payment.pdf" at bounding box center [315, 346] width 570 height 40
drag, startPoint x: 217, startPoint y: 339, endPoint x: 355, endPoint y: 362, distance: 140.0
click at [355, 362] on input "CONTEMPORARY TILES INV- 300625" at bounding box center [315, 346] width 570 height 40
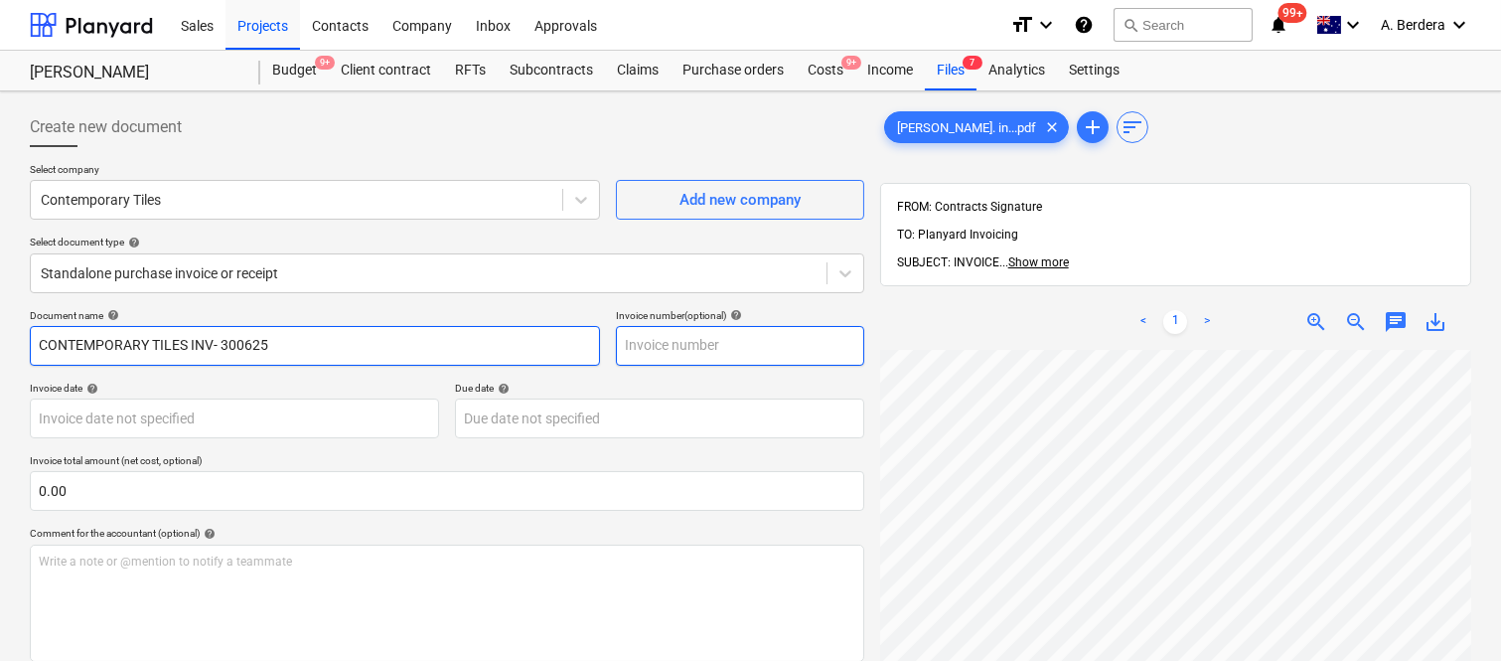
type input "CONTEMPORARY TILES INV- 300625"
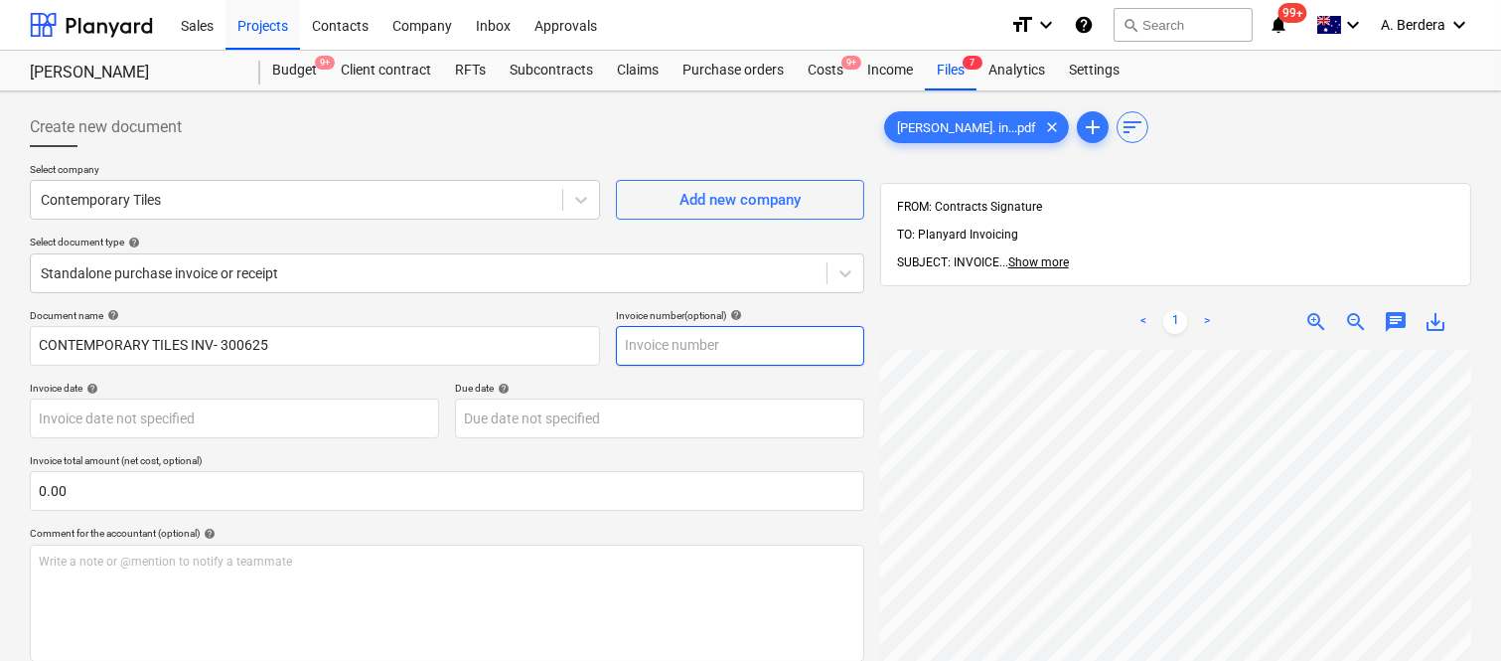
click at [746, 351] on input "text" at bounding box center [740, 346] width 248 height 40
paste input "300625"
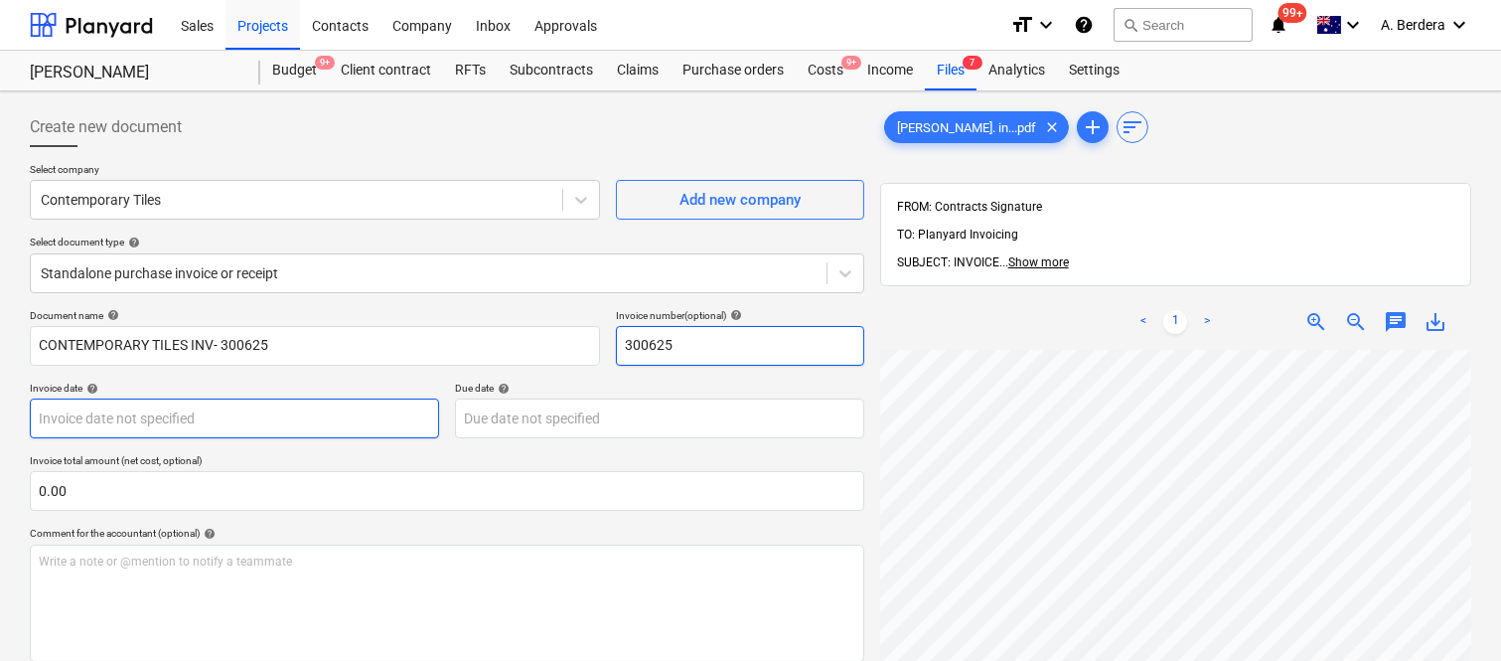
type input "300625"
click at [253, 410] on body "Sales Projects Contacts Company Inbox Approvals format_size keyboard_arrow_down…" at bounding box center [750, 330] width 1501 height 661
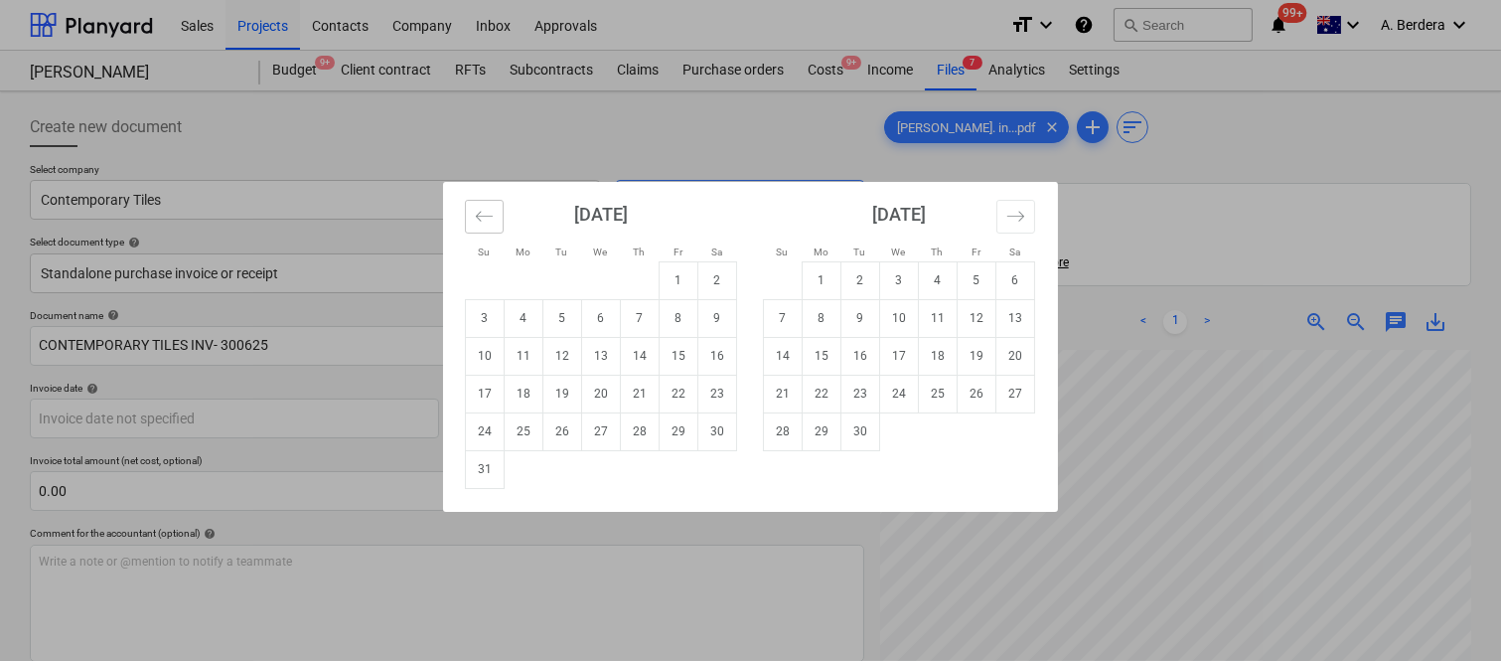
click at [489, 209] on icon "Move backward to switch to the previous month." at bounding box center [484, 216] width 19 height 19
click at [489, 210] on icon "Move backward to switch to the previous month." at bounding box center [484, 216] width 19 height 19
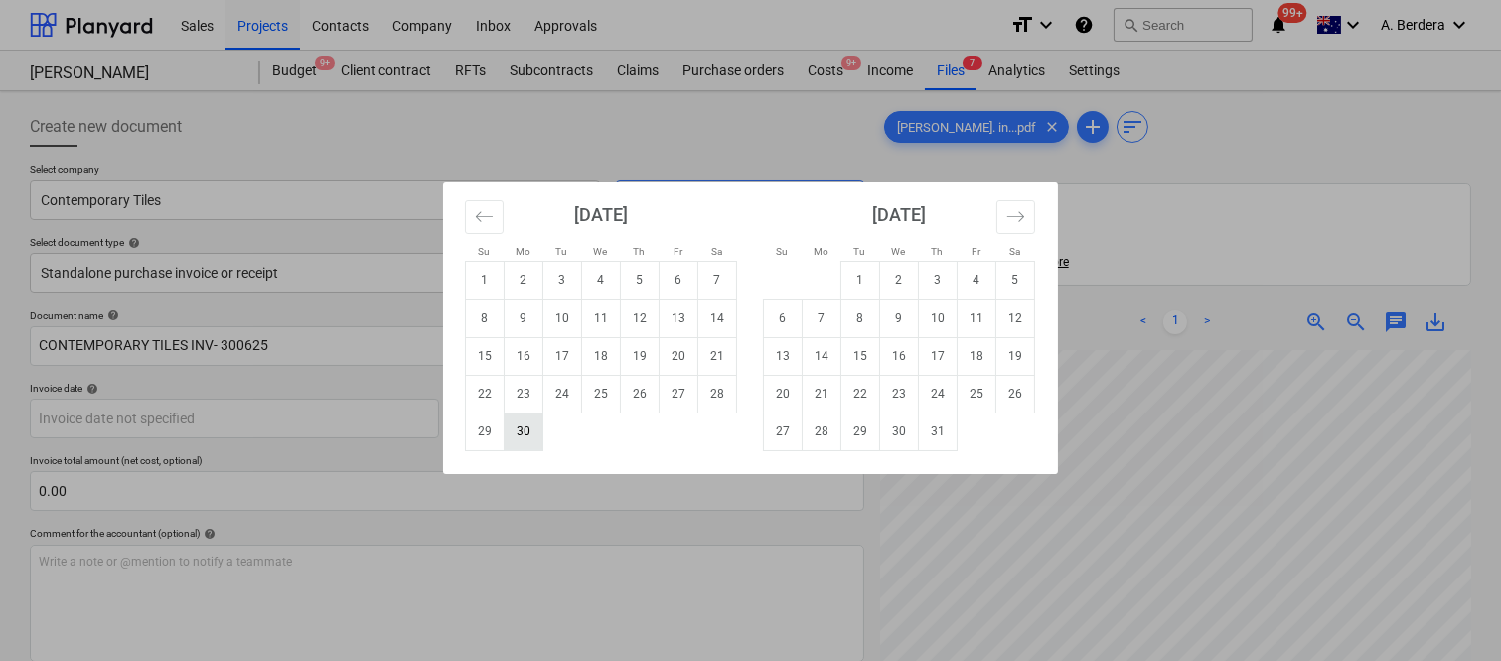
click at [527, 437] on td "30" at bounding box center [524, 431] width 39 height 38
type input "[DATE]"
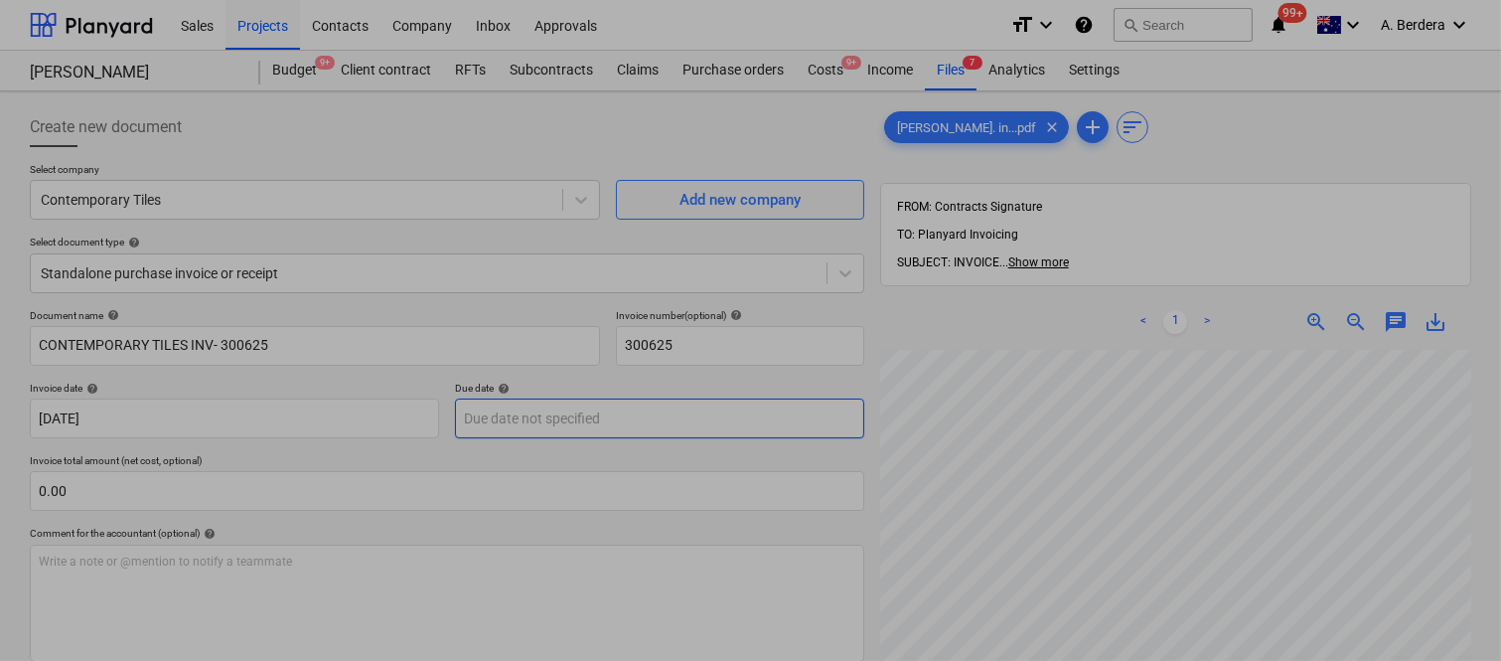
click at [598, 424] on body "Sales Projects Contacts Company Inbox Approvals format_size keyboard_arrow_down…" at bounding box center [750, 330] width 1501 height 661
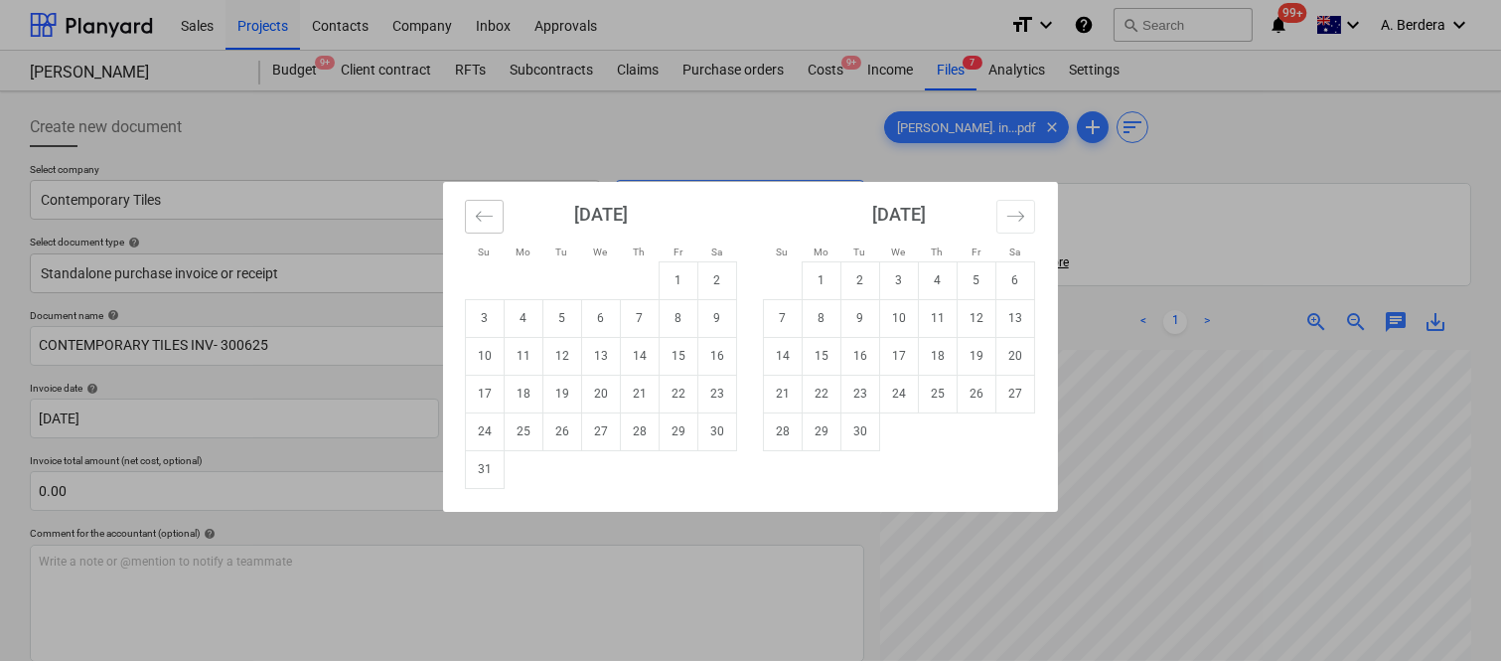
click at [477, 209] on icon "Move backward to switch to the previous month." at bounding box center [484, 216] width 19 height 19
click at [639, 438] on td "31" at bounding box center [640, 431] width 39 height 38
type input "[DATE]"
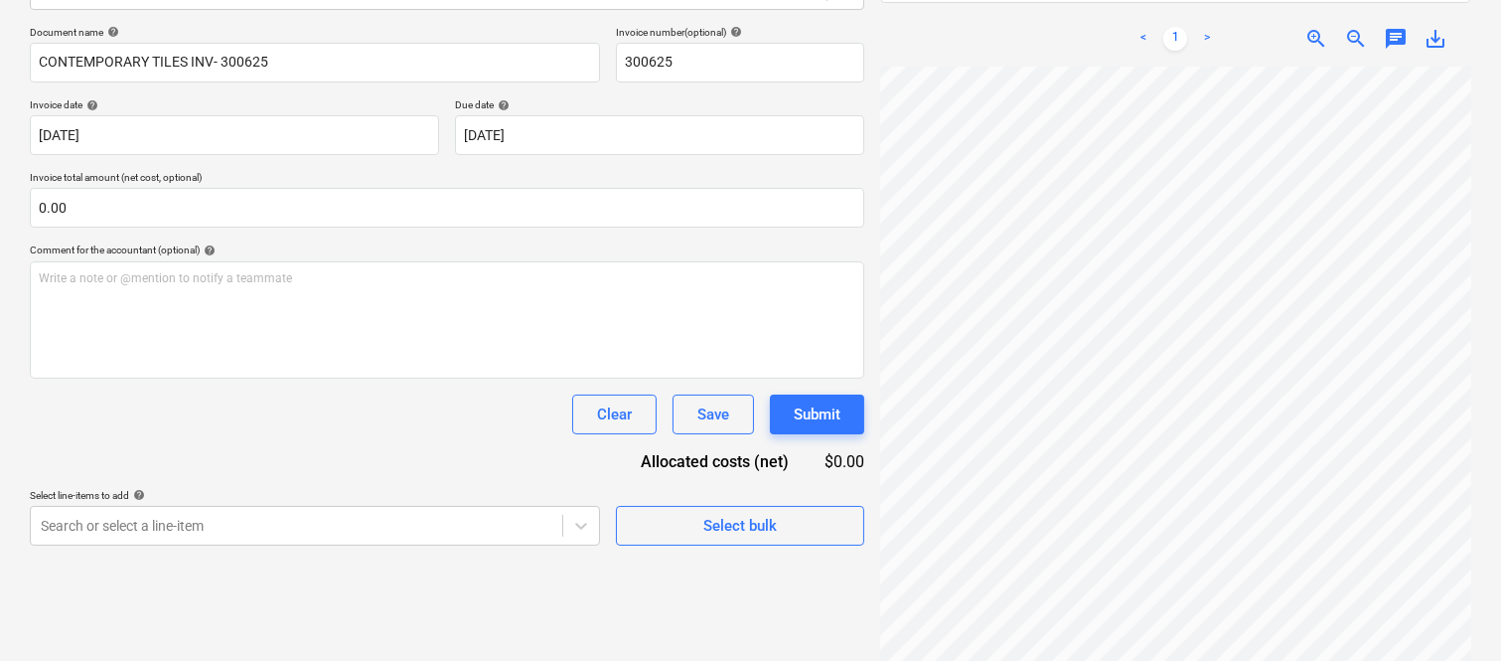
scroll to position [467, 172]
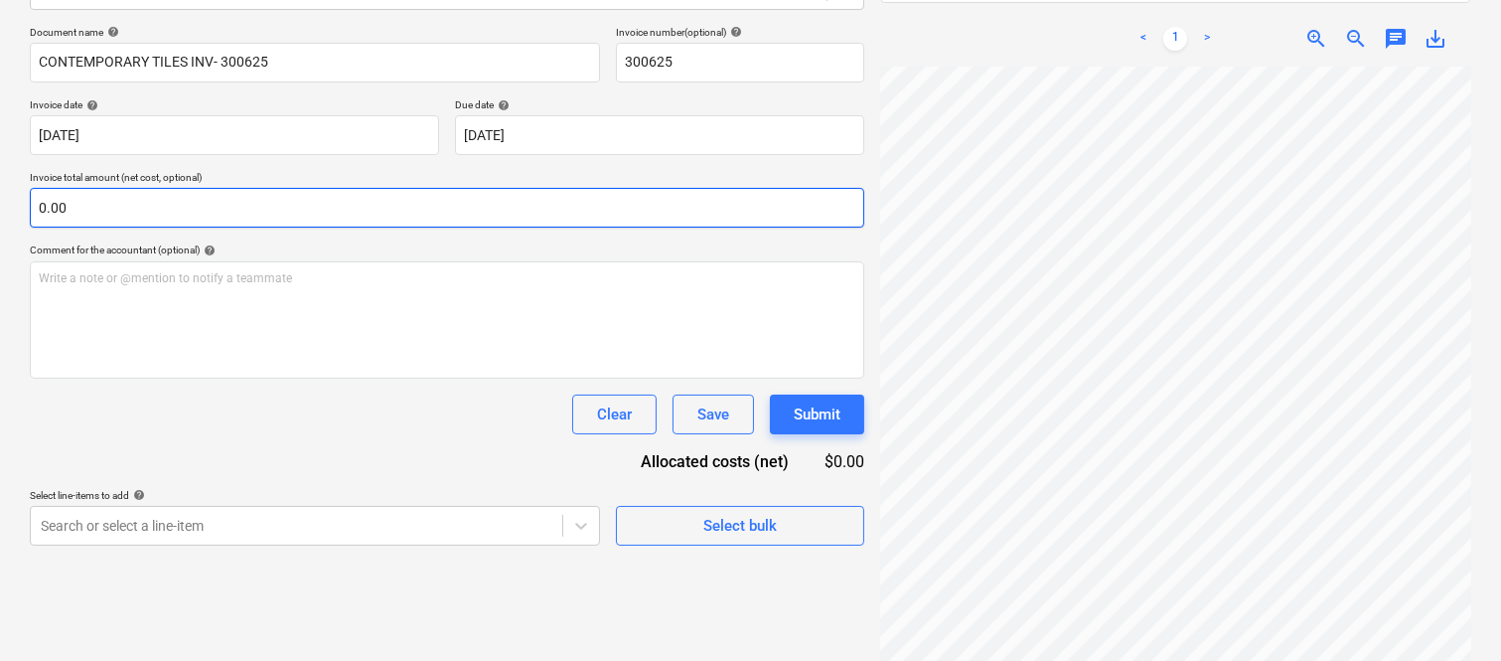
click at [239, 207] on input "0.00" at bounding box center [447, 208] width 834 height 40
paste input "20,000"
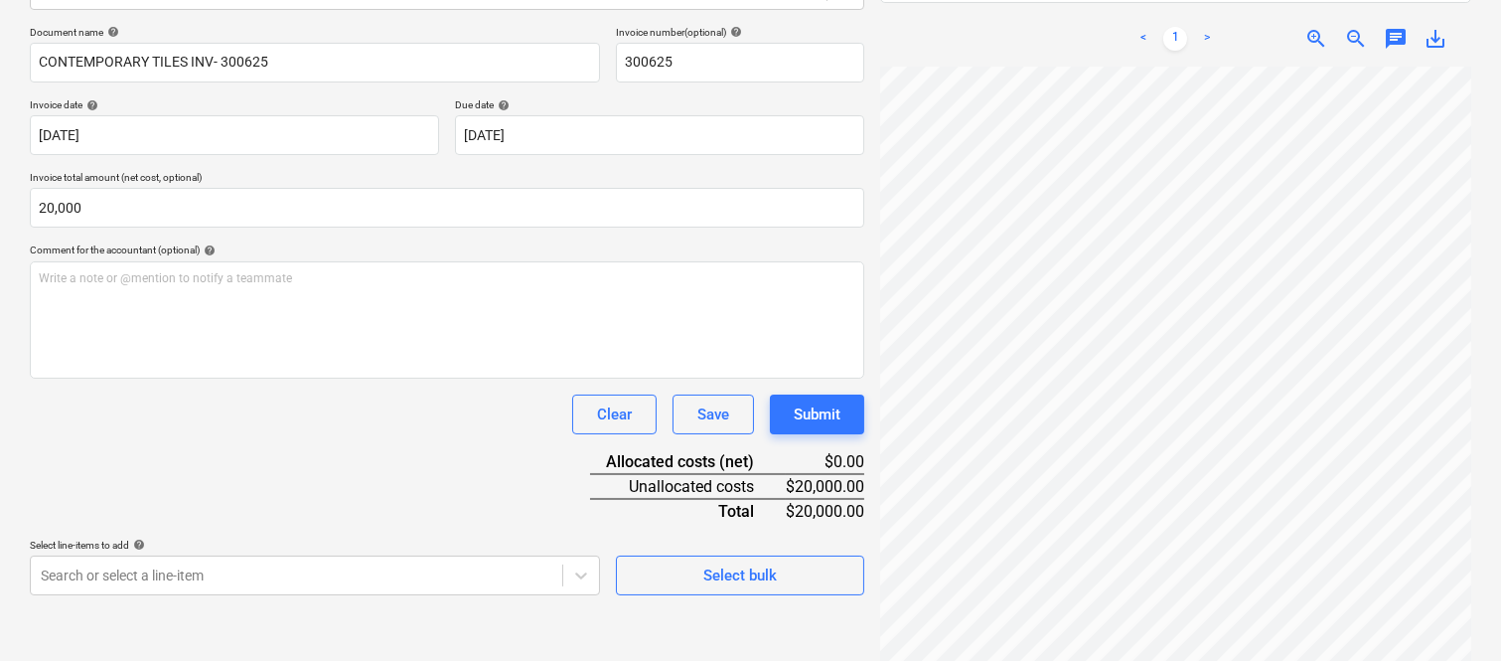
type input "20,000.00"
click at [252, 423] on div "Clear Save Submit" at bounding box center [447, 414] width 834 height 40
click at [225, 377] on body "Sales Projects Contacts Company Inbox Approvals format_size keyboard_arrow_down…" at bounding box center [750, 47] width 1501 height 661
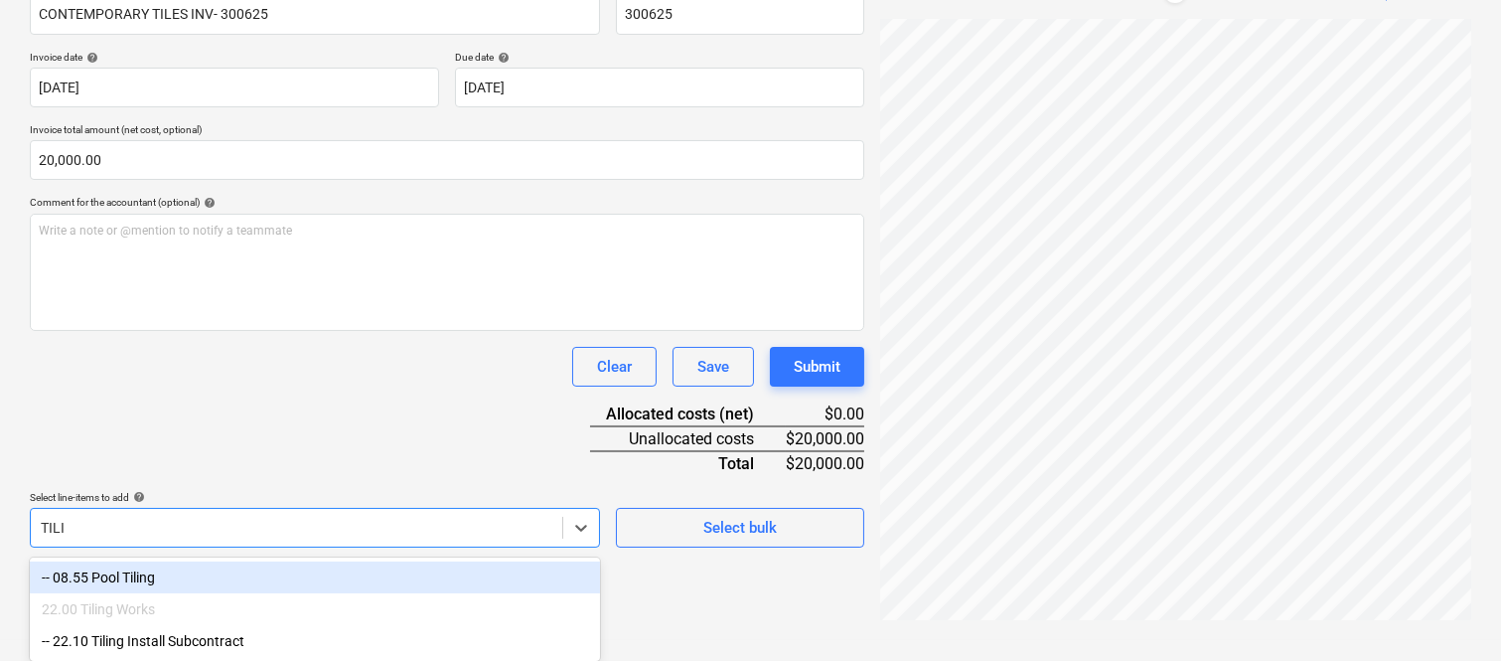
scroll to position [331, 0]
type input "TILING"
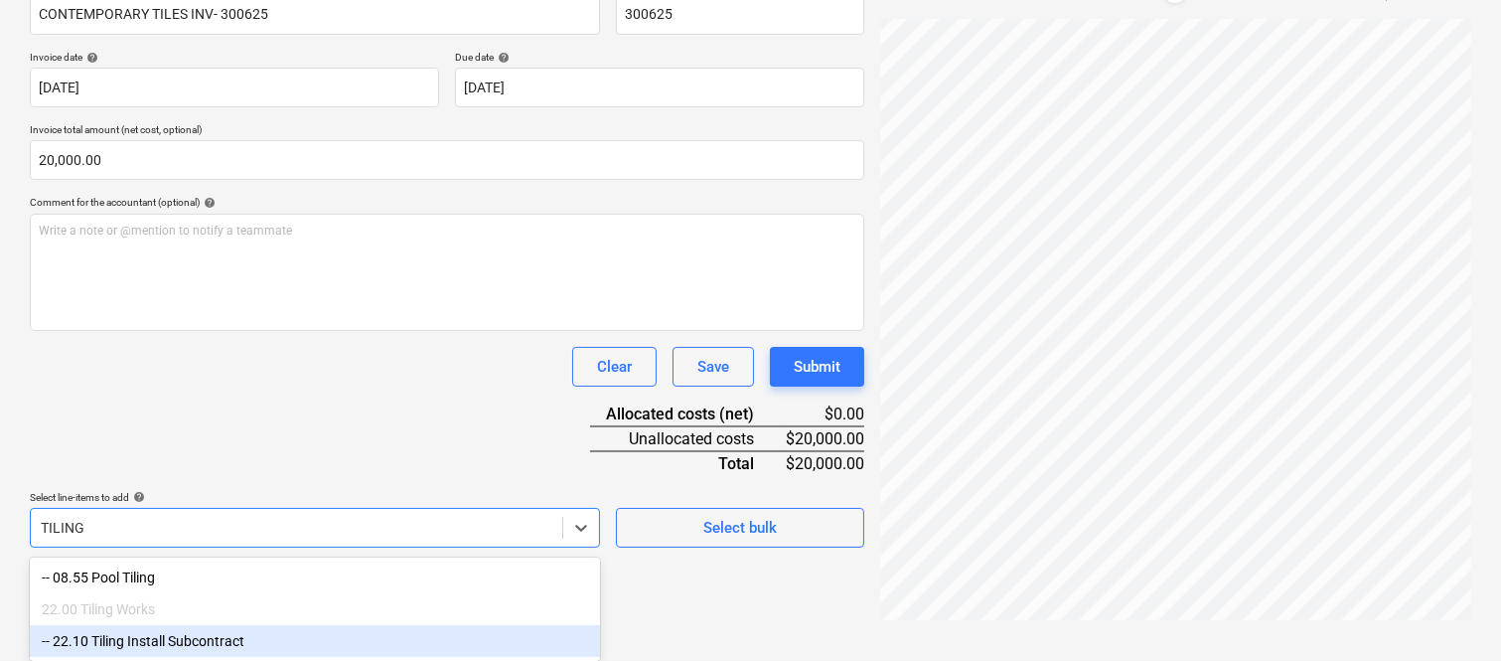
click at [209, 641] on div "-- 22.10 Tiling Install Subcontract" at bounding box center [315, 641] width 570 height 32
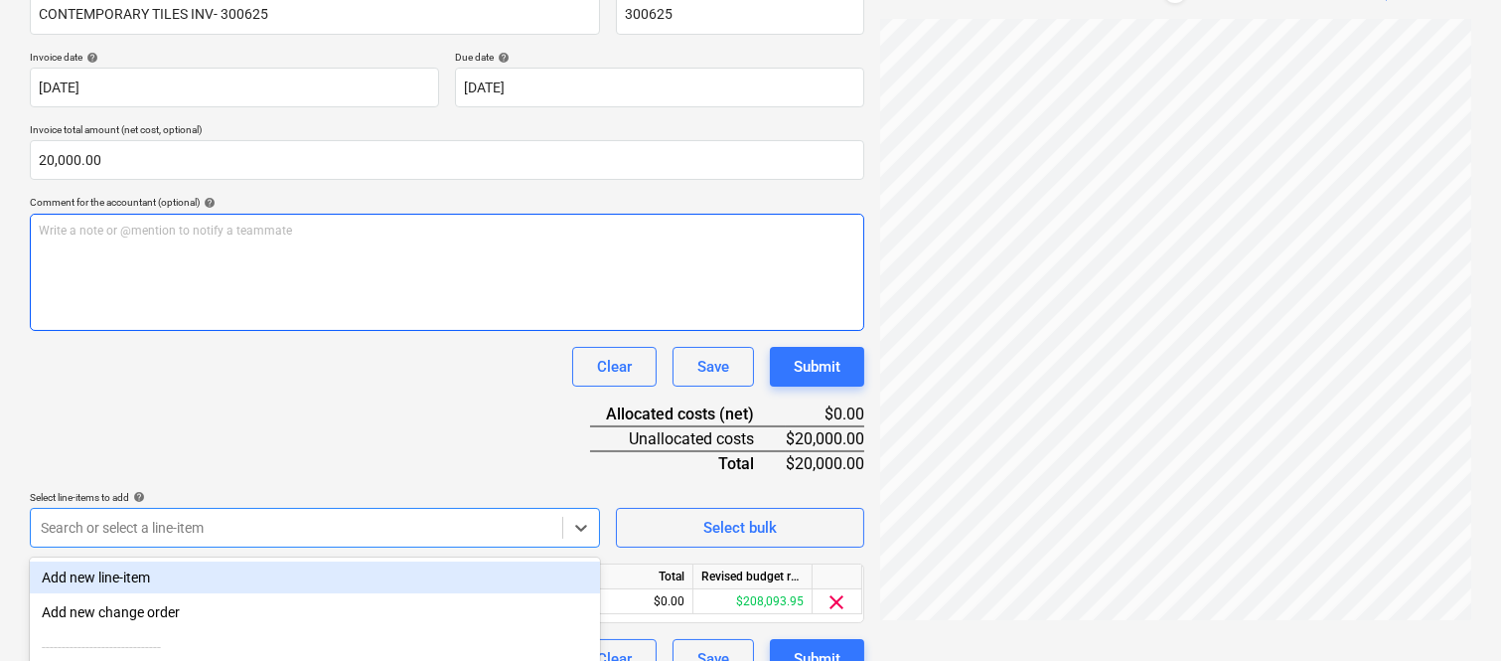
click at [236, 329] on div "Write a note or @mention to notify a teammate ﻿" at bounding box center [447, 272] width 834 height 117
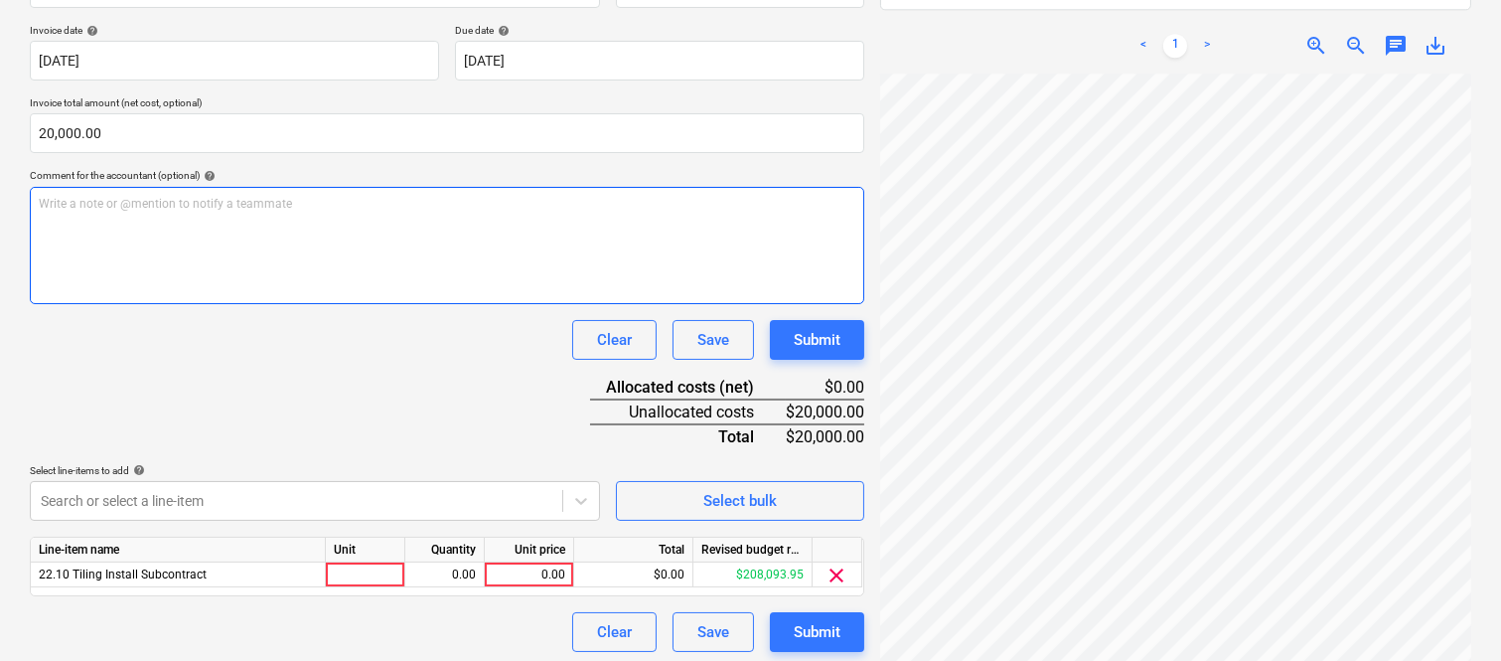
scroll to position [365, 0]
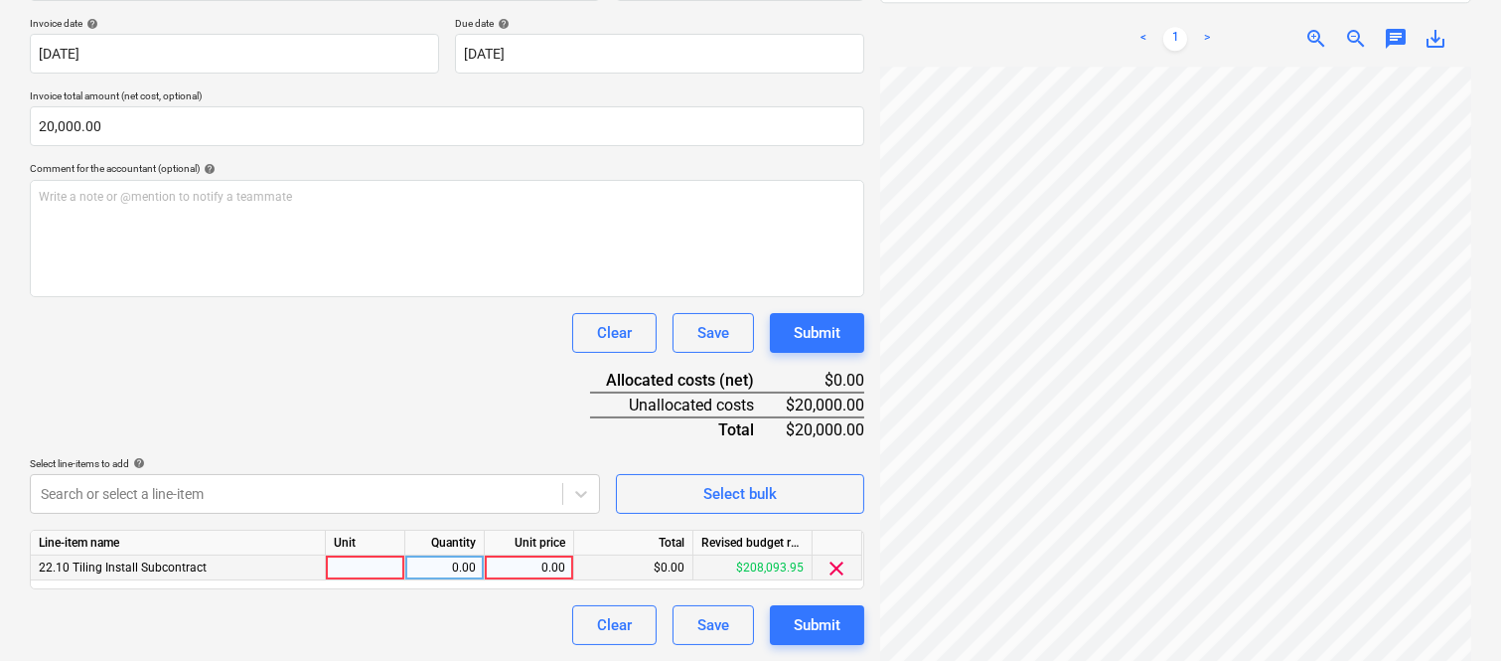
click at [375, 566] on div at bounding box center [365, 567] width 79 height 25
type input "INVOICE"
click at [452, 577] on div "0.00" at bounding box center [444, 567] width 63 height 25
type input "1"
click at [544, 564] on div "0.00" at bounding box center [529, 567] width 73 height 25
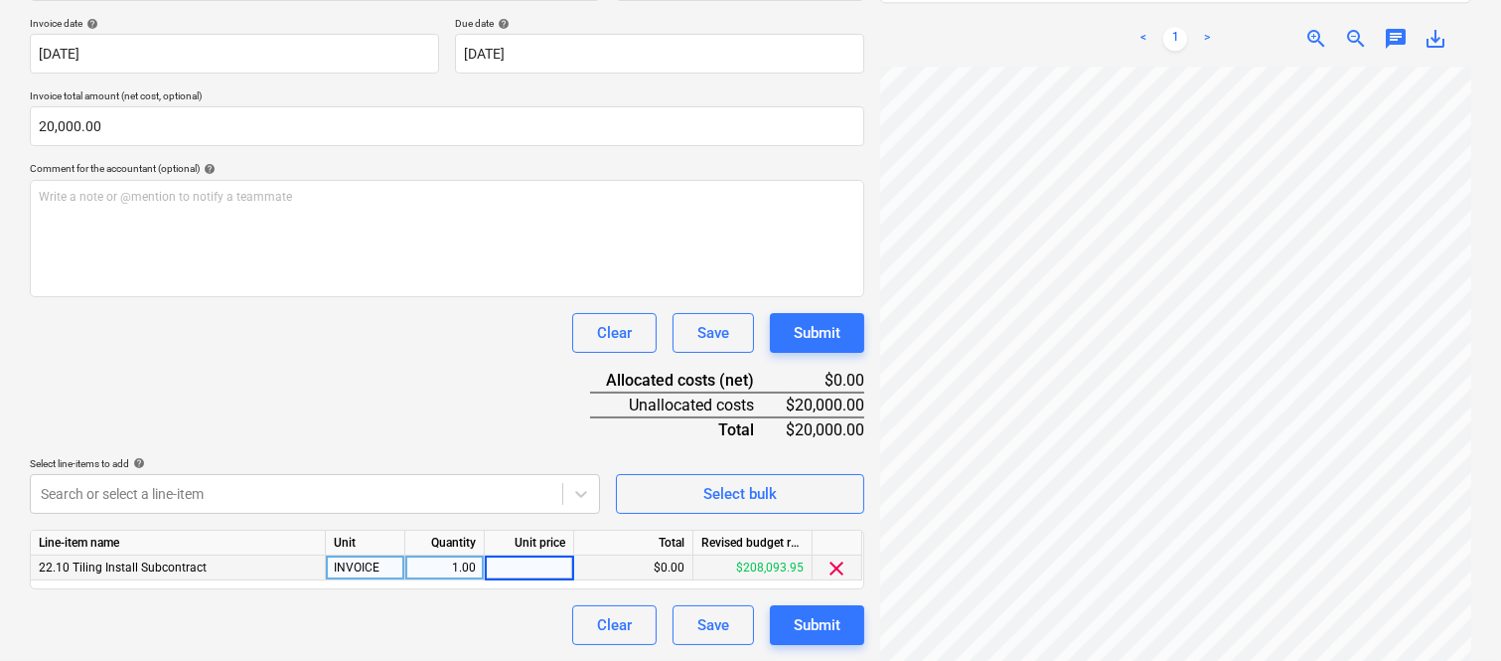
type input "20,000"
drag, startPoint x: 482, startPoint y: 606, endPoint x: 480, endPoint y: 590, distance: 16.0
click at [482, 599] on div "Document name help CONTEMPORARY TILES INV- 300625 Invoice number (optional) hel…" at bounding box center [447, 294] width 834 height 700
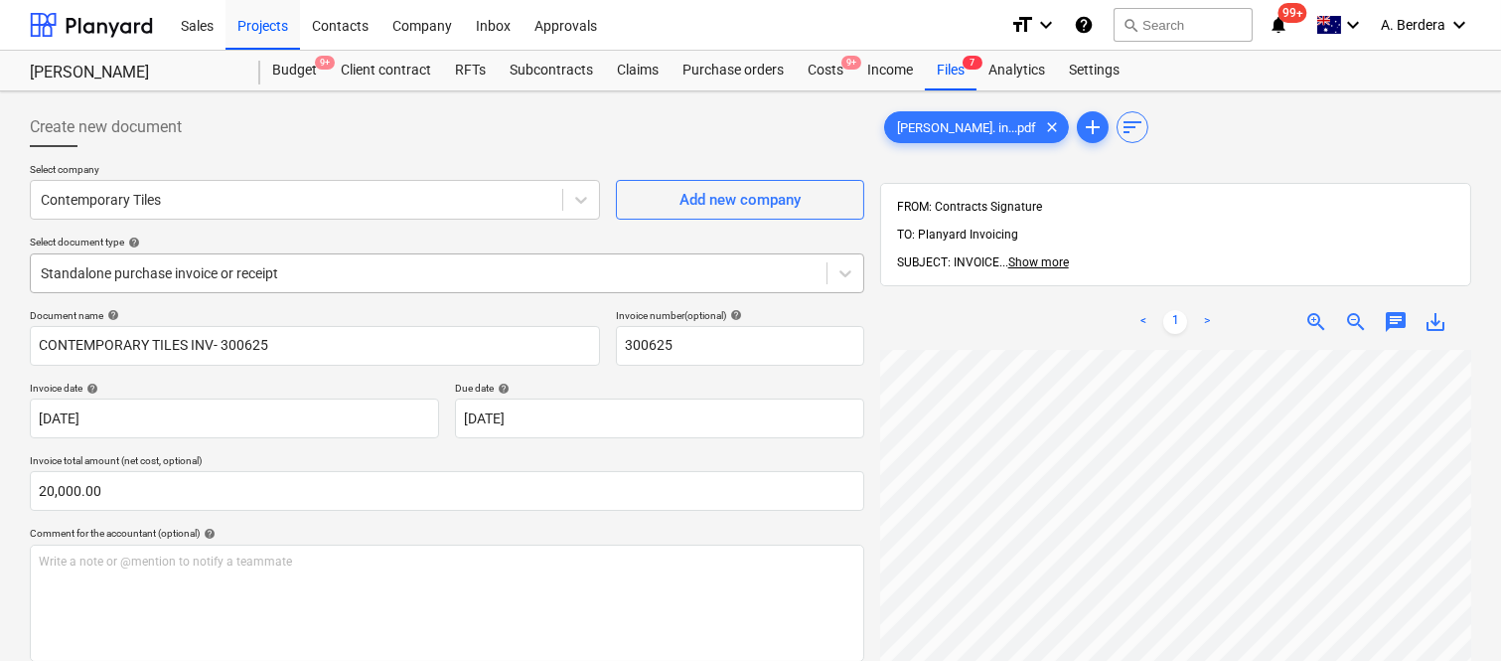
click at [382, 278] on div at bounding box center [429, 273] width 776 height 20
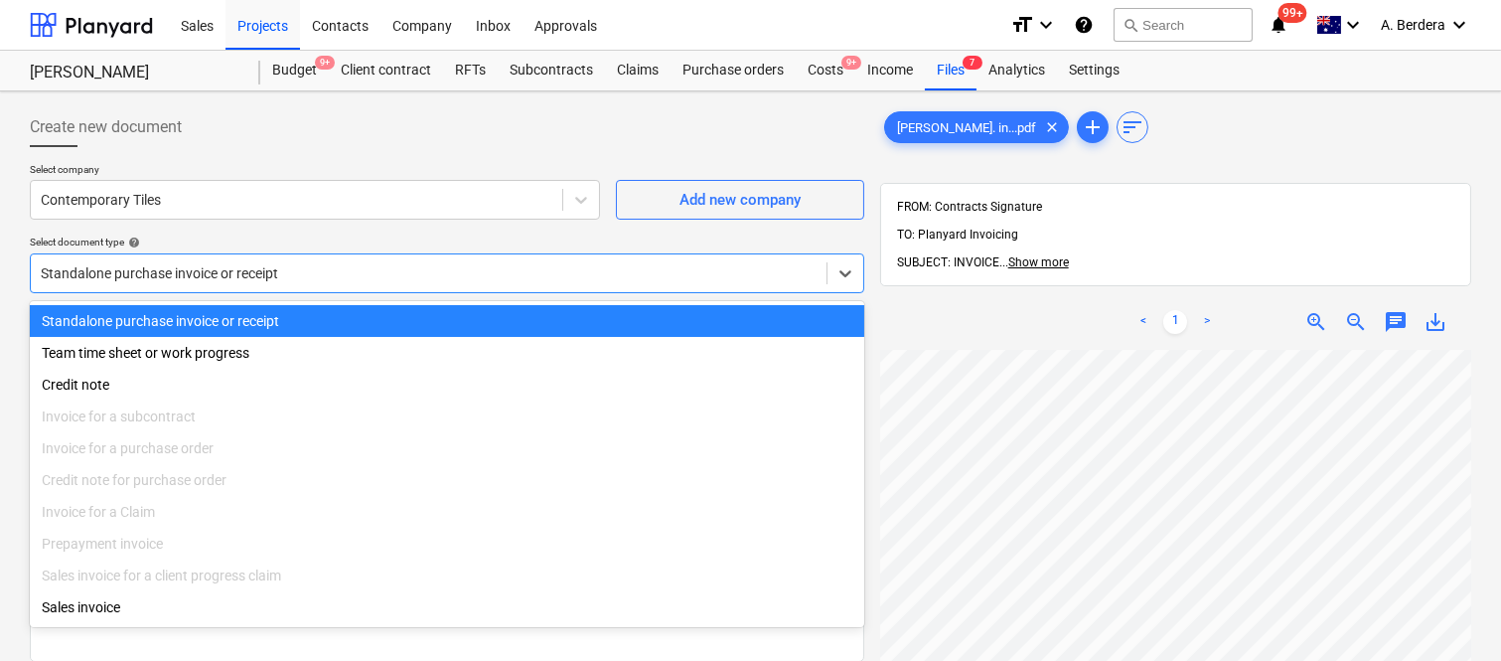
click at [402, 325] on div "Standalone purchase invoice or receipt" at bounding box center [447, 321] width 834 height 32
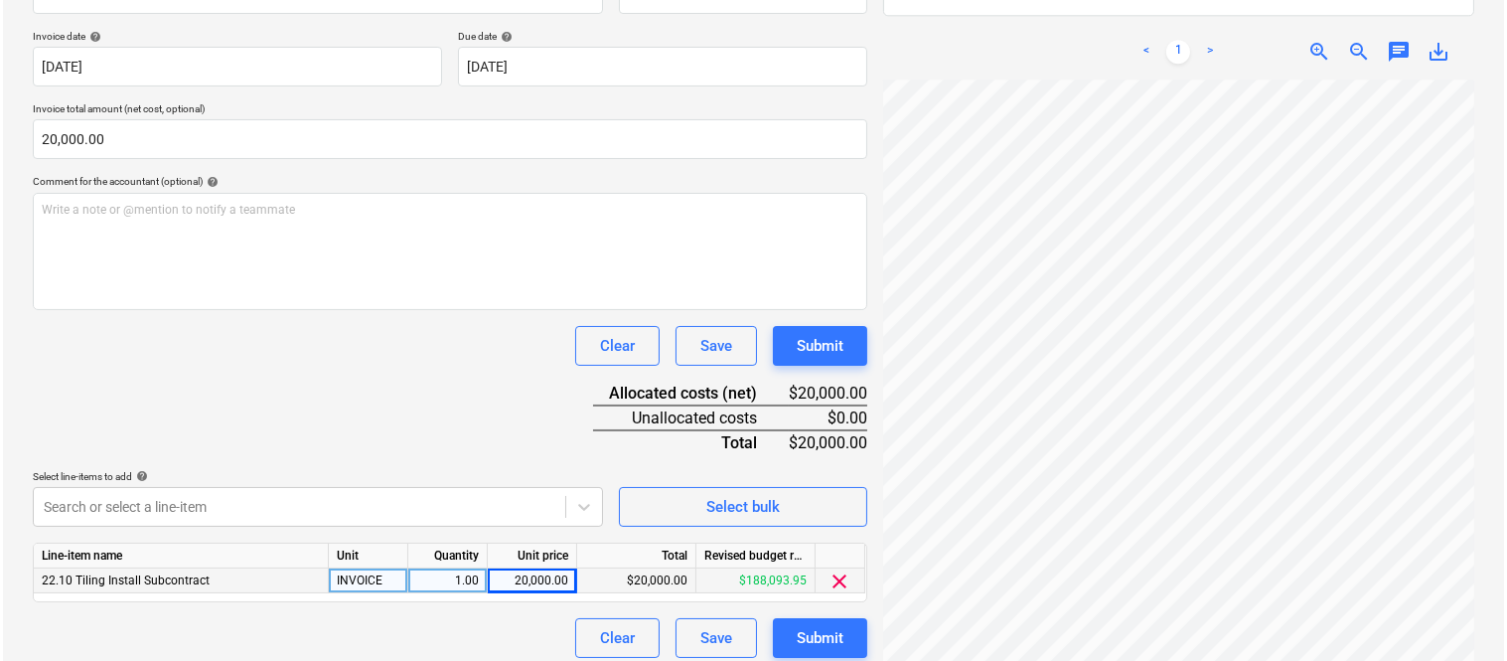
scroll to position [365, 0]
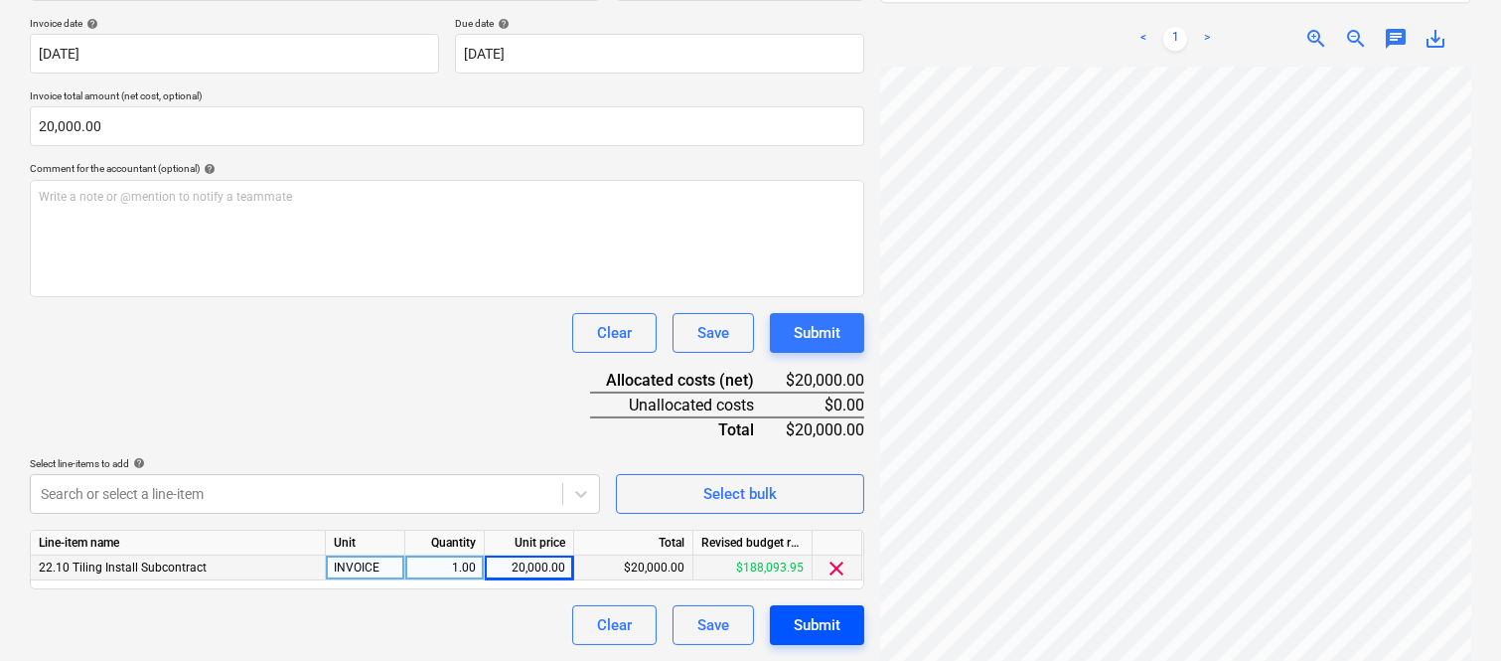
click at [844, 619] on button "Submit" at bounding box center [817, 625] width 94 height 40
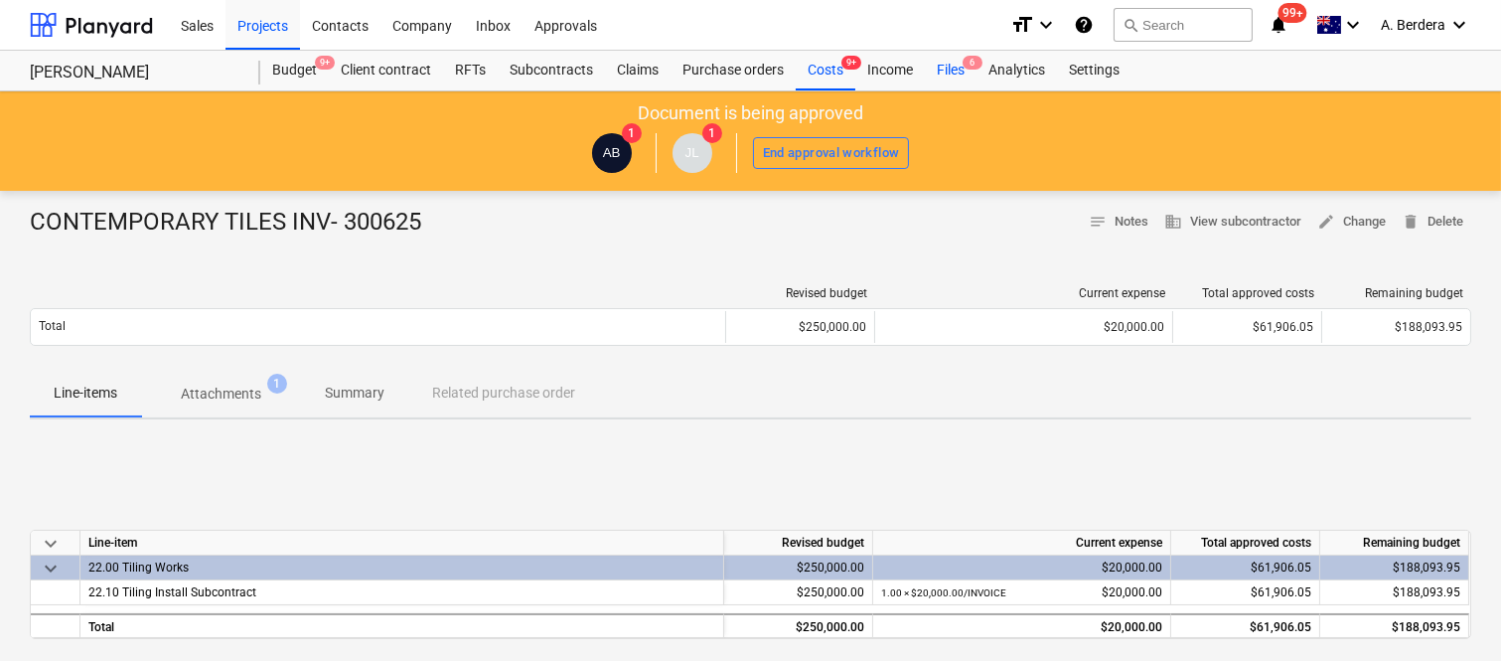
click at [954, 72] on div "Files 6" at bounding box center [951, 71] width 52 height 40
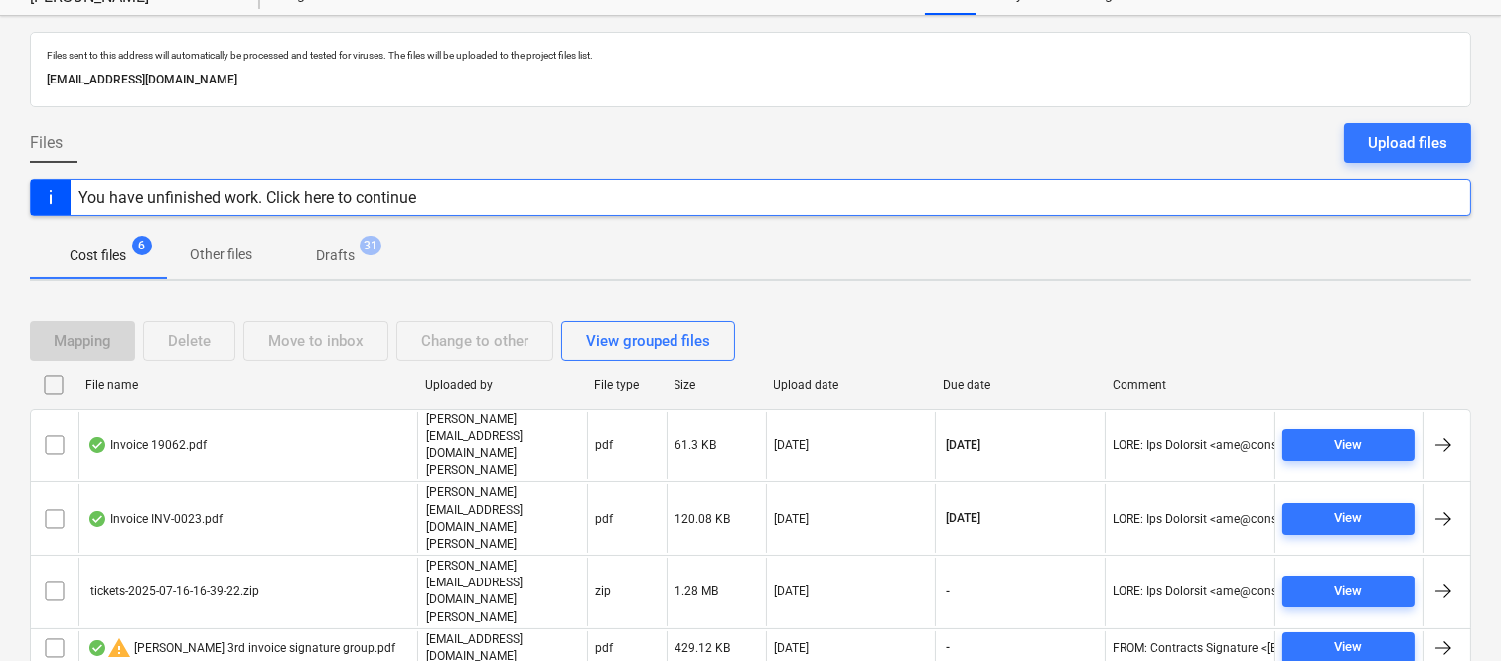
scroll to position [116, 0]
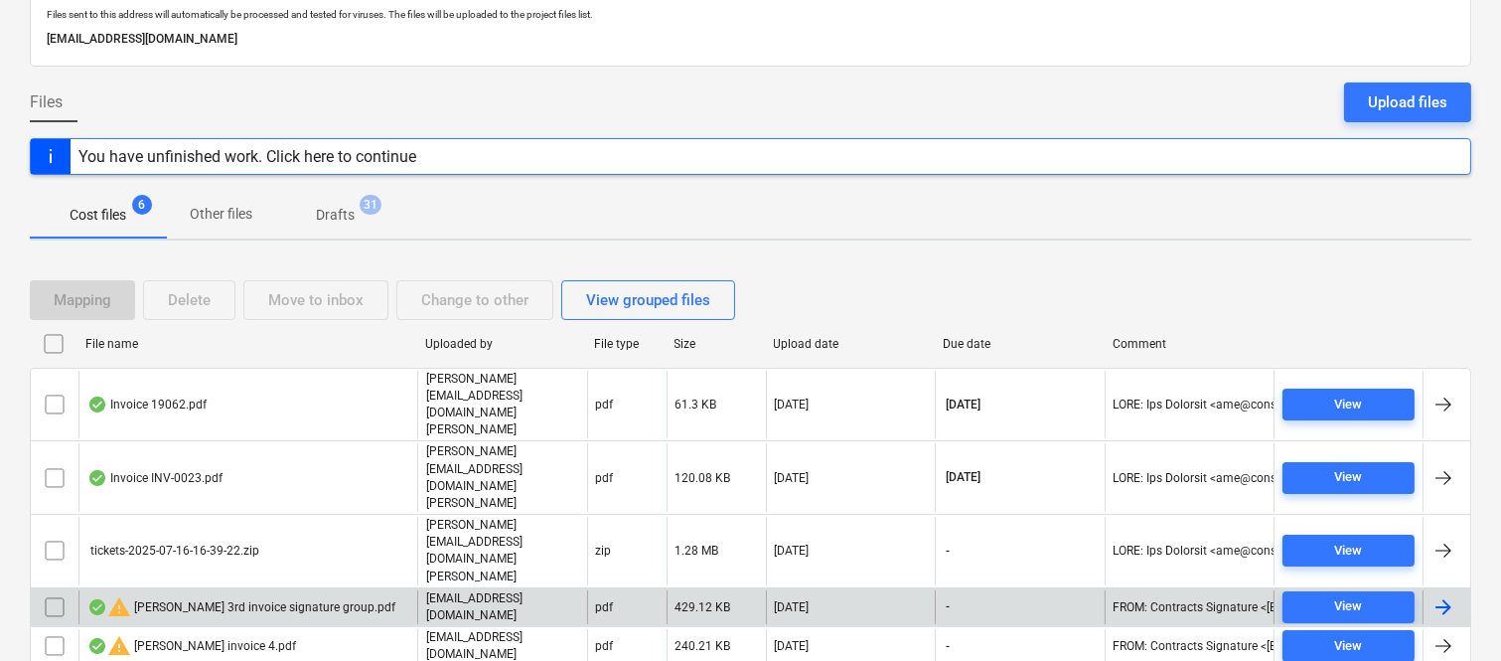
click at [279, 595] on div "warning Della Rosa 3rd invoice signature group.pdf" at bounding box center [241, 607] width 308 height 24
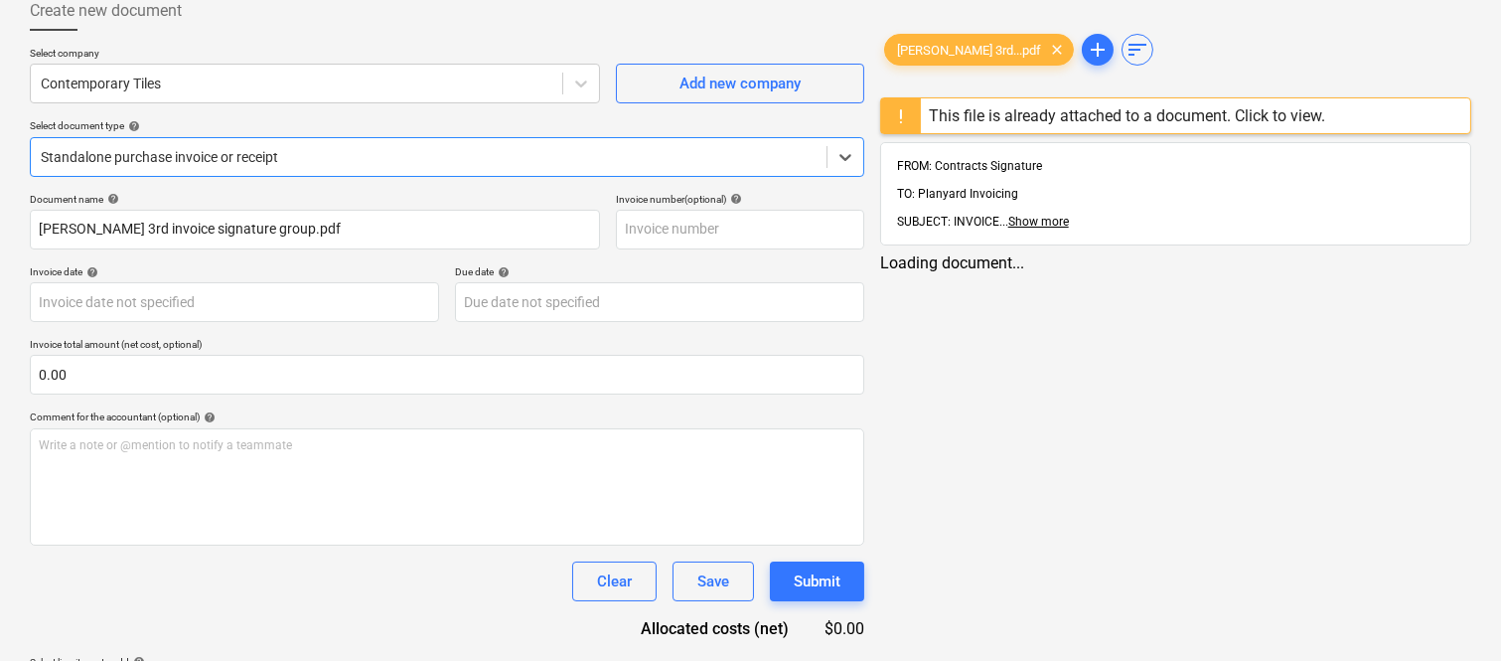
type input "Della Rosa 3rd invoice signature group.pdf"
click at [1015, 119] on div "This file is already attached to a document. Click to view." at bounding box center [1127, 115] width 396 height 19
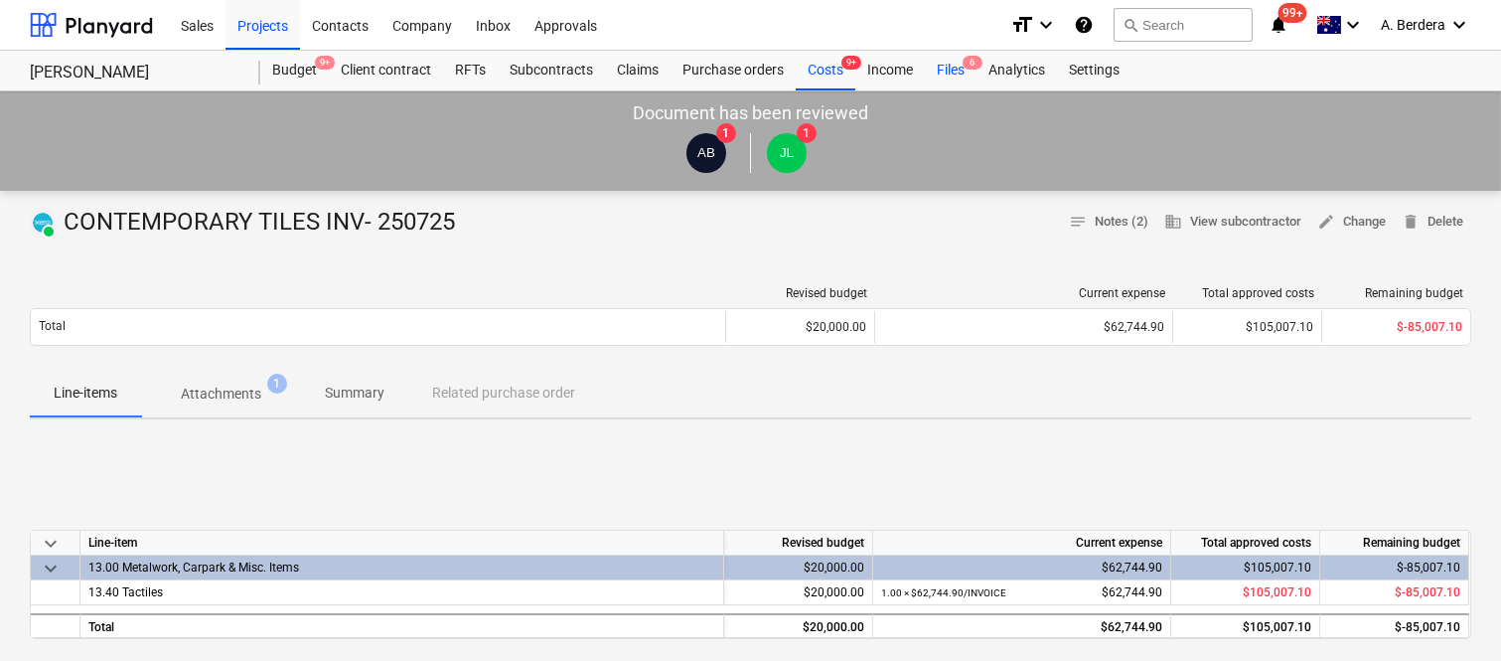
click at [964, 70] on div "Files 6" at bounding box center [951, 71] width 52 height 40
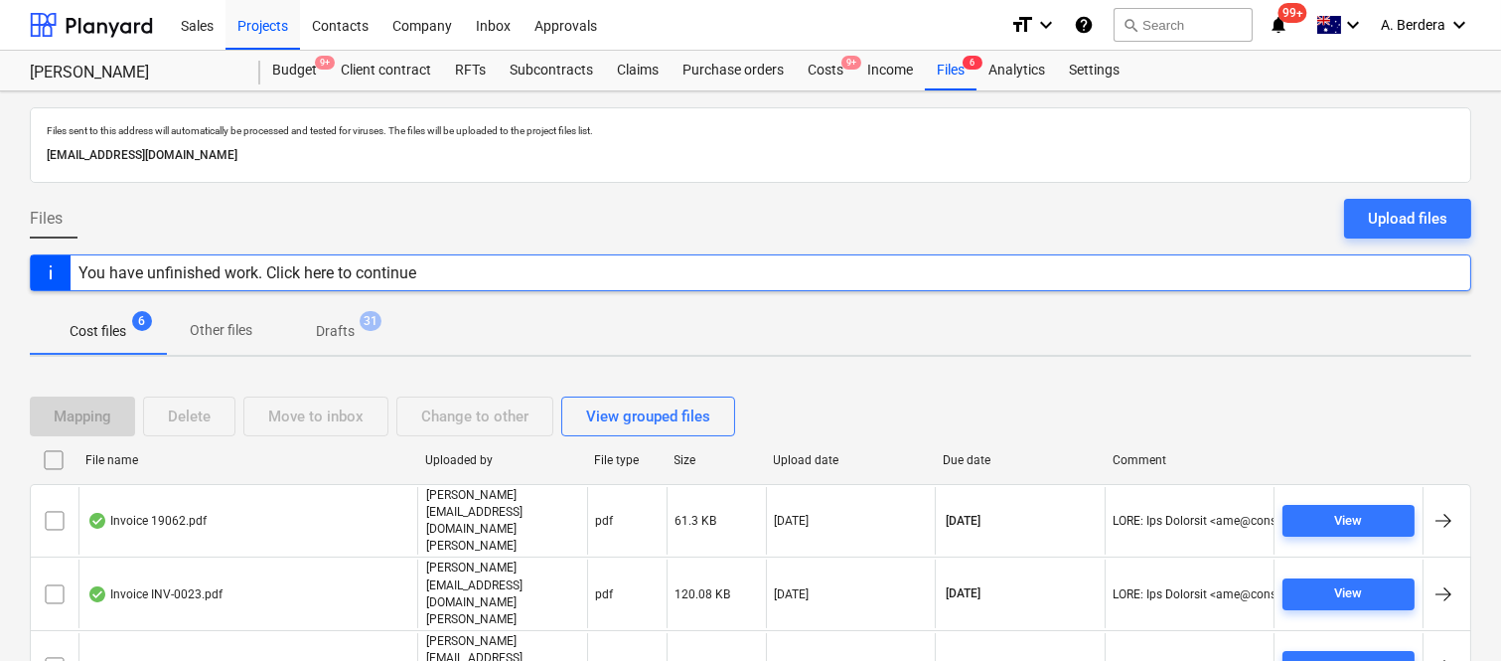
scroll to position [116, 0]
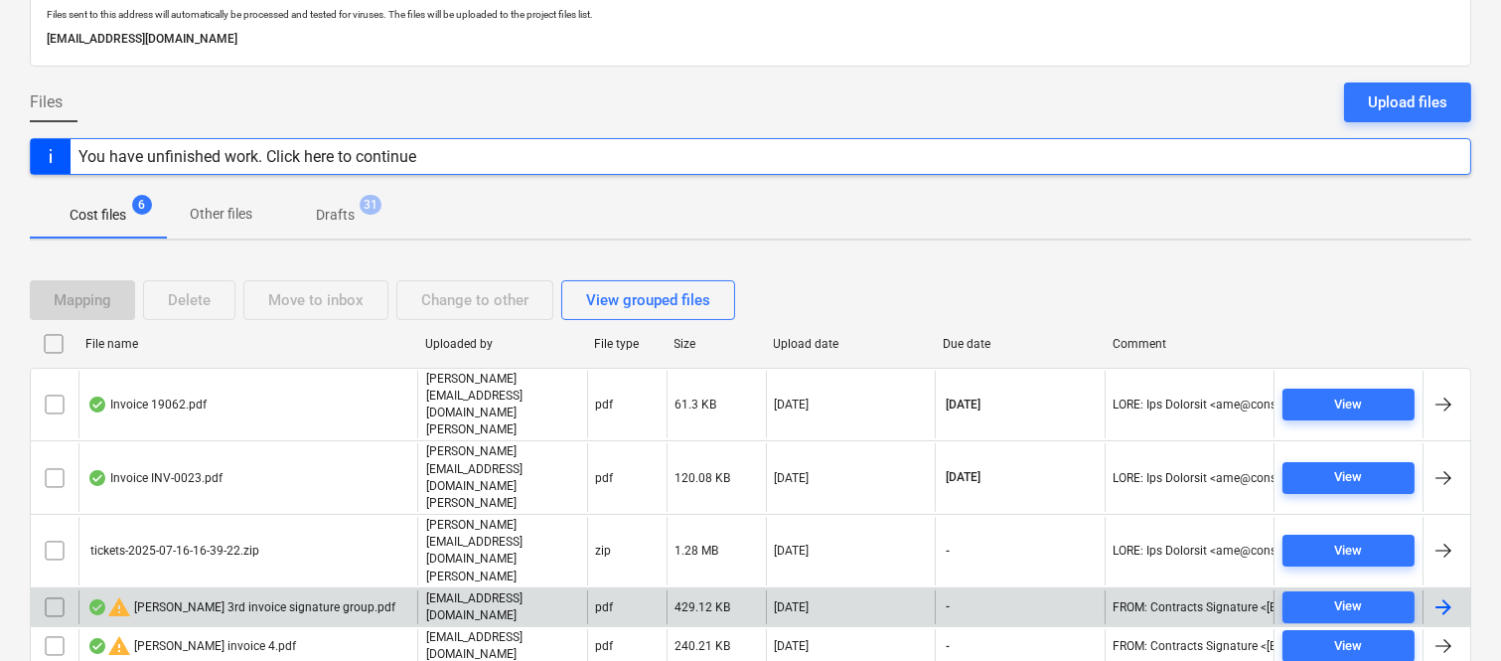
click at [385, 590] on div "warning Della Rosa 3rd invoice signature group.pdf" at bounding box center [247, 607] width 339 height 34
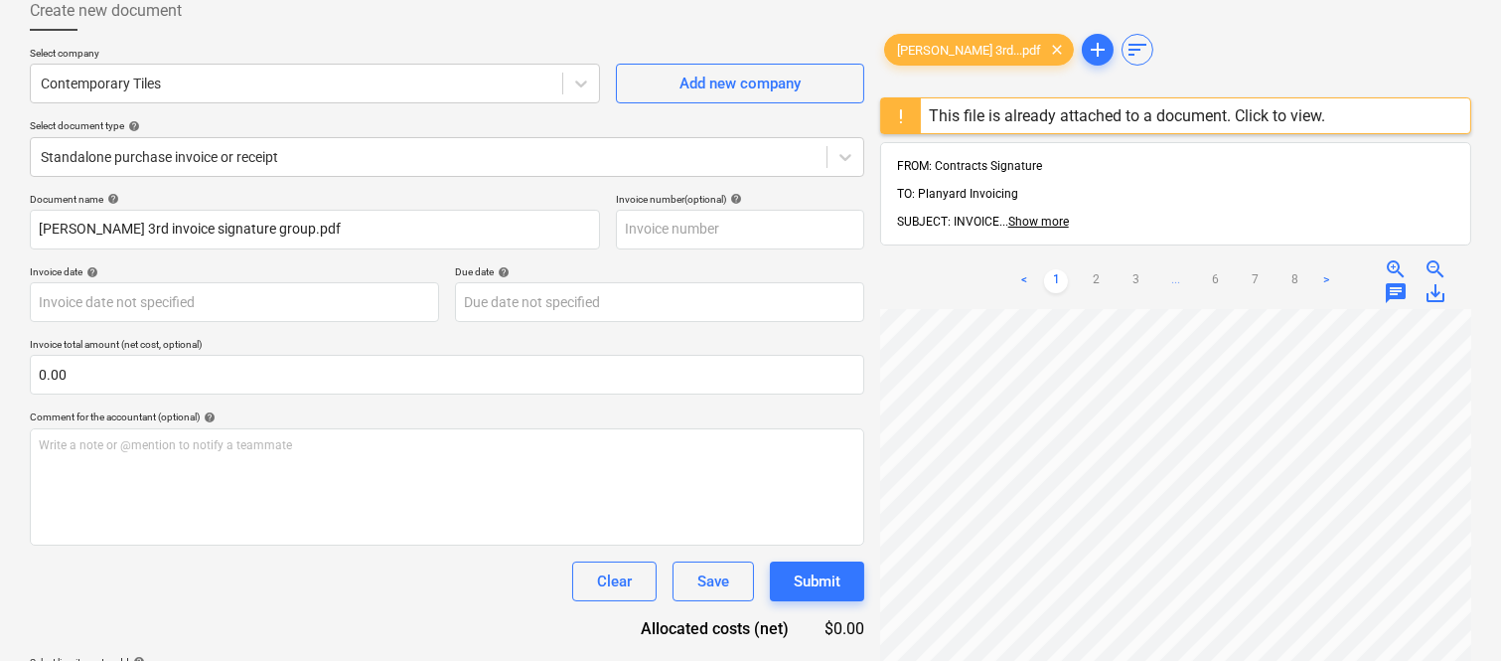
scroll to position [52, 144]
click at [1003, 111] on div "This file is already attached to a document. Click to view." at bounding box center [1127, 115] width 396 height 19
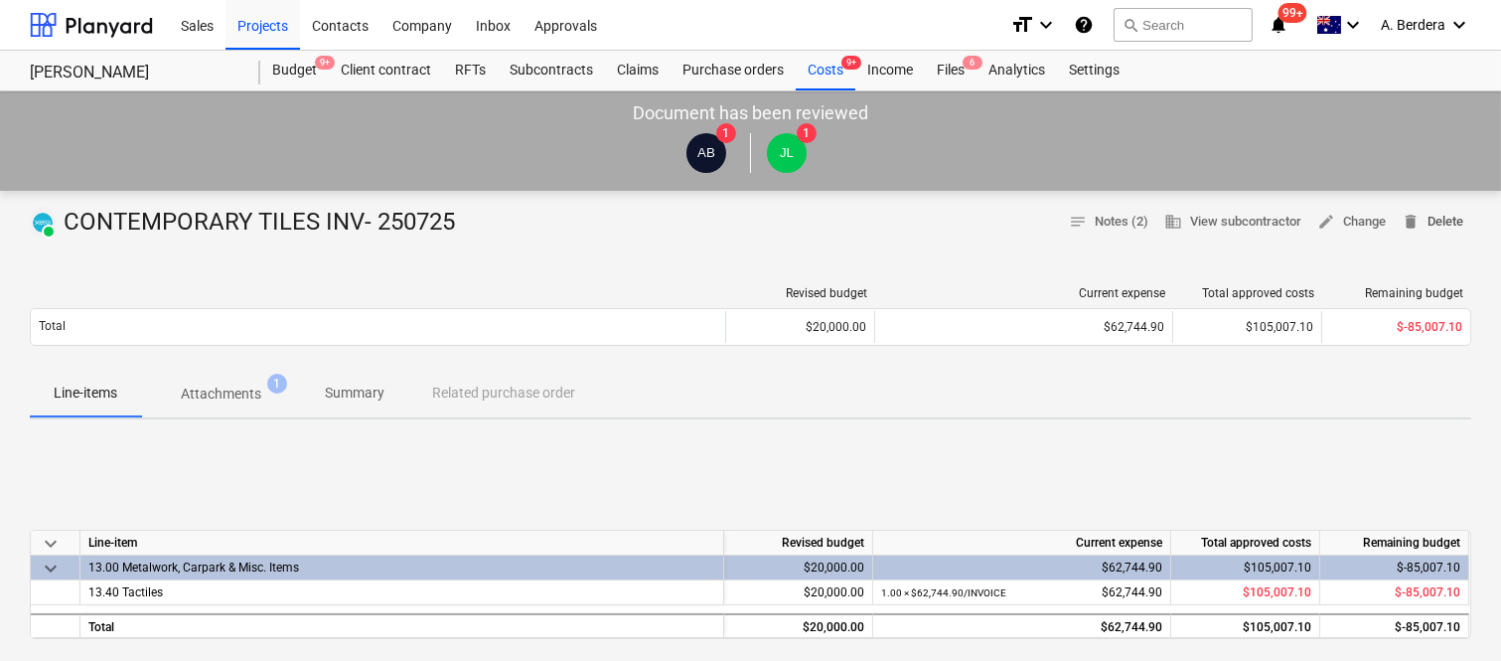
click at [1443, 226] on span "delete Delete" at bounding box center [1433, 222] width 62 height 23
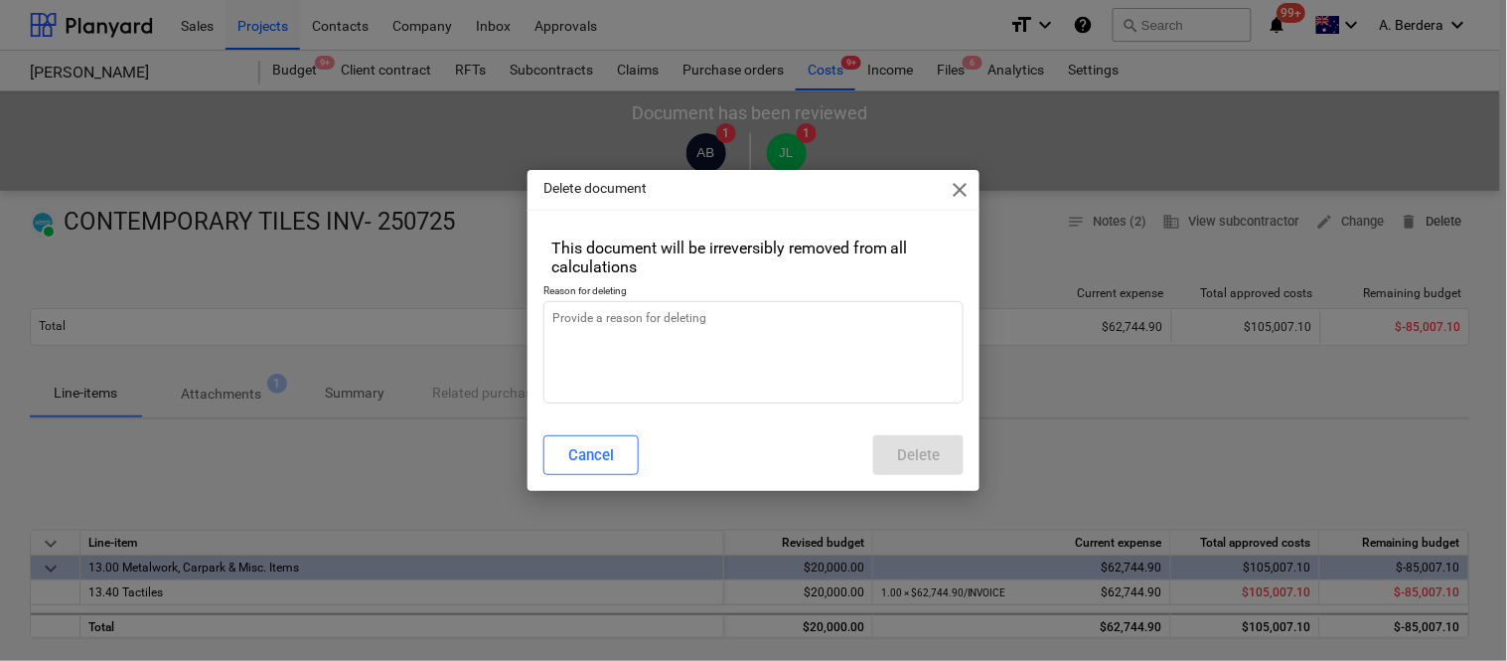
type textarea "x"
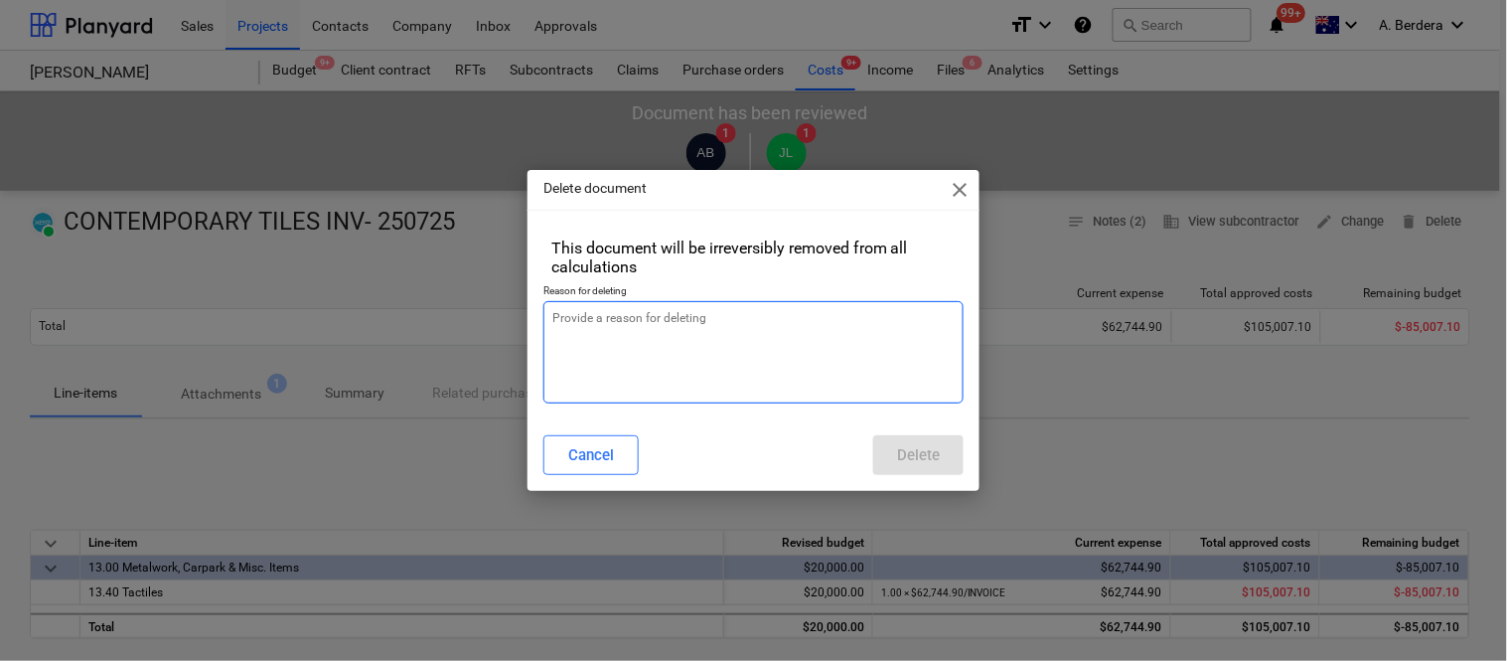
click at [783, 346] on textarea at bounding box center [753, 352] width 420 height 102
type textarea "R"
type textarea "x"
type textarea "RE"
type textarea "x"
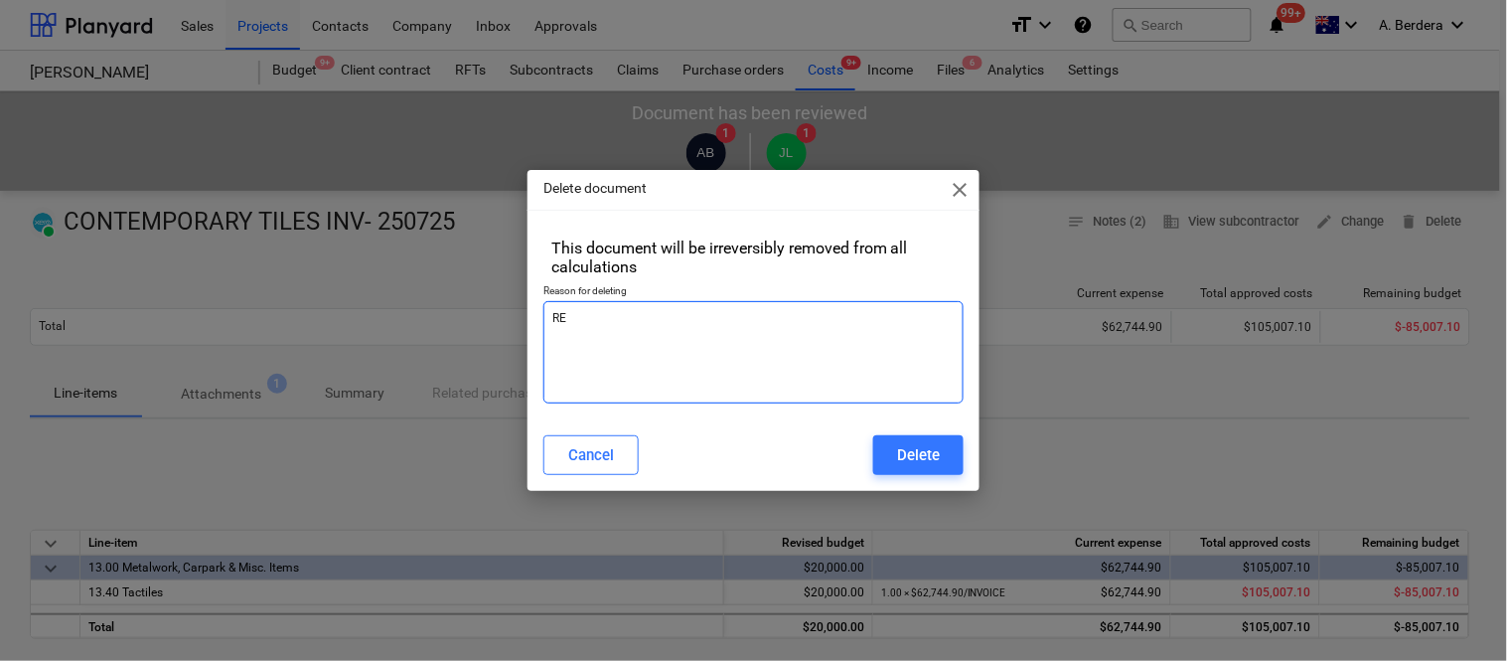
type textarea "REV"
type textarea "x"
type textarea "REVI"
type textarea "x"
type textarea "REVIS"
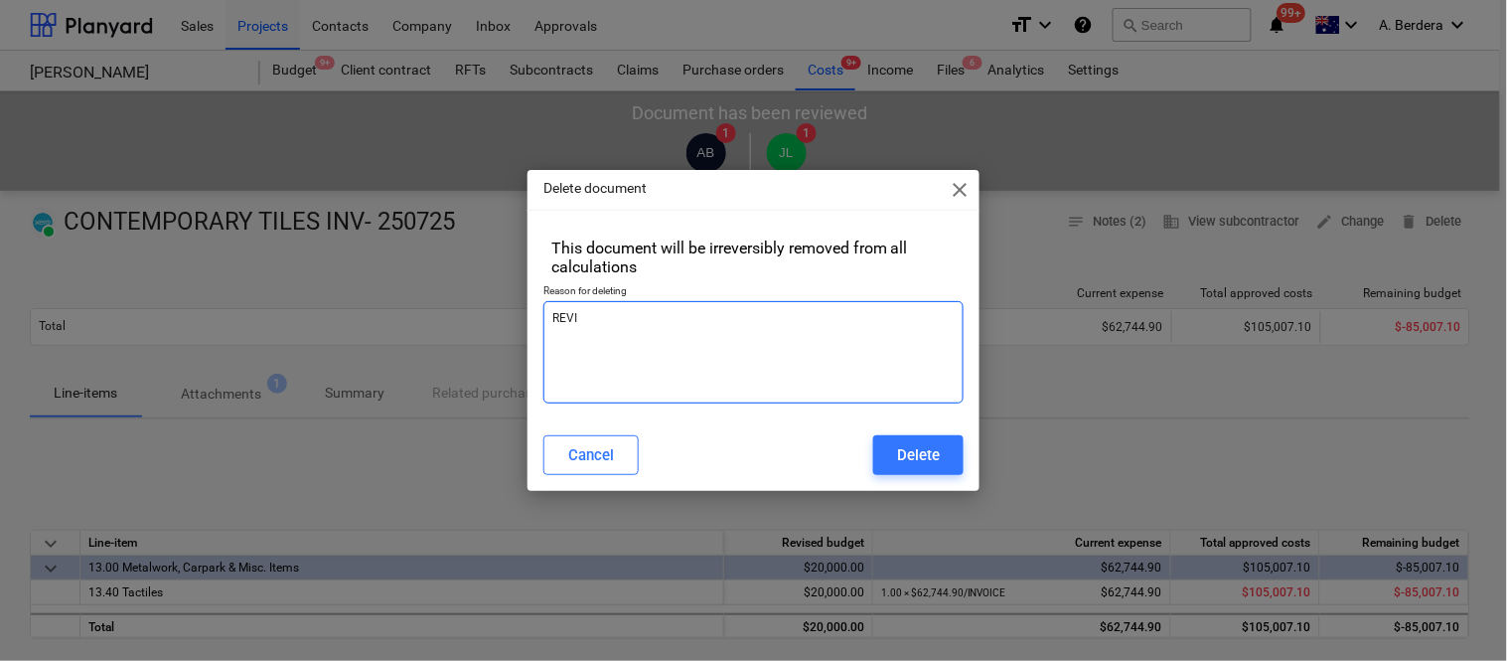
type textarea "x"
type textarea "REVISE"
type textarea "x"
type textarea "REVISED"
type textarea "x"
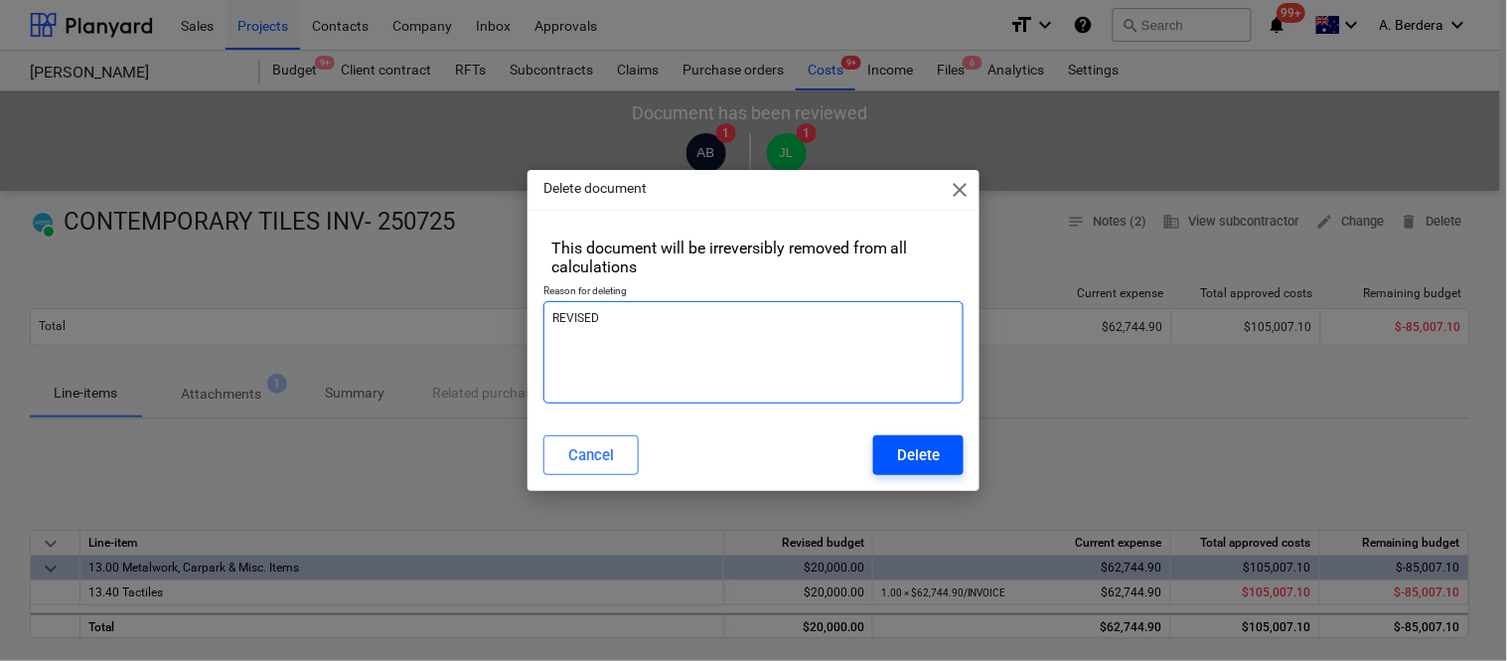
type textarea "REVISED"
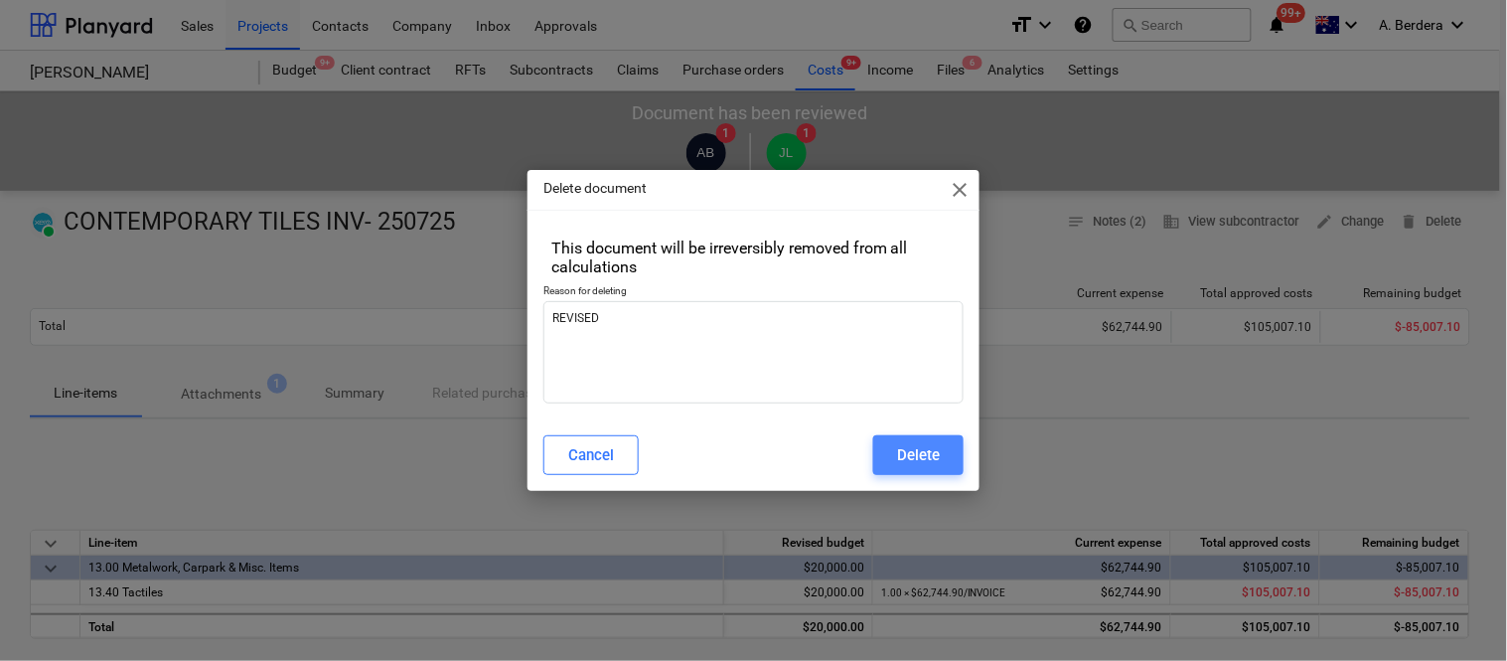
click at [916, 461] on div "Delete" at bounding box center [918, 455] width 43 height 26
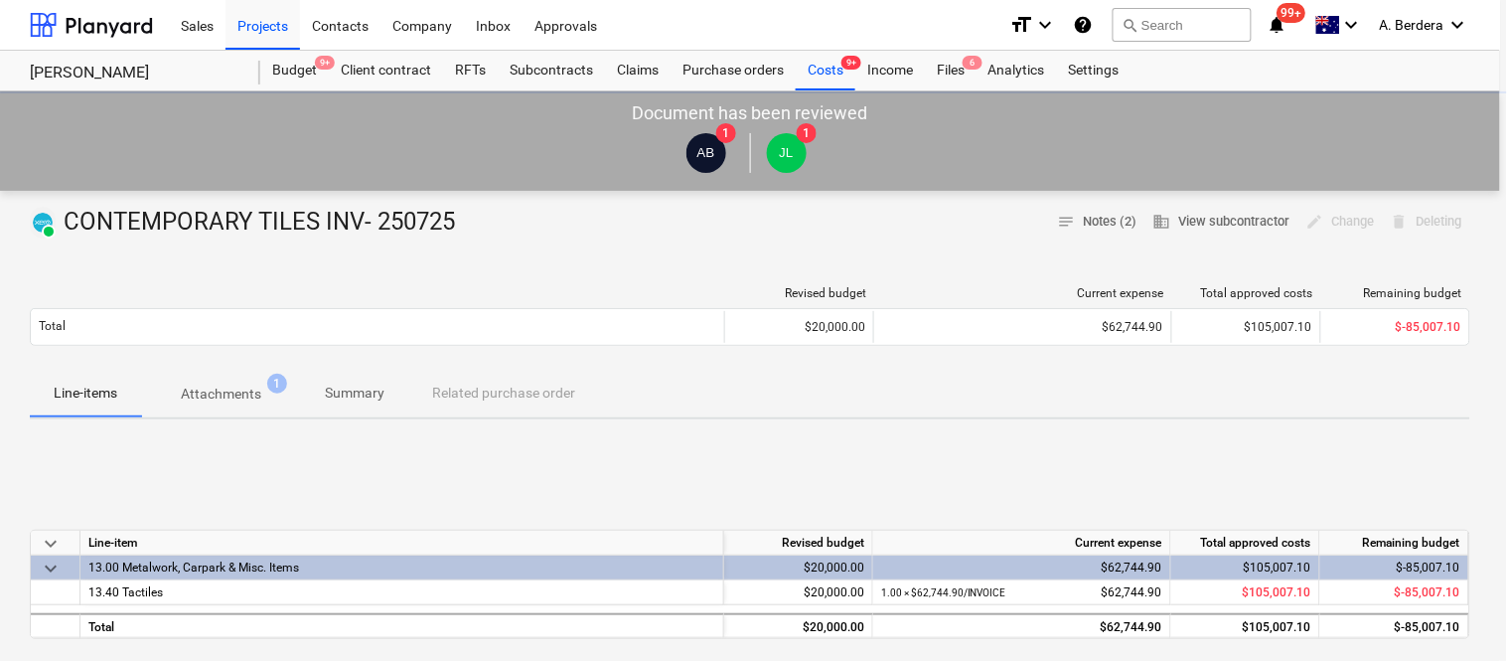
type textarea "x"
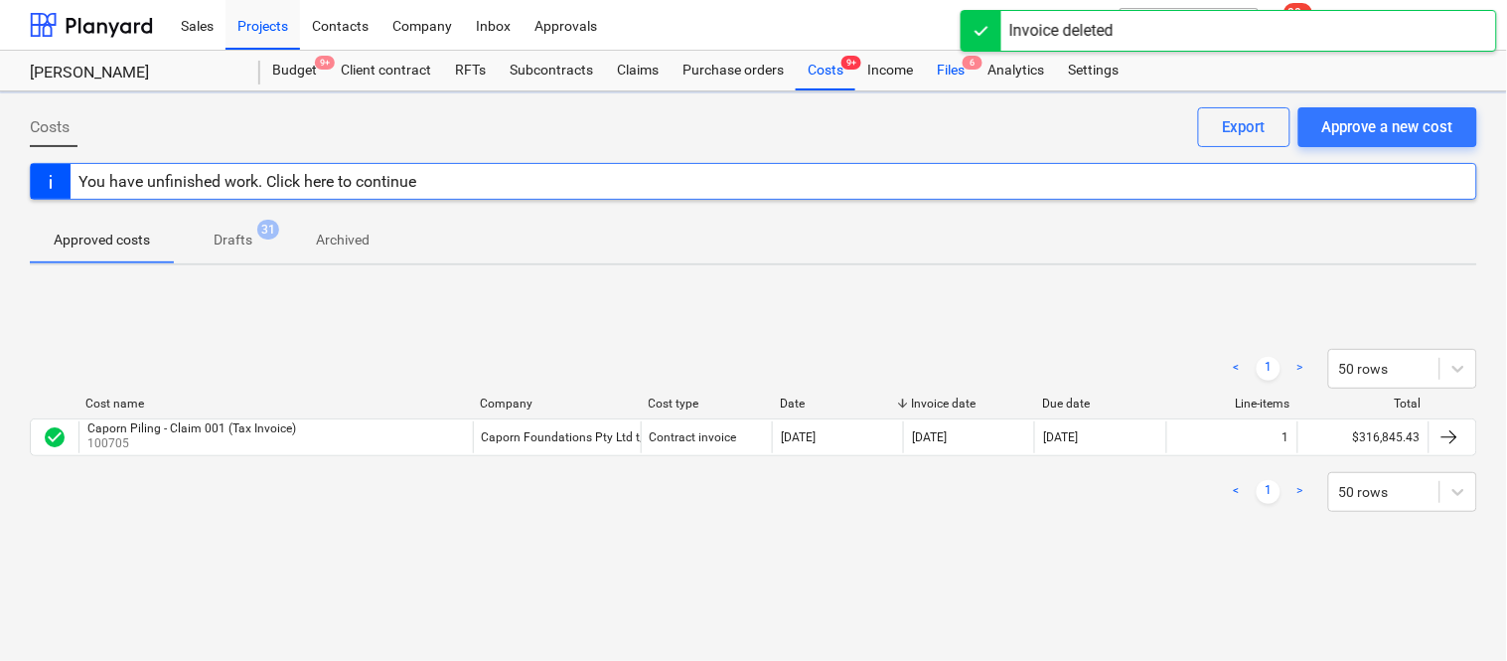
click at [955, 66] on div "Files 6" at bounding box center [951, 71] width 52 height 40
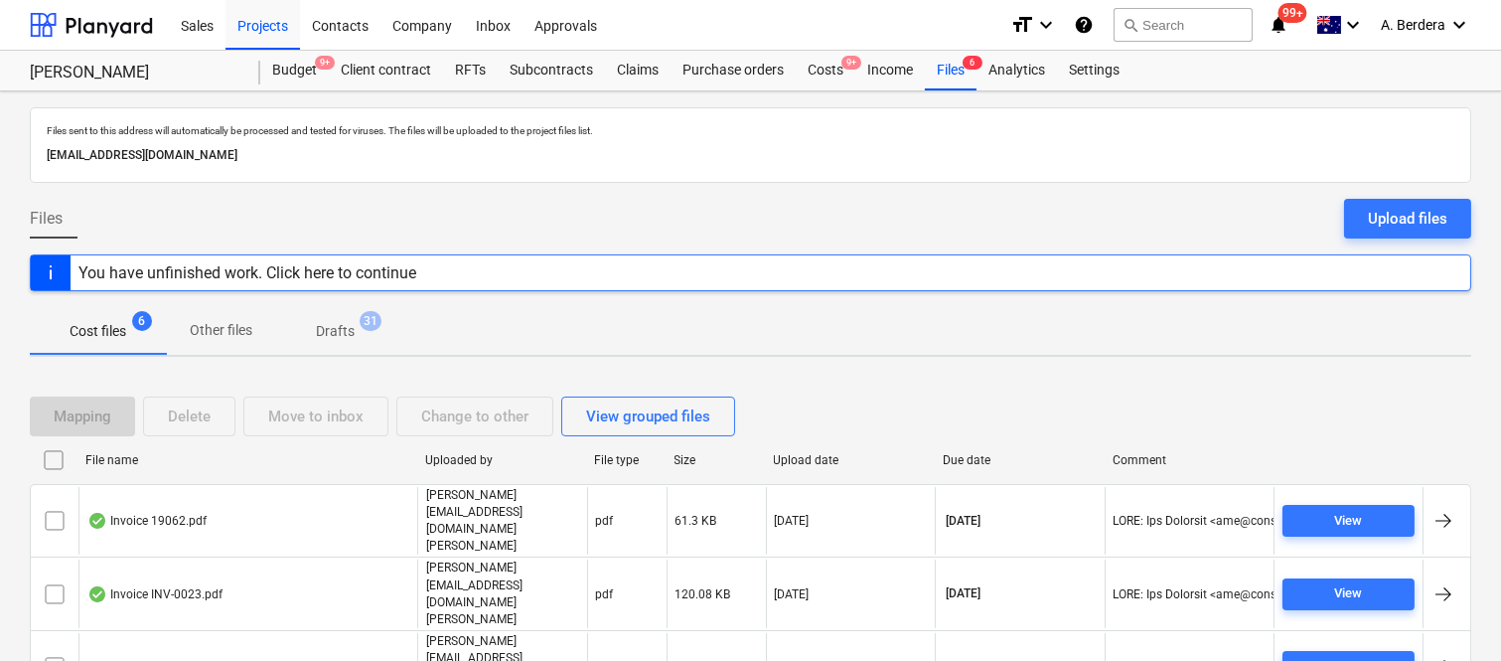
scroll to position [116, 0]
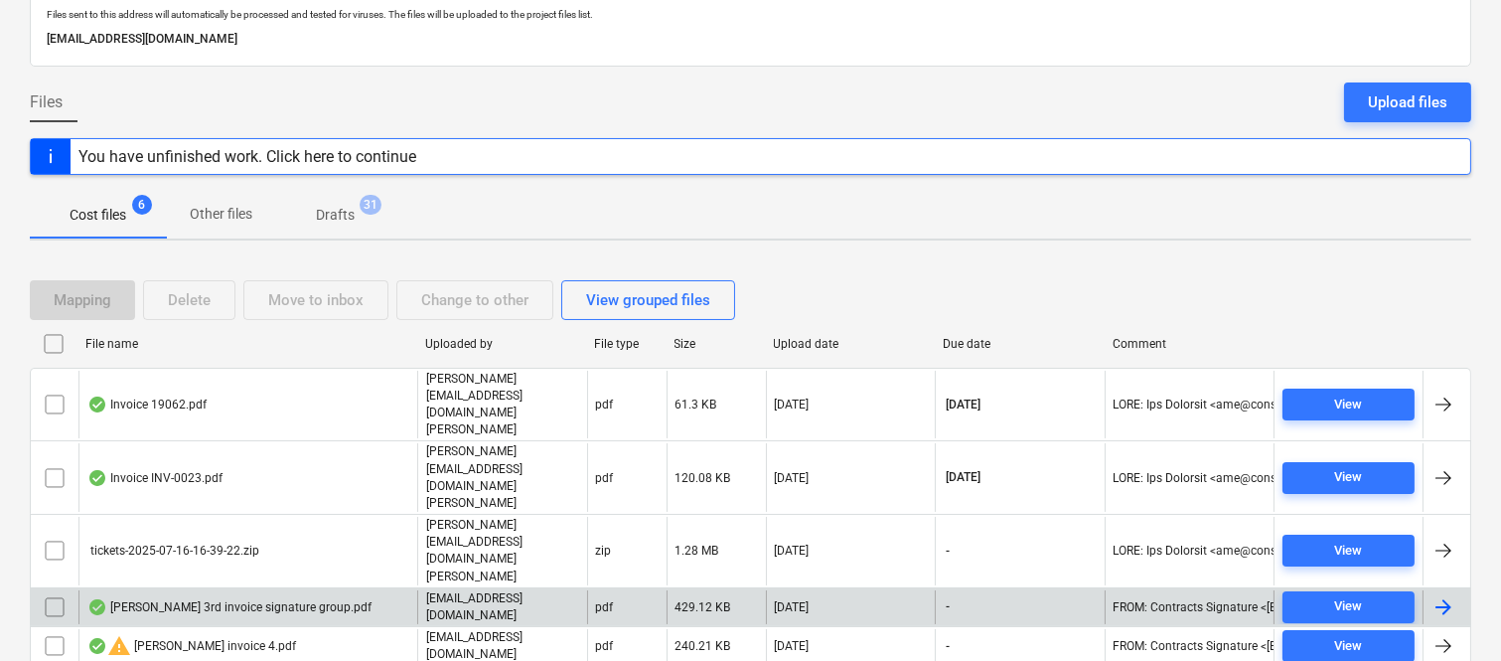
click at [354, 590] on div "Della Rosa 3rd invoice signature group.pdf" at bounding box center [247, 607] width 339 height 34
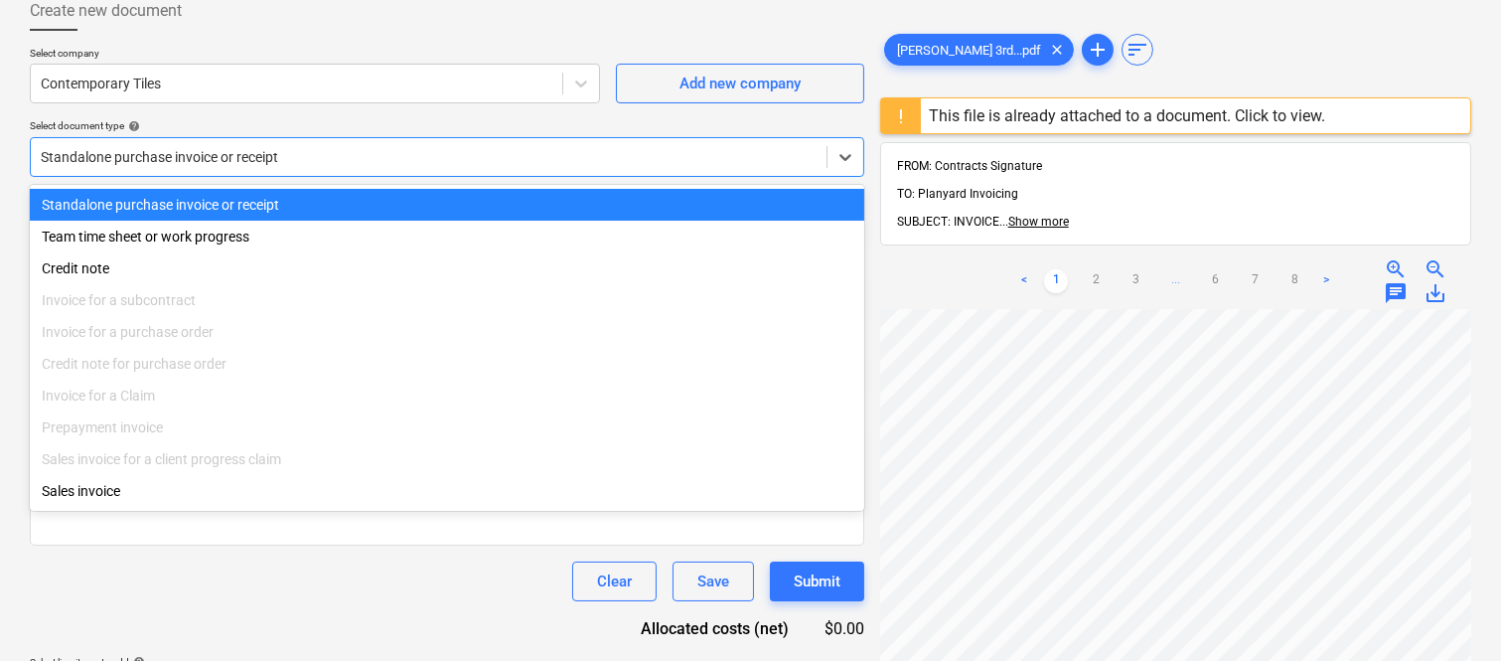
click at [409, 143] on div "Standalone purchase invoice or receipt" at bounding box center [429, 157] width 796 height 28
click at [419, 191] on div "Standalone purchase invoice or receipt" at bounding box center [447, 205] width 834 height 32
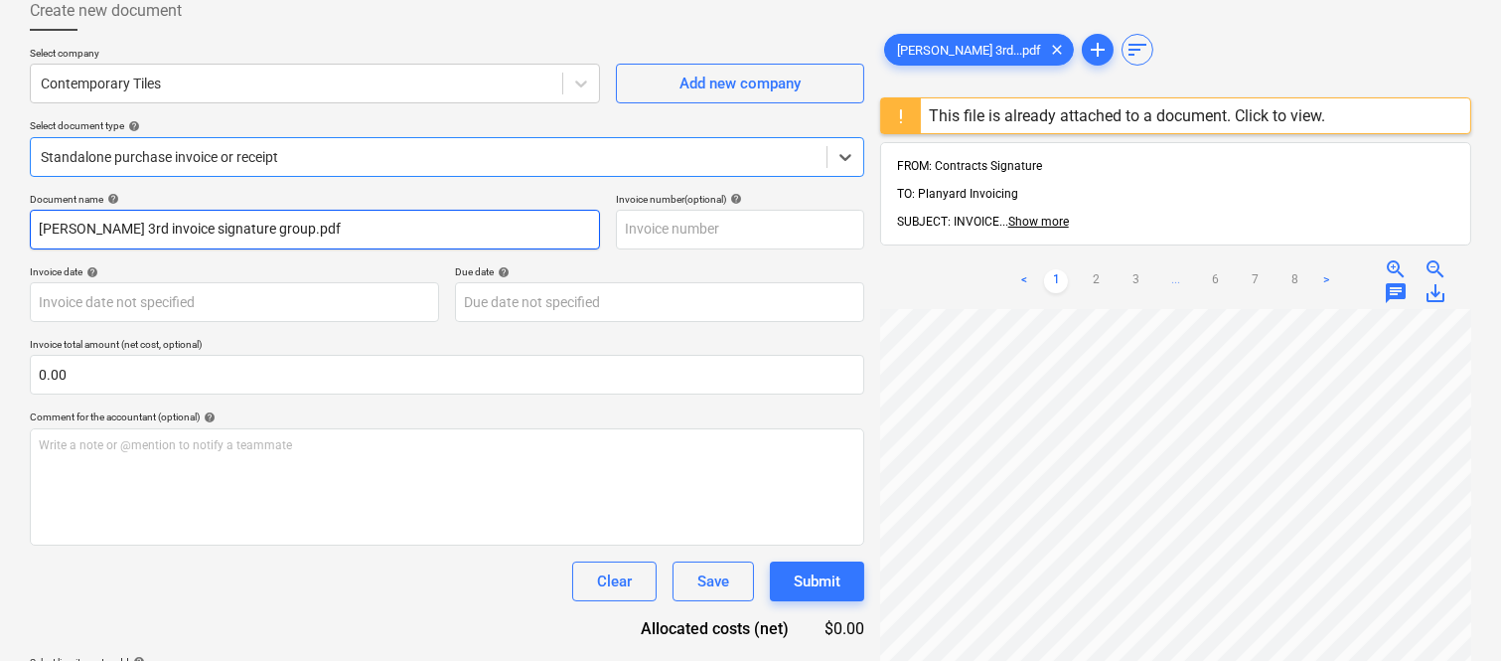
click at [362, 219] on input "Della Rosa 3rd invoice signature group.pdf" at bounding box center [315, 230] width 570 height 40
click at [362, 220] on input "Della Rosa 3rd invoice signature group.pdf" at bounding box center [315, 230] width 570 height 40
drag, startPoint x: 226, startPoint y: 225, endPoint x: 336, endPoint y: 225, distance: 109.3
click at [336, 225] on input "CONTEMPORARY TILES INV- 250725" at bounding box center [315, 230] width 570 height 40
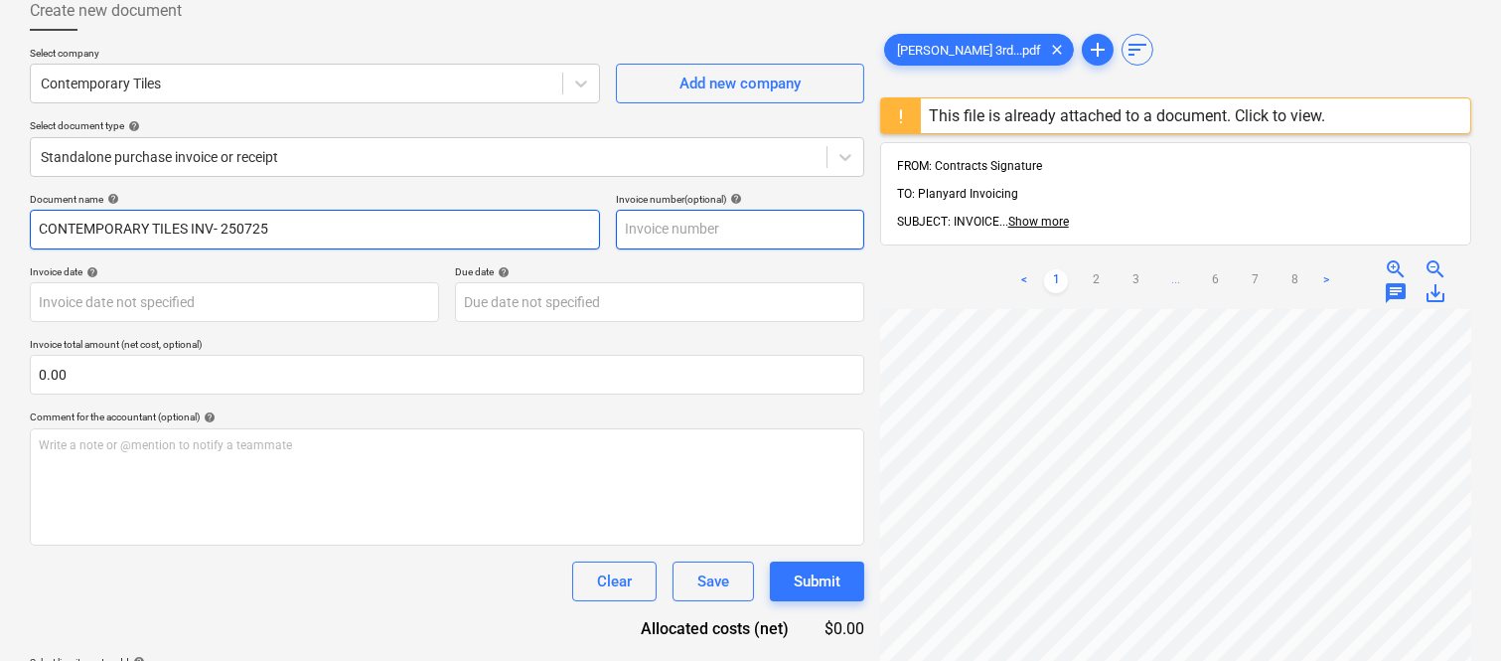
type input "CONTEMPORARY TILES INV- 250725"
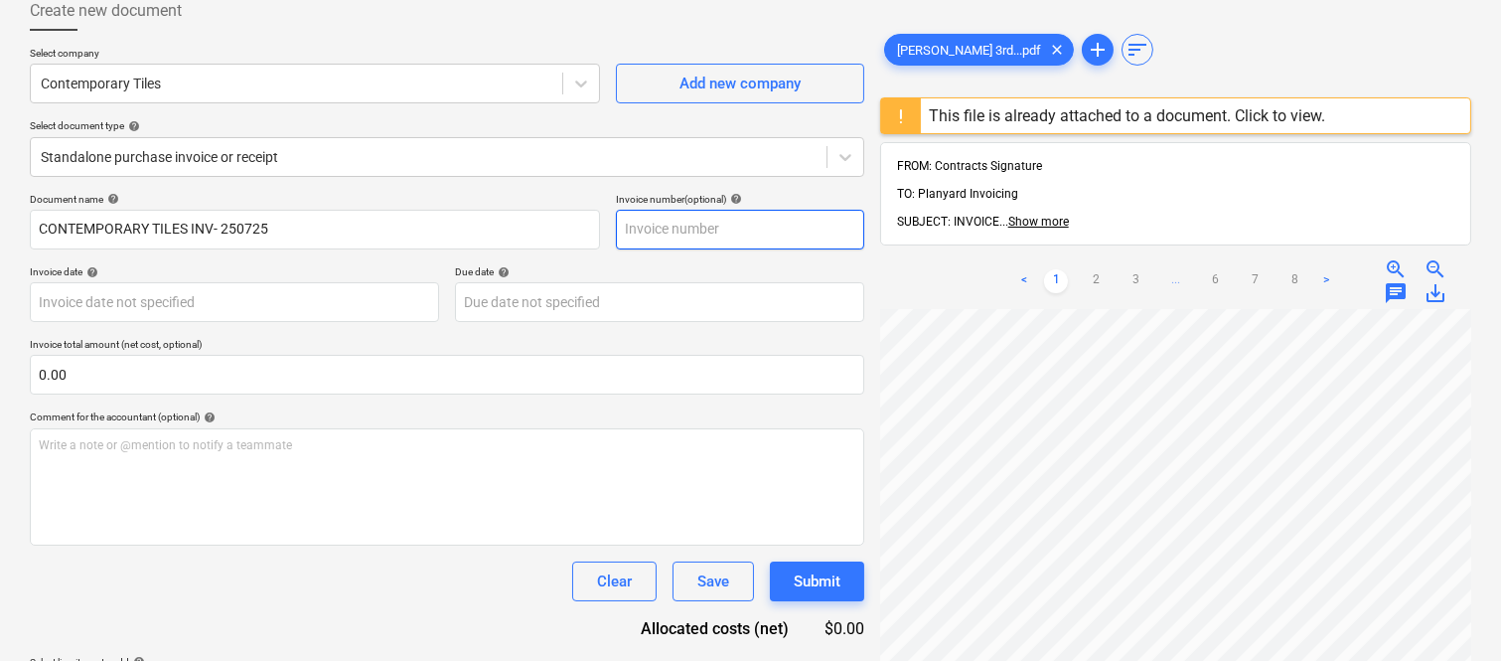
click at [731, 219] on input "text" at bounding box center [740, 230] width 248 height 40
paste input "250725"
type input "250725"
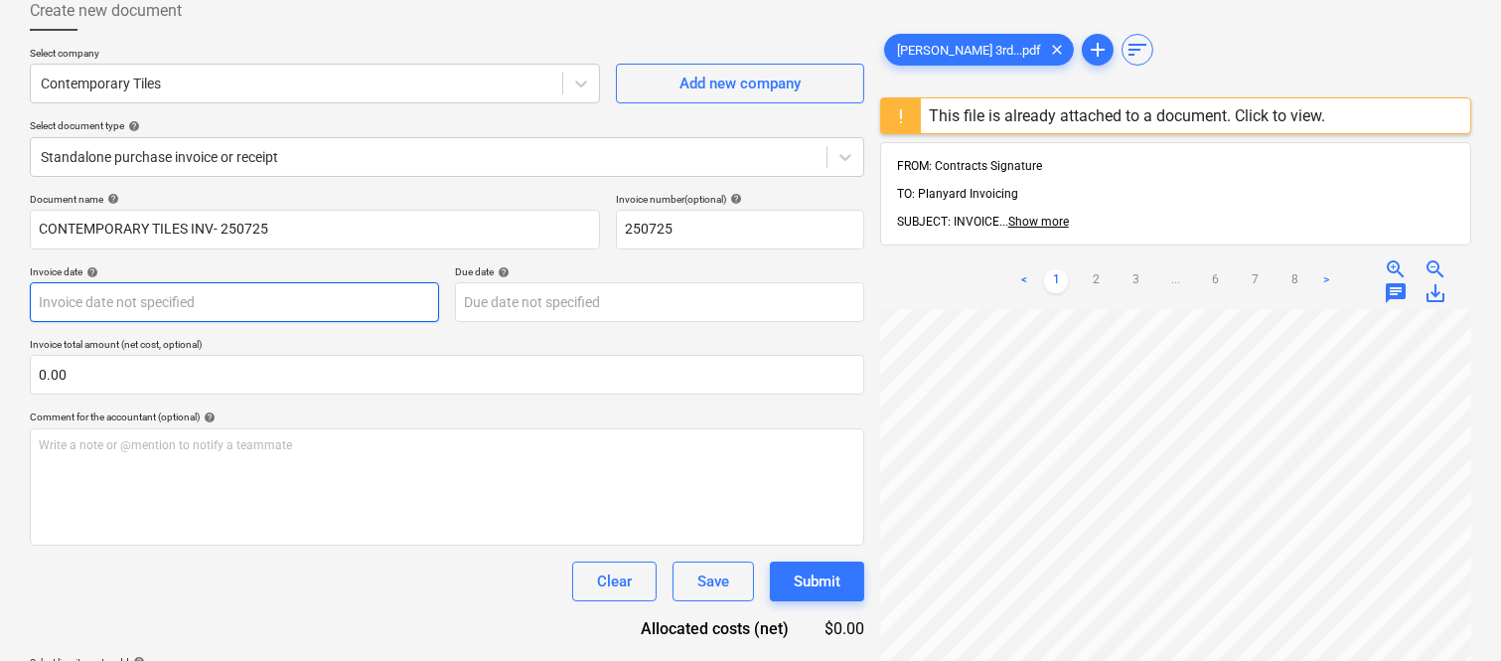
click at [226, 295] on body "Sales Projects Contacts Company Inbox Approvals format_size keyboard_arrow_down…" at bounding box center [750, 214] width 1501 height 661
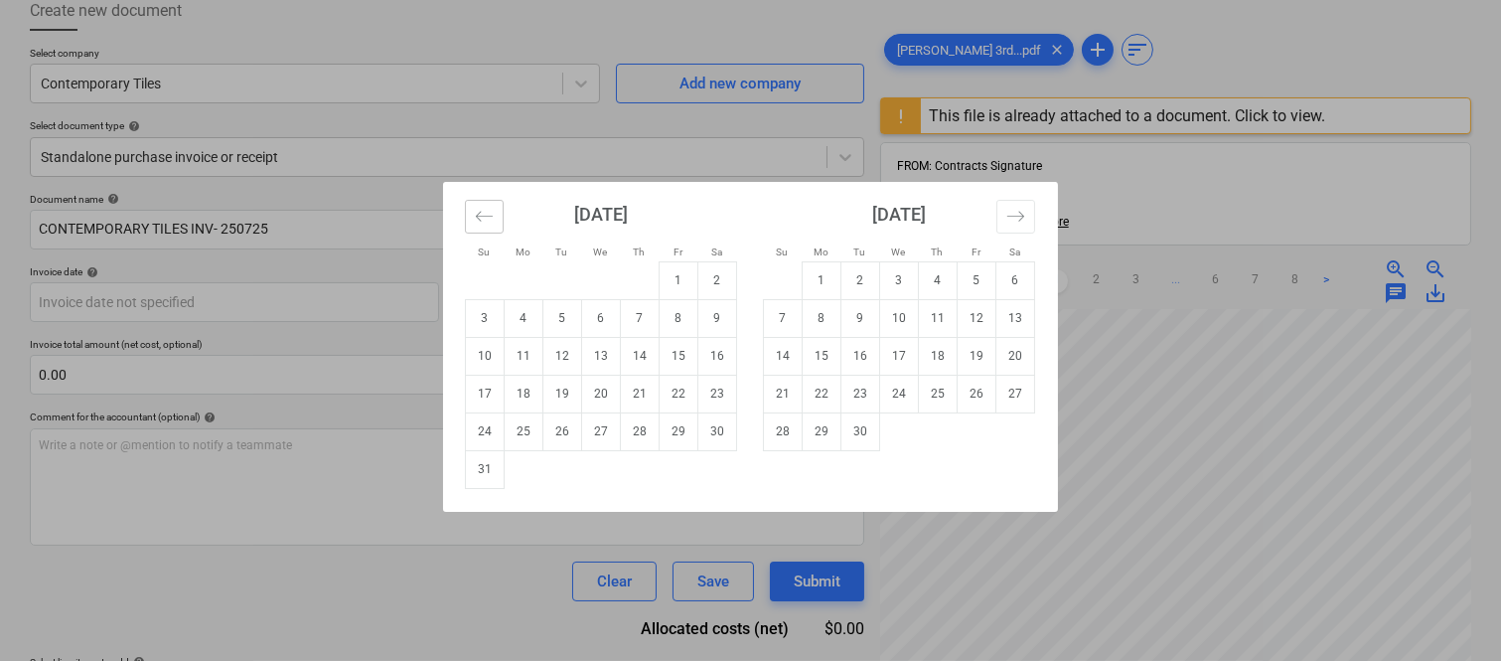
click at [479, 217] on icon "Move backward to switch to the previous month." at bounding box center [484, 216] width 19 height 19
click at [681, 395] on td "25" at bounding box center [679, 394] width 39 height 38
type input "[DATE]"
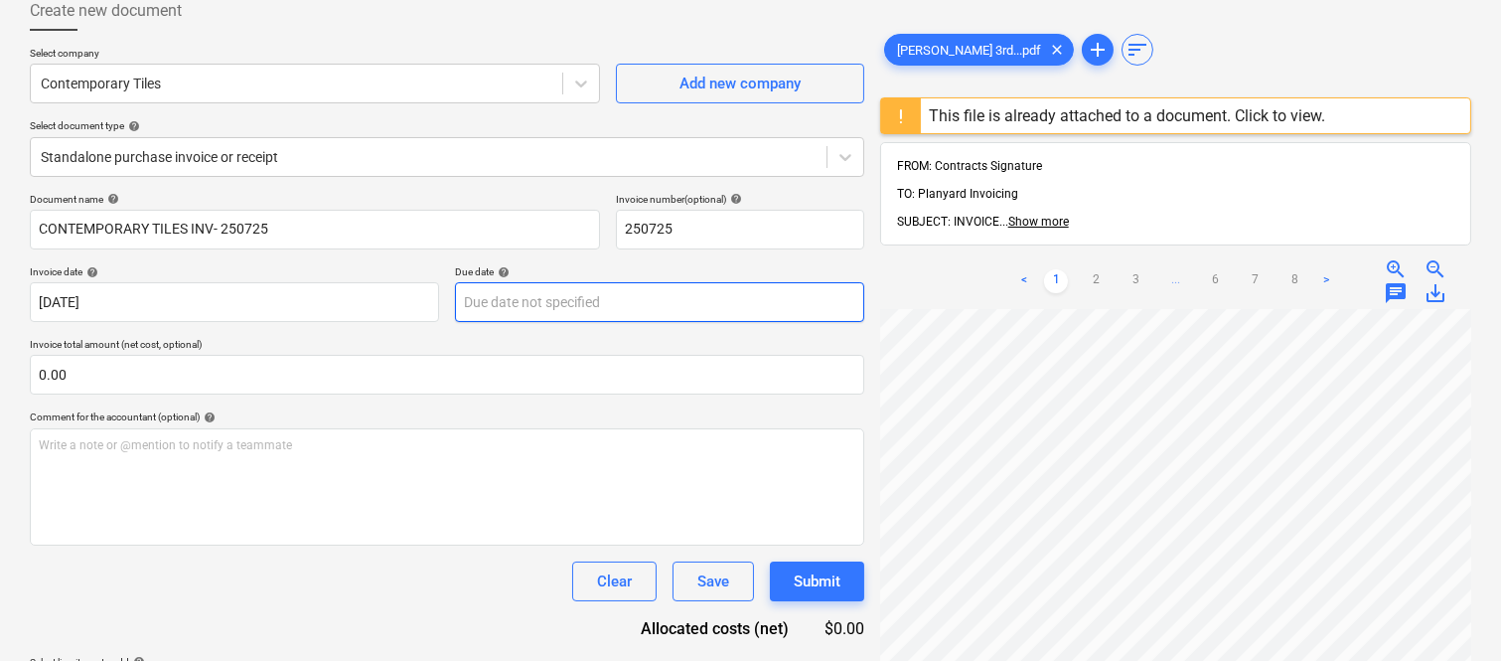
click at [611, 293] on body "Sales Projects Contacts Company Inbox Approvals format_size keyboard_arrow_down…" at bounding box center [750, 214] width 1501 height 661
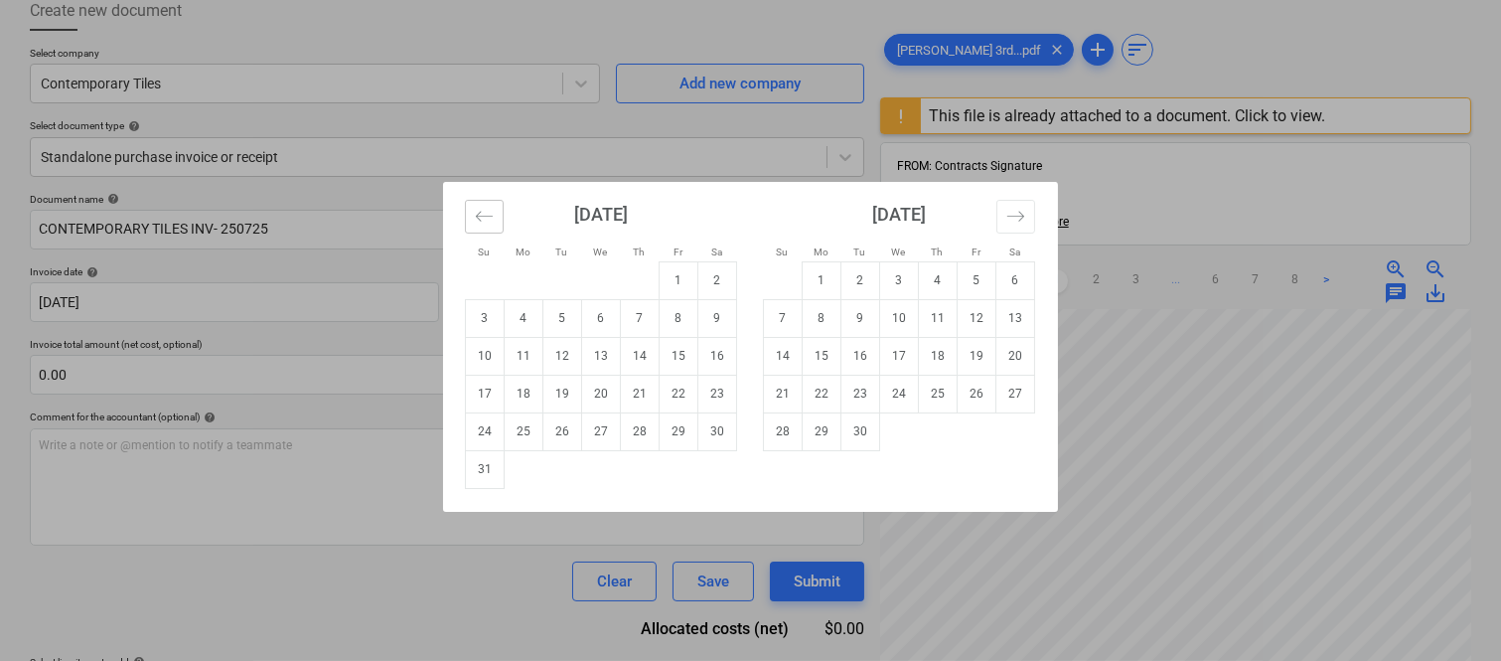
click at [484, 217] on icon "Move backward to switch to the previous month." at bounding box center [484, 216] width 19 height 19
click at [781, 467] on td "31" at bounding box center [783, 469] width 39 height 38
type input "[DATE]"
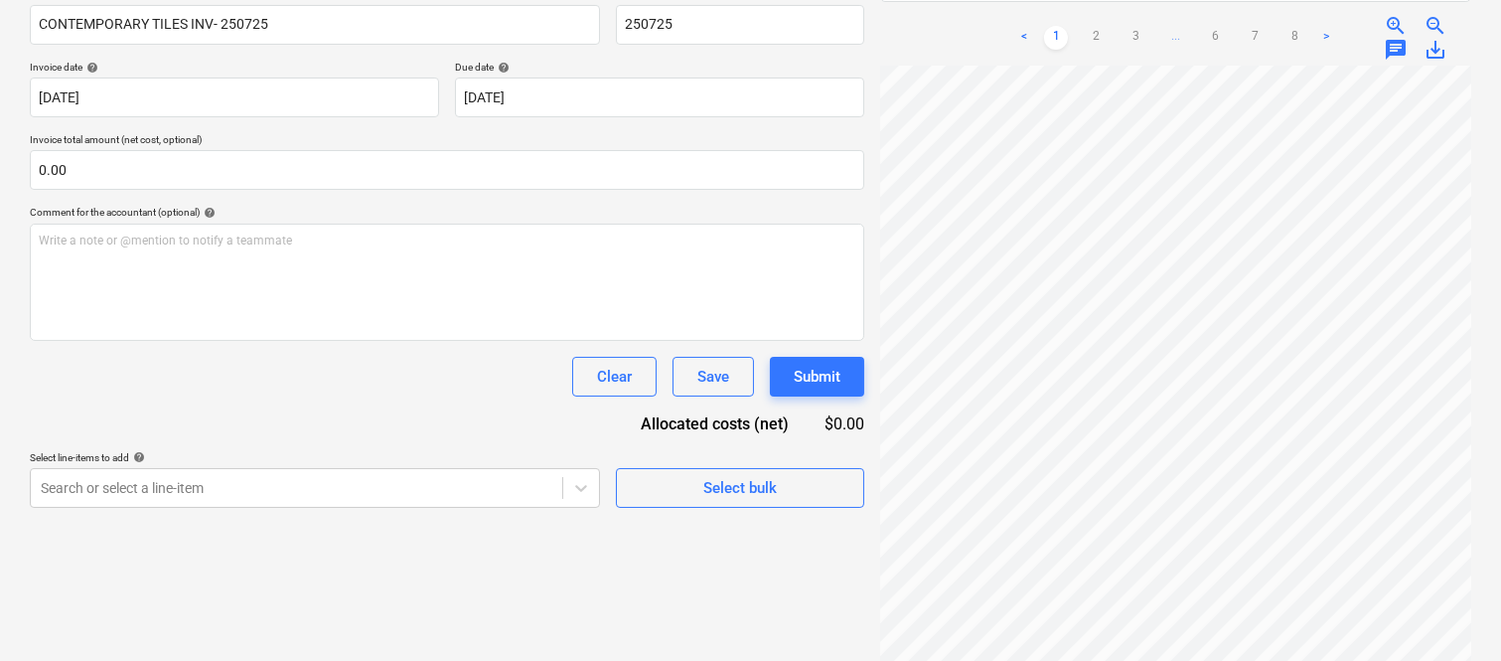
scroll to position [475, 172]
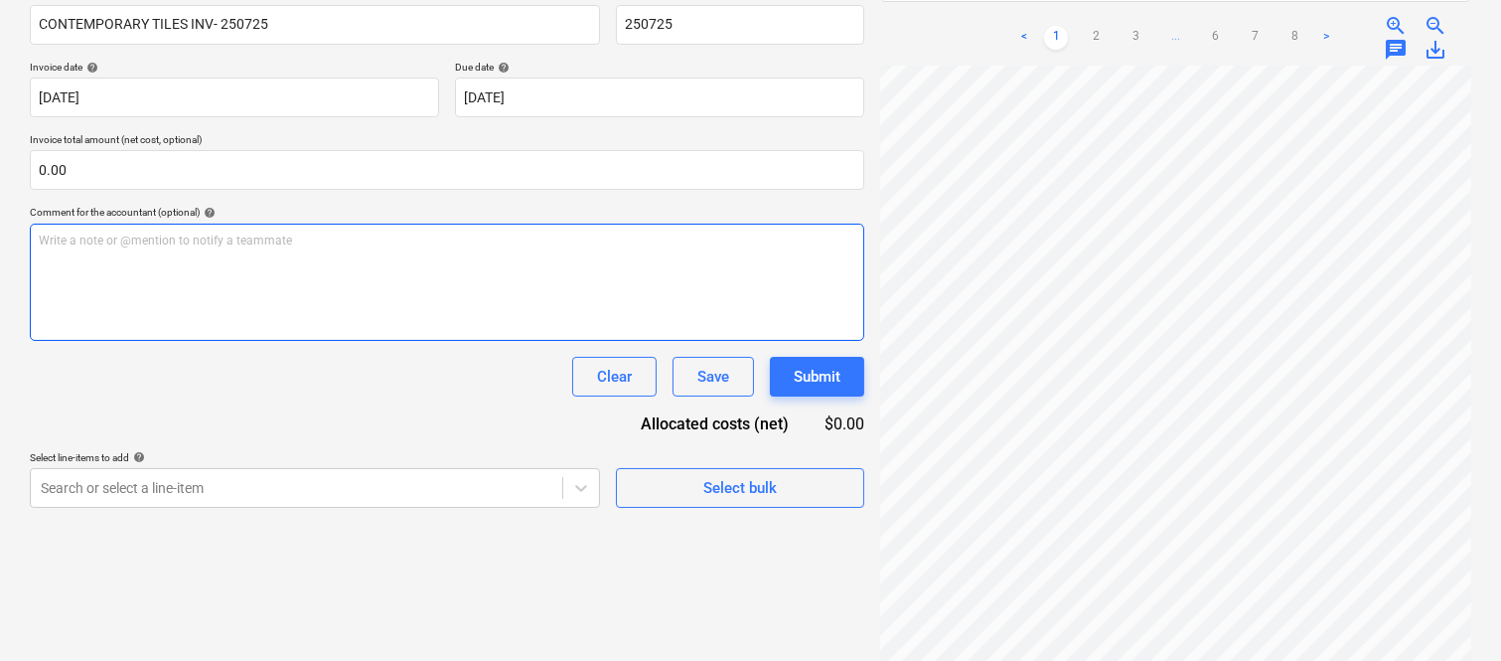
click at [264, 250] on div "Write a note or @mention to notify a teammate ﻿" at bounding box center [447, 282] width 834 height 117
click at [261, 251] on div "Write a note or @mention to notify a teammate ﻿" at bounding box center [447, 282] width 834 height 117
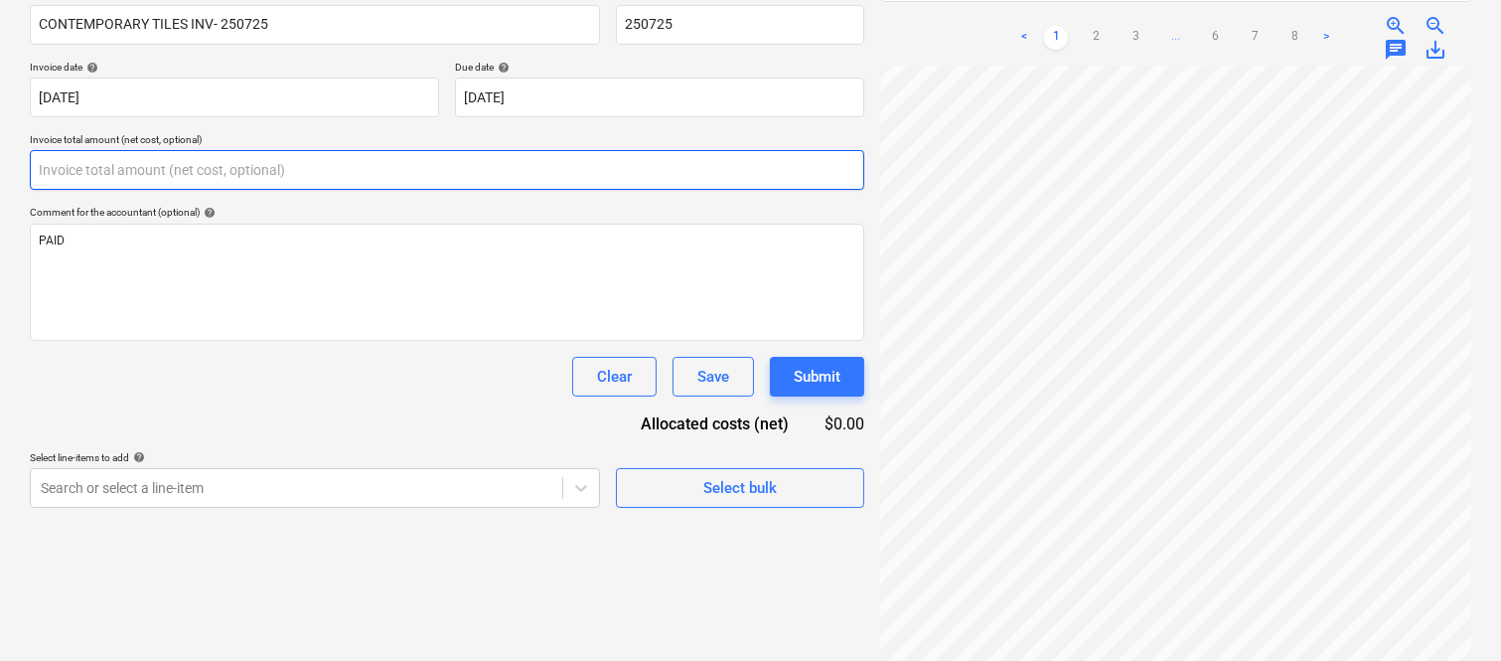
click at [266, 176] on input "text" at bounding box center [447, 170] width 834 height 40
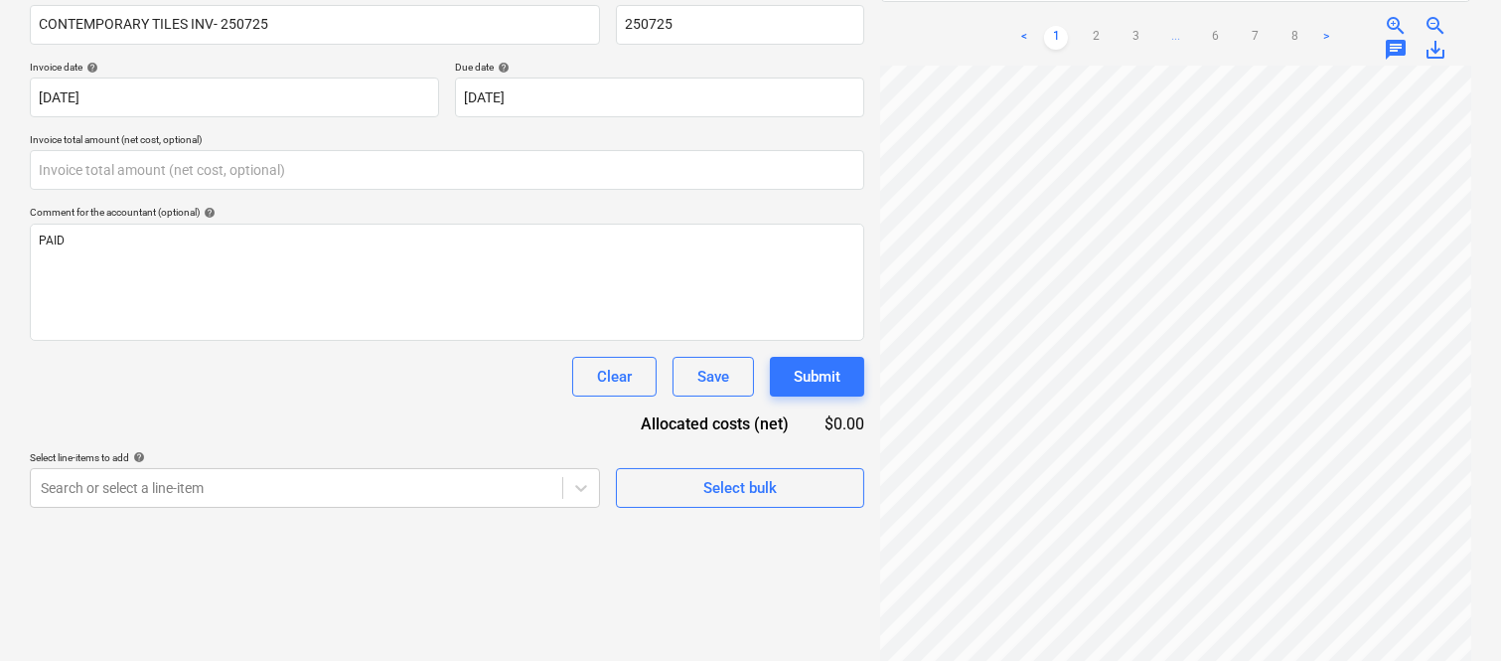
type input "0.00"
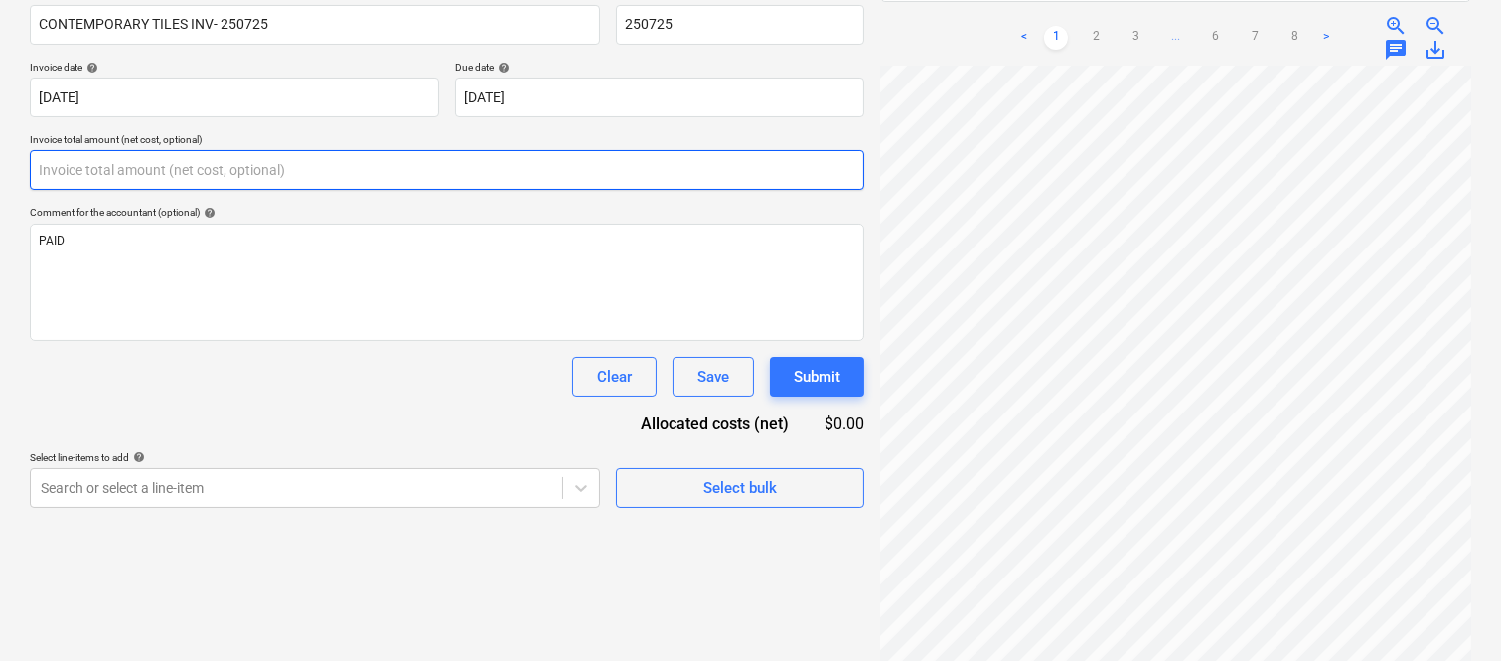
click at [204, 157] on input "text" at bounding box center [447, 170] width 834 height 40
paste input "62,744.9"
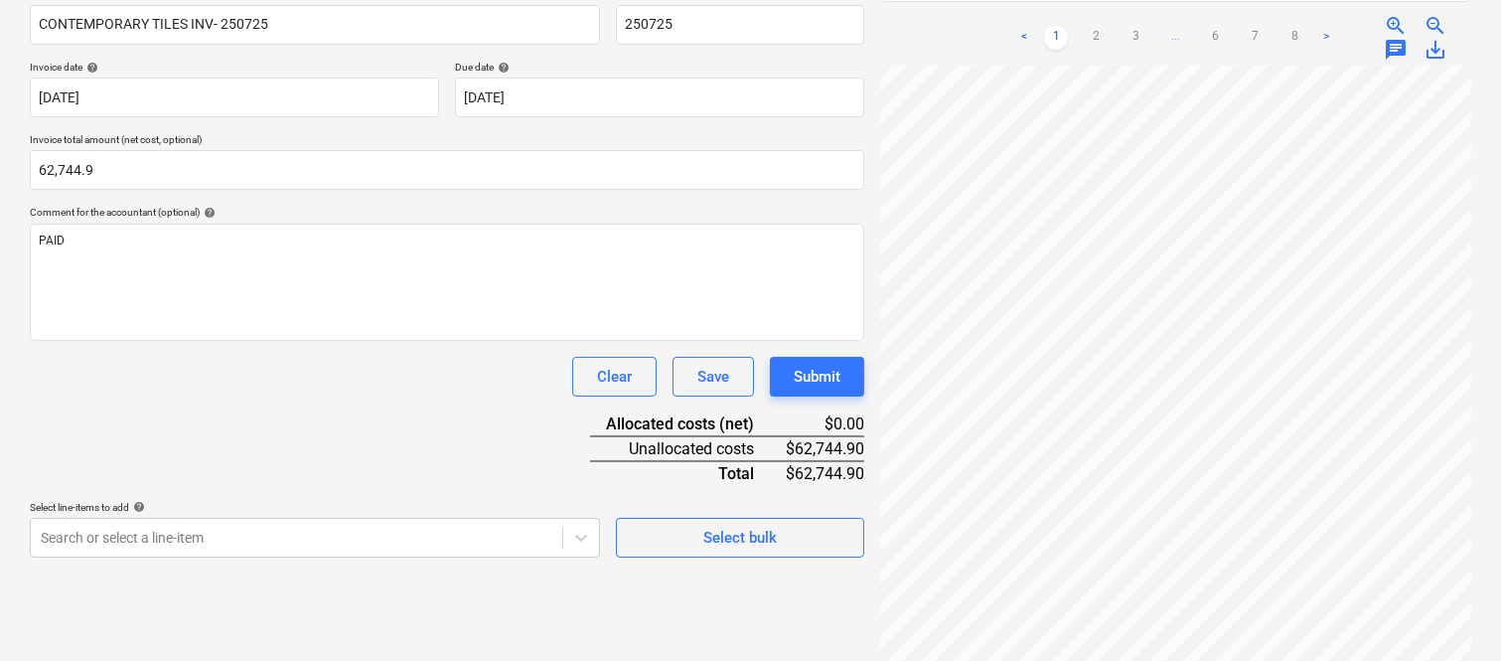
type input "62,744.90"
click at [215, 401] on div "Document name help CONTEMPORARY TILES INV- 250725 Invoice number (optional) hel…" at bounding box center [447, 272] width 834 height 569
click at [203, 340] on body "Sales Projects Contacts Company Inbox Approvals format_size keyboard_arrow_down…" at bounding box center [750, 9] width 1501 height 661
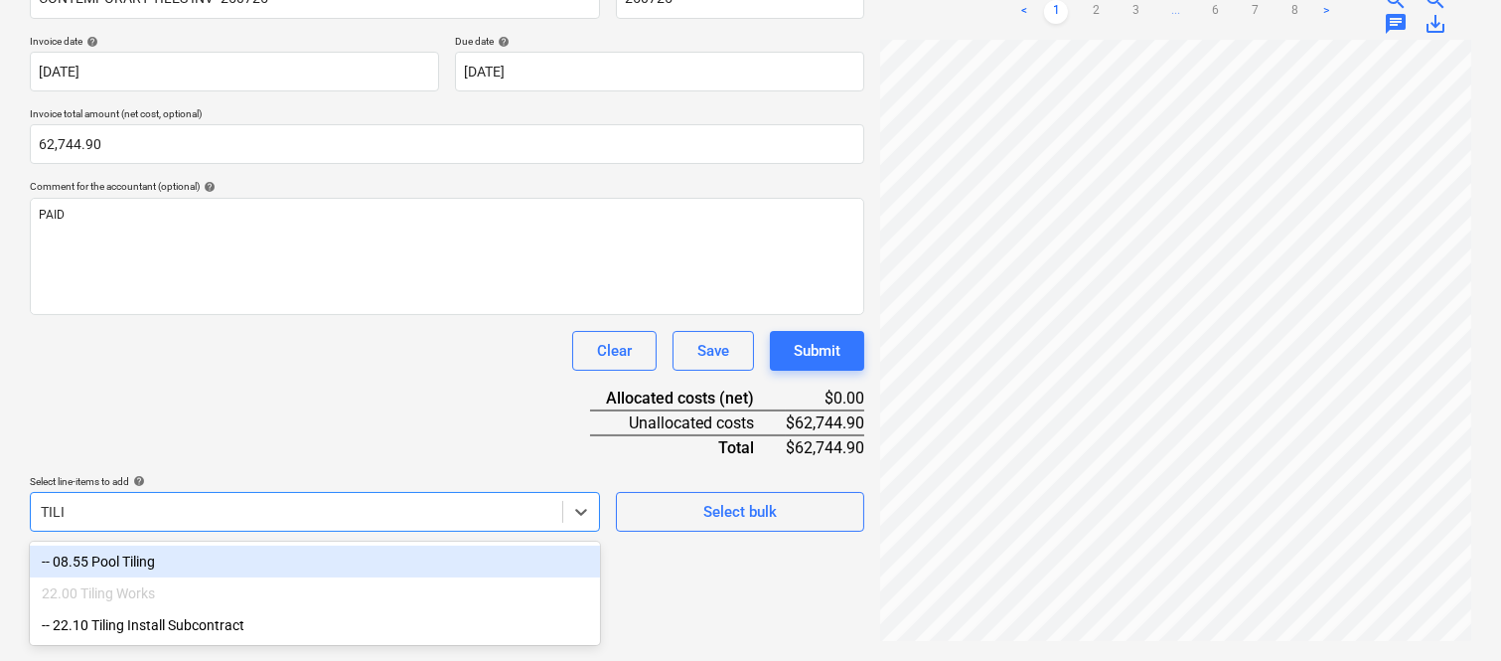
scroll to position [331, 0]
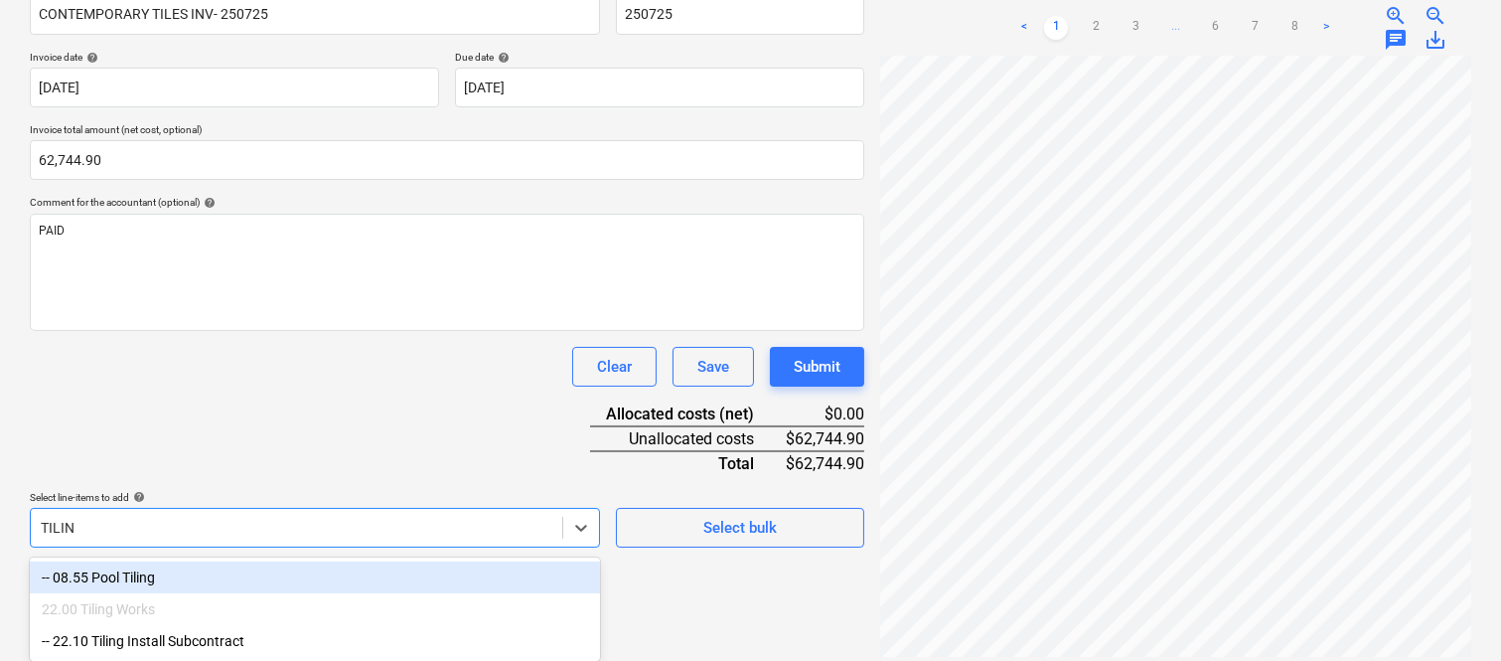
type input "TILING"
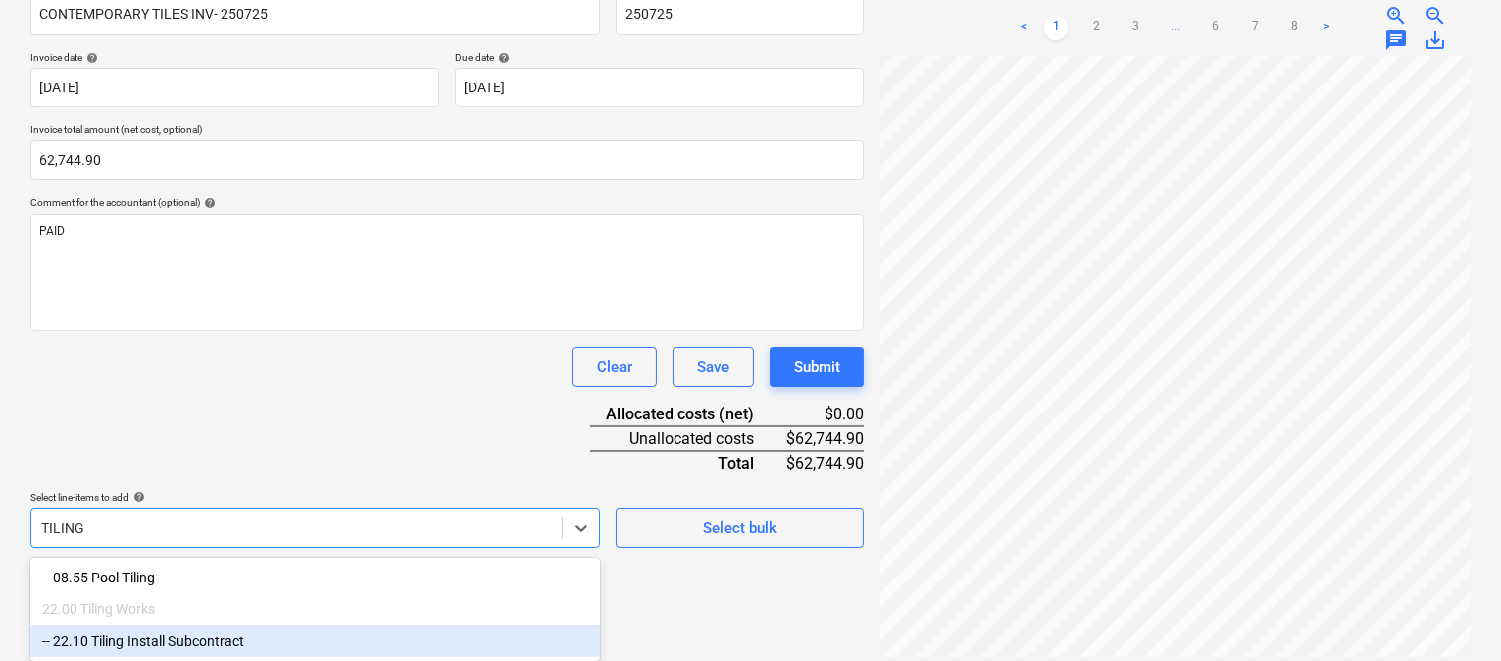
drag, startPoint x: 229, startPoint y: 638, endPoint x: 243, endPoint y: 382, distance: 255.7
click at [229, 636] on div "-- 22.10 Tiling Install Subcontract" at bounding box center [315, 641] width 570 height 32
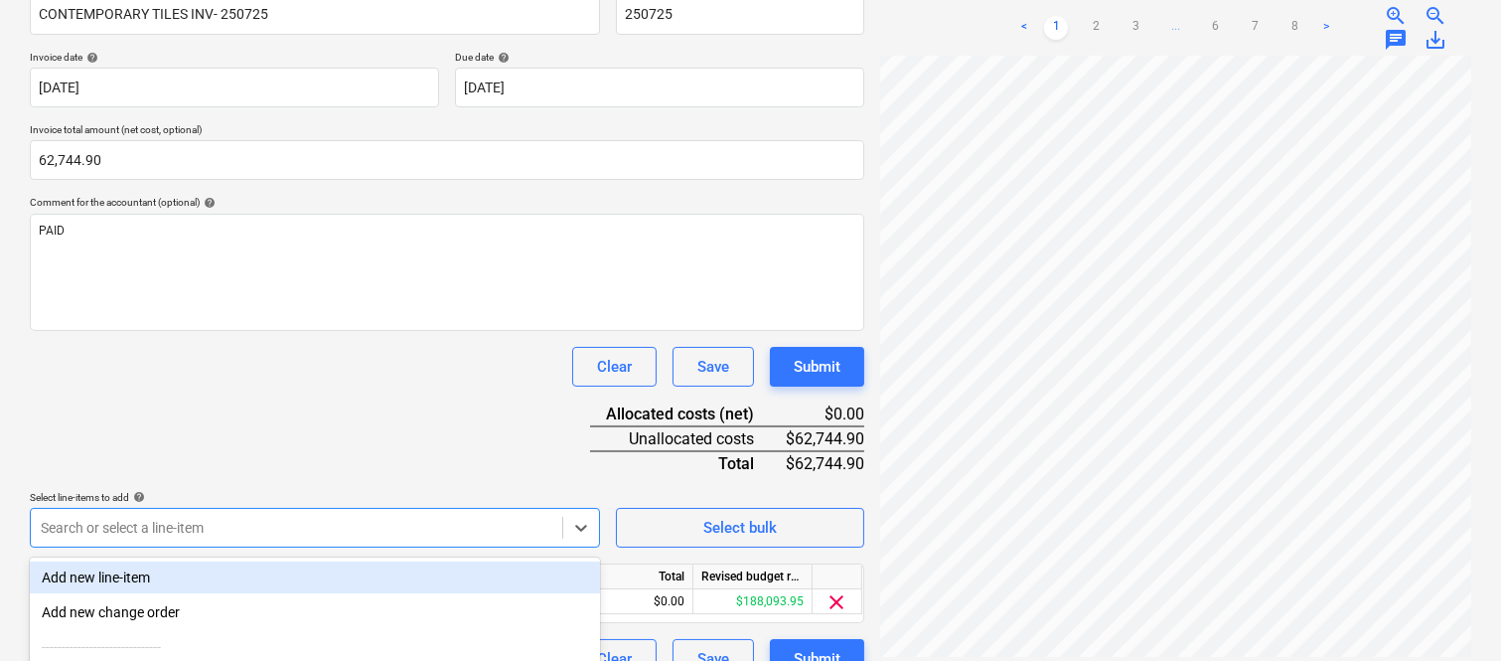
click at [245, 342] on div "Document name help CONTEMPORARY TILES INV- 250725 Invoice number (optional) hel…" at bounding box center [447, 328] width 834 height 700
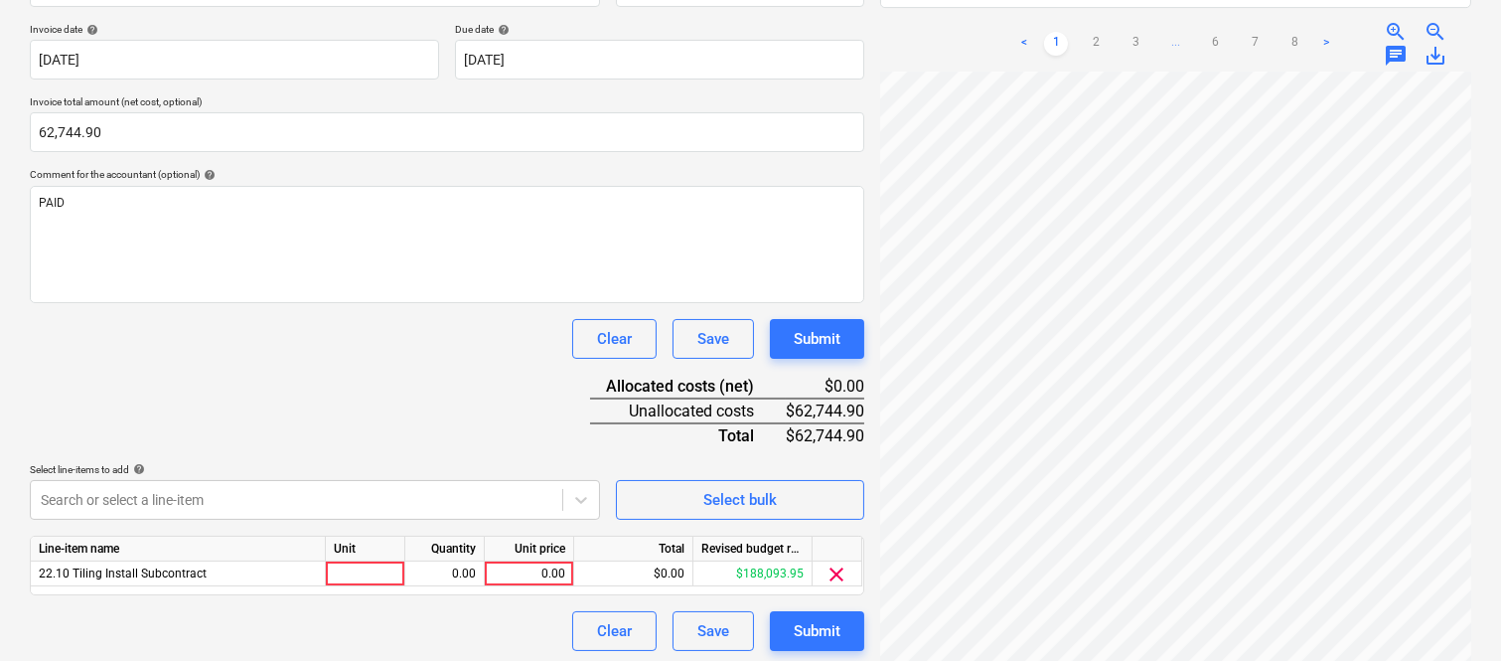
scroll to position [365, 0]
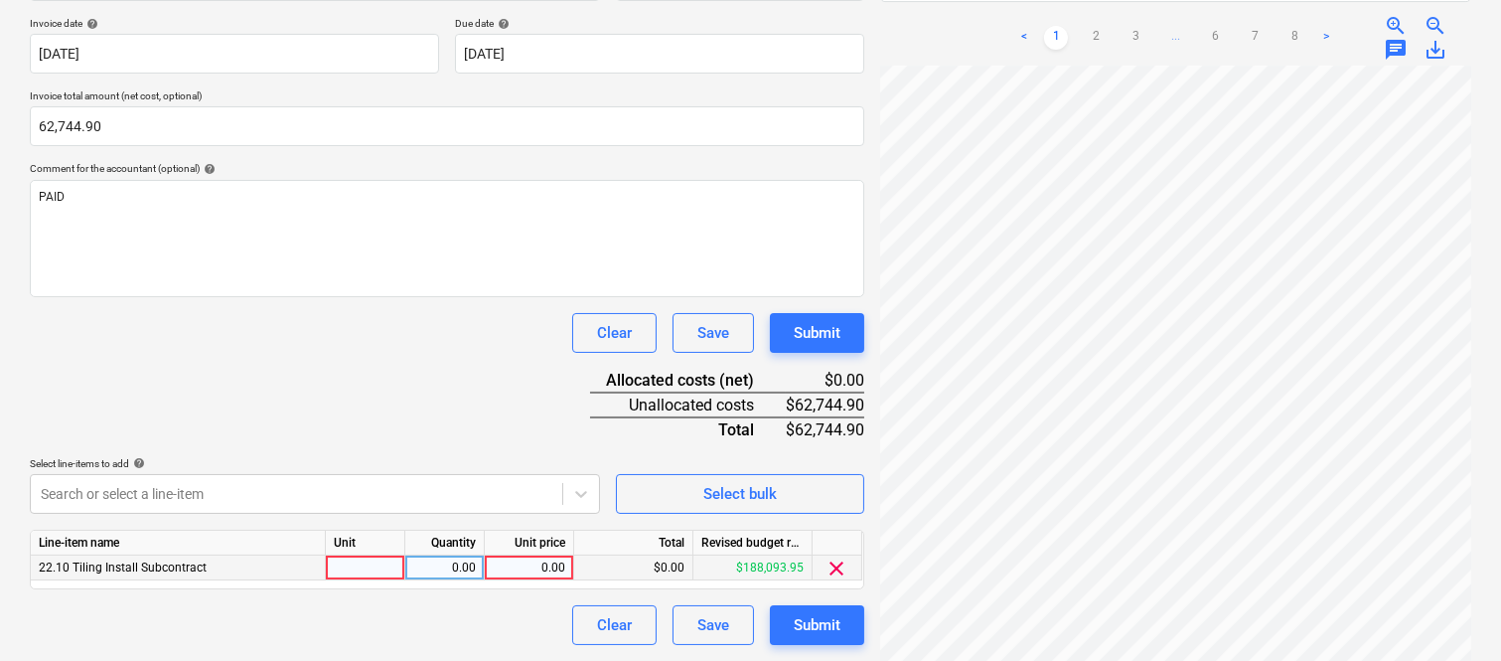
click at [364, 559] on div at bounding box center [365, 567] width 79 height 25
type input "INVOICE"
click at [462, 562] on div "0.00" at bounding box center [444, 567] width 63 height 25
type input "1"
click at [517, 560] on div "0.00" at bounding box center [529, 567] width 73 height 25
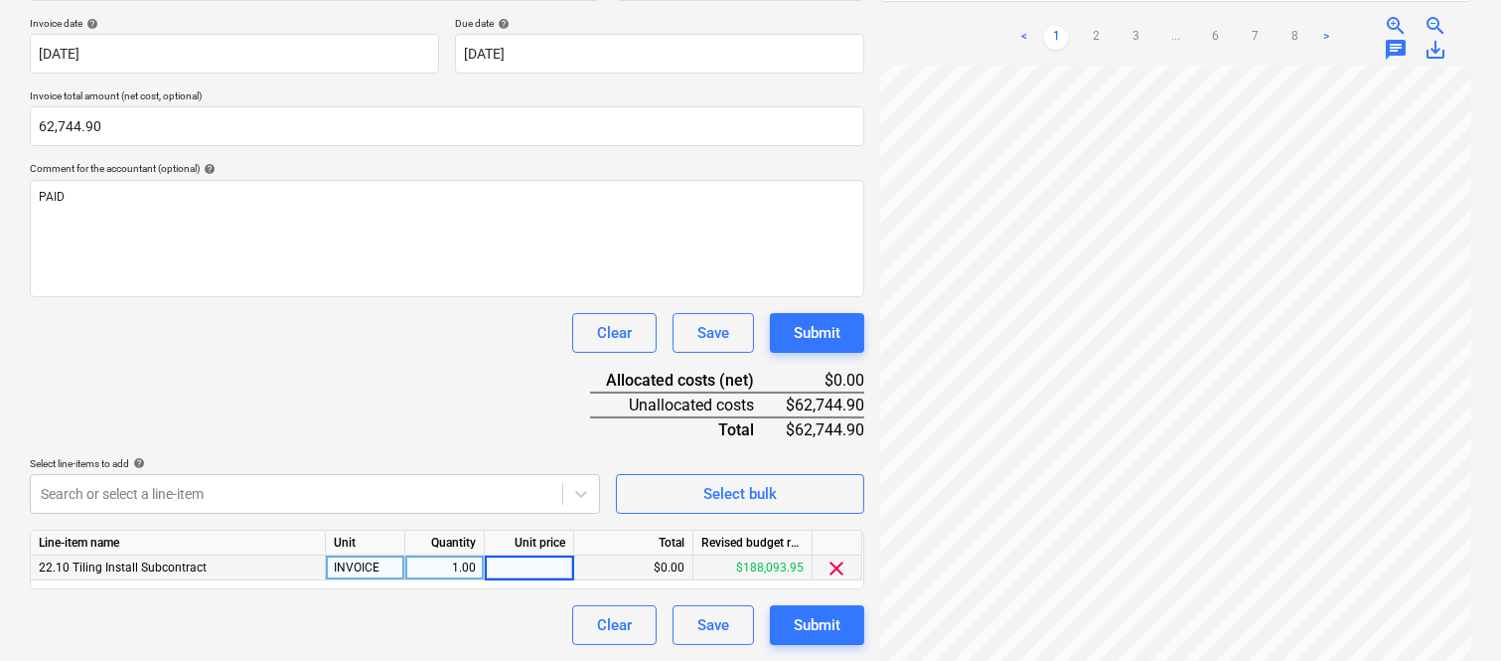
type input "62,744.9"
click at [264, 603] on div "Document name help CONTEMPORARY TILES INV- 250725 Invoice number (optional) hel…" at bounding box center [447, 294] width 834 height 700
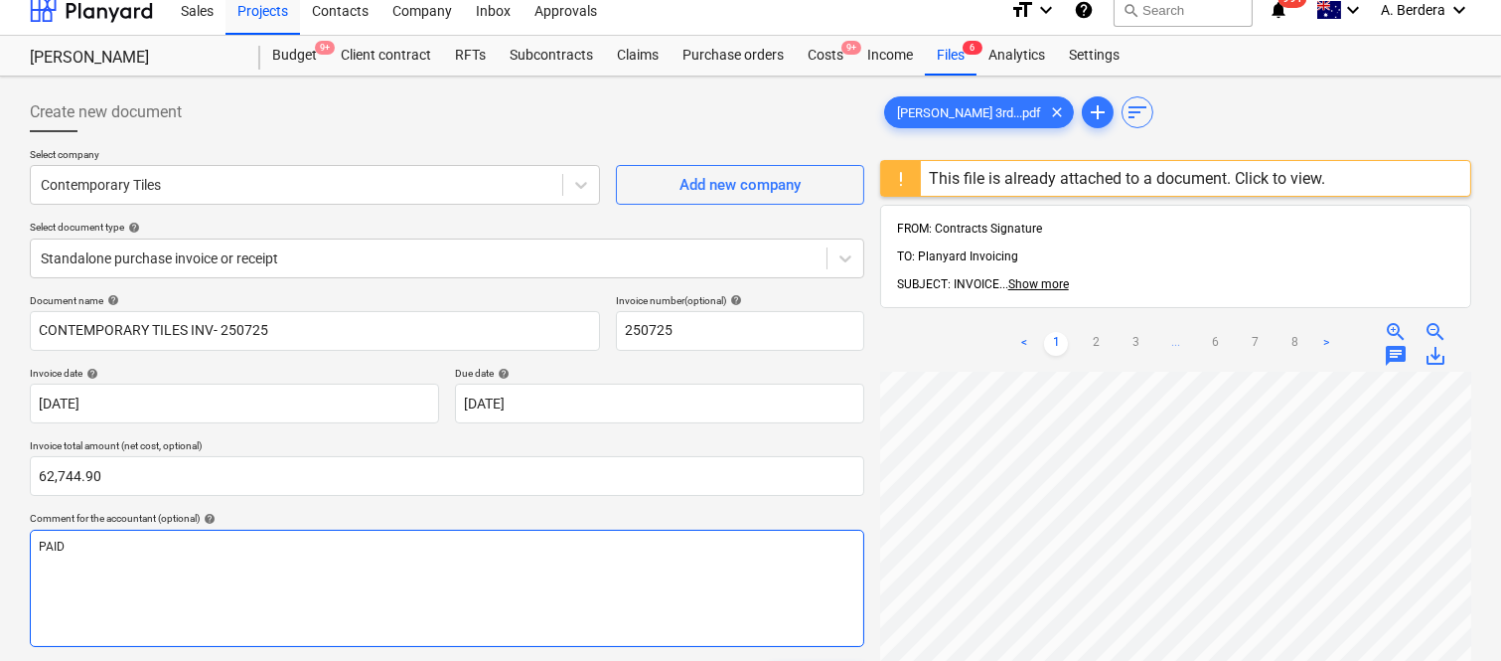
scroll to position [0, 0]
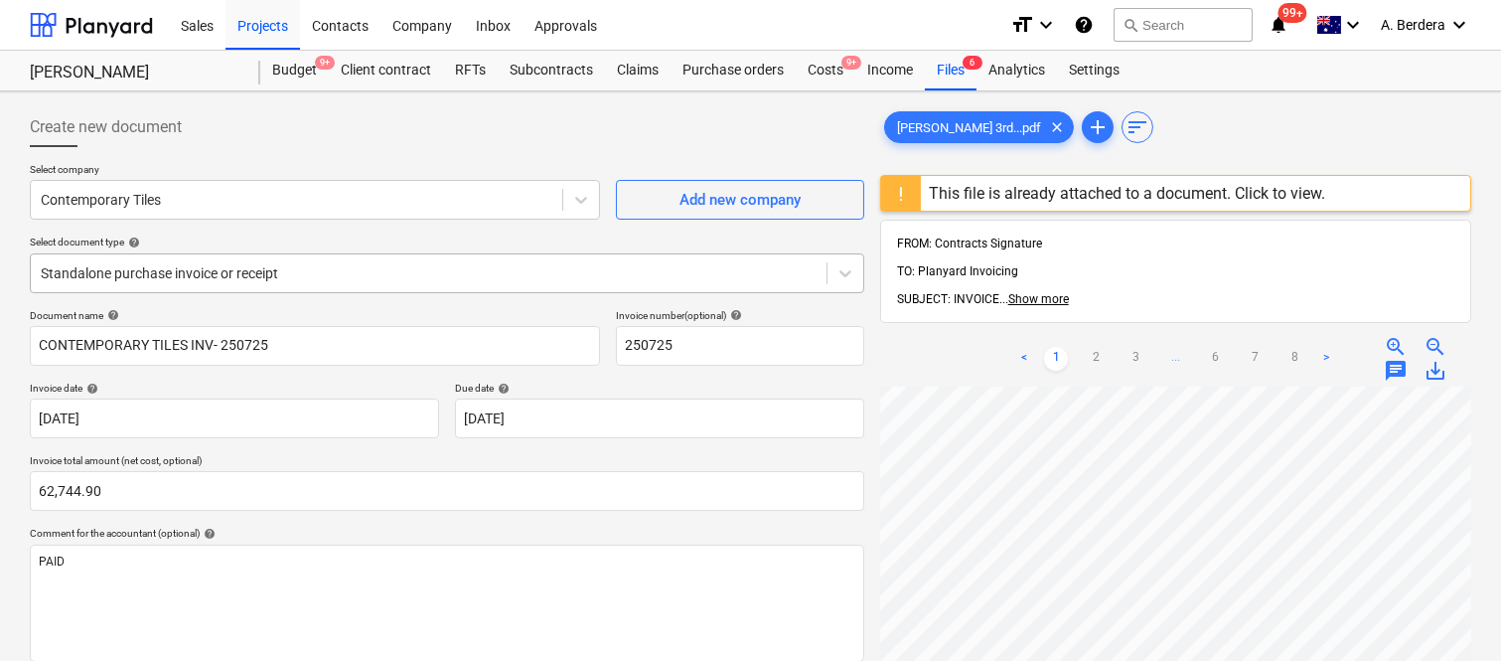
click at [370, 265] on div at bounding box center [429, 273] width 776 height 20
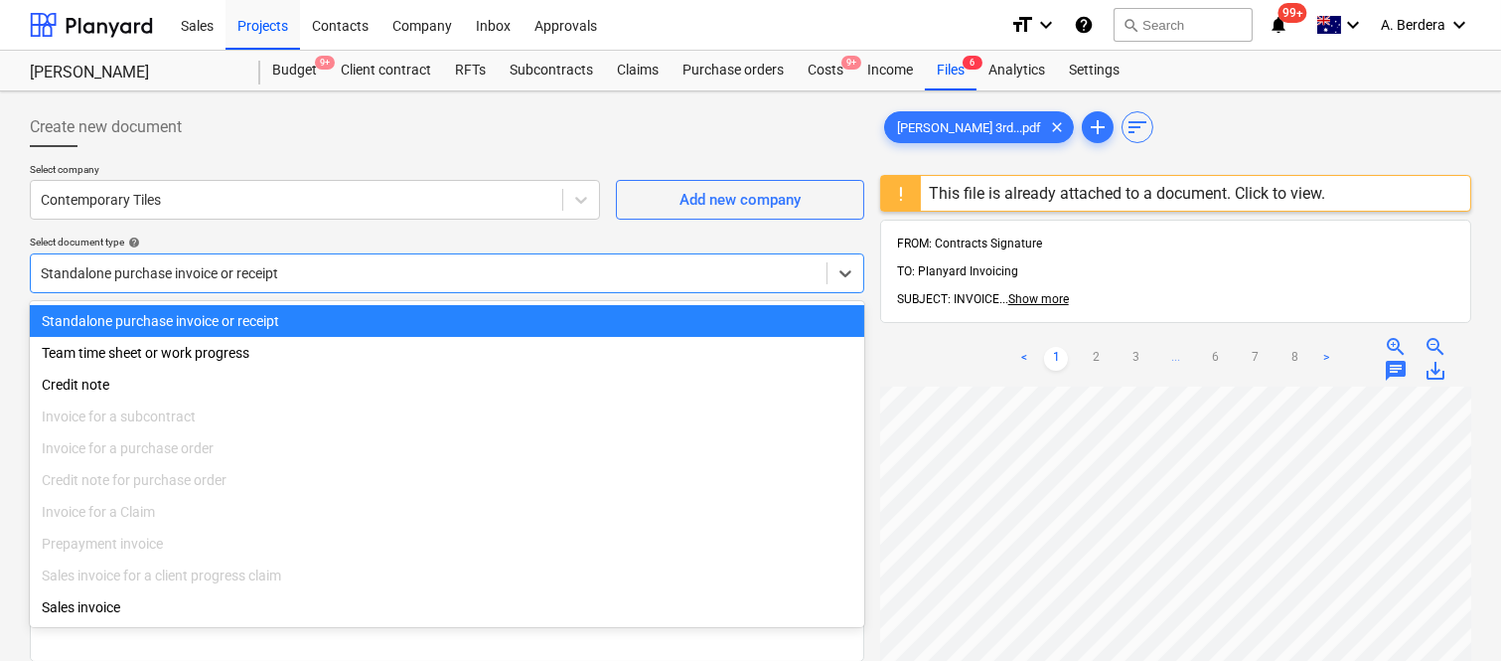
click at [383, 323] on div "Standalone purchase invoice or receipt" at bounding box center [447, 321] width 834 height 32
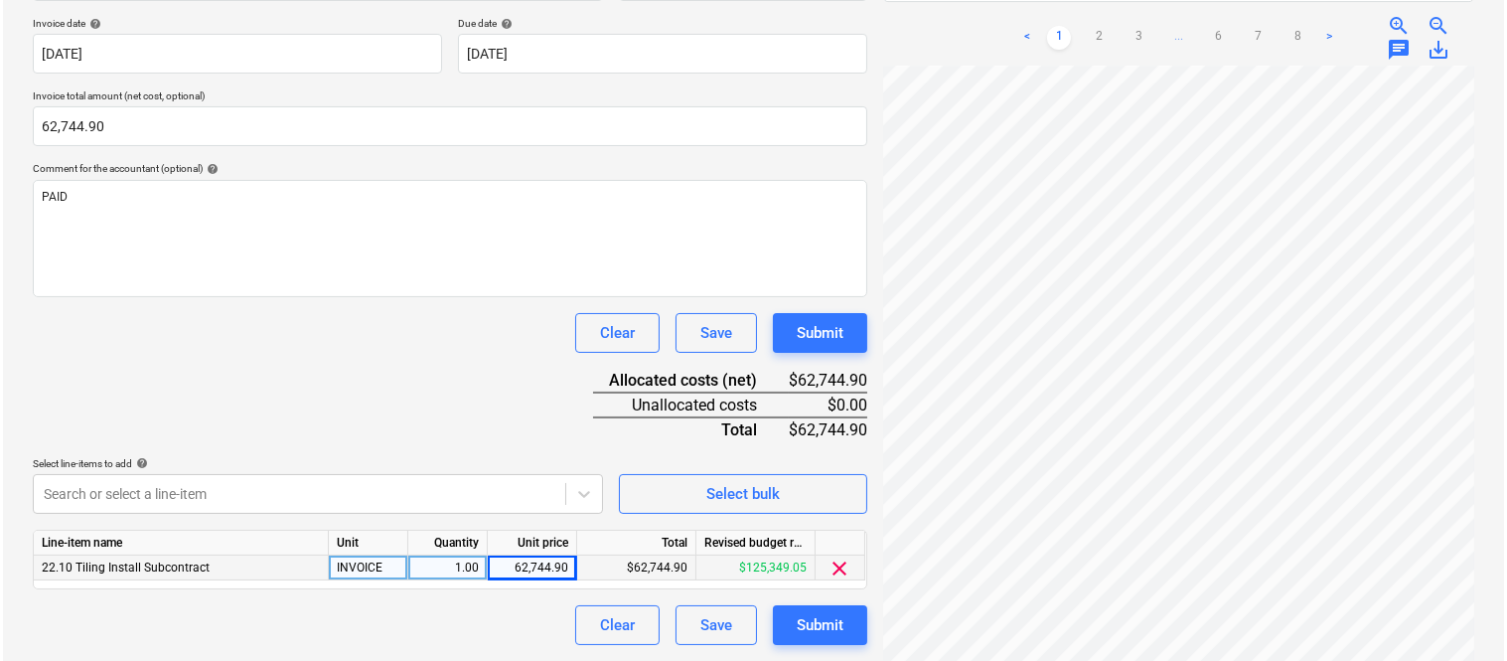
scroll to position [475, 172]
click at [828, 636] on div "Submit" at bounding box center [817, 625] width 47 height 26
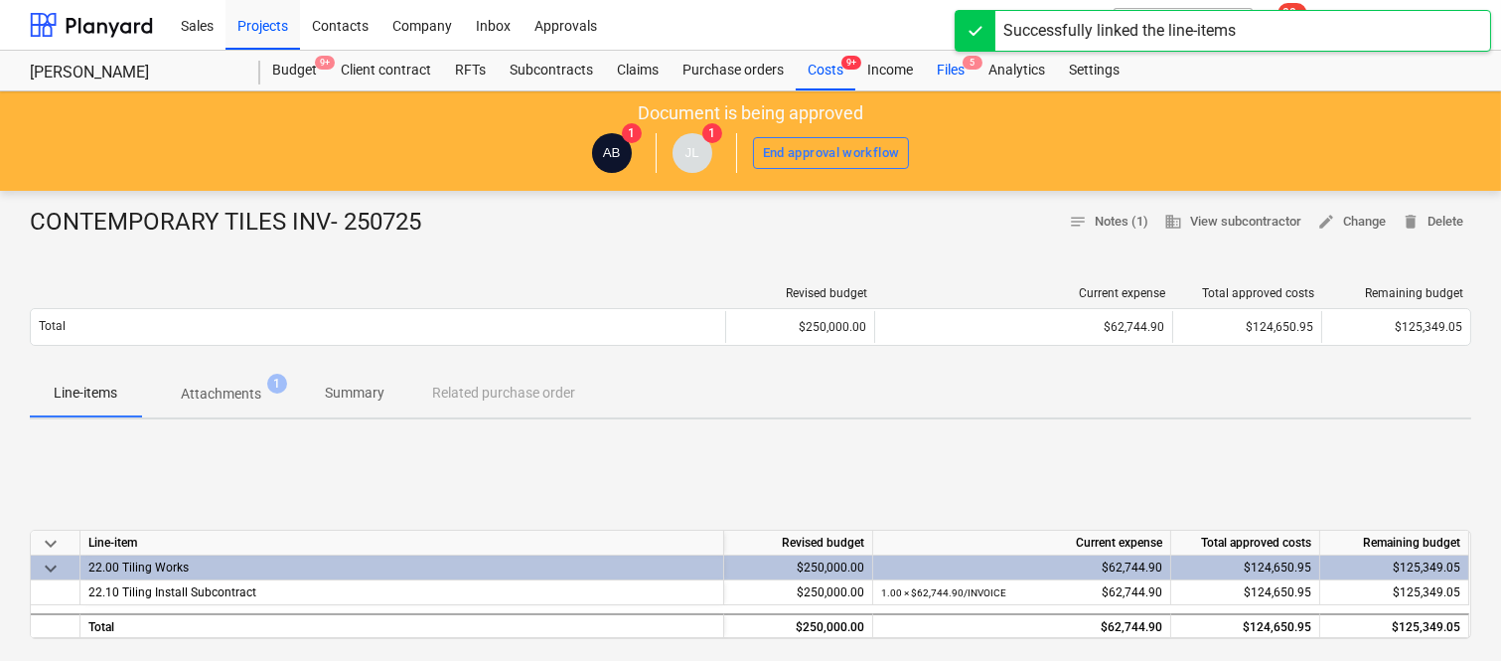
click at [972, 73] on div "Files 5" at bounding box center [951, 71] width 52 height 40
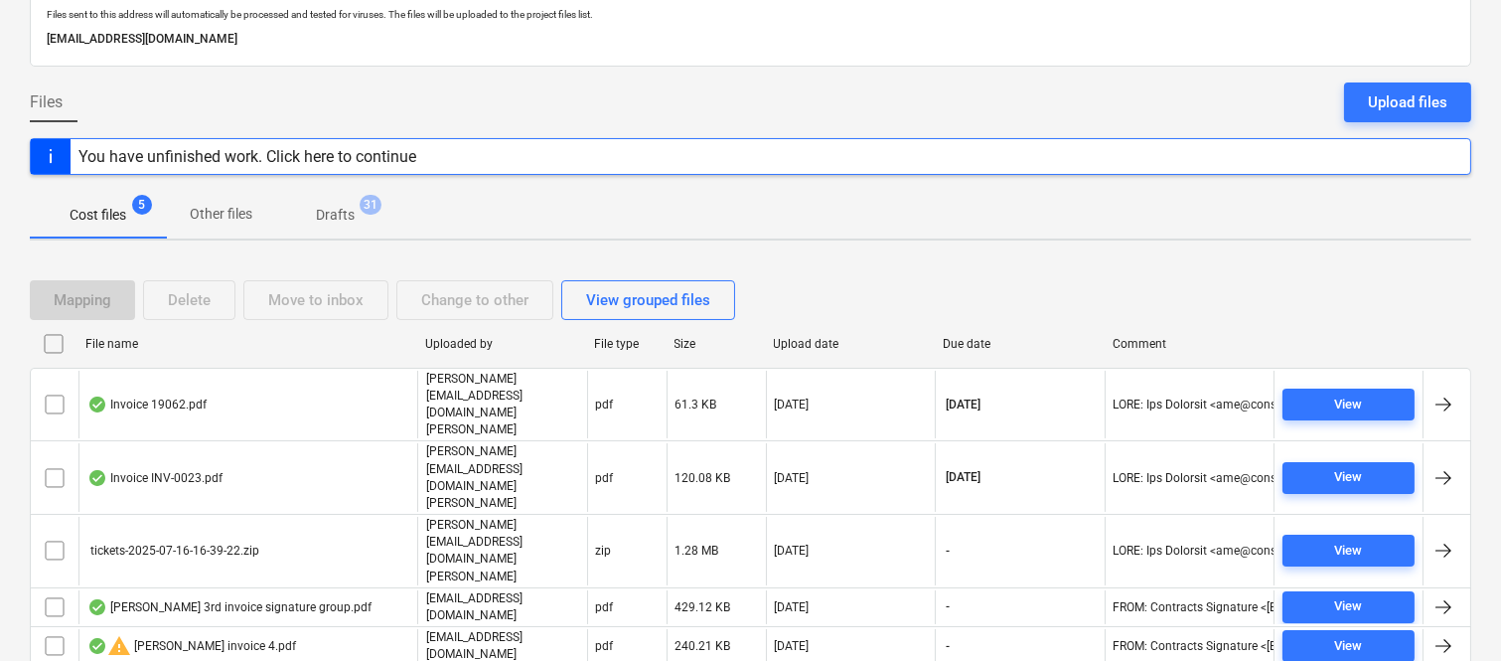
scroll to position [79, 0]
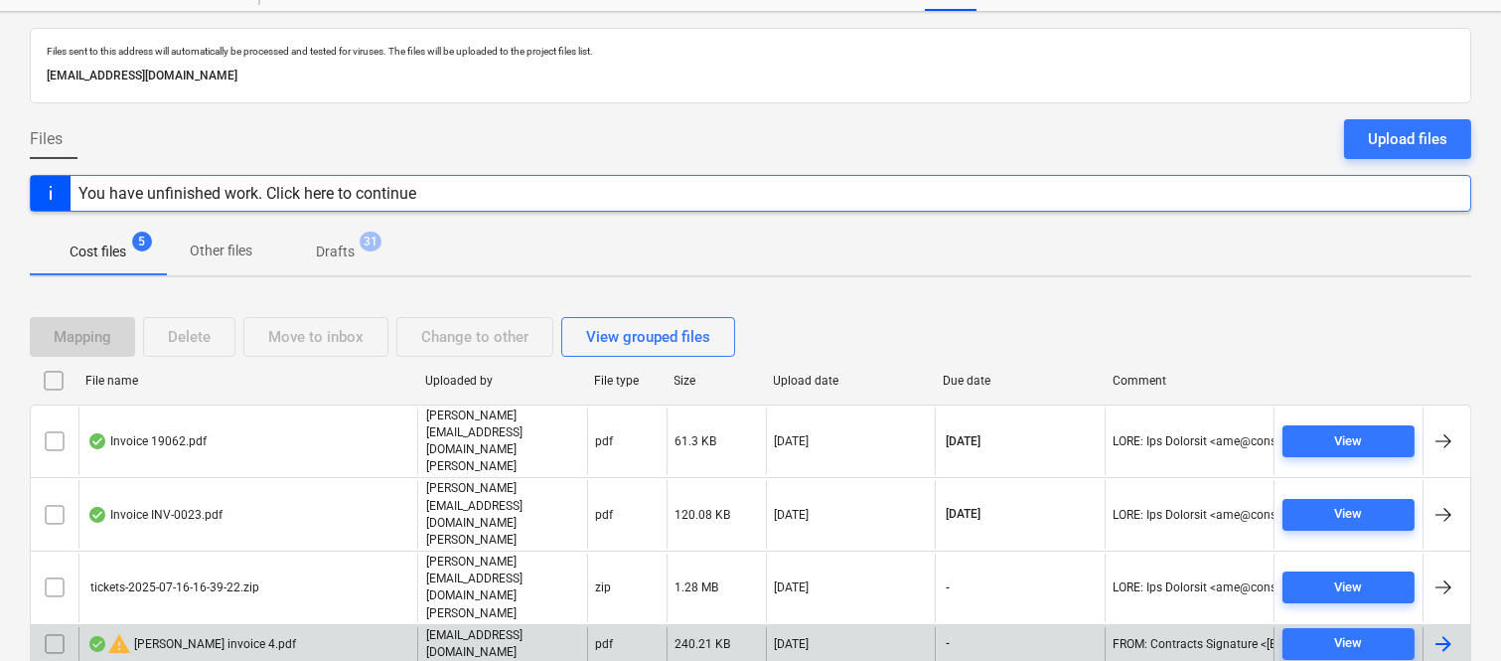
click at [375, 627] on div "warning Della Rosa invoice 4.pdf" at bounding box center [247, 644] width 339 height 34
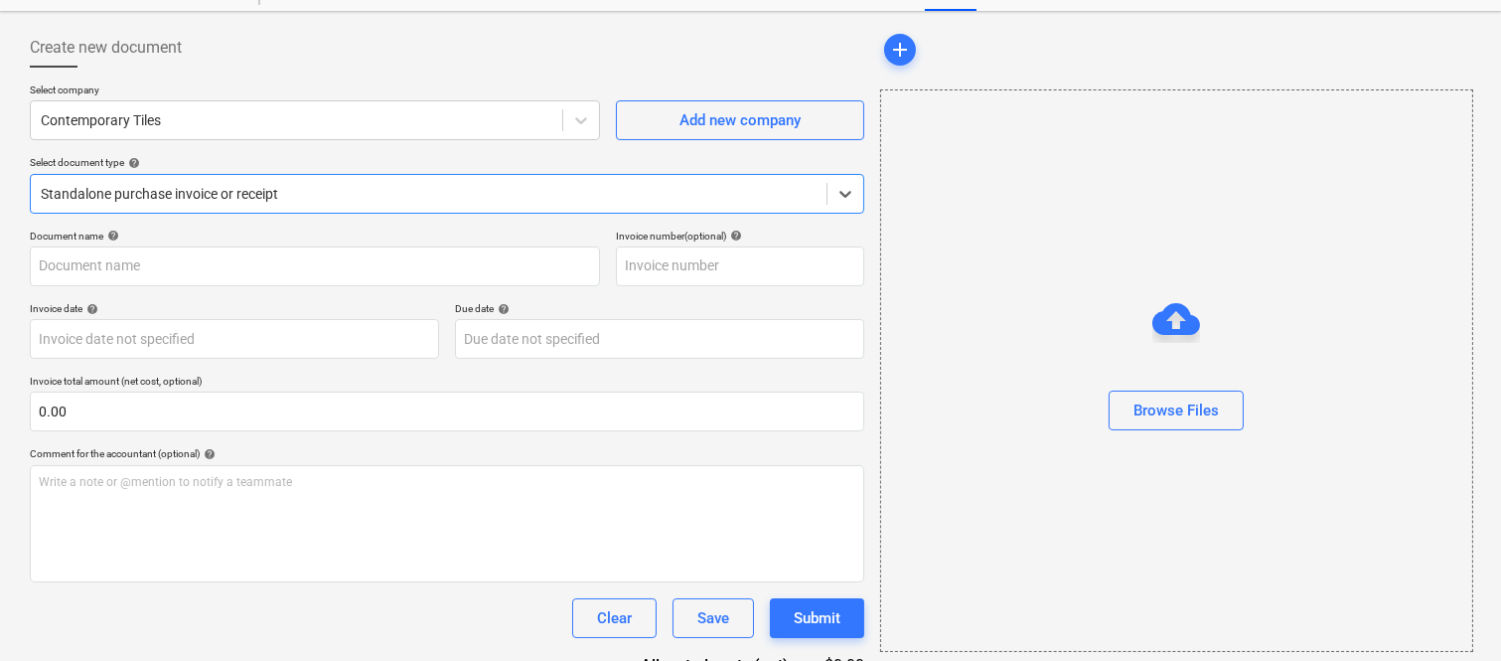
type input "Della Rosa invoice 4.pdf"
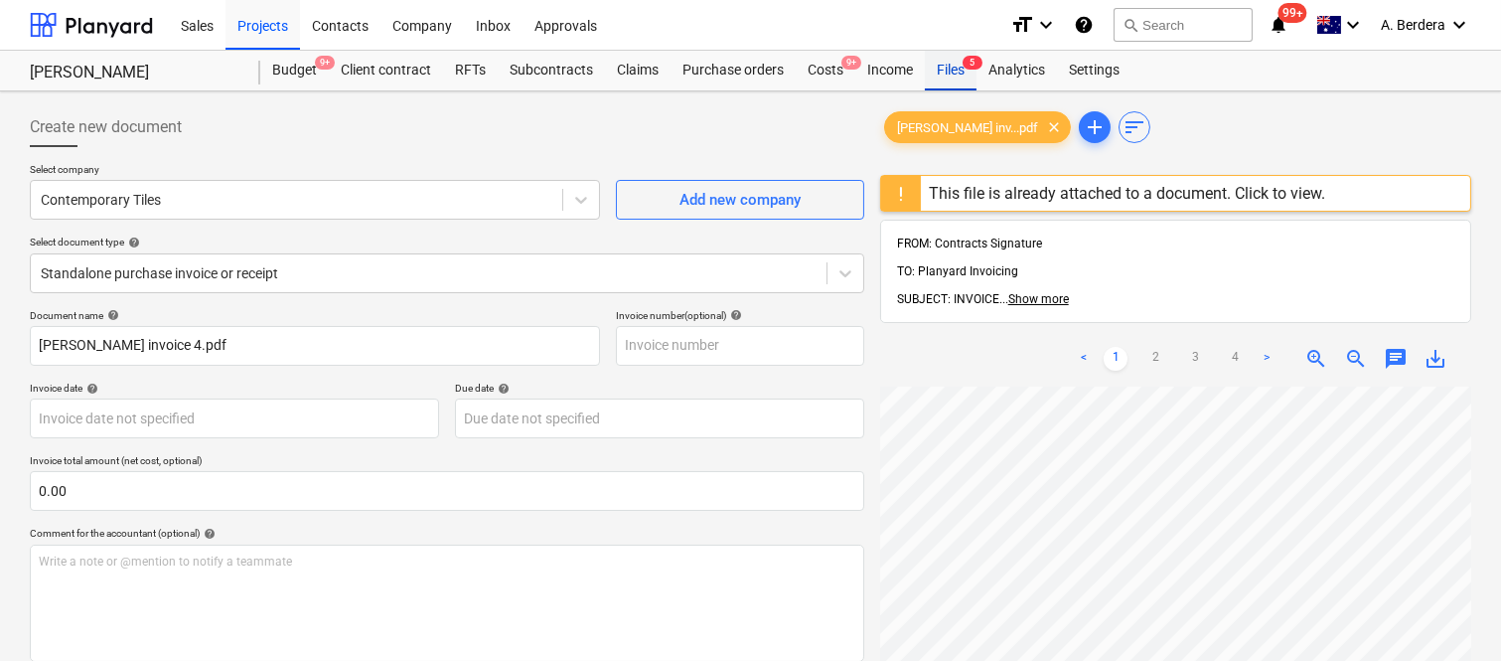
click at [957, 75] on div "Files 5" at bounding box center [951, 71] width 52 height 40
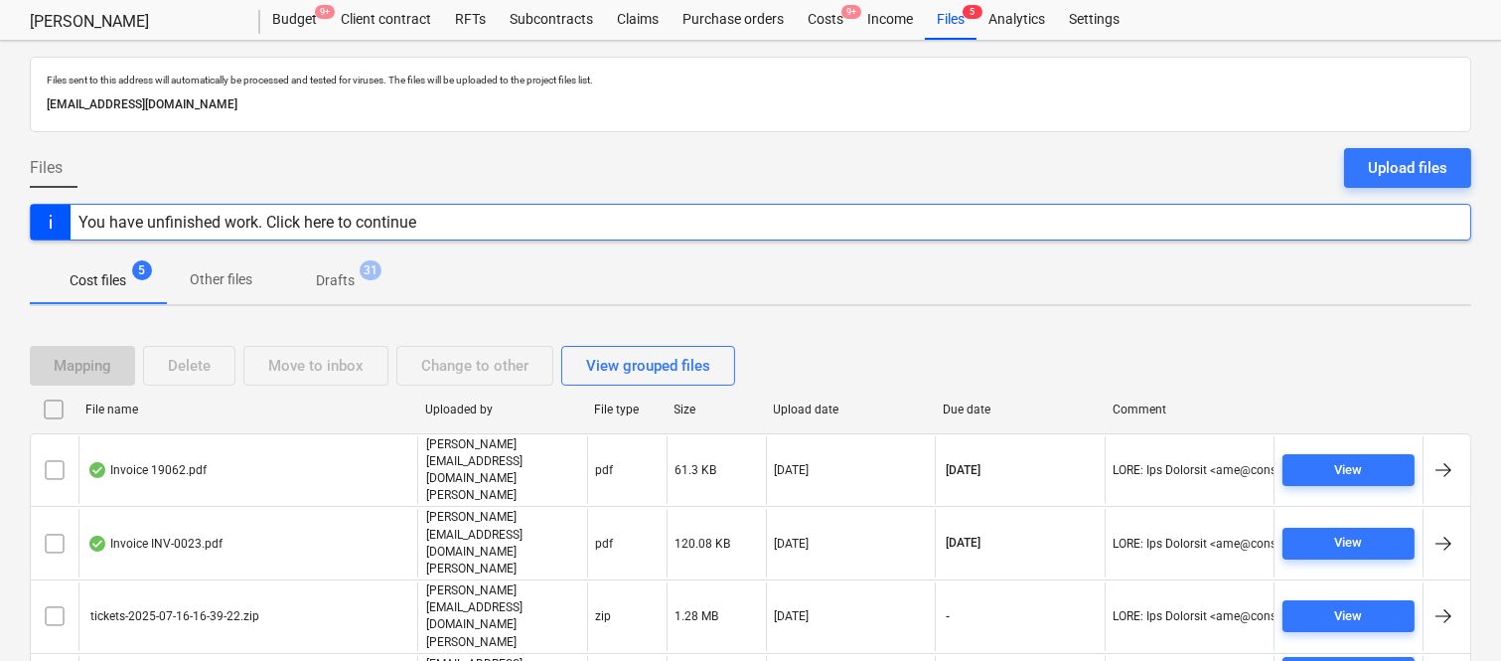
scroll to position [79, 0]
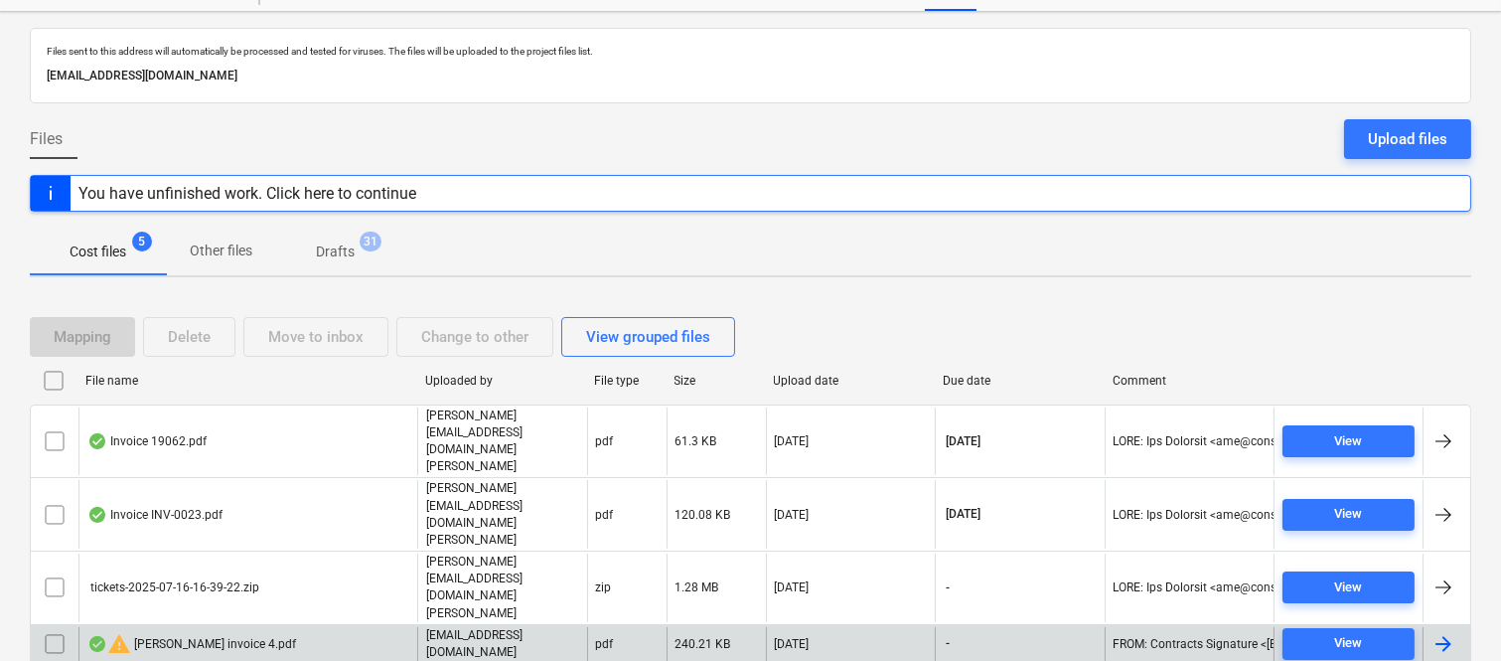
click at [344, 627] on div "warning Della Rosa invoice 4.pdf" at bounding box center [247, 644] width 339 height 34
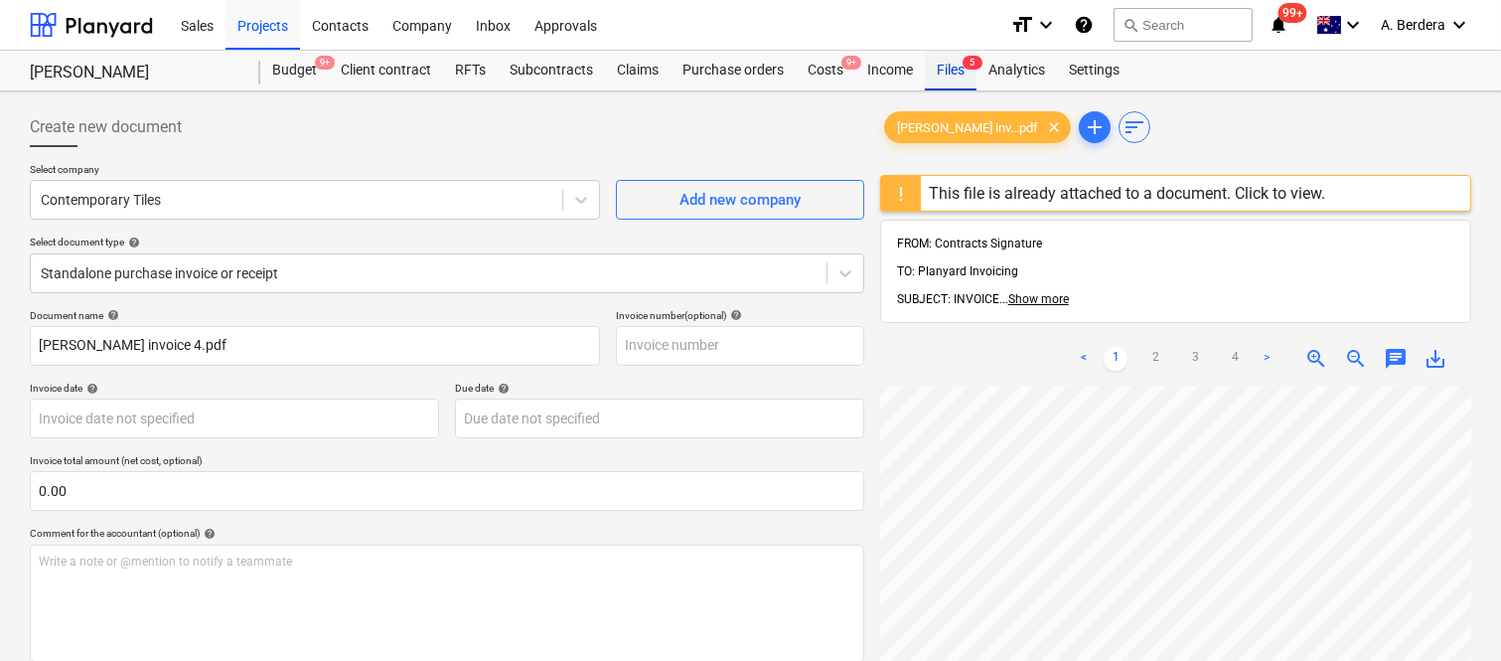
click at [954, 63] on div "Files 5" at bounding box center [951, 71] width 52 height 40
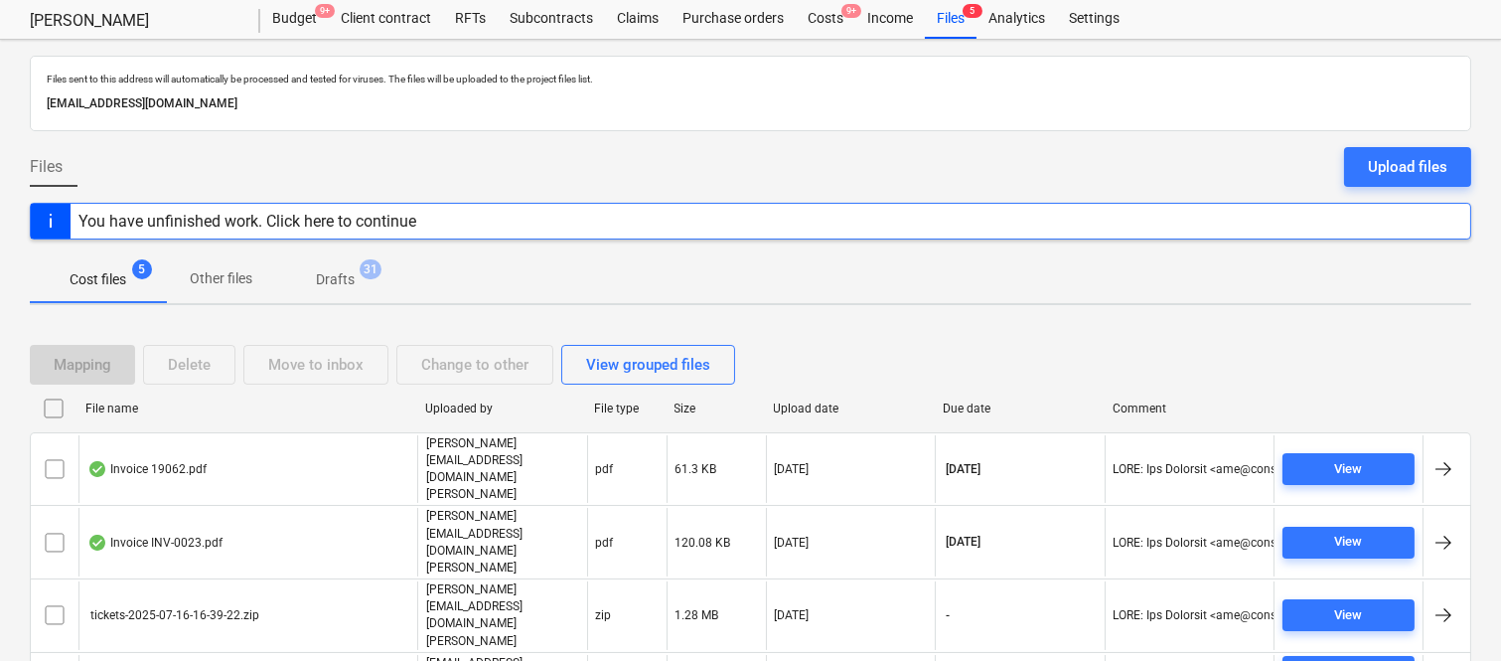
scroll to position [79, 0]
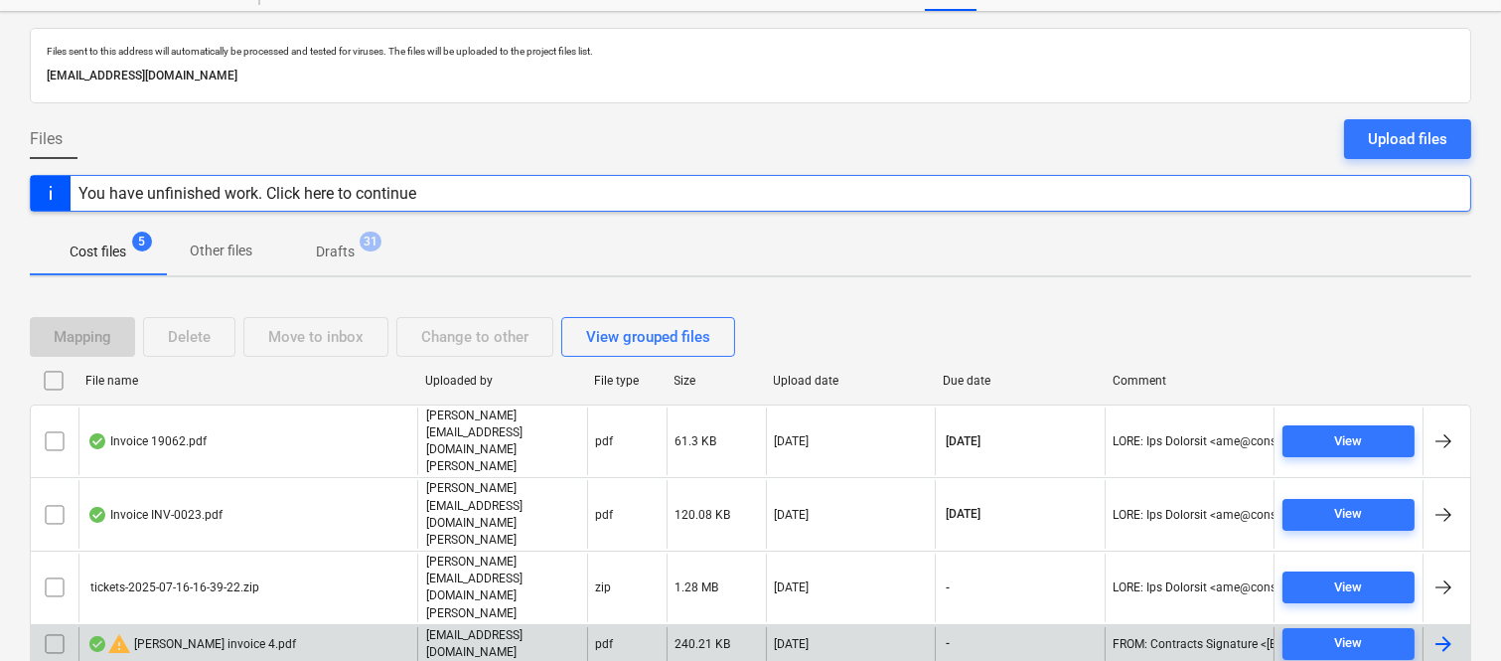
click at [377, 627] on div "warning Della Rosa invoice 4.pdf" at bounding box center [247, 644] width 339 height 34
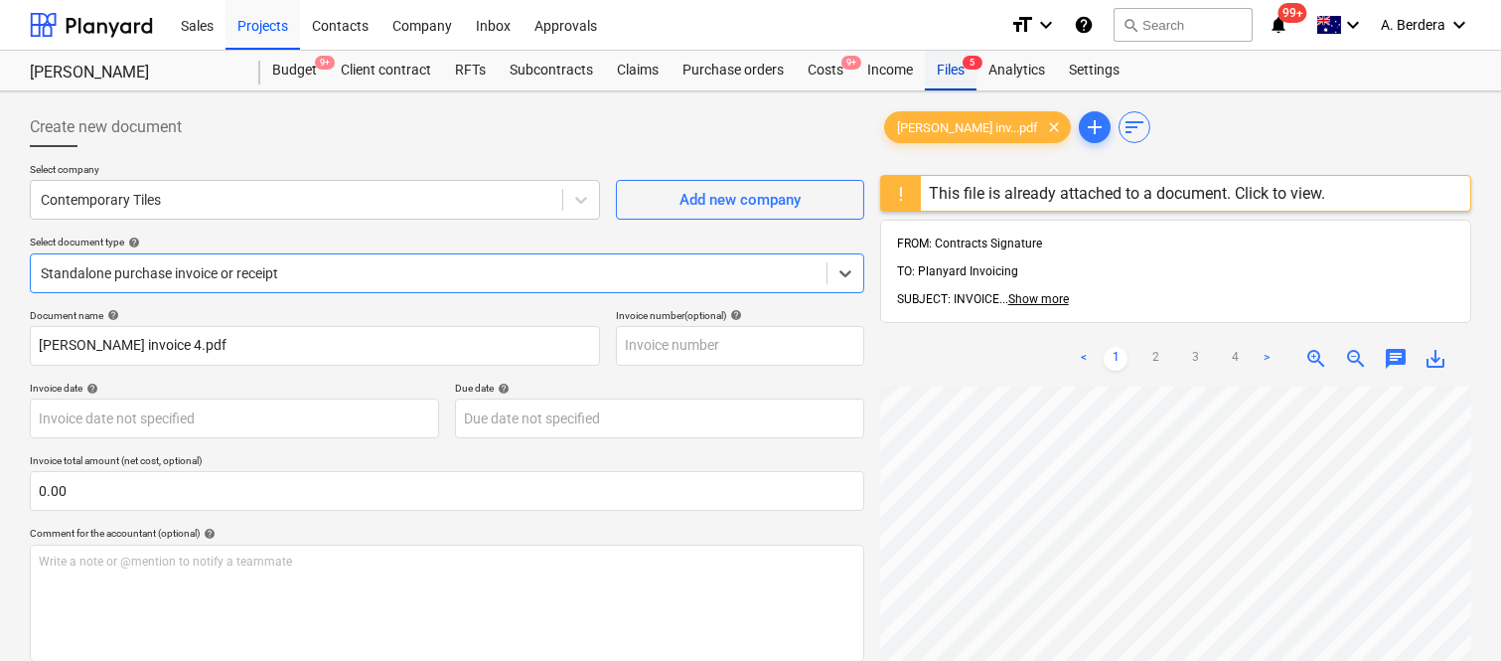
click at [940, 73] on div "Files 5" at bounding box center [951, 71] width 52 height 40
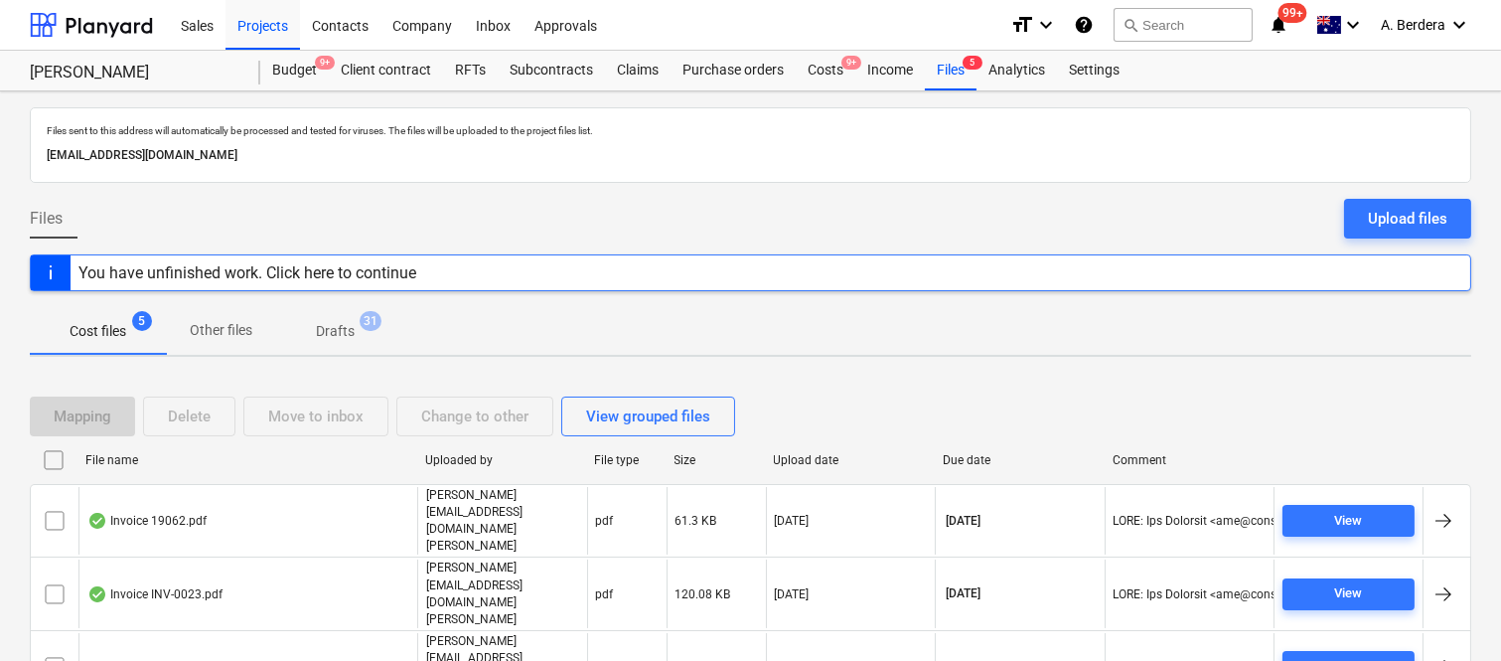
scroll to position [79, 0]
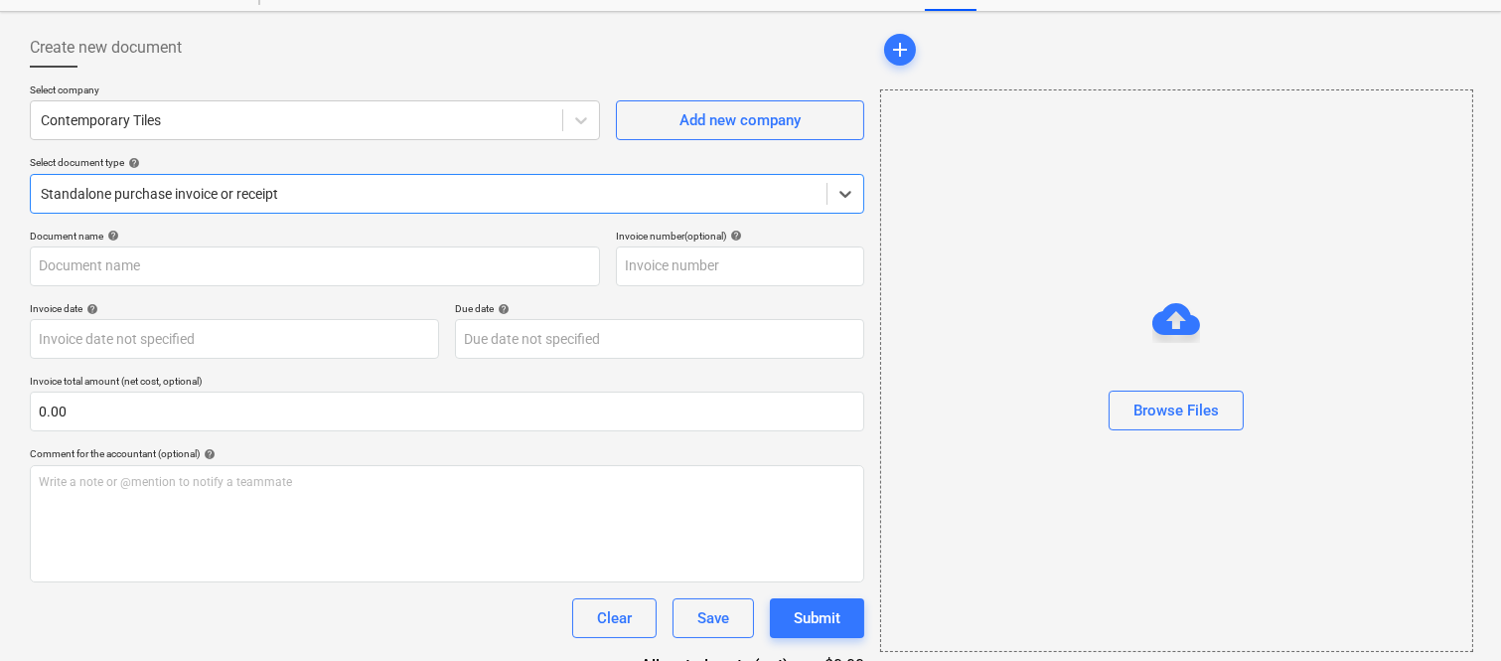
type input "Della Rosa invoice 4 (1).pdf"
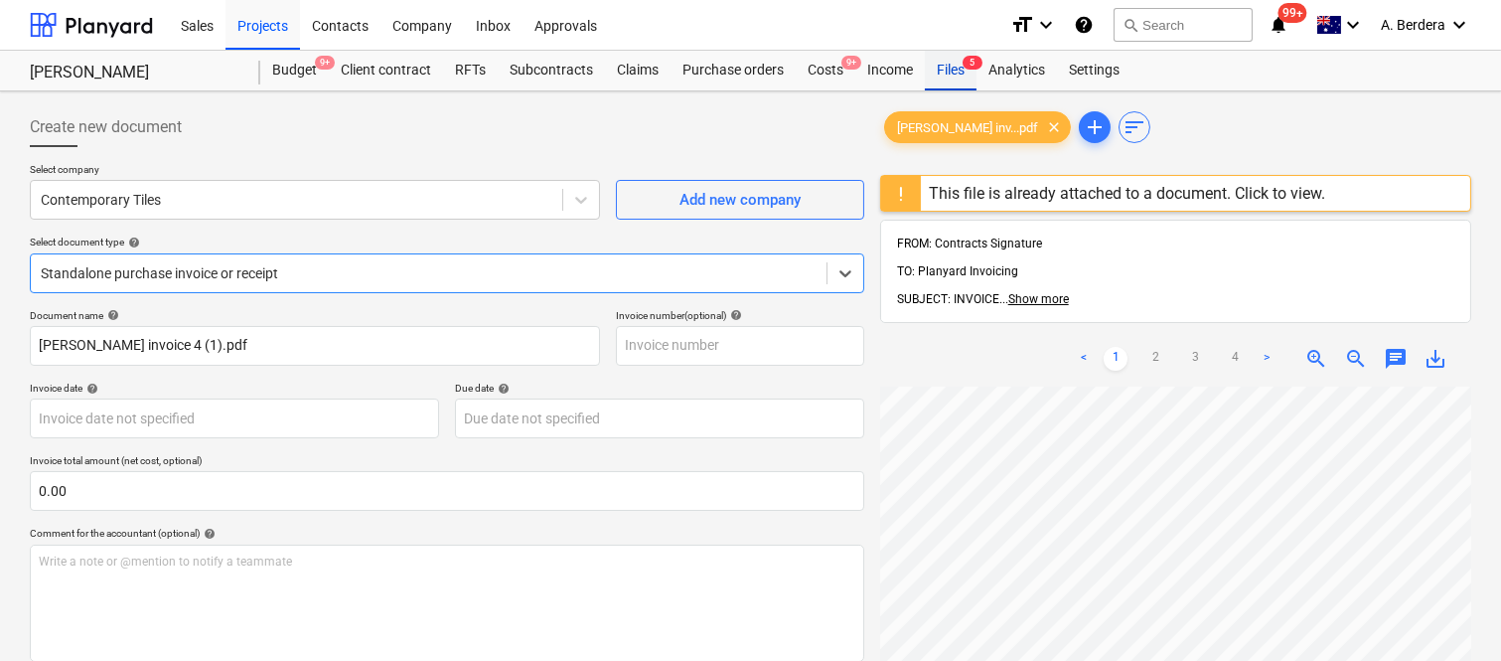
click at [940, 73] on div "Files 5" at bounding box center [951, 71] width 52 height 40
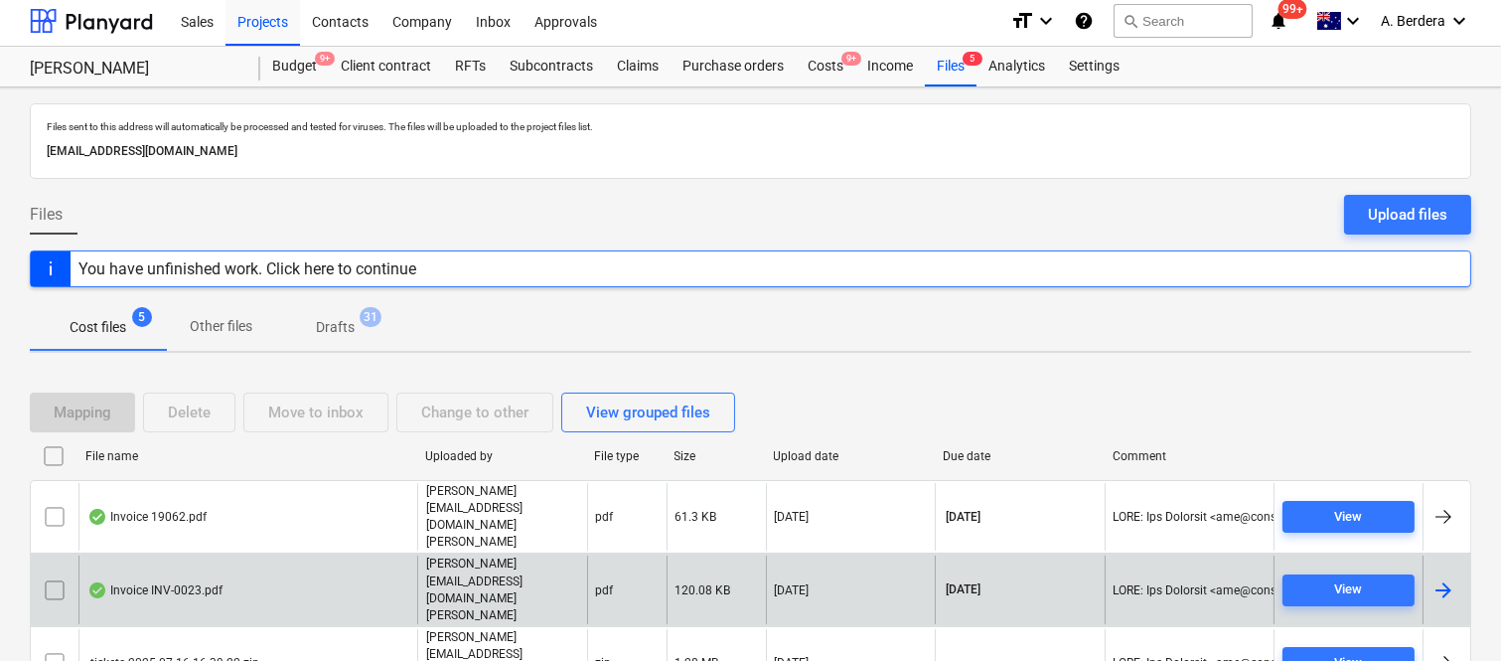
scroll to position [79, 0]
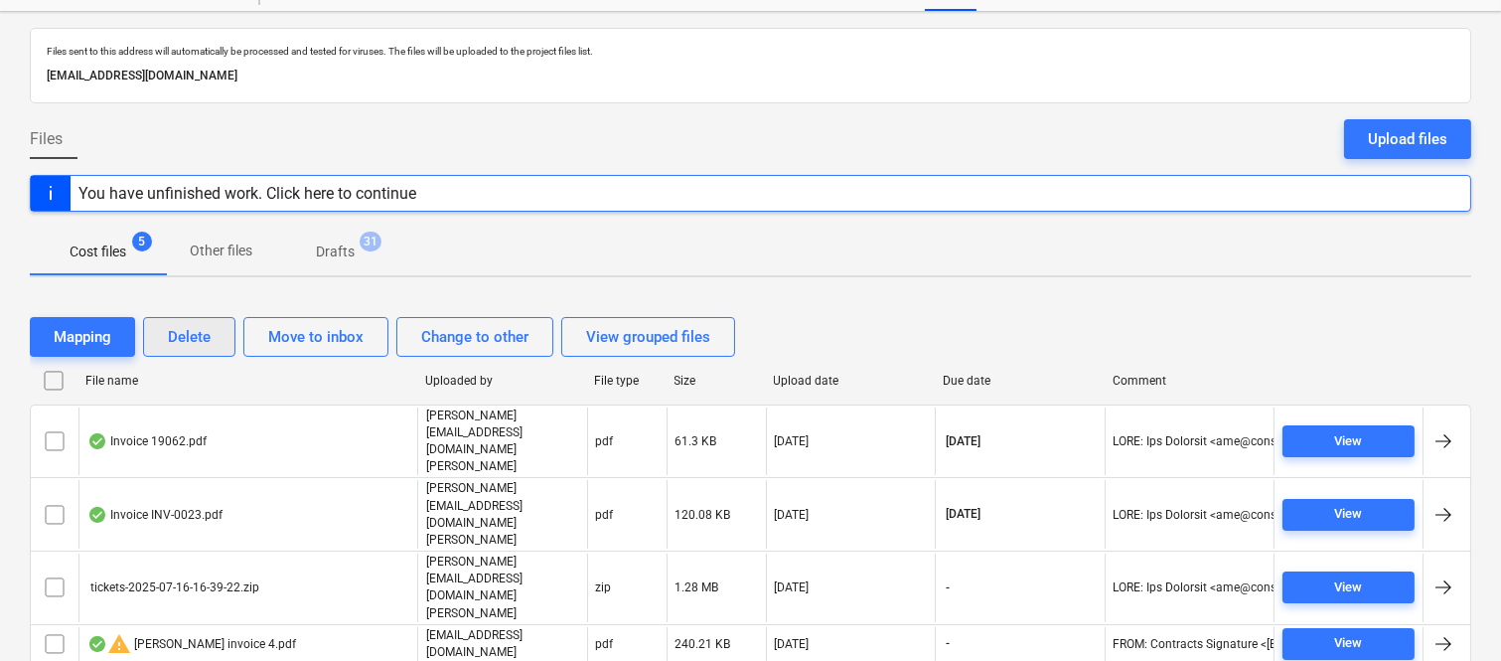
click at [186, 329] on div "Delete" at bounding box center [189, 337] width 43 height 26
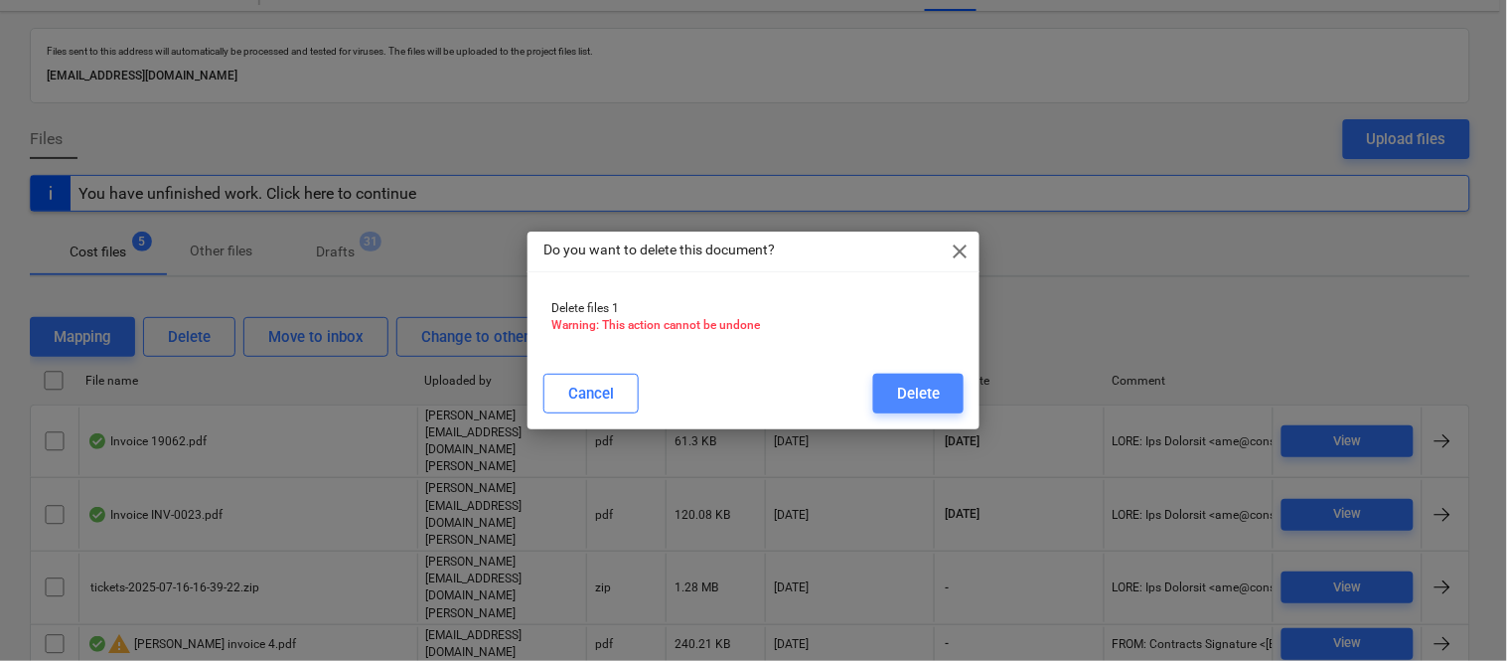
click at [918, 388] on div "Delete" at bounding box center [918, 393] width 43 height 26
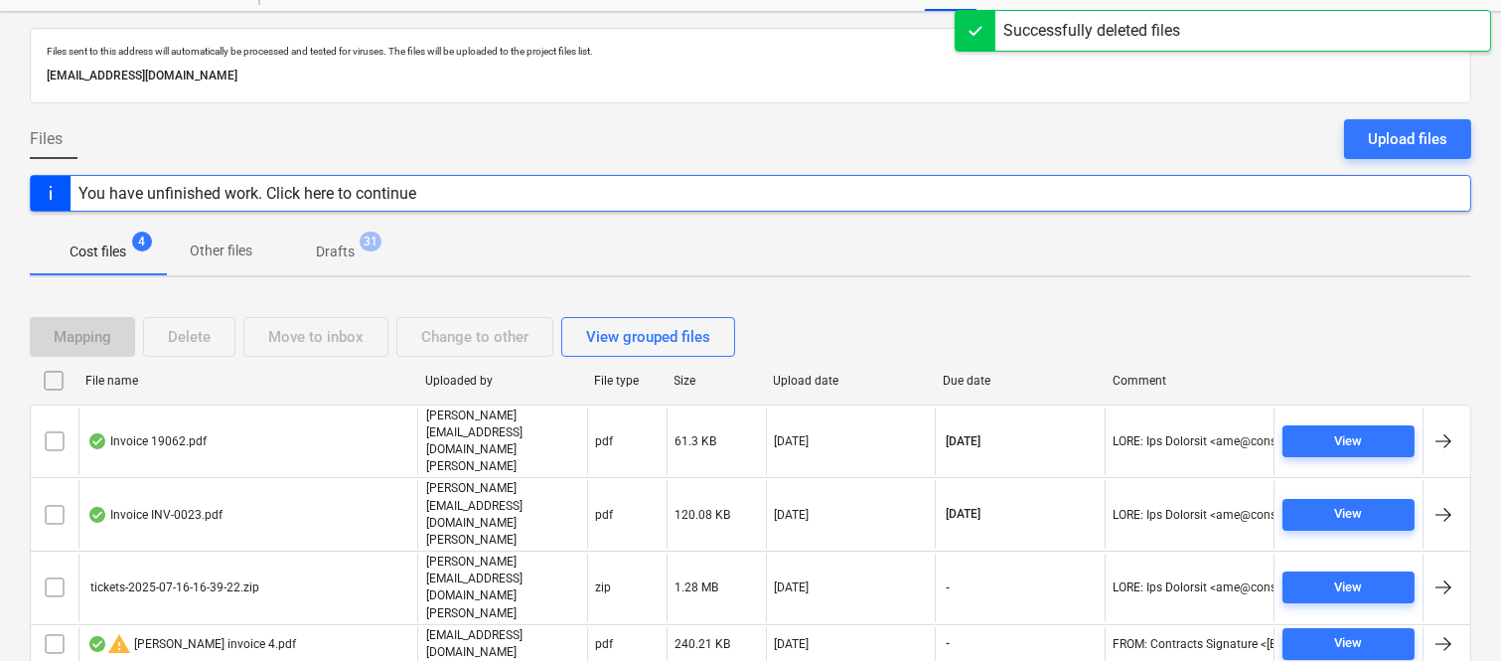
scroll to position [43, 0]
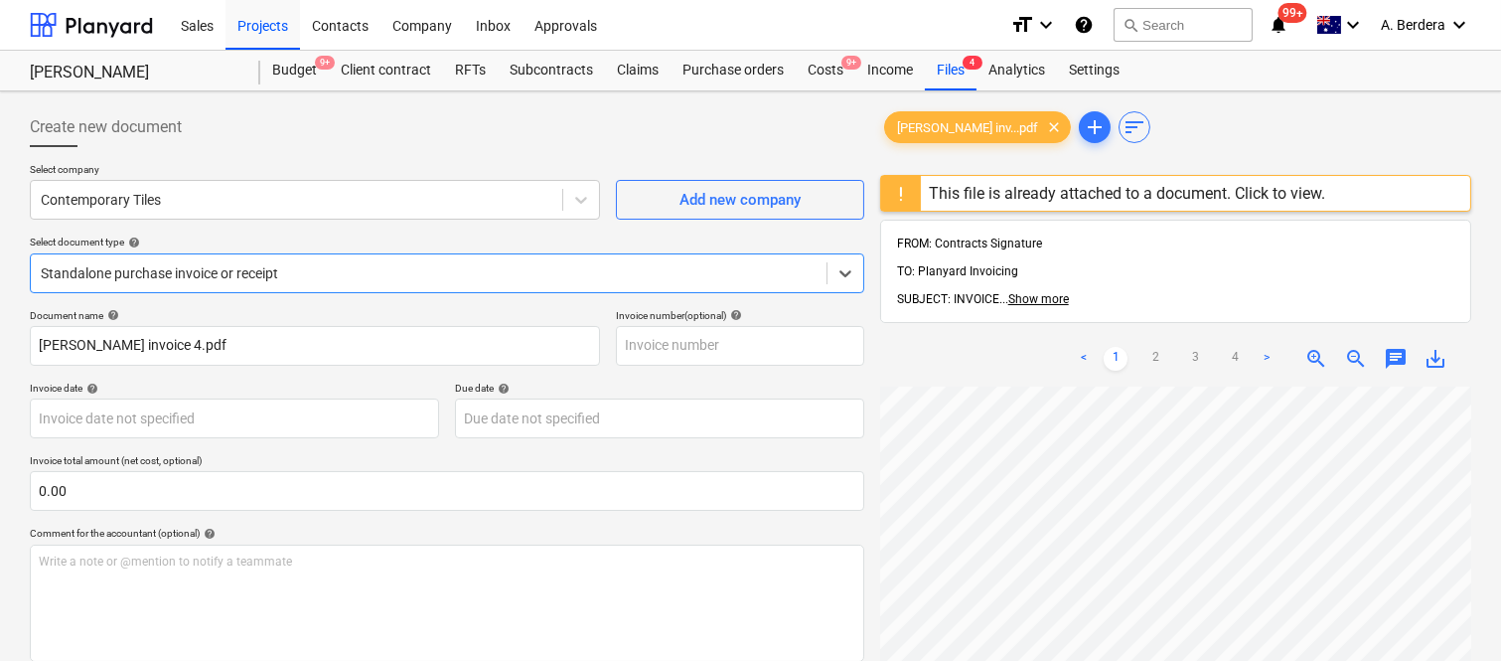
click at [929, 190] on div "This file is already attached to a document. Click to view." at bounding box center [1127, 193] width 396 height 19
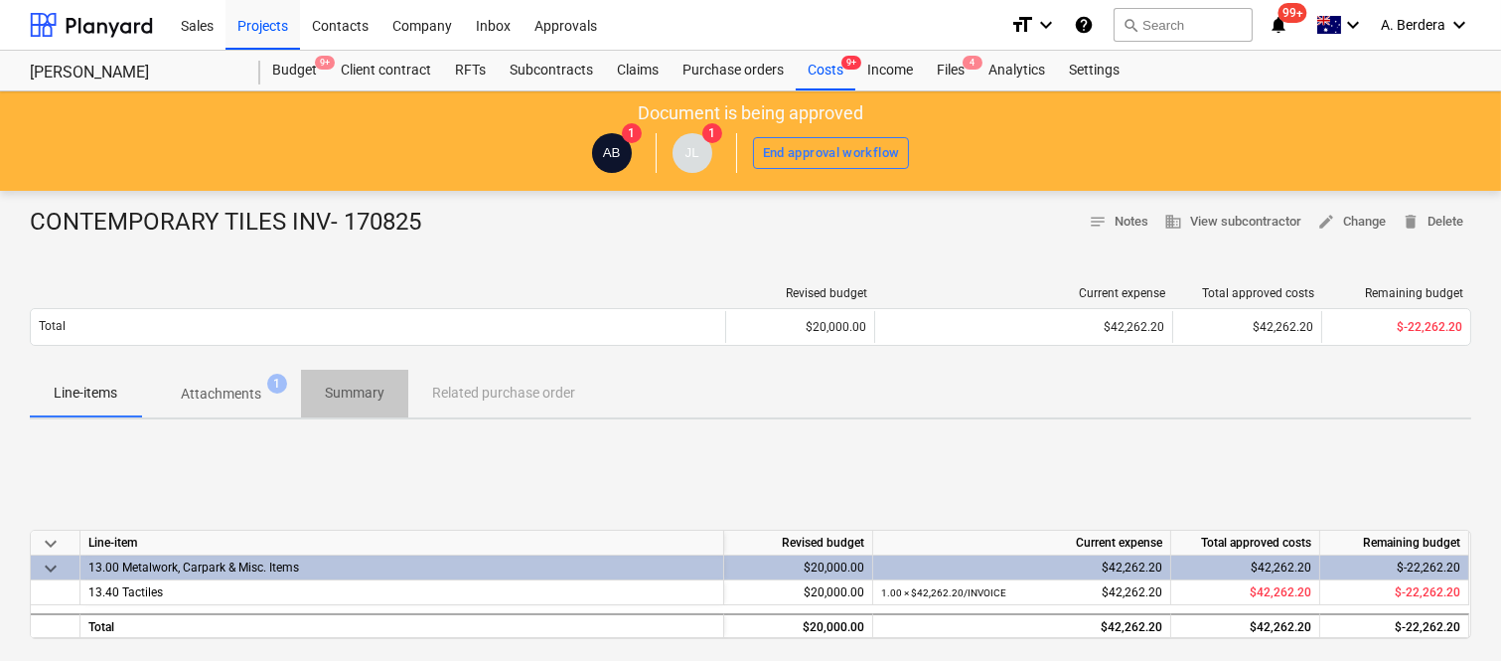
click at [341, 397] on p "Summary" at bounding box center [355, 392] width 60 height 21
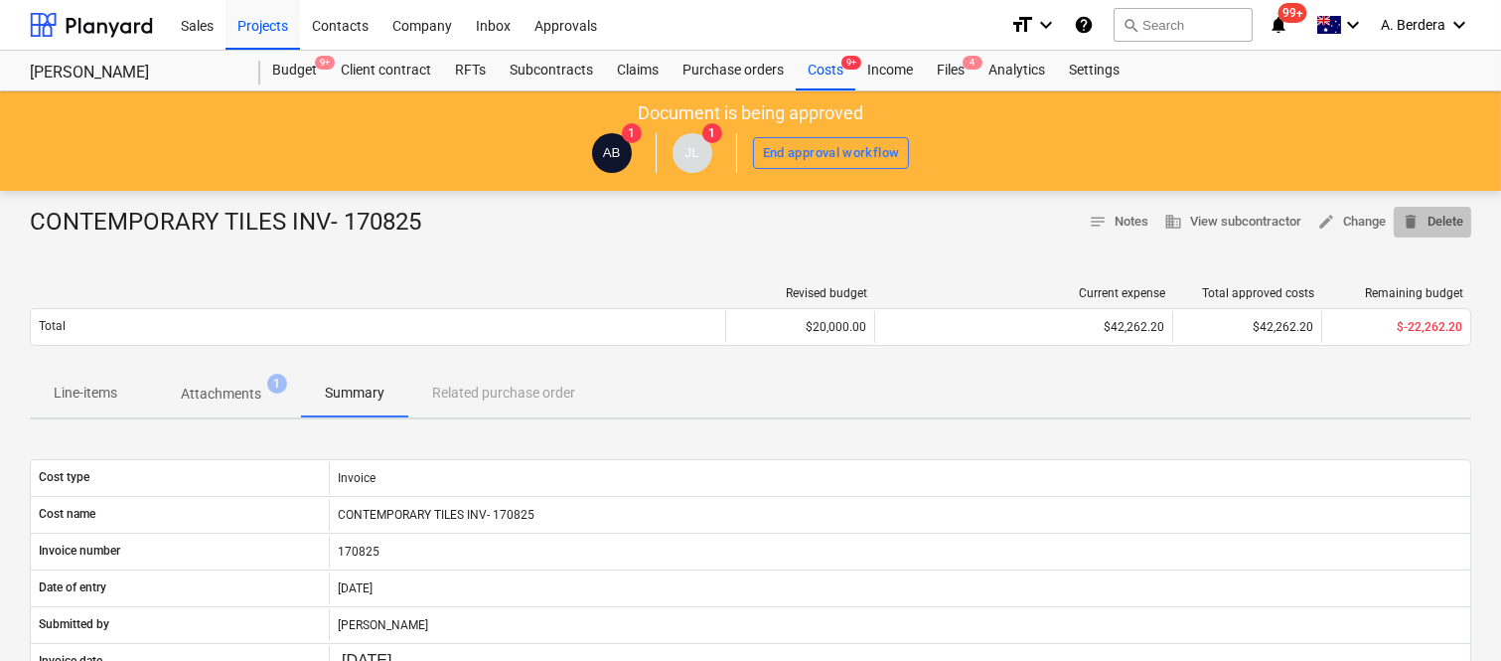
click at [1455, 222] on span "delete Delete" at bounding box center [1433, 222] width 62 height 23
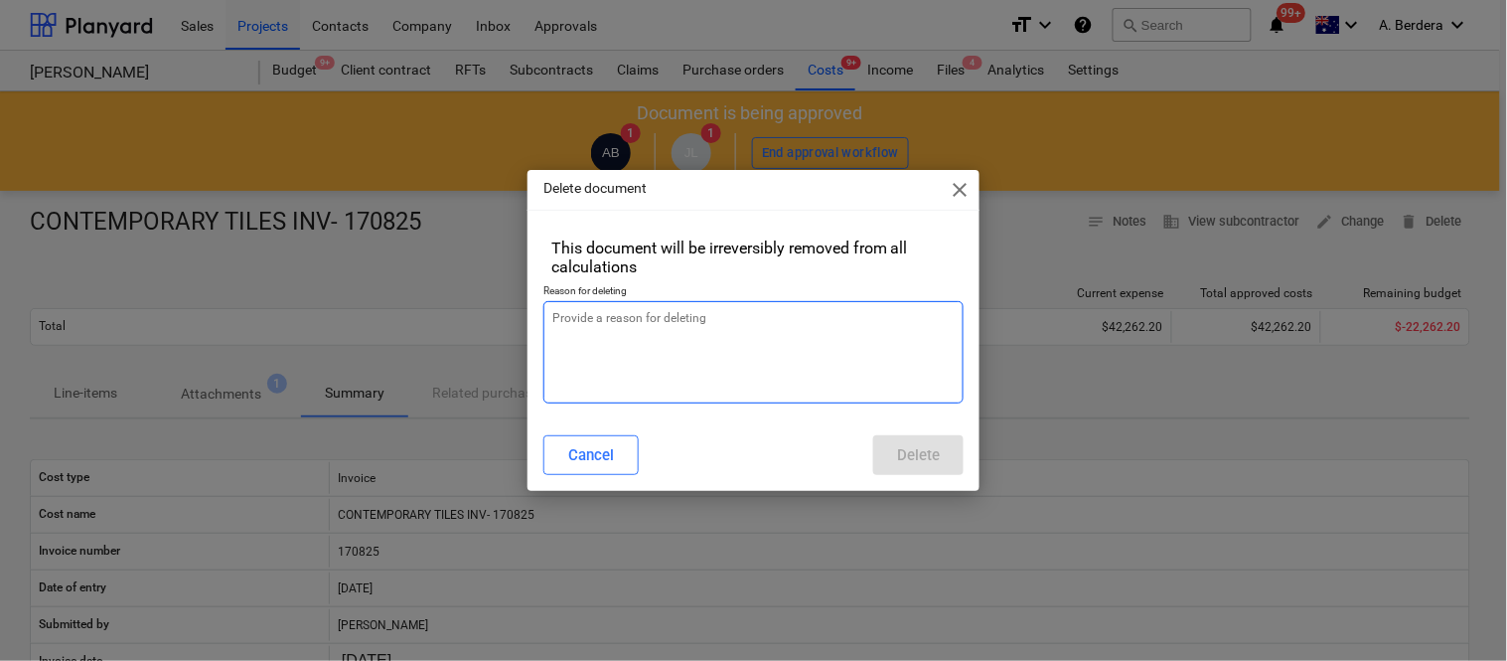
click at [742, 330] on textarea at bounding box center [753, 352] width 420 height 102
type textarea "x"
type textarea "R"
type textarea "x"
type textarea "RE"
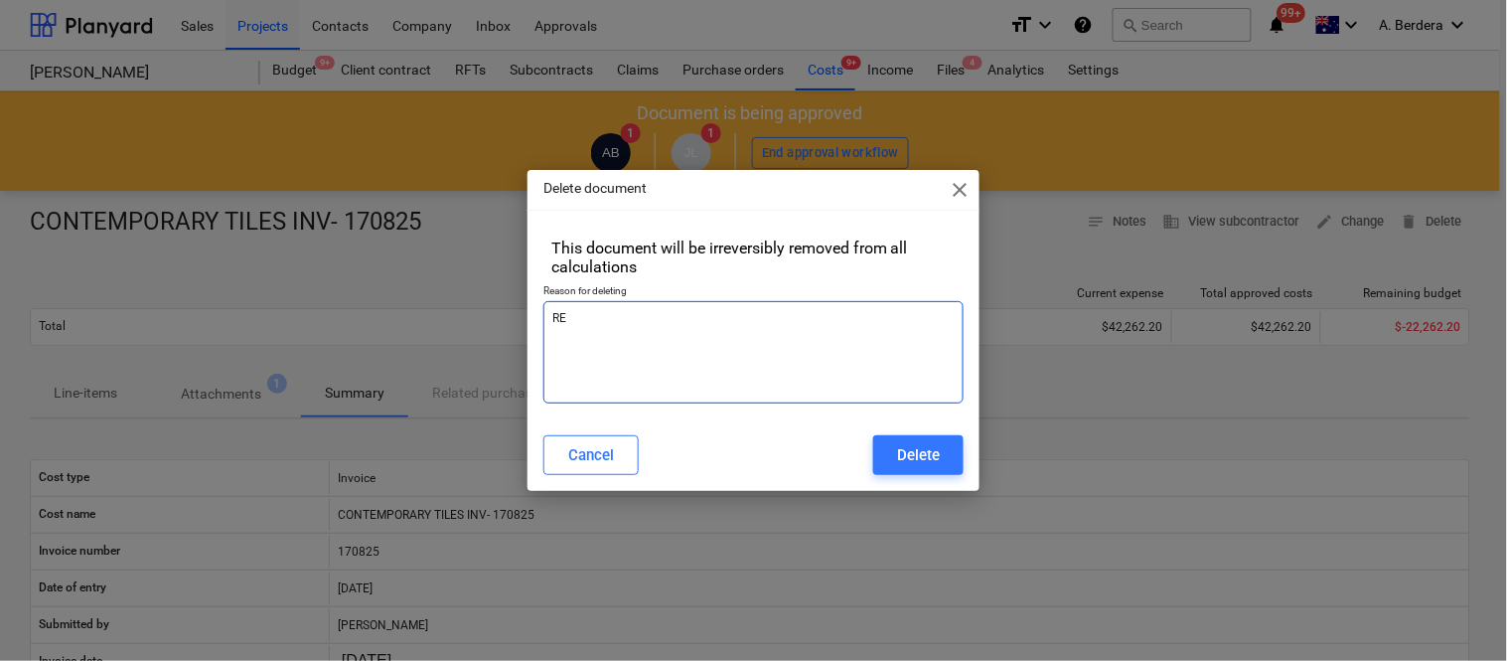
type textarea "x"
type textarea "REV"
type textarea "x"
type textarea "REVI"
type textarea "x"
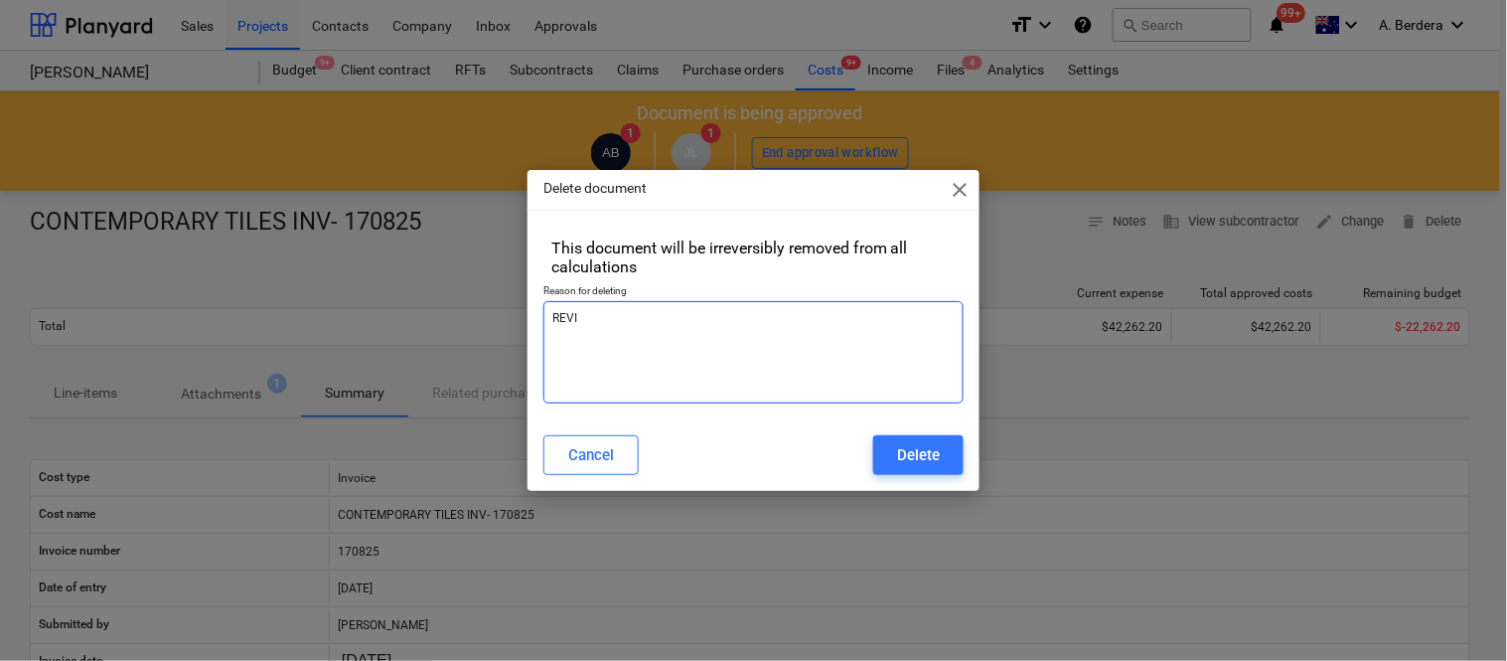
type textarea "REVIS"
type textarea "x"
type textarea "REVISE"
type textarea "x"
type textarea "REVISED"
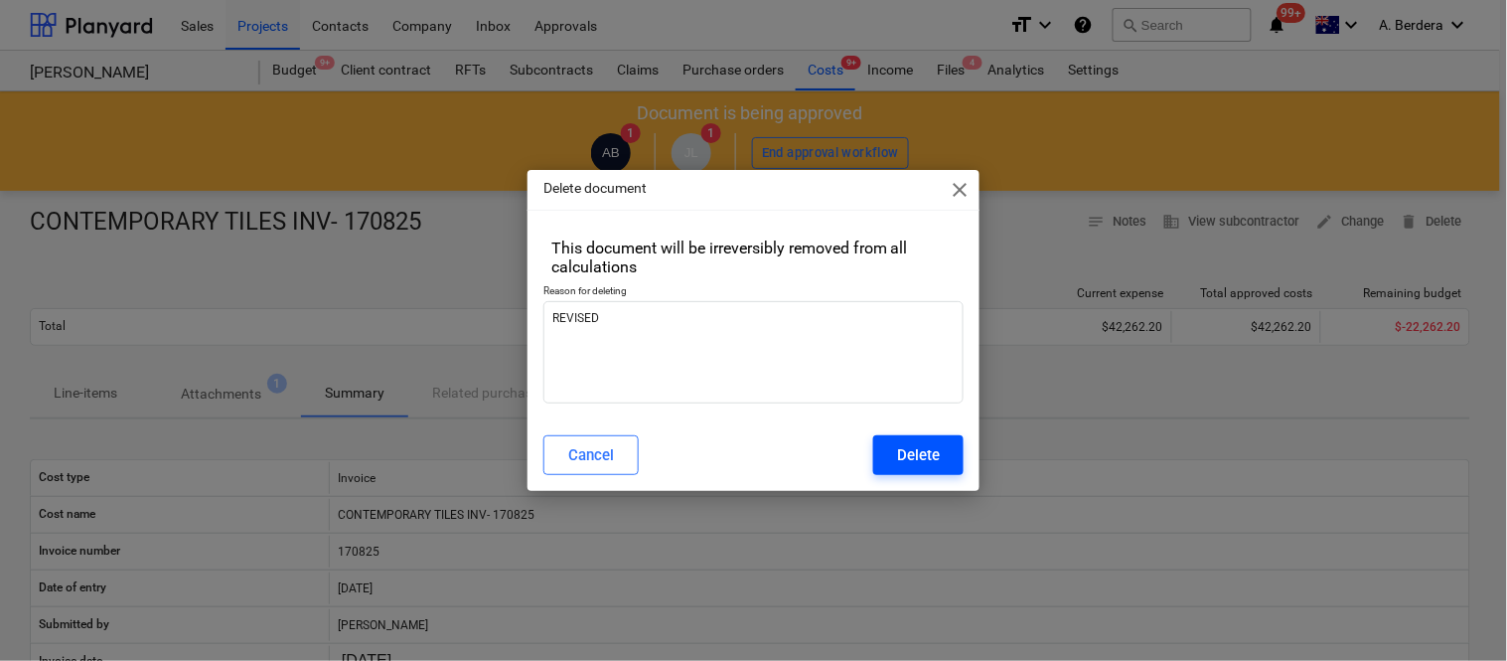
click at [942, 467] on button "Delete" at bounding box center [918, 455] width 90 height 40
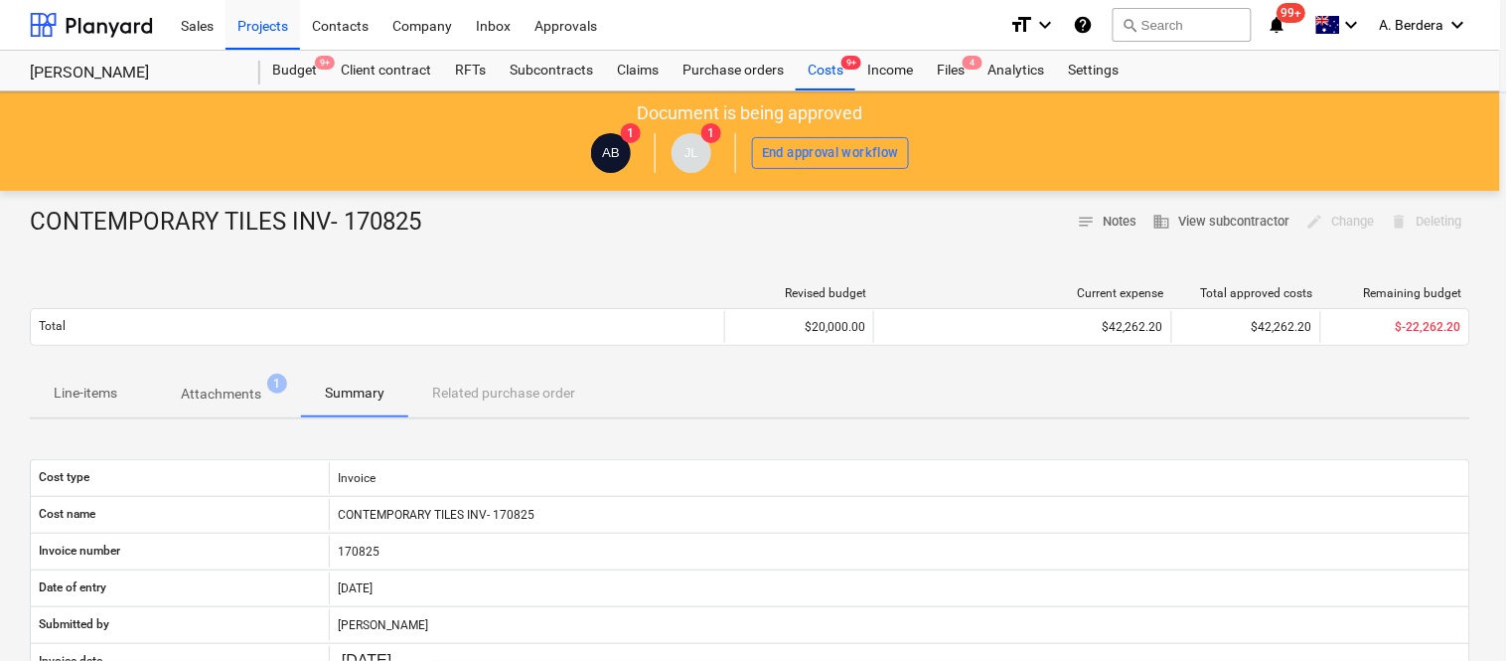
type textarea "x"
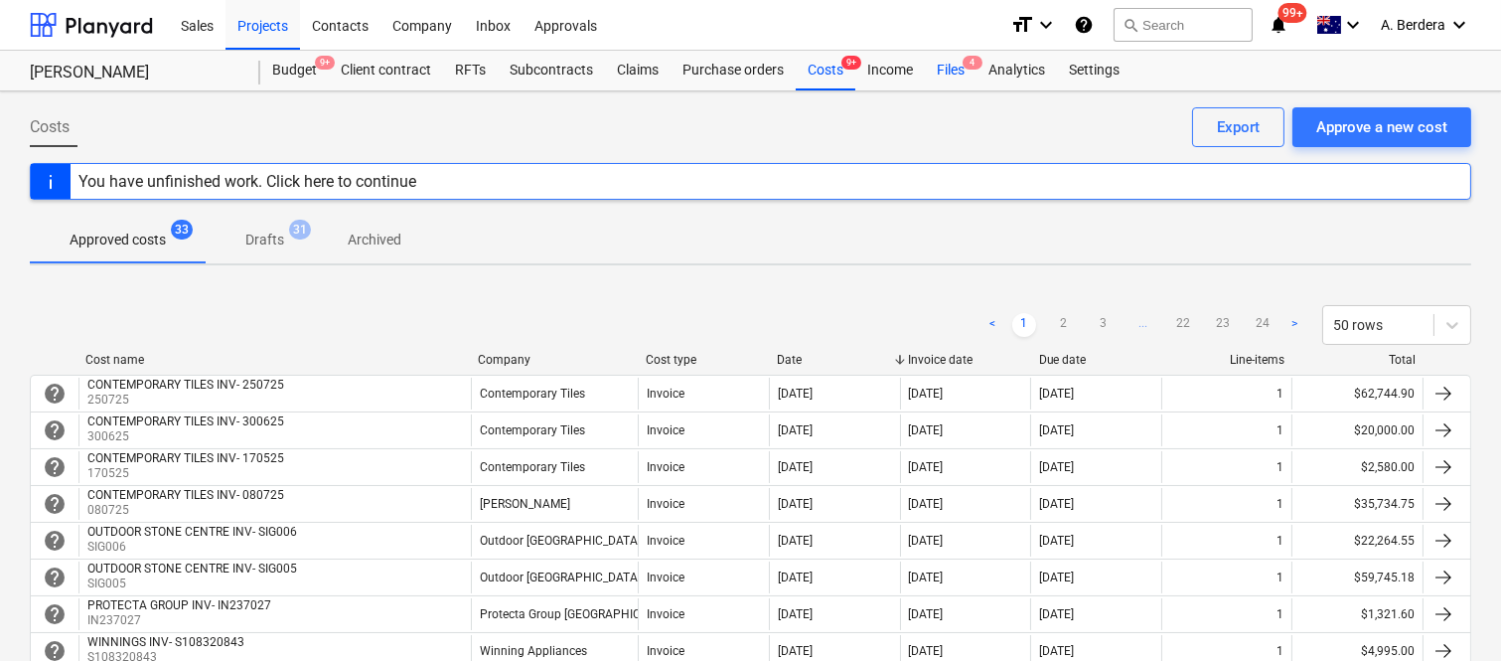
click at [969, 73] on div "Files 4" at bounding box center [951, 71] width 52 height 40
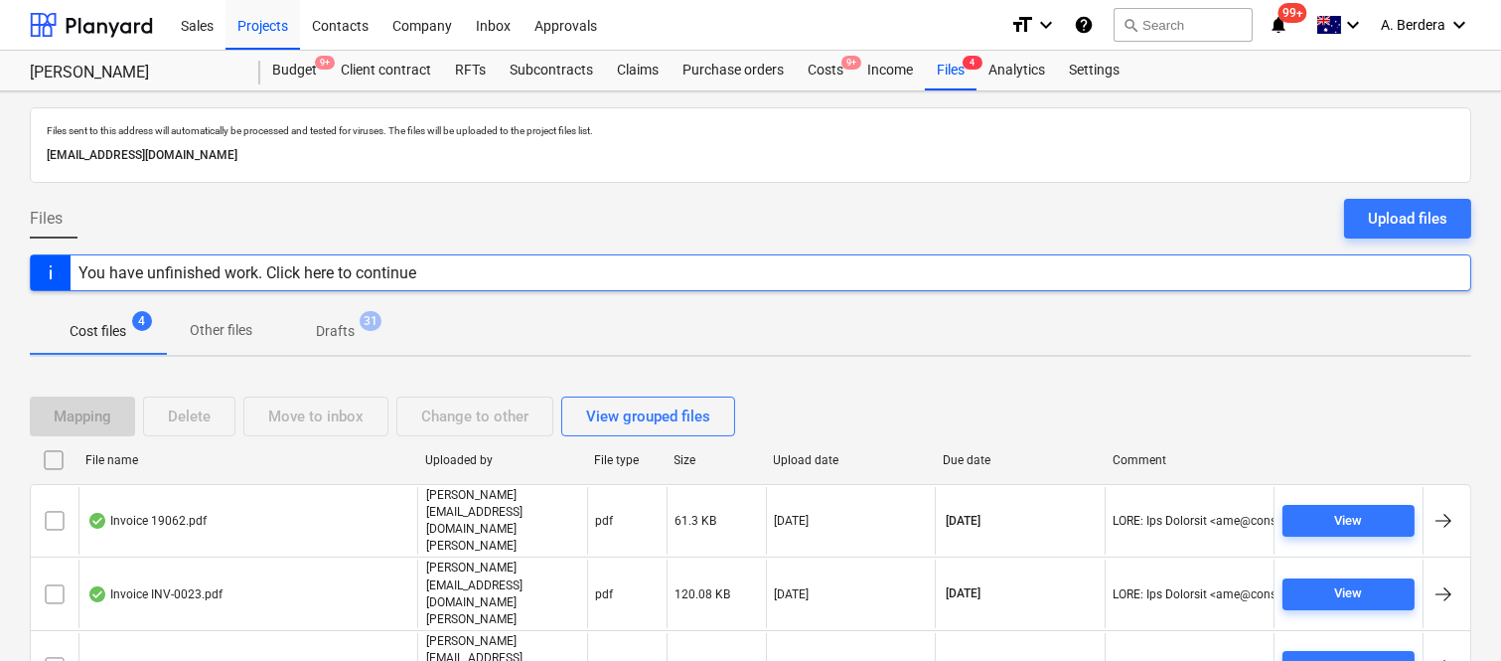
click at [825, 67] on div "Costs 9+" at bounding box center [826, 71] width 60 height 40
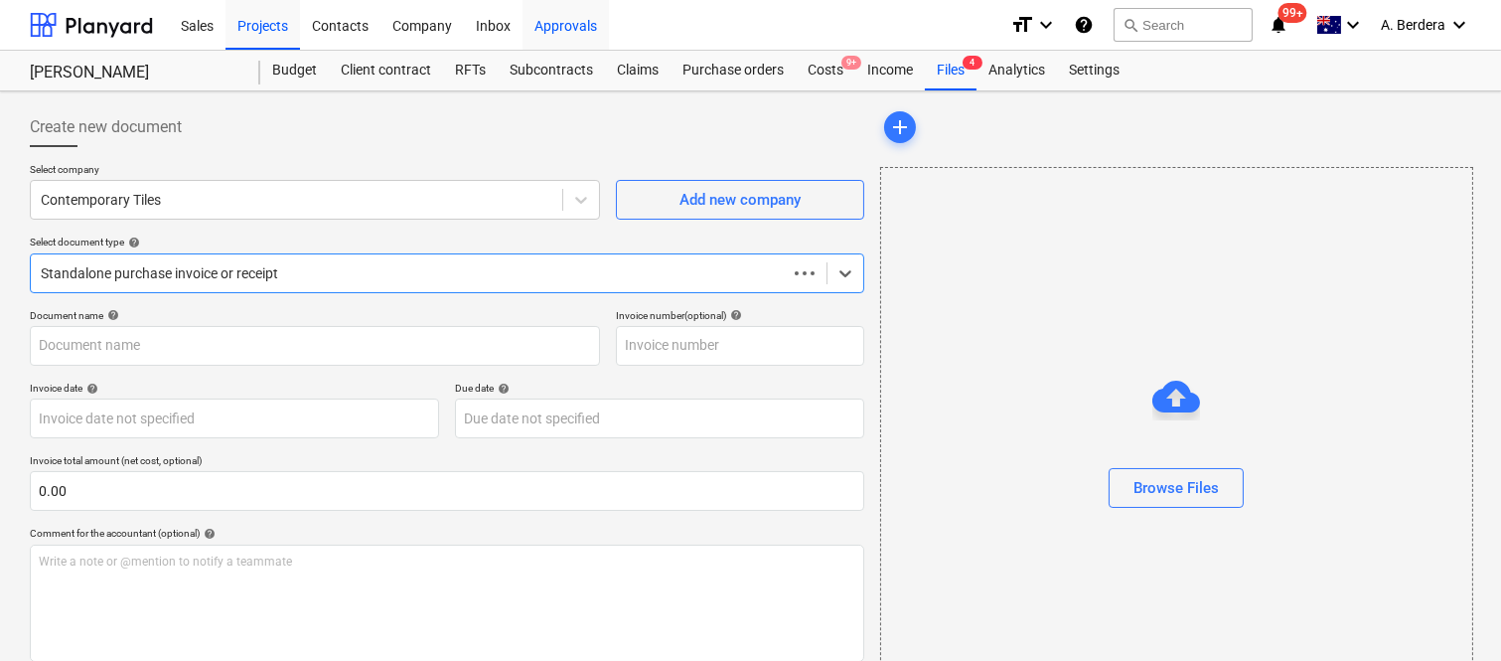
type input "0.00"
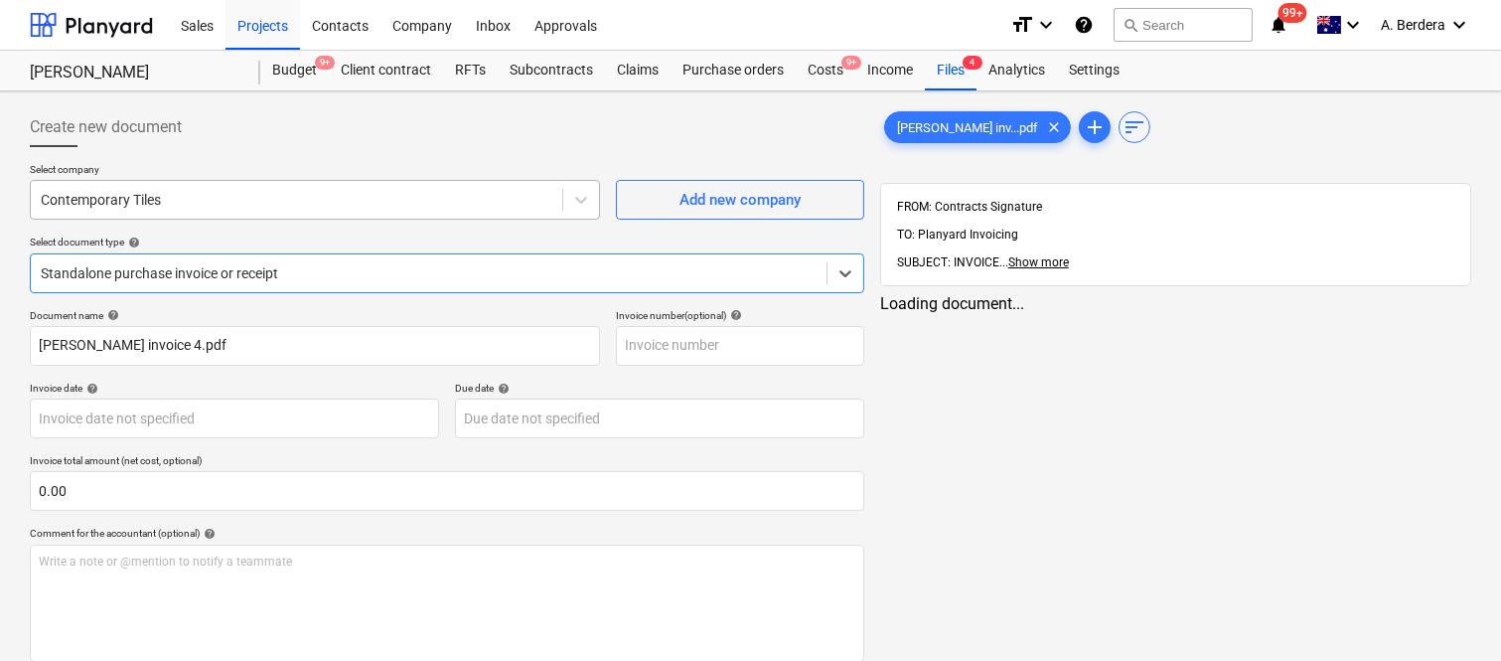
type input "[PERSON_NAME] invoice 4.pdf"
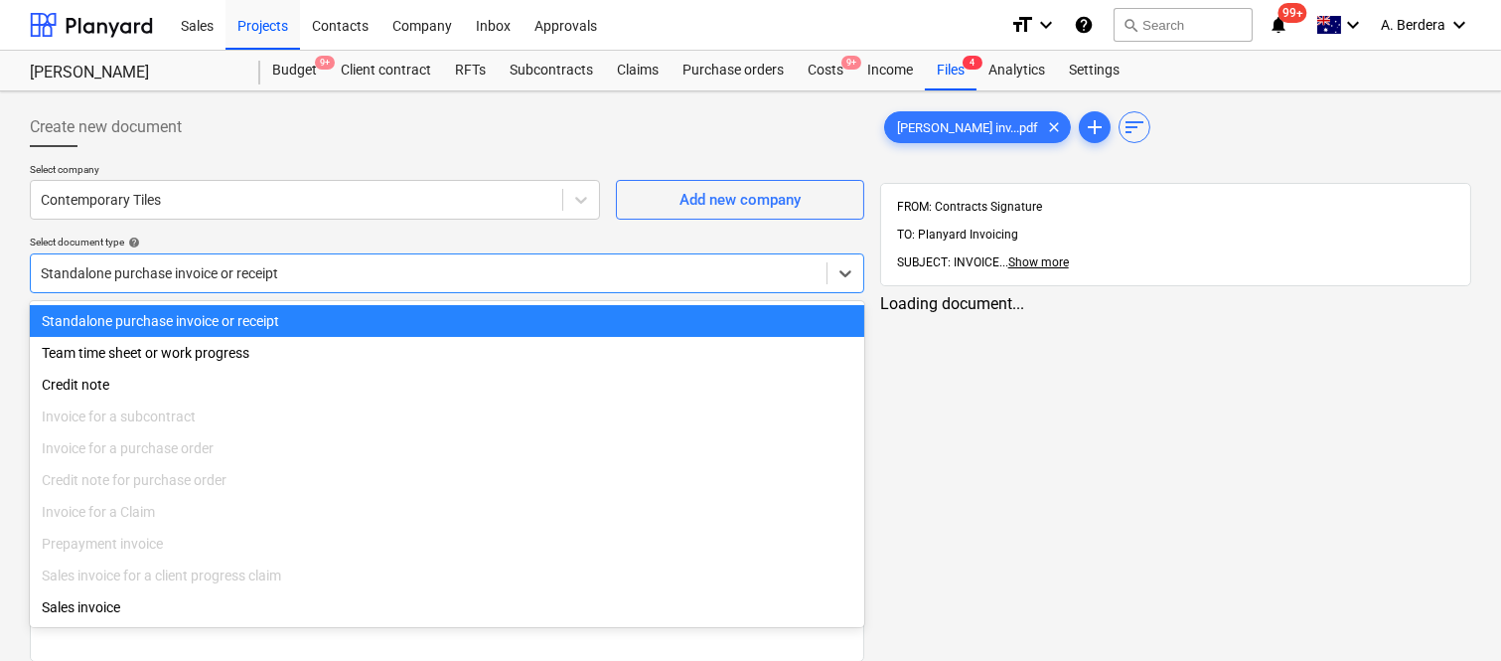
click at [331, 268] on div at bounding box center [429, 273] width 776 height 20
click at [340, 310] on div "Standalone purchase invoice or receipt" at bounding box center [447, 321] width 834 height 32
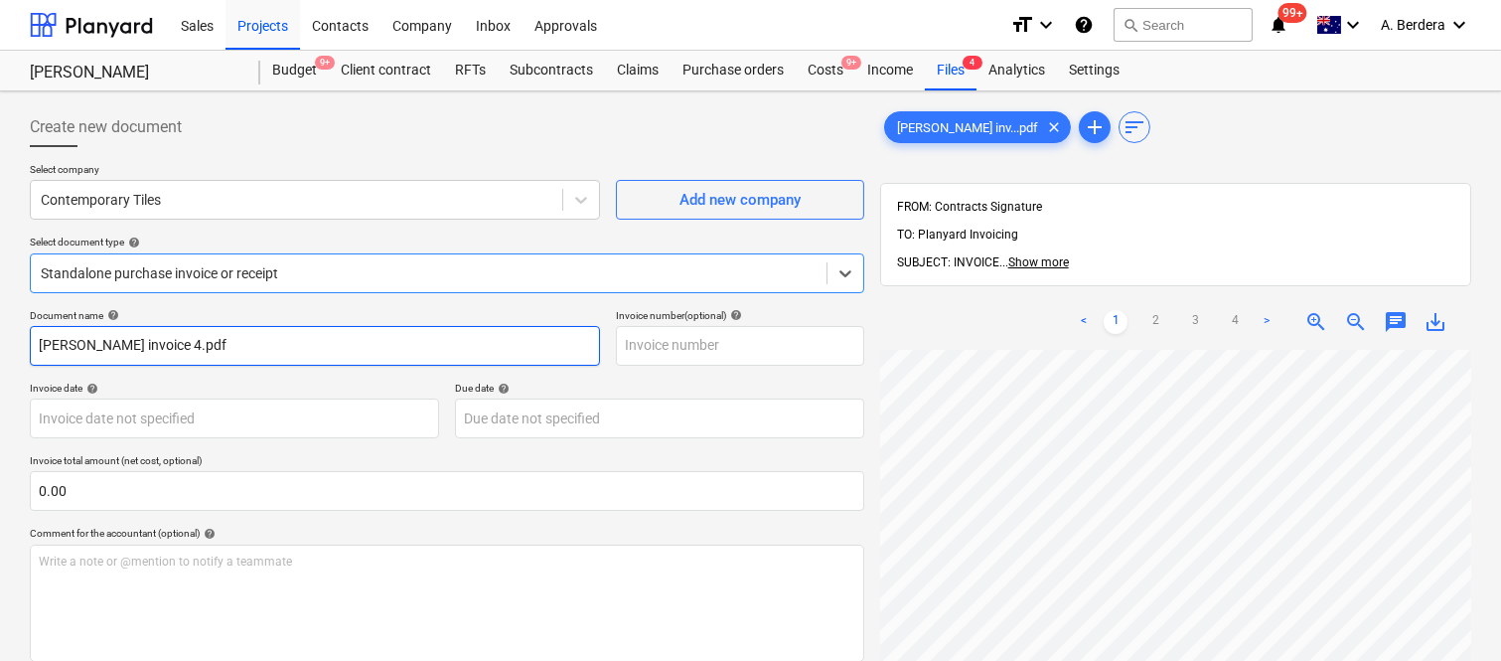
click at [272, 351] on input "[PERSON_NAME] invoice 4.pdf" at bounding box center [315, 346] width 570 height 40
click at [273, 351] on input "[PERSON_NAME] invoice 4.pdf" at bounding box center [315, 346] width 570 height 40
drag, startPoint x: 219, startPoint y: 341, endPoint x: 385, endPoint y: 334, distance: 167.0
click at [385, 334] on input "CONTEMPORARY TILES INV- 170825" at bounding box center [315, 346] width 570 height 40
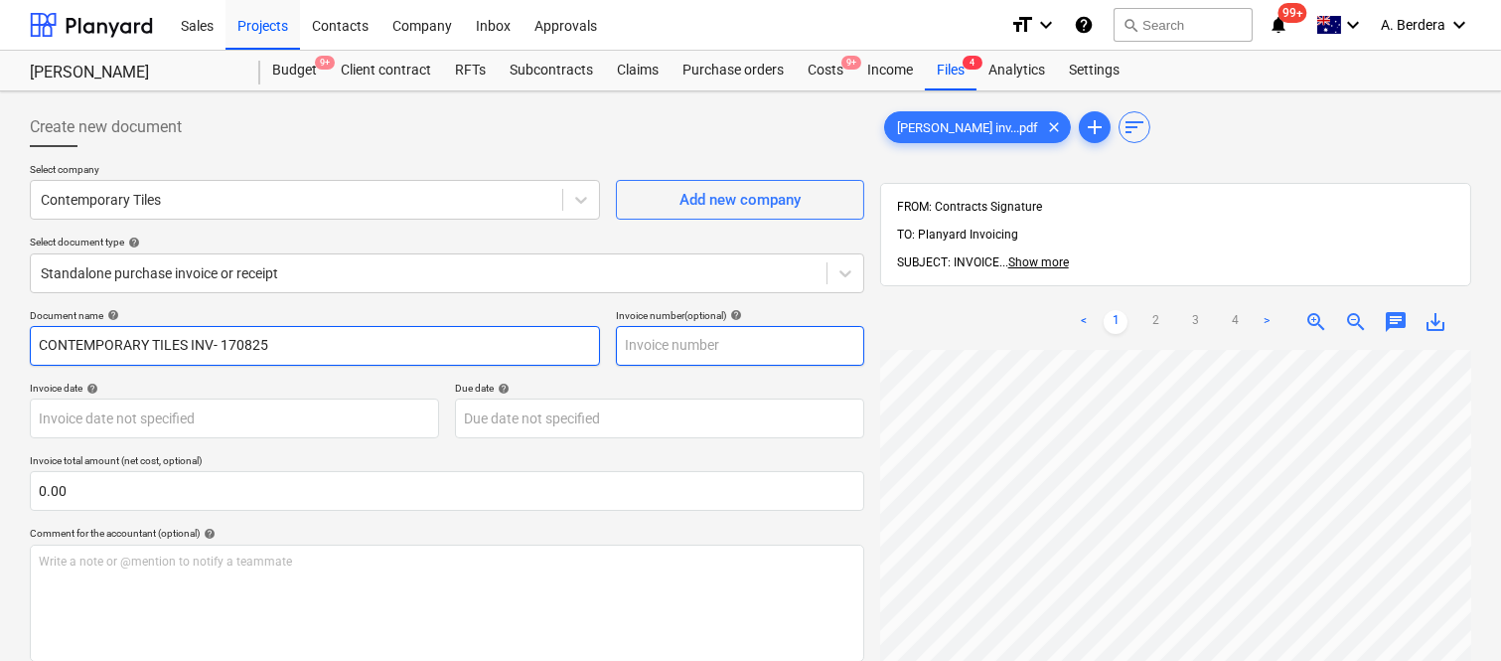
type input "CONTEMPORARY TILES INV- 170825"
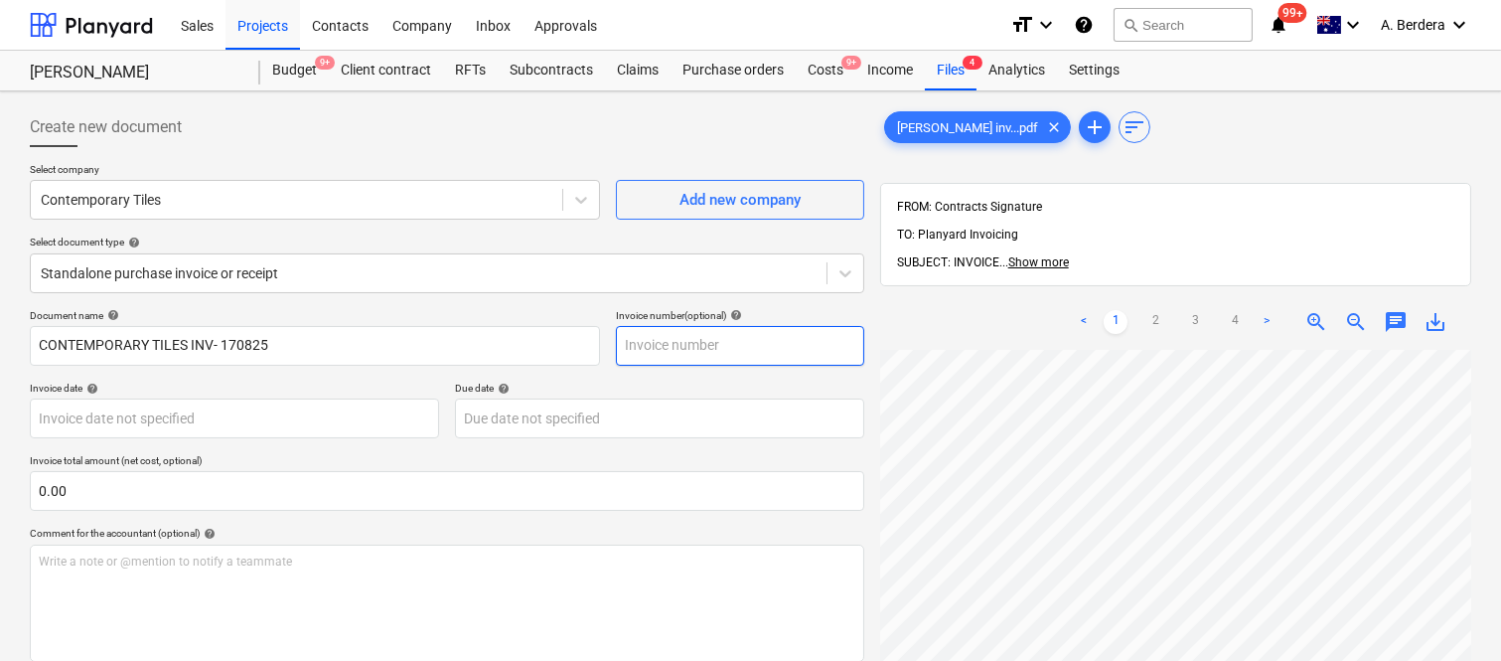
click at [692, 340] on input "text" at bounding box center [740, 346] width 248 height 40
paste input "170825"
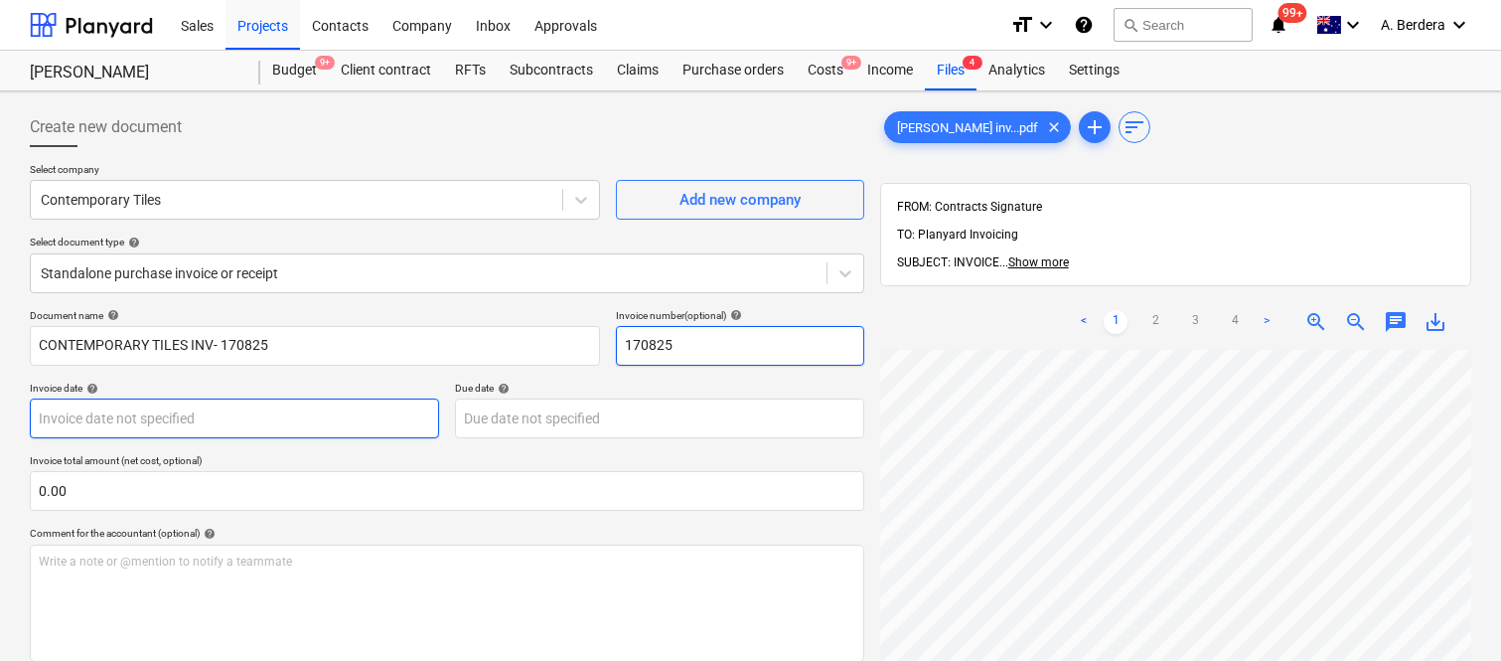
type input "170825"
click at [202, 415] on body "Sales Projects Contacts Company Inbox Approvals format_size keyboard_arrow_down…" at bounding box center [750, 330] width 1501 height 661
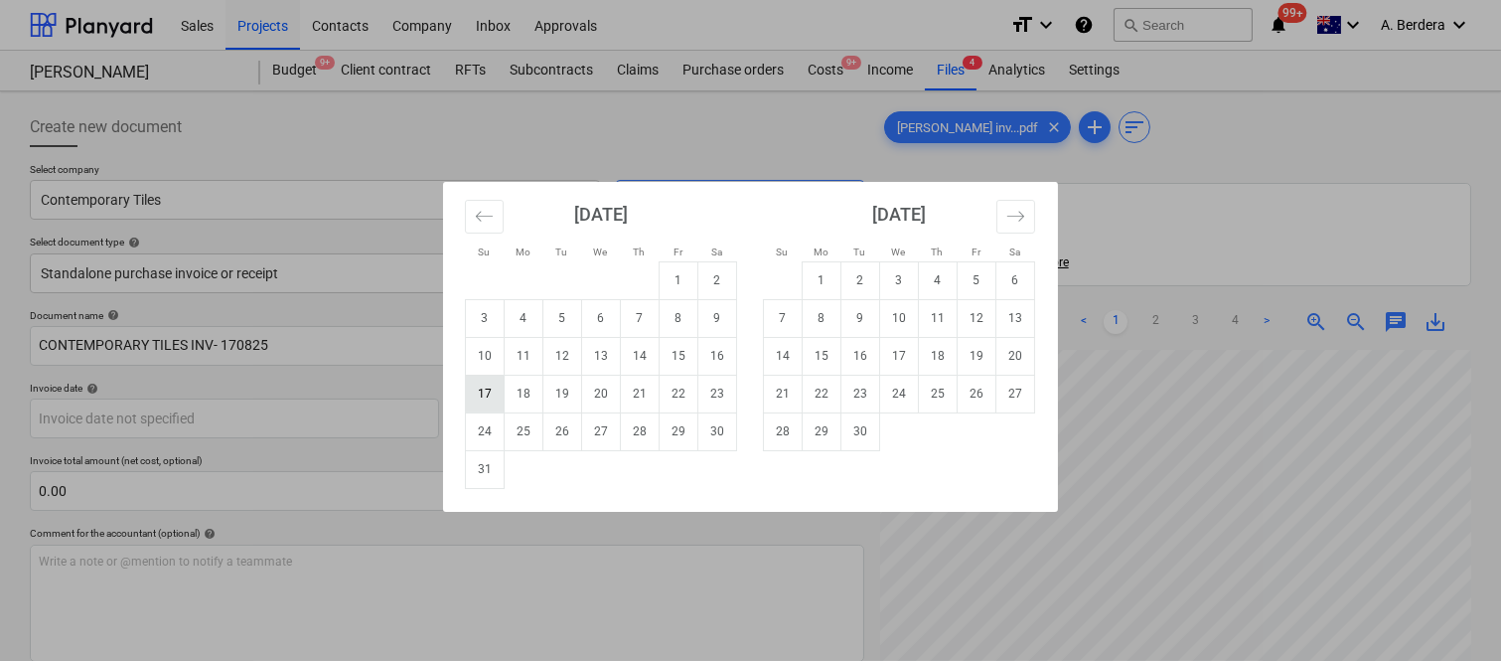
click at [487, 399] on td "17" at bounding box center [485, 394] width 39 height 38
type input "[DATE]"
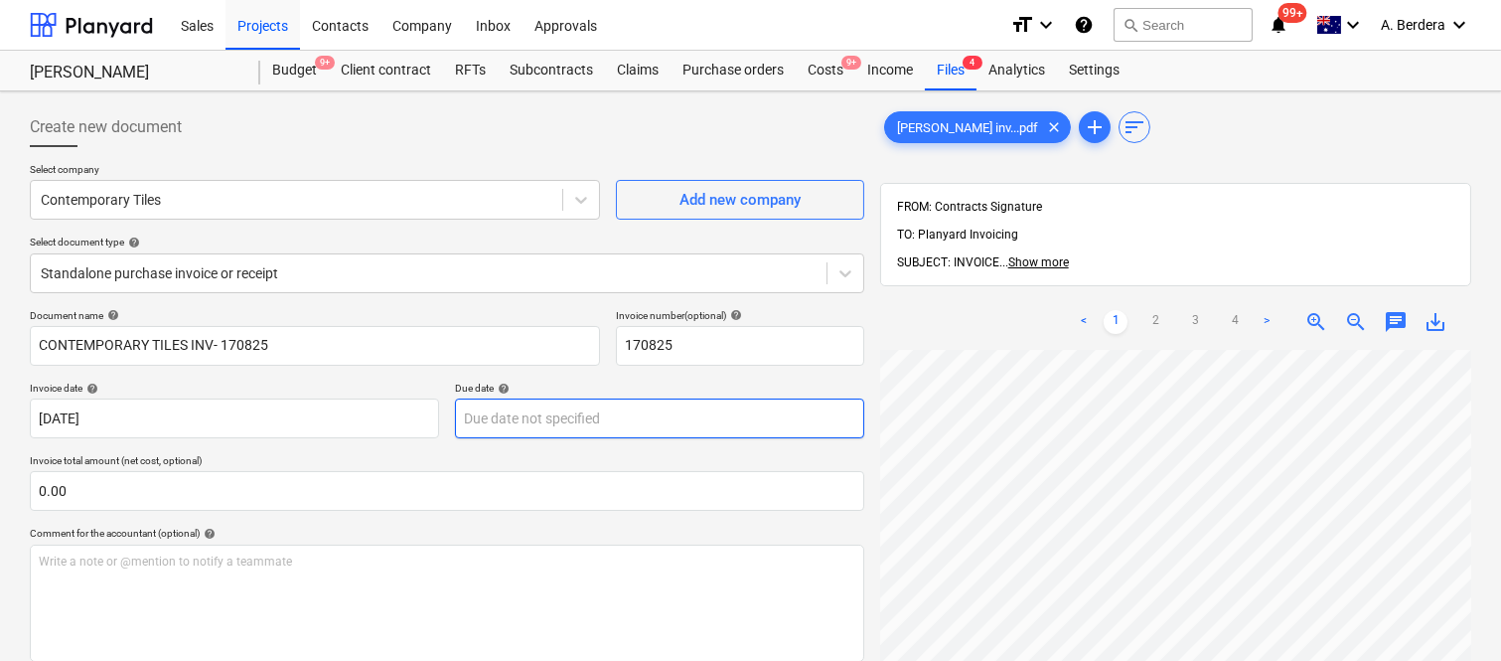
click at [532, 412] on body "Sales Projects Contacts Company Inbox Approvals format_size keyboard_arrow_down…" at bounding box center [750, 330] width 1501 height 661
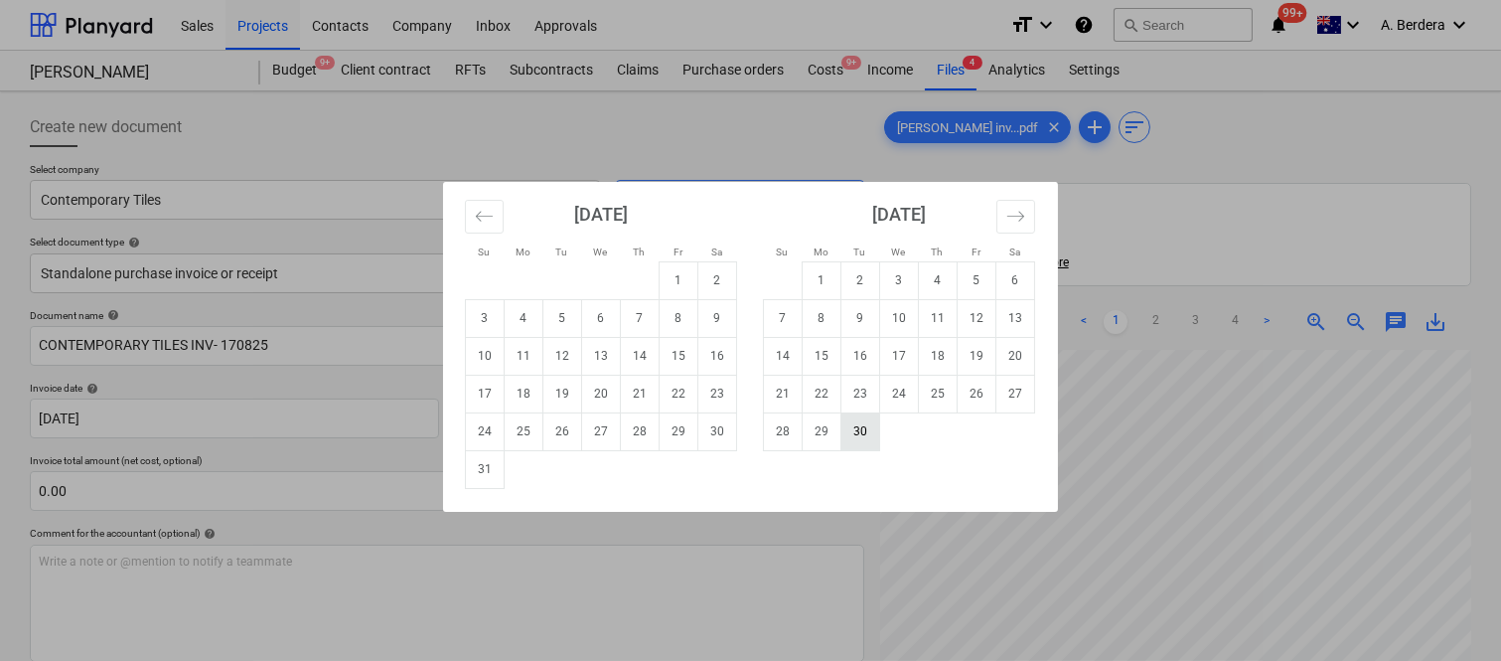
click at [858, 432] on td "30" at bounding box center [860, 431] width 39 height 38
type input "[DATE]"
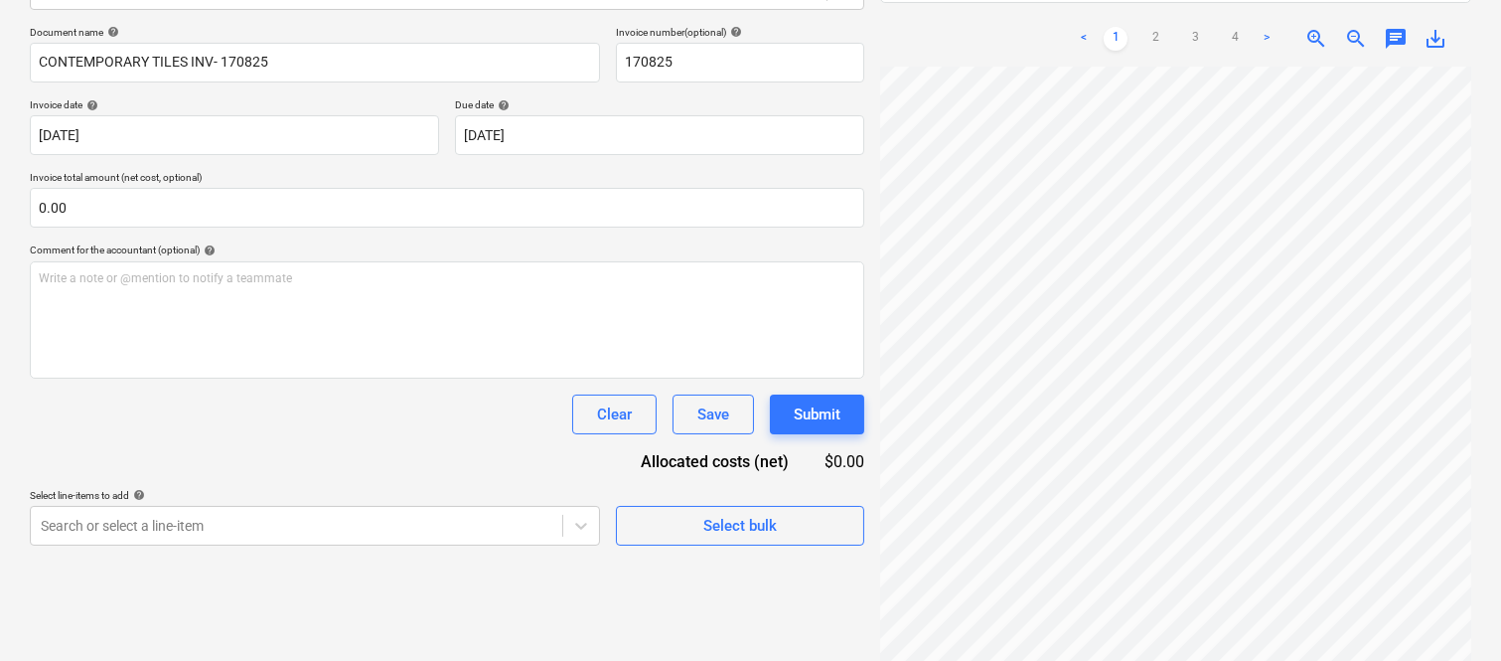
scroll to position [475, 172]
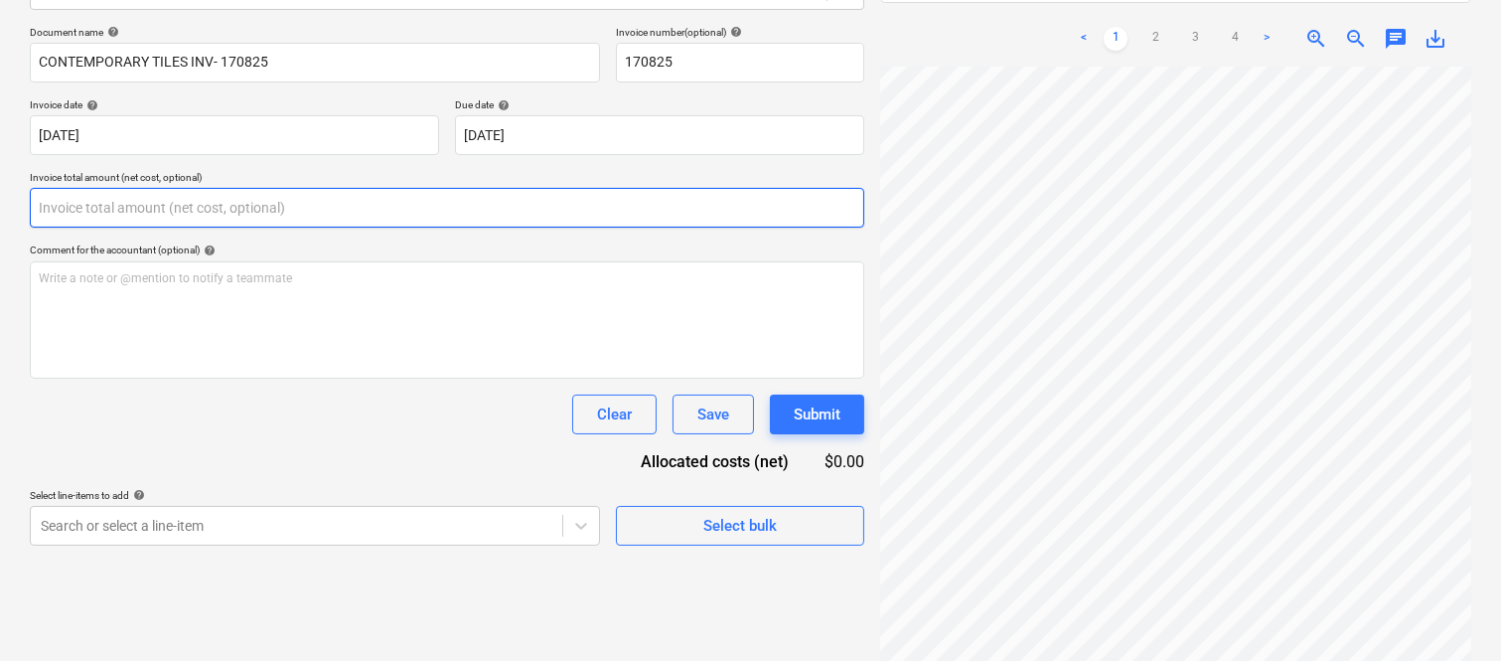
click at [251, 209] on input "text" at bounding box center [447, 208] width 834 height 40
paste input "42,262.2"
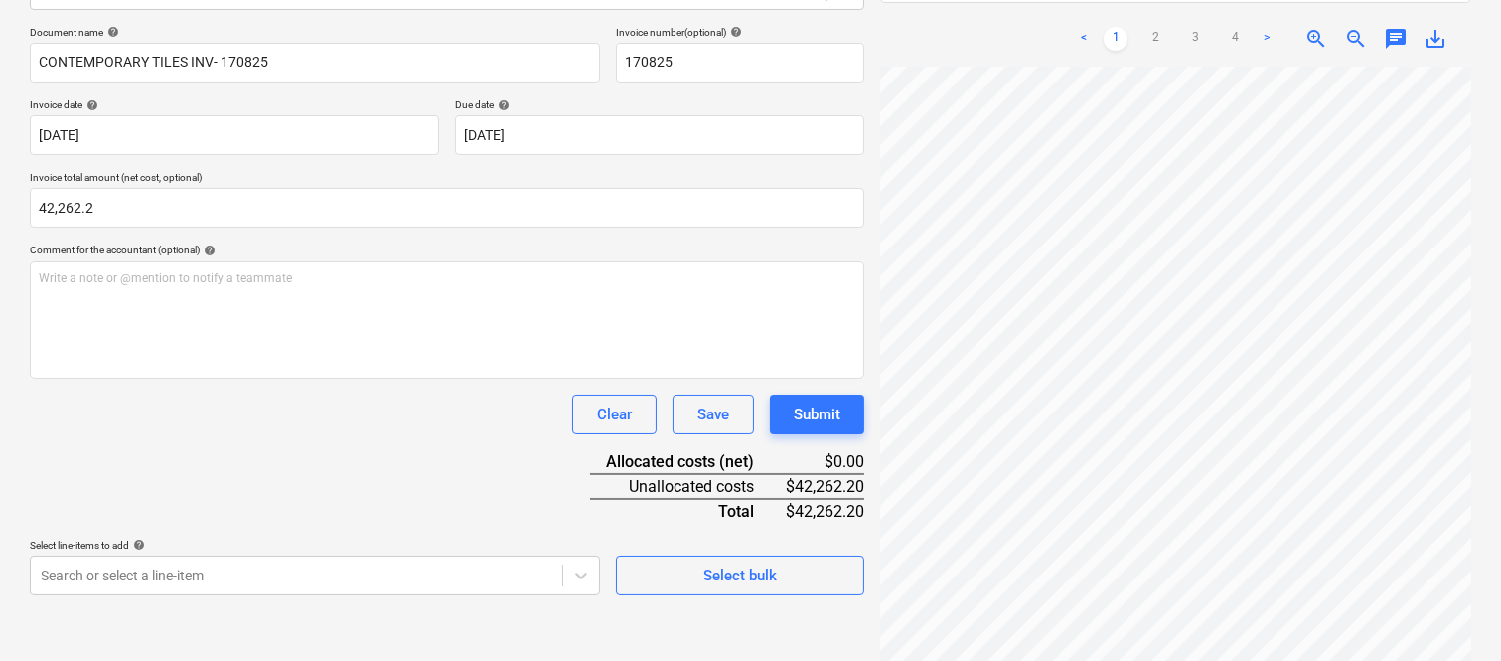
type input "42,262.20"
click at [388, 432] on div "Clear Save Submit" at bounding box center [447, 414] width 834 height 40
click at [242, 377] on body "Sales Projects Contacts Company Inbox Approvals format_size keyboard_arrow_down…" at bounding box center [750, 47] width 1501 height 661
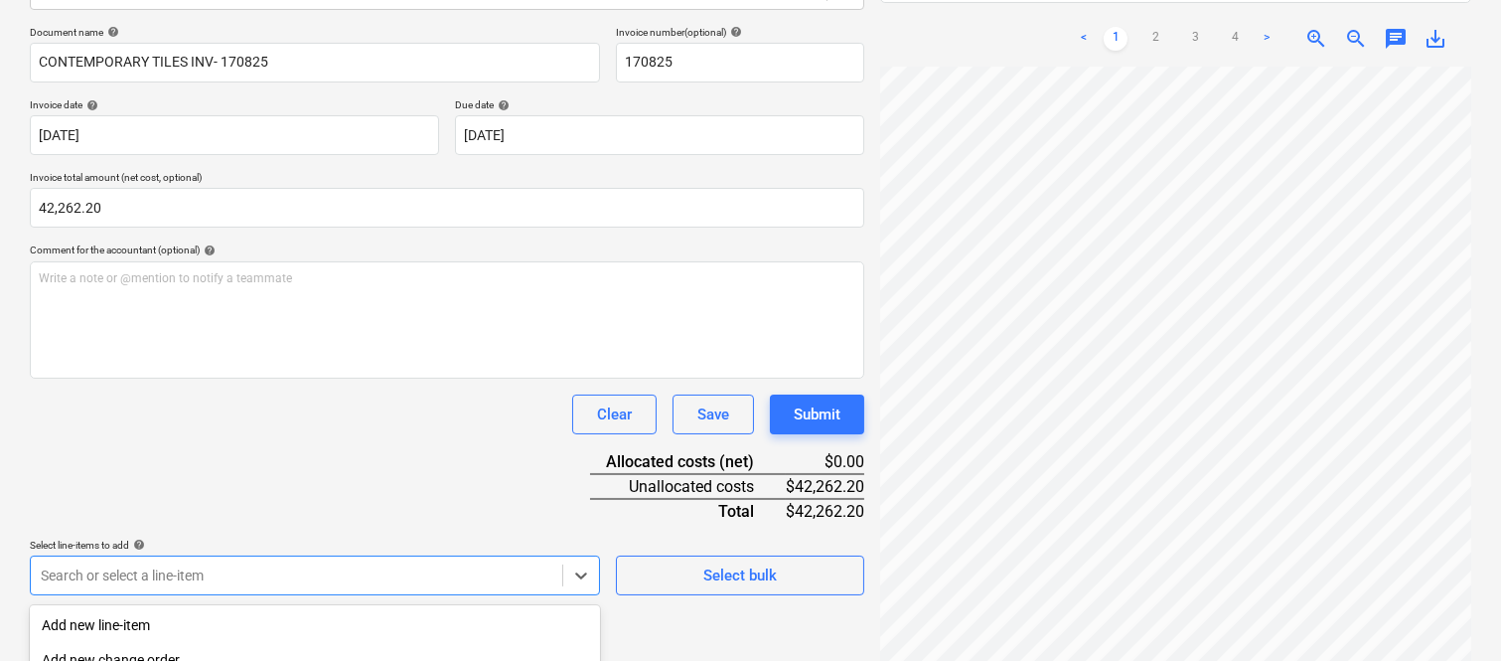
scroll to position [528, 0]
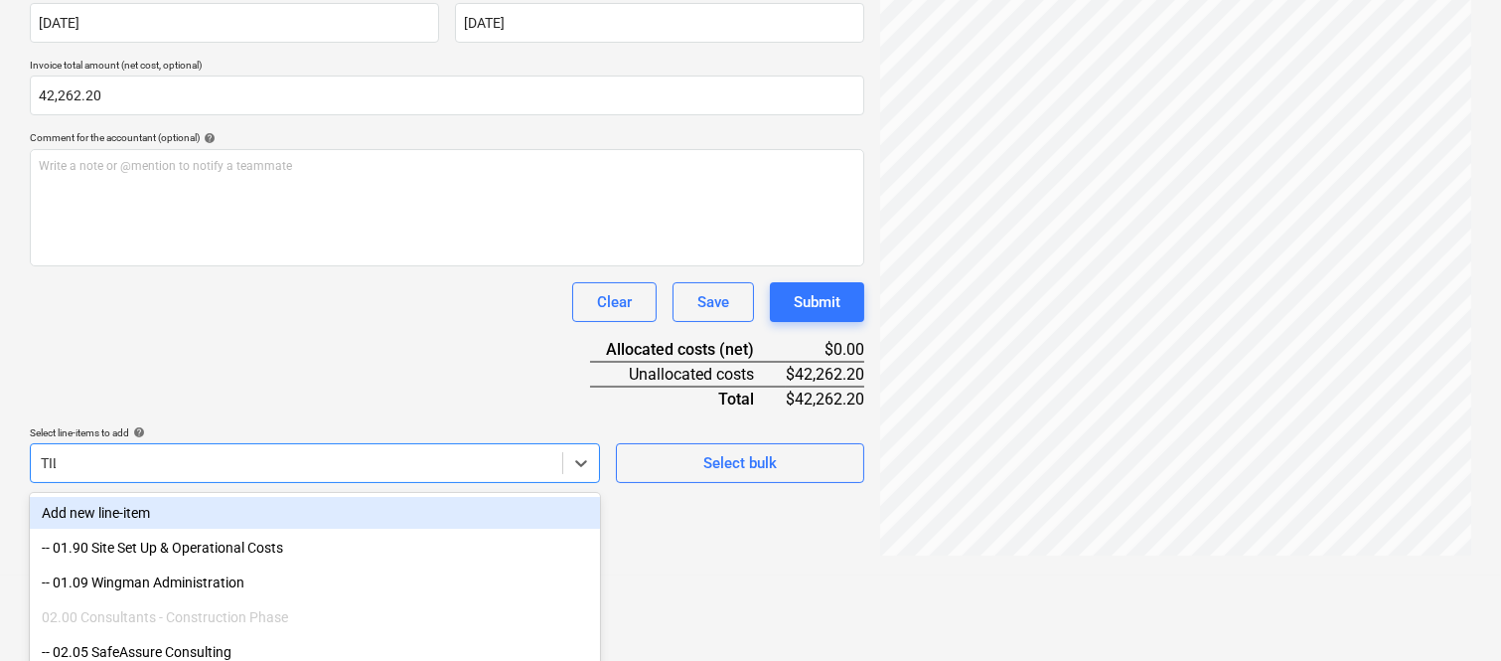
type input "TILI"
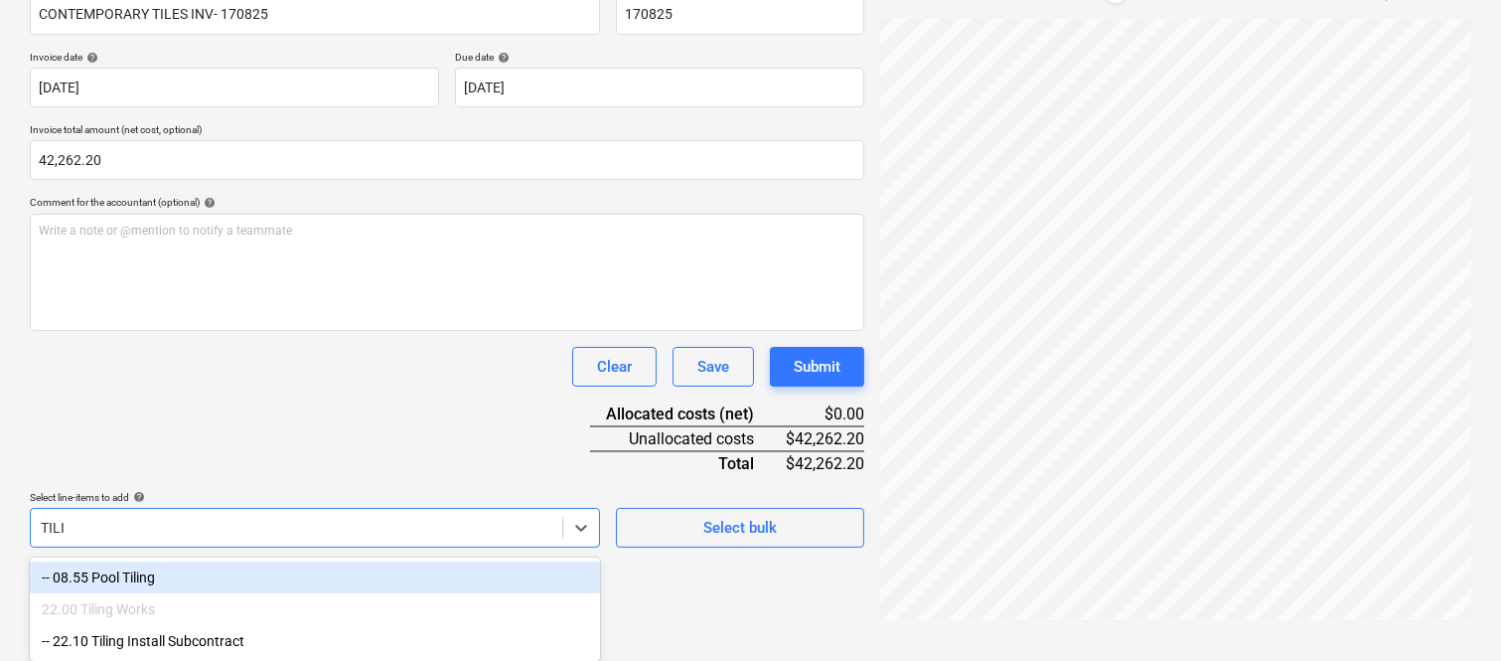
scroll to position [331, 0]
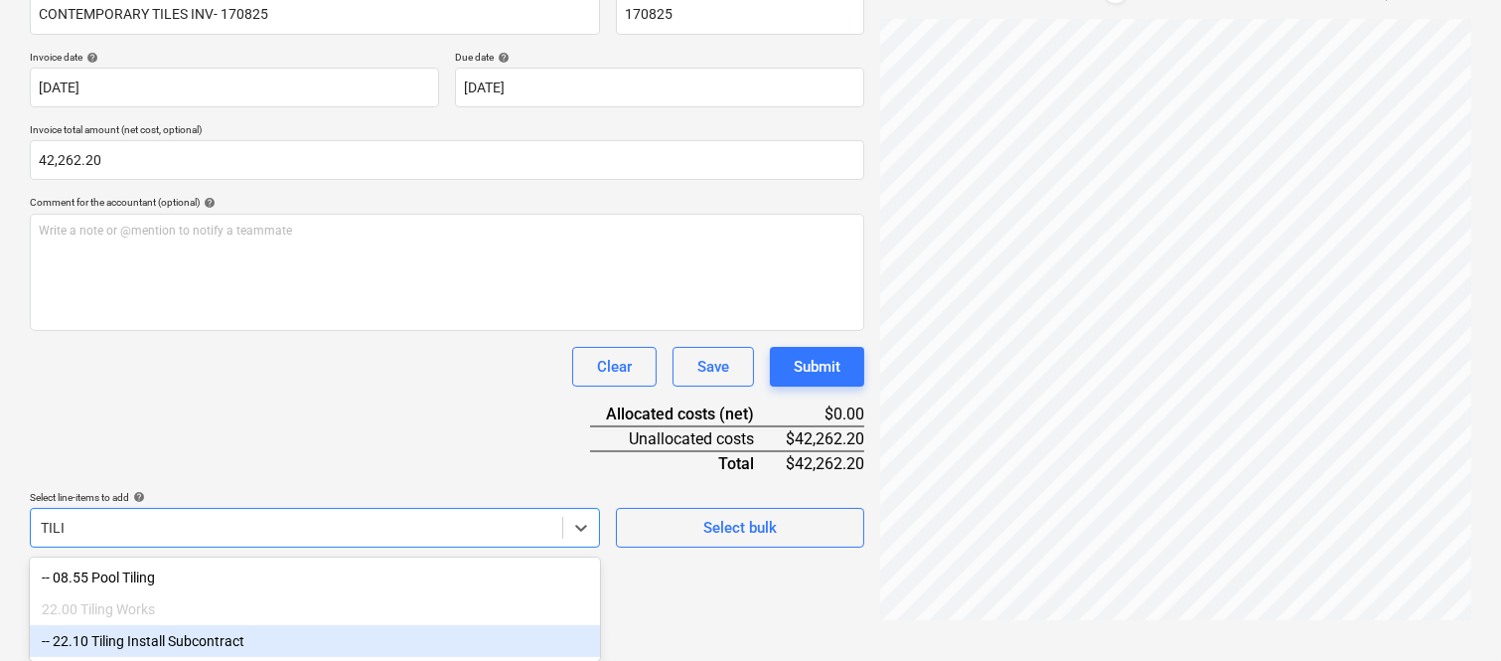
drag, startPoint x: 202, startPoint y: 646, endPoint x: 200, endPoint y: 410, distance: 235.4
click at [202, 642] on div "-- 22.10 Tiling Install Subcontract" at bounding box center [315, 641] width 570 height 32
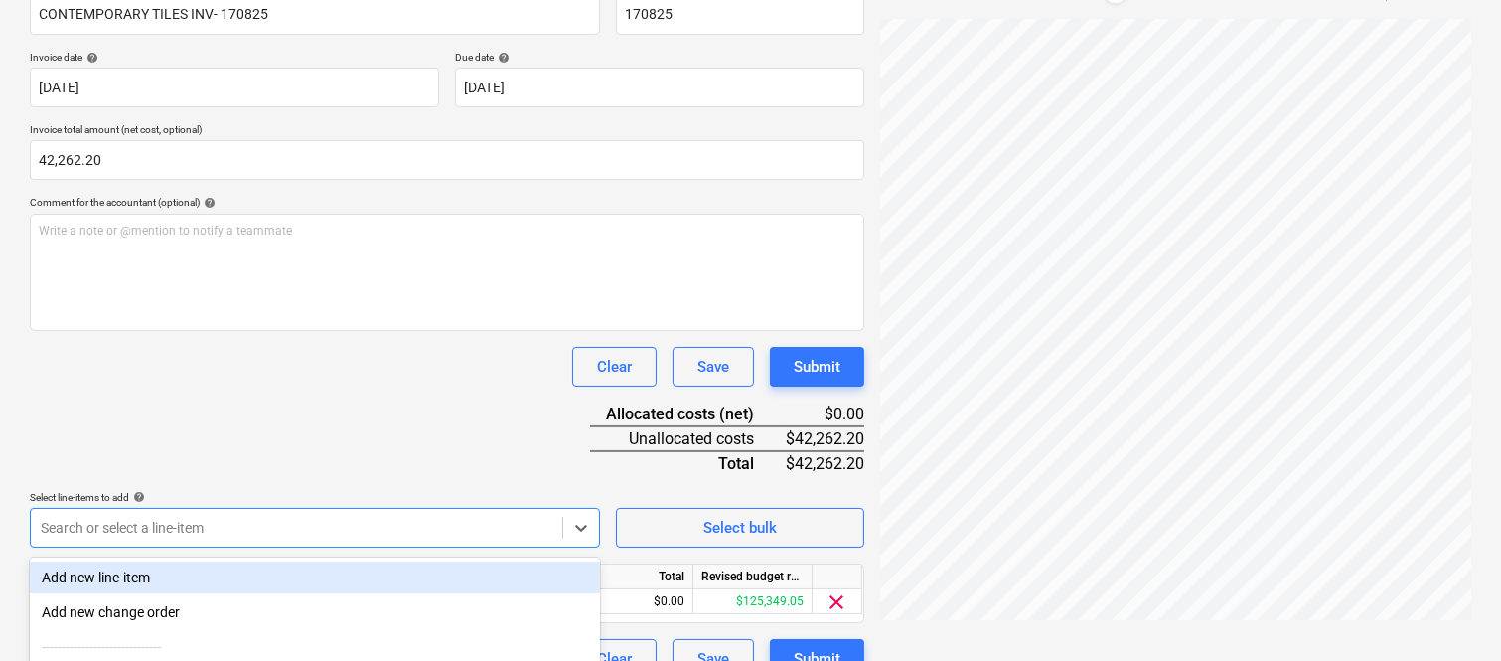
click at [194, 375] on div "Clear Save Submit" at bounding box center [447, 367] width 834 height 40
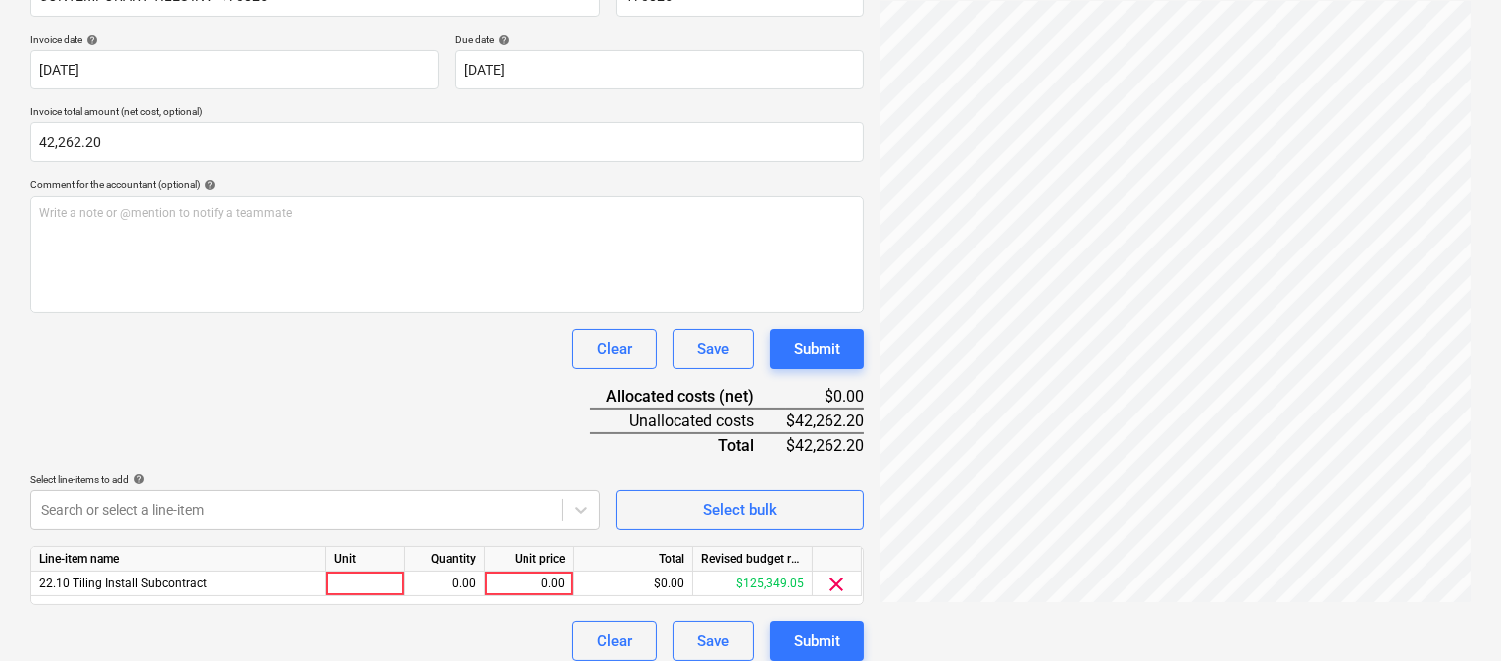
scroll to position [365, 0]
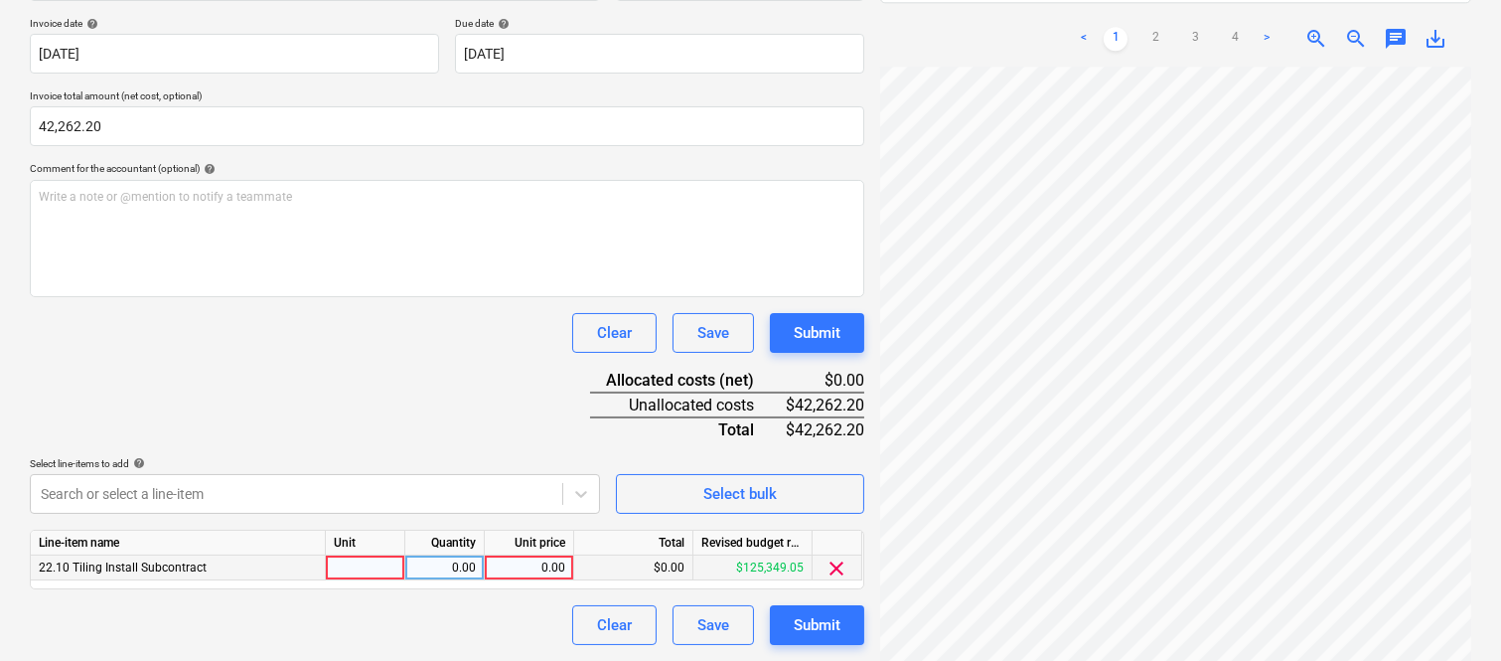
click at [383, 559] on div at bounding box center [365, 567] width 79 height 25
type input "INVOICE"
click at [445, 563] on div "0.00" at bounding box center [444, 567] width 63 height 25
type input "1"
click at [543, 567] on div "0.00" at bounding box center [529, 567] width 73 height 25
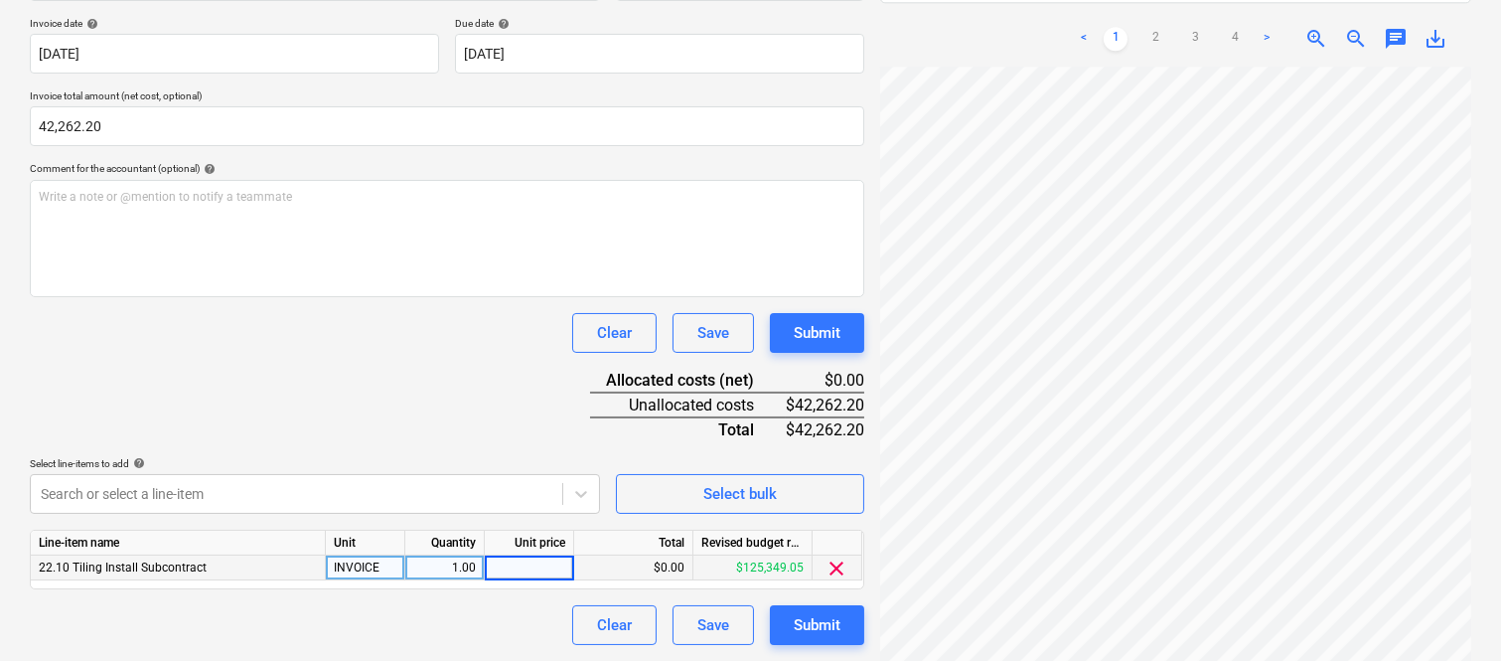
type input "42,262.2"
click at [467, 601] on div "Document name help CONTEMPORARY TILES INV- 170825 Invoice number (optional) hel…" at bounding box center [447, 294] width 834 height 700
click at [803, 627] on div "Submit" at bounding box center [817, 625] width 47 height 26
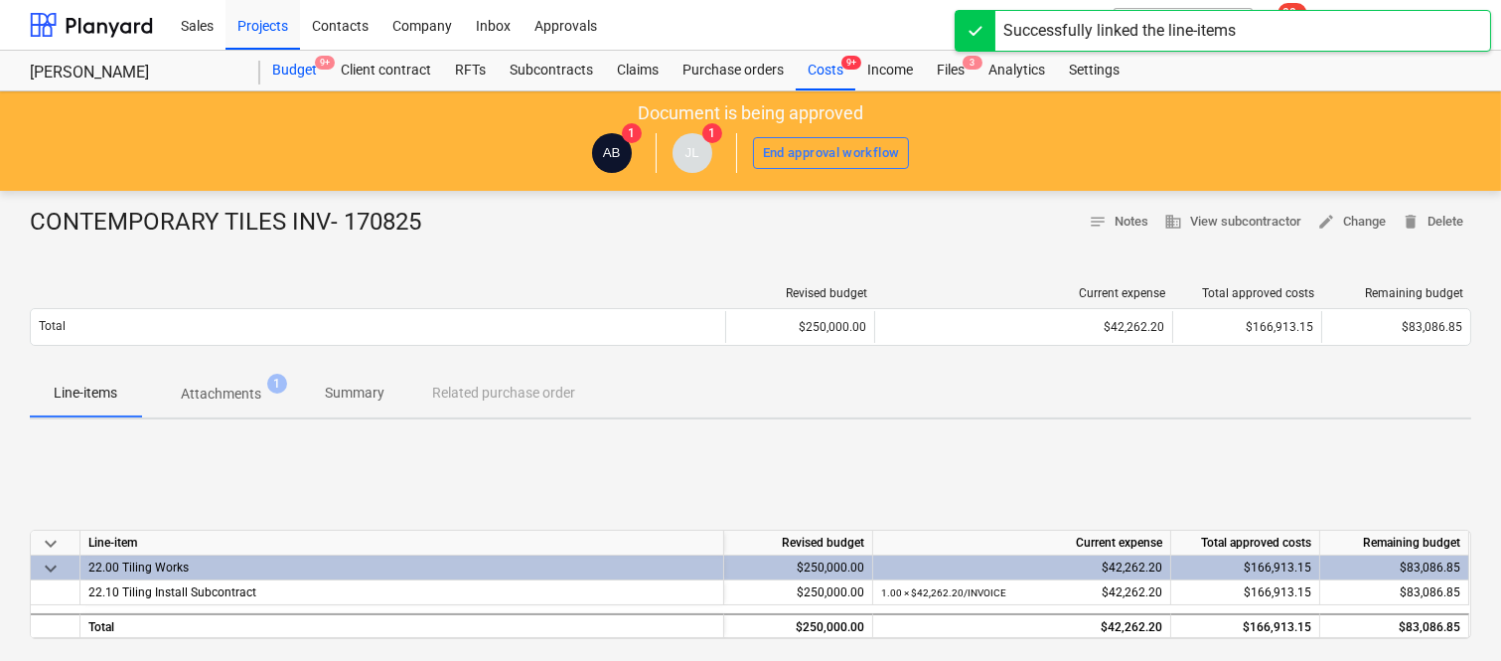
click at [298, 73] on div "Budget 9+" at bounding box center [294, 71] width 69 height 40
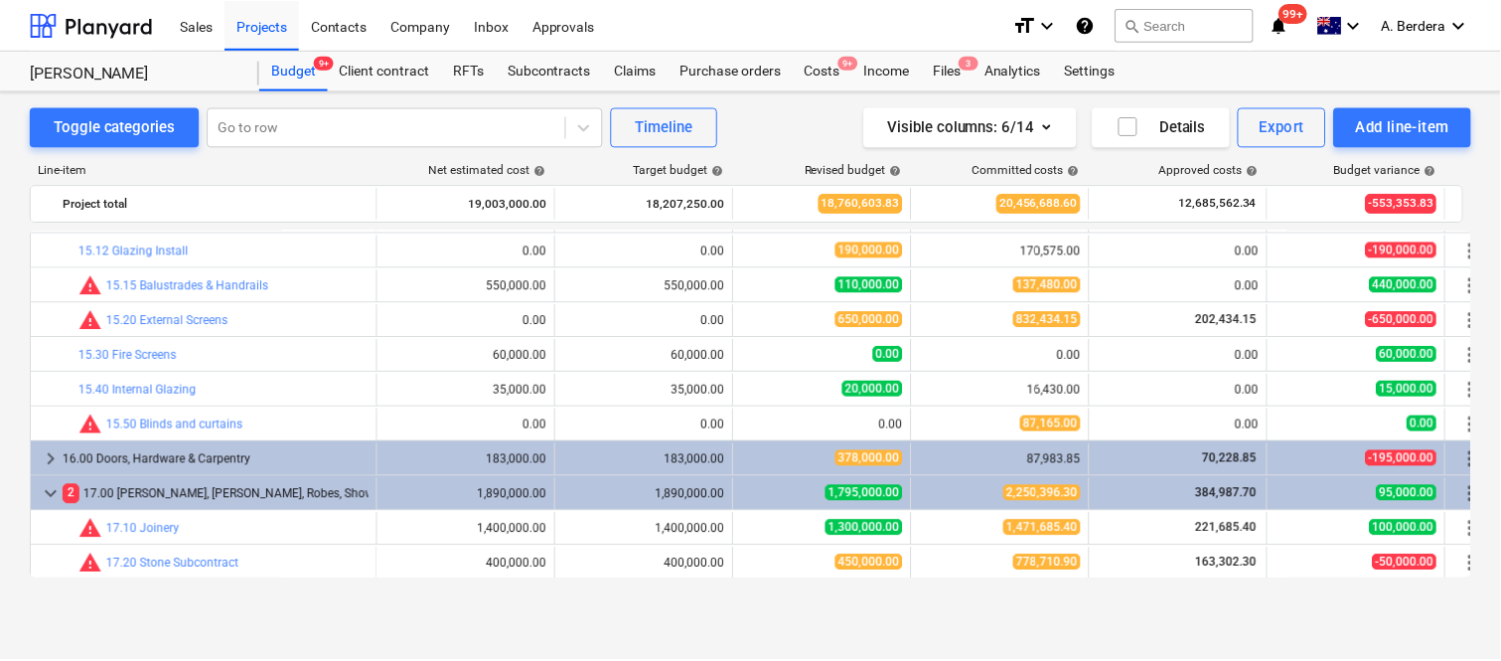
scroll to position [3840, 0]
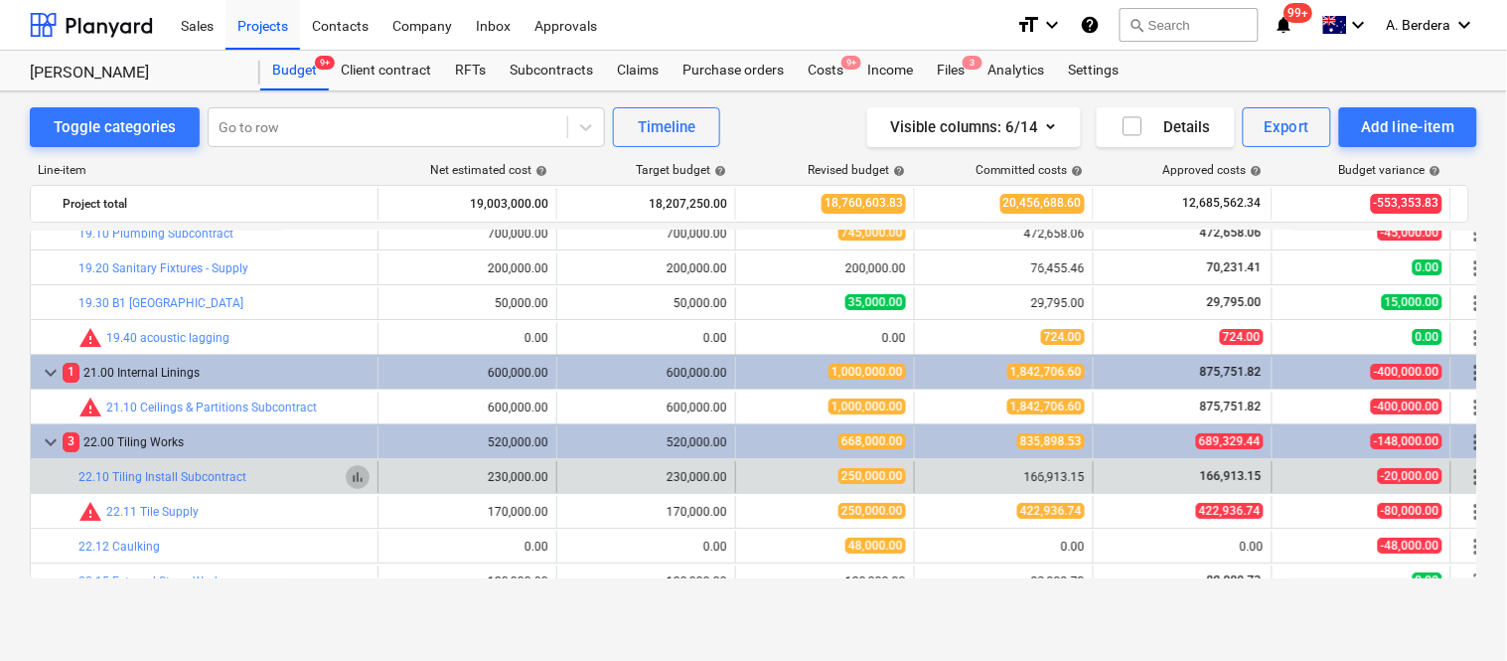
click at [359, 474] on span "bar_chart" at bounding box center [358, 477] width 16 height 16
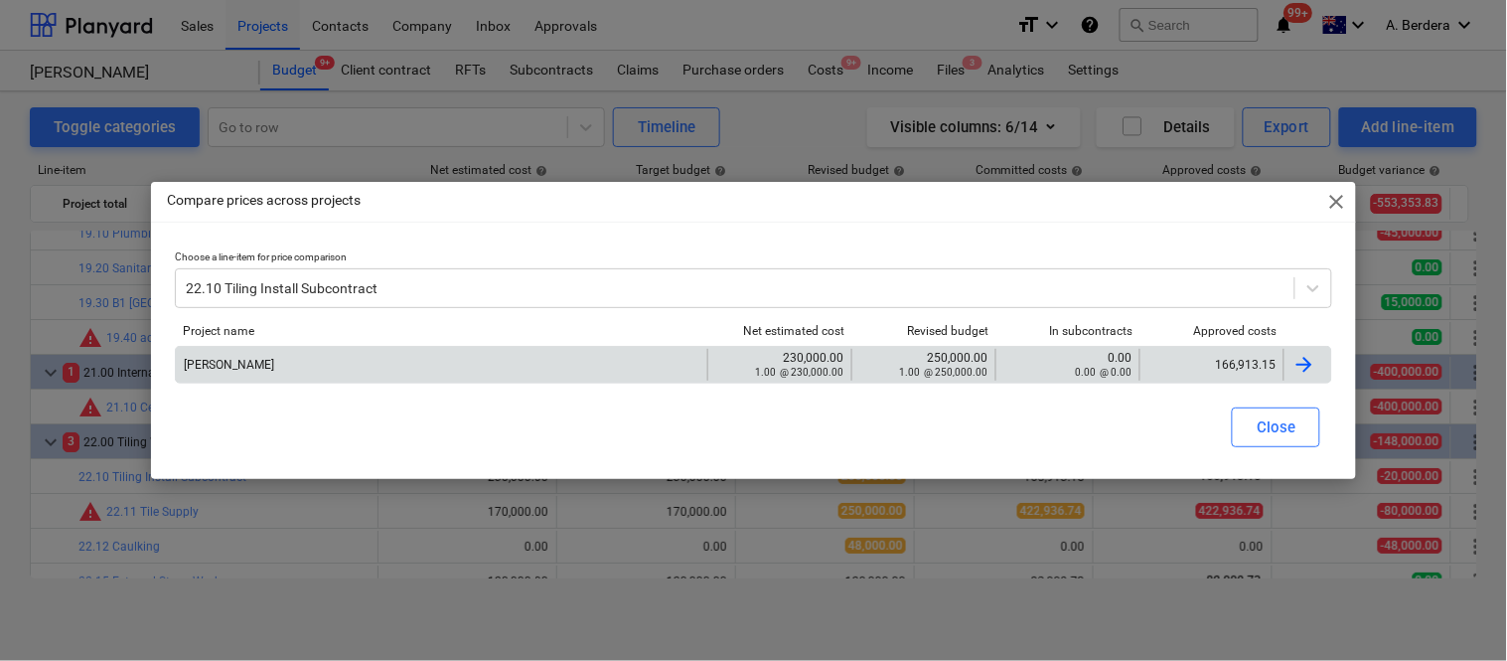
click at [1216, 361] on div "166,913.15" at bounding box center [1211, 365] width 127 height 14
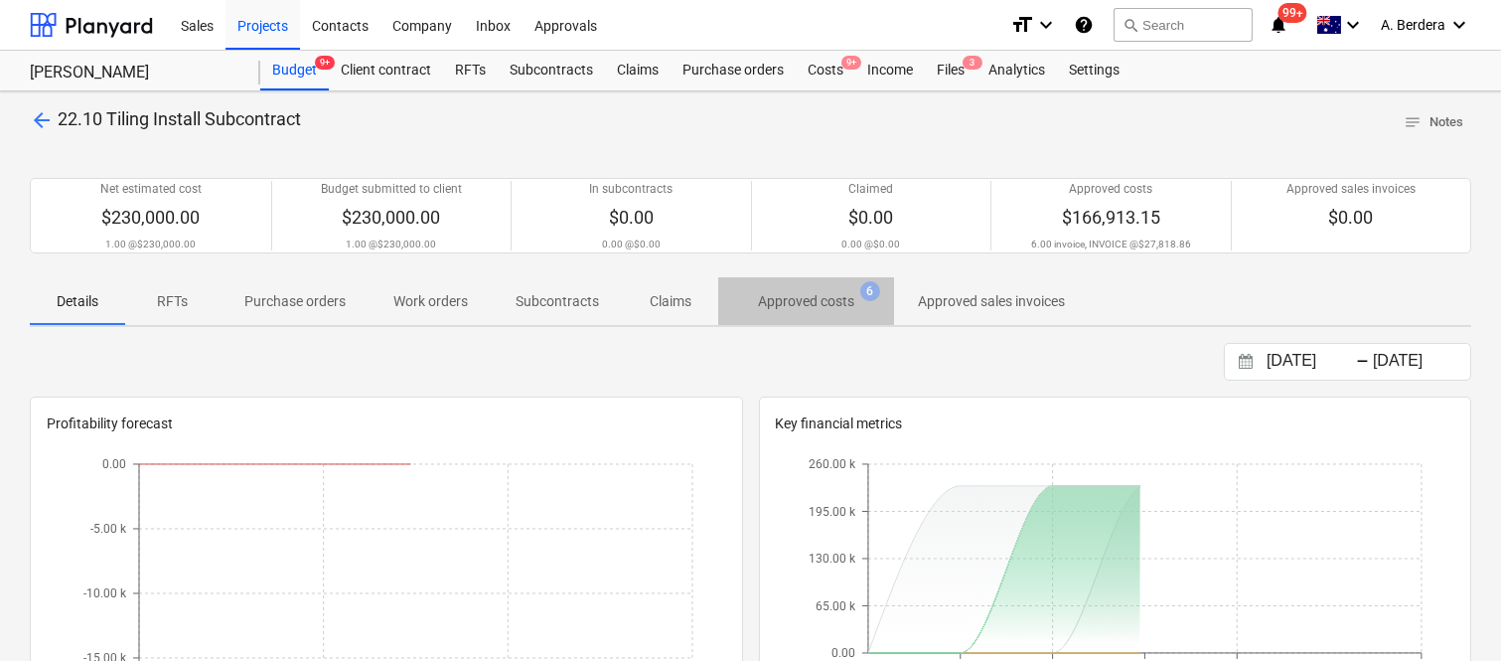
click at [810, 293] on p "Approved costs" at bounding box center [806, 301] width 96 height 21
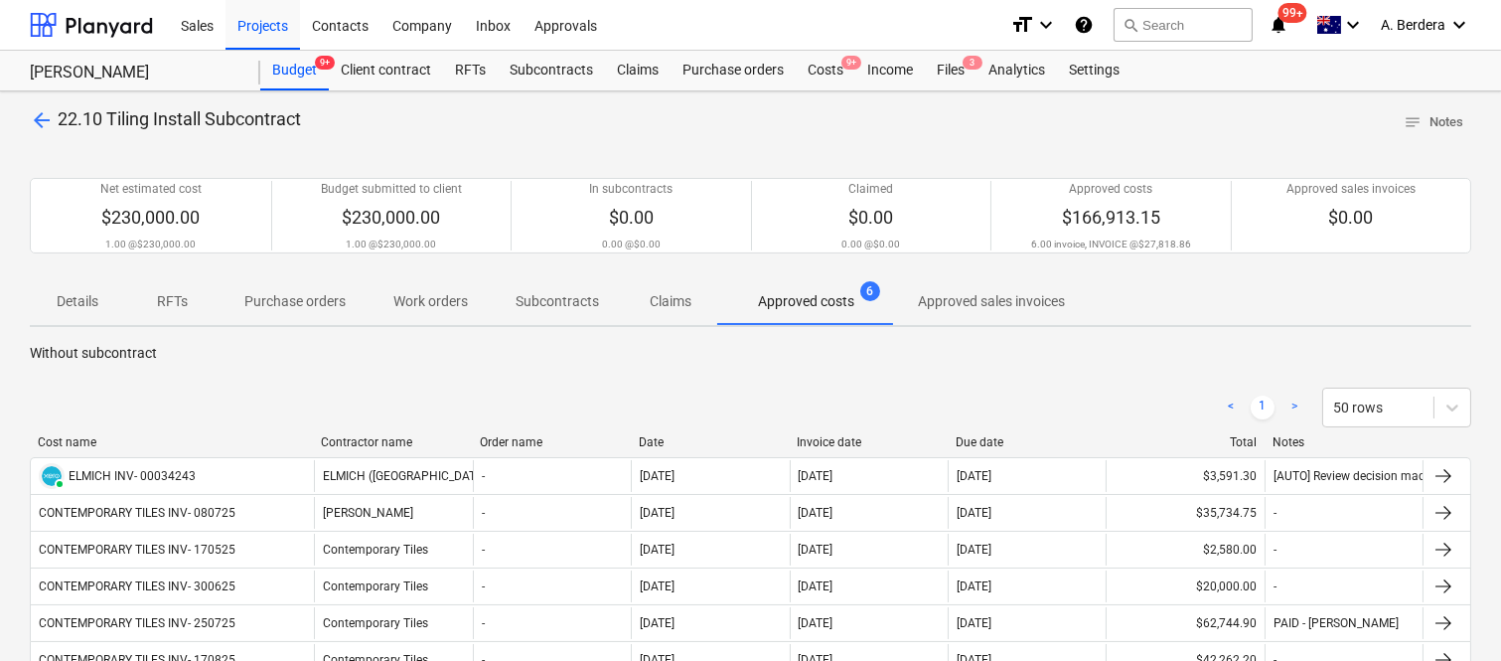
drag, startPoint x: 204, startPoint y: 441, endPoint x: 313, endPoint y: 442, distance: 109.3
click at [313, 442] on div at bounding box center [313, 442] width 36 height 14
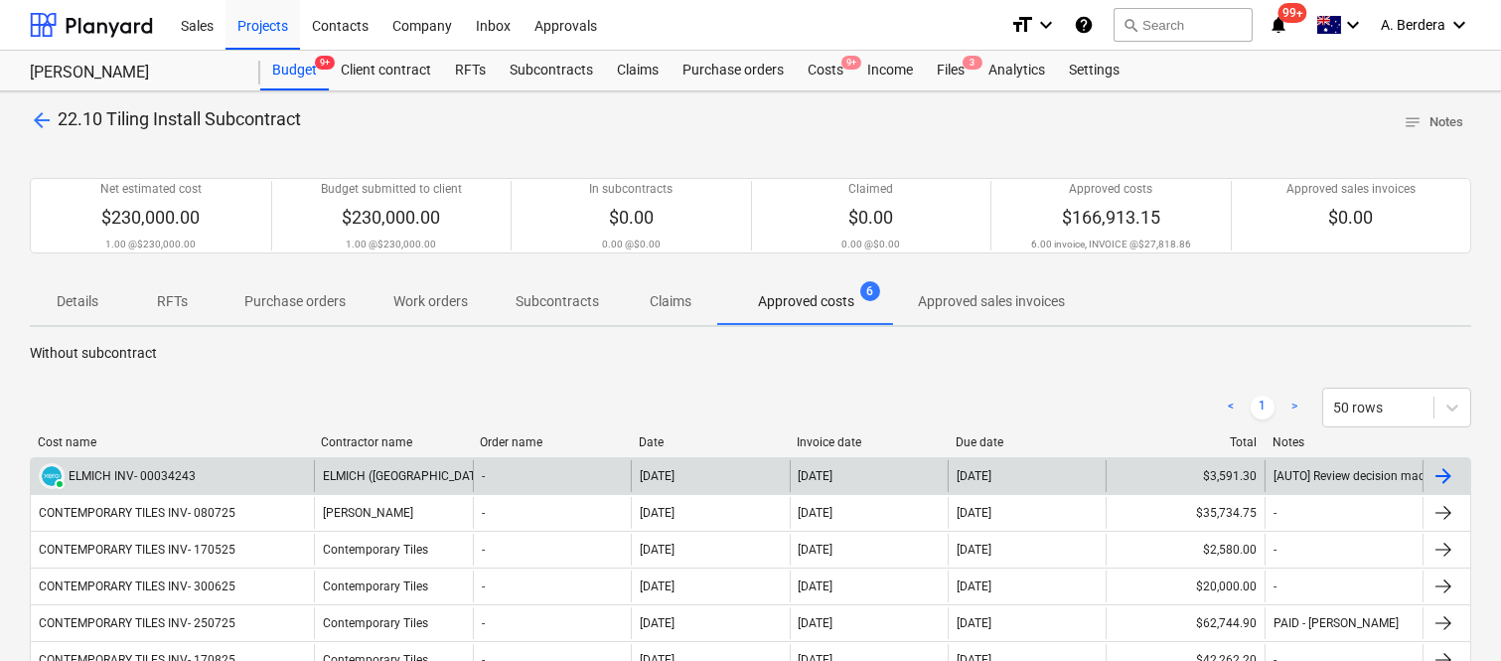
click at [291, 473] on div "PAID ELMICH INV- 00034243" at bounding box center [172, 476] width 283 height 32
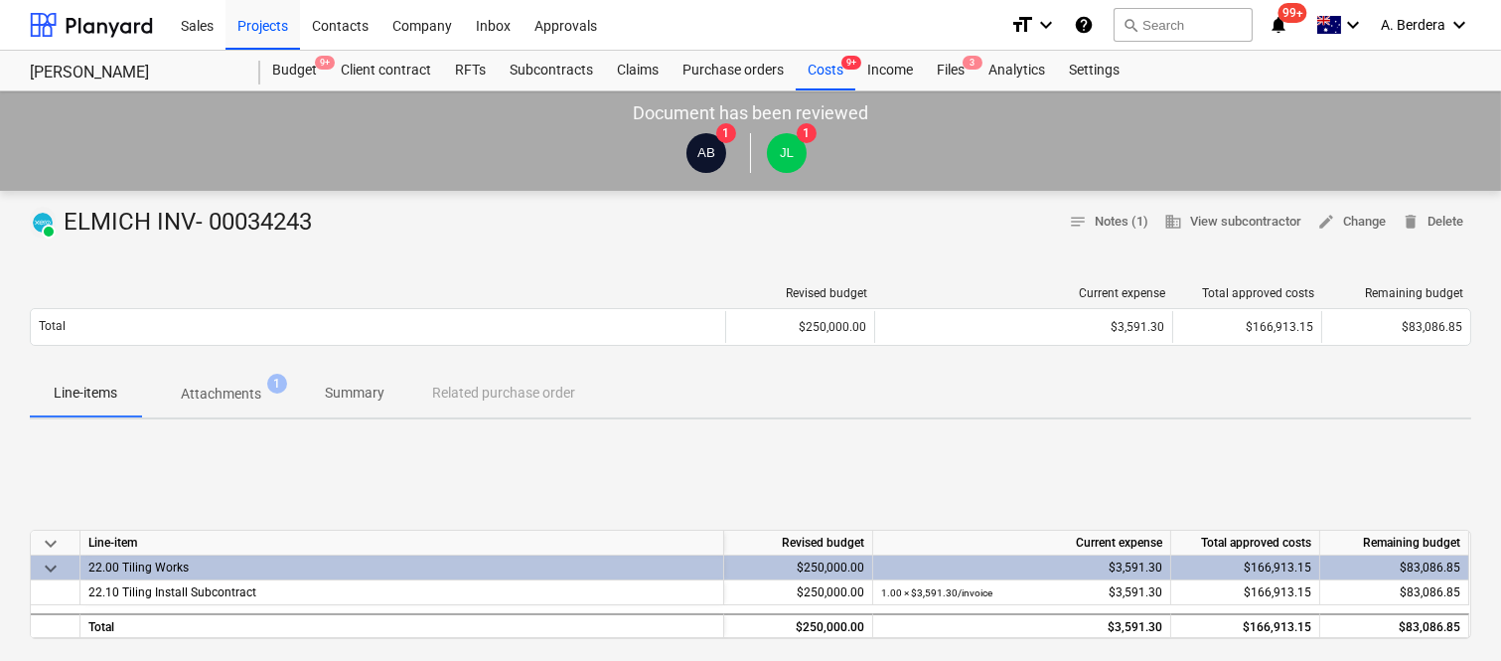
click at [245, 387] on p "Attachments" at bounding box center [221, 393] width 80 height 21
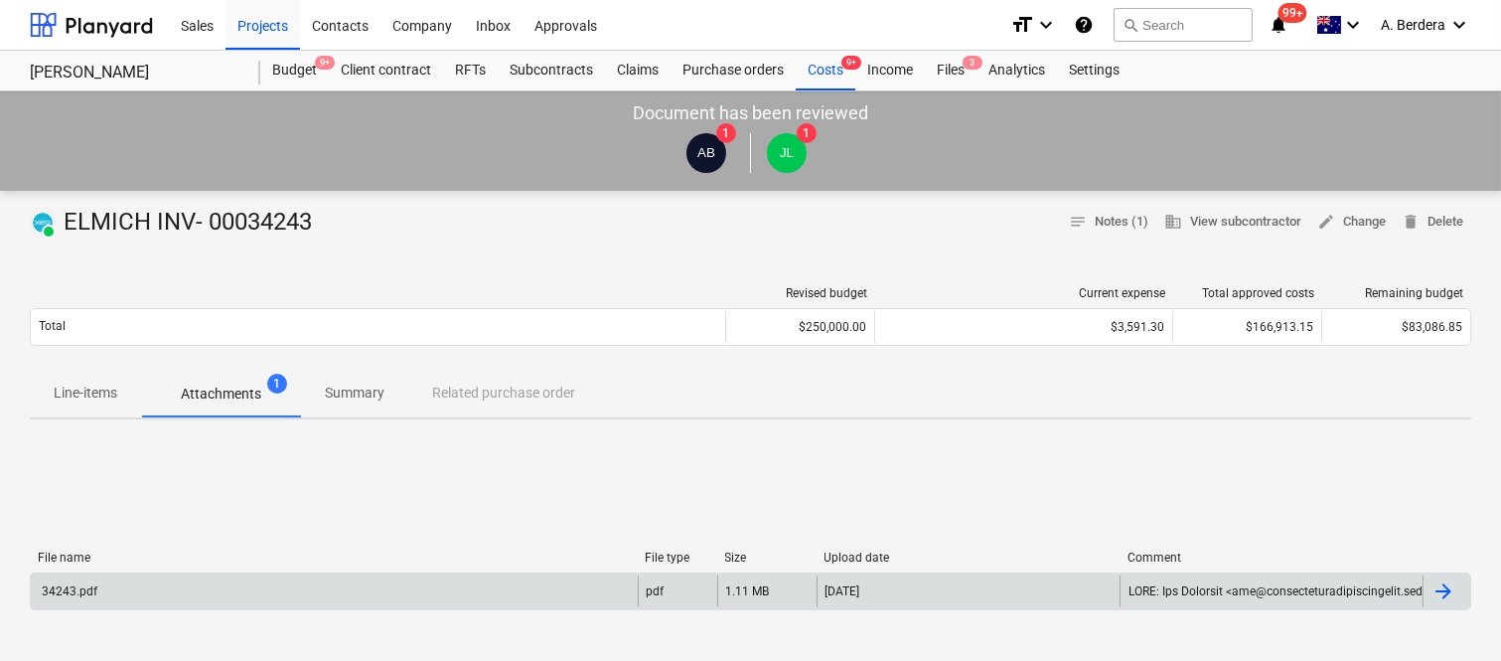
click at [232, 590] on div "34243.pdf" at bounding box center [334, 591] width 607 height 32
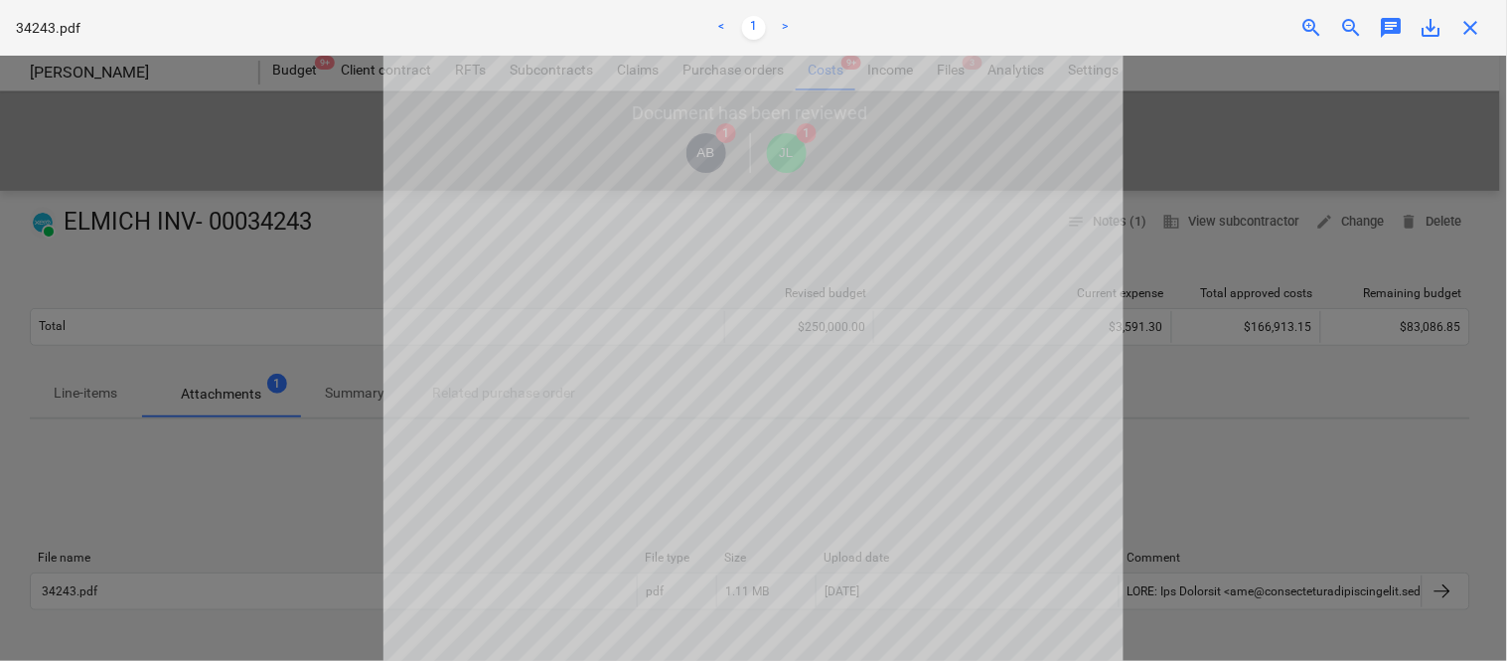
click at [1471, 26] on span "close" at bounding box center [1471, 28] width 24 height 24
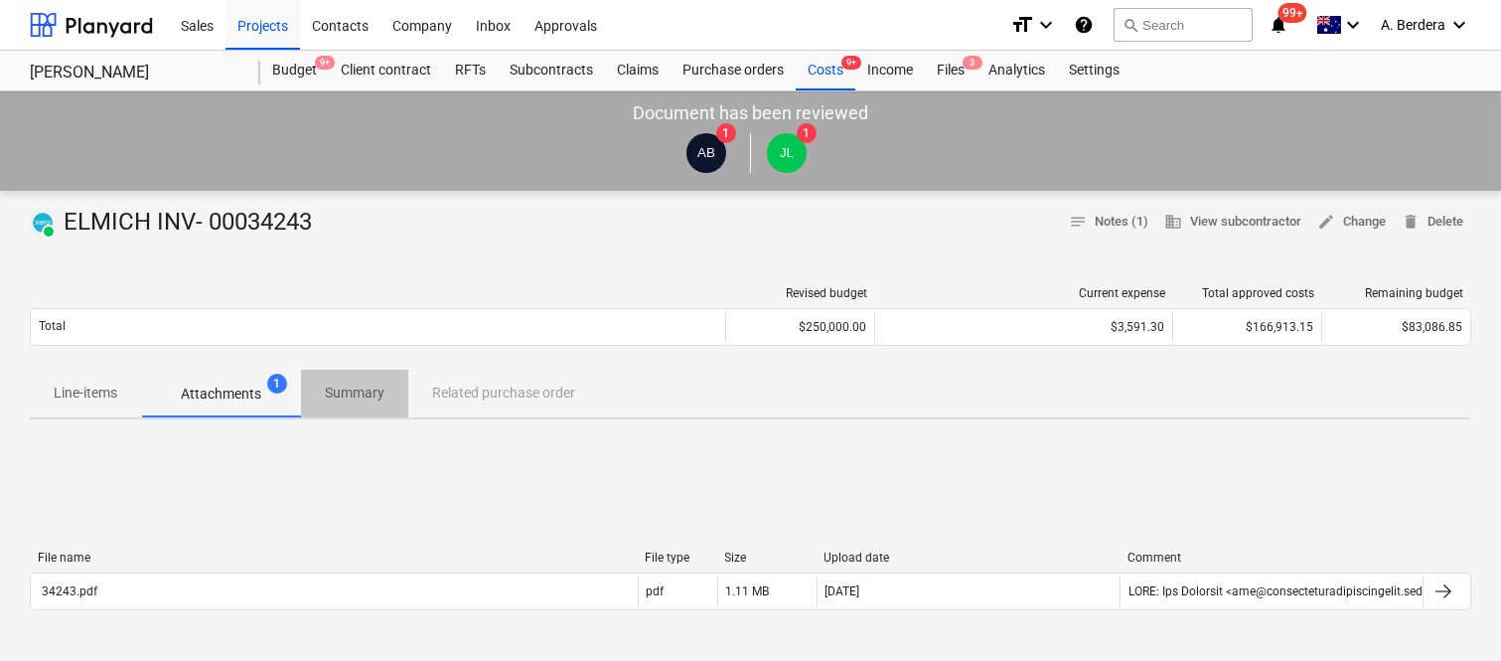
click at [354, 388] on p "Summary" at bounding box center [355, 392] width 60 height 21
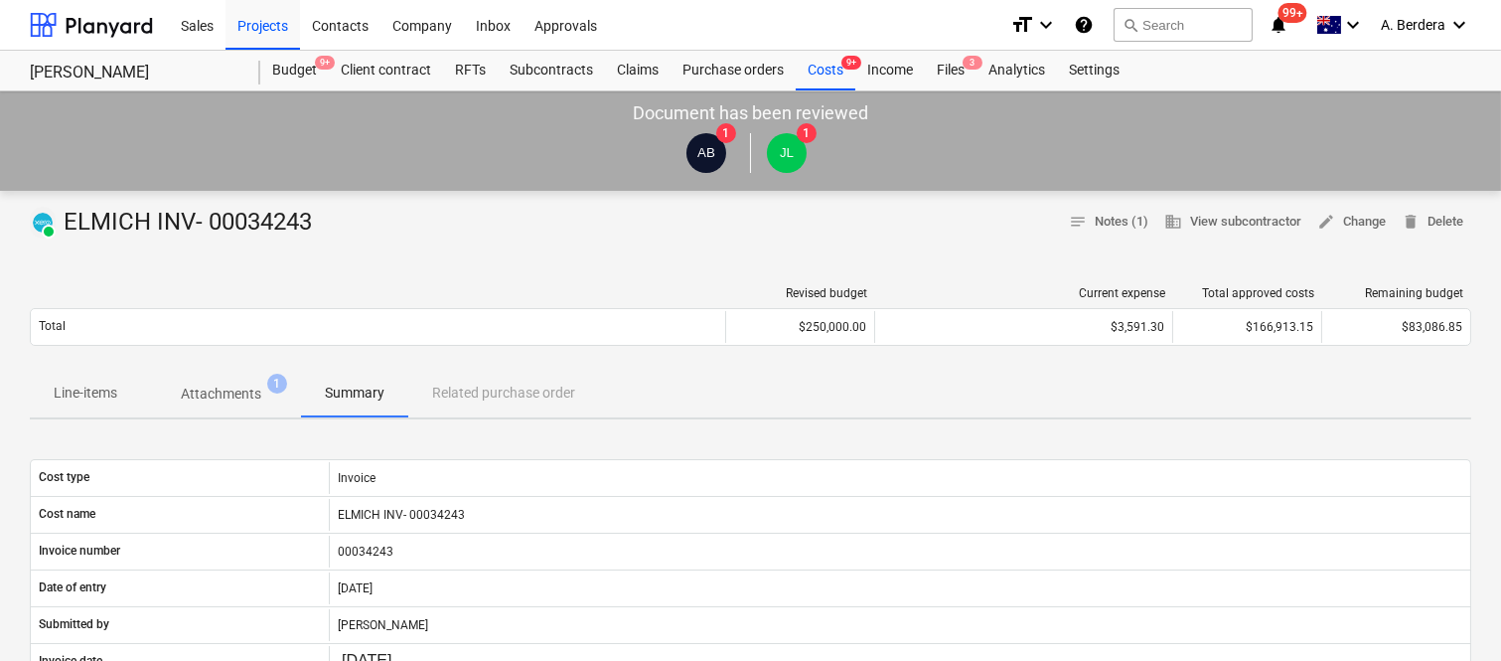
click at [66, 385] on p "Line-items" at bounding box center [86, 392] width 64 height 21
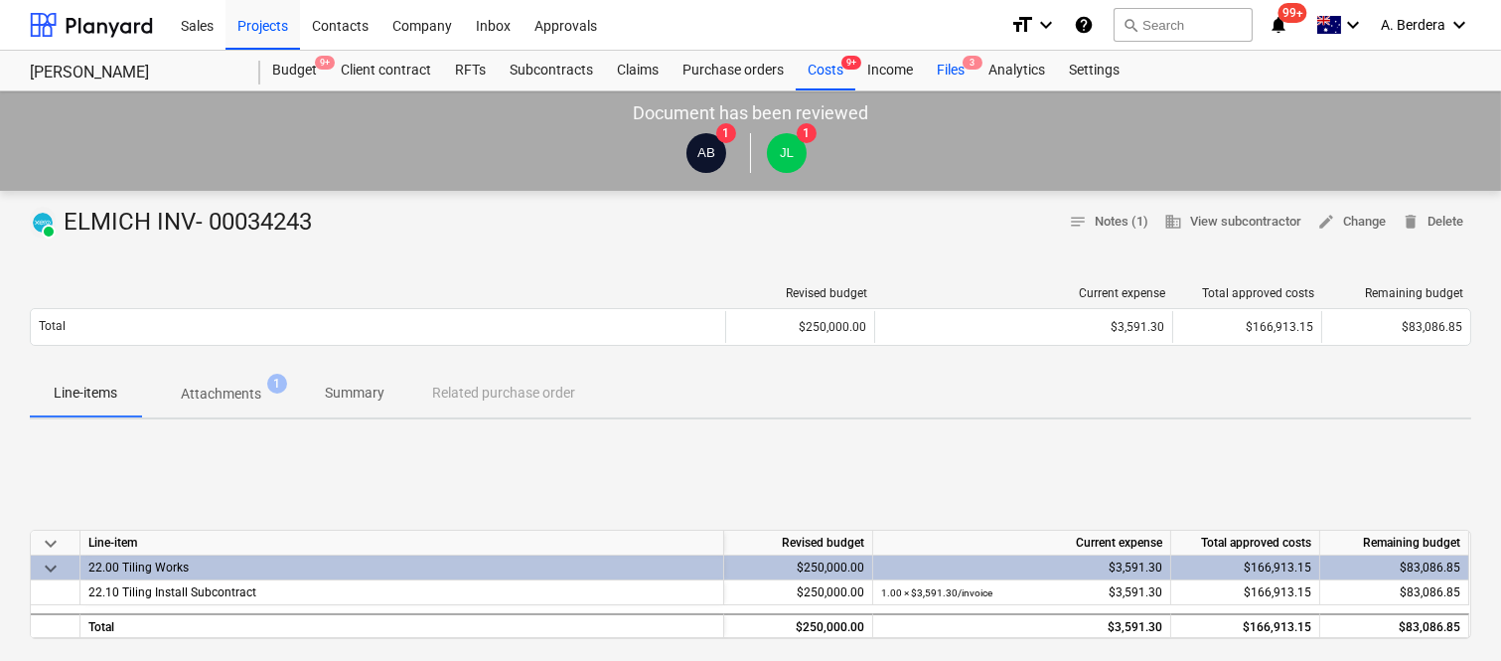
click at [975, 67] on span "3" at bounding box center [973, 63] width 20 height 14
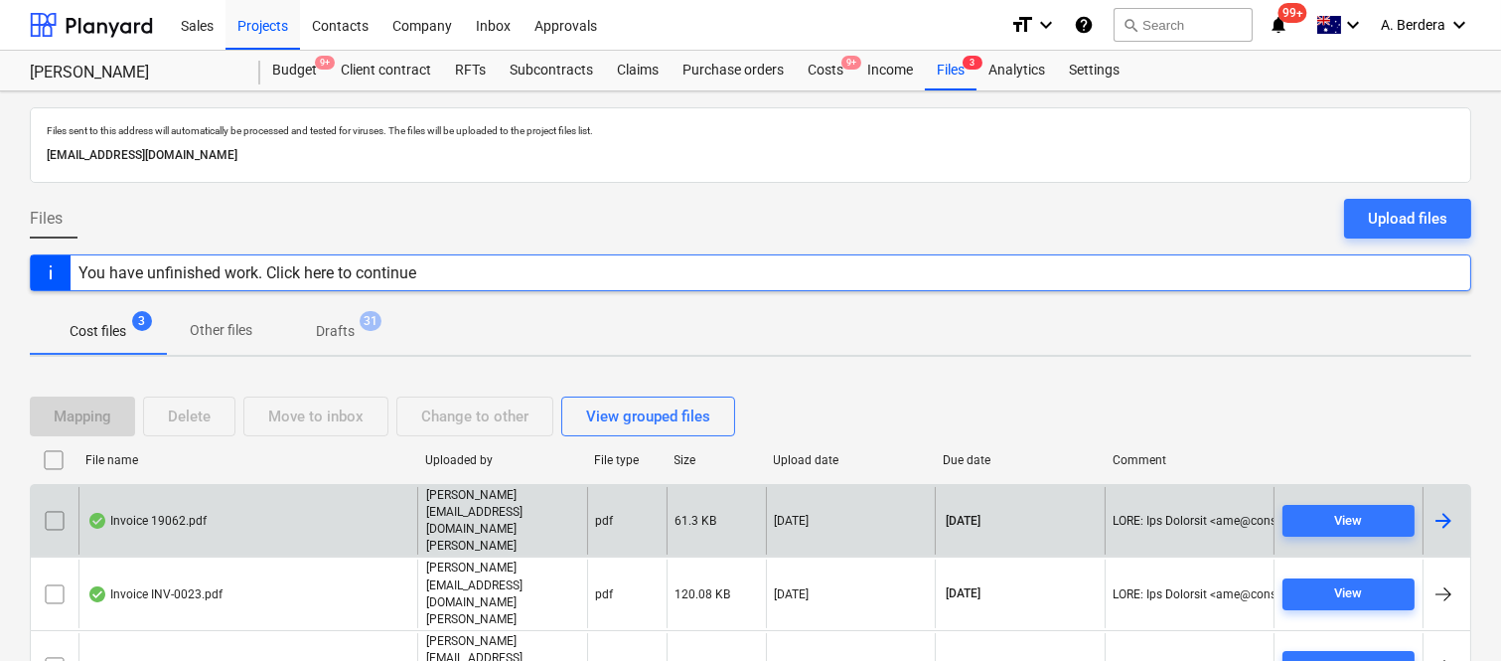
click at [346, 523] on div "Invoice 19062.pdf" at bounding box center [247, 521] width 339 height 69
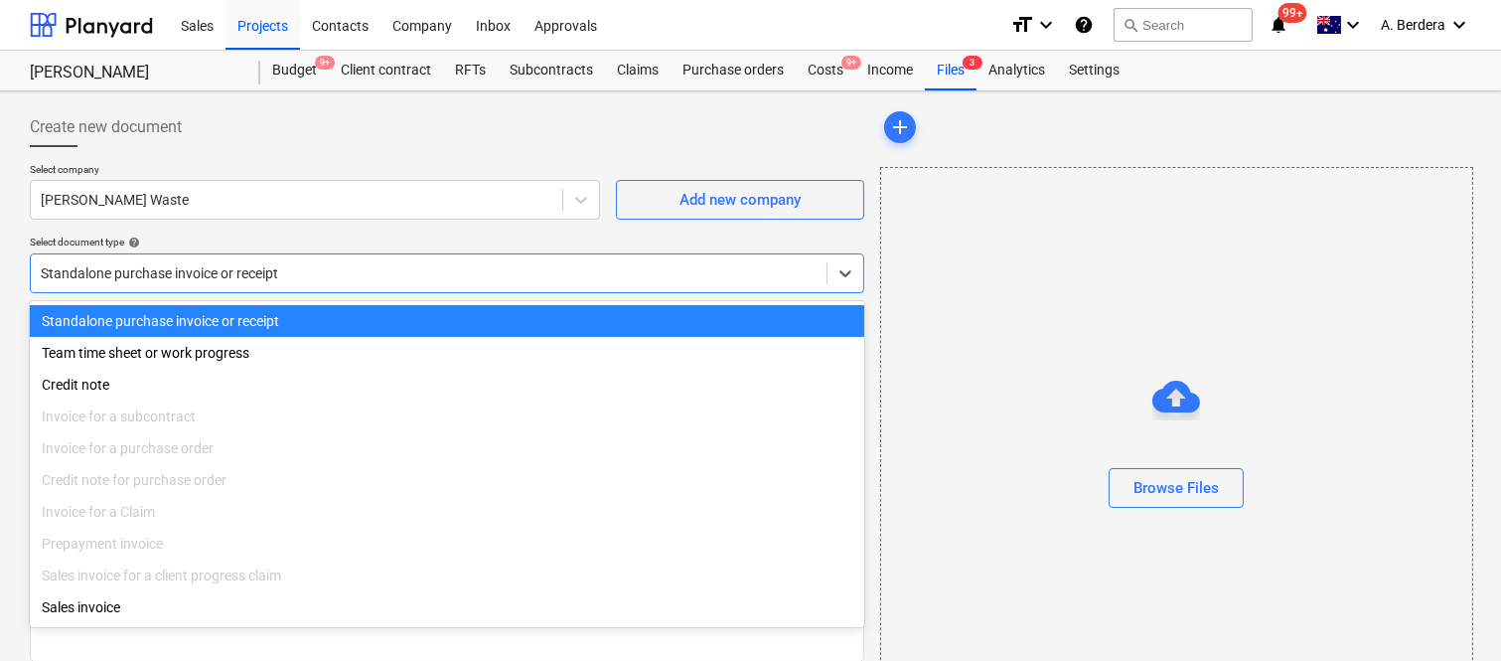
click at [397, 259] on div "Standalone purchase invoice or receipt" at bounding box center [429, 273] width 796 height 28
type input "19062"
type input "[DATE]"
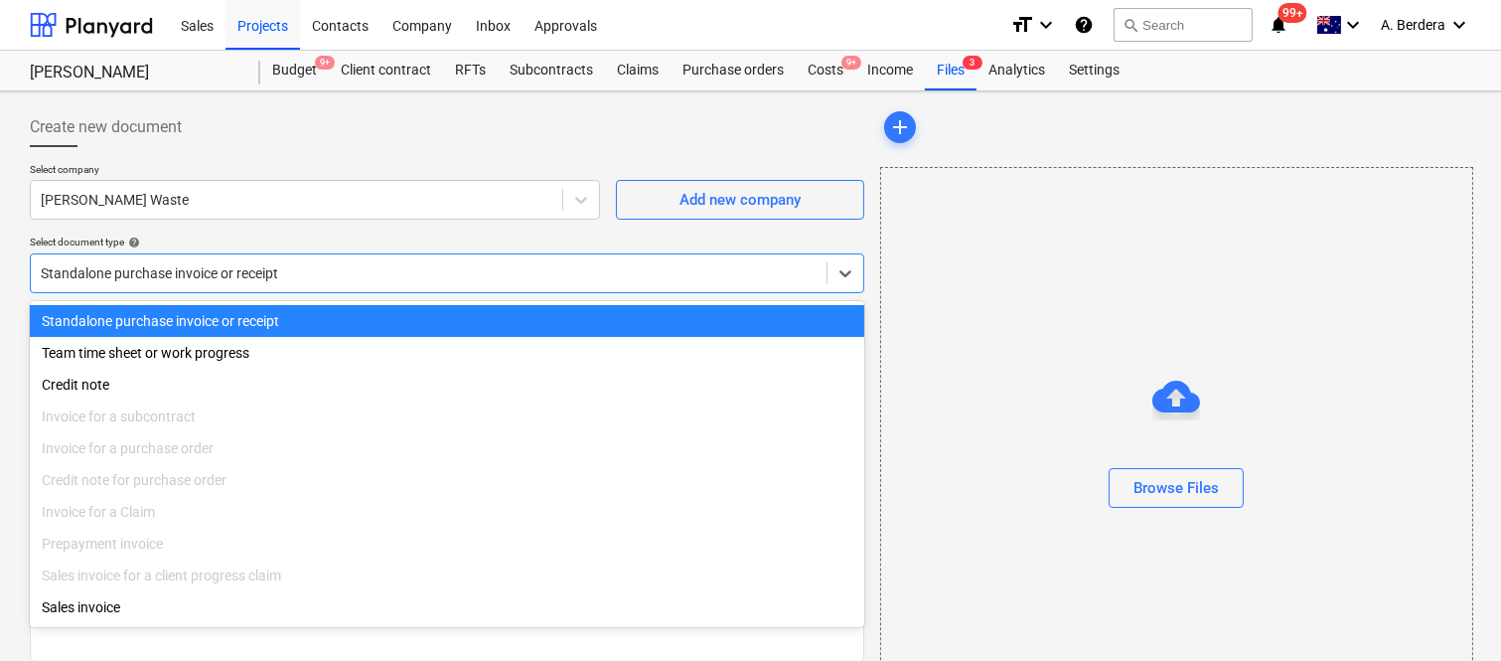
click at [399, 305] on div "Standalone purchase invoice or receipt" at bounding box center [447, 321] width 834 height 32
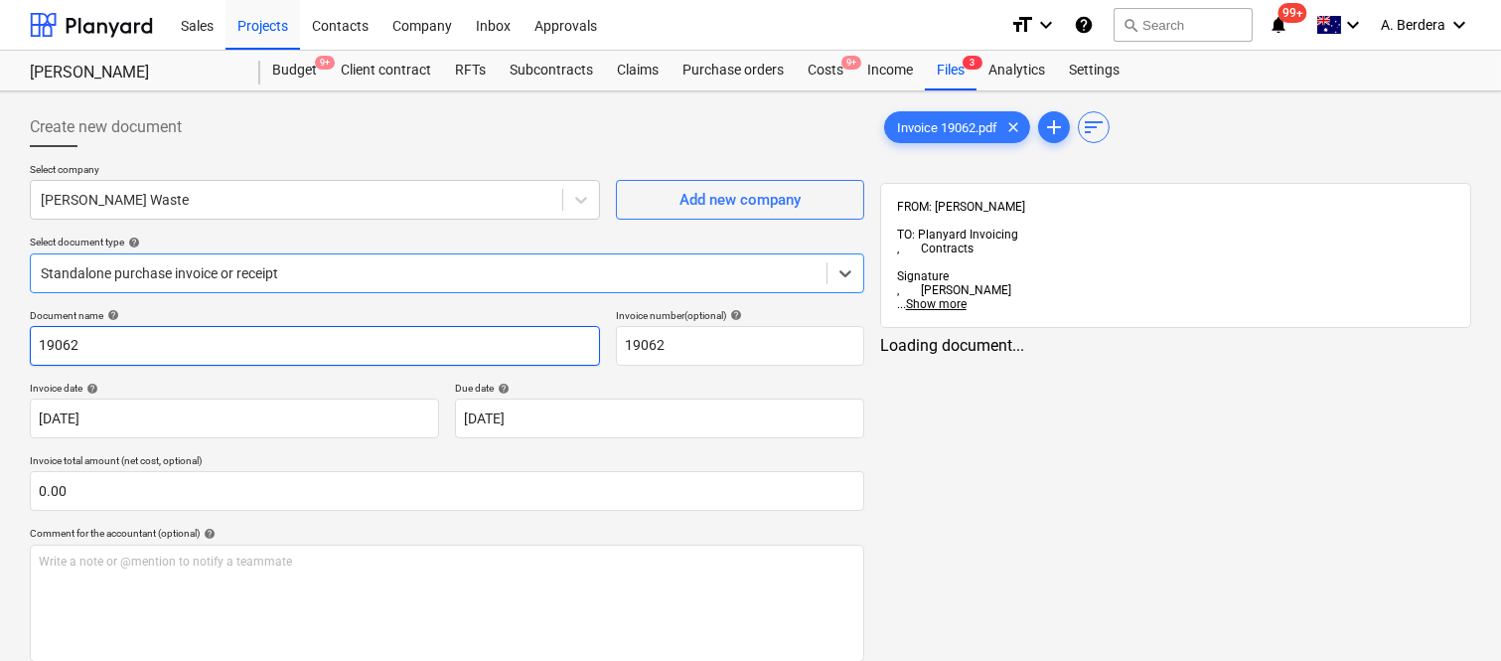
click at [33, 348] on input "19062" at bounding box center [315, 346] width 570 height 40
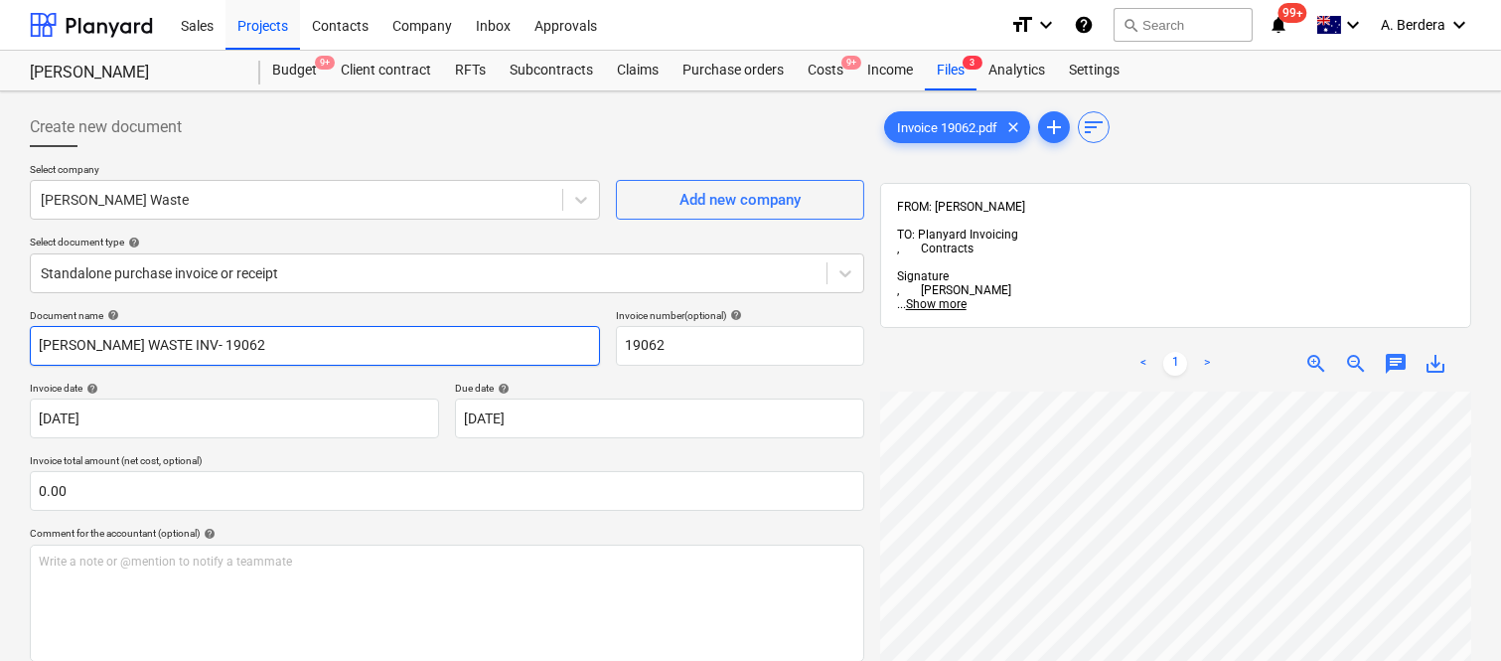
type input "[PERSON_NAME] WASTE INV- 19062"
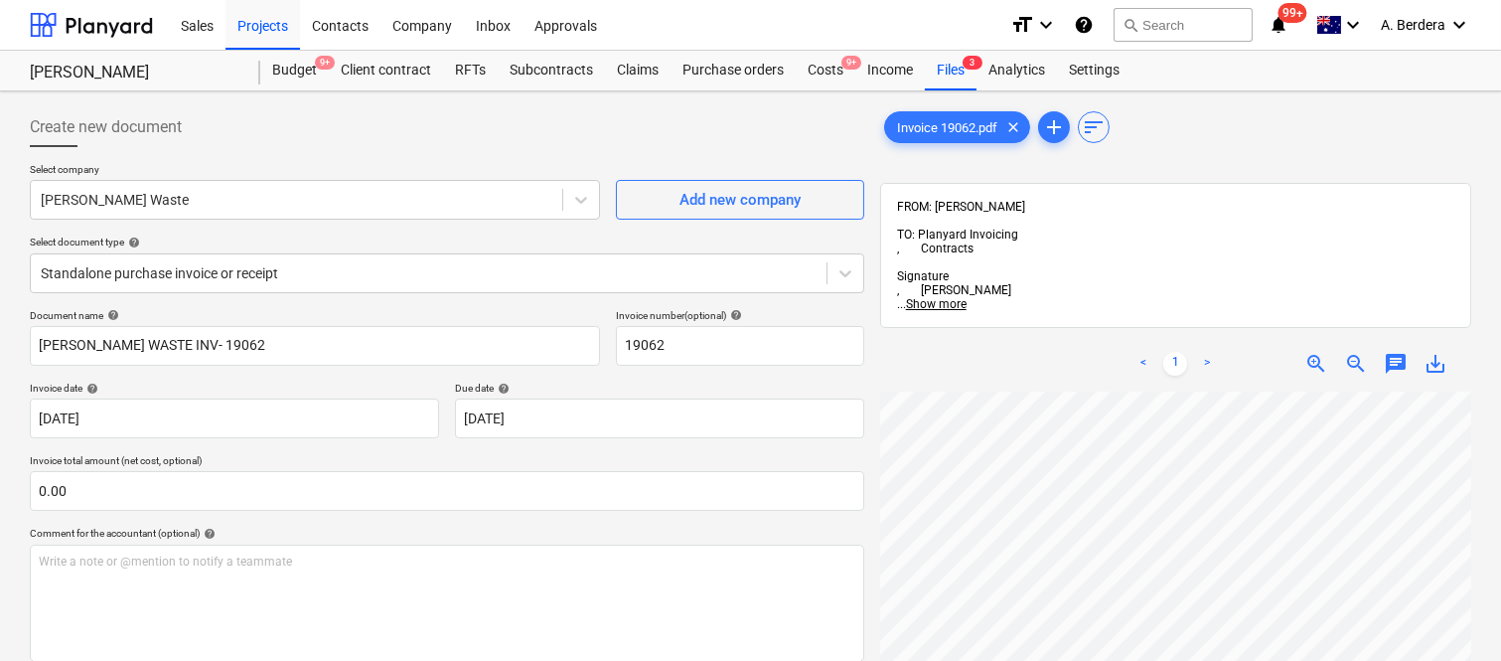
scroll to position [363, 157]
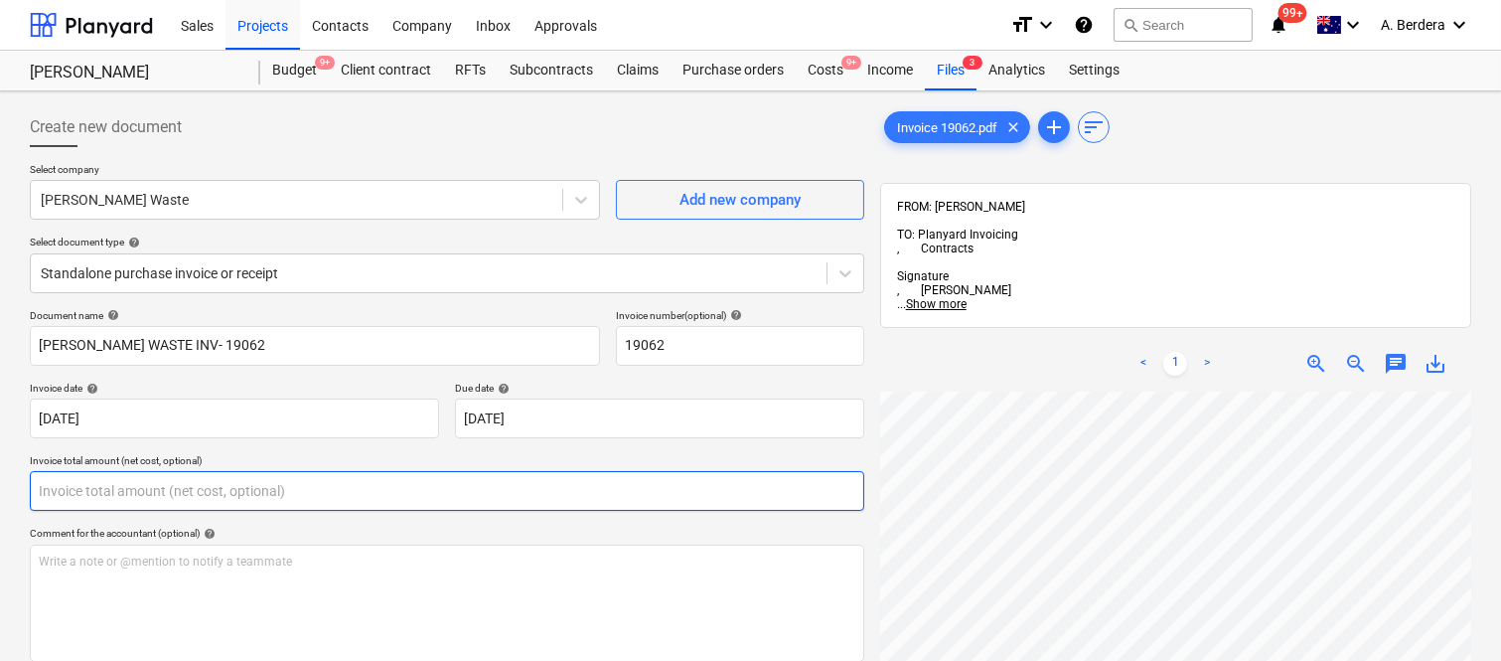
click at [221, 495] on input "text" at bounding box center [447, 491] width 834 height 40
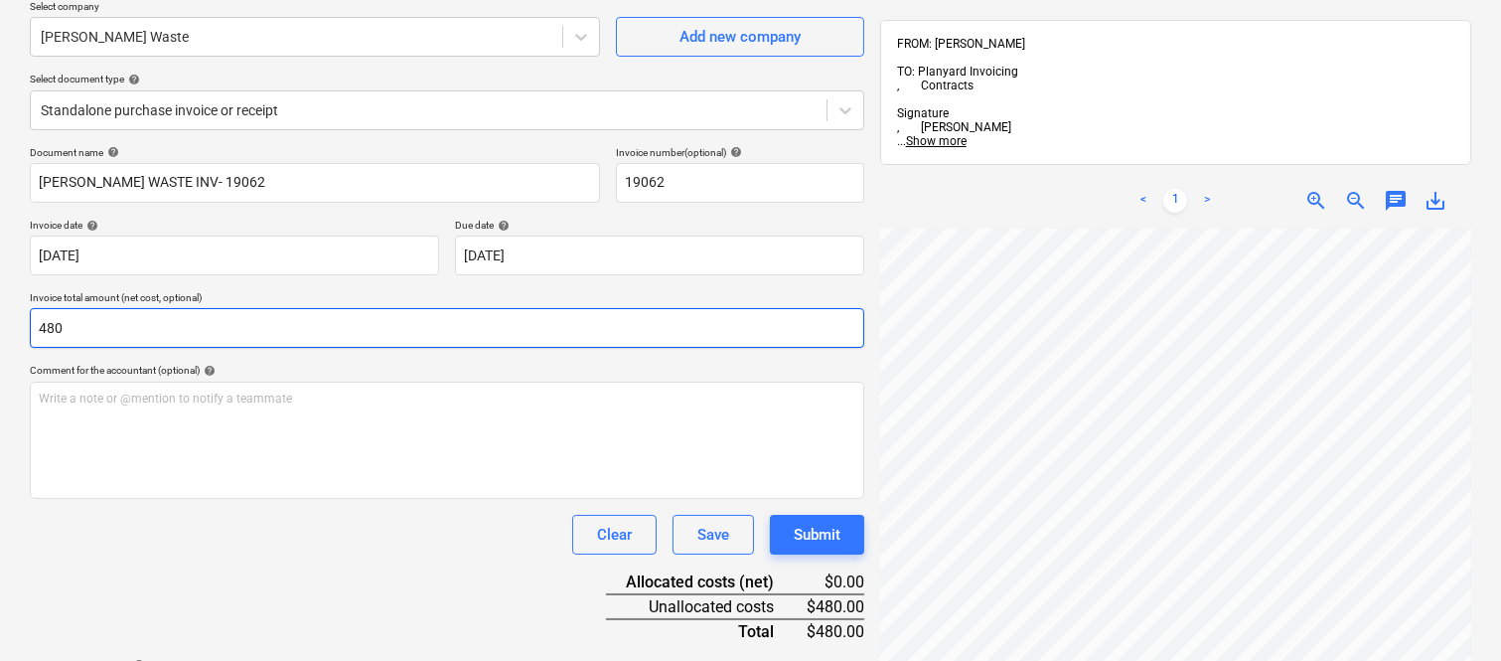
scroll to position [283, 0]
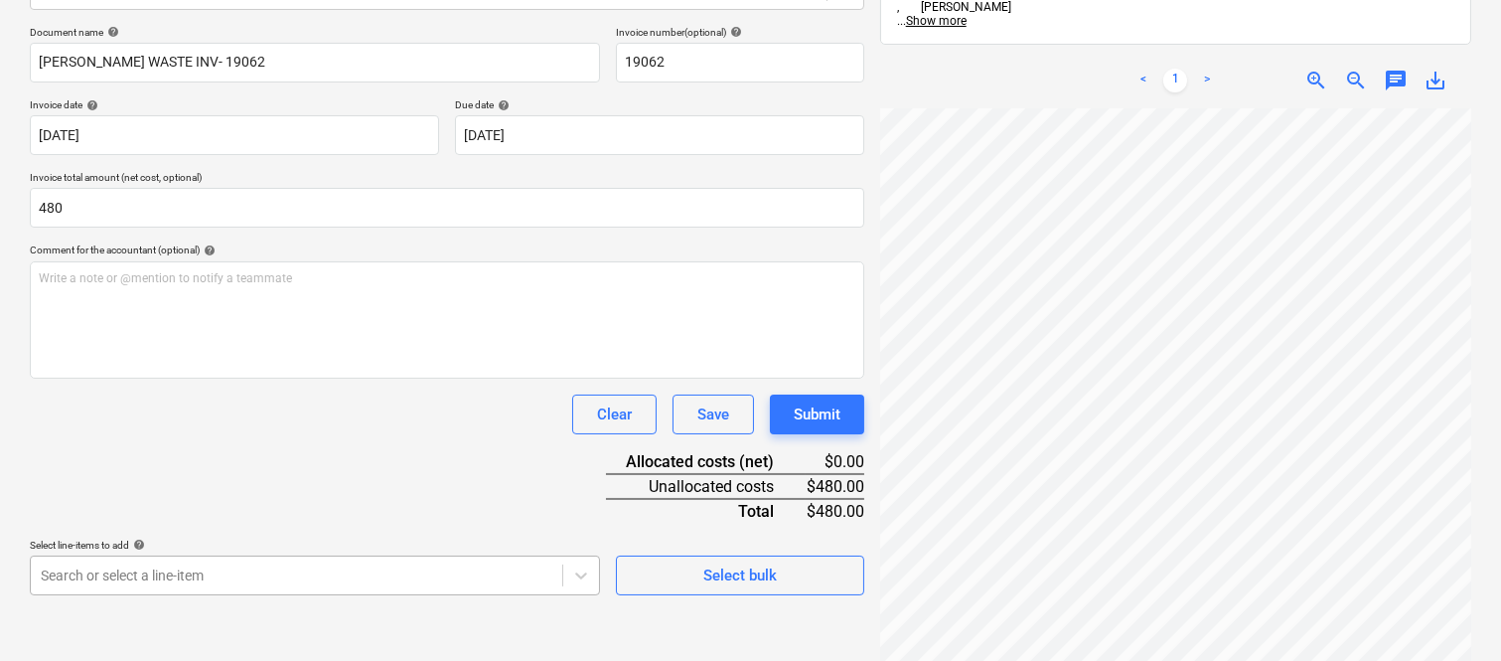
type input "480.00"
click at [258, 377] on body "Sales Projects Contacts Company Inbox Approvals format_size keyboard_arrow_down…" at bounding box center [750, 47] width 1501 height 661
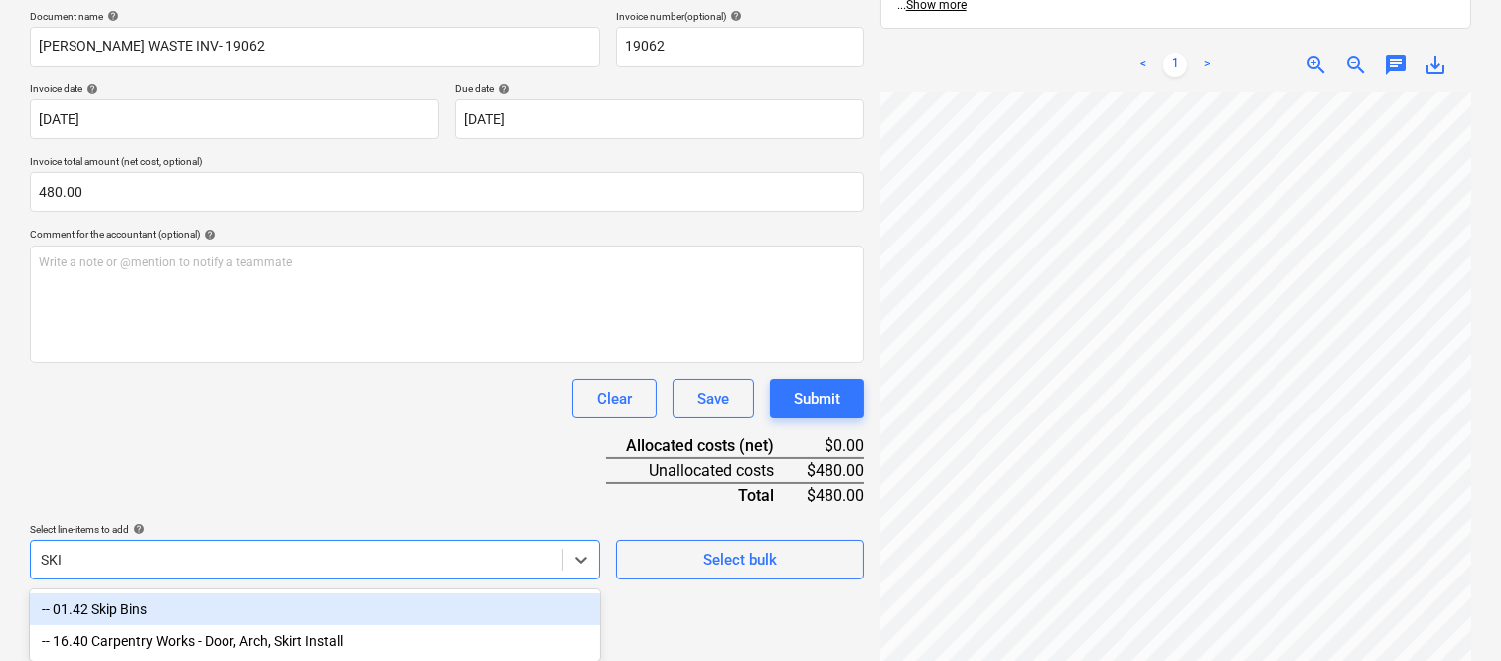
type input "SKIP"
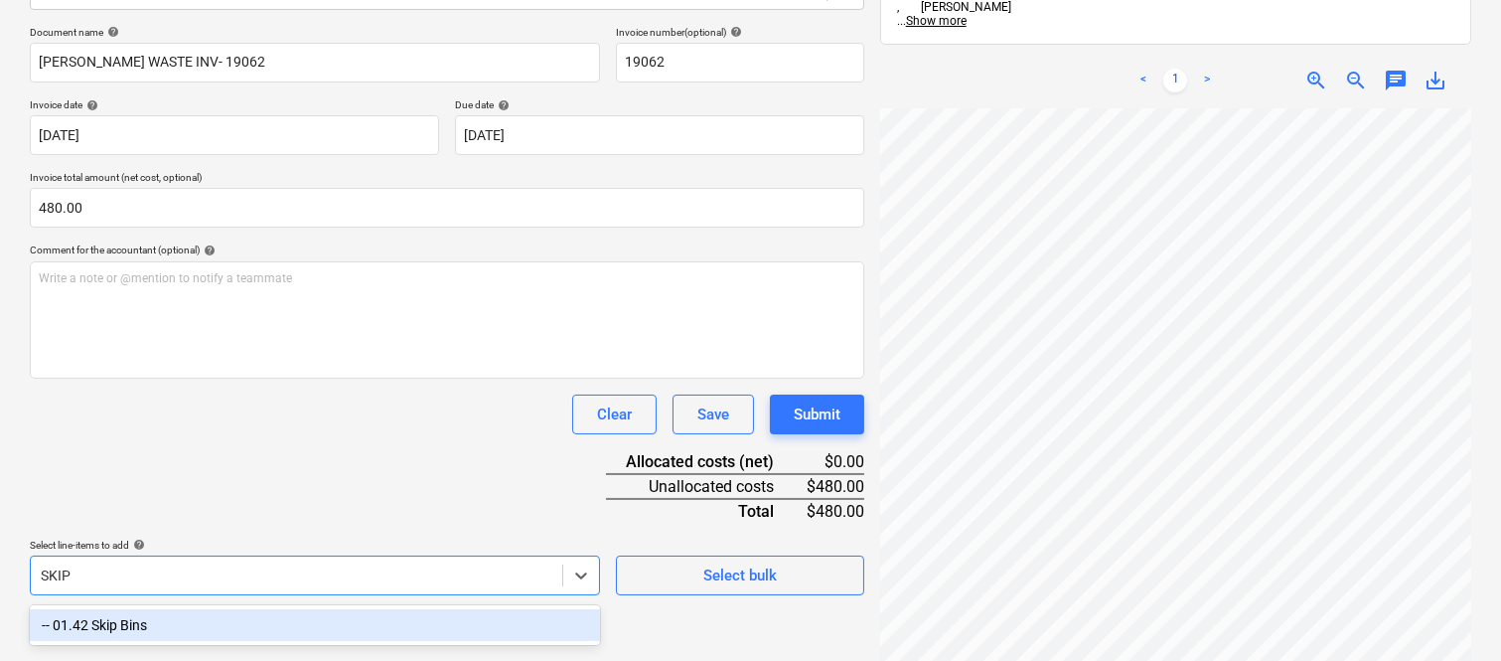
click at [238, 621] on div "-- 01.42 Skip Bins" at bounding box center [315, 625] width 570 height 32
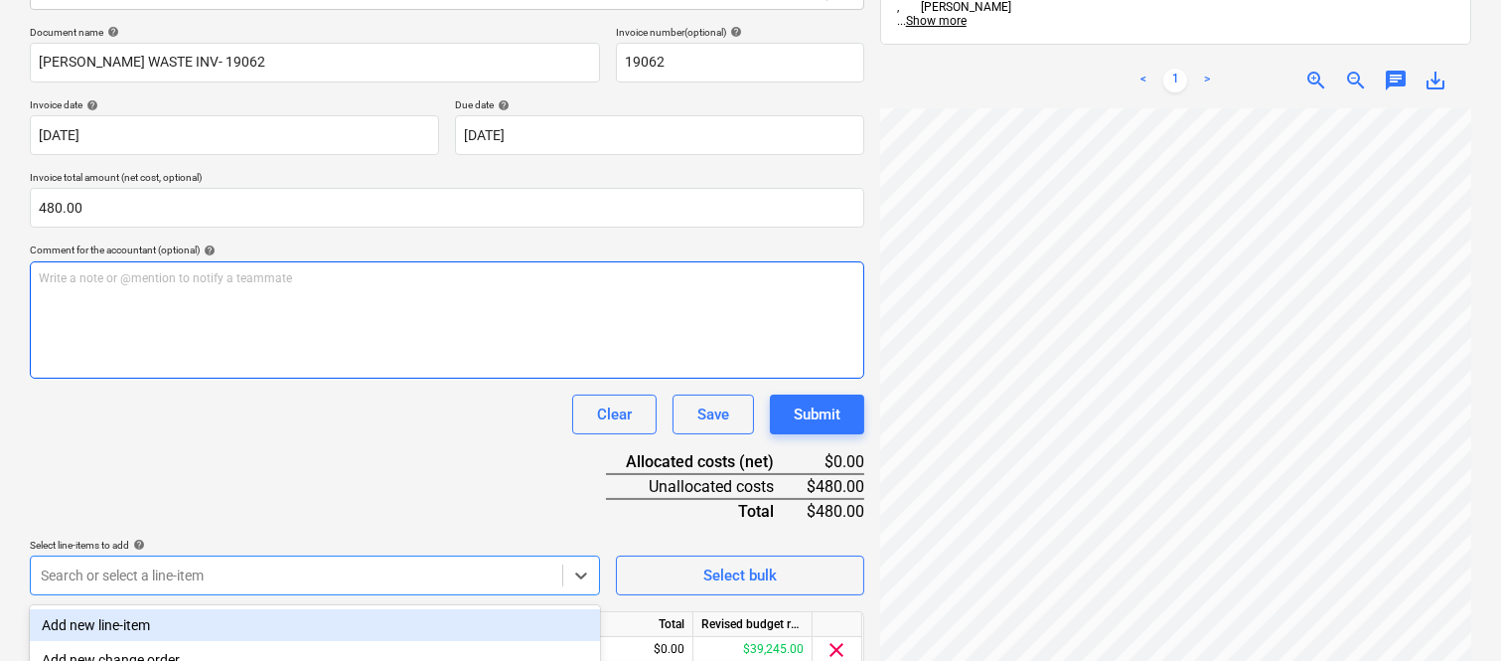
click at [319, 356] on div "Write a note or @mention to notify a teammate ﻿" at bounding box center [447, 319] width 834 height 117
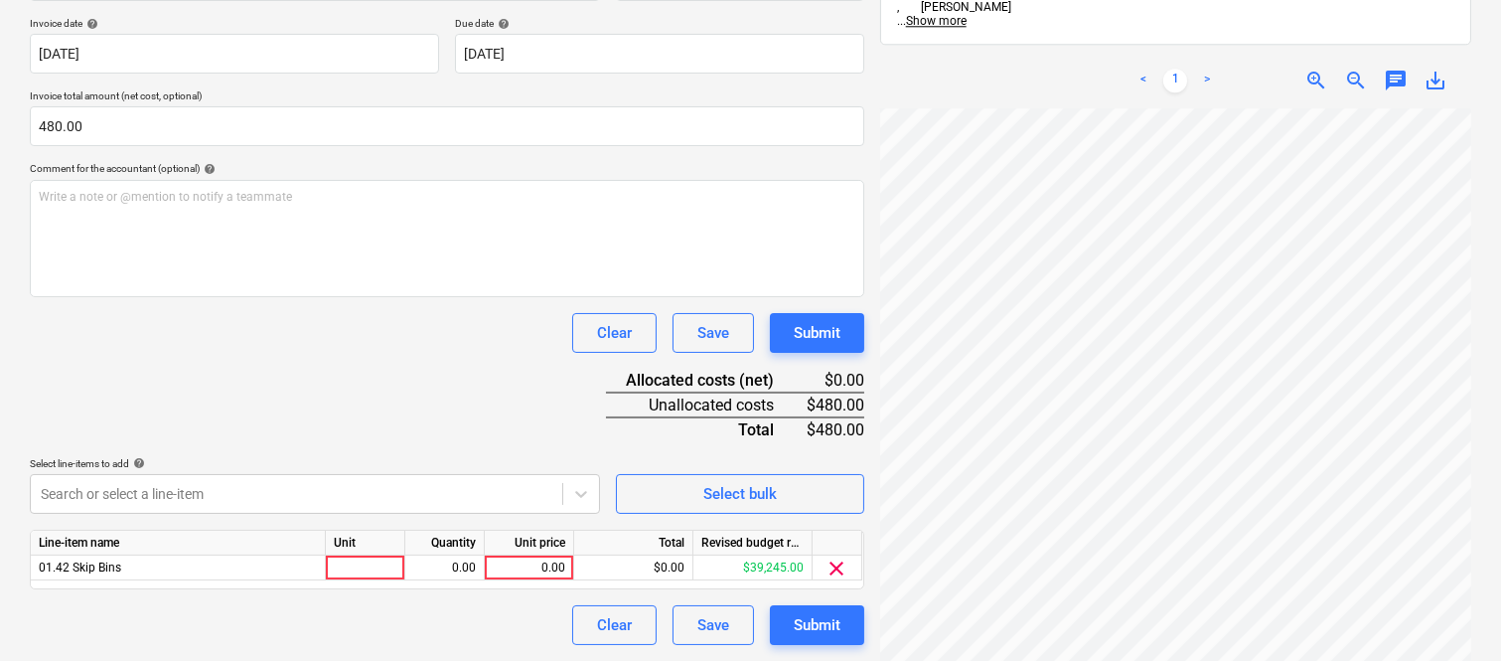
scroll to position [349, 92]
click at [370, 572] on div at bounding box center [365, 567] width 79 height 25
type input "INVOICE"
click at [469, 572] on div "0.00" at bounding box center [444, 567] width 63 height 25
type input "1"
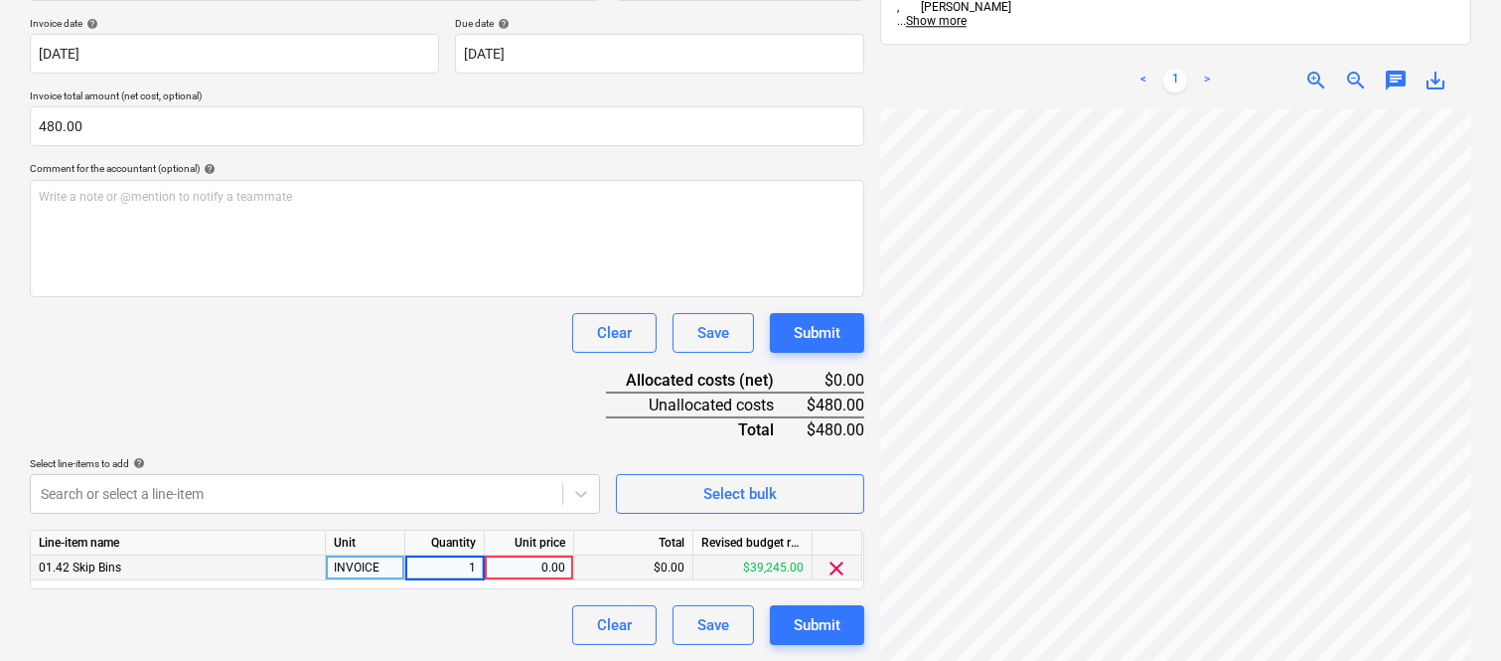
click at [523, 562] on div "0.00" at bounding box center [529, 567] width 73 height 25
type input "480"
click at [512, 605] on div "Clear Save Submit" at bounding box center [447, 625] width 834 height 40
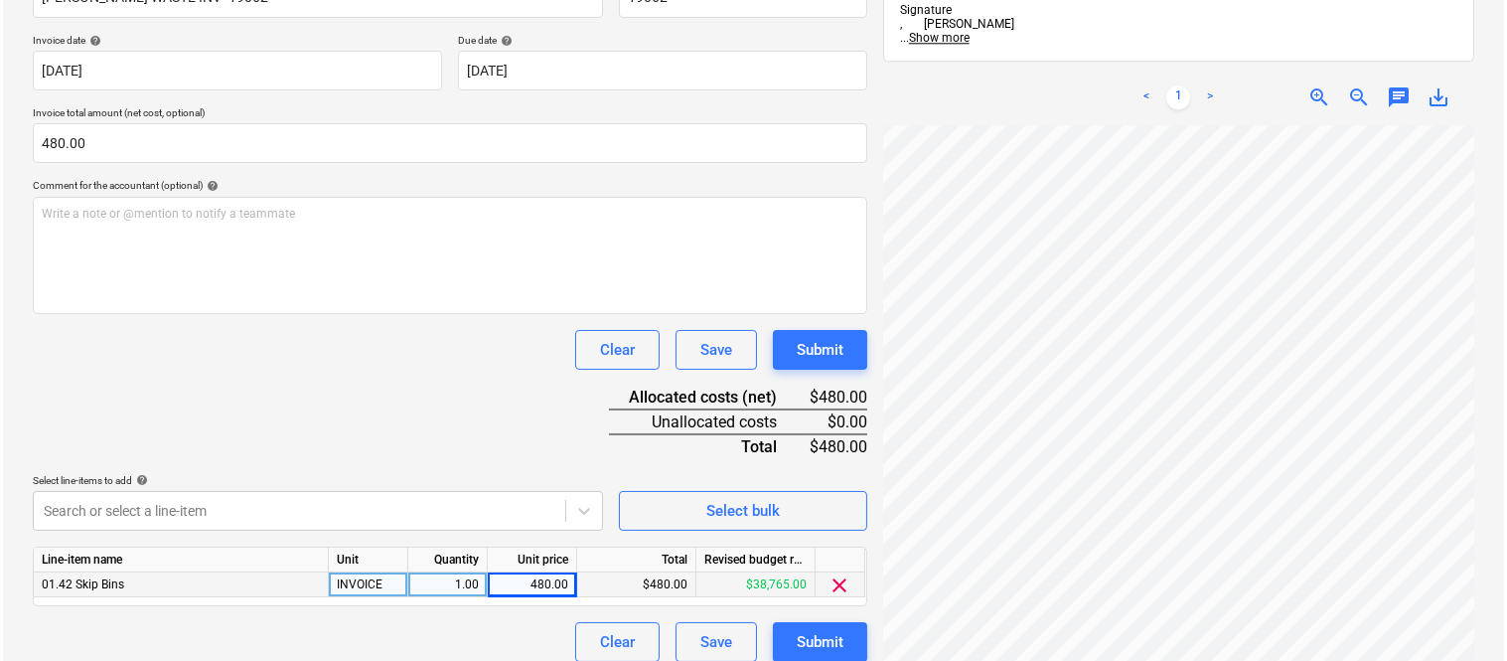
scroll to position [365, 0]
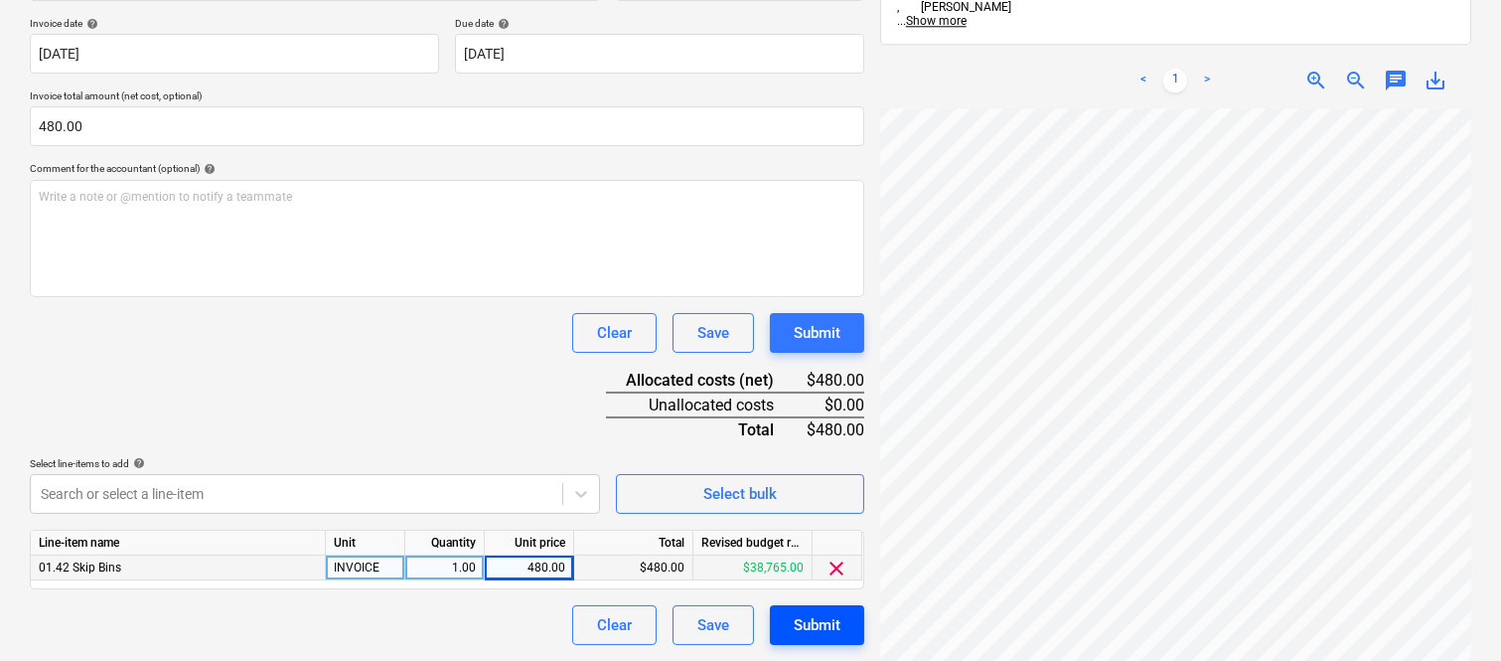
click at [790, 628] on button "Submit" at bounding box center [817, 625] width 94 height 40
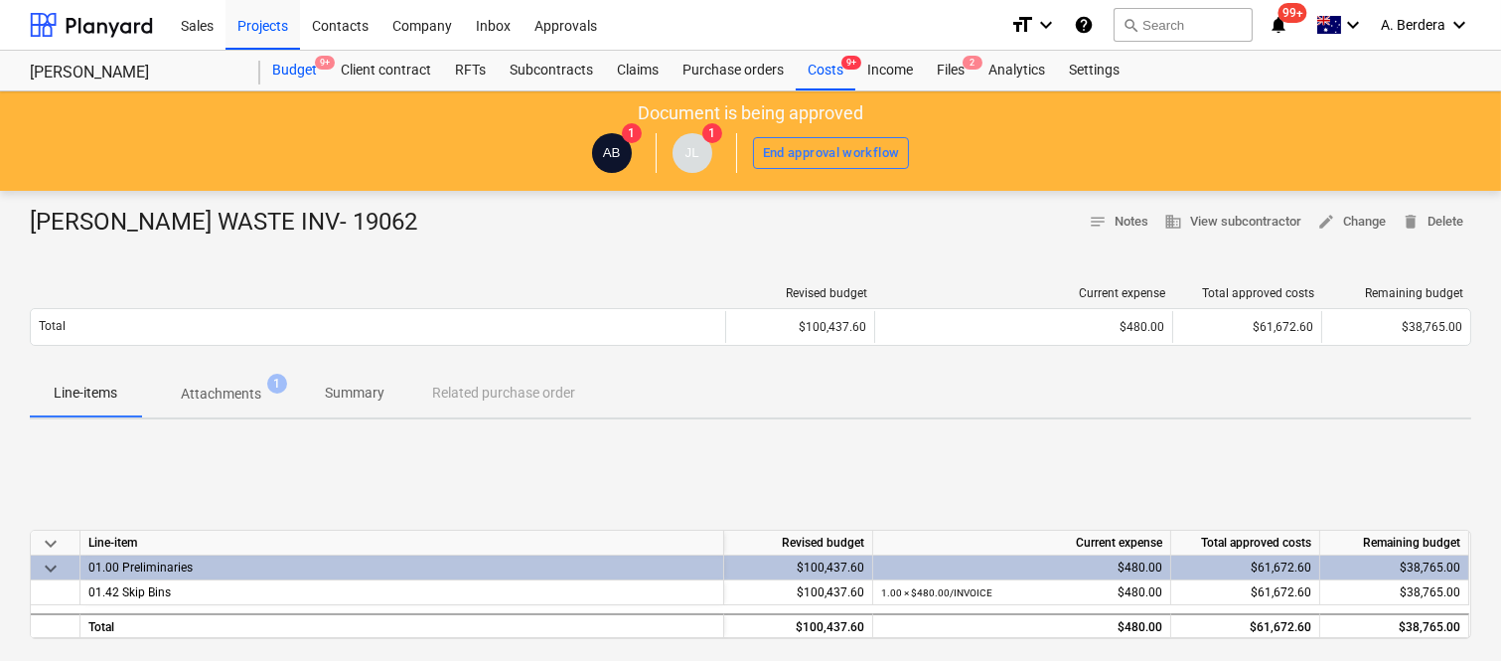
click at [293, 66] on div "Budget 9+" at bounding box center [294, 71] width 69 height 40
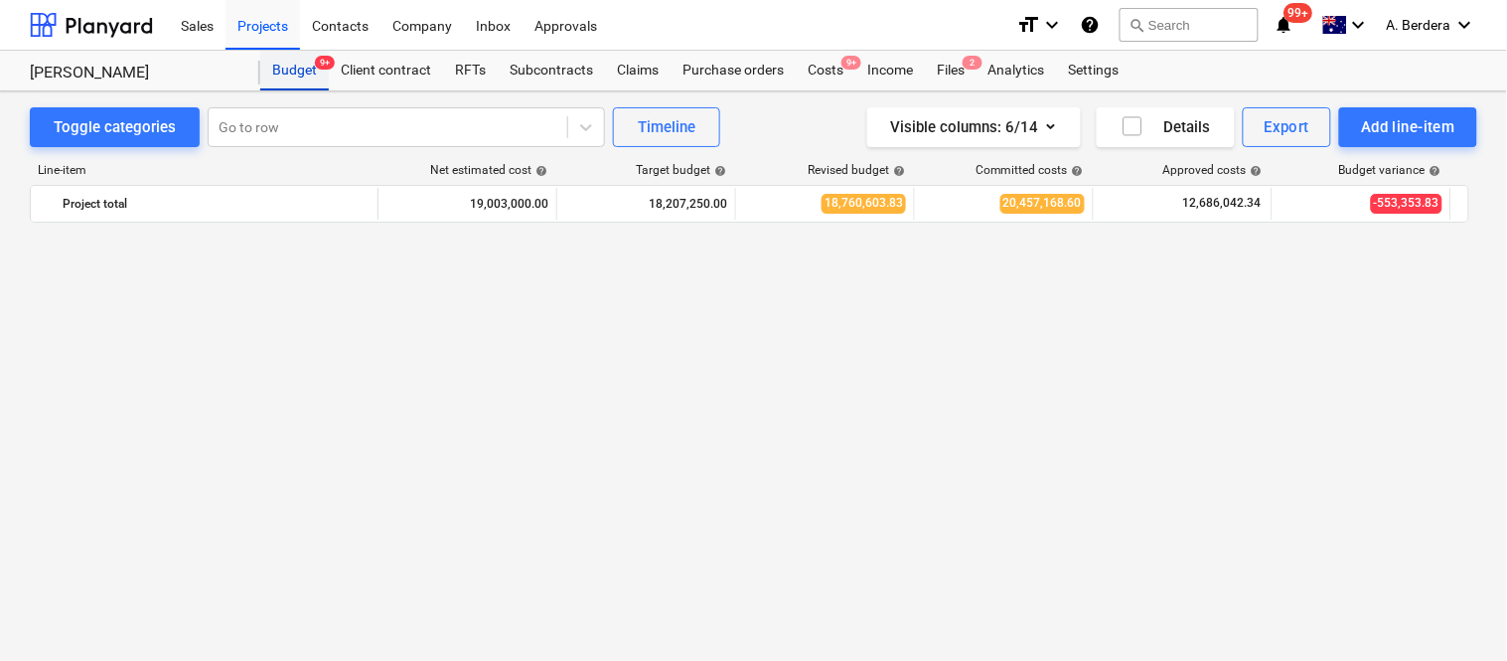
scroll to position [3840, 0]
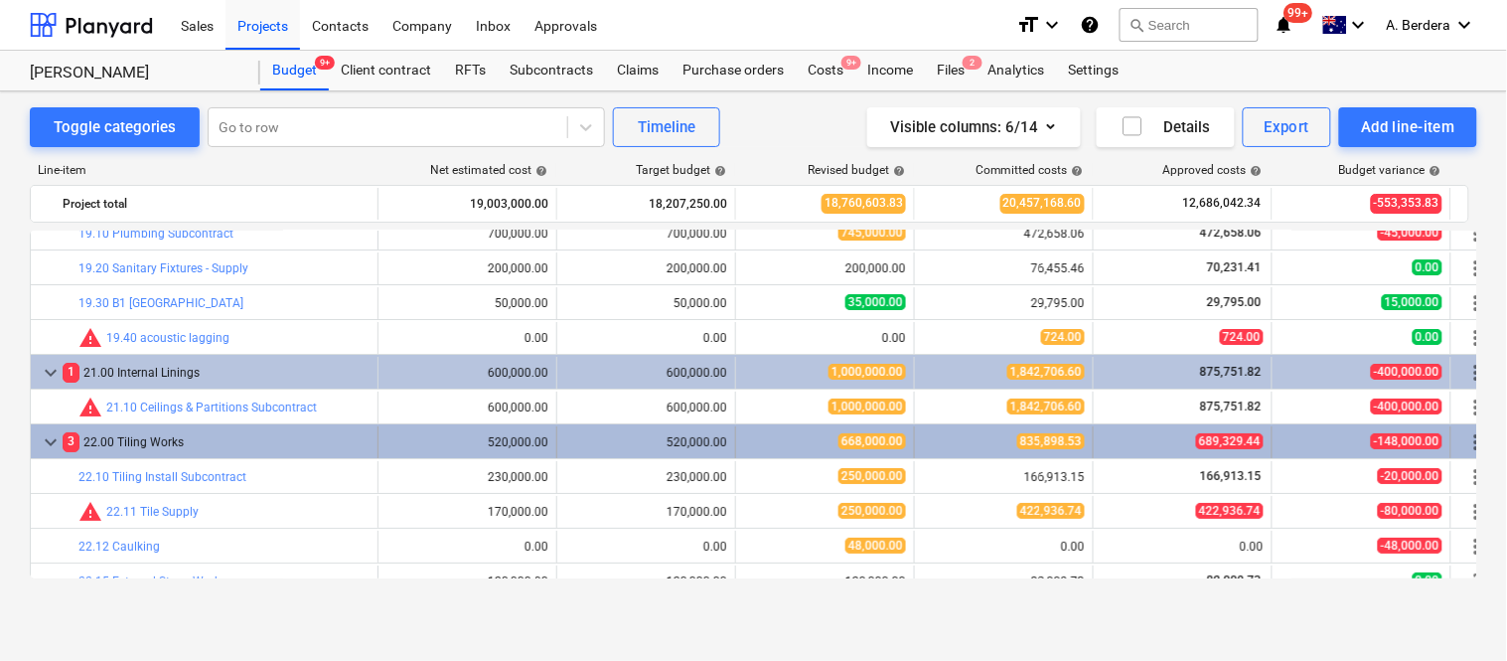
click at [346, 440] on div "3 22.00 Tiling Works" at bounding box center [216, 442] width 307 height 32
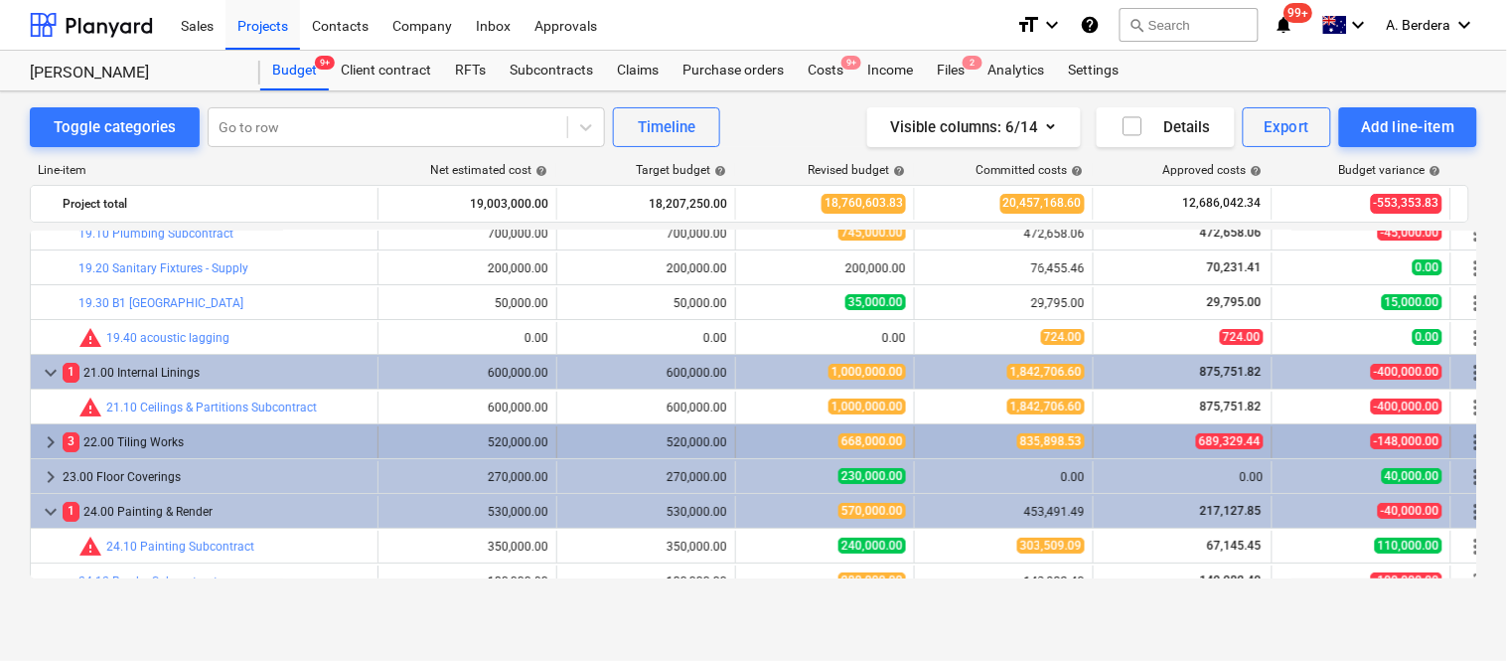
click at [332, 439] on div "3 22.00 Tiling Works" at bounding box center [216, 442] width 307 height 32
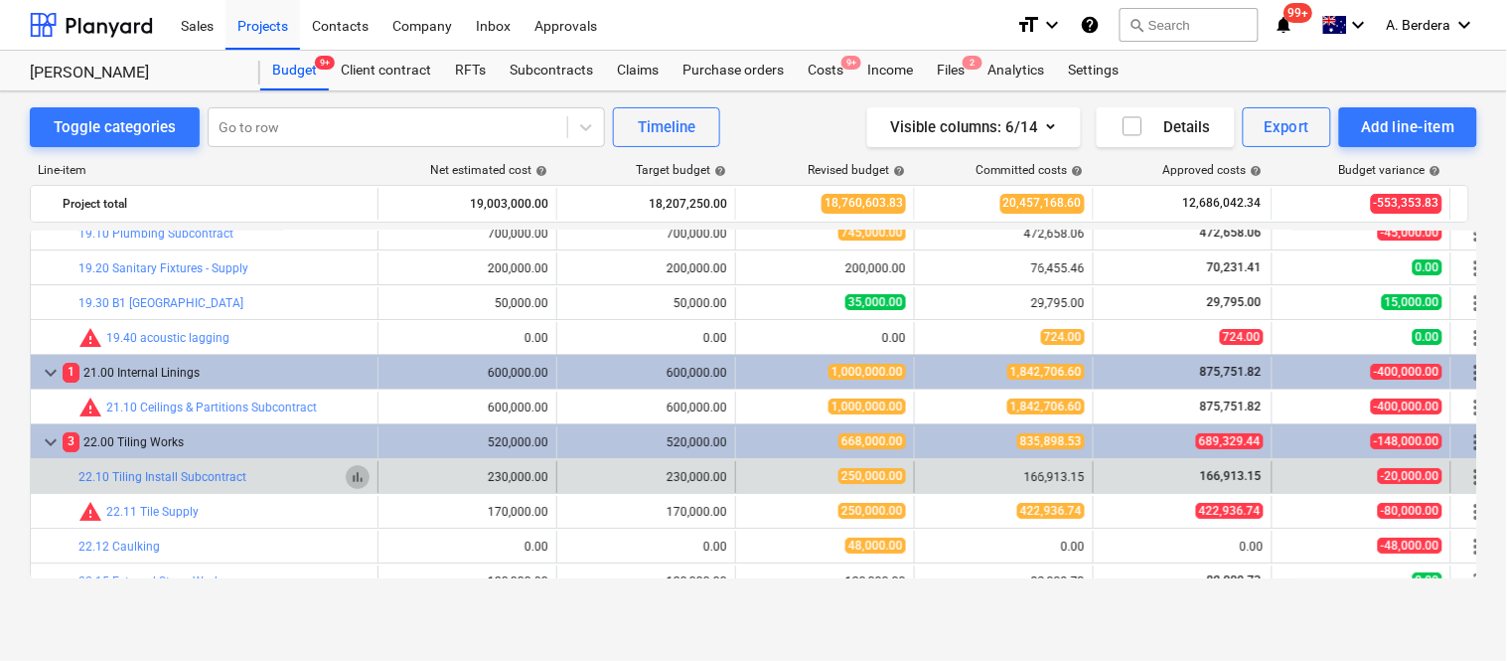
click at [356, 478] on span "bar_chart" at bounding box center [358, 477] width 16 height 16
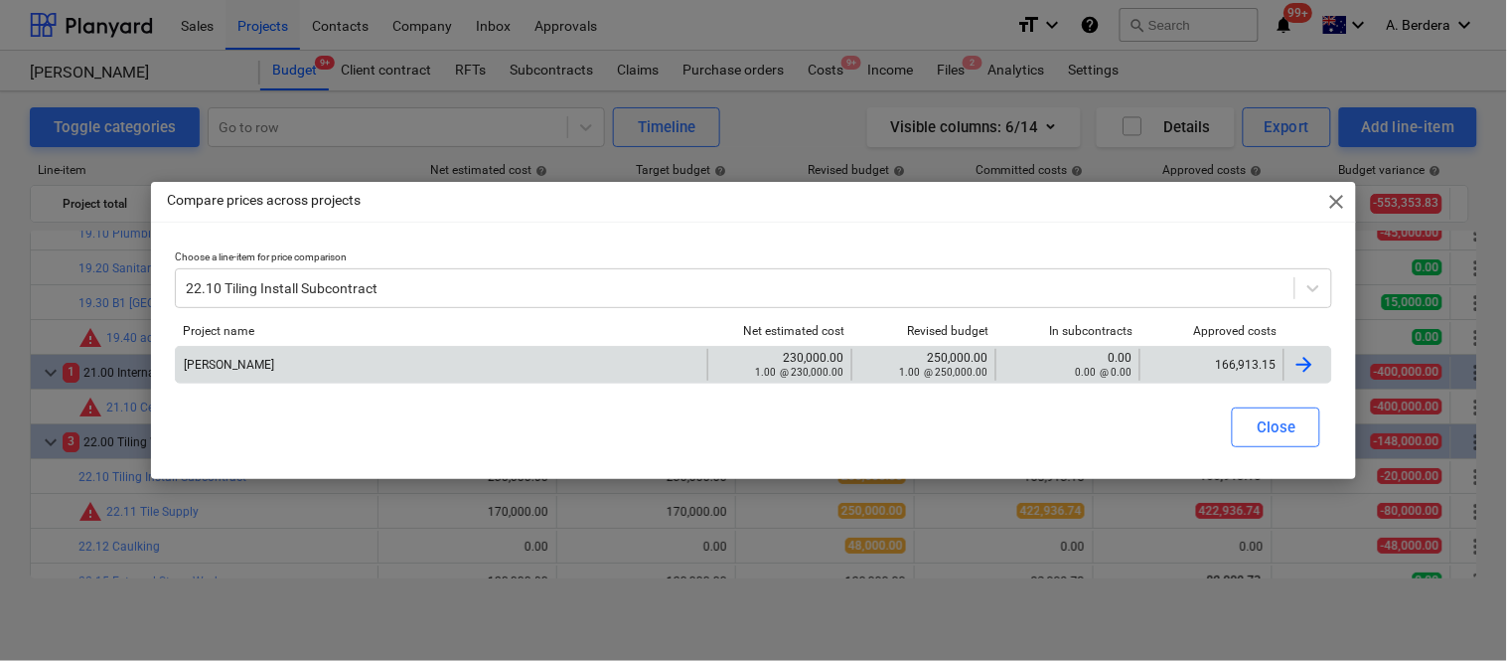
click at [1213, 354] on div "166,913.15" at bounding box center [1211, 365] width 144 height 32
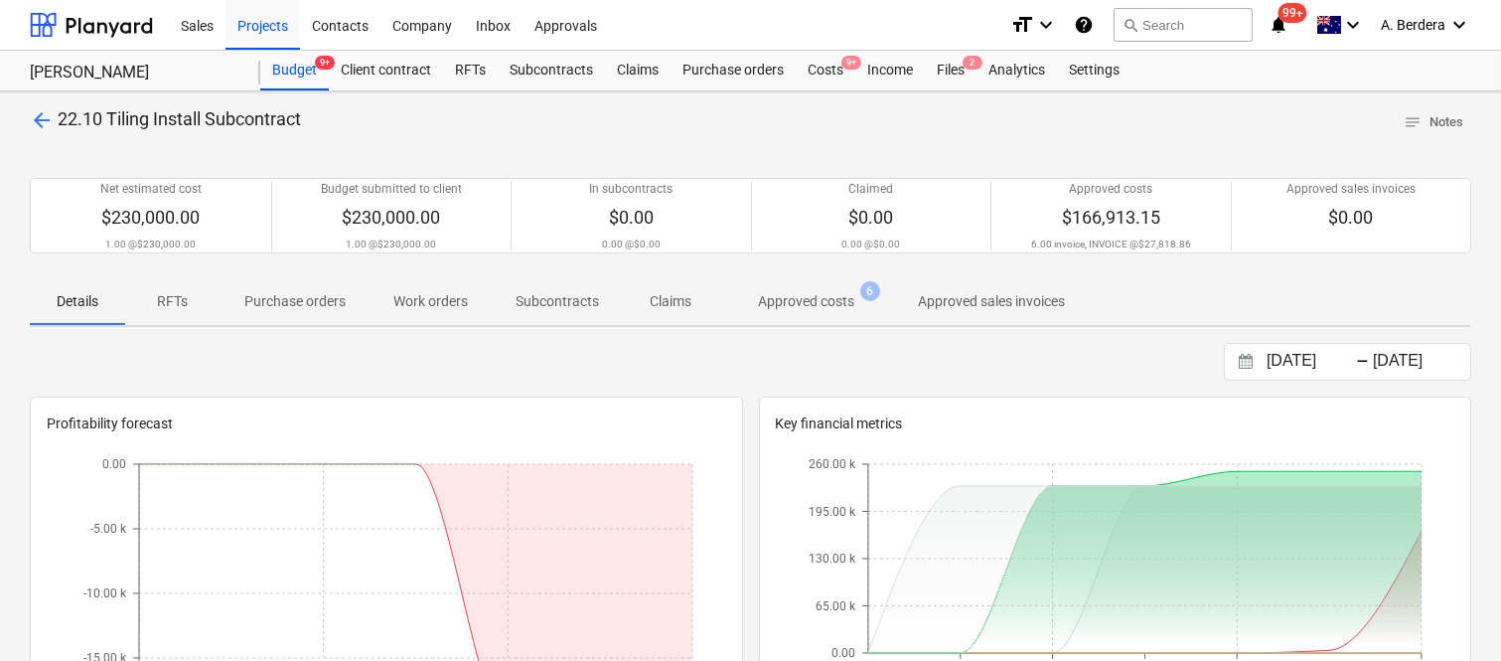
click at [827, 310] on p "Approved costs" at bounding box center [806, 301] width 96 height 21
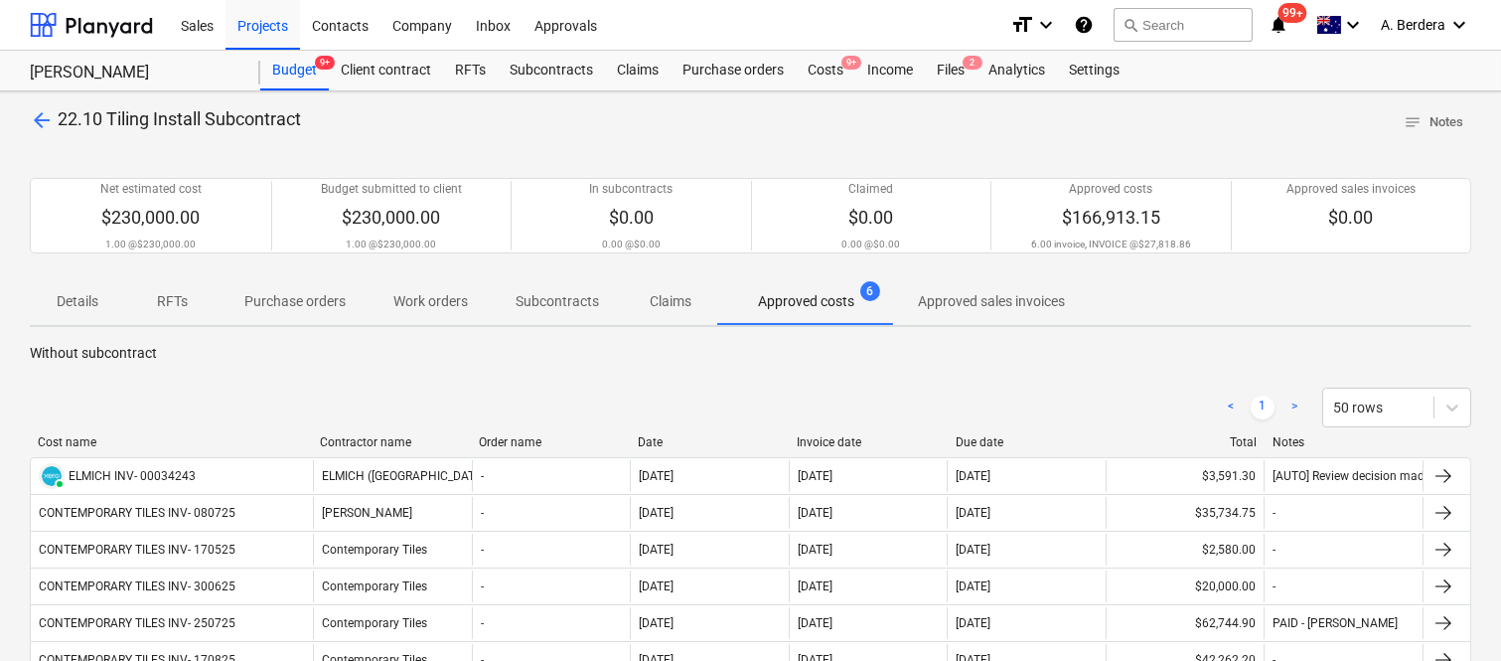
drag, startPoint x: 201, startPoint y: 437, endPoint x: 309, endPoint y: 421, distance: 109.4
click at [309, 421] on div "< 1 > 50 rows Cost name Contractor name Order name Date Invoice date Due date T…" at bounding box center [750, 561] width 1441 height 394
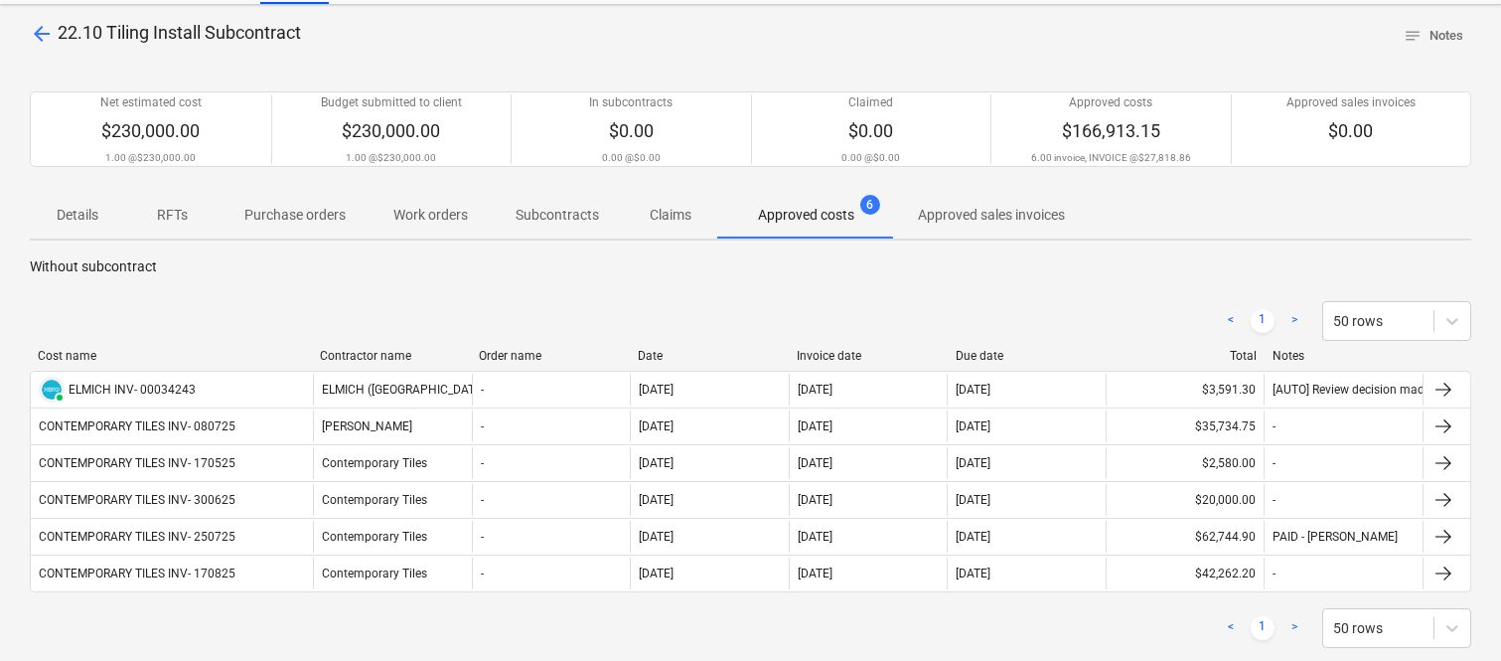
scroll to position [63, 0]
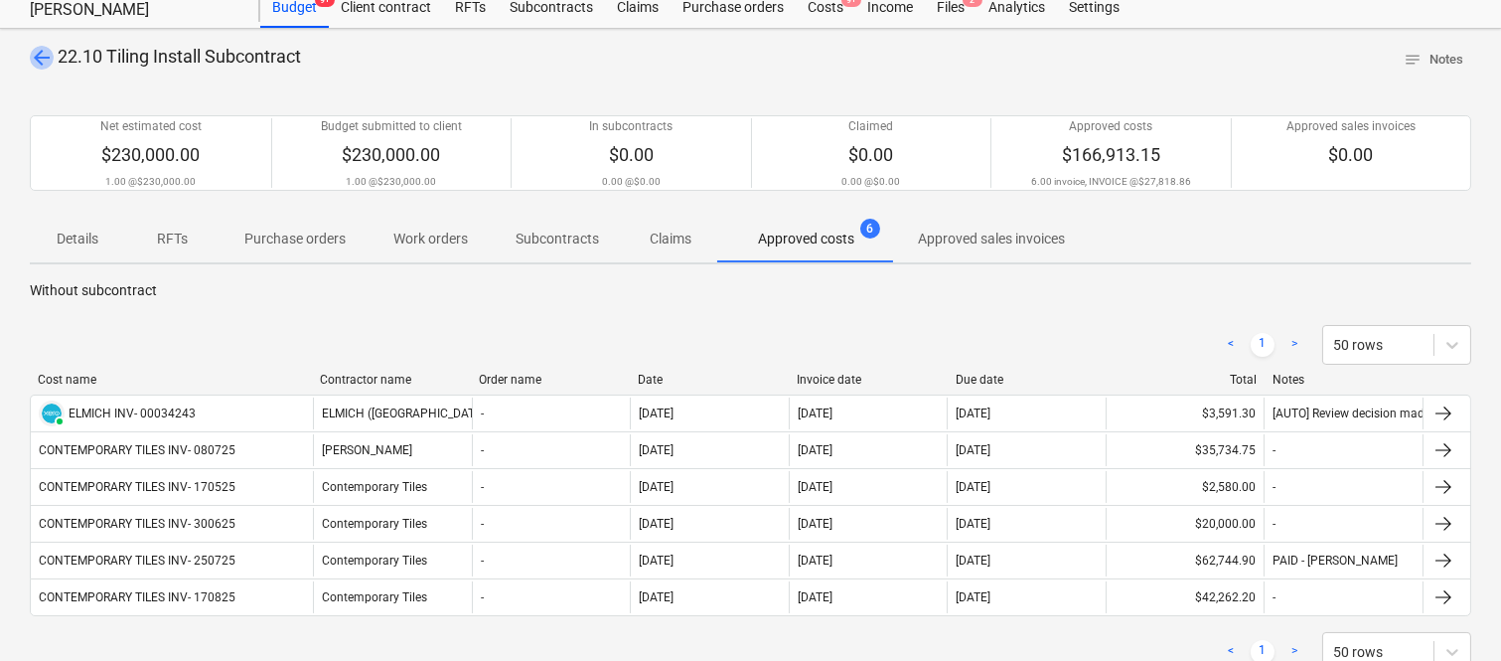
click at [40, 58] on span "arrow_back" at bounding box center [42, 58] width 24 height 24
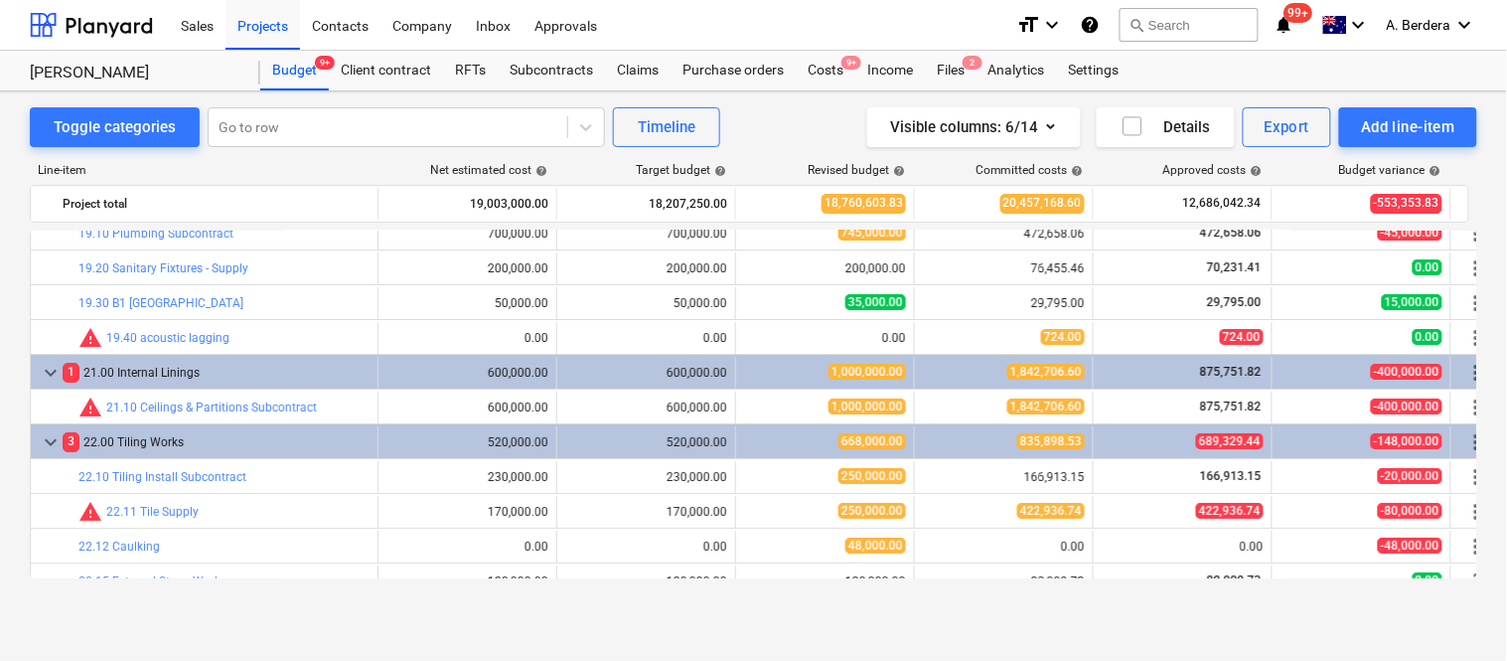
scroll to position [3536, 0]
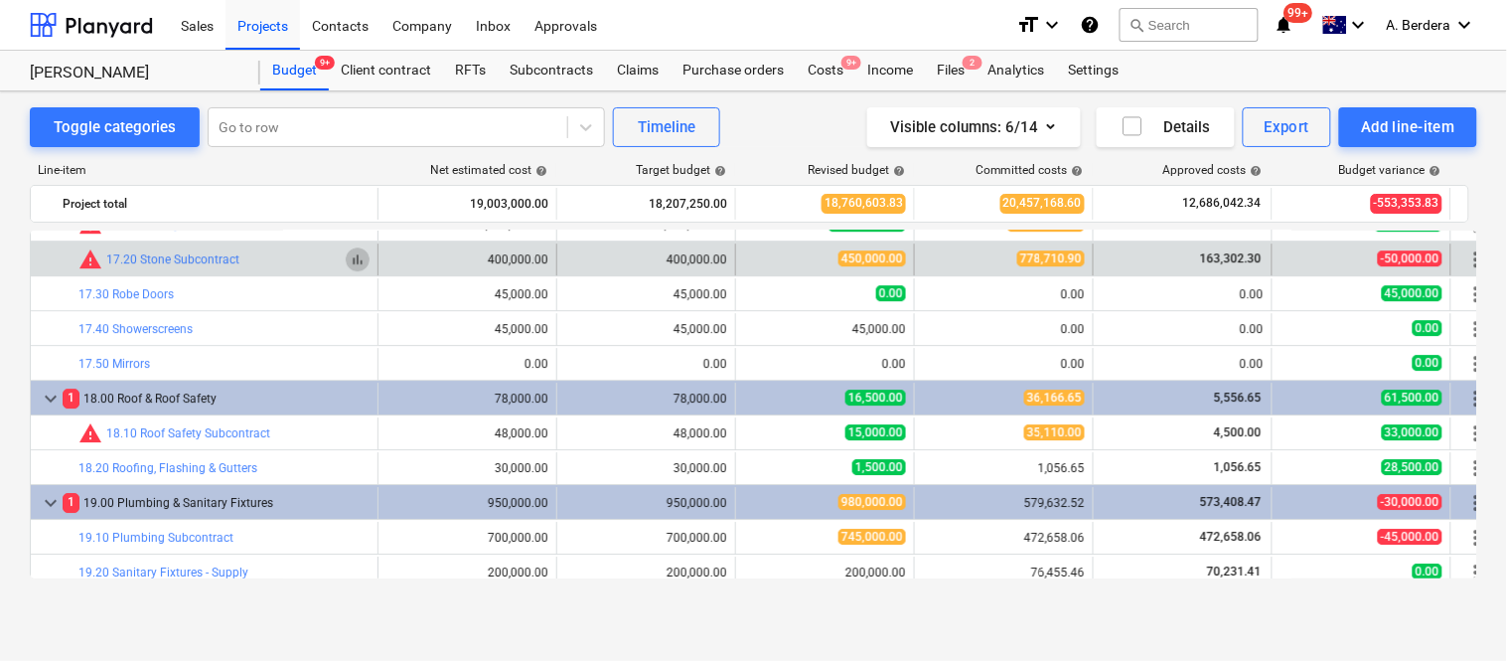
click at [362, 256] on span "bar_chart" at bounding box center [358, 259] width 16 height 16
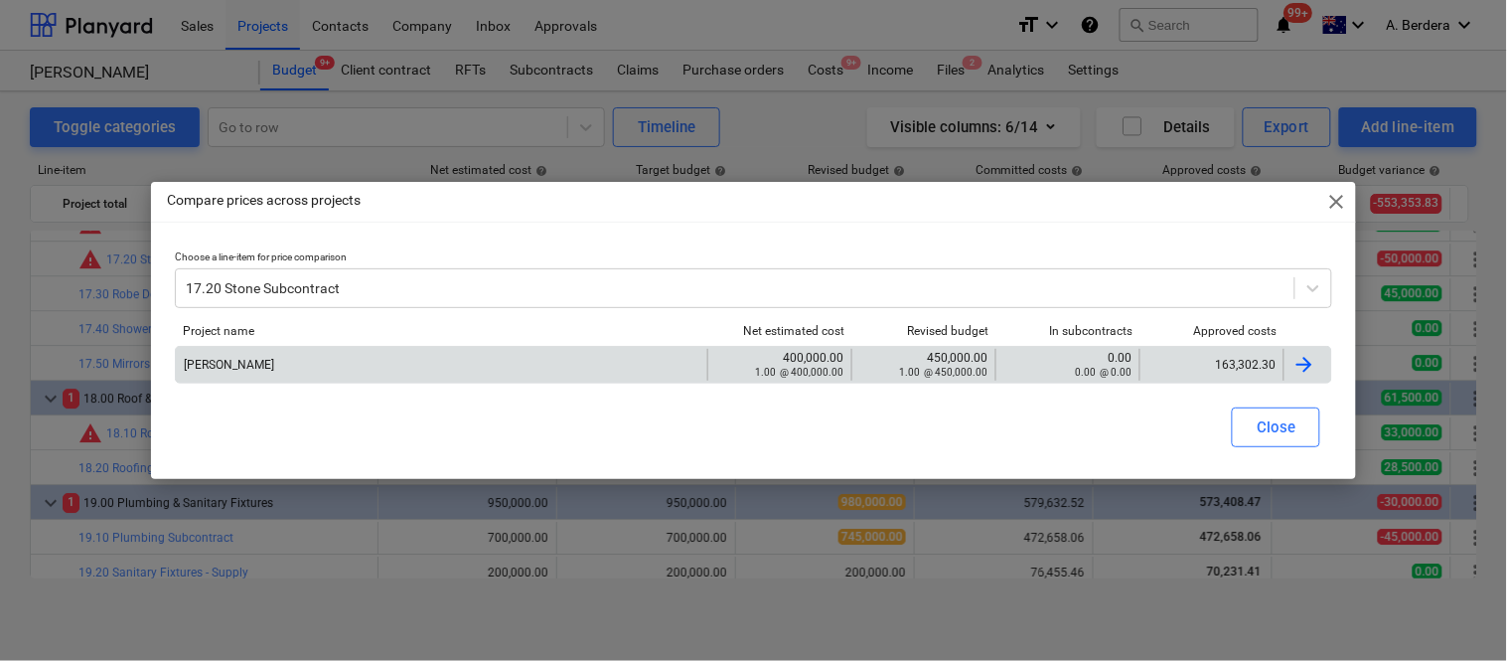
click at [1229, 354] on div "163,302.30" at bounding box center [1211, 365] width 144 height 32
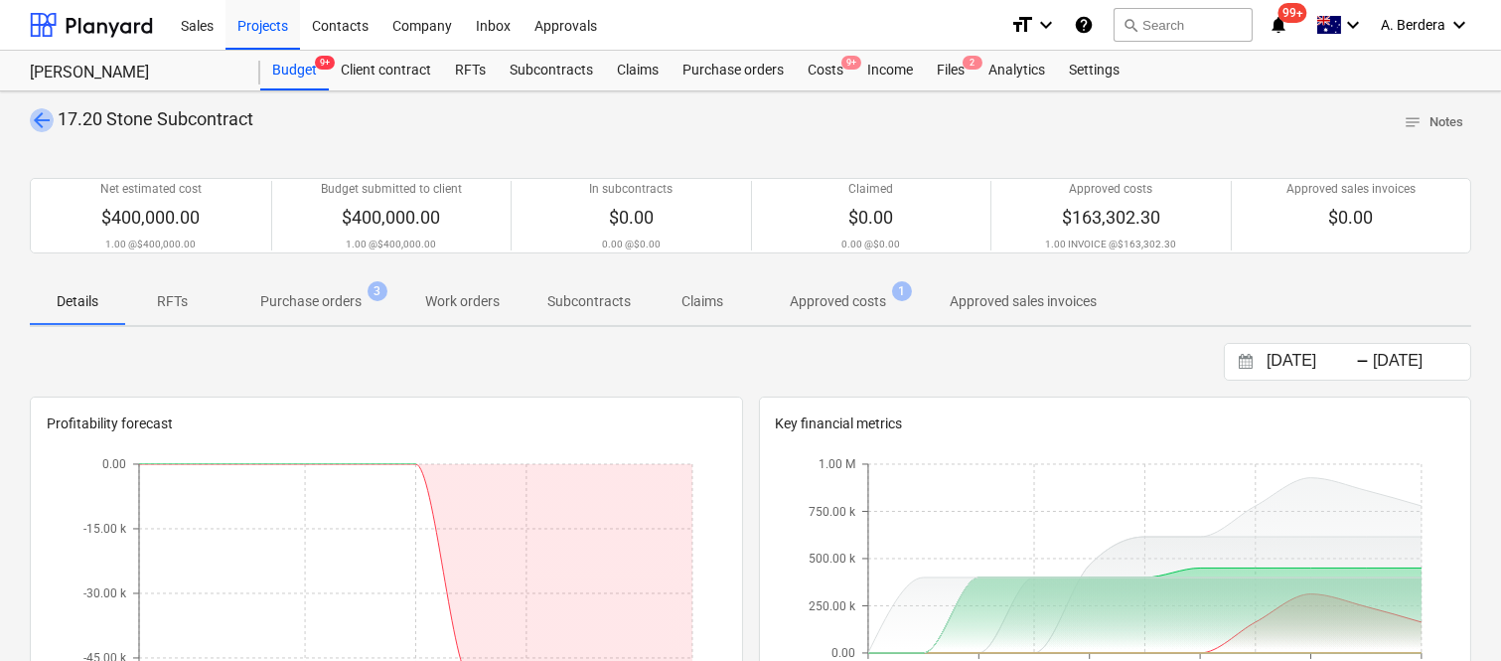
click at [37, 115] on span "arrow_back" at bounding box center [42, 120] width 24 height 24
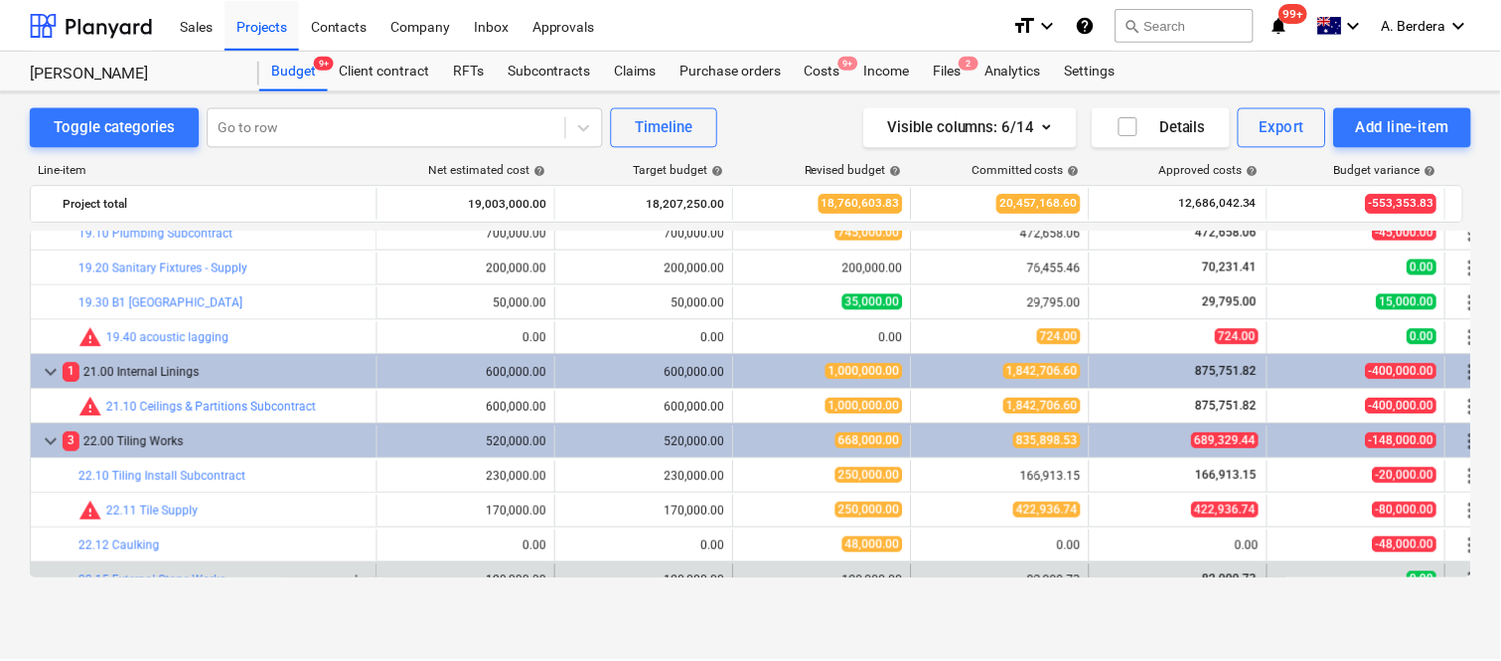
scroll to position [4144, 0]
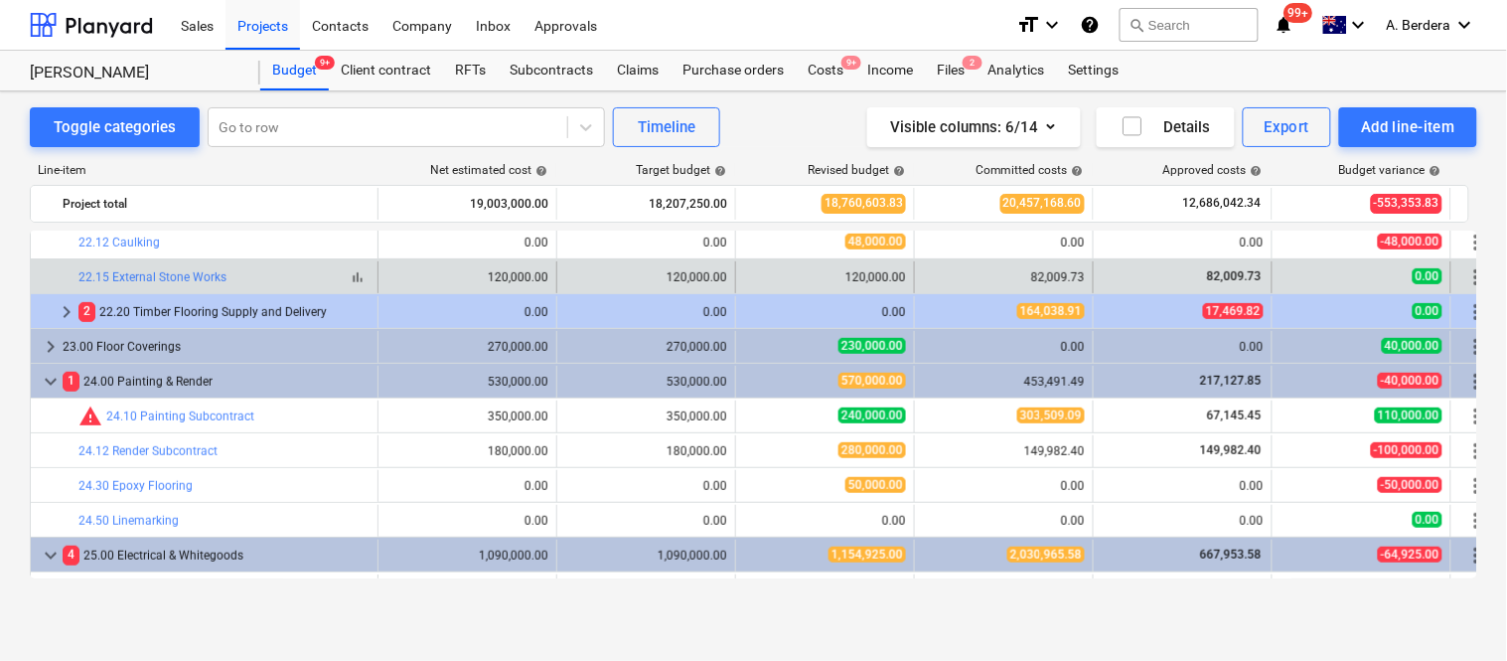
click at [350, 275] on span "bar_chart" at bounding box center [358, 277] width 16 height 16
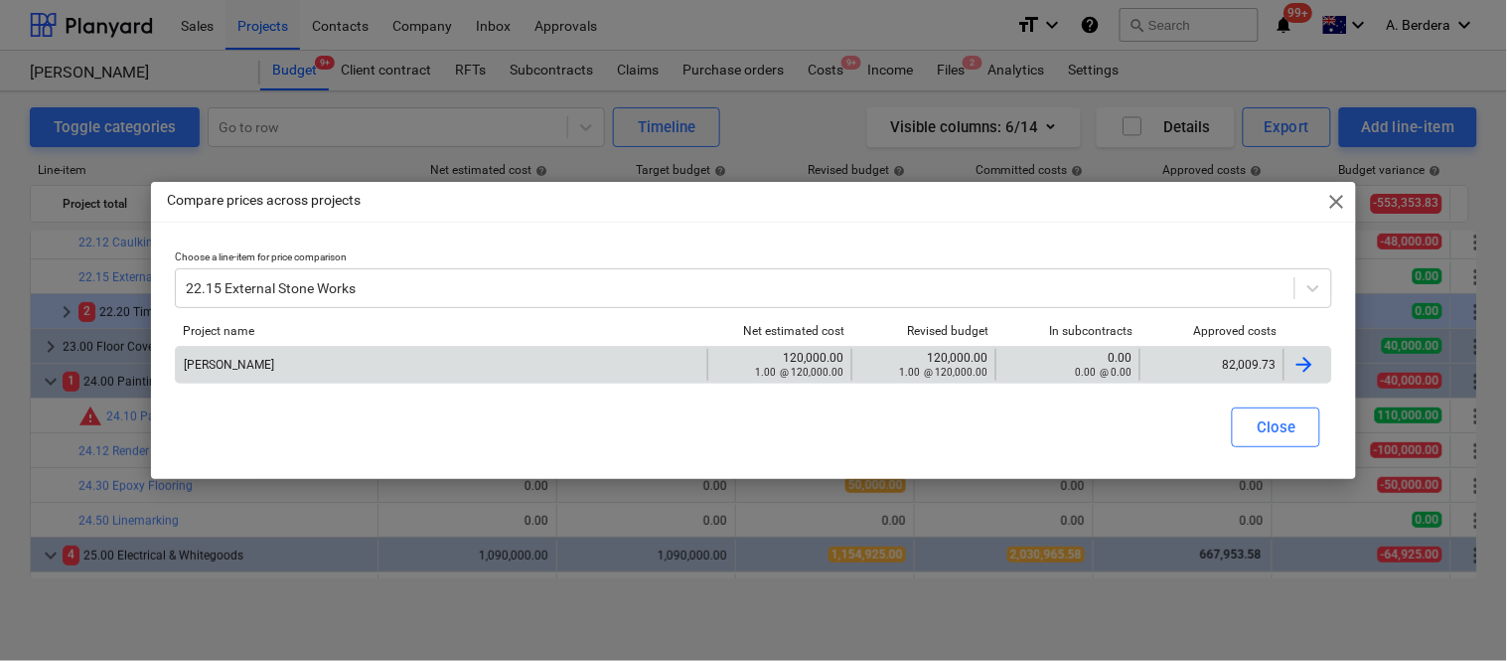
click at [1185, 366] on div "82,009.73" at bounding box center [1211, 365] width 127 height 14
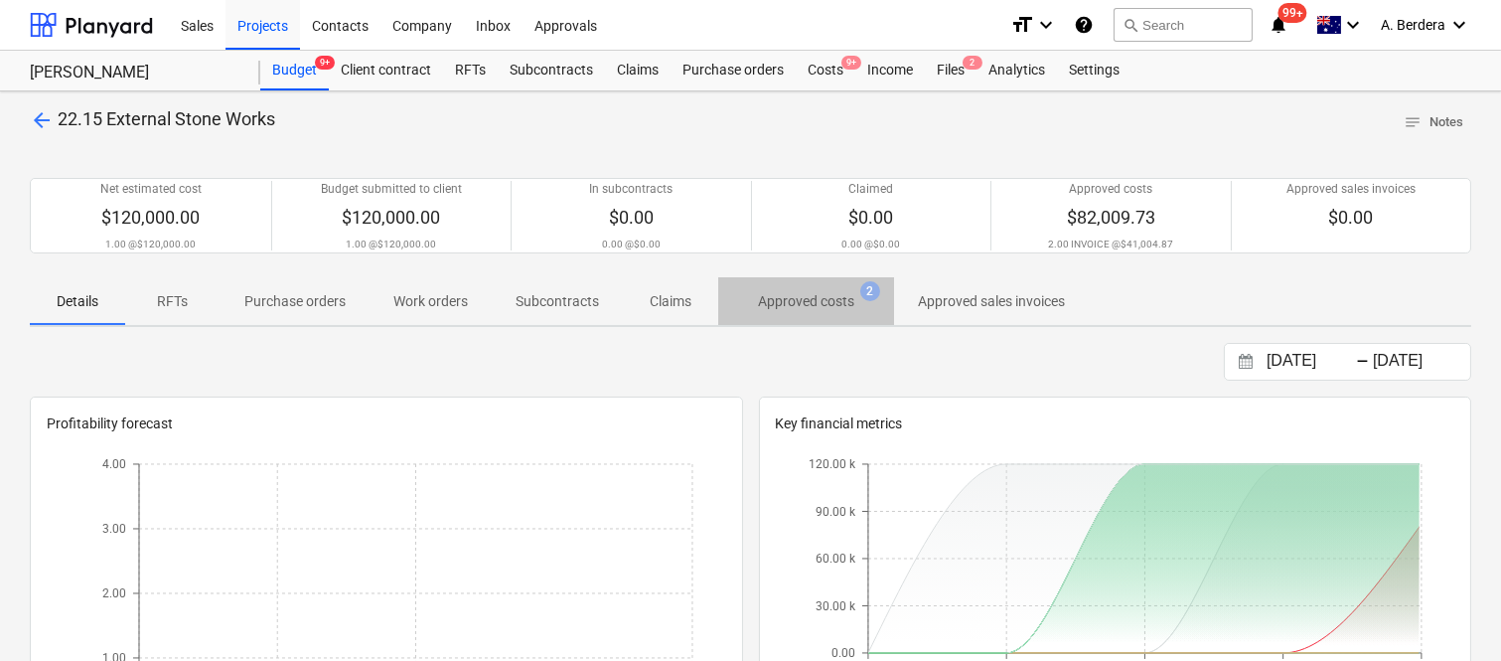
click at [803, 306] on p "Approved costs" at bounding box center [806, 301] width 96 height 21
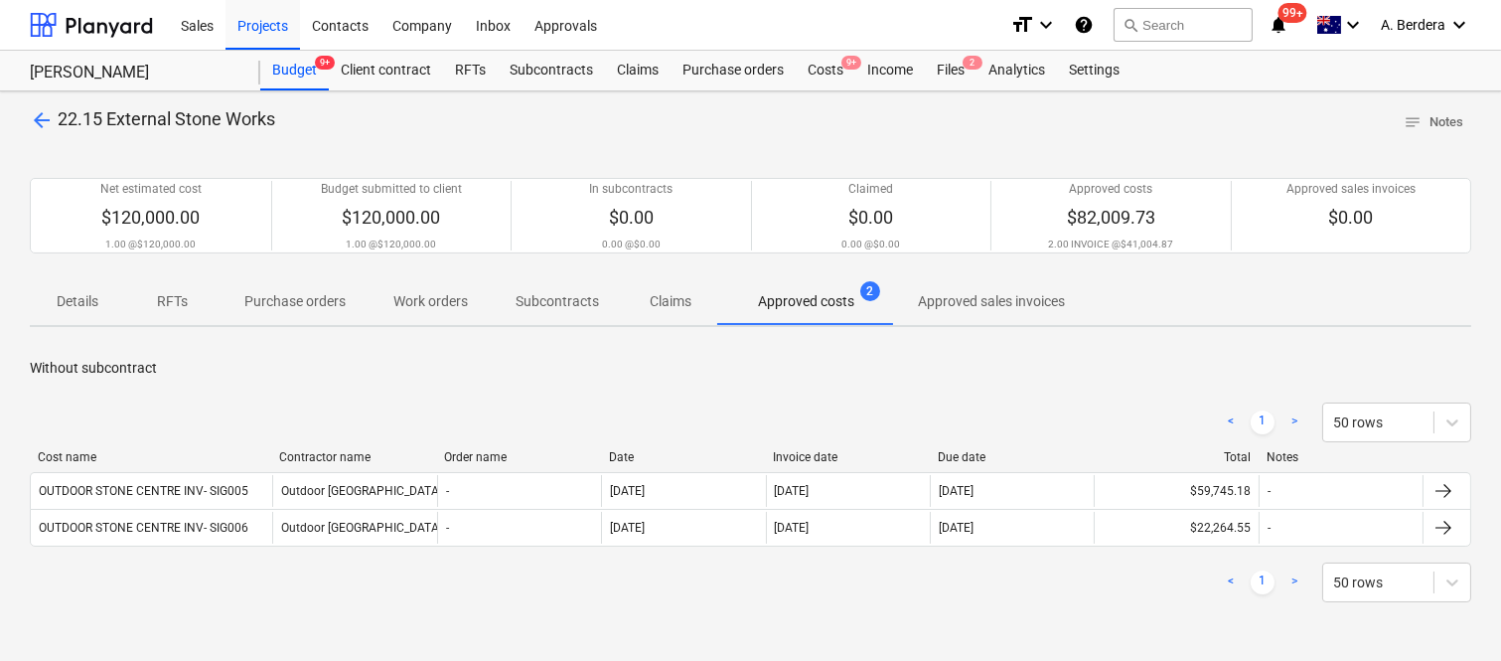
drag, startPoint x: 205, startPoint y: 457, endPoint x: 272, endPoint y: 451, distance: 67.8
click at [272, 451] on div at bounding box center [271, 457] width 36 height 14
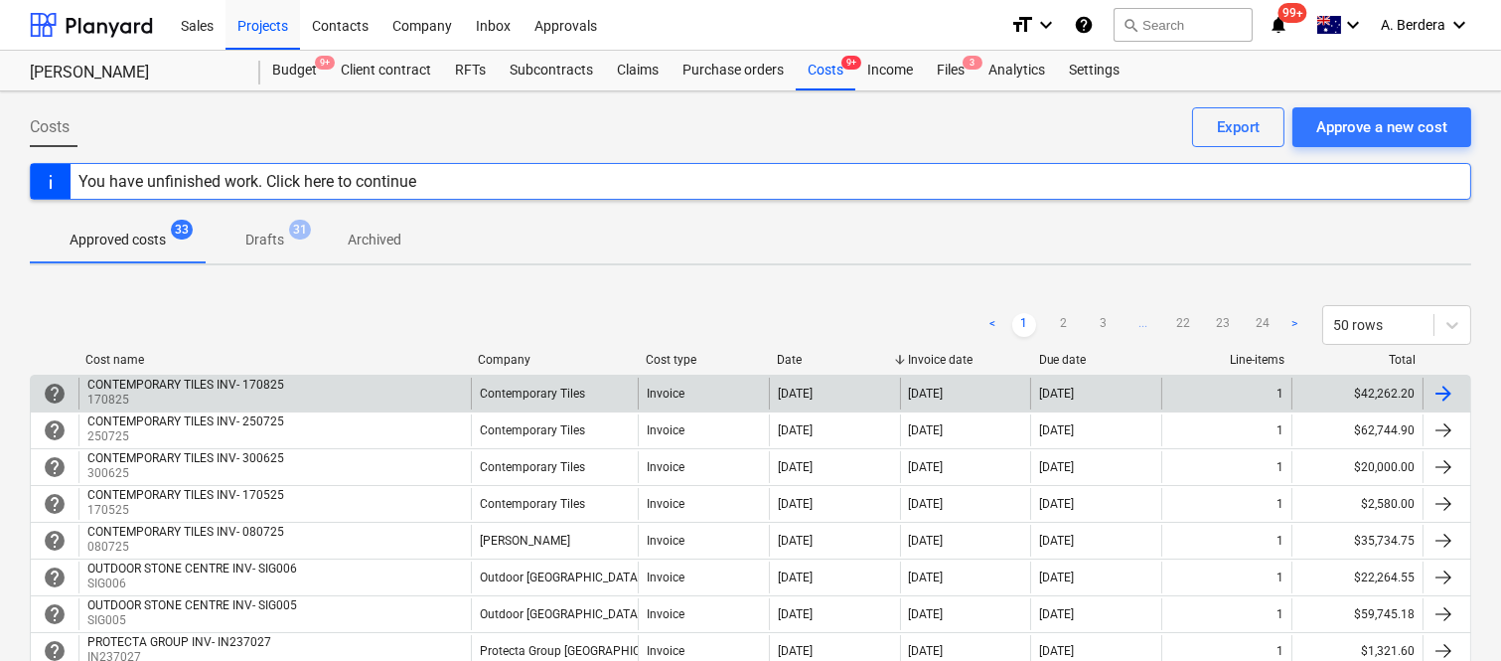
click at [411, 390] on div "CONTEMPORARY TILES INV- 170825 170825" at bounding box center [274, 393] width 392 height 32
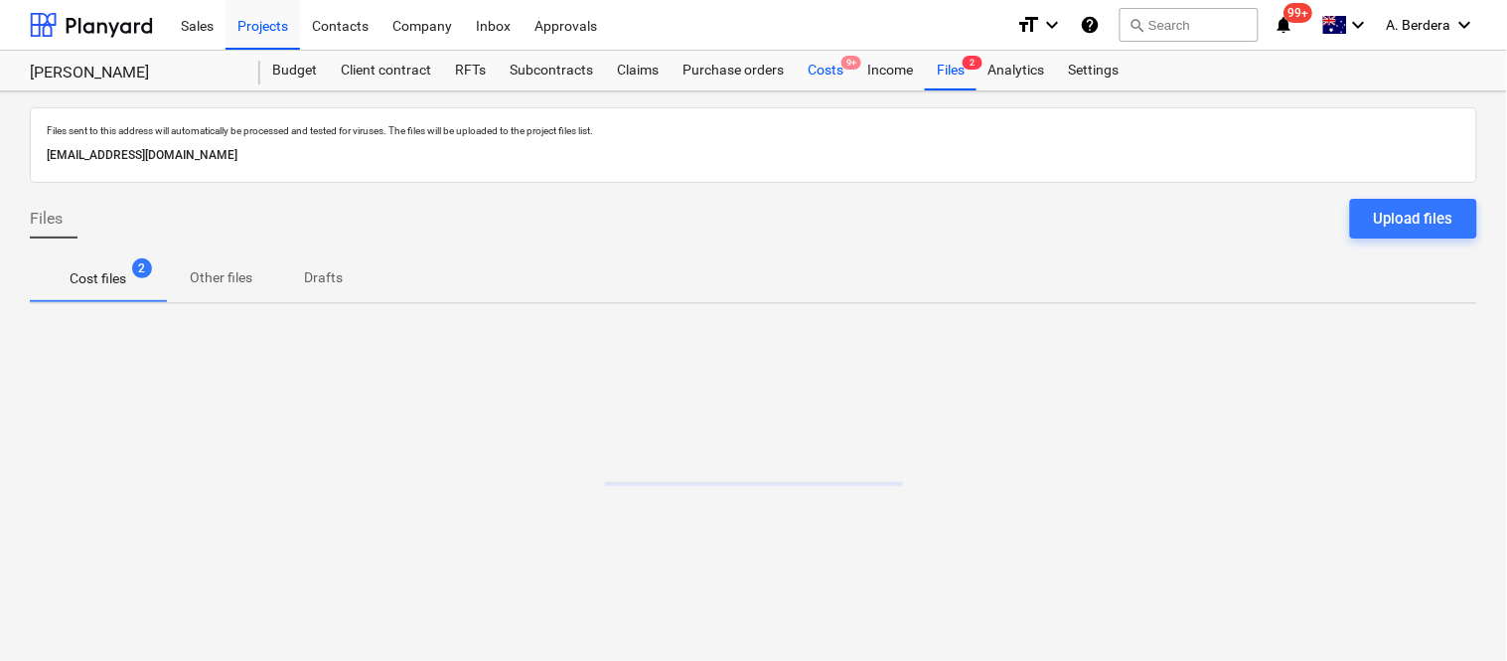
click at [812, 76] on div "Costs 9+" at bounding box center [826, 71] width 60 height 40
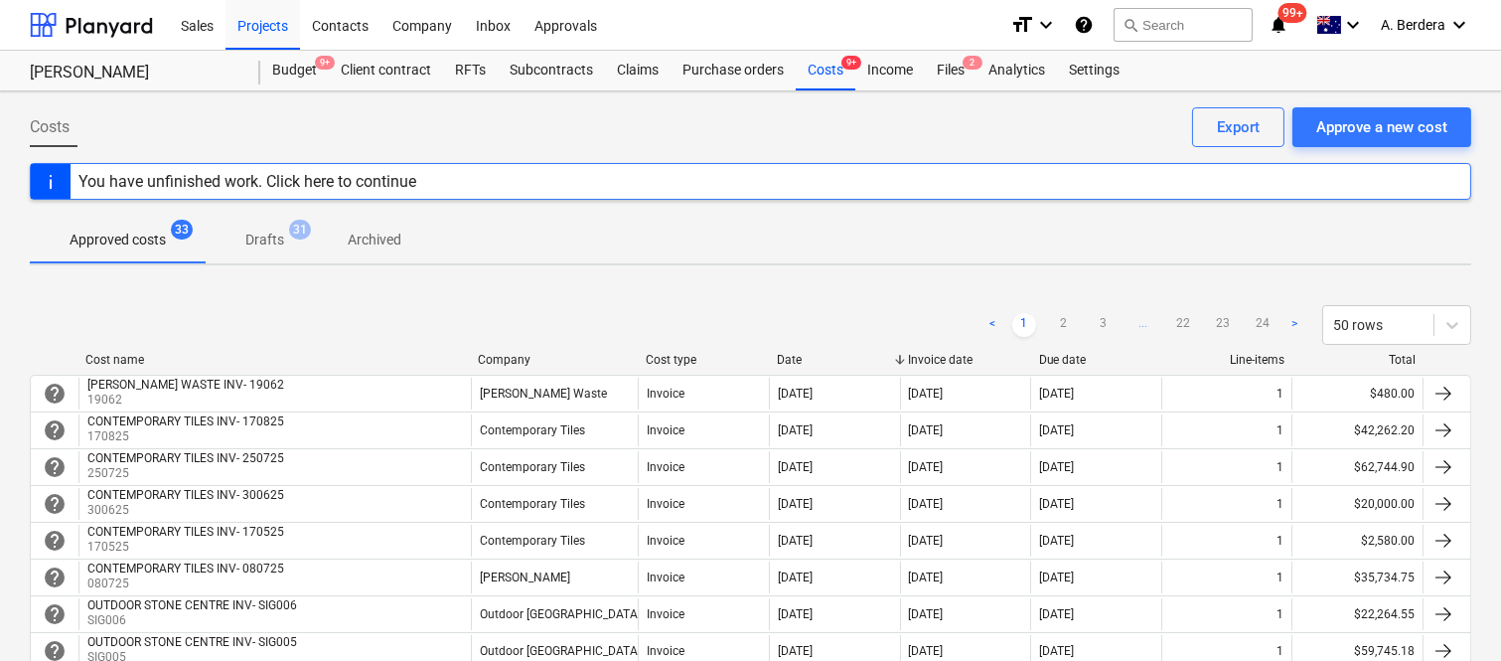
scroll to position [578, 0]
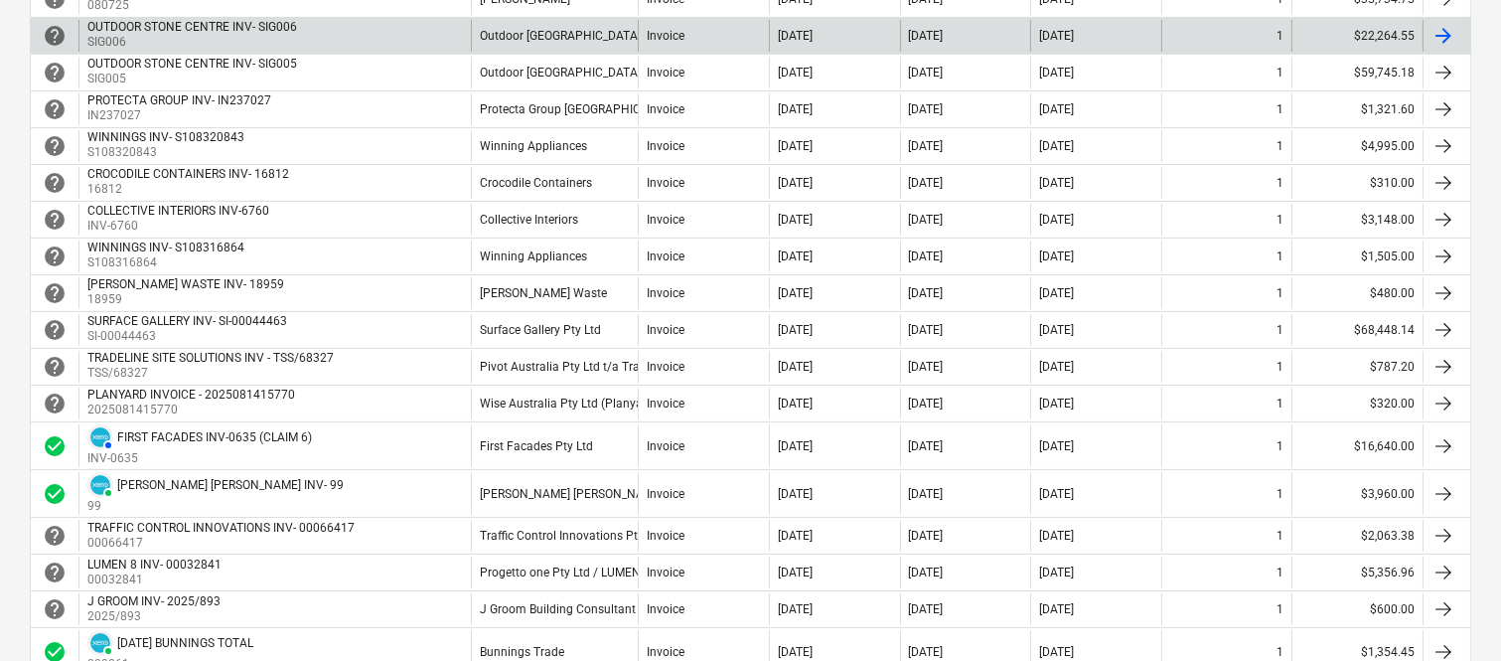
click at [434, 34] on div "OUTDOOR STONE CENTRE INV- SIG006 SIG006" at bounding box center [274, 36] width 392 height 32
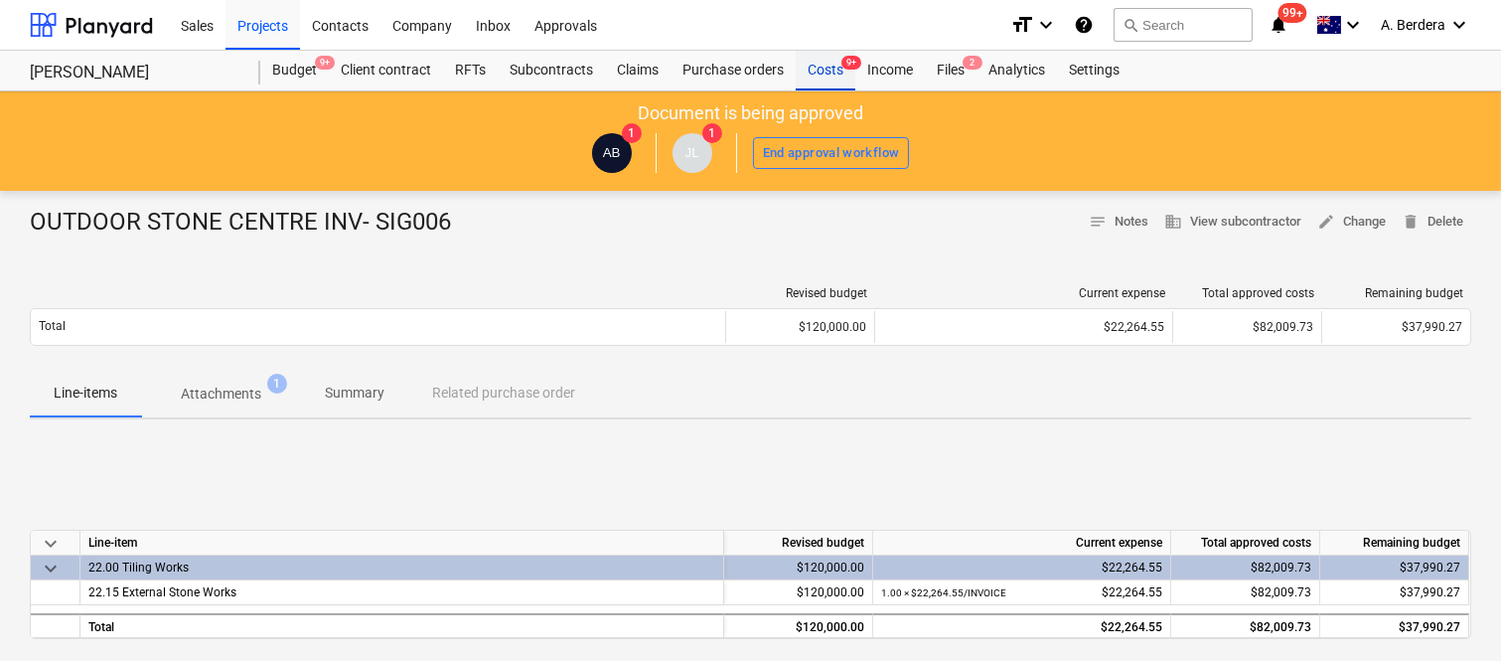
click at [842, 67] on span "9+" at bounding box center [851, 63] width 20 height 14
